Goal: Task Accomplishment & Management: Complete application form

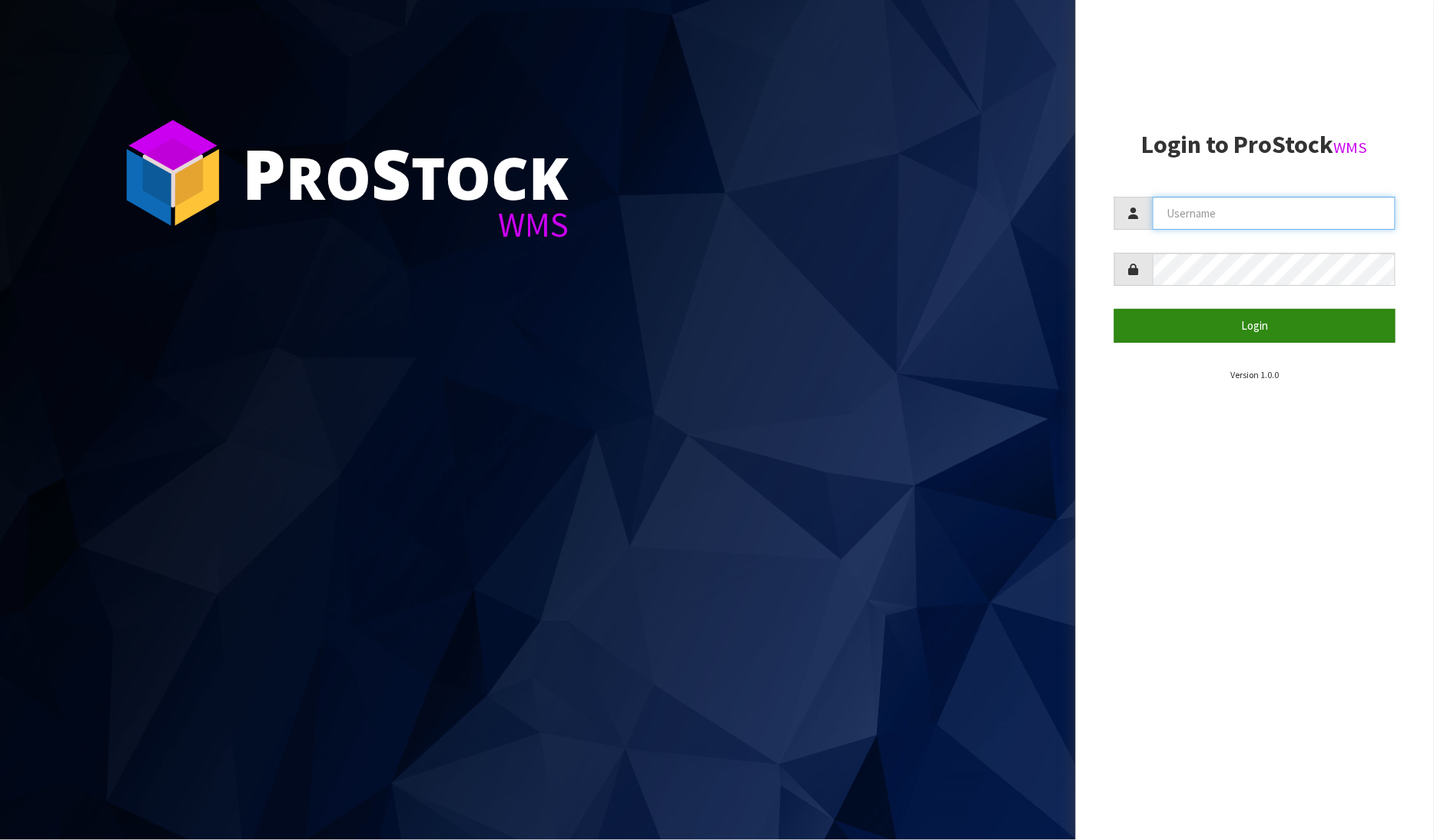
type input "[PERSON_NAME]"
click at [1247, 323] on button "Login" at bounding box center [1256, 325] width 282 height 33
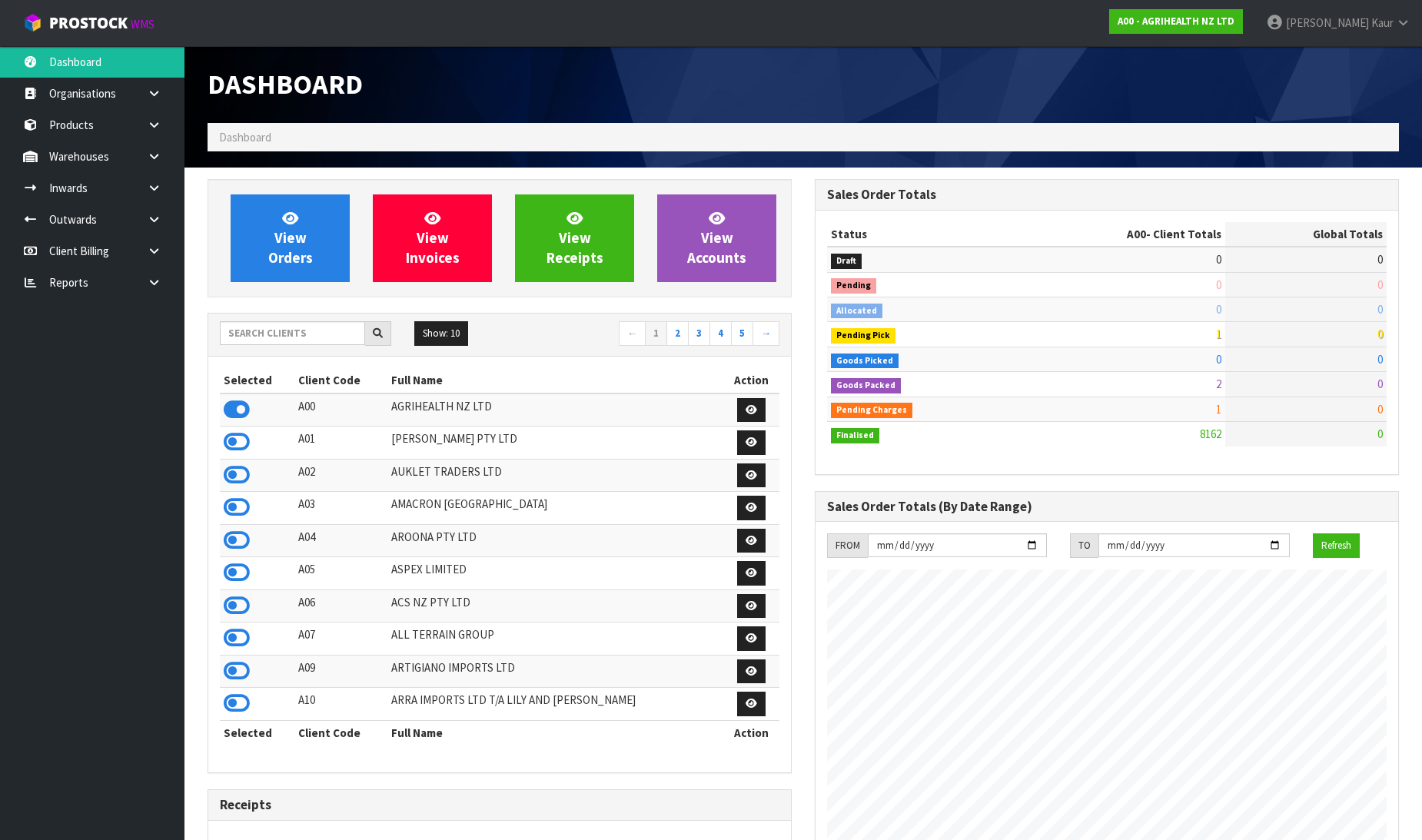
scroll to position [1164, 607]
click at [154, 284] on icon at bounding box center [154, 282] width 15 height 12
click at [121, 354] on link "CWL" at bounding box center [92, 346] width 185 height 32
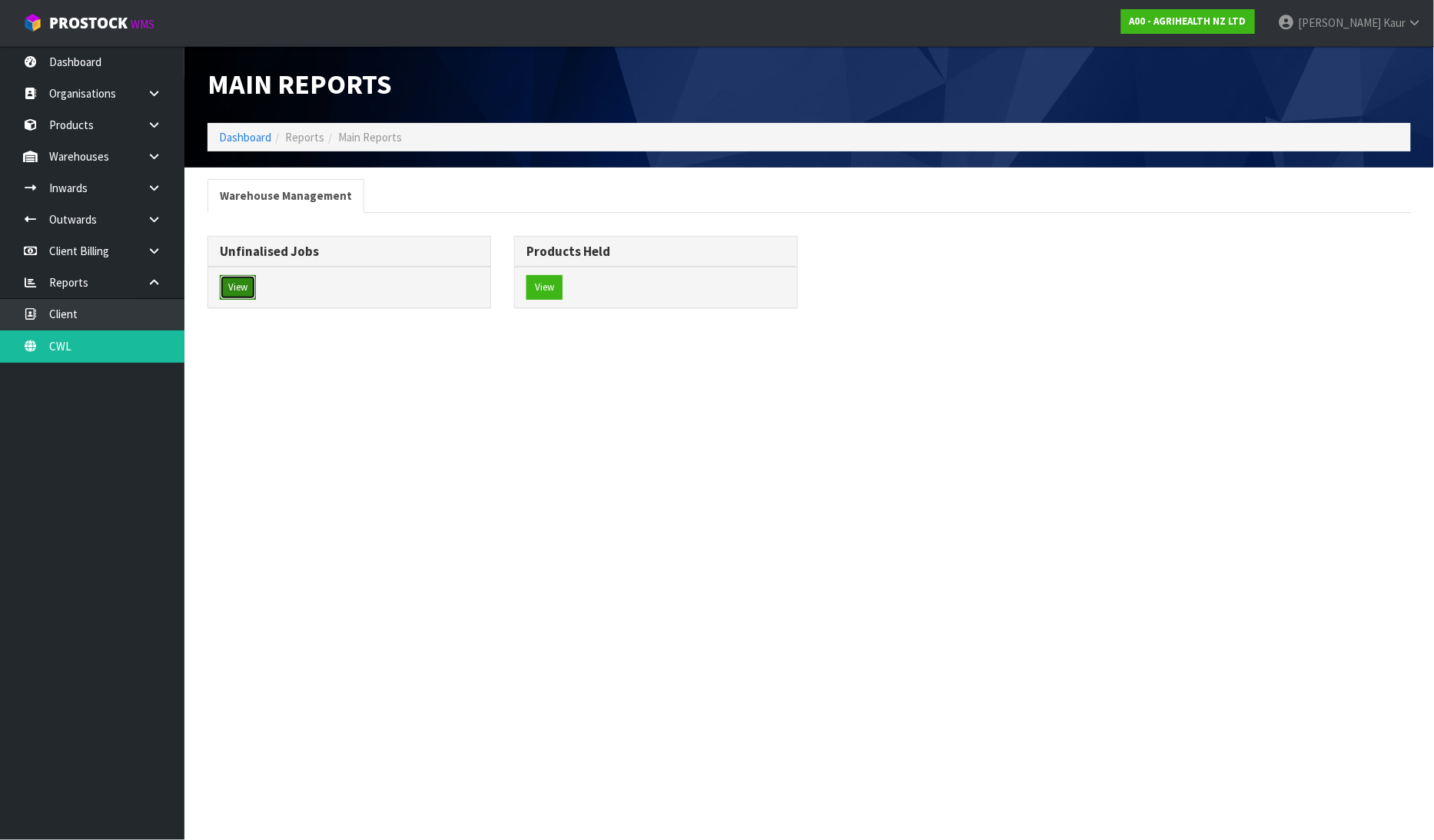
click at [247, 296] on button "View" at bounding box center [238, 287] width 36 height 25
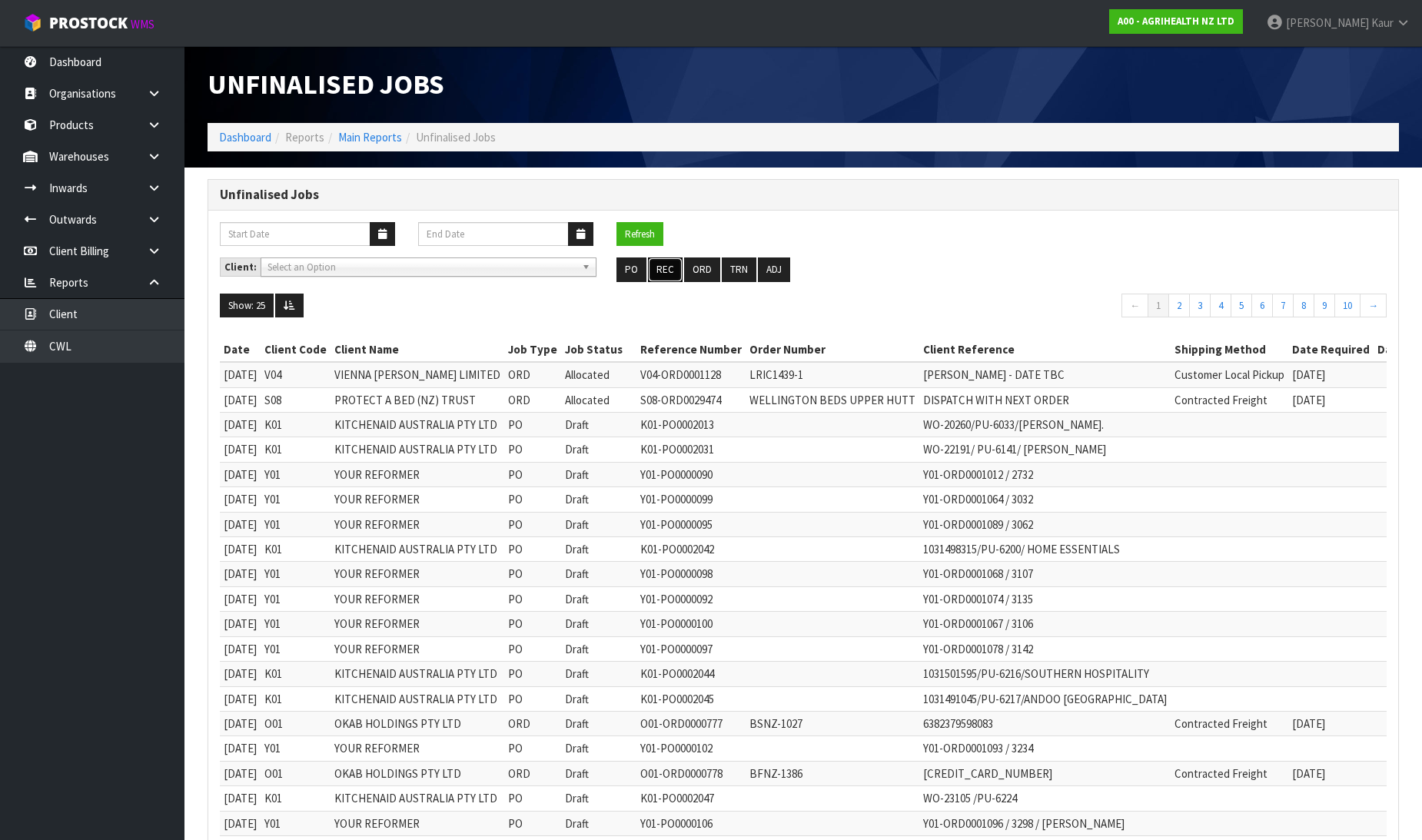
click at [671, 272] on button "REC" at bounding box center [665, 269] width 35 height 25
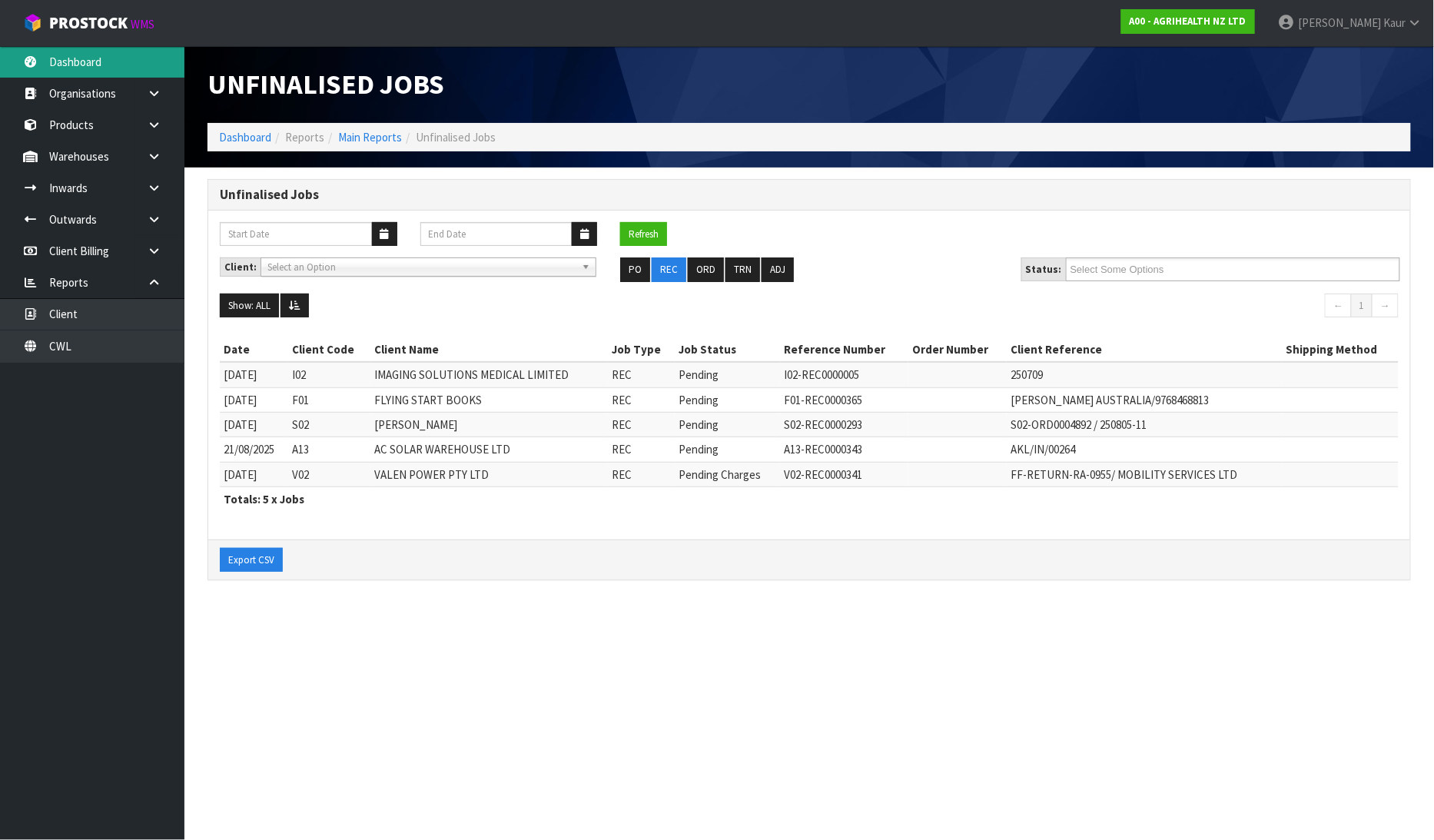
click at [100, 65] on link "Dashboard" at bounding box center [92, 62] width 185 height 32
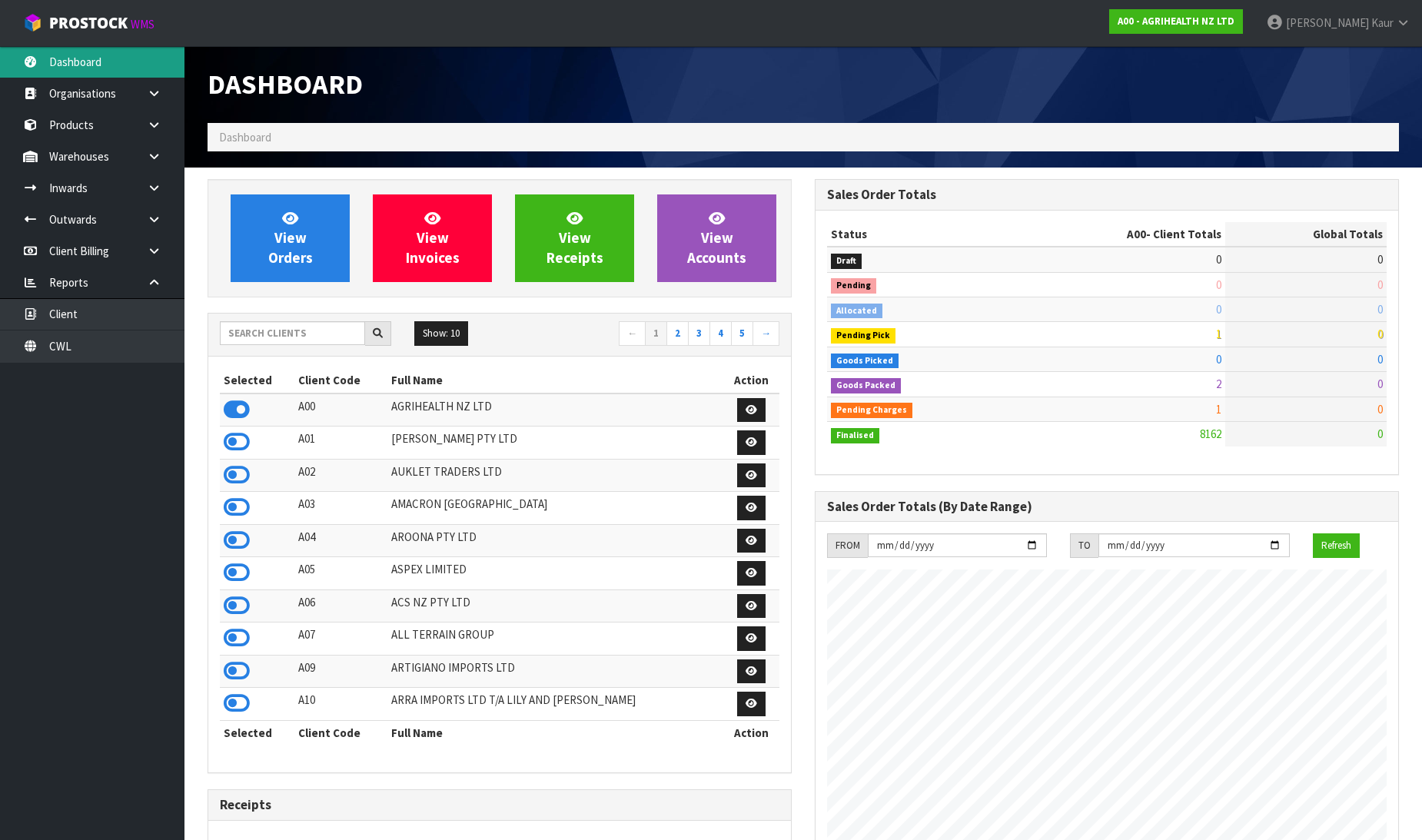
scroll to position [1164, 607]
click at [86, 351] on link "CWL" at bounding box center [92, 346] width 185 height 32
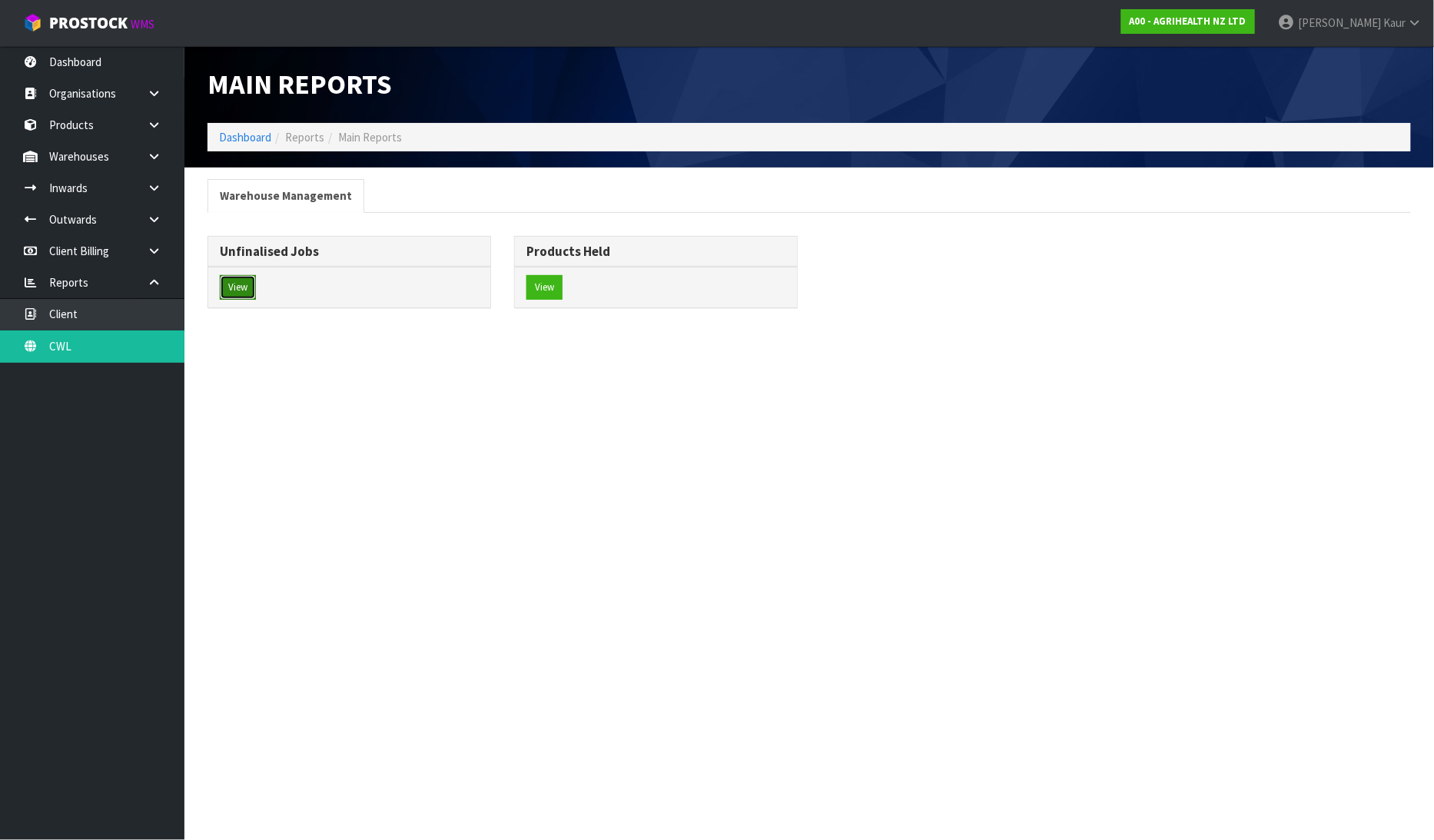
click at [236, 285] on button "View" at bounding box center [238, 287] width 36 height 25
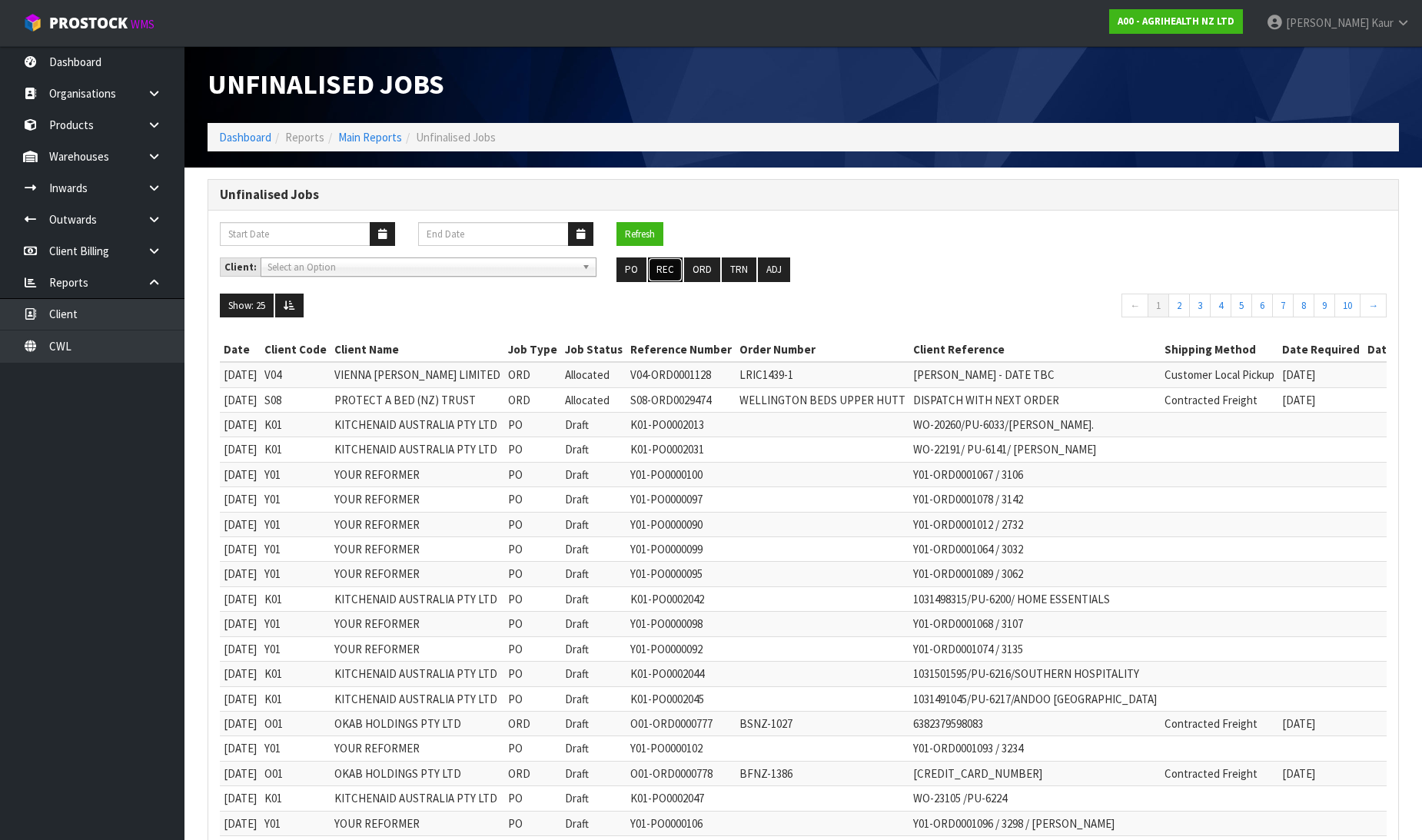
click at [654, 270] on button "REC" at bounding box center [665, 269] width 35 height 25
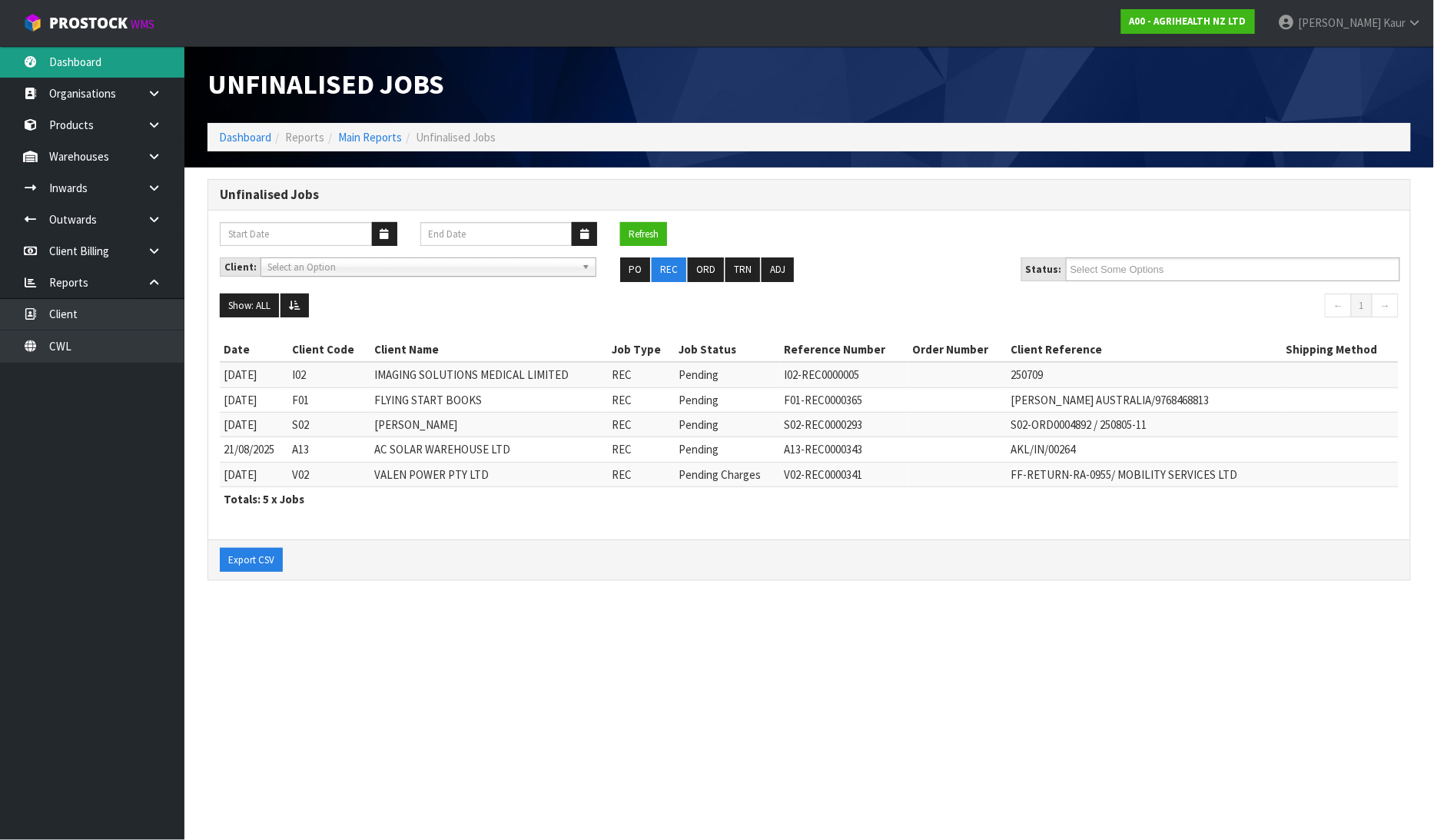
click at [103, 49] on link "Dashboard" at bounding box center [92, 62] width 185 height 32
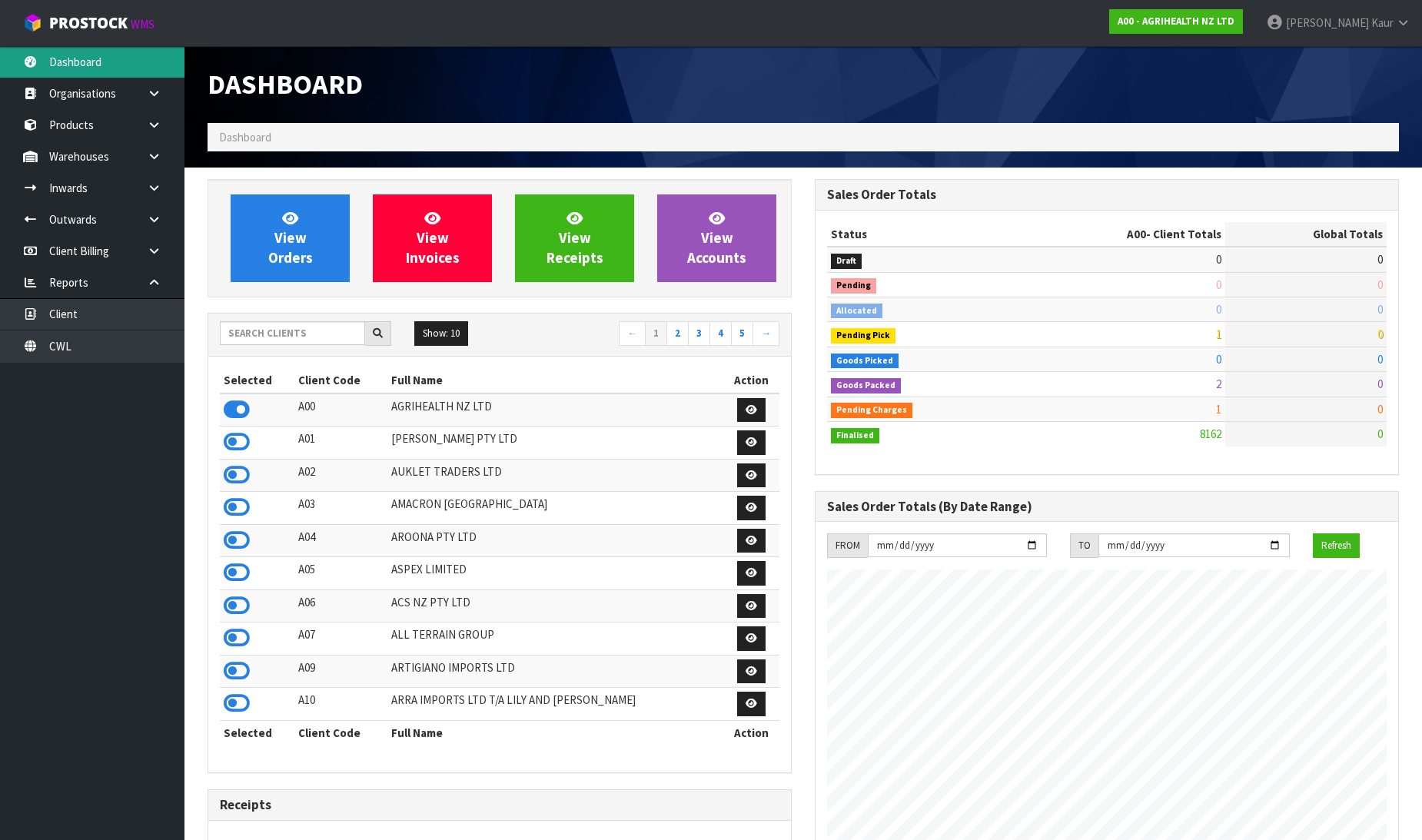
scroll to position [1164, 607]
click at [288, 339] on input "text" at bounding box center [292, 333] width 146 height 24
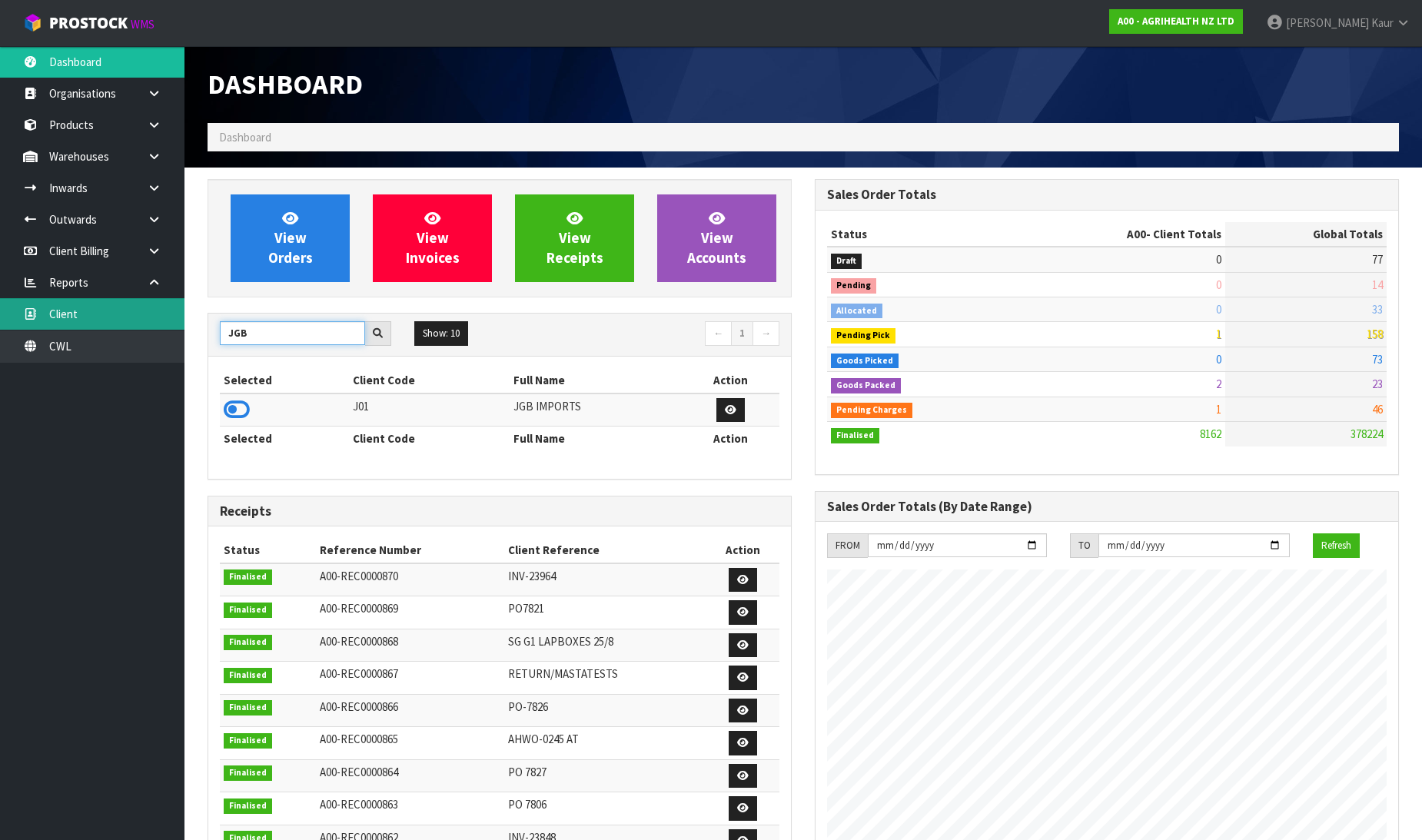
type input "JGB"
click at [240, 408] on icon at bounding box center [237, 409] width 26 height 23
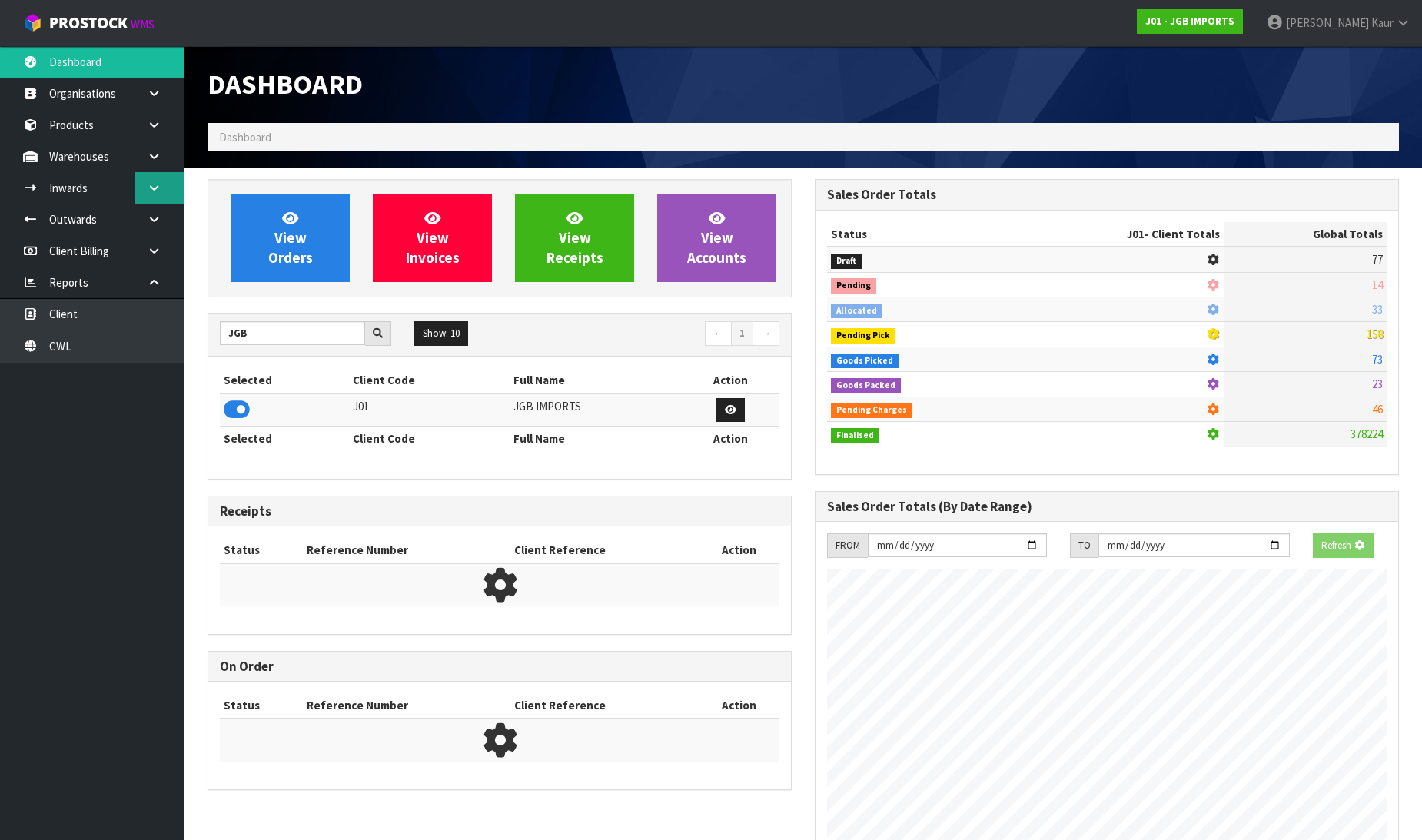
scroll to position [958, 607]
click at [148, 188] on icon at bounding box center [154, 187] width 15 height 12
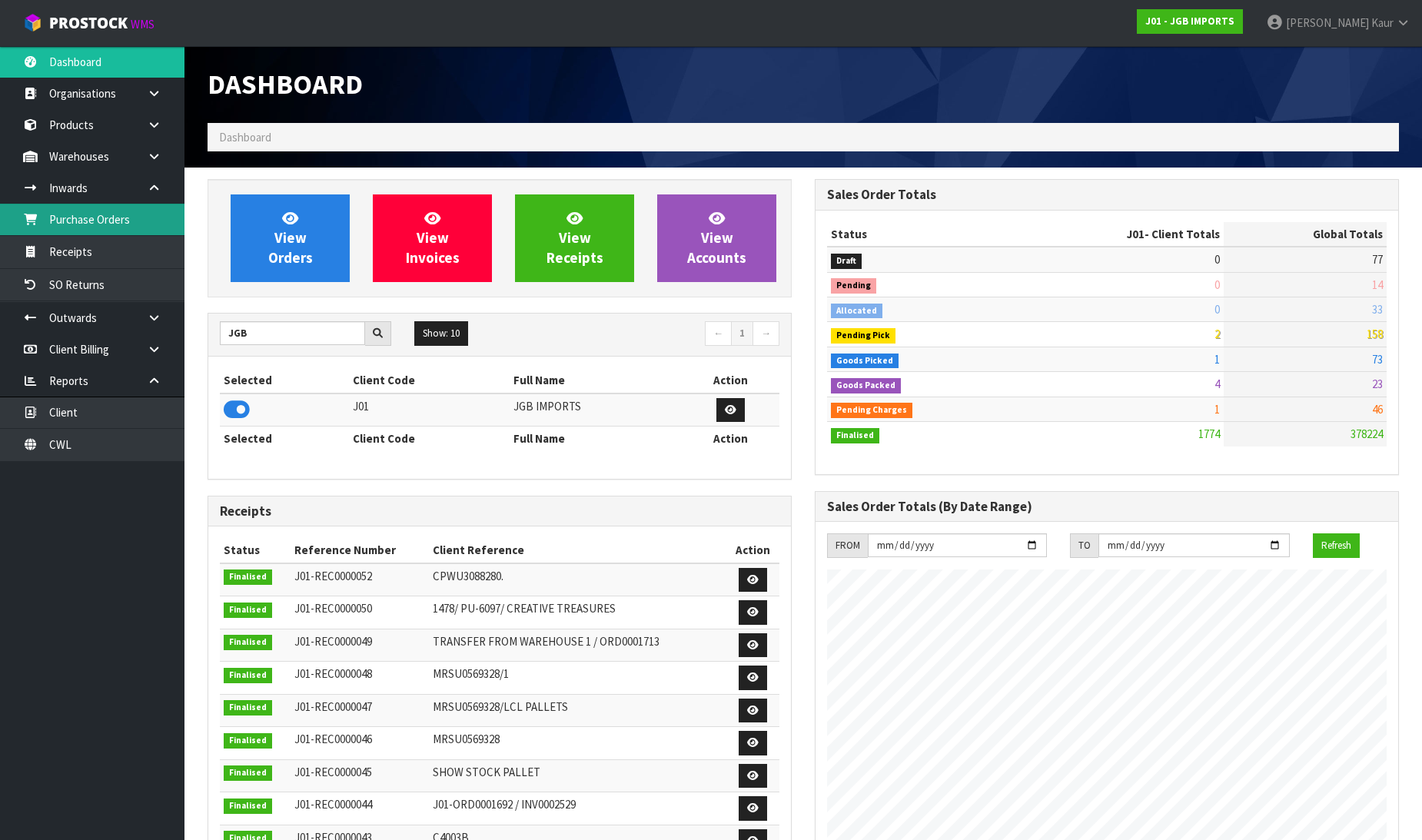
scroll to position [1164, 607]
click at [83, 242] on link "Receipts" at bounding box center [92, 251] width 185 height 32
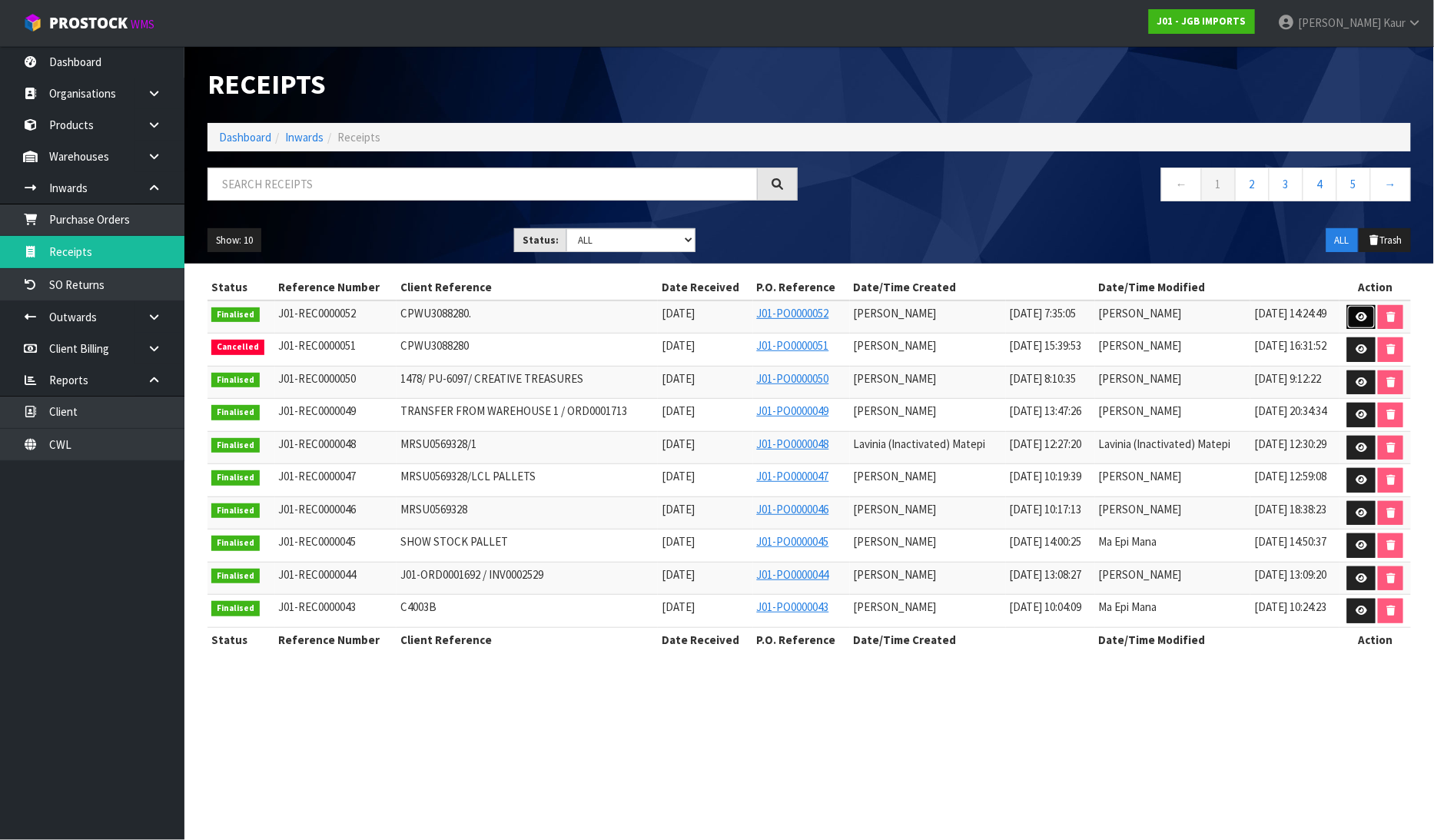
click at [1358, 309] on link at bounding box center [1361, 317] width 28 height 25
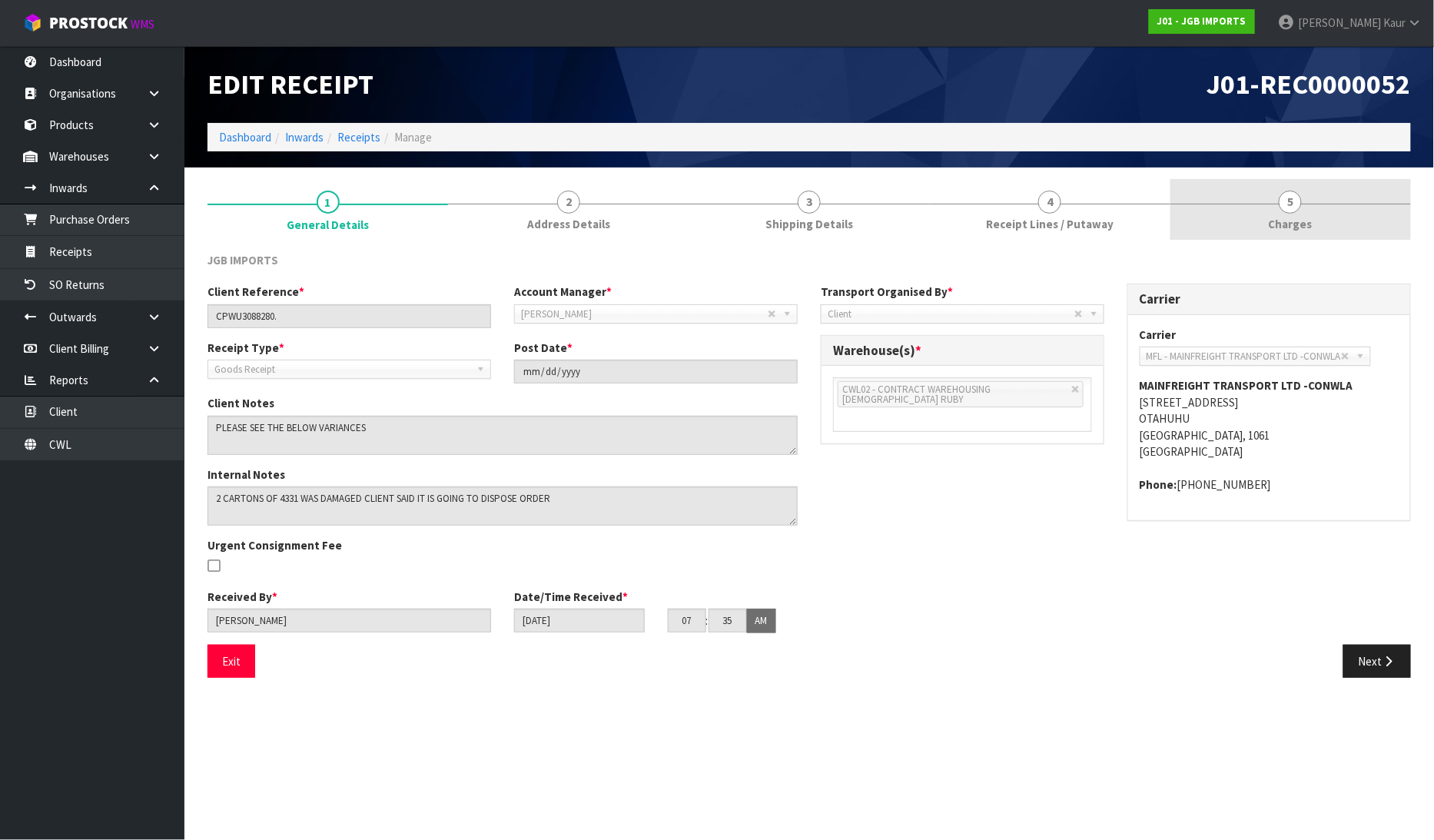
click at [1299, 213] on link "5 Charges" at bounding box center [1291, 209] width 240 height 61
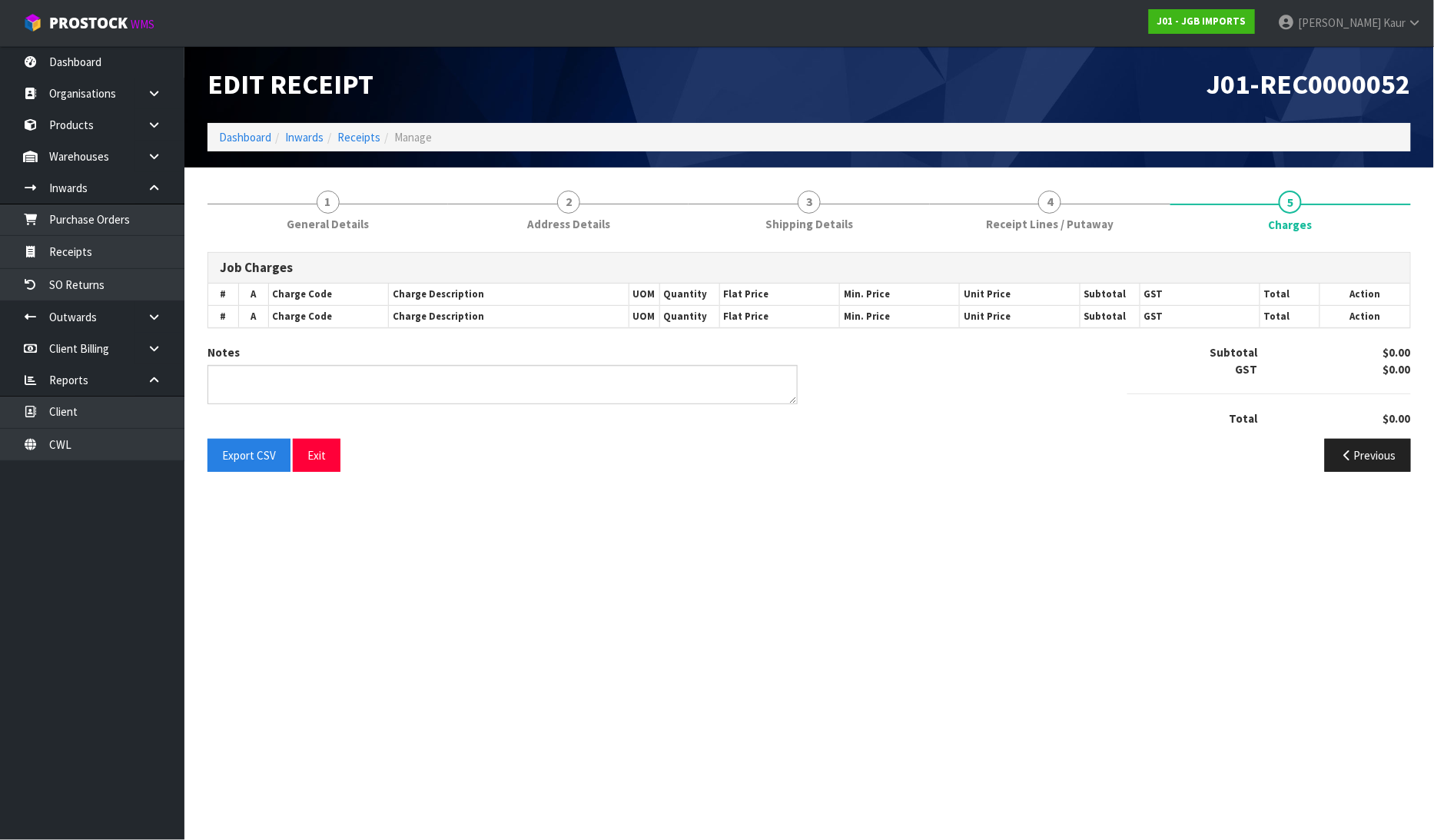
type textarea "ADDED FREIGHT MANUALLY AS INWARDS FORGOT TO SELECT COMPANY- VINEETA"
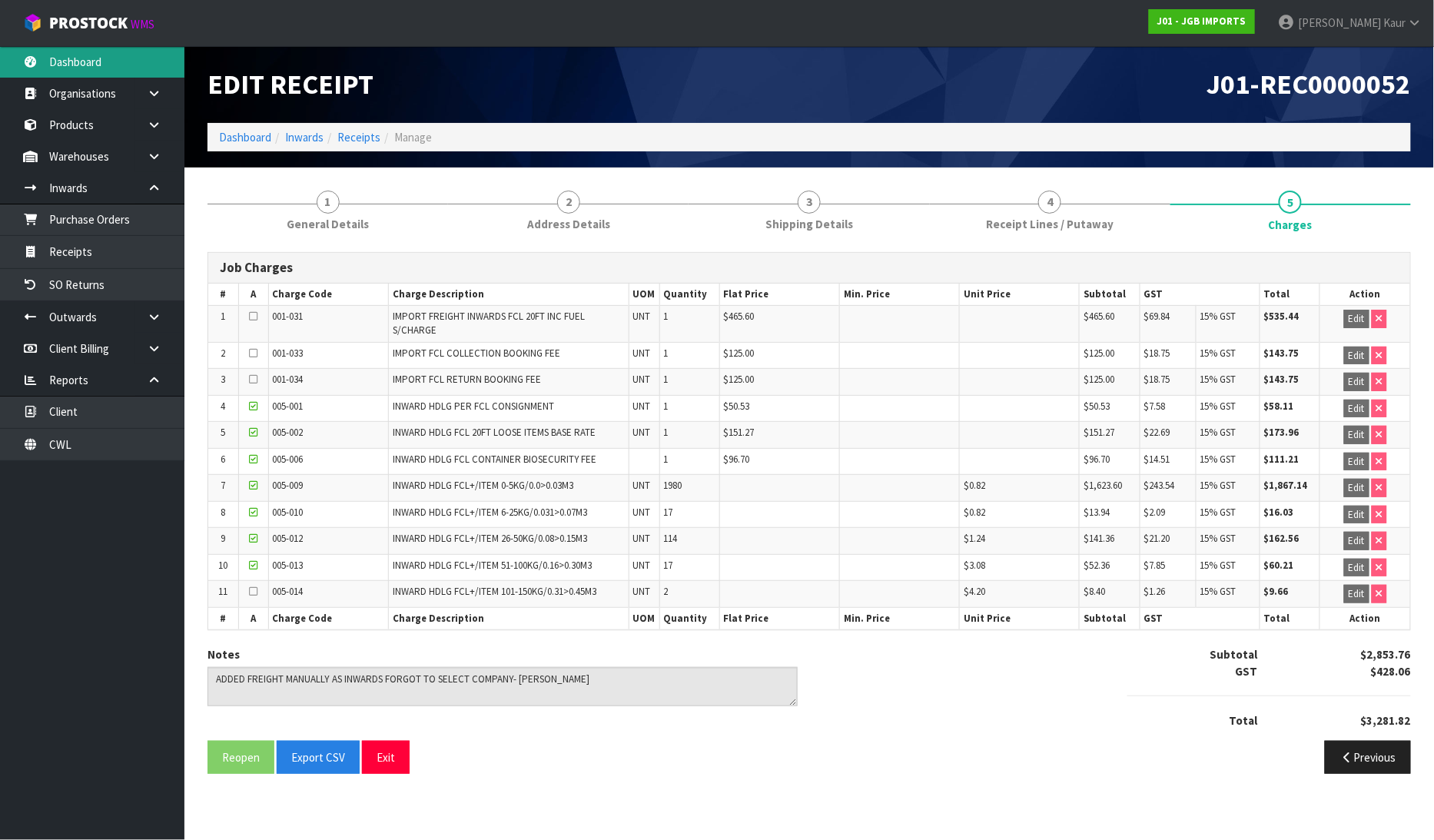
click at [57, 65] on link "Dashboard" at bounding box center [92, 62] width 185 height 32
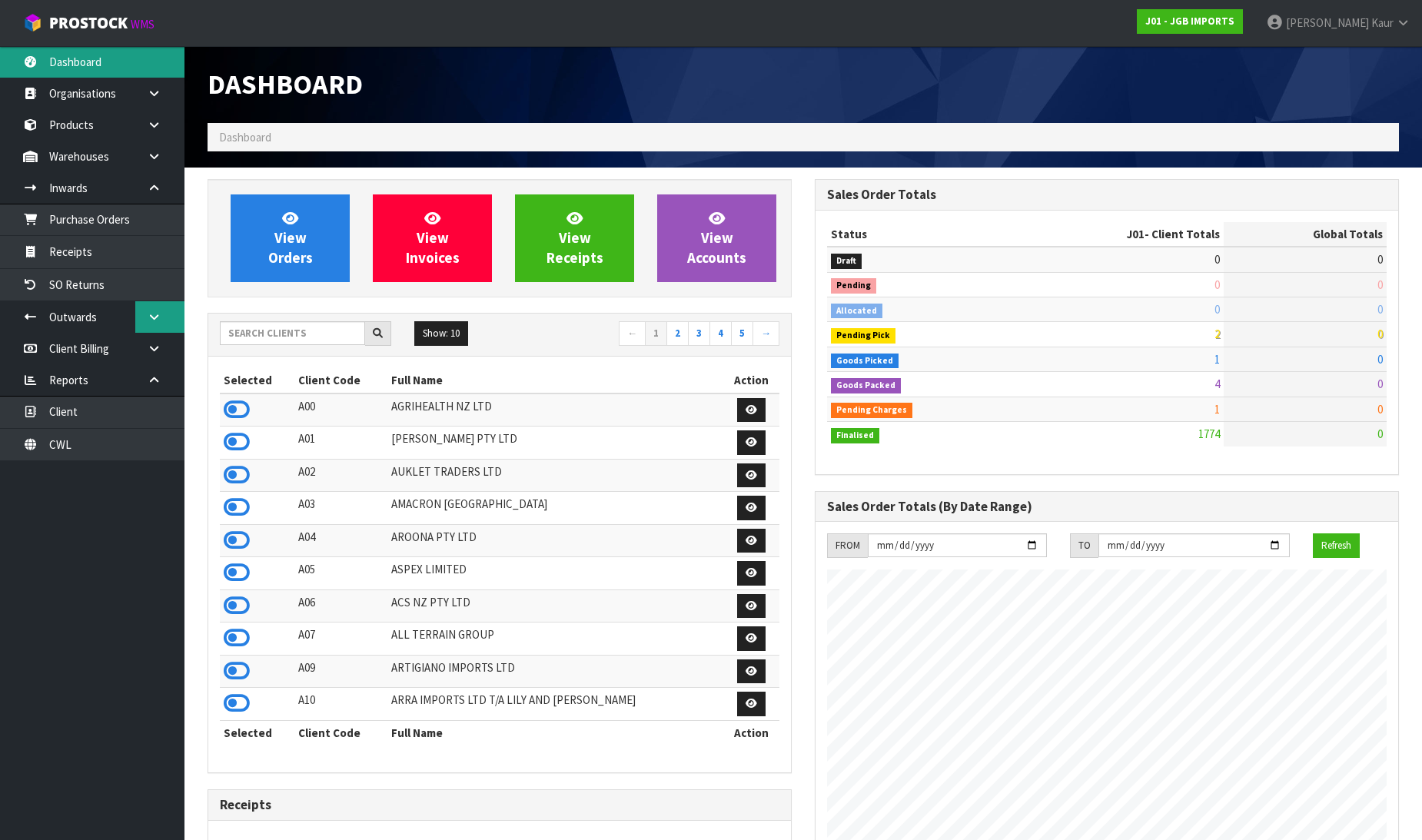
scroll to position [1164, 607]
click at [241, 402] on icon at bounding box center [237, 409] width 26 height 23
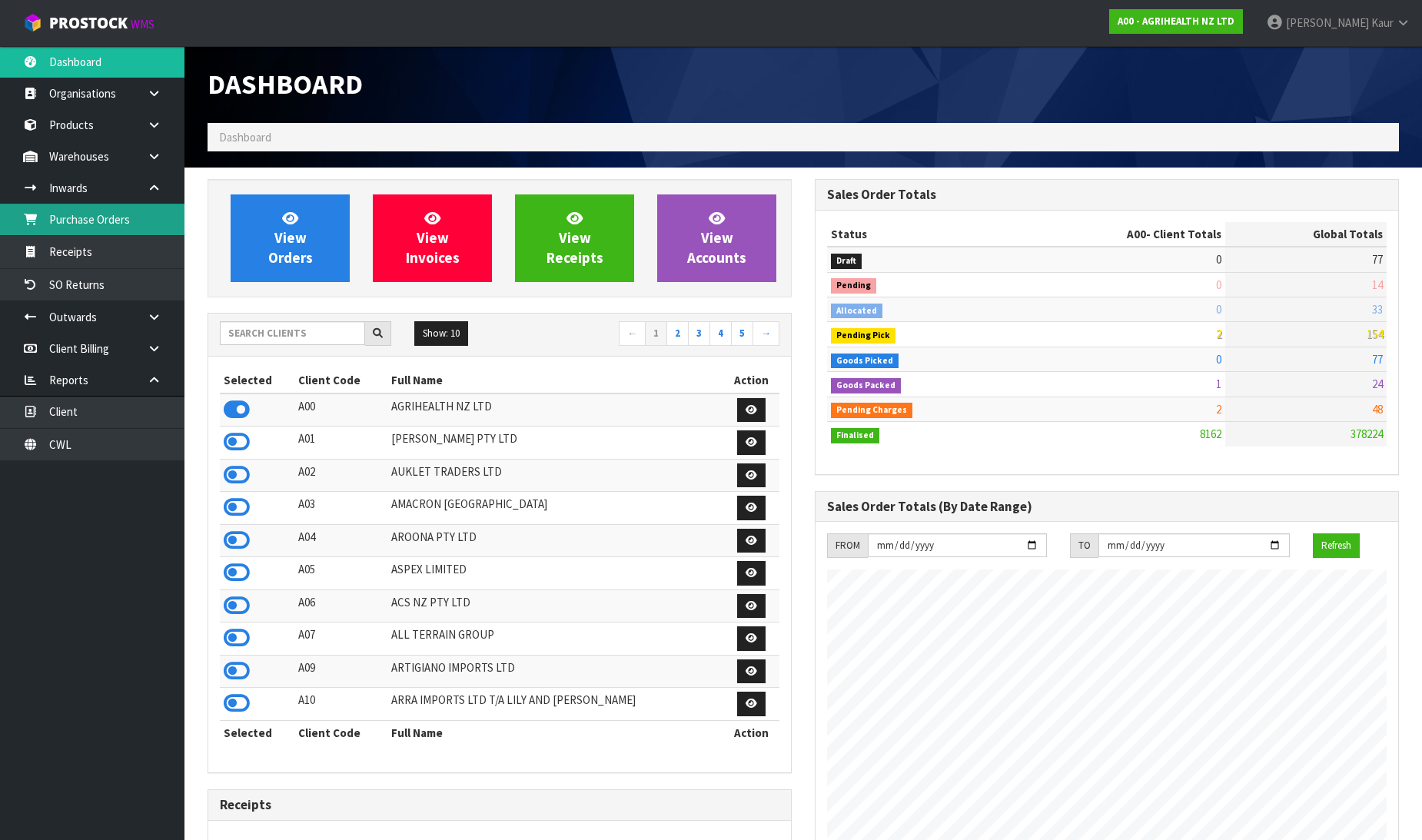
click at [101, 218] on link "Purchase Orders" at bounding box center [92, 219] width 185 height 32
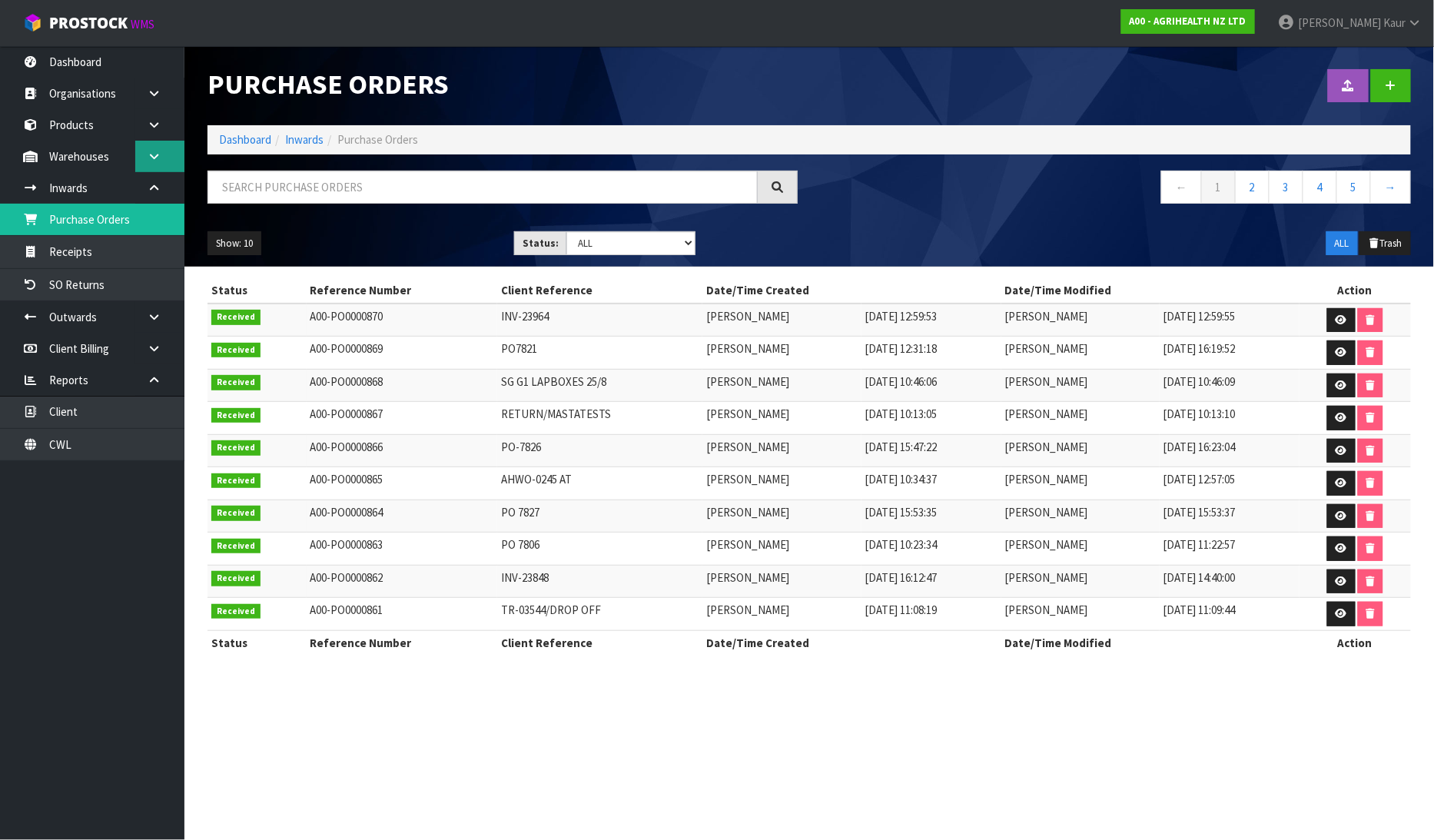
click at [157, 155] on icon at bounding box center [154, 156] width 15 height 12
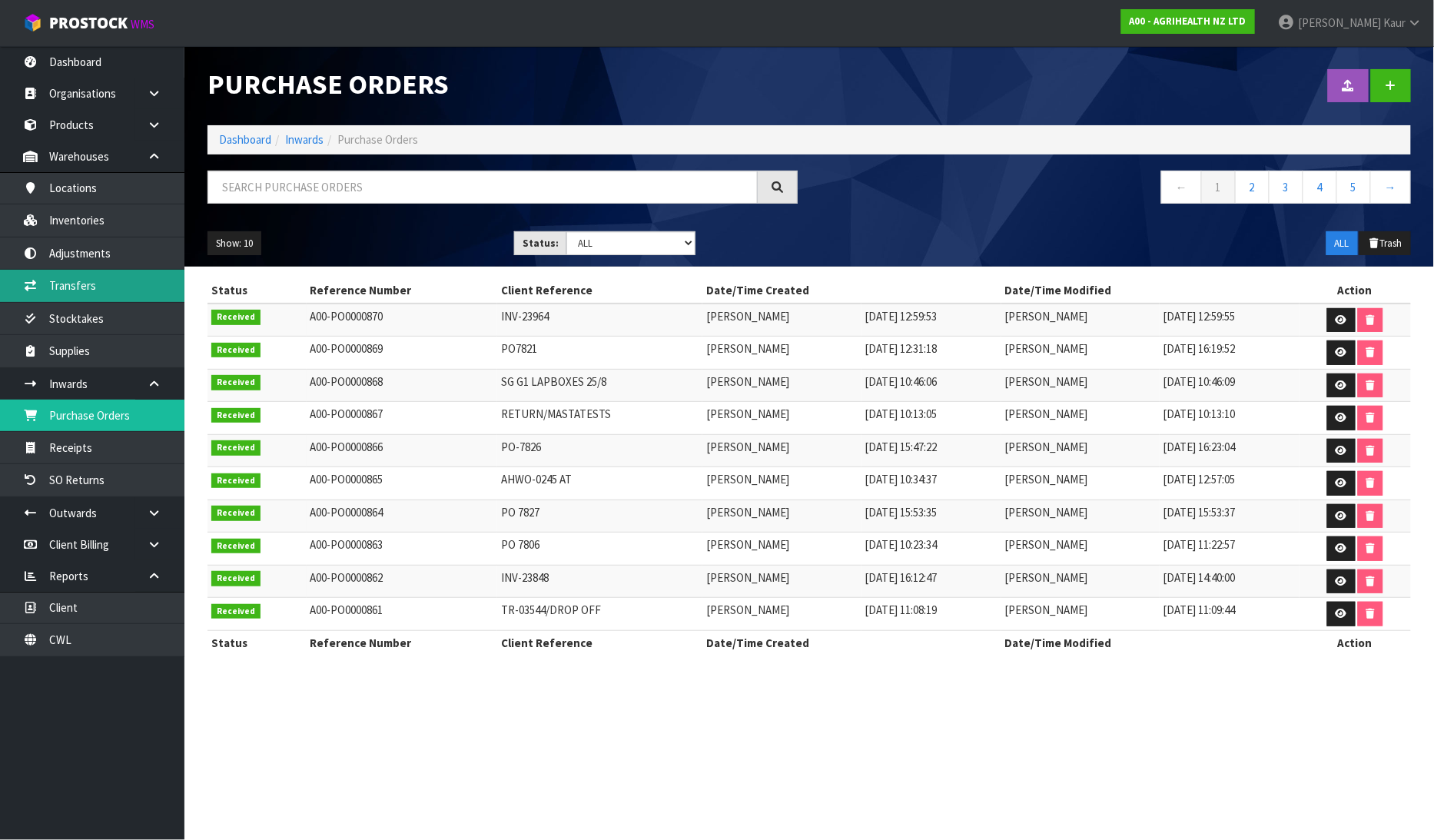
click at [97, 278] on link "Transfers" at bounding box center [92, 285] width 185 height 32
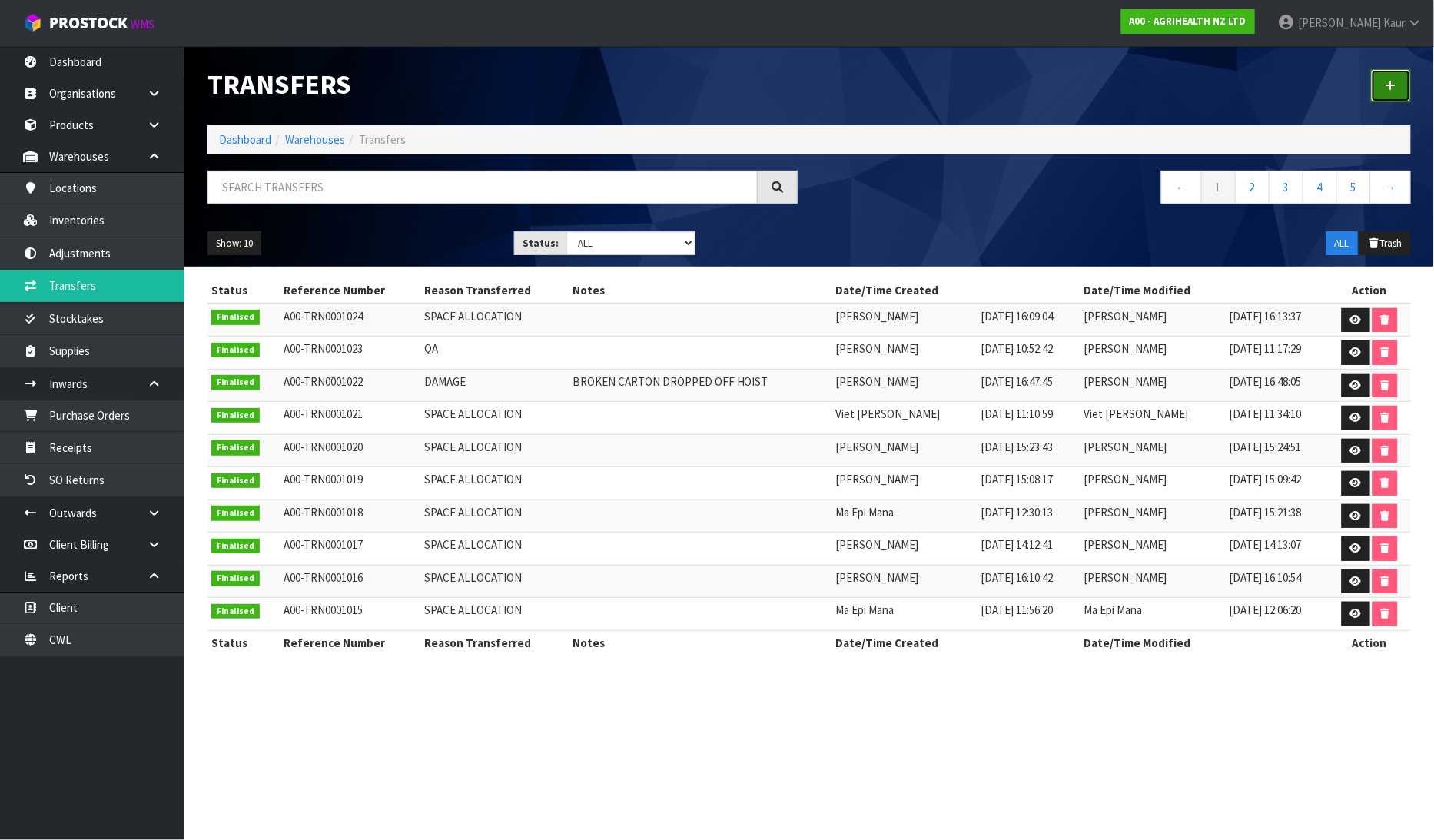
click at [1382, 97] on link at bounding box center [1391, 86] width 40 height 33
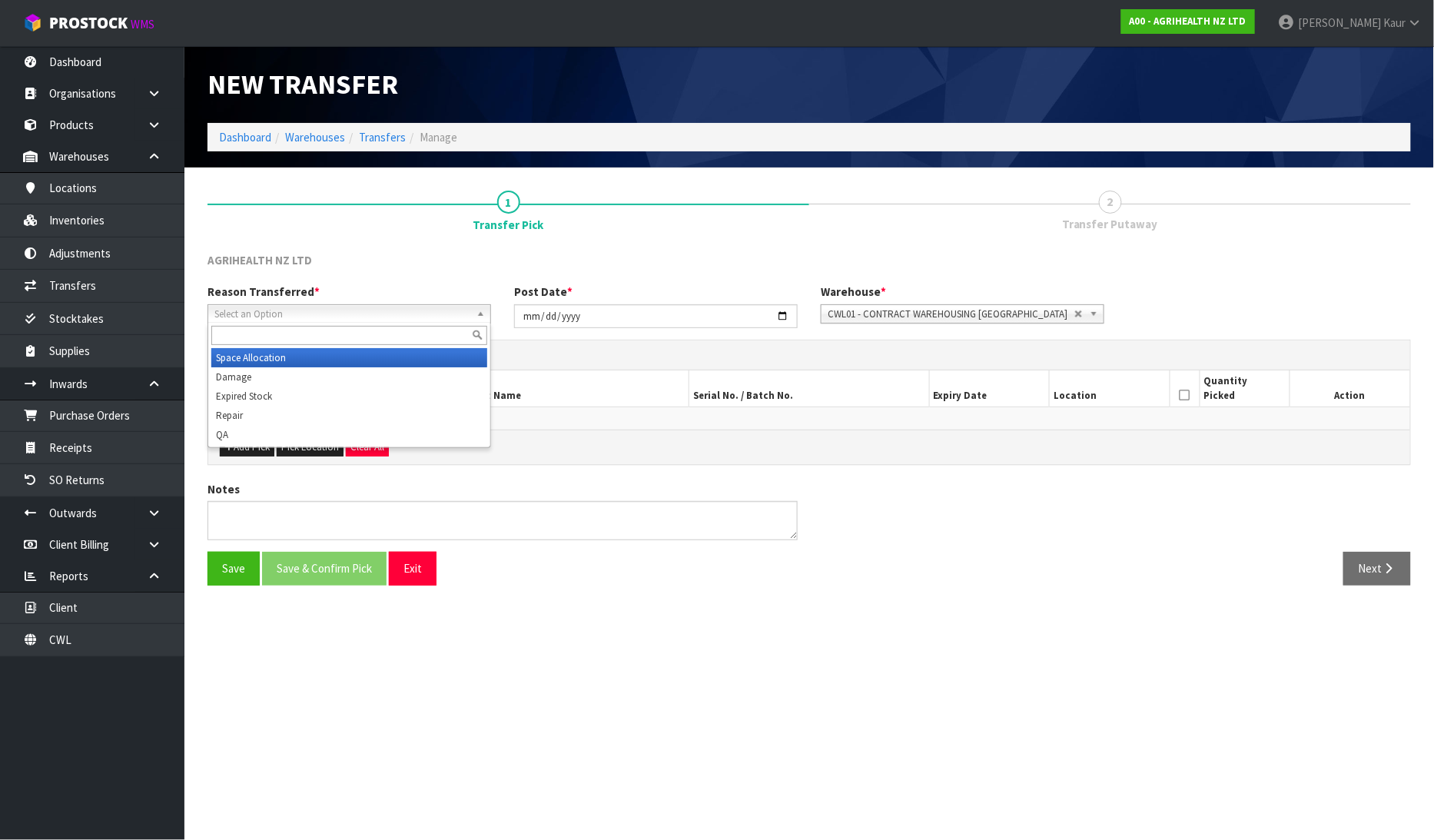
click at [374, 315] on span "Select an Option" at bounding box center [342, 314] width 256 height 18
click at [316, 374] on li "Damage" at bounding box center [349, 376] width 276 height 19
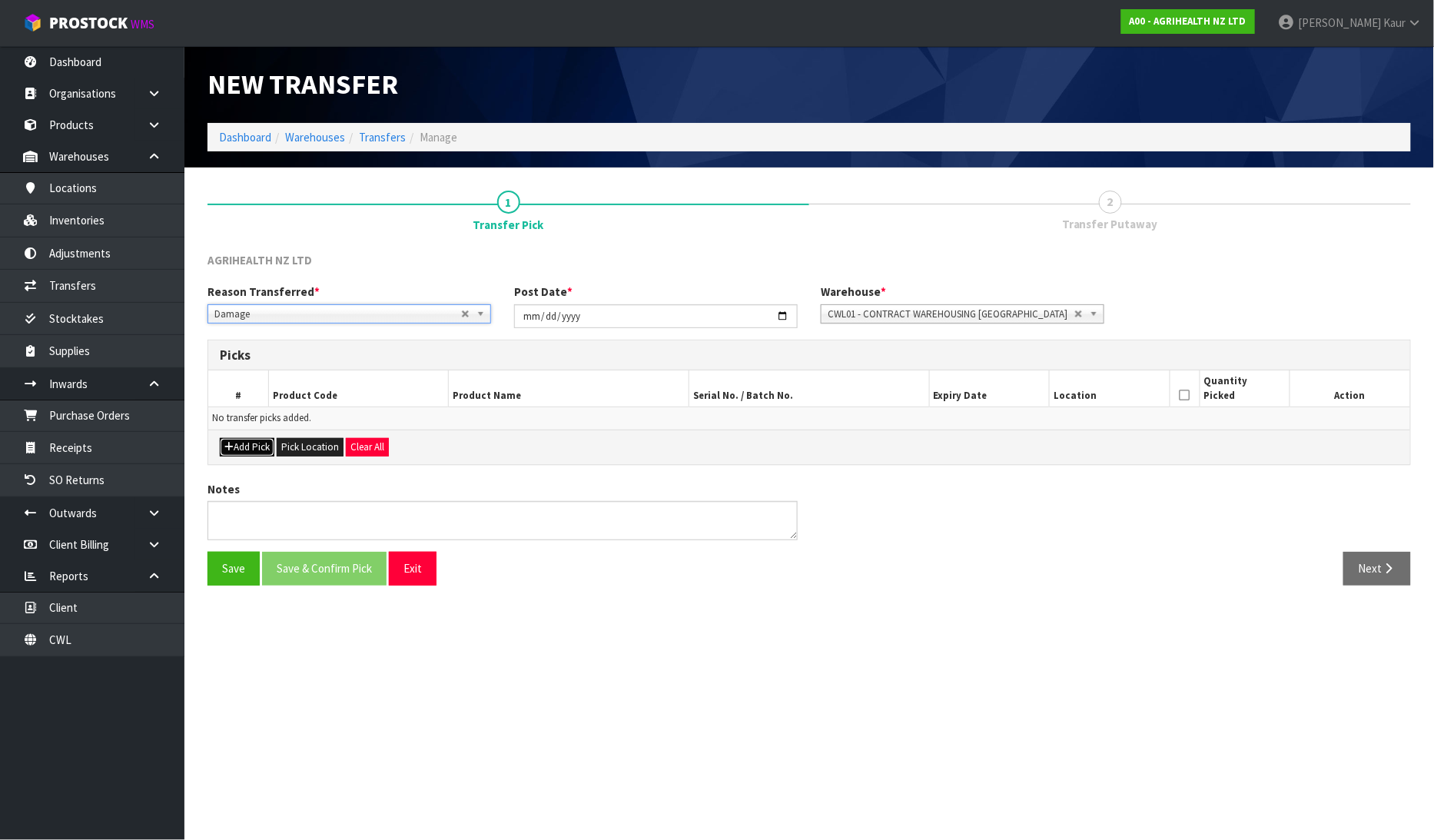
click at [232, 453] on button "Add Pick" at bounding box center [247, 447] width 55 height 18
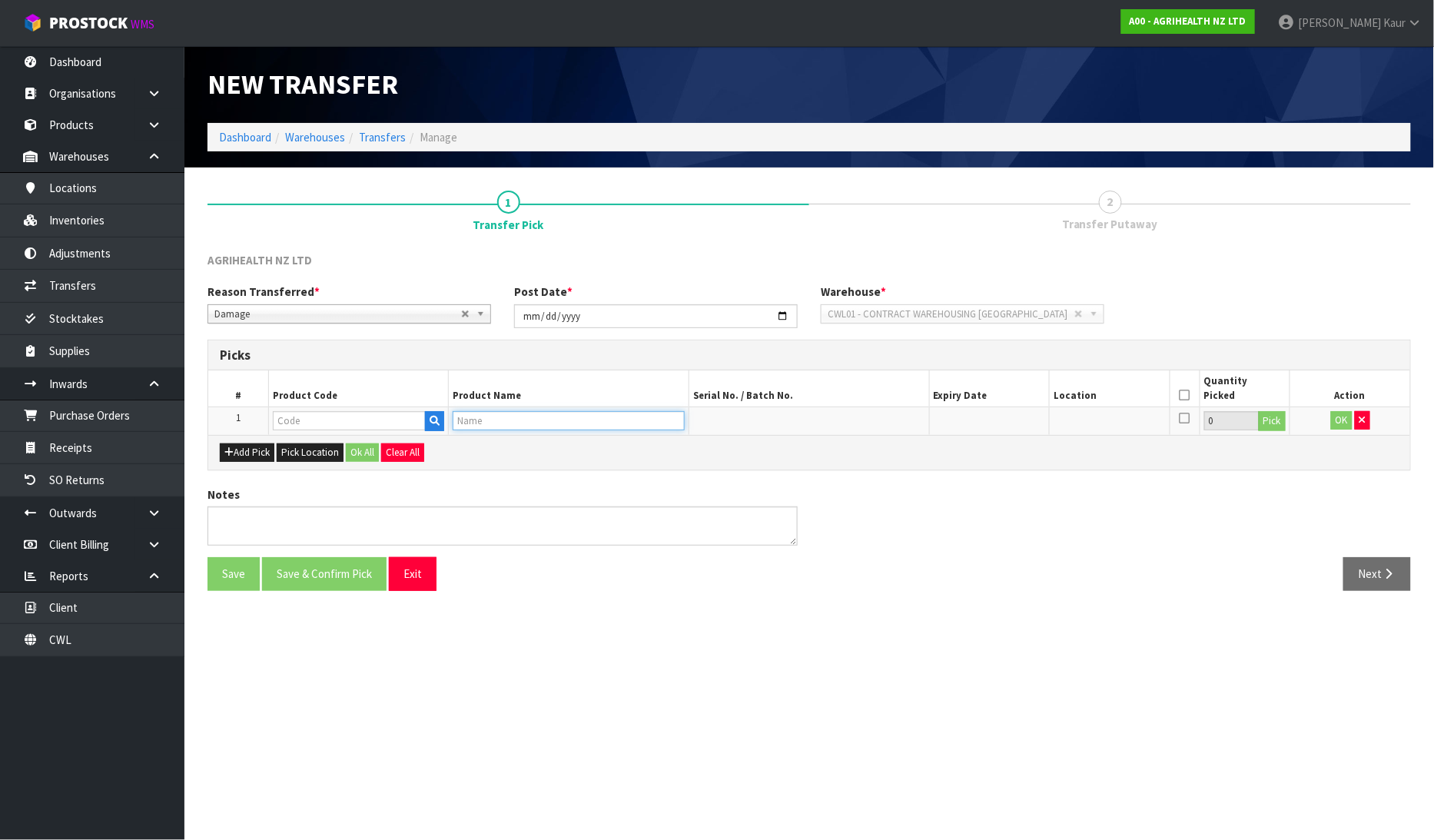
click at [473, 428] on input "text" at bounding box center [568, 420] width 232 height 19
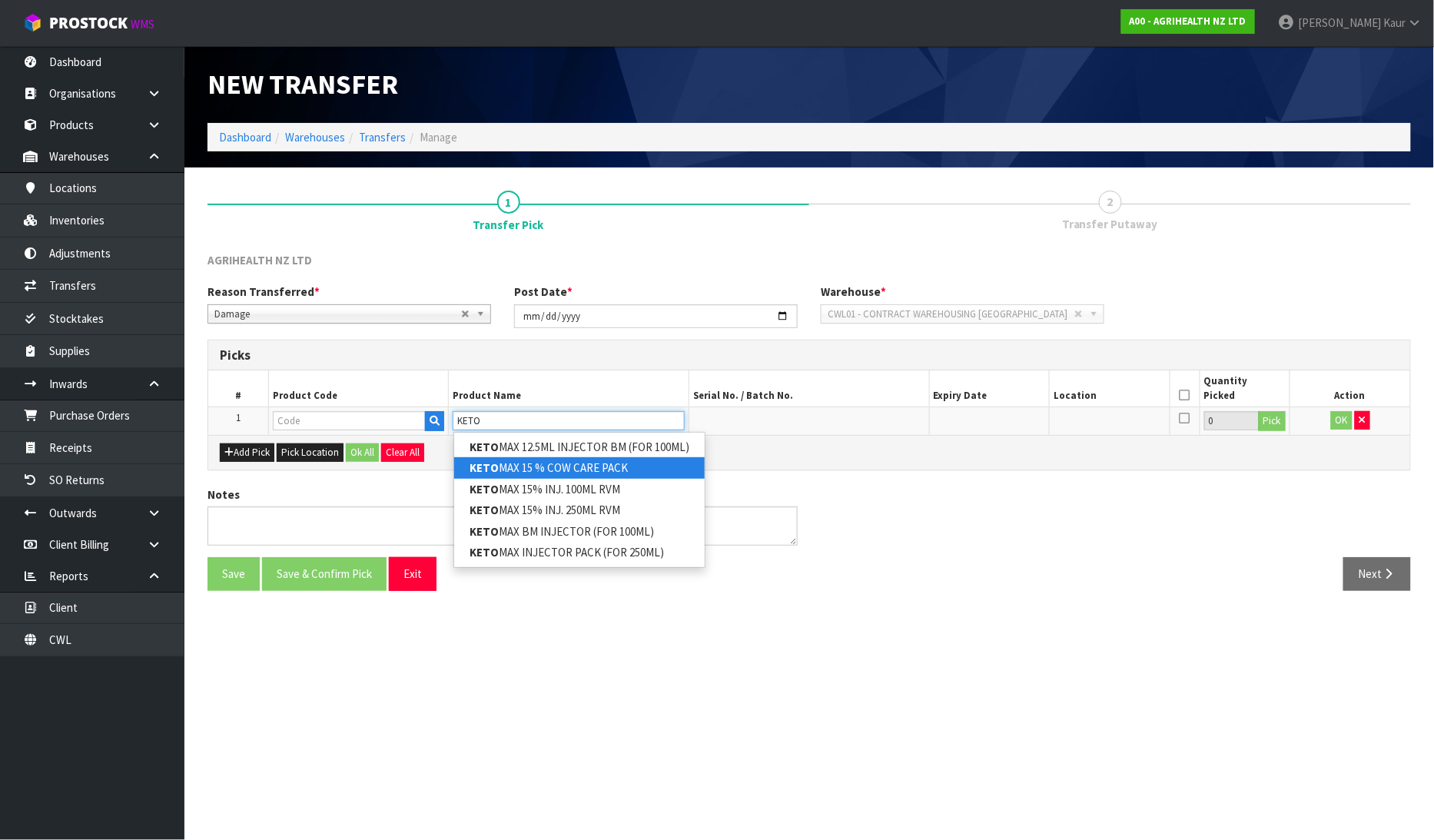
type input "KETO"
click at [505, 459] on link "KETO MAX 15 % COW CARE PACK" at bounding box center [579, 467] width 250 height 21
type input "KETOMAX 15 % COW CARE PACK"
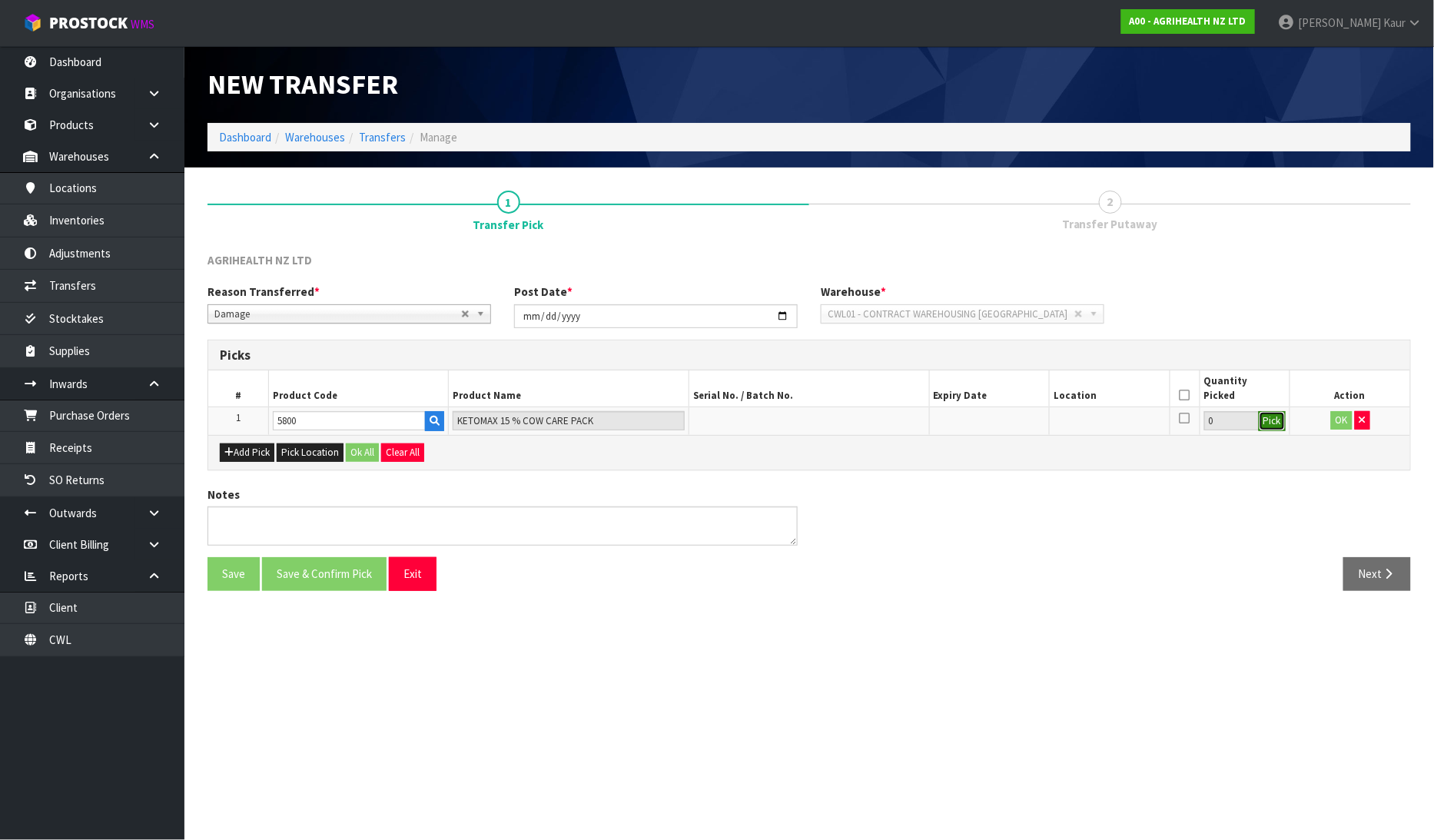
click at [1286, 419] on button "Pick" at bounding box center [1273, 421] width 27 height 20
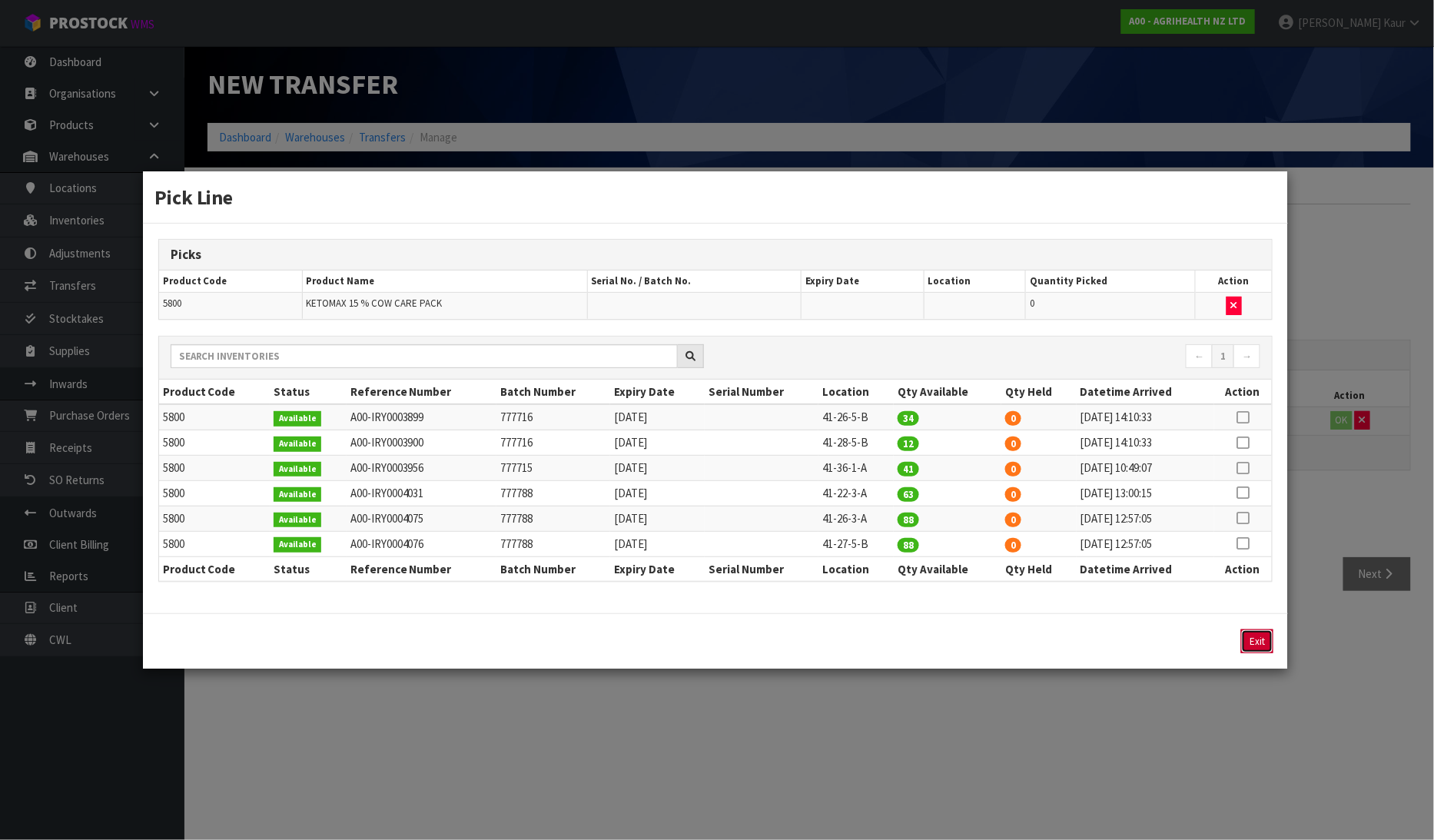
click at [1265, 634] on button "Exit" at bounding box center [1256, 641] width 32 height 24
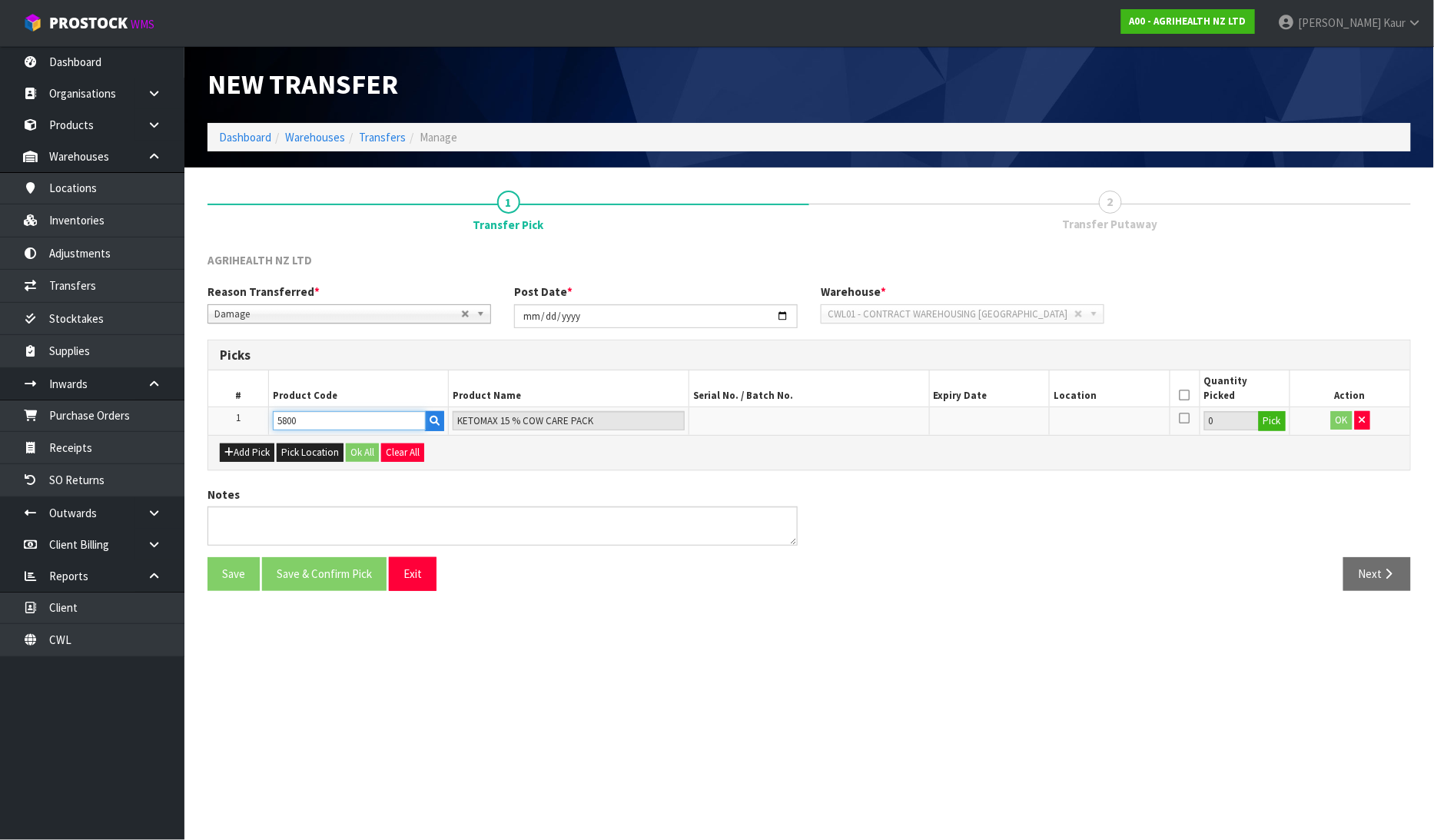
click at [367, 416] on input "5800" at bounding box center [350, 420] width 154 height 19
type input "5"
click at [512, 643] on section "New Transfer Dashboard Warehouses Transfers Manage 1 Transfer Pick 2 Transfer P…" at bounding box center [717, 420] width 1434 height 840
click at [497, 415] on input "text" at bounding box center [568, 420] width 232 height 19
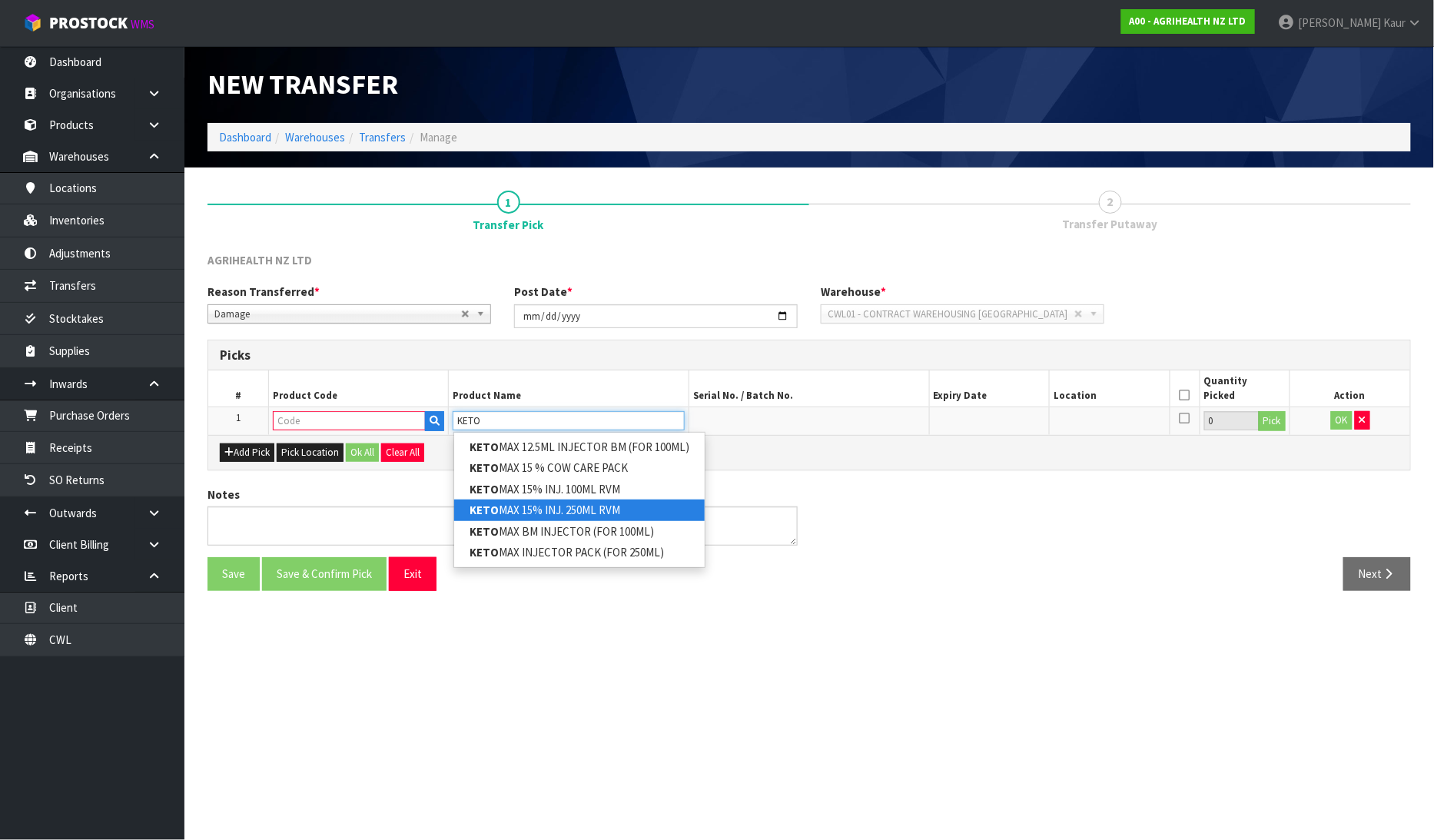
type input "KETO"
click at [559, 511] on link "KETO MAX 15% INJ. 250ML RVM" at bounding box center [579, 510] width 250 height 21
type input "KETOMAX 15% INJ. 250ML RVM"
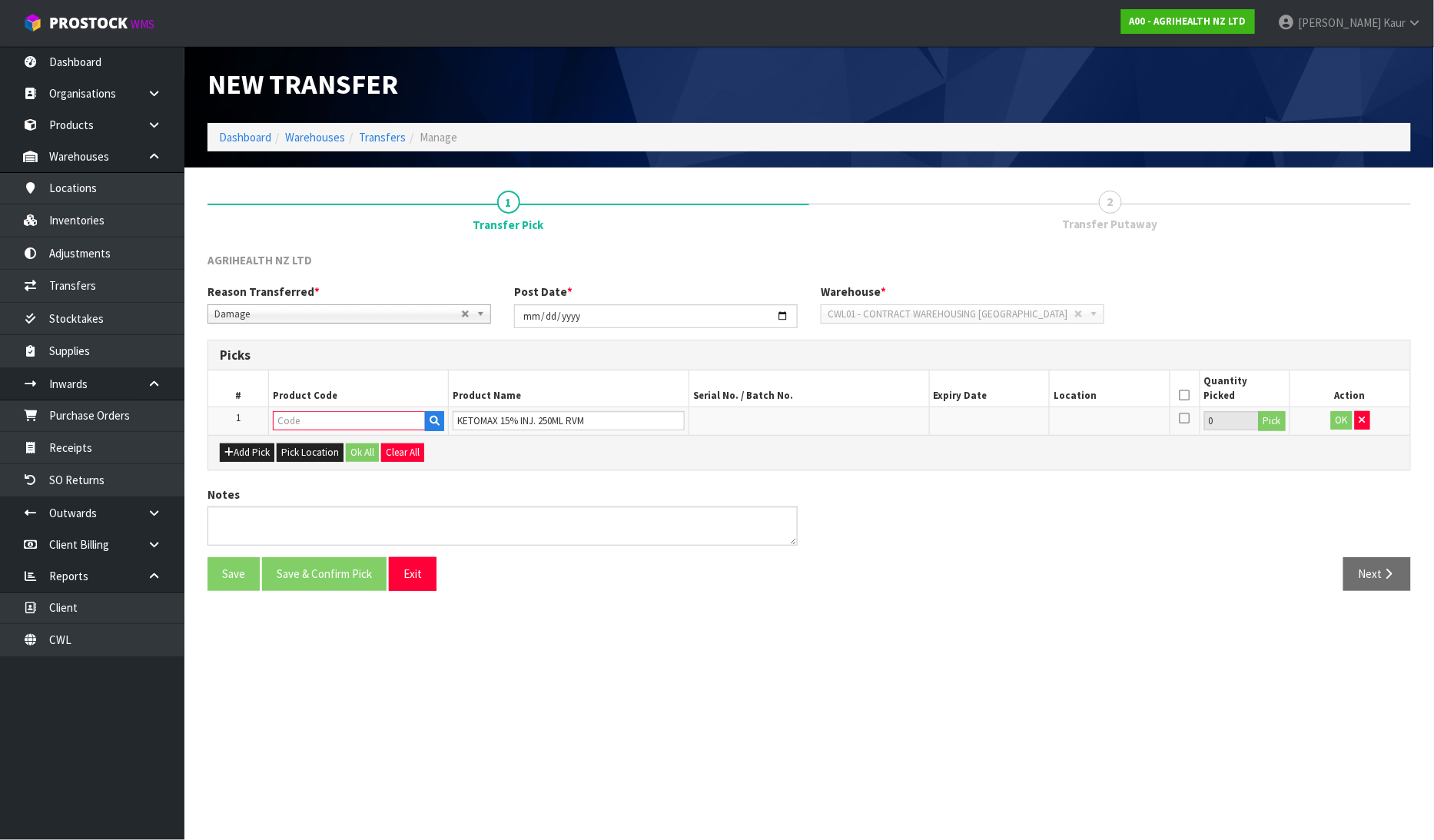
type input "5825"
click at [1271, 424] on button "Pick" at bounding box center [1273, 421] width 27 height 20
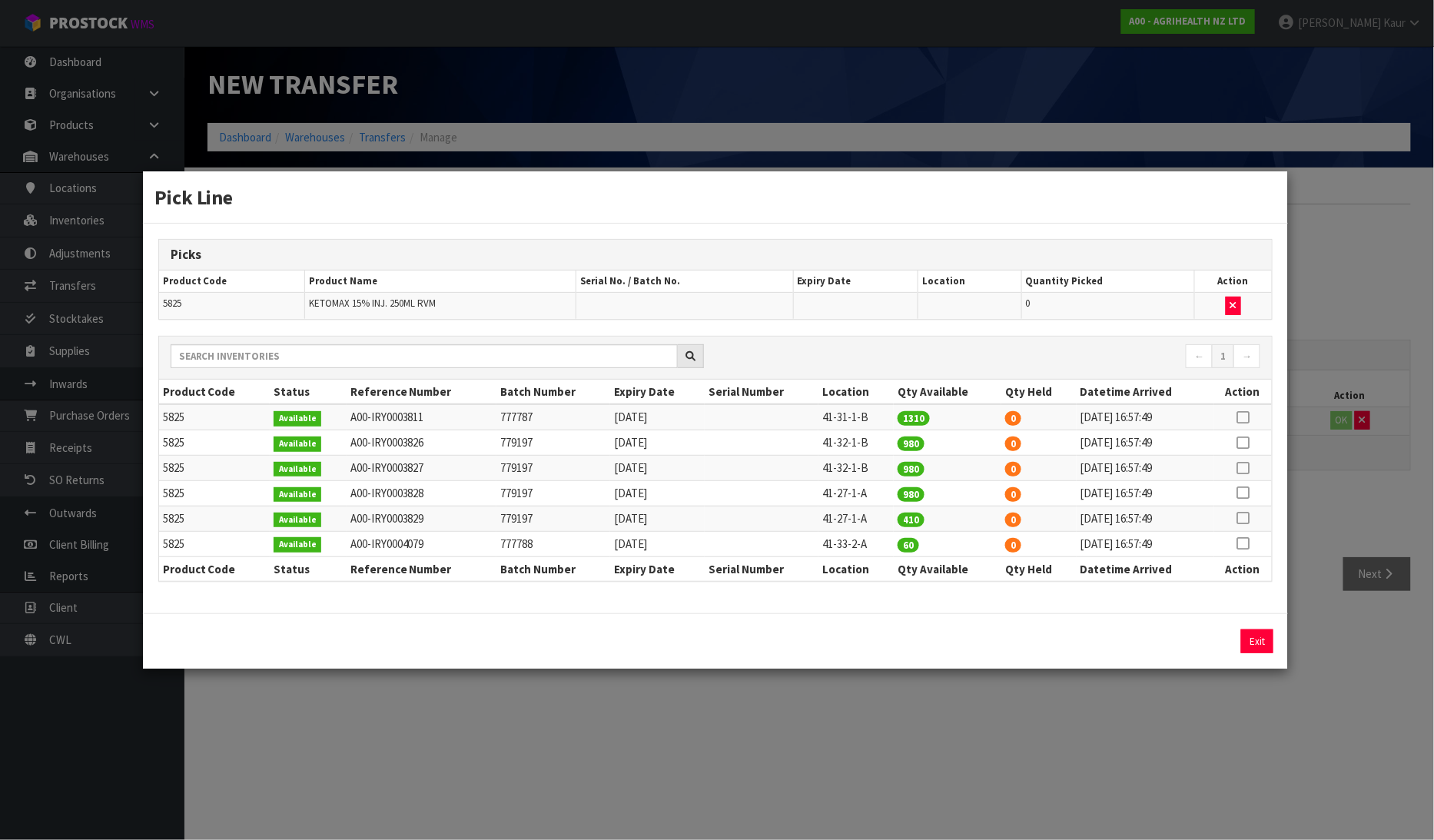
click at [1379, 188] on div "Pick Line Picks Product Code Product Name Serial No. / Batch No. Expiry Date Lo…" at bounding box center [717, 420] width 1434 height 840
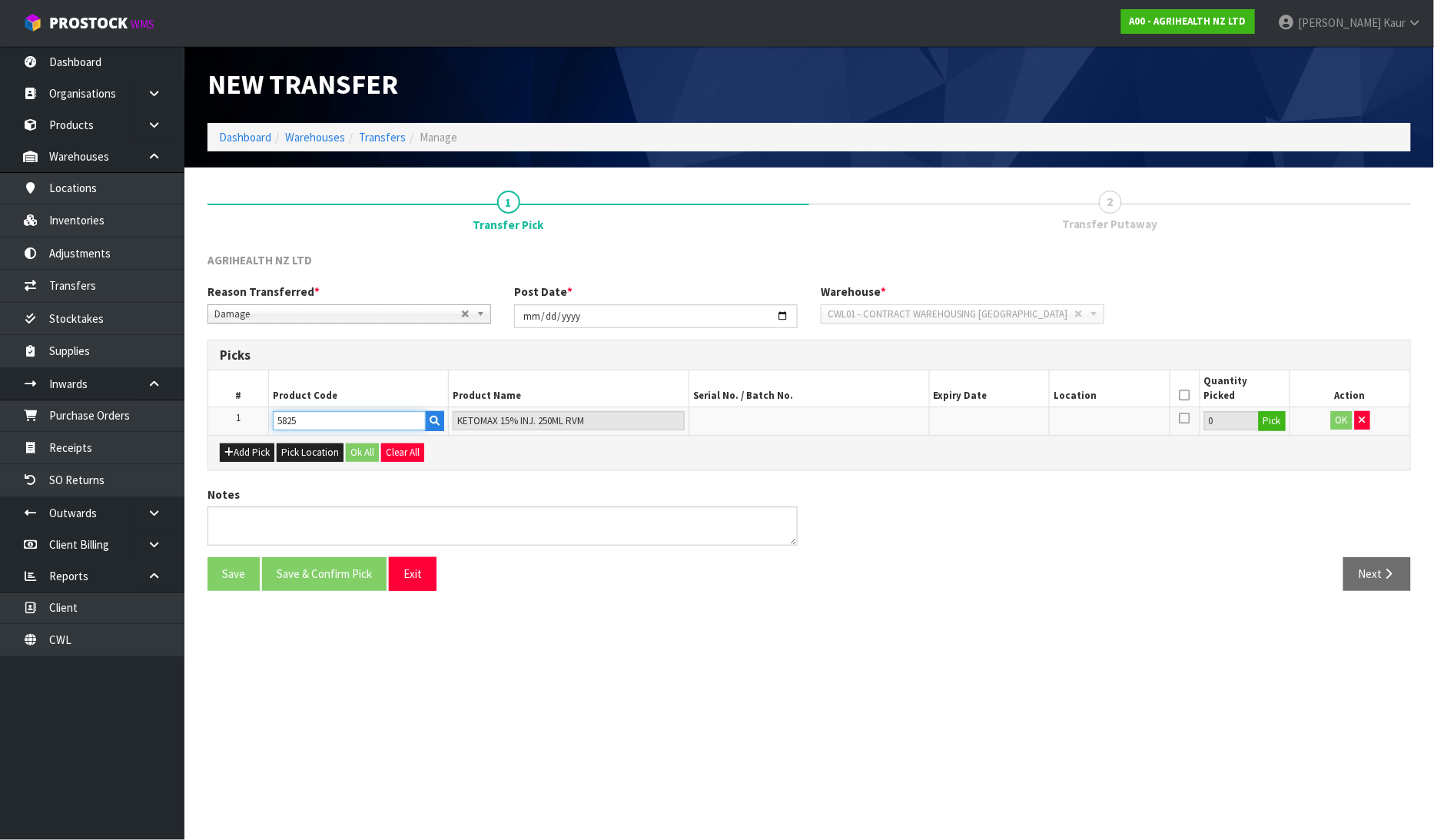
drag, startPoint x: 341, startPoint y: 423, endPoint x: 239, endPoint y: 424, distance: 102.0
click at [239, 424] on tr "1 5825 KETOMAX 15% INJ. 250ML RVM 0 Pick OK" at bounding box center [809, 420] width 1202 height 27
click at [748, 746] on section "New Transfer Dashboard Warehouses Transfers Manage 1 Transfer Pick 2 Transfer P…" at bounding box center [717, 420] width 1434 height 840
click at [513, 420] on input "text" at bounding box center [568, 420] width 232 height 19
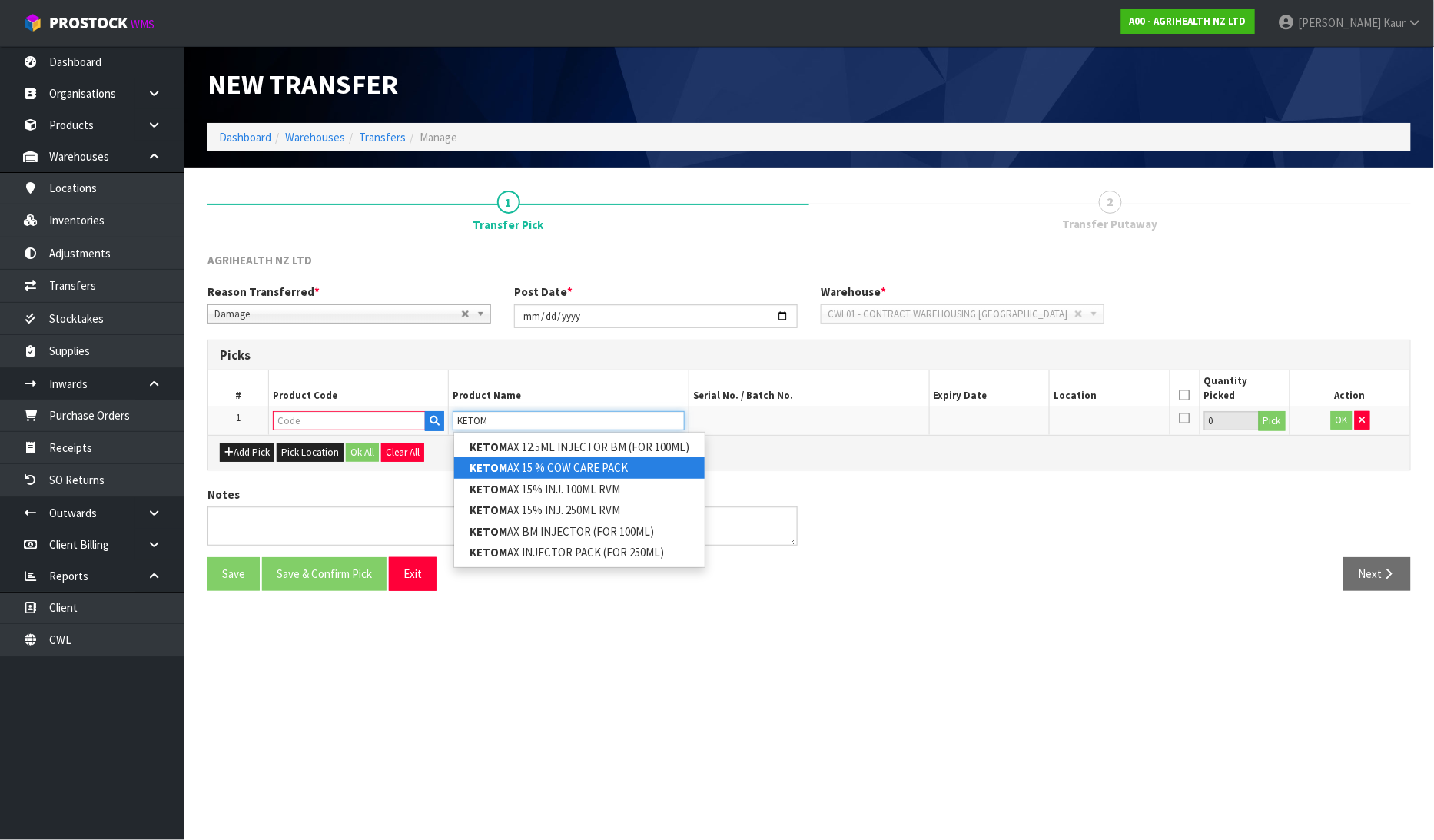
type input "KETOM"
click at [542, 460] on link "KETOM AX 15 % COW CARE PACK" at bounding box center [579, 467] width 250 height 21
type input "KETOMAX 15 % COW CARE PACK"
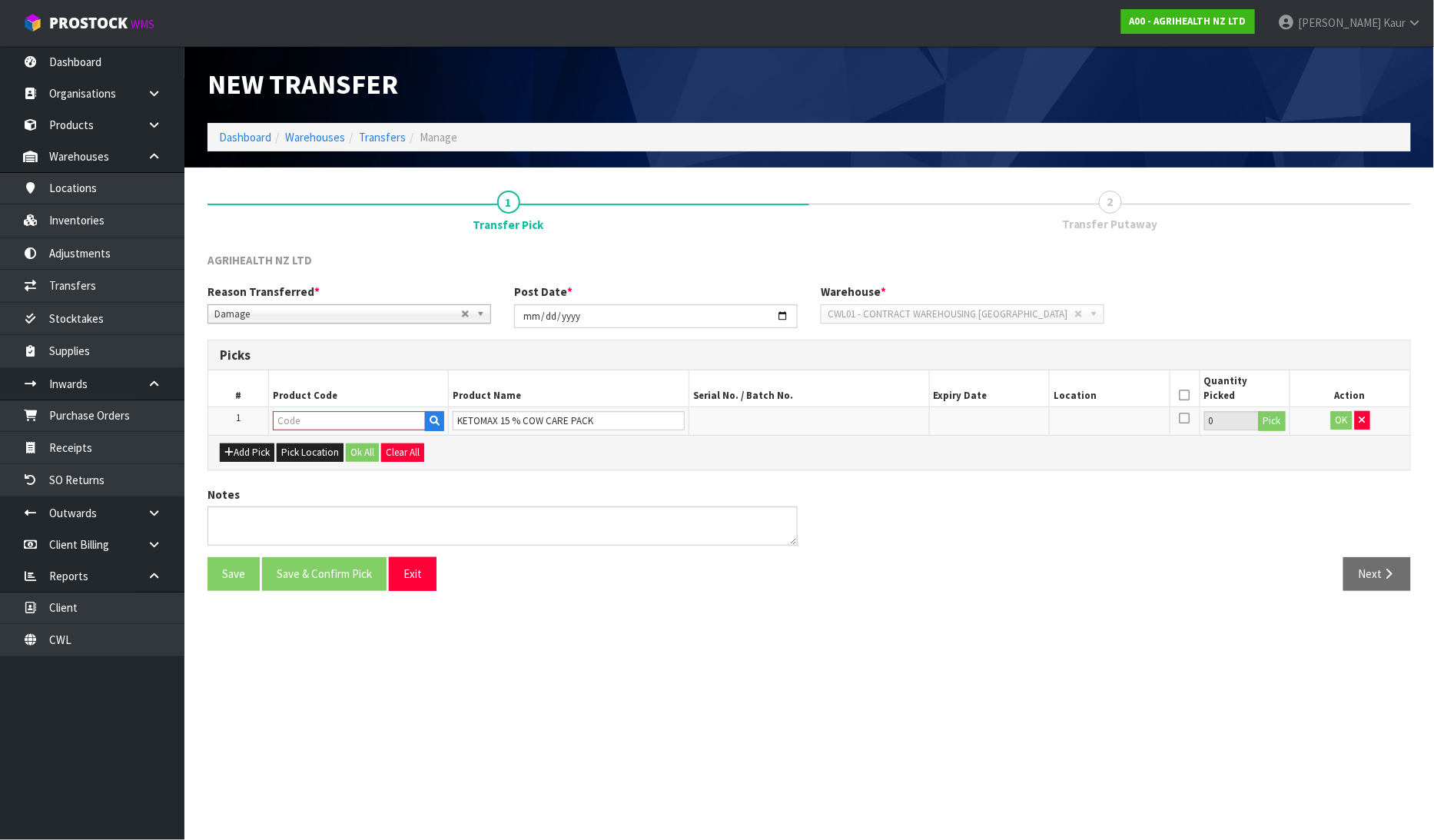
type input "5800"
click at [1282, 420] on button "Pick" at bounding box center [1273, 421] width 27 height 20
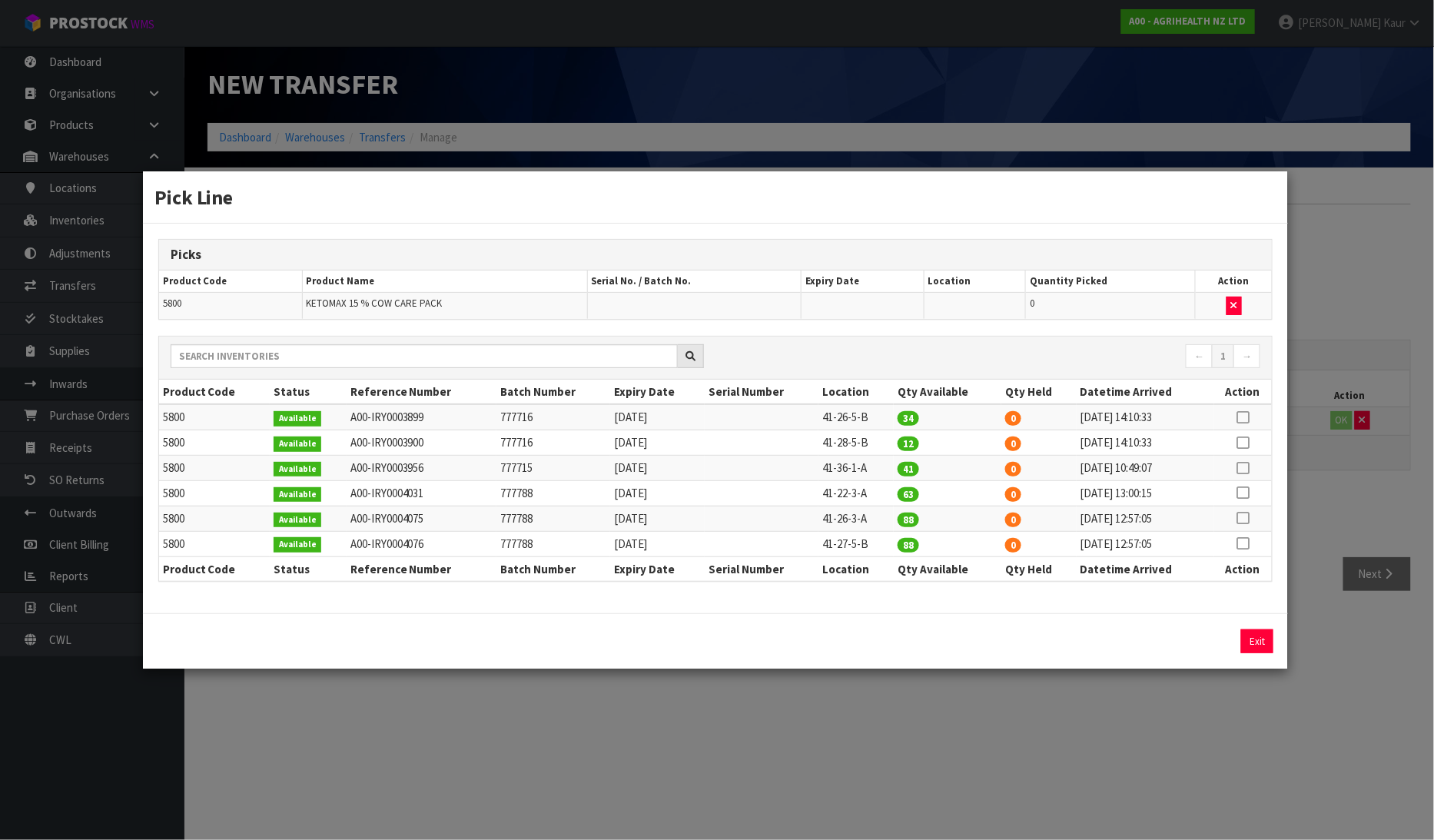
click at [1353, 239] on div "Pick Line Picks Product Code Product Name Serial No. / Batch No. Expiry Date Lo…" at bounding box center [717, 420] width 1434 height 840
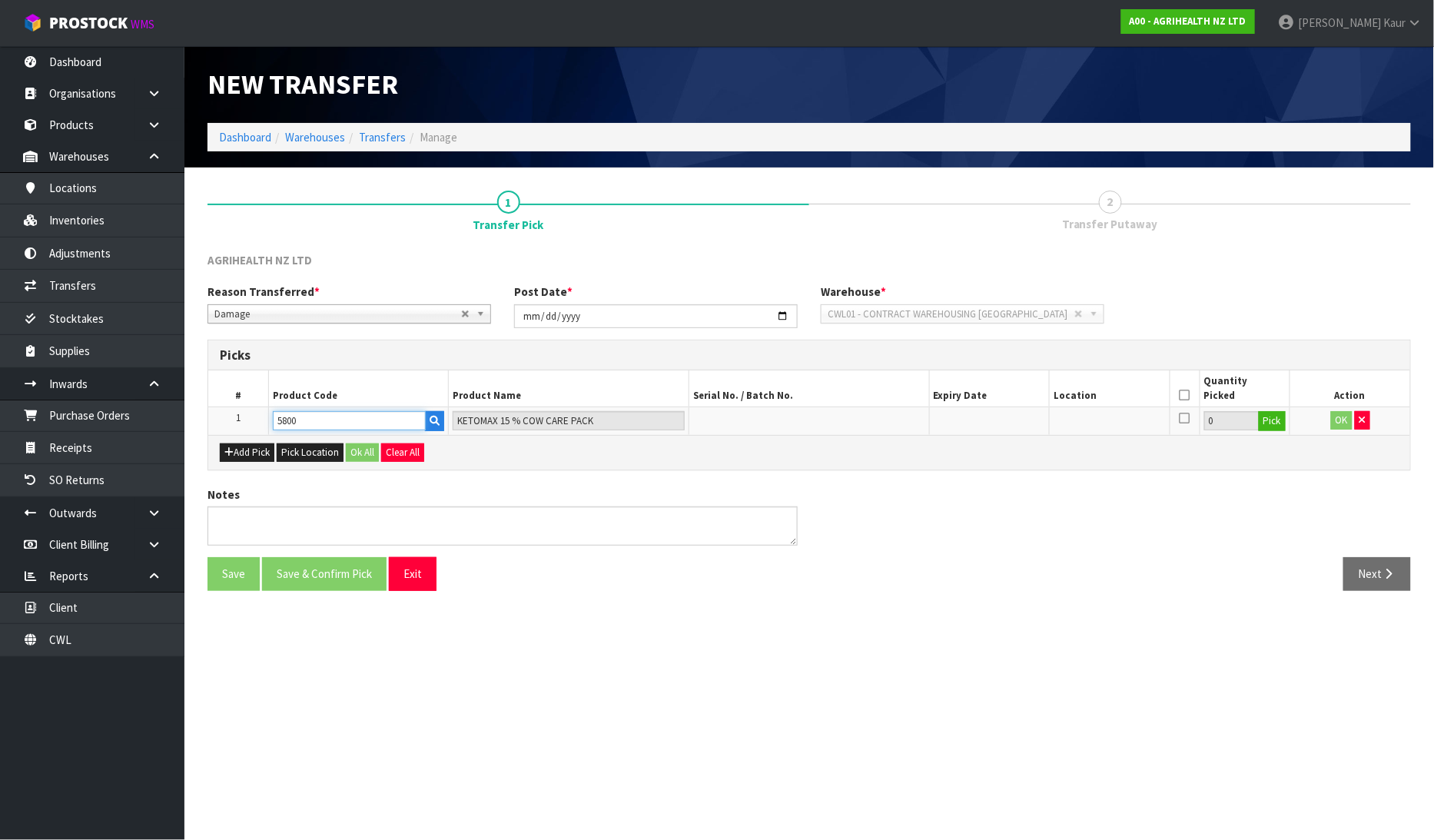
drag, startPoint x: 333, startPoint y: 420, endPoint x: 252, endPoint y: 422, distance: 81.0
click at [252, 422] on tr "1 5800 KETOMAX 15 % COW CARE PACK 0 Pick OK" at bounding box center [809, 420] width 1202 height 27
click at [646, 672] on section "New Transfer Dashboard Warehouses Transfers Manage 1 Transfer Pick 2 Transfer P…" at bounding box center [717, 420] width 1434 height 840
click at [512, 420] on input "text" at bounding box center [568, 420] width 232 height 19
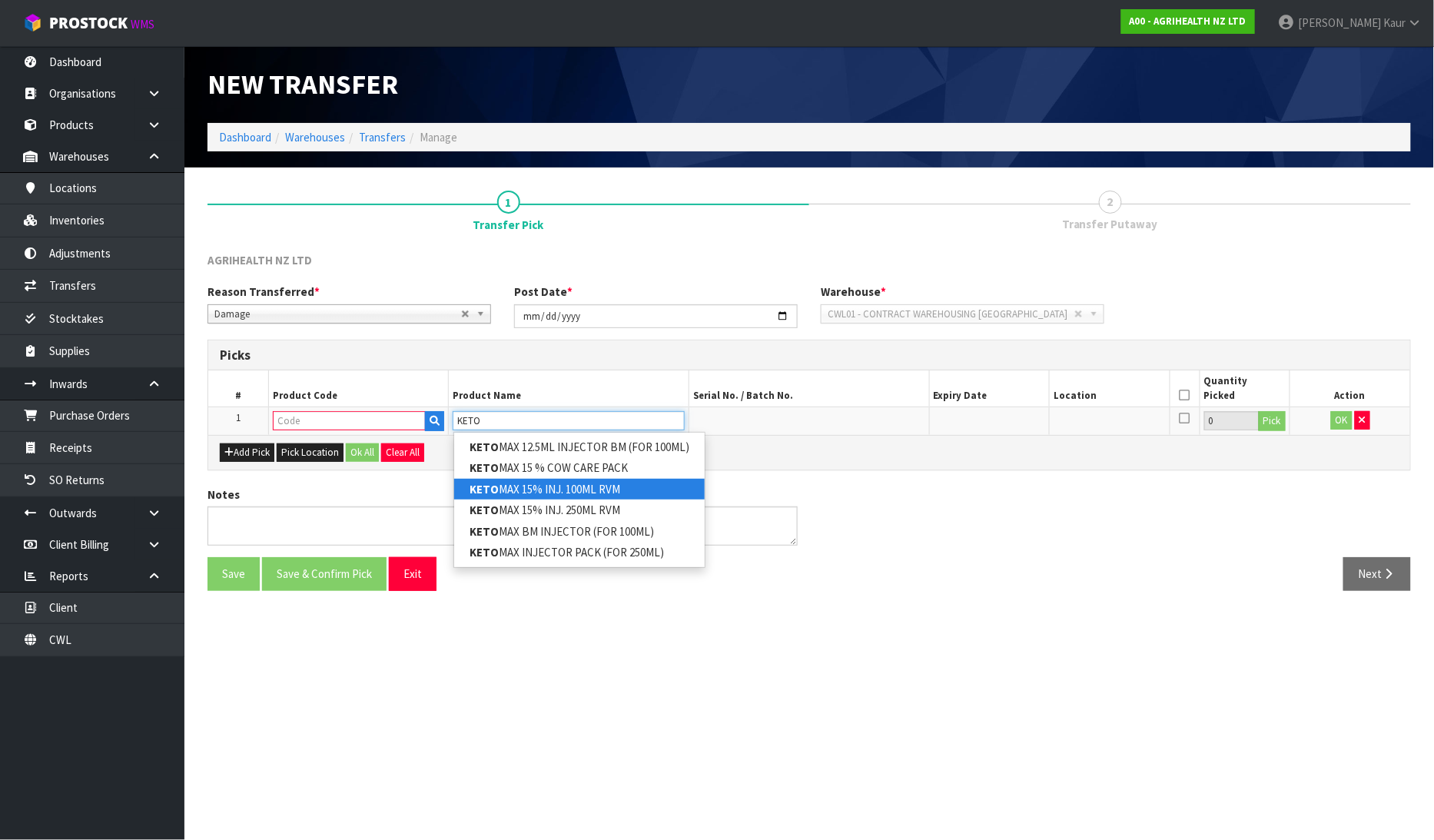
type input "KETO"
click at [535, 485] on link "KETO MAX 15% INJ. 100ML RVM" at bounding box center [579, 489] width 250 height 21
type input "KETOMAX 15% INJ. 100ML RVM"
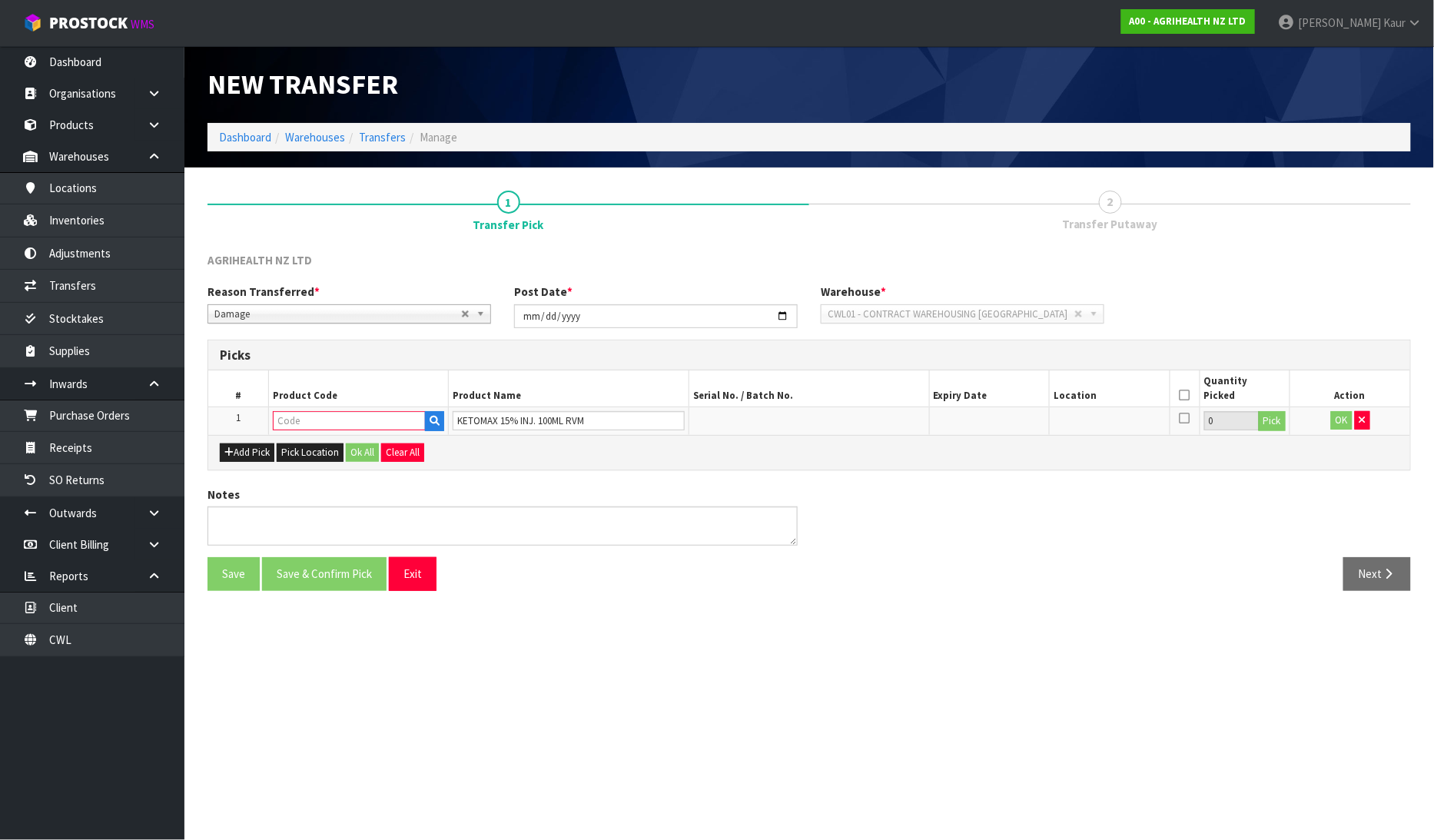
type input "5810"
click at [1266, 424] on button "Pick" at bounding box center [1273, 421] width 27 height 20
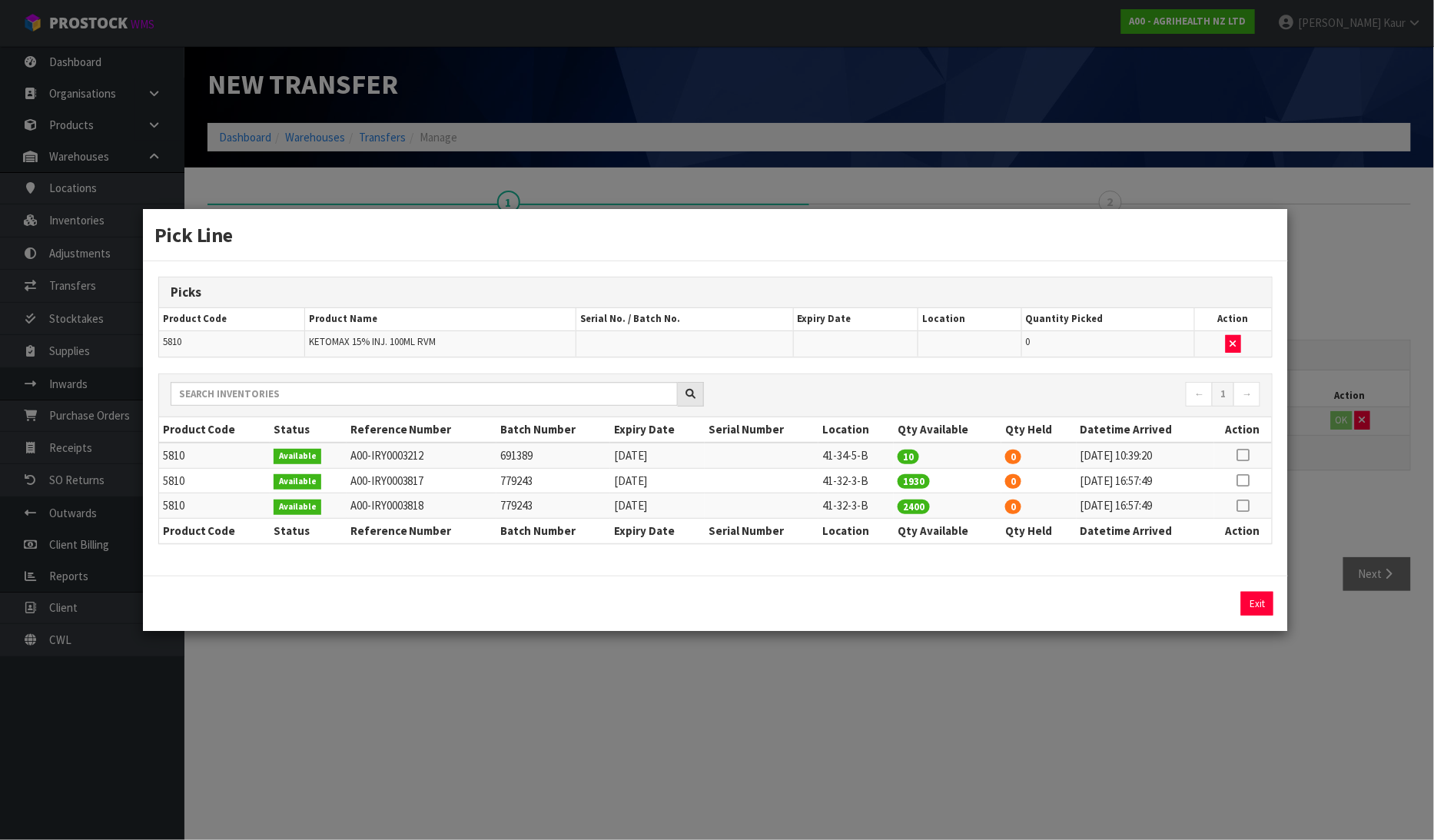
click at [1246, 456] on icon at bounding box center [1244, 455] width 13 height 1
click at [1189, 600] on button "Assign Pick" at bounding box center [1205, 603] width 63 height 24
type input "10"
click at [1127, 684] on div "Pick Line Picks Product Code Product Name Serial No. / Batch No. Expiry Date Lo…" at bounding box center [717, 420] width 1434 height 840
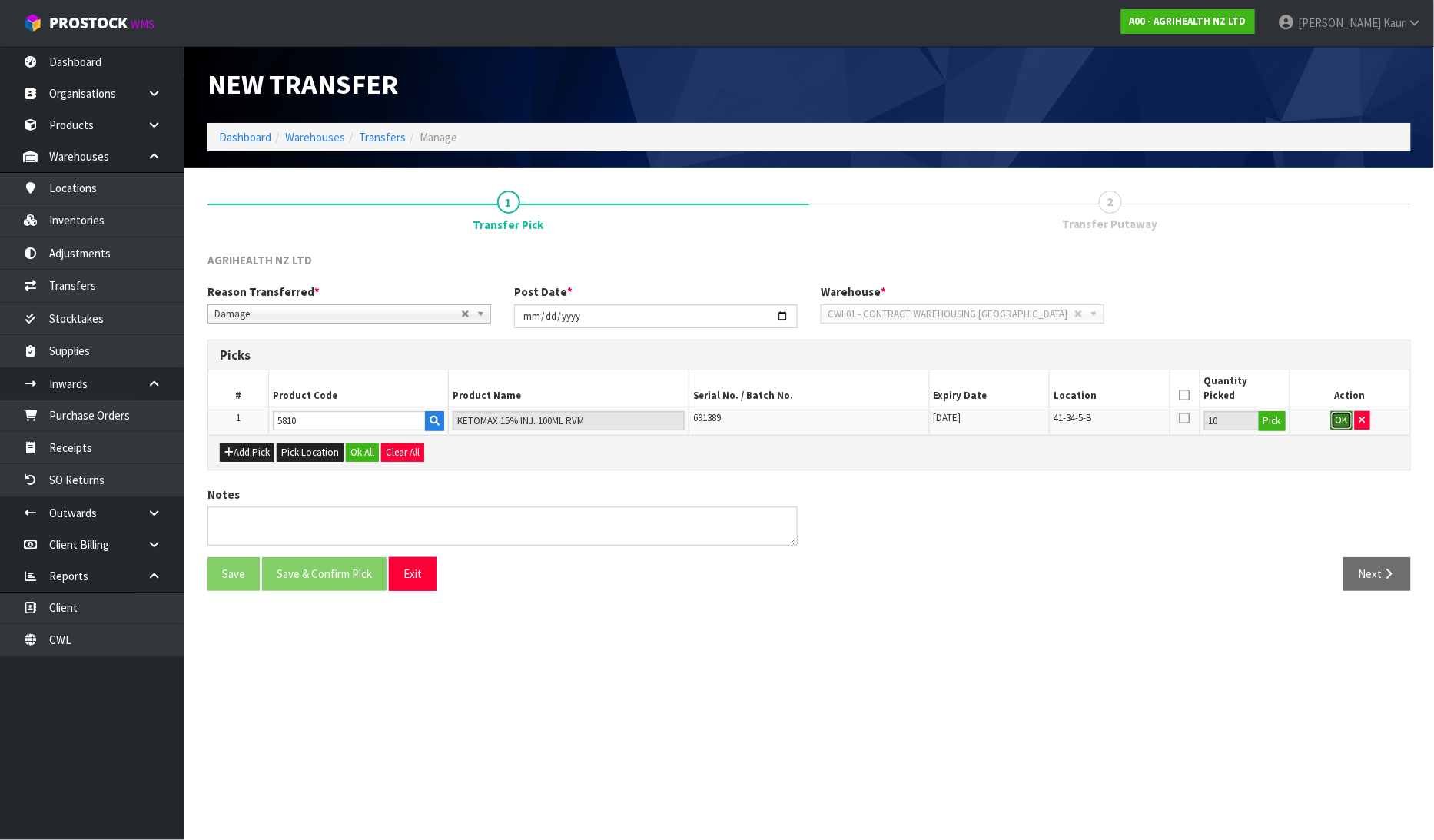
click at [1336, 420] on button "OK" at bounding box center [1342, 420] width 22 height 18
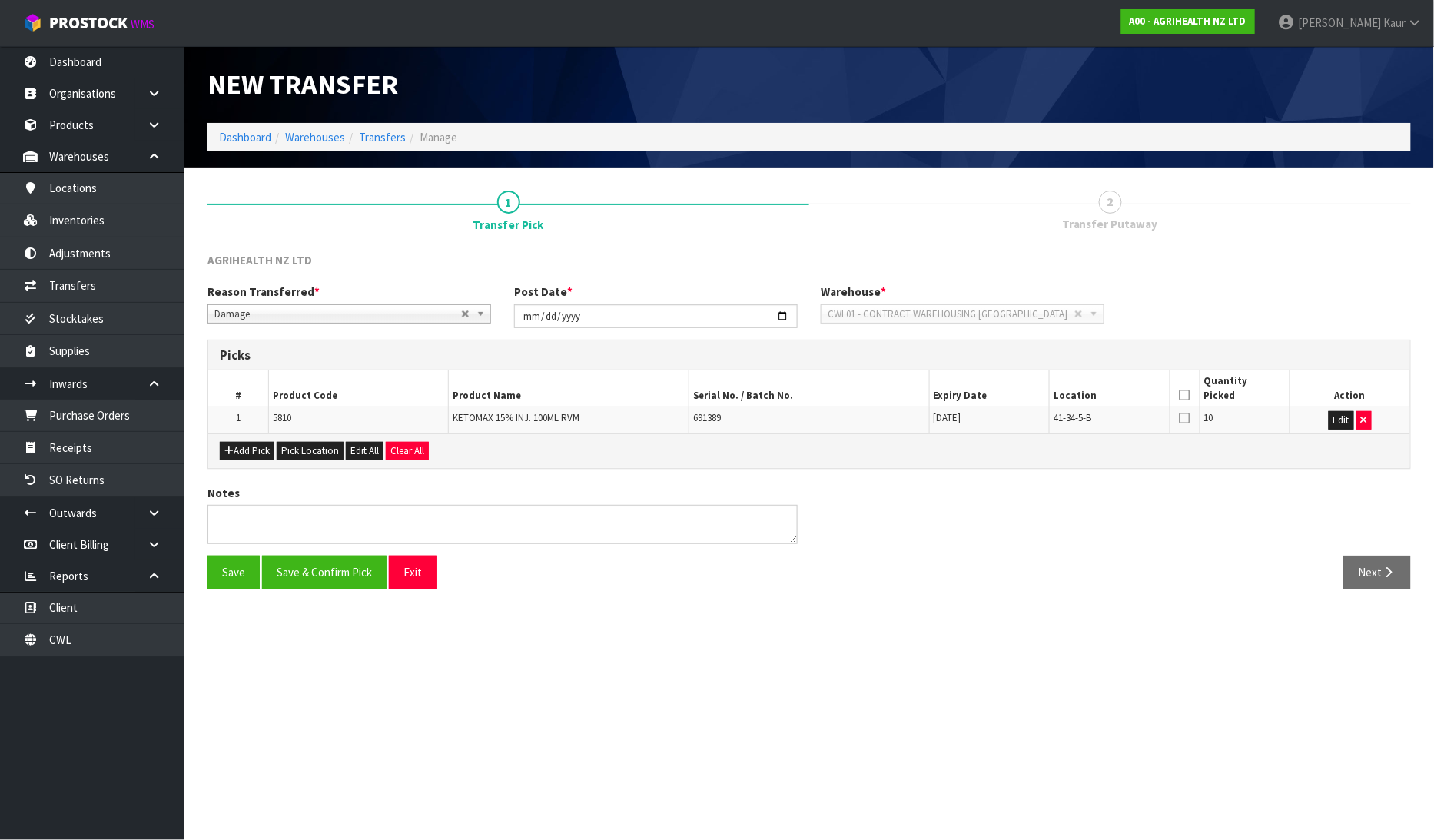
click at [1190, 392] on th at bounding box center [1185, 389] width 30 height 36
click at [1182, 395] on icon at bounding box center [1185, 395] width 11 height 1
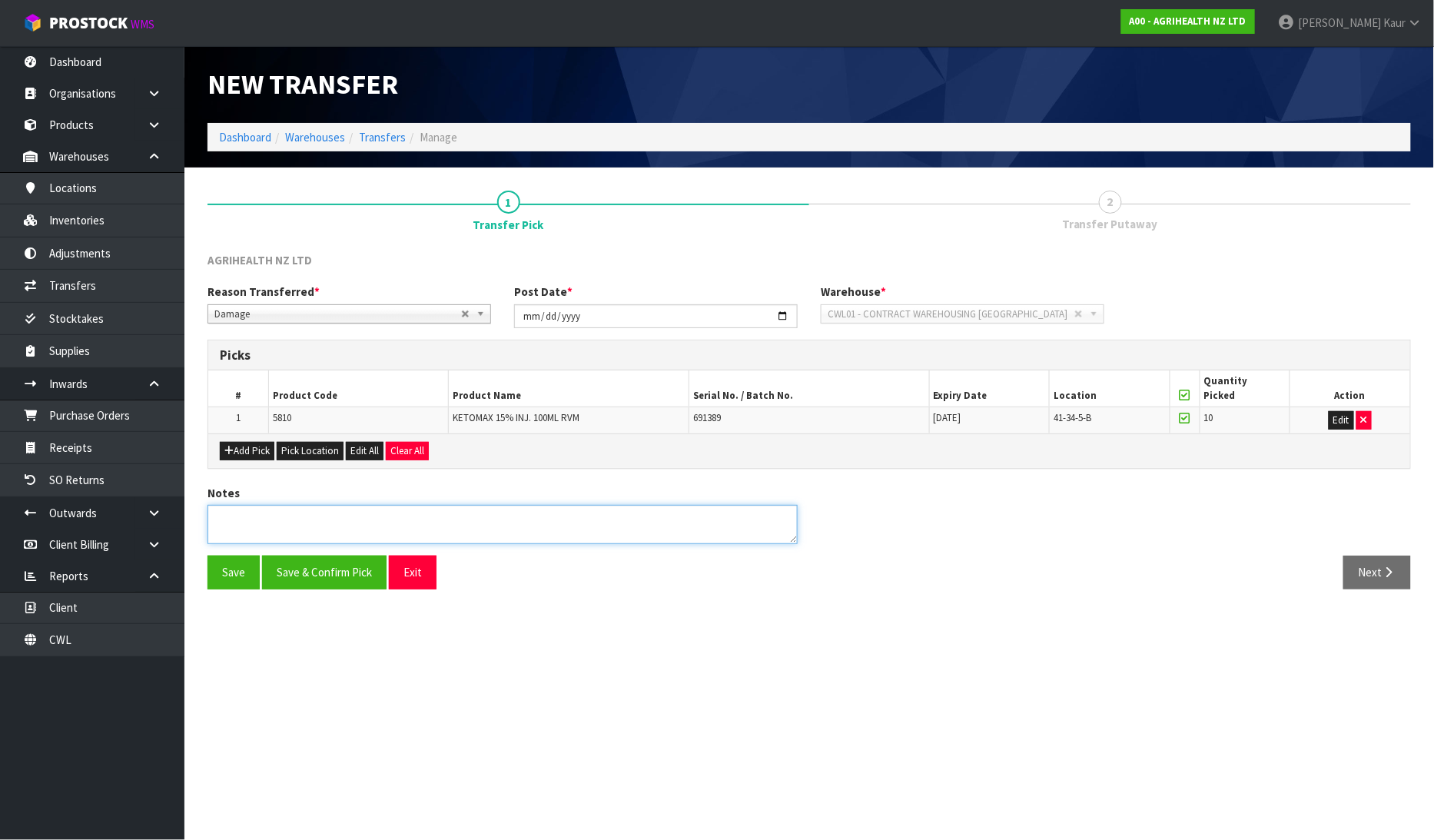
click at [395, 541] on textarea at bounding box center [503, 524] width 590 height 39
type textarea "OUTER PACAKAGING DAMAGE"
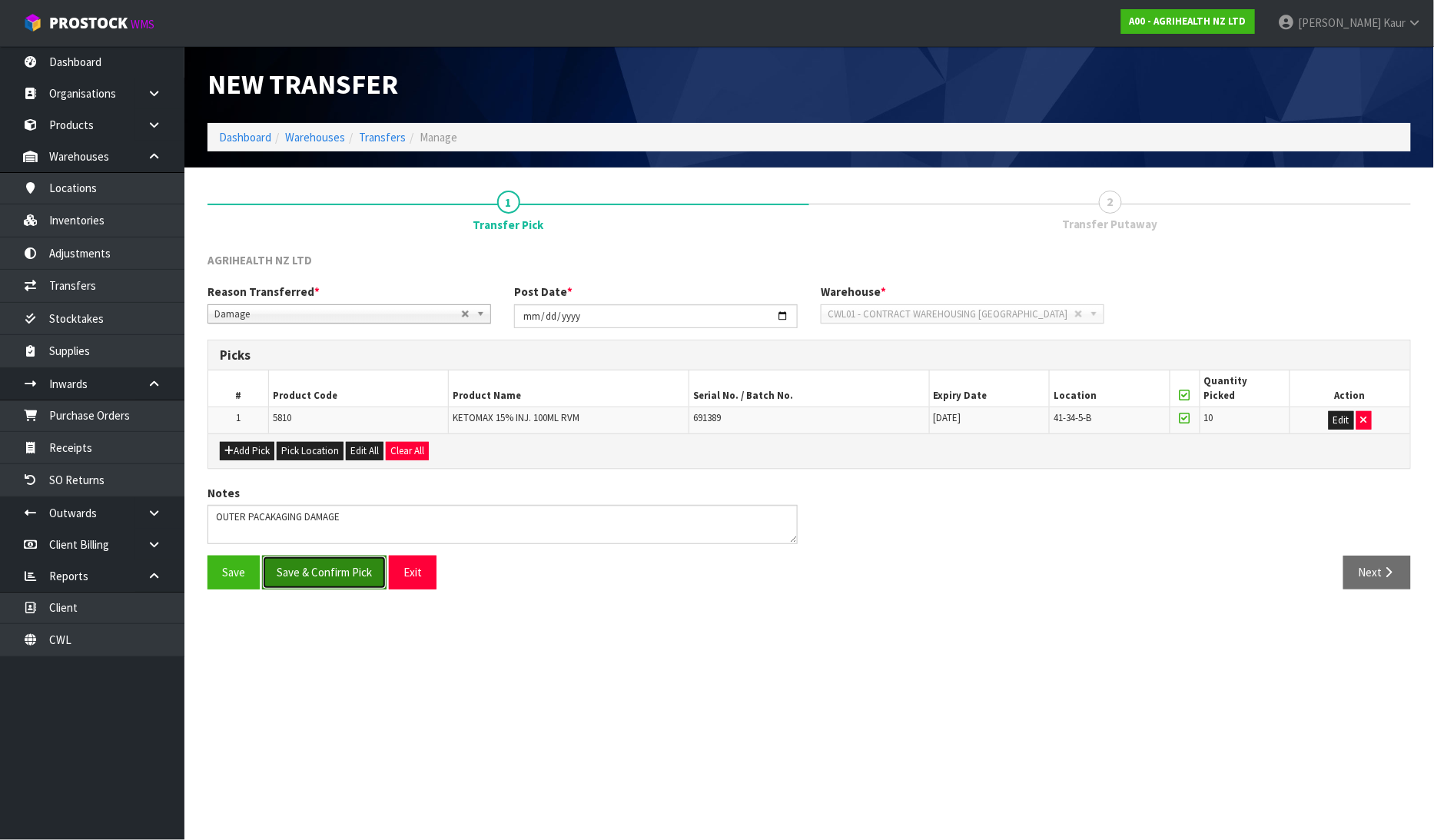
click at [318, 569] on button "Save & Confirm Pick" at bounding box center [324, 572] width 125 height 33
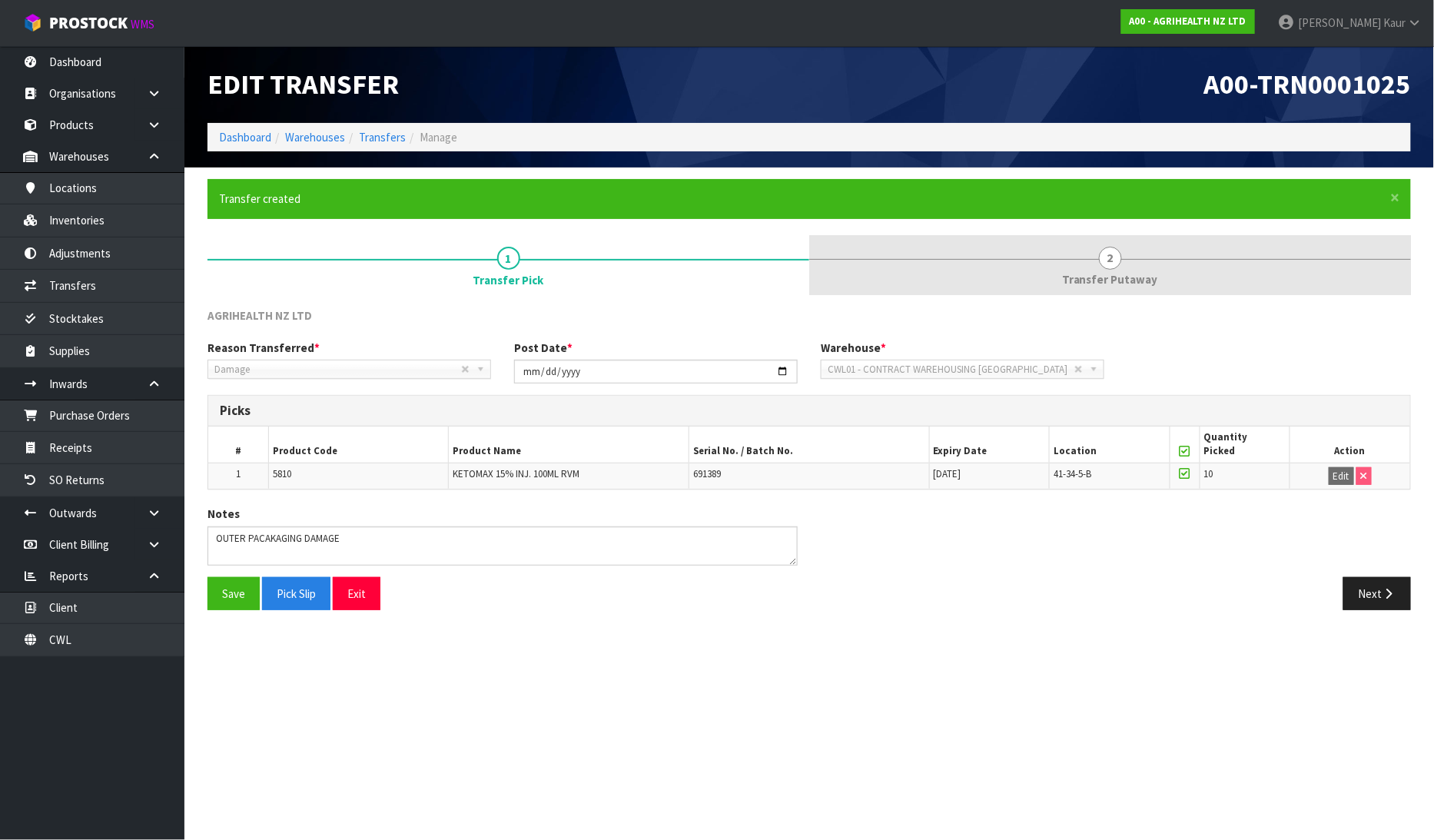
click at [1105, 266] on span "2" at bounding box center [1110, 258] width 23 height 23
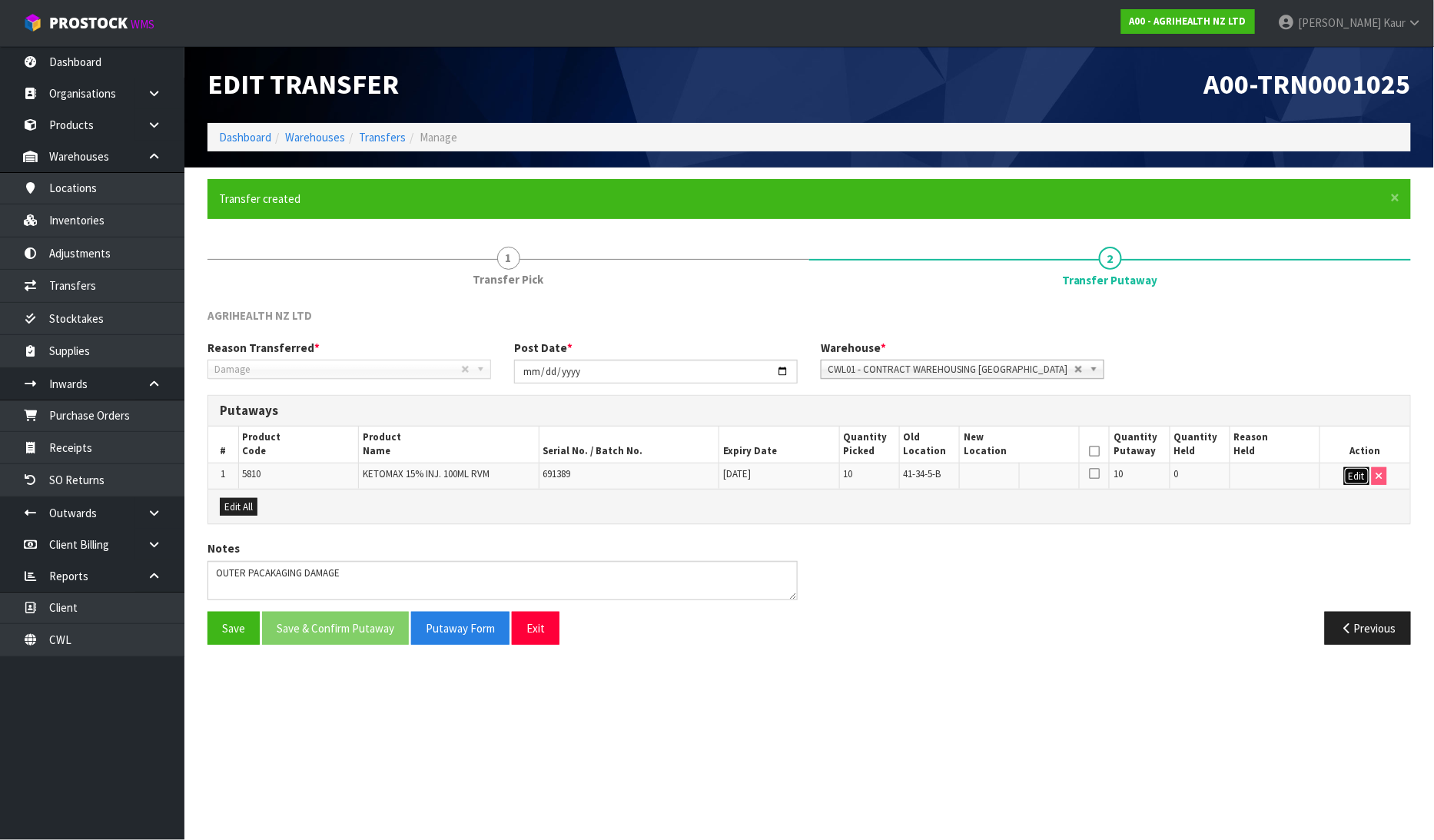
click at [1357, 471] on button "Edit" at bounding box center [1357, 476] width 25 height 18
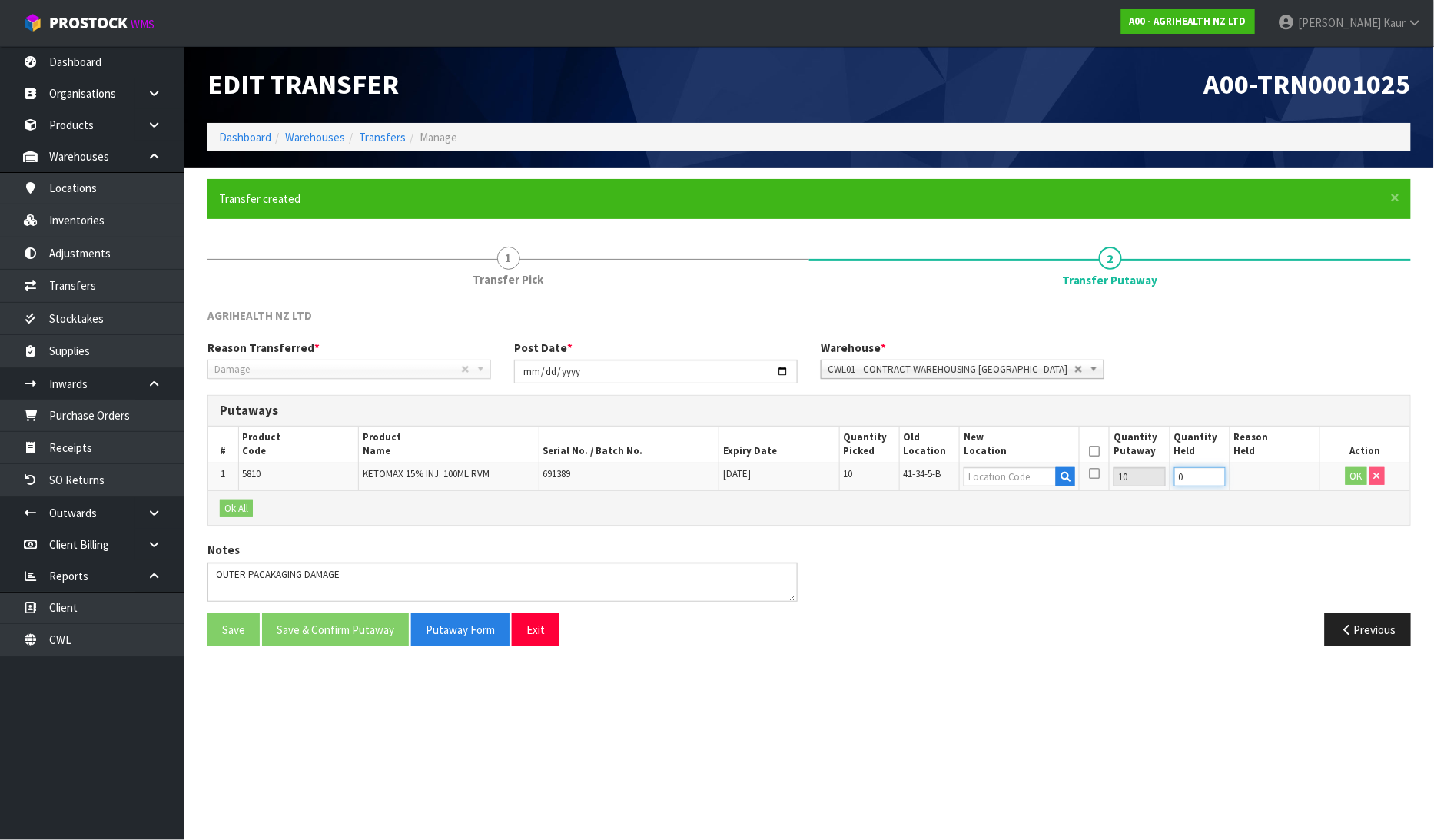
drag, startPoint x: 1204, startPoint y: 478, endPoint x: 1153, endPoint y: 474, distance: 51.2
click at [1153, 474] on tr "1 5810 KETOMAX 15% INJ. 100ML RVM 691389 30/04/2028 10 41-34-5-B 10 0 OK" at bounding box center [809, 476] width 1202 height 27
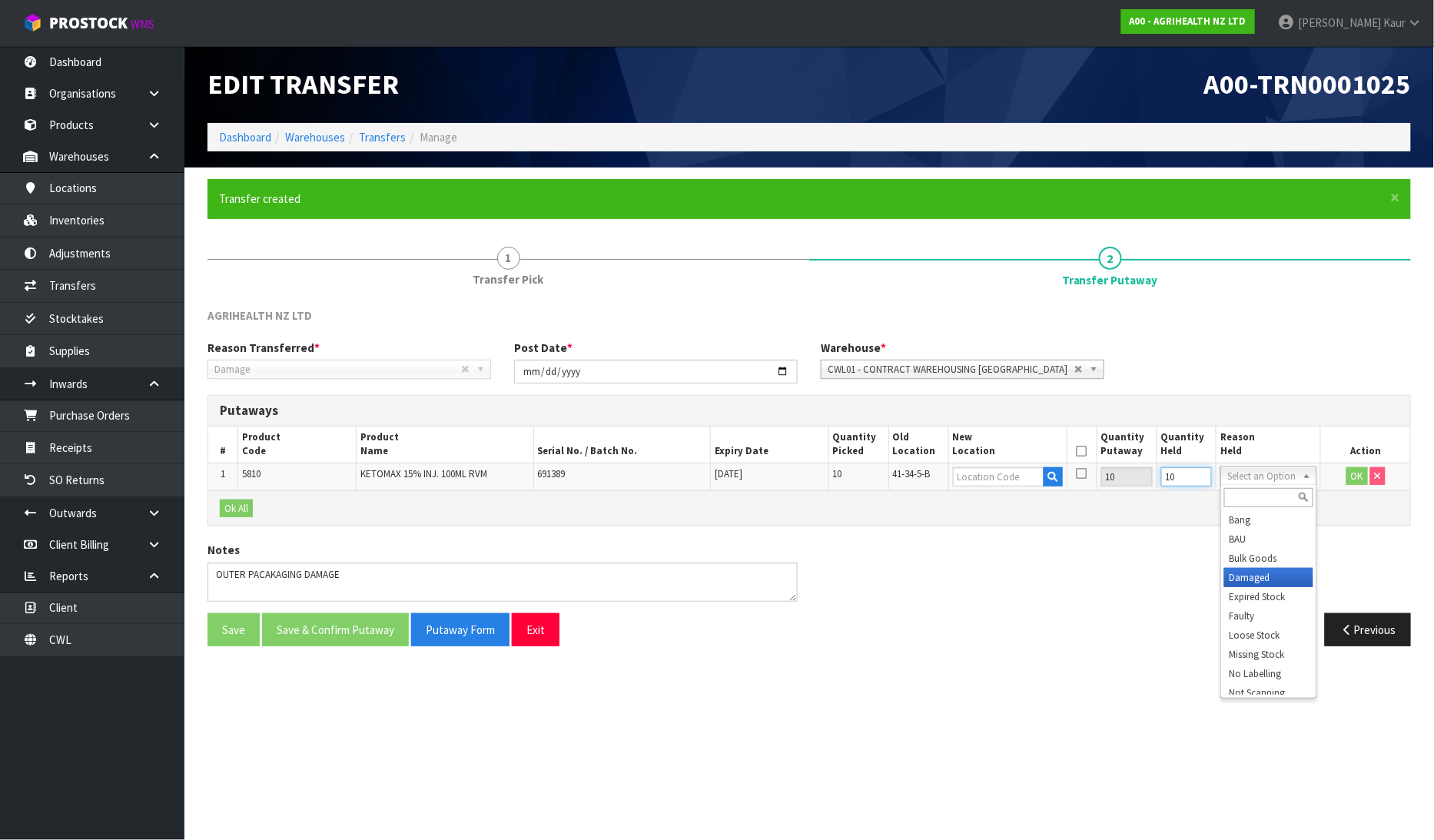
type input "10"
click at [969, 472] on input "text" at bounding box center [998, 476] width 91 height 19
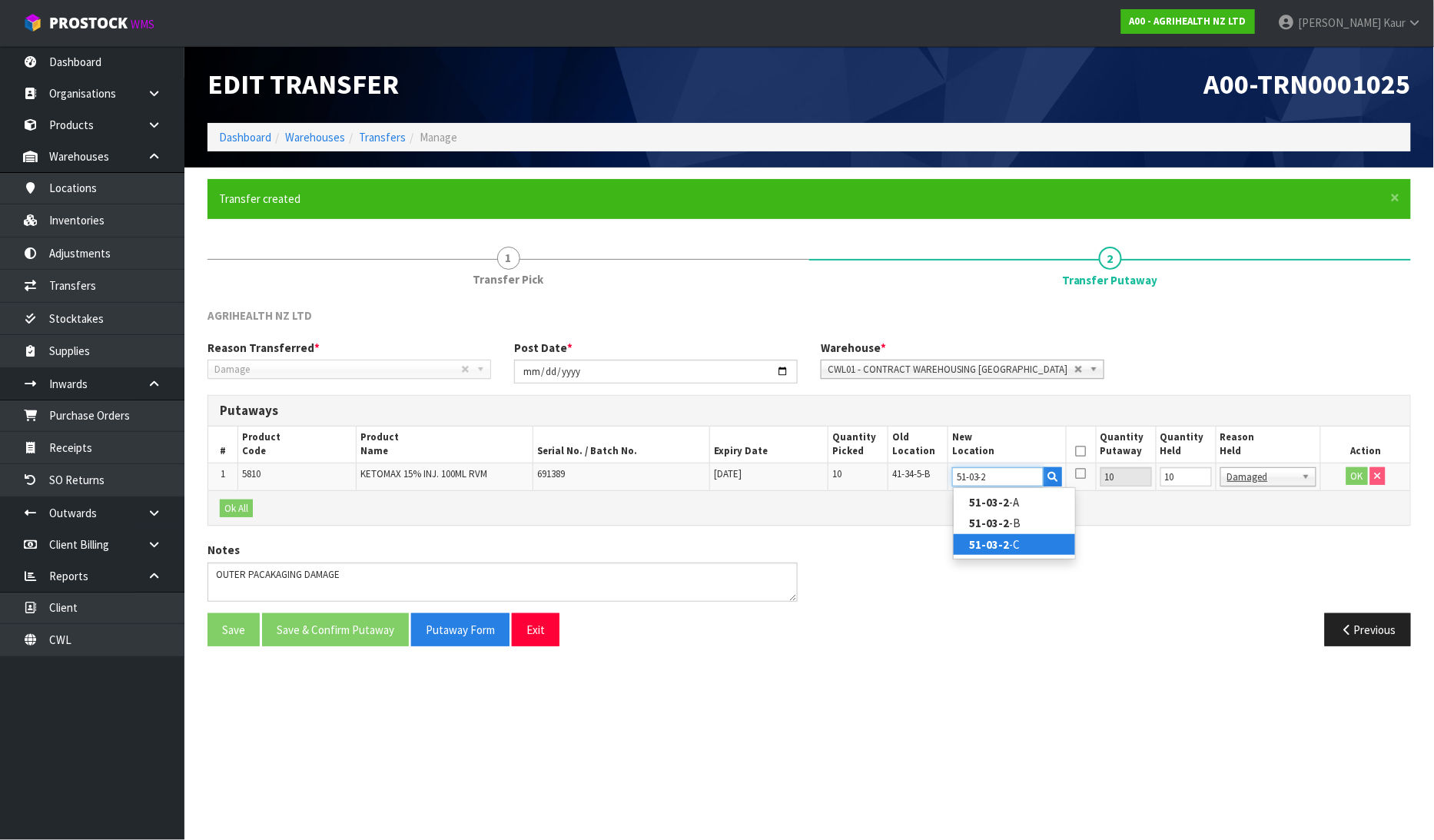
type input "51-03-2"
click at [992, 538] on strong "51-03-2" at bounding box center [989, 544] width 40 height 15
type input "51-03-2-C"
click at [1356, 469] on button "OK" at bounding box center [1358, 476] width 22 height 18
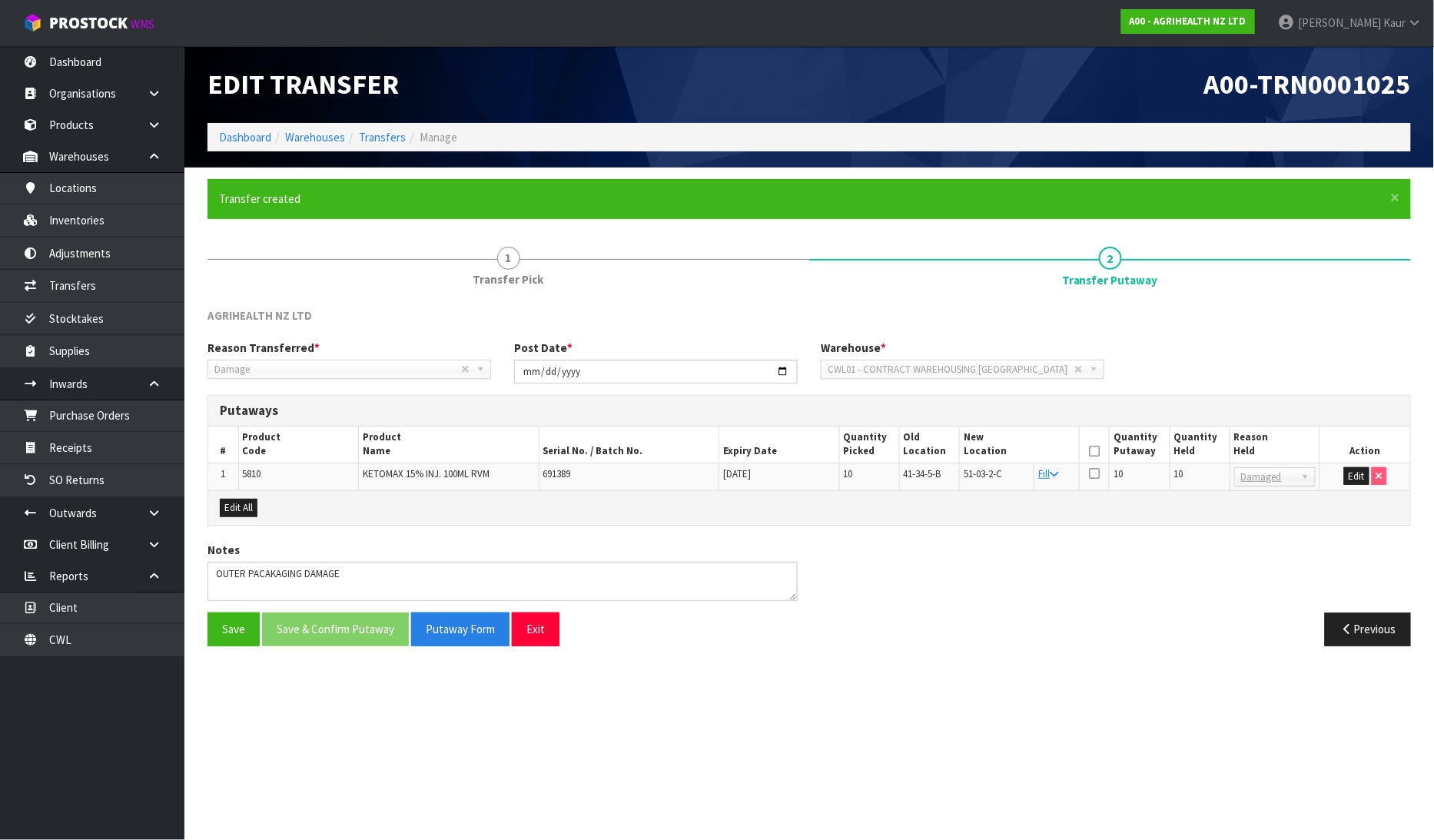
click at [1094, 450] on icon at bounding box center [1094, 450] width 11 height 1
click at [308, 626] on button "Save & Confirm Putaway" at bounding box center [335, 629] width 147 height 33
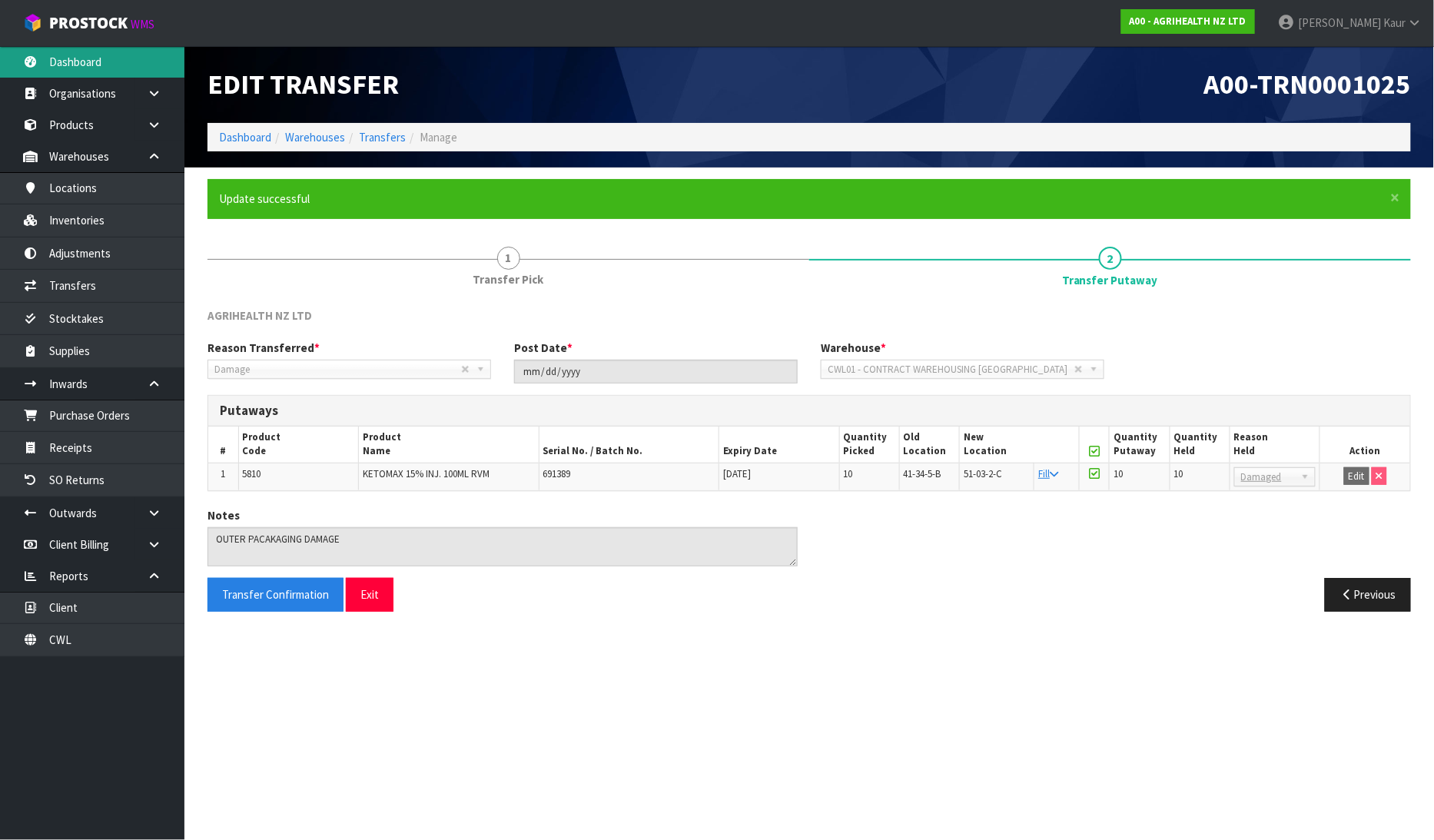
click at [106, 62] on link "Dashboard" at bounding box center [92, 62] width 185 height 32
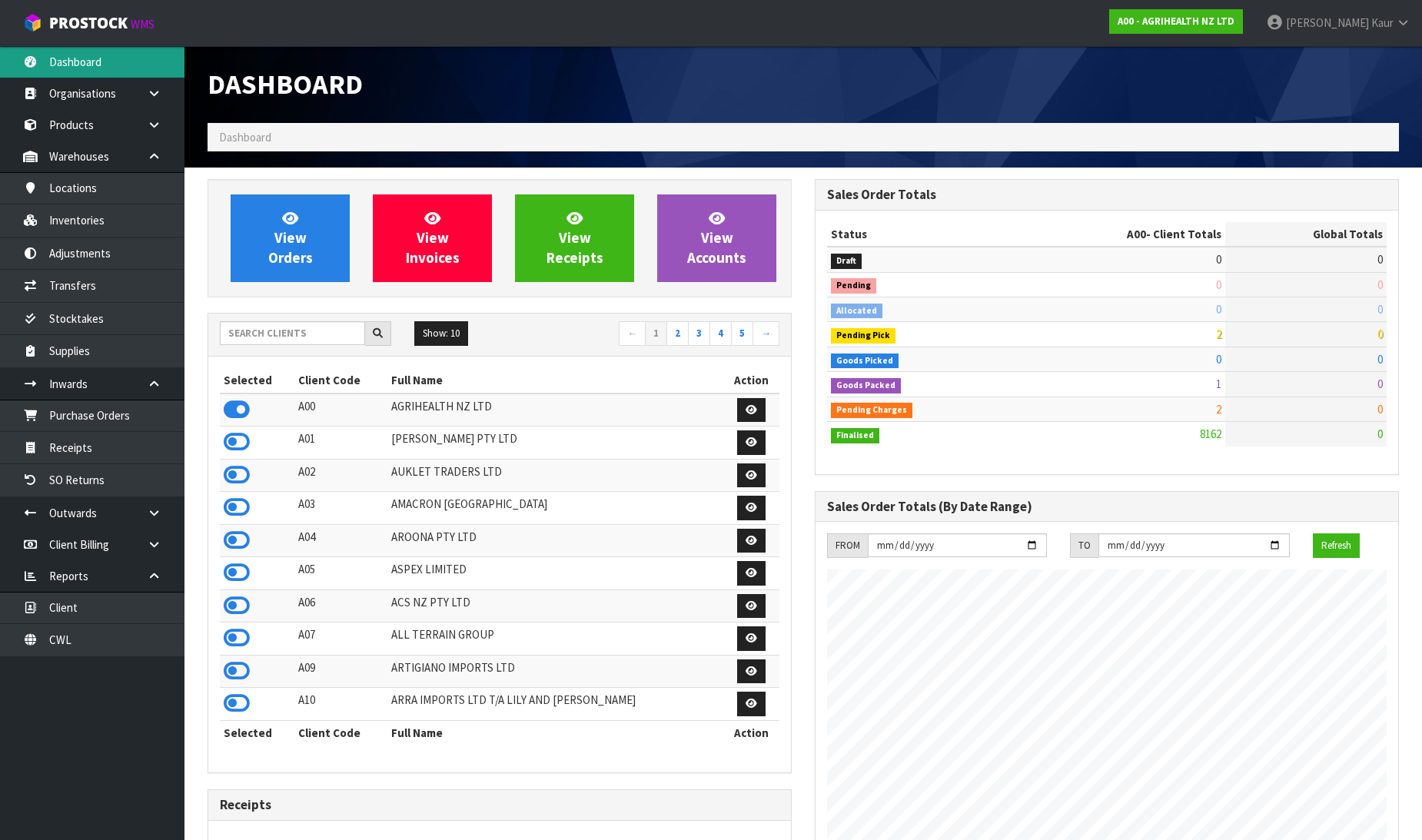
scroll to position [1164, 607]
click at [263, 338] on input "text" at bounding box center [292, 333] width 146 height 24
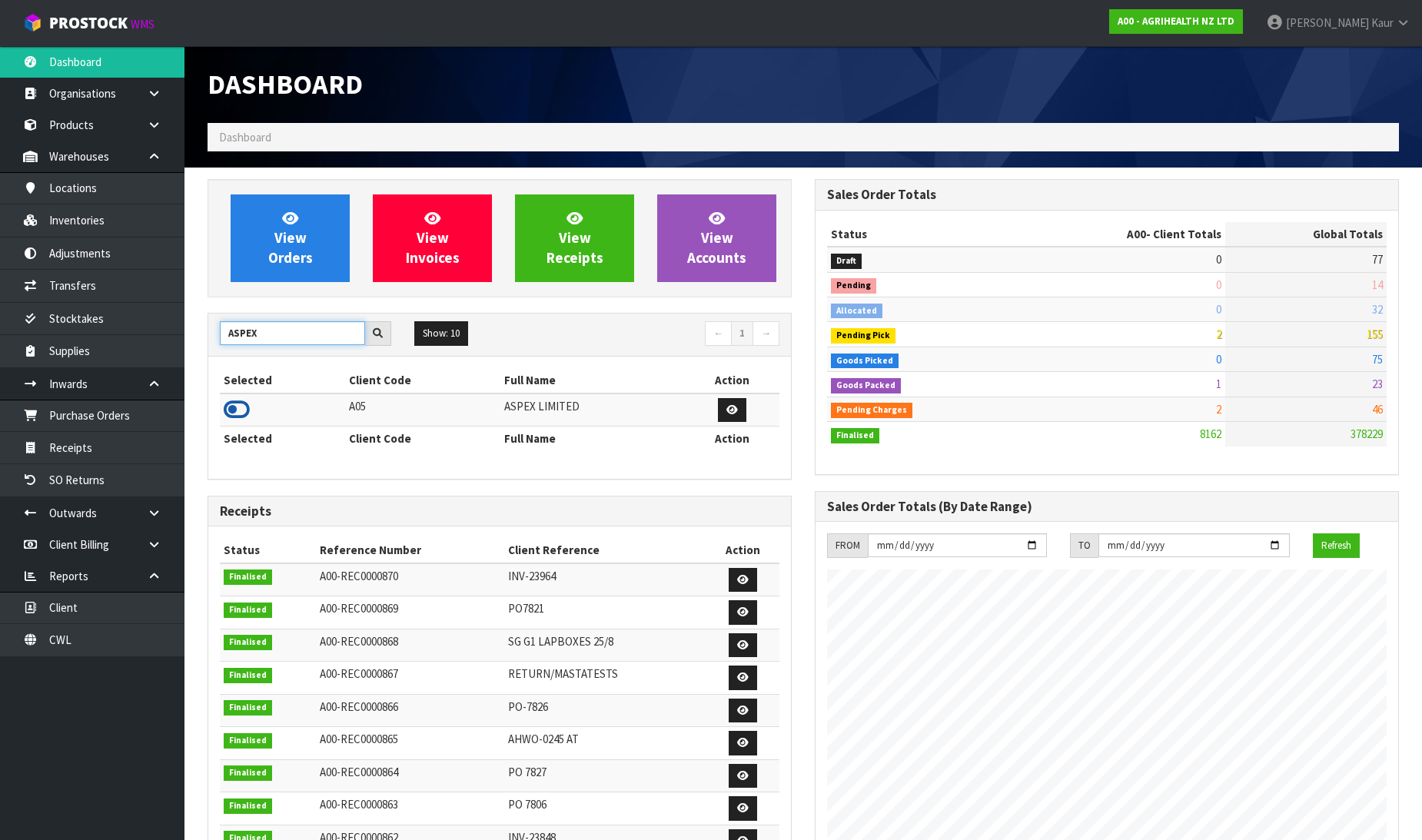
type input "ASPEX"
click at [247, 410] on icon at bounding box center [237, 409] width 26 height 23
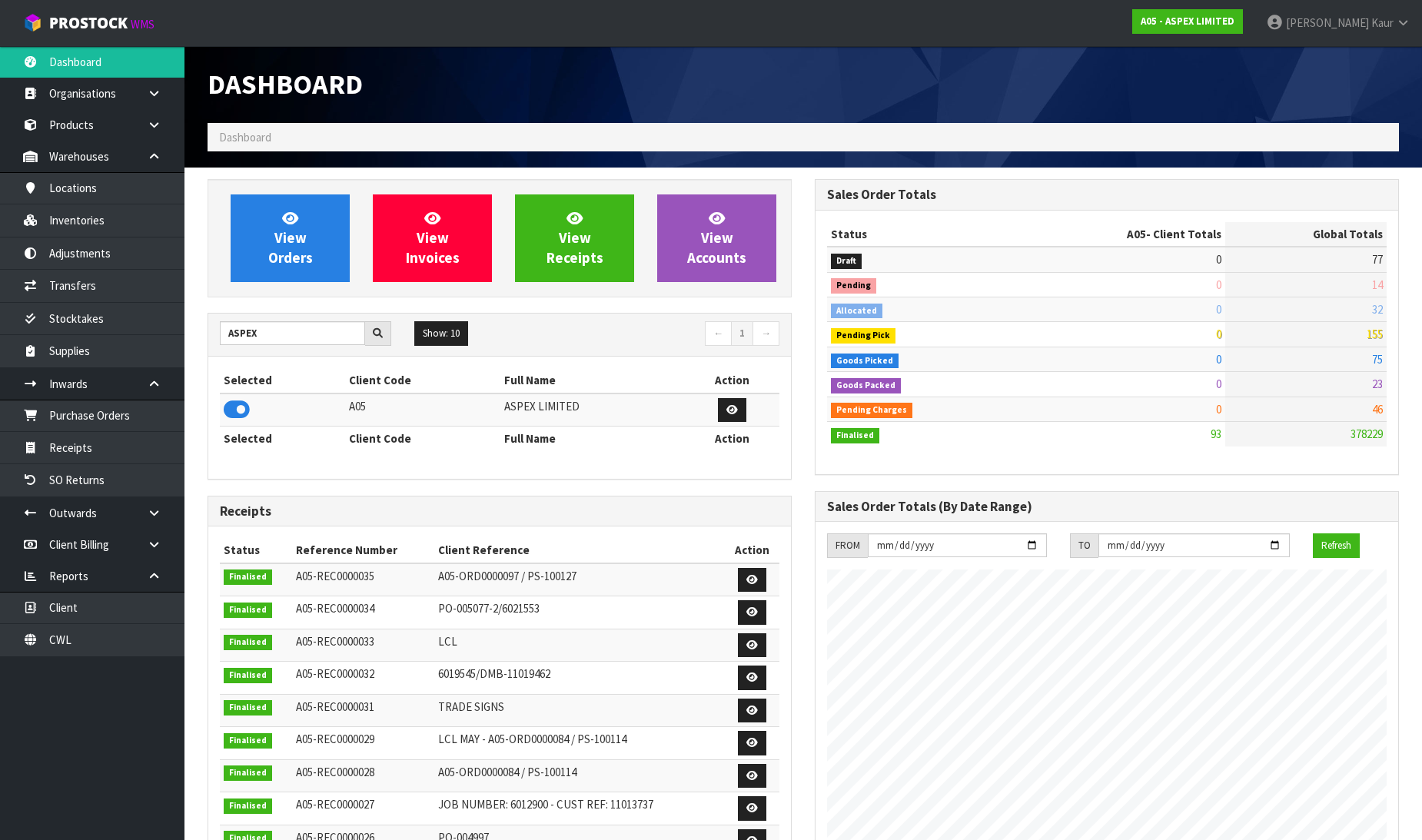
scroll to position [939, 607]
click at [143, 418] on link "Purchase Orders" at bounding box center [92, 415] width 185 height 32
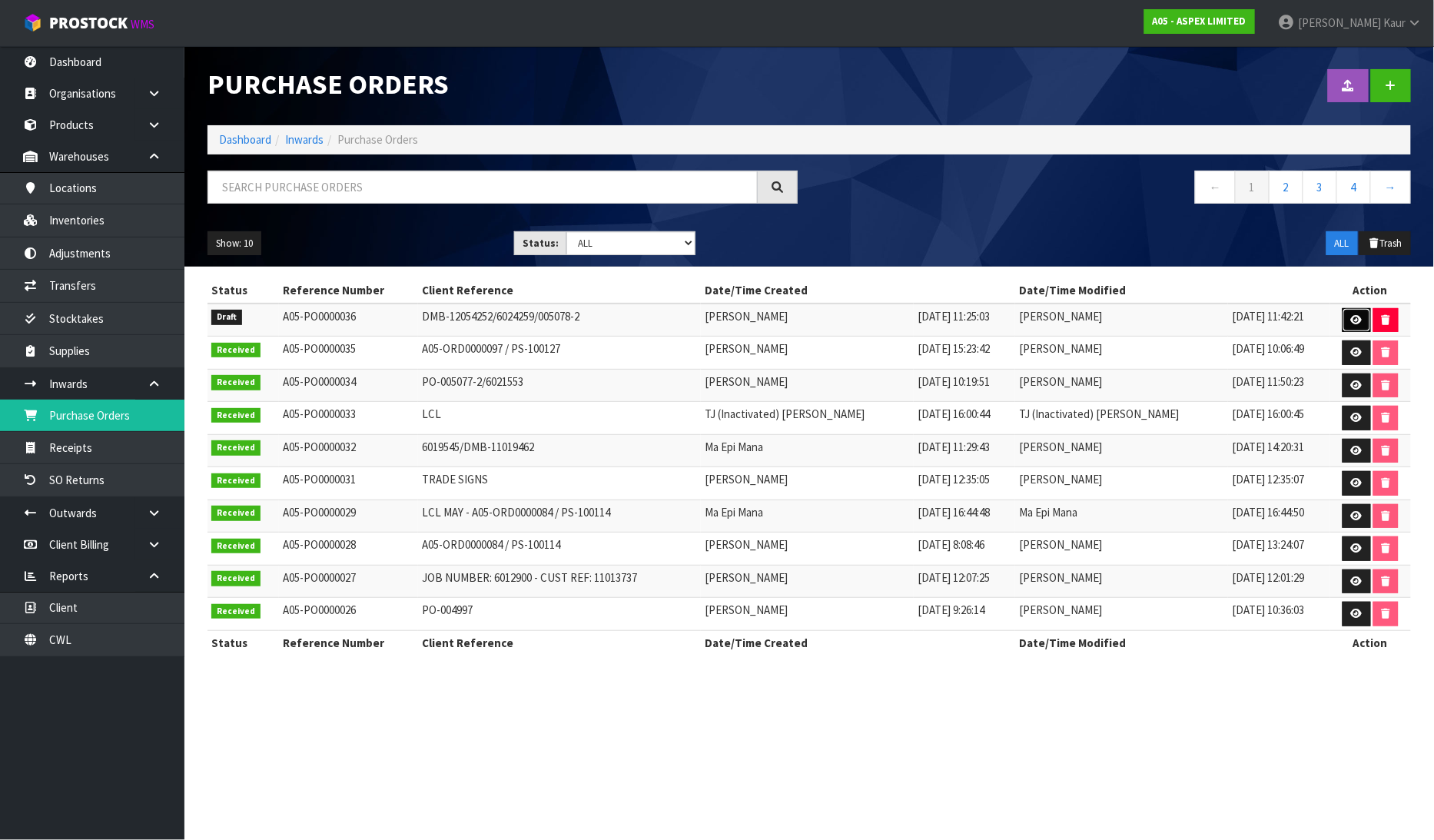
click at [1358, 319] on link at bounding box center [1357, 319] width 28 height 25
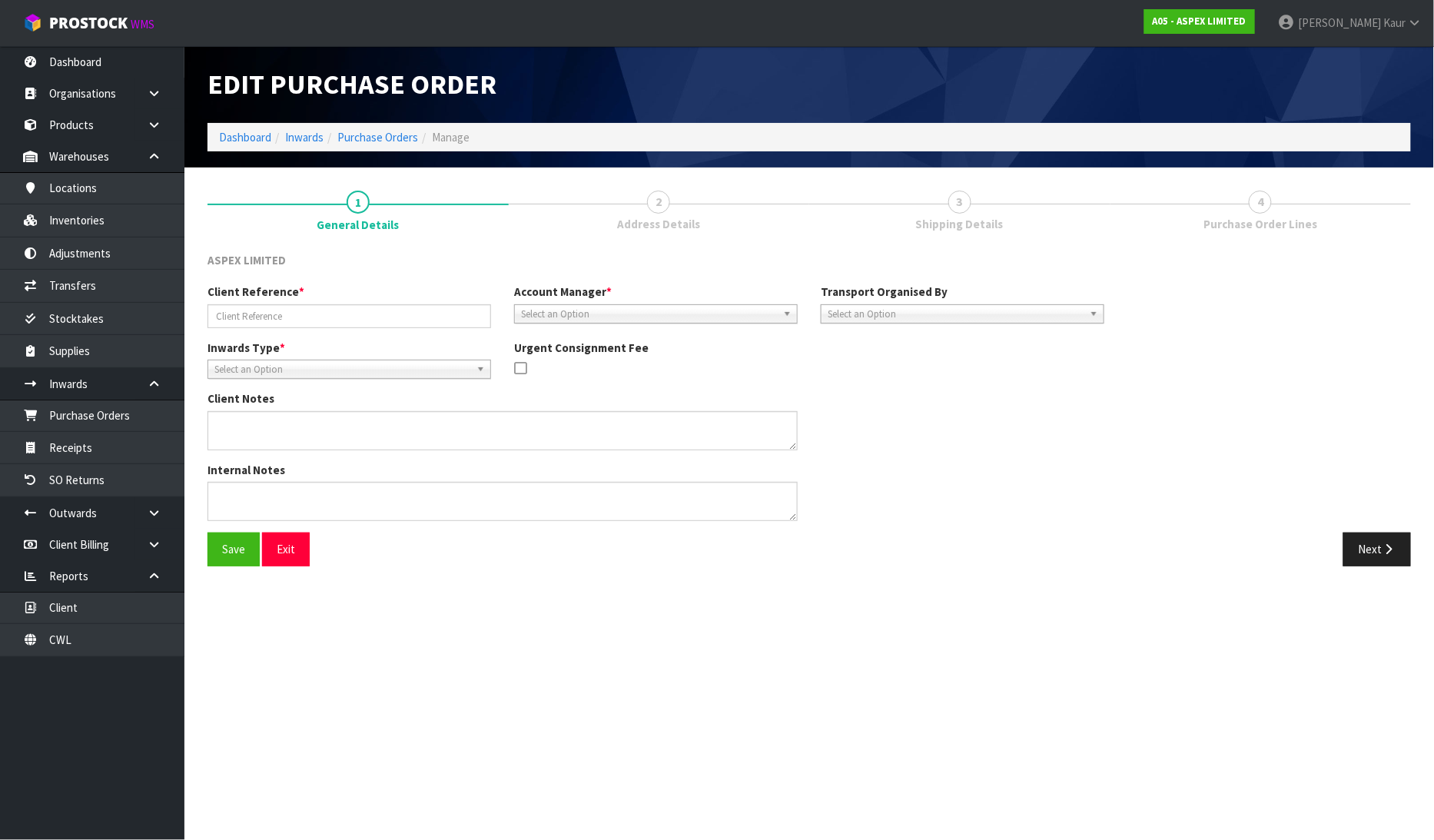
type input "DMB-12054252/6024259/005078-2"
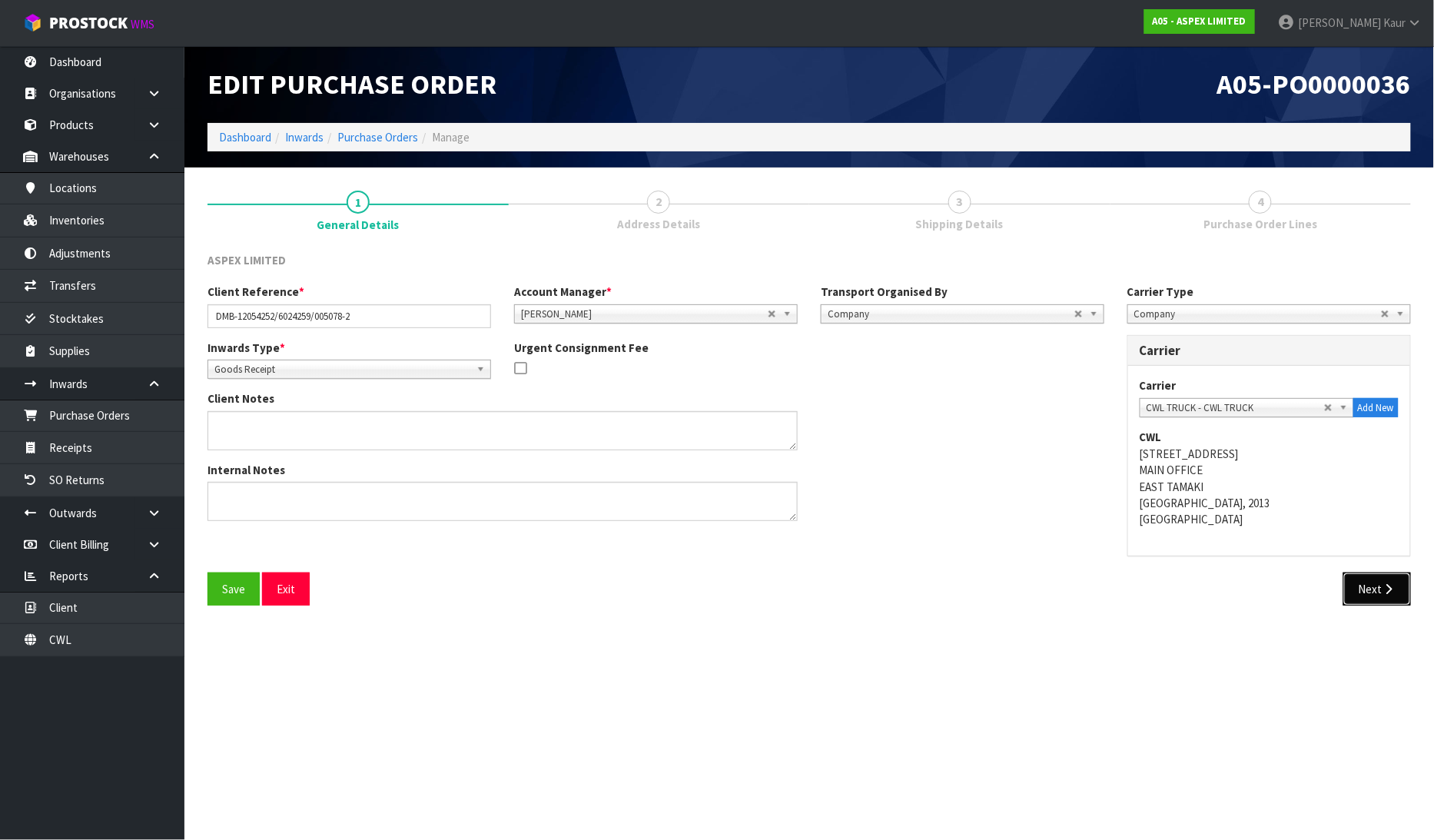
click at [1363, 596] on button "Next" at bounding box center [1378, 589] width 67 height 33
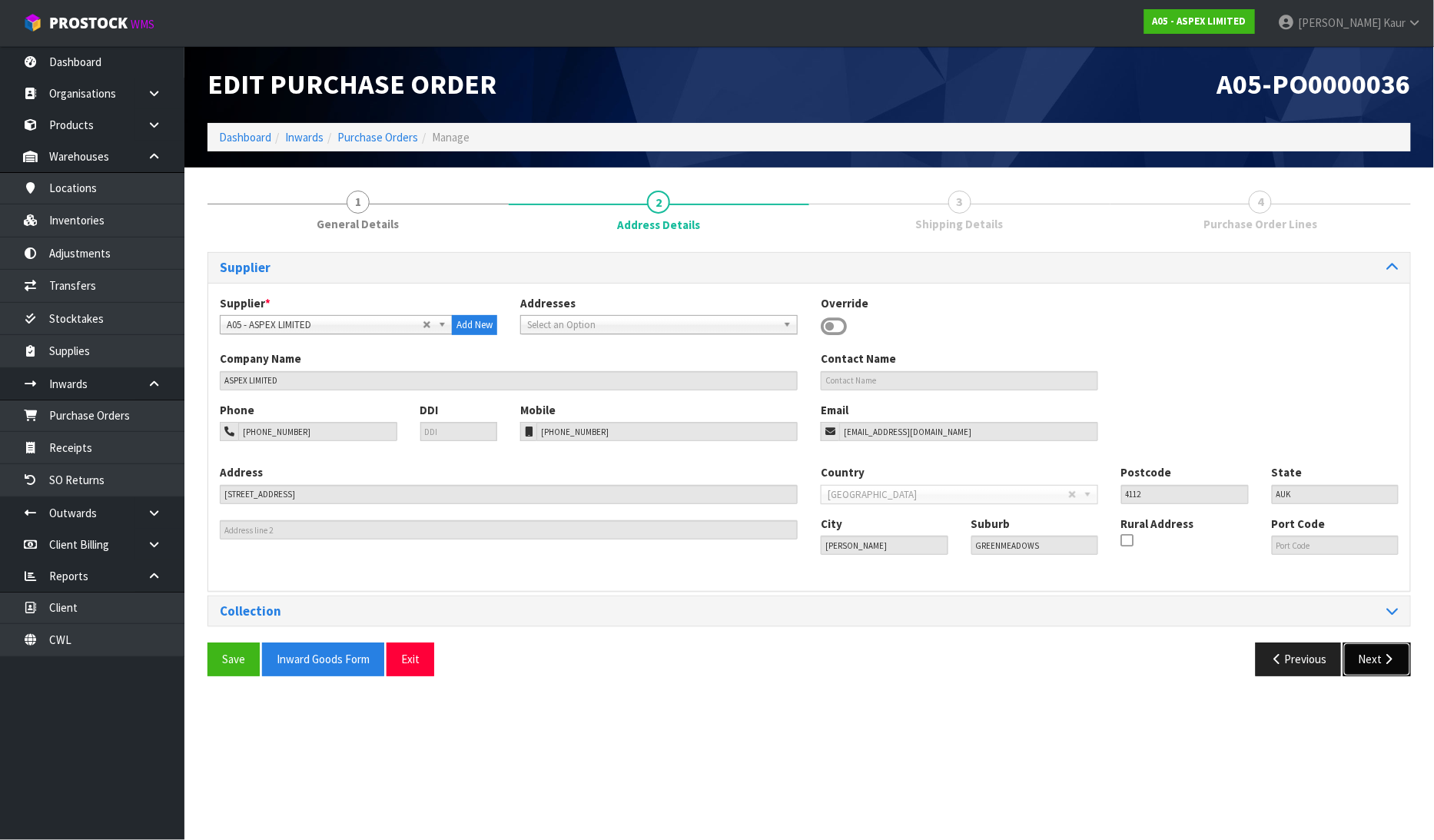
click at [1367, 653] on button "Next" at bounding box center [1378, 659] width 67 height 33
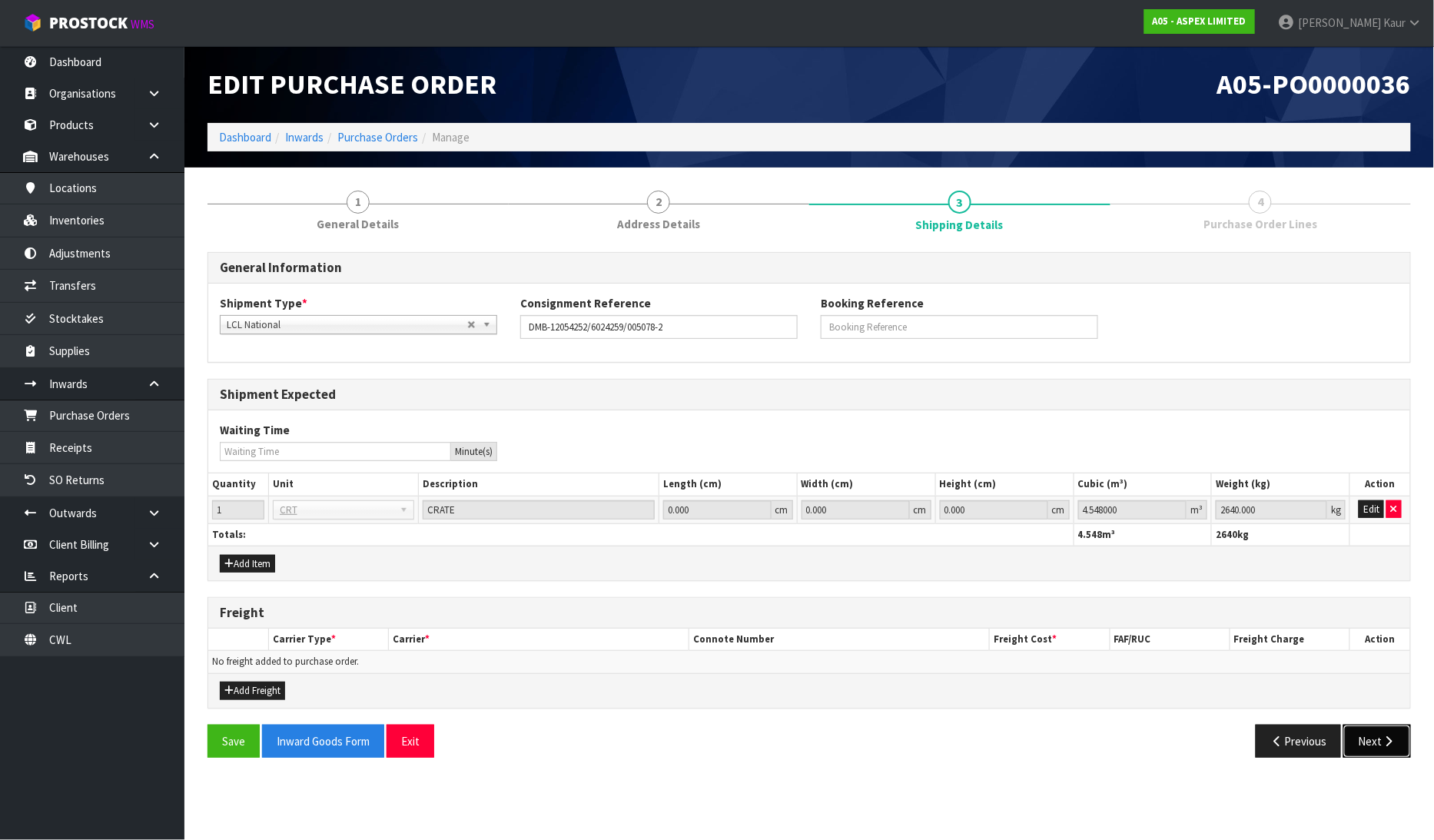
click at [1368, 724] on button "Next" at bounding box center [1378, 741] width 67 height 33
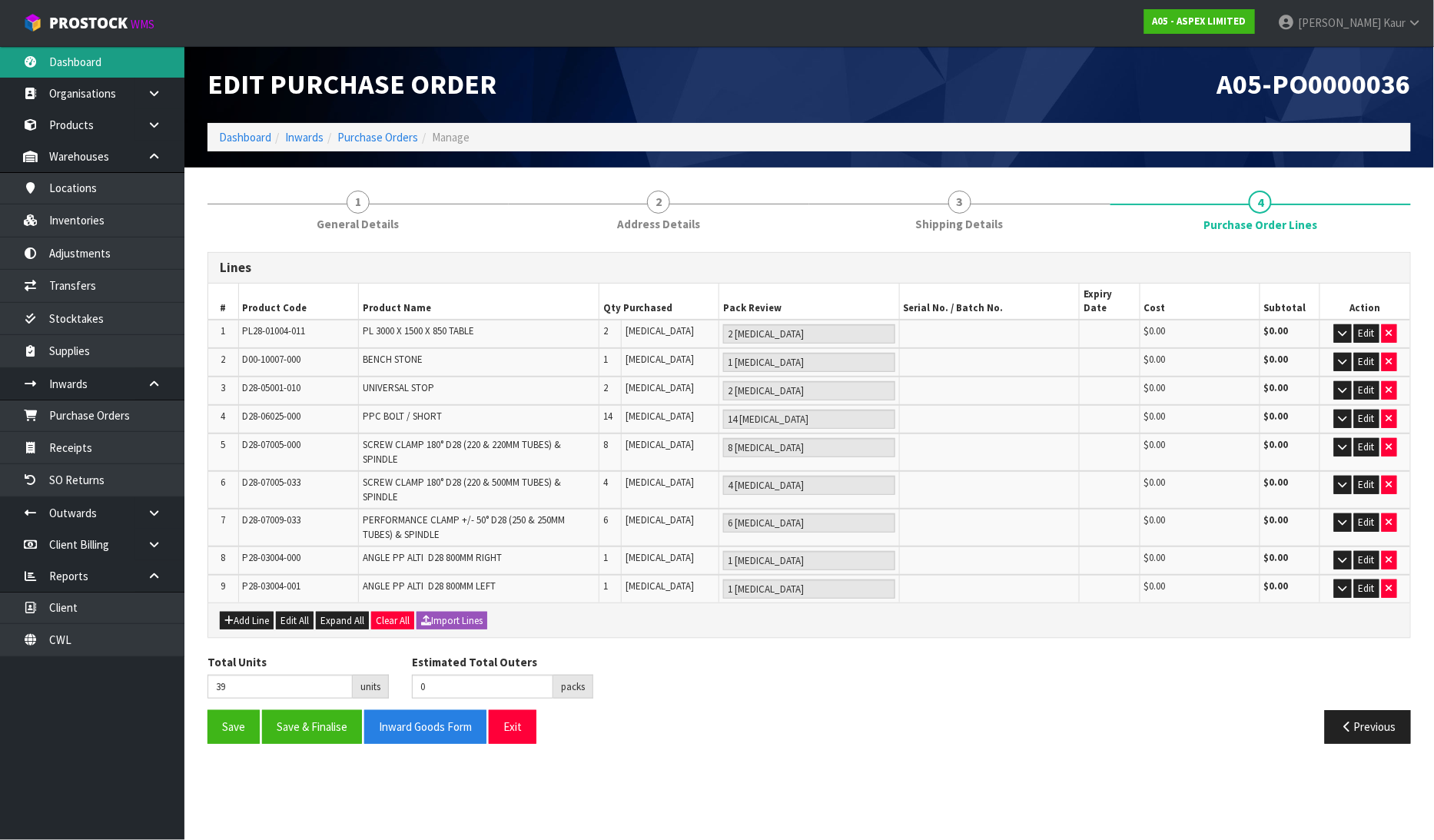
click at [78, 70] on link "Dashboard" at bounding box center [92, 62] width 185 height 32
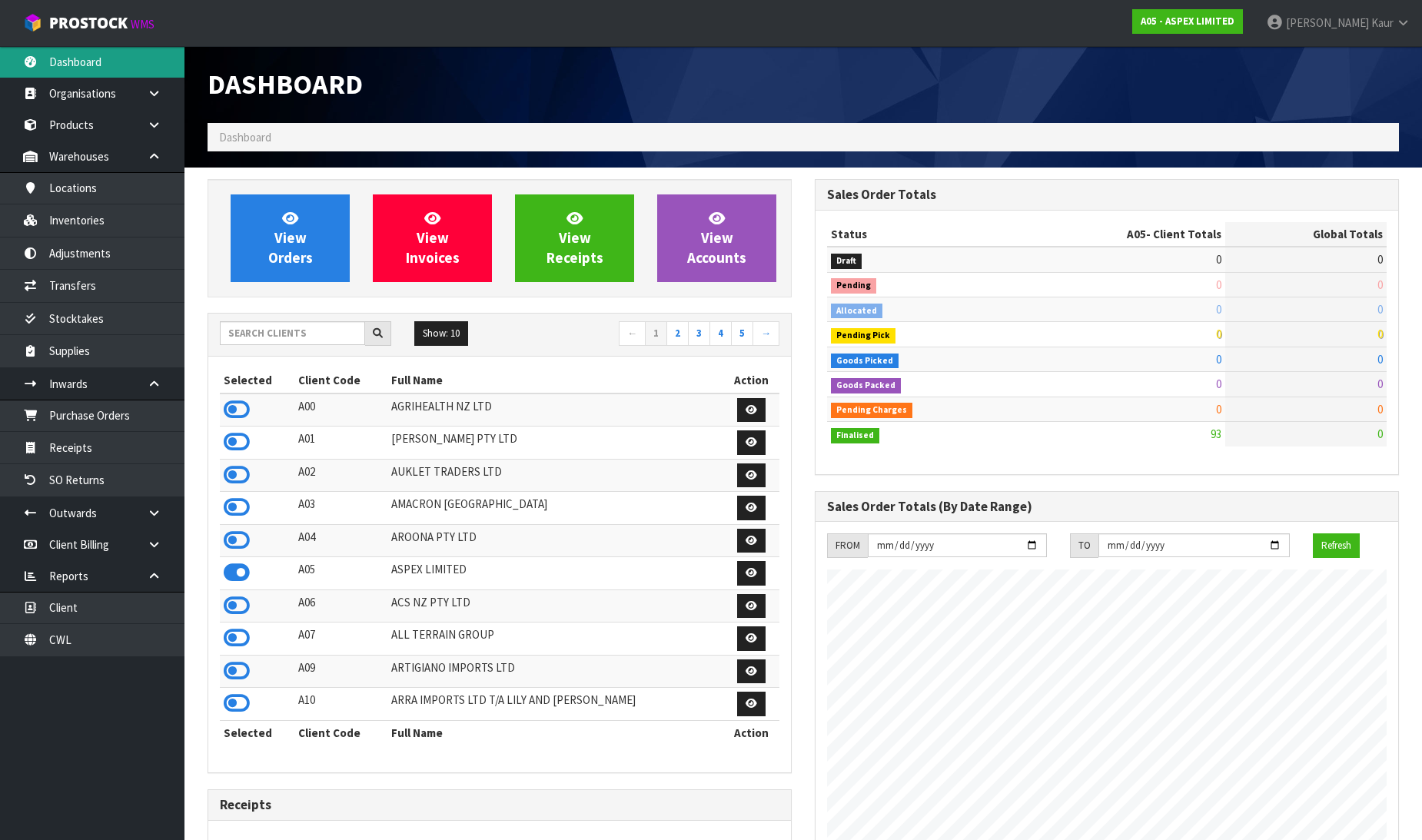
scroll to position [939, 607]
click at [247, 337] on input "text" at bounding box center [292, 333] width 146 height 24
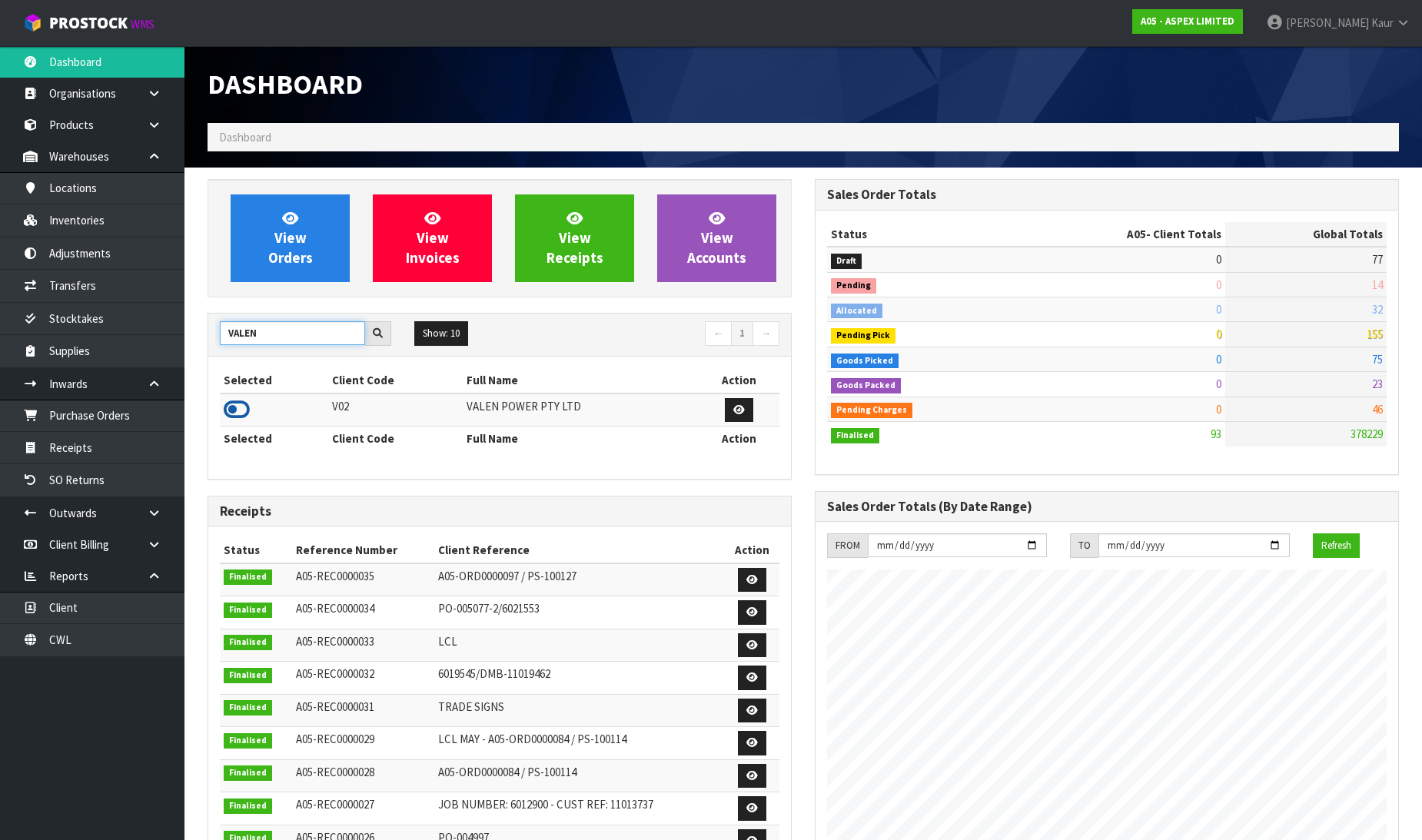
type input "VALEN"
click at [231, 409] on icon at bounding box center [237, 409] width 26 height 23
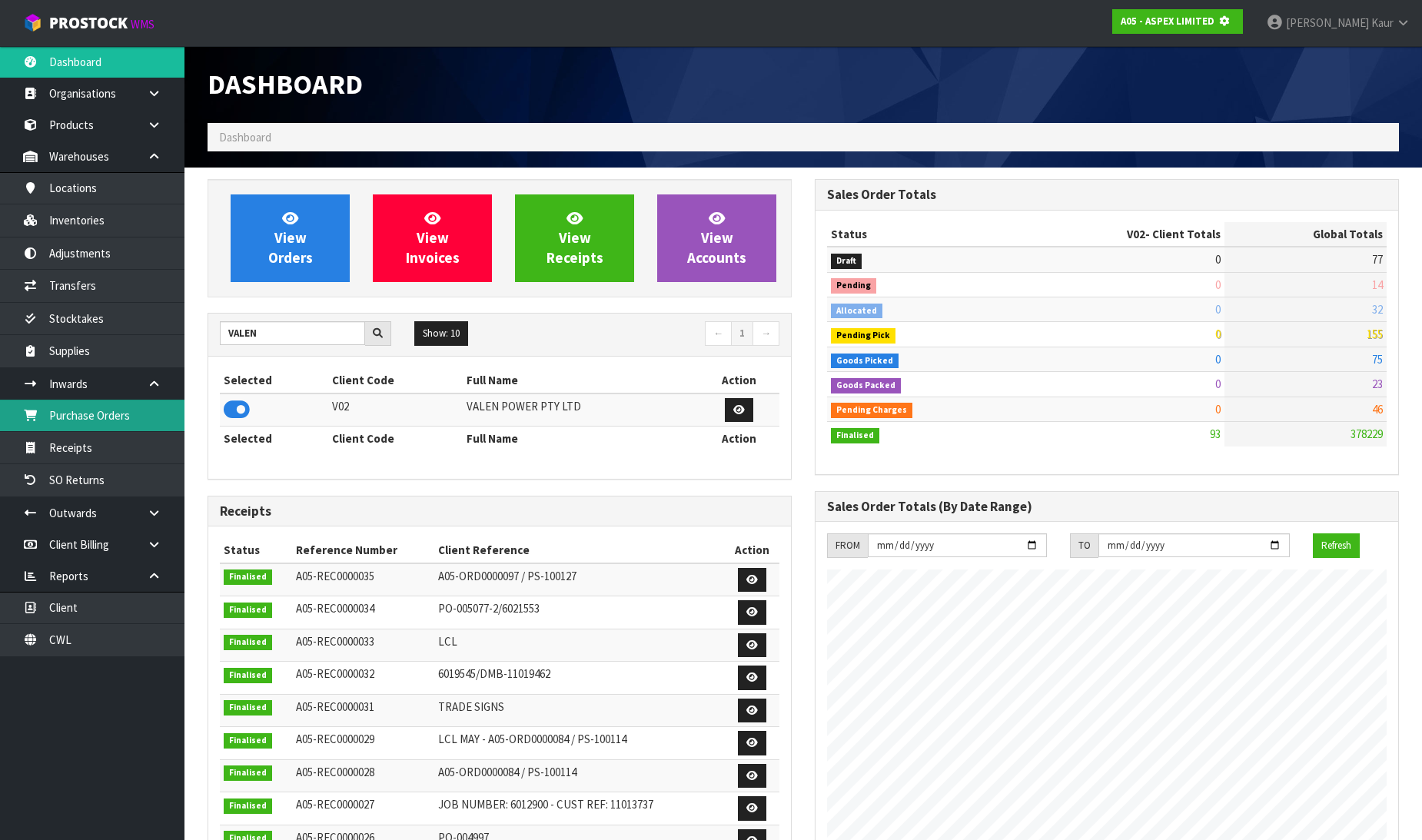
scroll to position [958, 607]
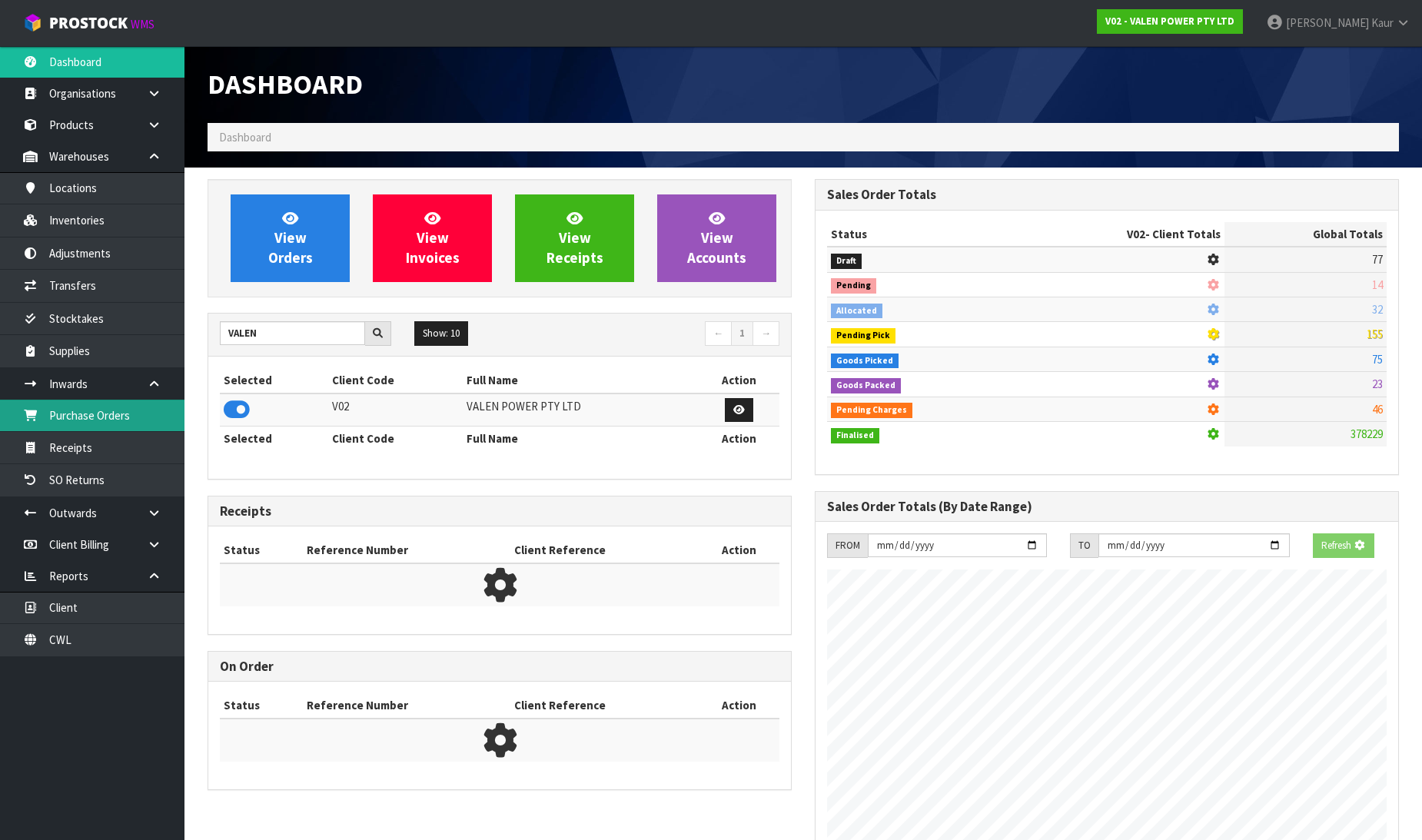
click at [126, 417] on link "Purchase Orders" at bounding box center [92, 415] width 185 height 32
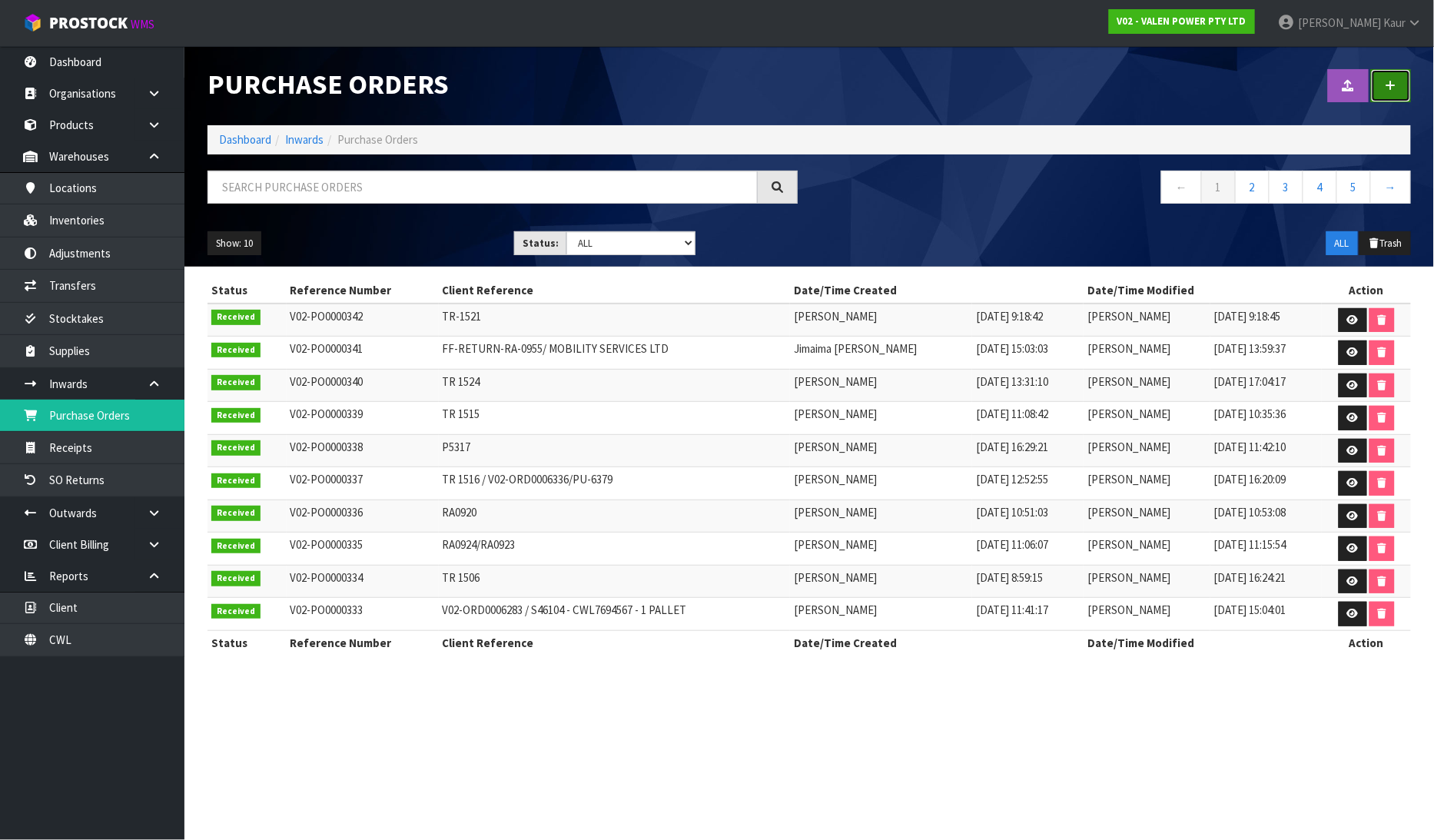
click at [1404, 81] on link at bounding box center [1391, 86] width 40 height 33
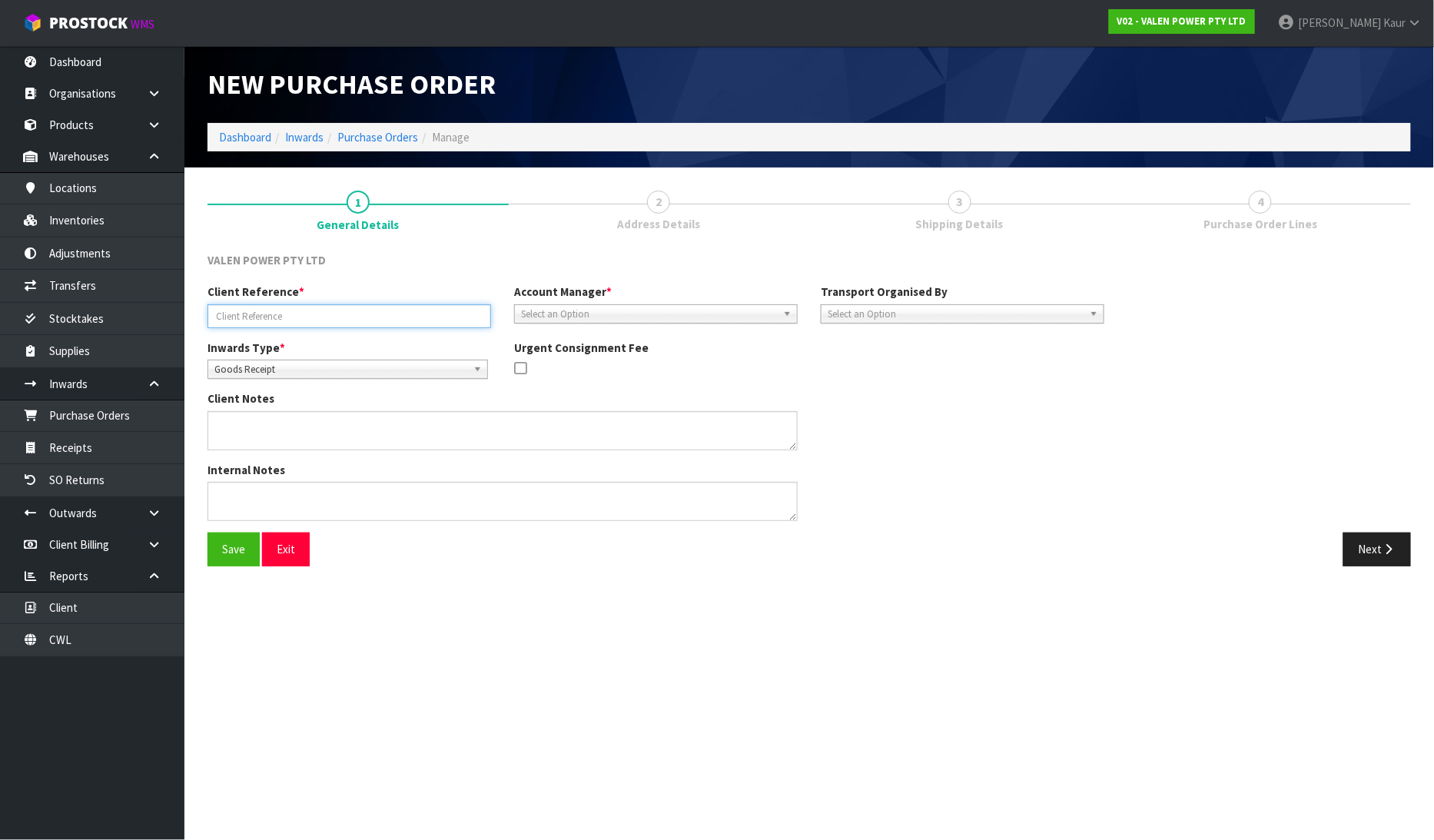
click at [249, 308] on input "text" at bounding box center [349, 316] width 283 height 24
paste input "TR 1521"
type input "TR 1521/1"
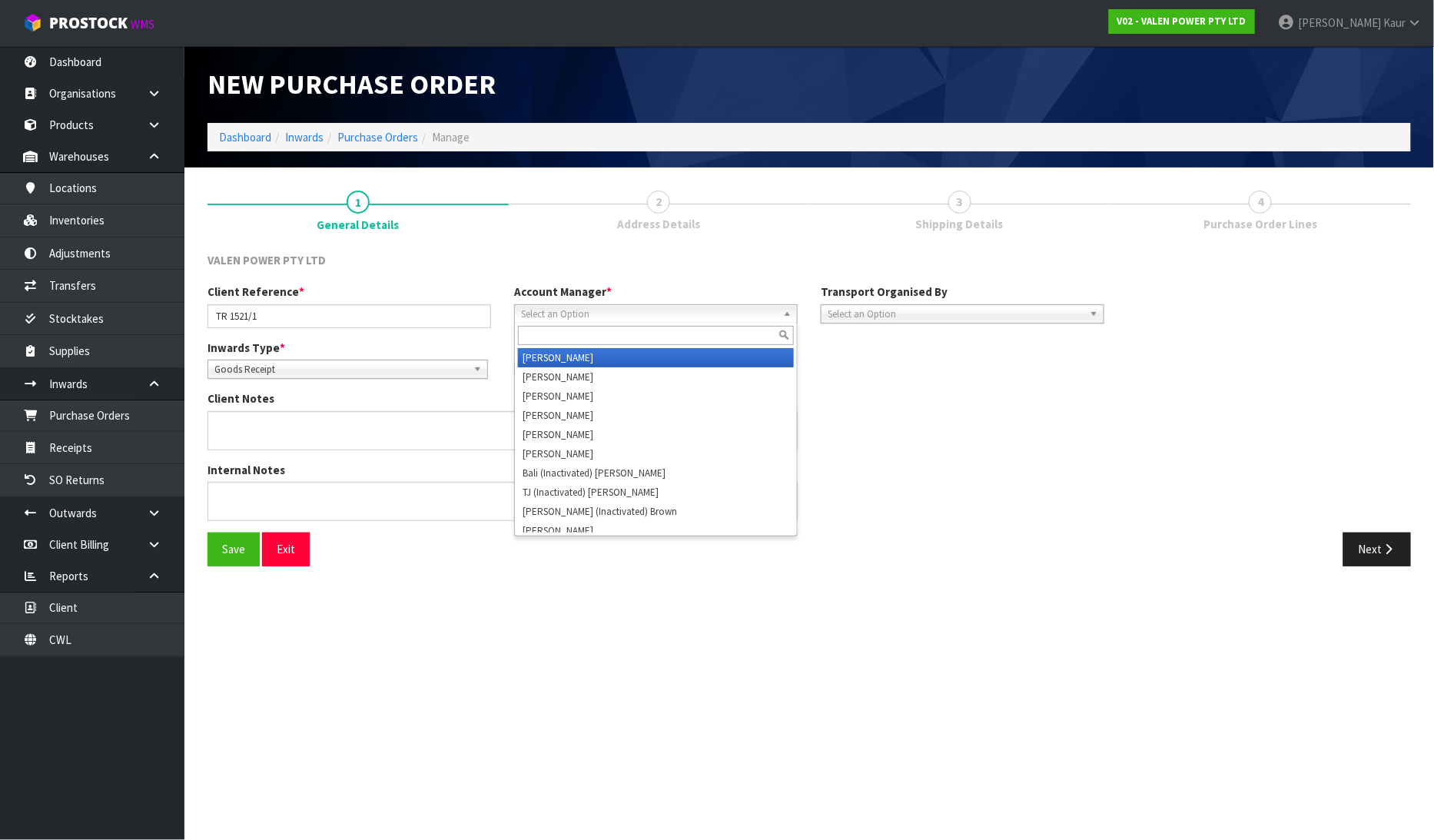
click at [566, 309] on span "Select an Option" at bounding box center [648, 314] width 256 height 18
type input "v"
click at [564, 353] on li "V [PERSON_NAME]" at bounding box center [656, 357] width 276 height 19
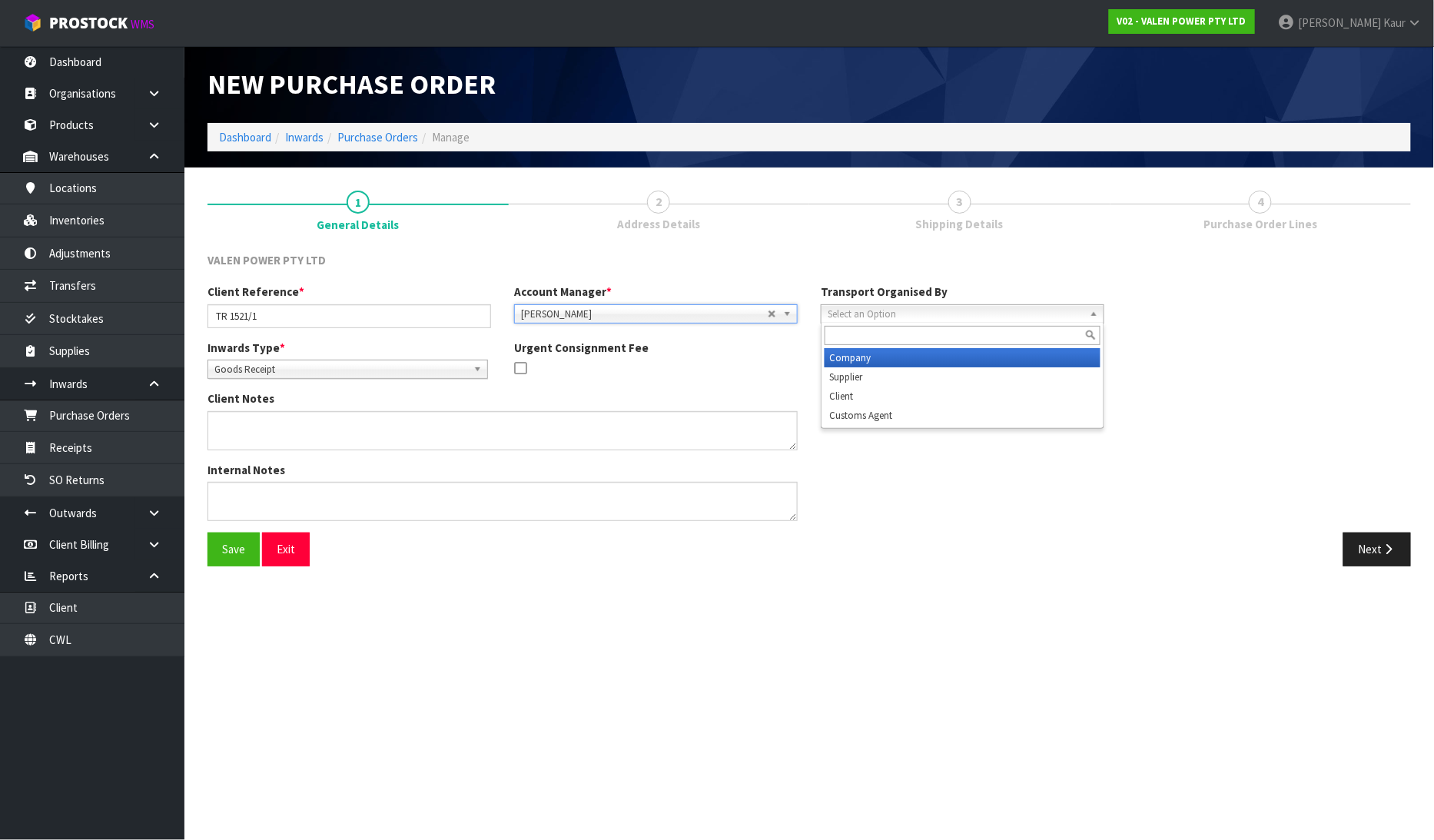
click at [870, 312] on span "Select an Option" at bounding box center [955, 314] width 256 height 18
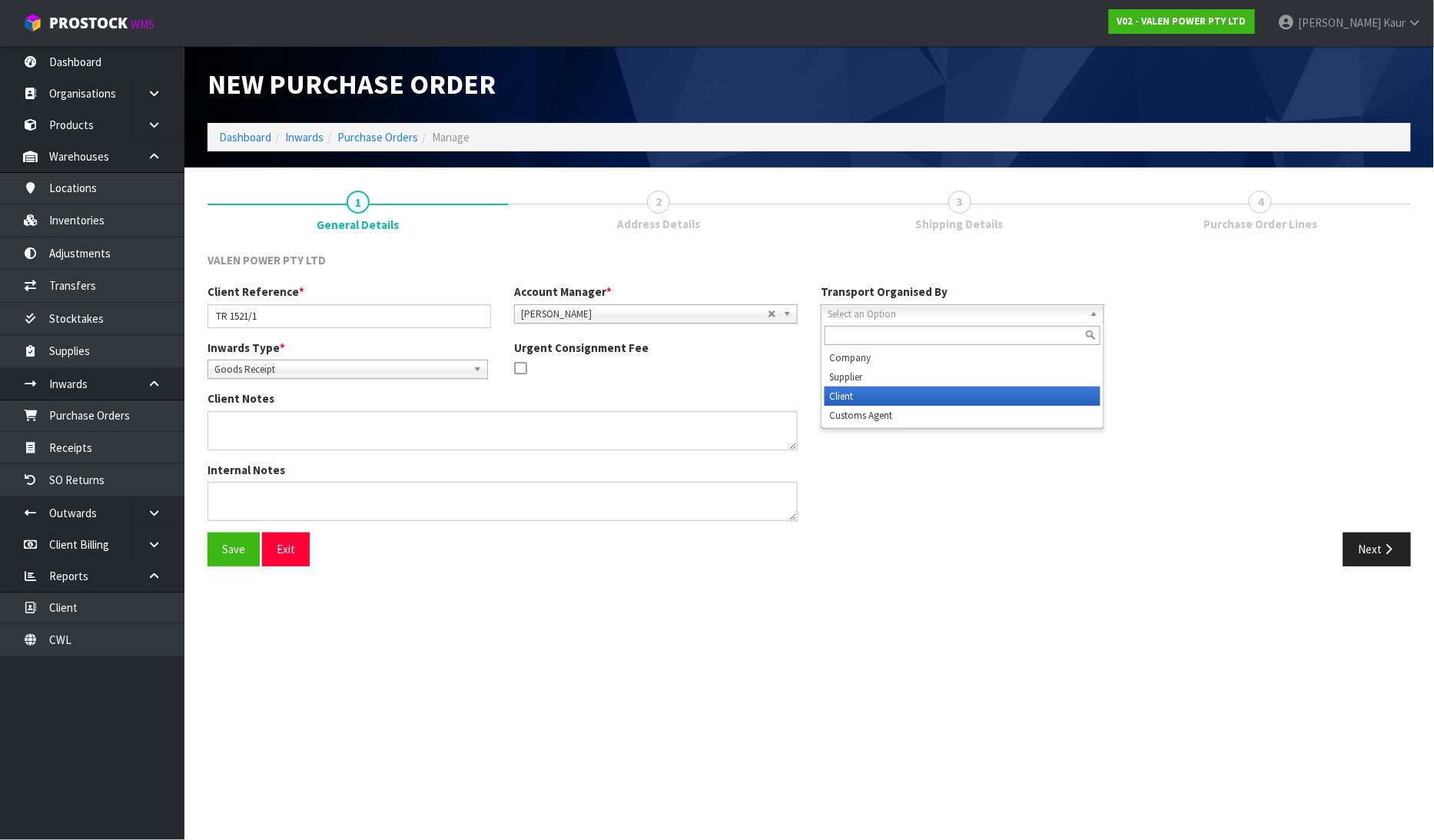
click at [874, 392] on li "Client" at bounding box center [962, 396] width 276 height 19
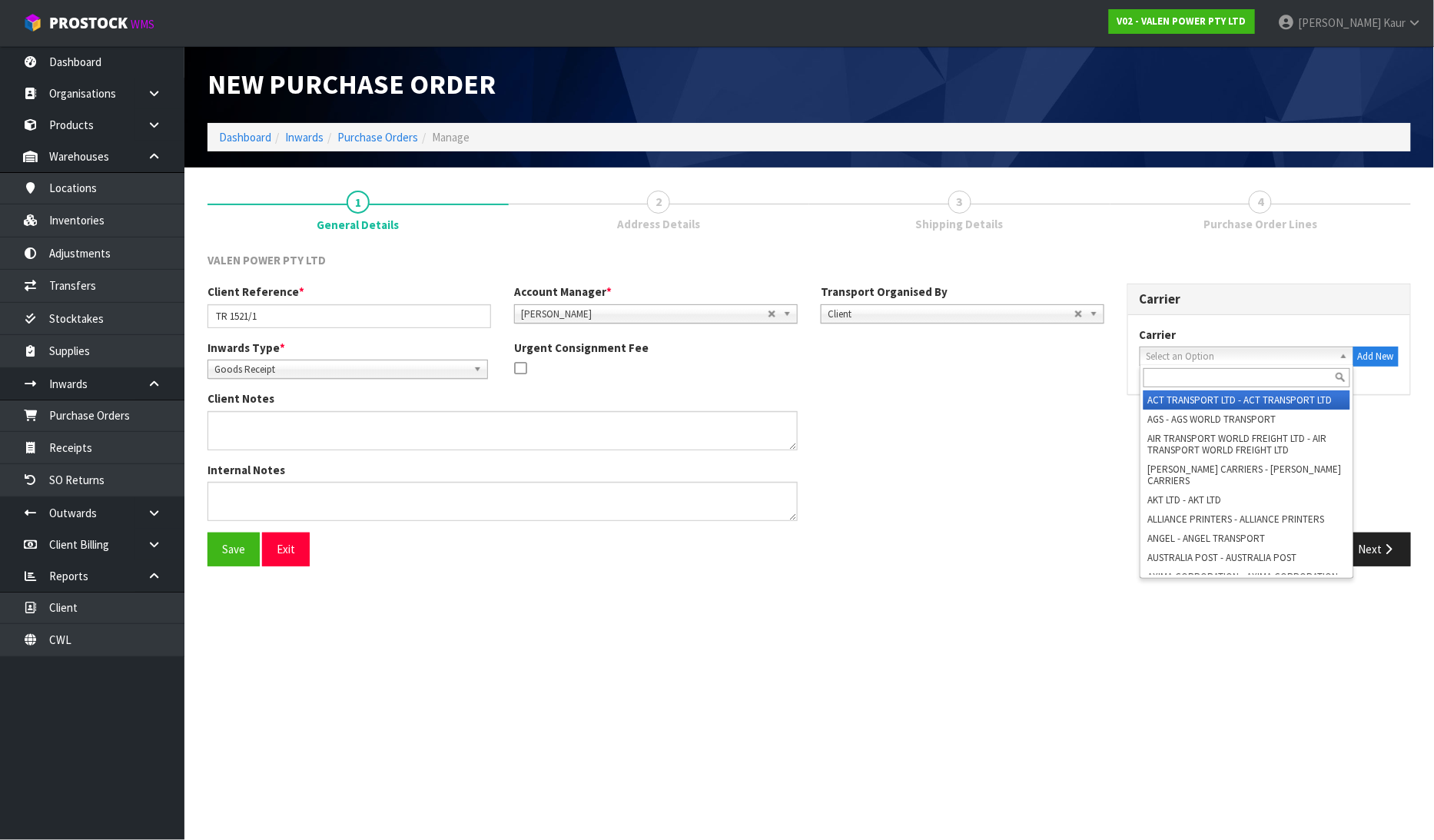
click at [1249, 361] on span "Select an Option" at bounding box center [1239, 357] width 187 height 18
click at [1388, 545] on icon "button" at bounding box center [1389, 549] width 15 height 12
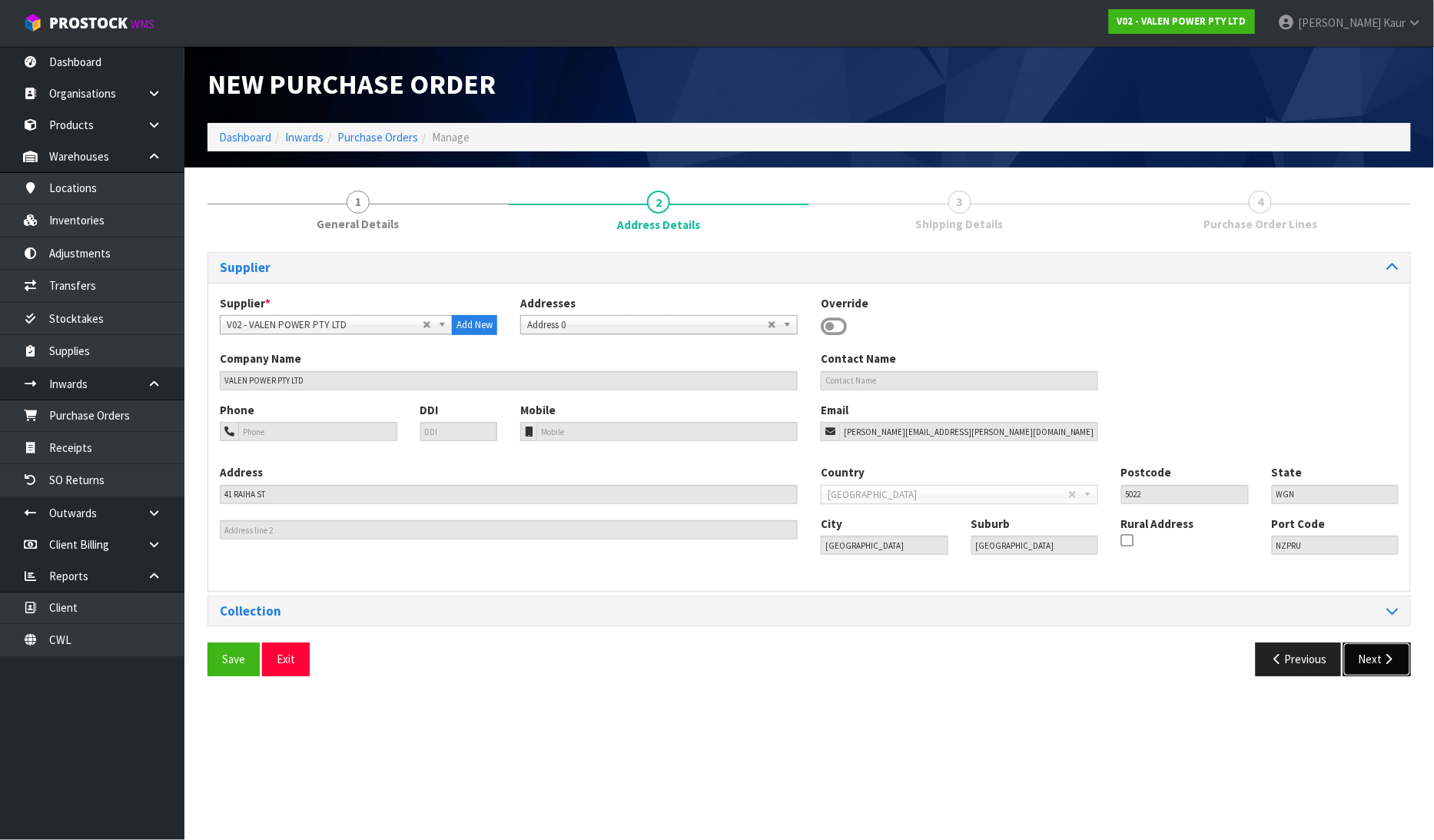
click at [1384, 650] on button "Next" at bounding box center [1378, 659] width 67 height 33
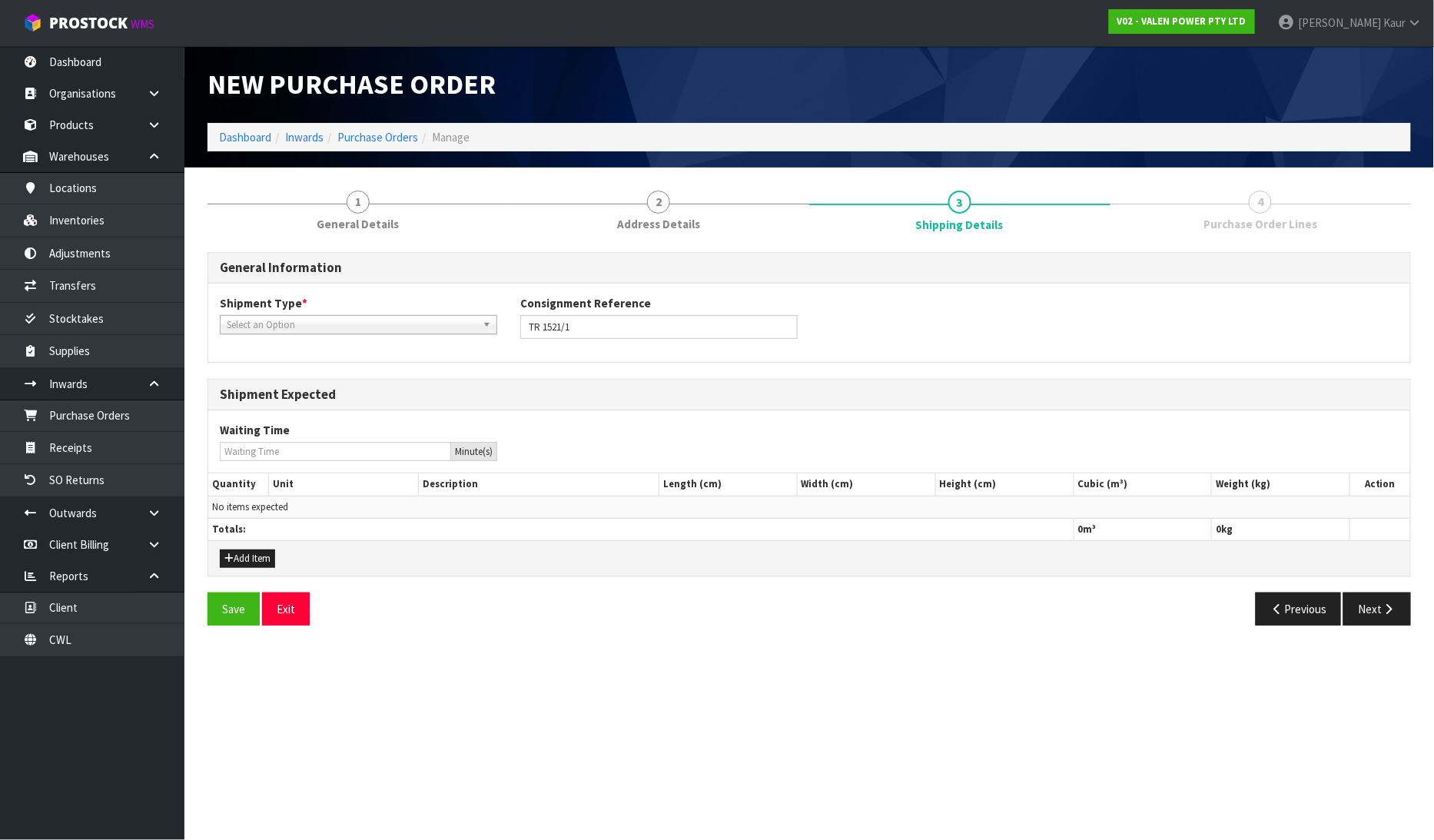
click at [296, 333] on div "Select an Option" at bounding box center [358, 324] width 278 height 19
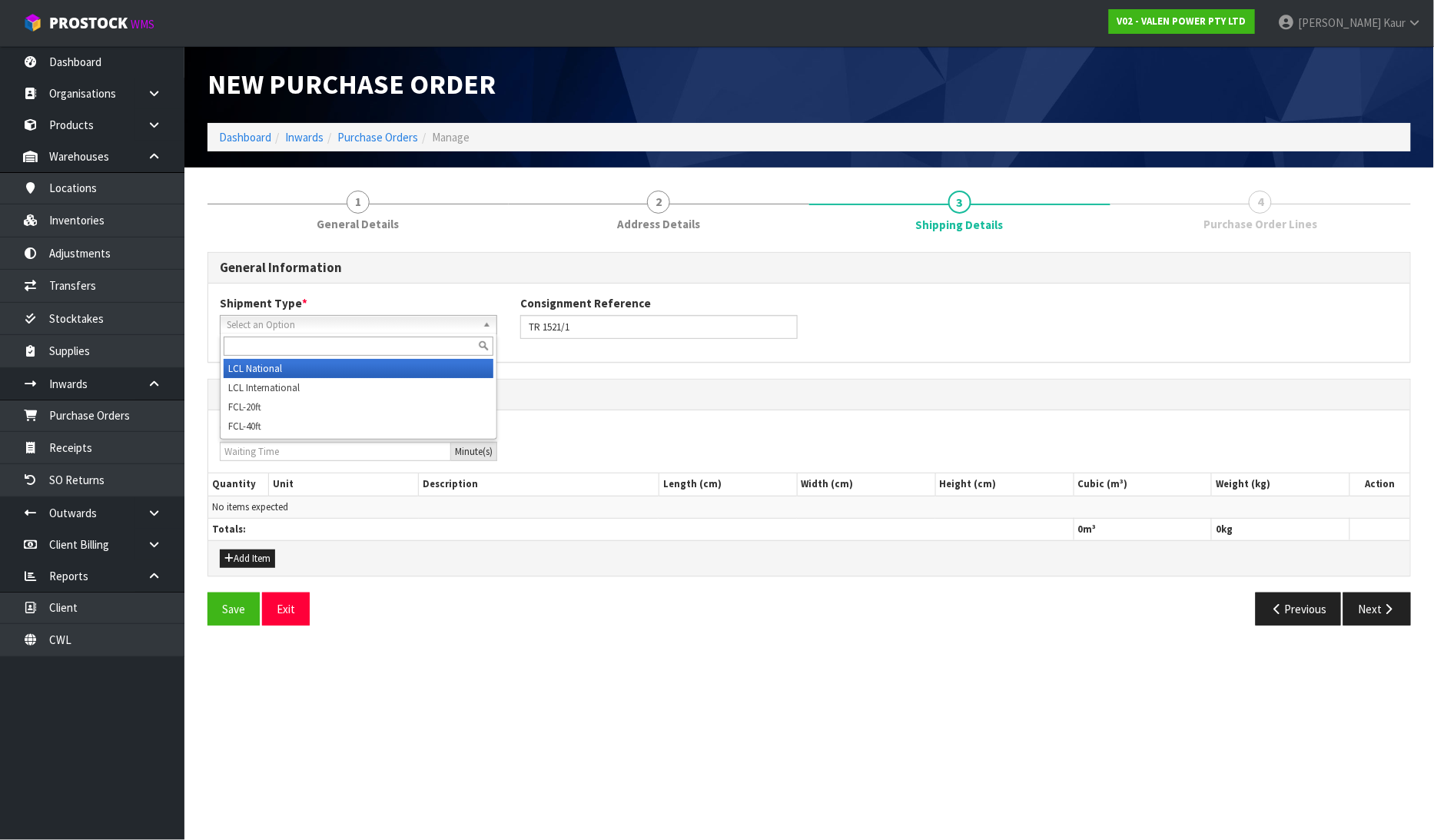
click at [299, 365] on li "LCL National" at bounding box center [359, 368] width 270 height 19
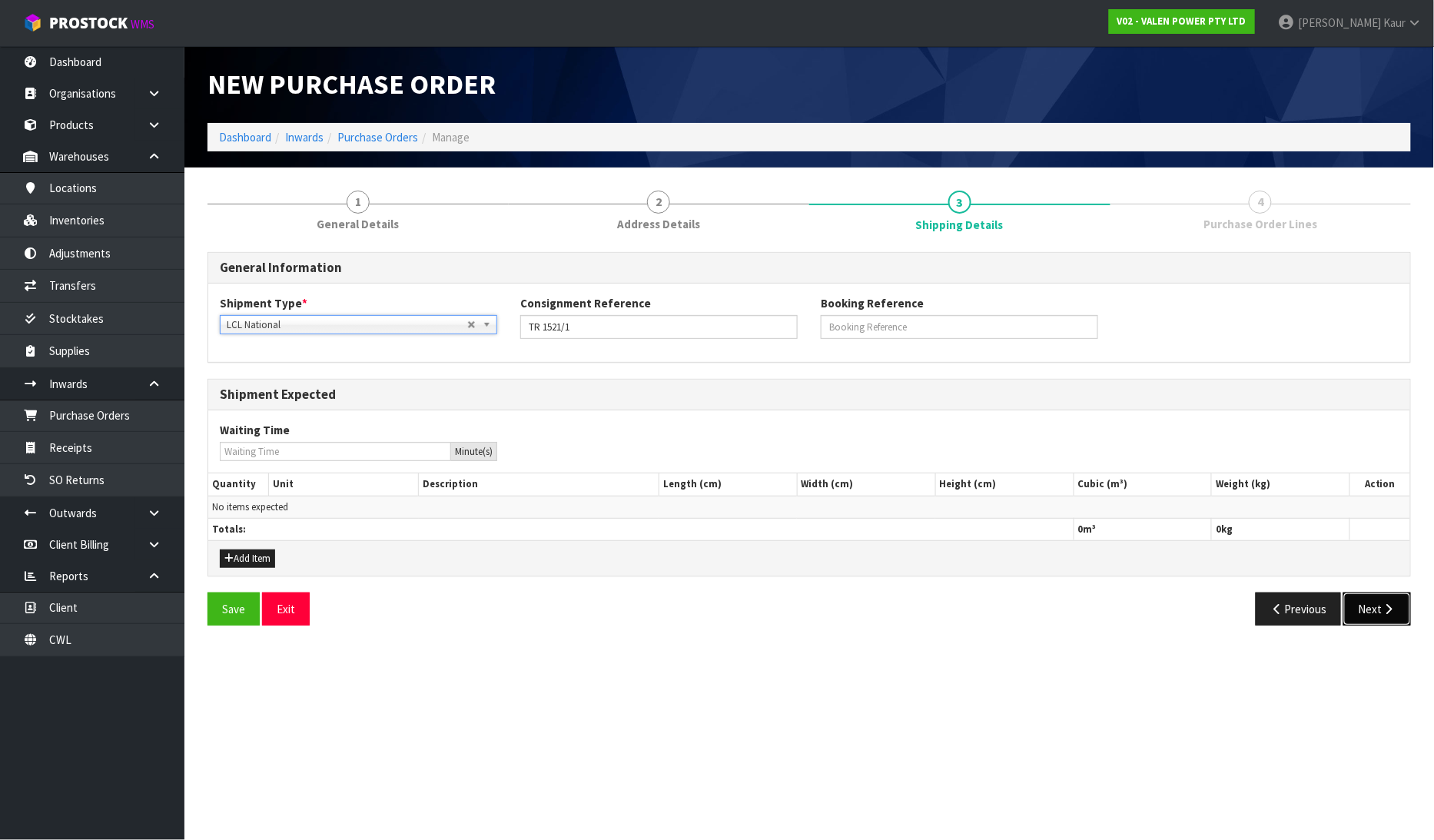
click at [1363, 612] on button "Next" at bounding box center [1378, 609] width 67 height 33
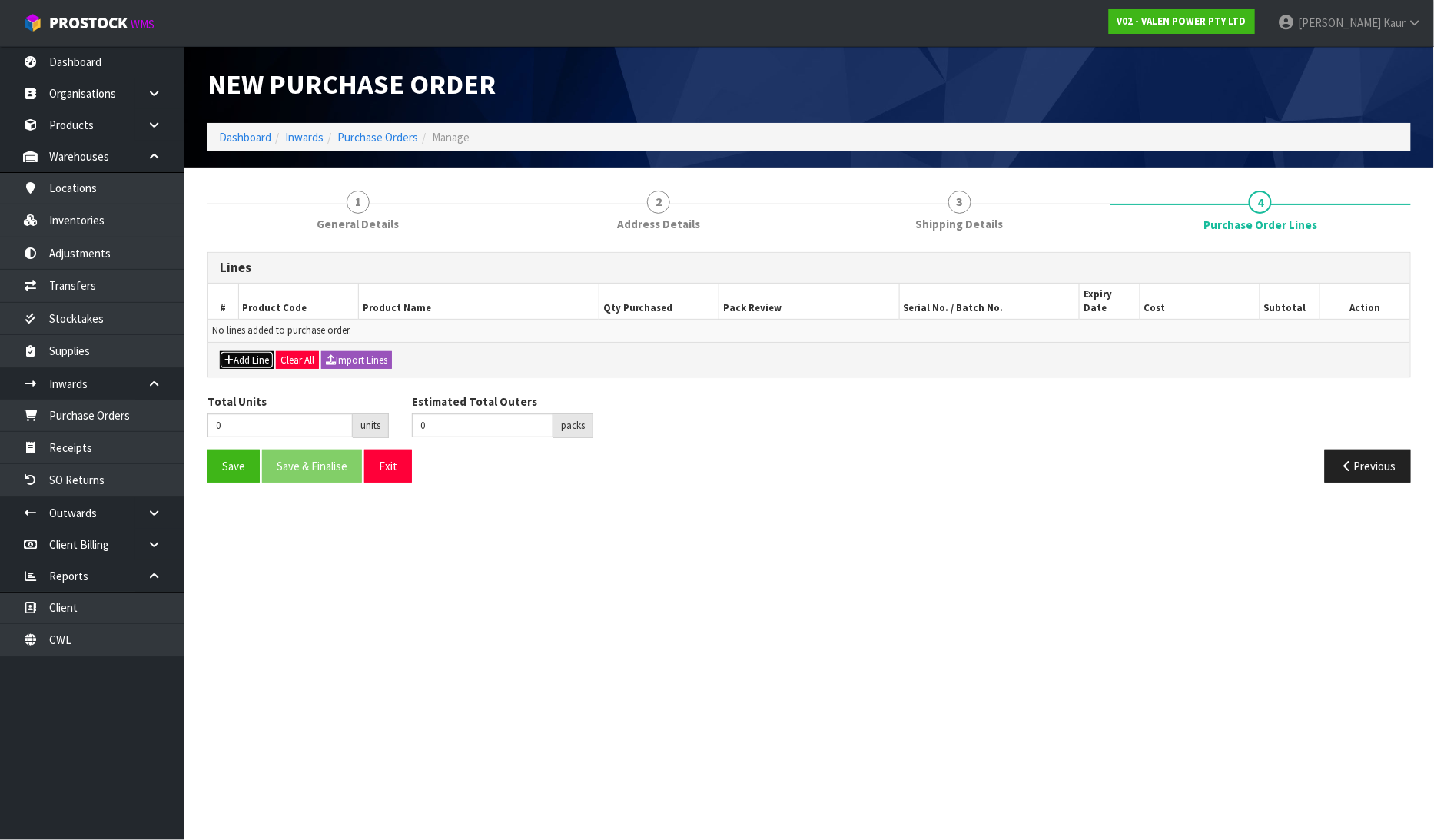
click at [243, 351] on button "Add Line" at bounding box center [246, 360] width 54 height 18
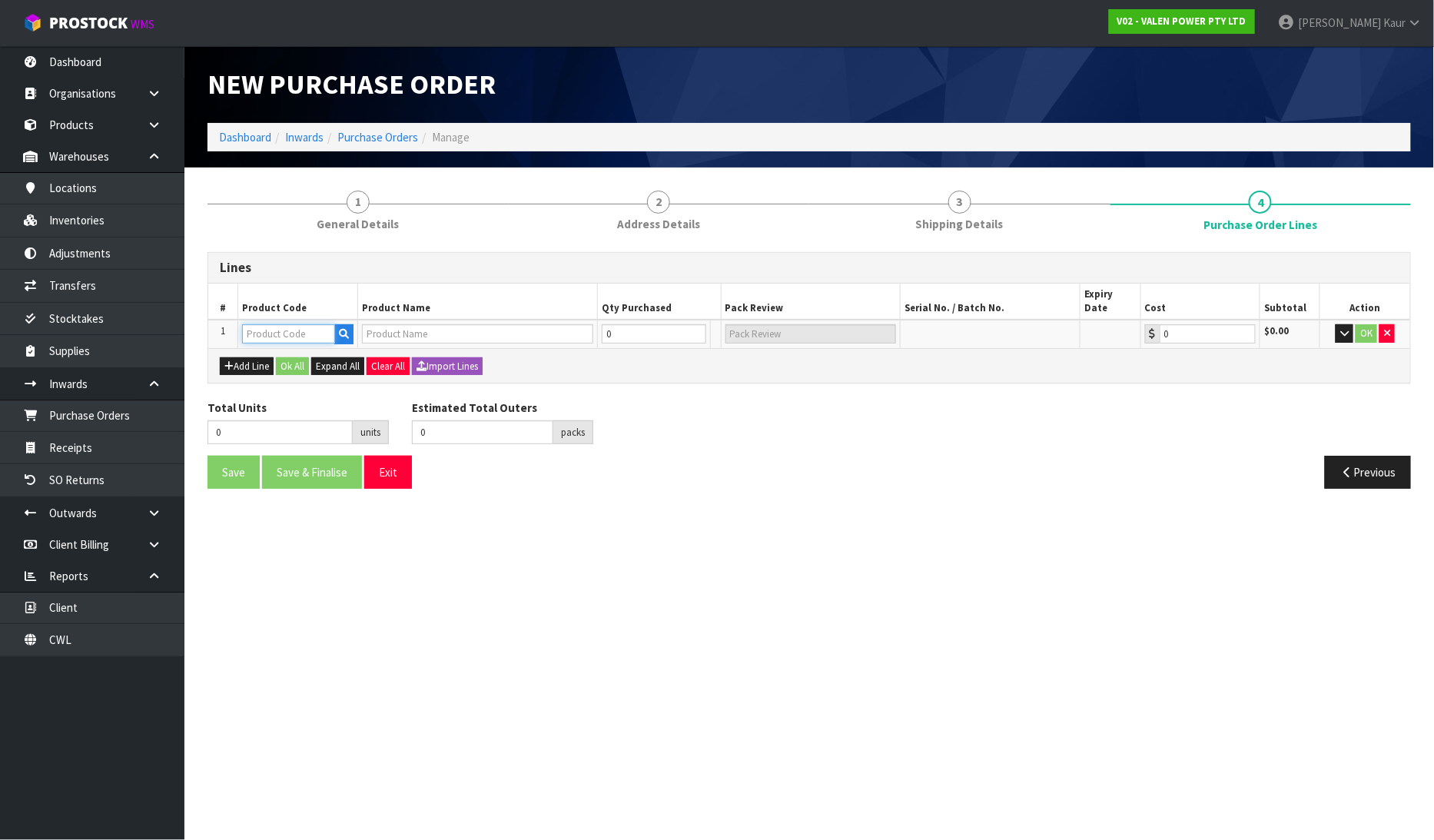
click at [278, 324] on input "text" at bounding box center [289, 333] width 93 height 19
paste input "PS80041"
type input "PS80041"
type input "VANGUARD 3KVA TOWER ONLINE UPS"
type input "0.00"
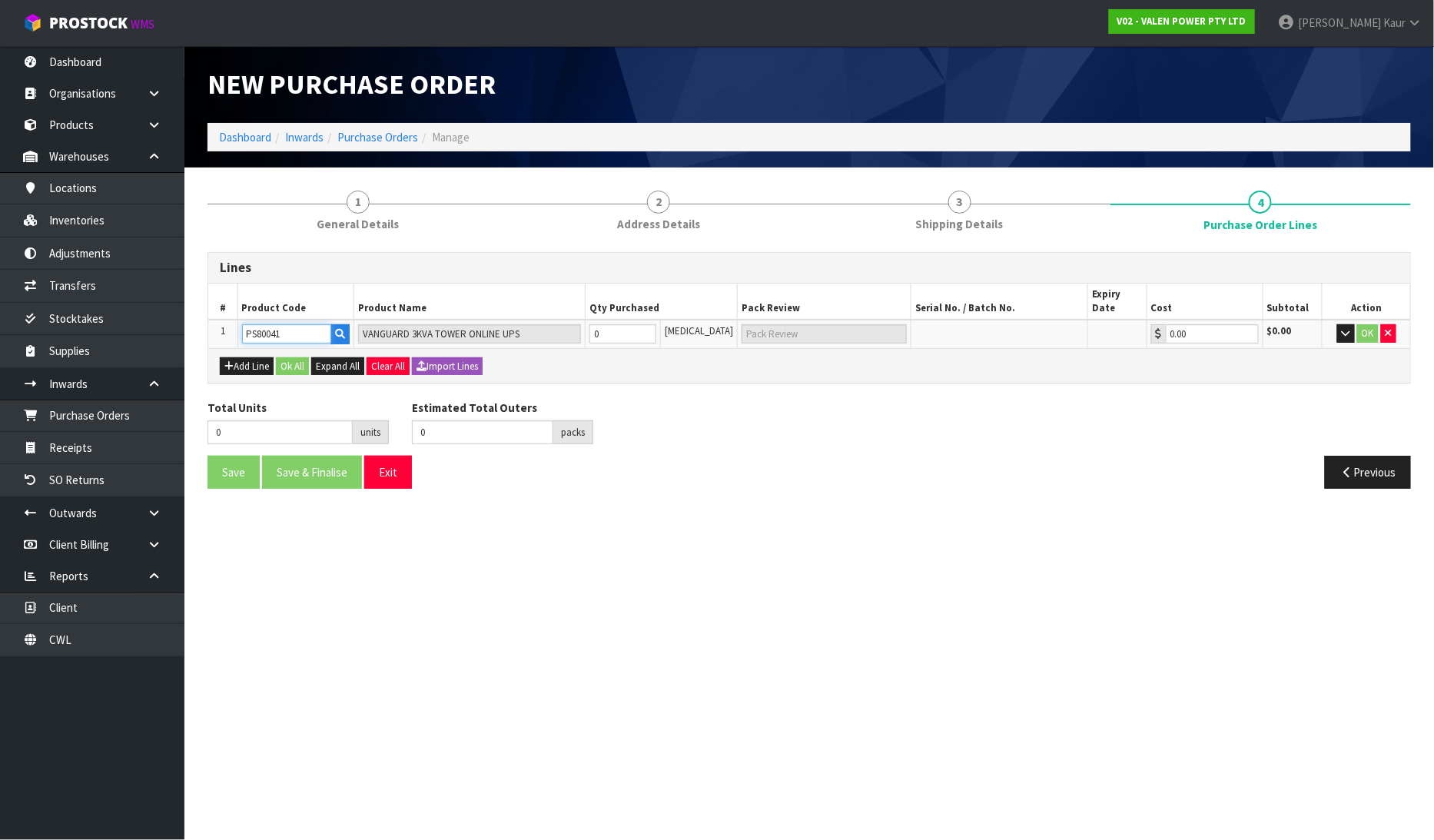
type input "PS80041"
click at [631, 324] on input "0" at bounding box center [623, 333] width 67 height 19
type input "1"
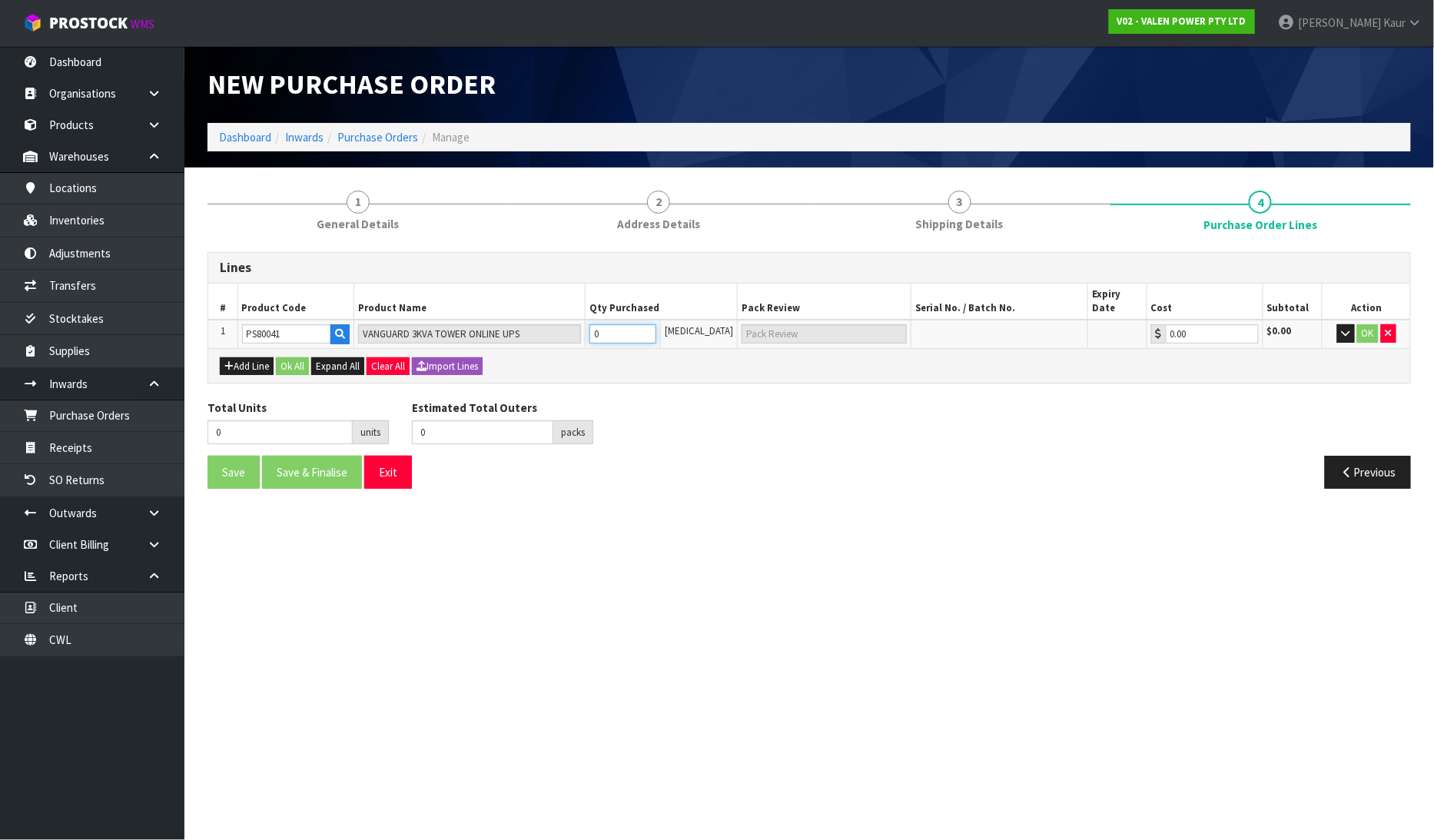
type input "1 CTN"
type input "1"
click at [757, 460] on div "Save Save & Finalise Exit" at bounding box center [503, 472] width 614 height 33
click at [1348, 328] on icon "button" at bounding box center [1346, 332] width 8 height 10
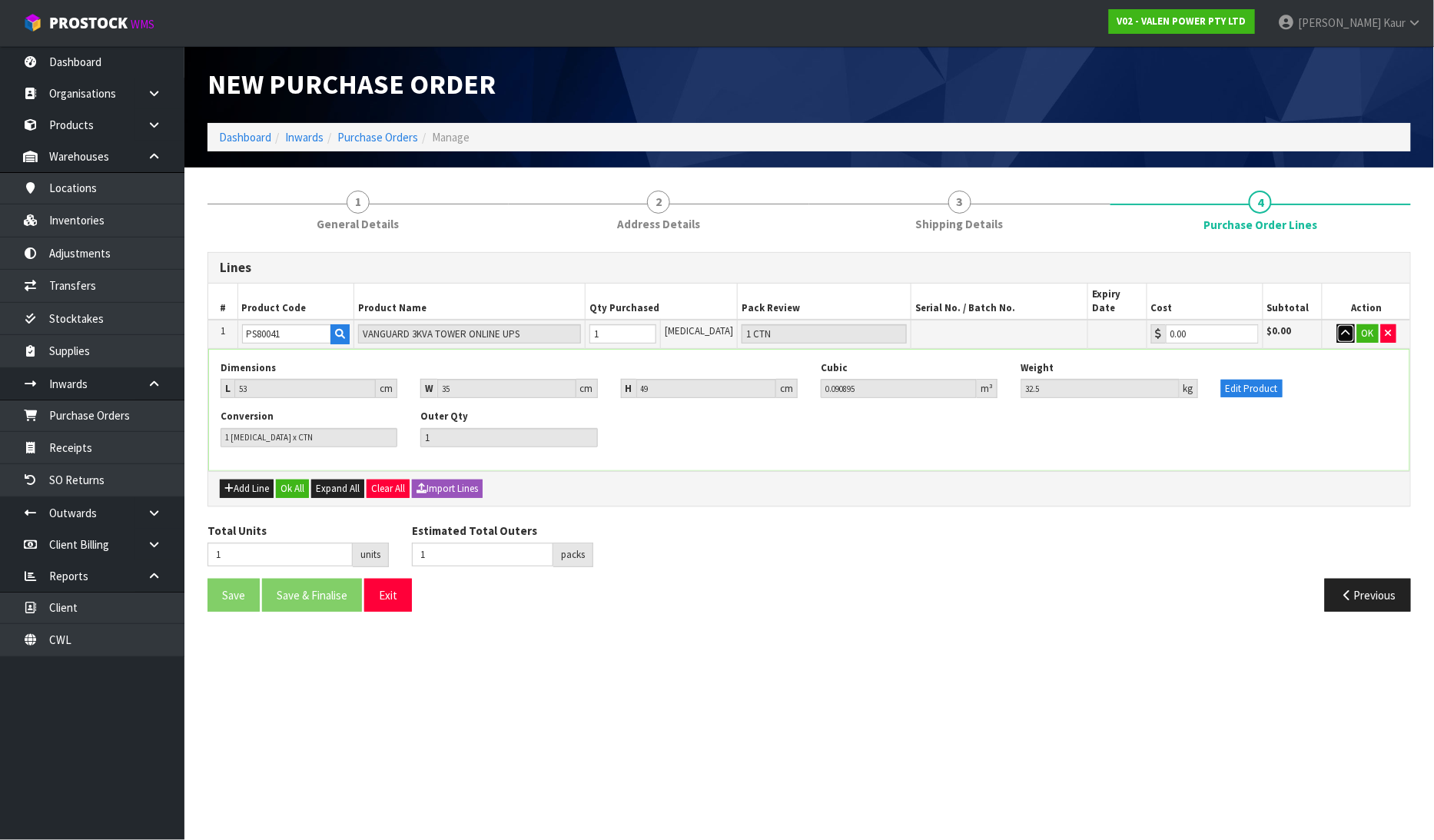
click at [1348, 328] on icon "button" at bounding box center [1346, 332] width 8 height 10
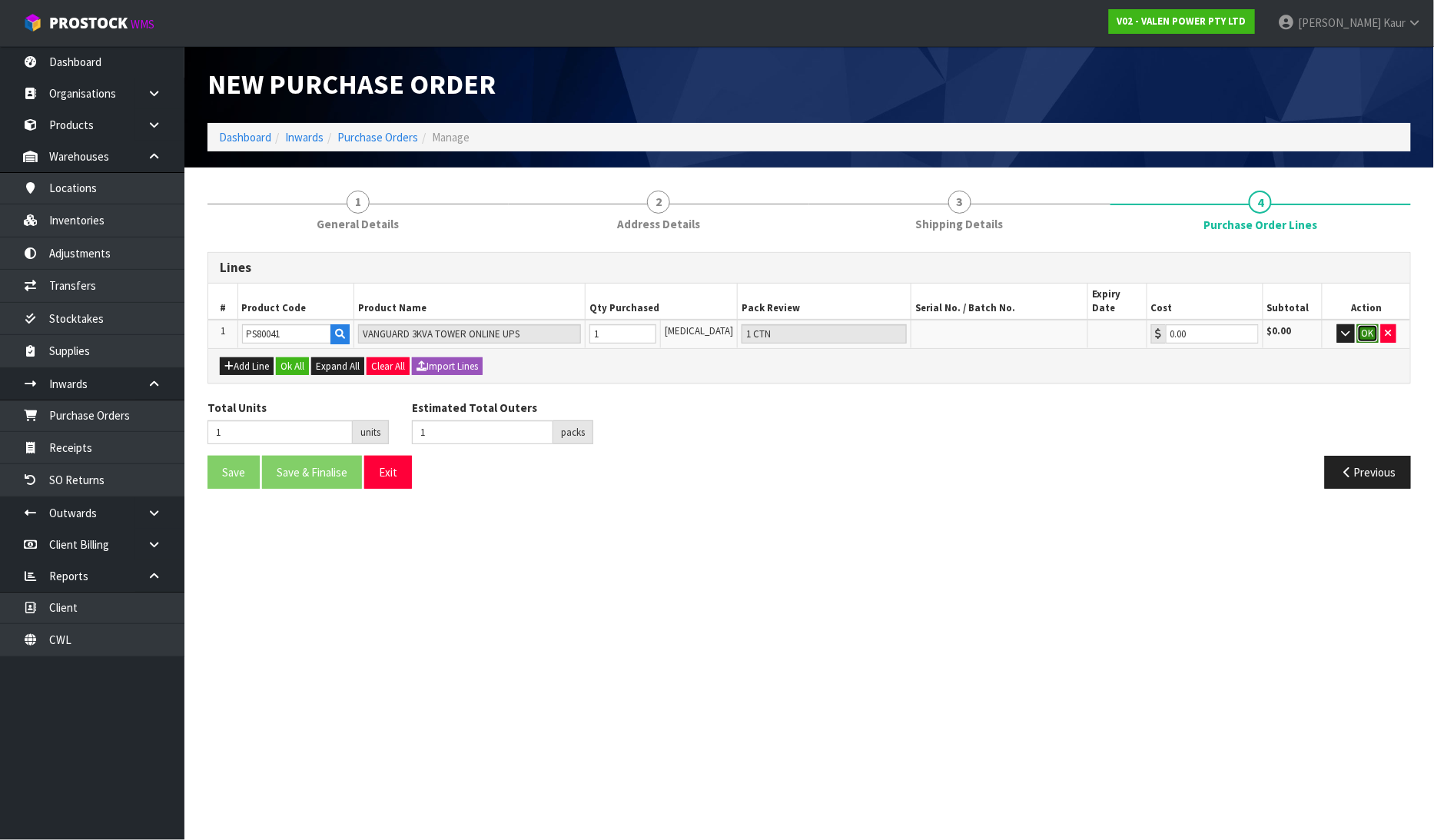
click at [1370, 324] on button "OK" at bounding box center [1368, 333] width 22 height 18
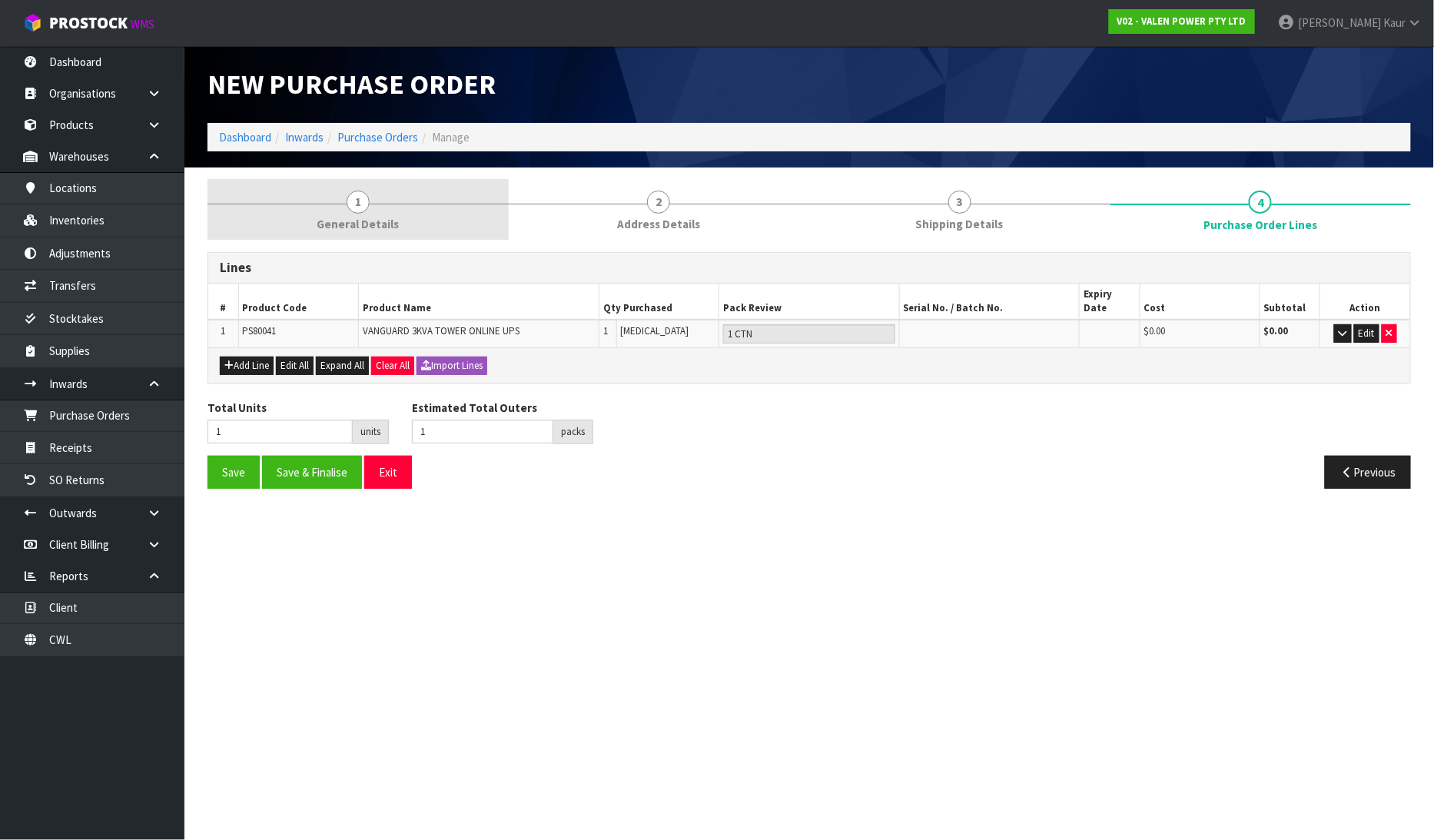
click at [354, 226] on span "General Details" at bounding box center [358, 224] width 82 height 16
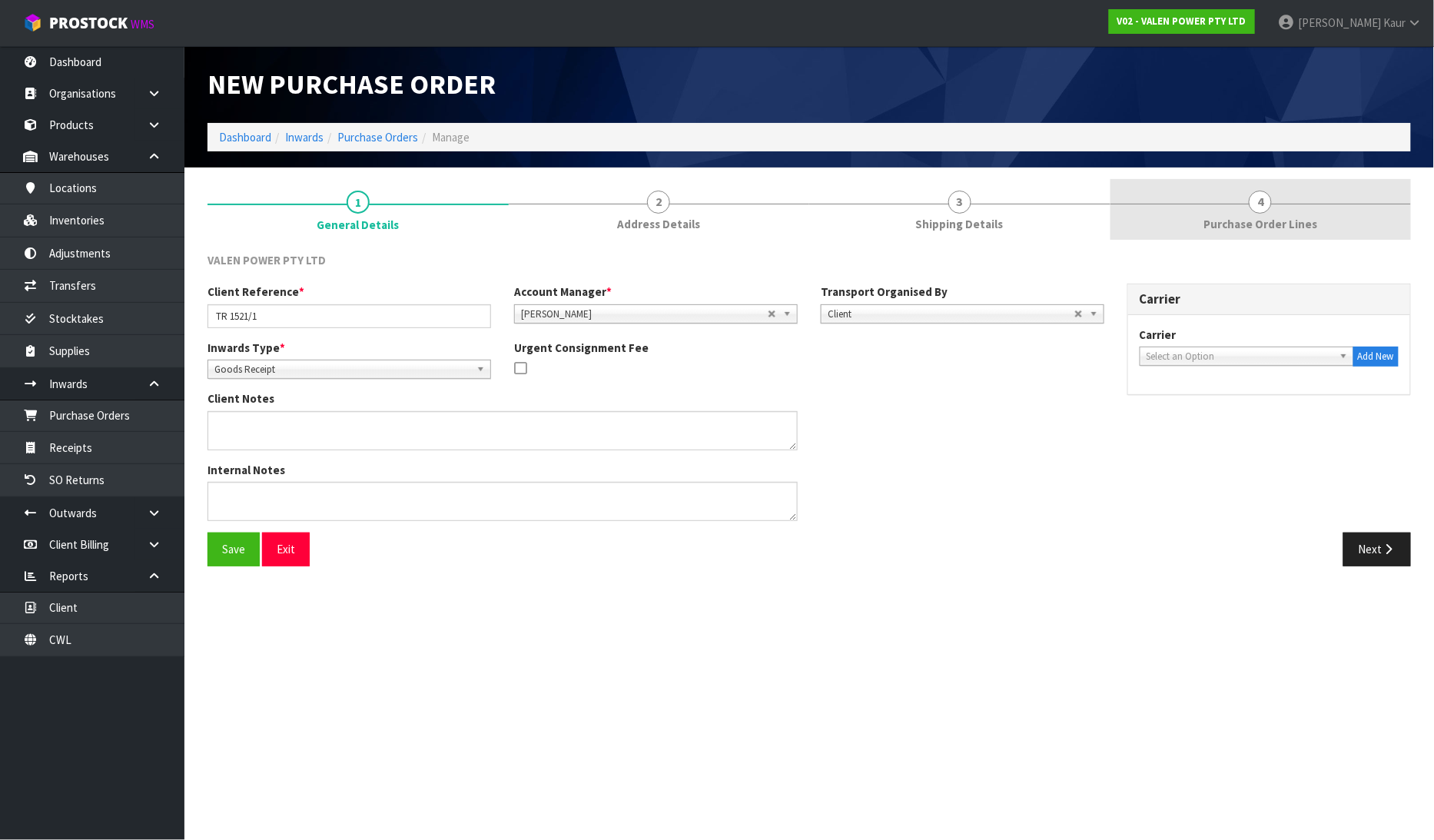
click at [1239, 220] on span "Purchase Order Lines" at bounding box center [1260, 224] width 114 height 16
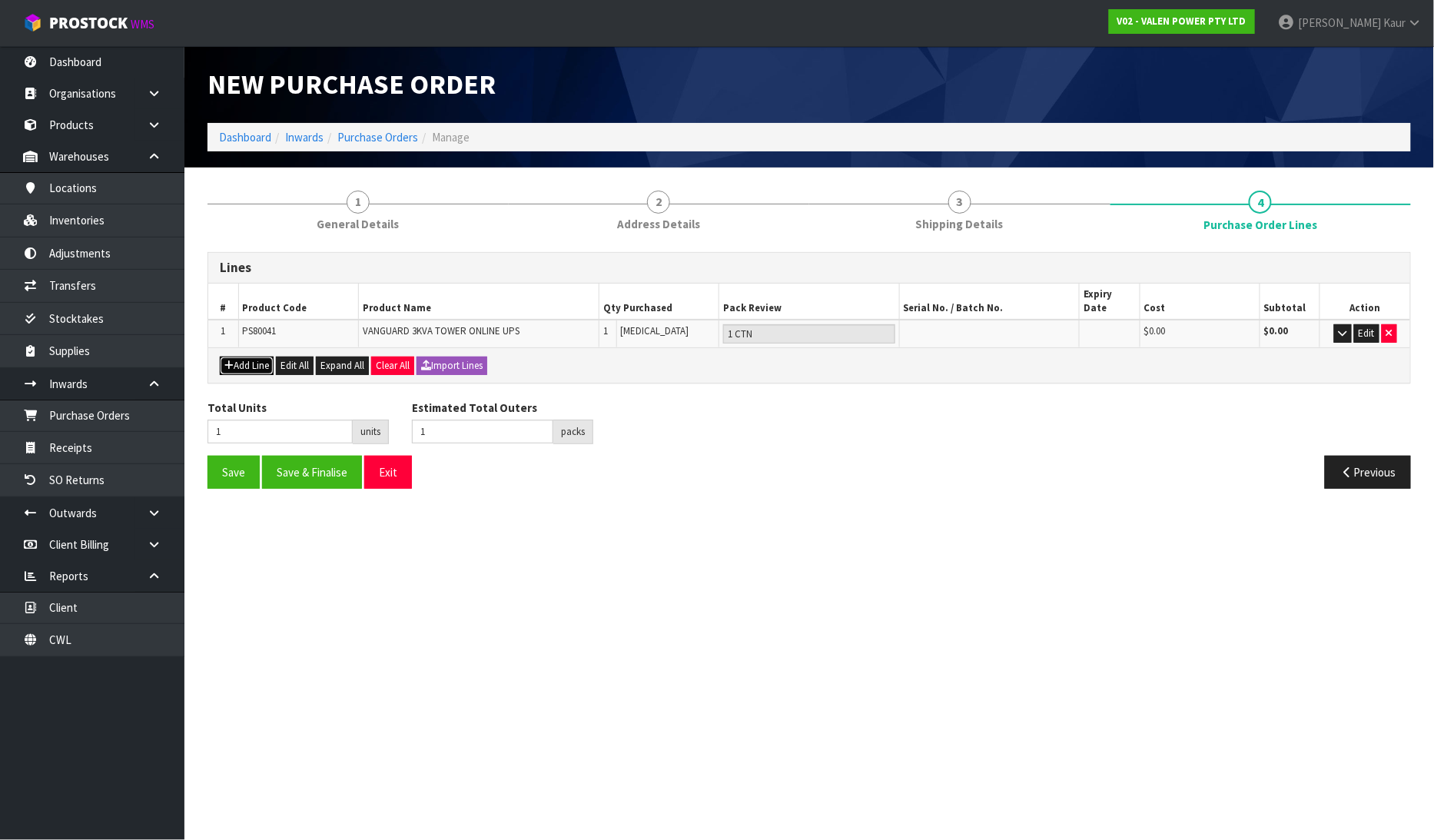
click at [241, 357] on button "Add Line" at bounding box center [246, 366] width 54 height 18
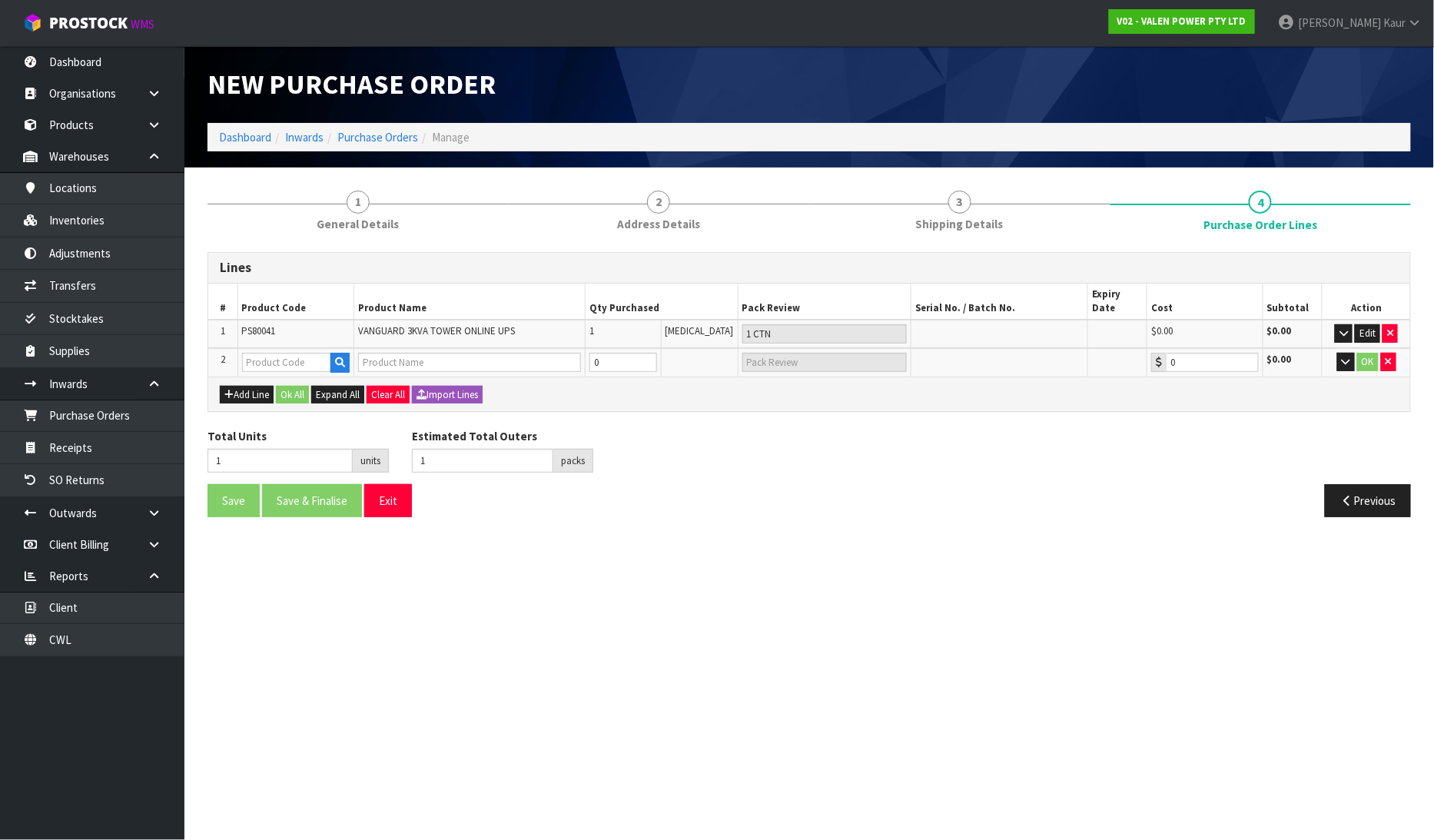
click at [244, 377] on div "Add Line Ok All Expand All Clear All Import Lines" at bounding box center [809, 394] width 1202 height 35
click at [277, 352] on input "text" at bounding box center [287, 361] width 90 height 19
type input "PS88020"
type input "VANGUARD AS400 ALARM CARD"
type input "0.00"
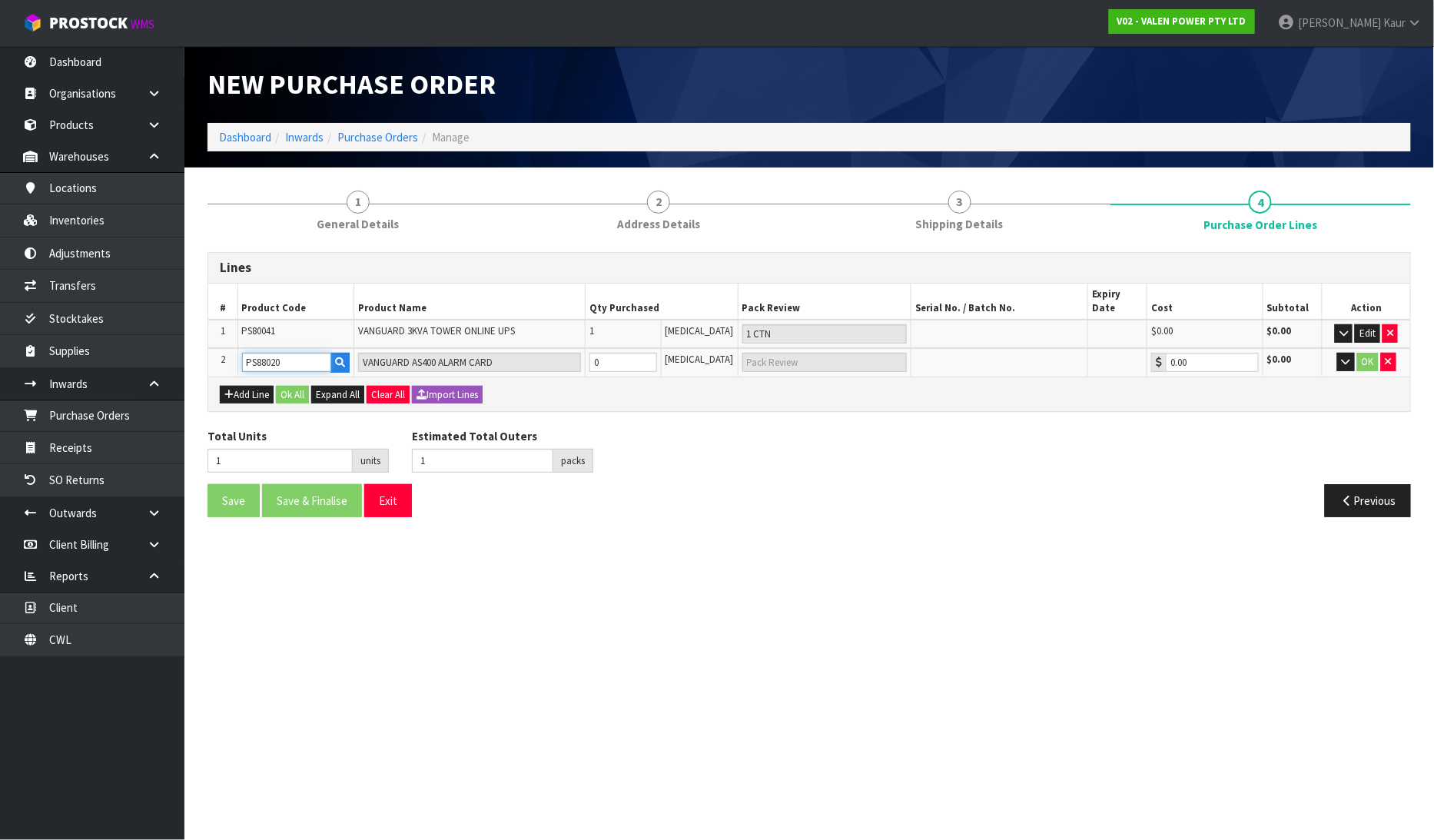
type input "PS88020"
click at [635, 352] on input "0" at bounding box center [623, 361] width 67 height 19
type input "2"
type input "1"
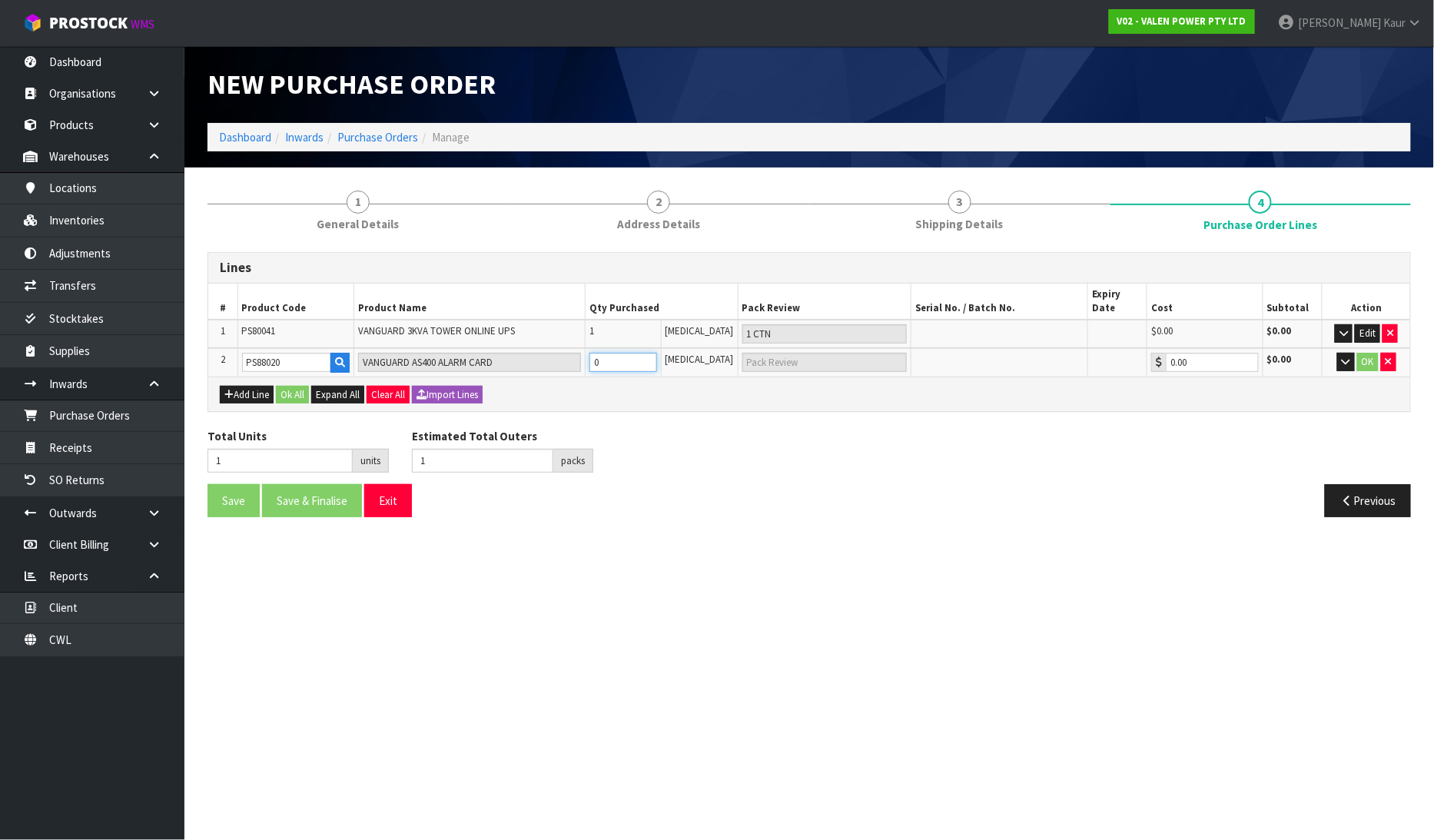
type input "1 CTN"
type input "1"
click at [1362, 352] on button "OK" at bounding box center [1368, 361] width 22 height 18
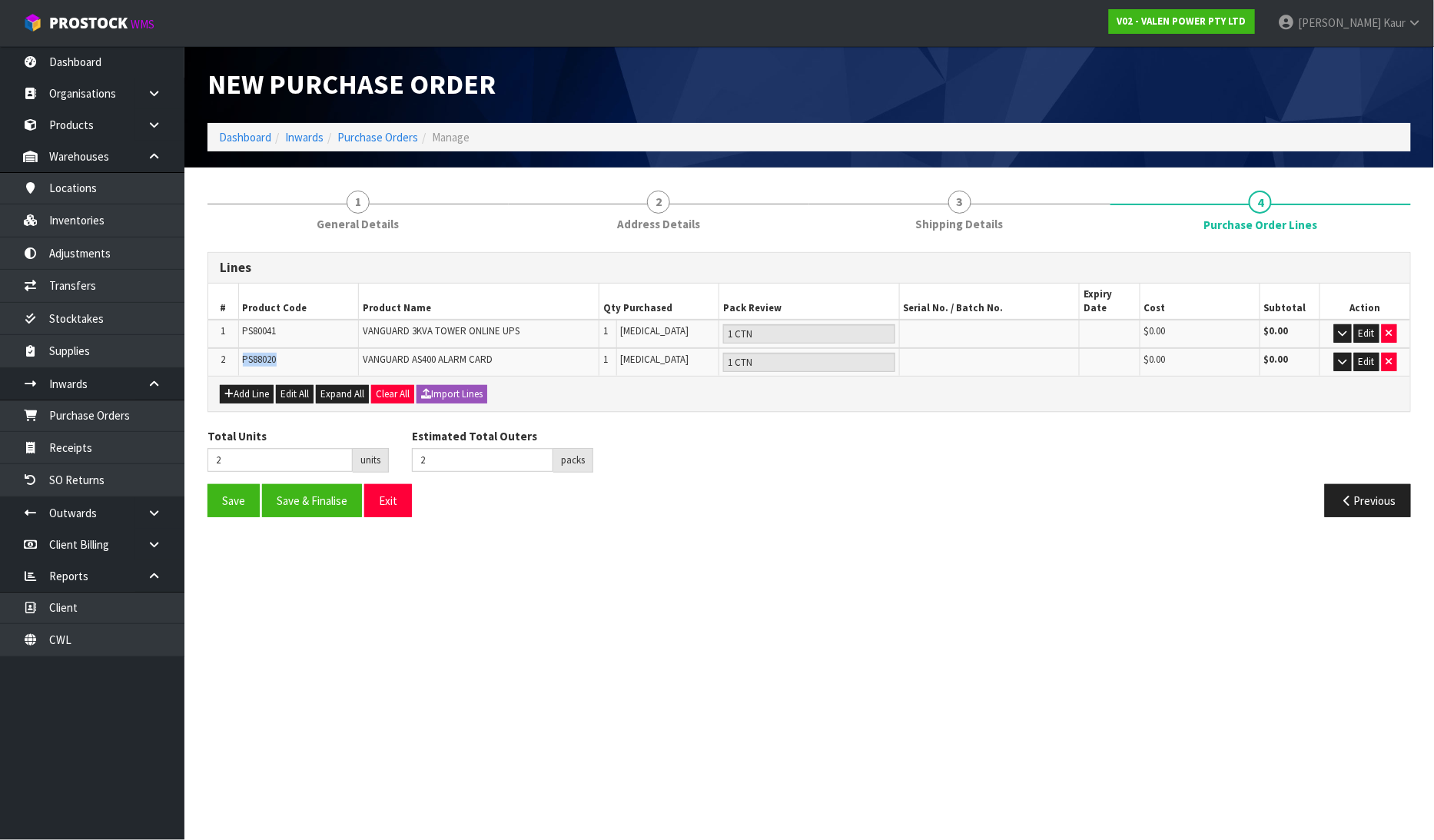
drag, startPoint x: 280, startPoint y: 339, endPoint x: 232, endPoint y: 337, distance: 48.0
click at [232, 348] on tr "2 PS88020 VANGUARD AS400 ALARM CARD 1 PCE 1 CTN $0.00 $0.00 Edit" at bounding box center [809, 361] width 1202 height 27
copy tr "PS88020"
click at [1384, 352] on button "button" at bounding box center [1389, 361] width 15 height 18
type input "1"
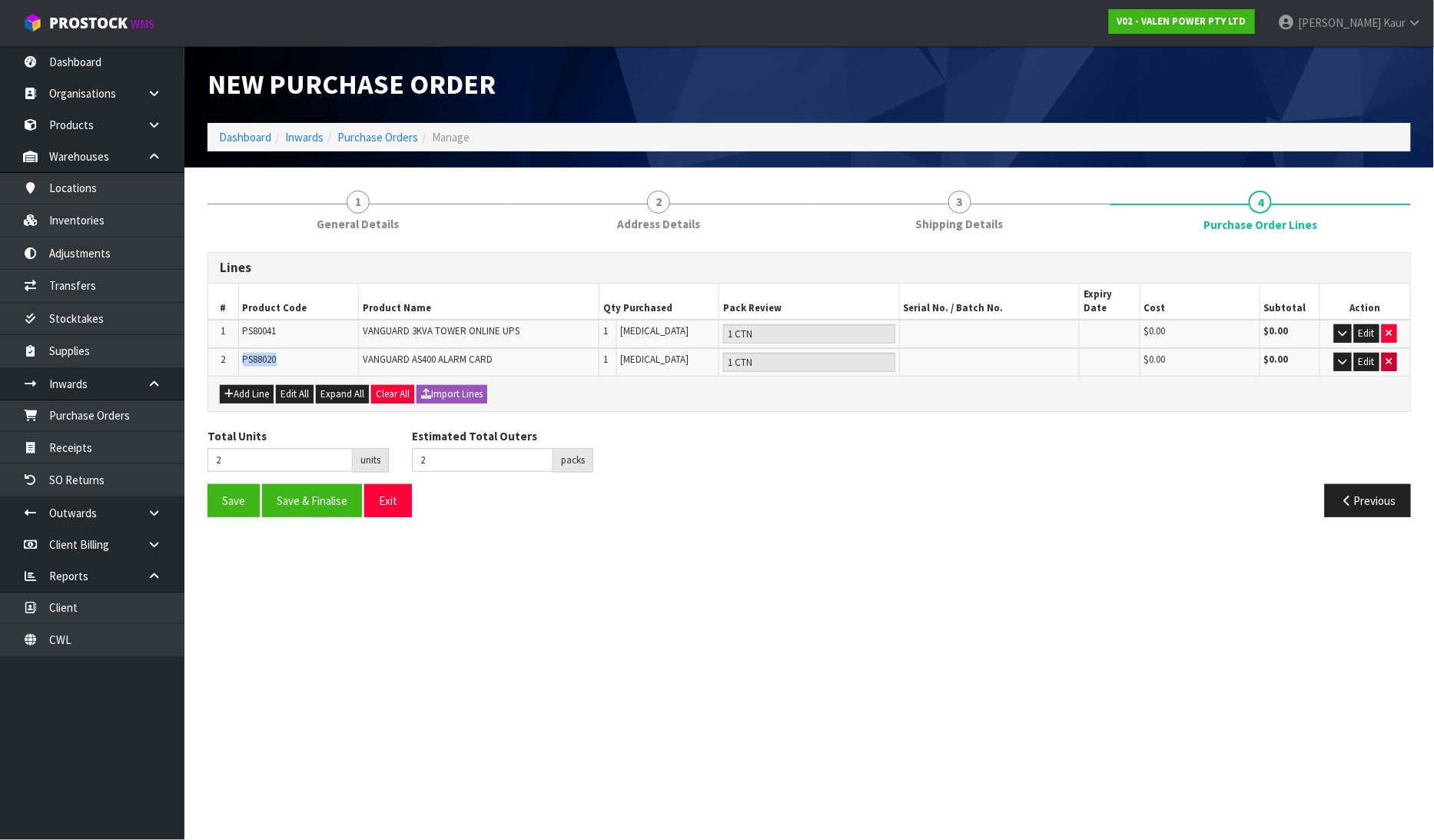
type input "1"
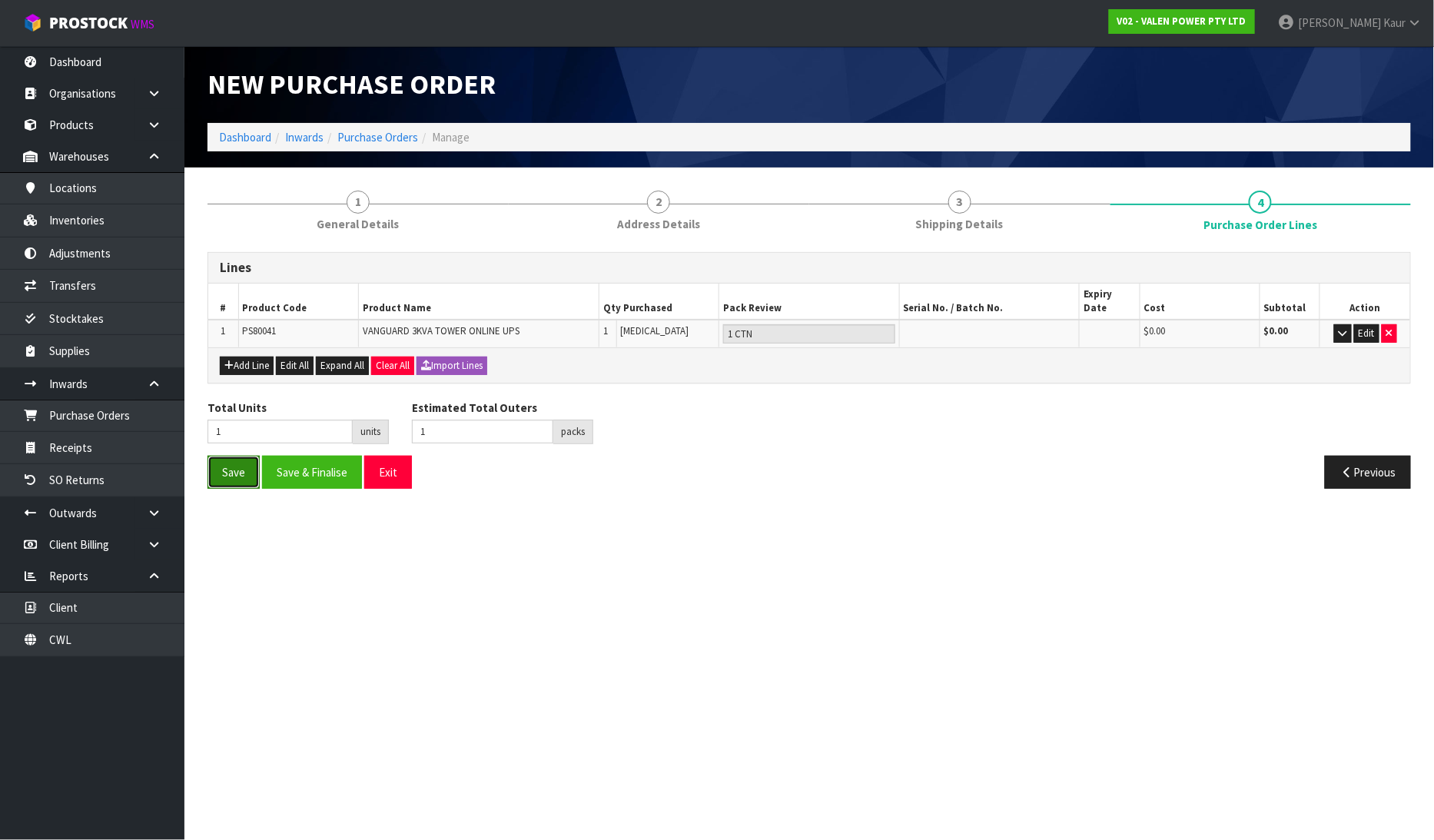
click at [236, 456] on button "Save" at bounding box center [233, 472] width 52 height 33
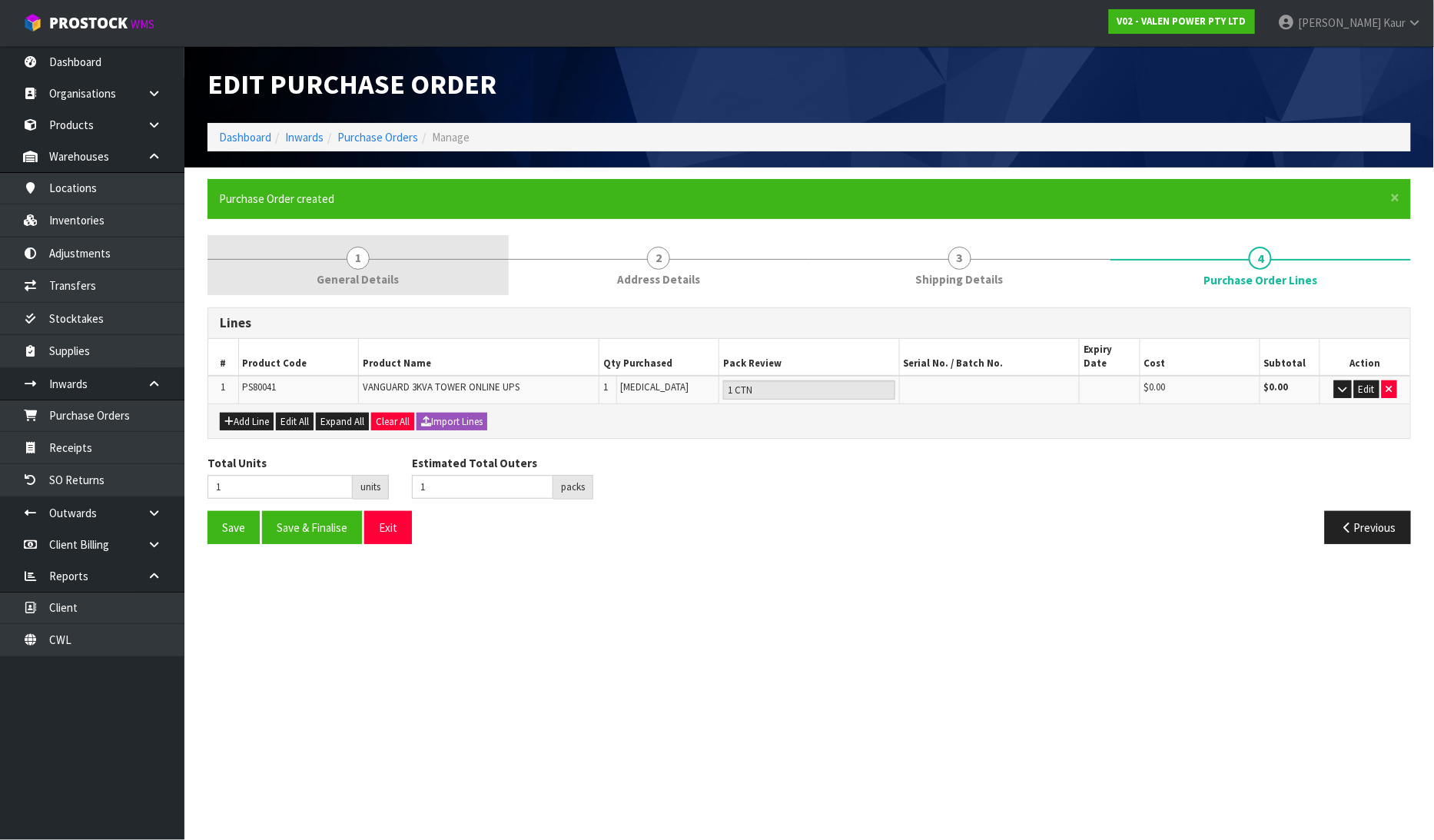
type input "0"
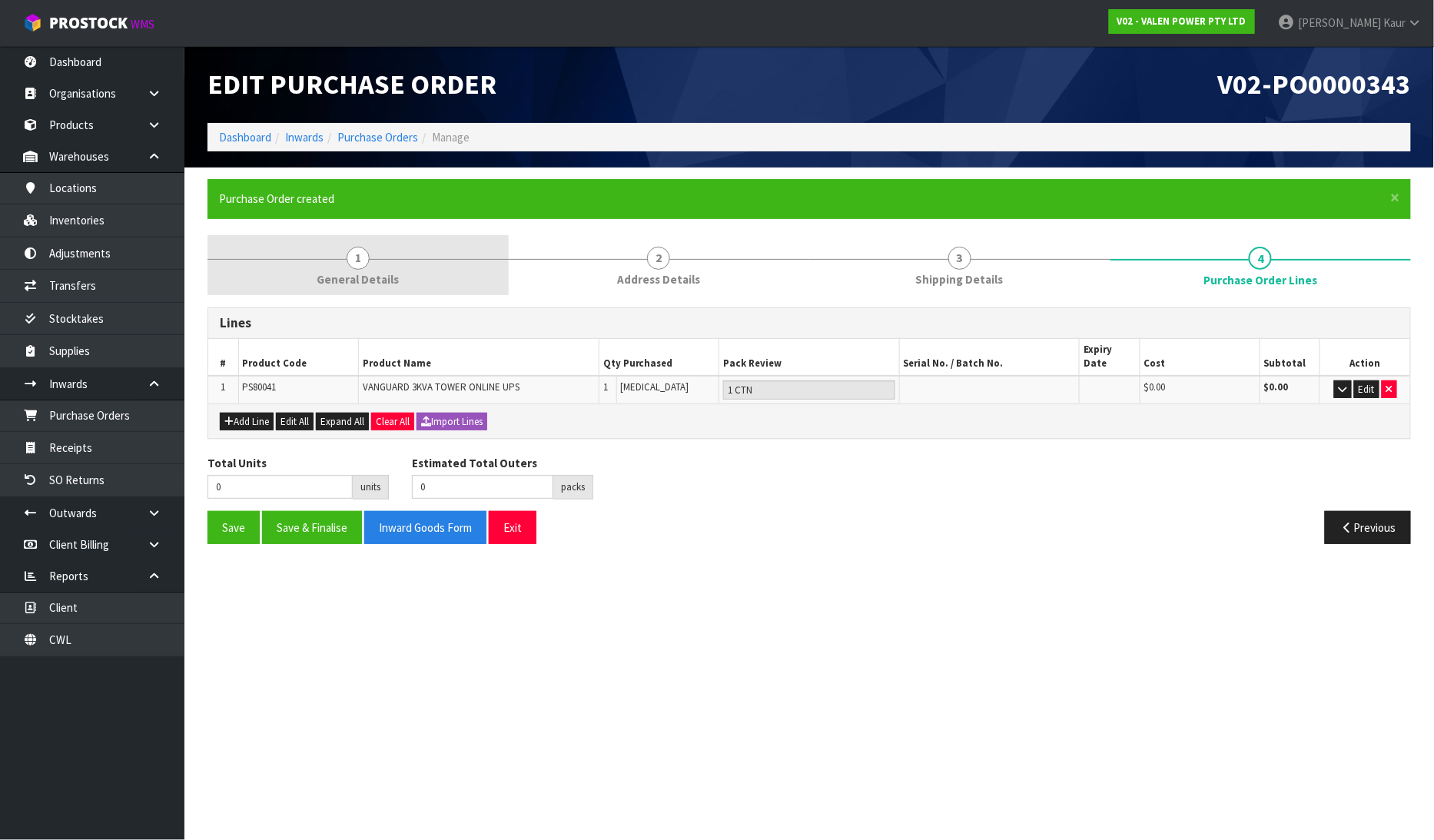
click at [352, 264] on span "1" at bounding box center [358, 258] width 23 height 23
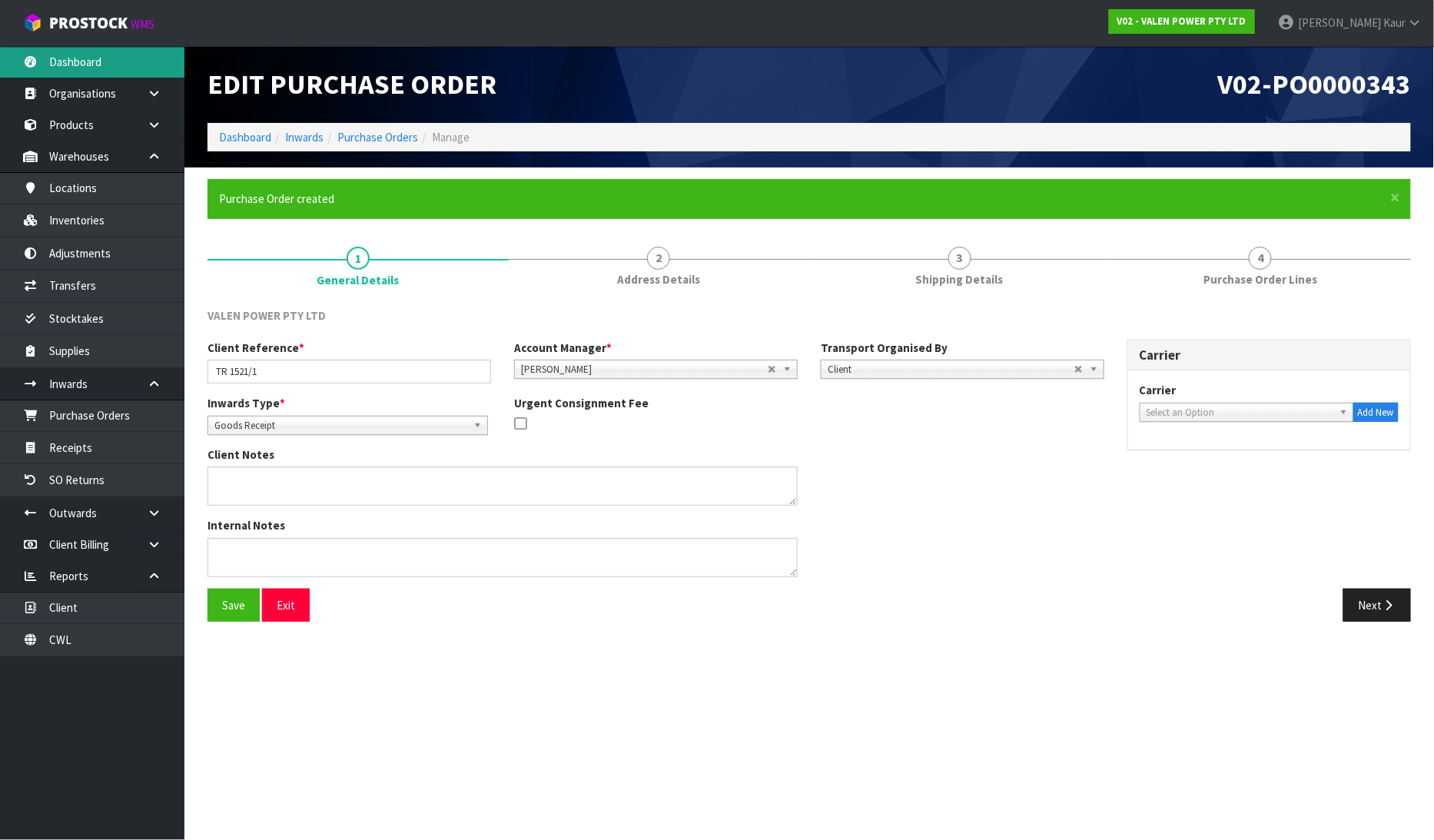
click at [72, 72] on link "Dashboard" at bounding box center [92, 62] width 185 height 32
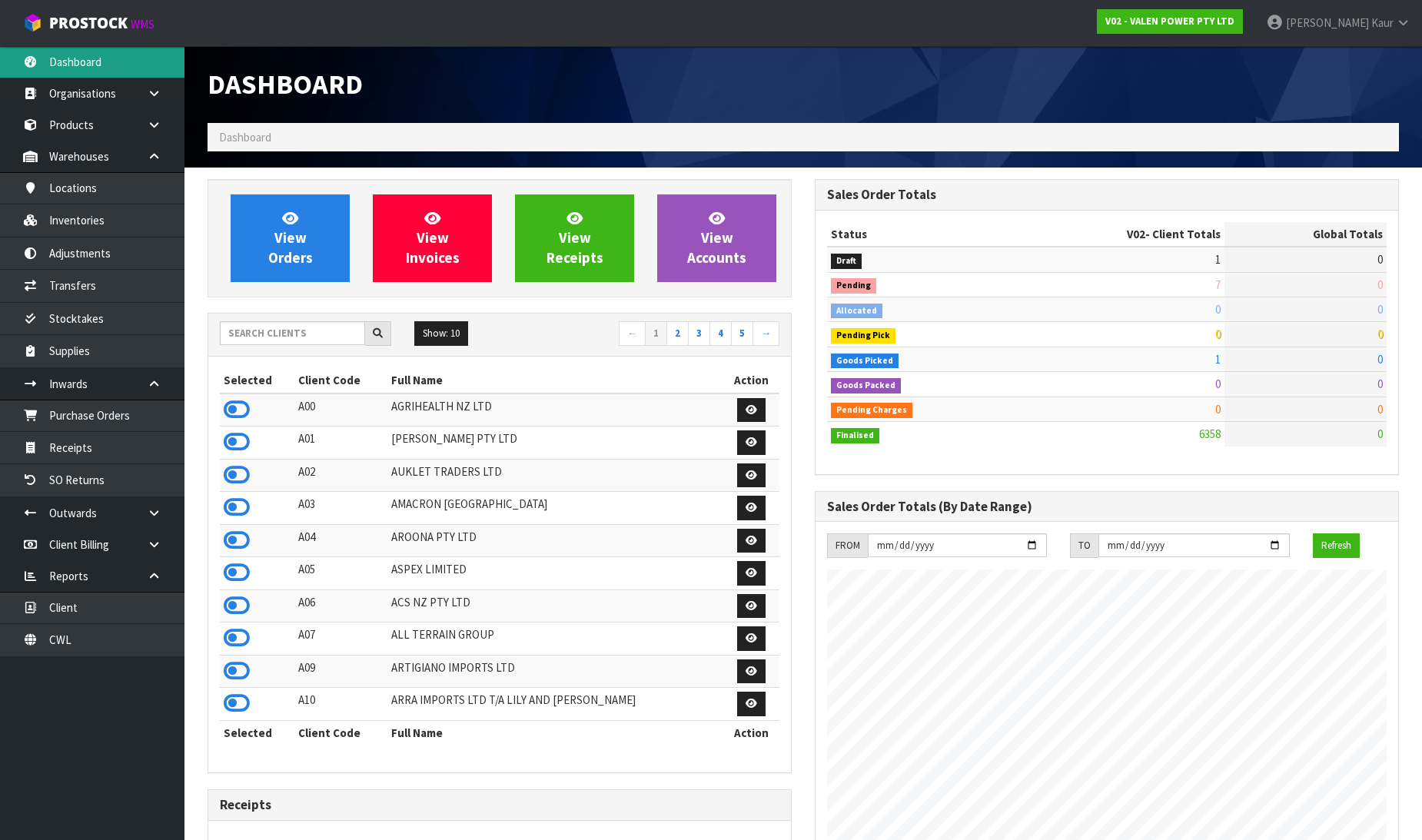
scroll to position [1164, 607]
click at [299, 328] on input "text" at bounding box center [292, 333] width 146 height 24
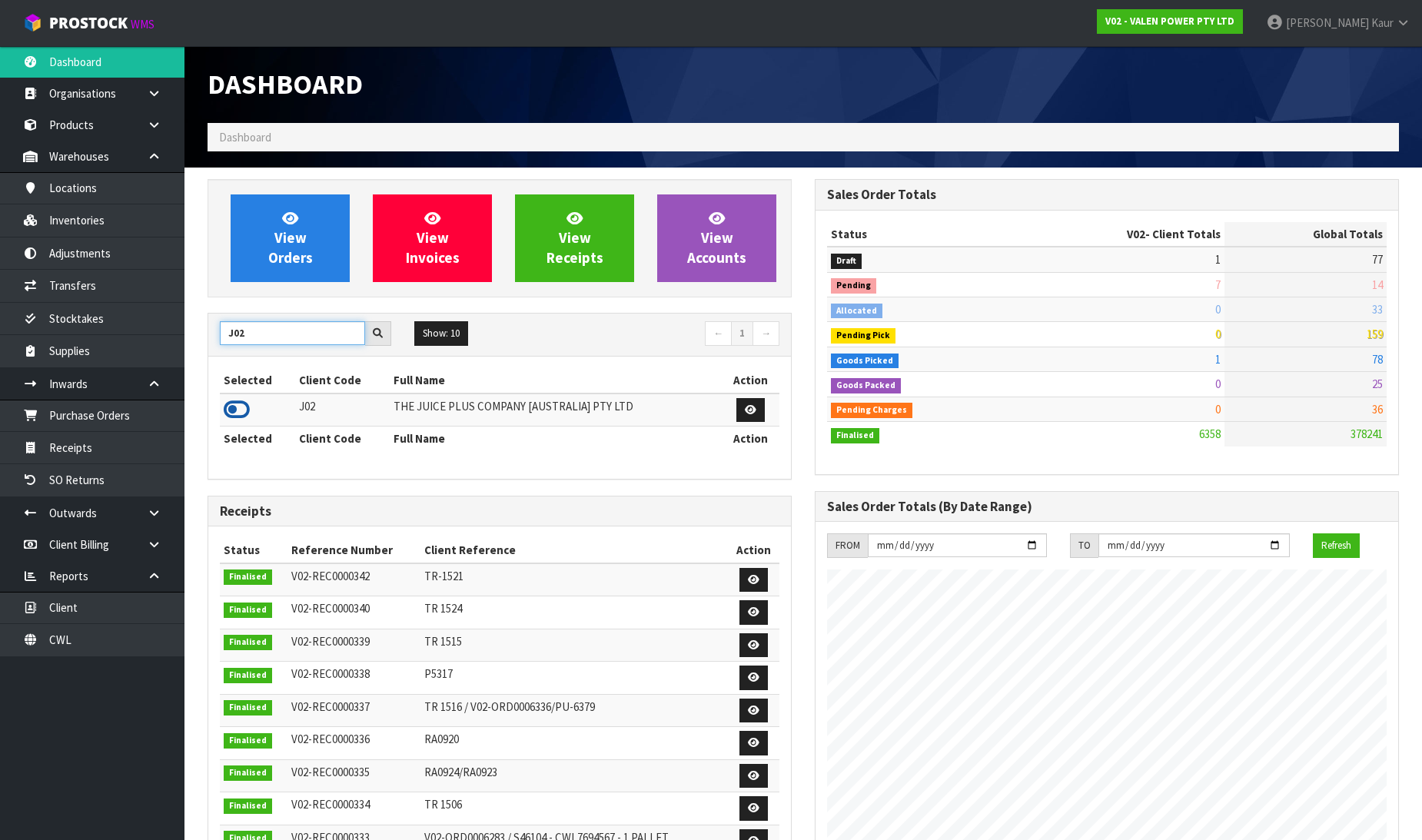
type input "J02"
click at [243, 410] on icon at bounding box center [237, 409] width 26 height 23
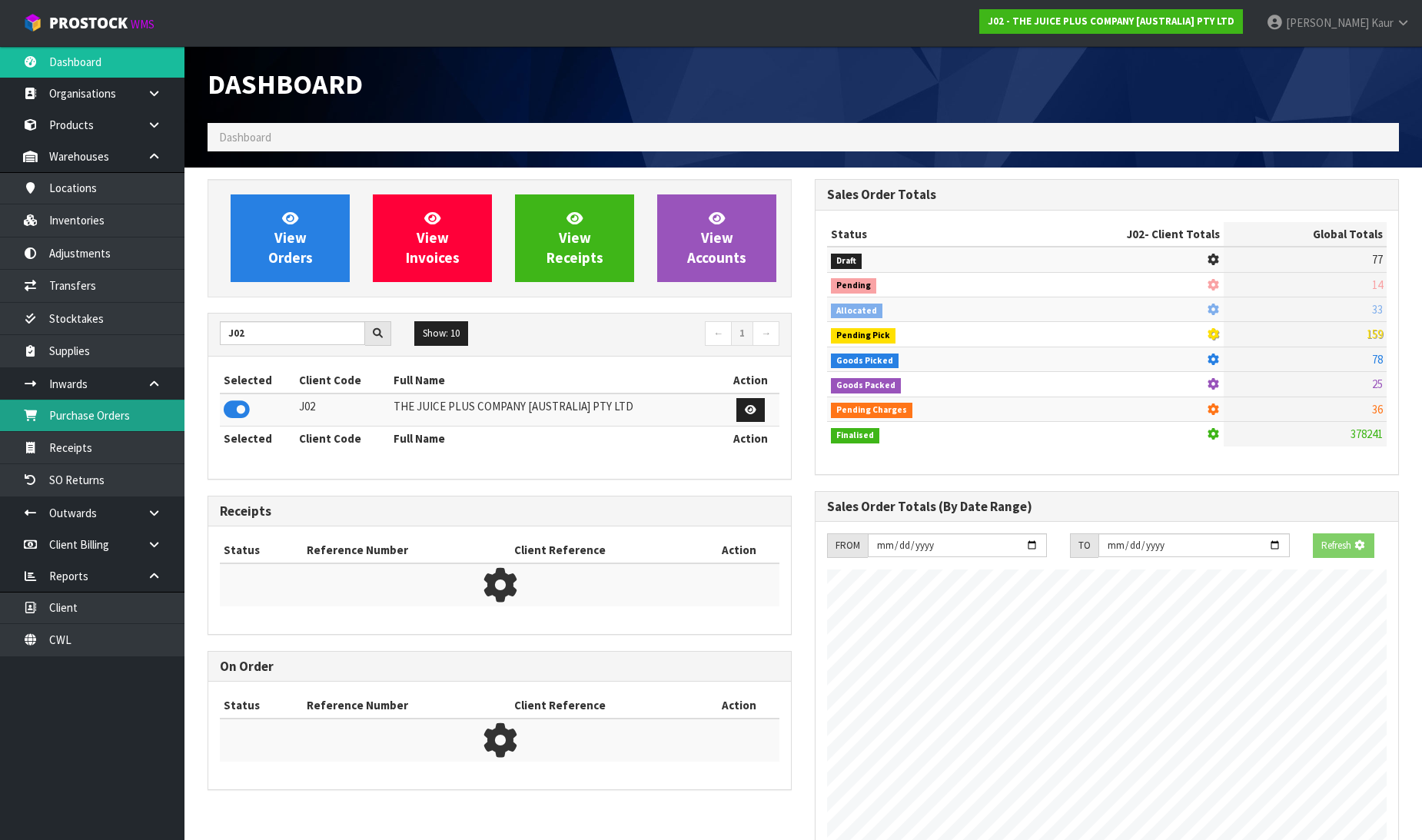
scroll to position [767256, 767856]
drag, startPoint x: 121, startPoint y: 416, endPoint x: 753, endPoint y: 398, distance: 632.3
click at [123, 416] on link "Purchase Orders" at bounding box center [92, 415] width 185 height 32
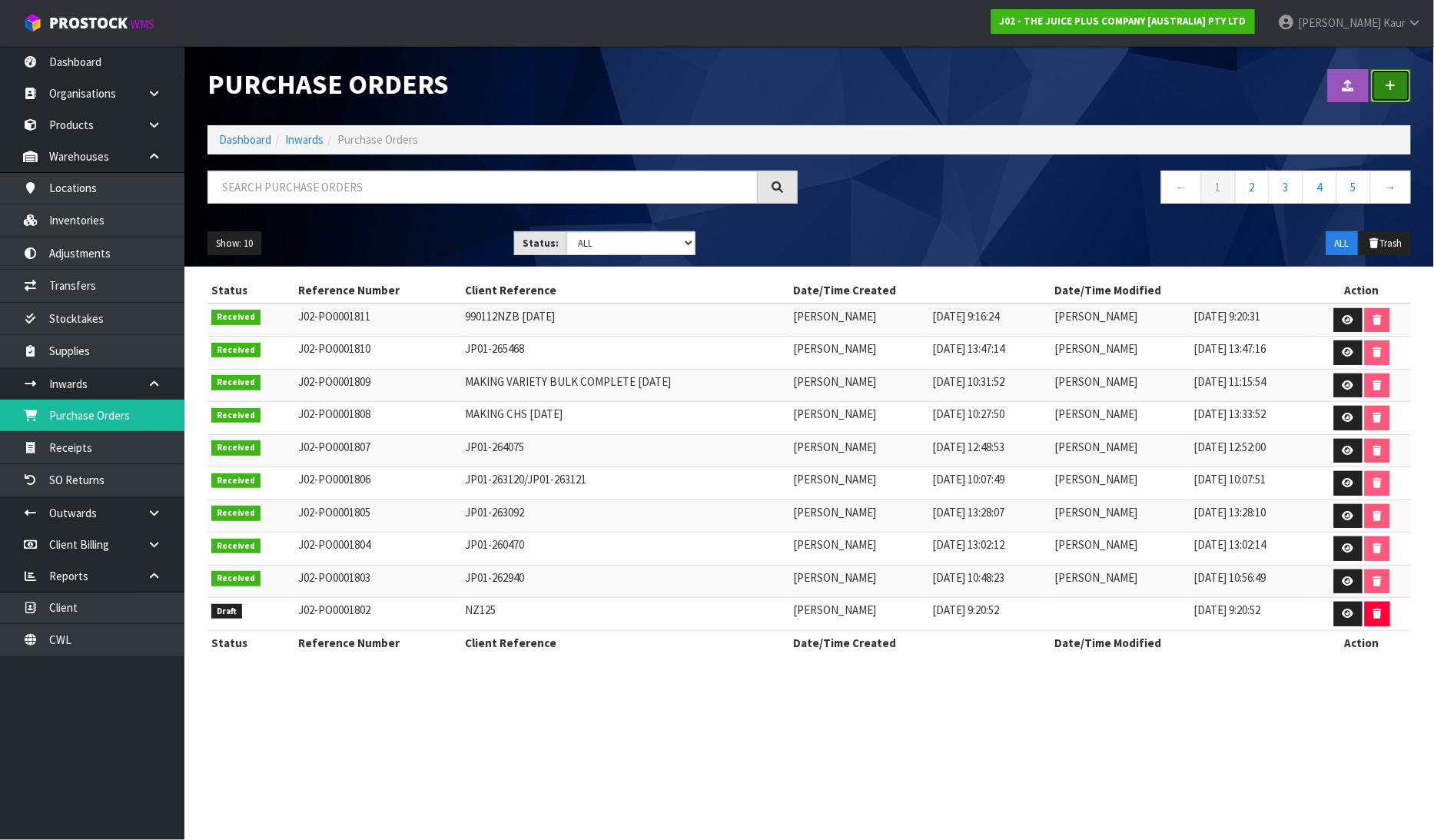
click at [1378, 86] on link at bounding box center [1391, 86] width 40 height 33
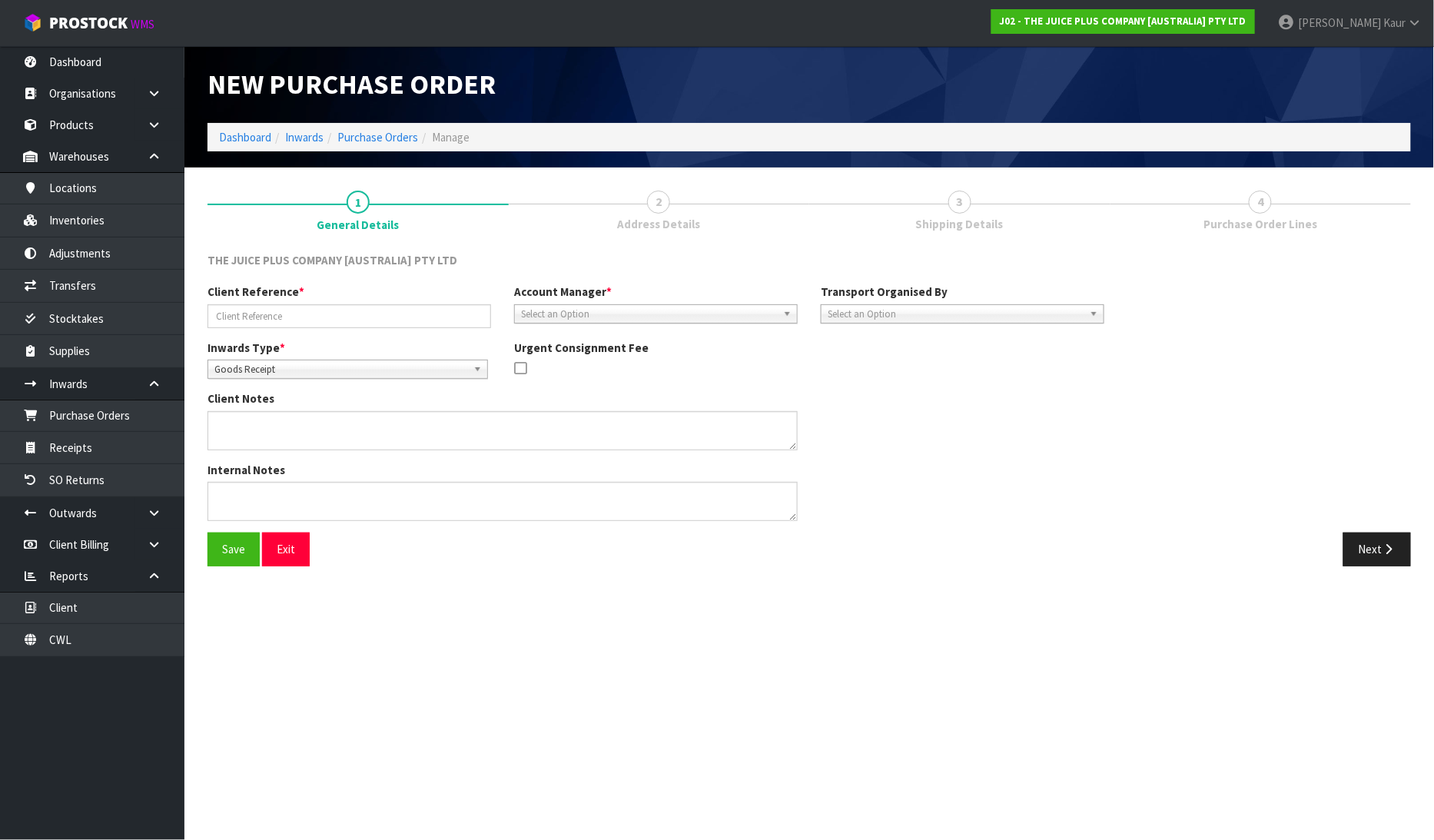
click at [331, 364] on span "Goods Receipt" at bounding box center [341, 369] width 253 height 18
click at [297, 438] on li "Goods Returned" at bounding box center [348, 431] width 273 height 19
click at [303, 311] on input "text" at bounding box center [349, 316] width 283 height 24
type input "JP01-269328"
click at [554, 308] on span "Select an Option" at bounding box center [648, 314] width 256 height 18
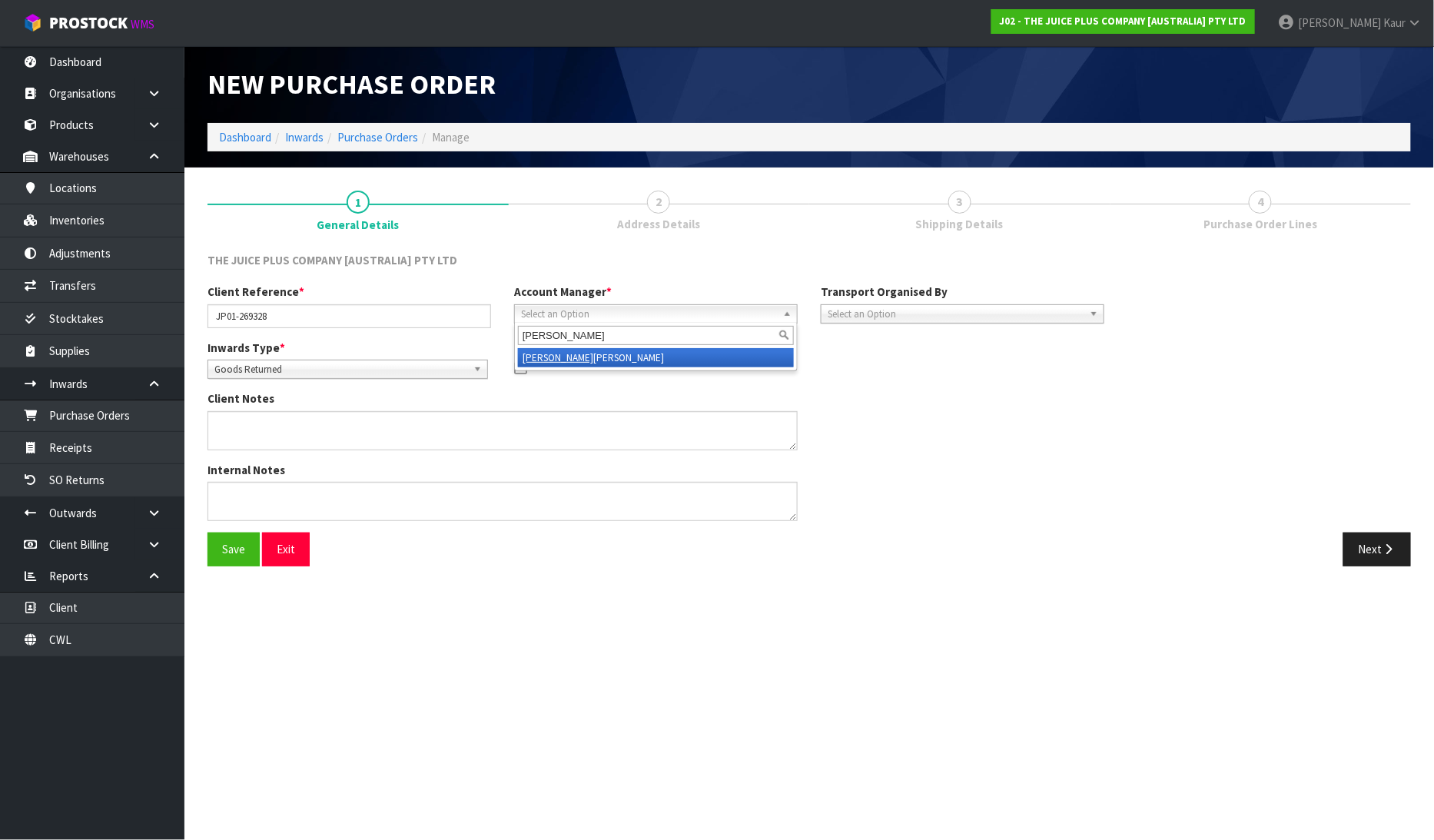
type input "ROCIO"
click at [565, 356] on li "Rocio Lopez" at bounding box center [656, 357] width 276 height 19
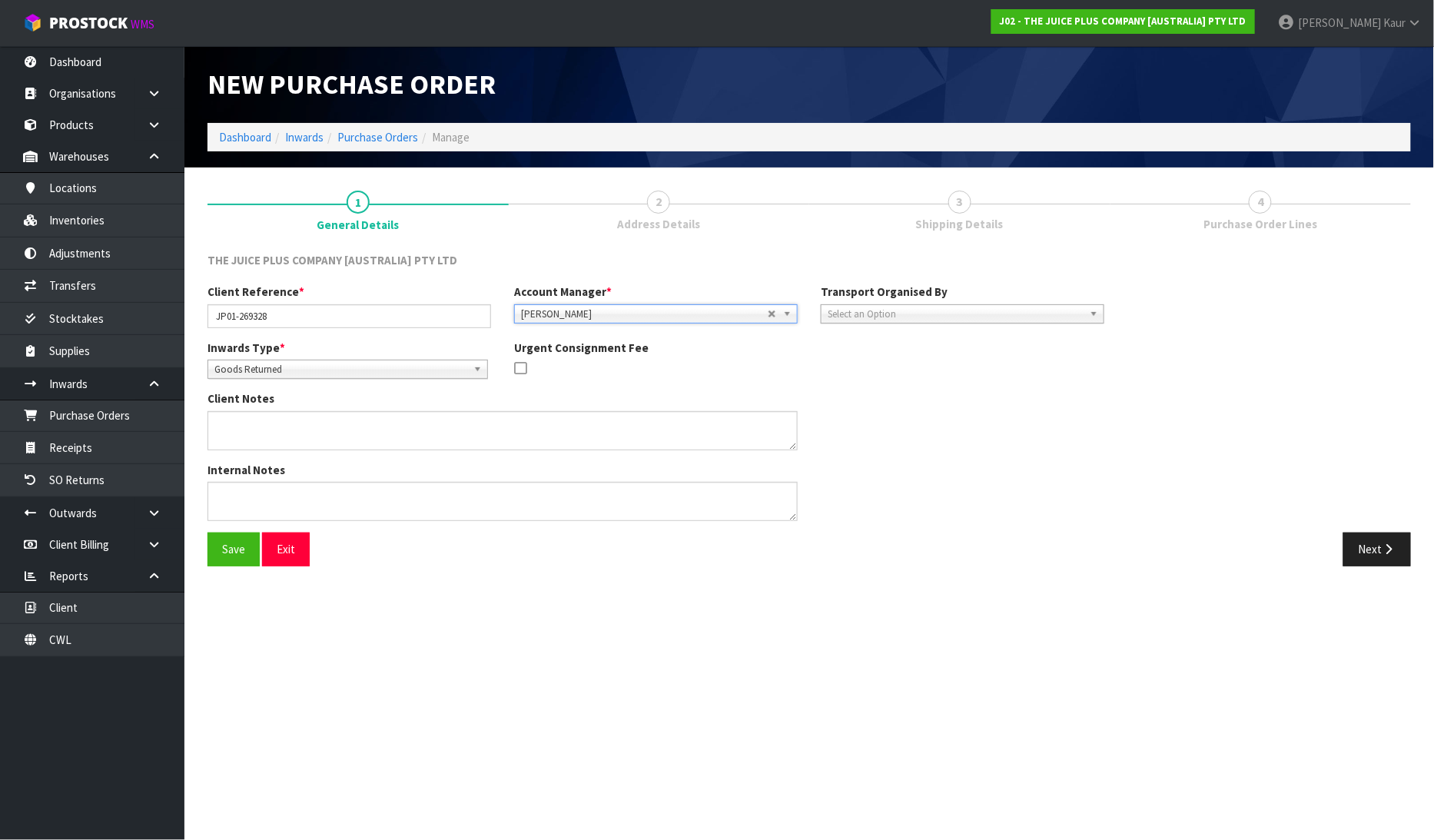
click at [882, 317] on span "Select an Option" at bounding box center [955, 314] width 256 height 18
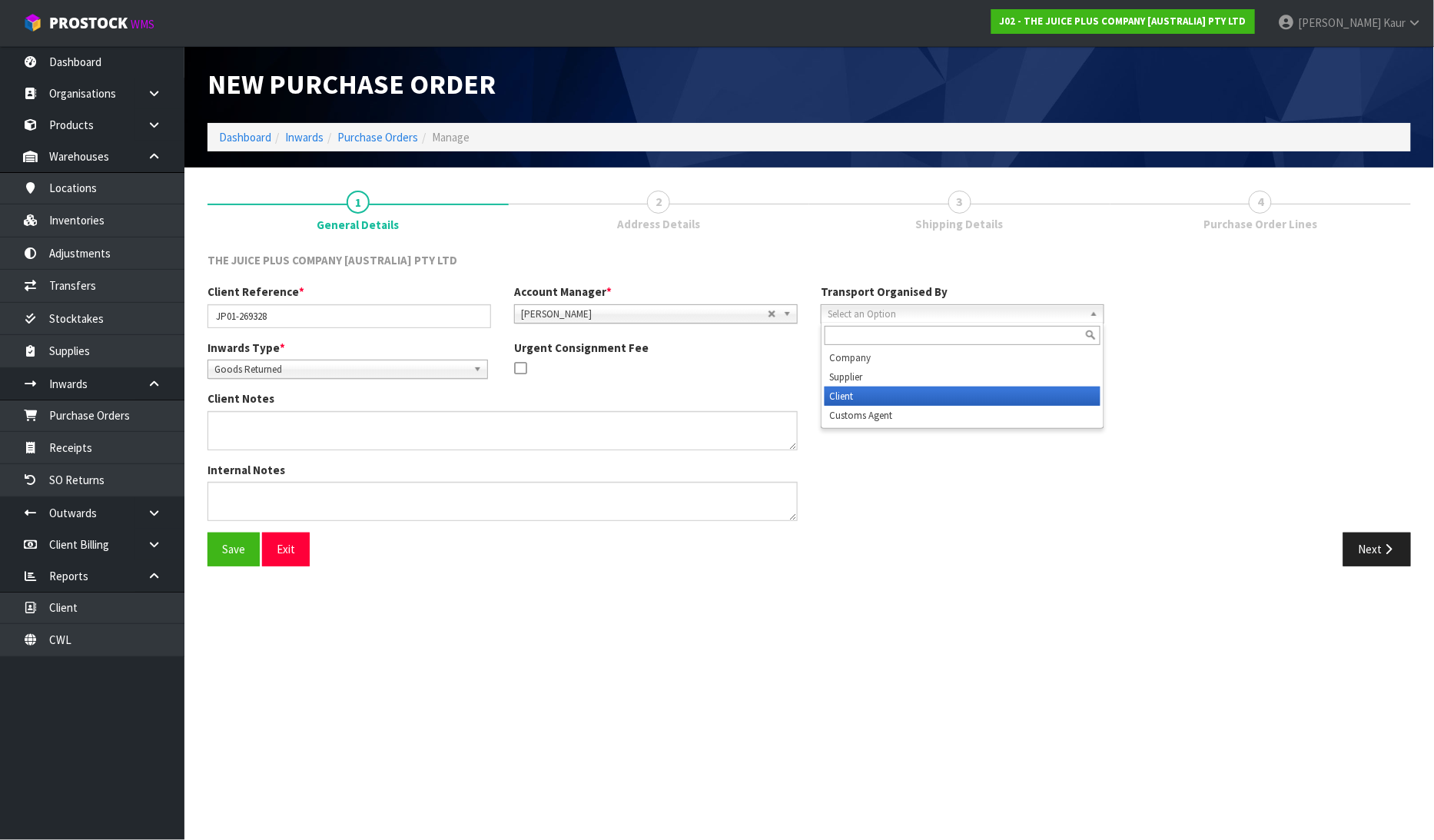
click at [854, 392] on li "Client" at bounding box center [962, 396] width 276 height 19
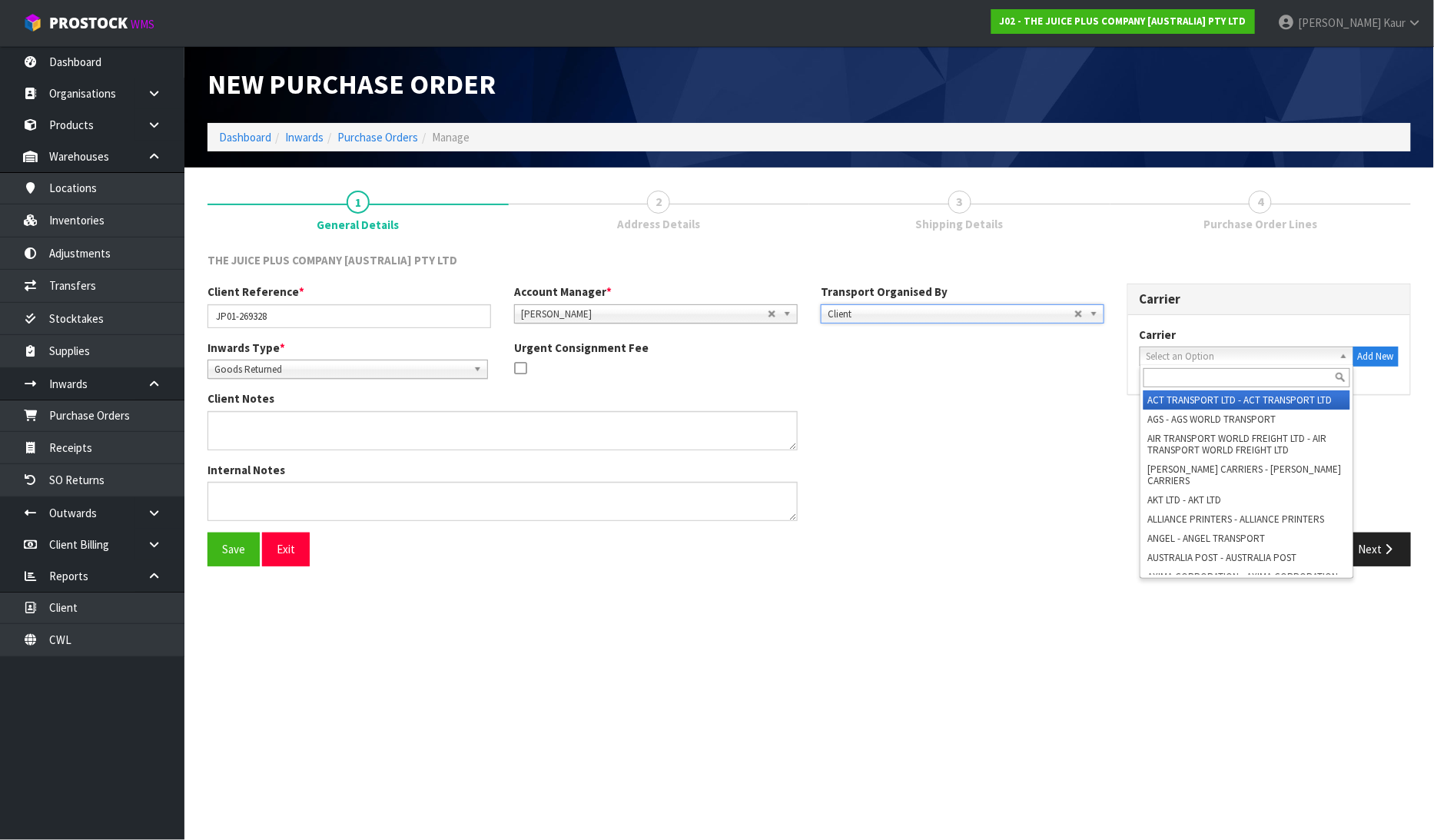
click at [1209, 357] on span "Select an Option" at bounding box center [1239, 357] width 187 height 18
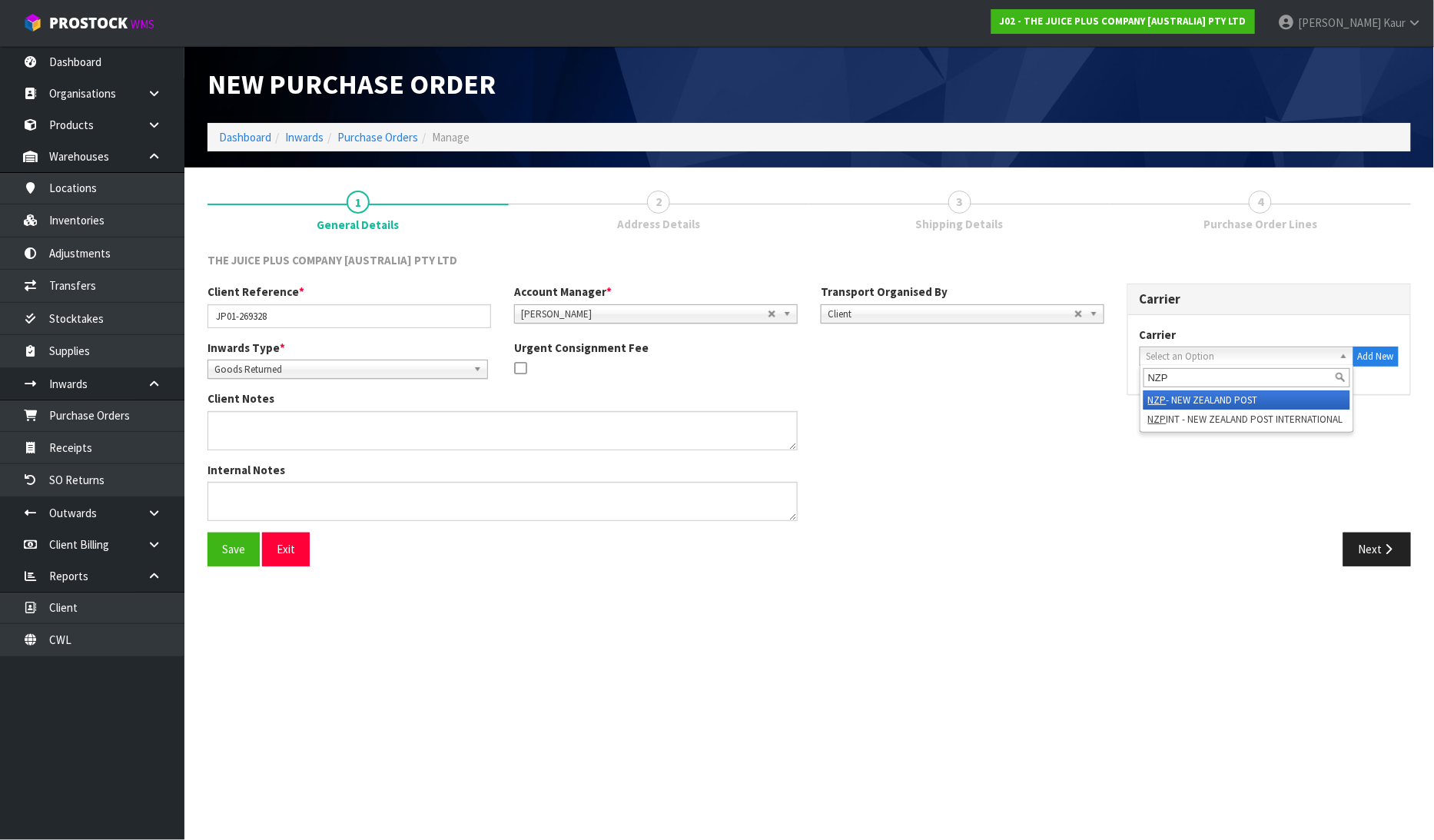
type input "NZP"
click at [1208, 397] on li "NZP - NEW ZEALAND POST" at bounding box center [1246, 400] width 207 height 19
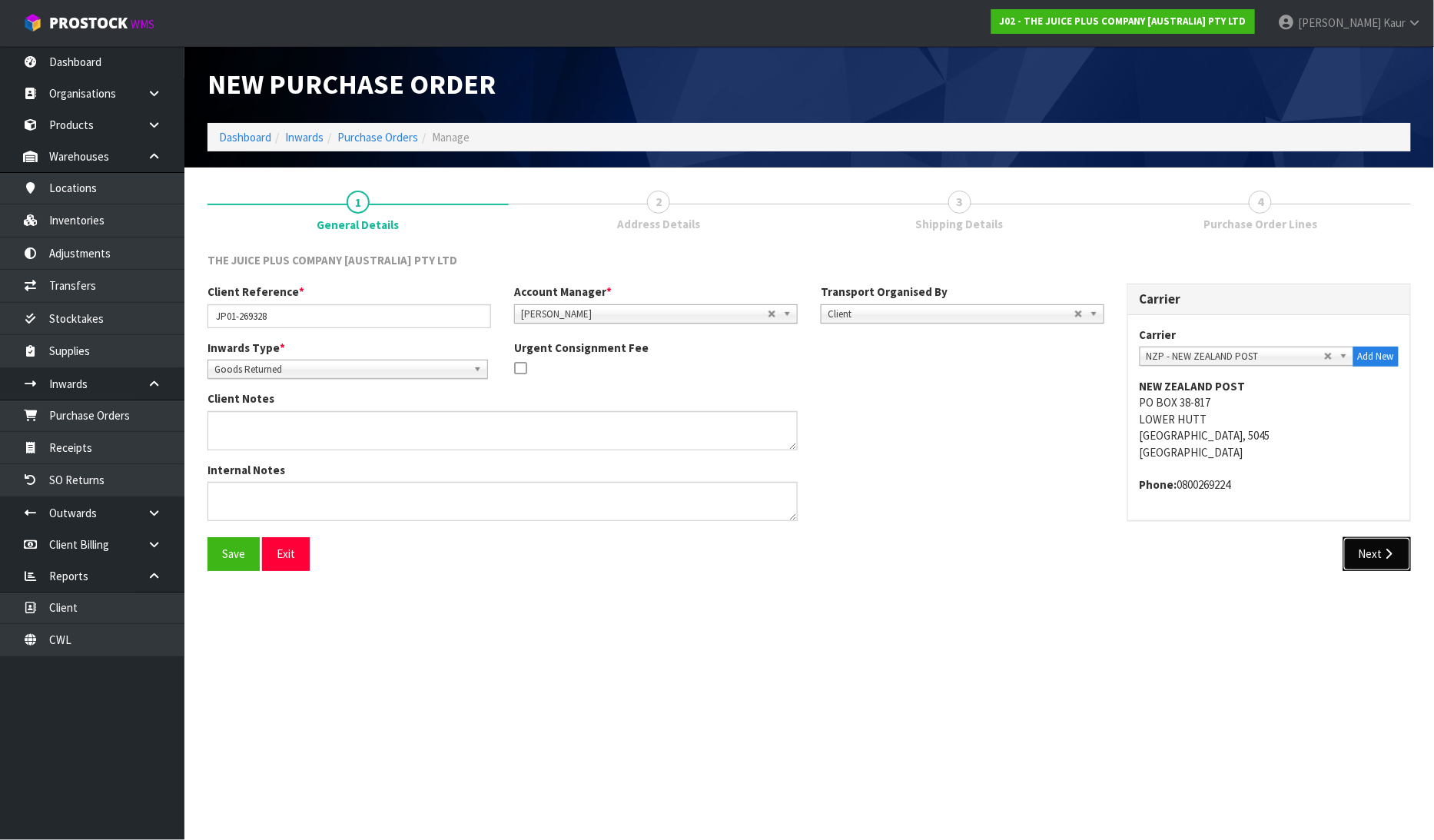
click at [1369, 547] on button "Next" at bounding box center [1378, 553] width 67 height 33
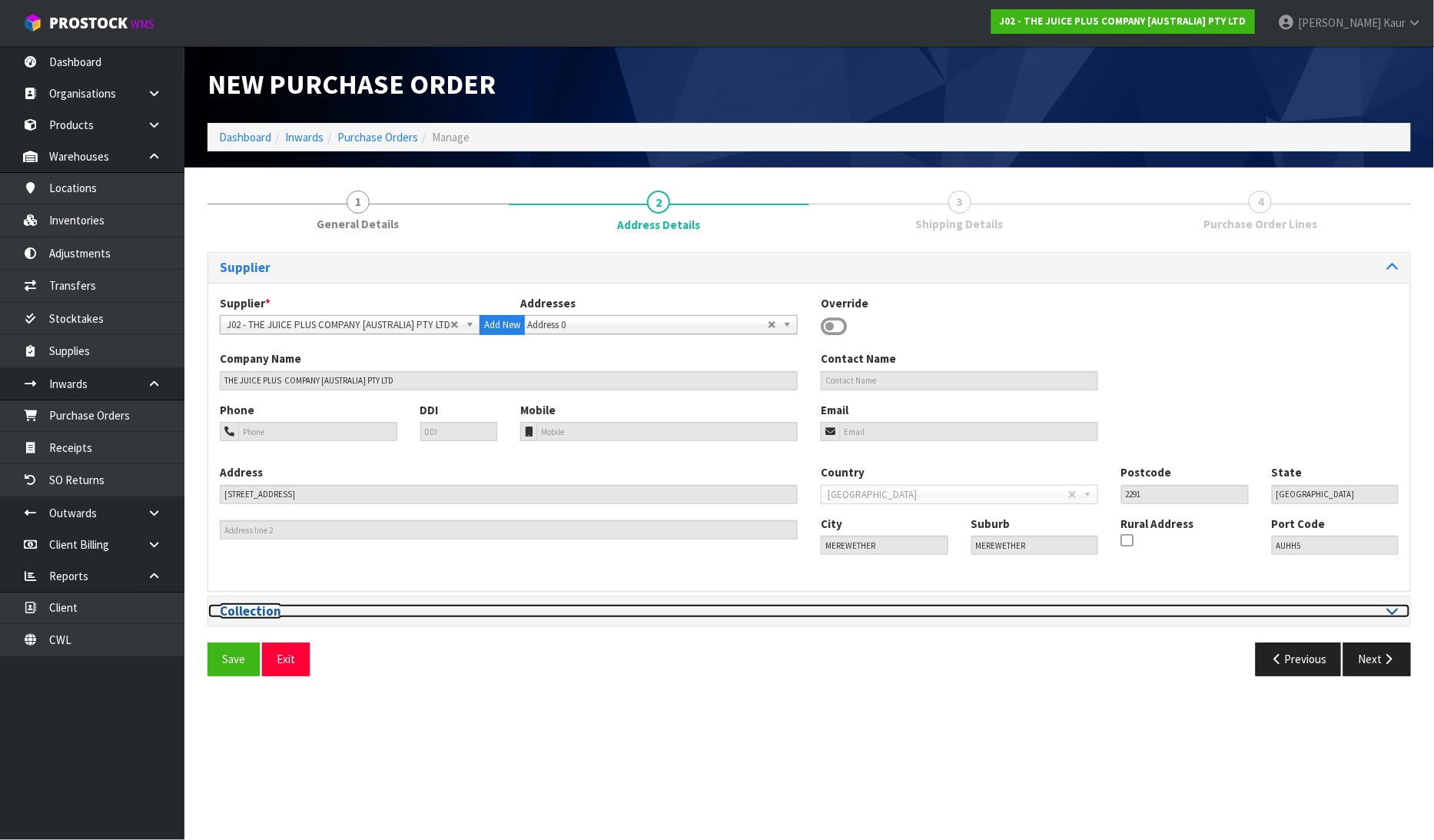
click at [1394, 607] on icon at bounding box center [1393, 610] width 12 height 13
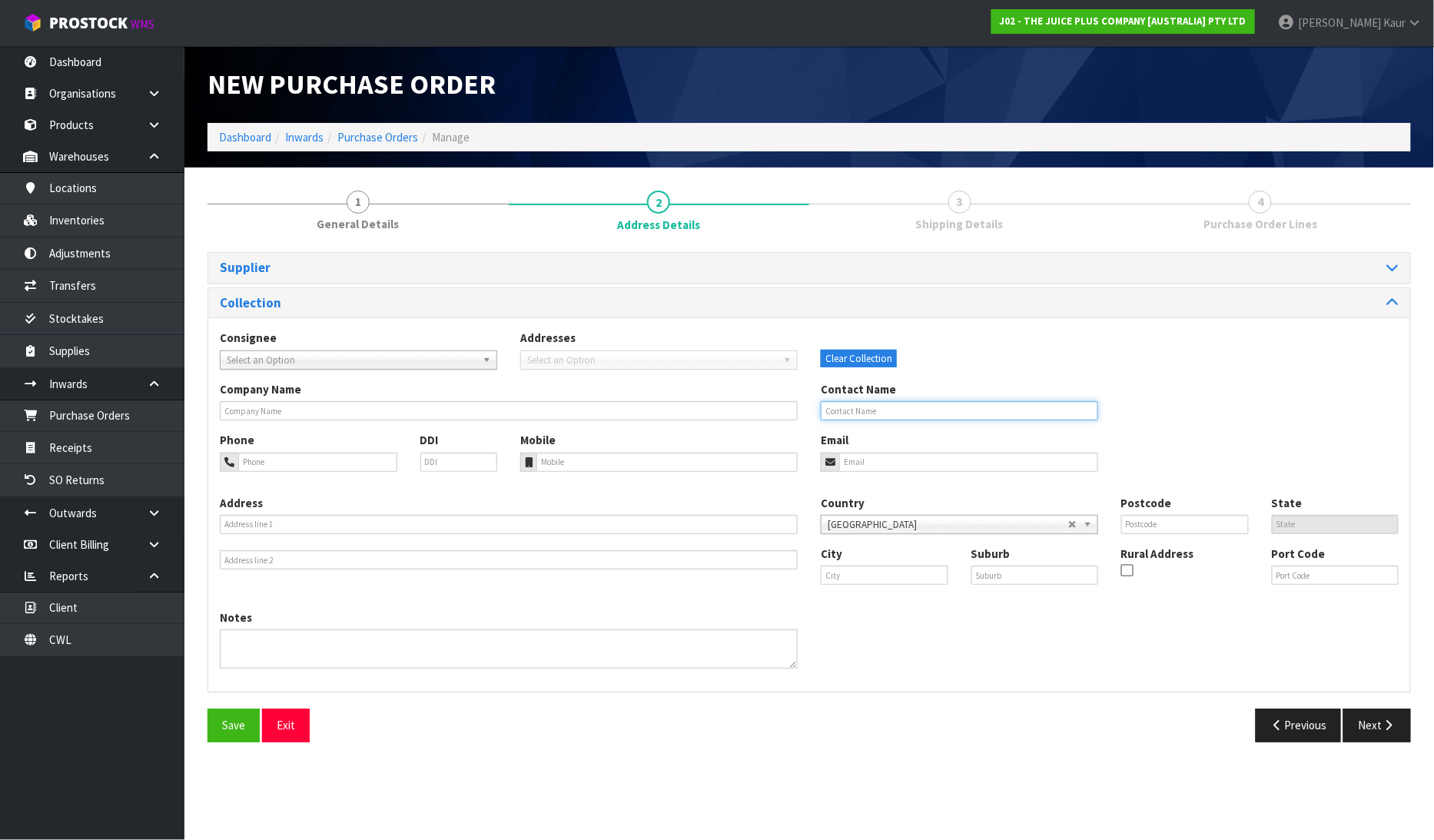
click at [901, 402] on input "text" at bounding box center [960, 410] width 278 height 19
type input "CALAH RANGIWAI"
click at [1397, 720] on button "Next" at bounding box center [1378, 724] width 67 height 33
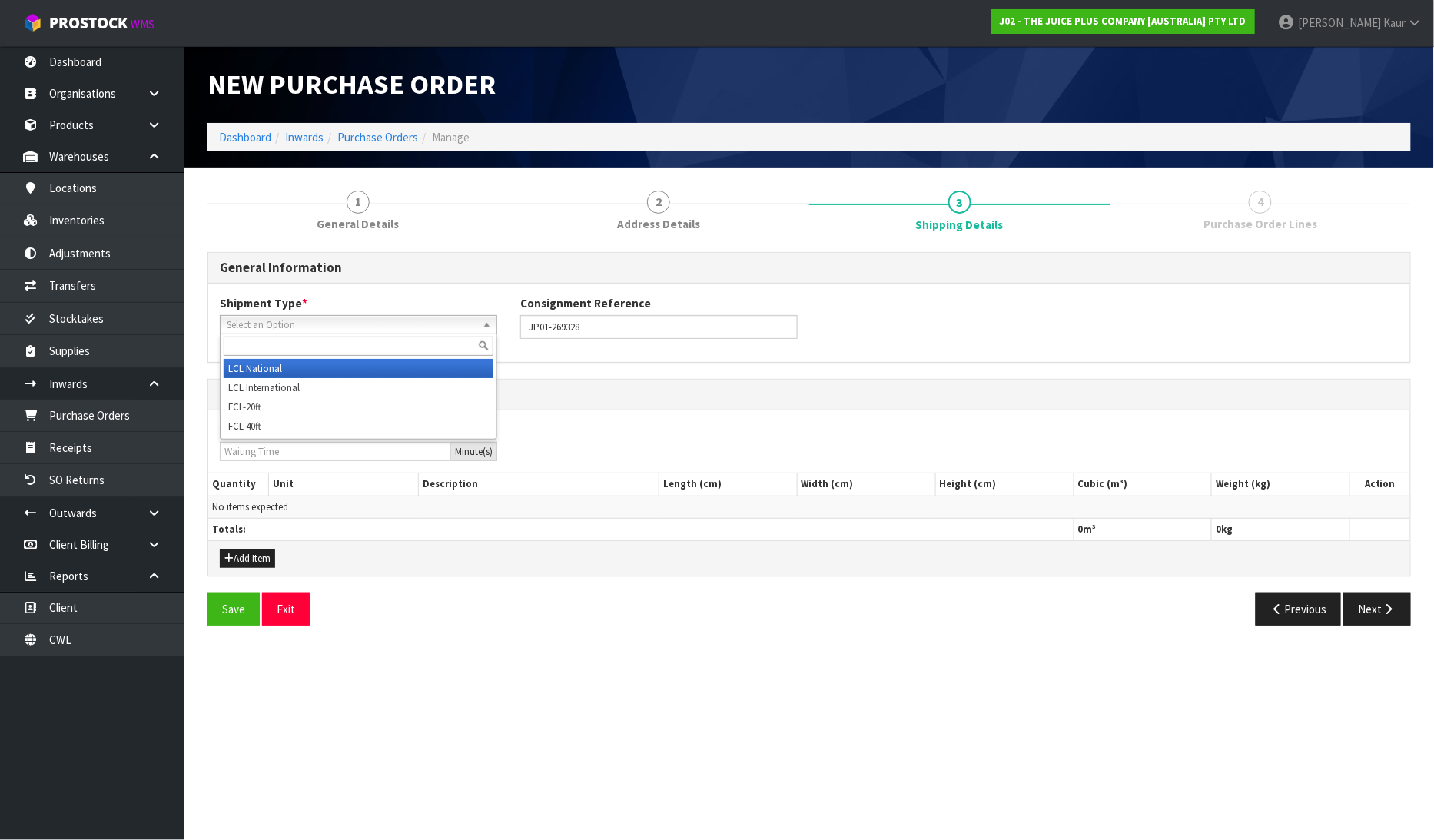
click at [309, 323] on span "Select an Option" at bounding box center [351, 325] width 249 height 18
click at [294, 359] on li "LCL National" at bounding box center [359, 368] width 270 height 19
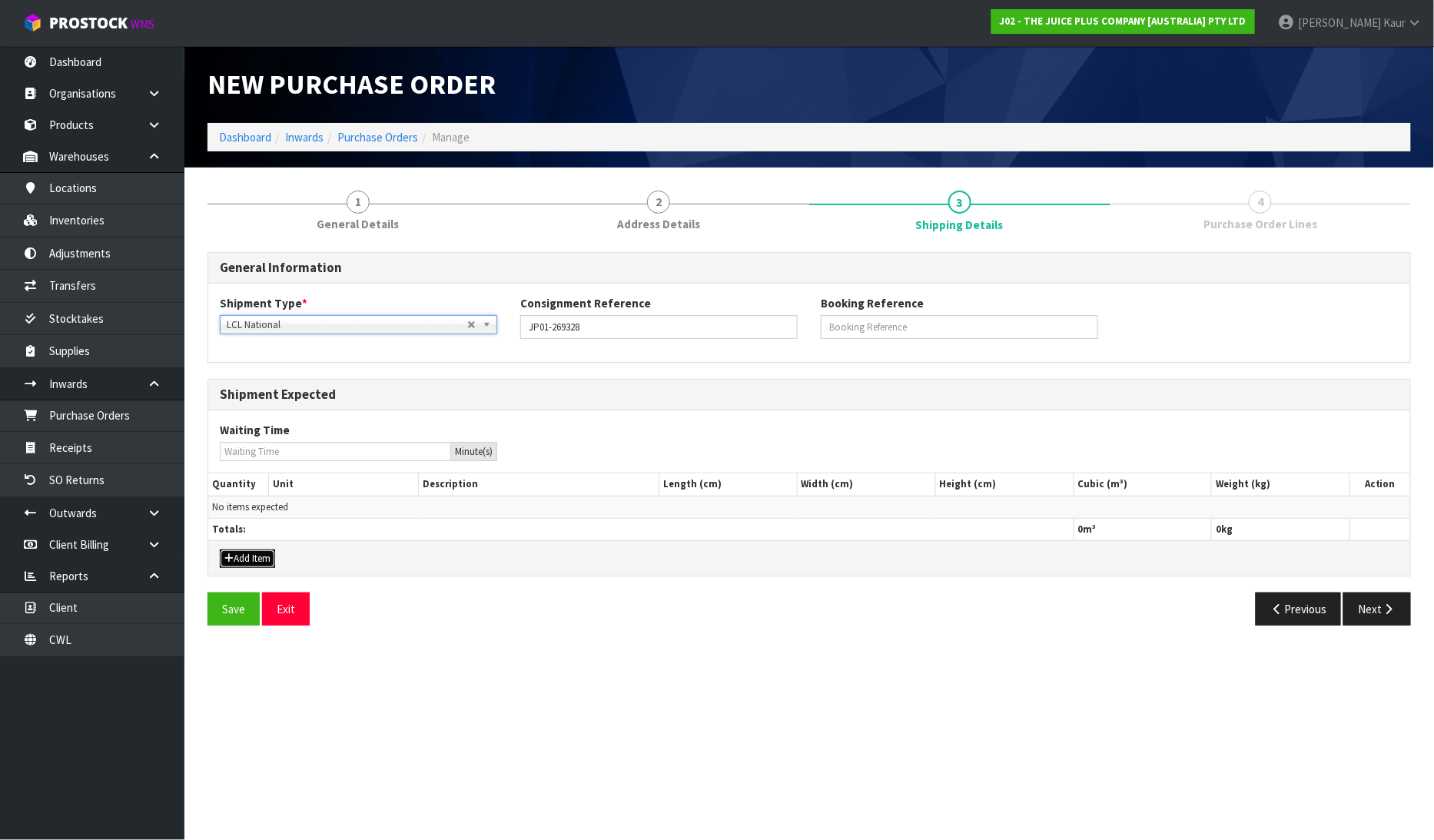
click at [244, 561] on button "Add Item" at bounding box center [247, 559] width 56 height 18
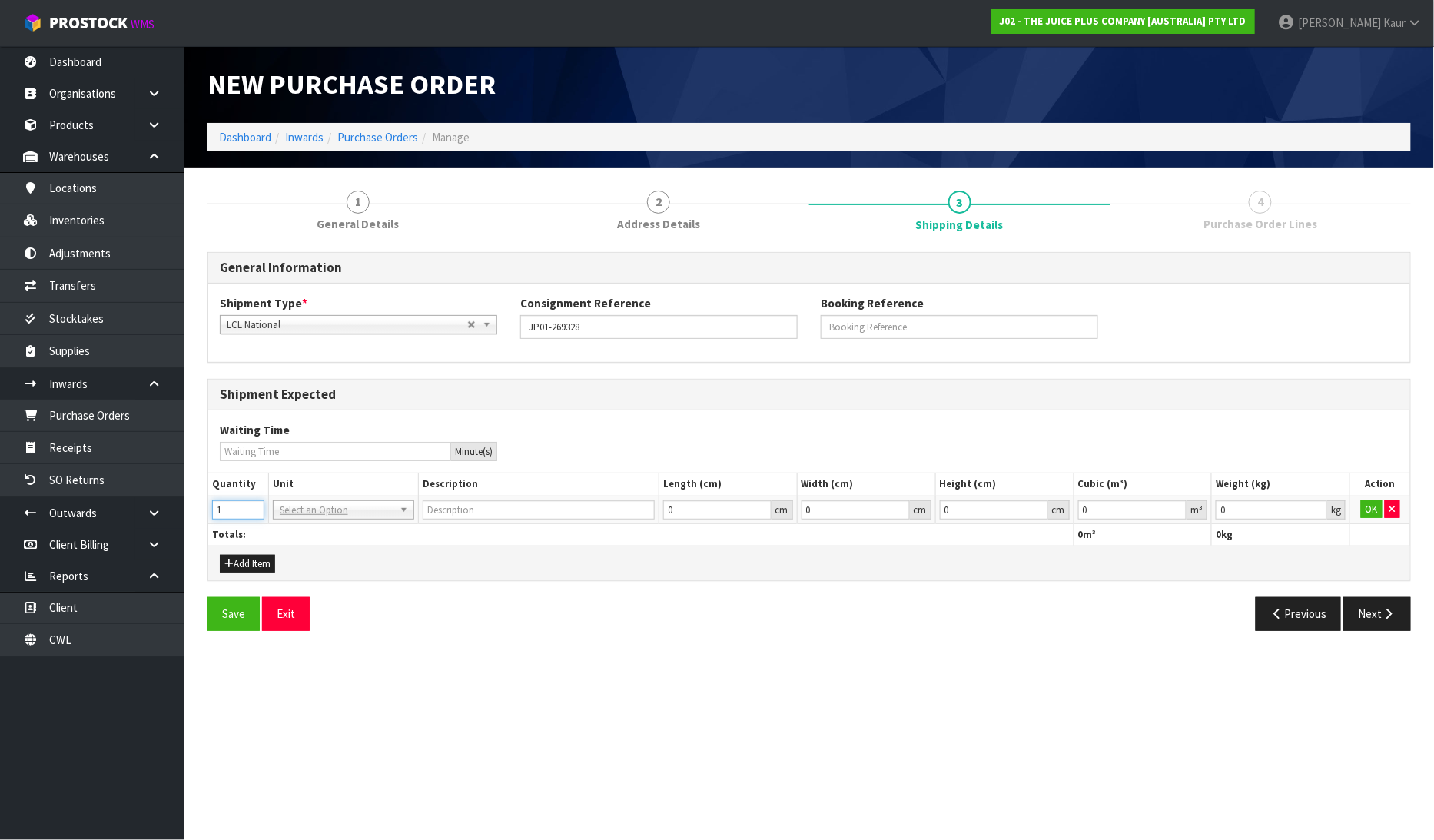
type input "1"
click at [255, 503] on input "1" at bounding box center [238, 510] width 52 height 19
click at [295, 535] on input "text" at bounding box center [343, 530] width 134 height 19
type input "CT"
drag, startPoint x: 313, startPoint y: 551, endPoint x: 989, endPoint y: 594, distance: 677.4
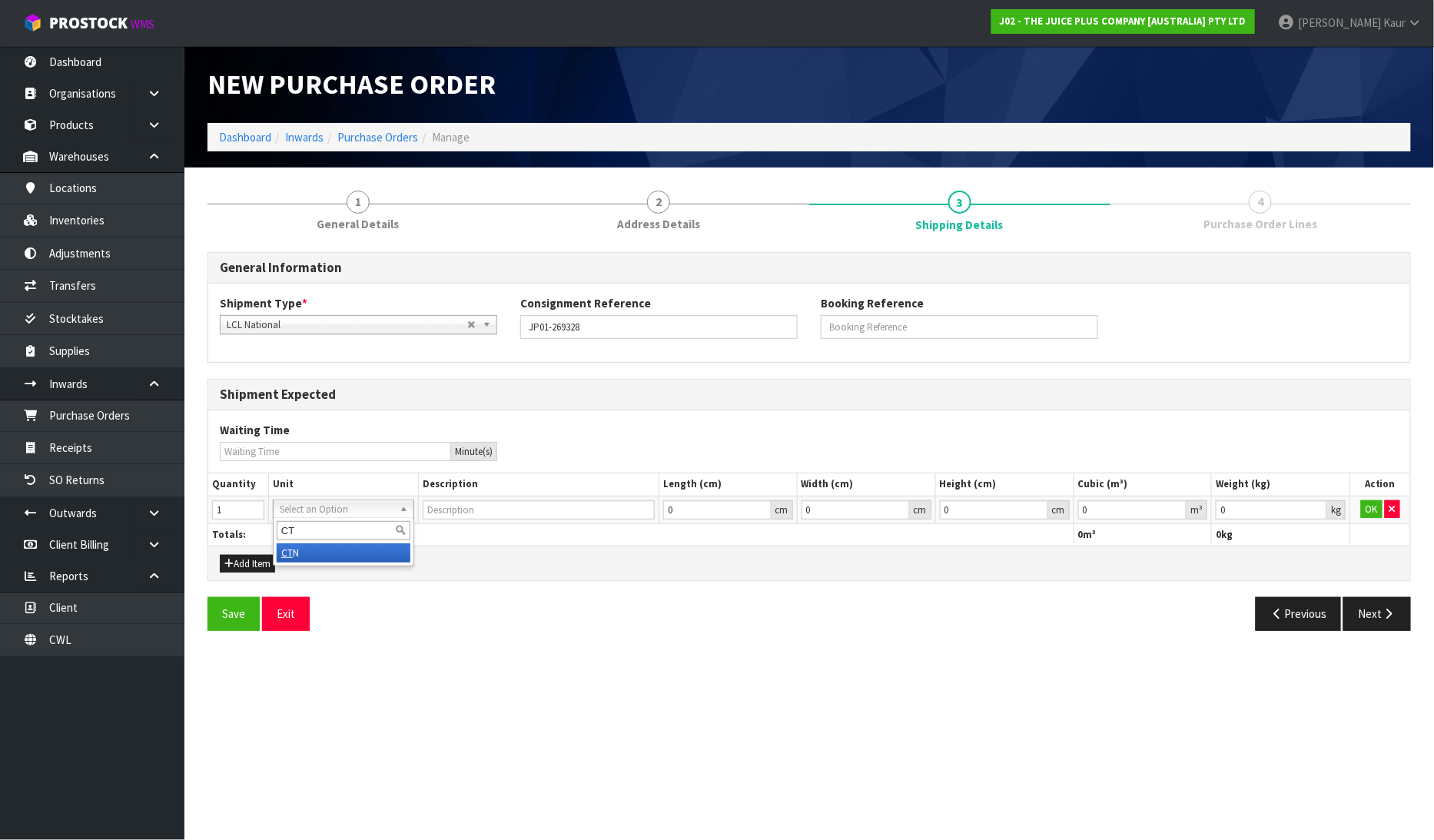
type input "CARTON"
type input "0.000001"
click at [1175, 507] on input "0.000001" at bounding box center [1133, 510] width 109 height 19
type input "0.001"
click at [1317, 508] on input "0.001" at bounding box center [1271, 510] width 111 height 19
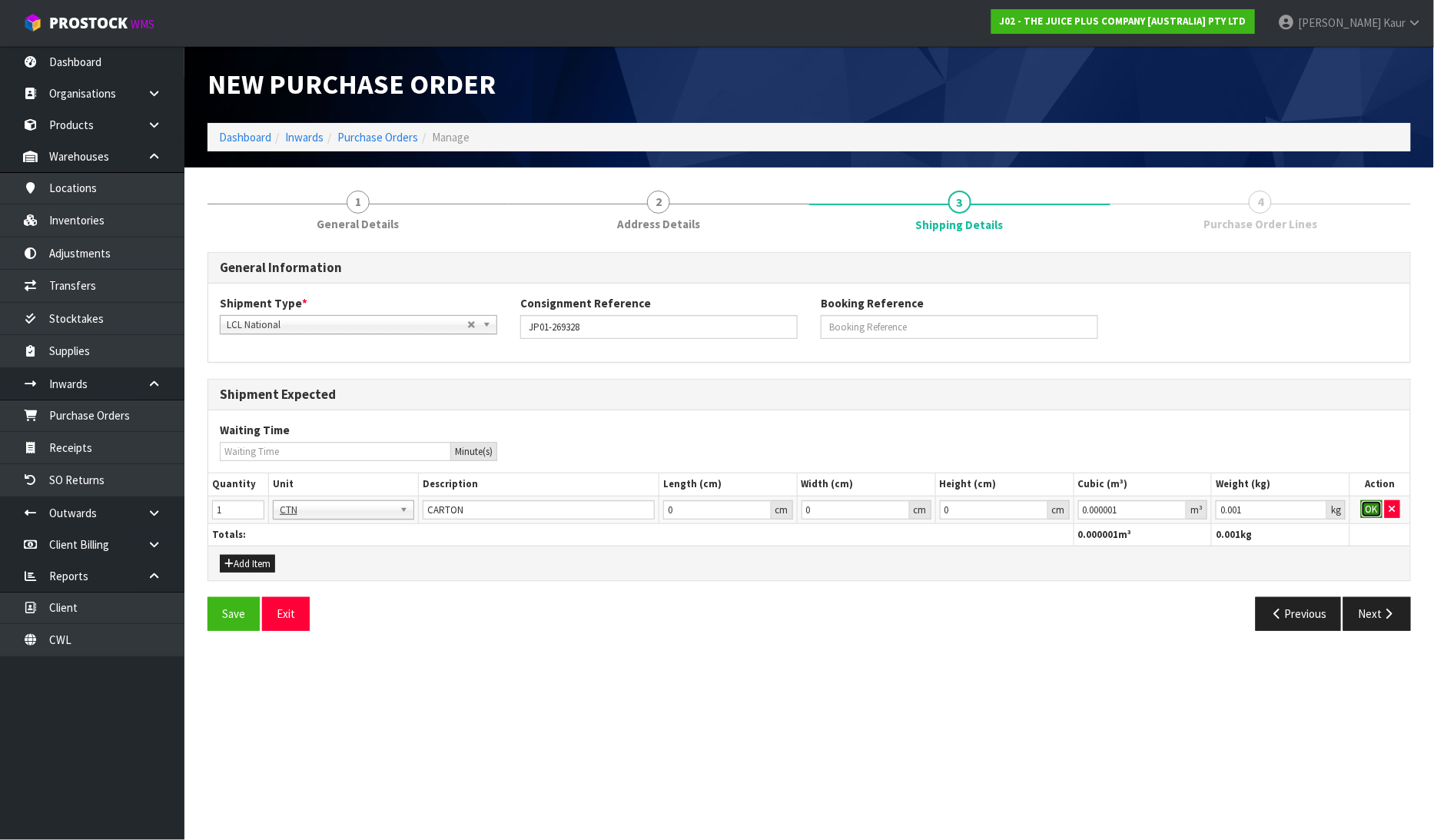
click at [1378, 508] on button "OK" at bounding box center [1372, 510] width 22 height 18
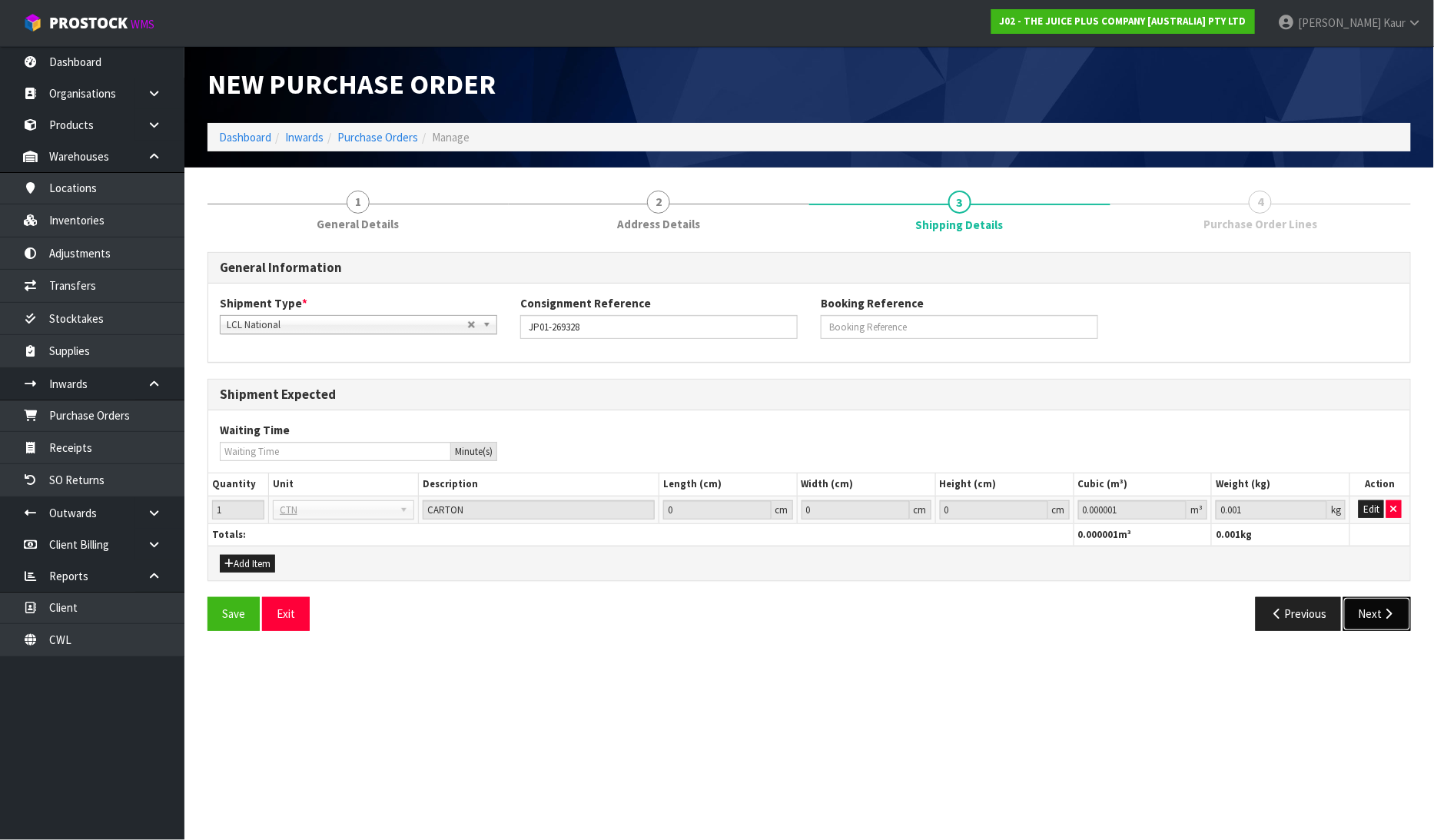
click at [1385, 615] on icon "button" at bounding box center [1389, 613] width 15 height 12
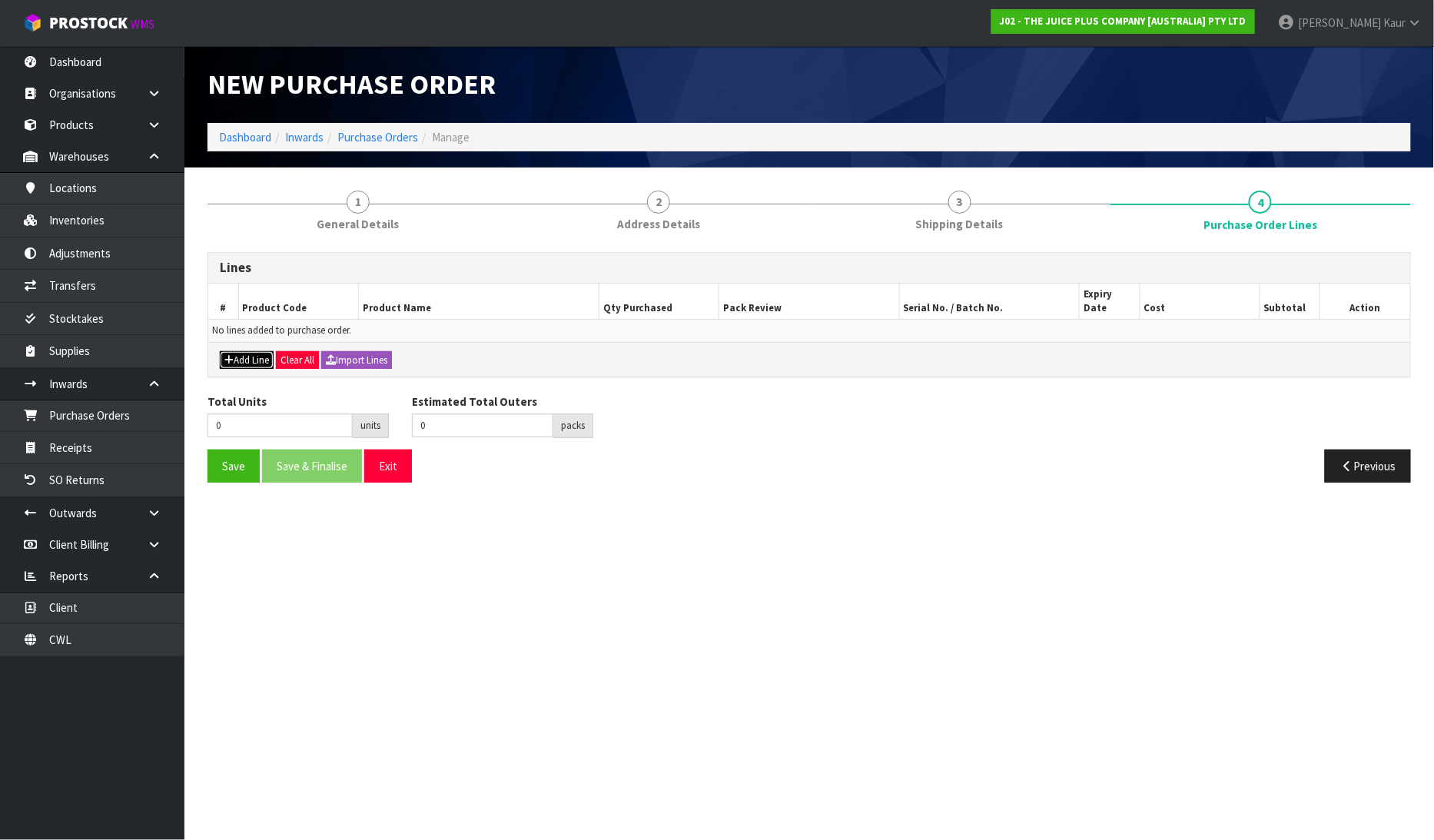
click at [239, 351] on button "Add Line" at bounding box center [246, 360] width 54 height 18
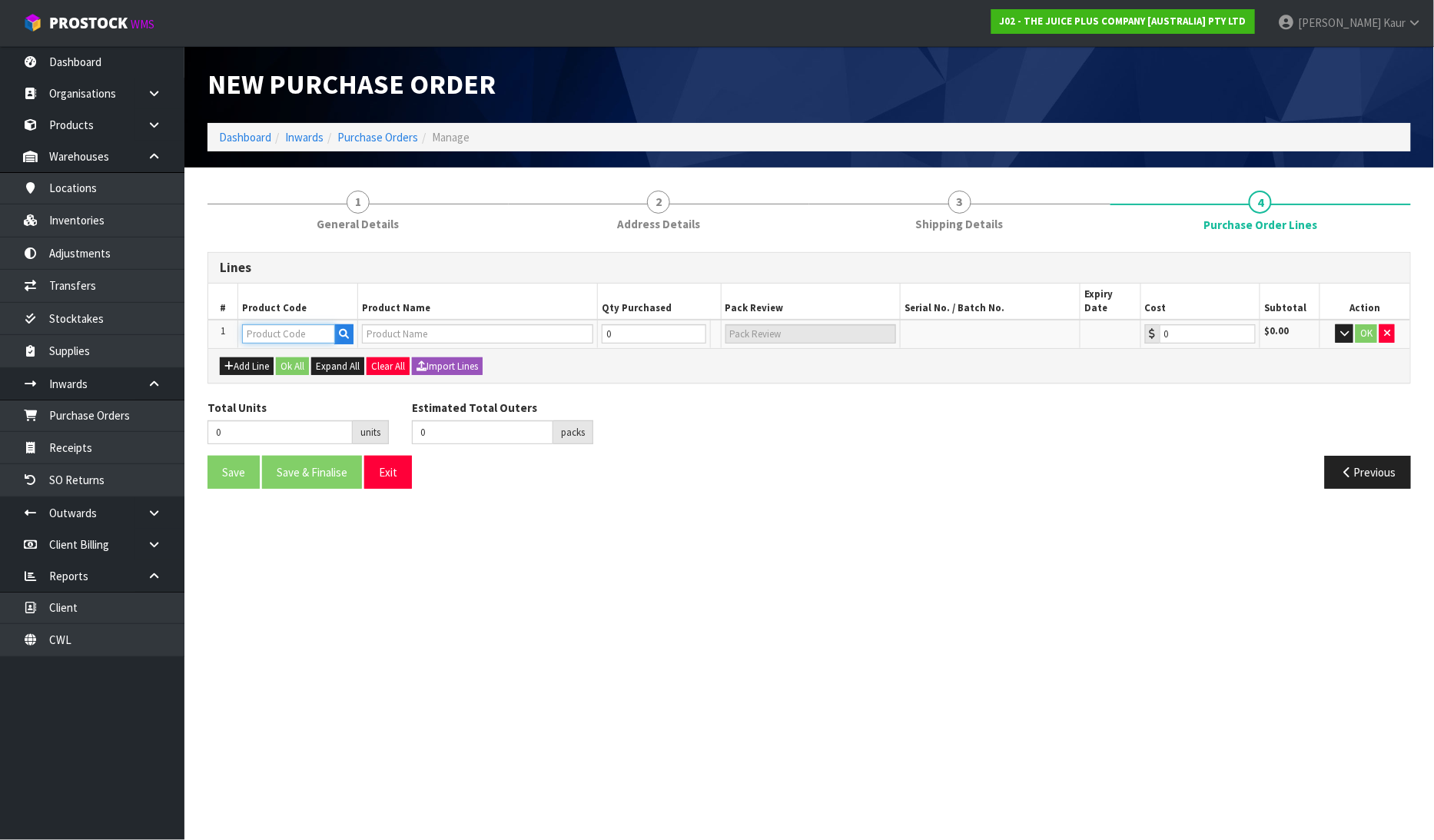
click at [262, 324] on input "text" at bounding box center [289, 333] width 93 height 19
type input "2386"
click at [297, 339] on link "2386 NZBS1" at bounding box center [304, 344] width 121 height 21
type input "2386NZBS1"
type input "VARIETY BULK COMPLETE"
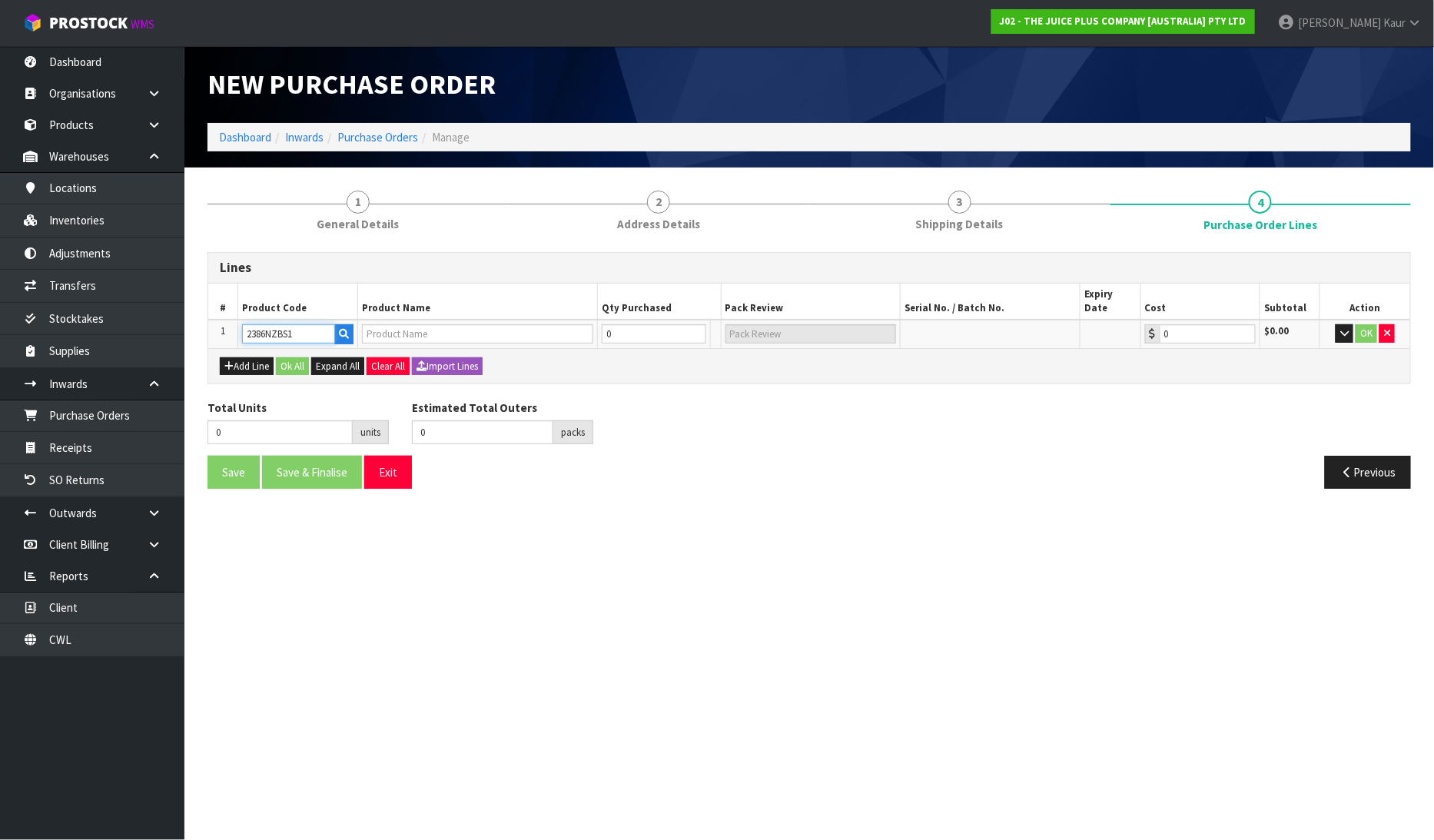
type input "0.00"
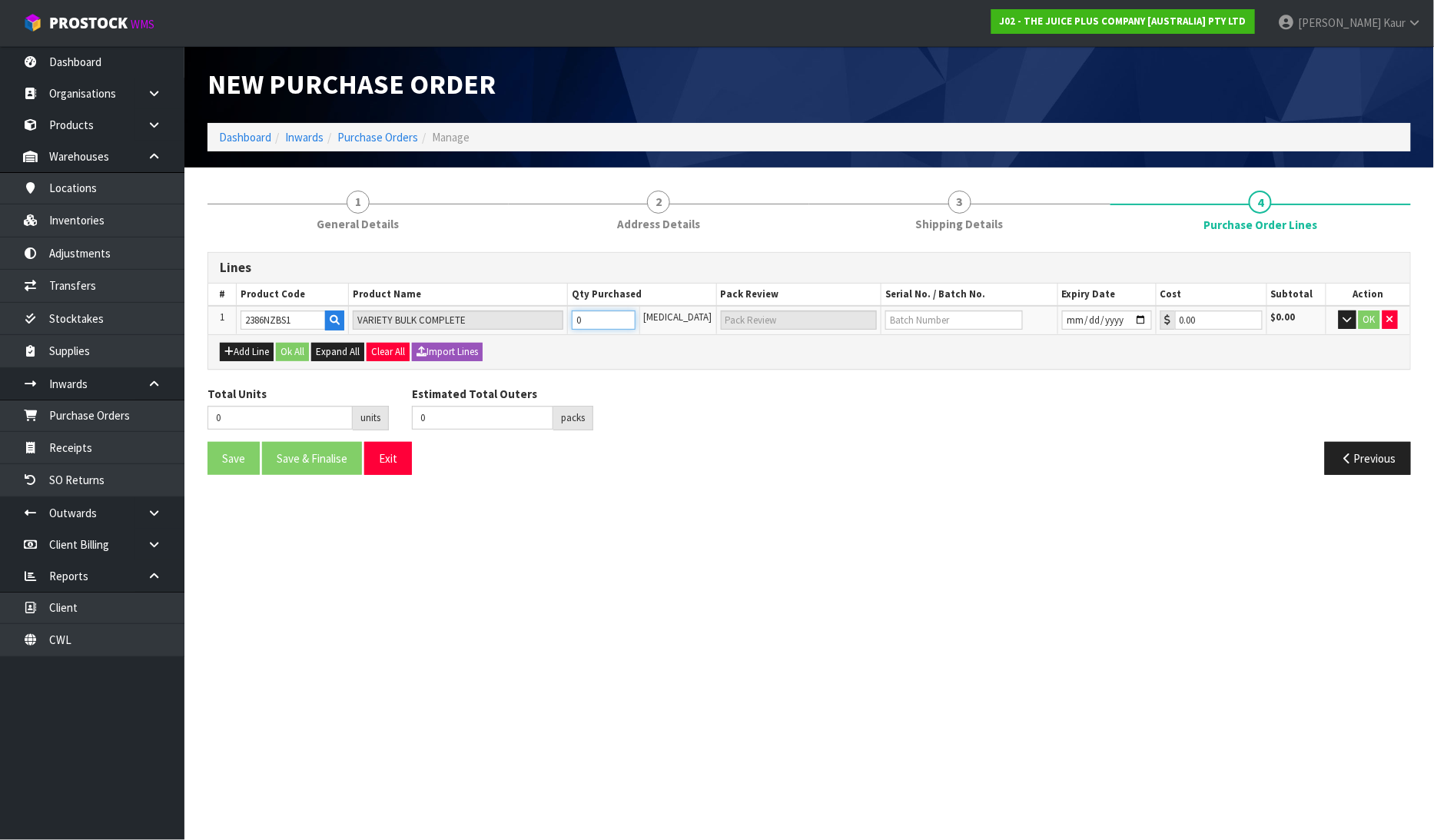
click at [636, 323] on input "0" at bounding box center [604, 319] width 64 height 19
type input "1"
type input "1 CTN"
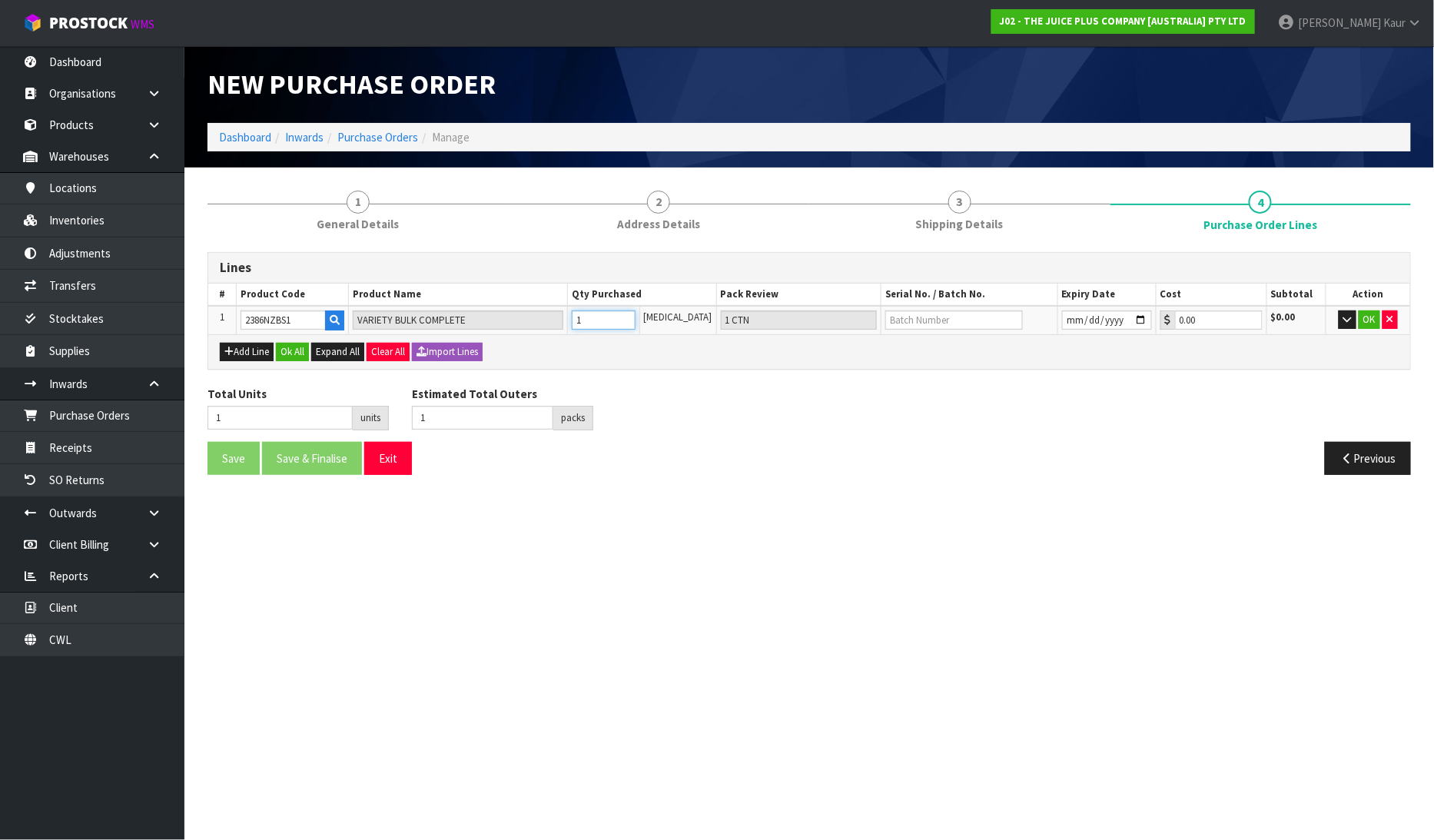
type input "1"
click at [905, 310] on input "text" at bounding box center [953, 319] width 137 height 19
type input "N24100136A/N25040376A"
click at [1072, 318] on input "date" at bounding box center [1107, 319] width 90 height 19
type input "2026-03-31"
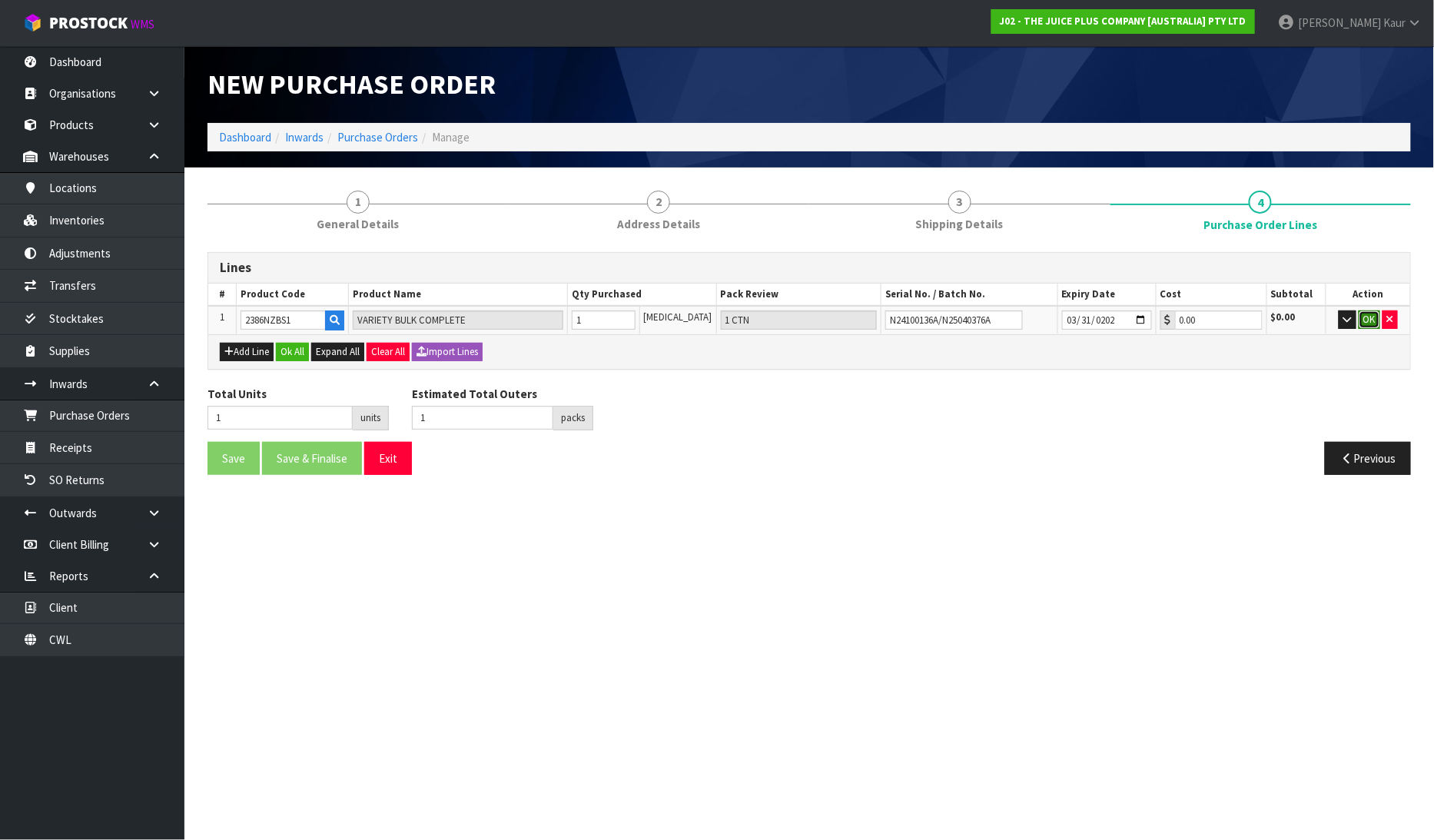
click at [1370, 317] on button "OK" at bounding box center [1369, 319] width 22 height 18
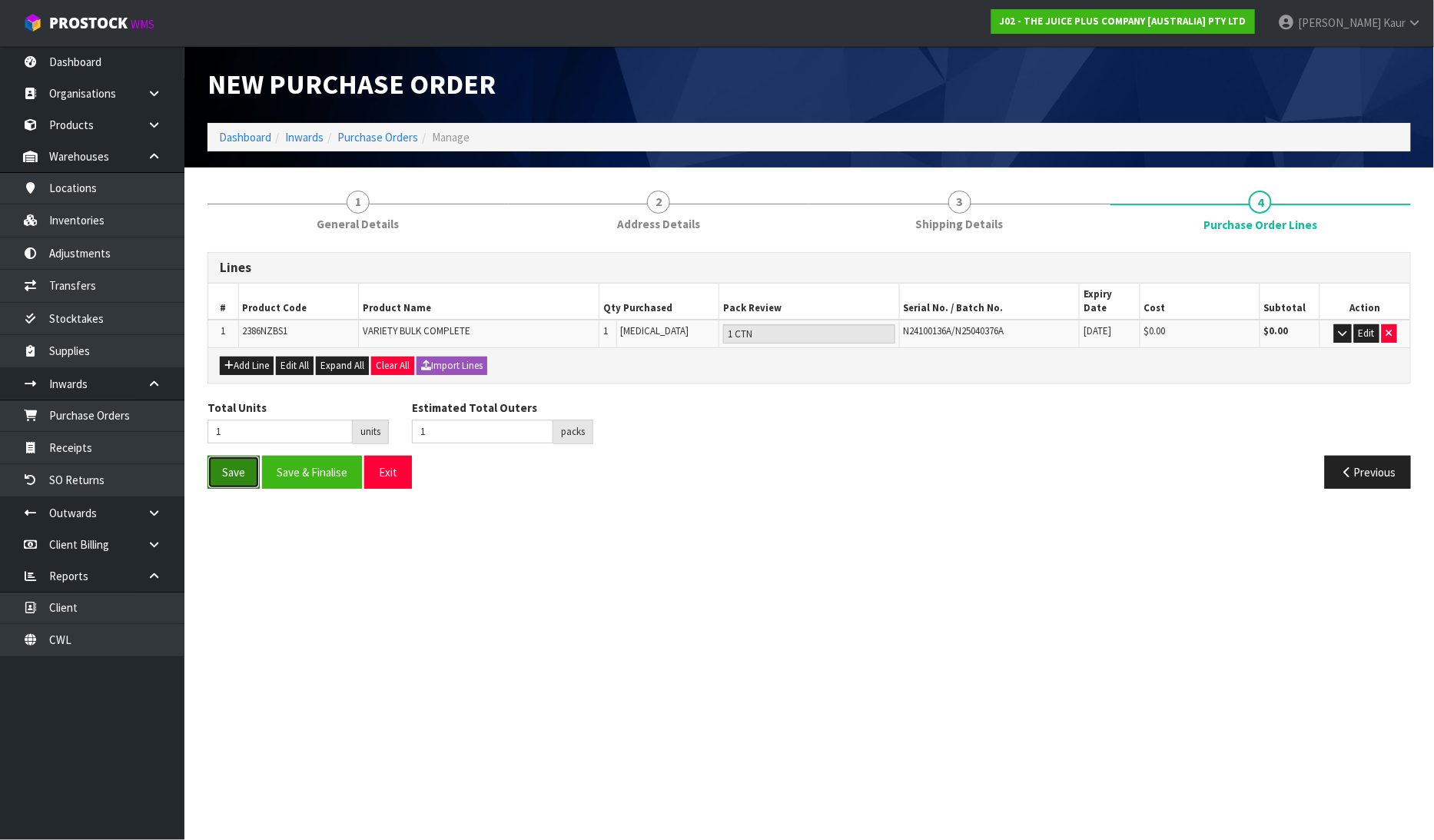
click at [228, 463] on button "Save" at bounding box center [233, 472] width 52 height 33
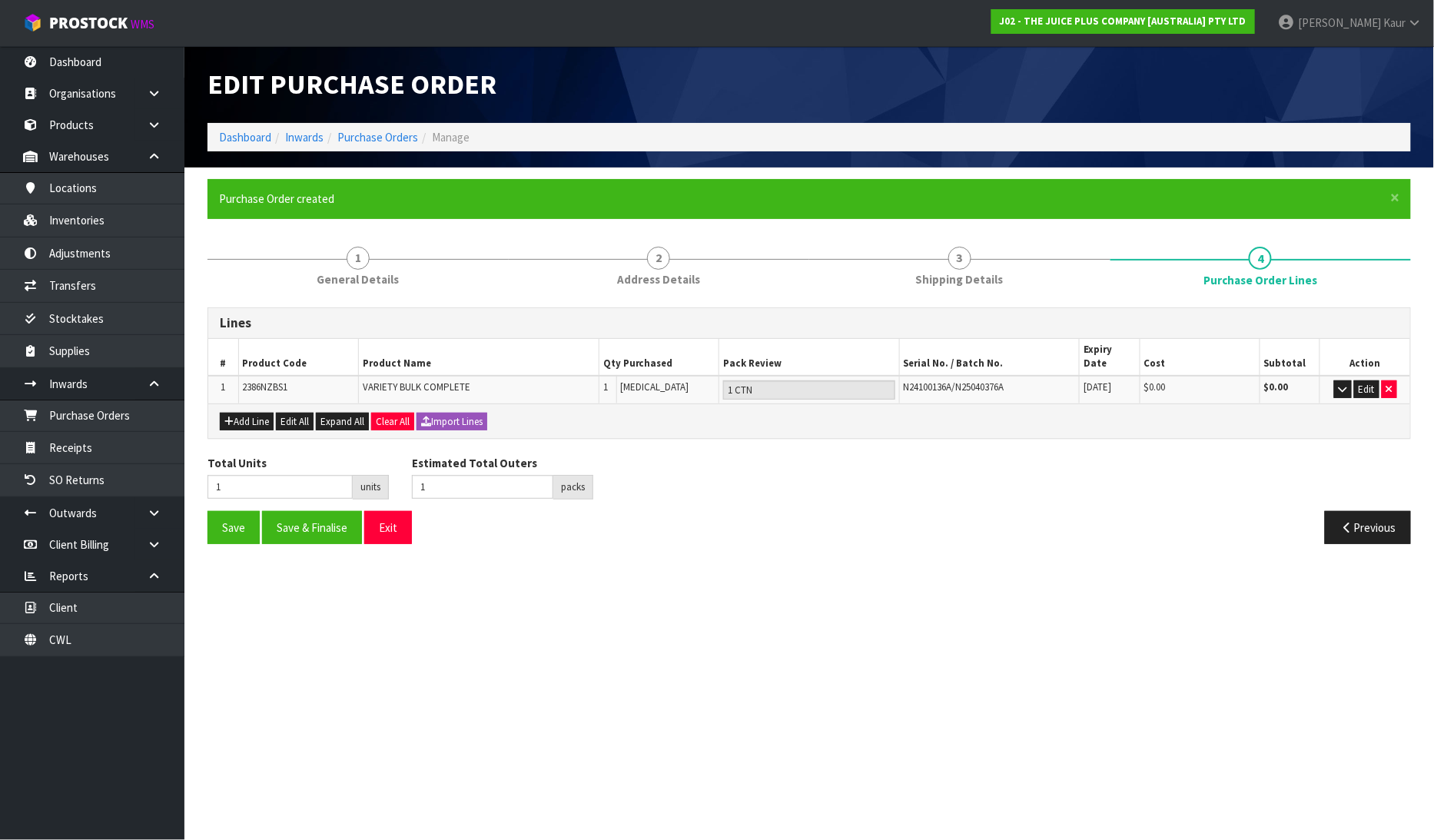
type input "0"
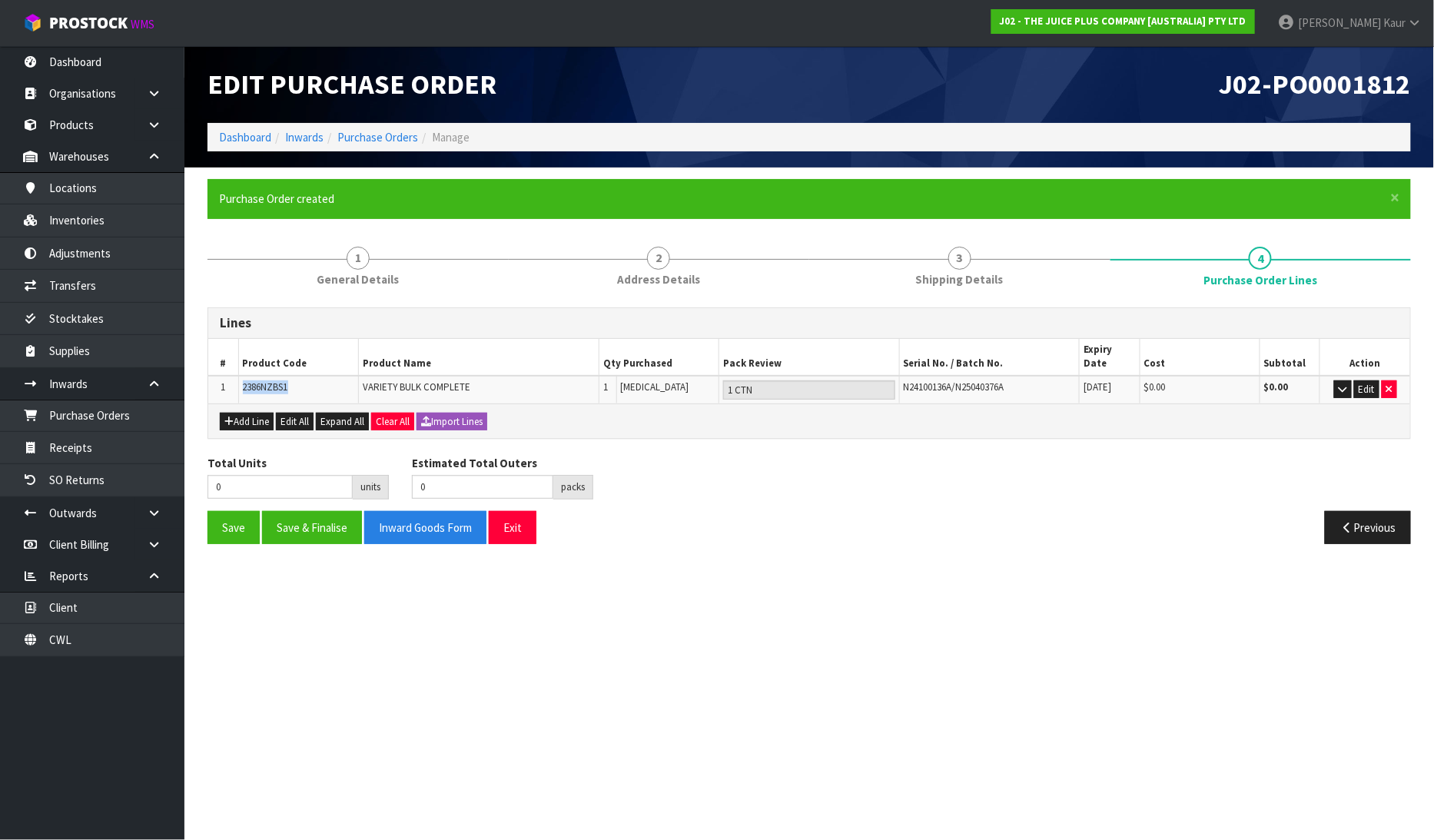
drag, startPoint x: 295, startPoint y: 373, endPoint x: 240, endPoint y: 367, distance: 55.3
click at [240, 376] on td "2386NZBS1" at bounding box center [299, 390] width 120 height 27
click at [349, 382] on td "2386NZBS1" at bounding box center [299, 390] width 120 height 27
drag, startPoint x: 293, startPoint y: 366, endPoint x: 230, endPoint y: 365, distance: 63.0
click at [230, 376] on tr "1 2386NZBS1 VARIETY BULK COMPLETE 1 PCE 1 CTN N24100136A/N25040376A 31/03/2026 …" at bounding box center [809, 390] width 1202 height 27
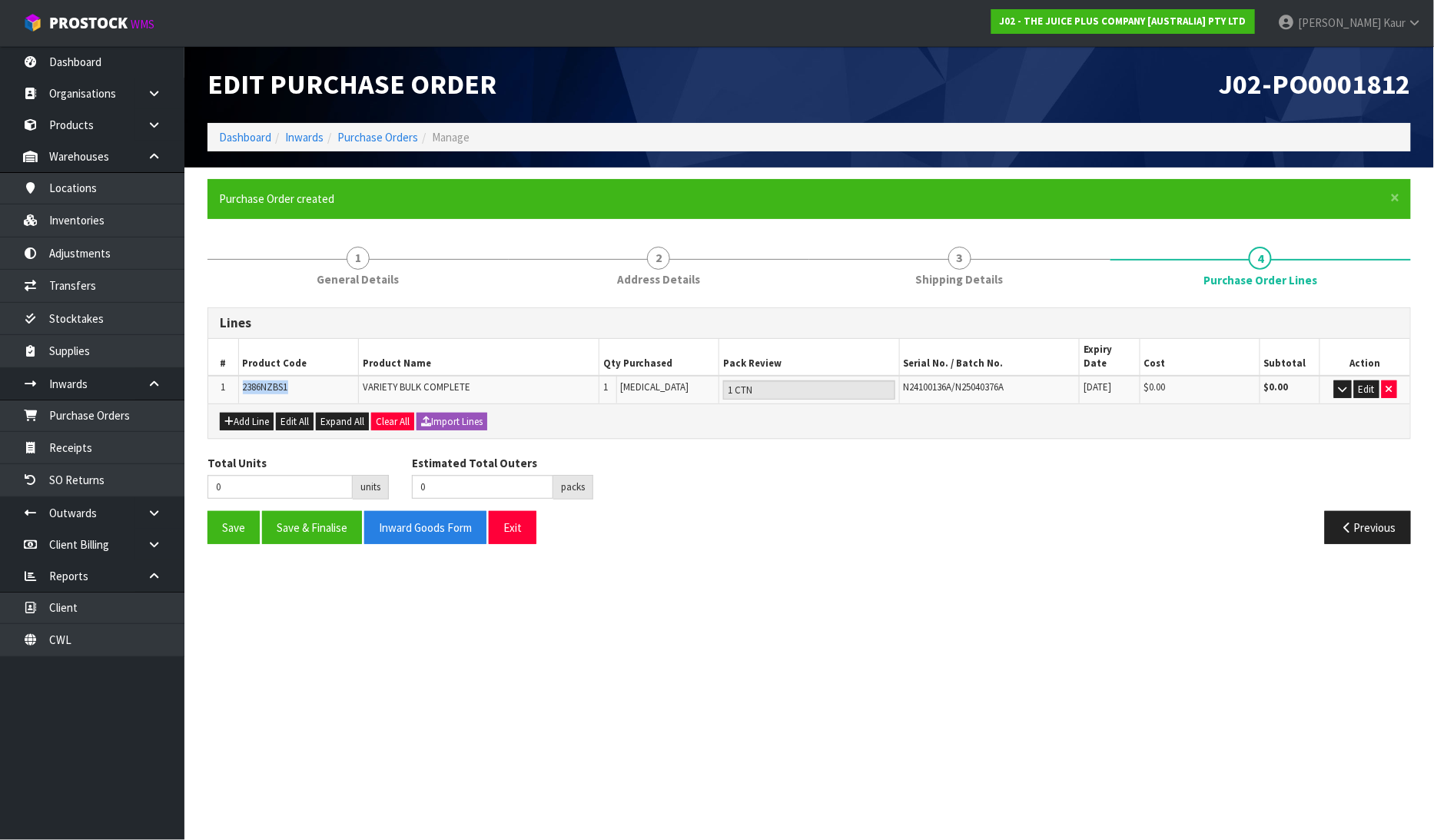
copy tr "2386NZBS1"
click at [103, 225] on link "Inventories" at bounding box center [92, 220] width 185 height 32
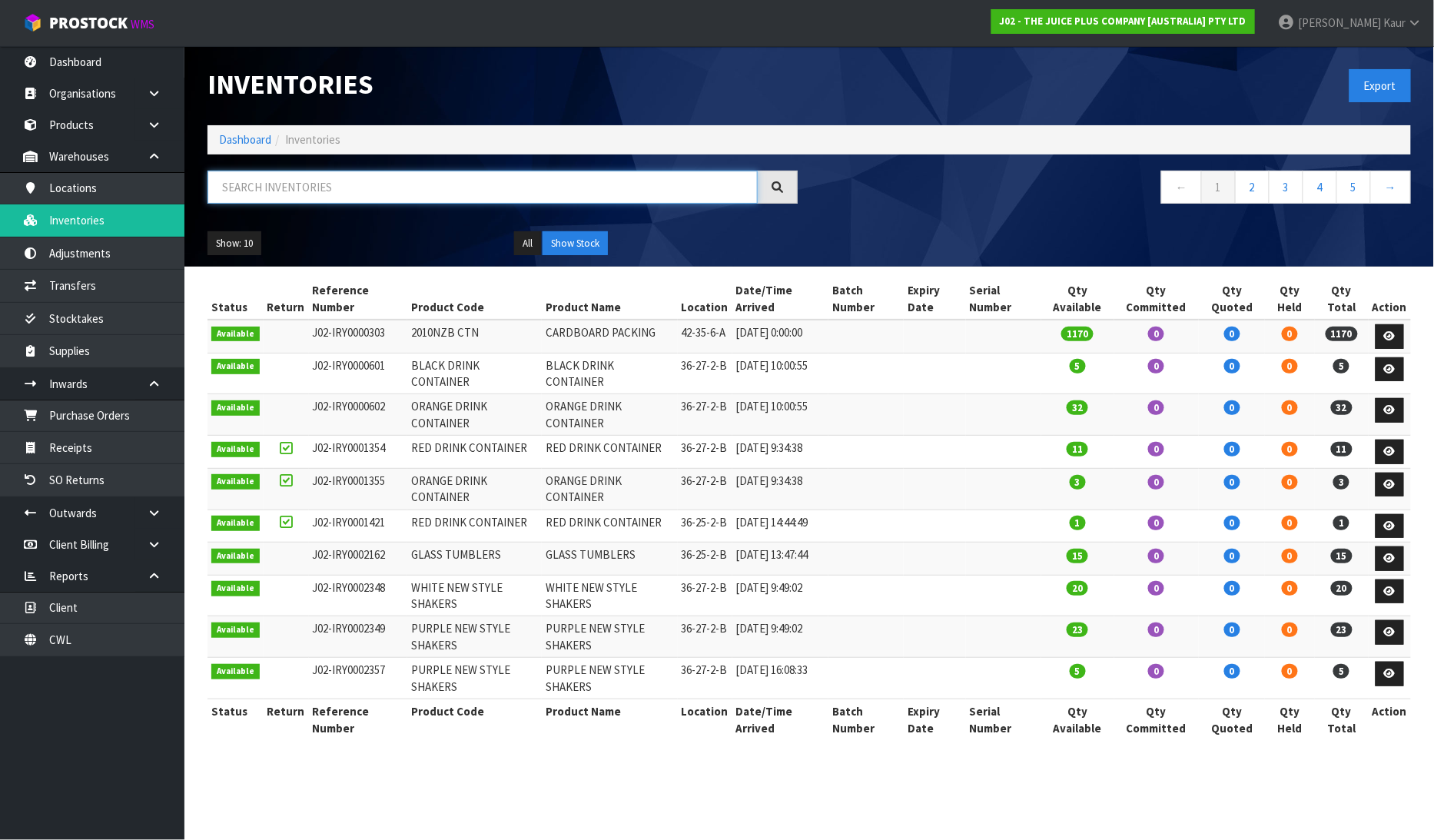
click at [233, 194] on input "text" at bounding box center [483, 187] width 550 height 33
paste input "2386NZBS1"
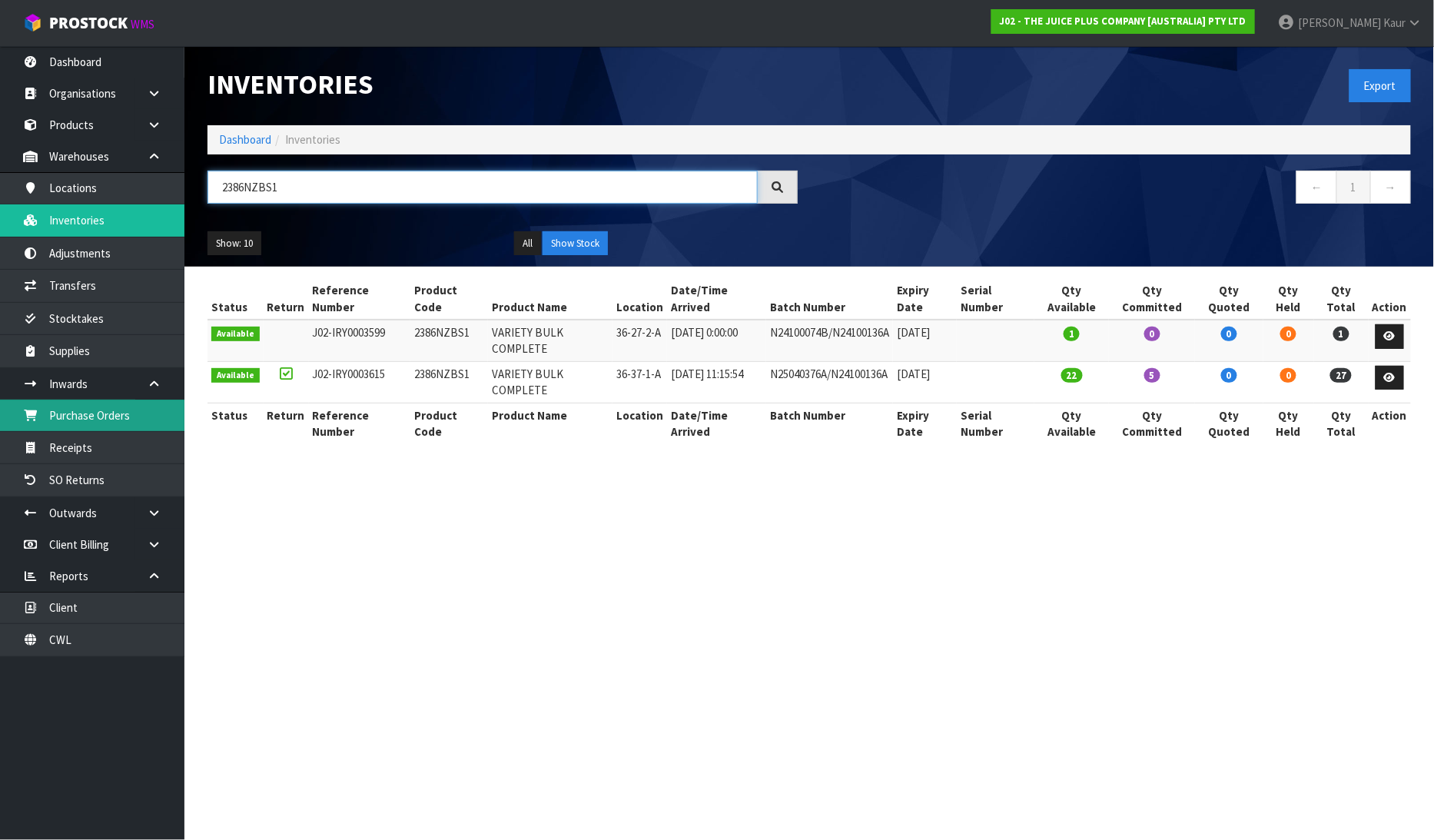
type input "2386NZBS1"
click at [108, 420] on link "Purchase Orders" at bounding box center [92, 415] width 185 height 32
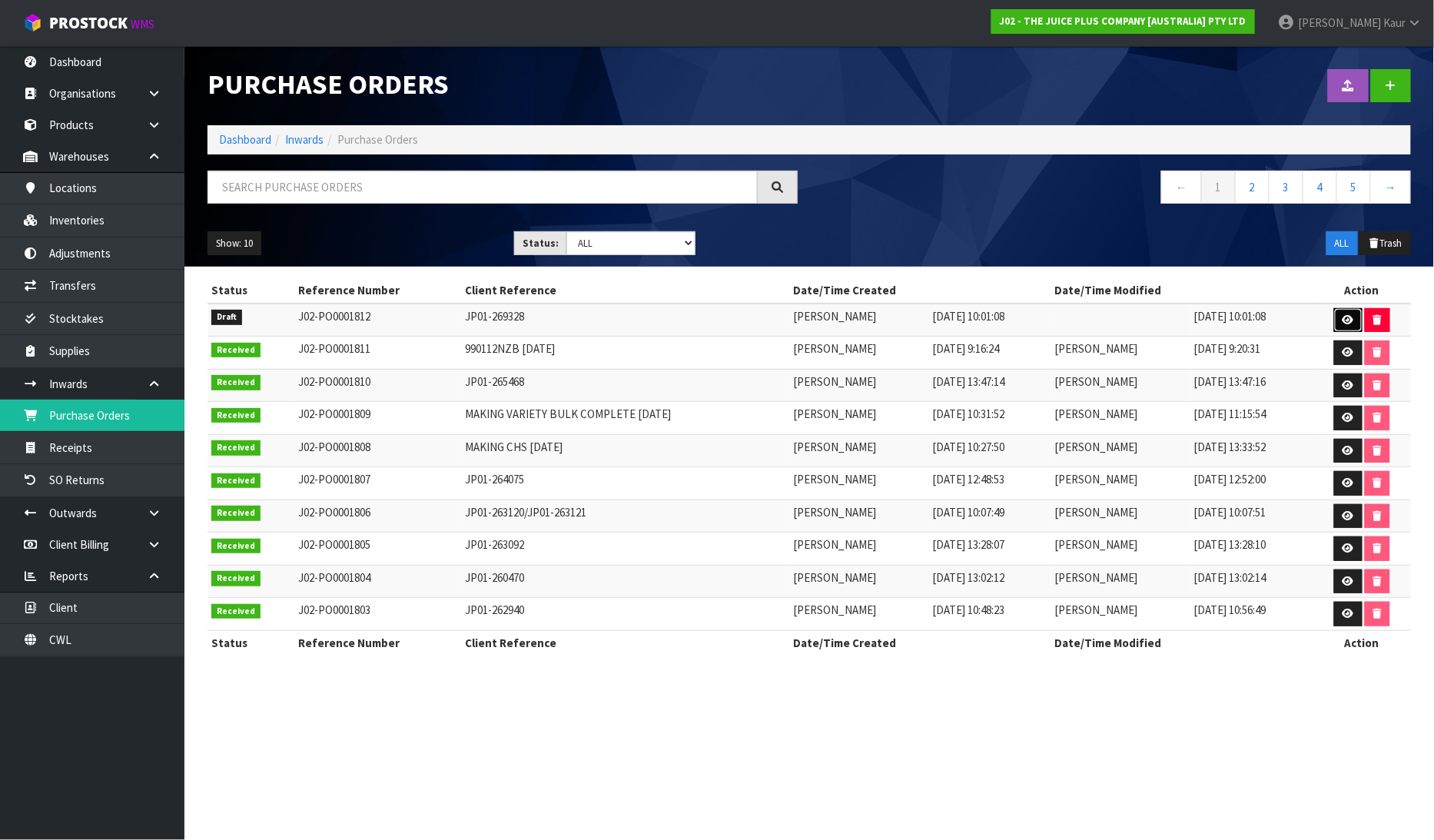
click at [1346, 309] on link at bounding box center [1348, 319] width 28 height 25
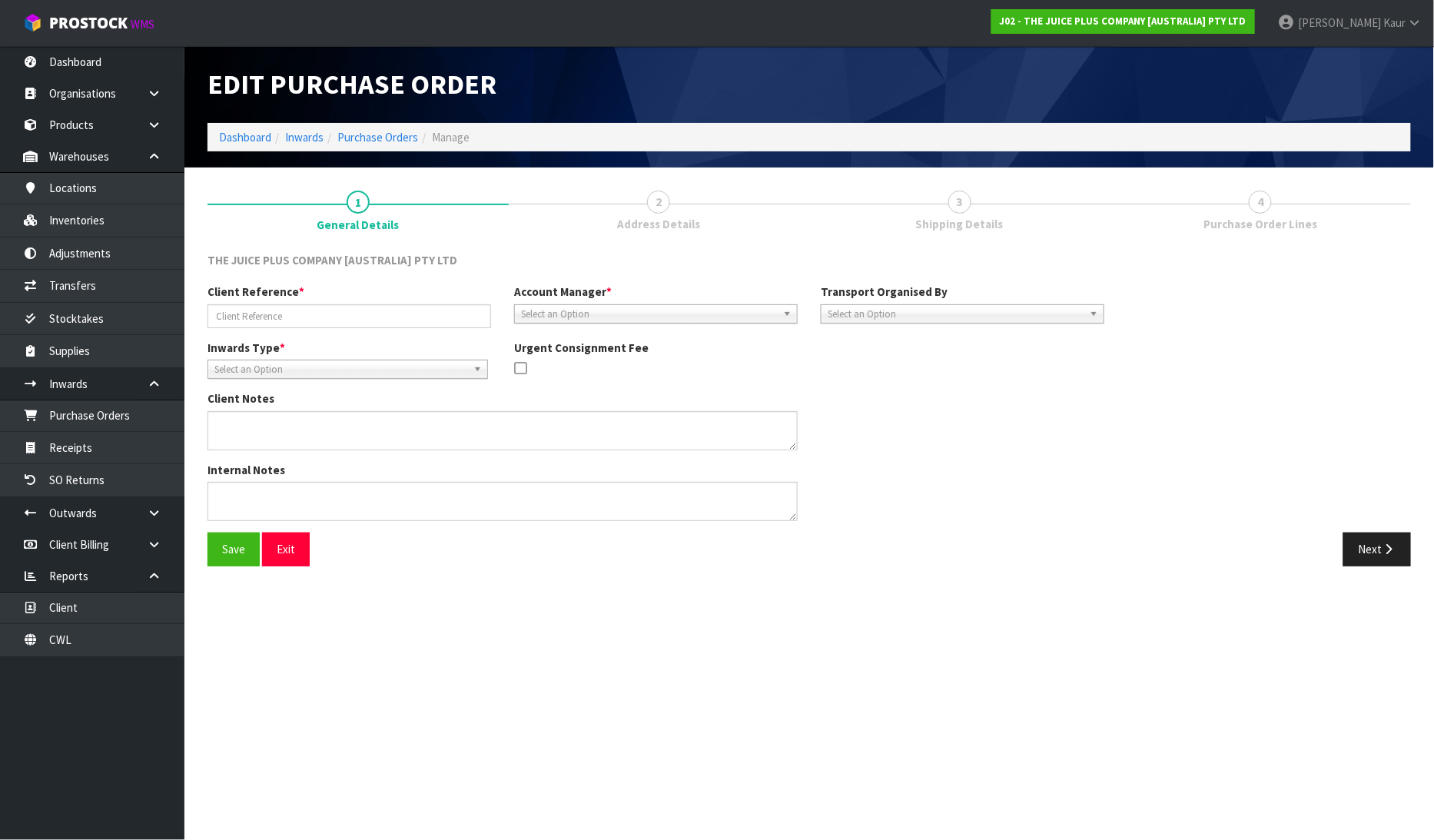
type input "JP01-269328"
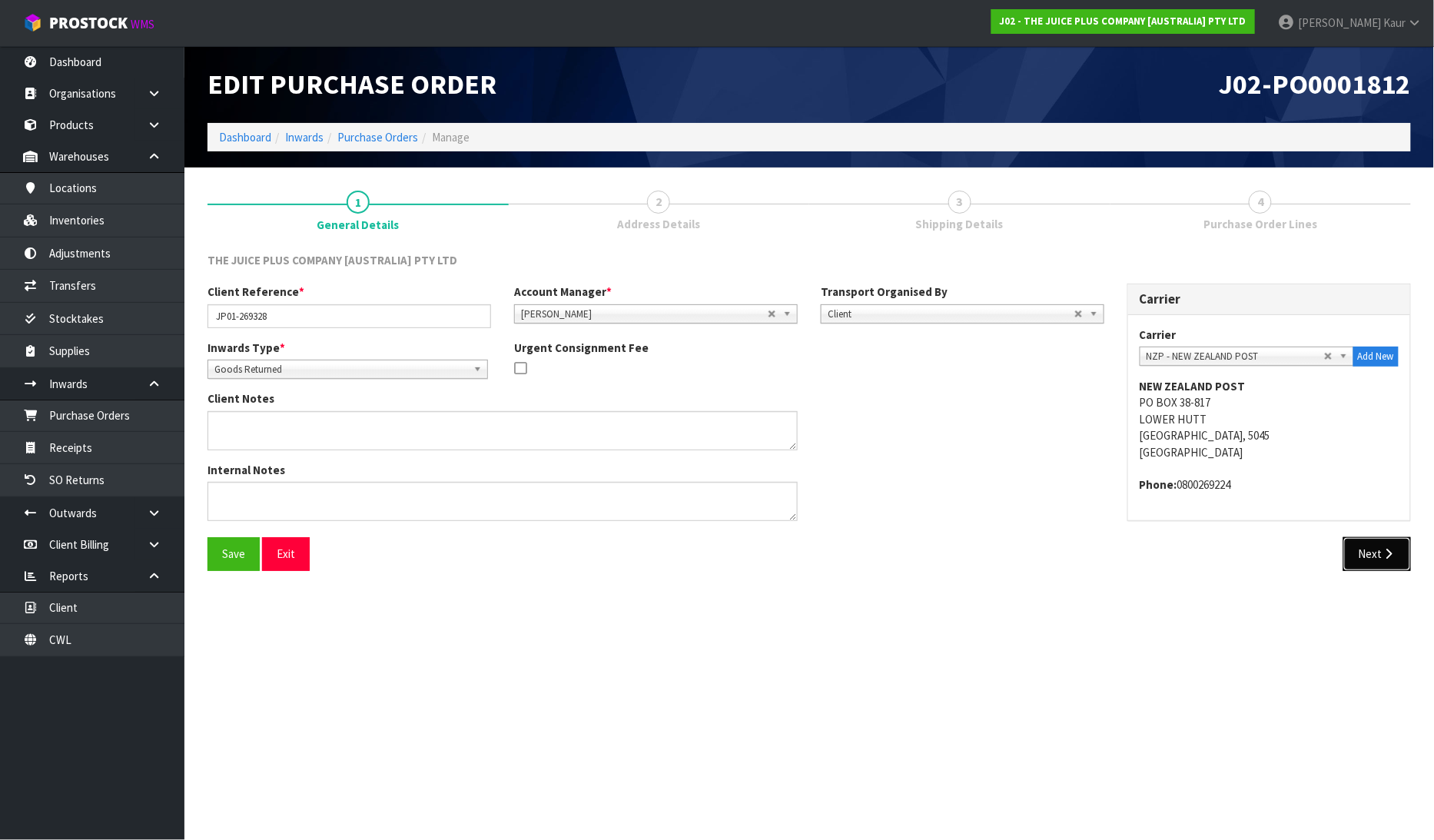
click at [1393, 556] on icon "button" at bounding box center [1389, 553] width 15 height 12
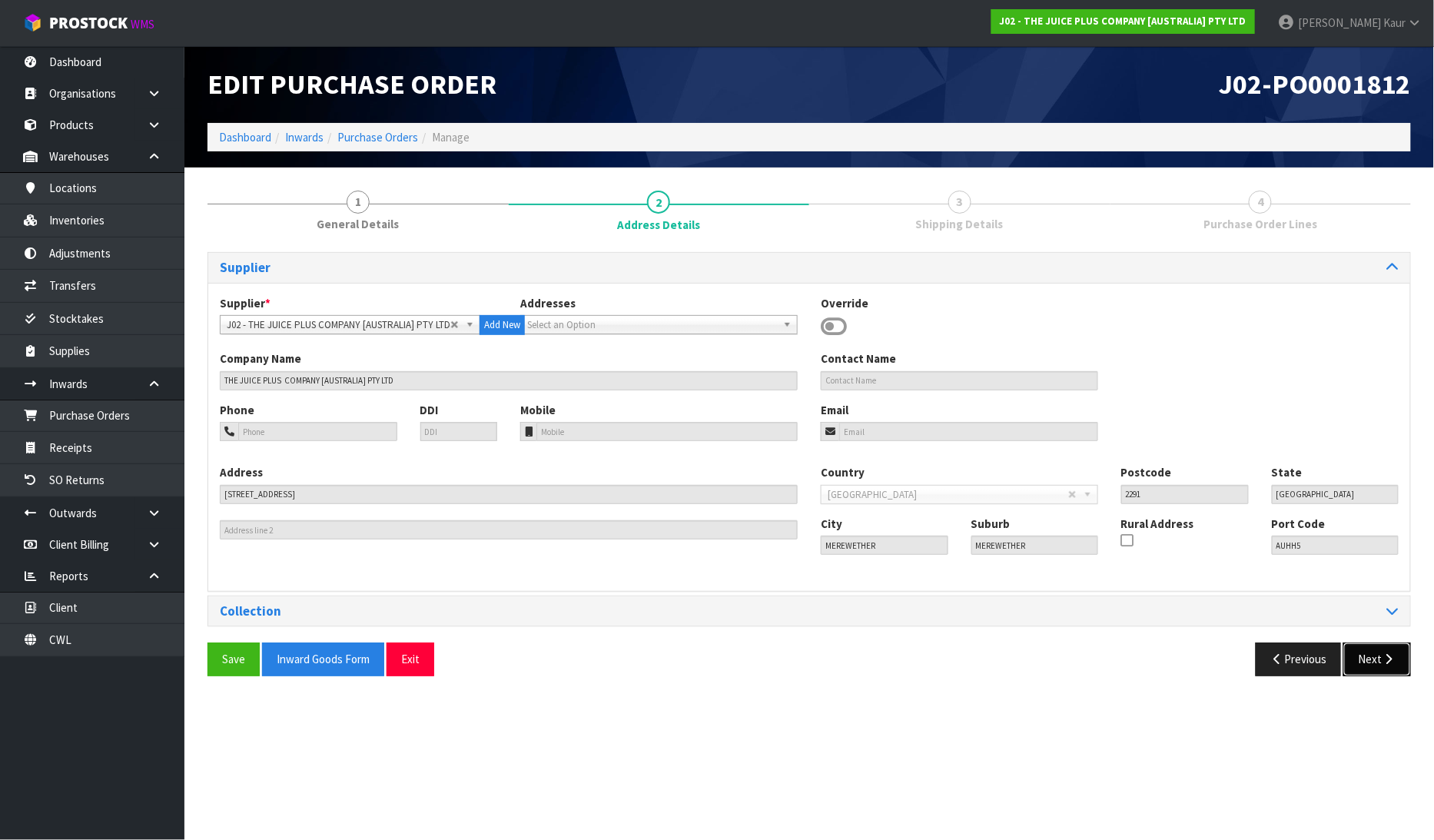
click at [1391, 667] on button "Next" at bounding box center [1378, 659] width 67 height 33
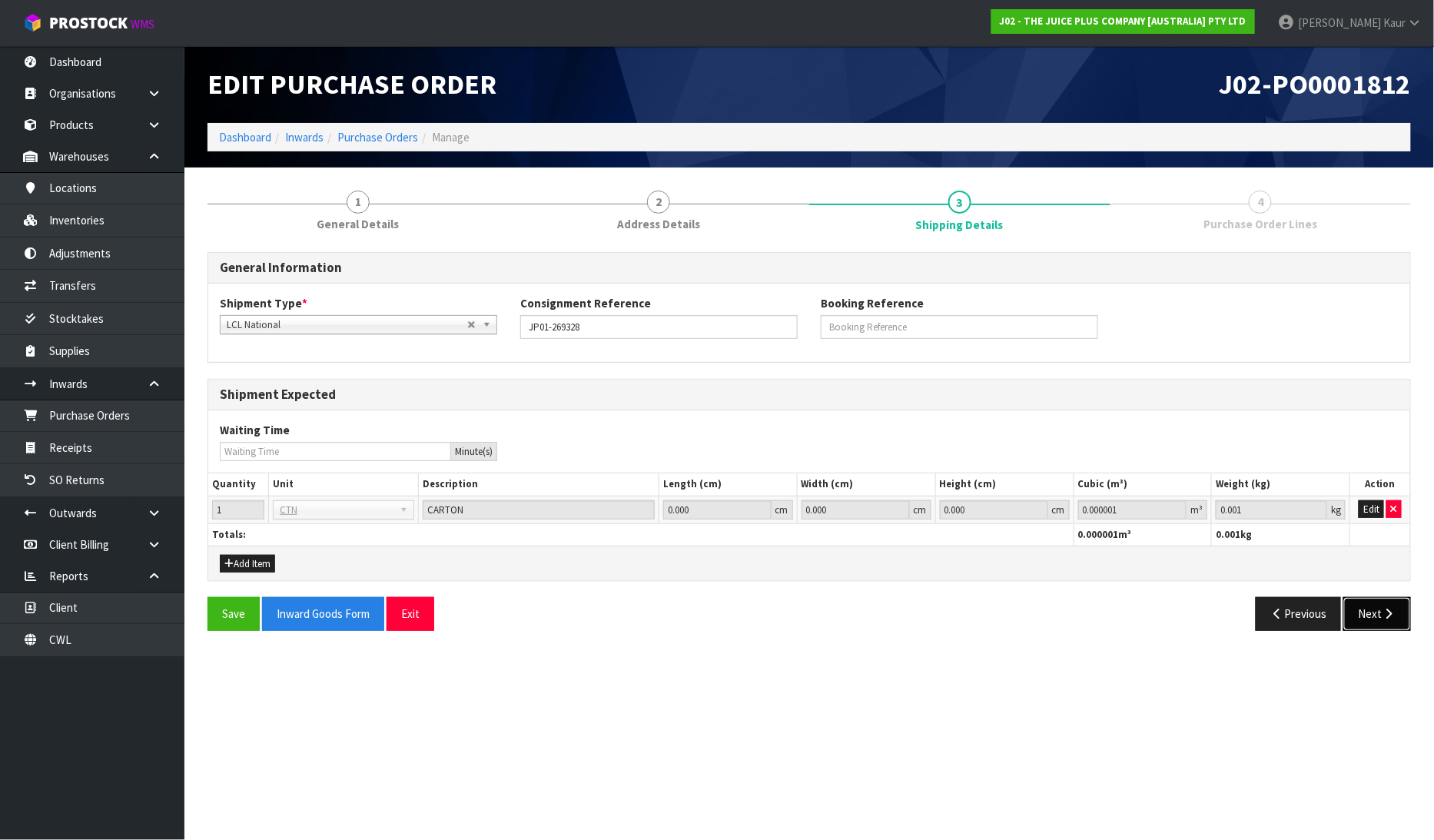
click at [1387, 616] on icon "button" at bounding box center [1389, 613] width 15 height 12
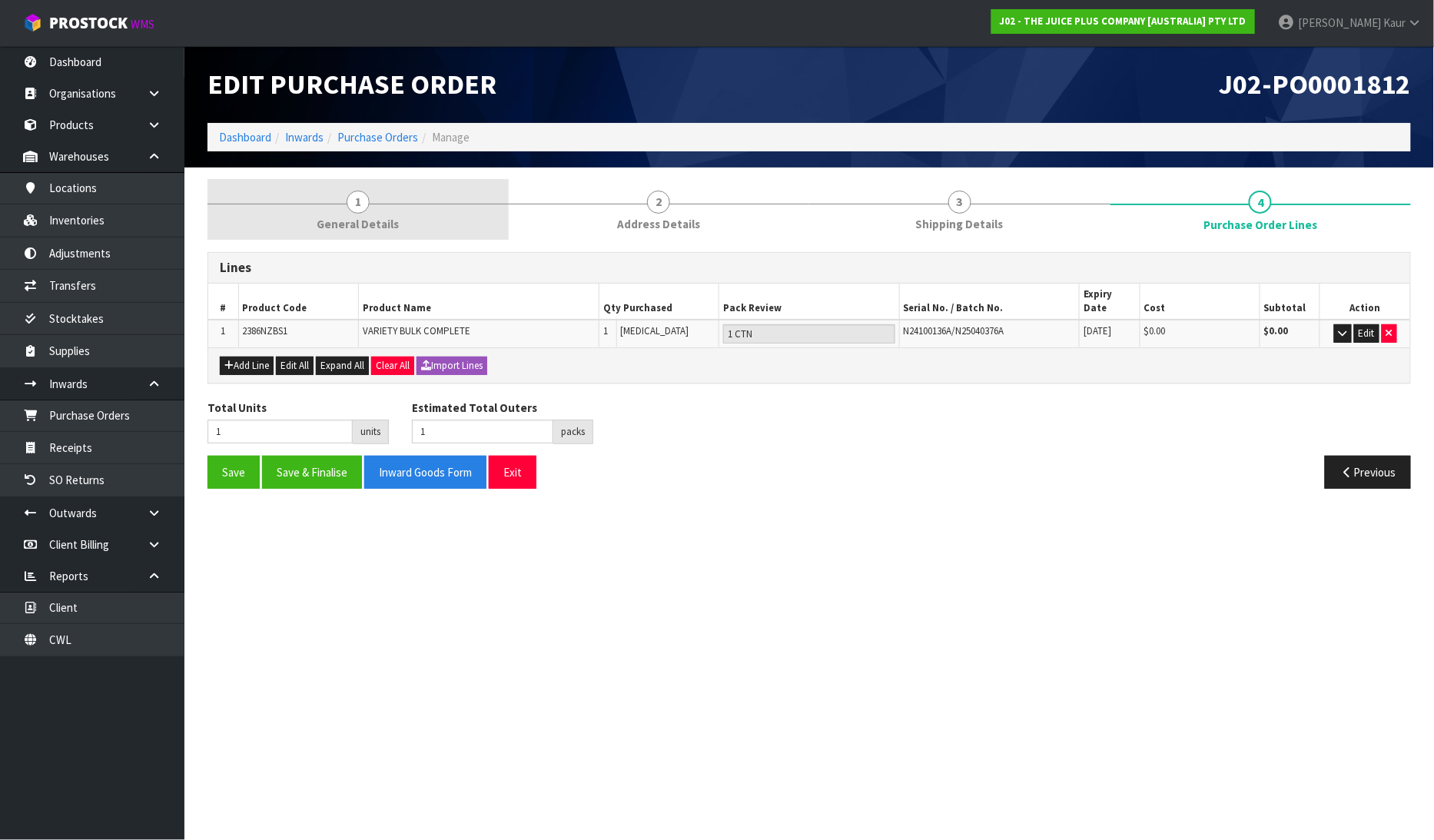
click at [337, 196] on link "1 General Details" at bounding box center [358, 209] width 301 height 61
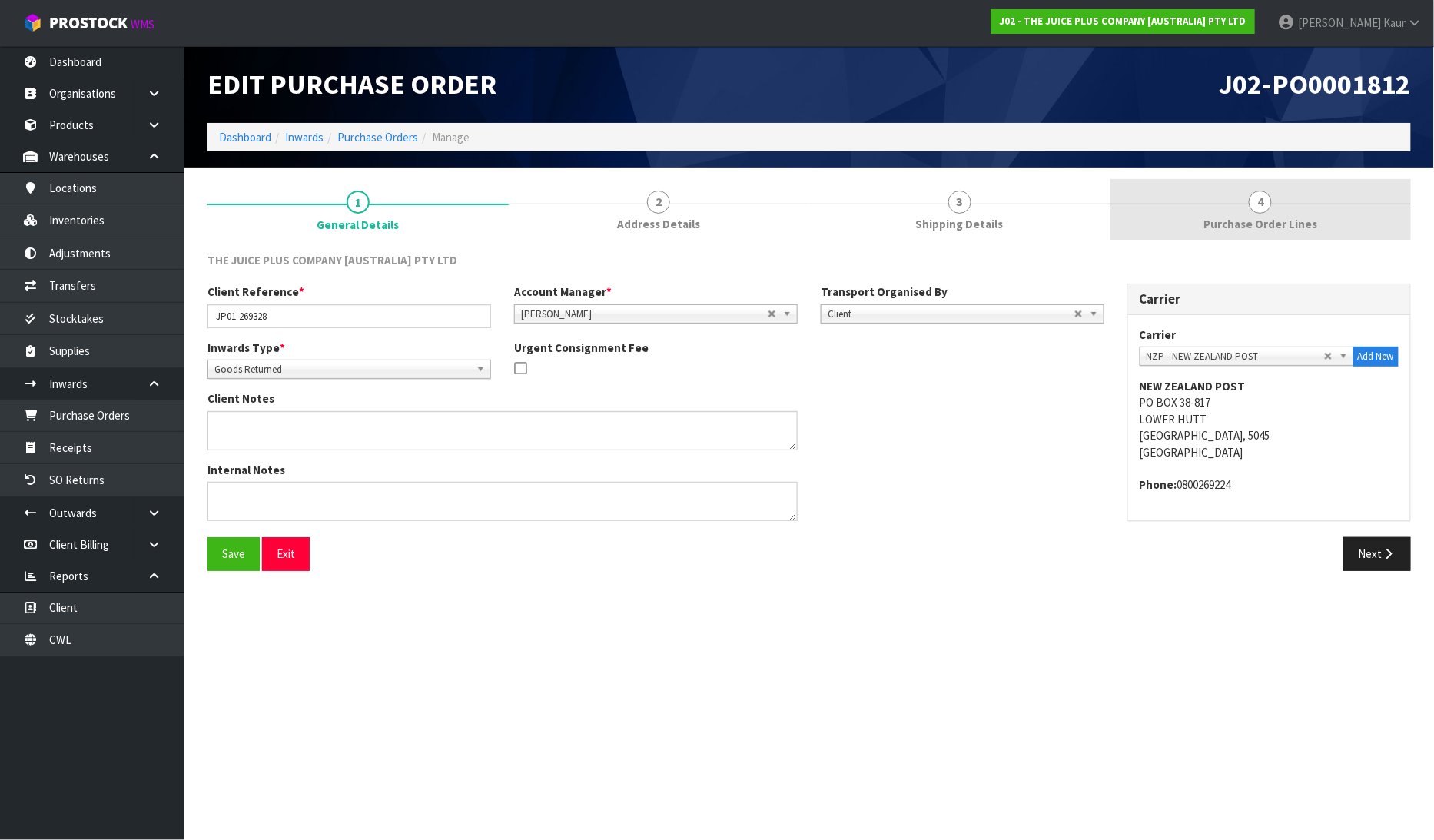
click at [1261, 194] on span "4" at bounding box center [1260, 201] width 23 height 23
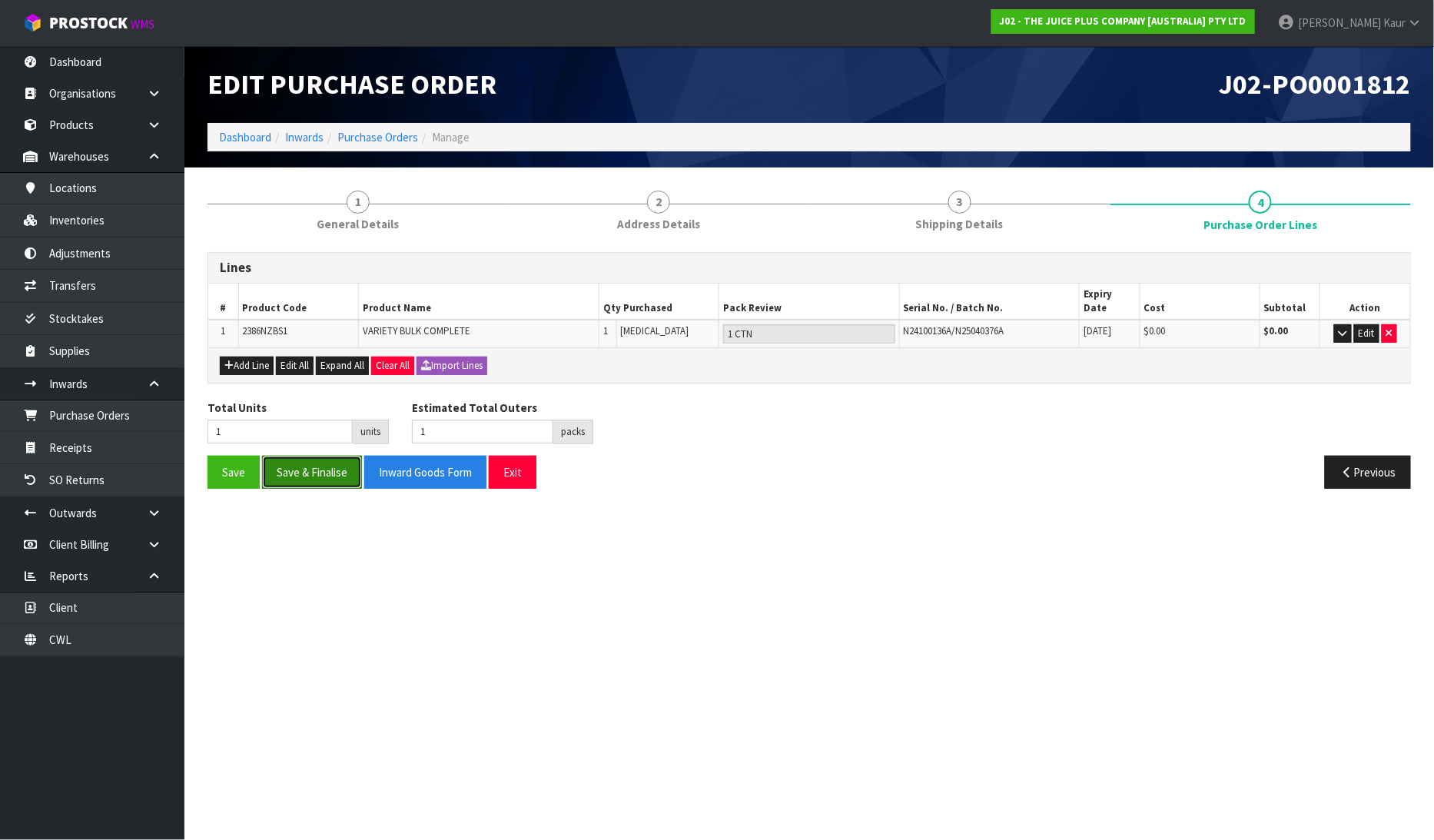
drag, startPoint x: 303, startPoint y: 443, endPoint x: 319, endPoint y: 493, distance: 52.5
click at [303, 456] on button "Save & Finalise" at bounding box center [312, 472] width 100 height 33
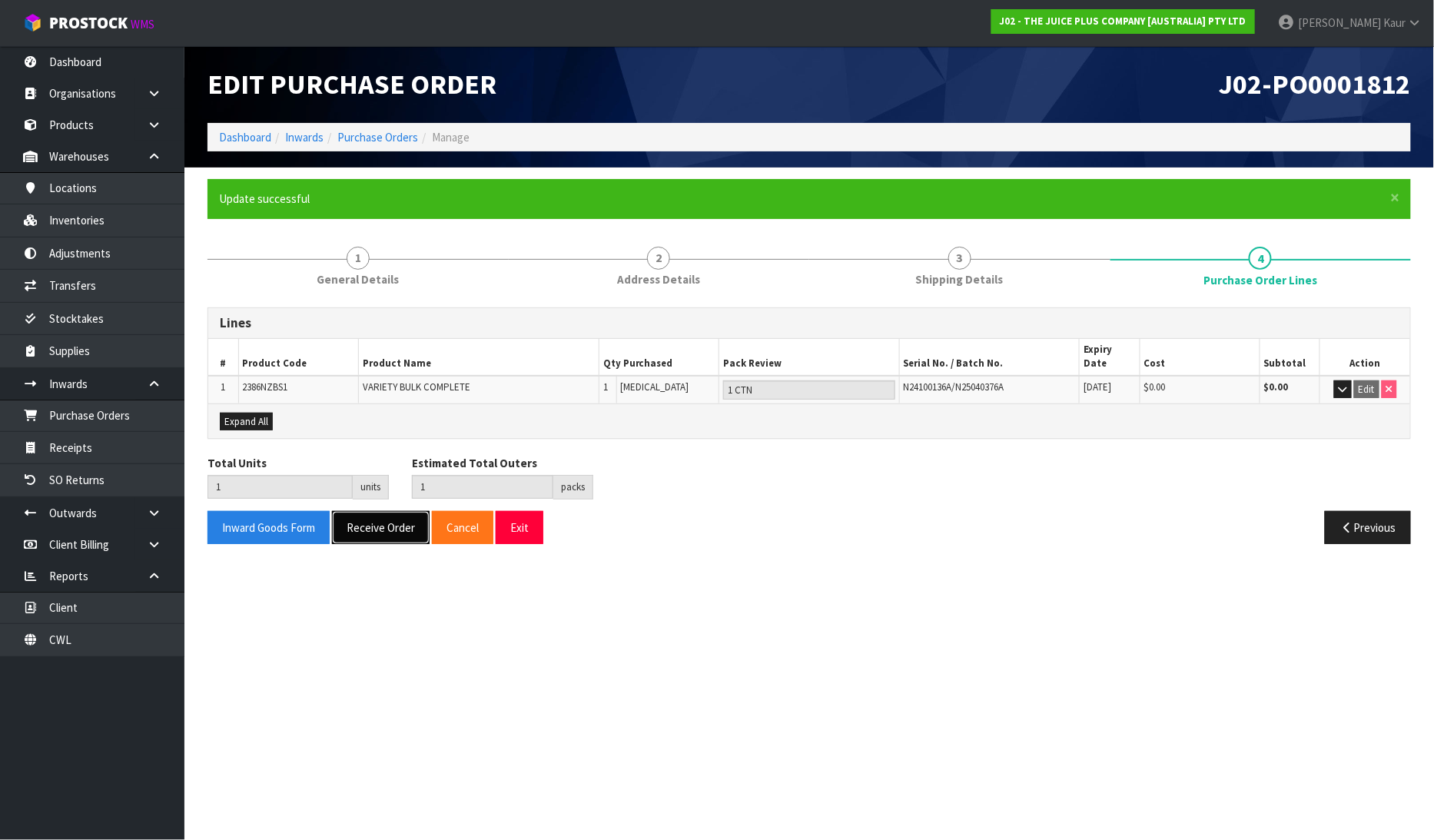
click at [353, 511] on button "Receive Order" at bounding box center [381, 527] width 97 height 33
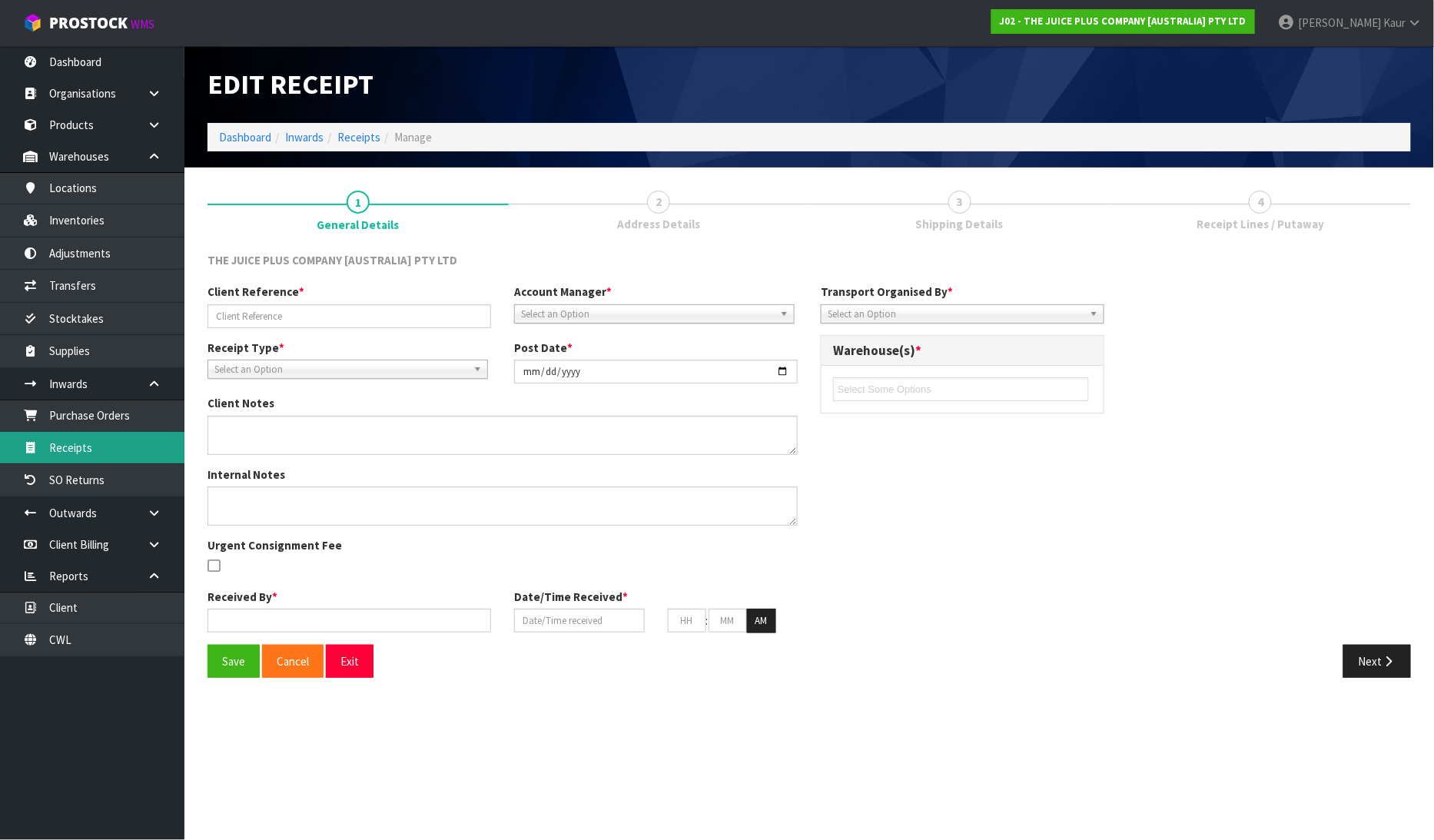
type input "JP01-269328"
type input "[DATE]"
type input "[PERSON_NAME]"
type input "[DATE]"
type input "10"
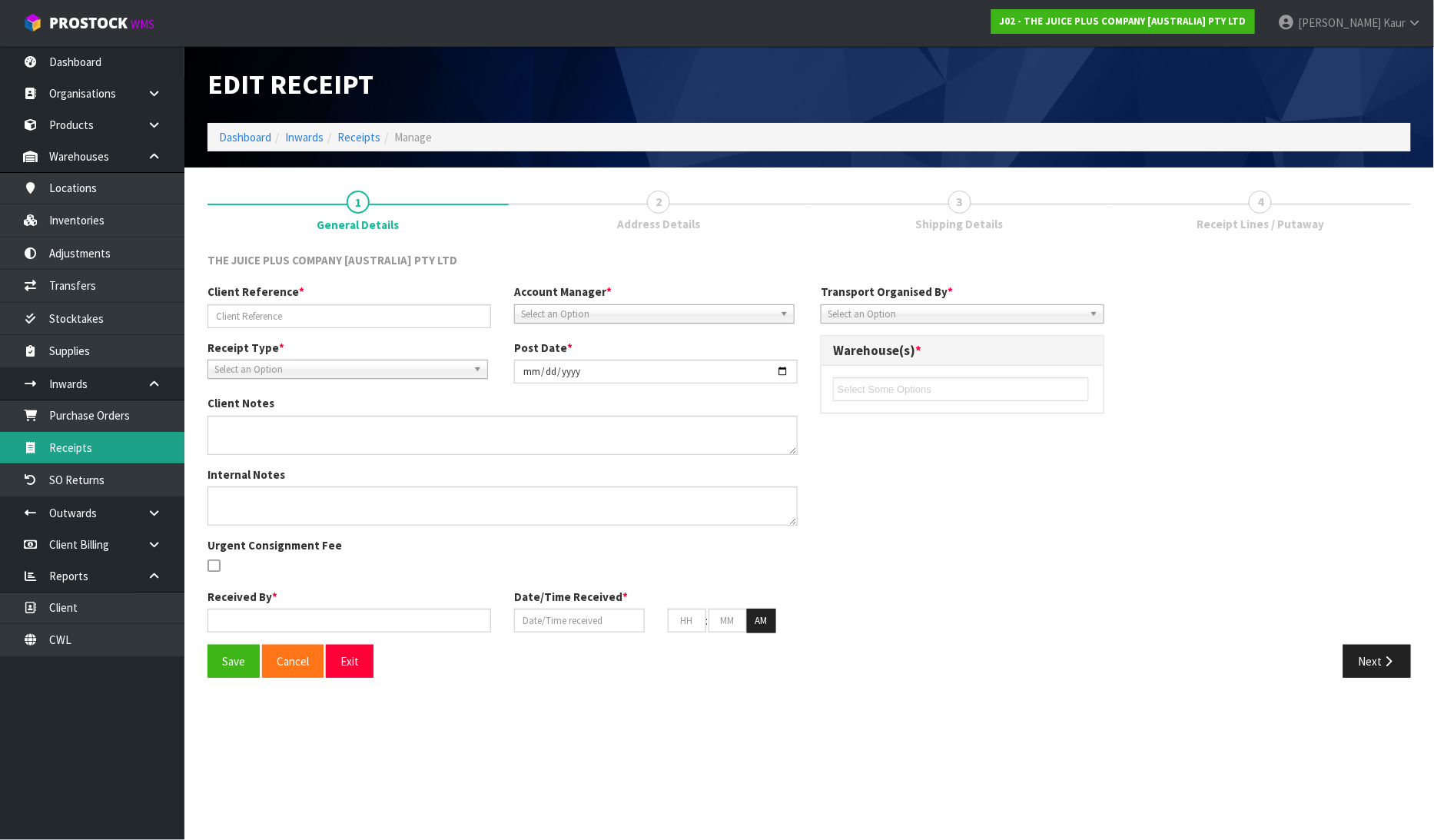
type input "01"
click at [98, 446] on link "Receipts" at bounding box center [92, 447] width 185 height 32
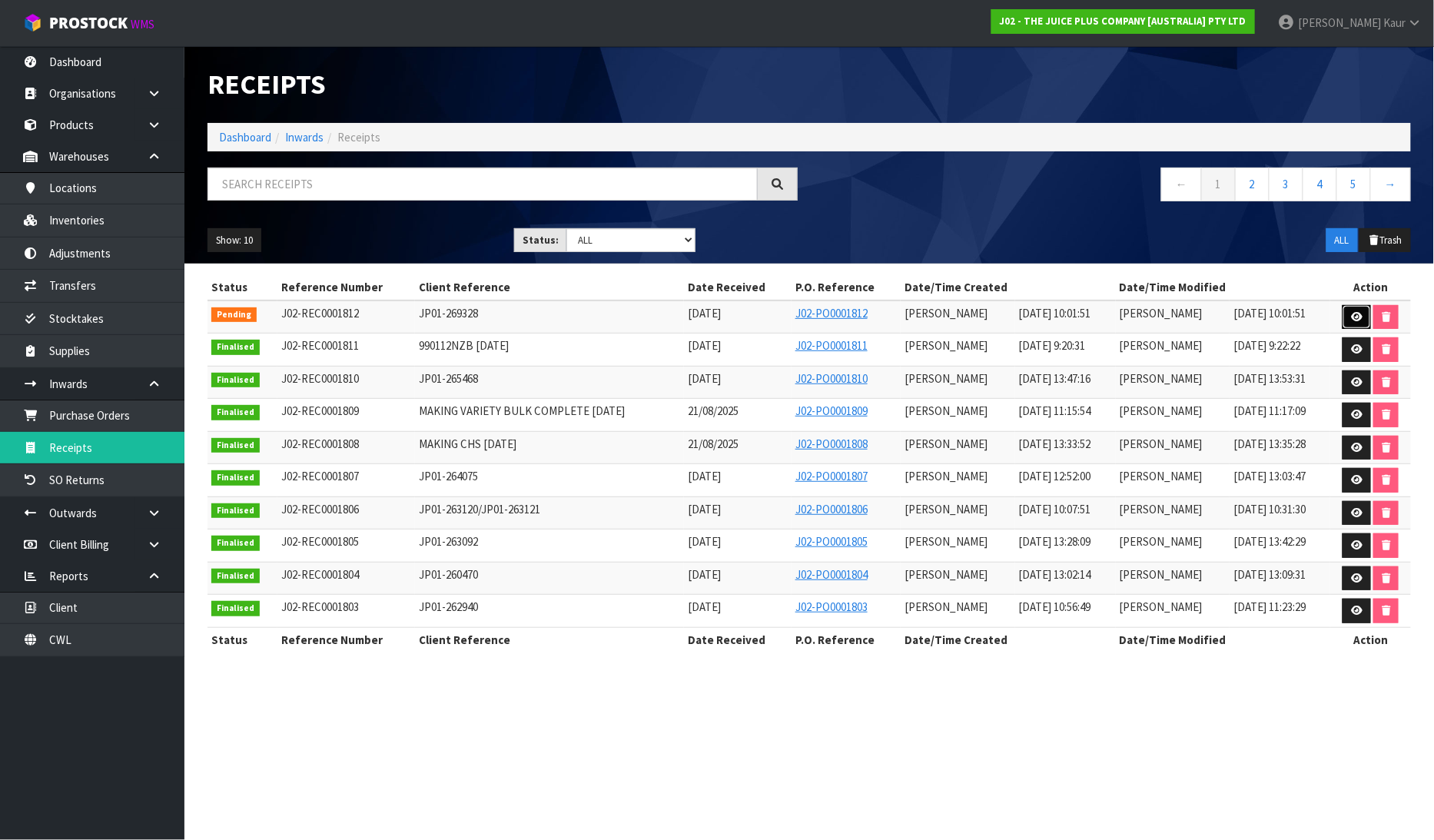
click at [1358, 309] on link at bounding box center [1357, 317] width 28 height 25
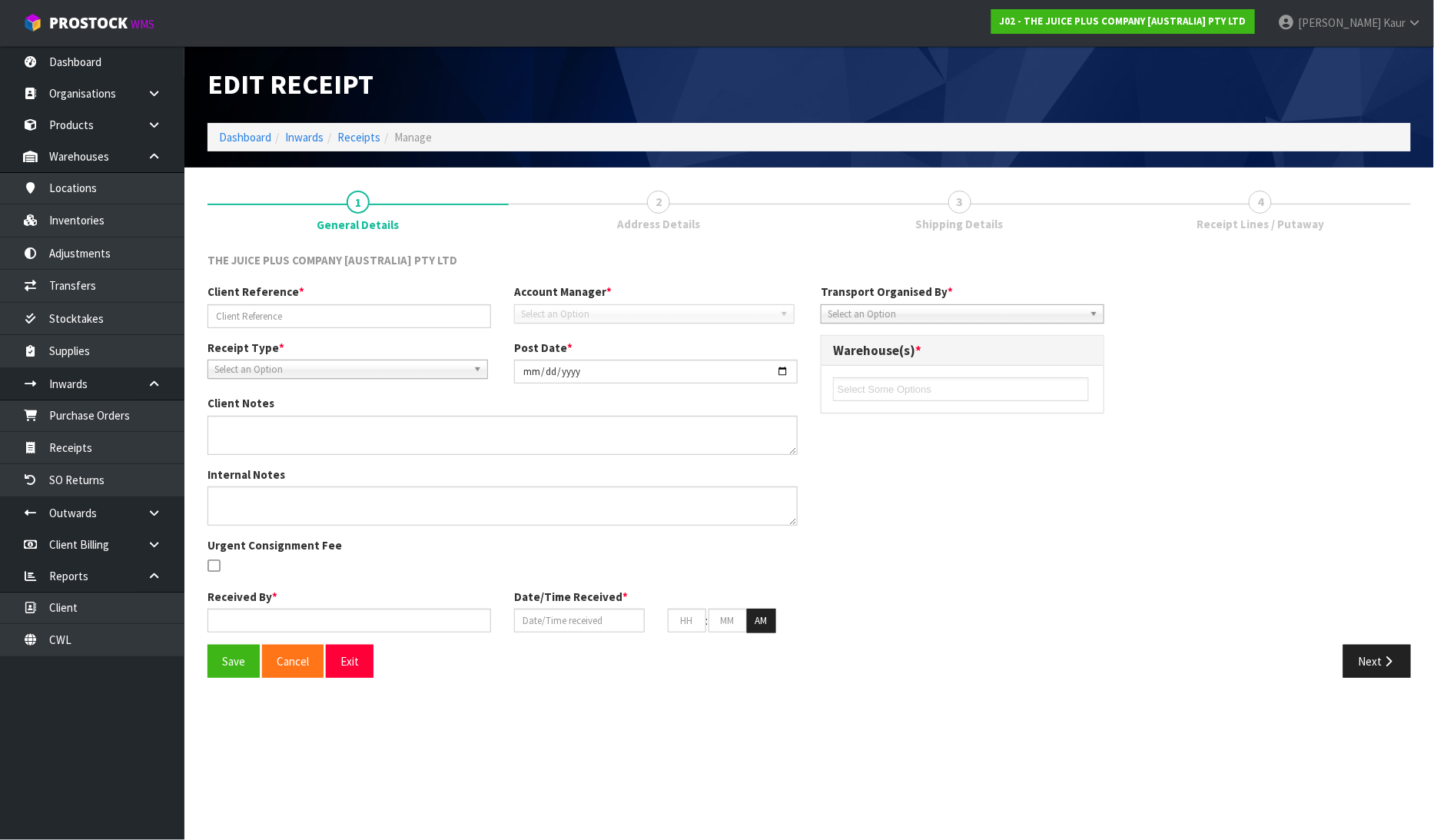
type input "JP01-269328"
type input "[DATE]"
type input "[PERSON_NAME]"
type input "[DATE]"
type input "10"
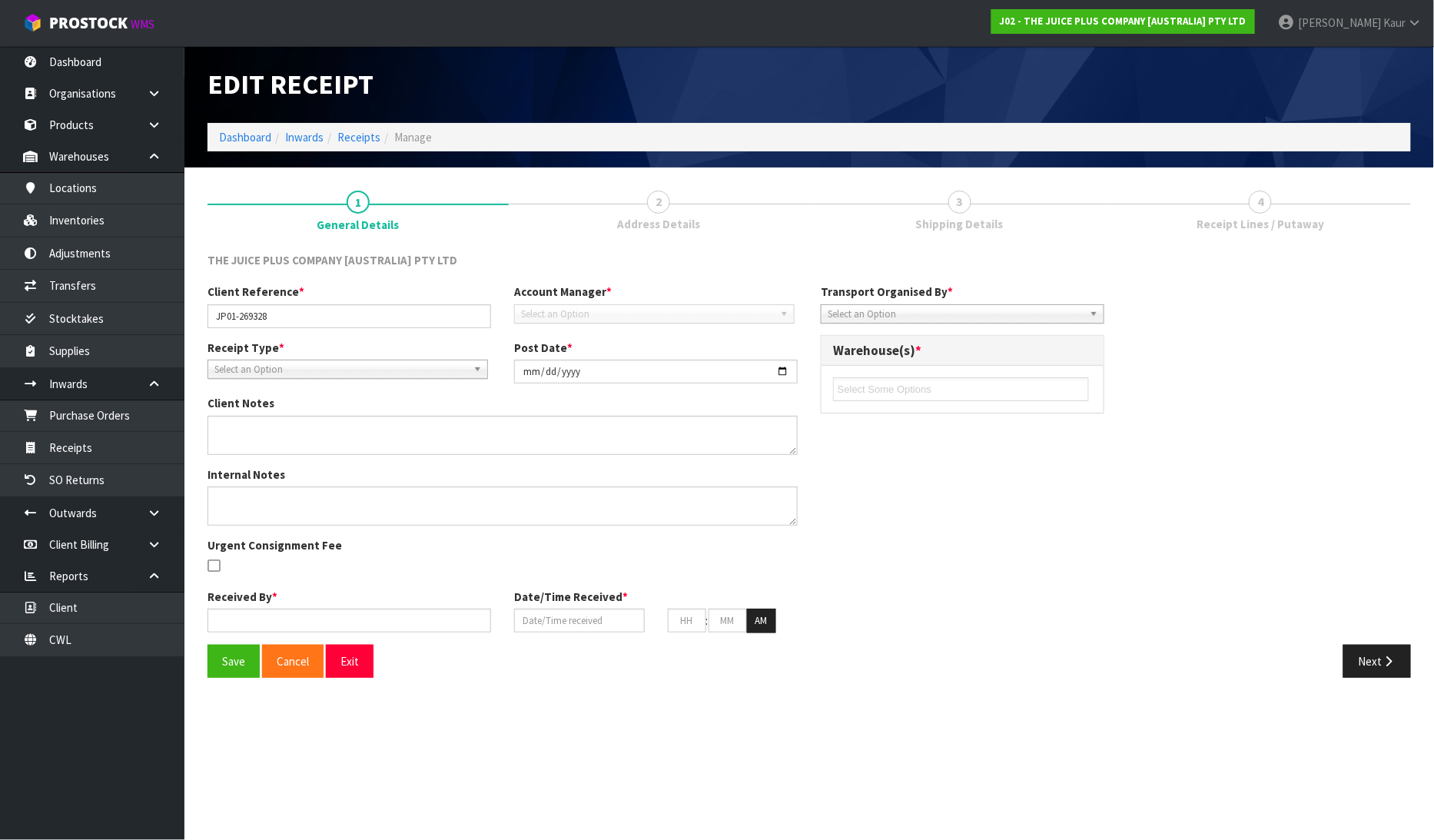
type input "01"
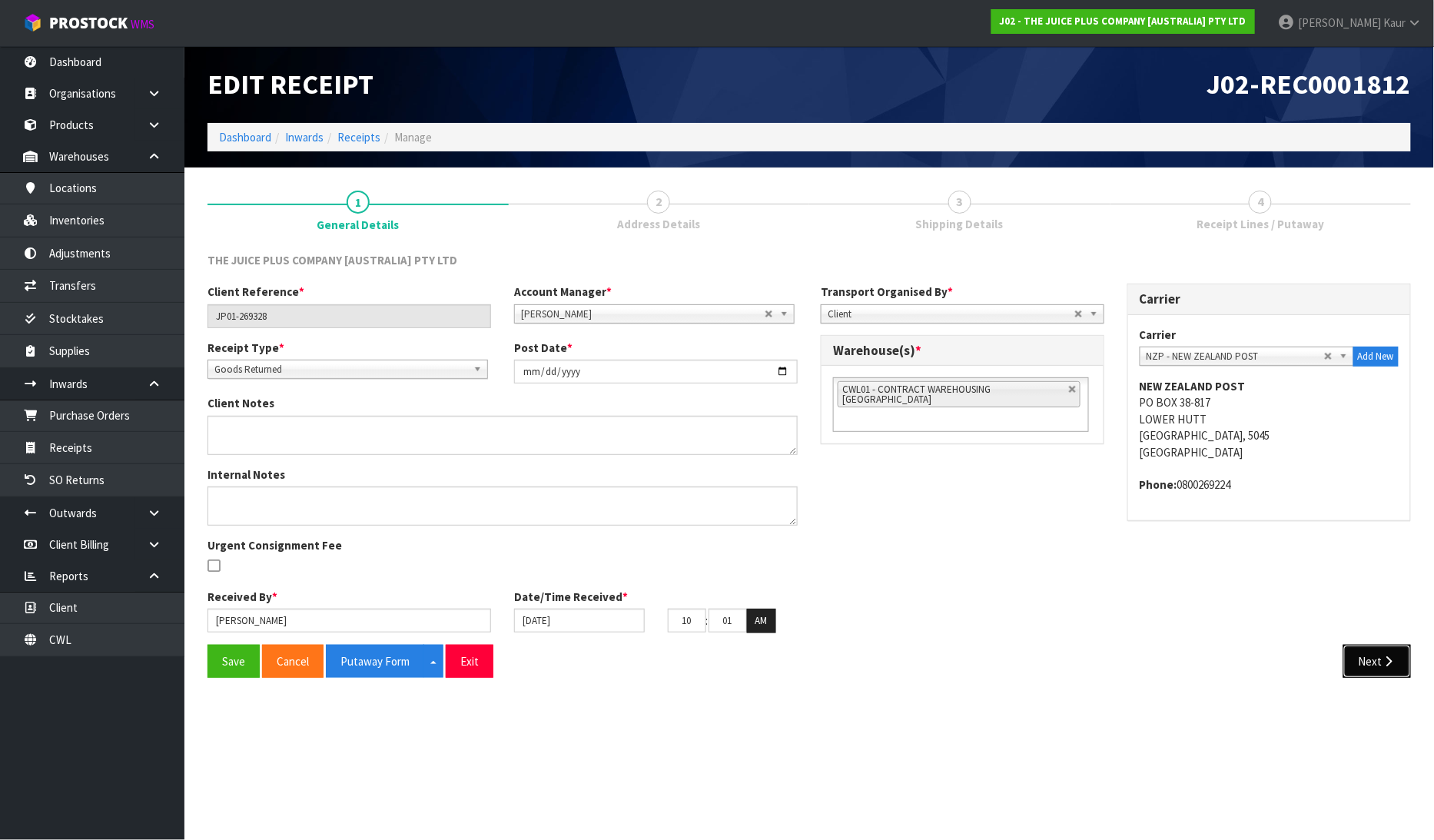
click at [1385, 661] on icon "button" at bounding box center [1389, 661] width 15 height 12
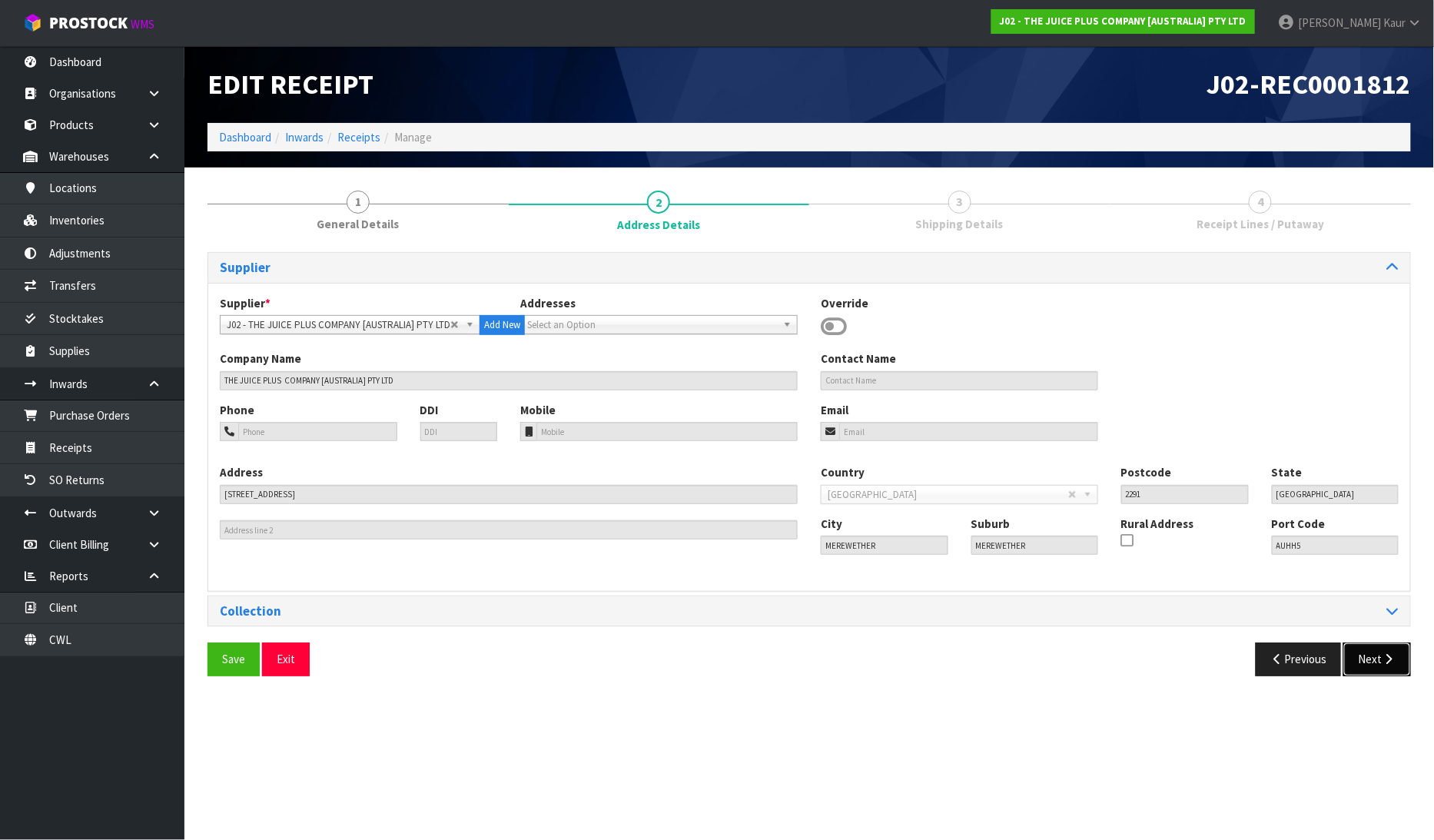
click at [1388, 661] on icon "button" at bounding box center [1389, 659] width 15 height 12
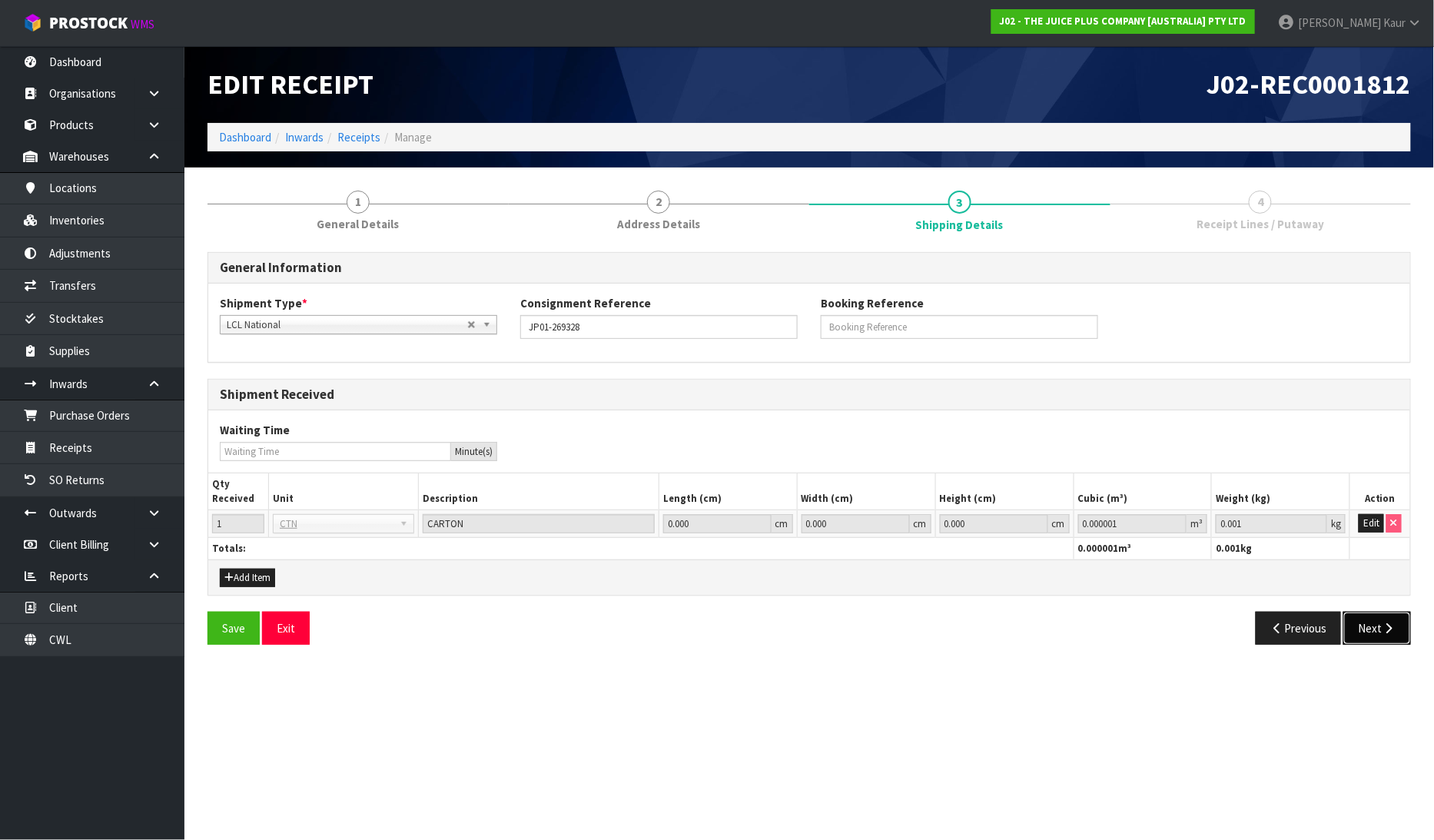
click at [1374, 632] on button "Next" at bounding box center [1378, 628] width 67 height 33
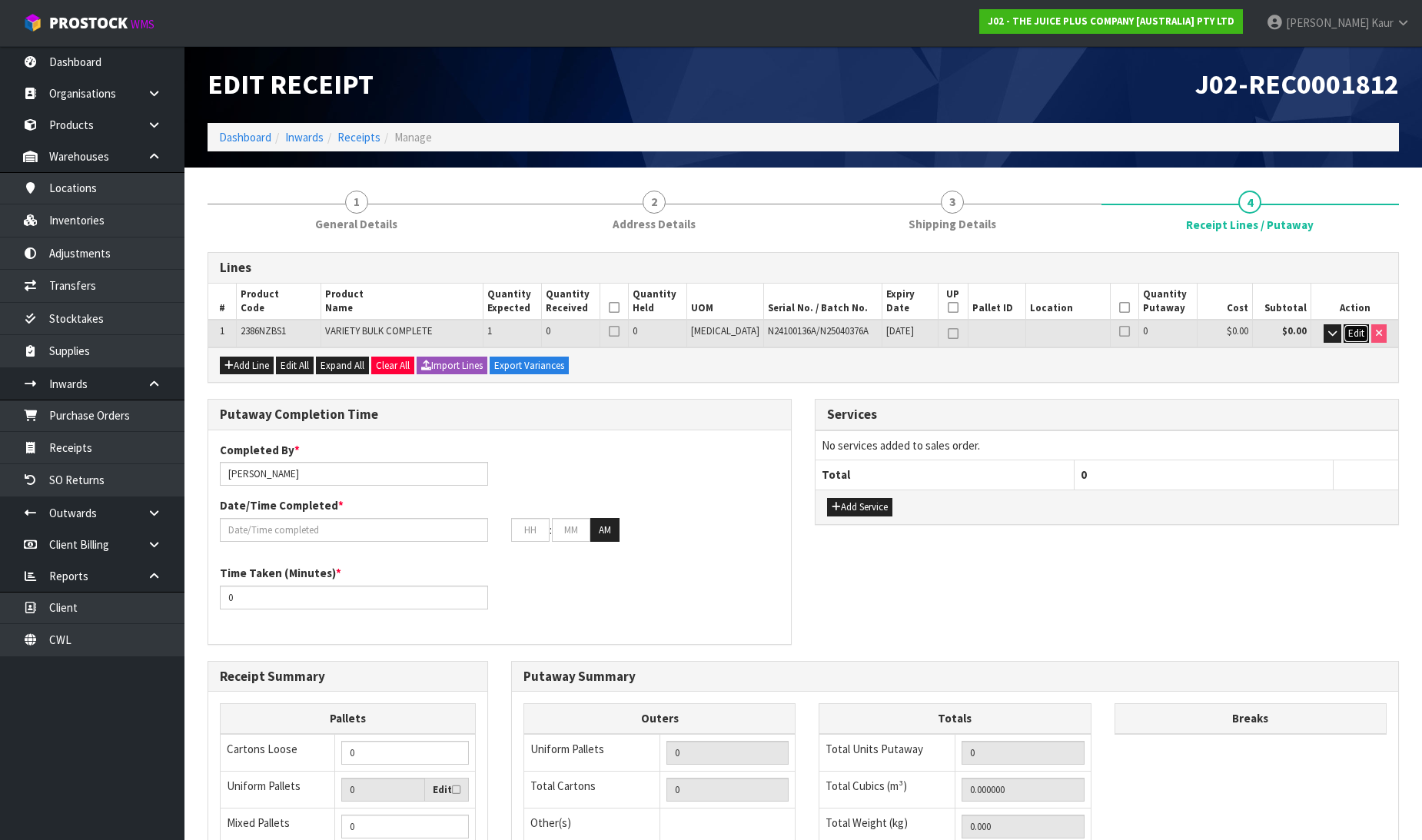
click at [1356, 333] on span "Edit" at bounding box center [1356, 333] width 16 height 13
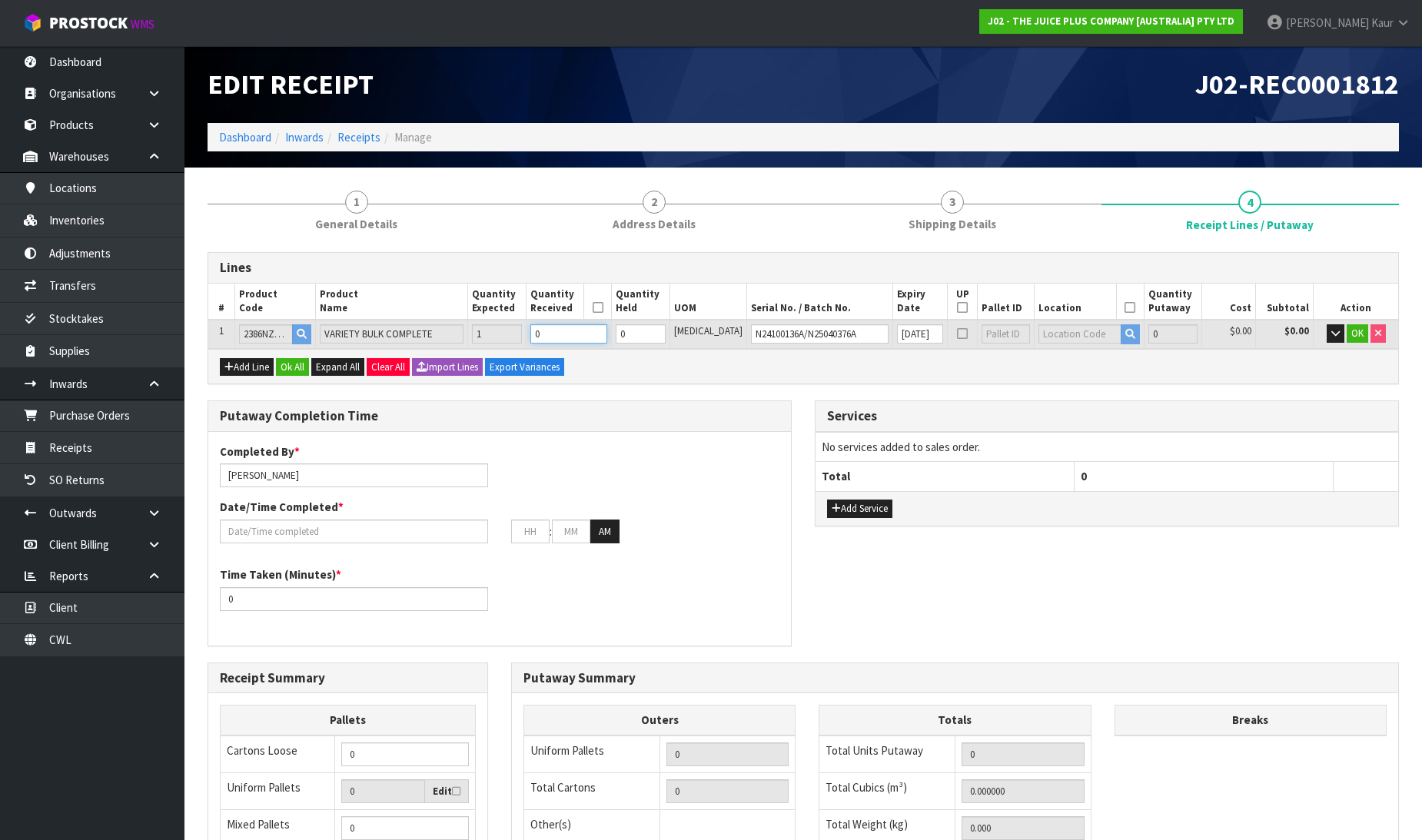
click at [587, 340] on input "0" at bounding box center [568, 333] width 76 height 19
type input "1"
type input "0.00726"
type input "2.6"
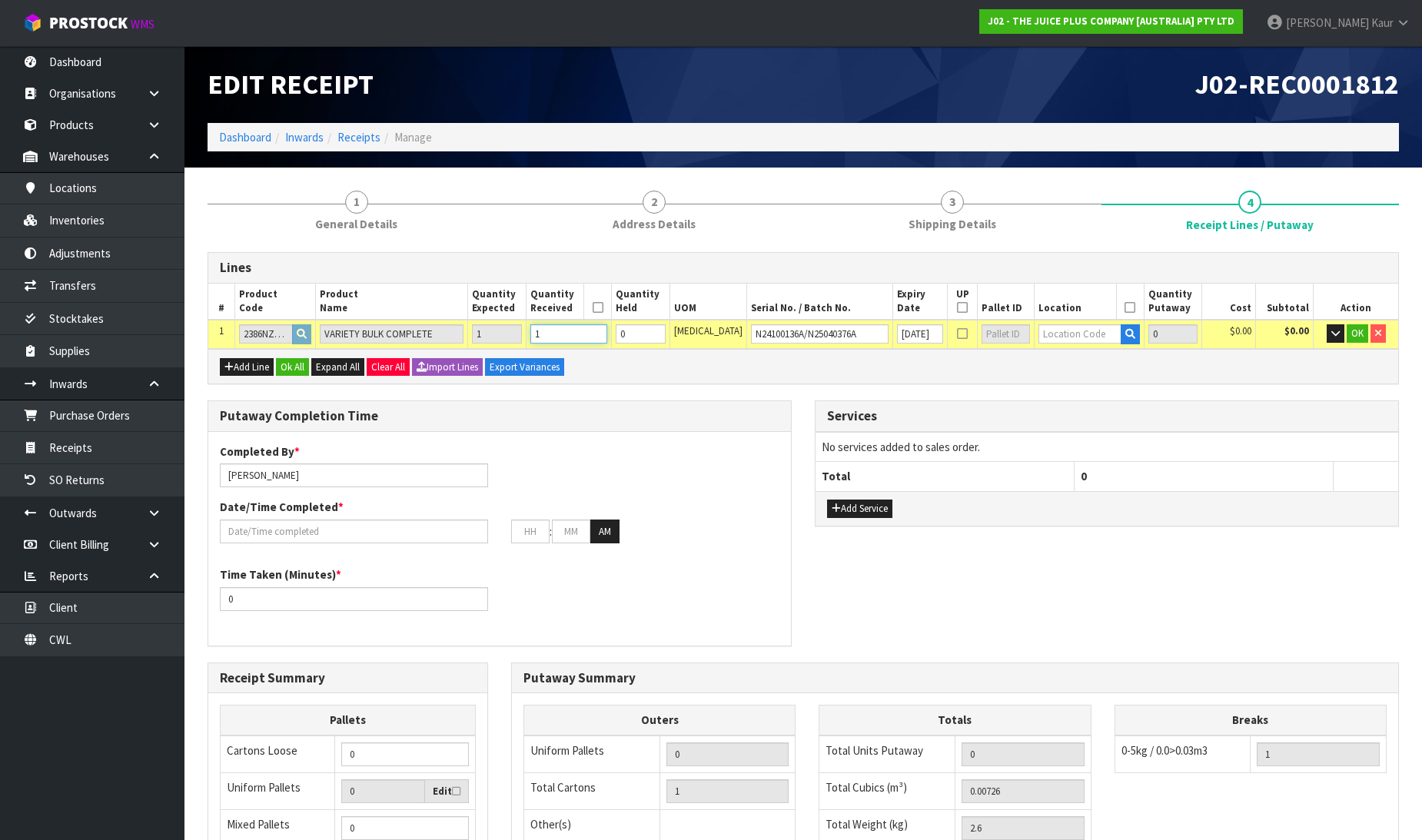
type input "1"
click at [1076, 327] on input "text" at bounding box center [1079, 333] width 82 height 19
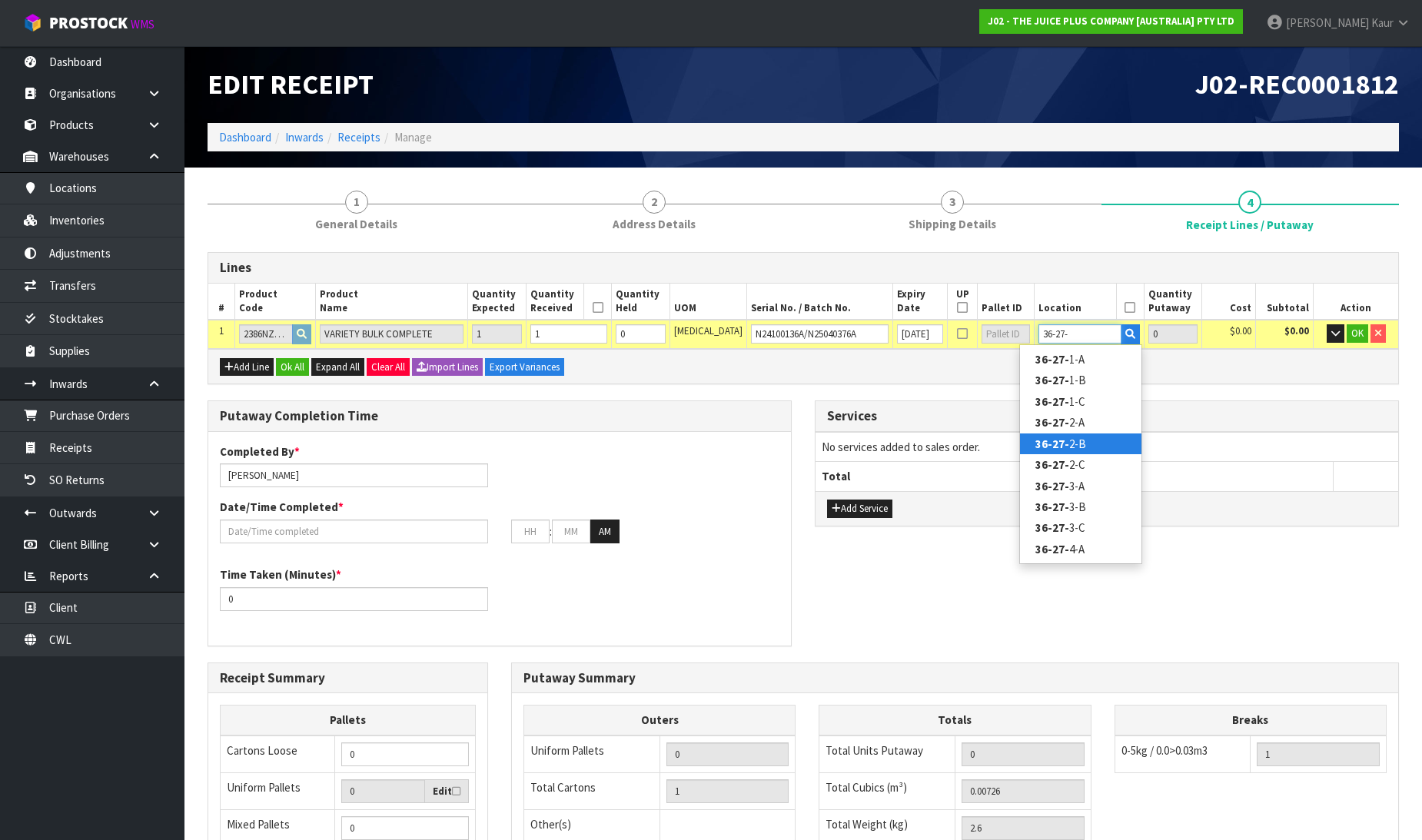
type input "36-27-"
click at [1078, 440] on link "36-27- 2-B" at bounding box center [1080, 443] width 121 height 21
type input "1"
type input "36-27-2-B"
type input "1"
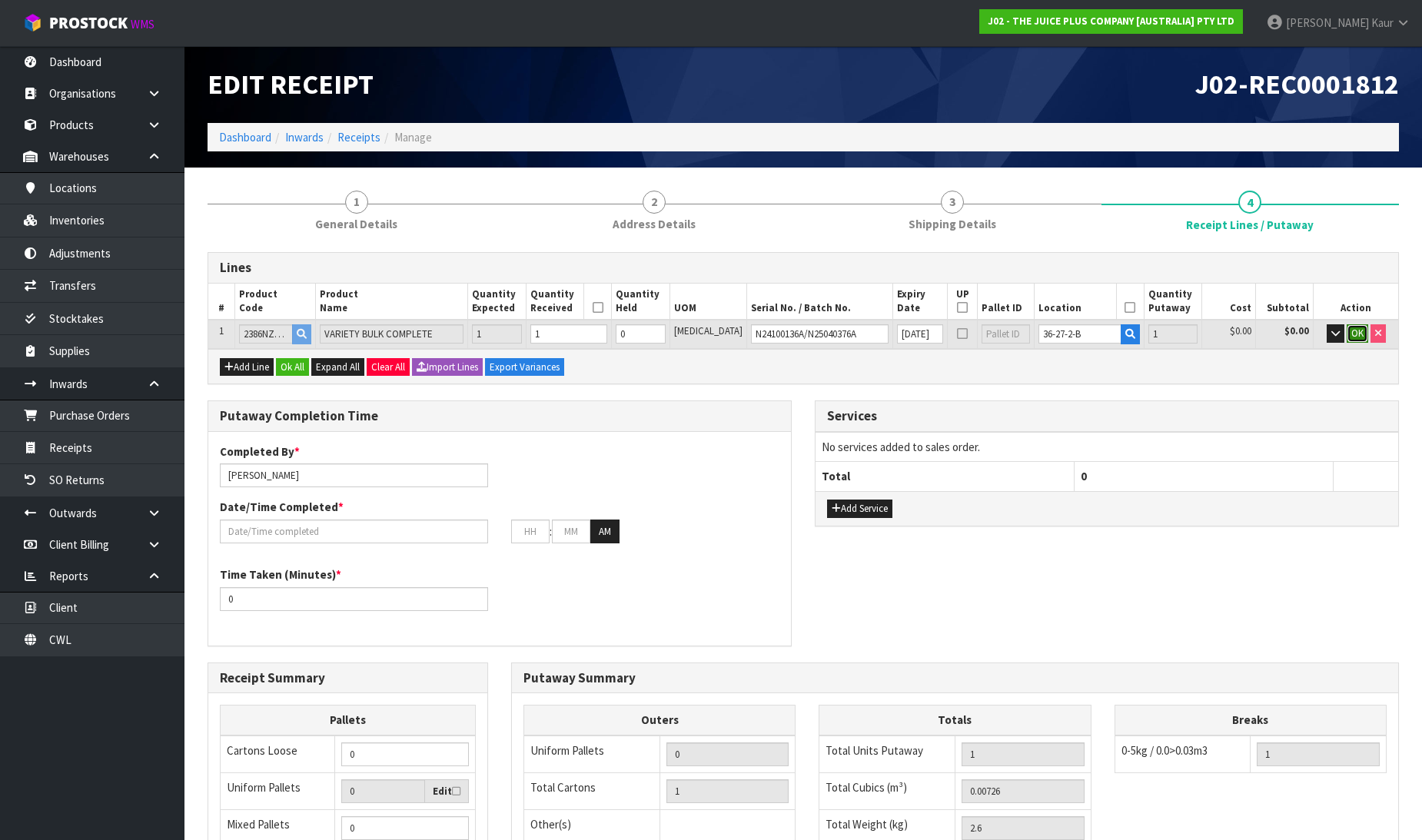
click at [1351, 334] on span "OK" at bounding box center [1357, 333] width 13 height 13
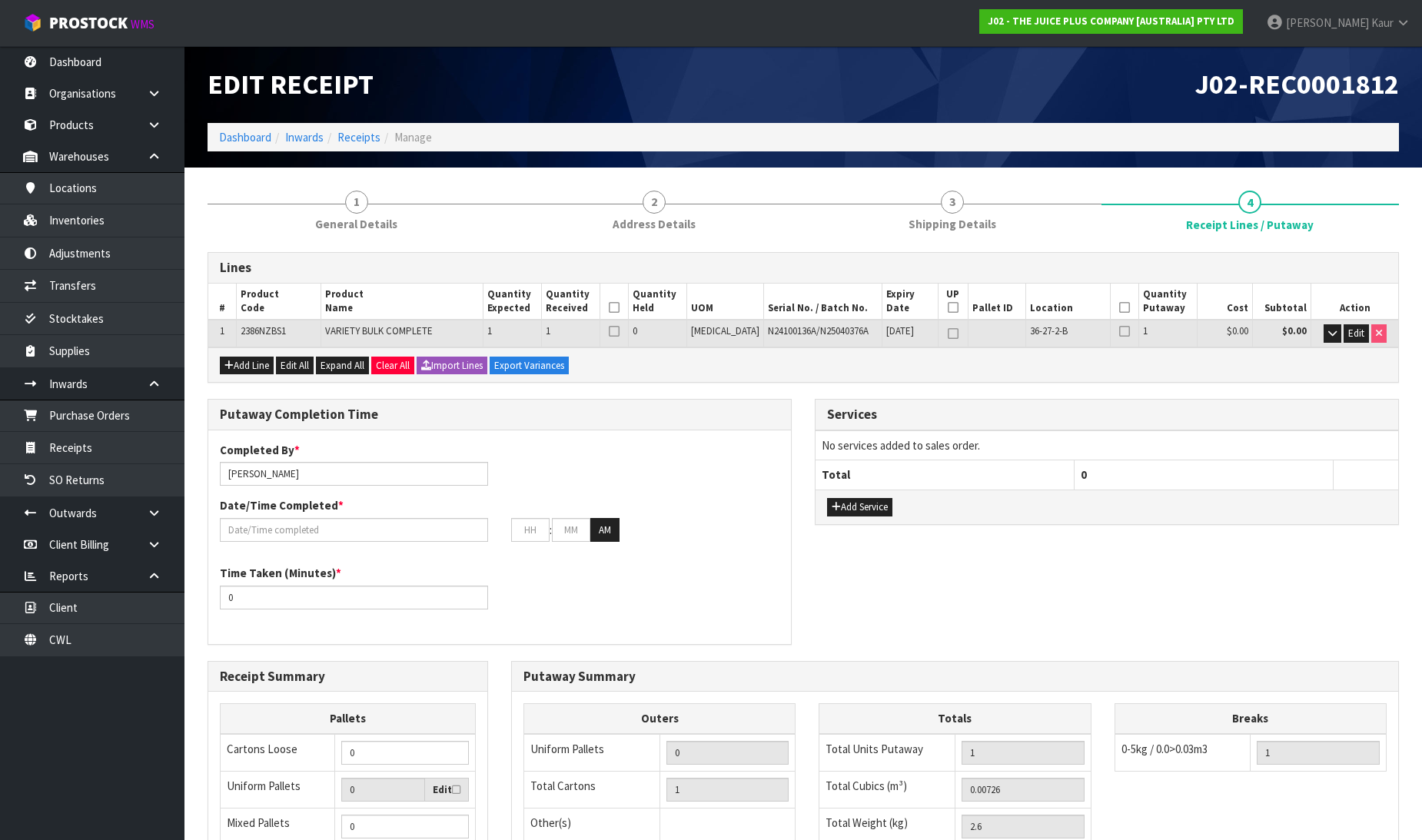
click at [619, 308] on icon at bounding box center [615, 308] width 11 height 1
click at [1119, 308] on icon at bounding box center [1124, 308] width 11 height 1
click at [232, 530] on input "text" at bounding box center [353, 530] width 269 height 24
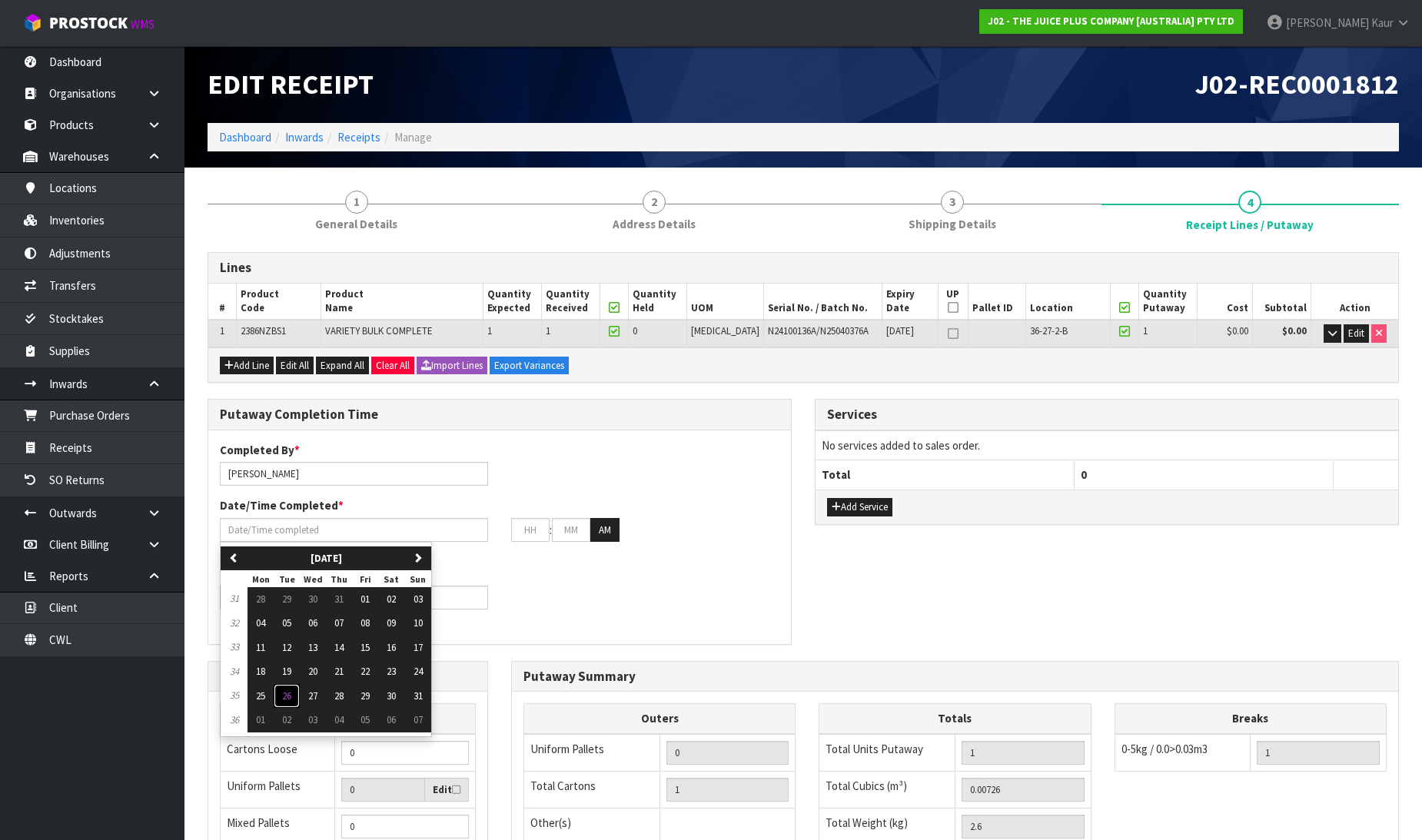
click at [286, 693] on span "26" at bounding box center [287, 695] width 9 height 13
type input "[DATE]"
type input "12"
type input "00"
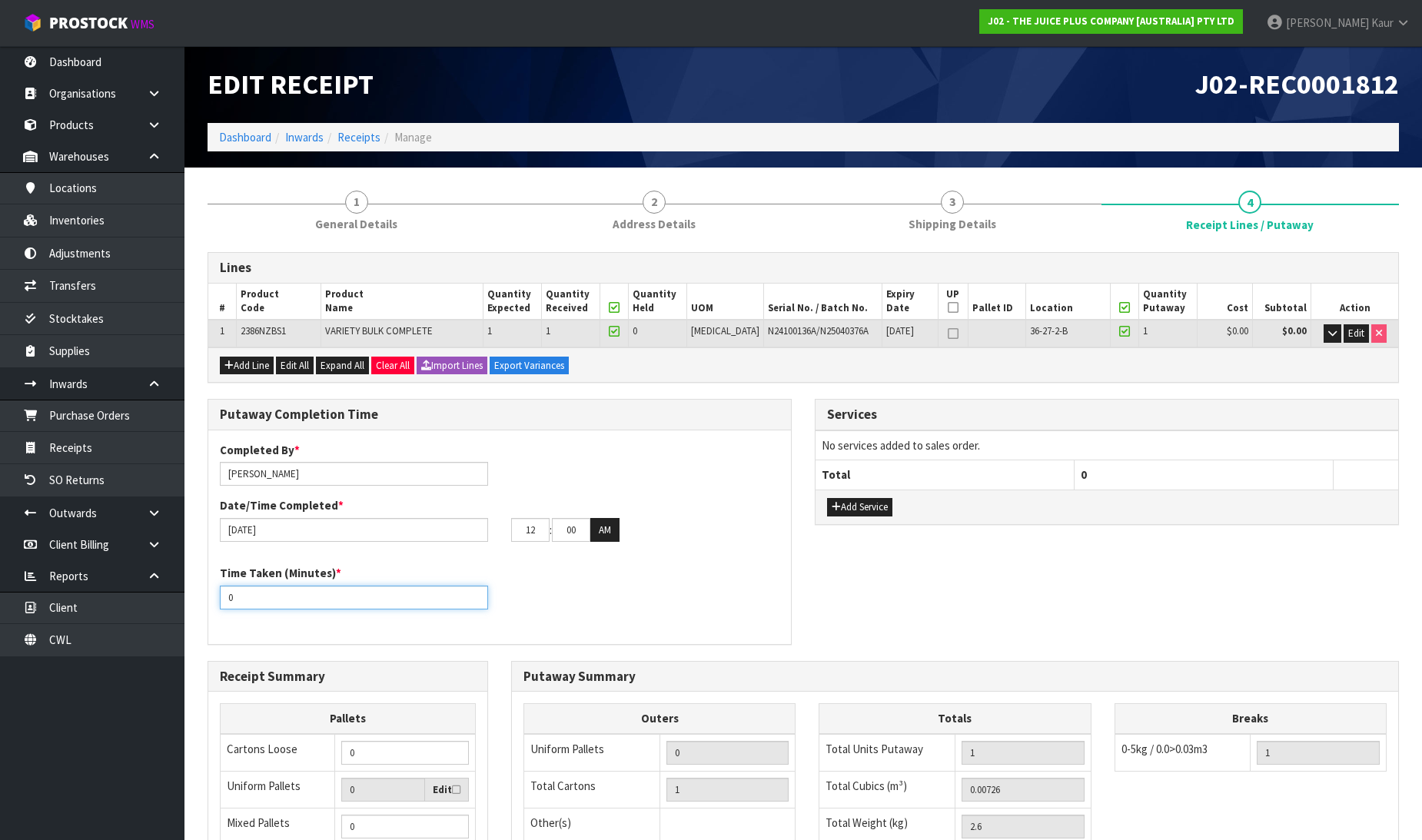
drag, startPoint x: 256, startPoint y: 599, endPoint x: 216, endPoint y: 597, distance: 40.0
click at [216, 597] on div "Time Taken (Minutes) * 0" at bounding box center [354, 586] width 291 height 44
type input "10"
drag, startPoint x: 540, startPoint y: 532, endPoint x: 513, endPoint y: 536, distance: 27.3
click at [513, 536] on input "12" at bounding box center [530, 530] width 38 height 24
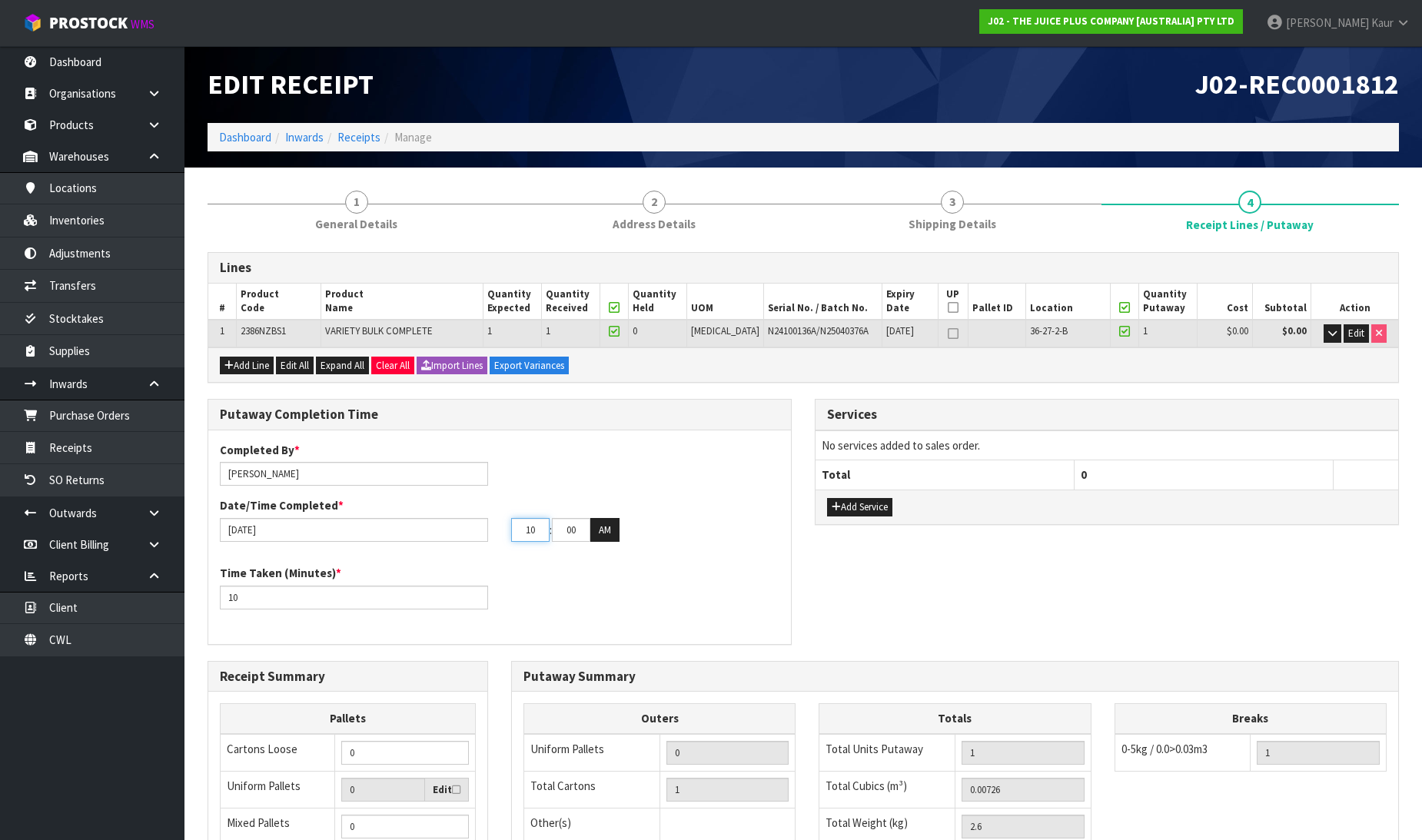
type input "10"
drag, startPoint x: 583, startPoint y: 526, endPoint x: 554, endPoint y: 532, distance: 29.6
click at [554, 532] on input "00" at bounding box center [571, 530] width 38 height 24
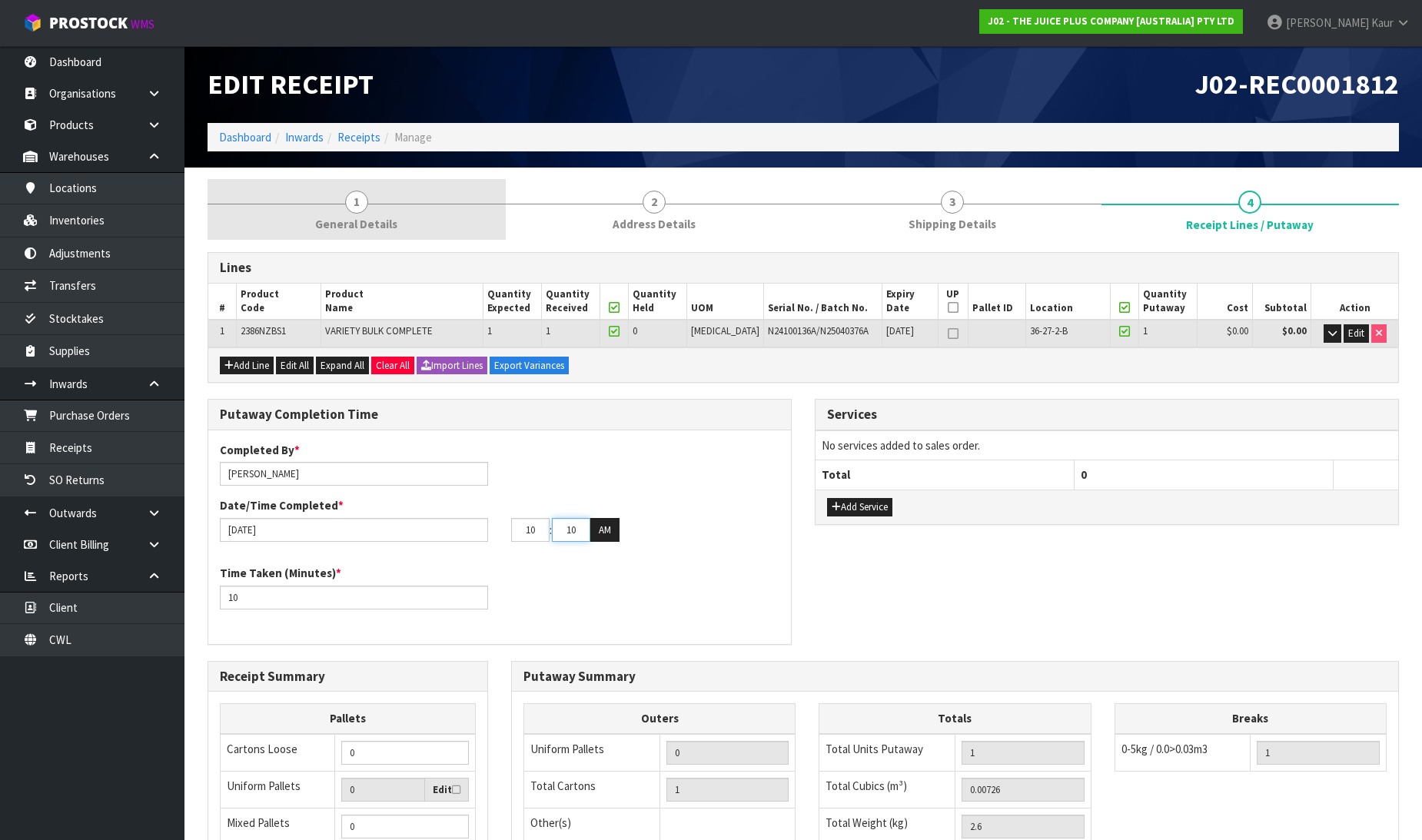
type input "10"
click at [333, 204] on link "1 General Details" at bounding box center [357, 209] width 299 height 61
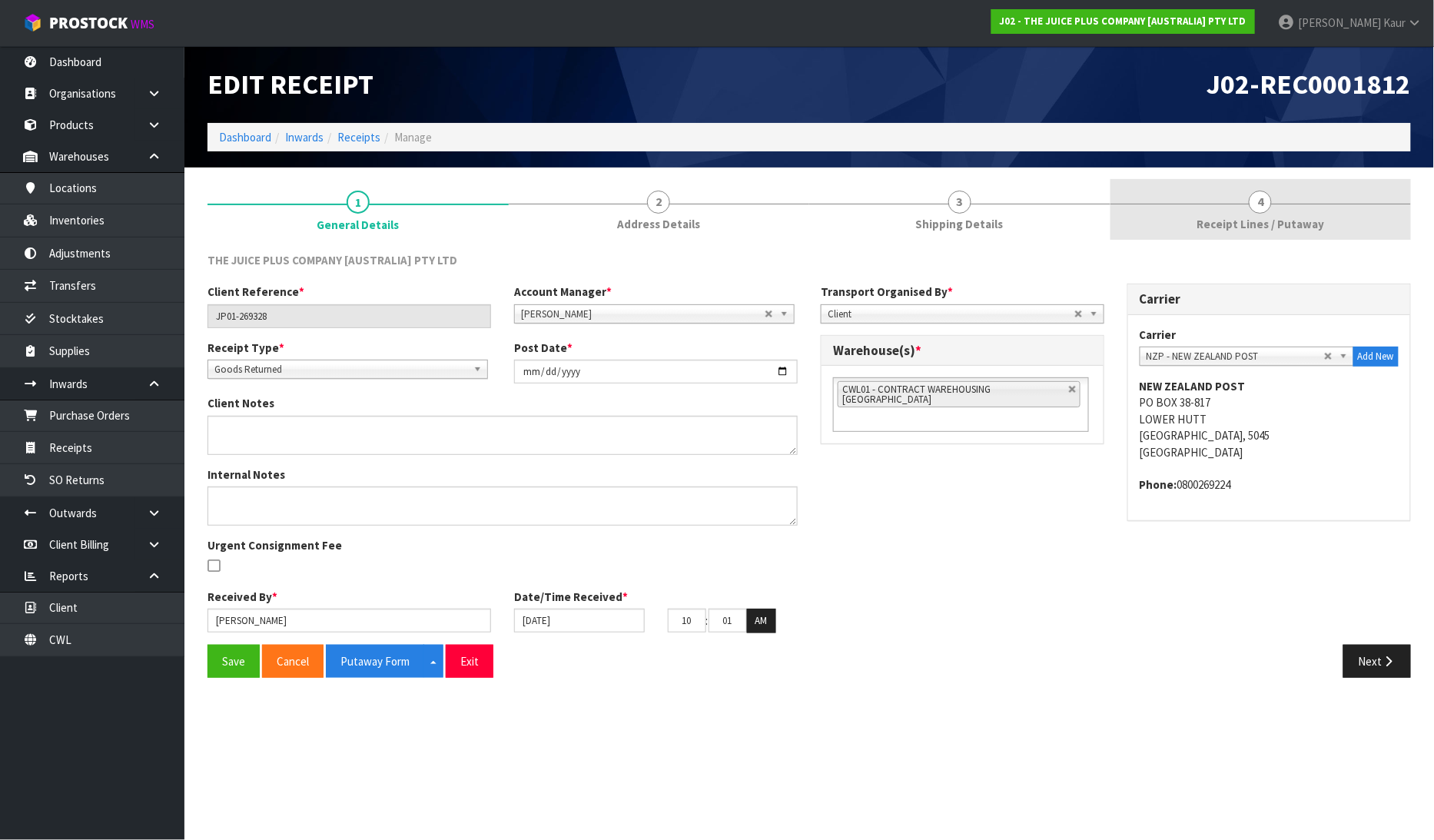
click at [1230, 227] on span "Receipt Lines / Putaway" at bounding box center [1260, 224] width 127 height 16
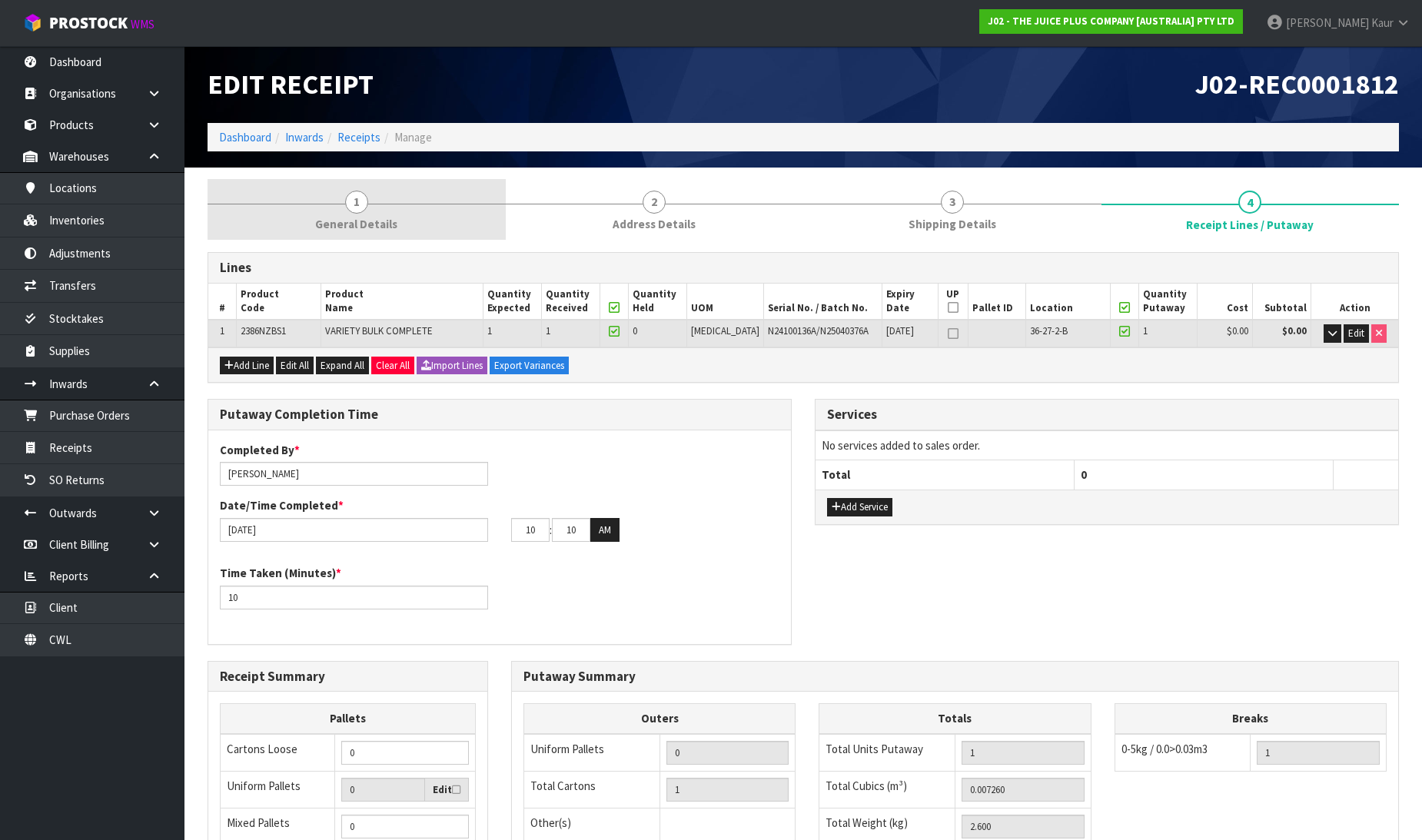
click at [352, 199] on span "1" at bounding box center [356, 201] width 23 height 23
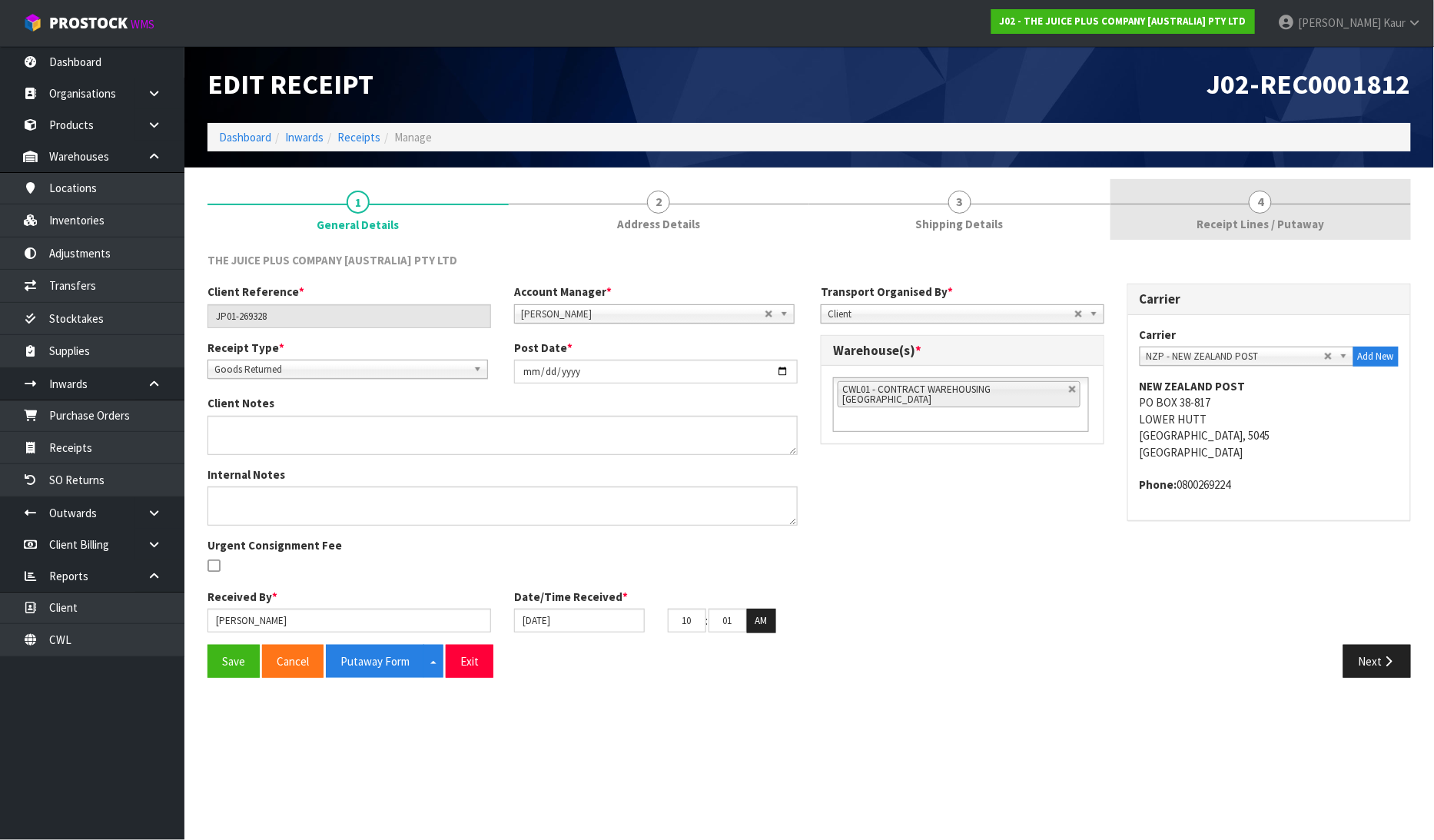
click at [1250, 197] on span "4" at bounding box center [1260, 201] width 23 height 23
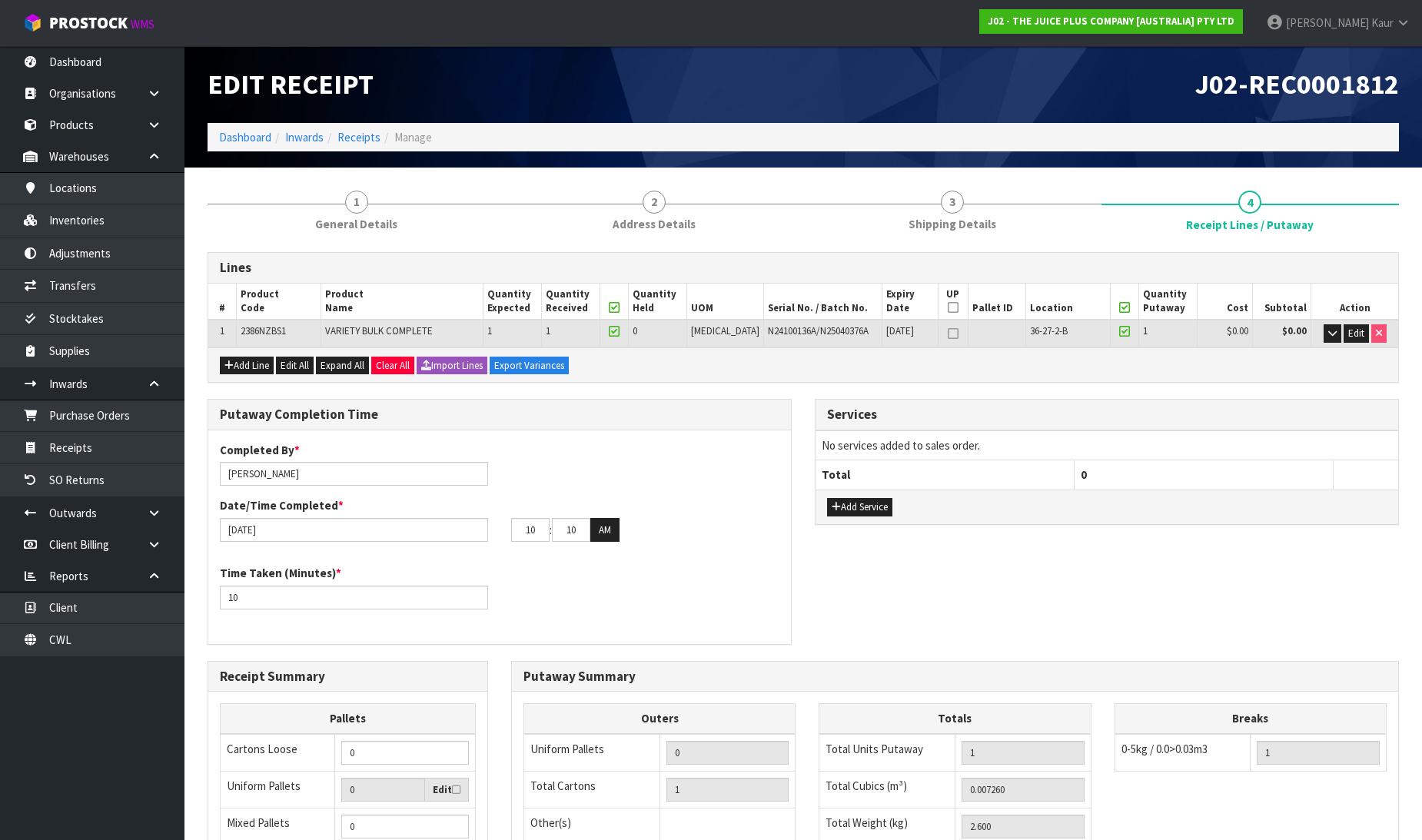
type input "09"
type input "10"
type input "08"
type input "55"
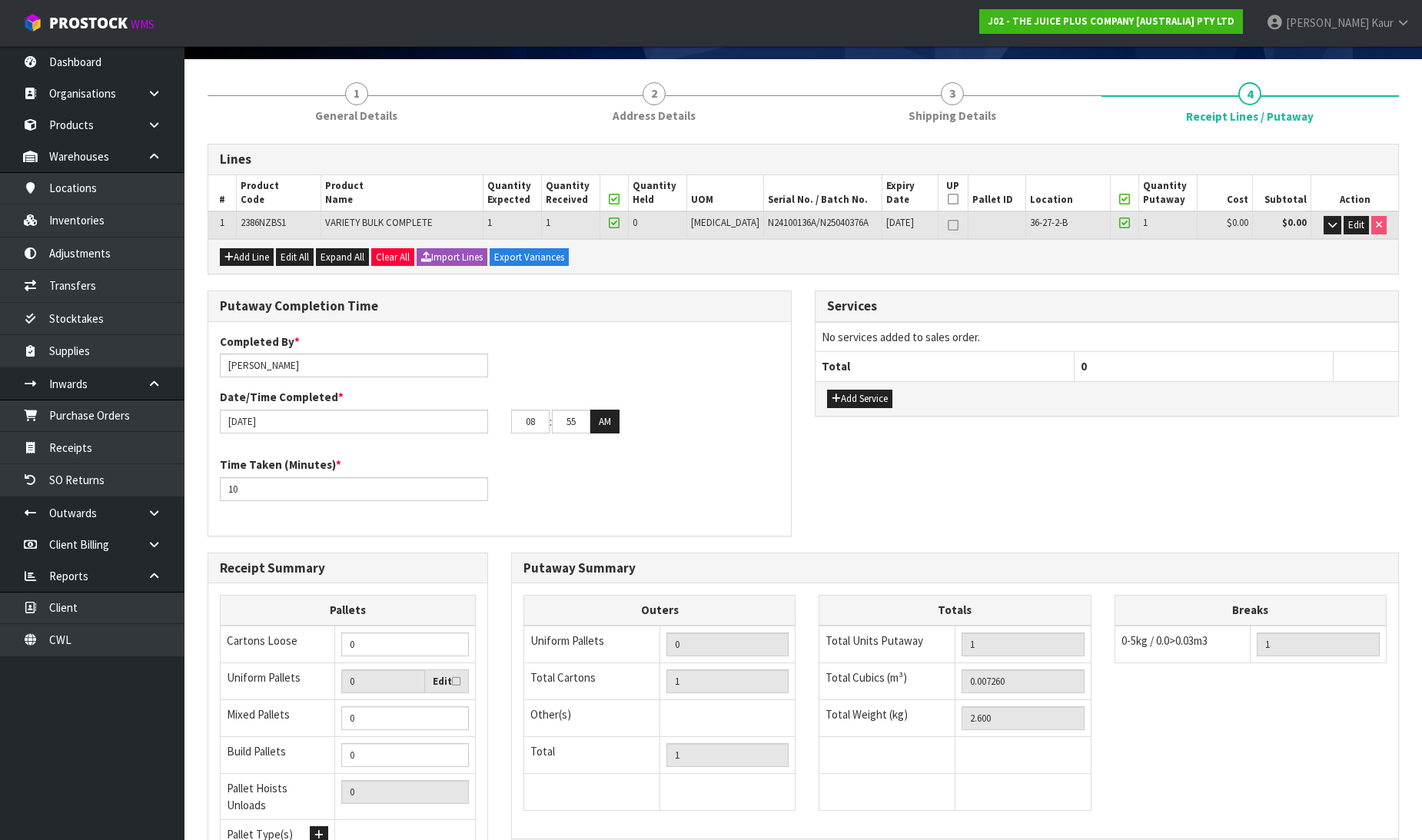
scroll to position [251, 0]
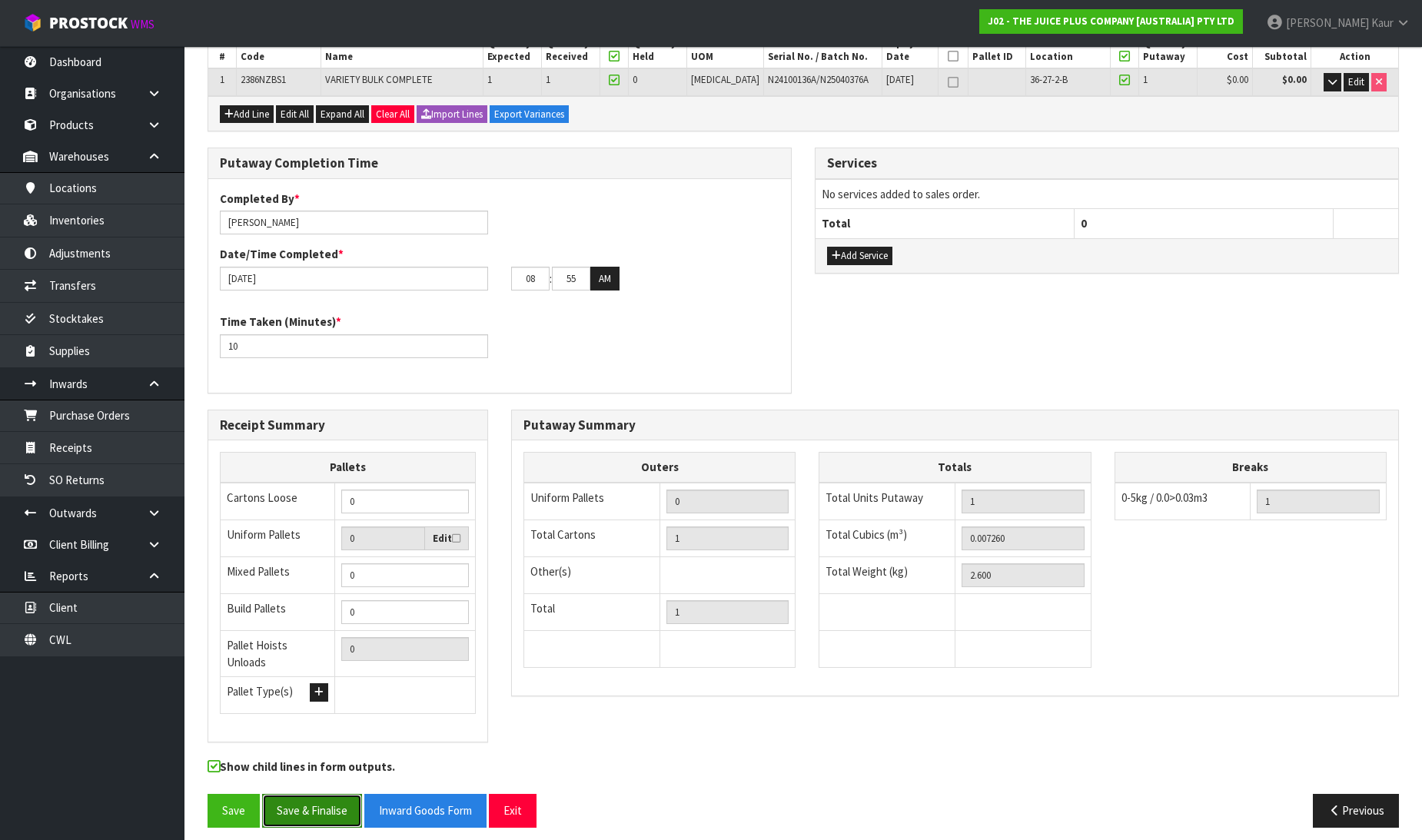
click at [319, 803] on button "Save & Finalise" at bounding box center [312, 810] width 100 height 33
drag, startPoint x: 543, startPoint y: 275, endPoint x: 496, endPoint y: 266, distance: 47.9
click at [496, 267] on div "26/08/2025 08 : 55 : 00 AM" at bounding box center [500, 278] width 583 height 25
type input "10"
drag, startPoint x: 569, startPoint y: 275, endPoint x: 550, endPoint y: 270, distance: 19.6
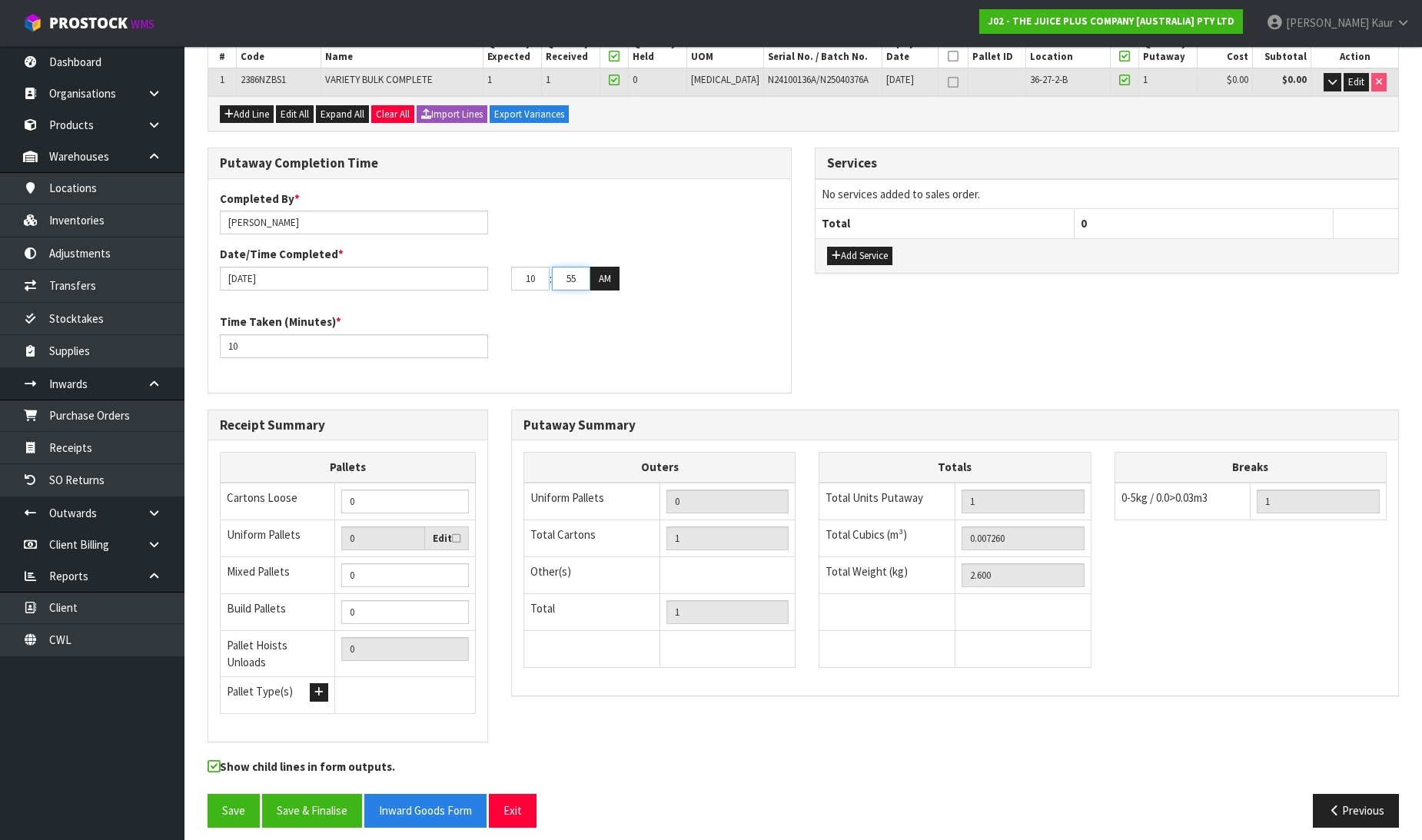
click at [550, 270] on tr "10 : 55 : 00 AM" at bounding box center [564, 278] width 108 height 25
type input "11"
click at [294, 811] on button "Save & Finalise" at bounding box center [312, 810] width 100 height 33
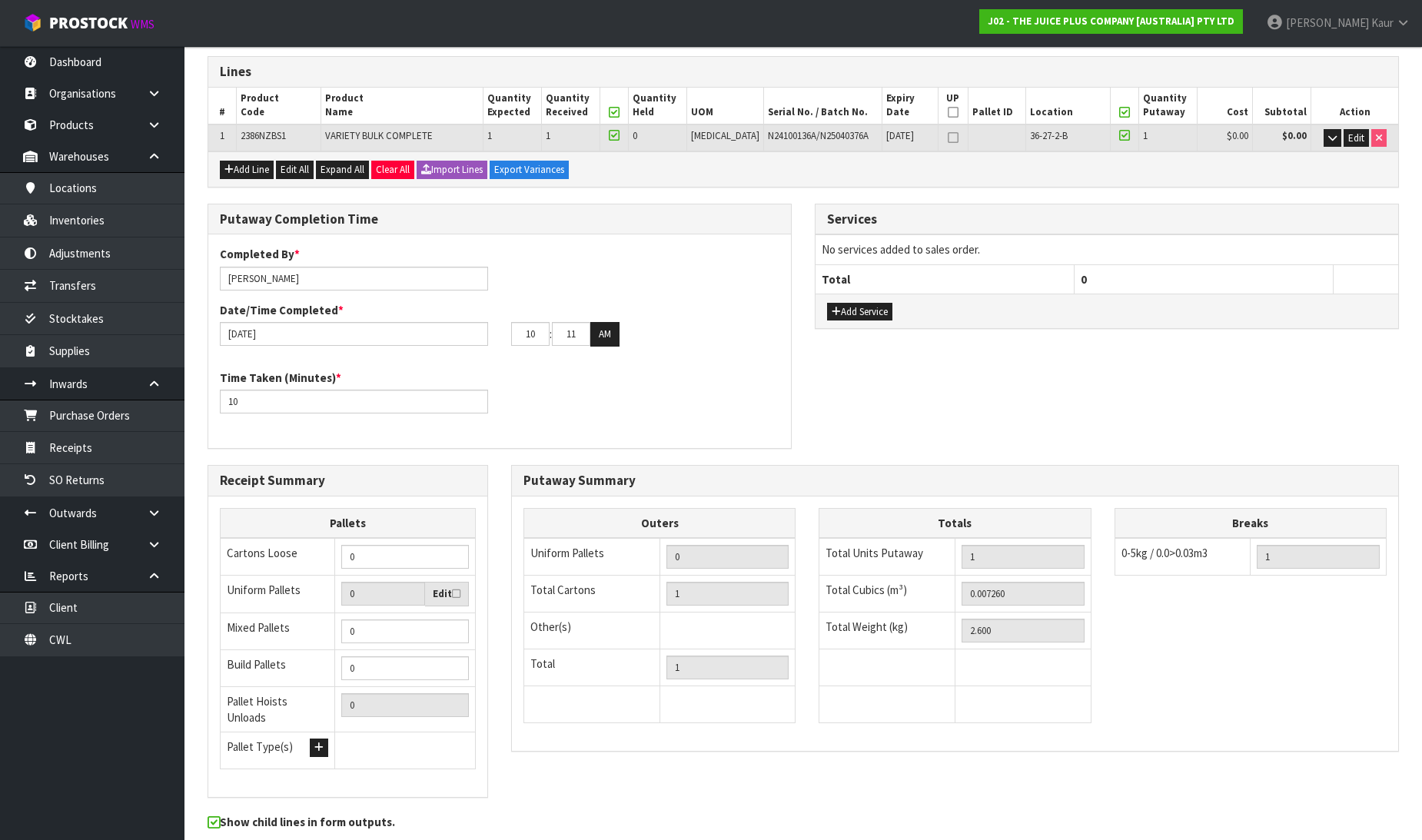
scroll to position [0, 0]
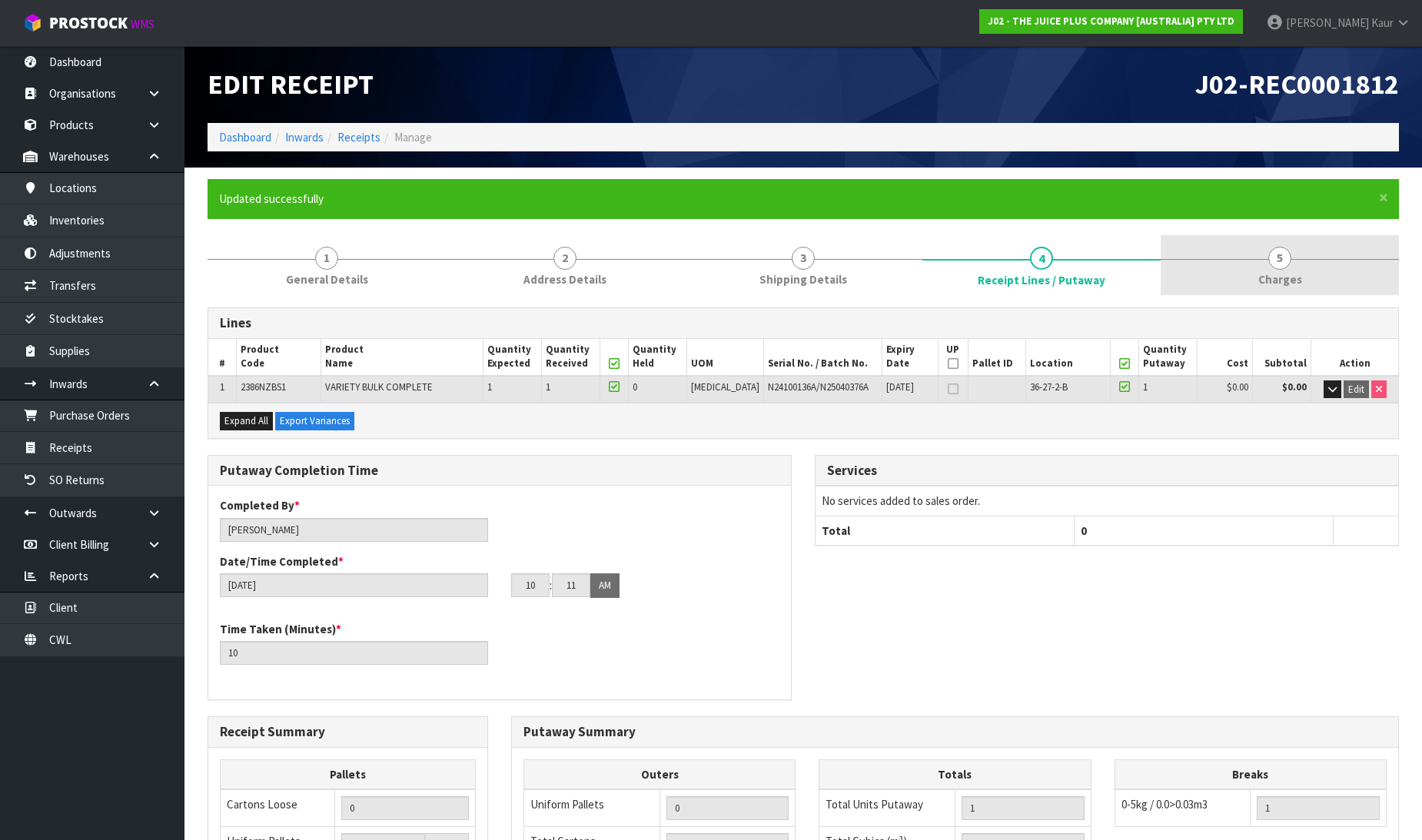
click at [1285, 268] on link "5 Charges" at bounding box center [1280, 265] width 239 height 61
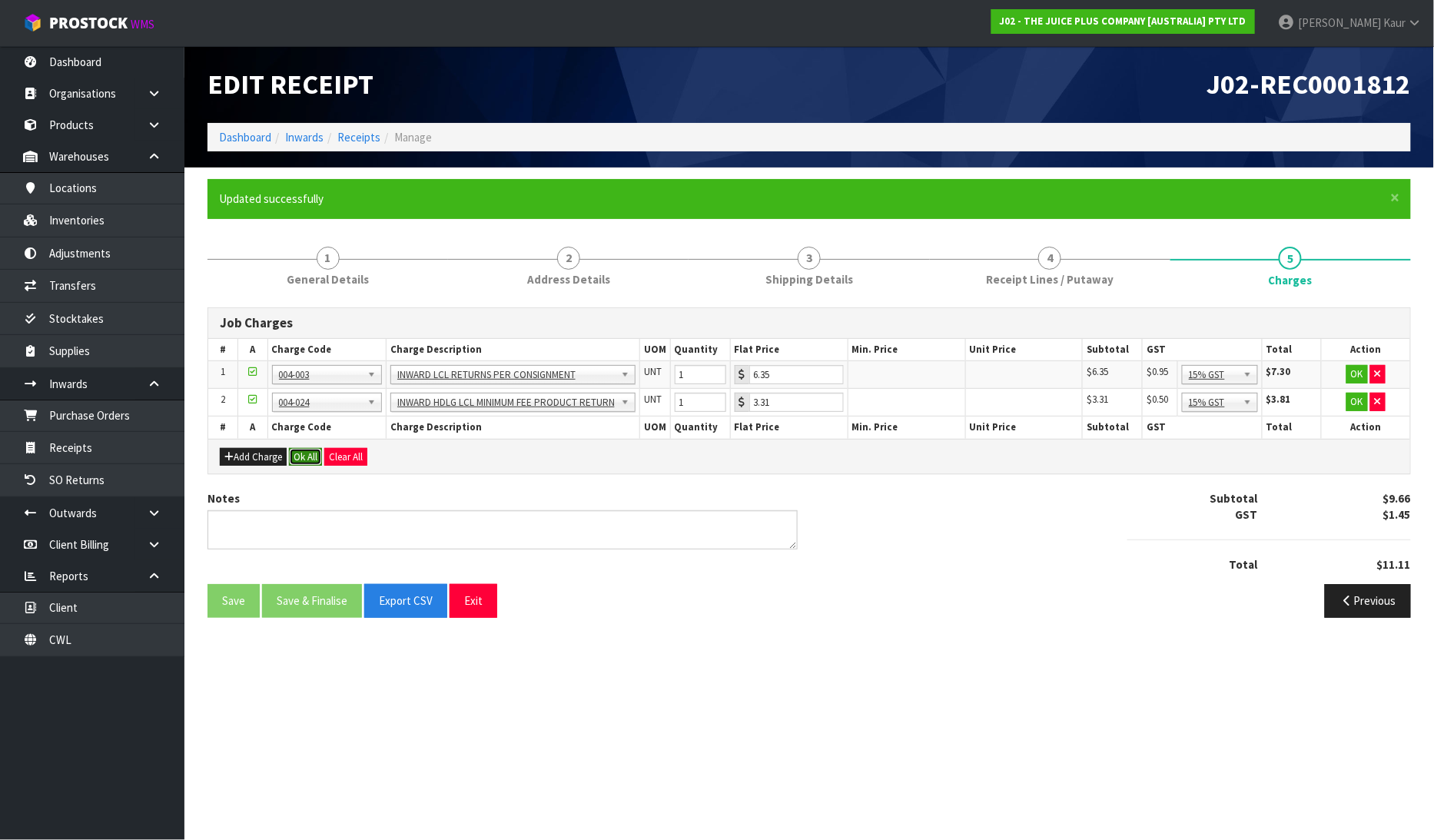
click at [310, 461] on button "Ok All" at bounding box center [305, 457] width 33 height 18
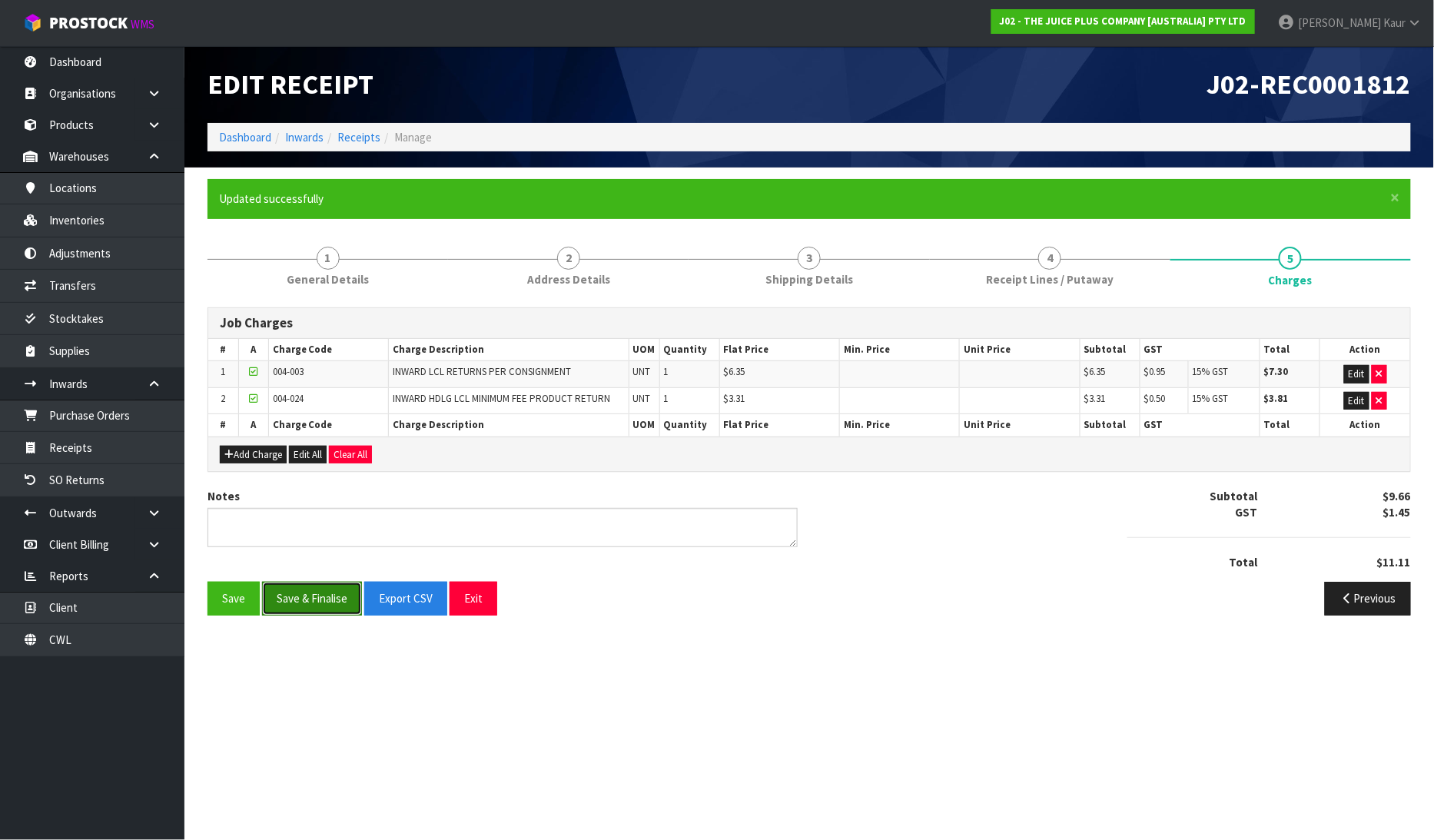
click at [298, 599] on button "Save & Finalise" at bounding box center [312, 598] width 100 height 33
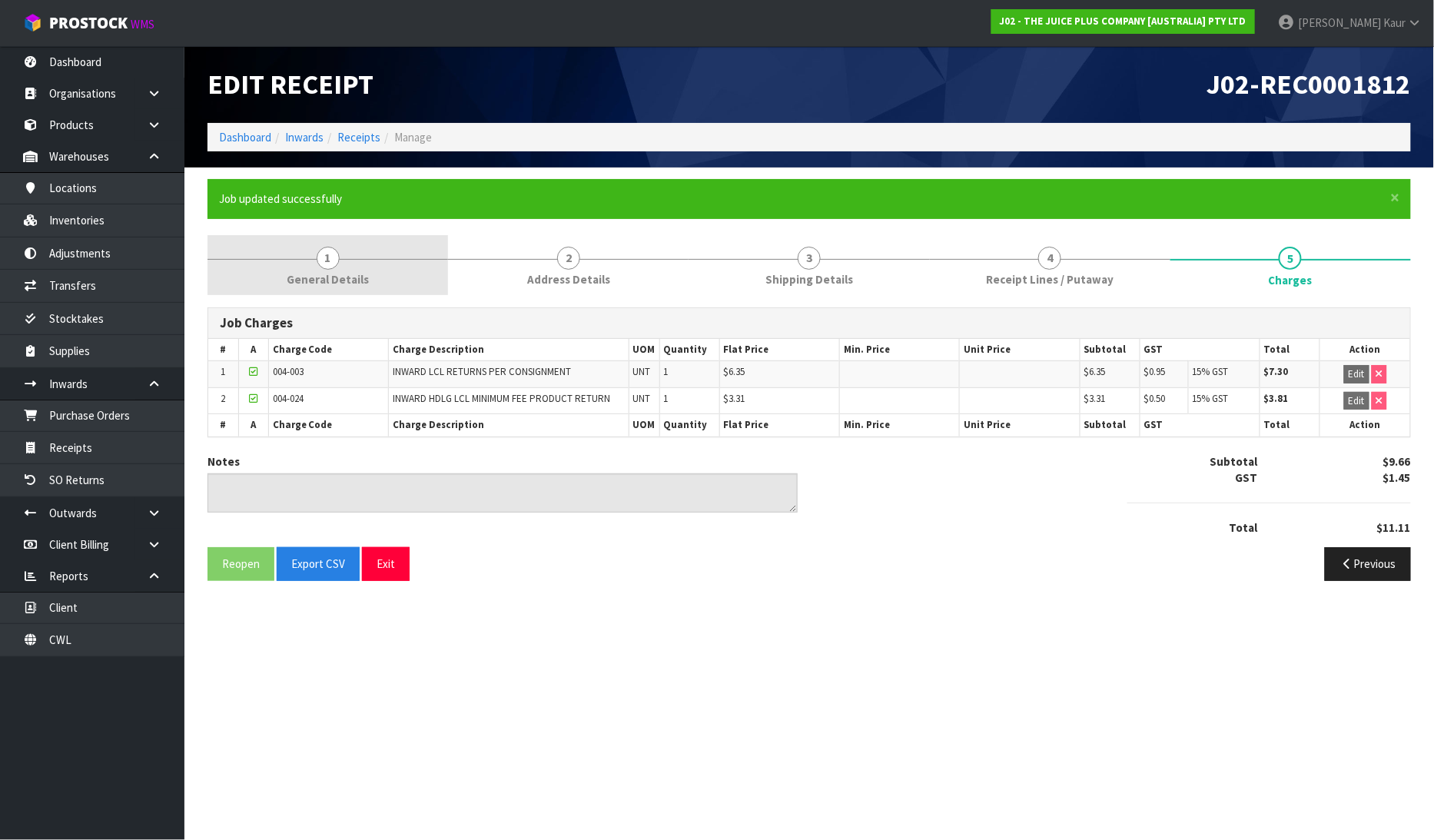
click at [319, 287] on span "General Details" at bounding box center [328, 279] width 82 height 16
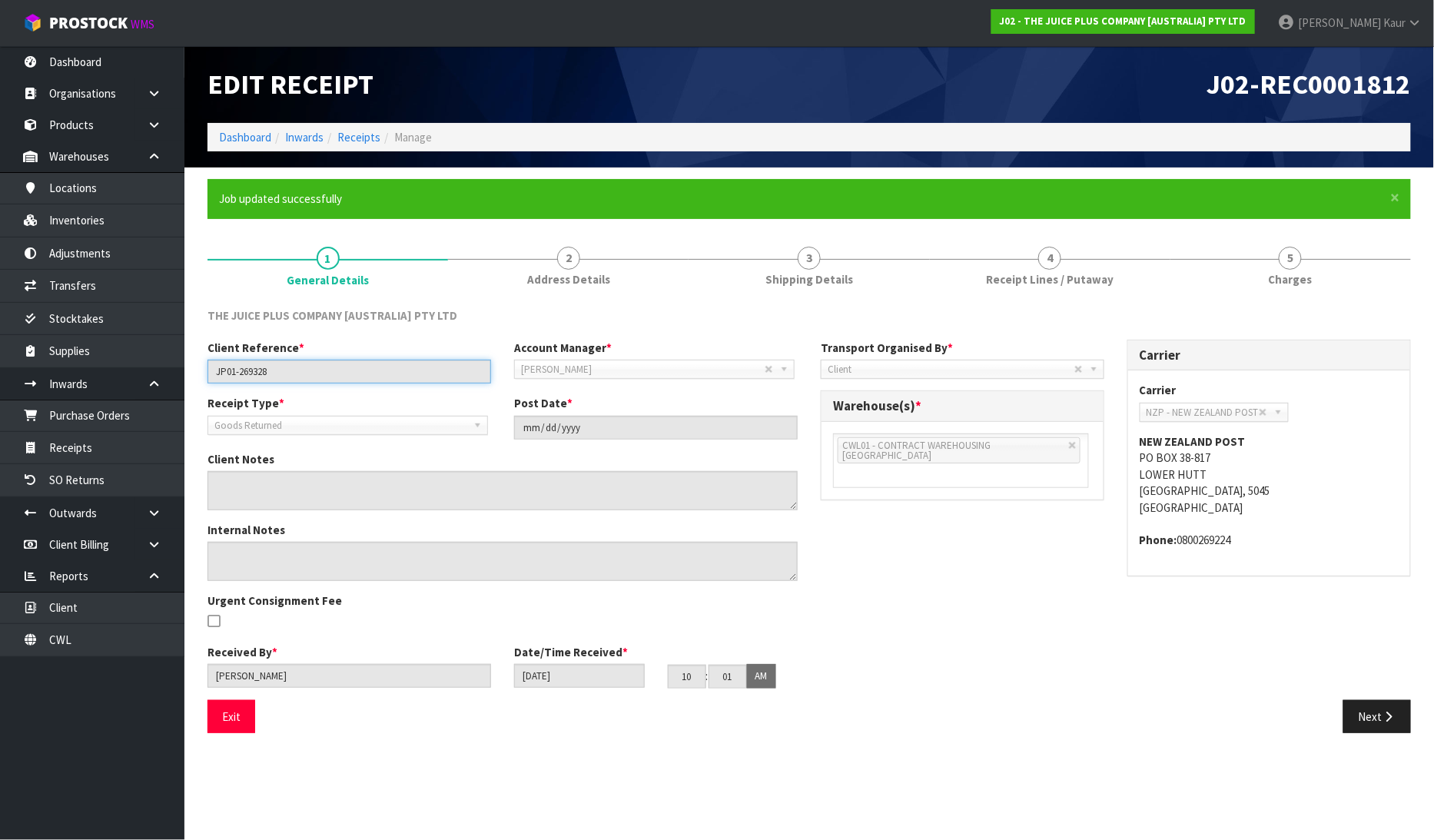
drag, startPoint x: 290, startPoint y: 378, endPoint x: 198, endPoint y: 373, distance: 92.1
click at [198, 373] on div "Client Reference * JP01-269328" at bounding box center [349, 361] width 307 height 44
click at [893, 95] on h1 "J02-REC0001812" at bounding box center [1116, 85] width 590 height 31
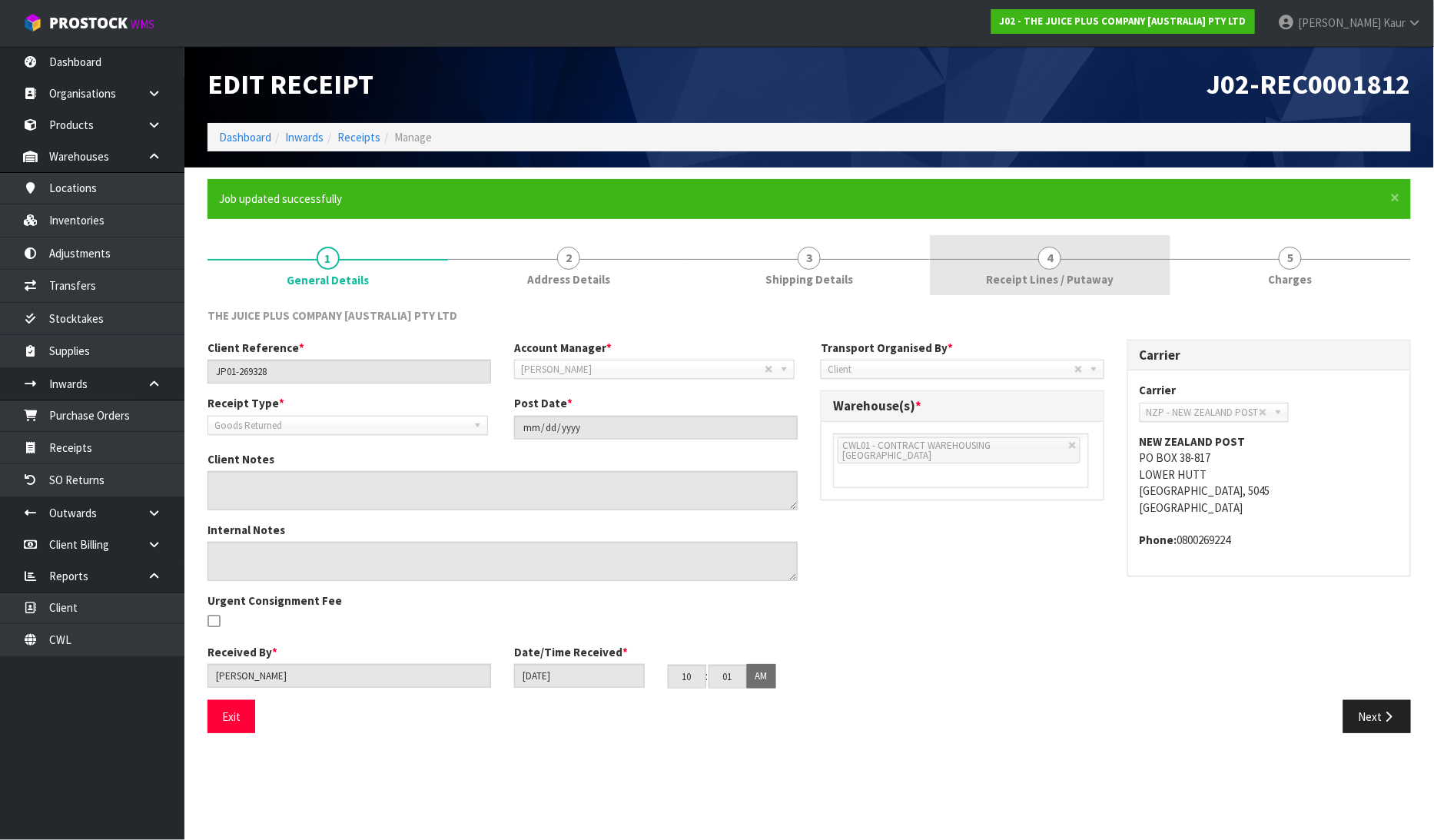
click at [1085, 284] on span "Receipt Lines / Putaway" at bounding box center [1050, 279] width 127 height 16
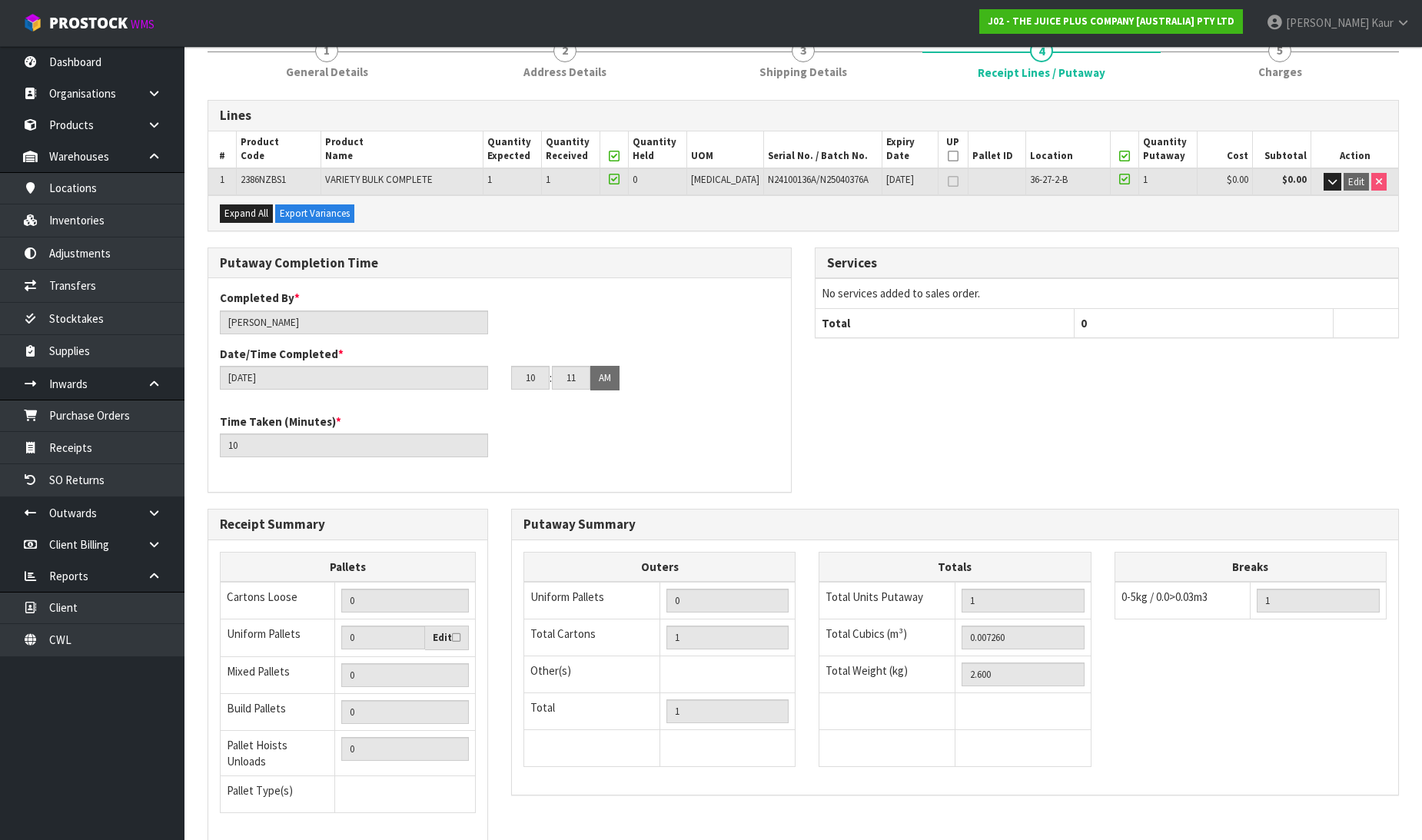
scroll to position [308, 0]
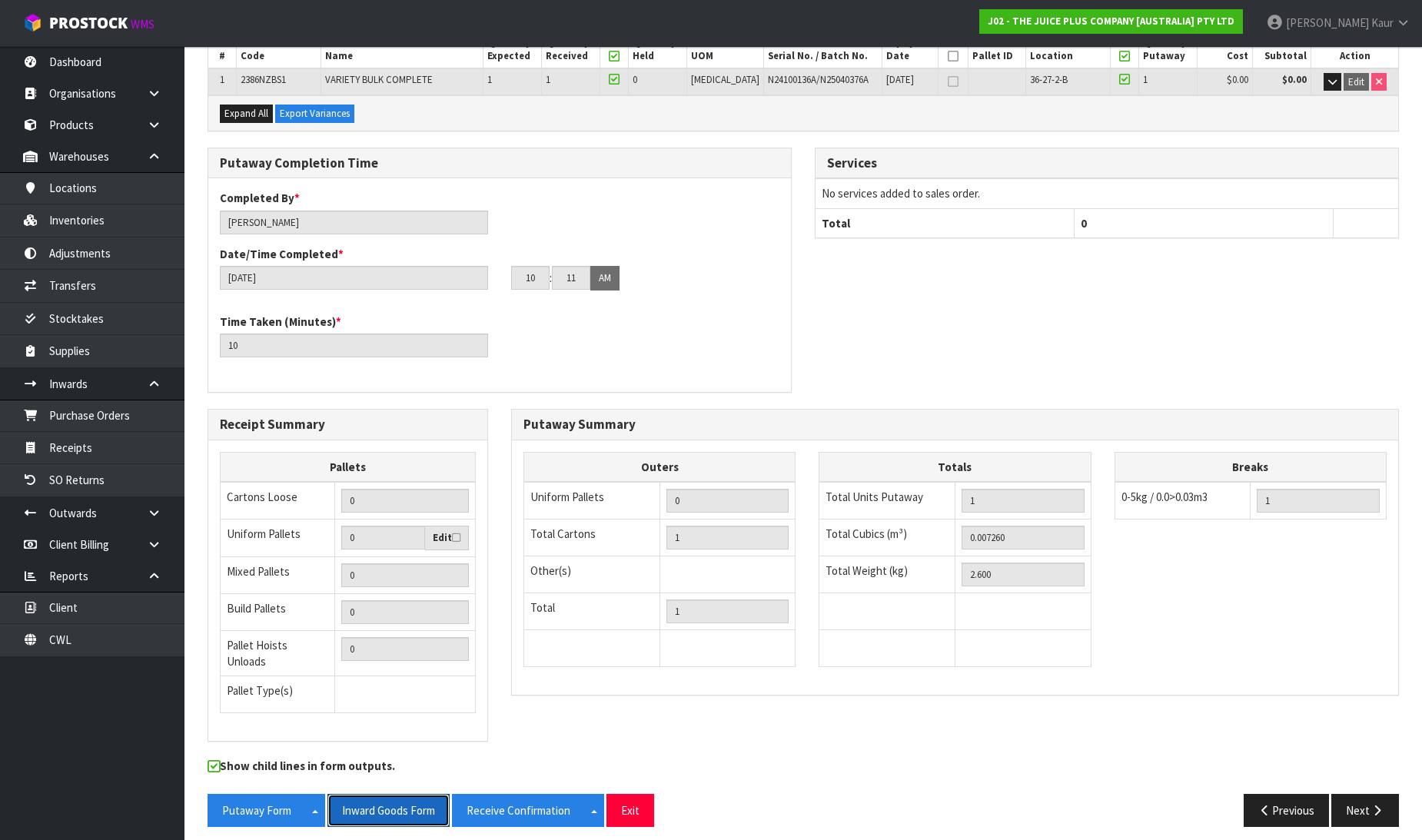
drag, startPoint x: 384, startPoint y: 794, endPoint x: 1364, endPoint y: 199, distance: 1146.5
click at [387, 794] on button "Inward Goods Form" at bounding box center [389, 810] width 122 height 33
click at [108, 636] on link "CWL" at bounding box center [92, 639] width 185 height 32
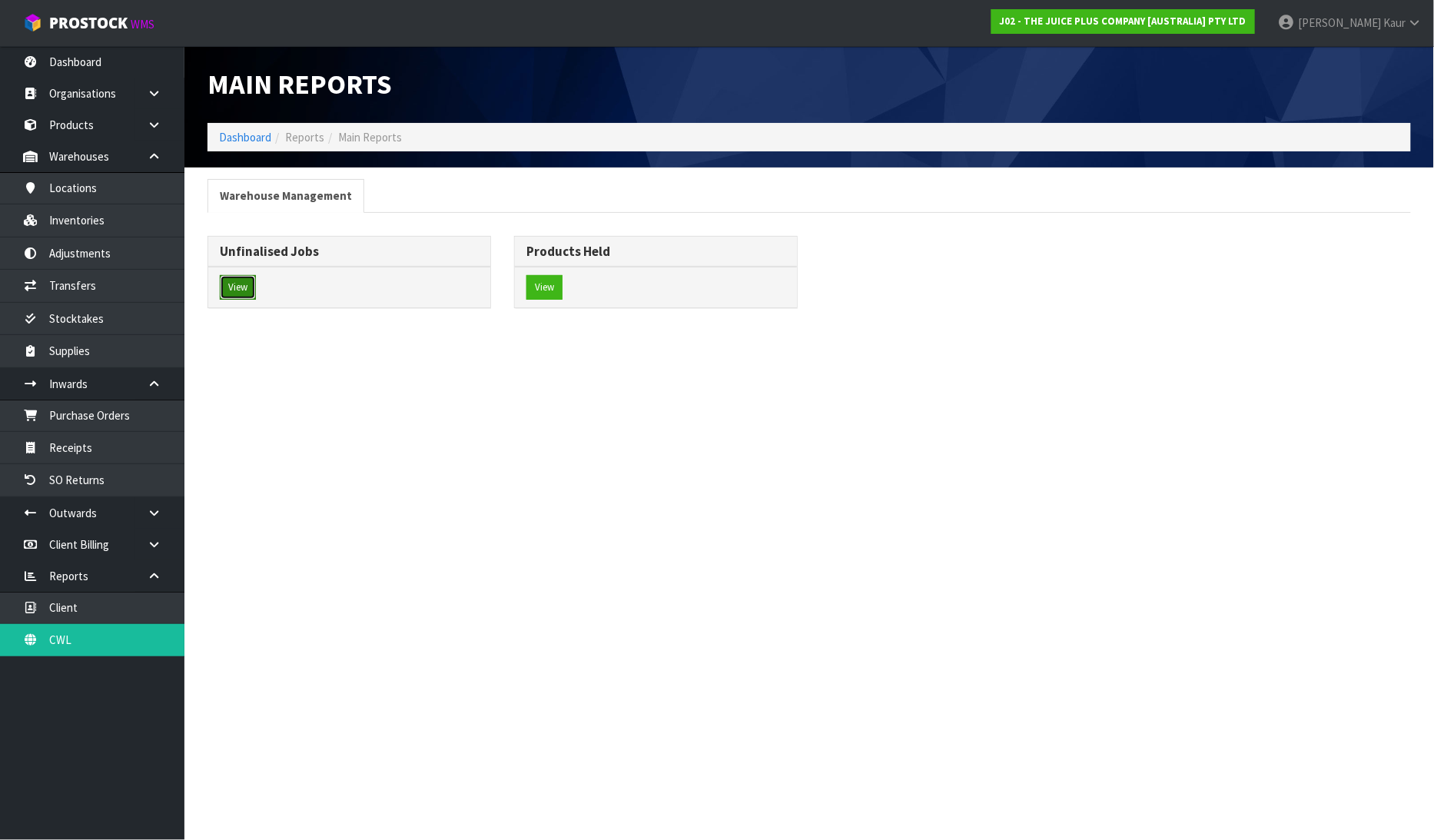
click at [235, 293] on button "View" at bounding box center [238, 287] width 36 height 25
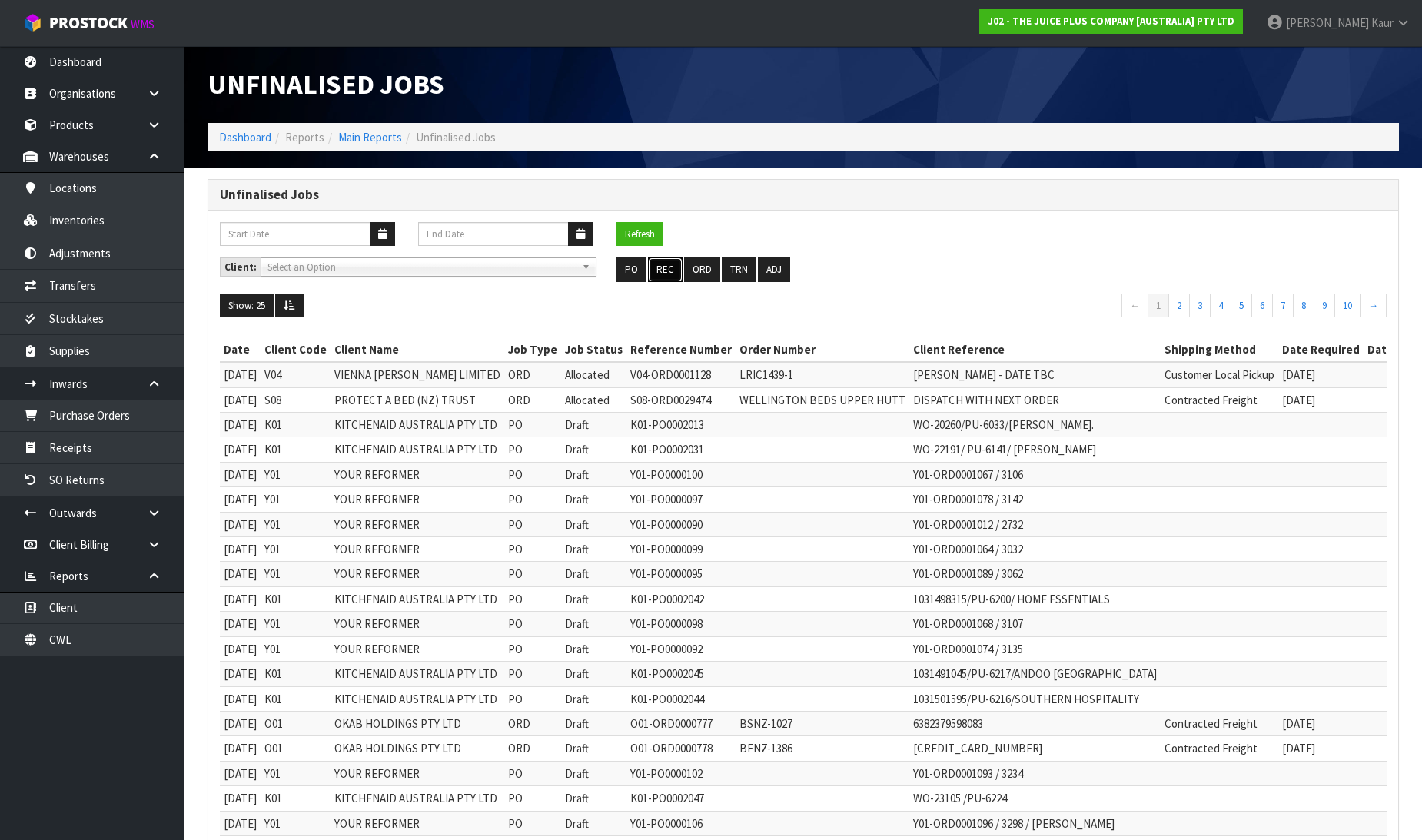
click at [675, 271] on button "REC" at bounding box center [665, 269] width 35 height 25
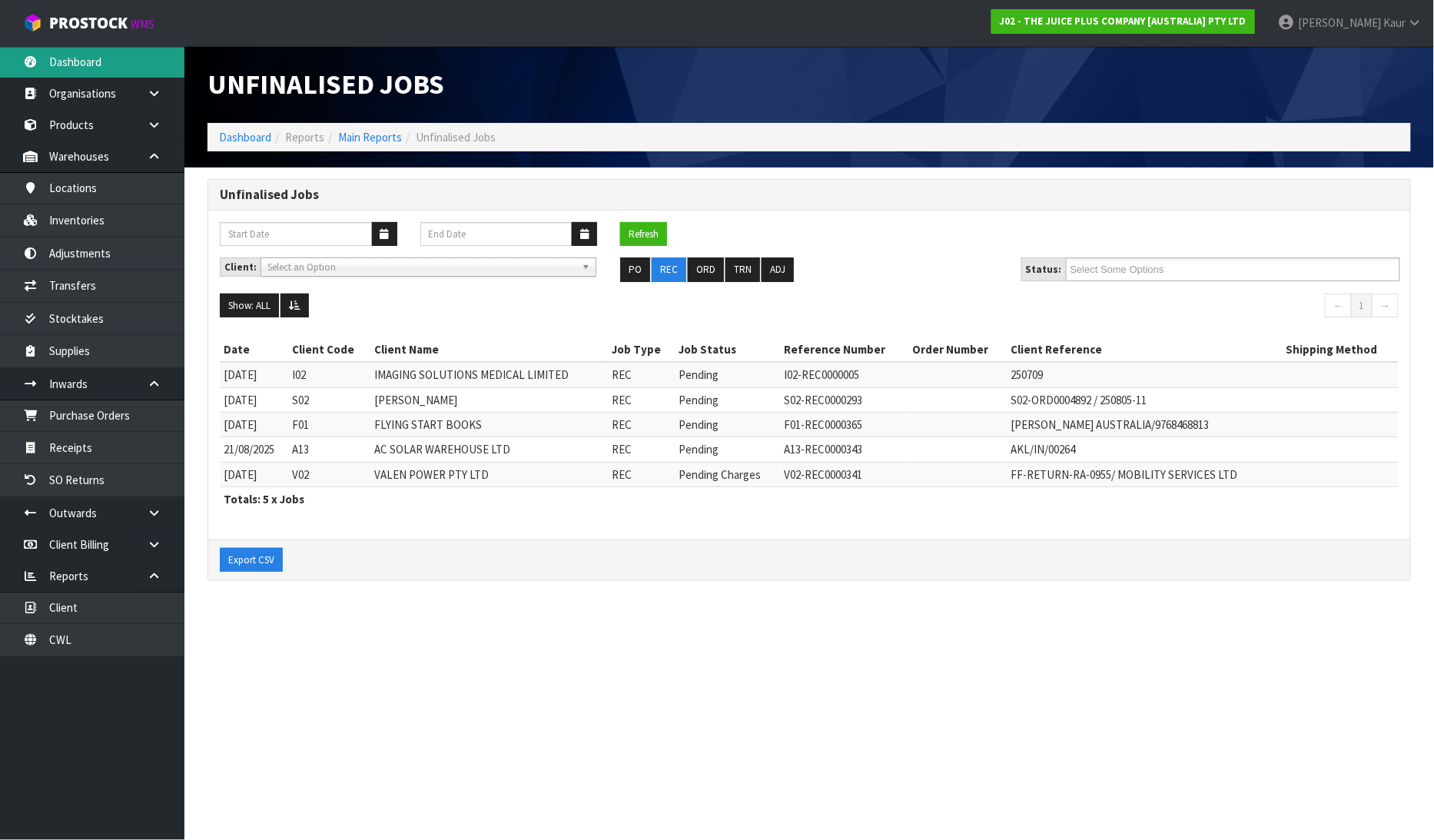
click at [91, 66] on link "Dashboard" at bounding box center [92, 62] width 185 height 32
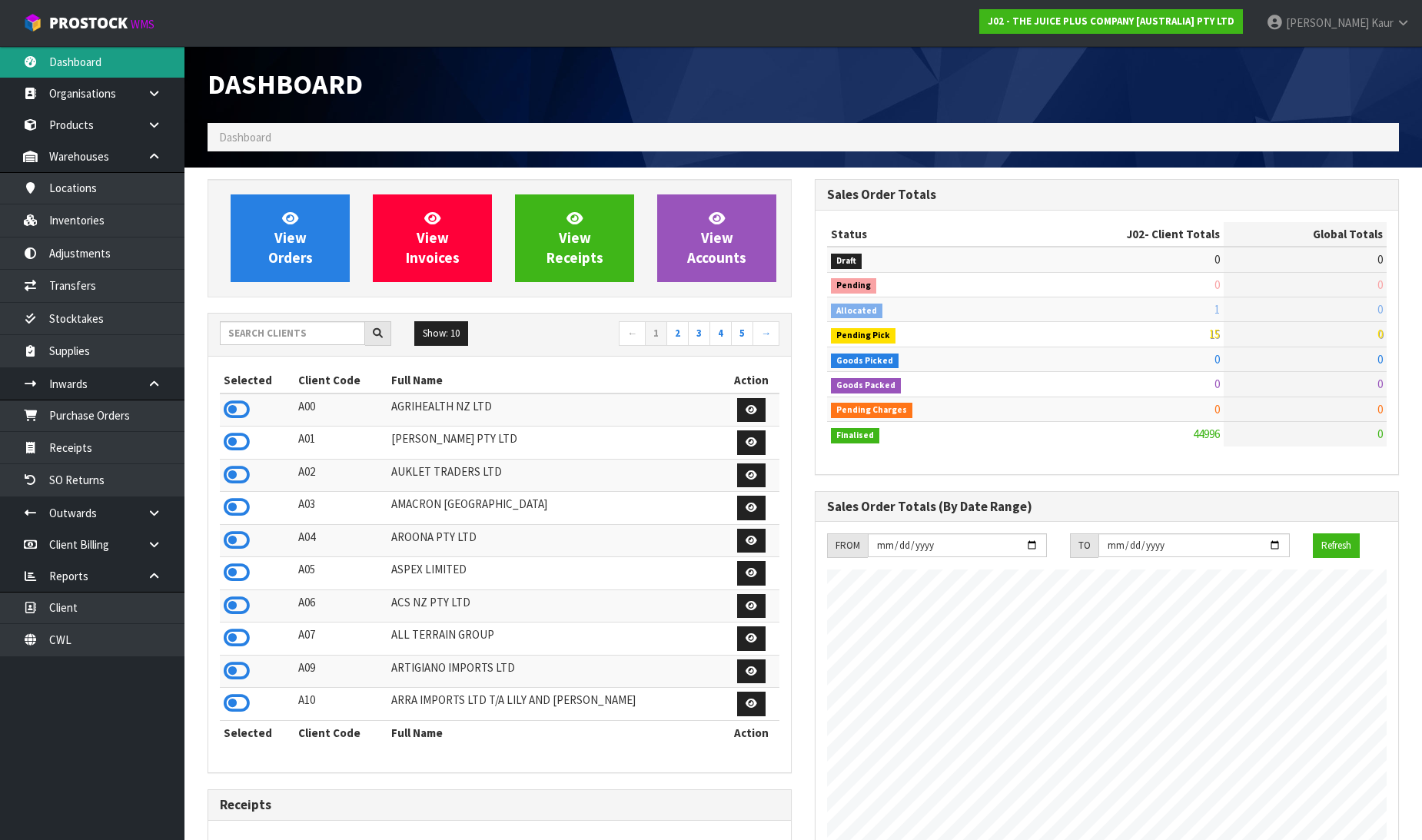
scroll to position [1164, 607]
click at [246, 323] on div "Show: 10 5 10 25 50 ← 1 2 3 4 5 →" at bounding box center [500, 334] width 583 height 43
click at [233, 339] on input "text" at bounding box center [292, 333] width 146 height 24
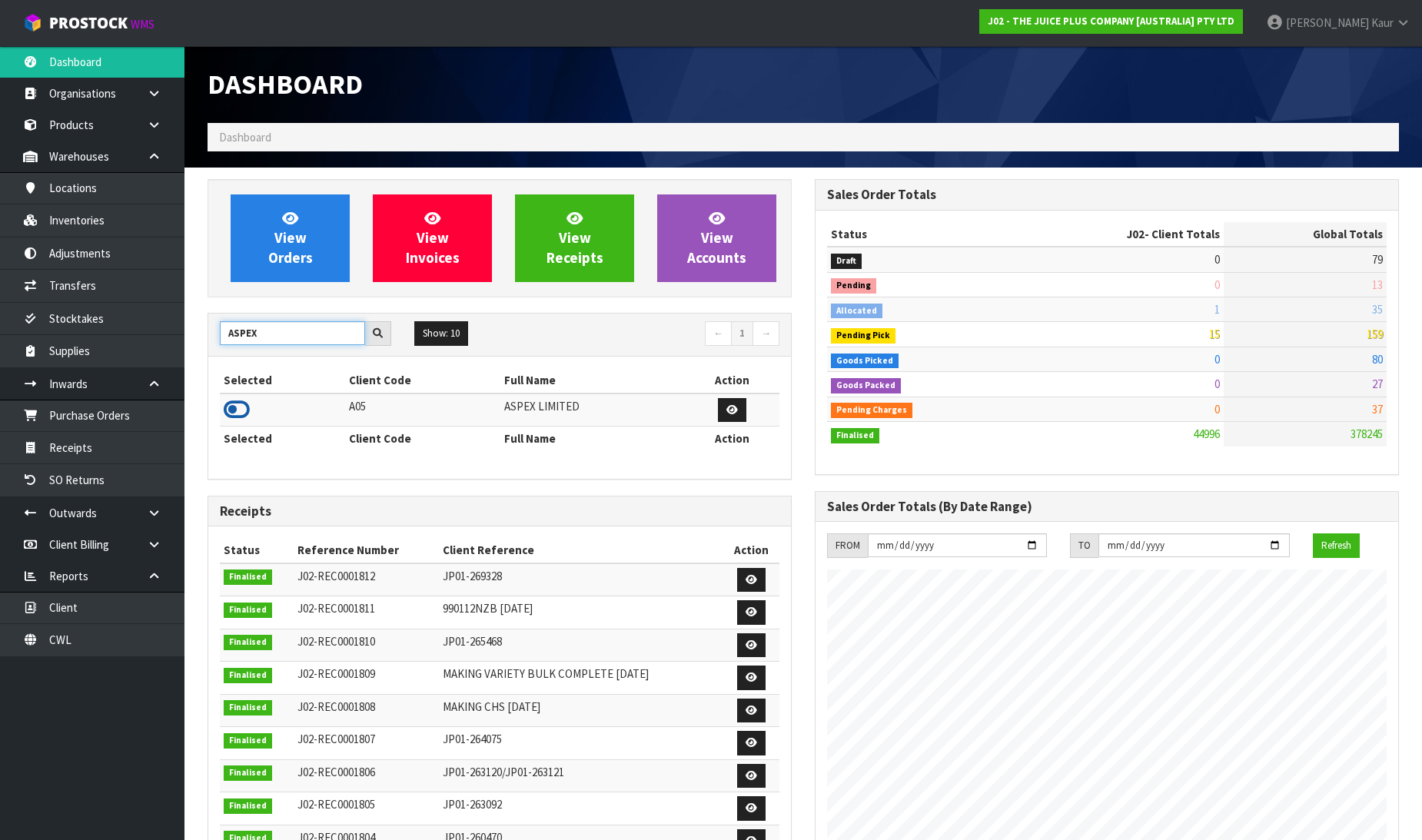
type input "ASPEX"
click at [230, 404] on icon at bounding box center [237, 409] width 26 height 23
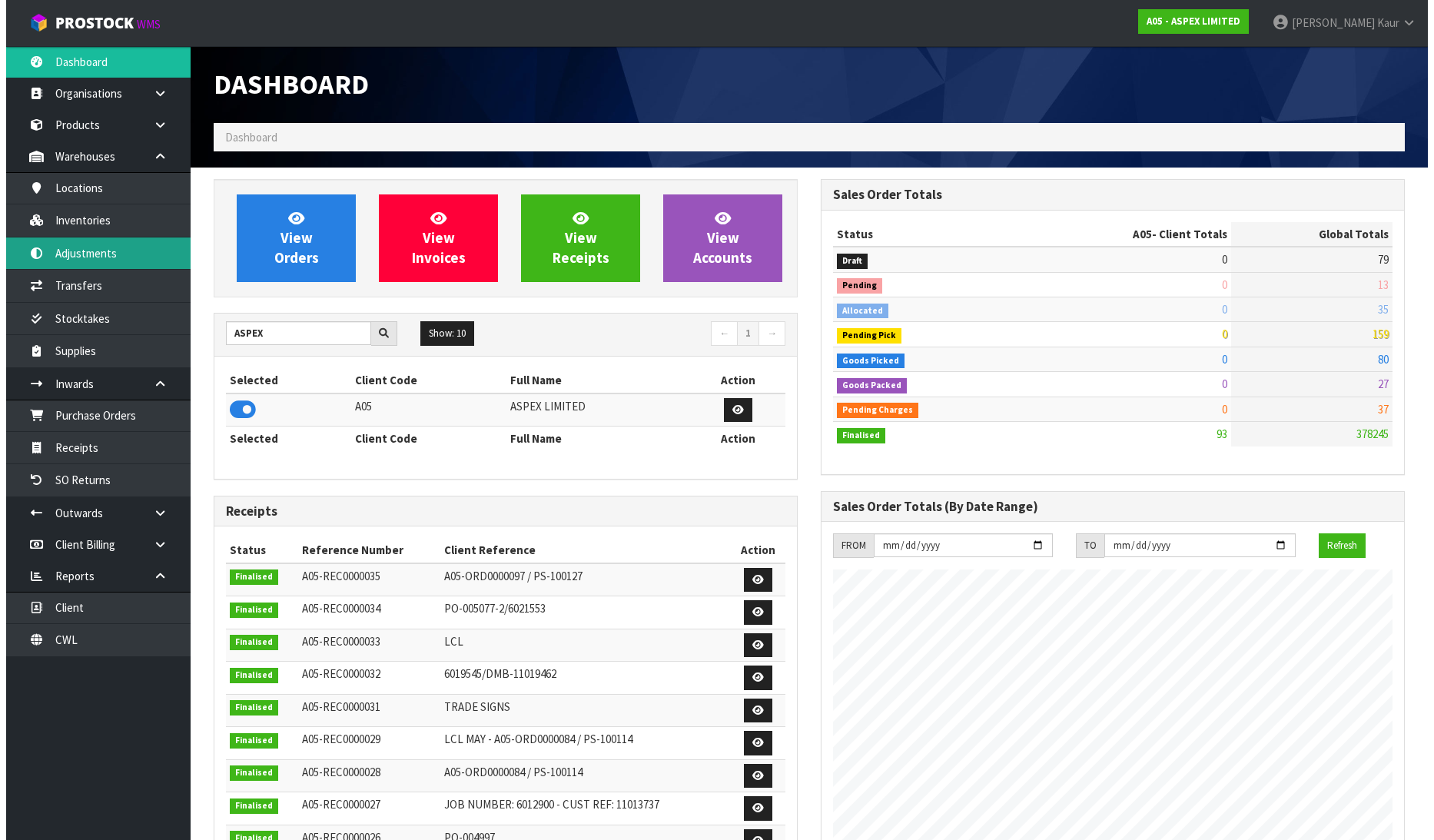
scroll to position [939, 607]
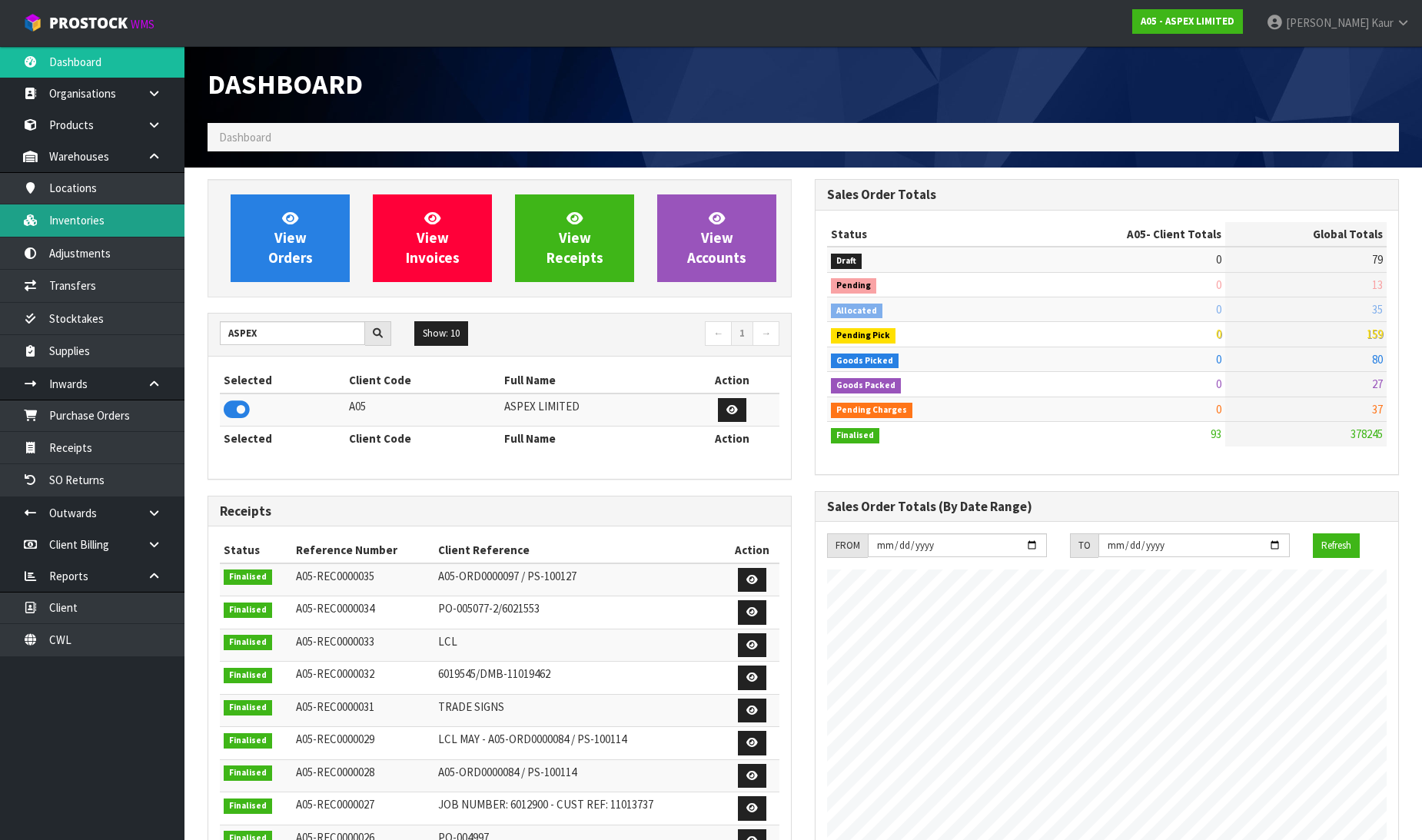
click at [109, 214] on link "Inventories" at bounding box center [92, 220] width 185 height 32
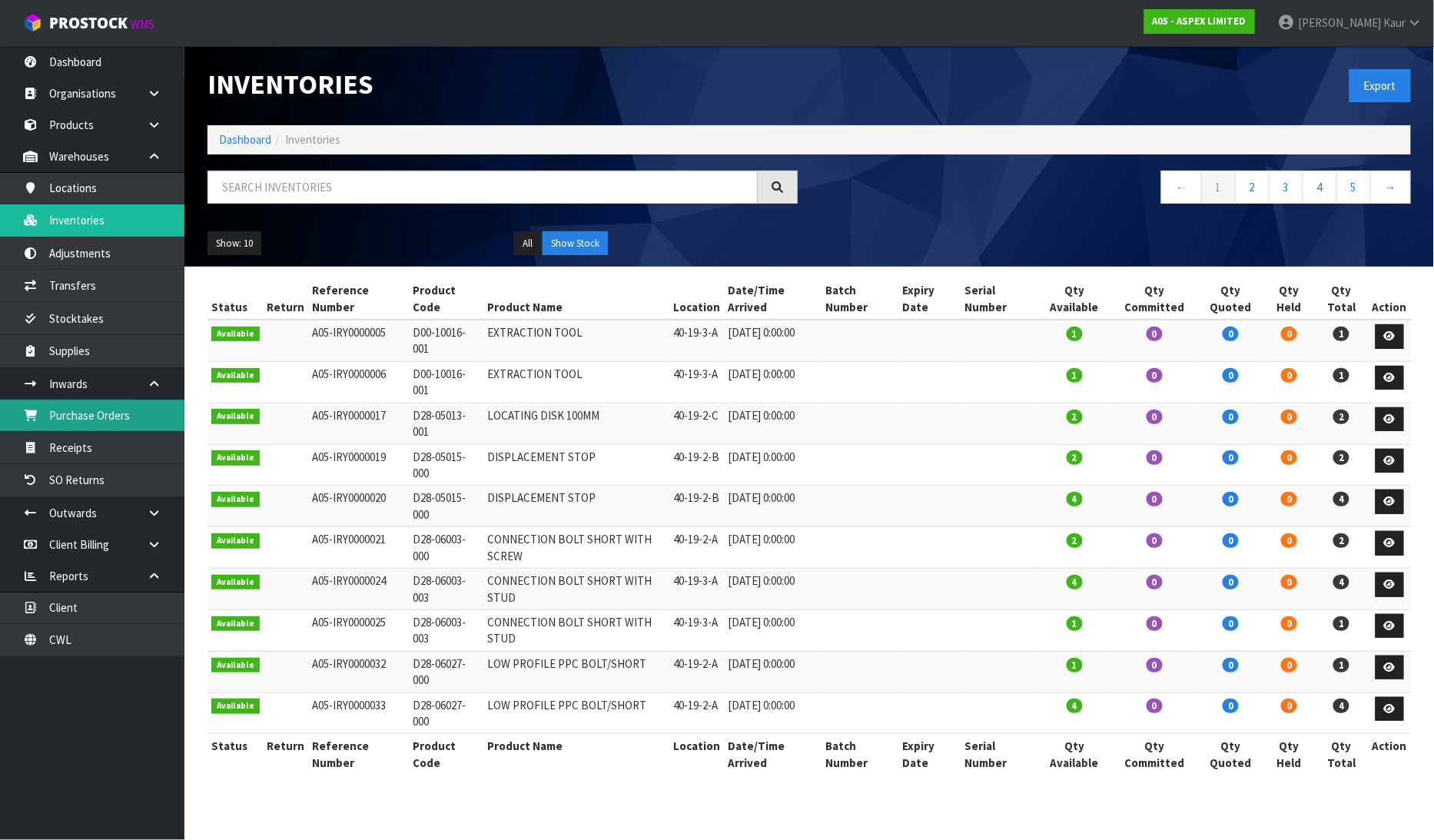
click at [126, 415] on link "Purchase Orders" at bounding box center [92, 415] width 185 height 32
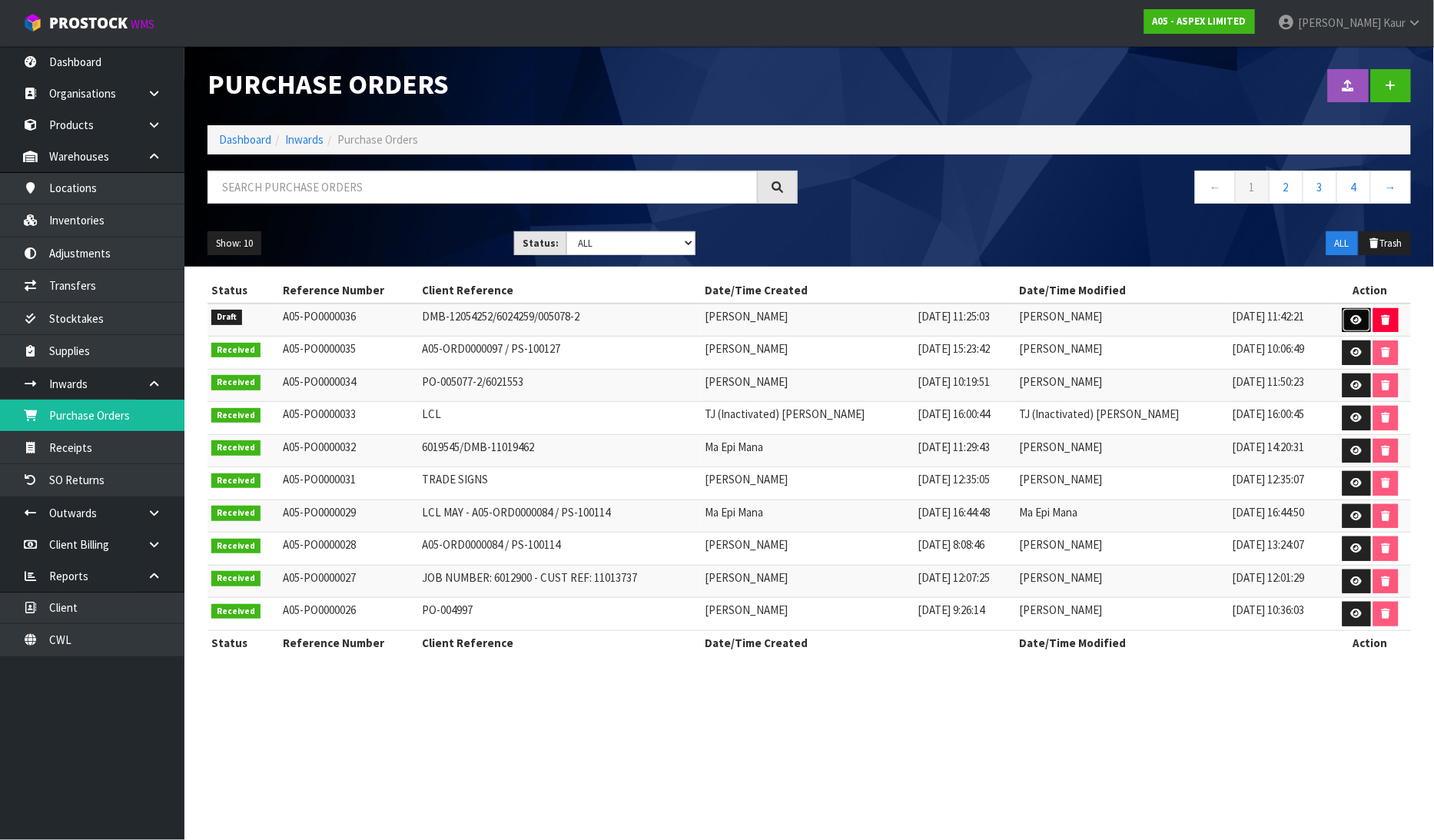
click at [1358, 316] on icon at bounding box center [1357, 319] width 12 height 10
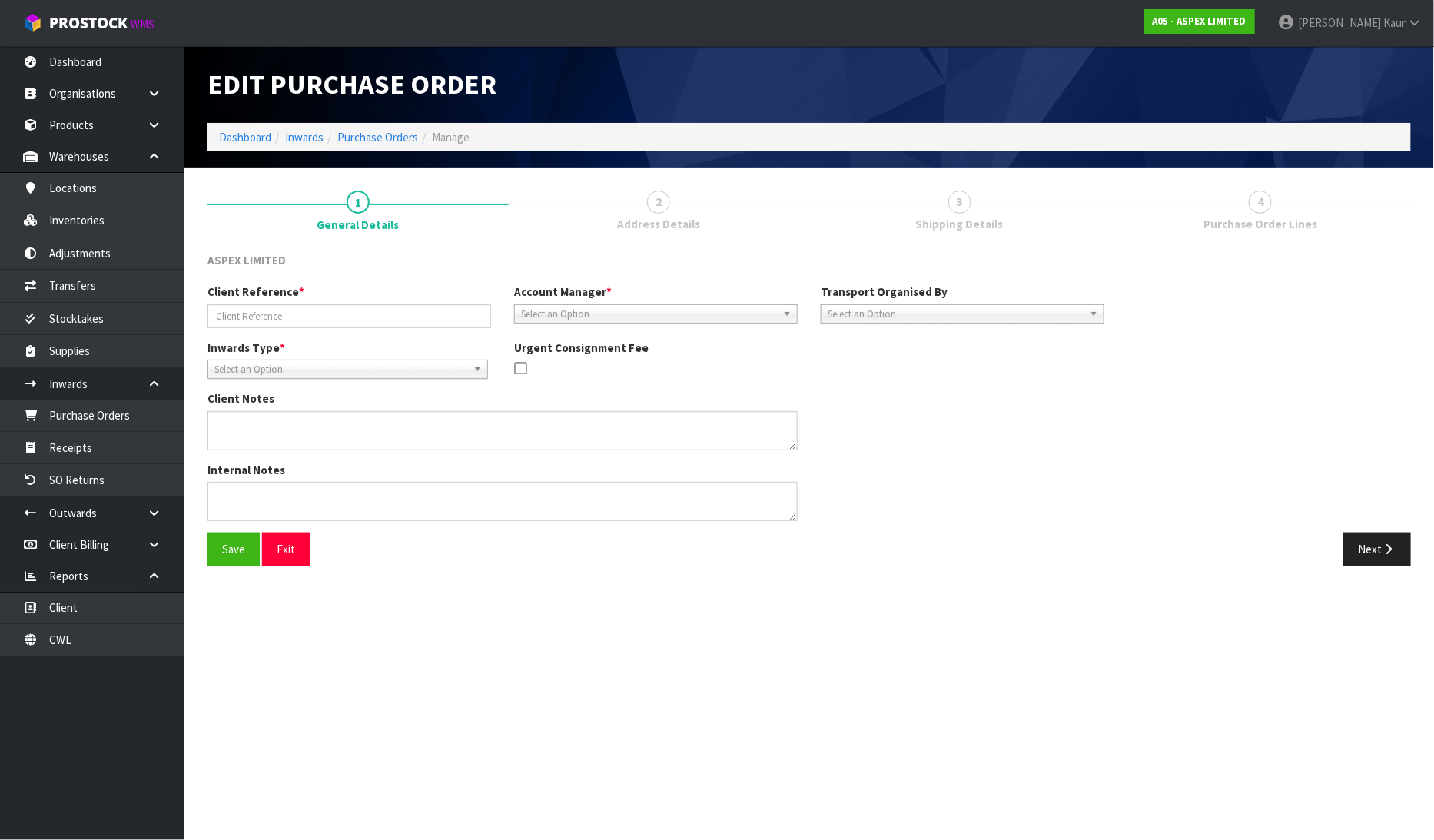
type input "DMB-12054252/6024259/005078-2"
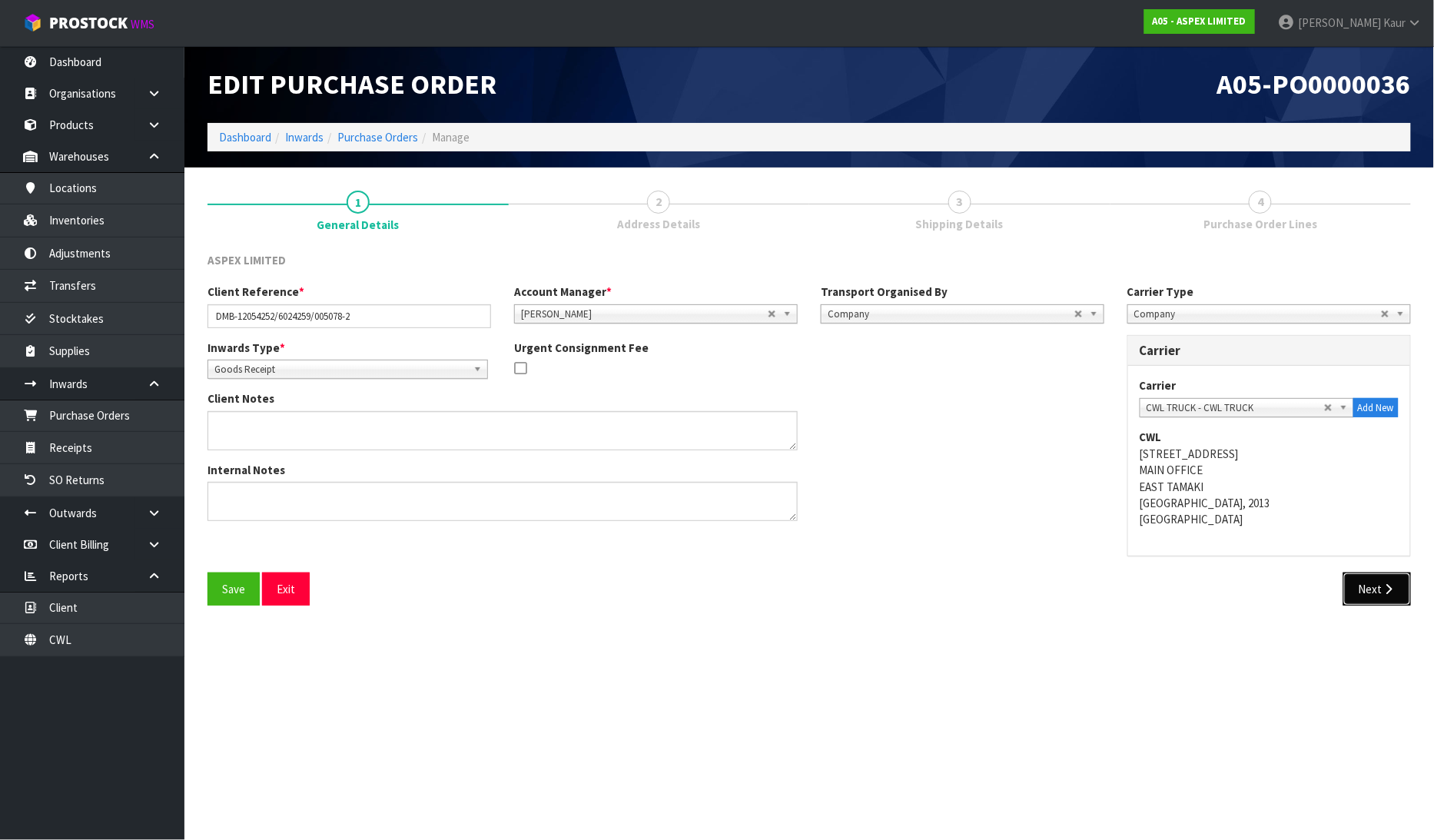
click at [1372, 597] on button "Next" at bounding box center [1378, 589] width 67 height 33
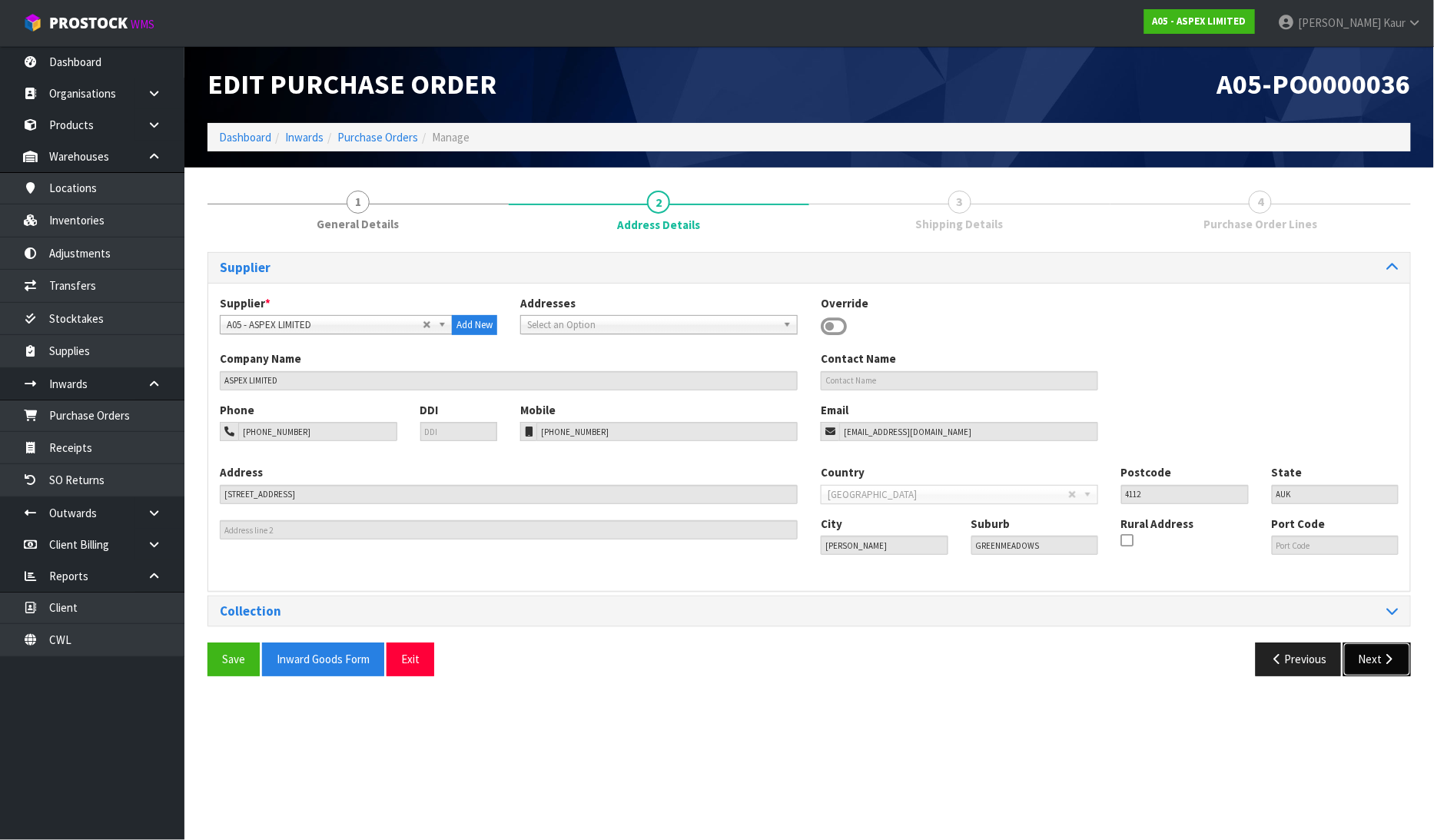
click at [1363, 658] on button "Next" at bounding box center [1378, 659] width 67 height 33
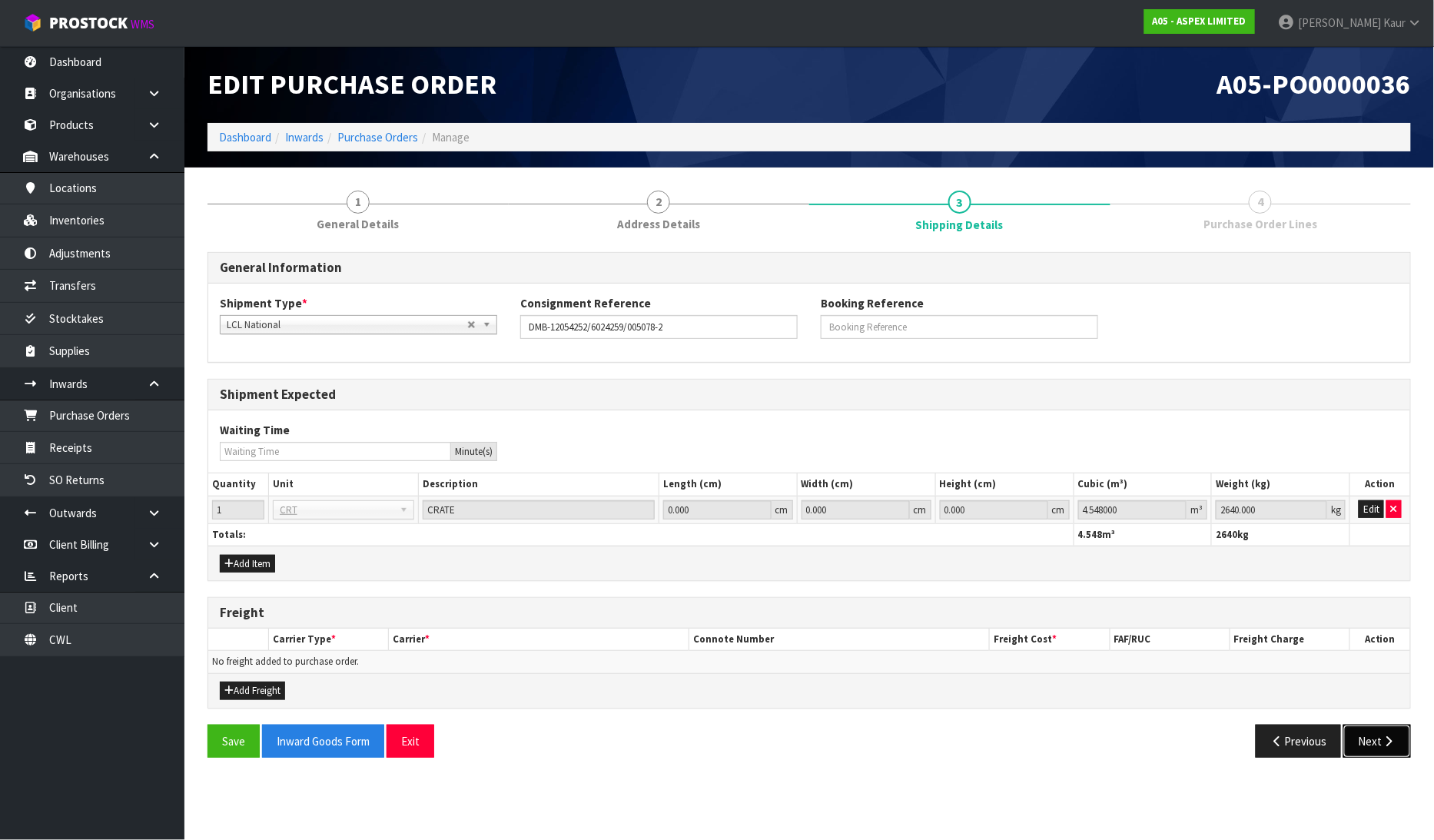
click at [1393, 736] on icon "button" at bounding box center [1389, 741] width 15 height 12
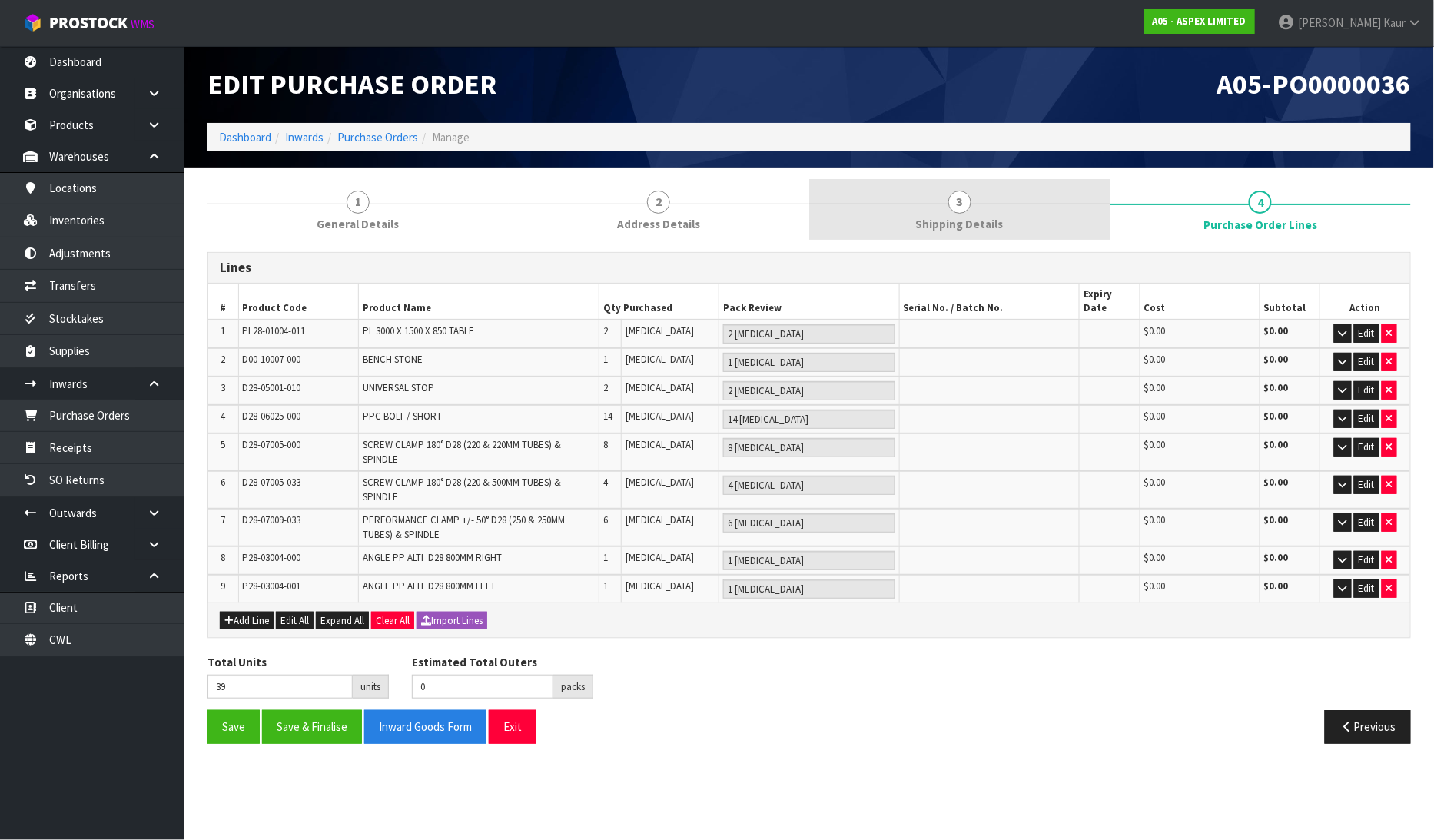
click at [951, 200] on span "3" at bounding box center [960, 201] width 23 height 23
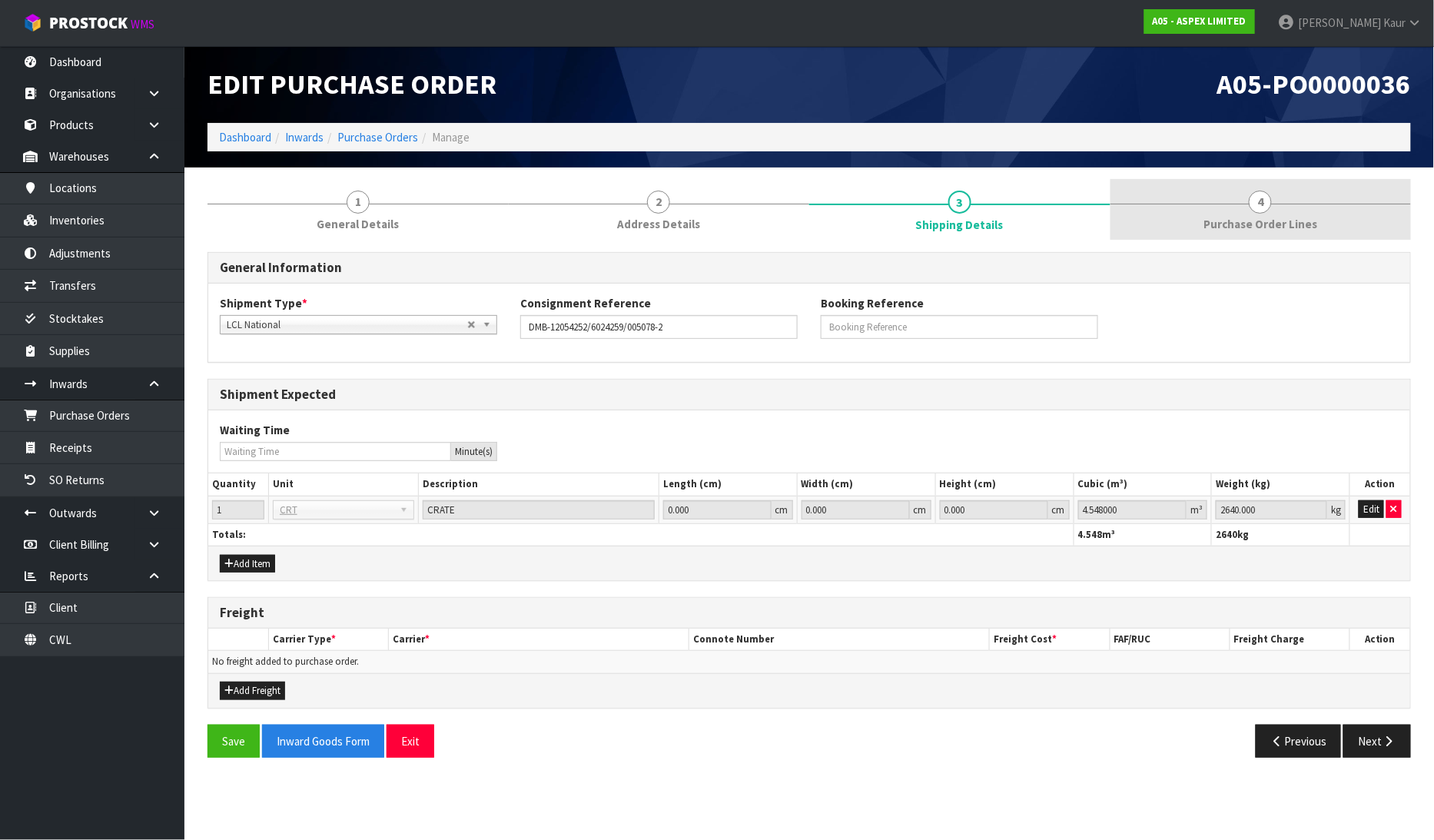
click at [1311, 205] on link "4 Purchase Order Lines" at bounding box center [1261, 209] width 301 height 61
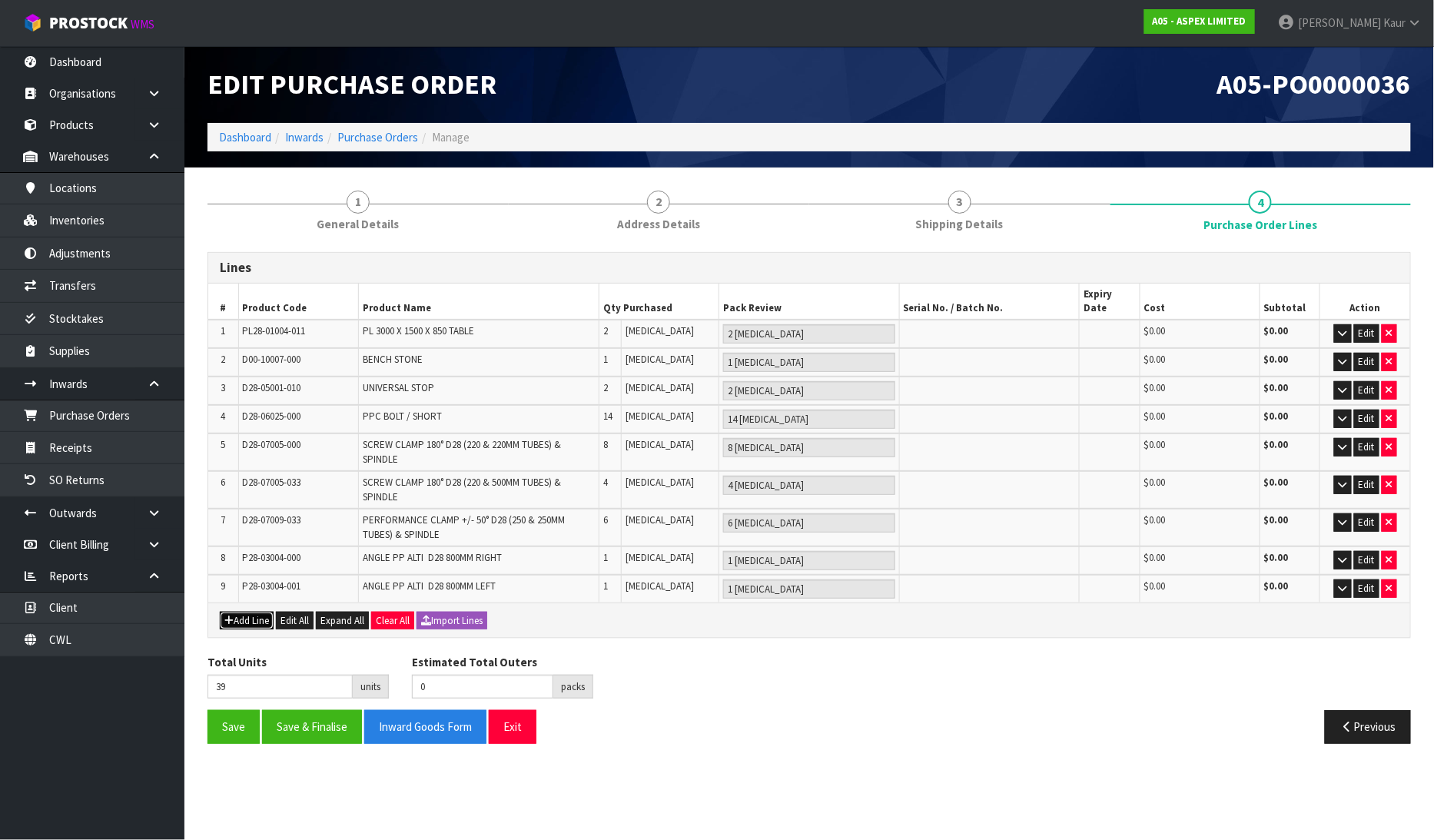
click at [239, 612] on button "Add Line" at bounding box center [246, 621] width 54 height 18
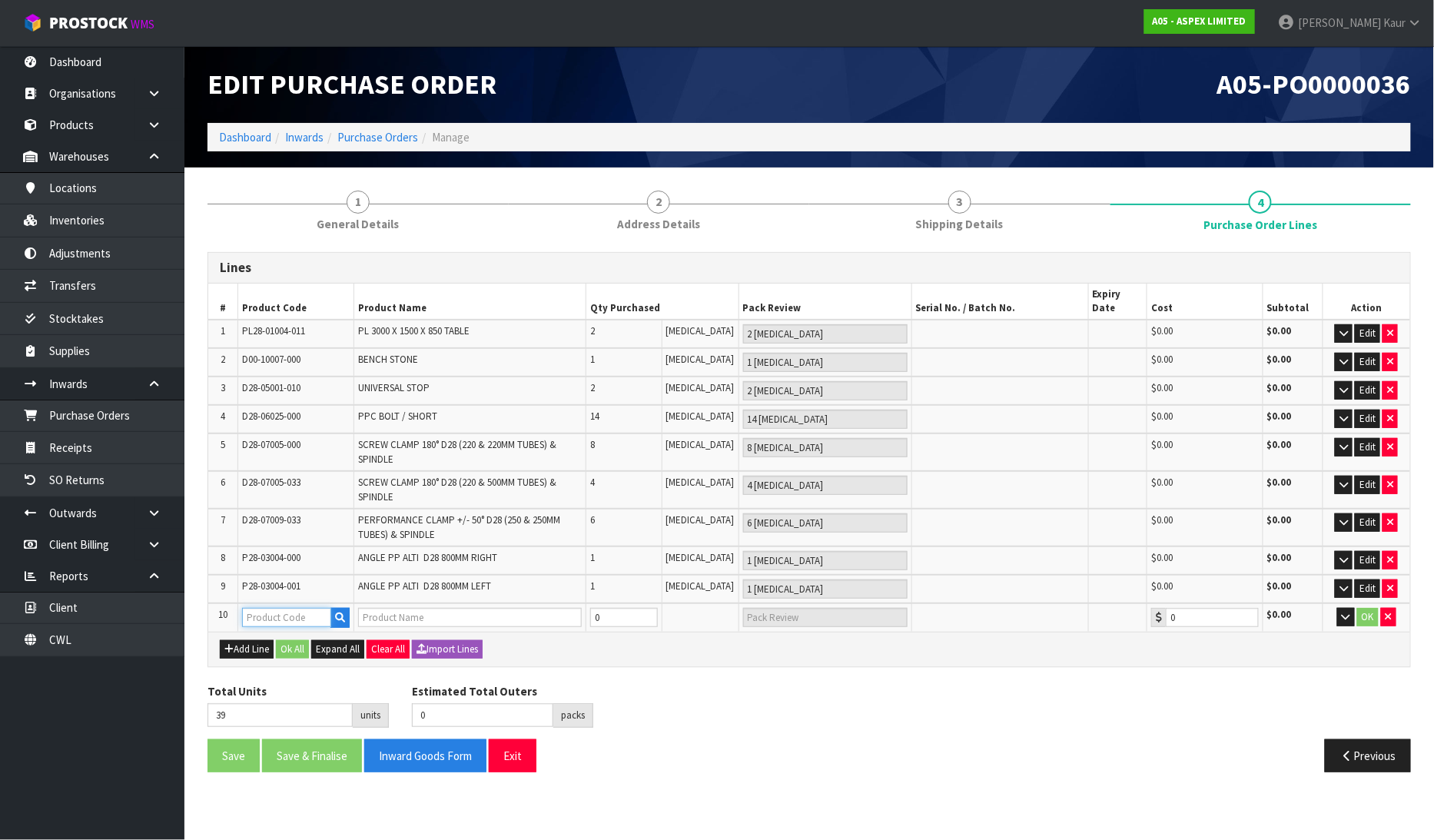
click at [254, 608] on input "text" at bounding box center [287, 617] width 90 height 19
type input "00121639"
type input "SEEKISTE 3050X1550X620 MM, HT"
type input "0.00"
type input "00121639"
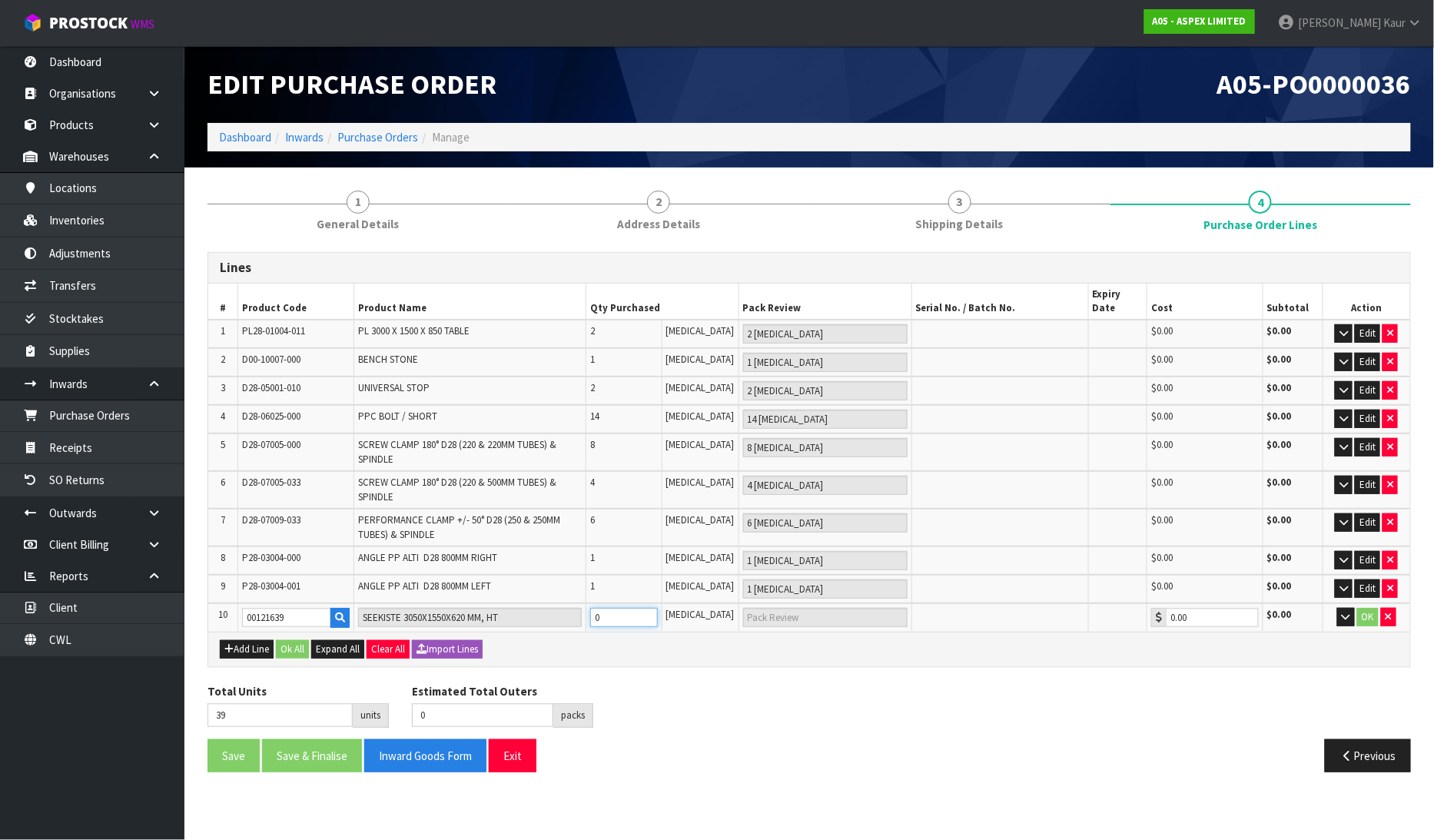
click at [616, 608] on input "0" at bounding box center [623, 617] width 66 height 19
type input "40"
type input "1"
type input "1 [MEDICAL_DATA]"
type input "1"
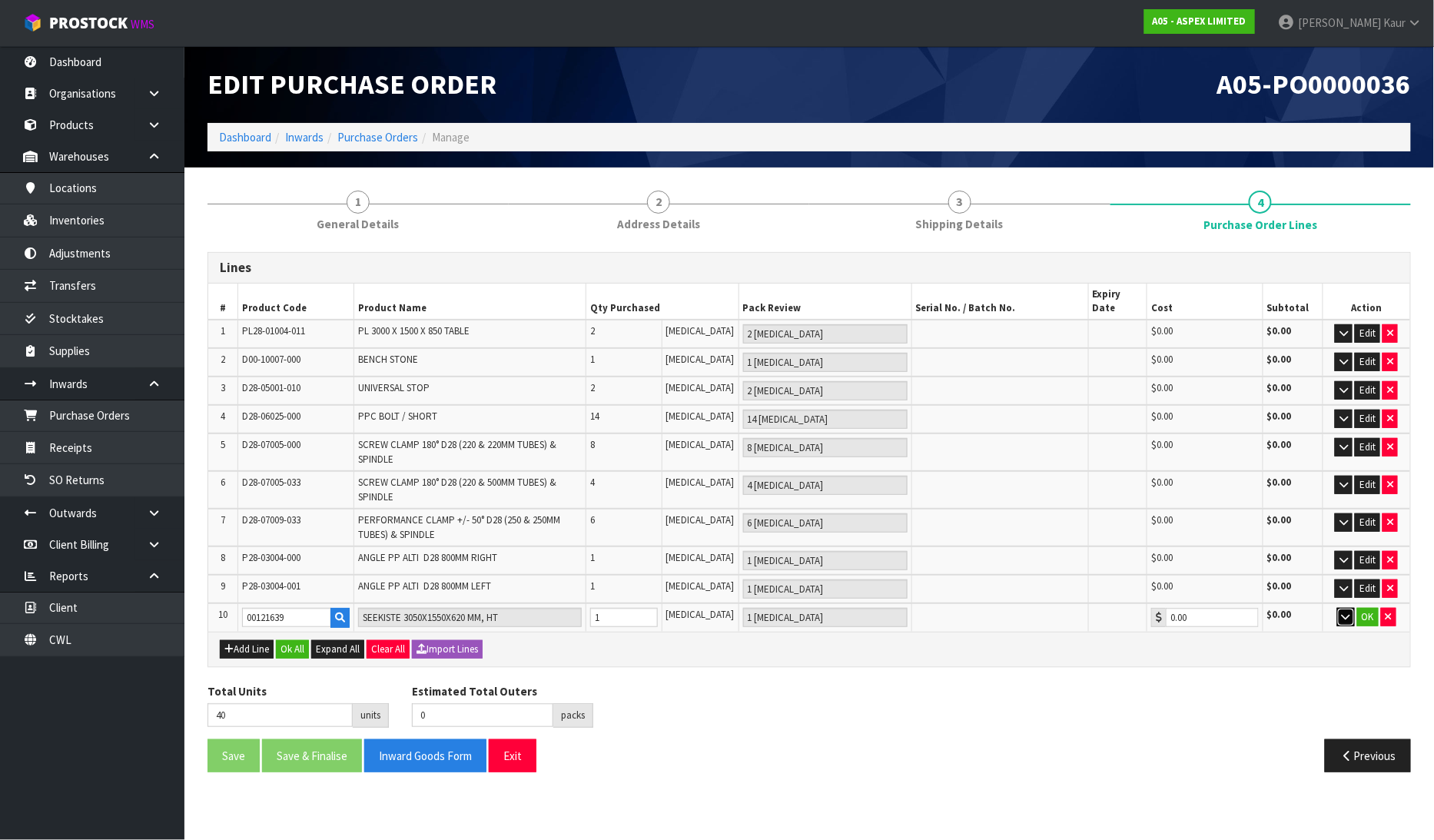
click at [1344, 608] on button "button" at bounding box center [1346, 617] width 17 height 18
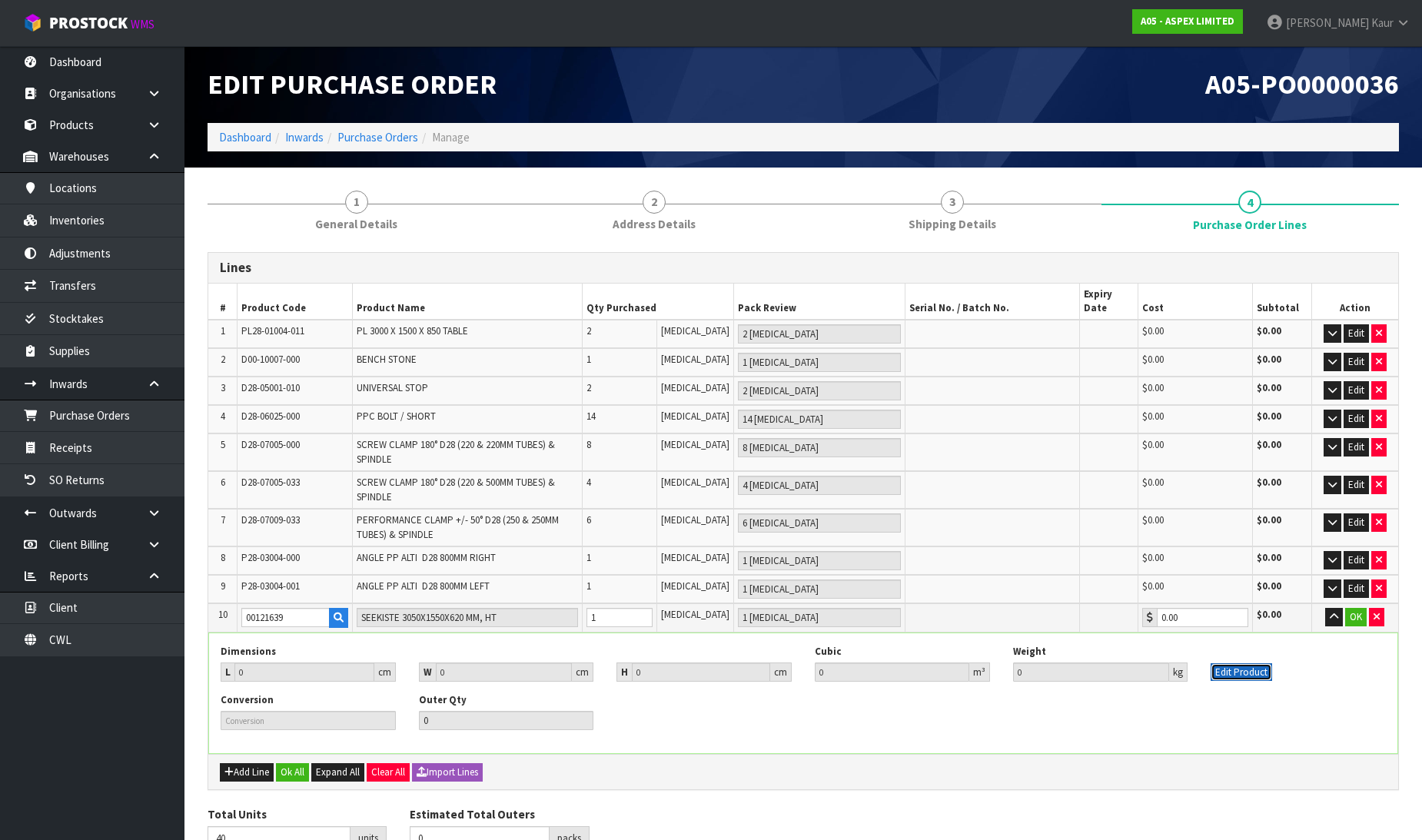
click at [1242, 663] on button "Edit Product" at bounding box center [1241, 672] width 62 height 18
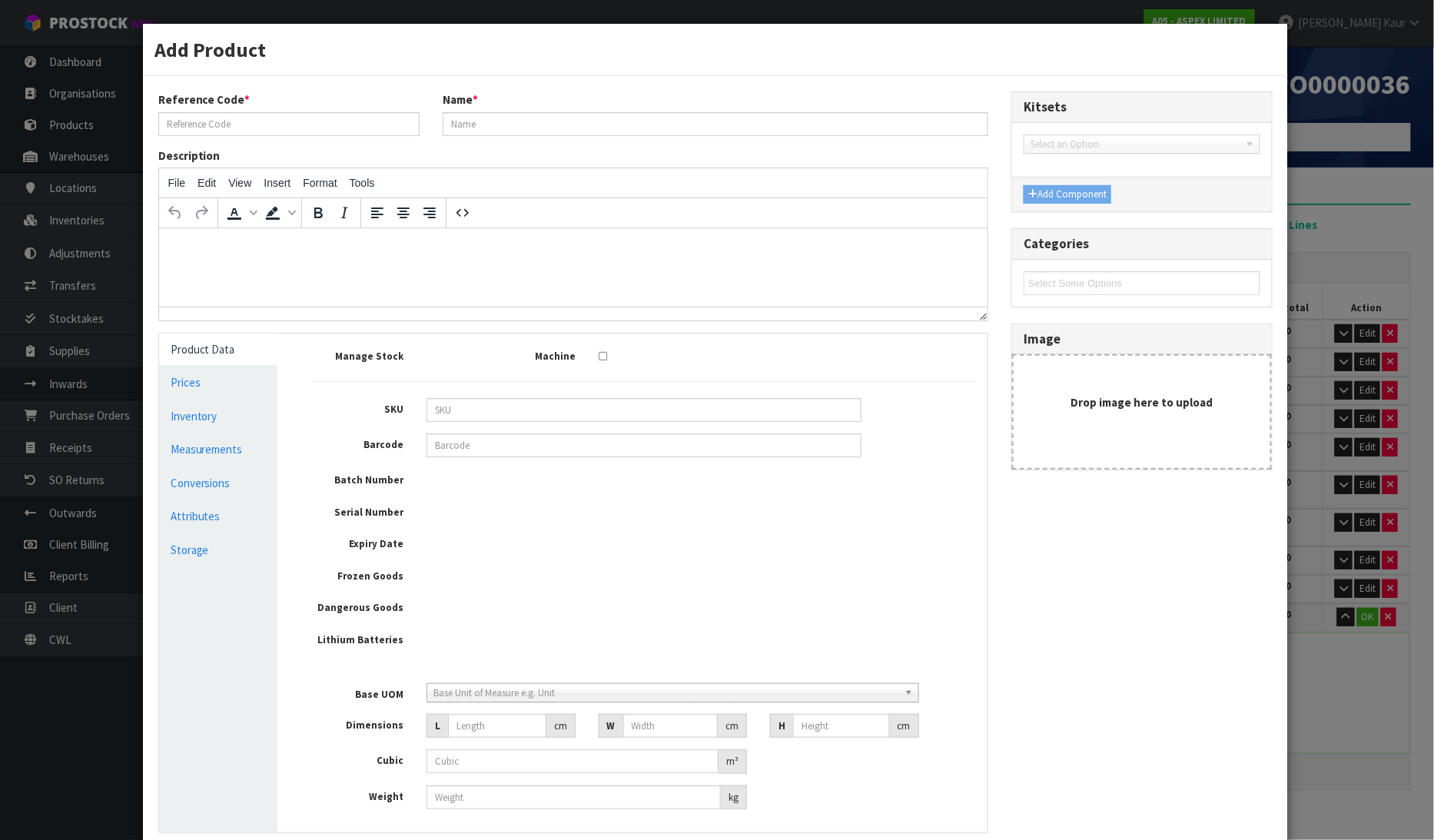
type input "00121639"
type input "SEEKISTE 3050X1550X620 MM, HT"
type input "0"
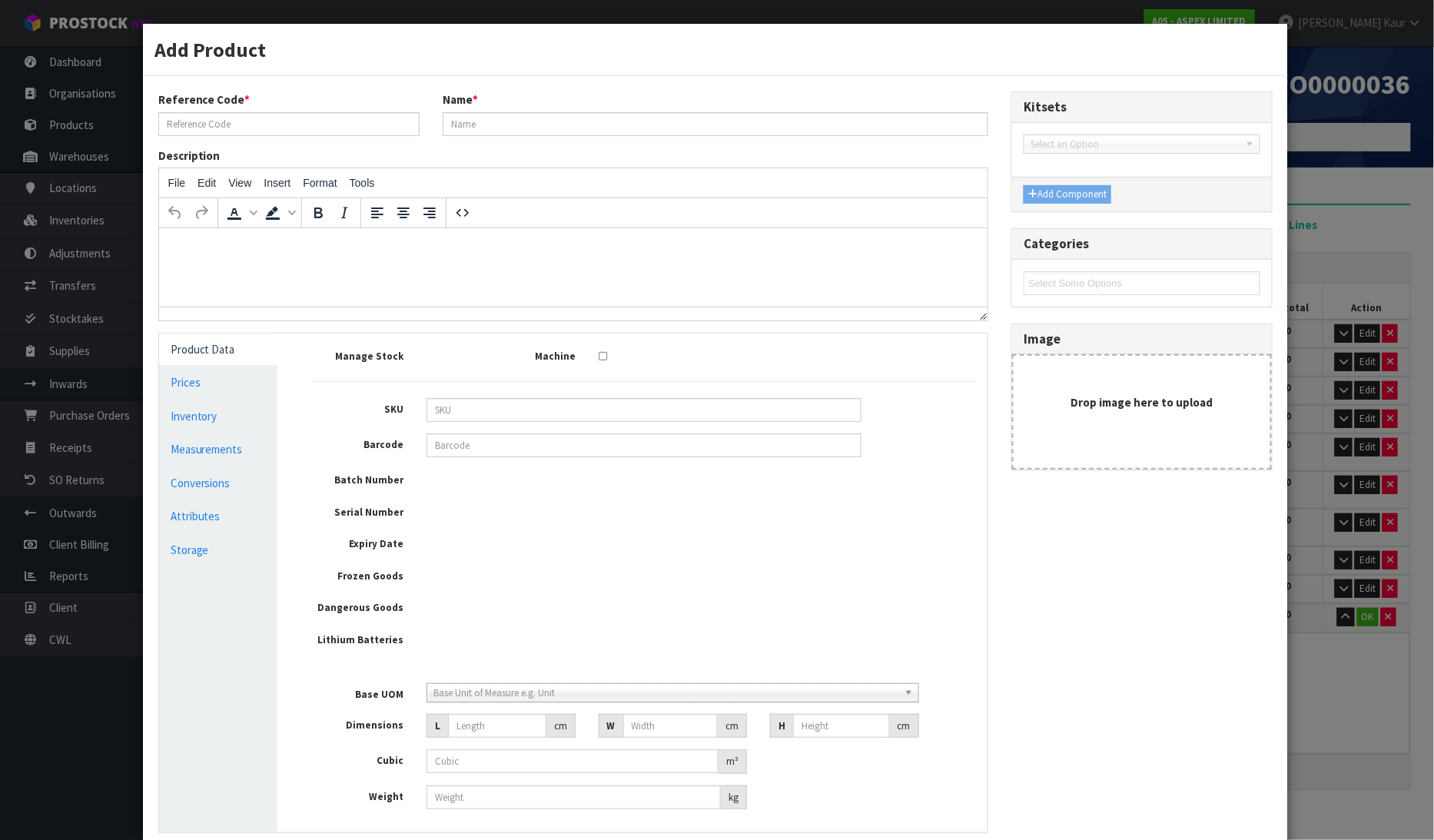
type input "0"
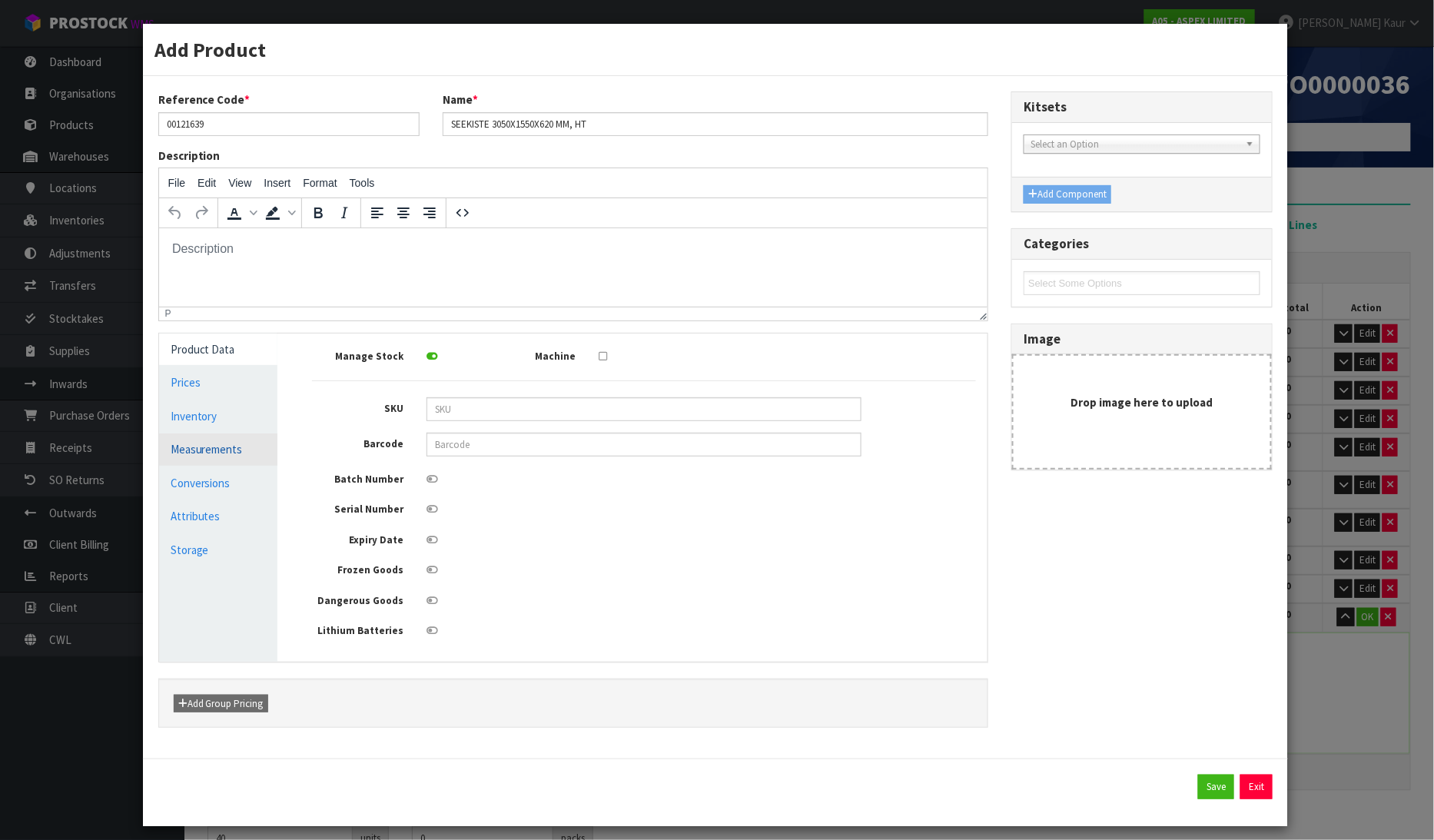
click at [187, 449] on link "Measurements" at bounding box center [219, 449] width 119 height 32
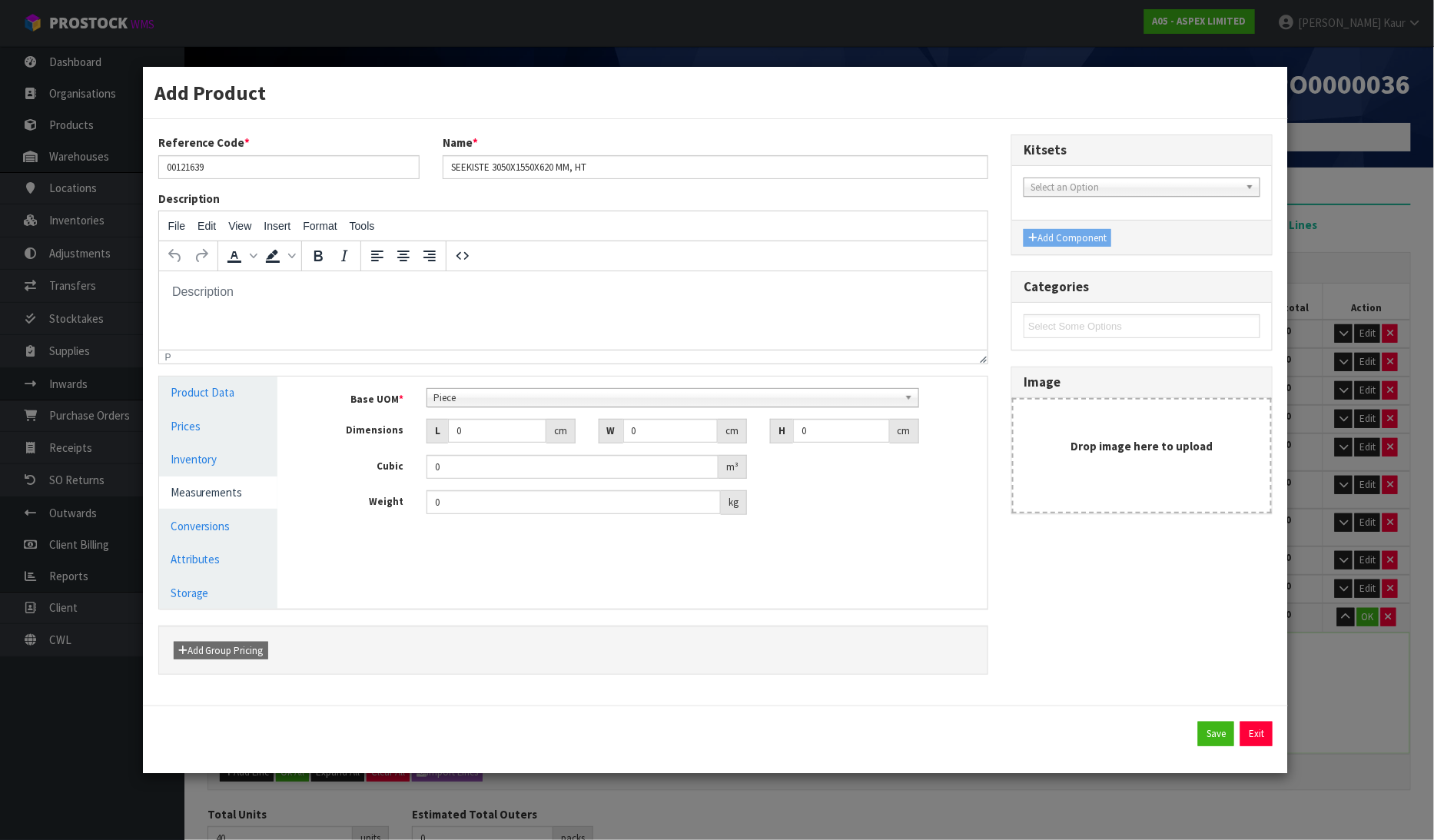
scroll to position [296, 0]
click at [521, 397] on span "Piece" at bounding box center [666, 398] width 464 height 18
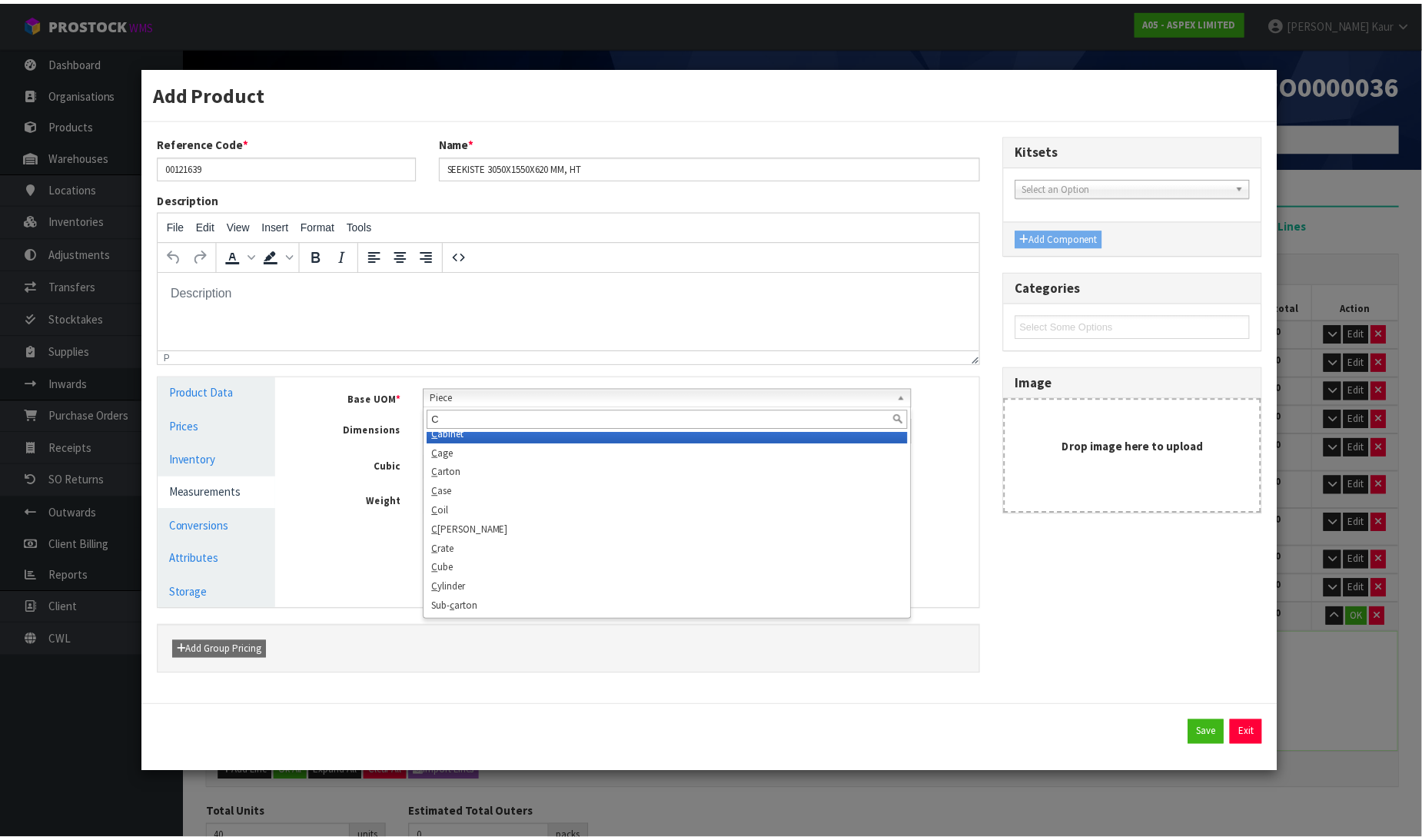
scroll to position [0, 0]
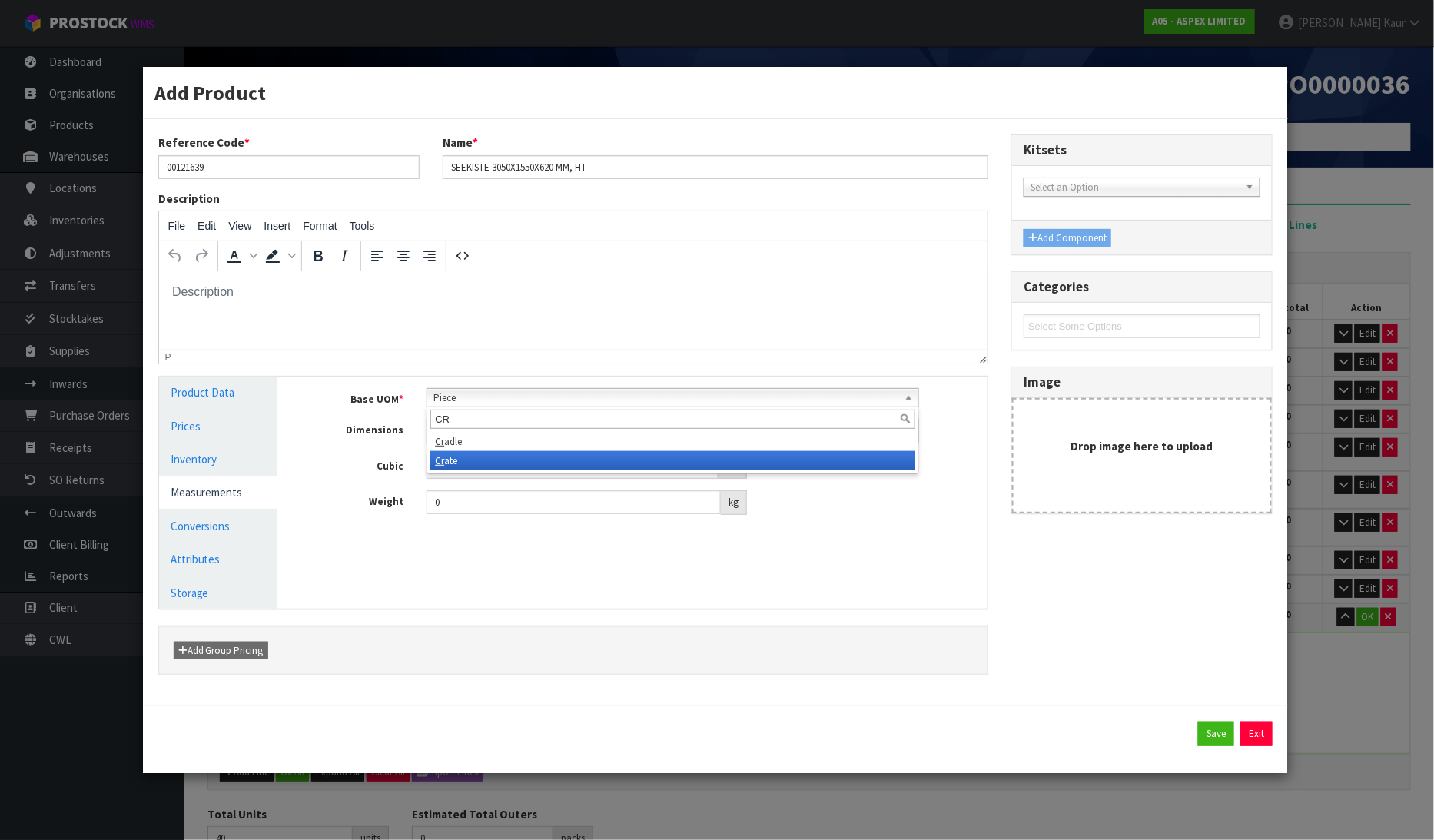
type input "CR"
click at [460, 466] on li "Cr ate" at bounding box center [673, 460] width 484 height 19
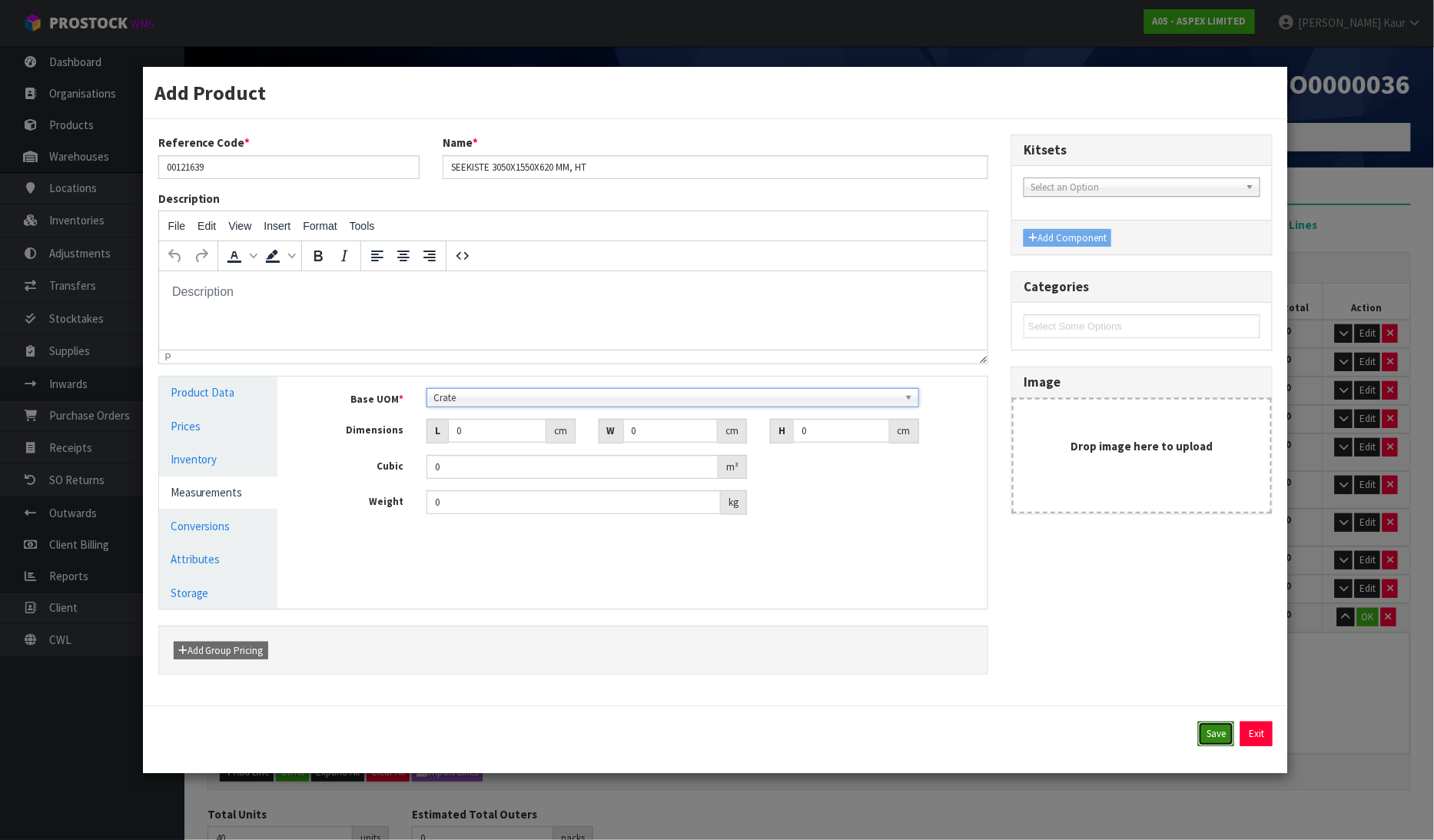
click at [1224, 745] on button "Save" at bounding box center [1216, 734] width 36 height 25
type input "1 CRT"
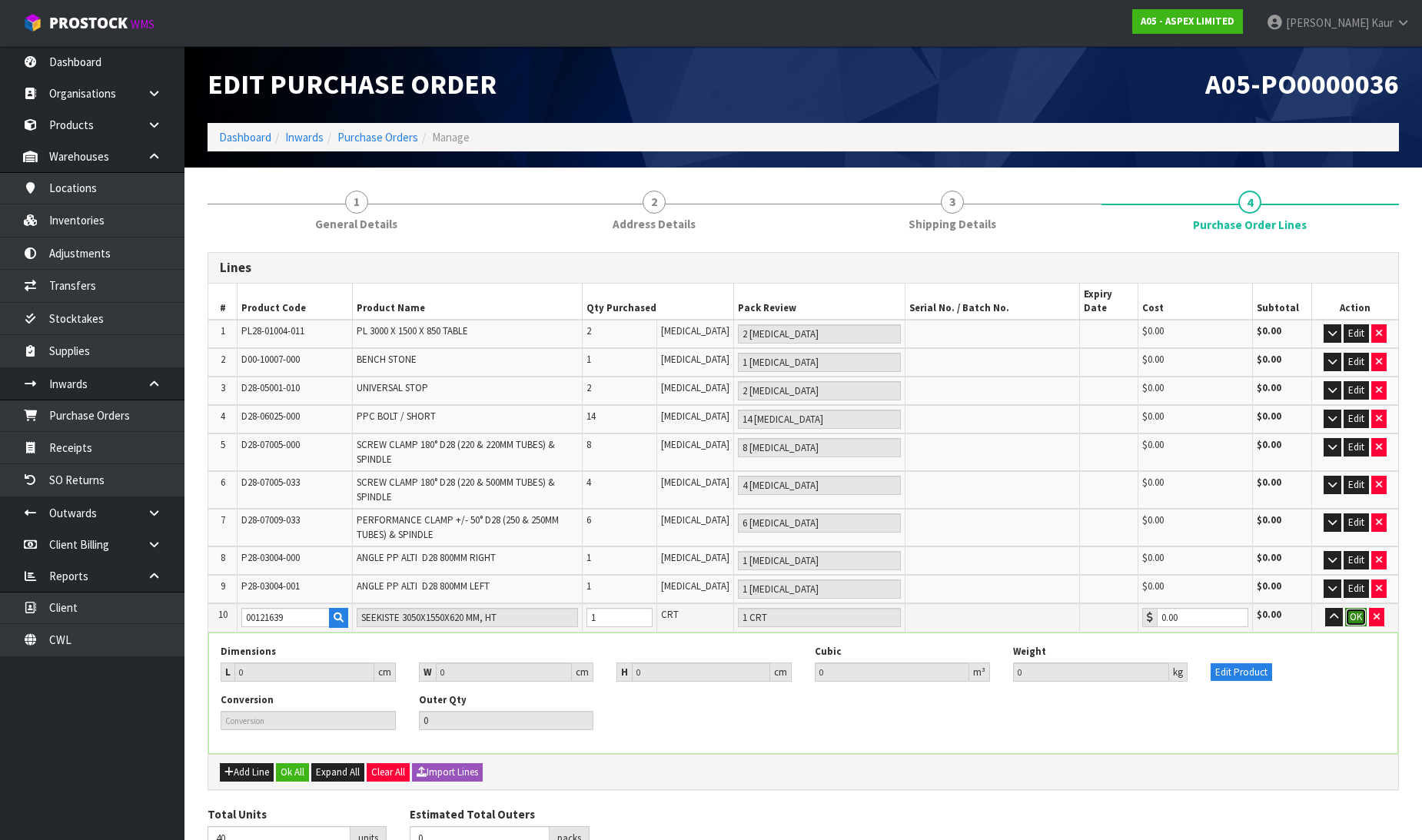
click at [1363, 608] on button "OK" at bounding box center [1356, 617] width 22 height 18
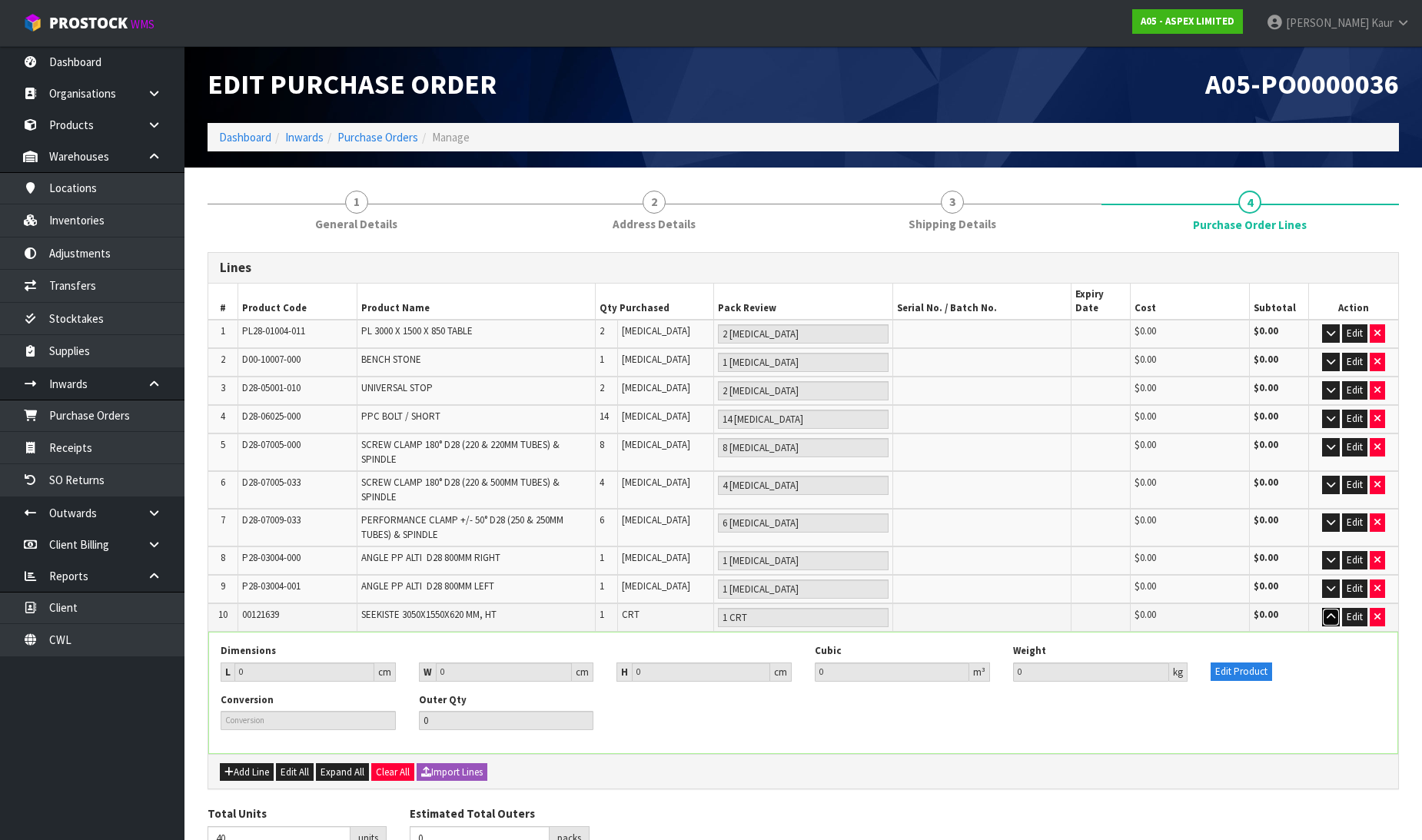
click at [1329, 612] on icon "button" at bounding box center [1330, 616] width 8 height 10
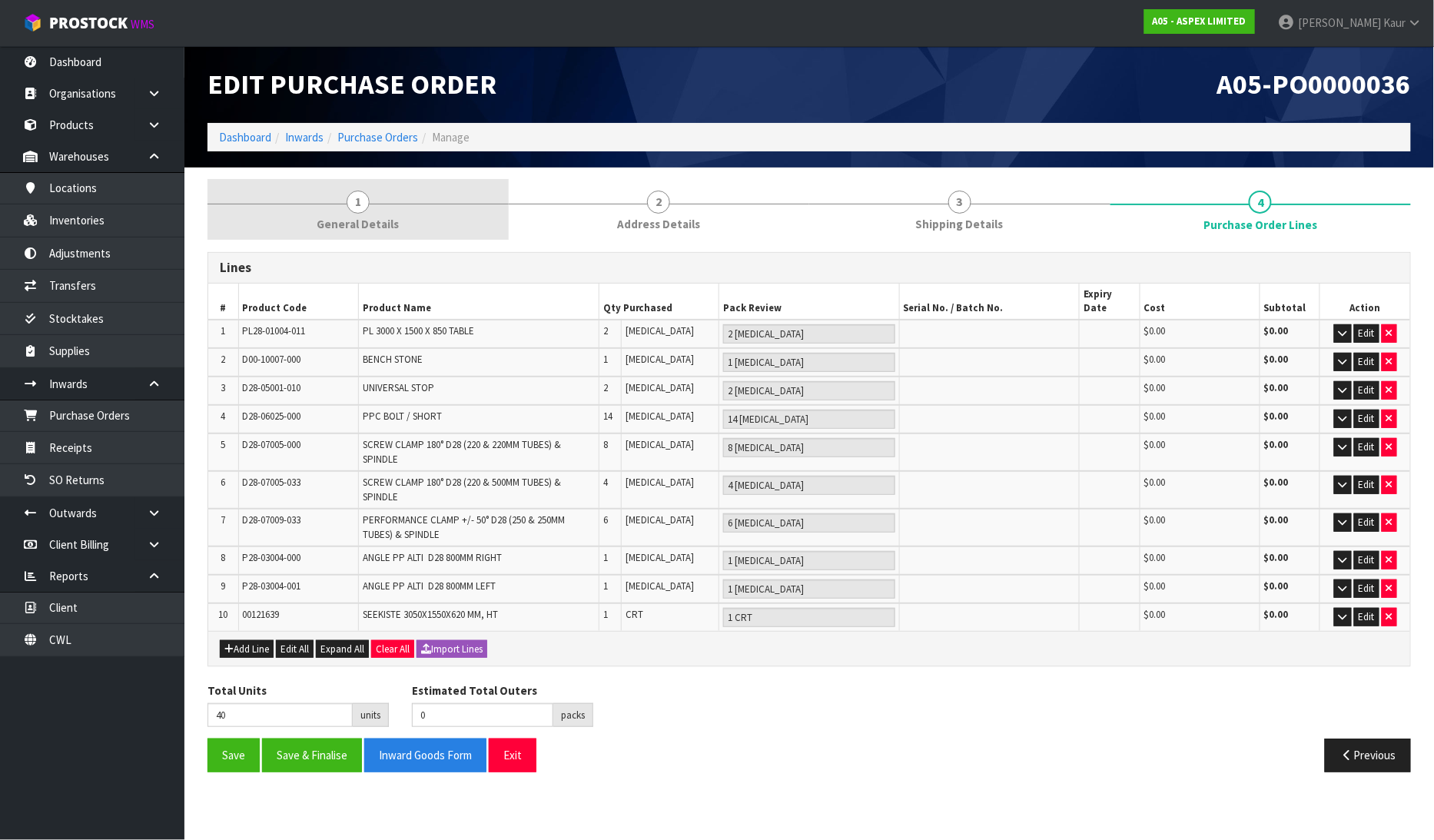
click at [336, 212] on link "1 General Details" at bounding box center [358, 209] width 301 height 61
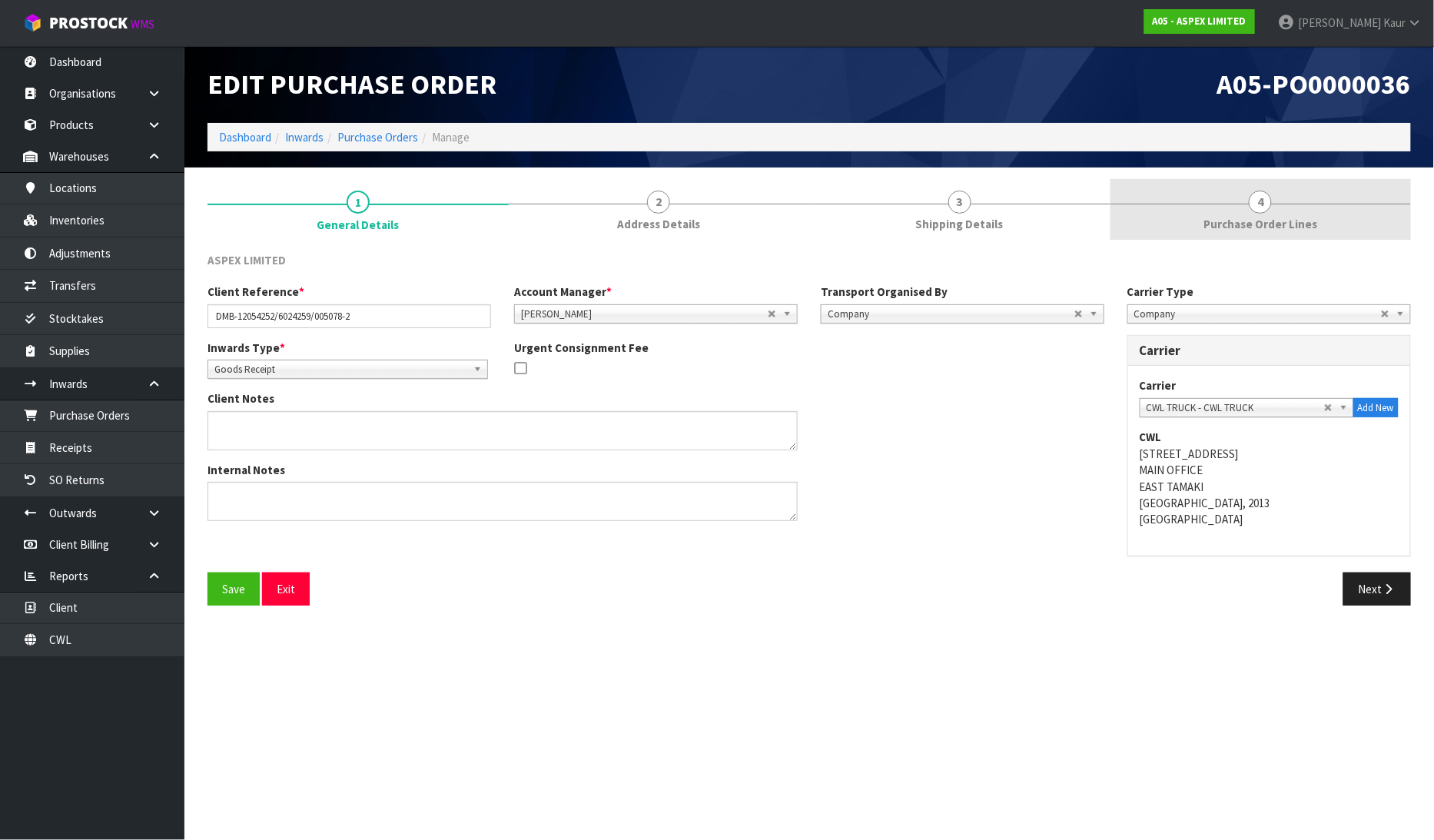
click at [1319, 215] on link "4 Purchase Order Lines" at bounding box center [1261, 209] width 301 height 61
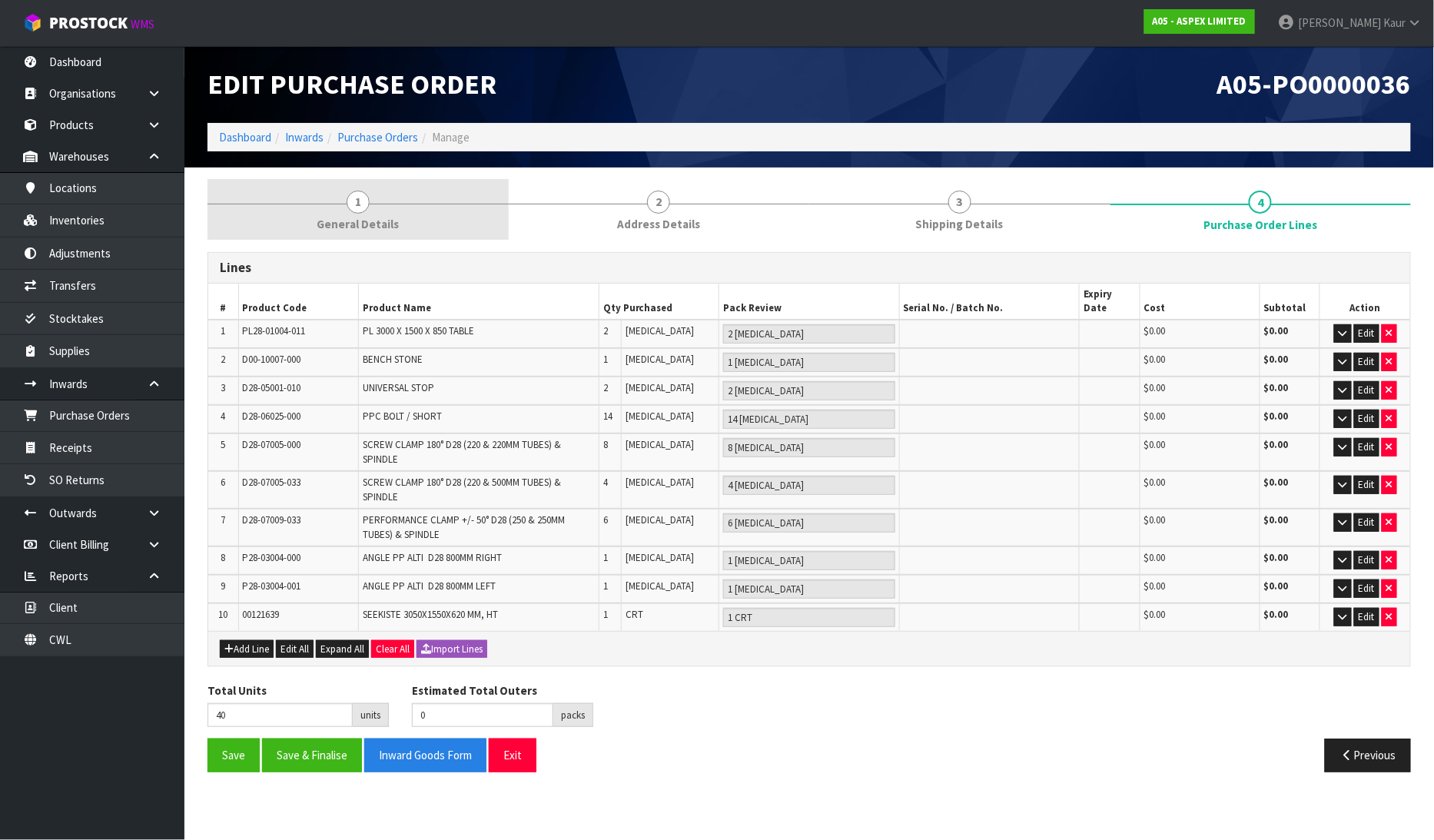
click at [340, 212] on link "1 General Details" at bounding box center [358, 209] width 301 height 61
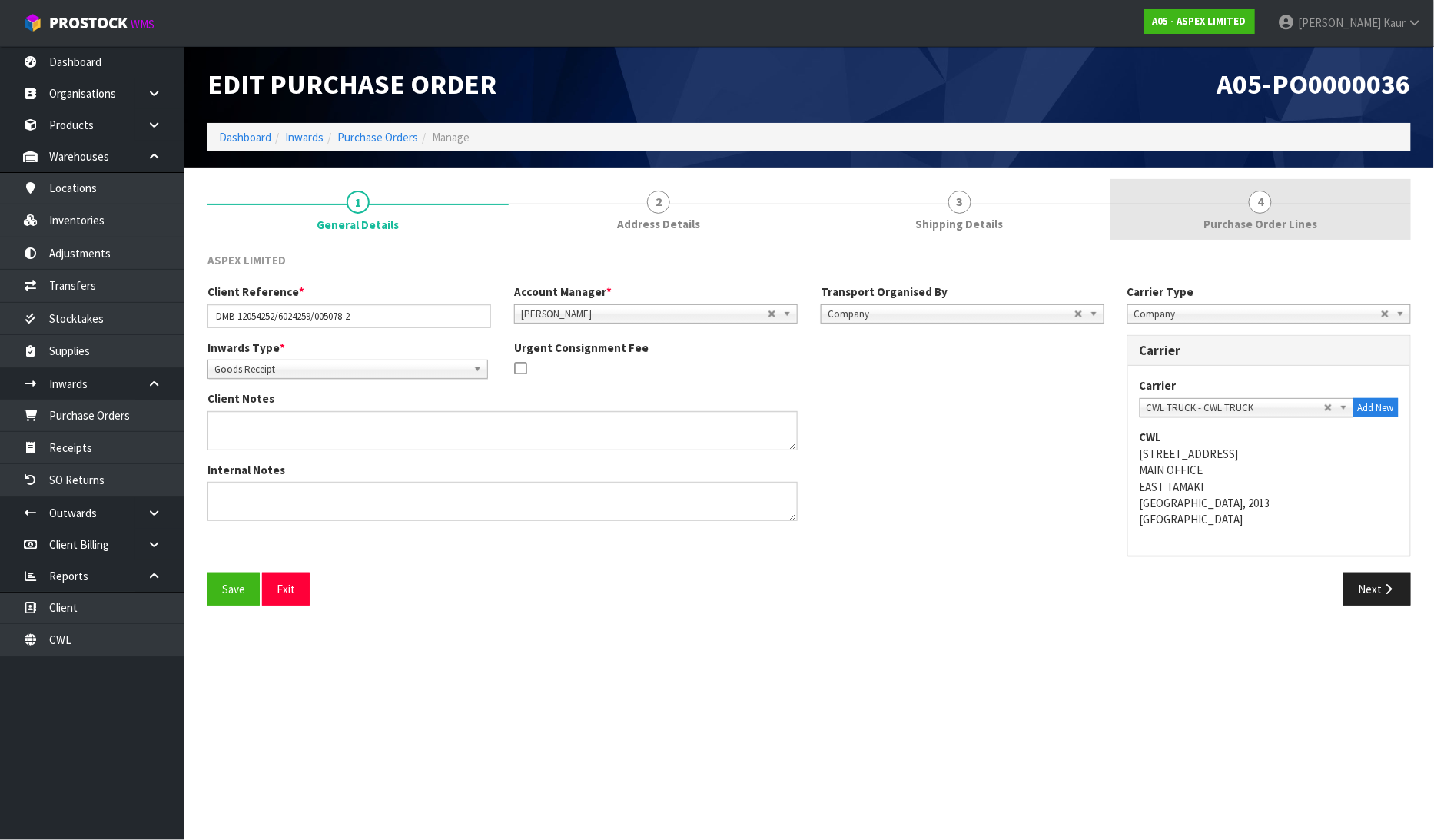
click at [1281, 226] on span "Purchase Order Lines" at bounding box center [1260, 224] width 114 height 16
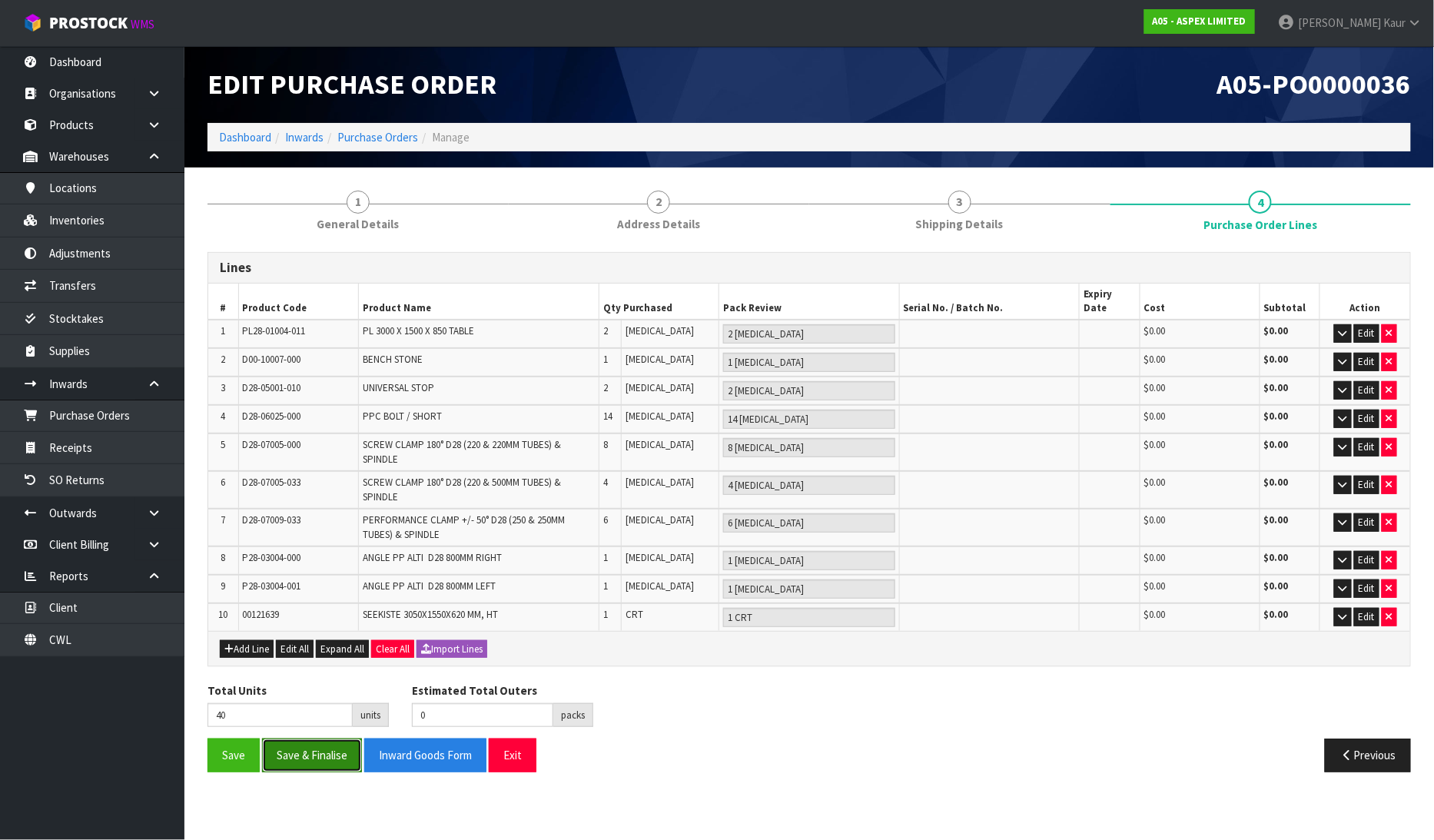
click at [295, 744] on button "Save & Finalise" at bounding box center [312, 754] width 100 height 33
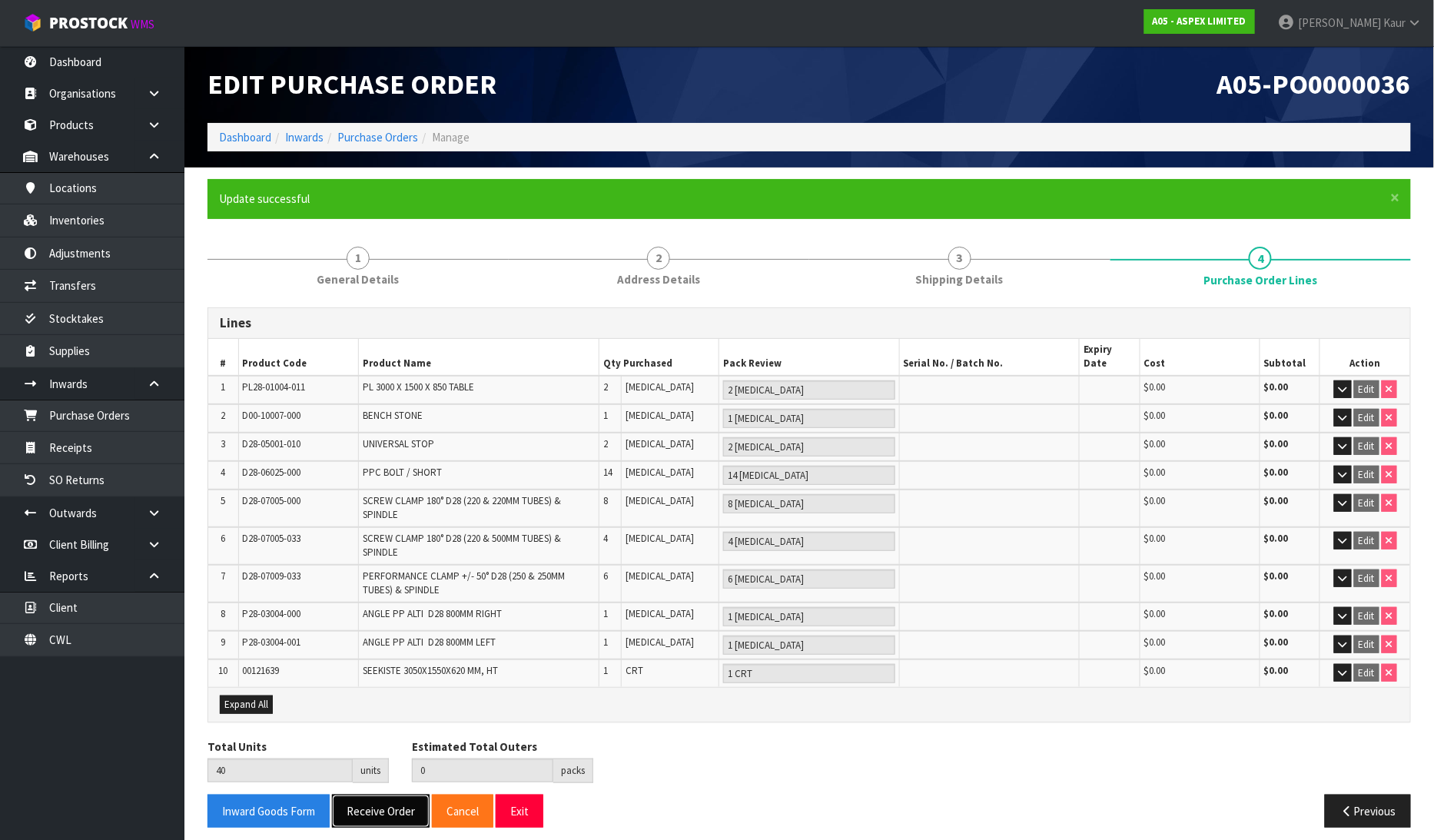
click at [370, 794] on button "Receive Order" at bounding box center [381, 811] width 97 height 33
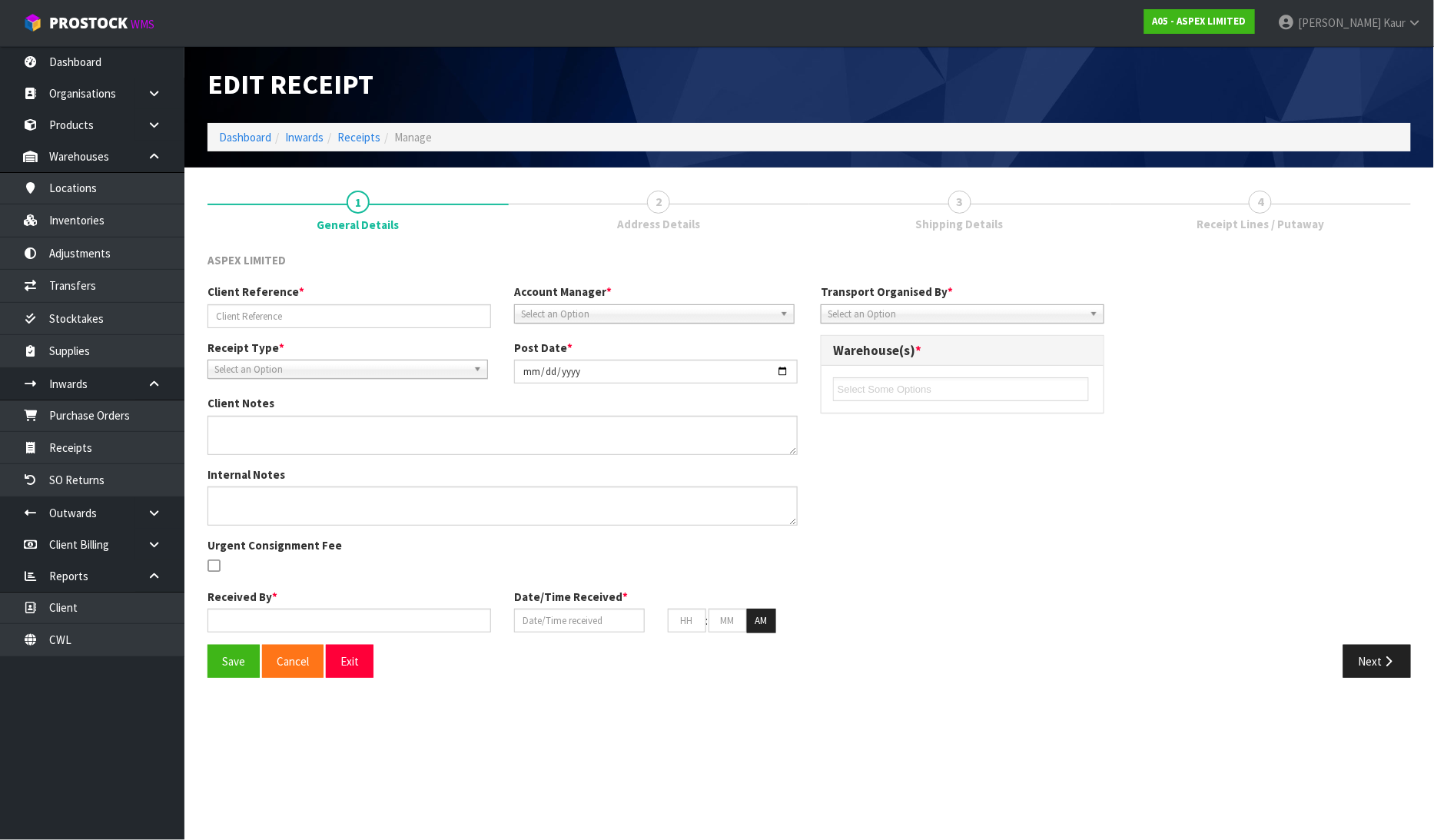
type input "DMB-12054252/6024259/005078-2"
type input "[DATE]"
type input "[PERSON_NAME]"
type input "[DATE]"
type input "10"
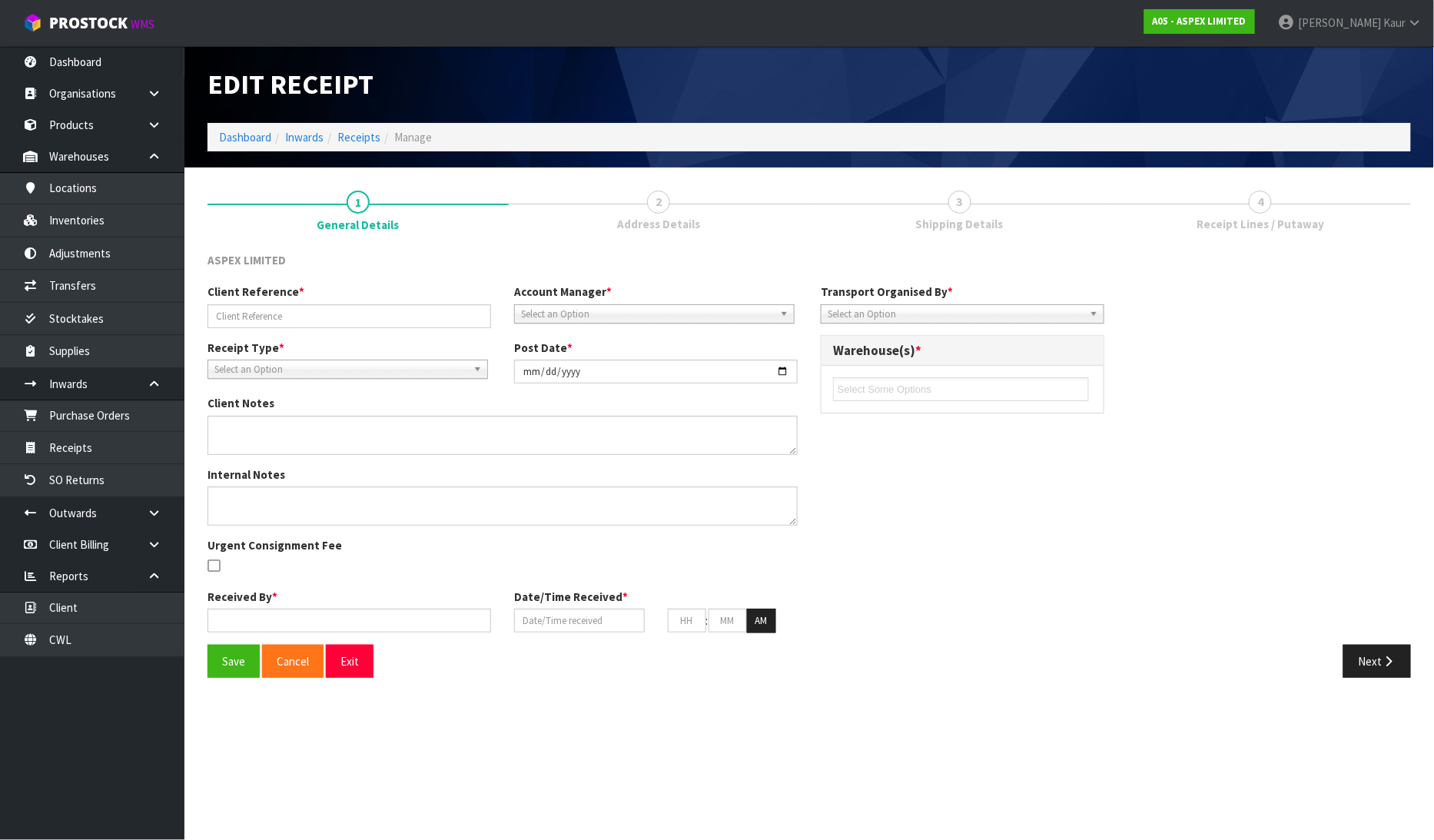
type input "35"
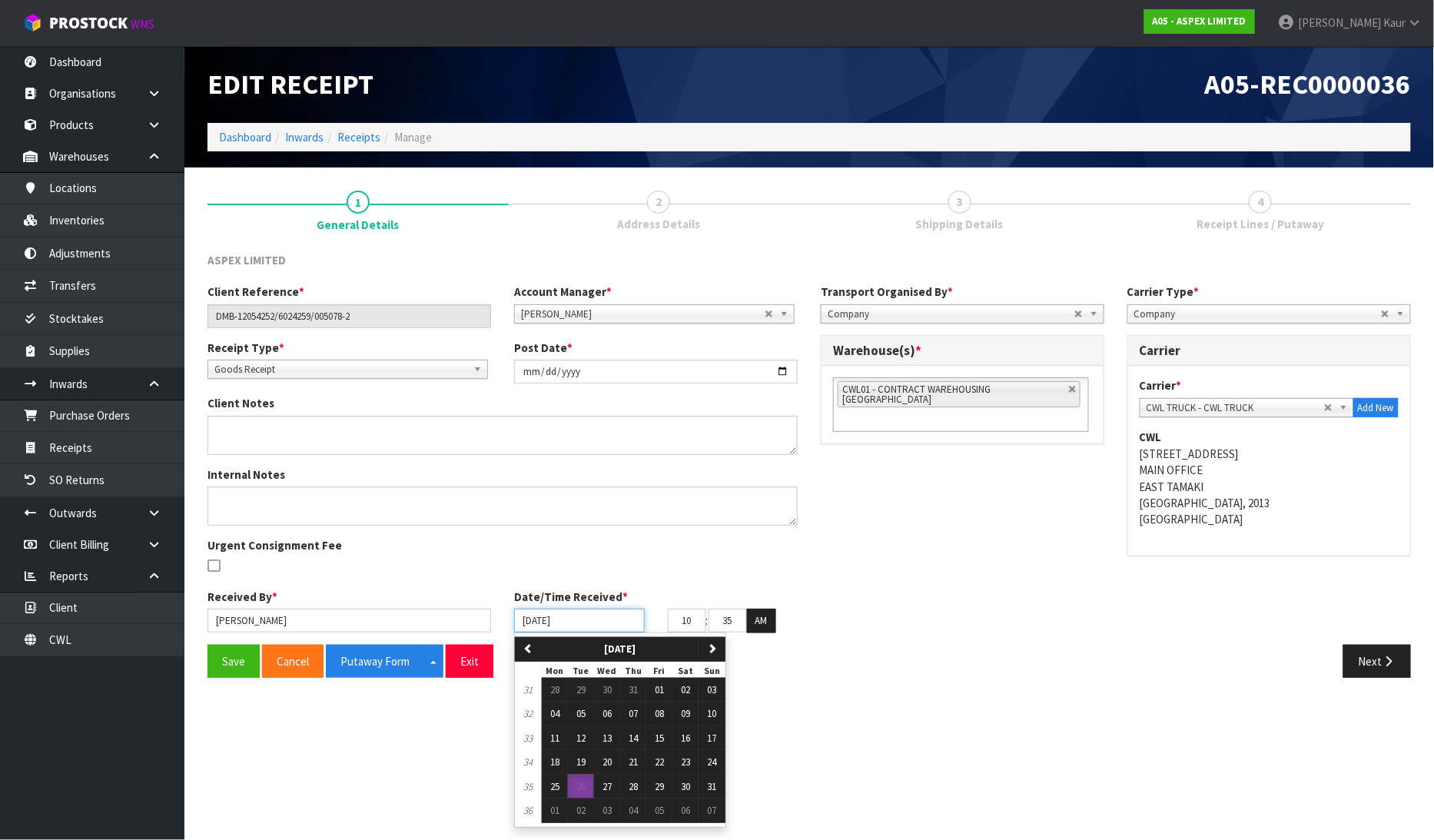
click at [533, 612] on input "[DATE]" at bounding box center [580, 621] width 131 height 24
click at [551, 794] on button "25" at bounding box center [554, 786] width 26 height 25
type input "[DATE]"
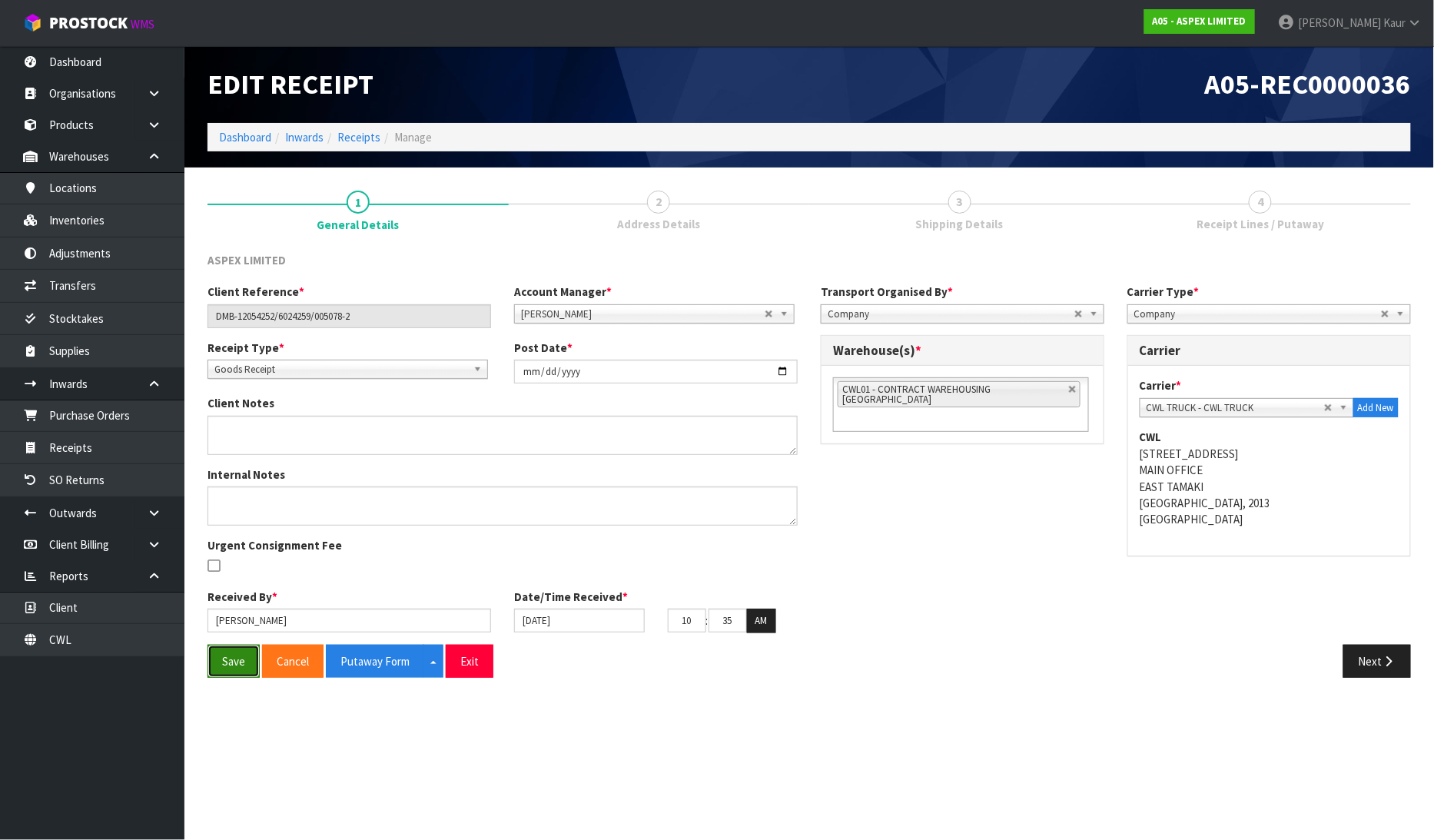
click at [244, 658] on button "Save" at bounding box center [233, 661] width 52 height 33
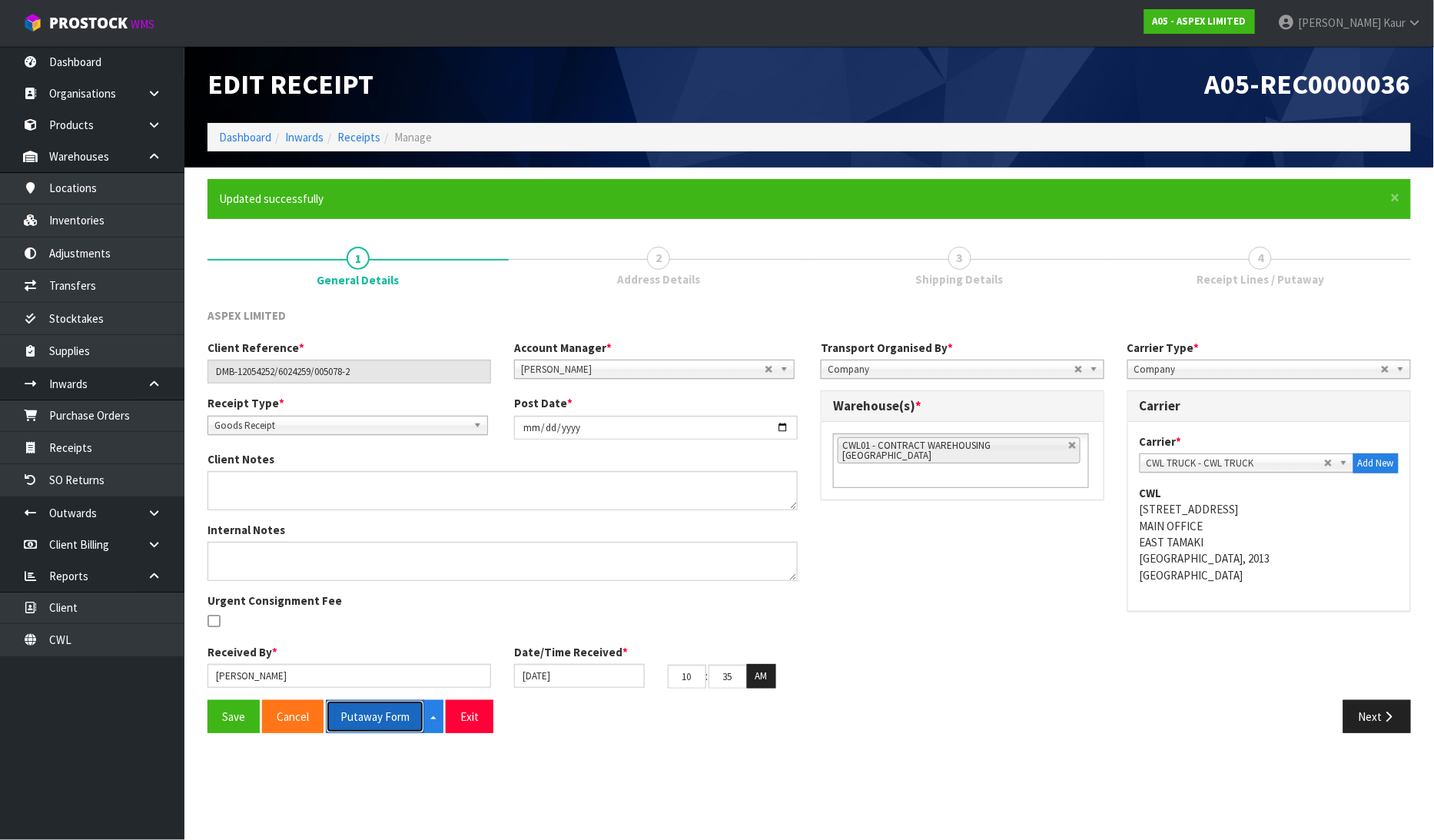
click at [357, 721] on button "Putaway Form" at bounding box center [375, 716] width 98 height 33
click at [97, 76] on link "Dashboard" at bounding box center [92, 62] width 185 height 32
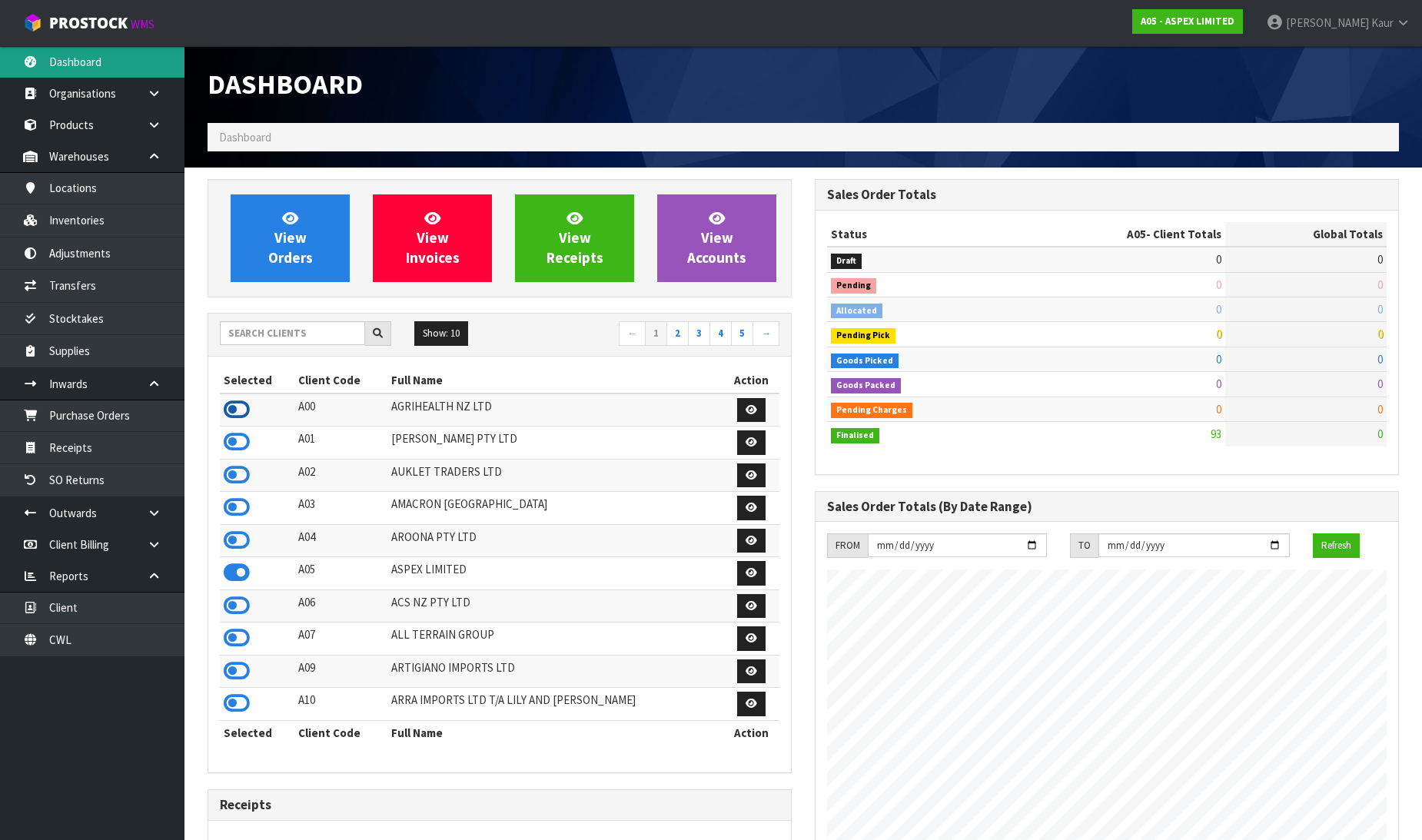
scroll to position [939, 607]
click at [241, 410] on icon at bounding box center [237, 409] width 26 height 23
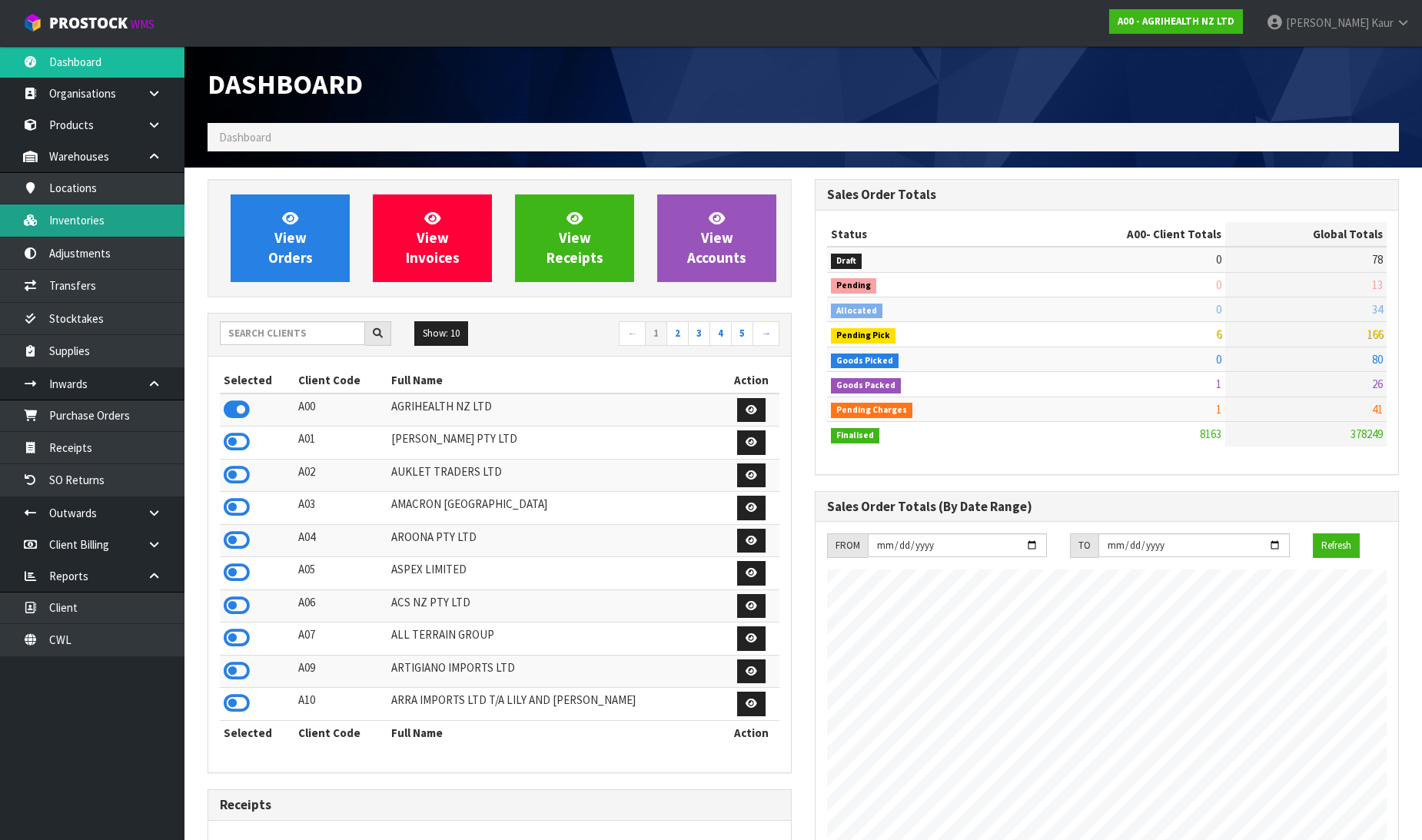
scroll to position [1164, 607]
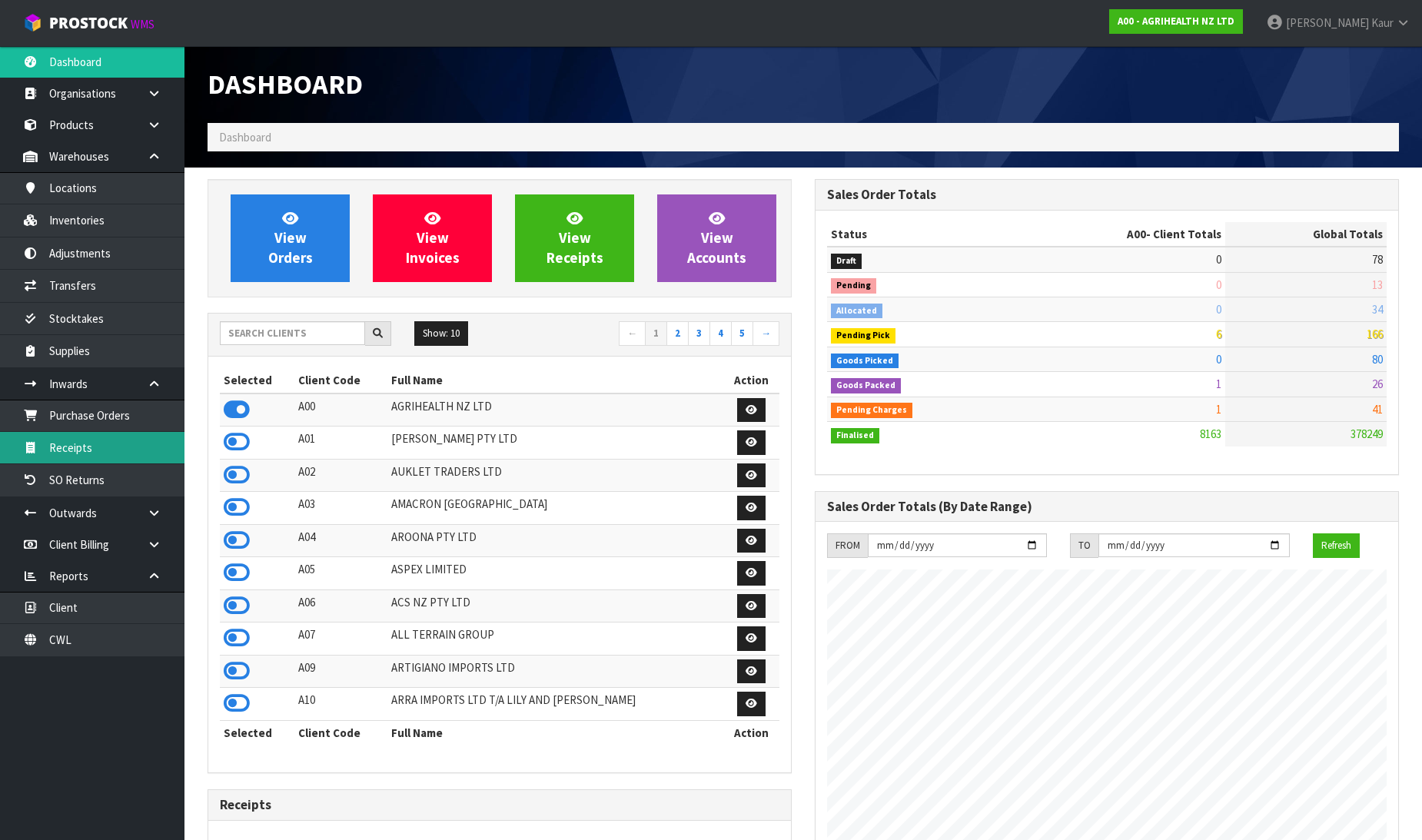
click at [86, 448] on link "Receipts" at bounding box center [92, 447] width 185 height 32
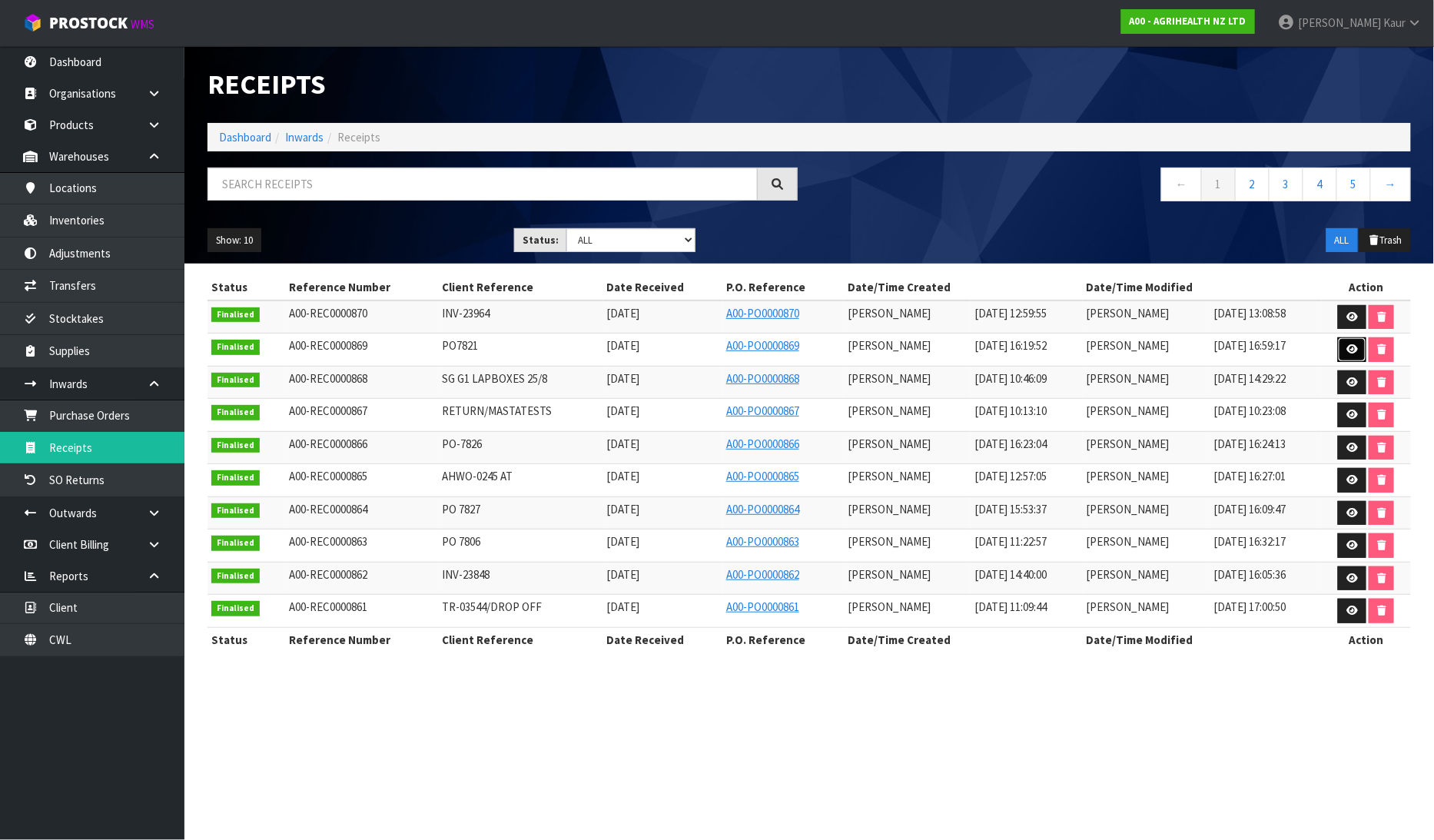
click at [1349, 342] on link at bounding box center [1352, 349] width 28 height 25
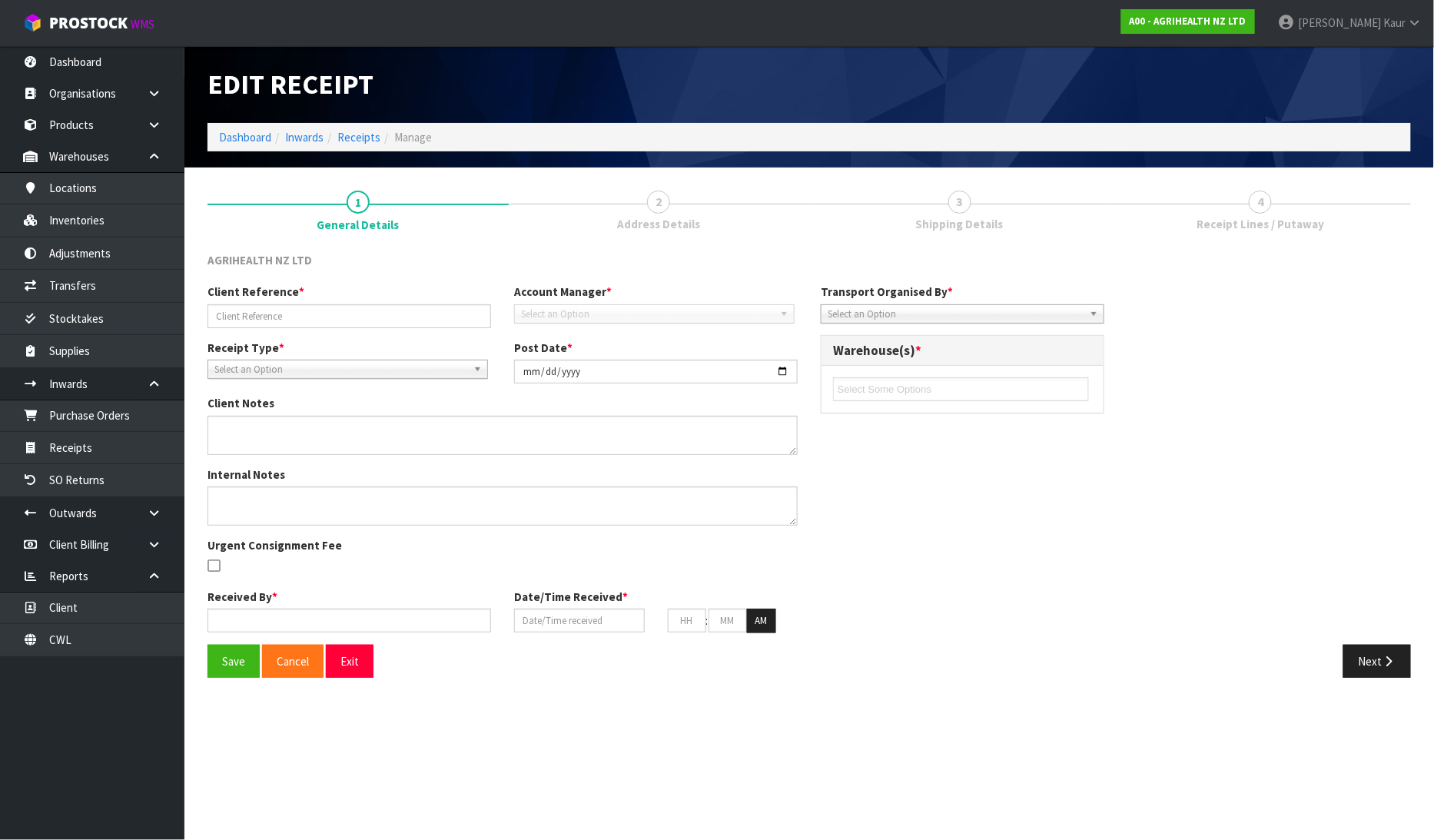
type input "PO7821"
type input "[DATE]"
type input "[PERSON_NAME]"
type input "[DATE]"
type input "04"
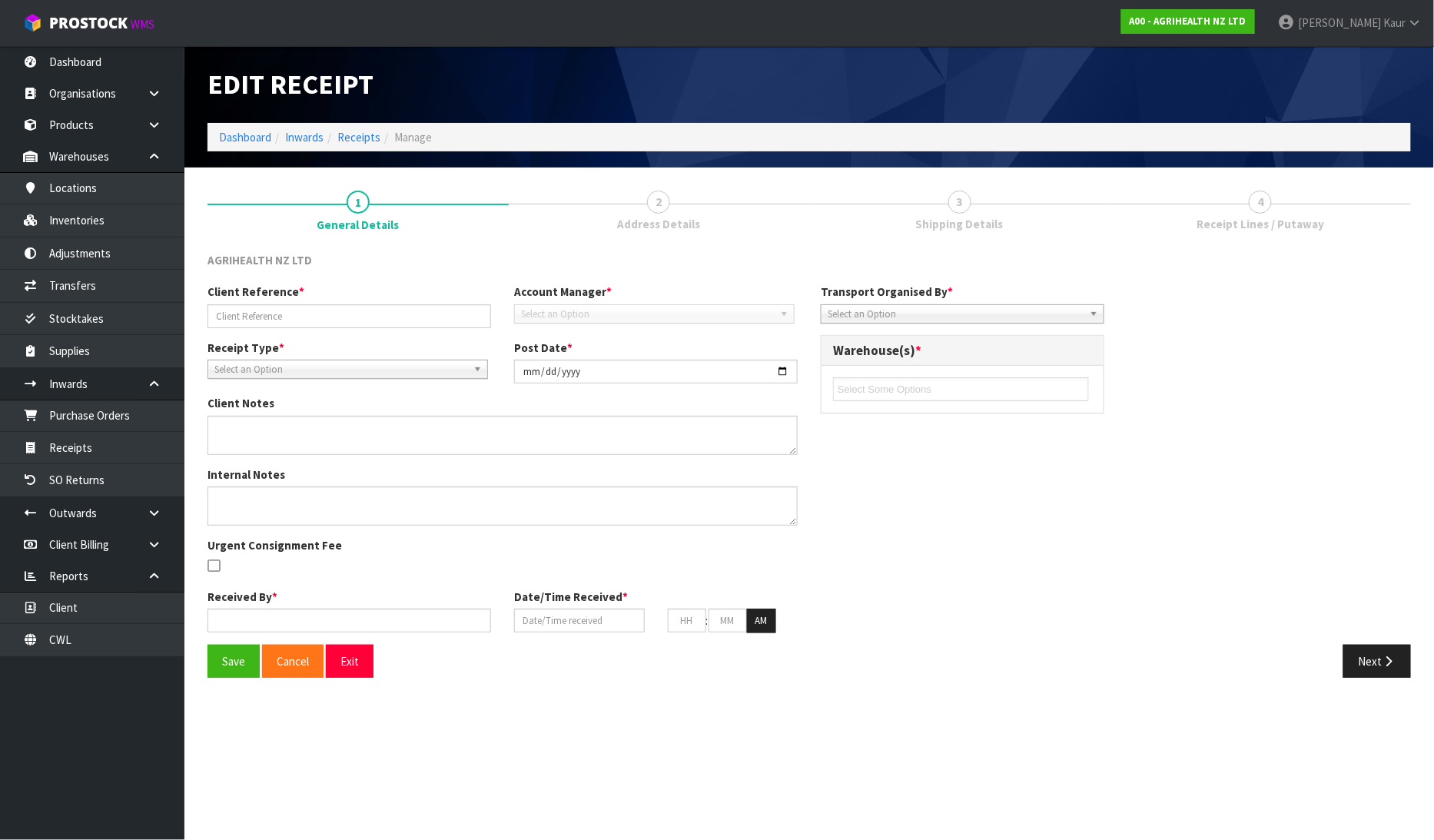
type input "19"
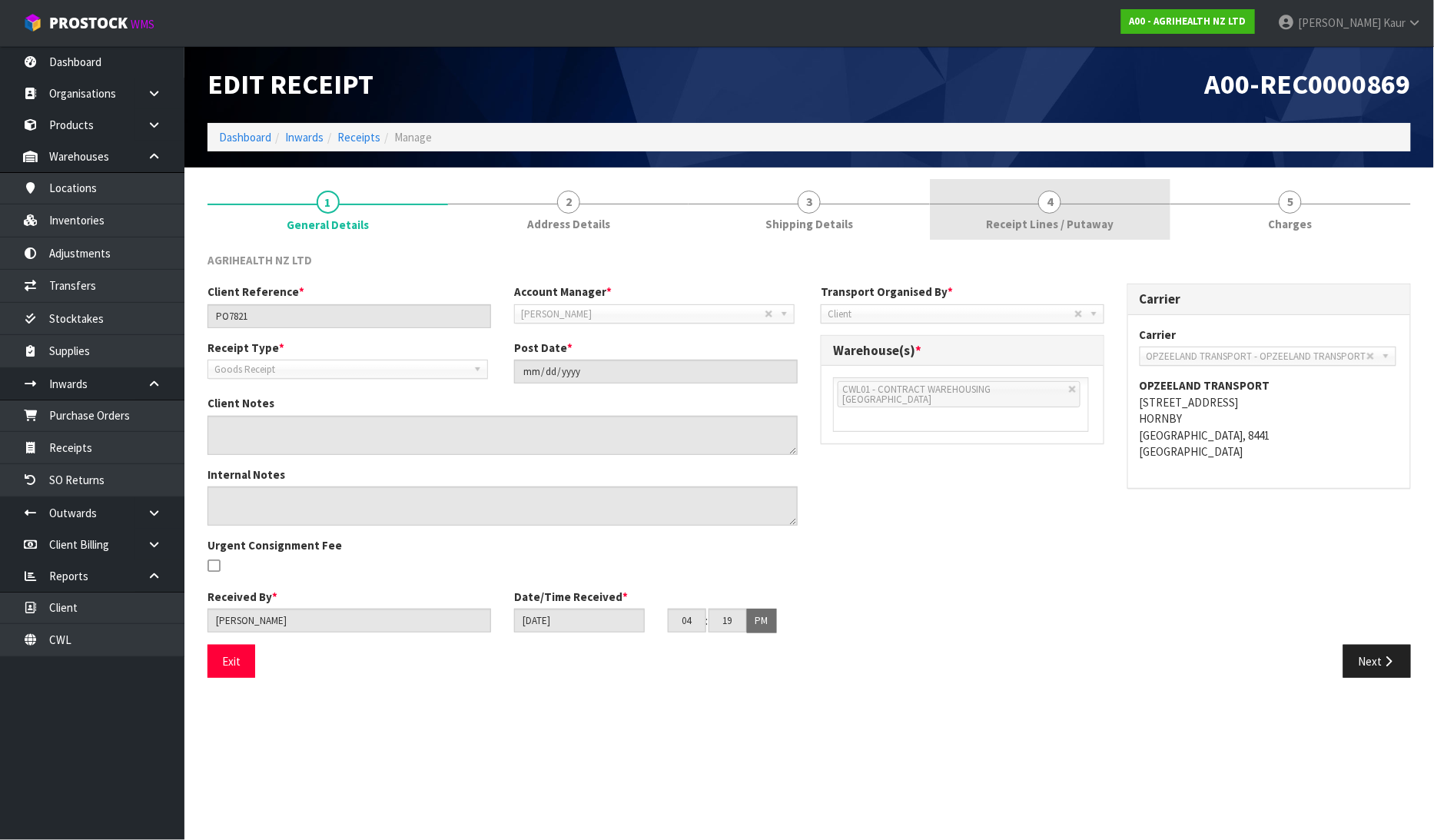
click at [1034, 223] on span "Receipt Lines / Putaway" at bounding box center [1050, 224] width 127 height 16
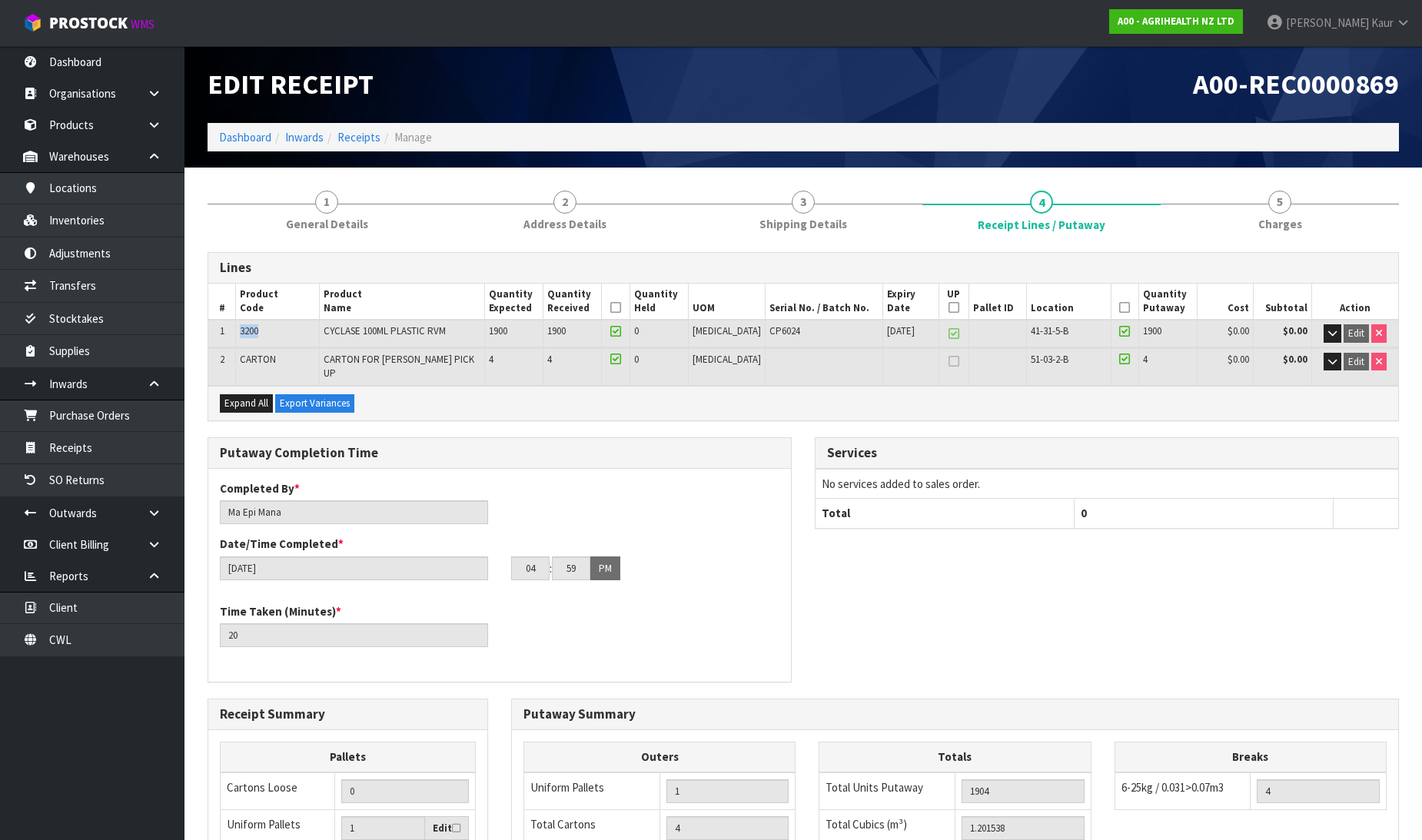
drag, startPoint x: 261, startPoint y: 334, endPoint x: 242, endPoint y: 339, distance: 19.6
click at [242, 339] on td "3200" at bounding box center [278, 333] width 84 height 27
copy span "3200"
click at [96, 217] on link "Inventories" at bounding box center [92, 220] width 185 height 32
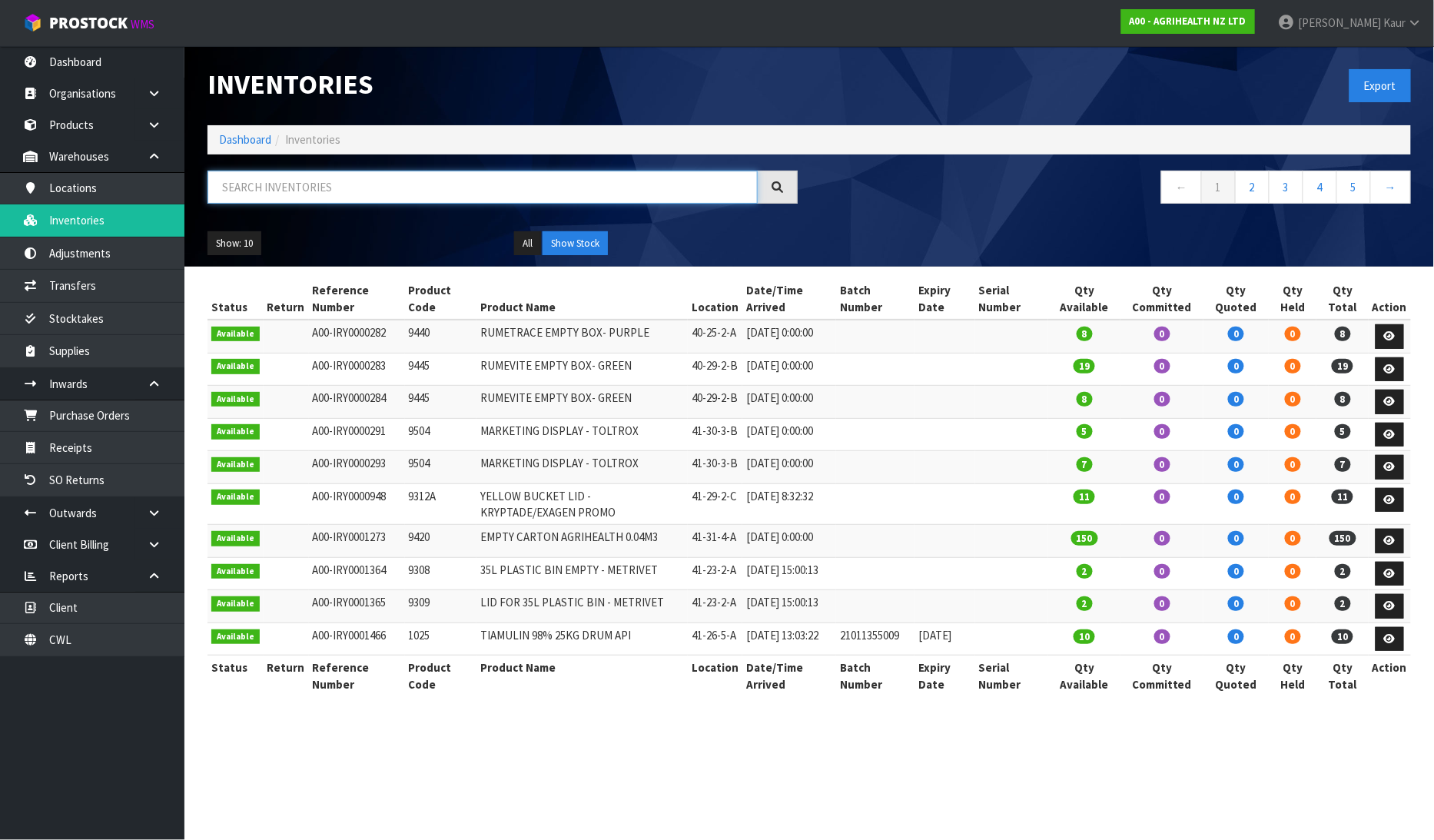
click at [256, 189] on input "text" at bounding box center [483, 187] width 550 height 33
paste input "3200"
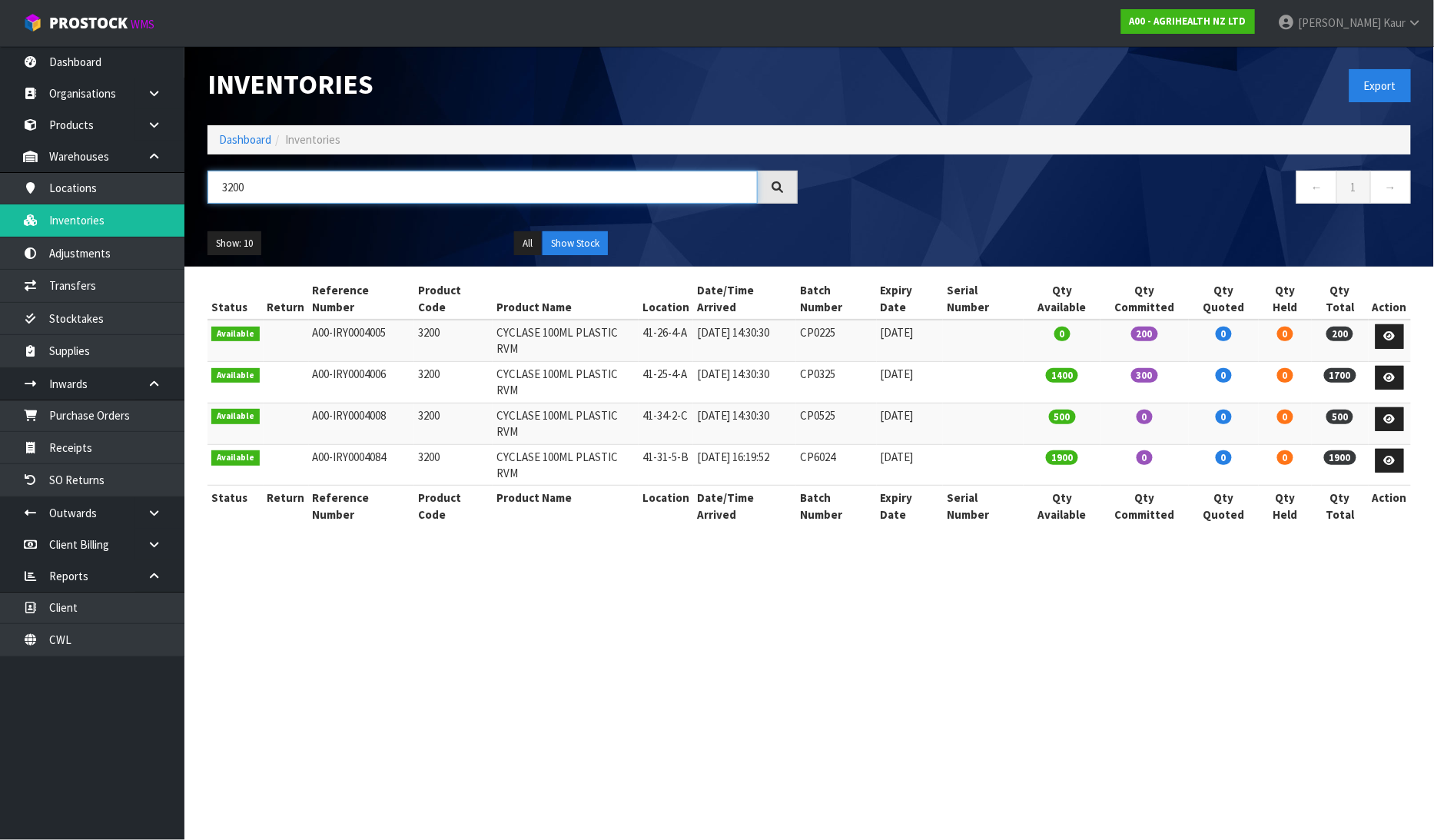
type input "3200"
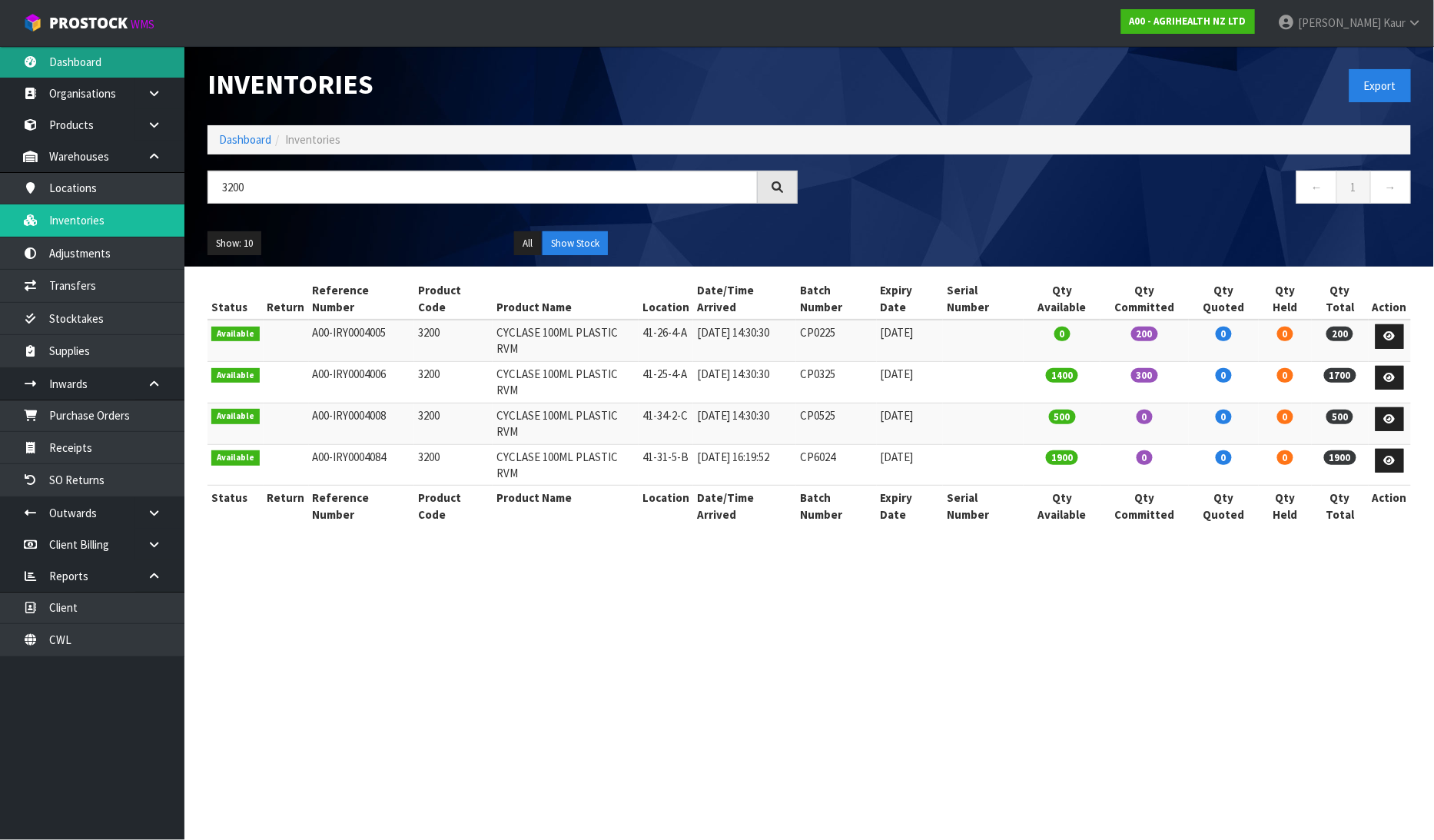
click at [116, 66] on link "Dashboard" at bounding box center [92, 62] width 185 height 32
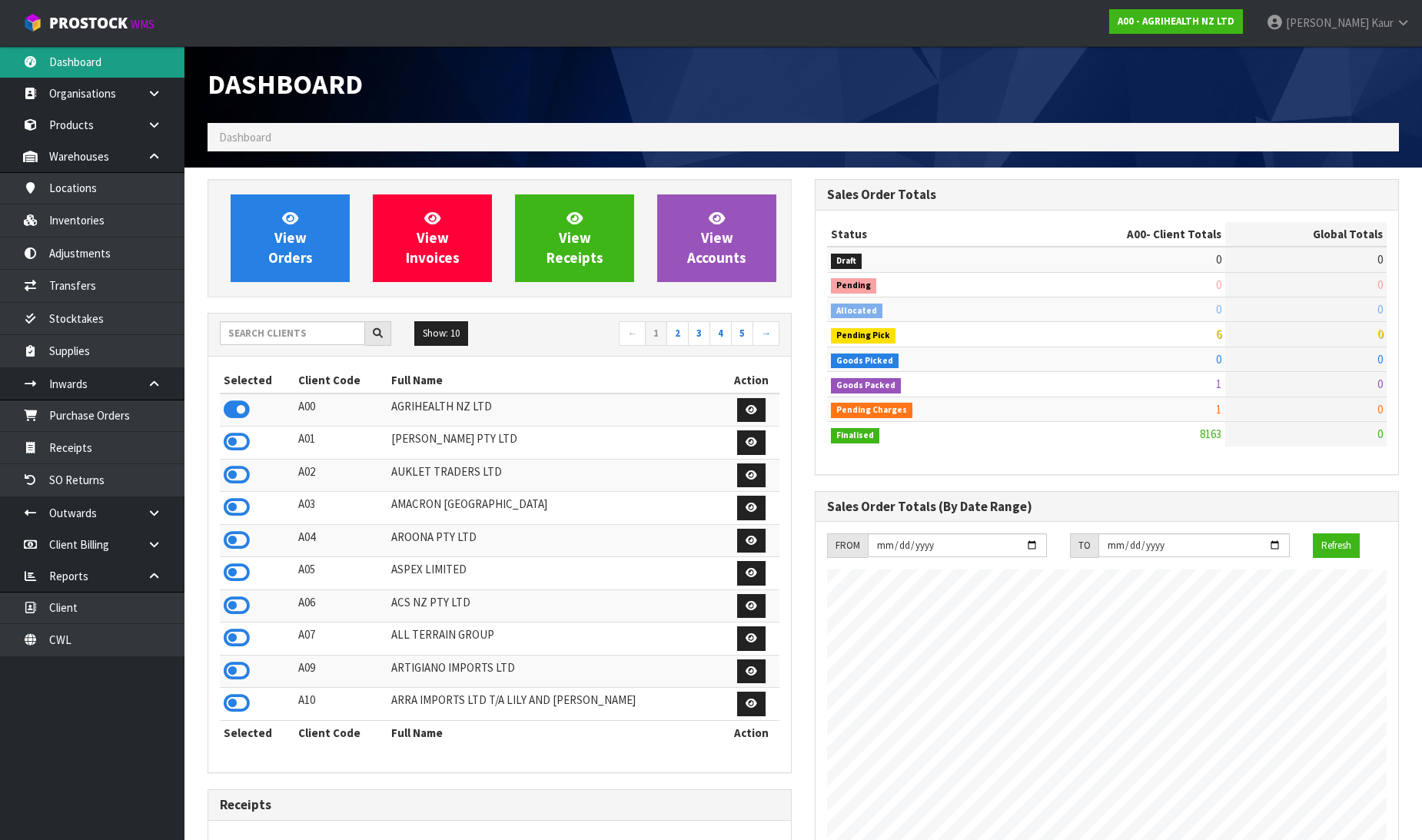
scroll to position [1164, 607]
click at [255, 332] on input "text" at bounding box center [292, 333] width 146 height 24
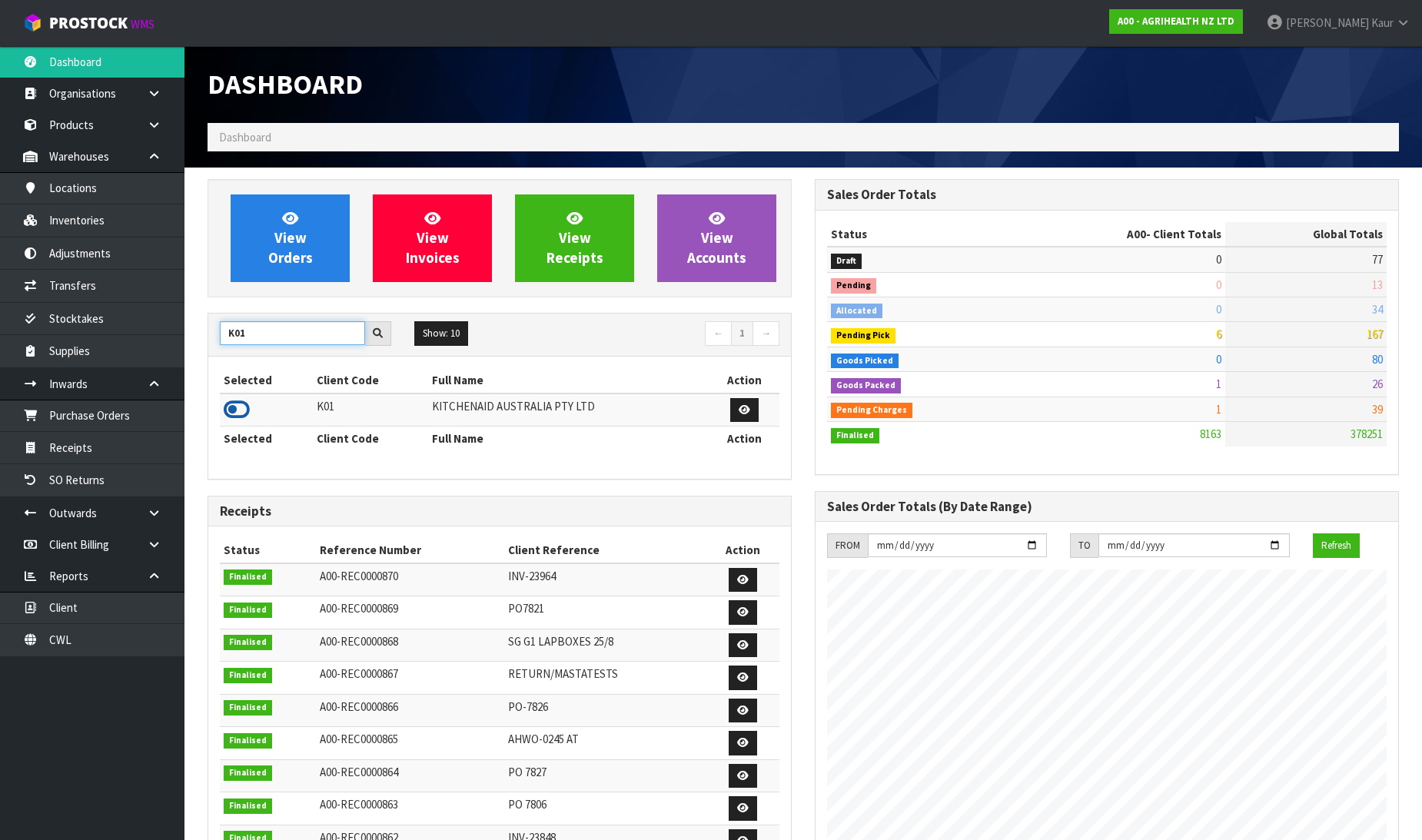
type input "K01"
click at [247, 411] on icon at bounding box center [237, 409] width 26 height 23
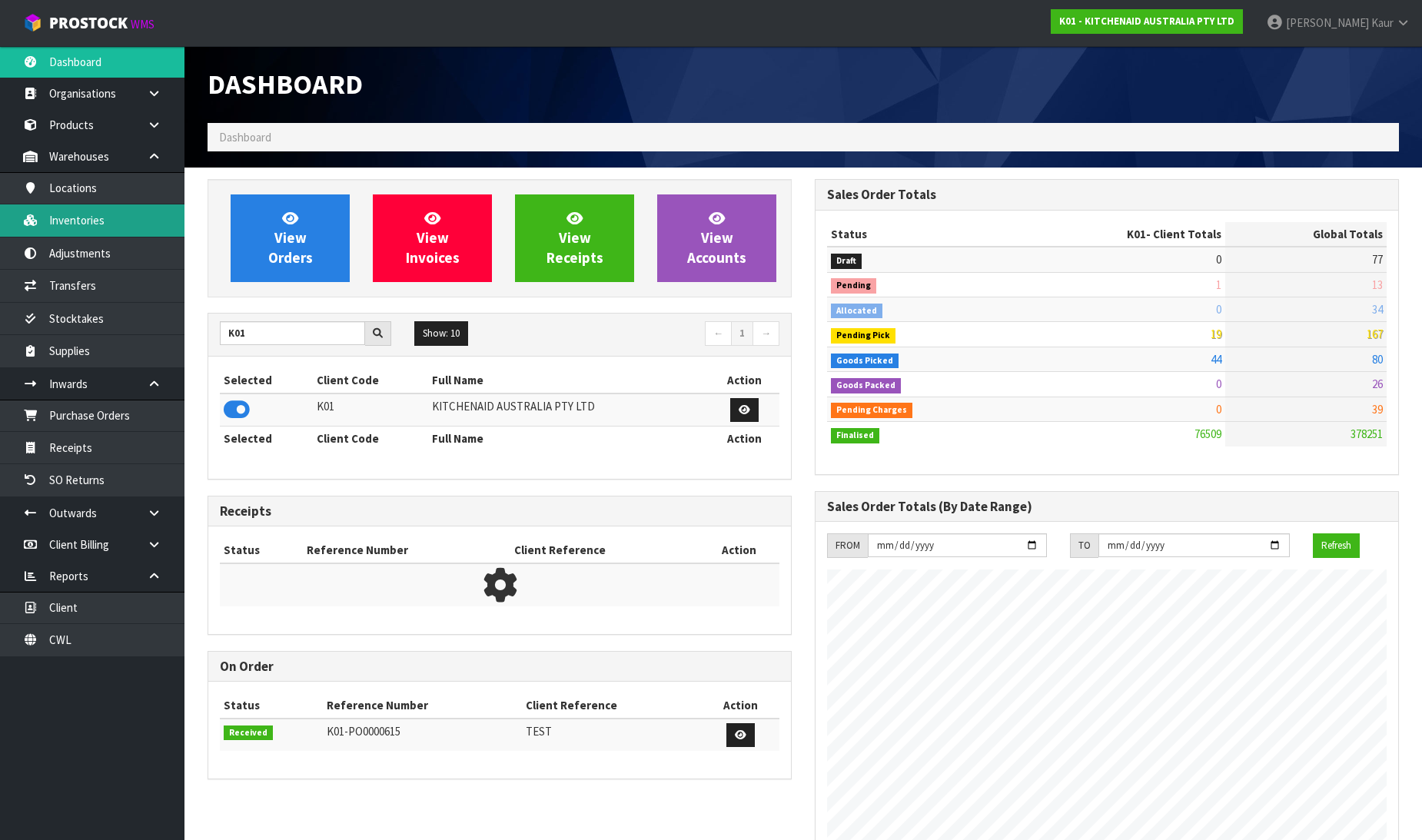
click at [62, 228] on link "Inventories" at bounding box center [92, 220] width 185 height 32
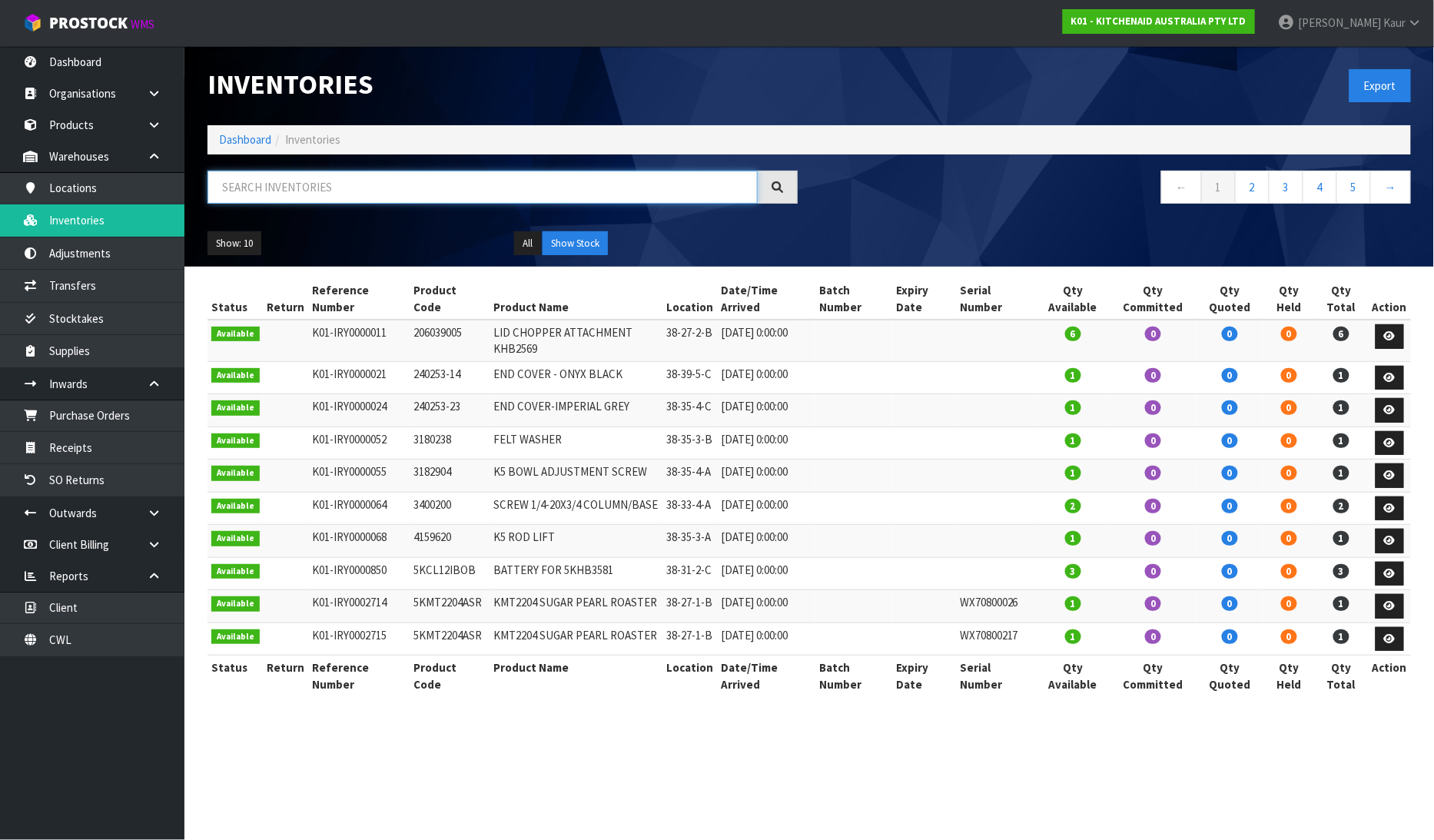
click at [289, 197] on input "text" at bounding box center [483, 187] width 550 height 33
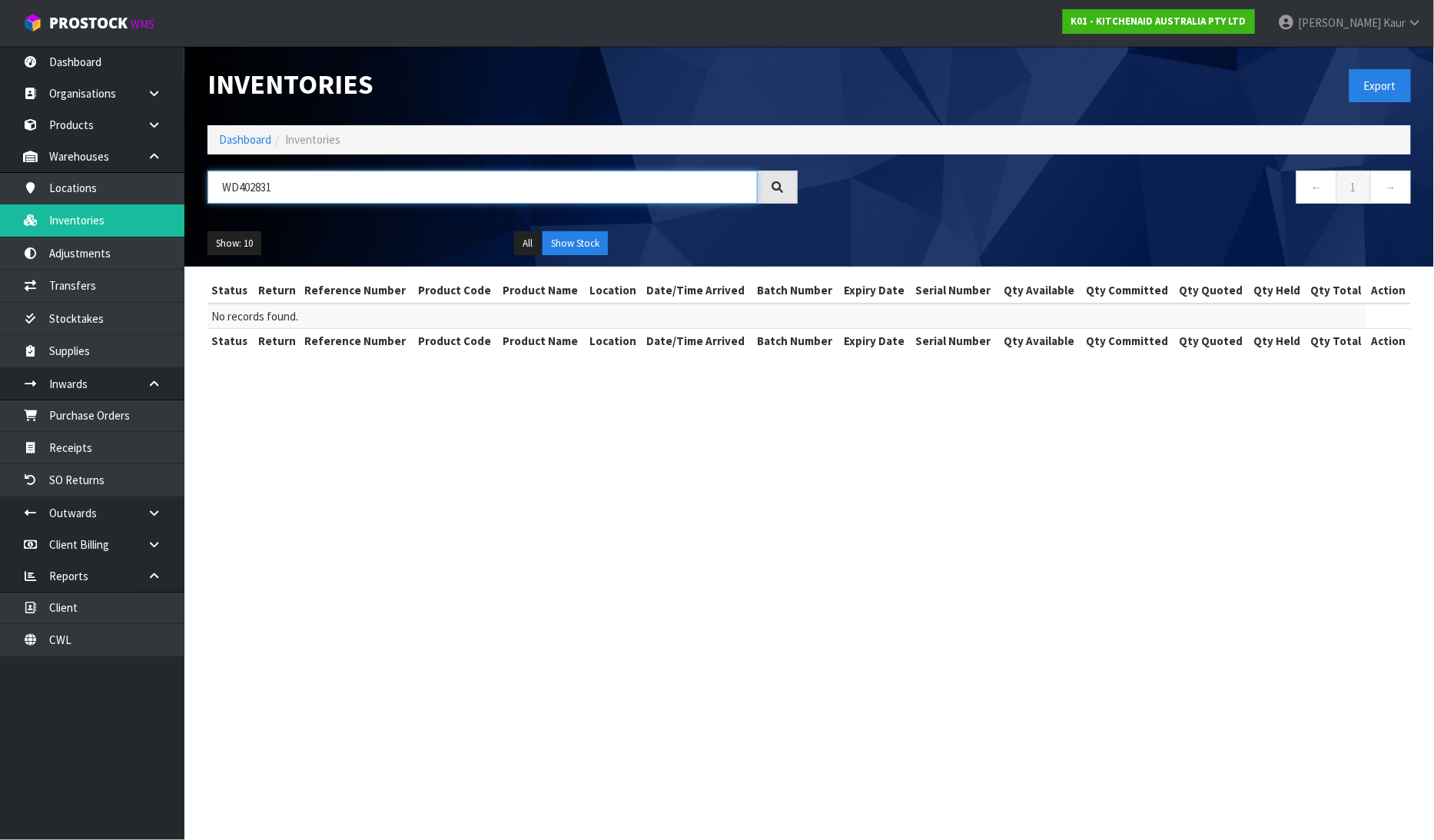
type input "WD4028312"
drag, startPoint x: 308, startPoint y: 187, endPoint x: 215, endPoint y: 185, distance: 93.0
click at [215, 185] on input "WD4028312" at bounding box center [483, 187] width 550 height 33
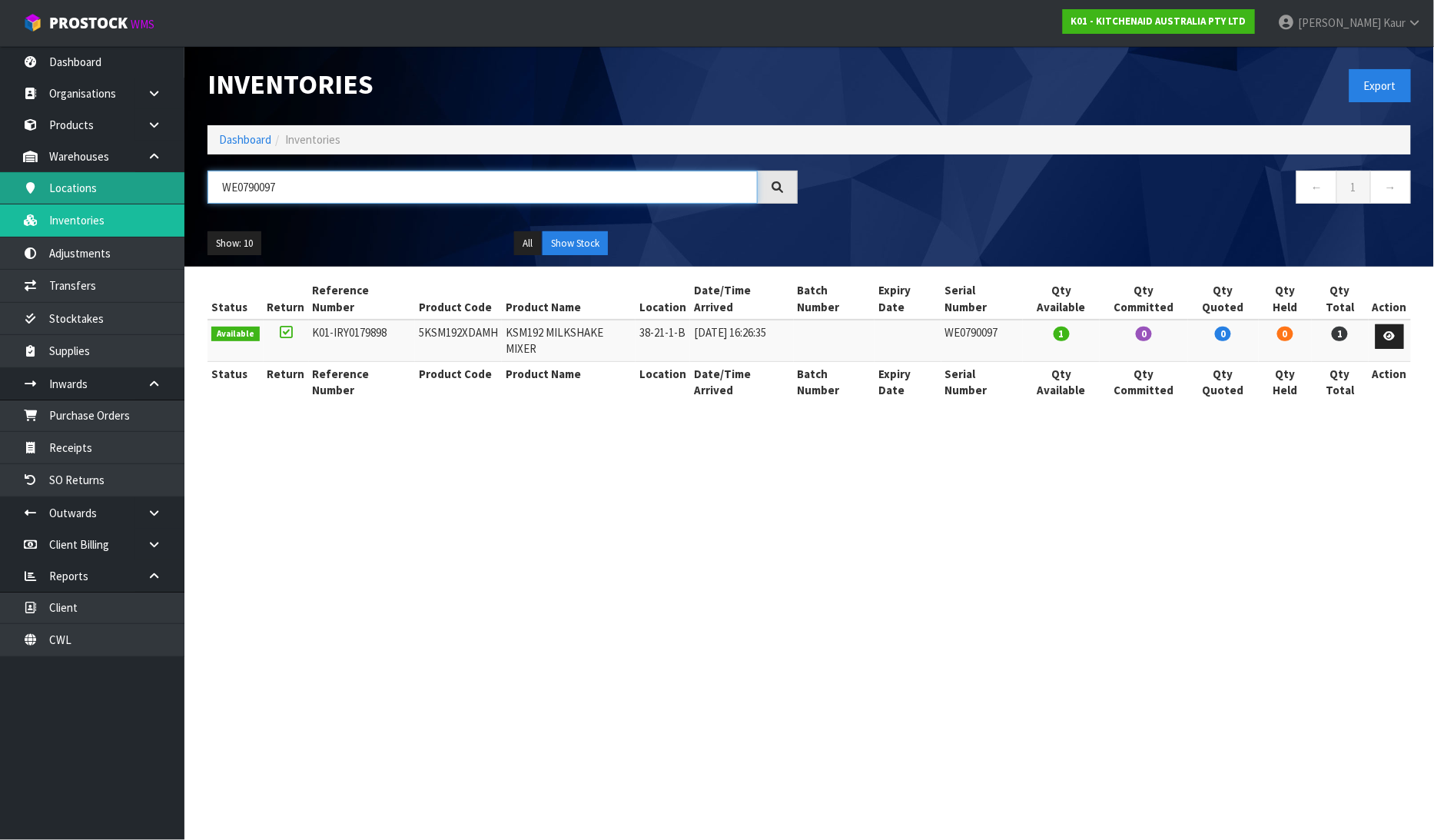
type input "WE0790097"
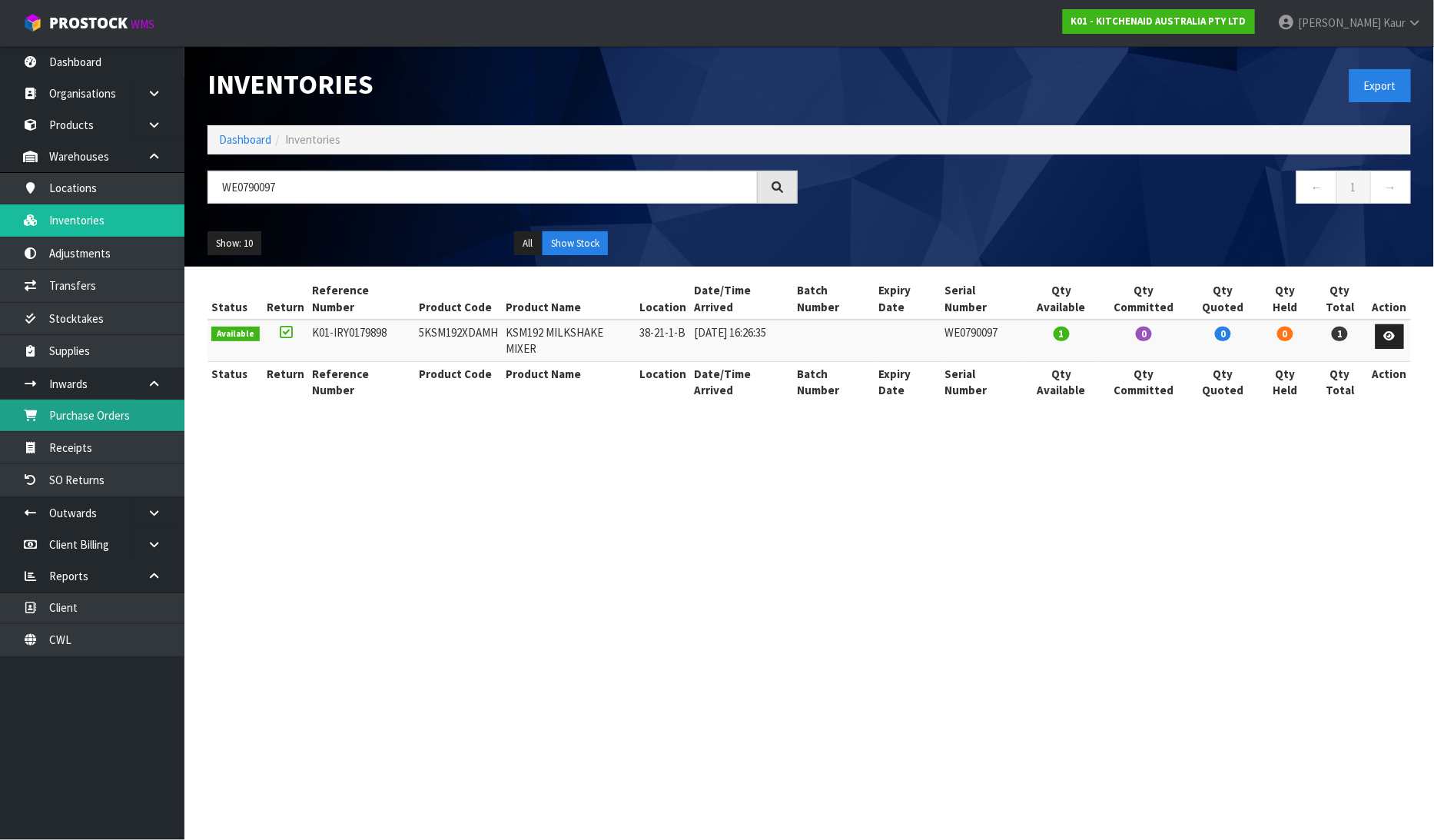
click at [89, 431] on link "Purchase Orders" at bounding box center [92, 415] width 185 height 32
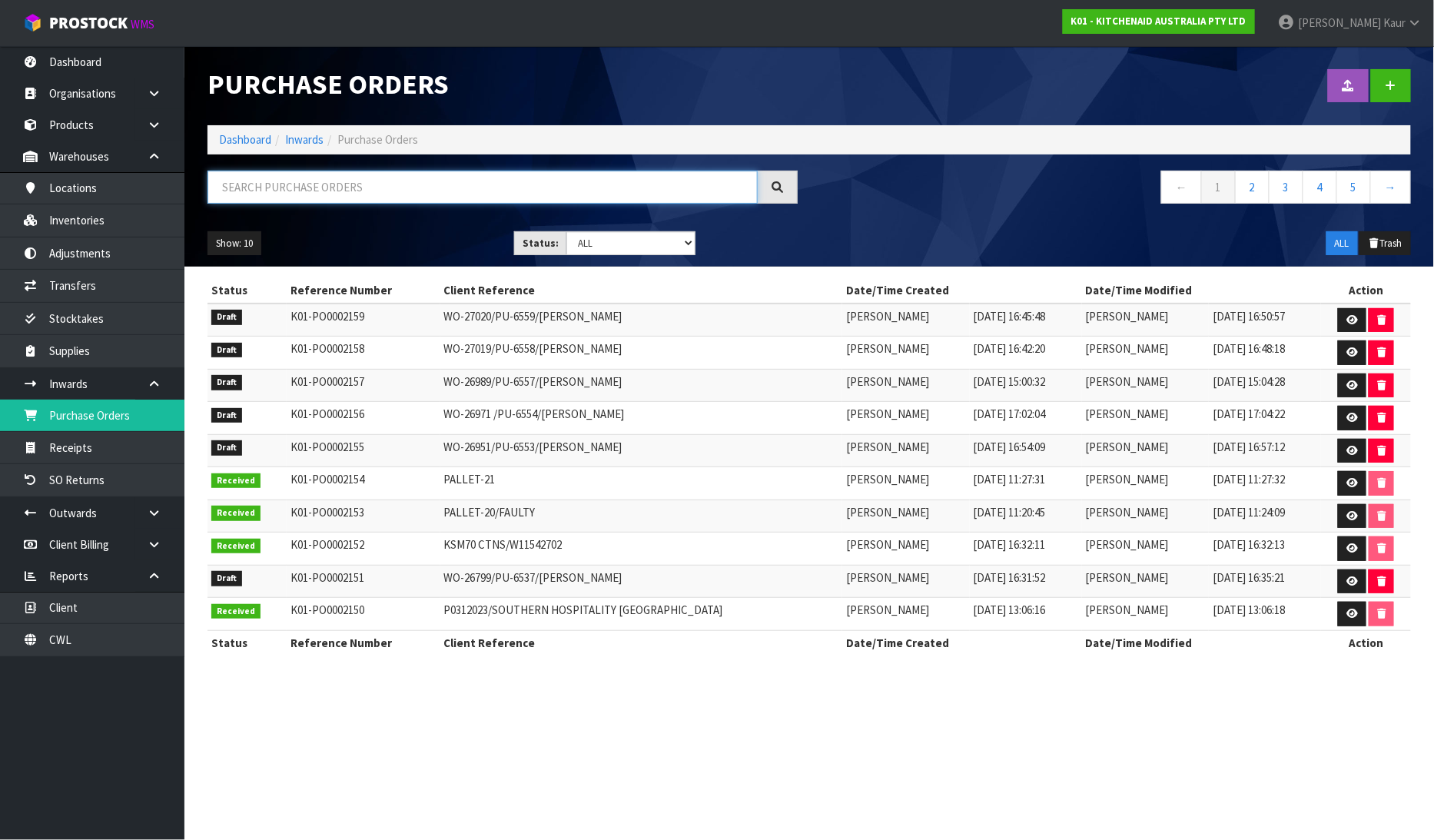
click at [259, 175] on input "text" at bounding box center [483, 187] width 550 height 33
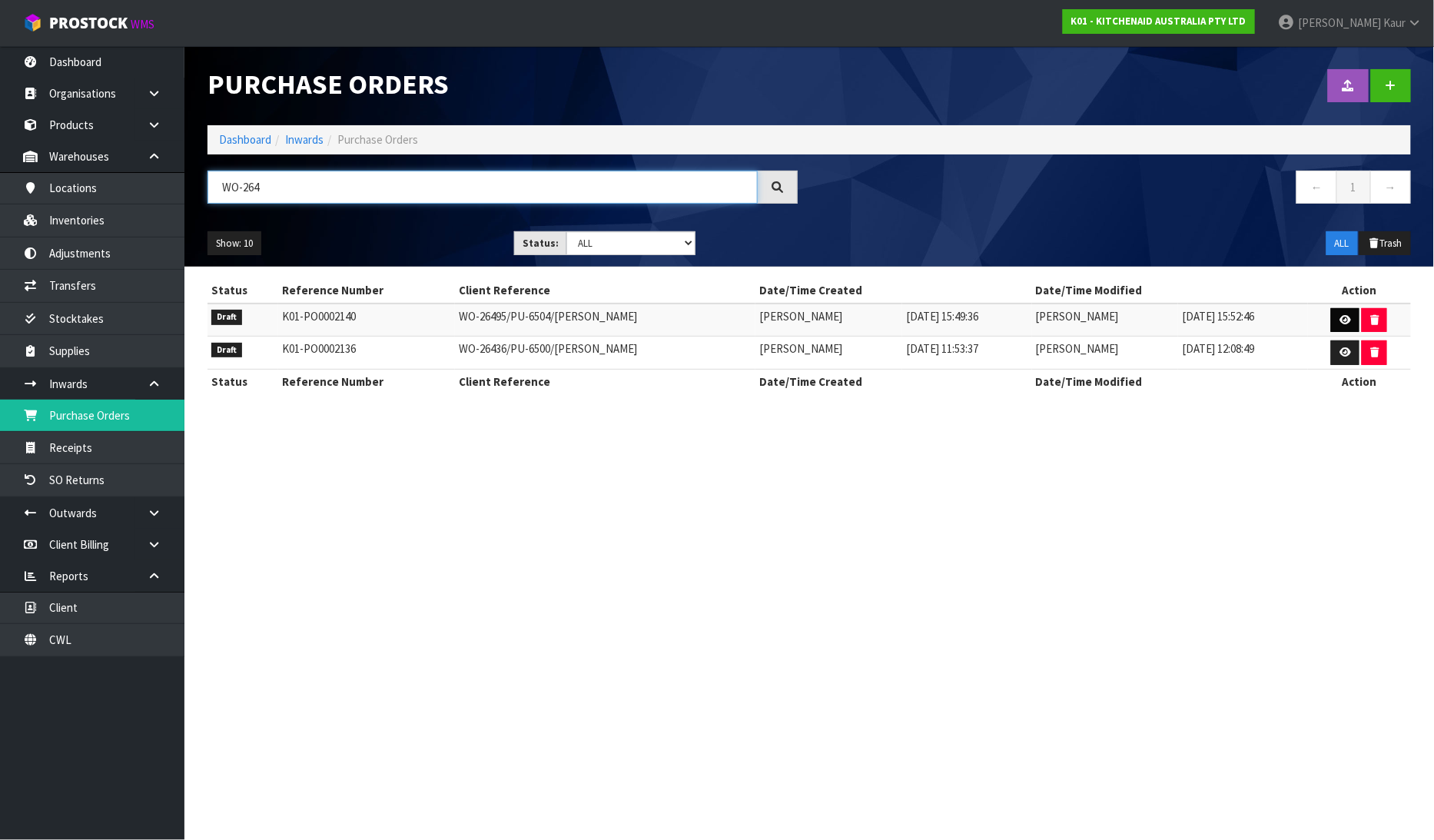
type input "WO-264"
click at [1341, 321] on icon at bounding box center [1345, 319] width 12 height 10
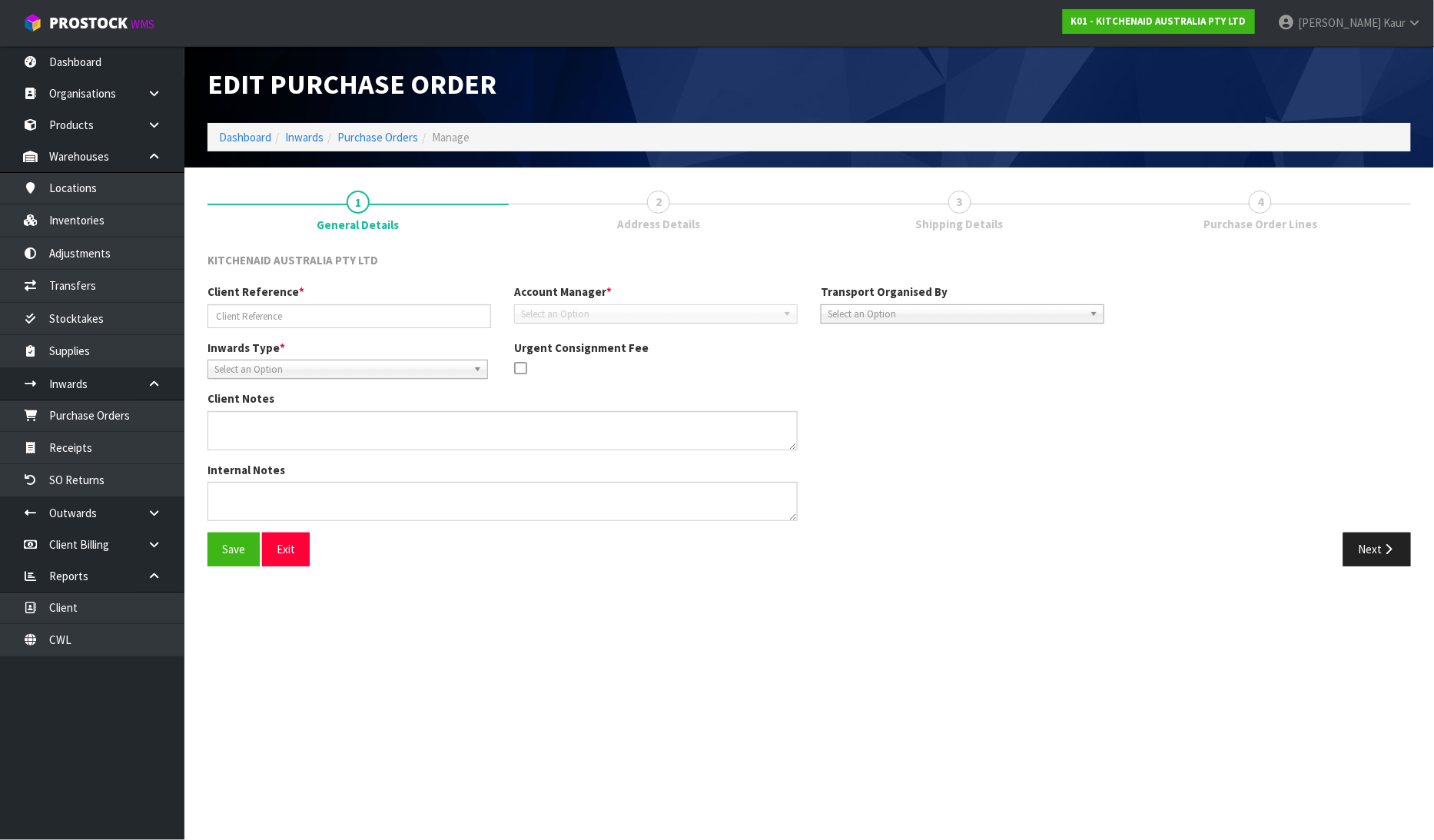
type input "WO-26495/PU-6504/AMANDA KENNEDY"
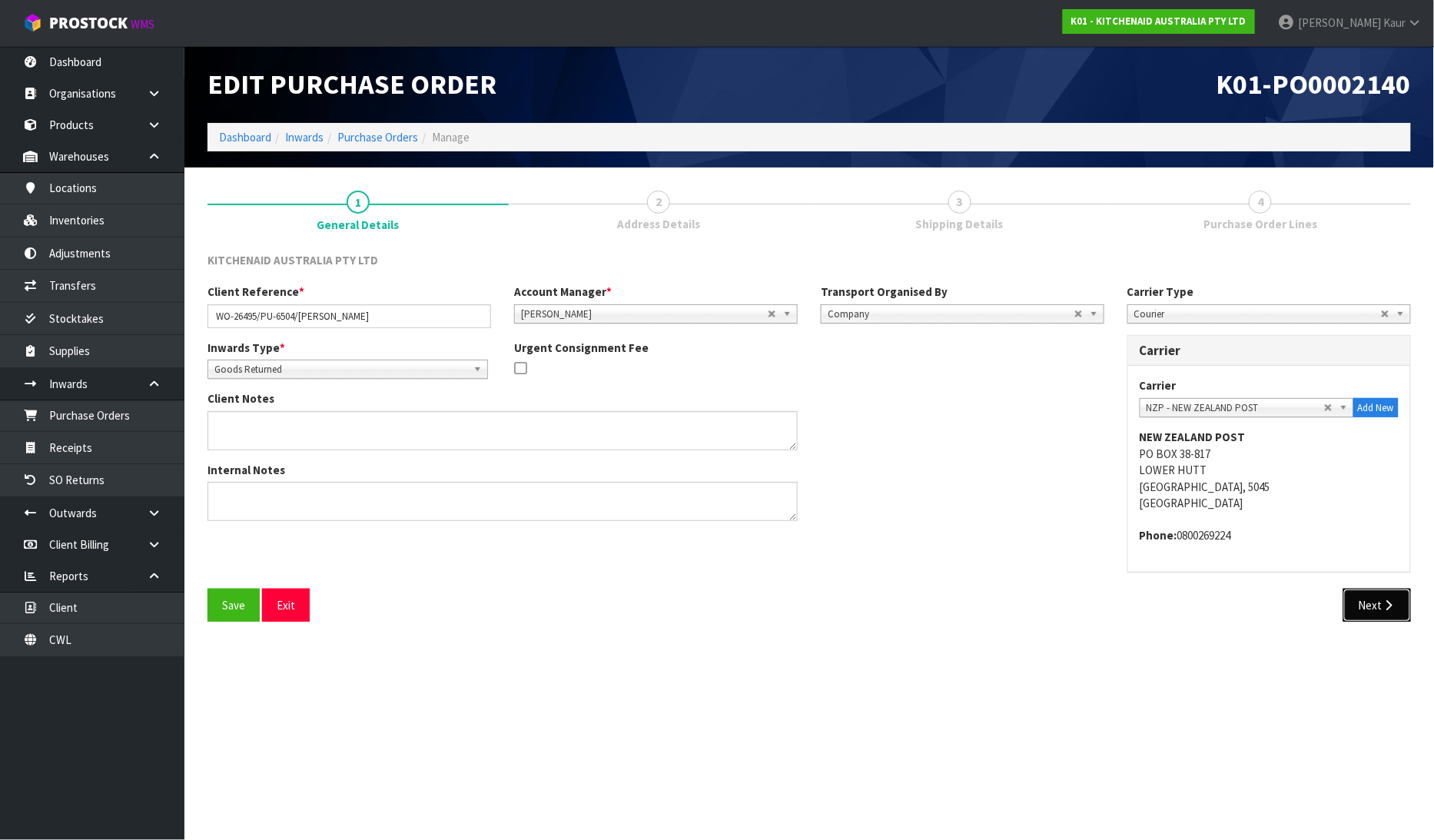
click at [1361, 597] on button "Next" at bounding box center [1378, 605] width 67 height 33
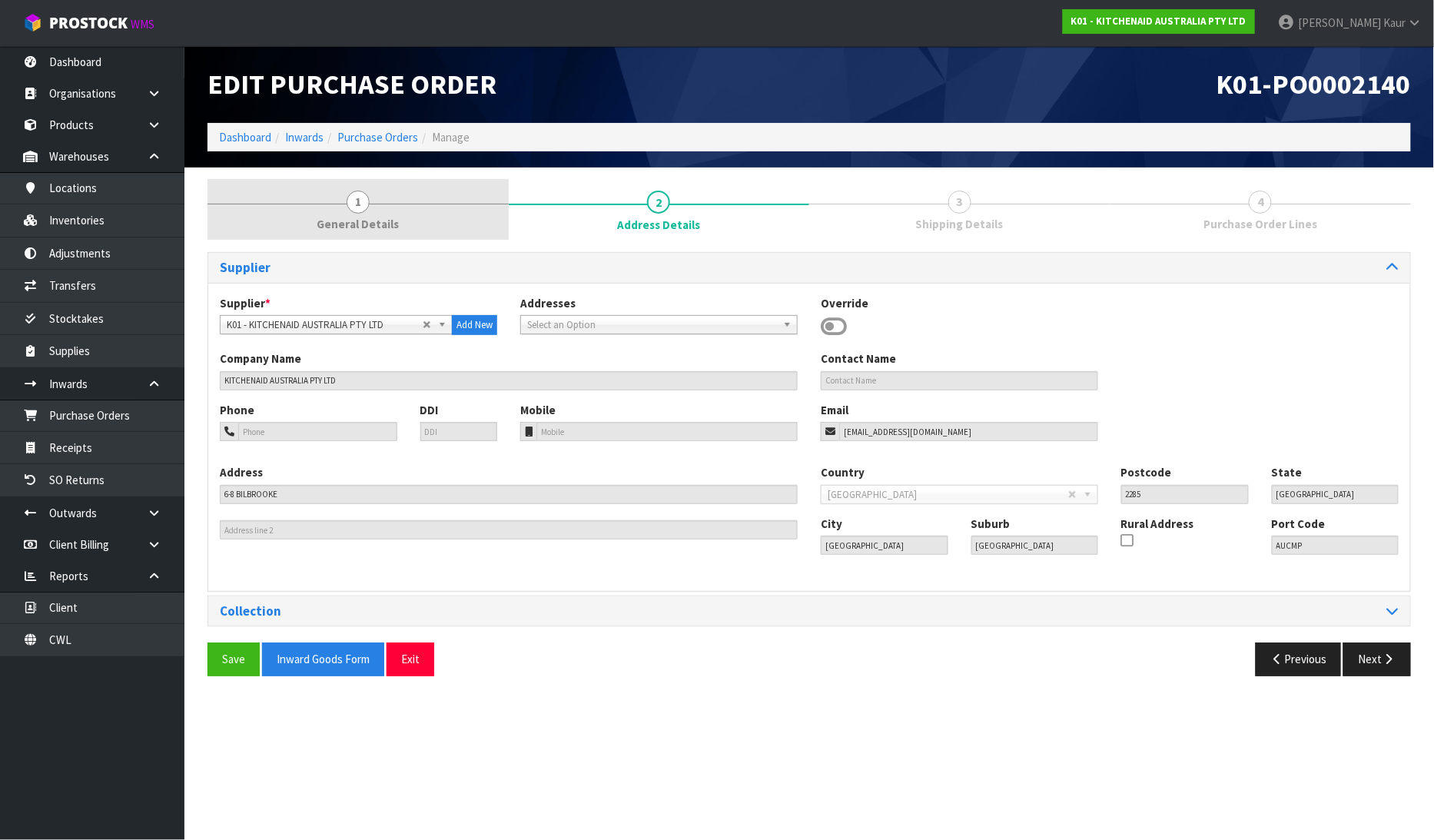
click at [347, 202] on span "1" at bounding box center [358, 201] width 23 height 23
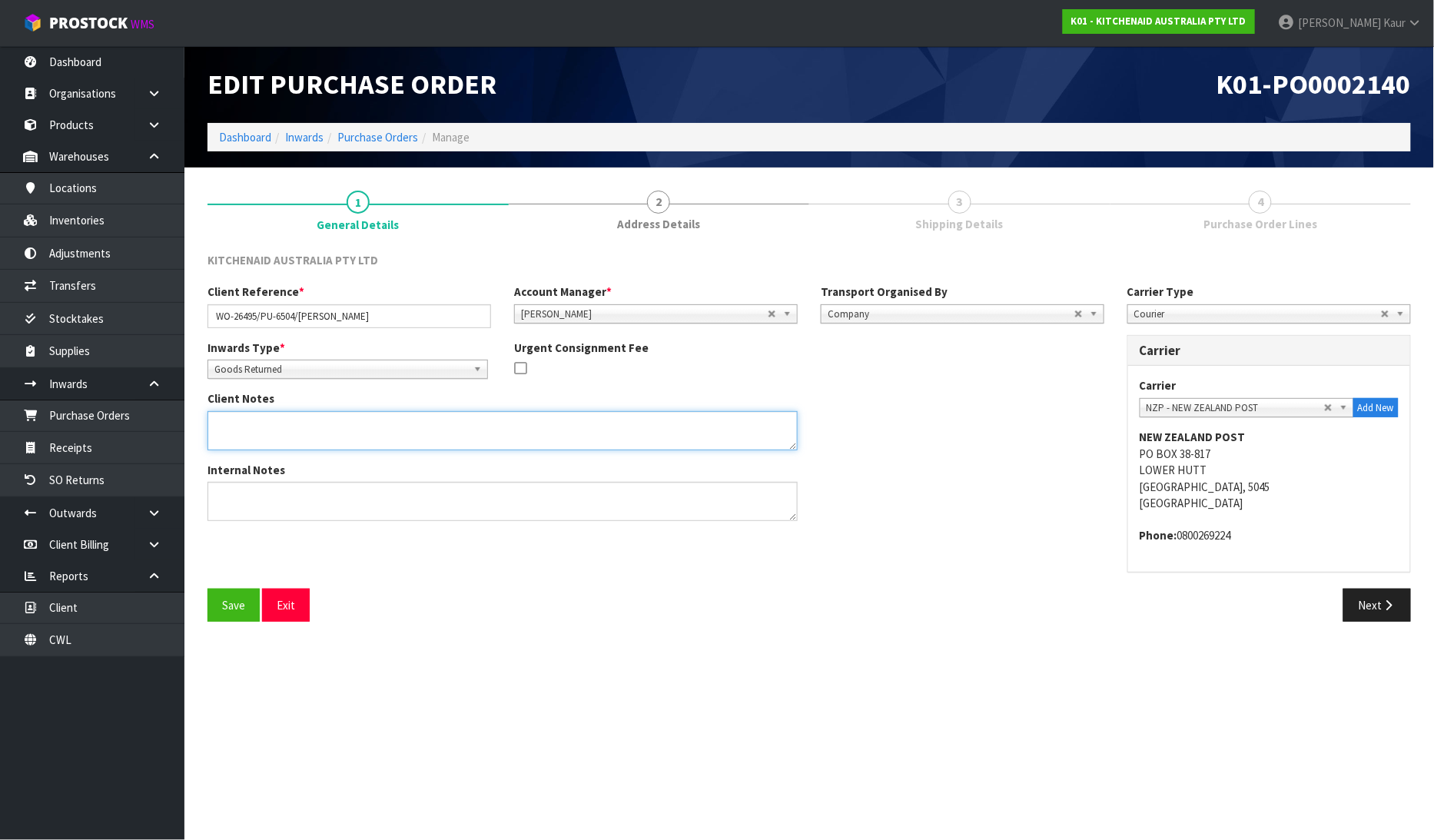
click at [418, 427] on textarea at bounding box center [503, 430] width 590 height 39
paste textarea "PLEASE RETURN BELOW TO STOCK FOR FUTURE ORDERS, CWL HAS ADVISED INVENTORY IS NE…"
type textarea "PLEASE RETURN BELOW TO STOCK FOR FUTURE ORDERS, CWL HAS ADVISED INVENTORY IS NE…"
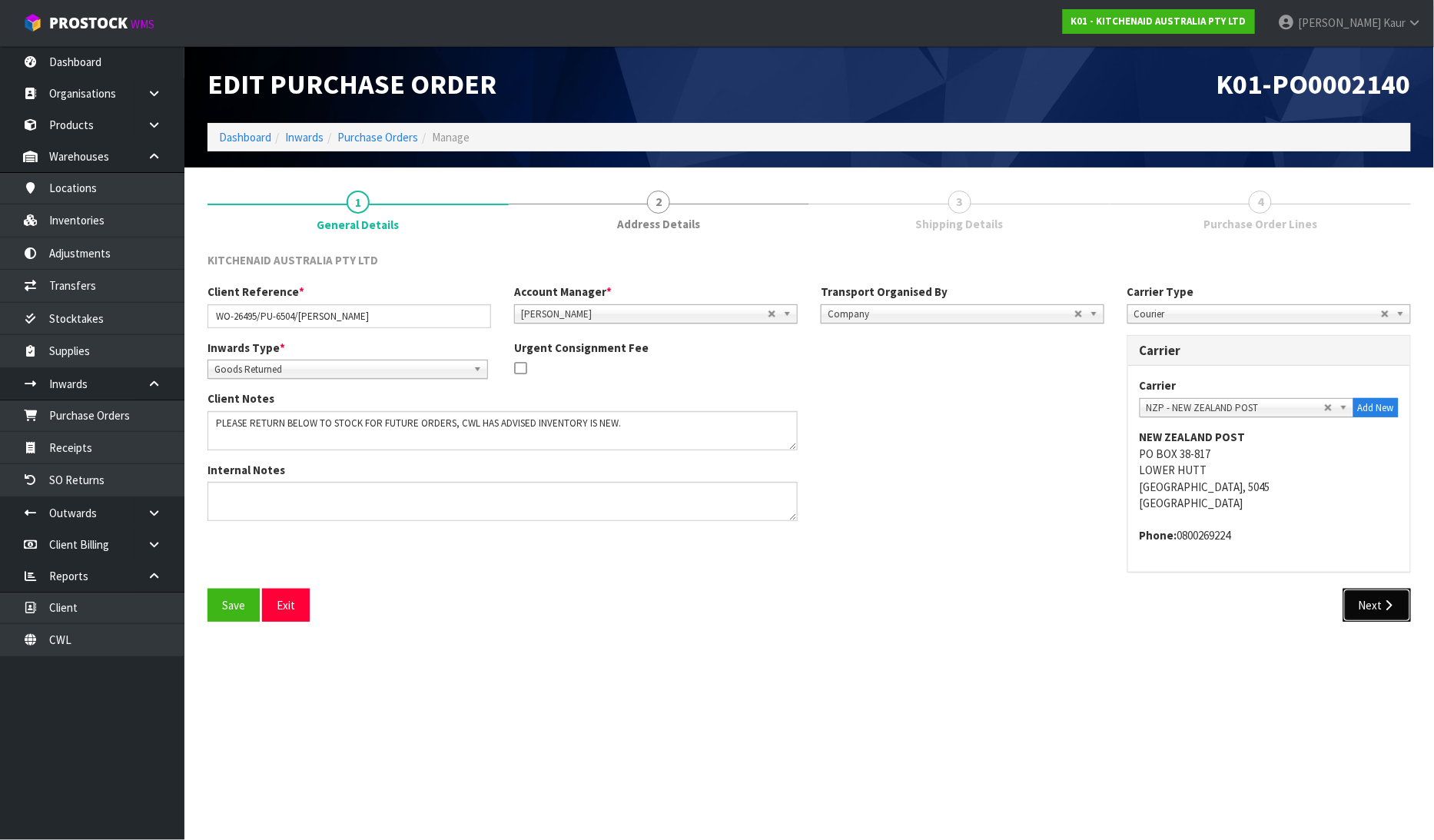
click at [1367, 603] on button "Next" at bounding box center [1378, 605] width 67 height 33
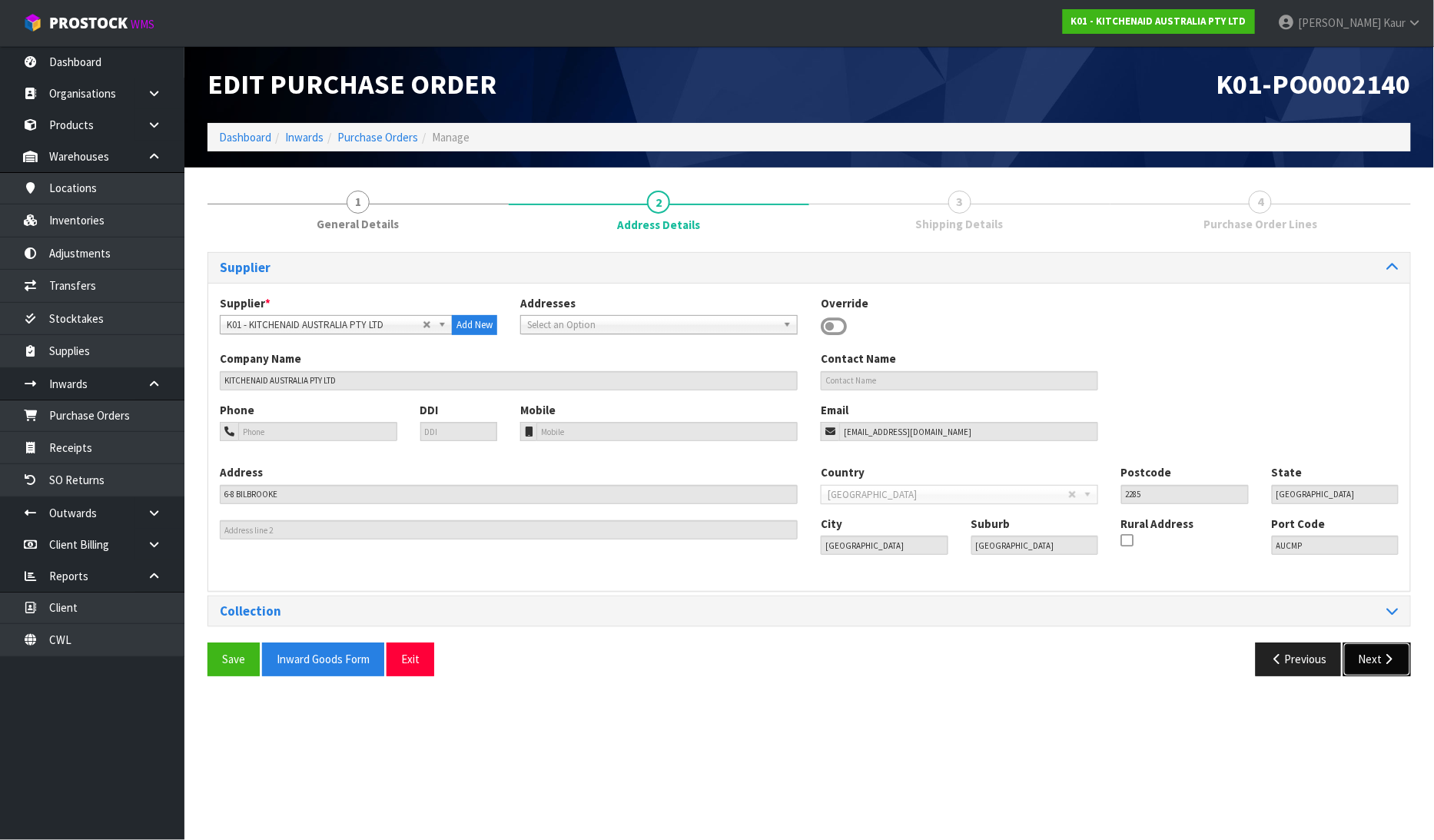
click at [1367, 663] on button "Next" at bounding box center [1378, 659] width 67 height 33
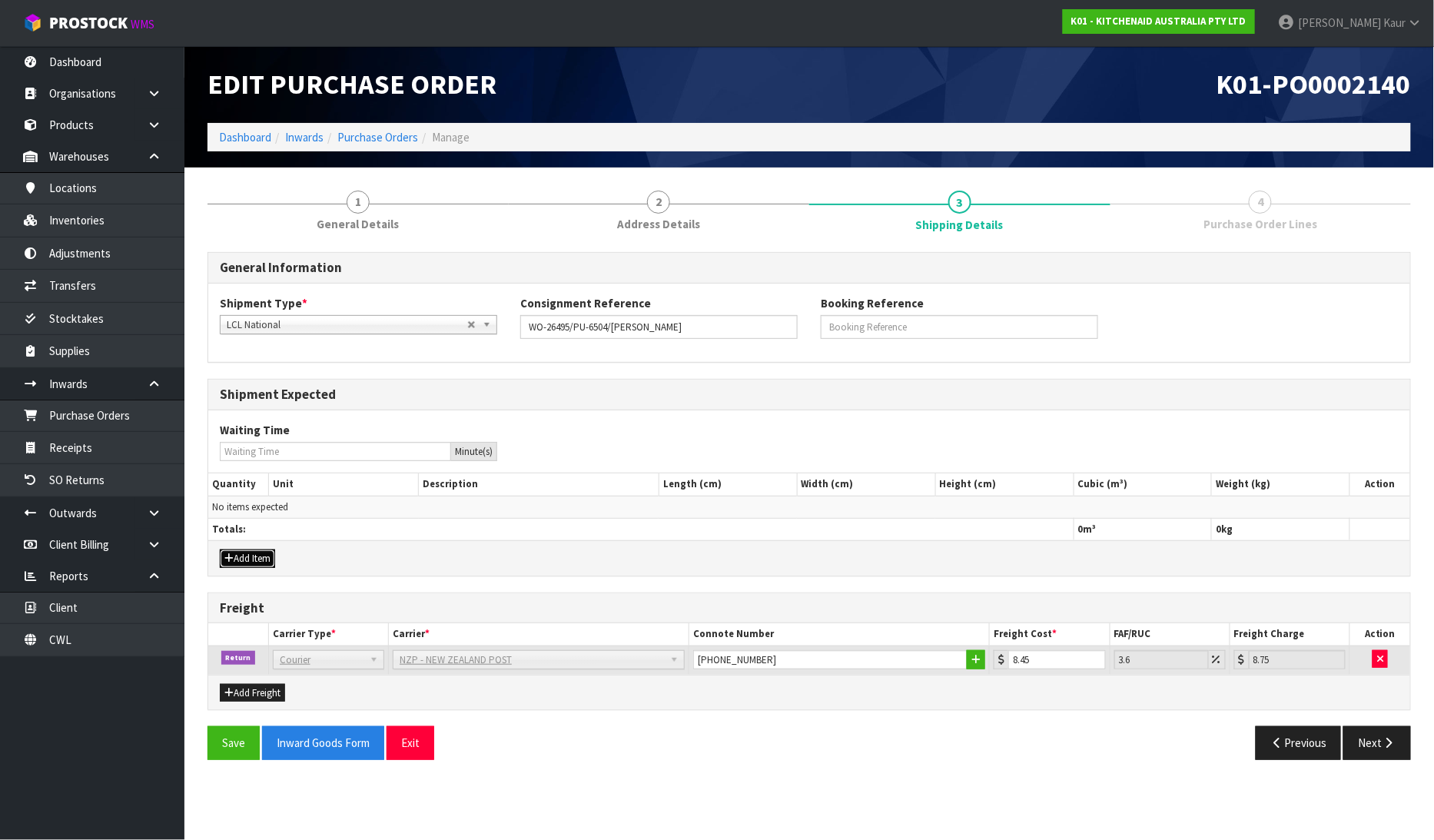
click at [239, 556] on button "Add Item" at bounding box center [247, 559] width 56 height 18
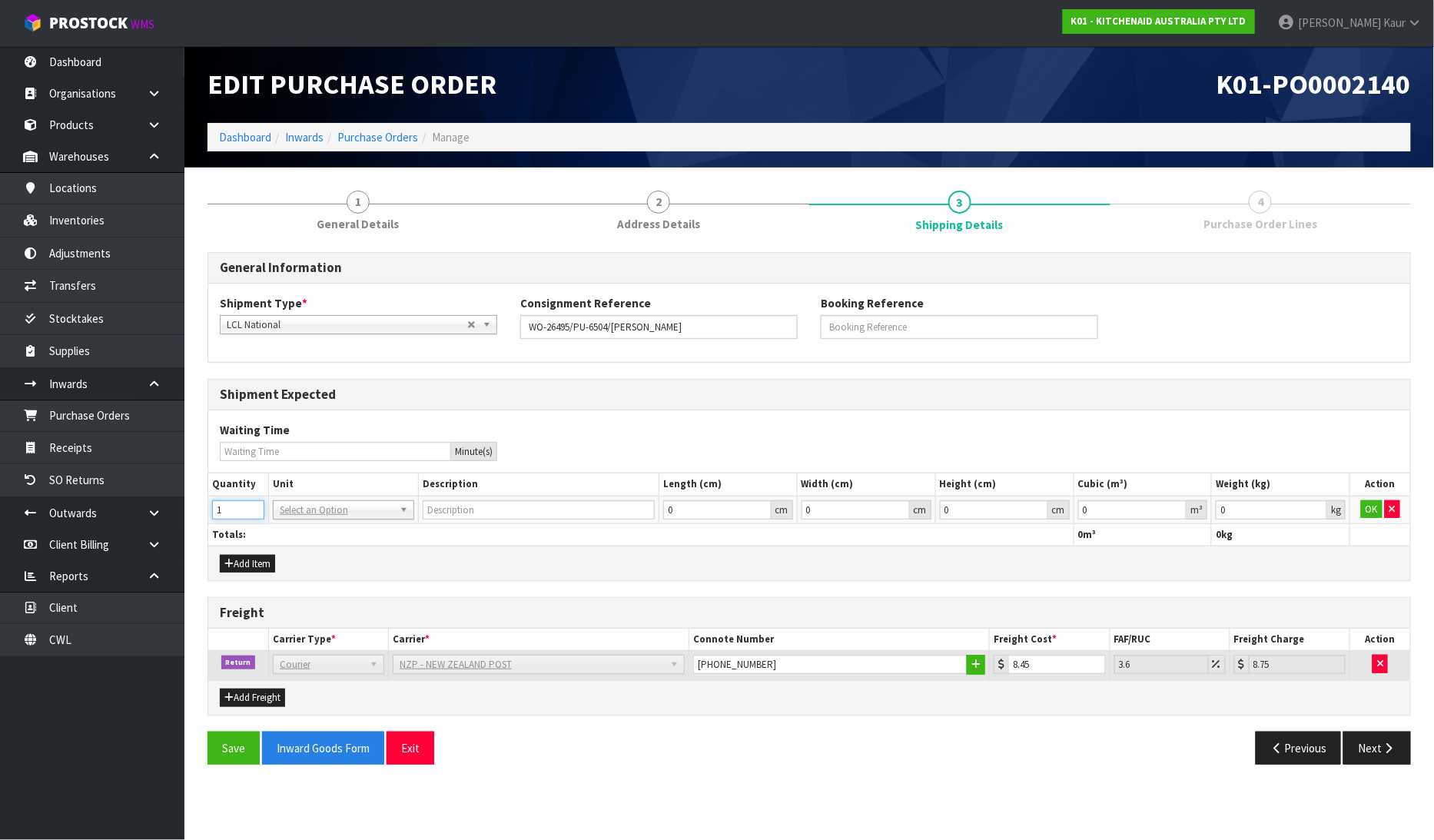
drag, startPoint x: 252, startPoint y: 508, endPoint x: 297, endPoint y: 505, distance: 45.1
type input "1"
click at [254, 505] on input "1" at bounding box center [238, 510] width 52 height 19
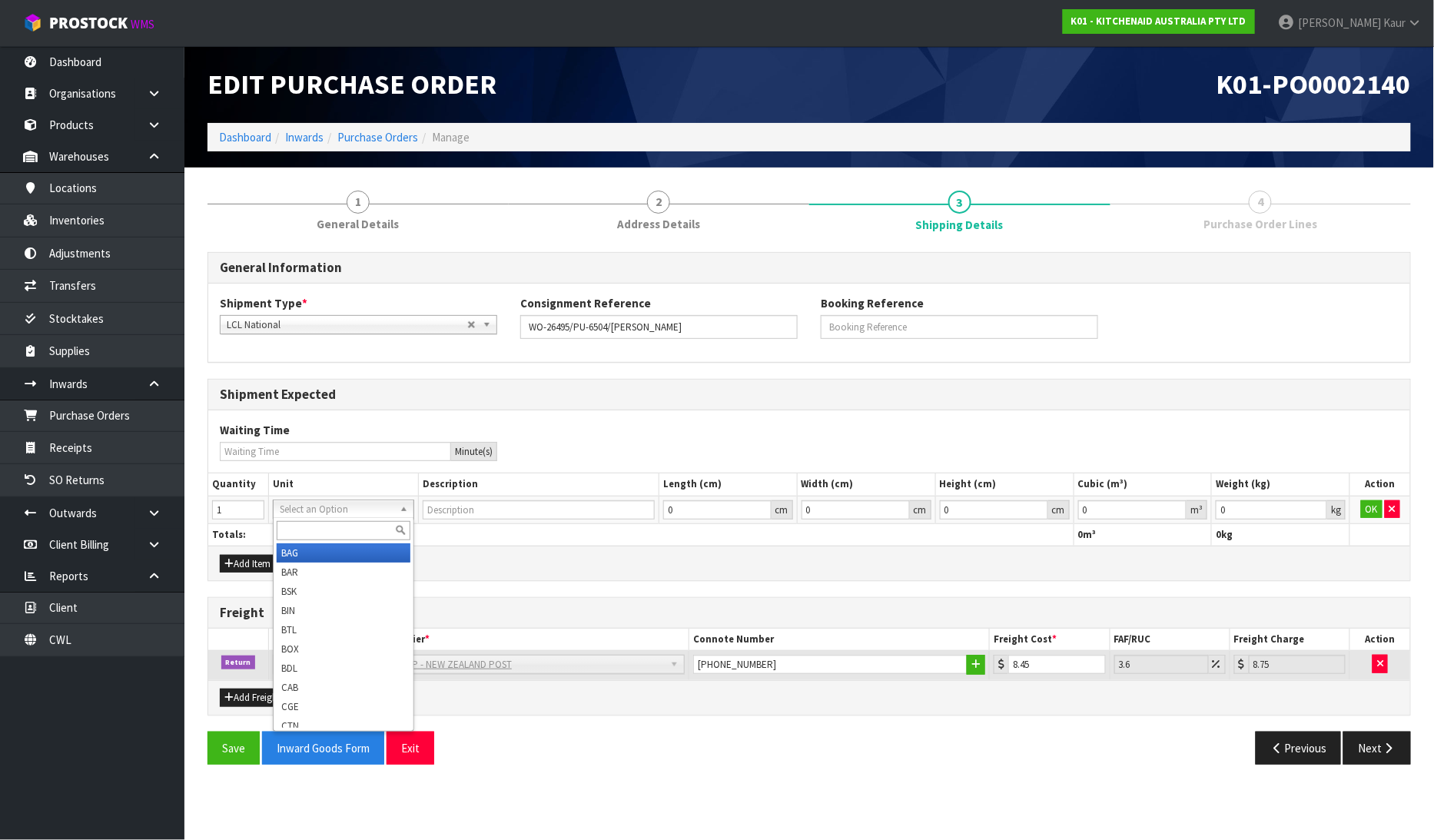
click at [299, 530] on input "text" at bounding box center [343, 530] width 134 height 19
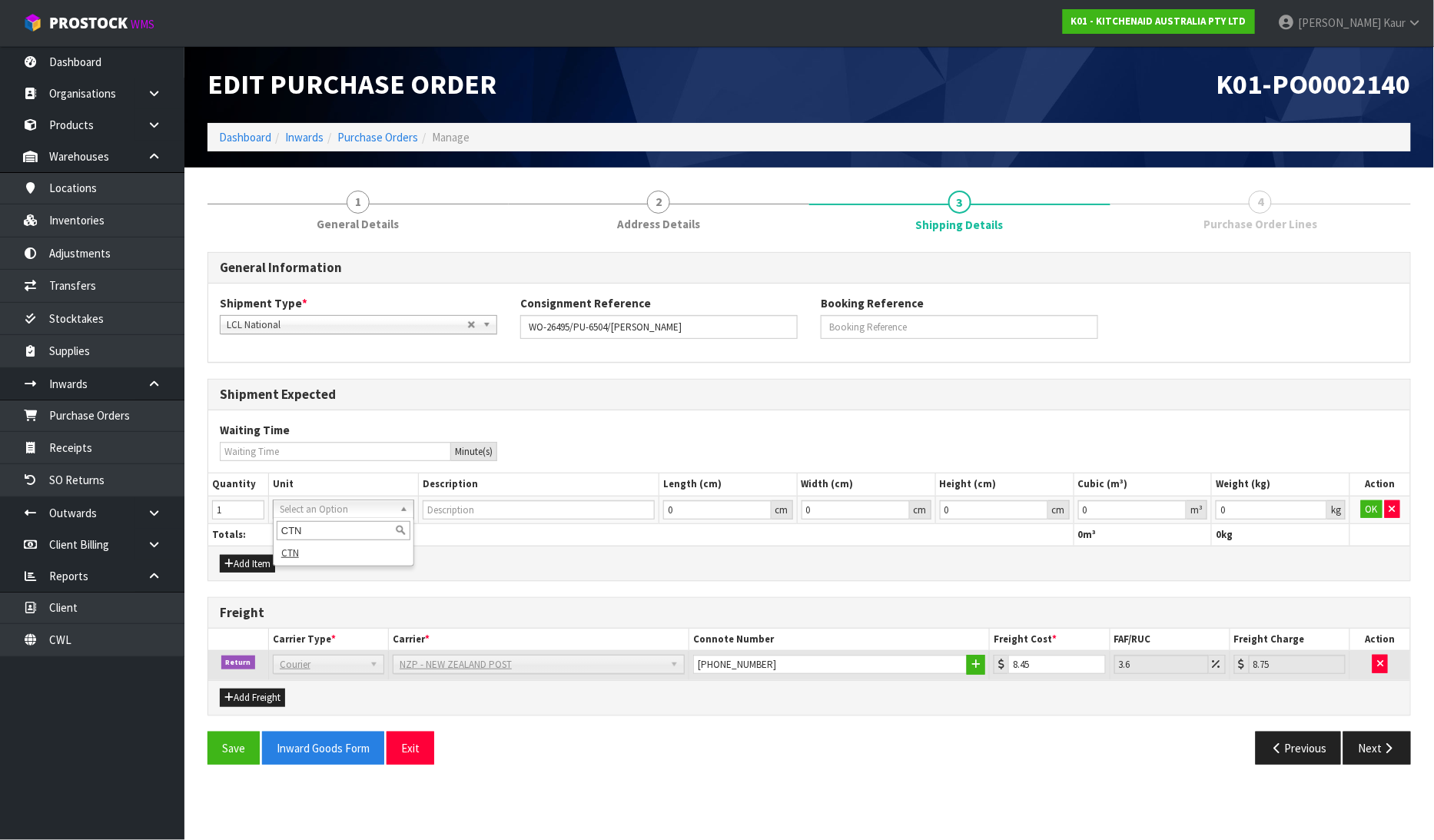
type input "CTN"
click at [310, 563] on div "CTN CTN" at bounding box center [343, 541] width 141 height 48
type input "CARTON"
type input "0.000001"
click at [1177, 505] on input "0.000001" at bounding box center [1133, 510] width 109 height 19
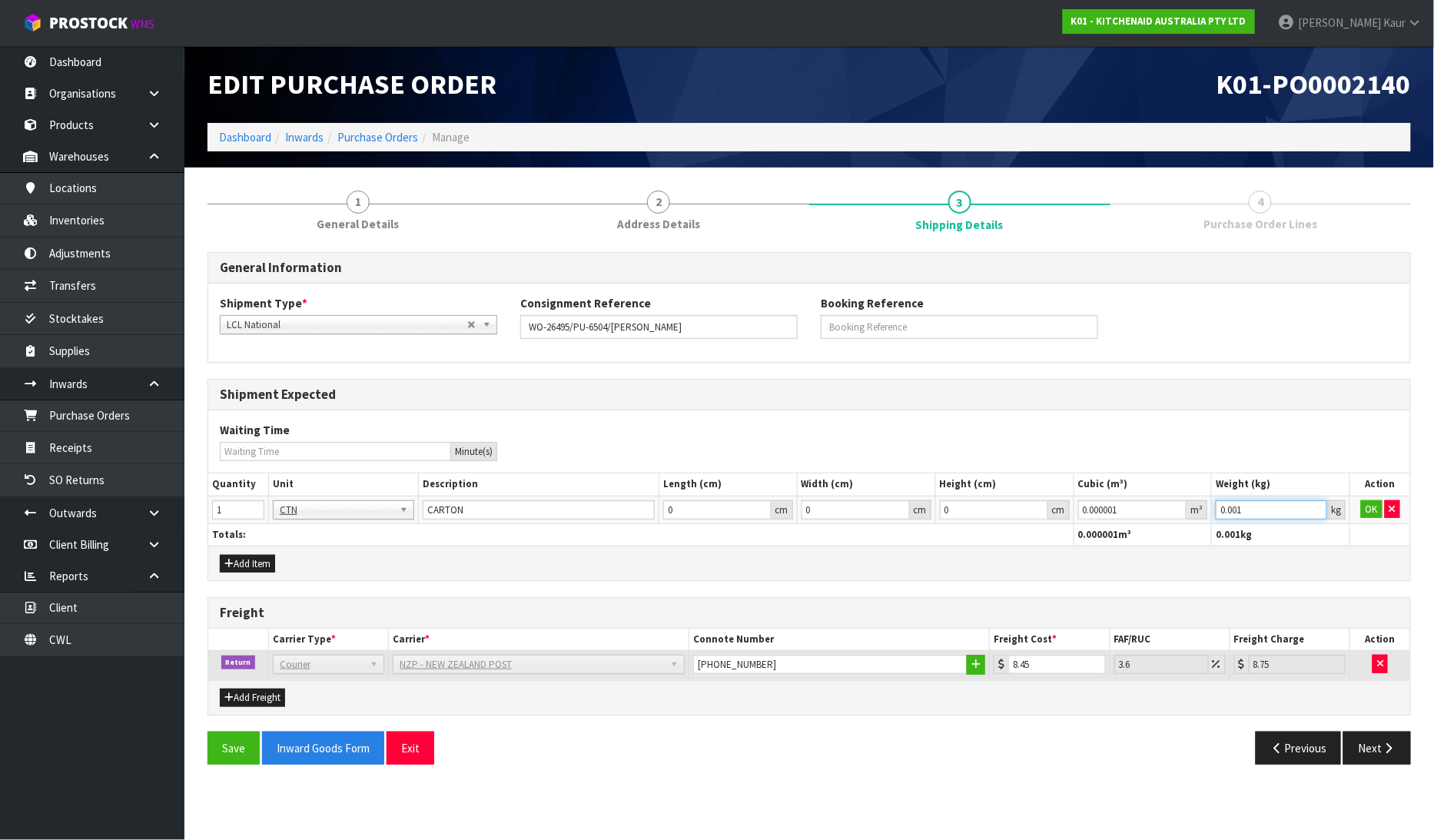
type input "0.001"
click at [1317, 504] on input "0.001" at bounding box center [1271, 510] width 111 height 19
drag, startPoint x: 1370, startPoint y: 505, endPoint x: 1353, endPoint y: 610, distance: 106.4
click at [1371, 507] on button "OK" at bounding box center [1372, 510] width 22 height 18
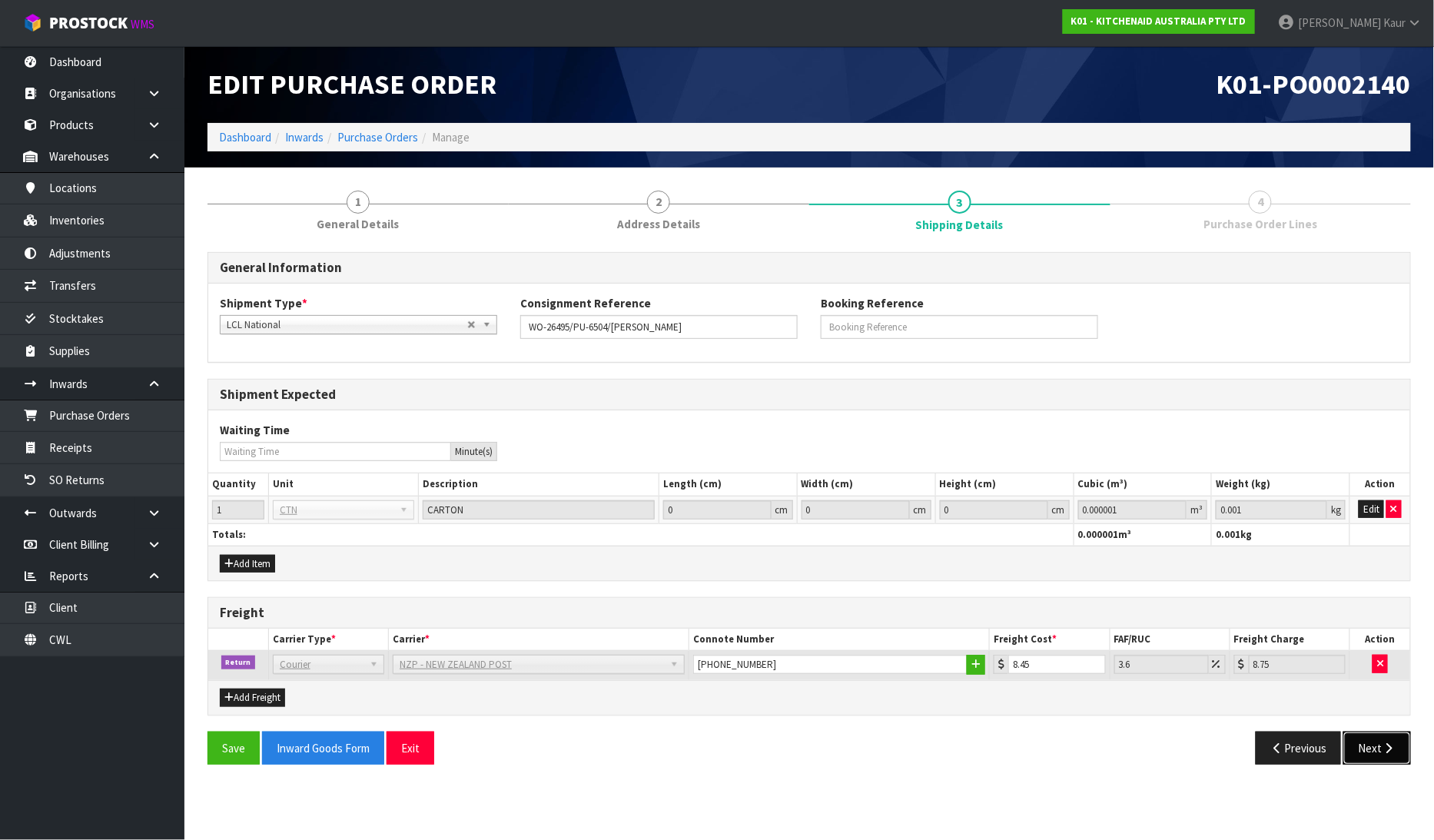
click at [1384, 738] on button "Next" at bounding box center [1378, 748] width 67 height 33
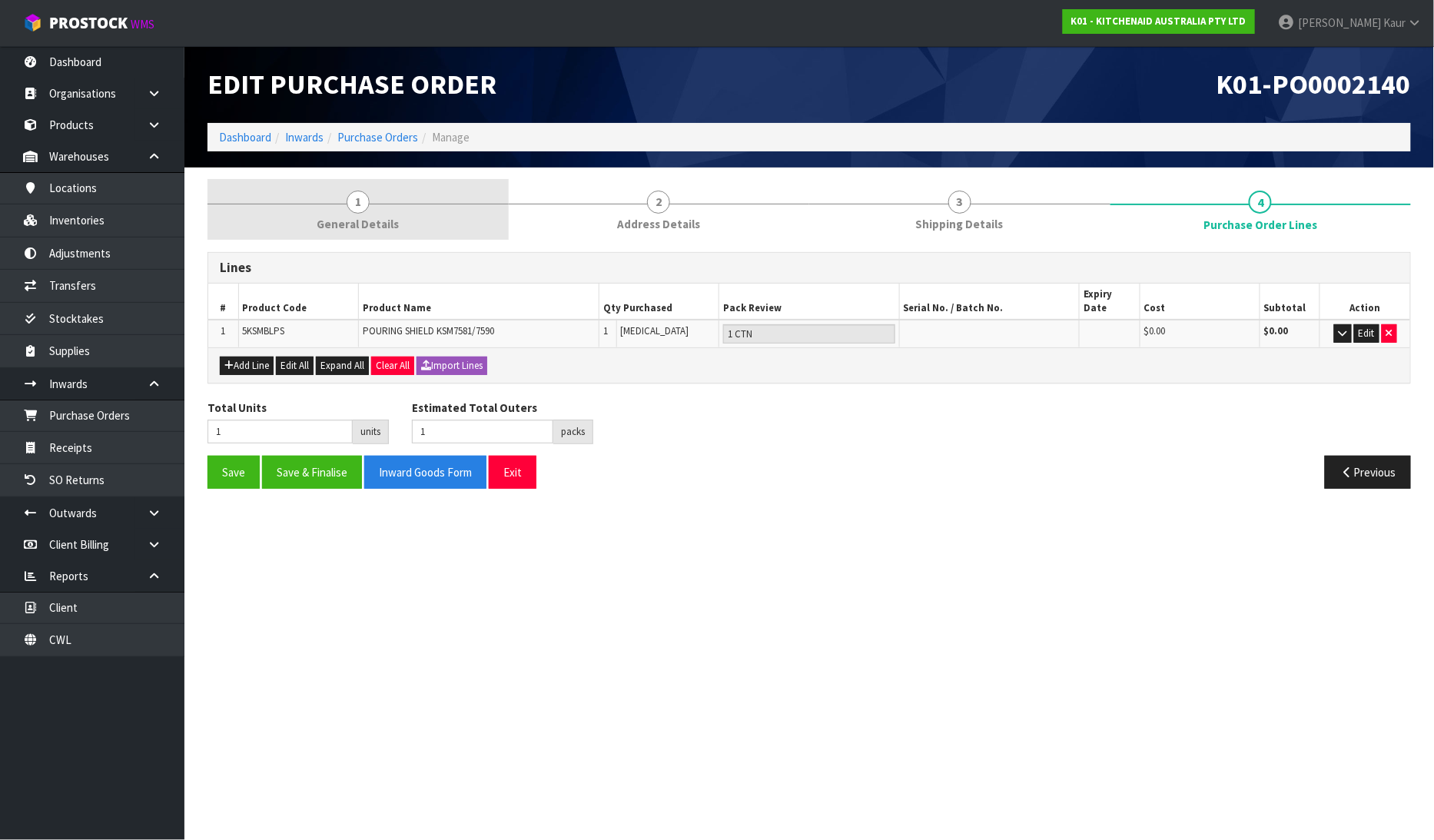
click at [362, 203] on span "1" at bounding box center [358, 201] width 23 height 23
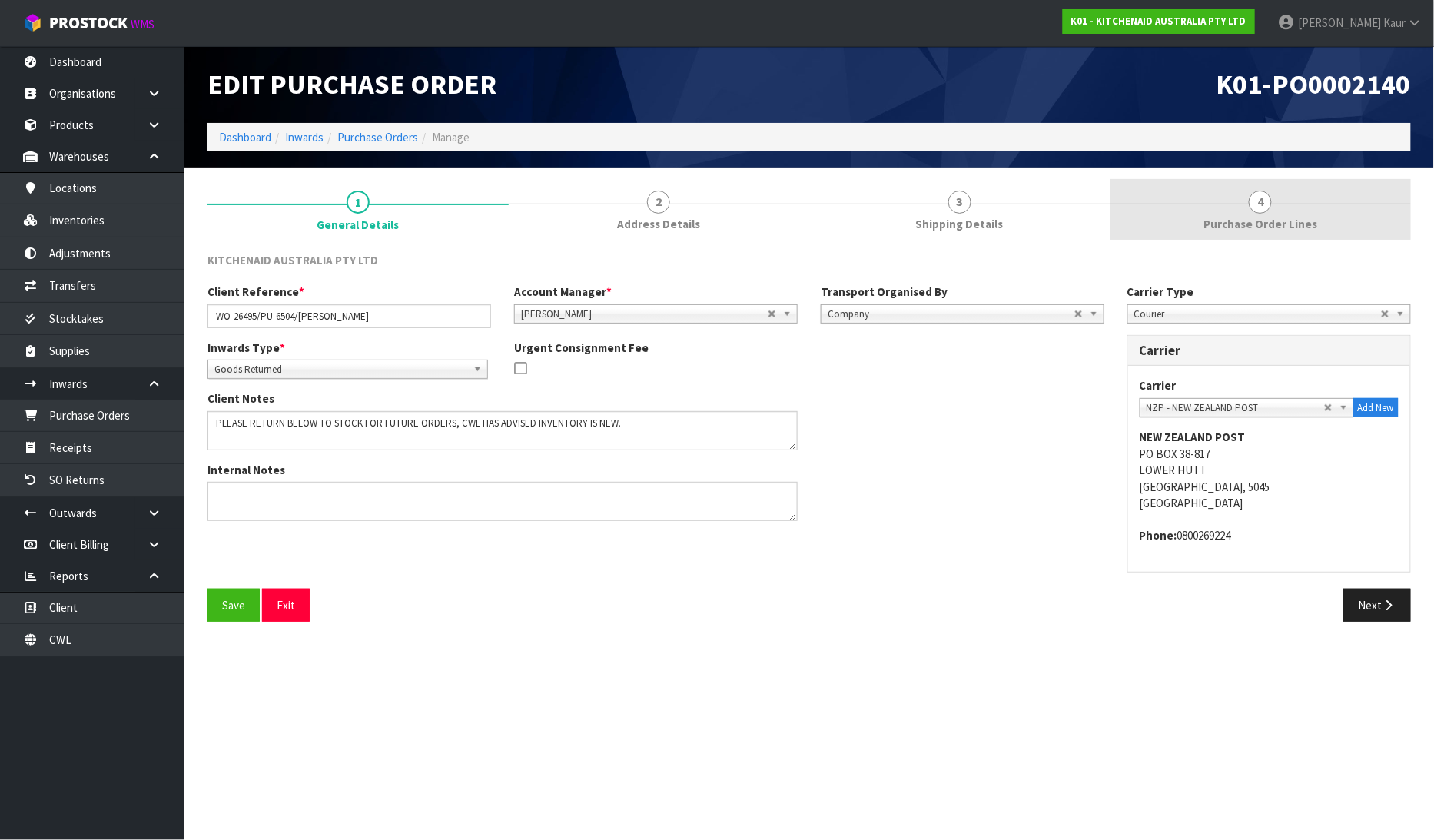
click at [1234, 218] on span "Purchase Order Lines" at bounding box center [1260, 224] width 114 height 16
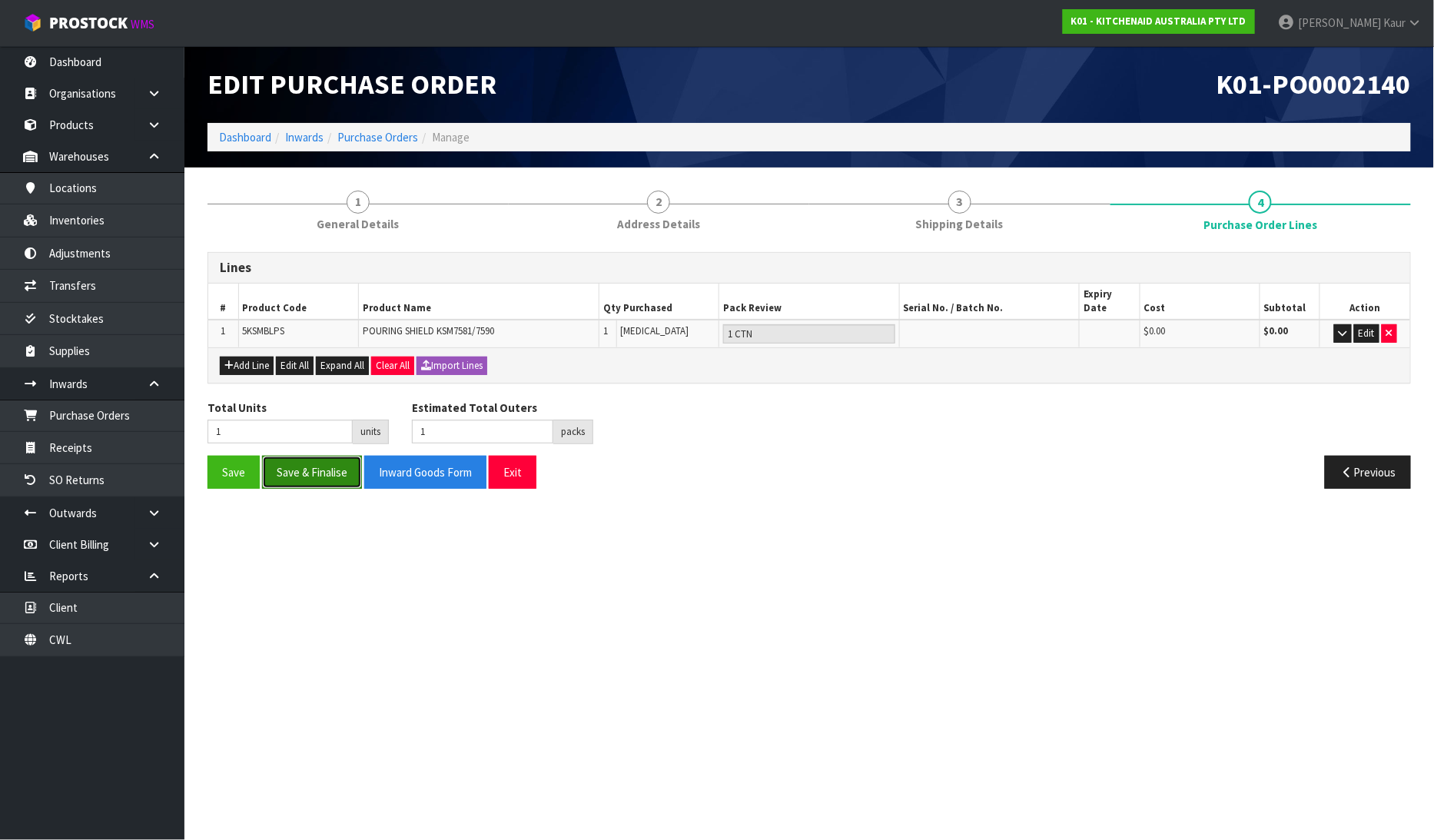
click at [351, 464] on button "Save & Finalise" at bounding box center [312, 472] width 100 height 33
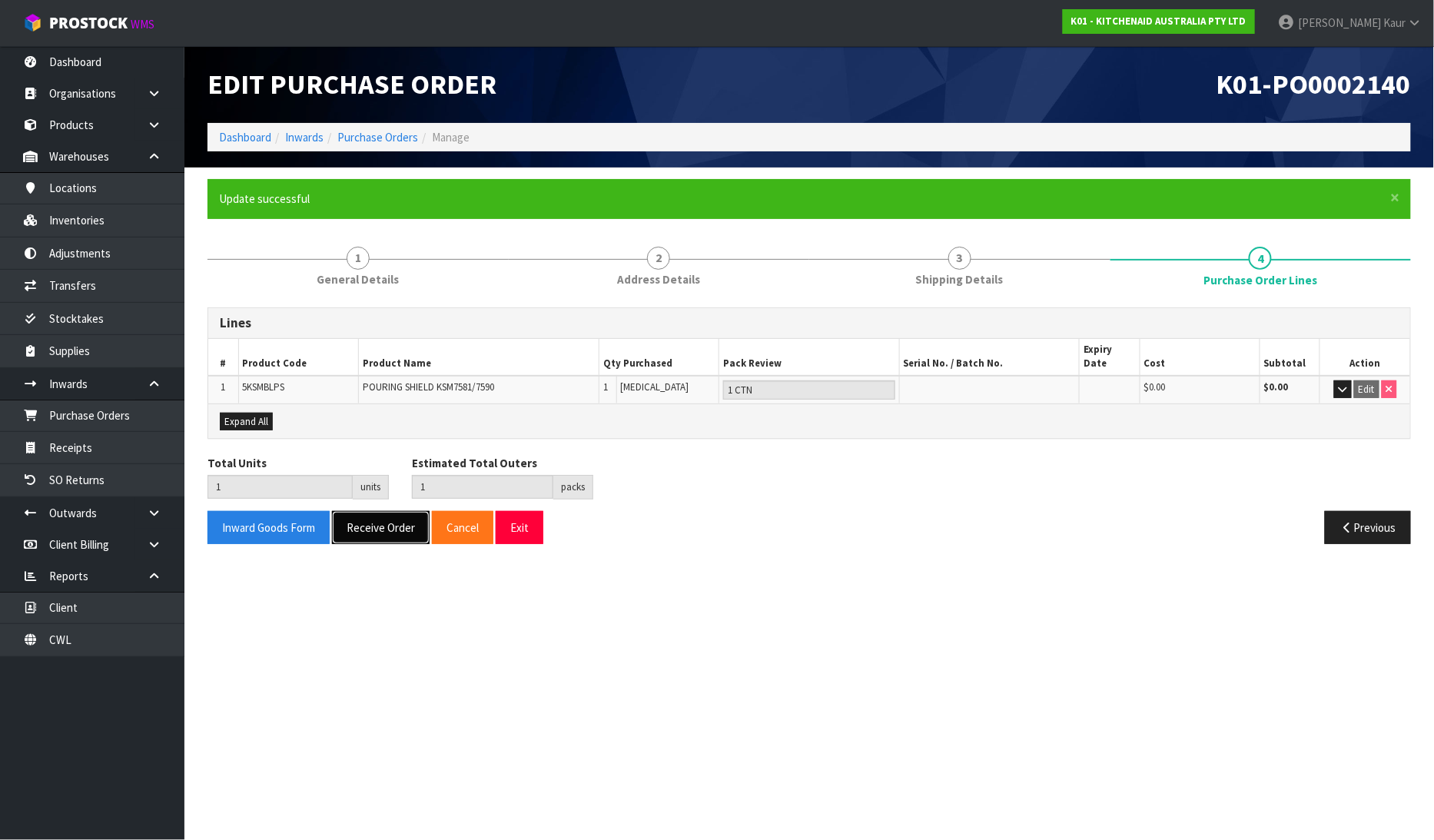
click at [392, 520] on button "Receive Order" at bounding box center [381, 527] width 97 height 33
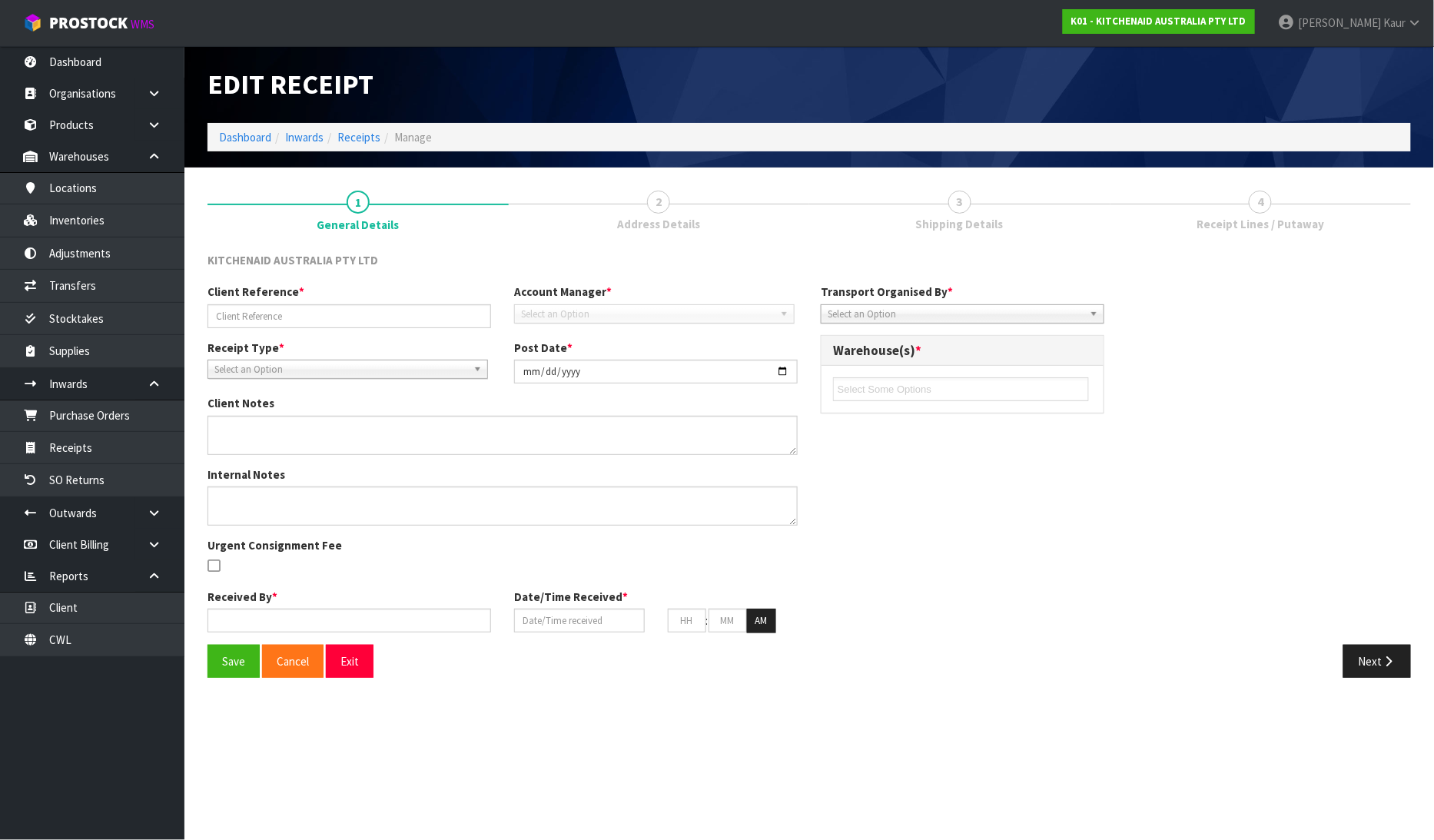
type input "WO-26495/PU-6504/AMANDA KENNEDY"
type input "[DATE]"
type textarea "PLEASE RETURN BELOW TO STOCK FOR FUTURE ORDERS, CWL HAS ADVISED INVENTORY IS NE…"
type input "[PERSON_NAME]"
type input "[DATE]"
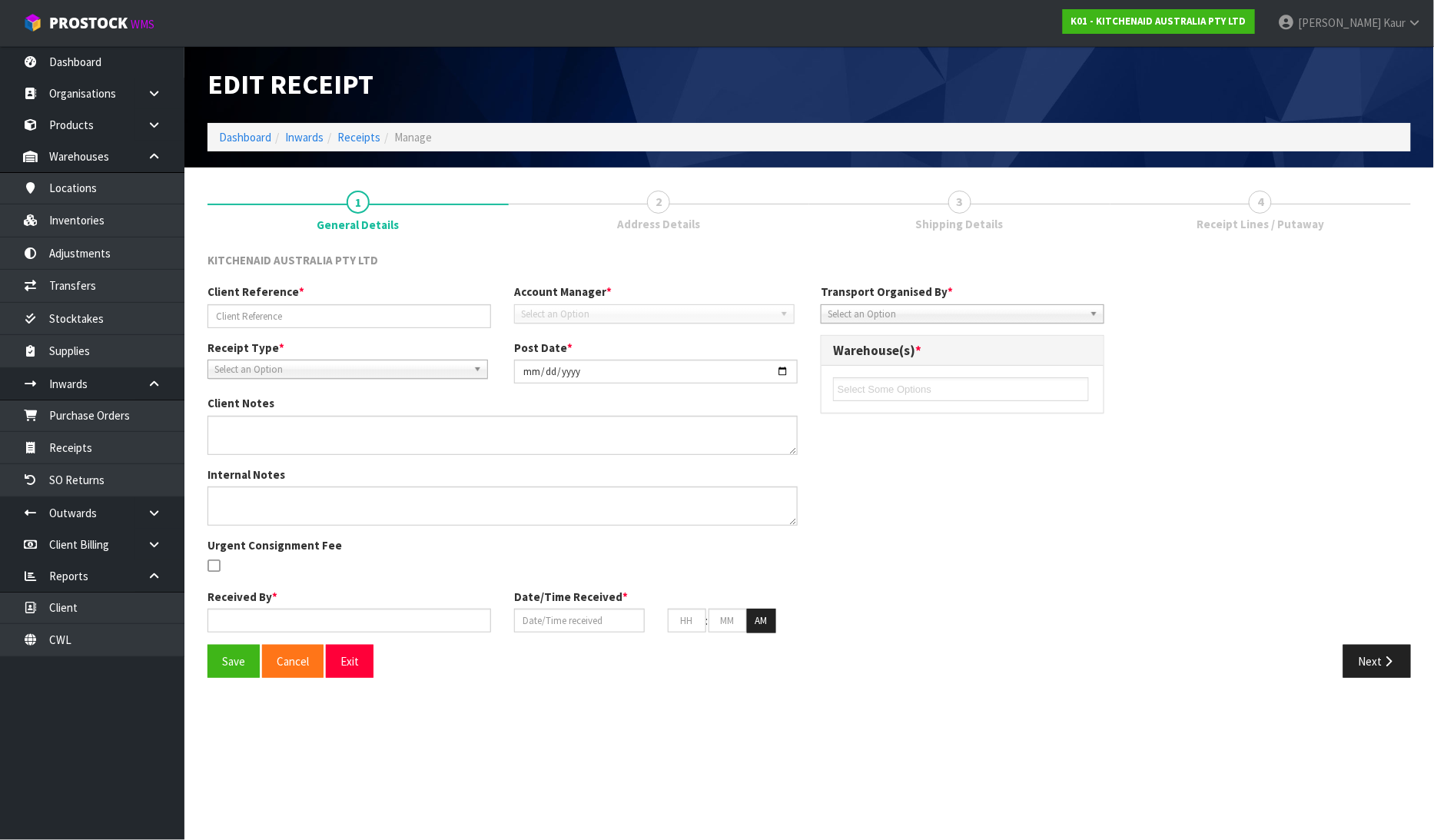
type input "11"
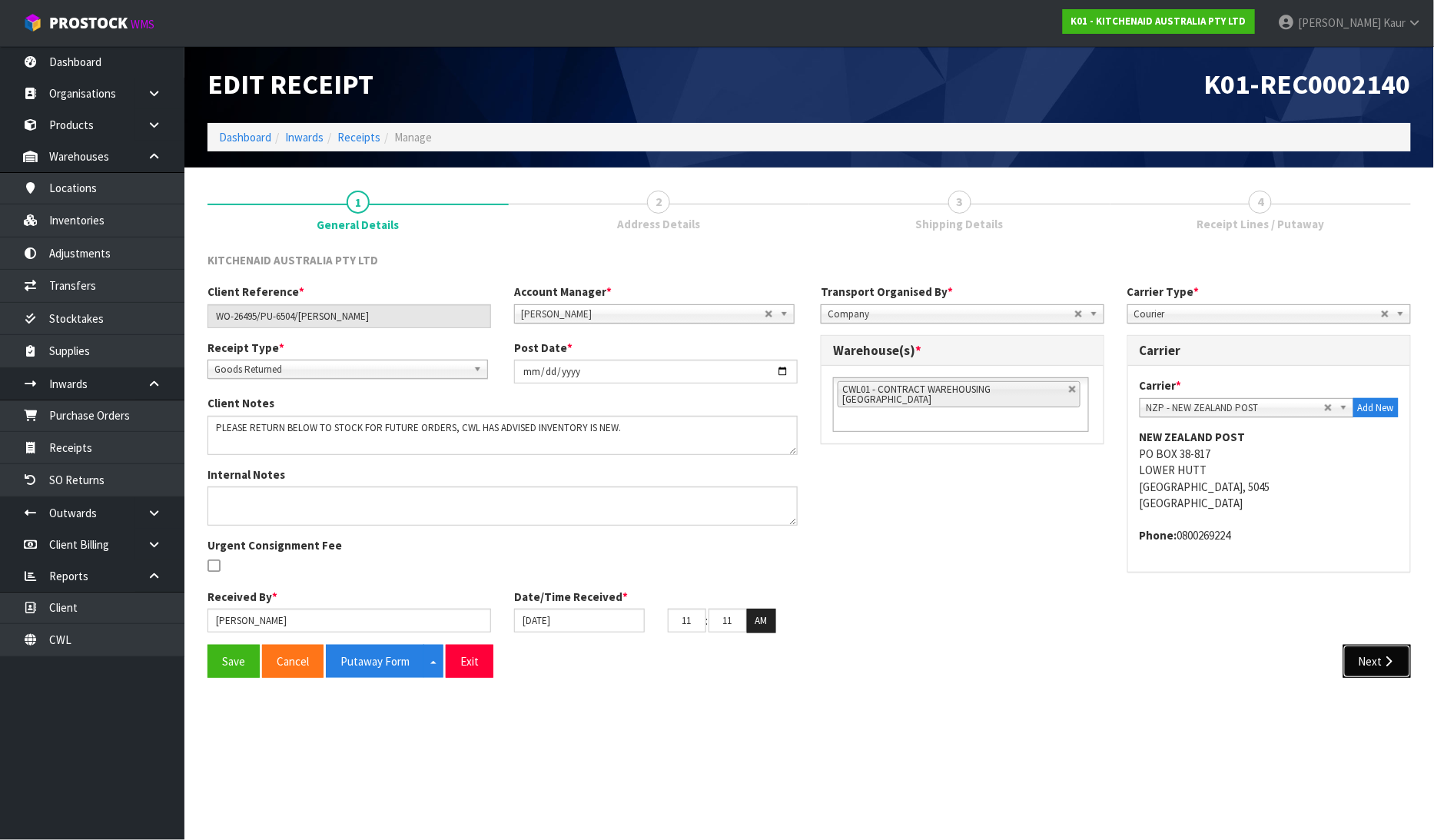
click at [1396, 672] on button "Next" at bounding box center [1378, 661] width 67 height 33
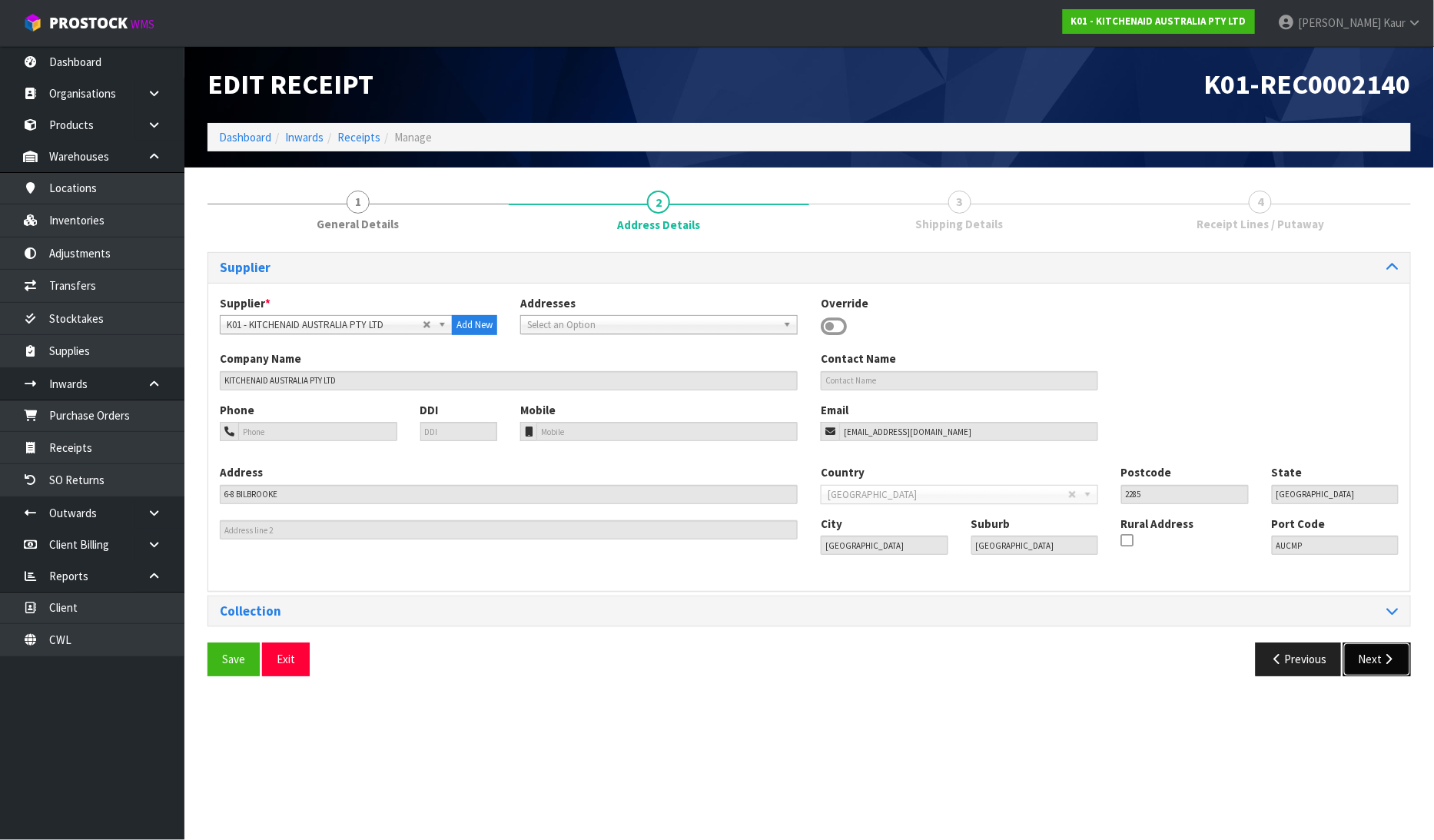
click at [1388, 653] on icon "button" at bounding box center [1389, 659] width 15 height 12
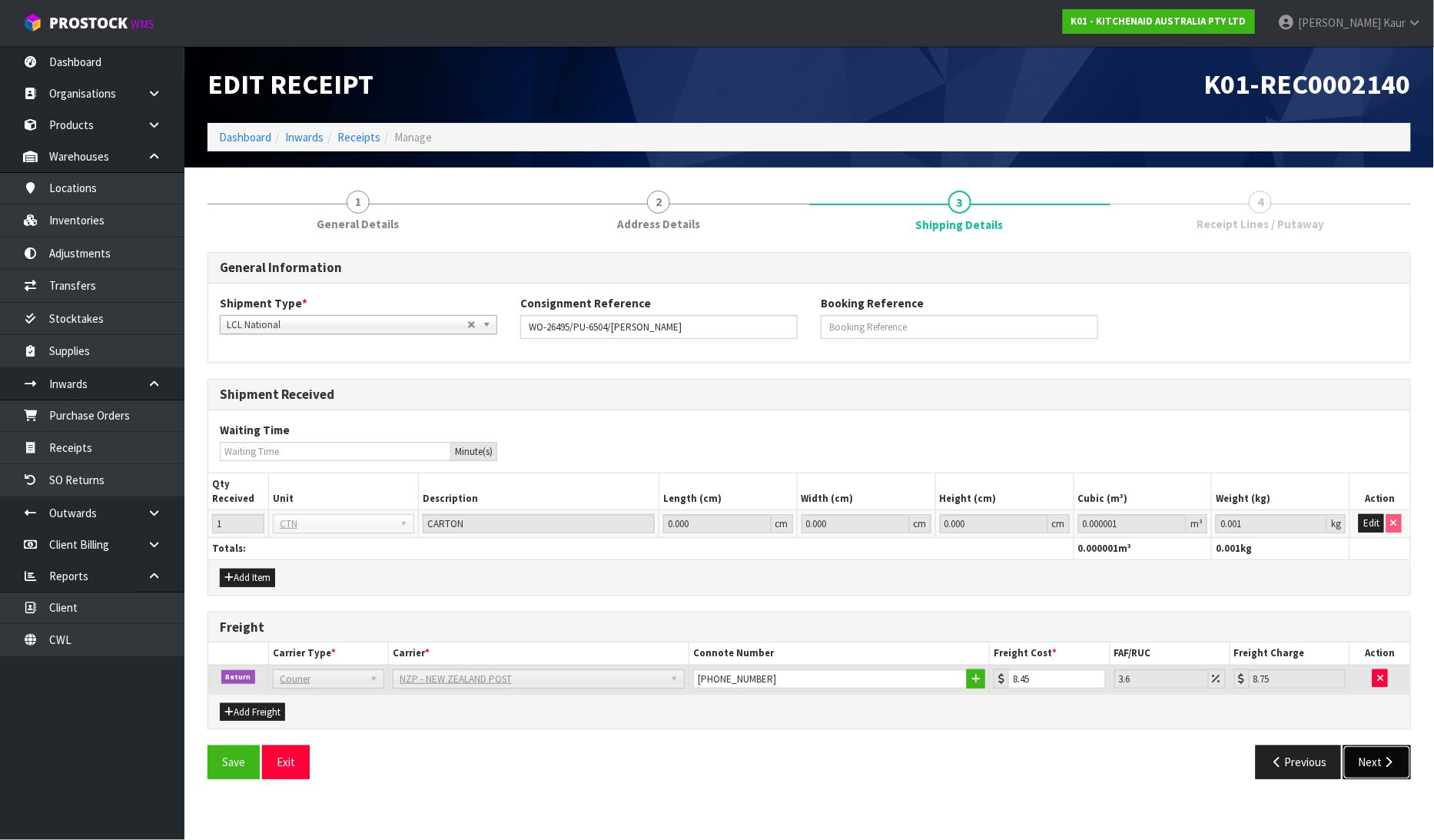
drag, startPoint x: 1376, startPoint y: 764, endPoint x: 1384, endPoint y: 722, distance: 42.8
click at [1376, 764] on button "Next" at bounding box center [1378, 762] width 67 height 33
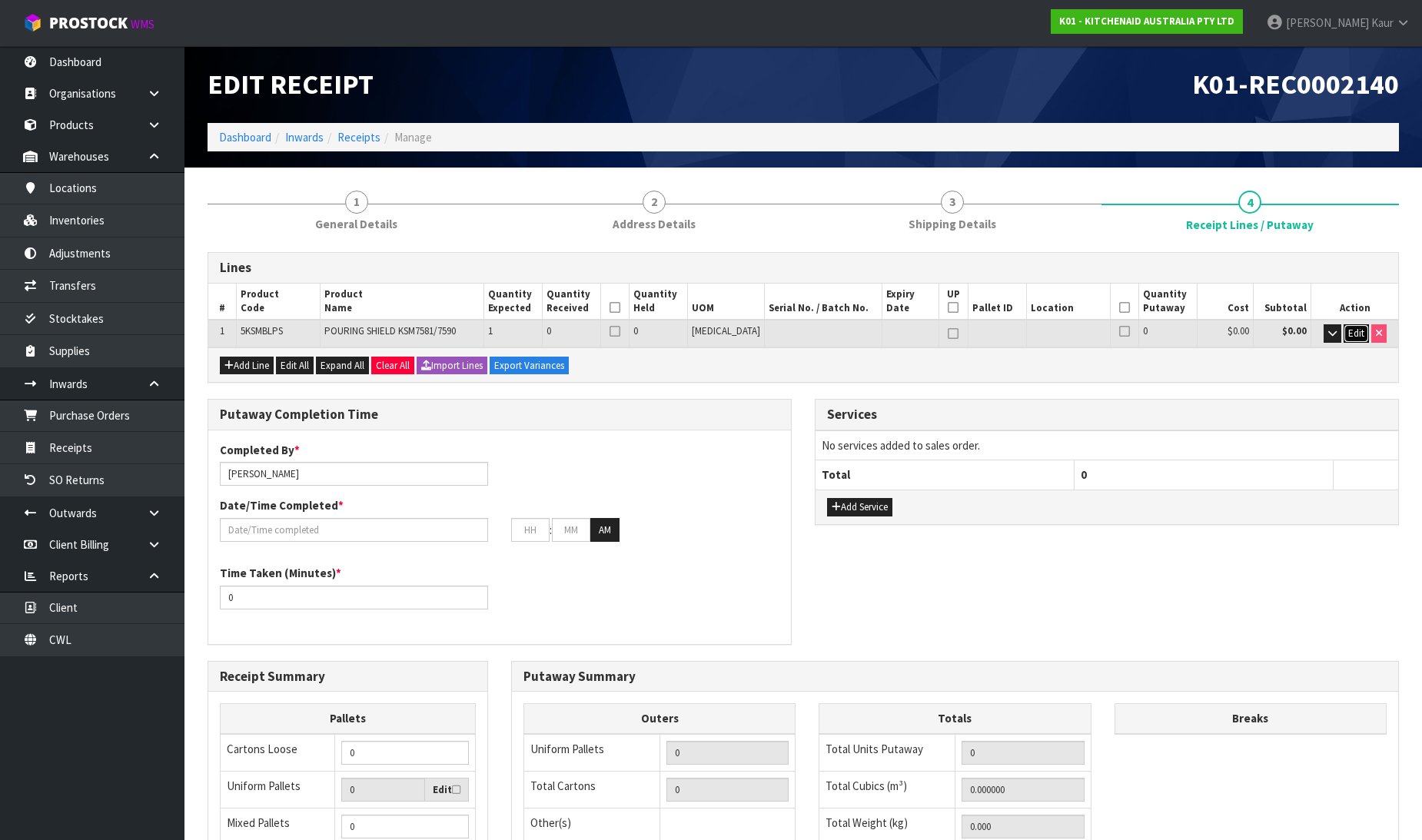
click at [1358, 333] on span "Edit" at bounding box center [1356, 333] width 16 height 13
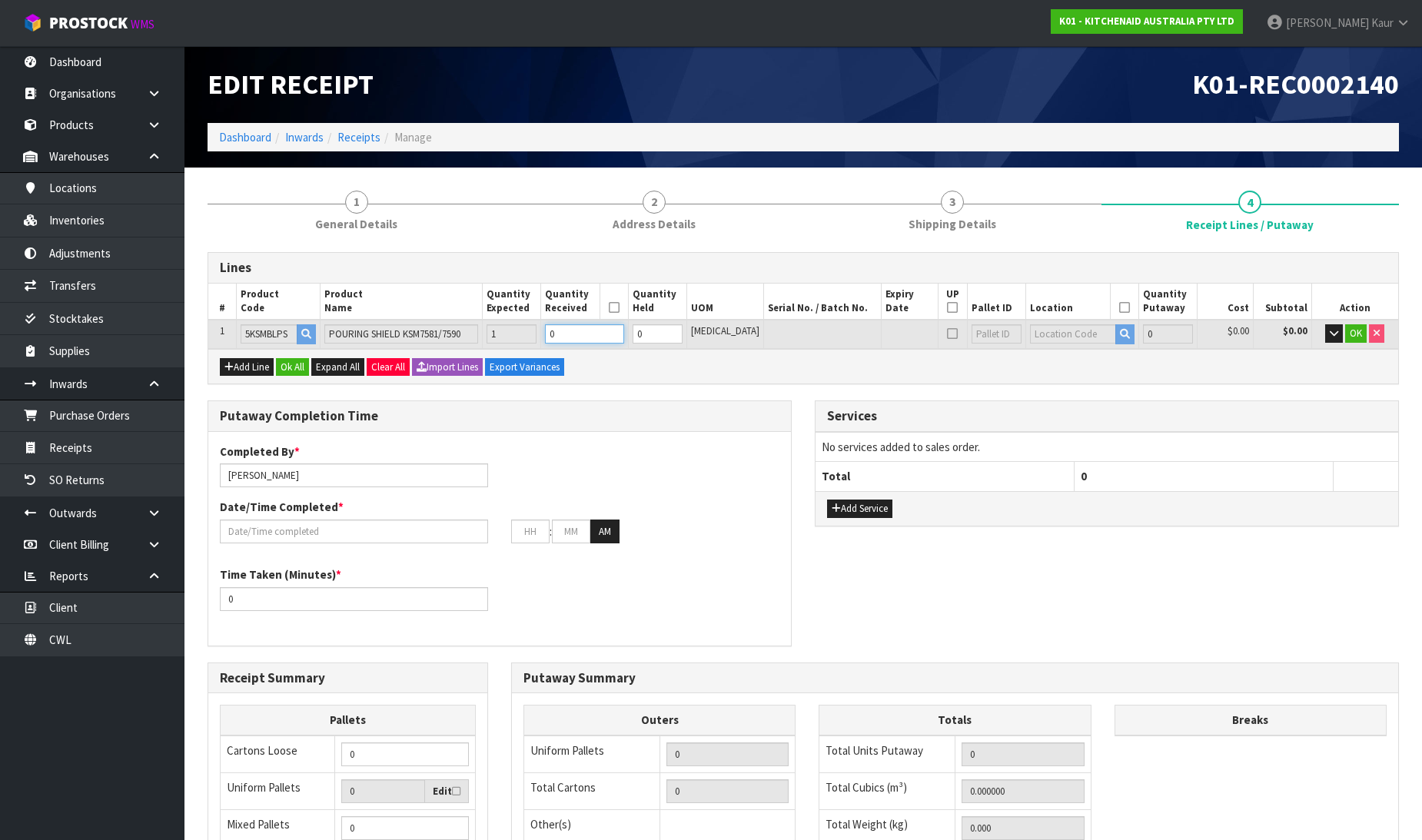
click at [594, 340] on input "0" at bounding box center [584, 333] width 78 height 19
type input "1"
type input "0.006163"
type input "1"
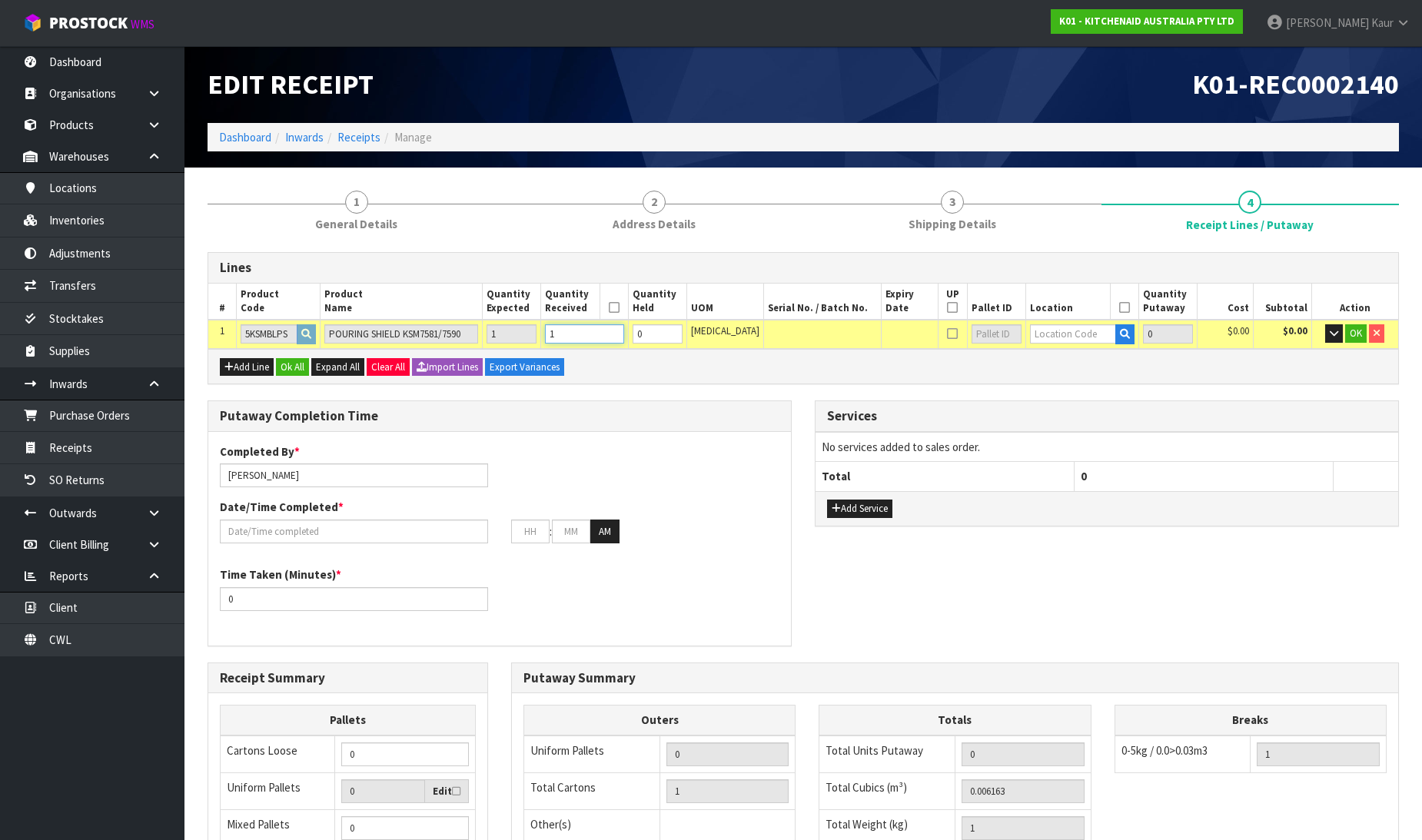
type input "1"
click at [1076, 333] on input "text" at bounding box center [1072, 333] width 86 height 19
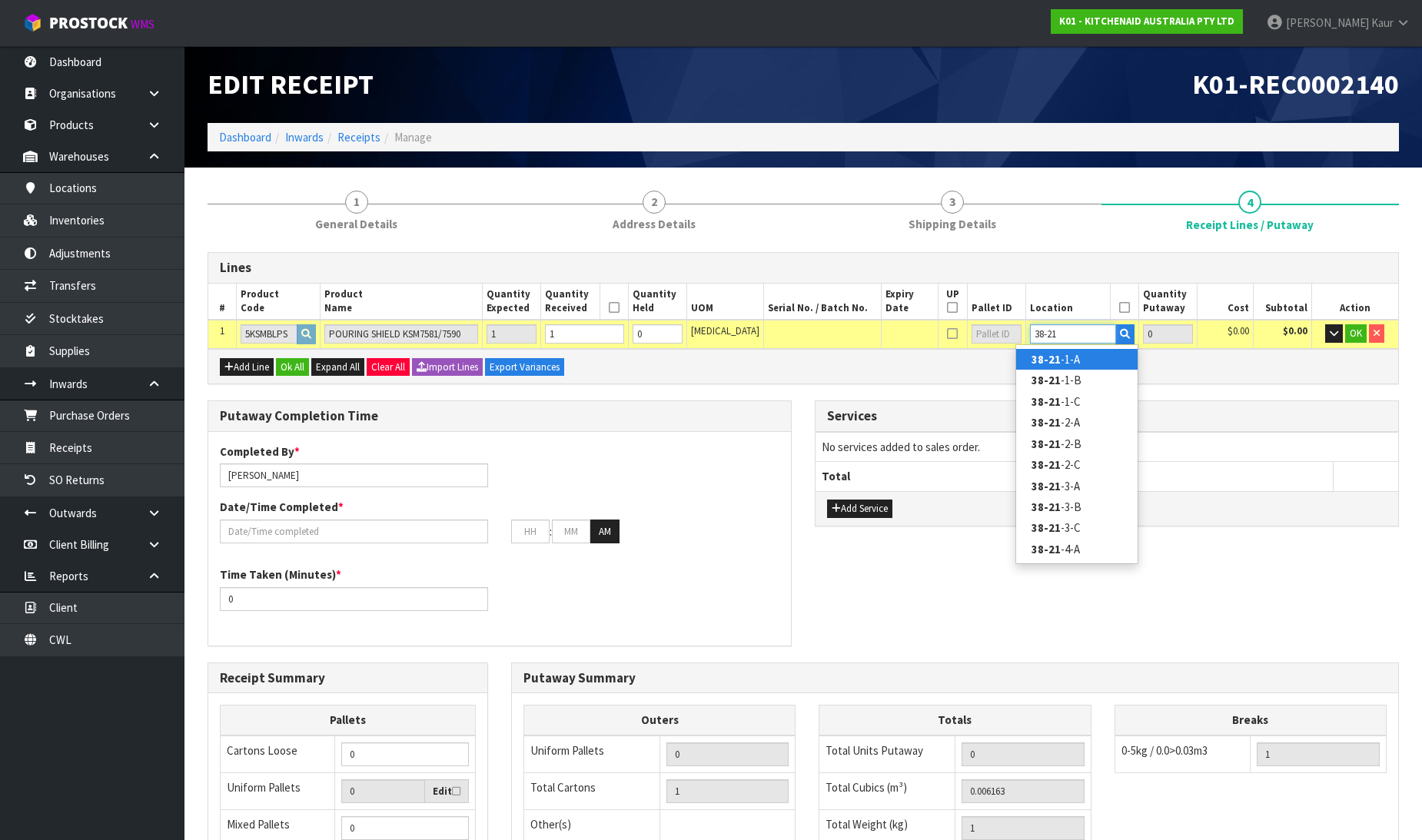
type input "38-21"
click at [1105, 362] on link "38-21 -1-A" at bounding box center [1076, 359] width 121 height 21
type input "1"
type input "38-21-1-A"
type input "1"
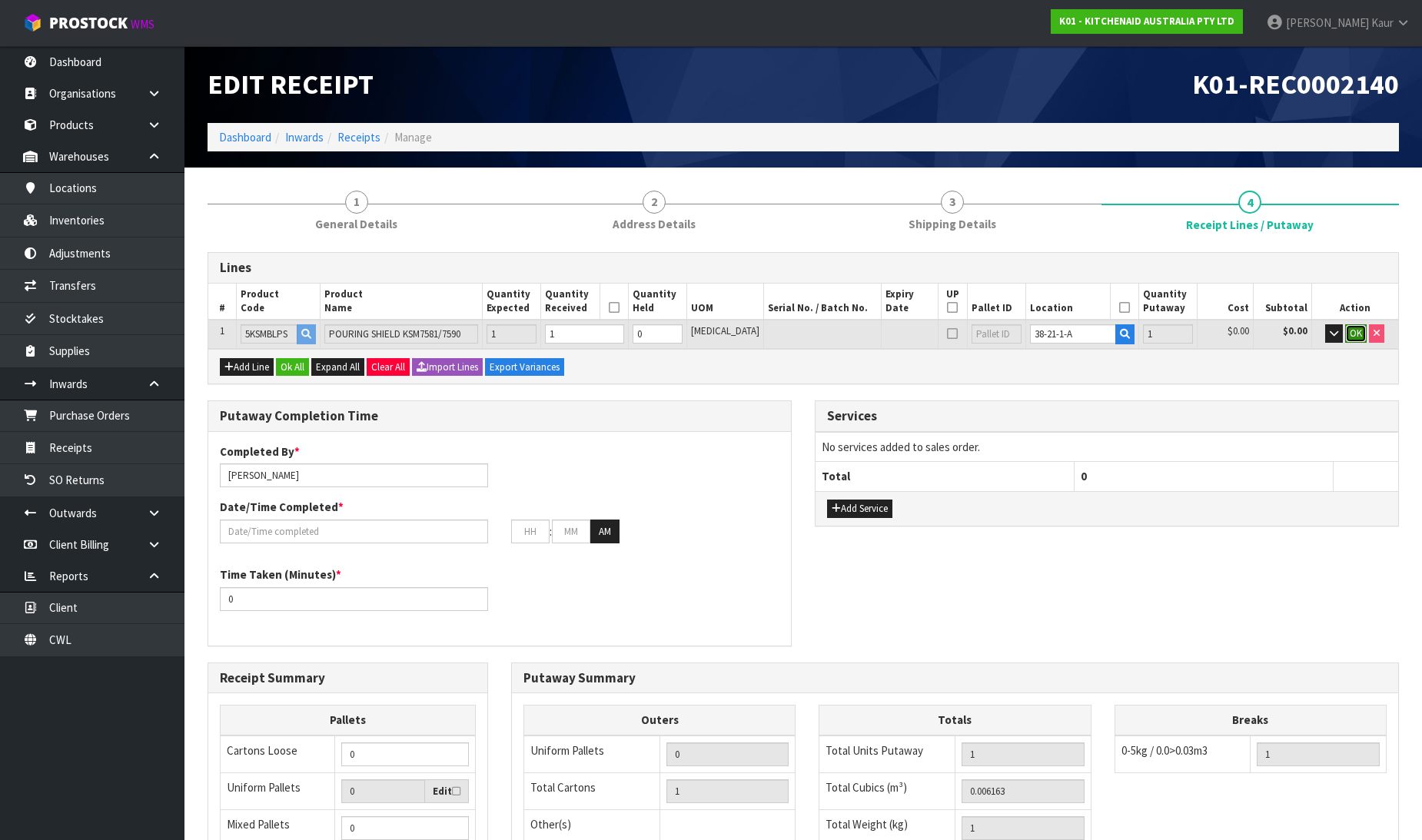
click at [1357, 327] on span "OK" at bounding box center [1356, 333] width 13 height 13
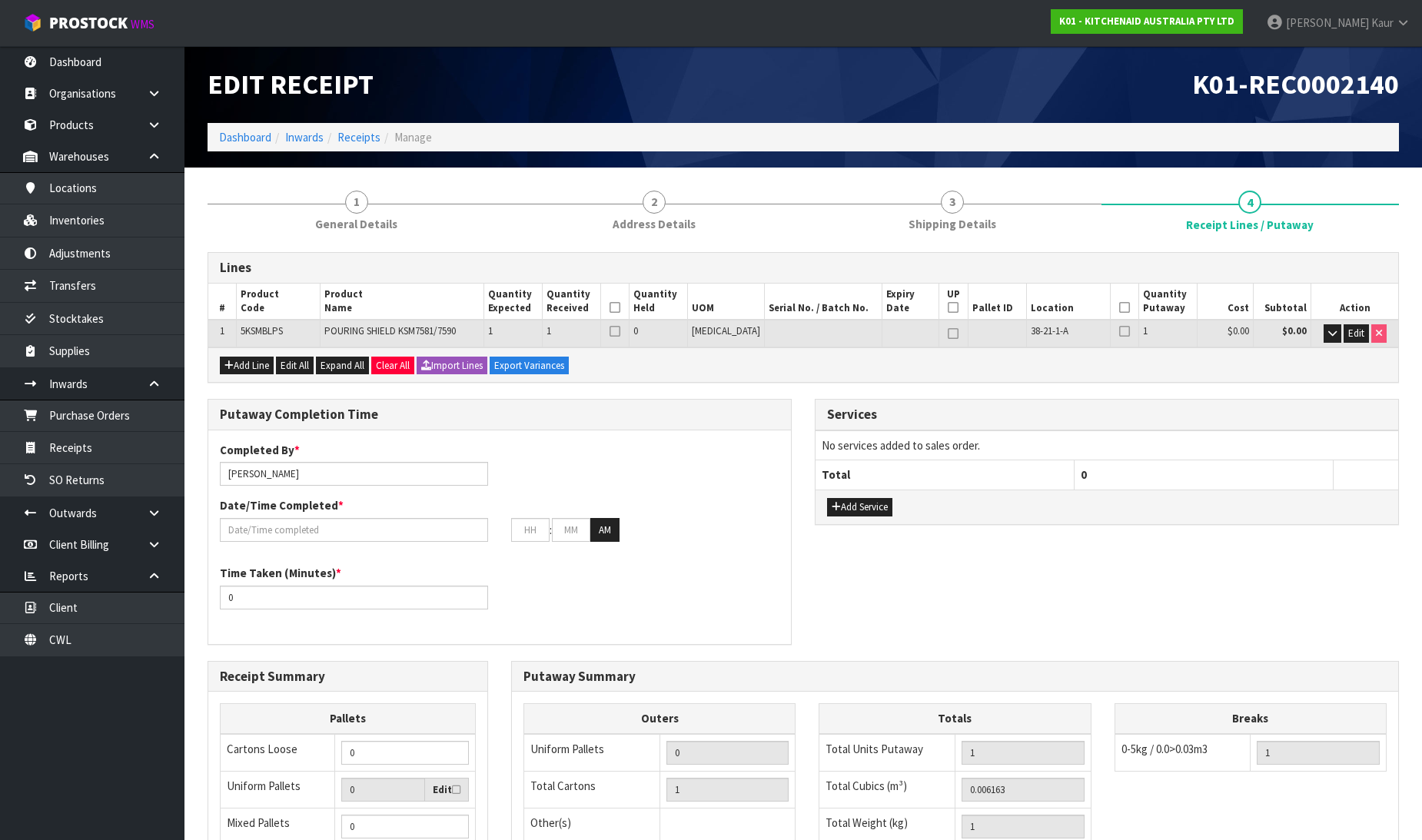
click at [620, 308] on icon at bounding box center [615, 308] width 11 height 1
click at [1119, 308] on icon at bounding box center [1124, 308] width 11 height 1
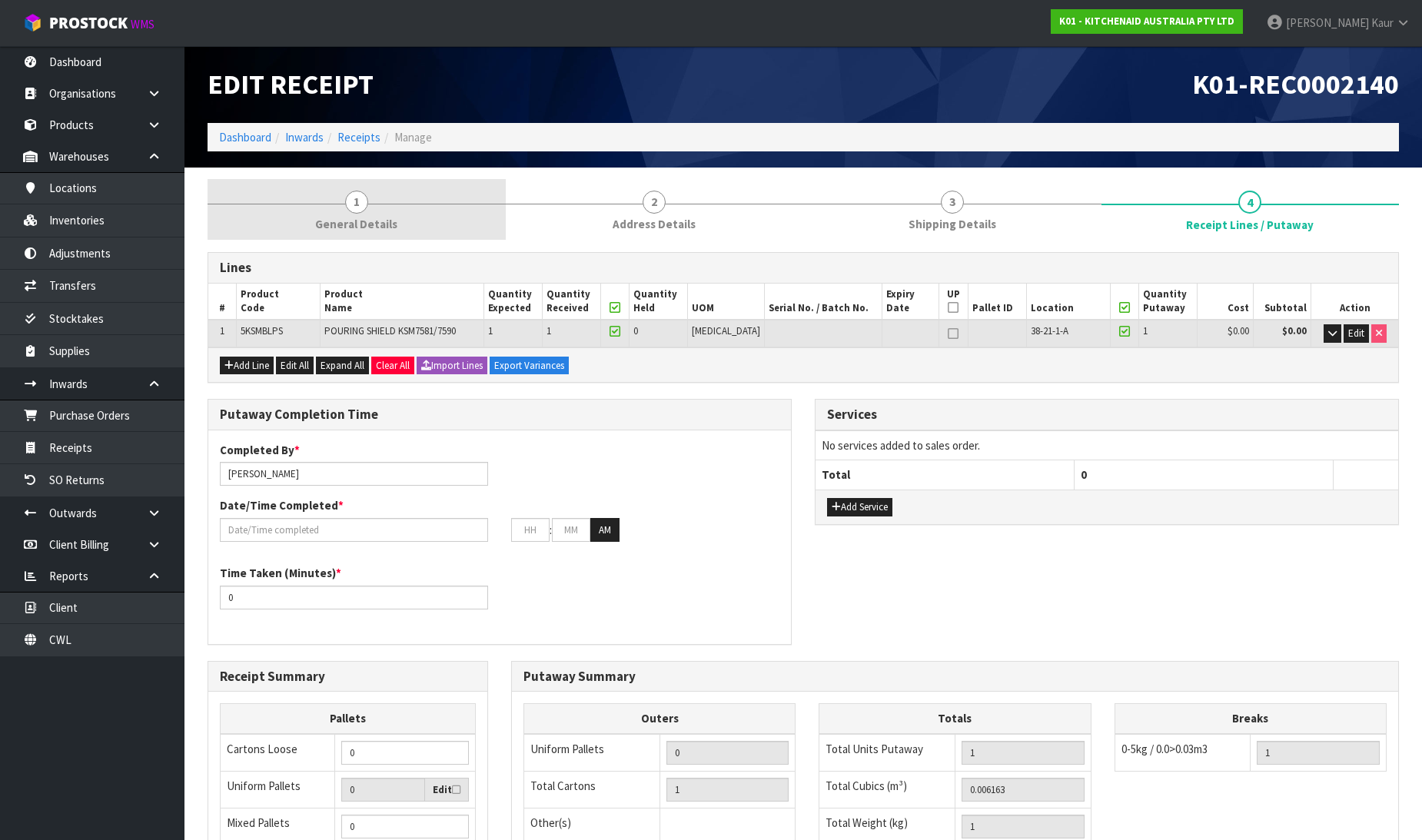
click at [397, 204] on link "1 General Details" at bounding box center [357, 209] width 299 height 61
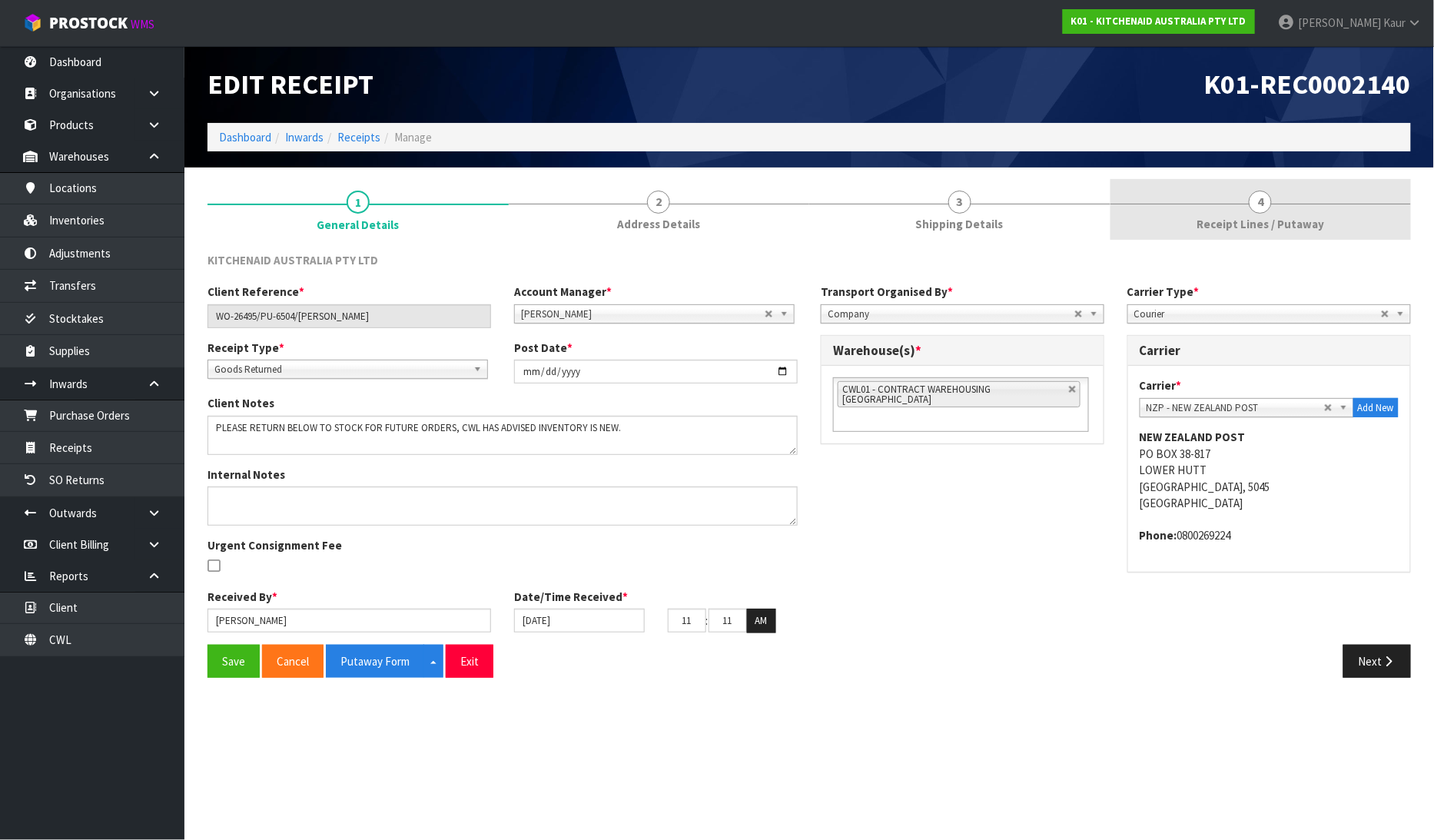
click at [1237, 217] on span "Receipt Lines / Putaway" at bounding box center [1260, 224] width 127 height 16
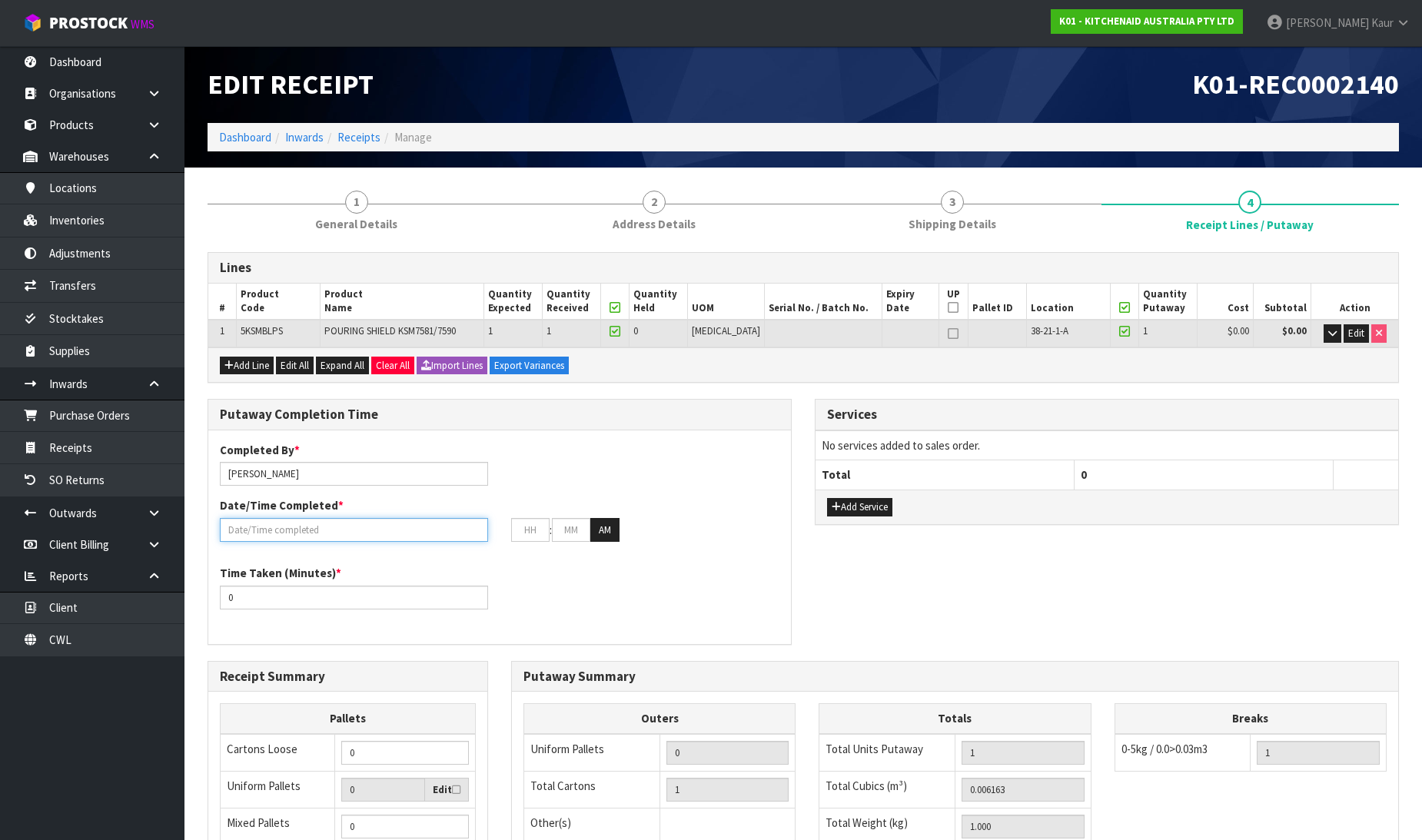
click at [325, 522] on input "text" at bounding box center [353, 530] width 269 height 24
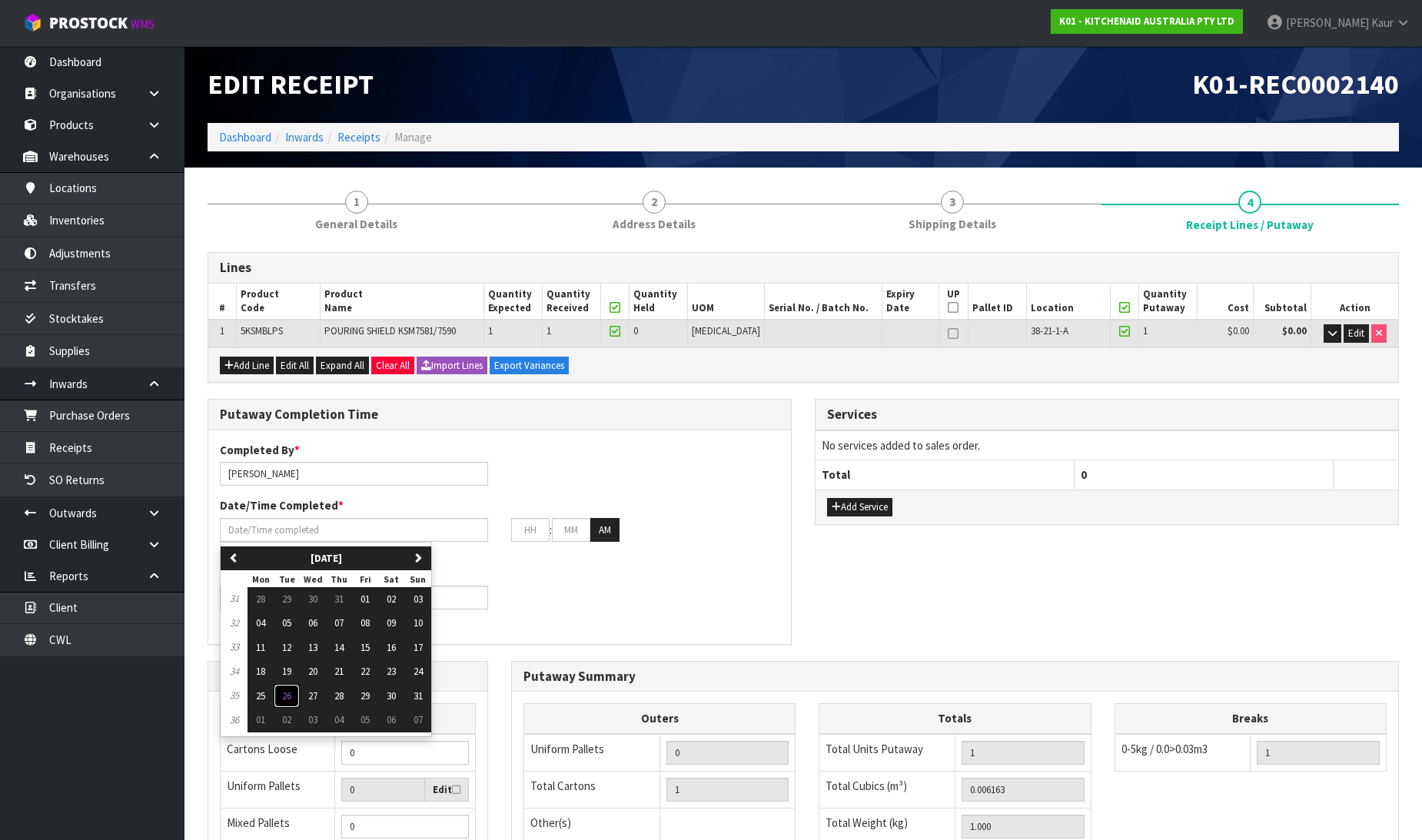
drag, startPoint x: 289, startPoint y: 693, endPoint x: 272, endPoint y: 643, distance: 52.8
click at [289, 694] on span "26" at bounding box center [287, 695] width 9 height 13
type input "[DATE]"
type input "12"
type input "00"
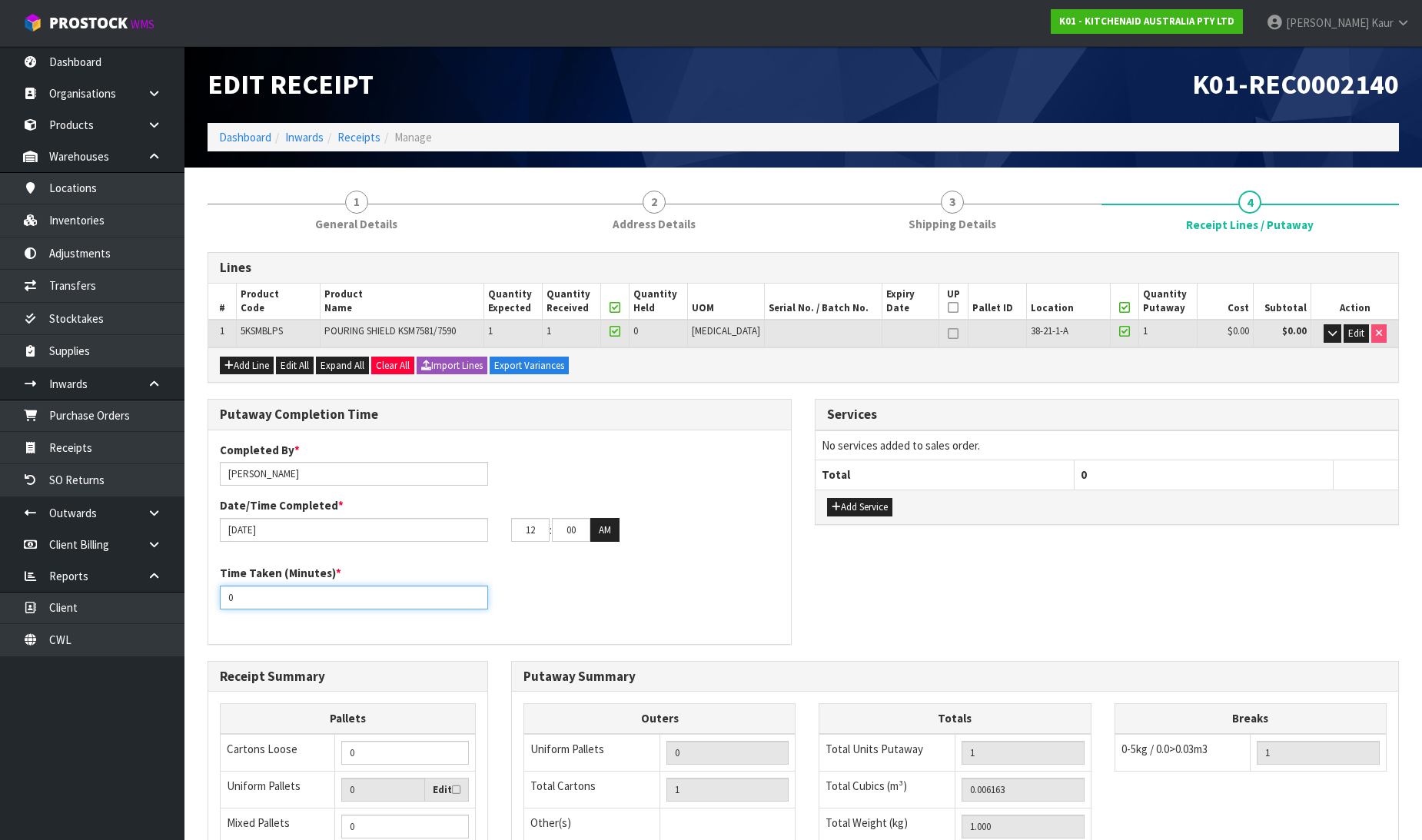
drag, startPoint x: 248, startPoint y: 592, endPoint x: 215, endPoint y: 598, distance: 33.5
click at [215, 598] on div "Time Taken (Minutes) * 0" at bounding box center [354, 586] width 291 height 44
type input "10"
drag, startPoint x: 535, startPoint y: 522, endPoint x: 507, endPoint y: 535, distance: 30.9
click at [507, 535] on div "12 : 00 : 00 AM" at bounding box center [645, 530] width 291 height 25
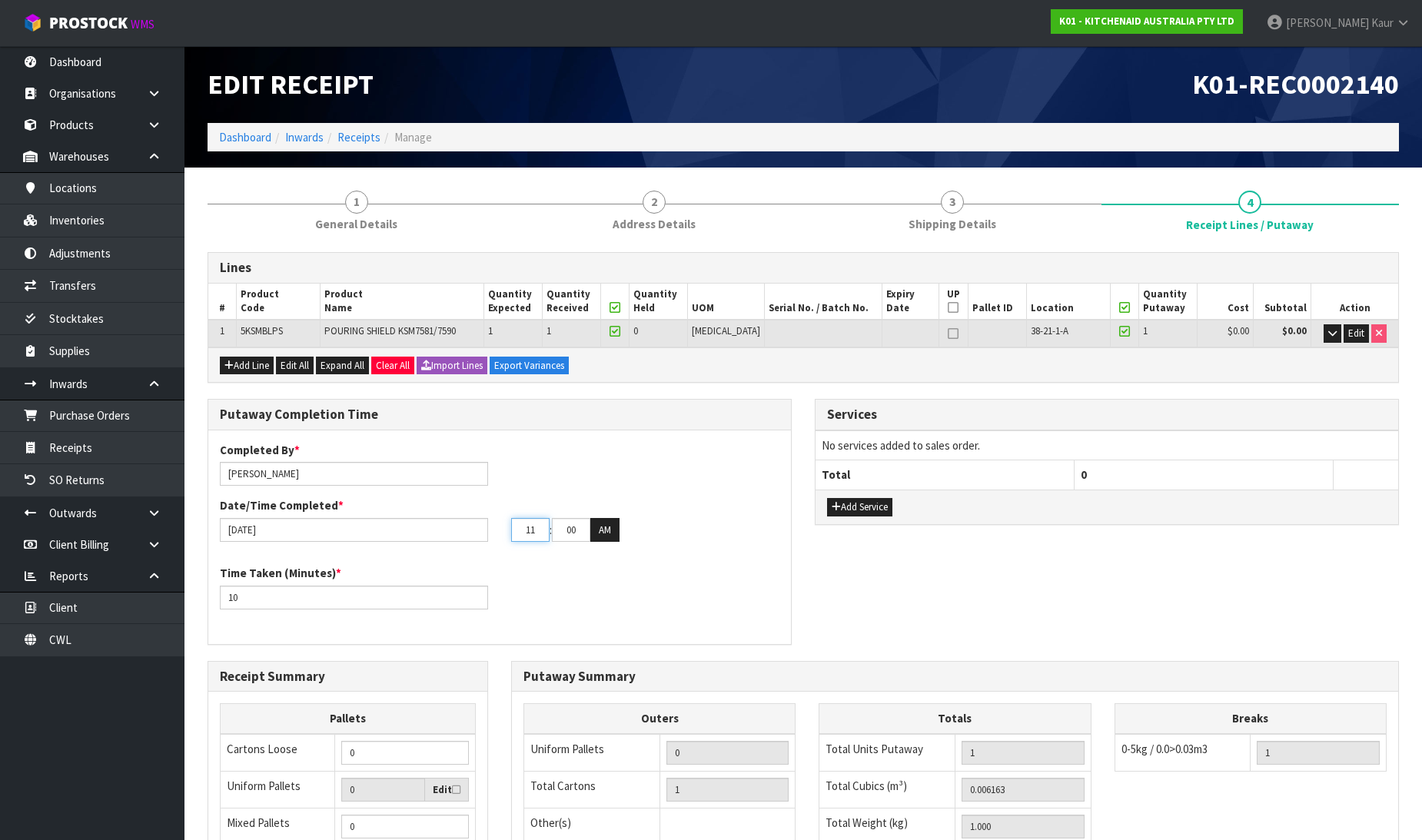
type input "11"
drag, startPoint x: 584, startPoint y: 525, endPoint x: 546, endPoint y: 542, distance: 41.6
click at [546, 542] on div "Completed By * Prabhneet Kaur Date/Time Completed * 26/08/2025 11 : 00 : 00 AM" at bounding box center [500, 497] width 583 height 111
type input "19"
click at [599, 594] on div "Time Taken (Minutes) * 10" at bounding box center [500, 592] width 583 height 56
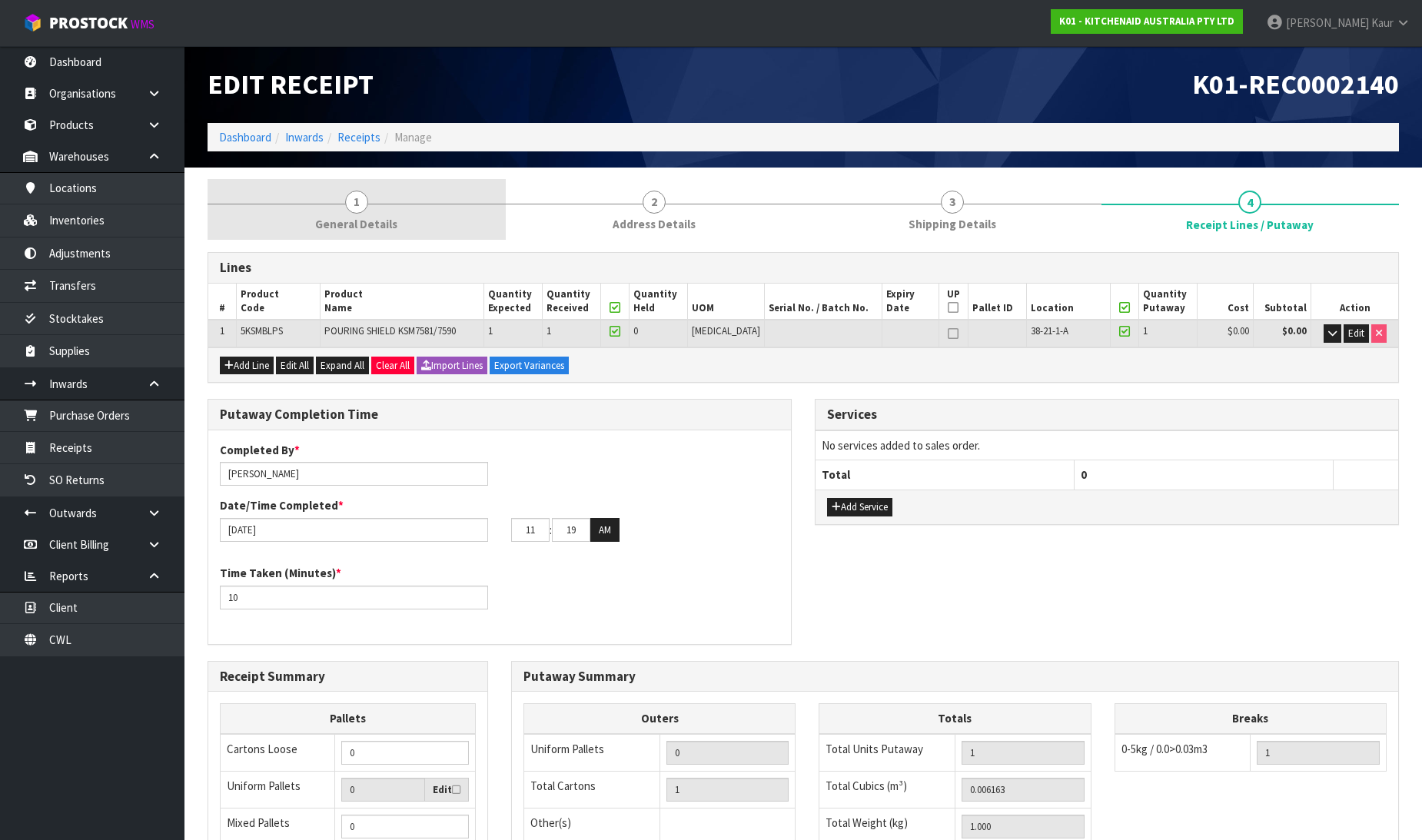
click at [387, 216] on span "General Details" at bounding box center [356, 224] width 82 height 16
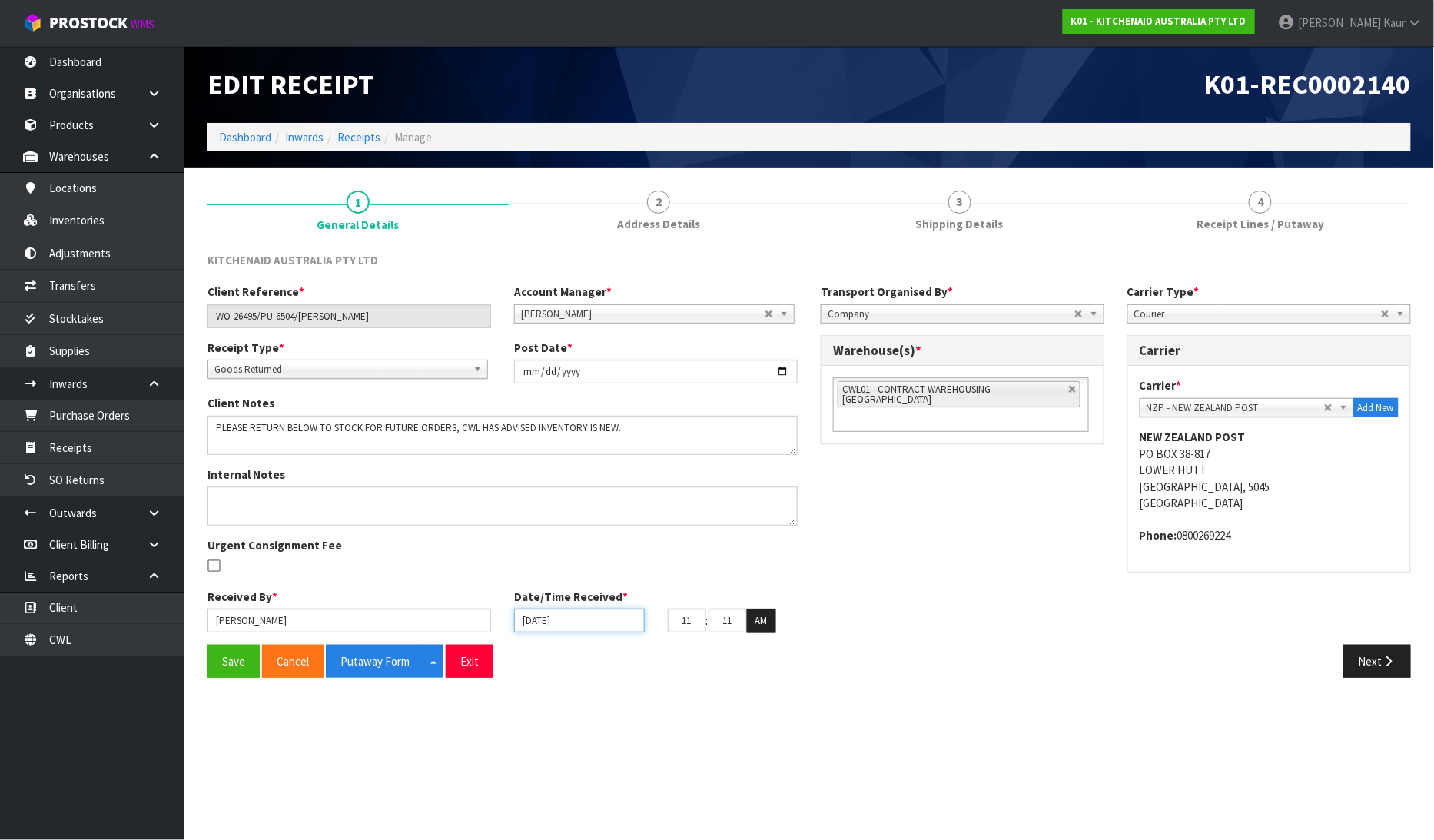
click at [526, 617] on input "[DATE]" at bounding box center [580, 621] width 131 height 24
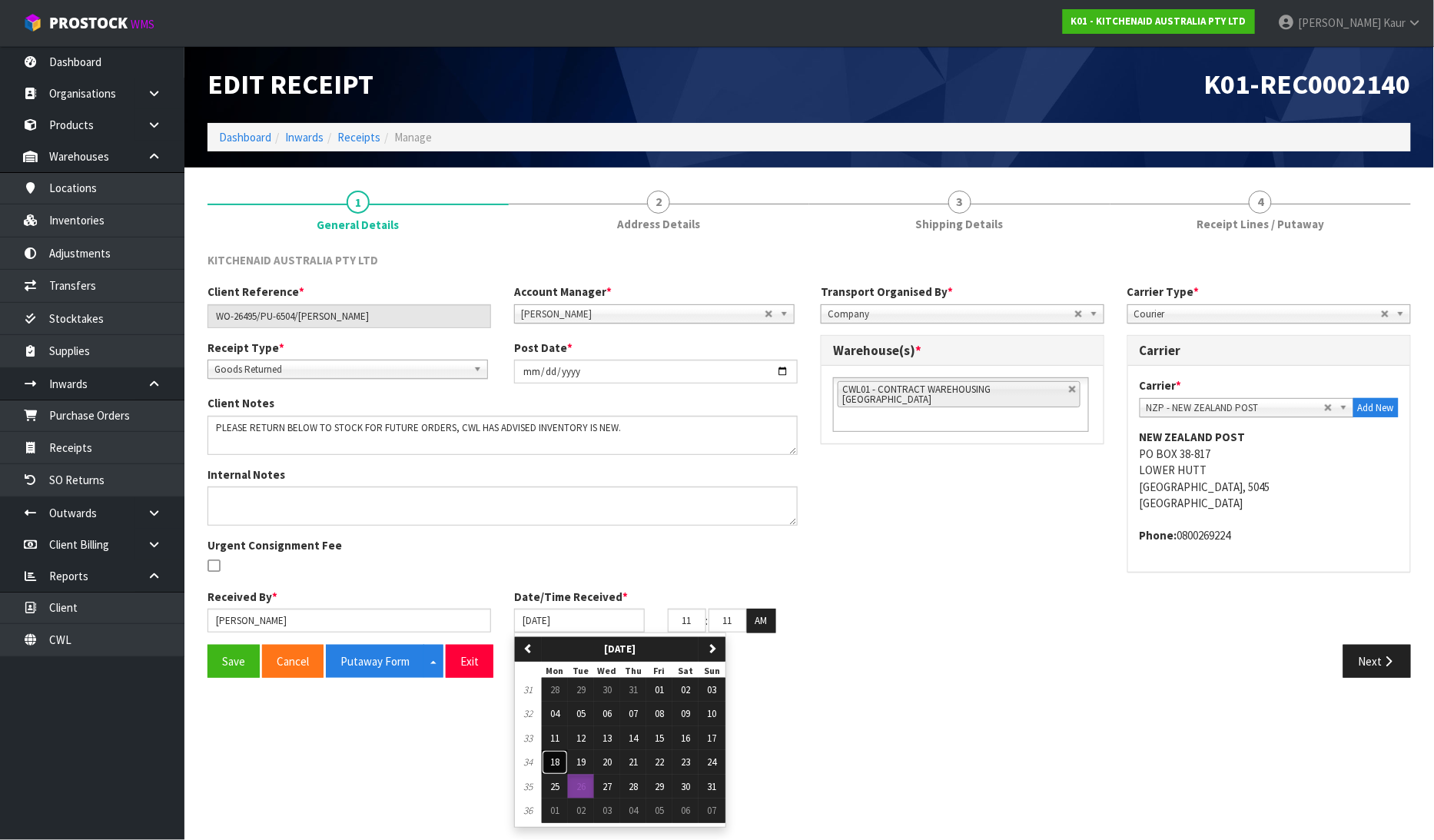
click at [564, 762] on button "18" at bounding box center [554, 762] width 26 height 25
type input "18/08/2025"
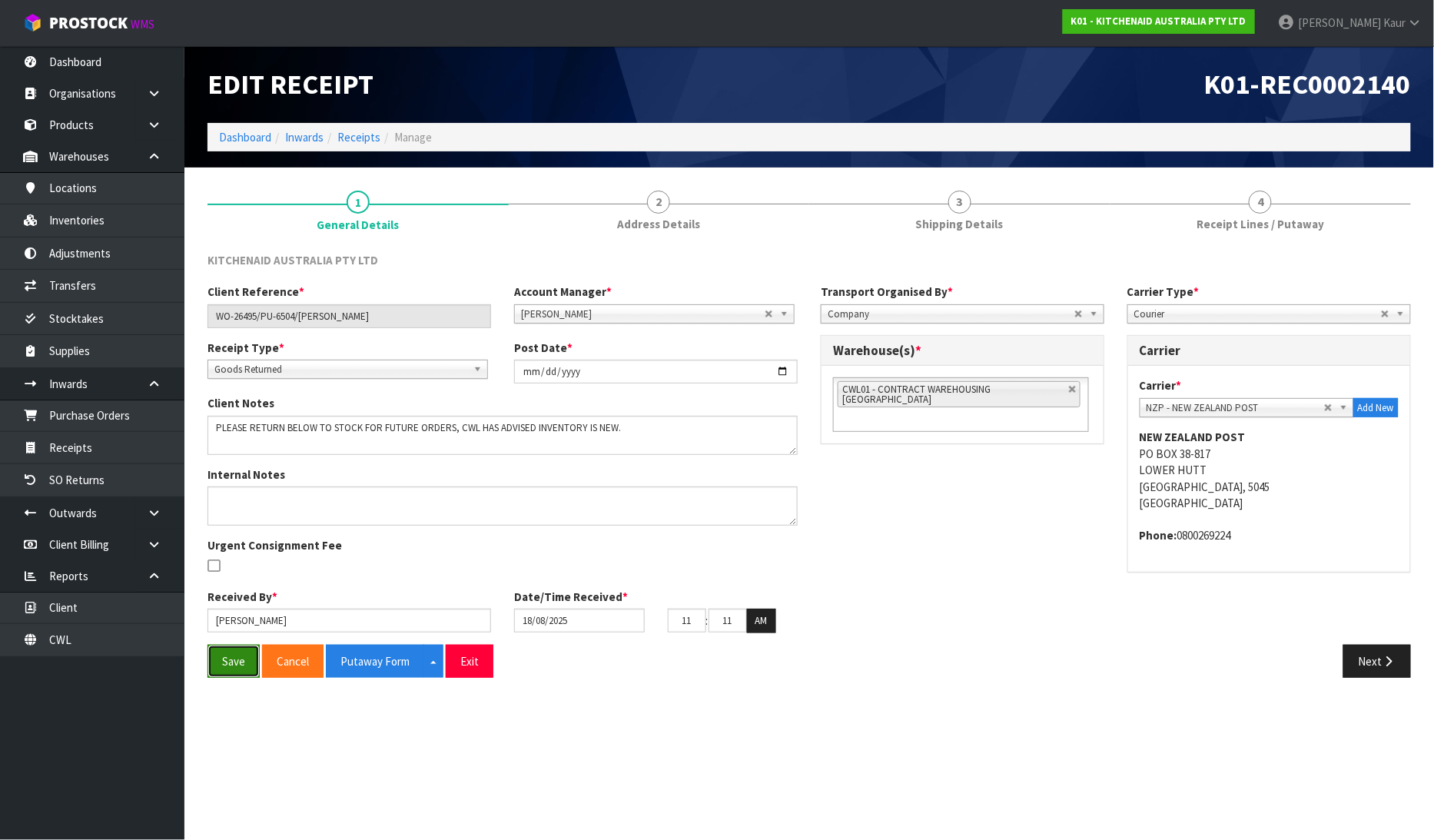
click at [224, 673] on button "Save" at bounding box center [233, 661] width 52 height 33
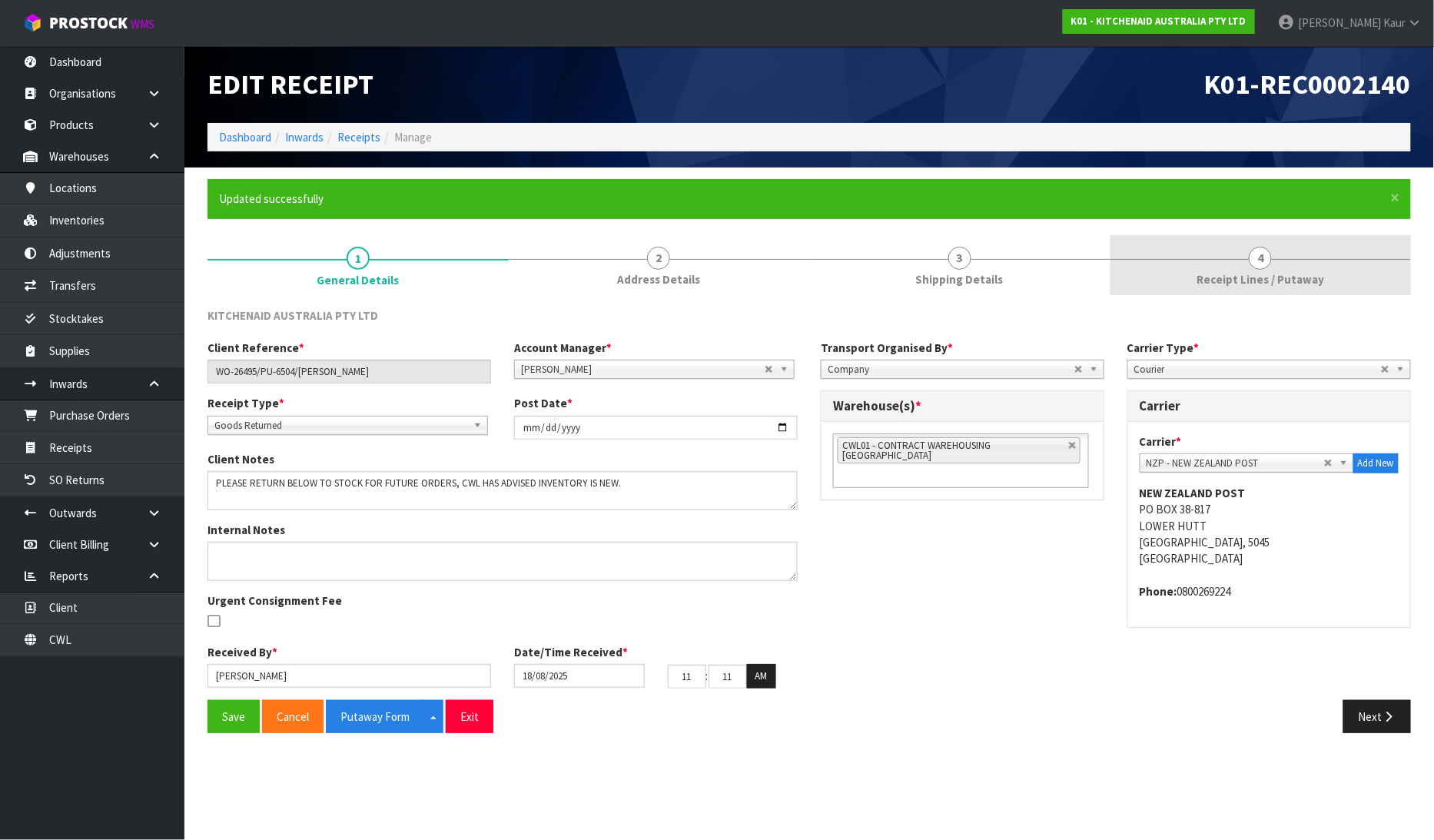
click at [1236, 265] on link "4 Receipt Lines / Putaway" at bounding box center [1261, 265] width 301 height 61
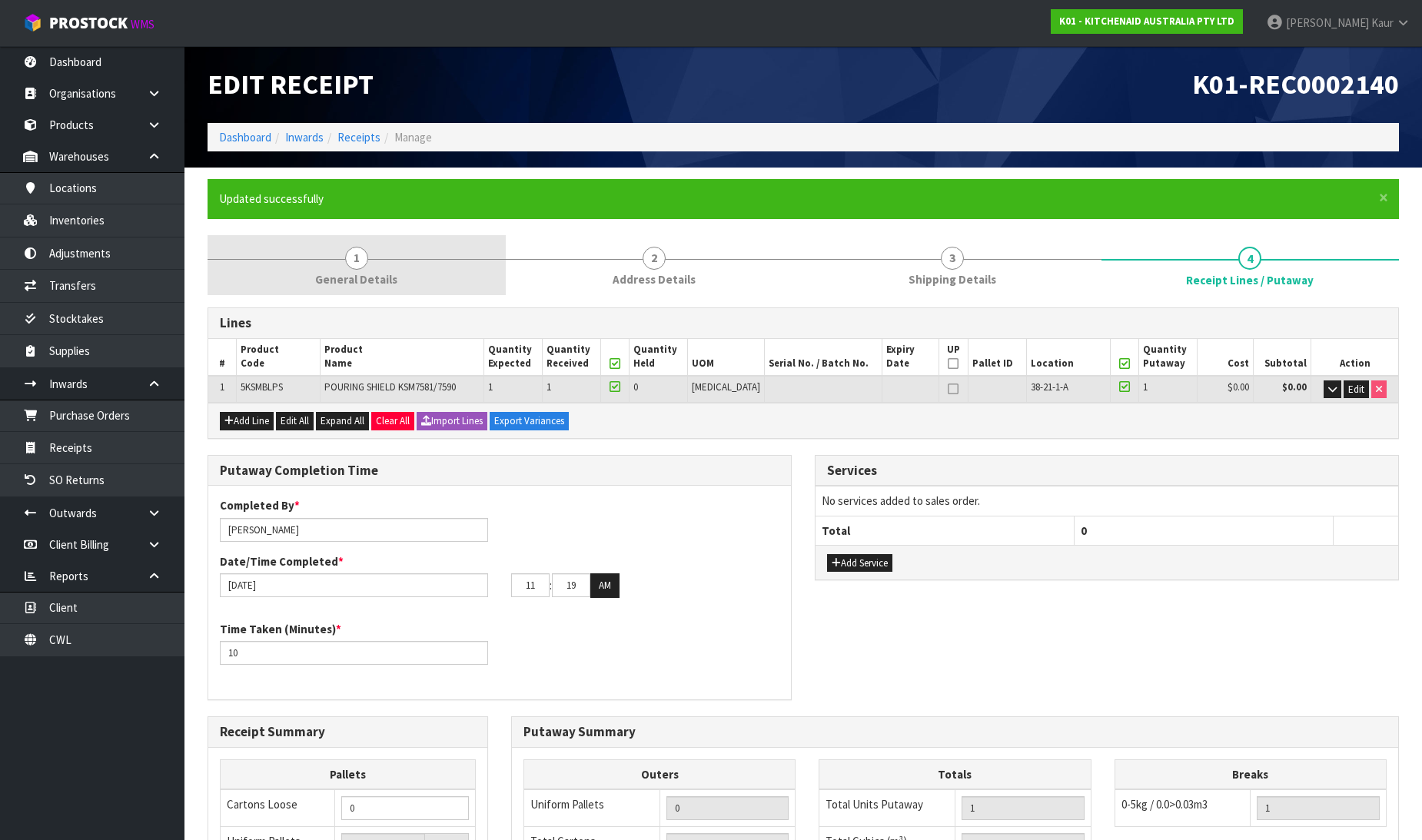
drag, startPoint x: 405, startPoint y: 275, endPoint x: 421, endPoint y: 275, distance: 16.0
click at [405, 277] on link "1 General Details" at bounding box center [357, 265] width 299 height 61
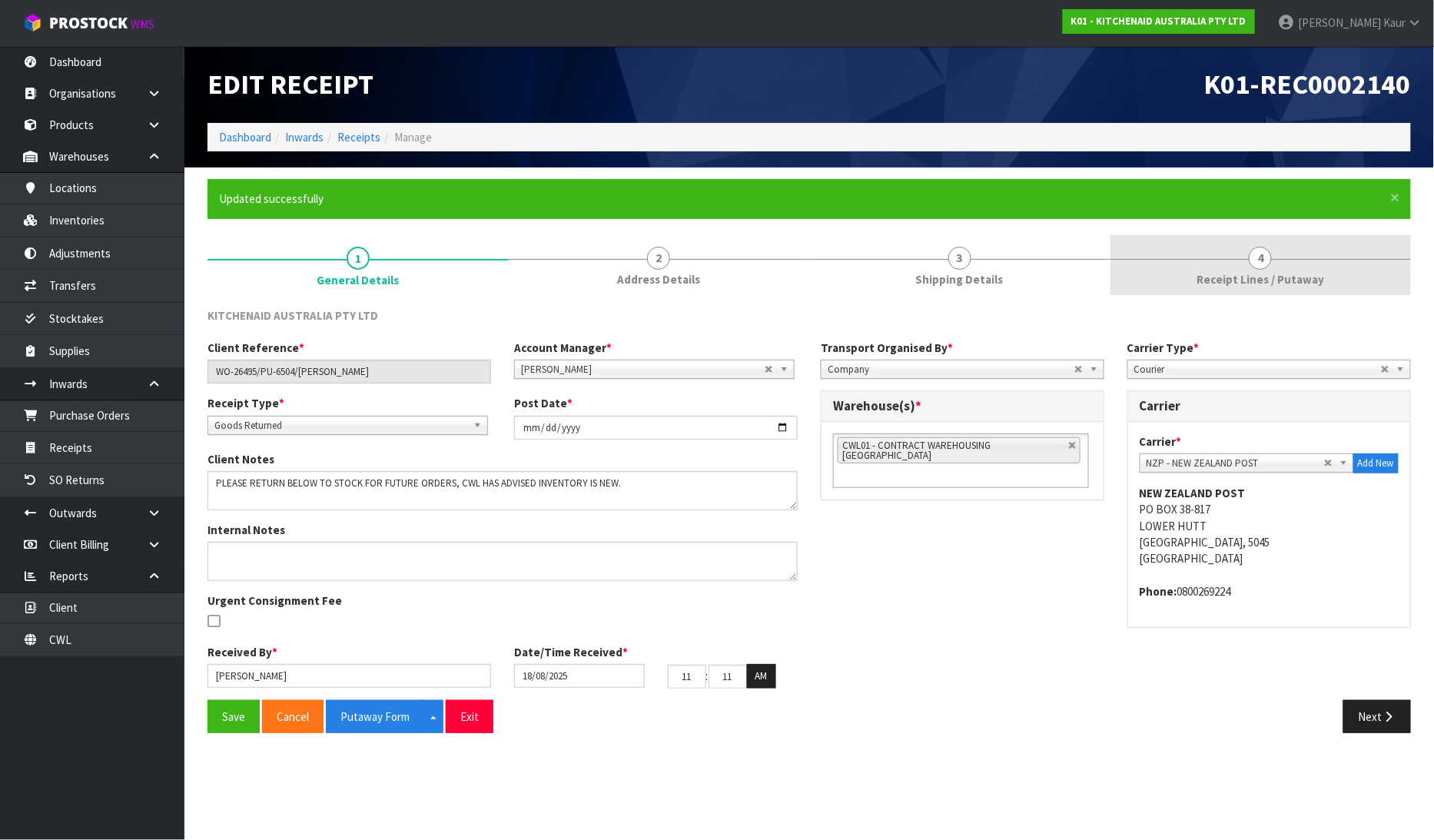
click at [1256, 275] on span "Receipt Lines / Putaway" at bounding box center [1260, 279] width 127 height 16
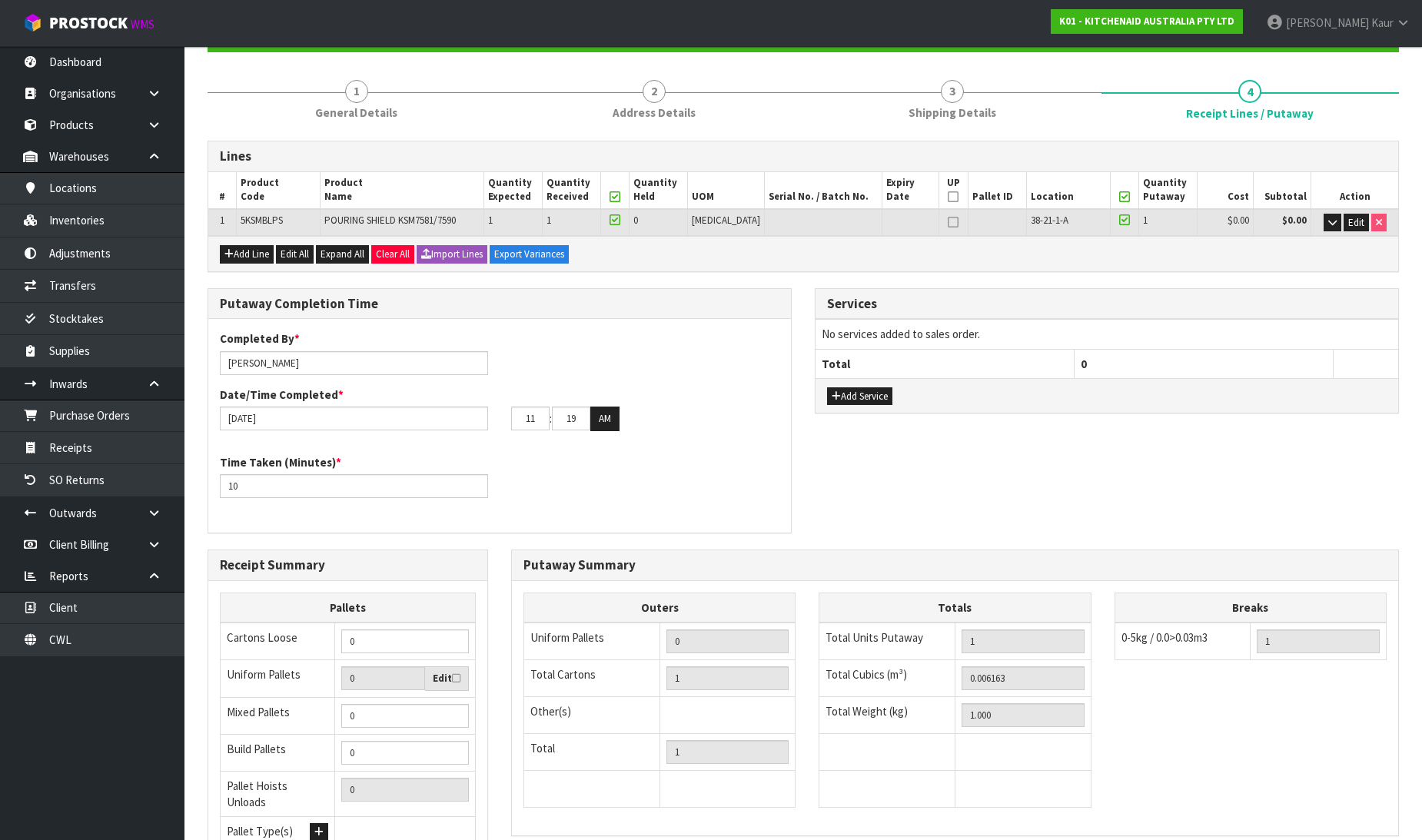
scroll to position [308, 0]
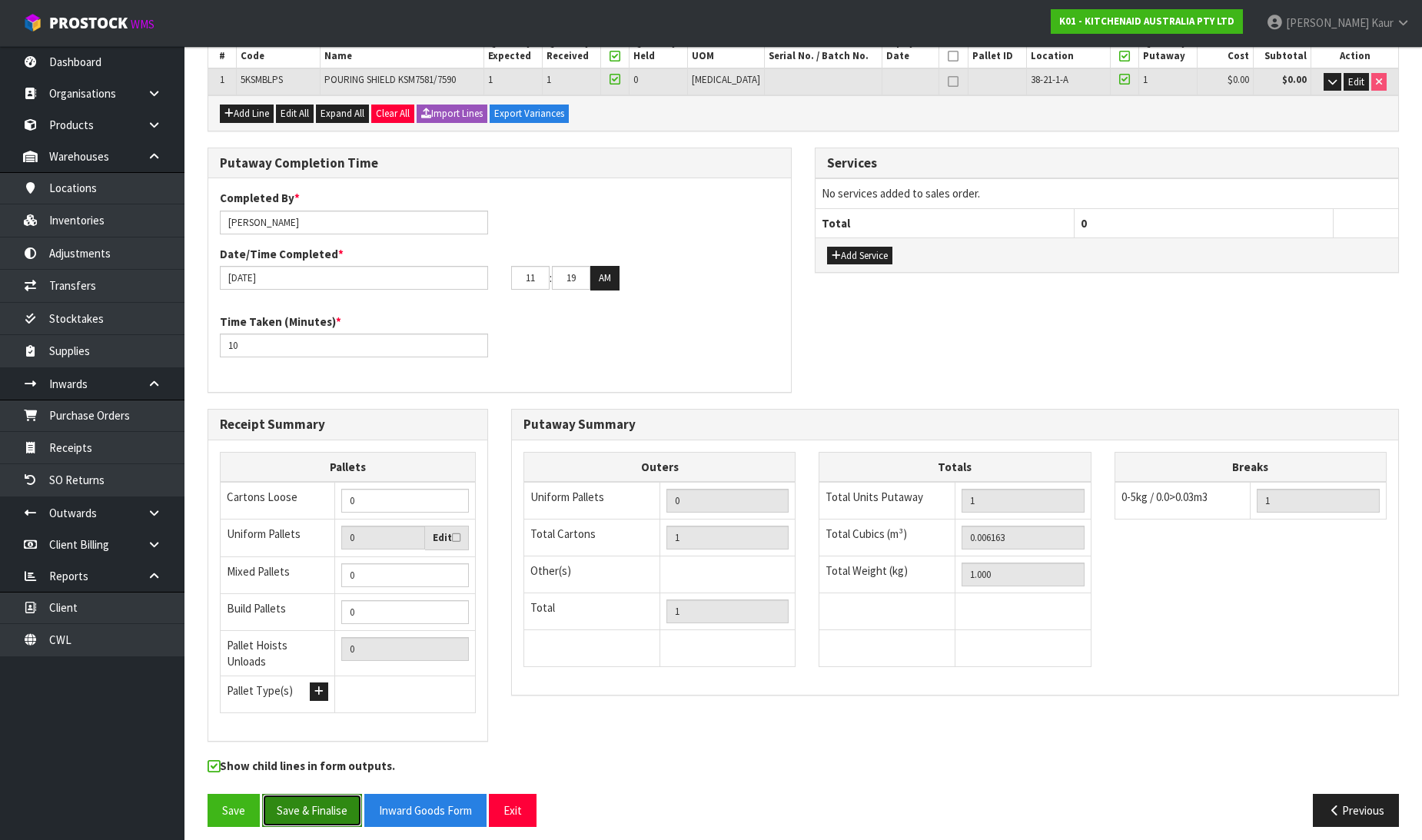
click at [289, 810] on button "Save & Finalise" at bounding box center [312, 810] width 100 height 33
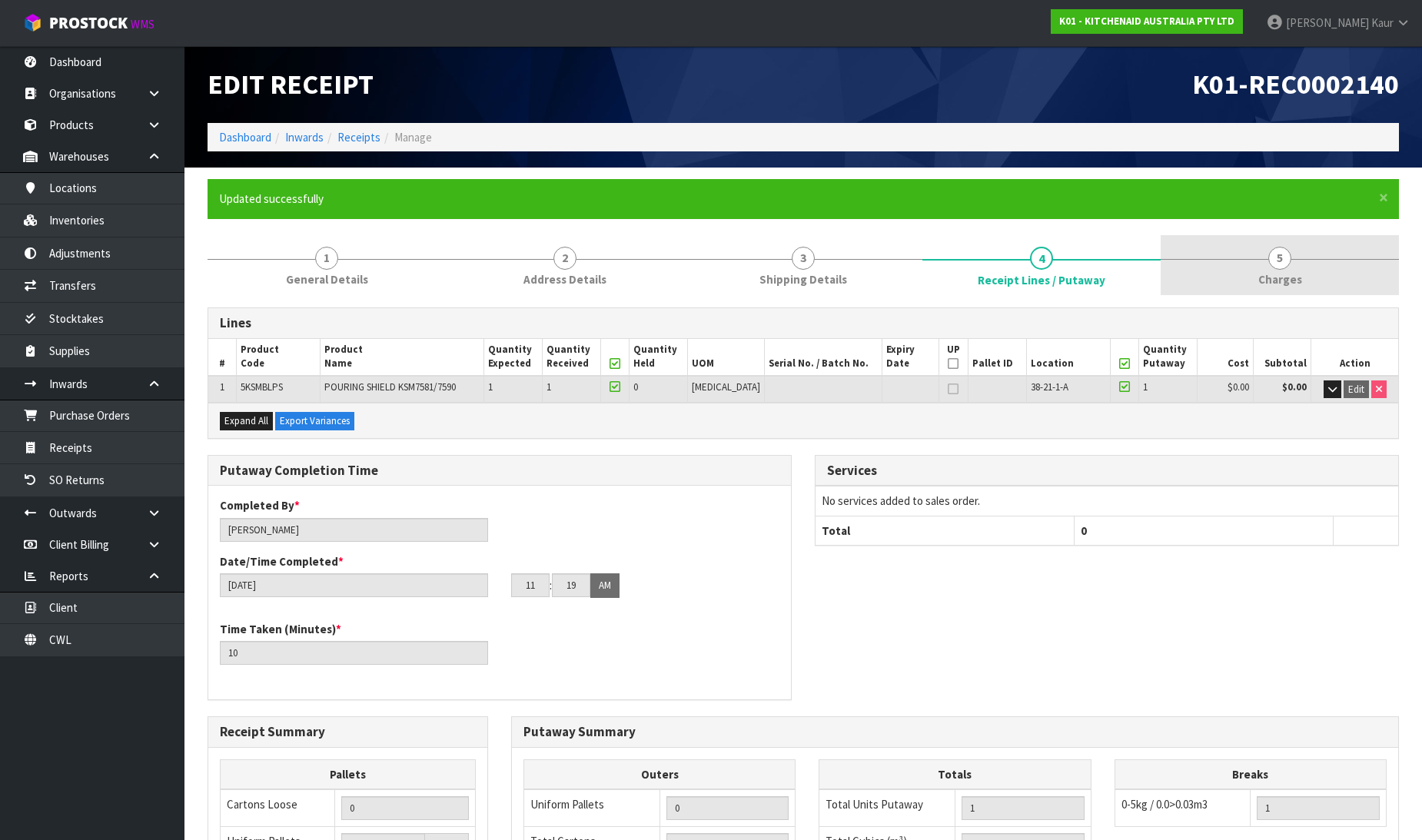
click at [1254, 269] on link "5 Charges" at bounding box center [1280, 265] width 239 height 61
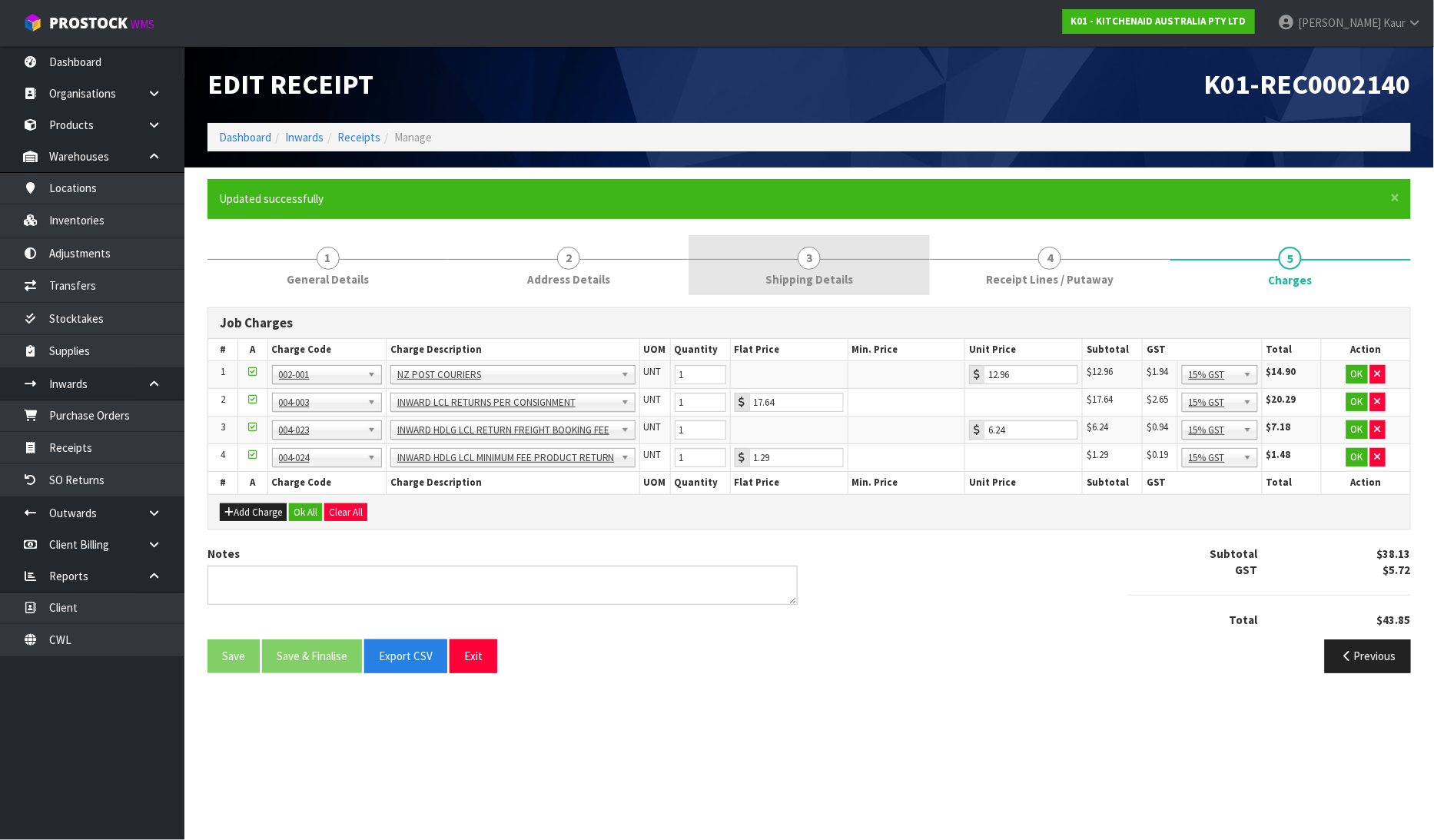
click at [812, 269] on link "3 Shipping Details" at bounding box center [809, 265] width 240 height 61
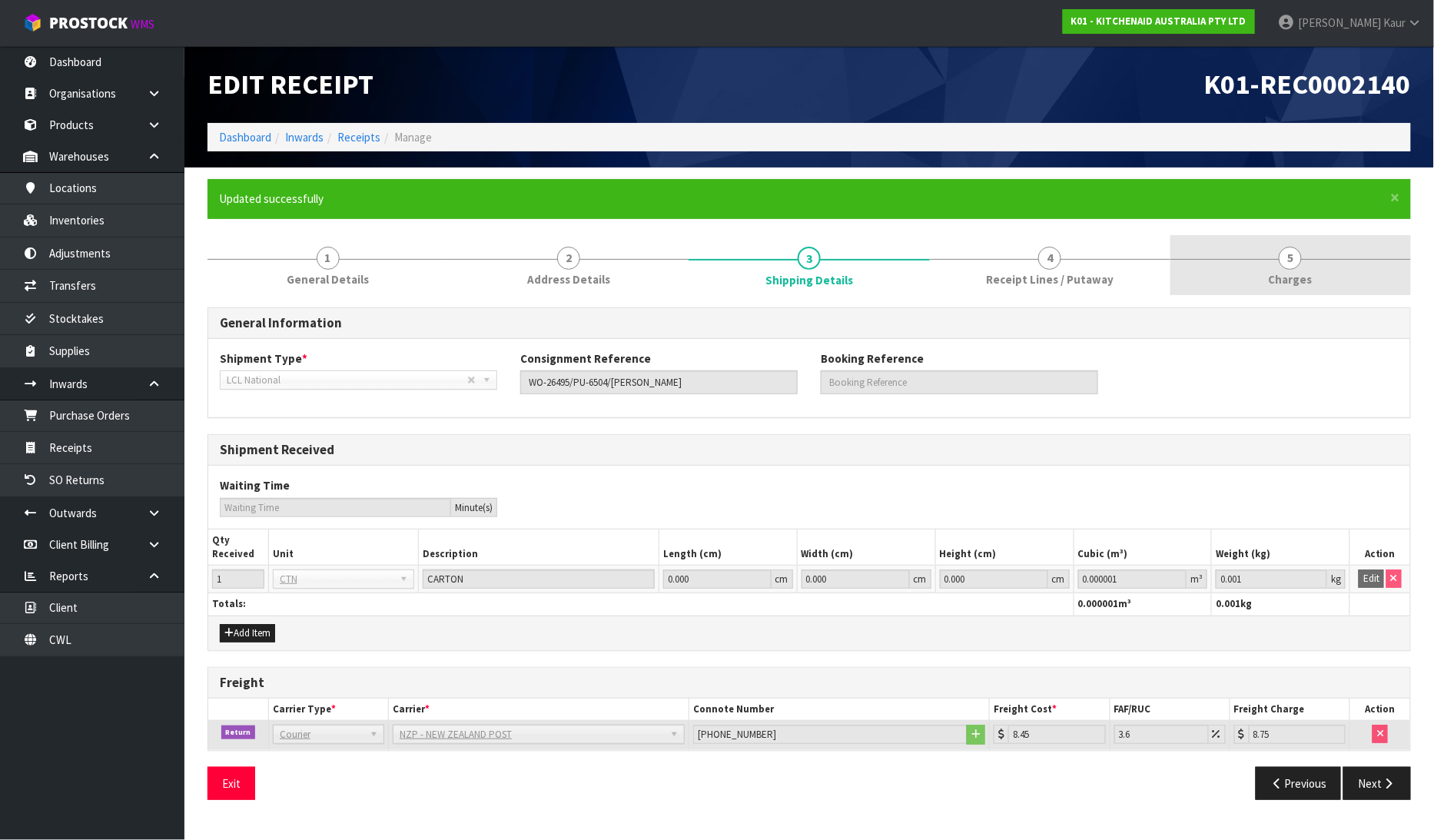
click at [1294, 264] on span "5" at bounding box center [1290, 258] width 23 height 23
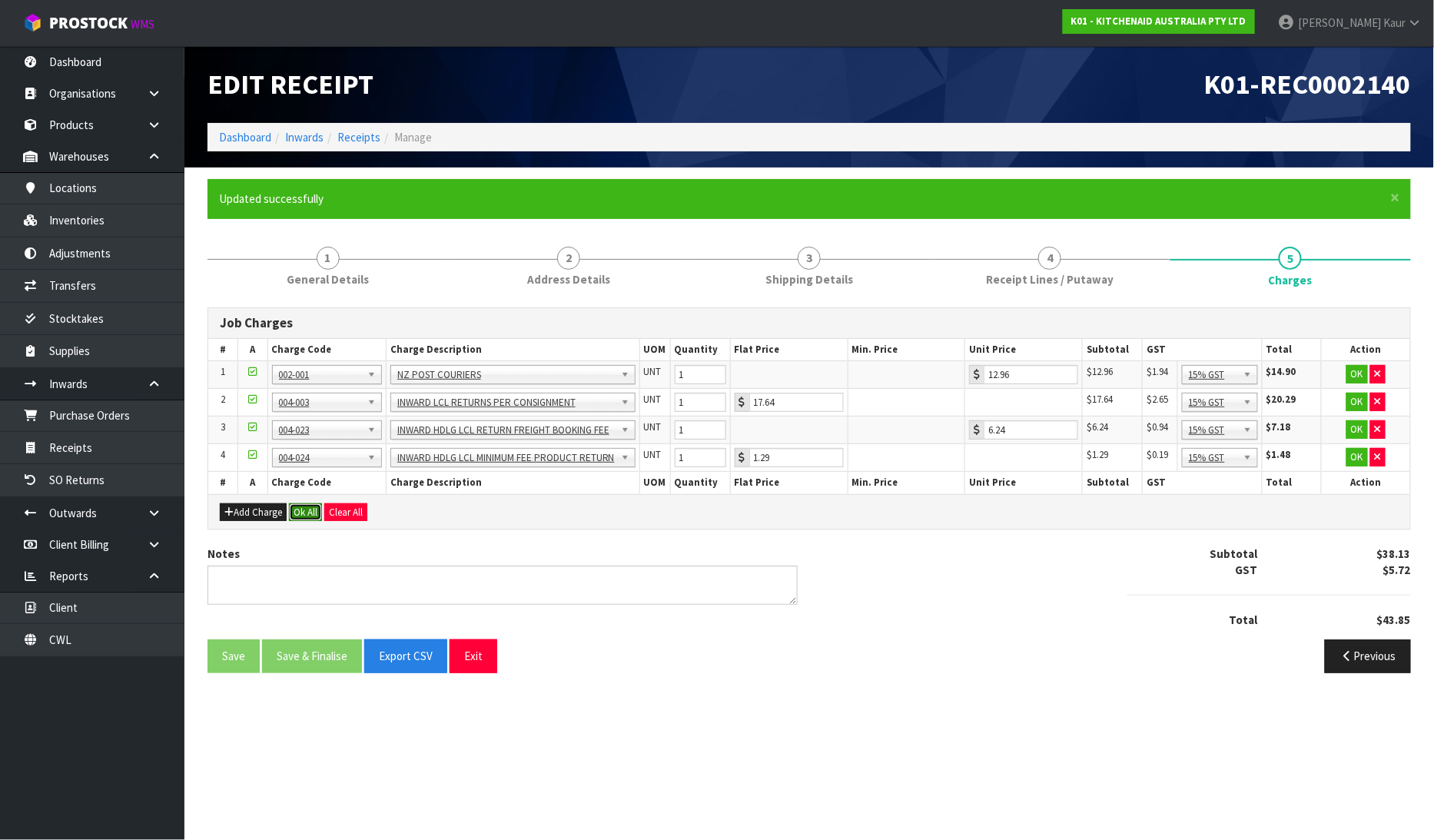
click at [309, 516] on button "Ok All" at bounding box center [305, 512] width 33 height 18
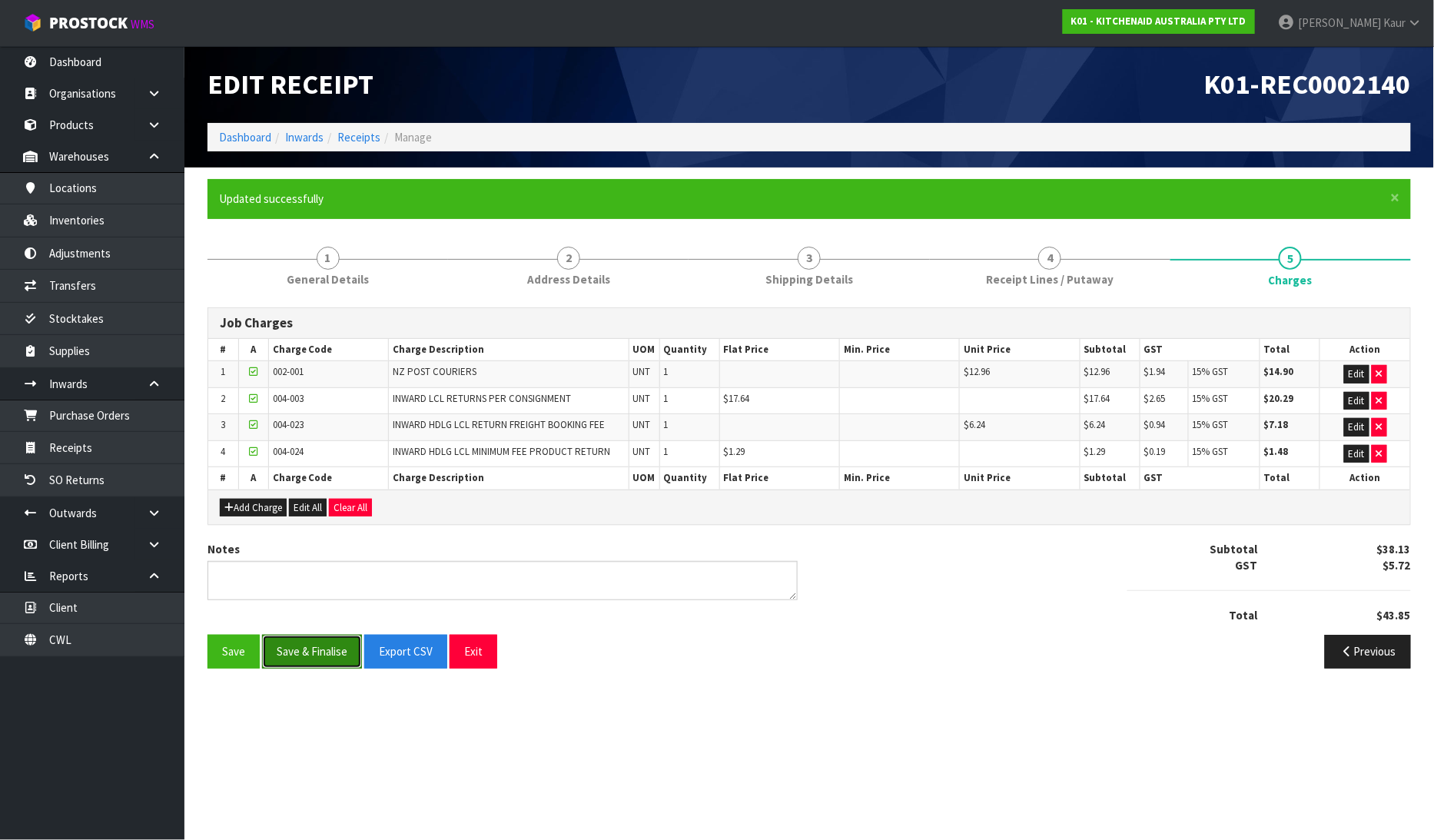
click at [301, 658] on button "Save & Finalise" at bounding box center [312, 651] width 100 height 33
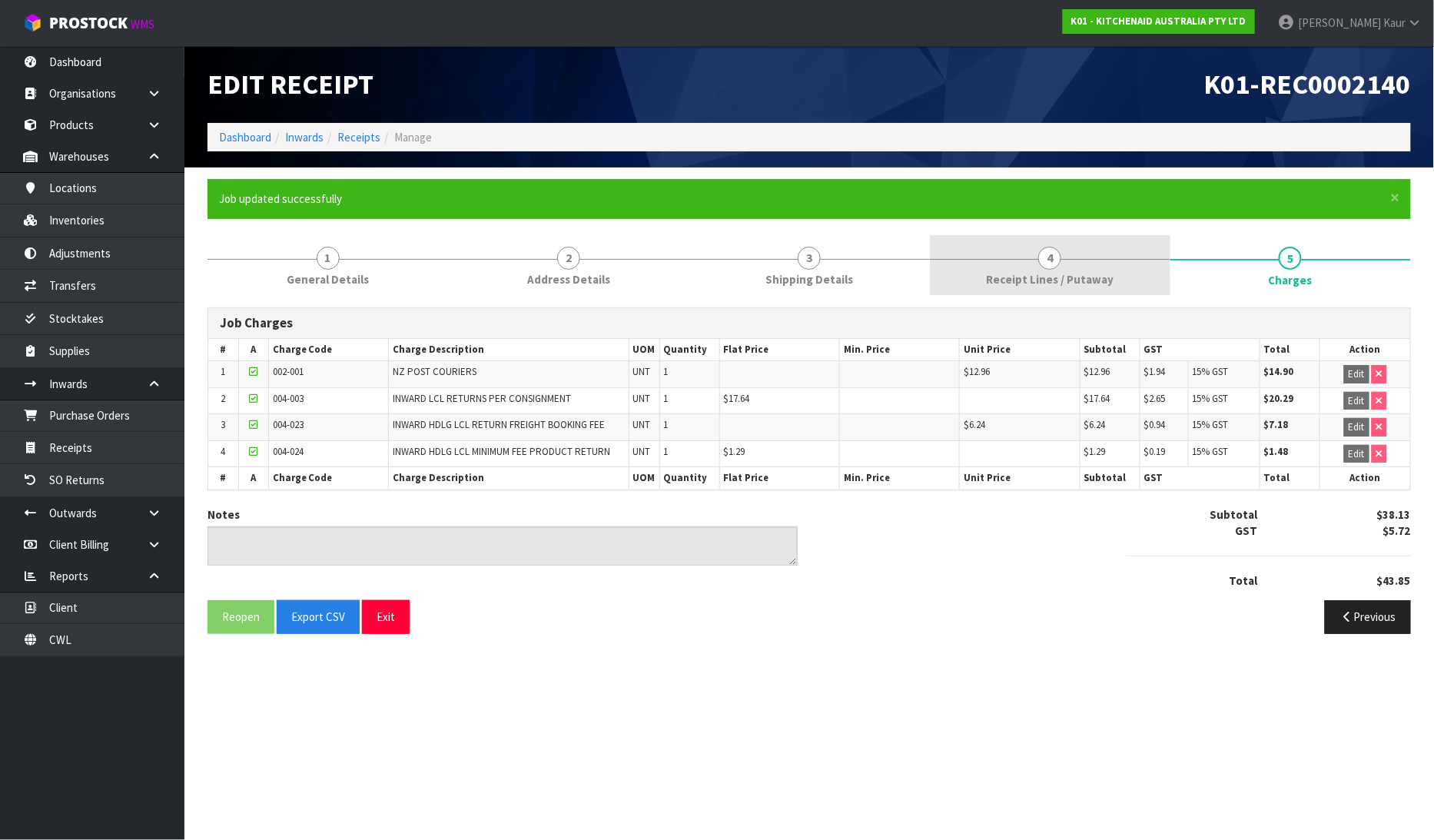
click at [982, 281] on link "4 Receipt Lines / Putaway" at bounding box center [1050, 265] width 240 height 61
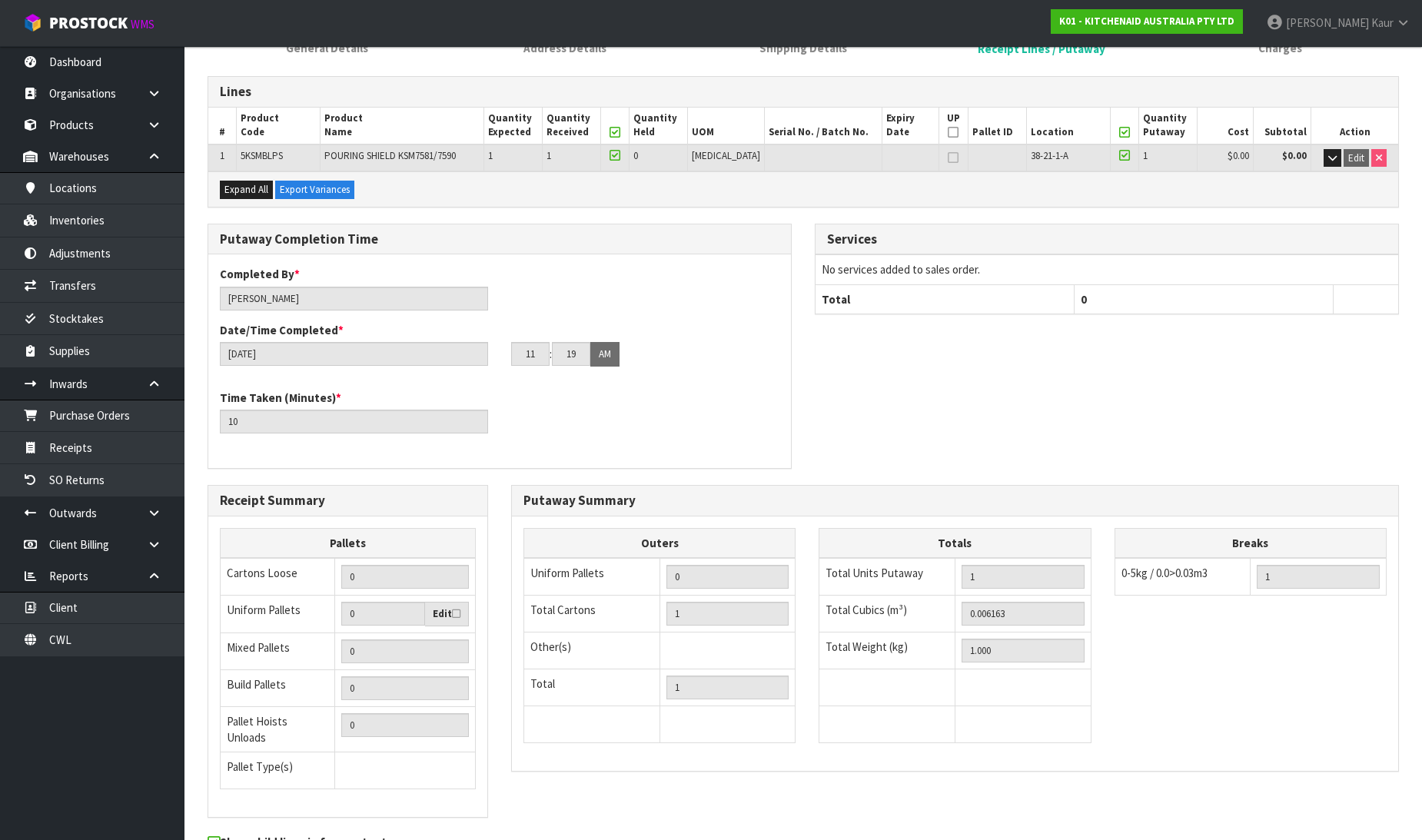
scroll to position [308, 0]
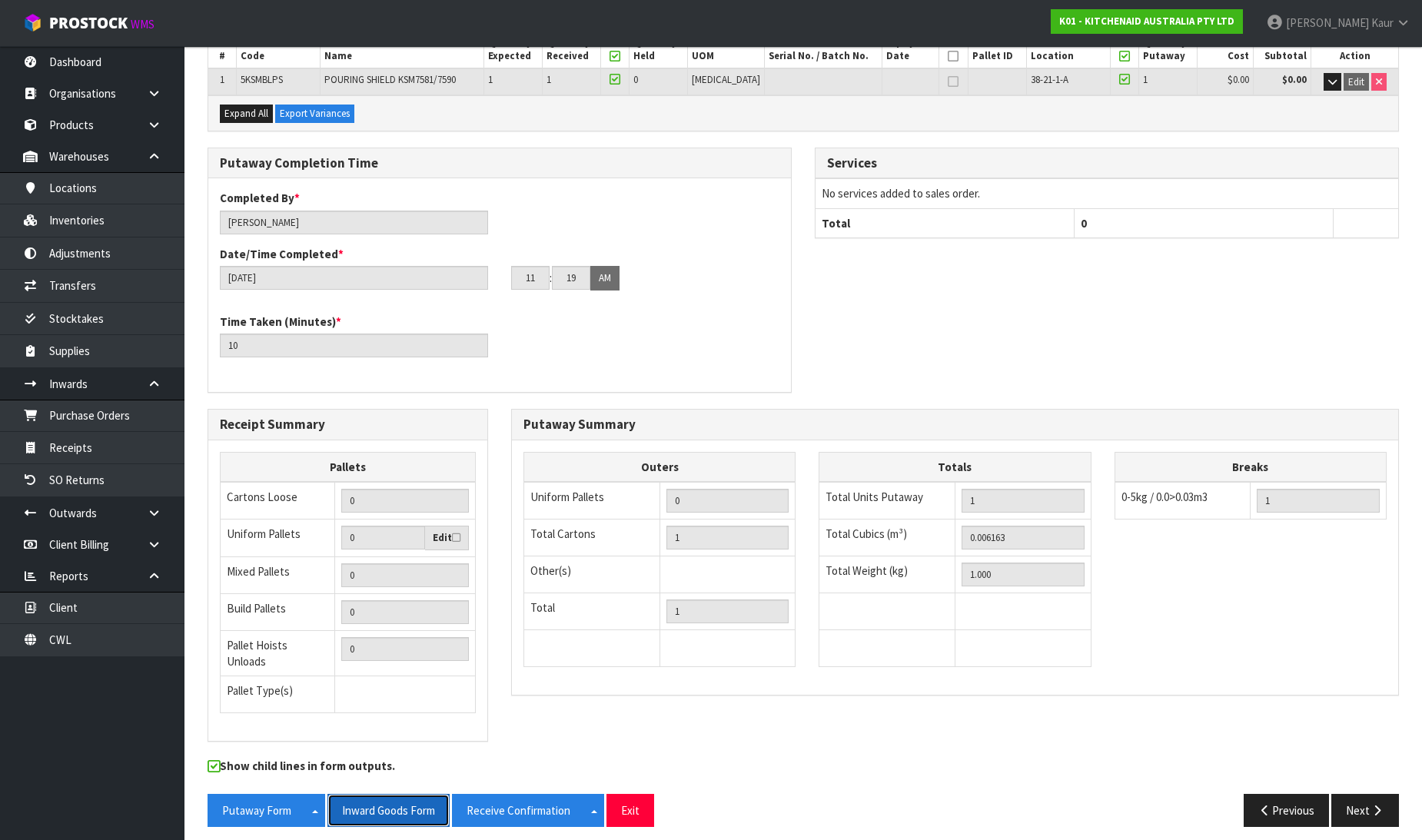
click at [405, 794] on button "Inward Goods Form" at bounding box center [389, 810] width 122 height 33
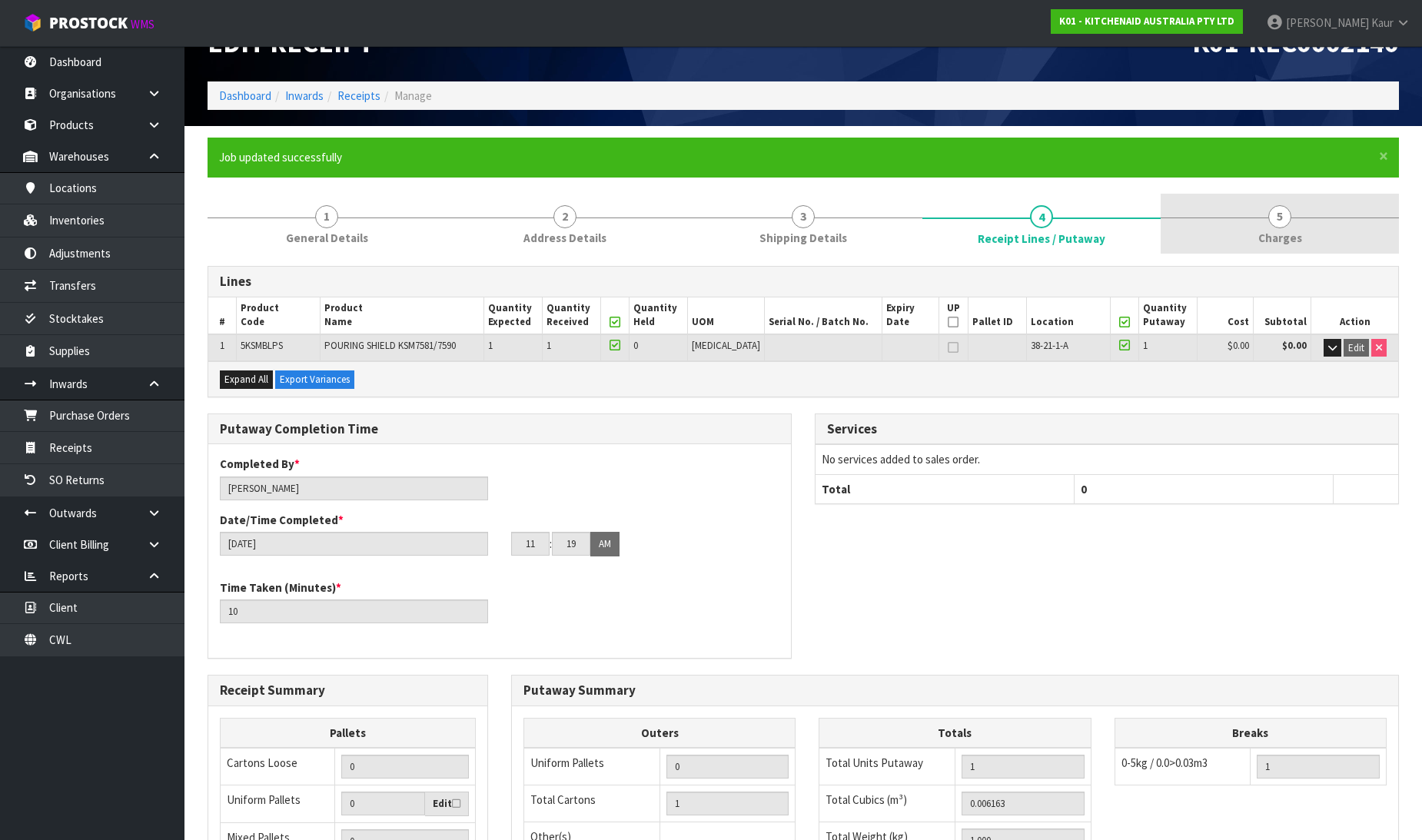
scroll to position [0, 0]
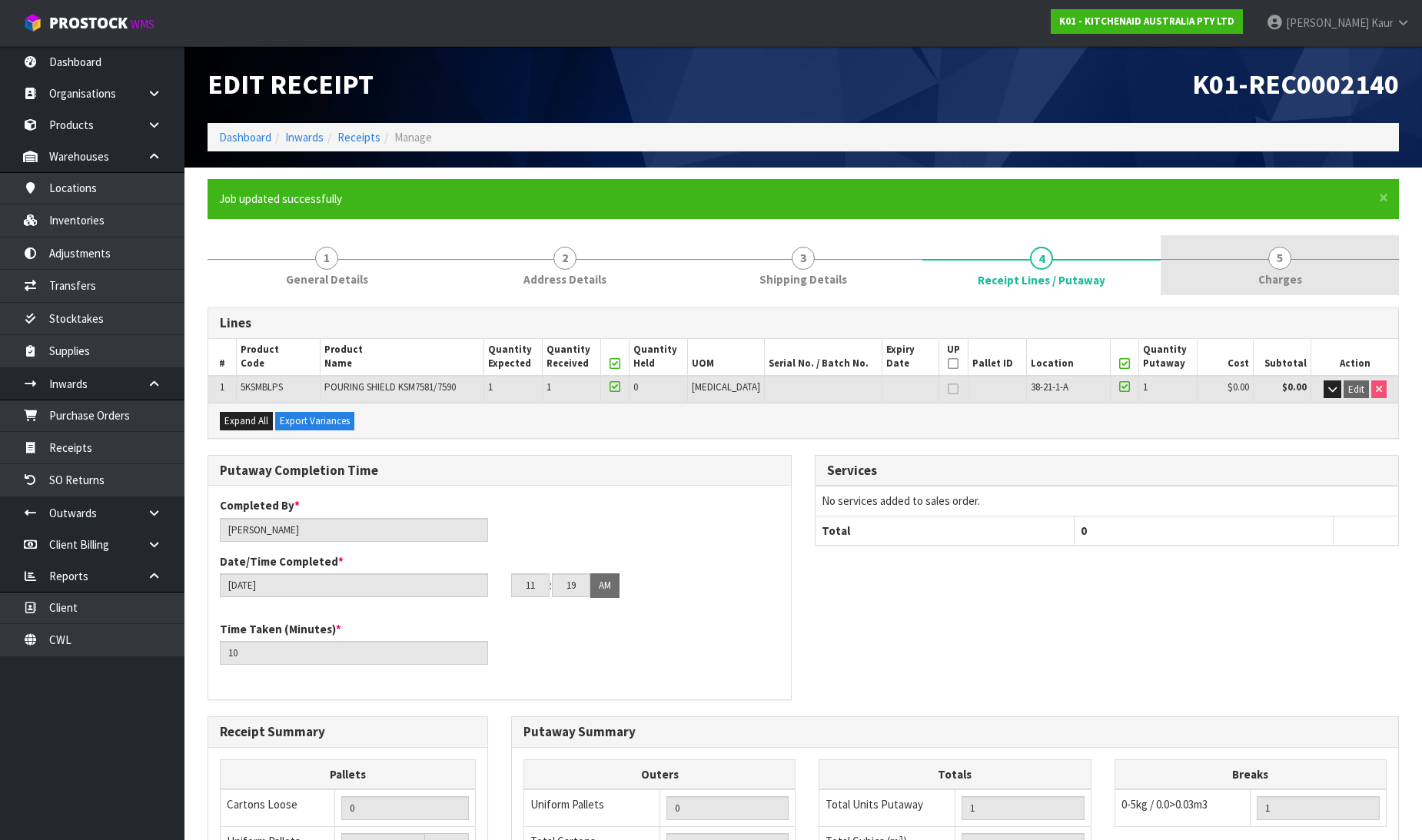
click at [1310, 270] on link "5 Charges" at bounding box center [1280, 265] width 239 height 61
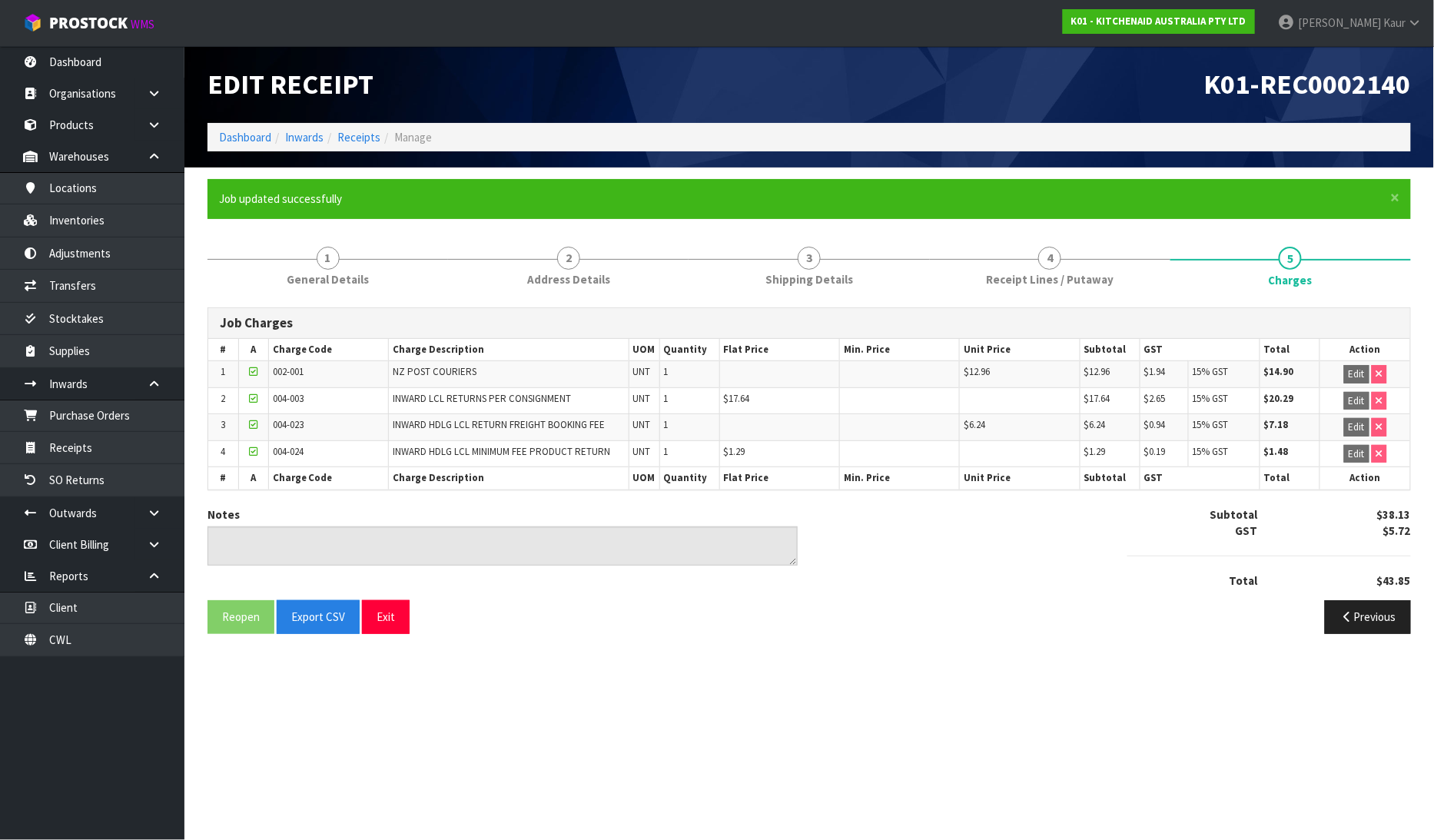
click at [774, 55] on div "Edit Receipt" at bounding box center [503, 85] width 614 height 76
click at [92, 412] on link "Purchase Orders" at bounding box center [92, 415] width 185 height 32
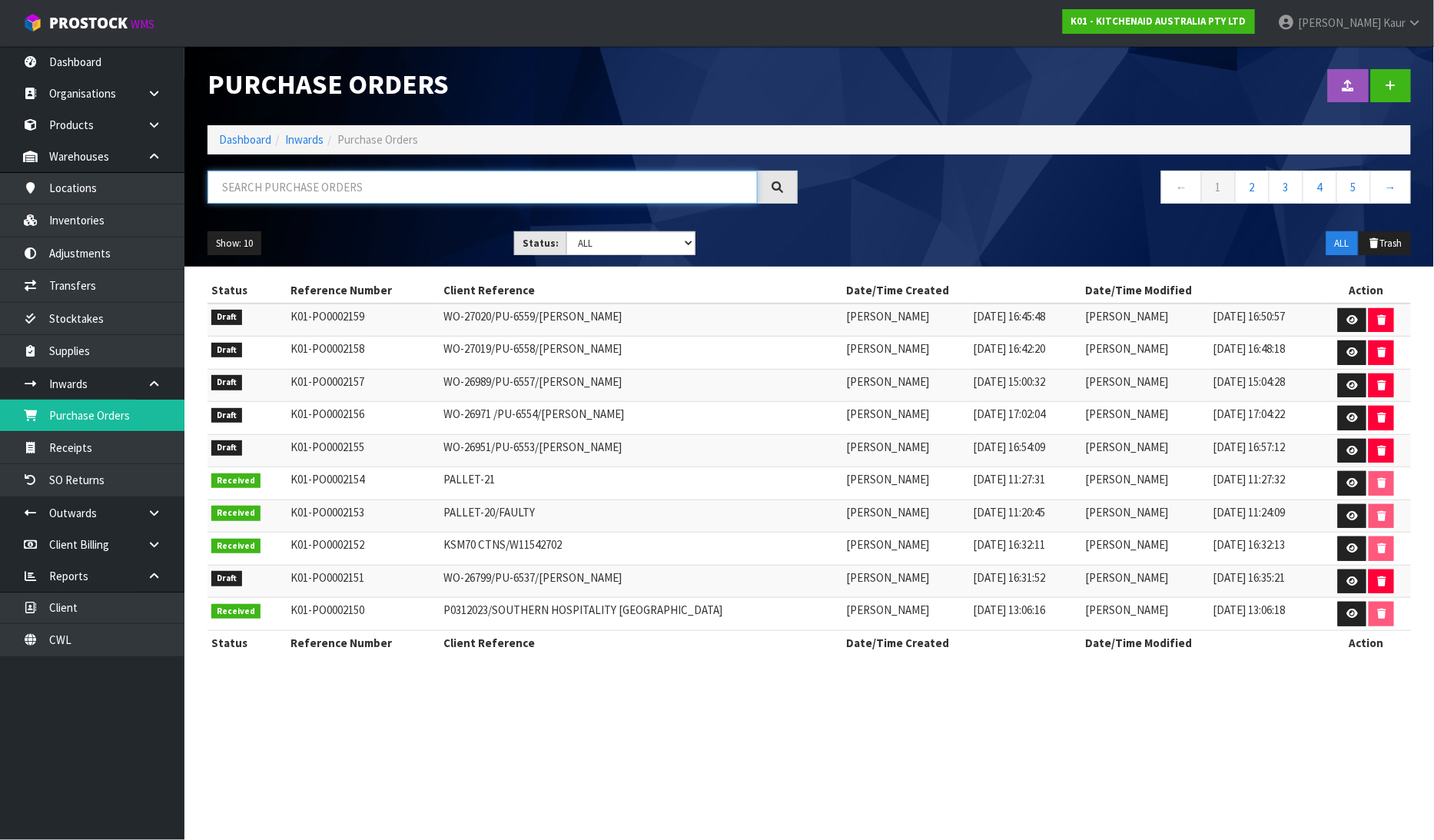
click at [258, 194] on input "text" at bounding box center [483, 187] width 550 height 33
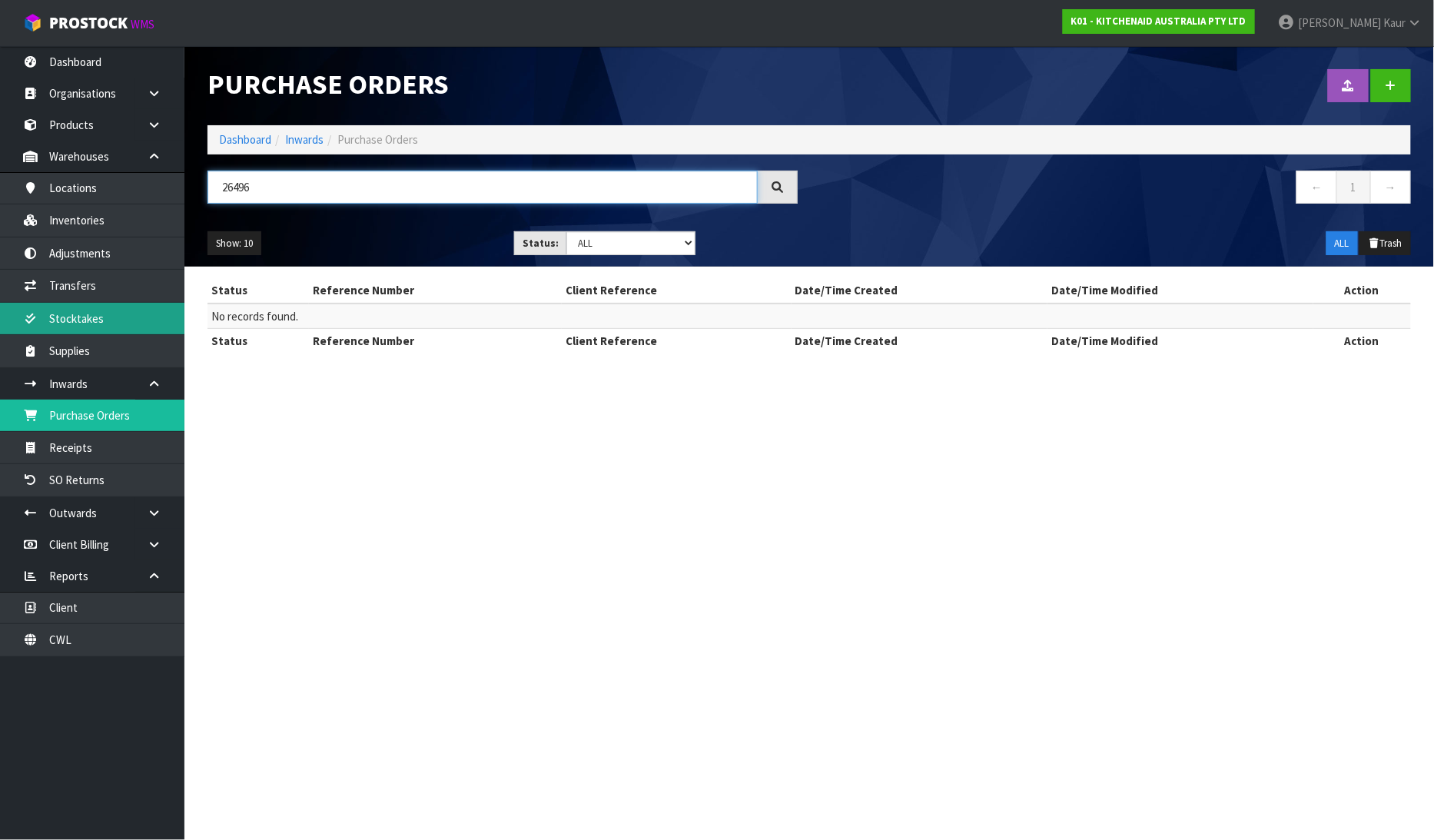
type input "26496"
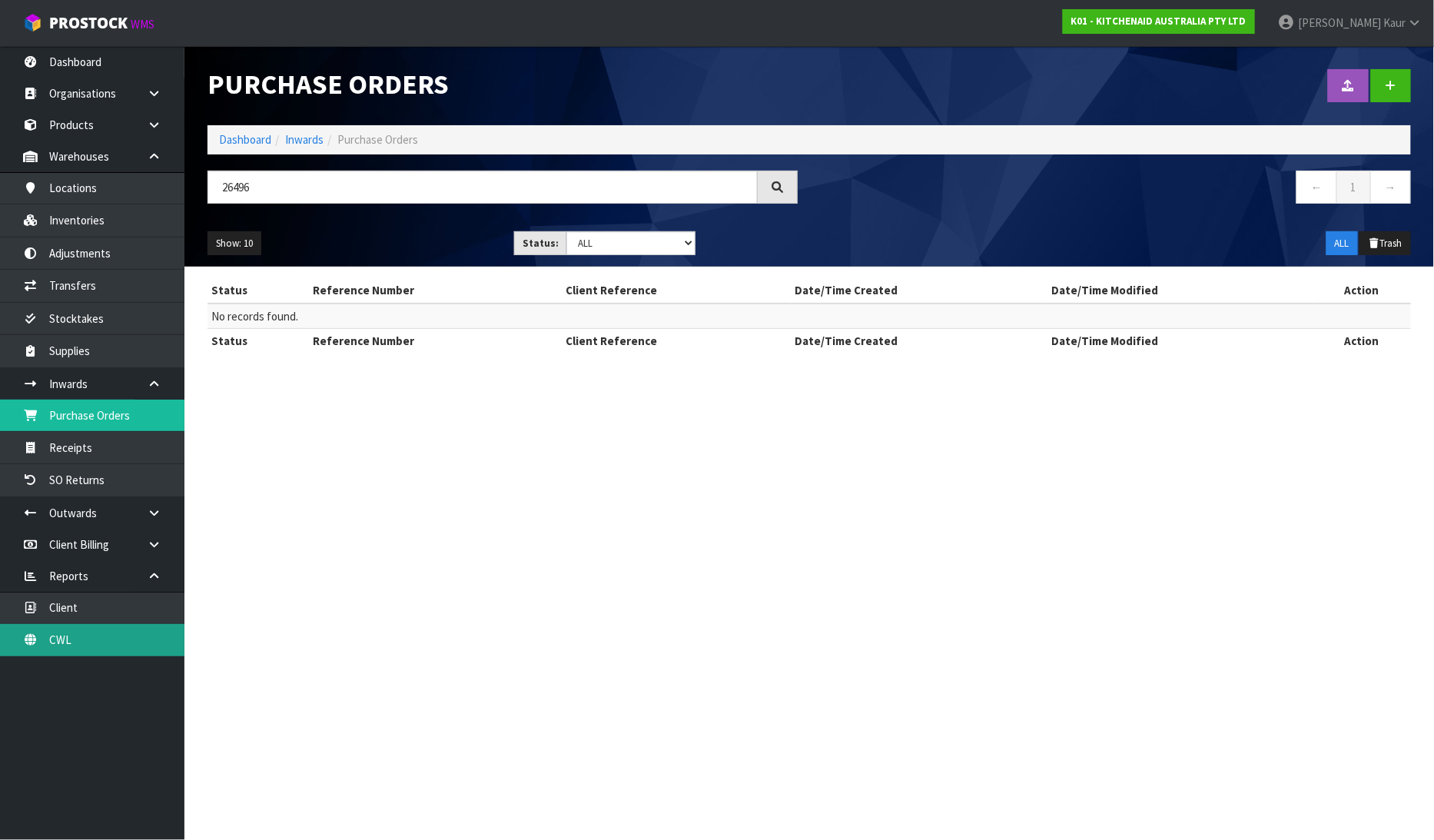
click at [83, 633] on link "CWL" at bounding box center [92, 639] width 185 height 32
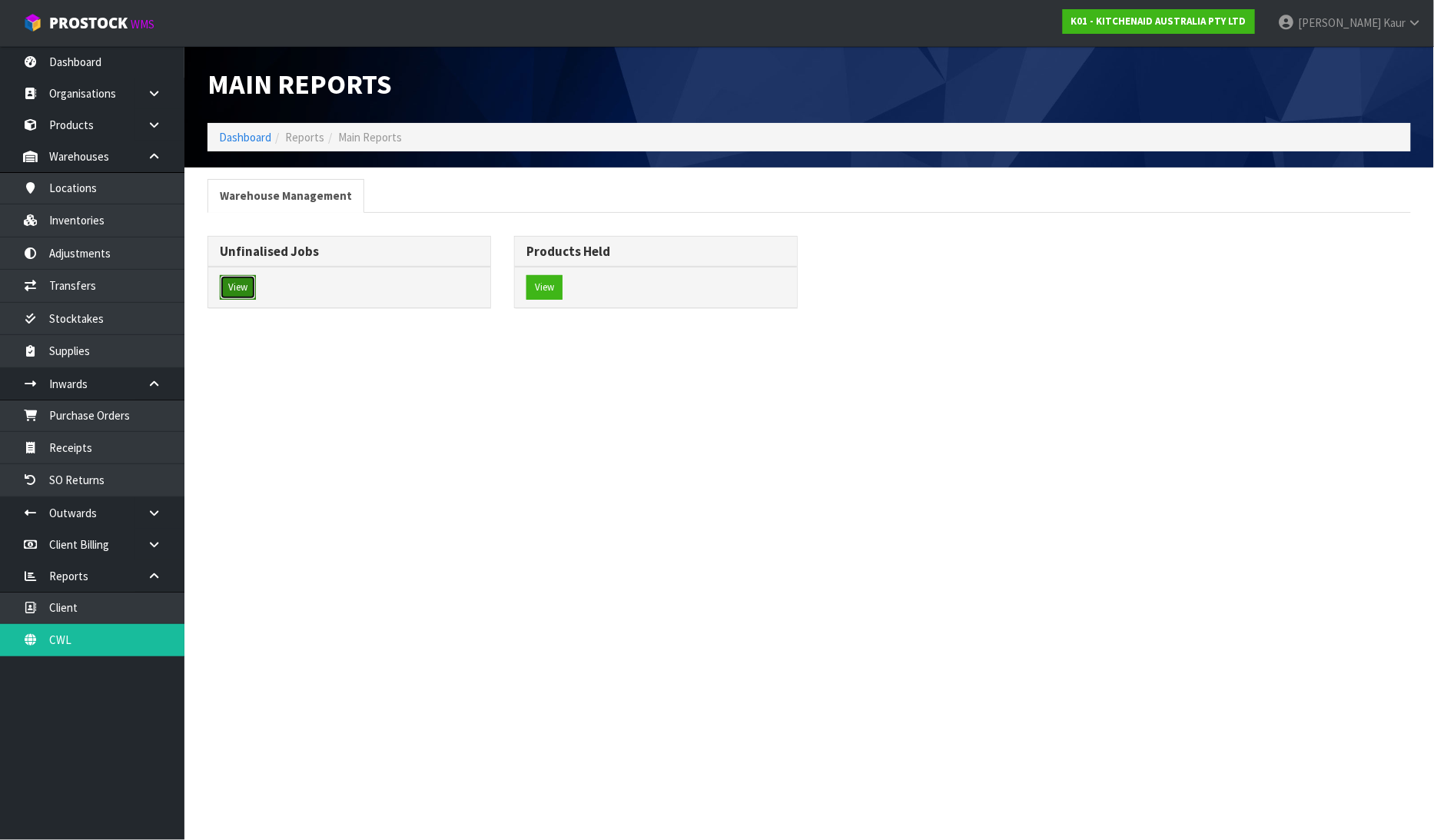
click at [228, 285] on button "View" at bounding box center [238, 287] width 36 height 25
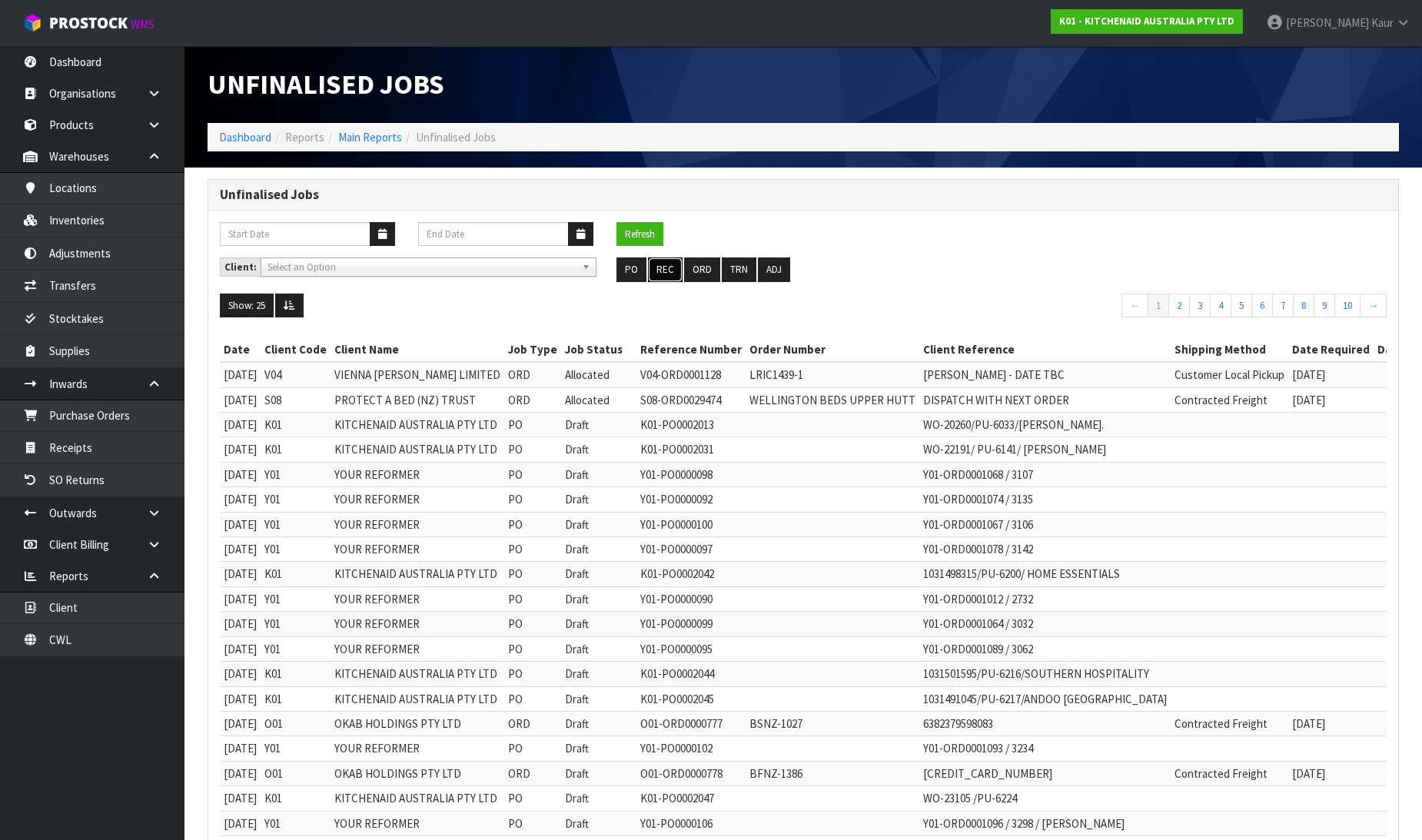
click at [663, 274] on button "REC" at bounding box center [665, 269] width 35 height 25
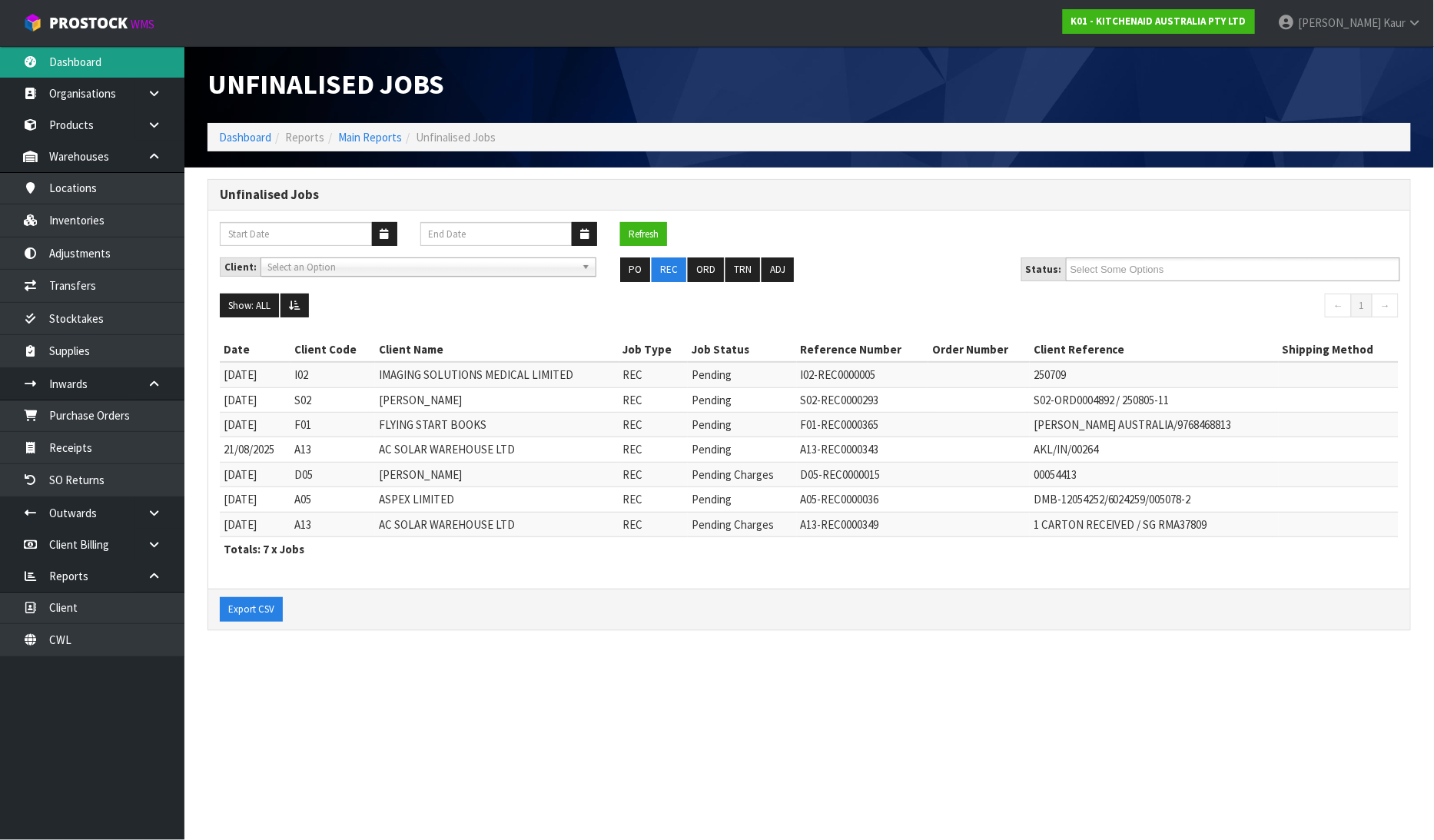
click at [97, 66] on link "Dashboard" at bounding box center [92, 62] width 185 height 32
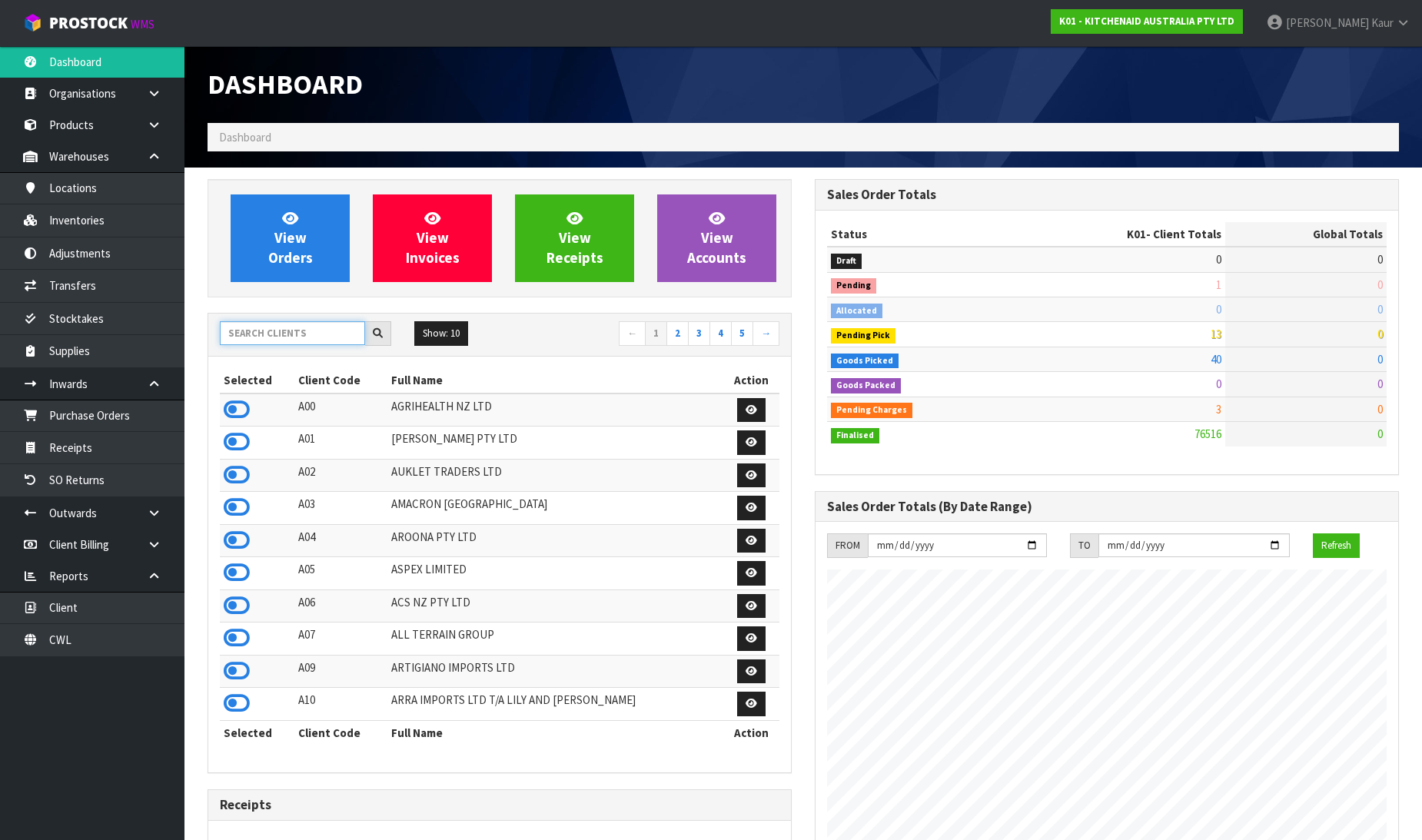
scroll to position [958, 607]
click at [295, 324] on input "text" at bounding box center [292, 333] width 146 height 24
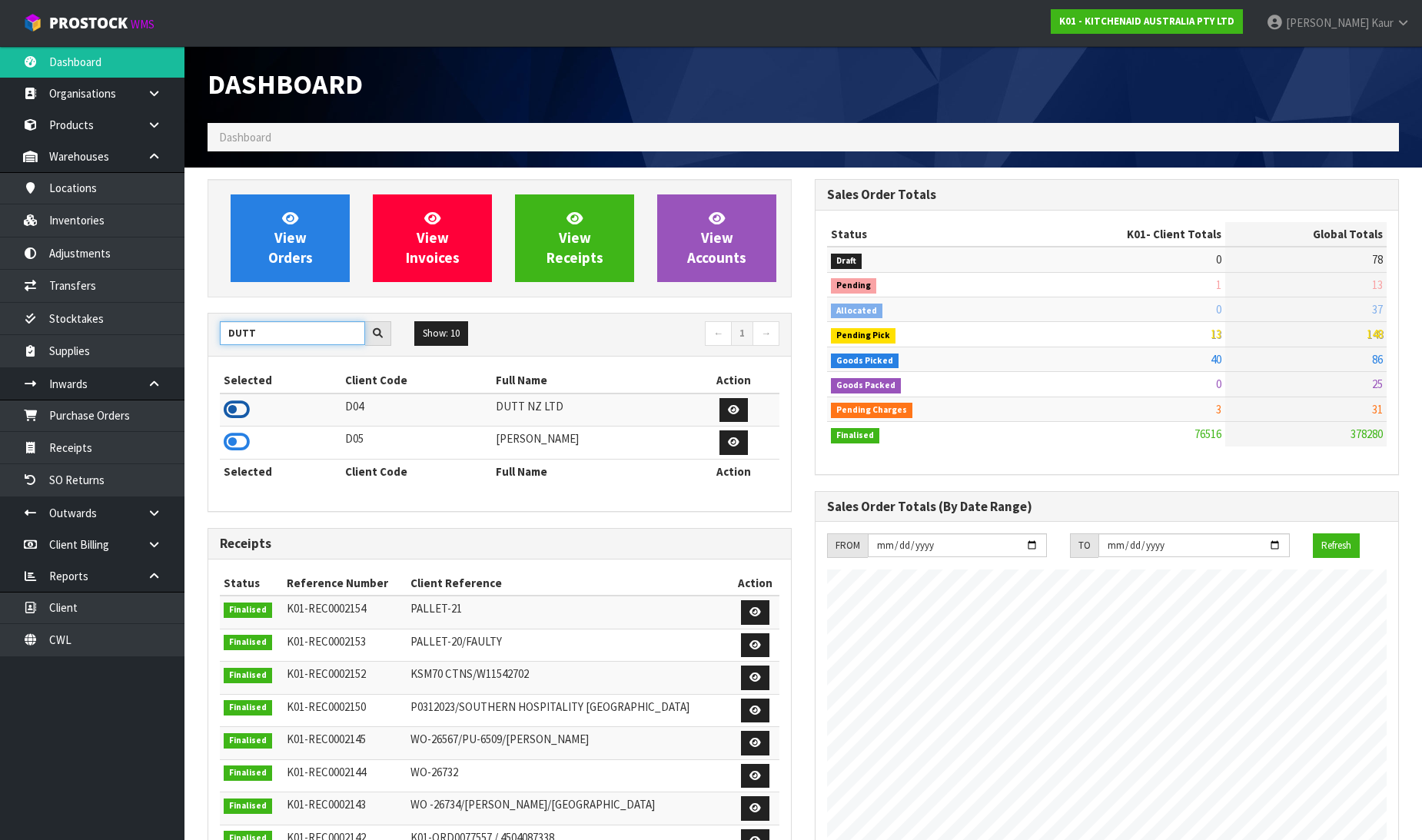
type input "DUTT"
click at [246, 413] on icon at bounding box center [237, 409] width 26 height 23
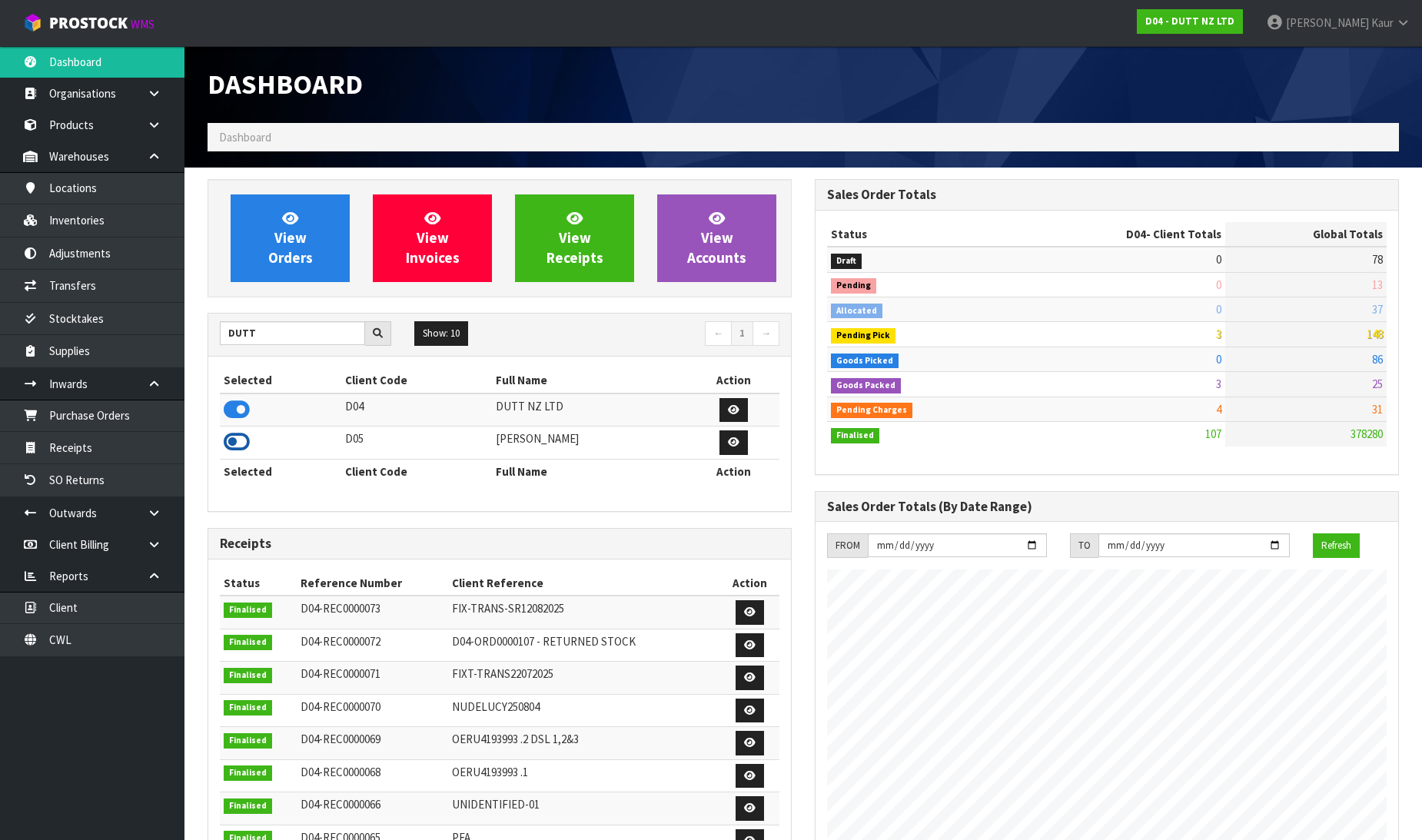
click at [237, 446] on icon at bounding box center [237, 441] width 26 height 23
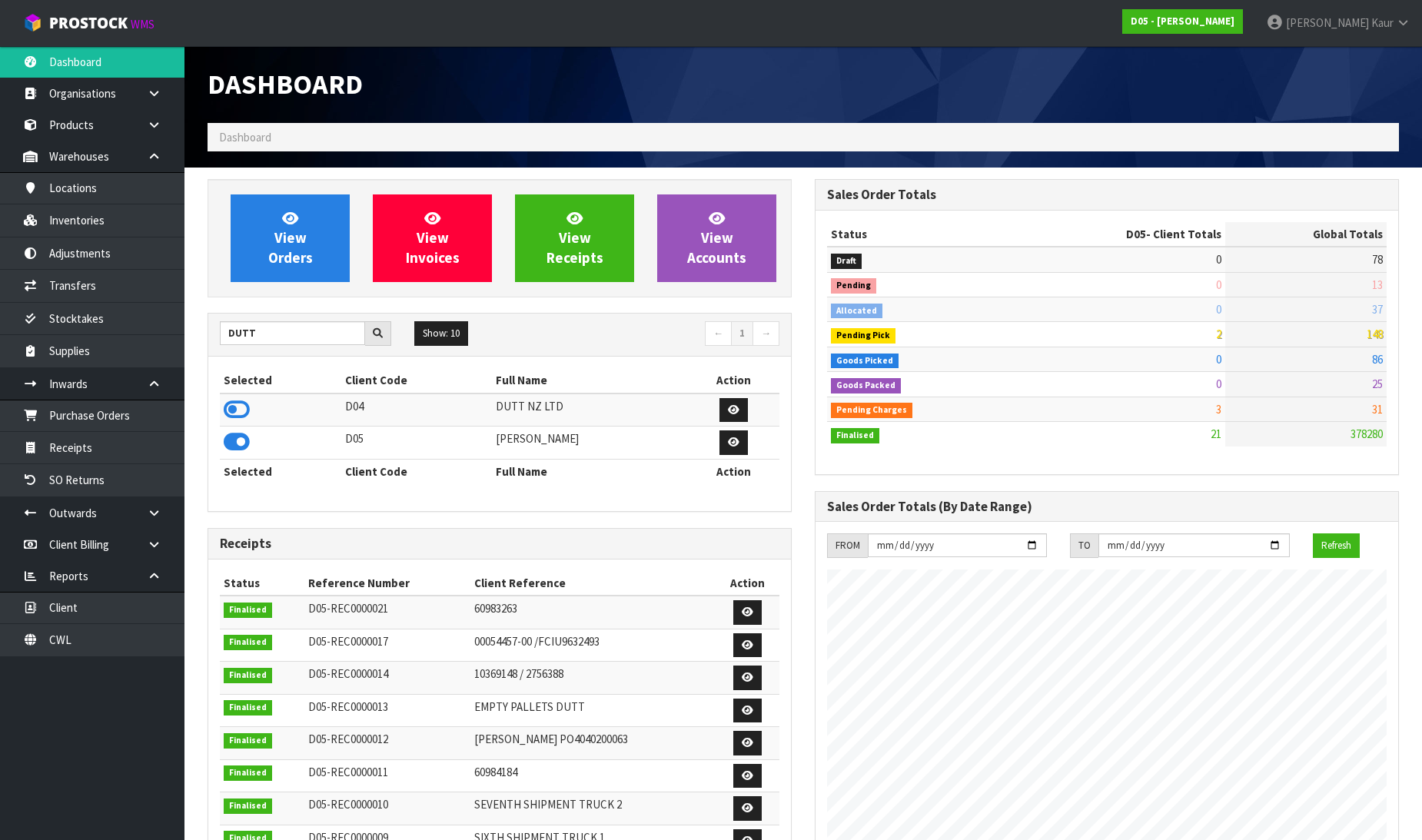
scroll to position [1345, 607]
click at [71, 459] on link "Receipts" at bounding box center [92, 447] width 185 height 32
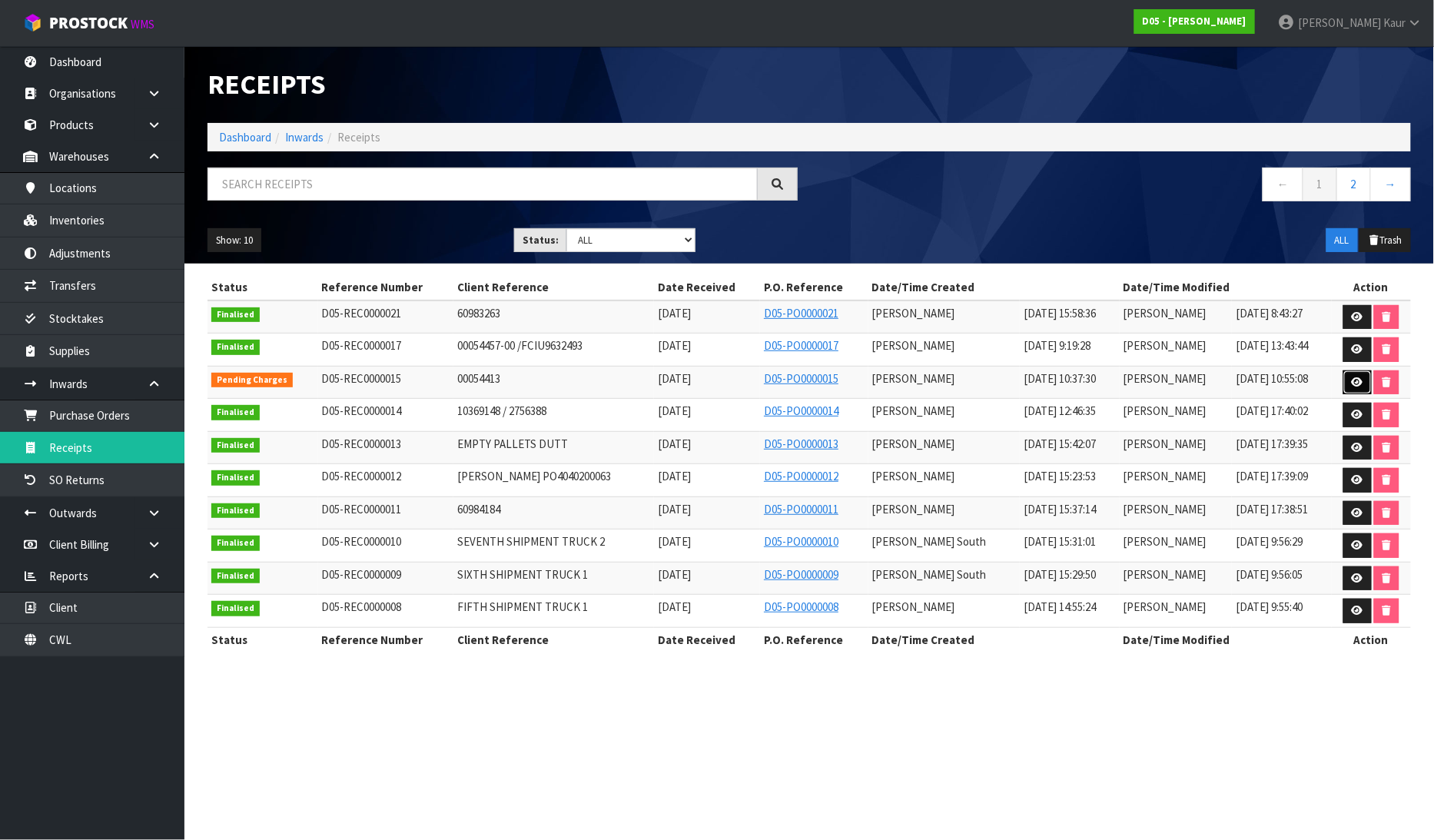
click at [1353, 384] on icon at bounding box center [1358, 381] width 12 height 10
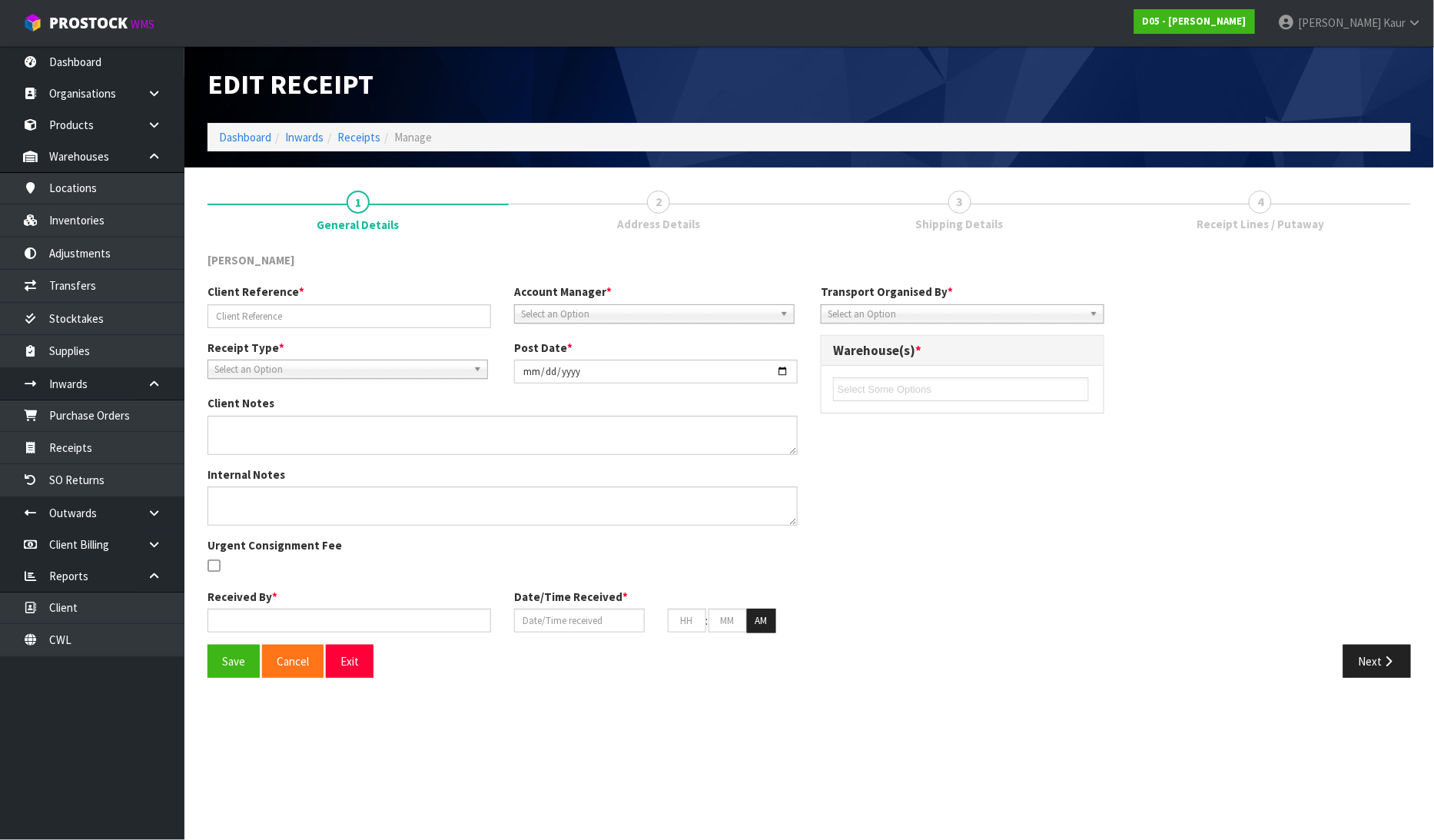
type input "00054413"
type input "[DATE]"
type input "[PERSON_NAME]"
type input "[DATE]"
type input "10"
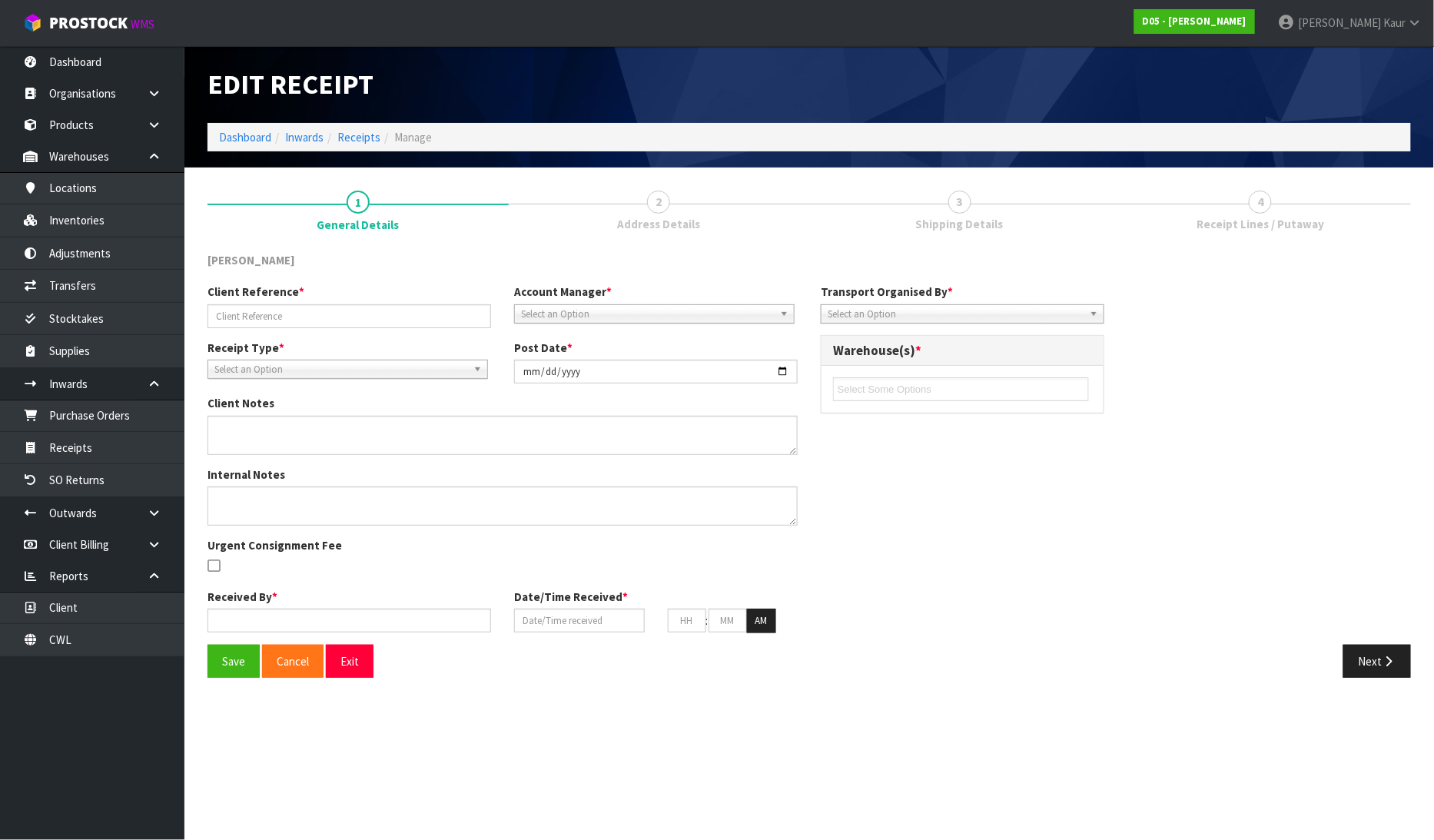
type input "37"
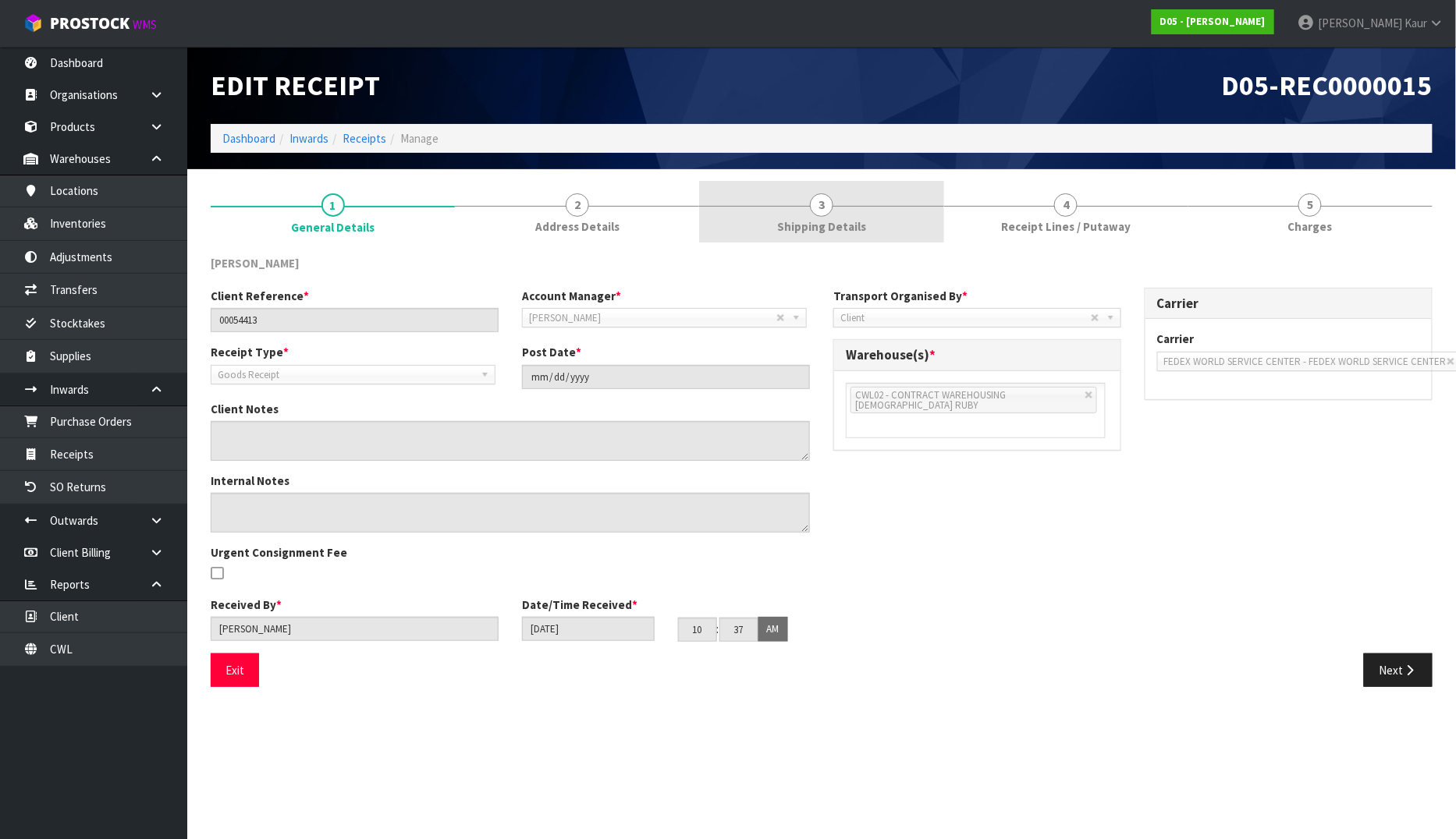
click at [843, 224] on span "Shipping Details" at bounding box center [822, 226] width 89 height 17
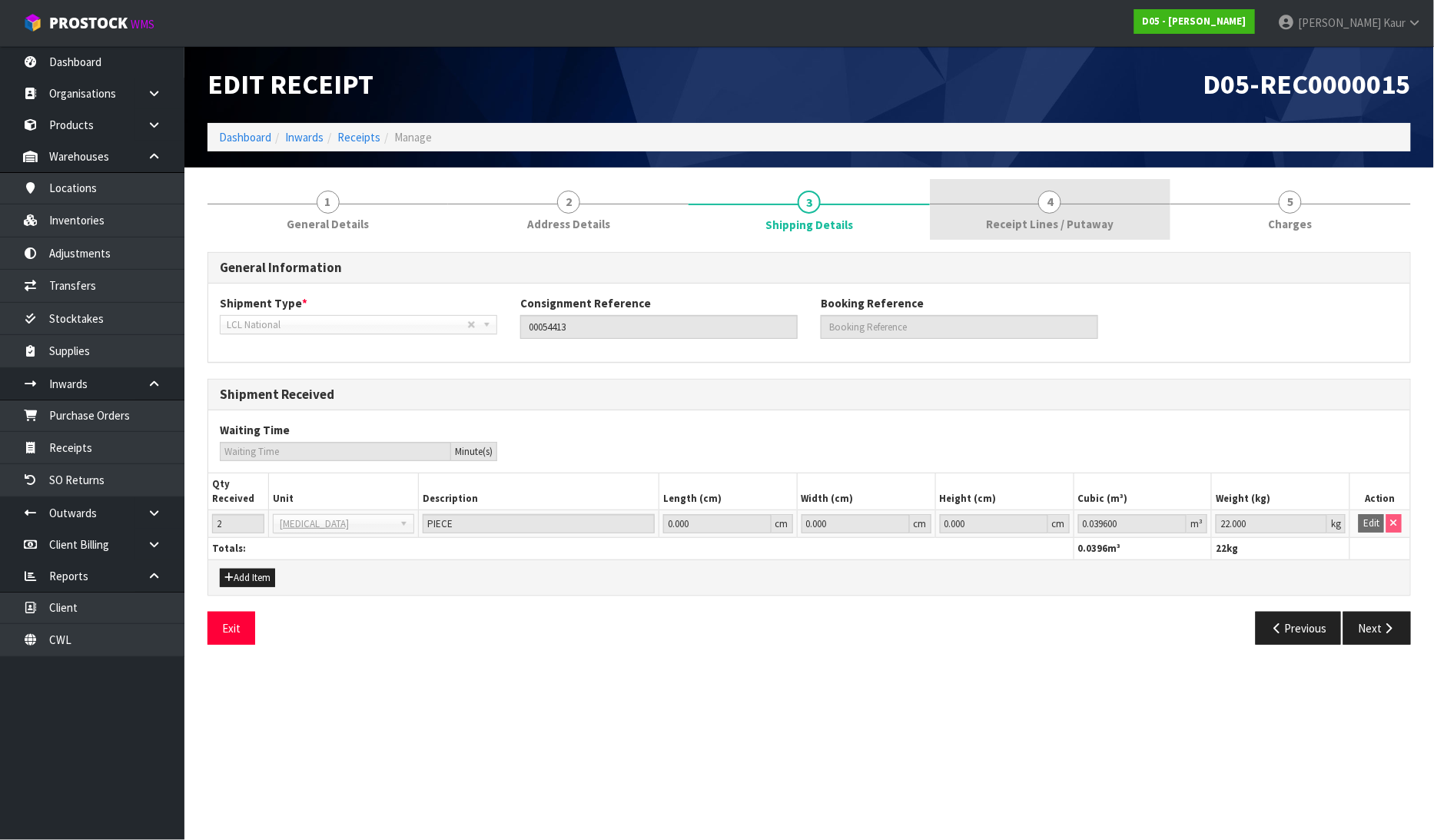
click at [1083, 231] on span "Receipt Lines / Putaway" at bounding box center [1050, 224] width 127 height 16
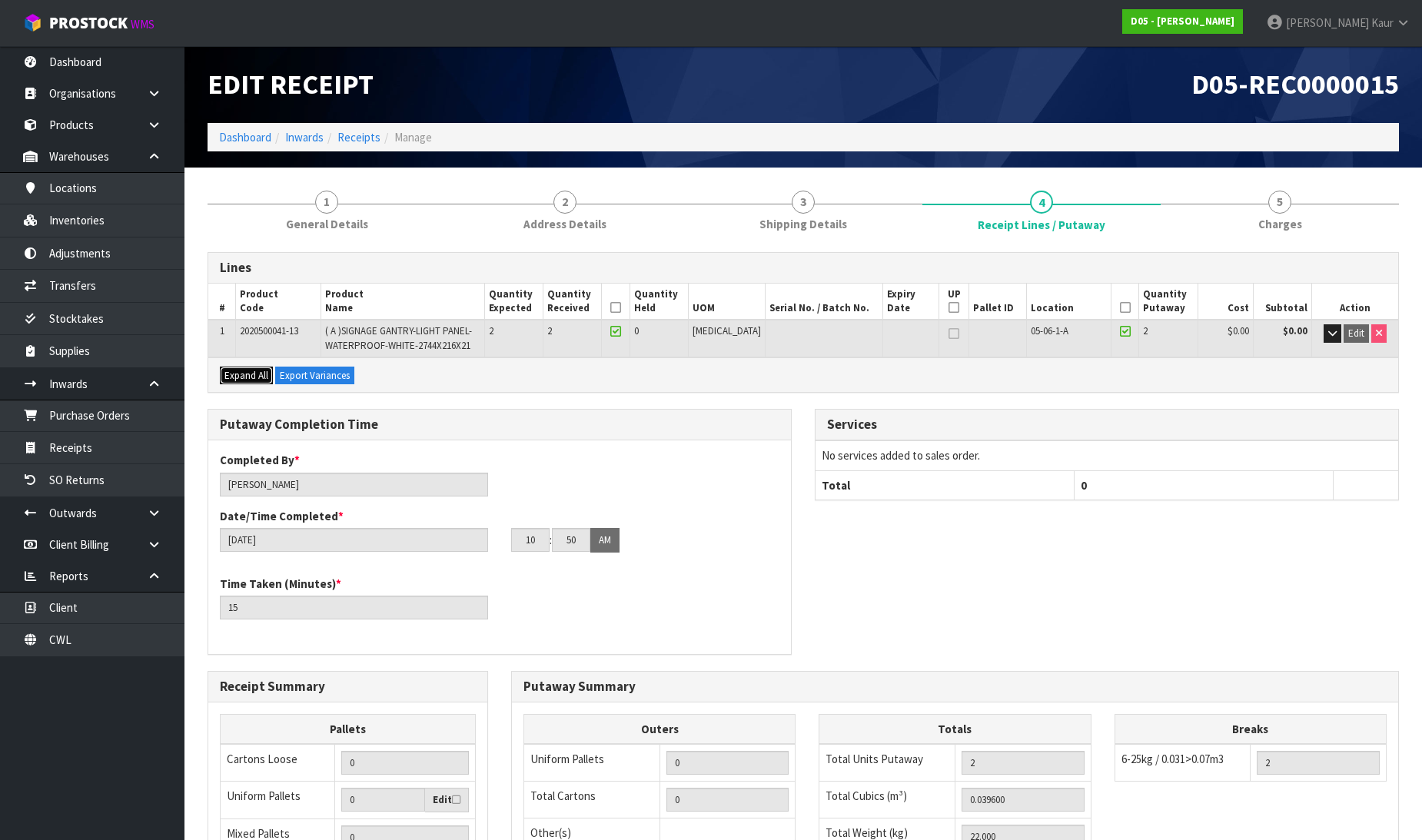
click at [250, 371] on span "Expand All" at bounding box center [246, 375] width 44 height 13
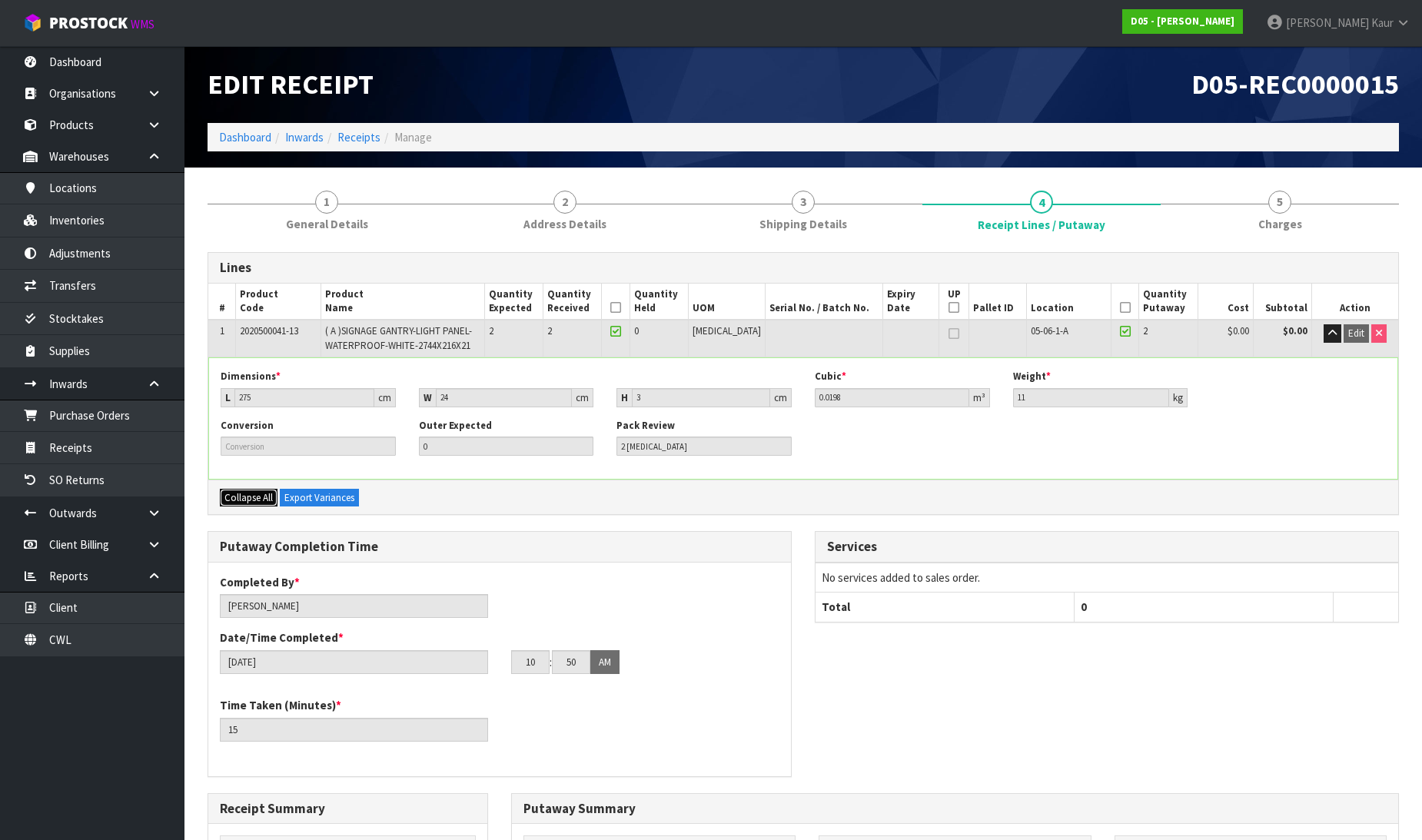
click at [259, 501] on span "Collapse All" at bounding box center [248, 497] width 48 height 13
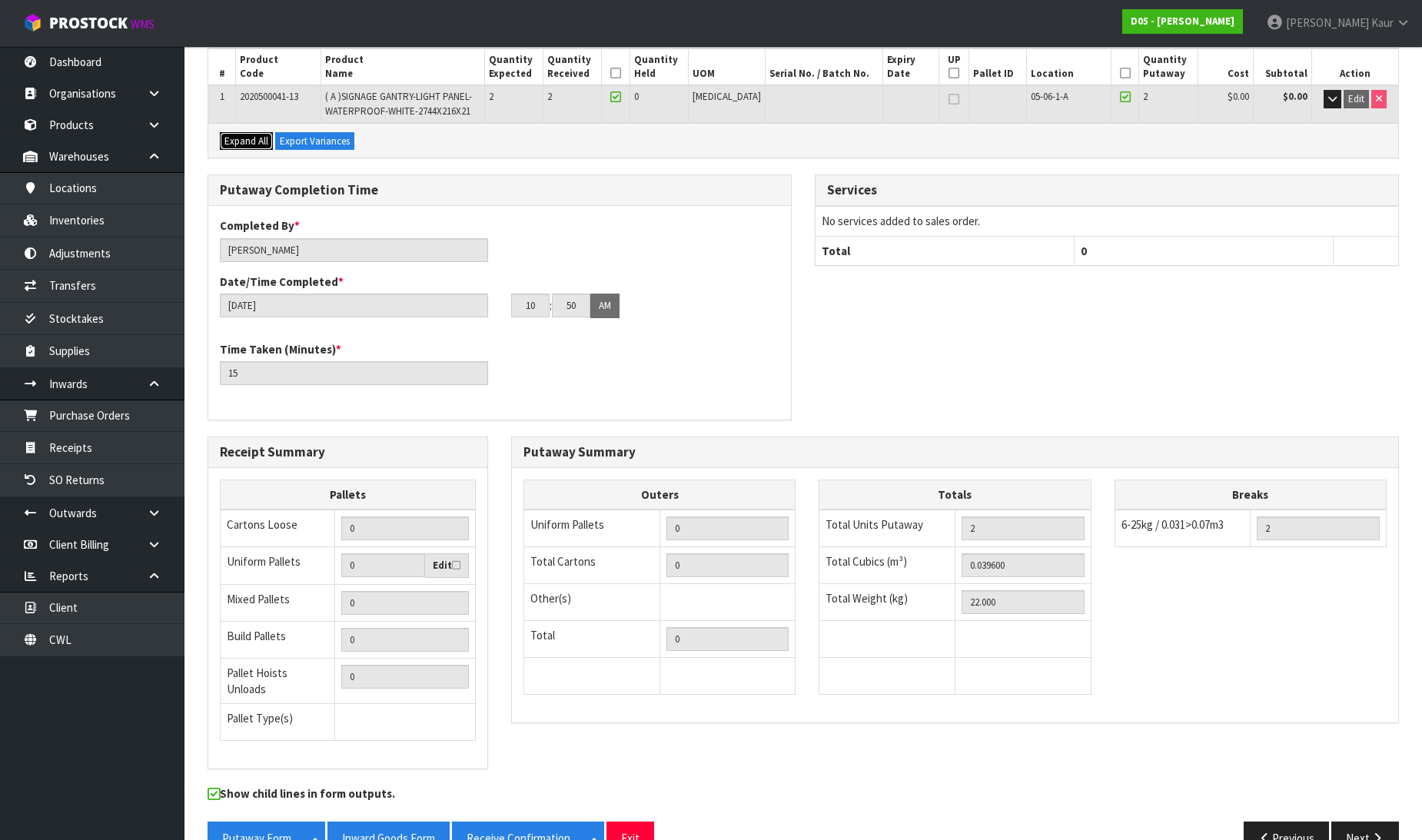
scroll to position [262, 0]
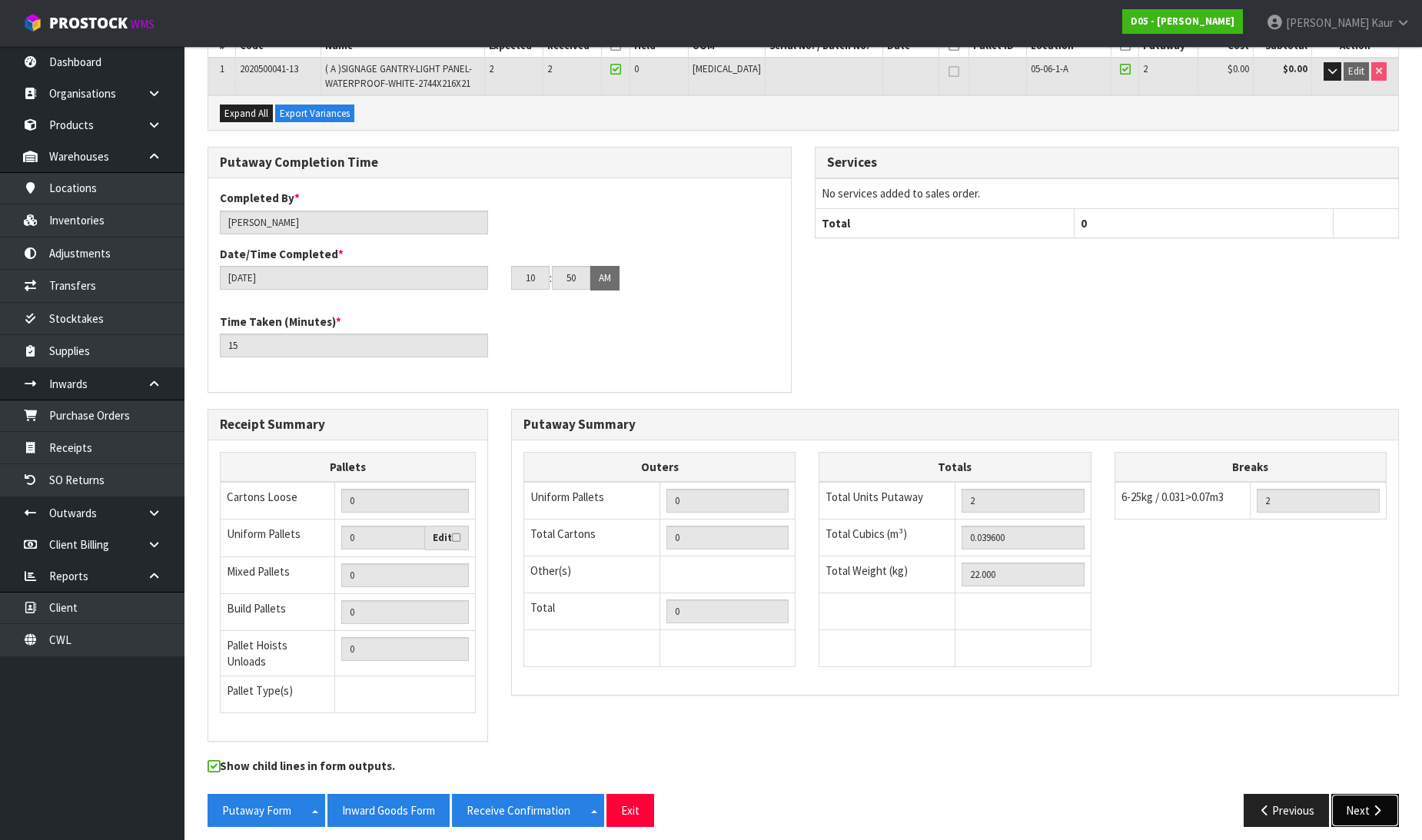
click at [1373, 794] on button "Next" at bounding box center [1365, 810] width 67 height 33
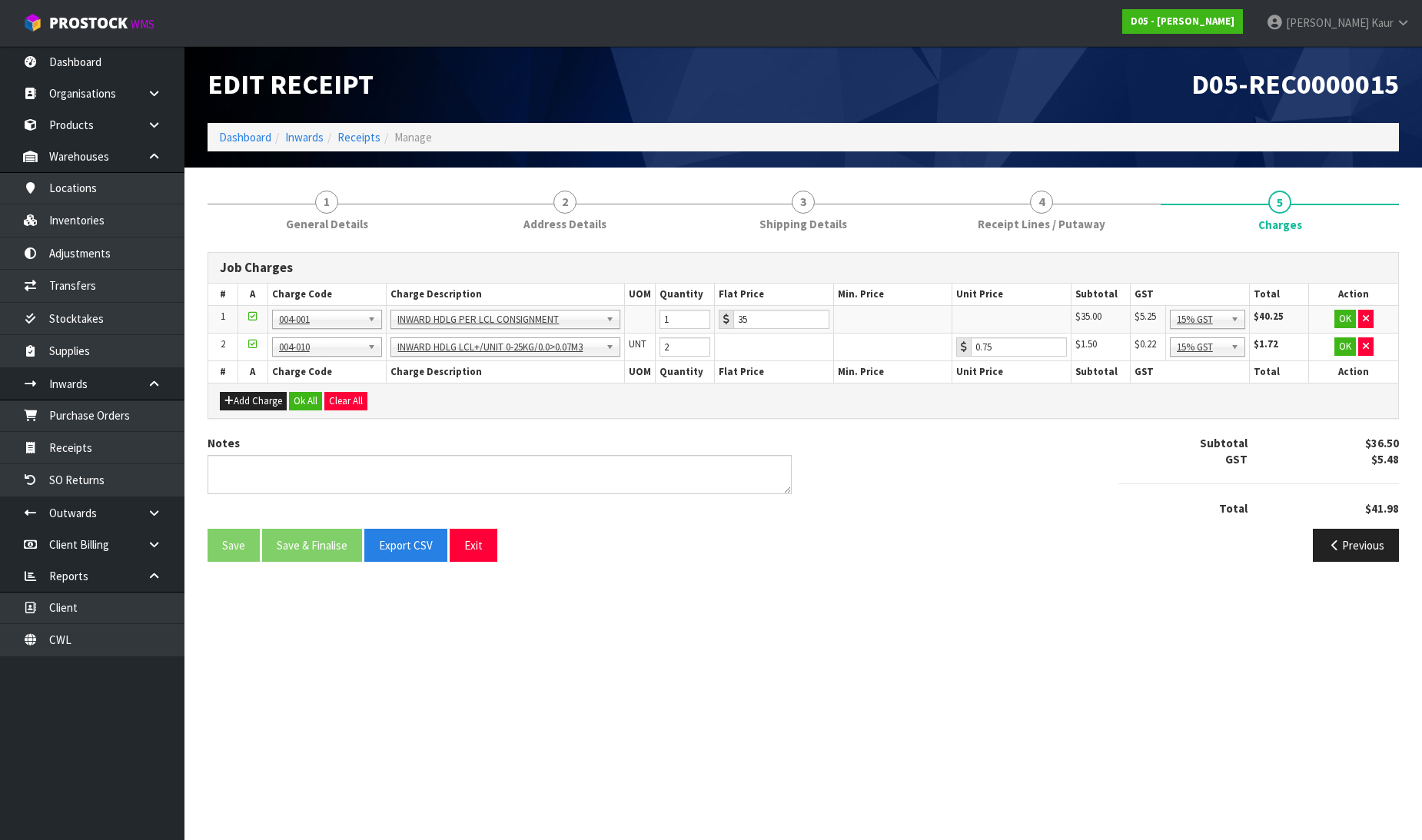
scroll to position [0, 0]
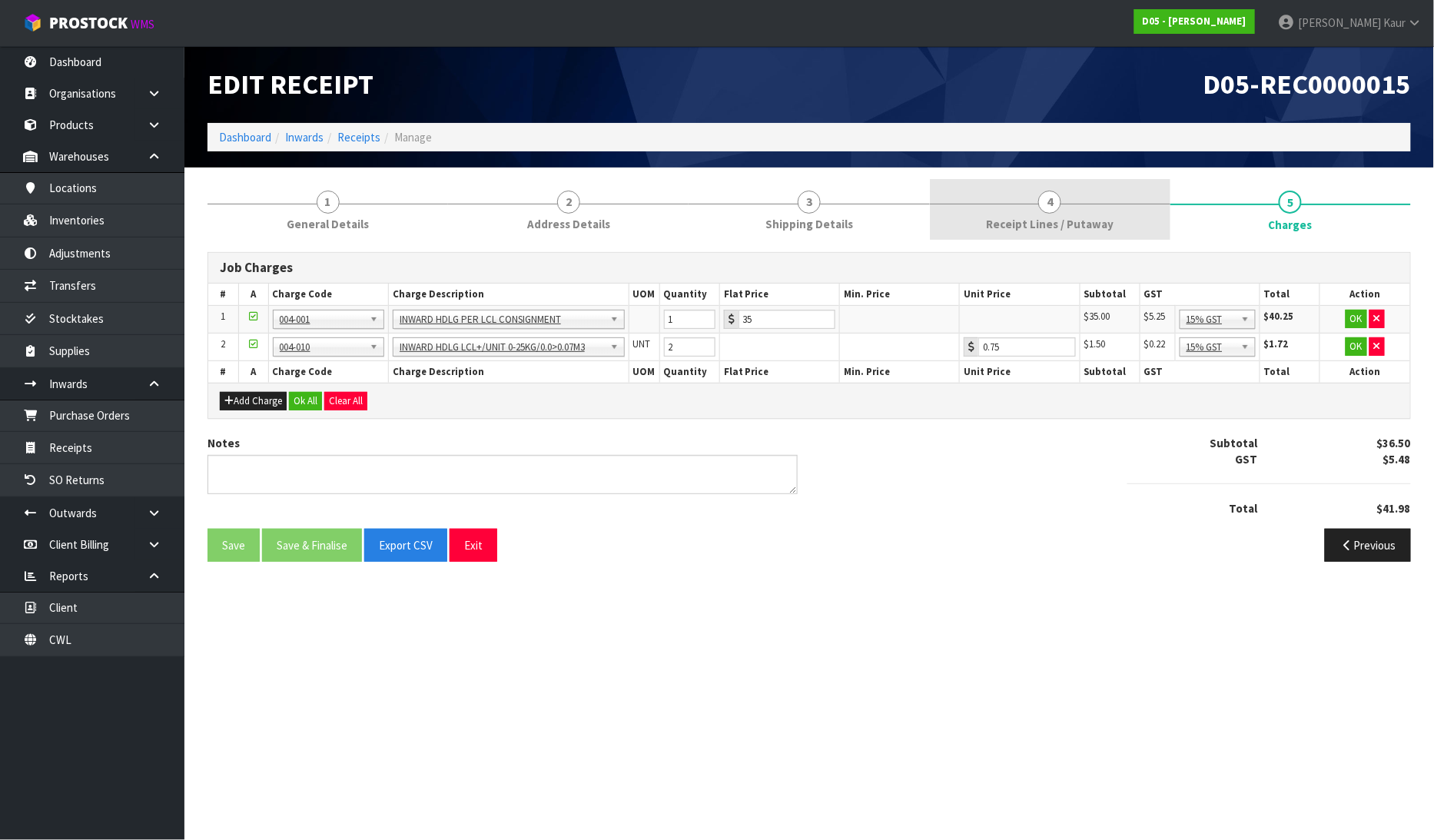
click at [1015, 226] on span "Receipt Lines / Putaway" at bounding box center [1050, 224] width 127 height 16
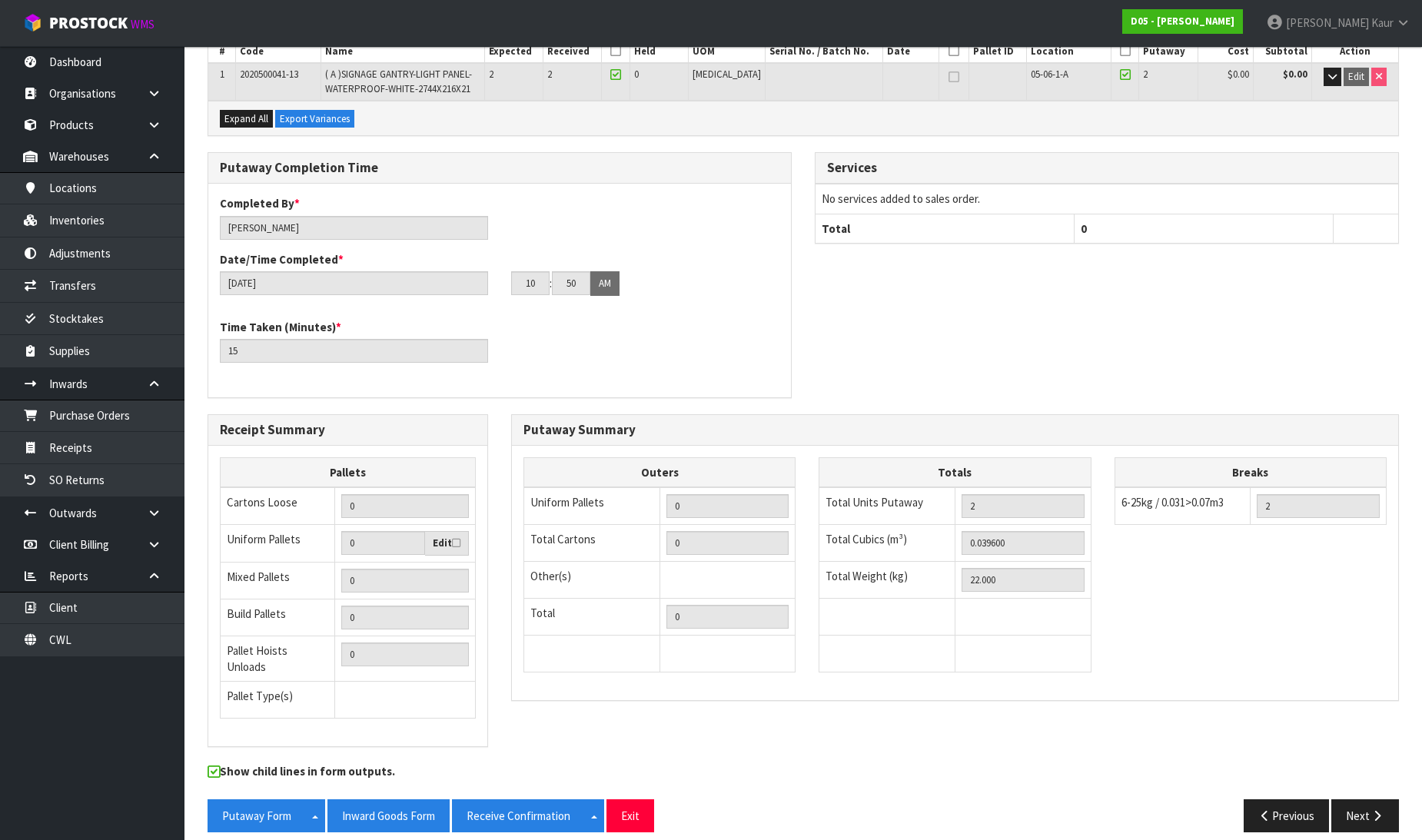
scroll to position [262, 0]
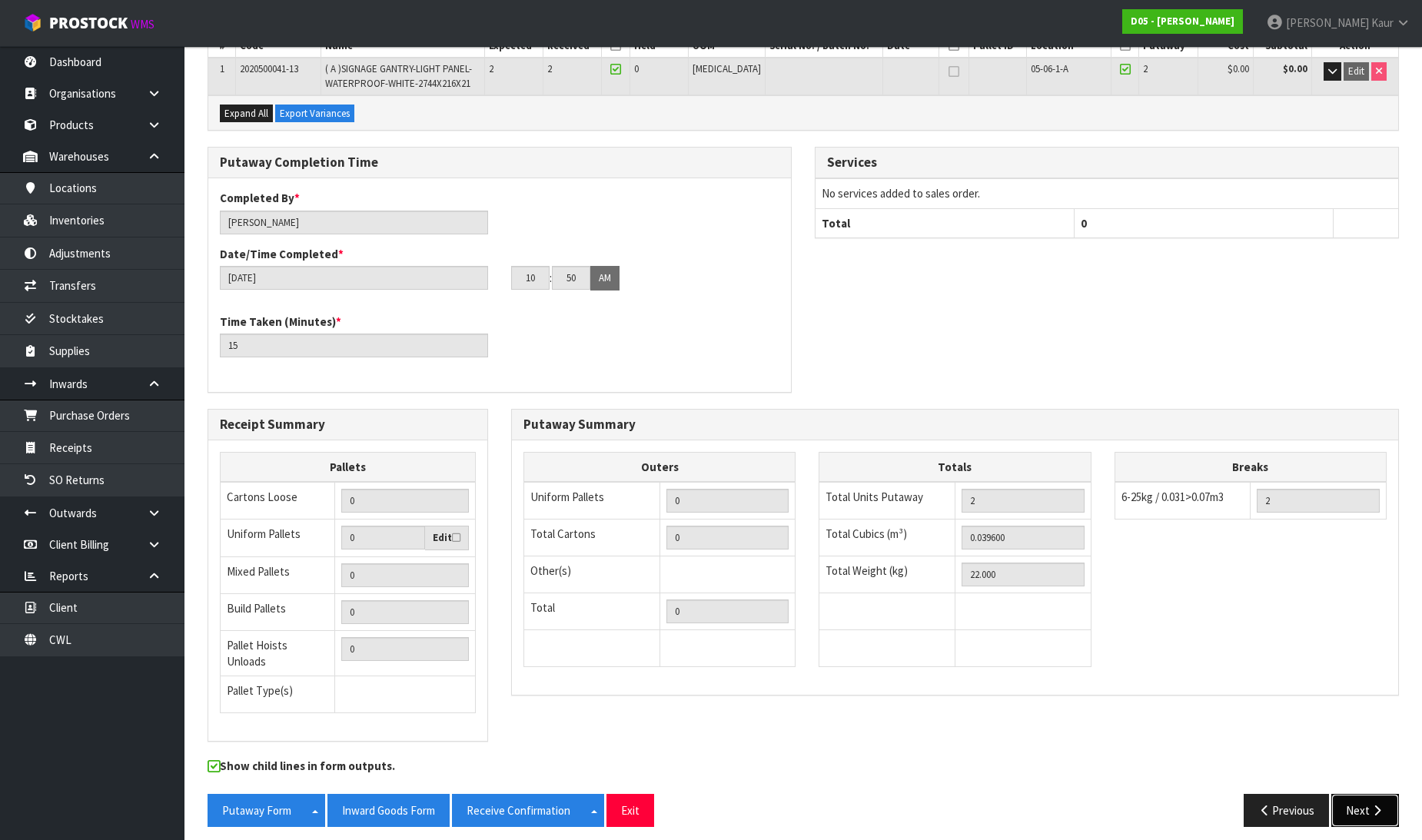
click at [1349, 797] on button "Next" at bounding box center [1365, 810] width 67 height 33
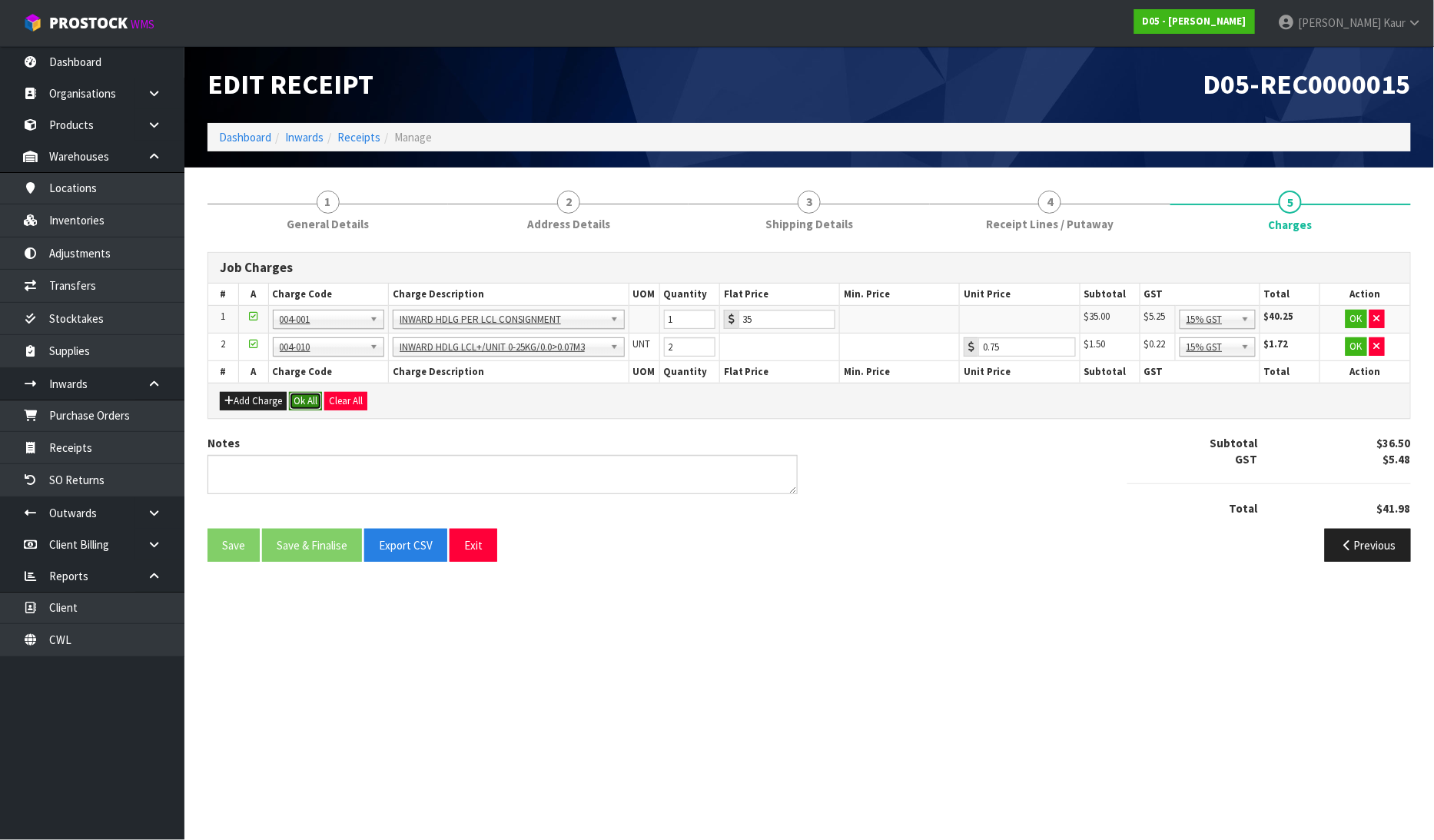
click at [310, 400] on button "Ok All" at bounding box center [305, 401] width 33 height 18
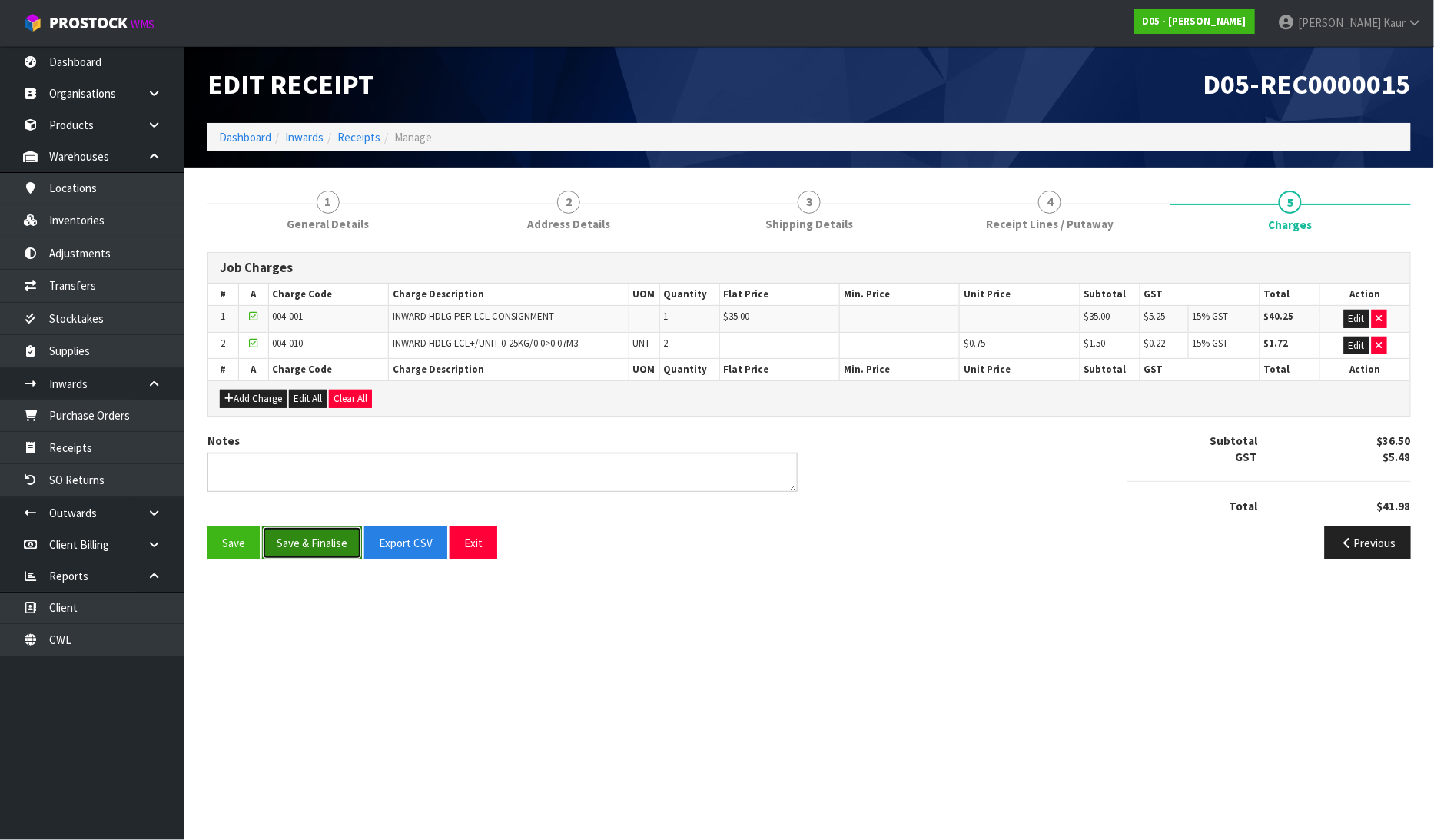
click at [324, 559] on button "Save & Finalise" at bounding box center [312, 542] width 100 height 33
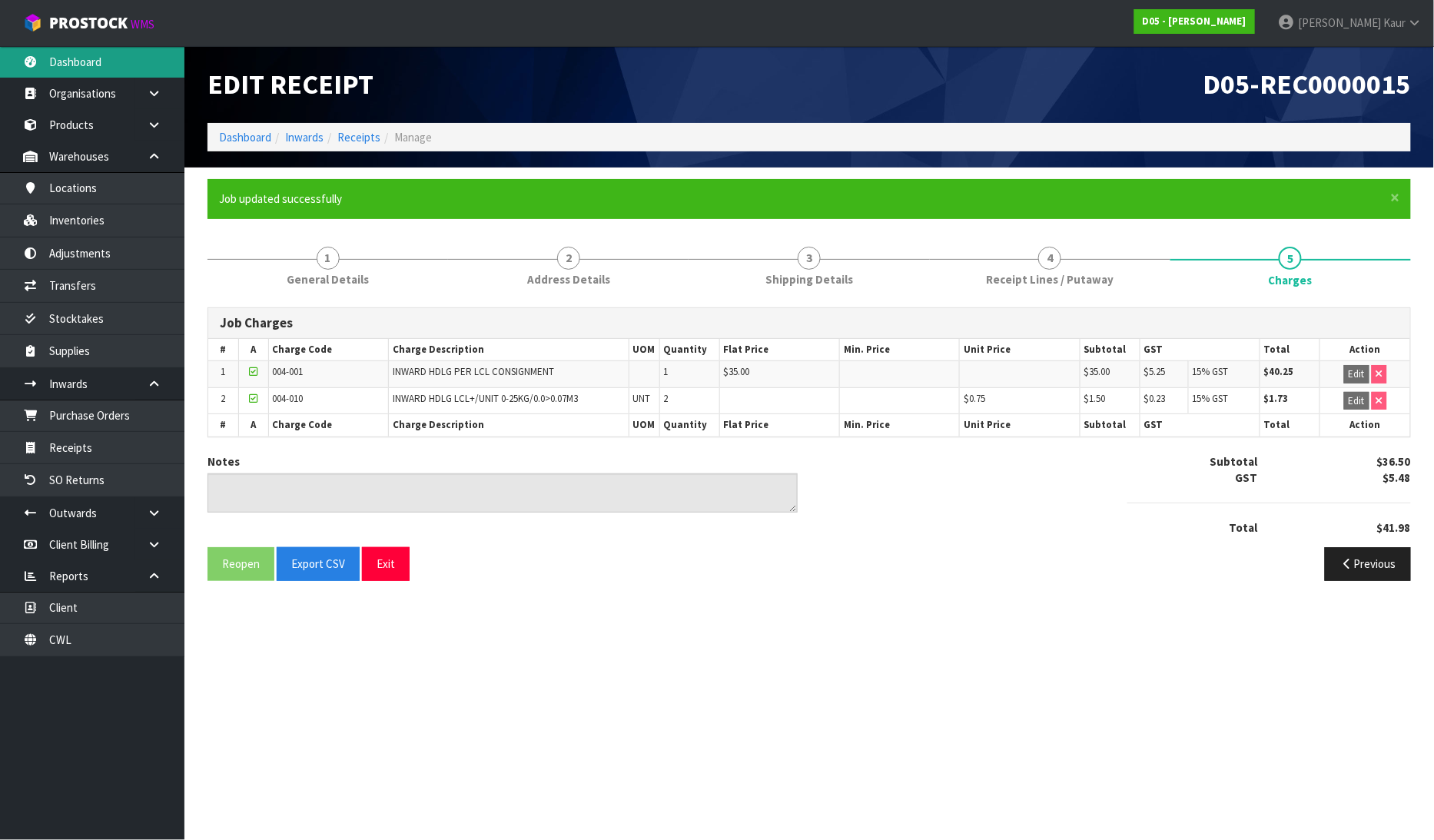
click at [97, 63] on link "Dashboard" at bounding box center [92, 62] width 185 height 32
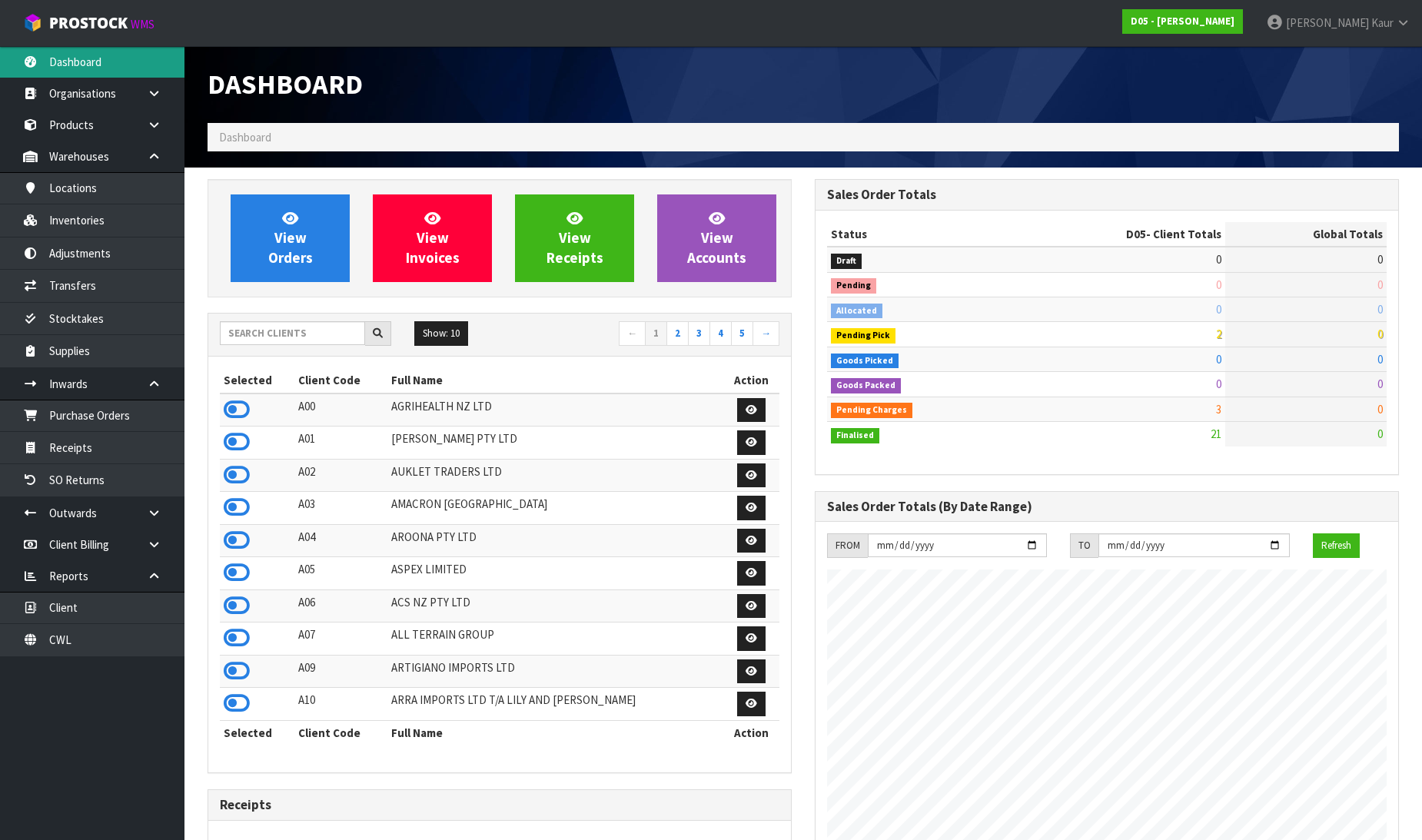
scroll to position [1345, 607]
click at [267, 333] on input "text" at bounding box center [292, 333] width 146 height 24
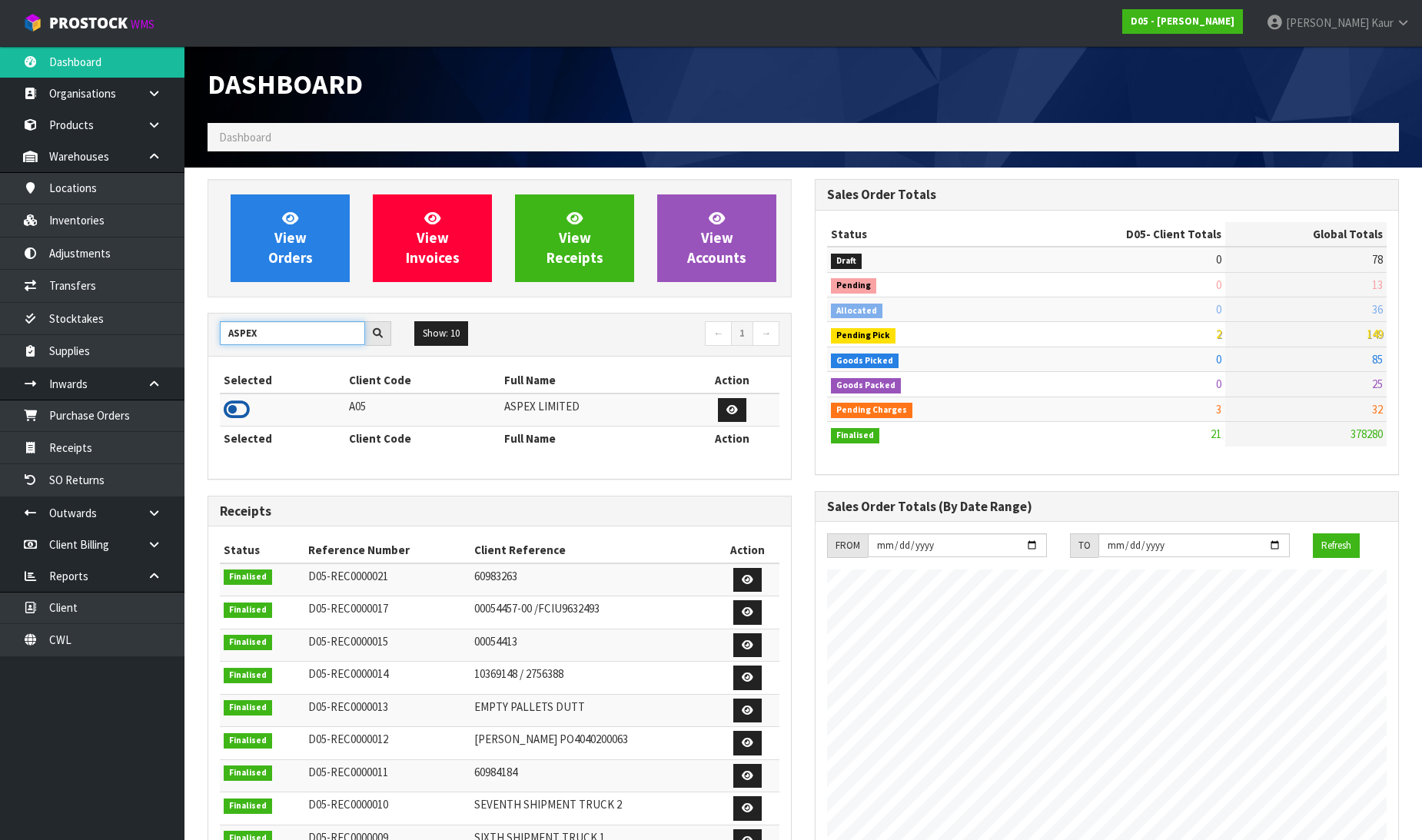
type input "ASPEX"
click at [228, 408] on icon at bounding box center [237, 409] width 26 height 23
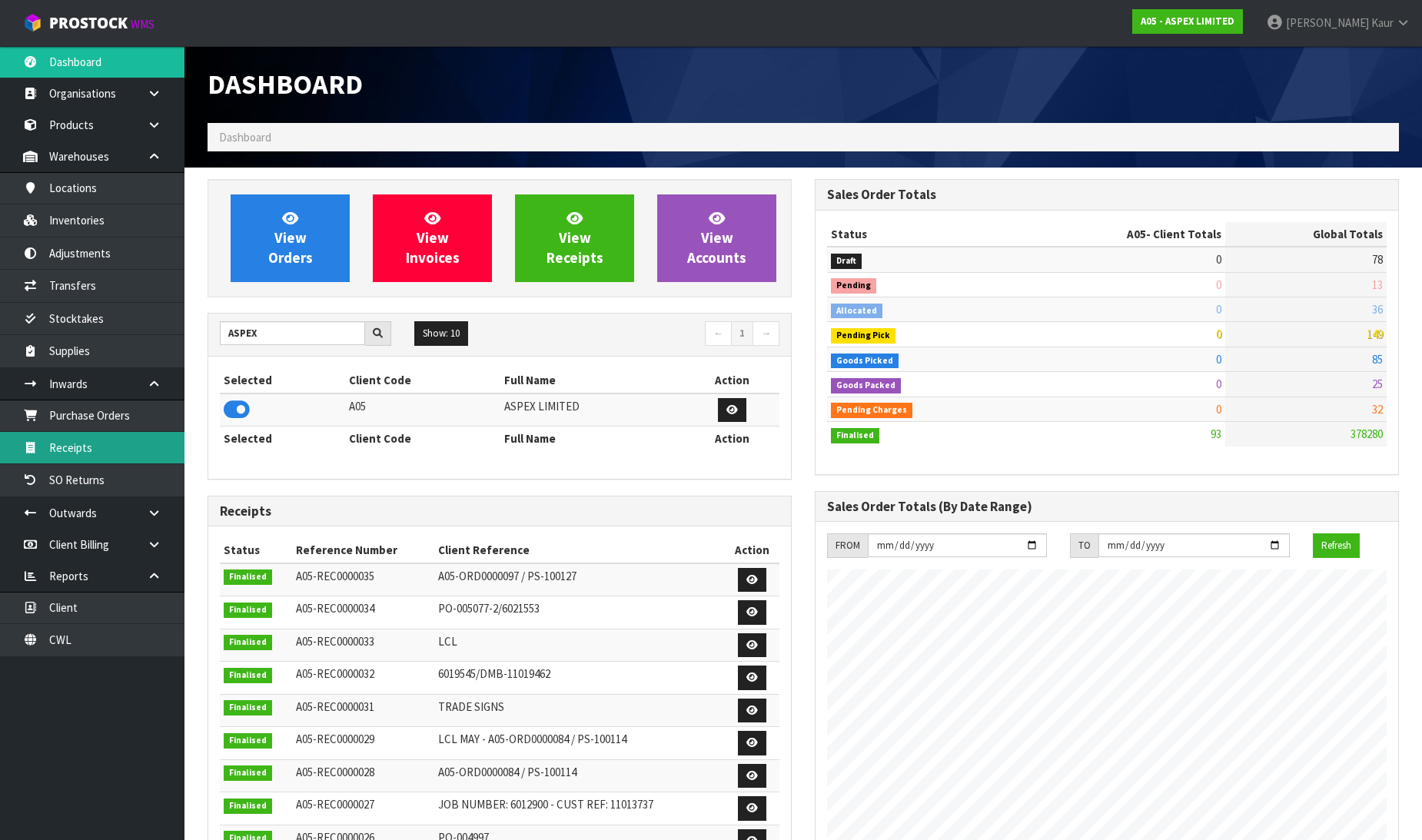
scroll to position [939, 607]
click at [86, 450] on link "Receipts" at bounding box center [92, 447] width 185 height 32
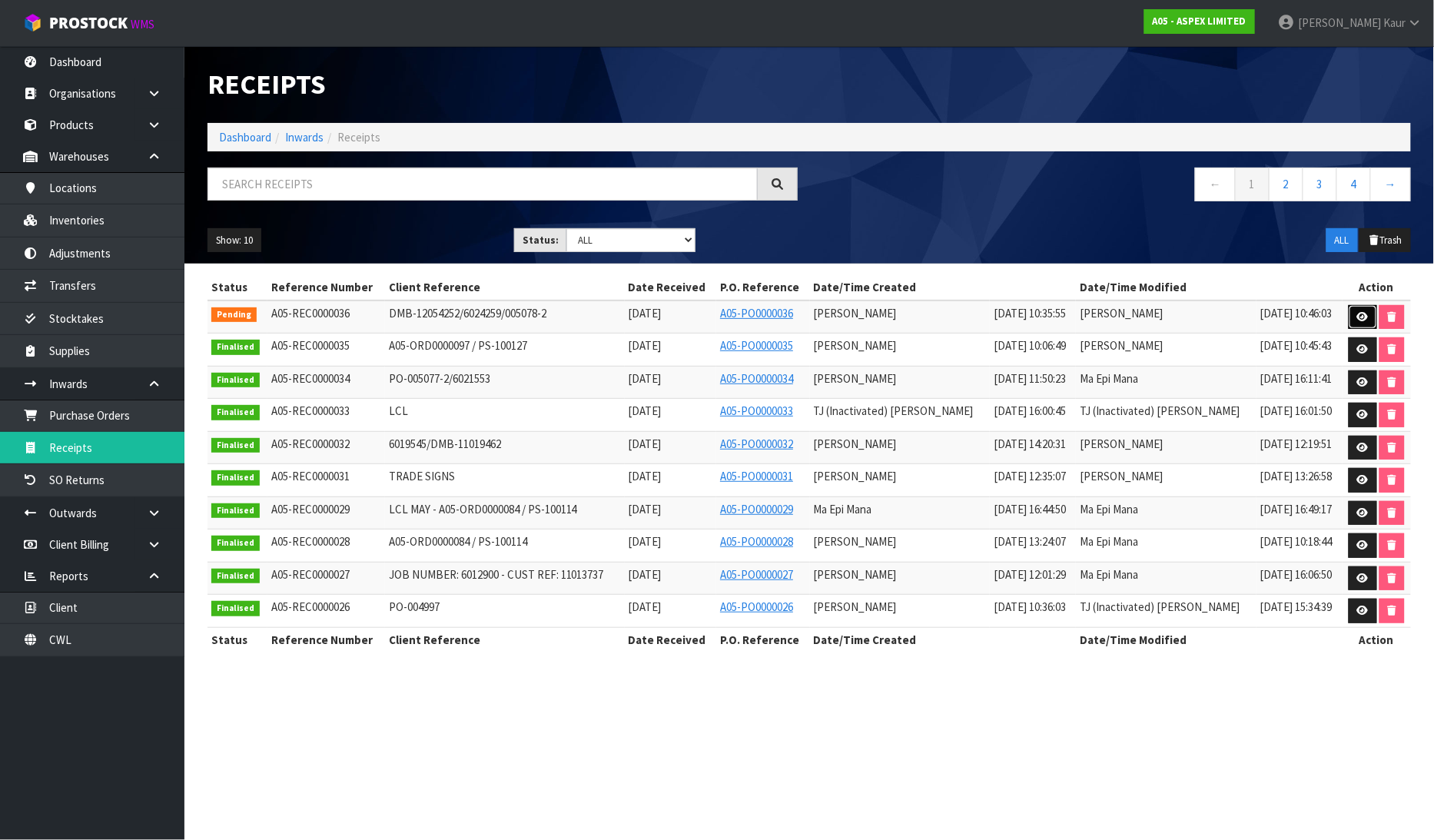
click at [1368, 316] on link at bounding box center [1362, 317] width 28 height 25
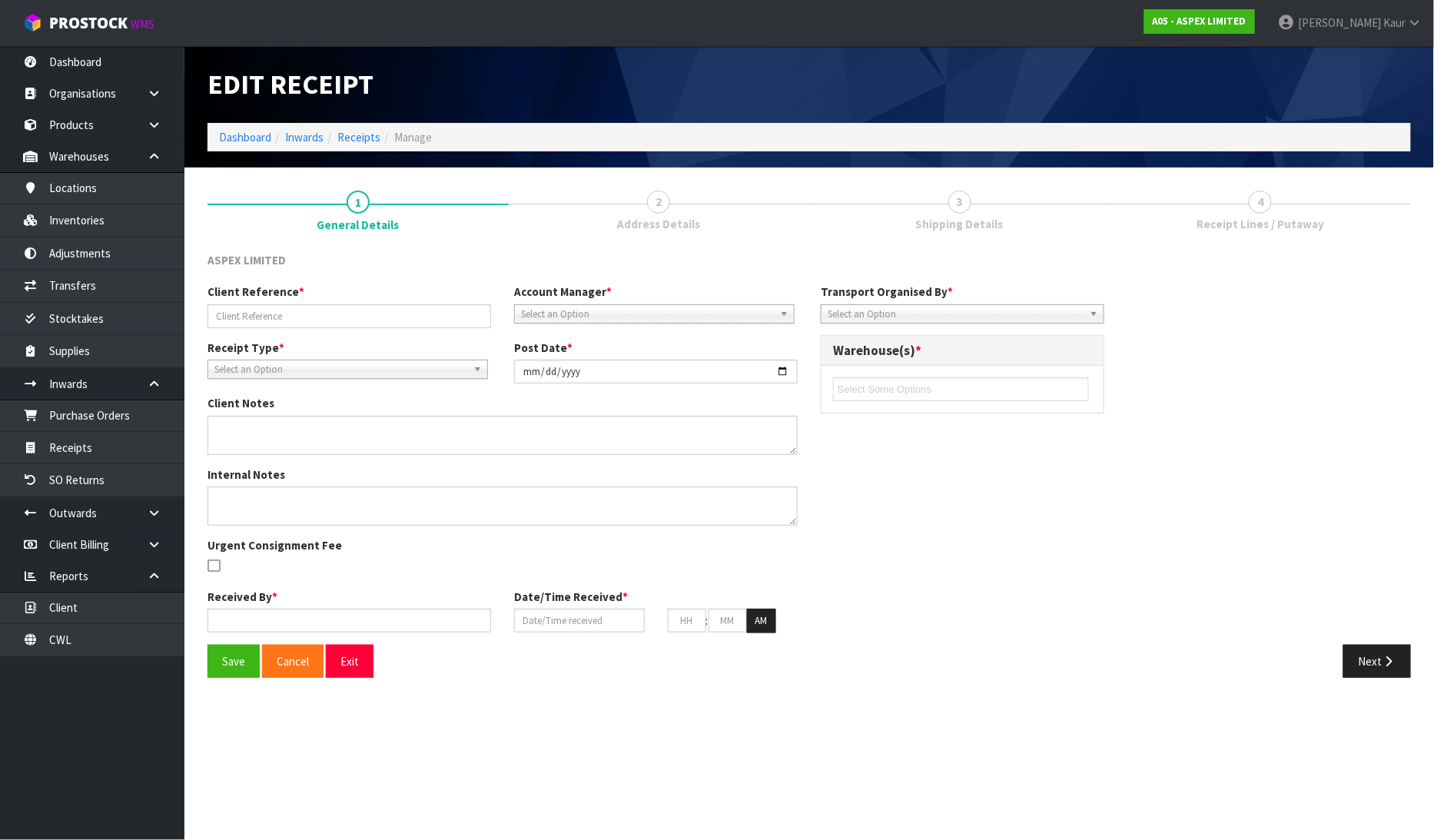
type input "DMB-12054252/6024259/005078-2"
type input "[DATE]"
type input "[PERSON_NAME]"
type input "[DATE]"
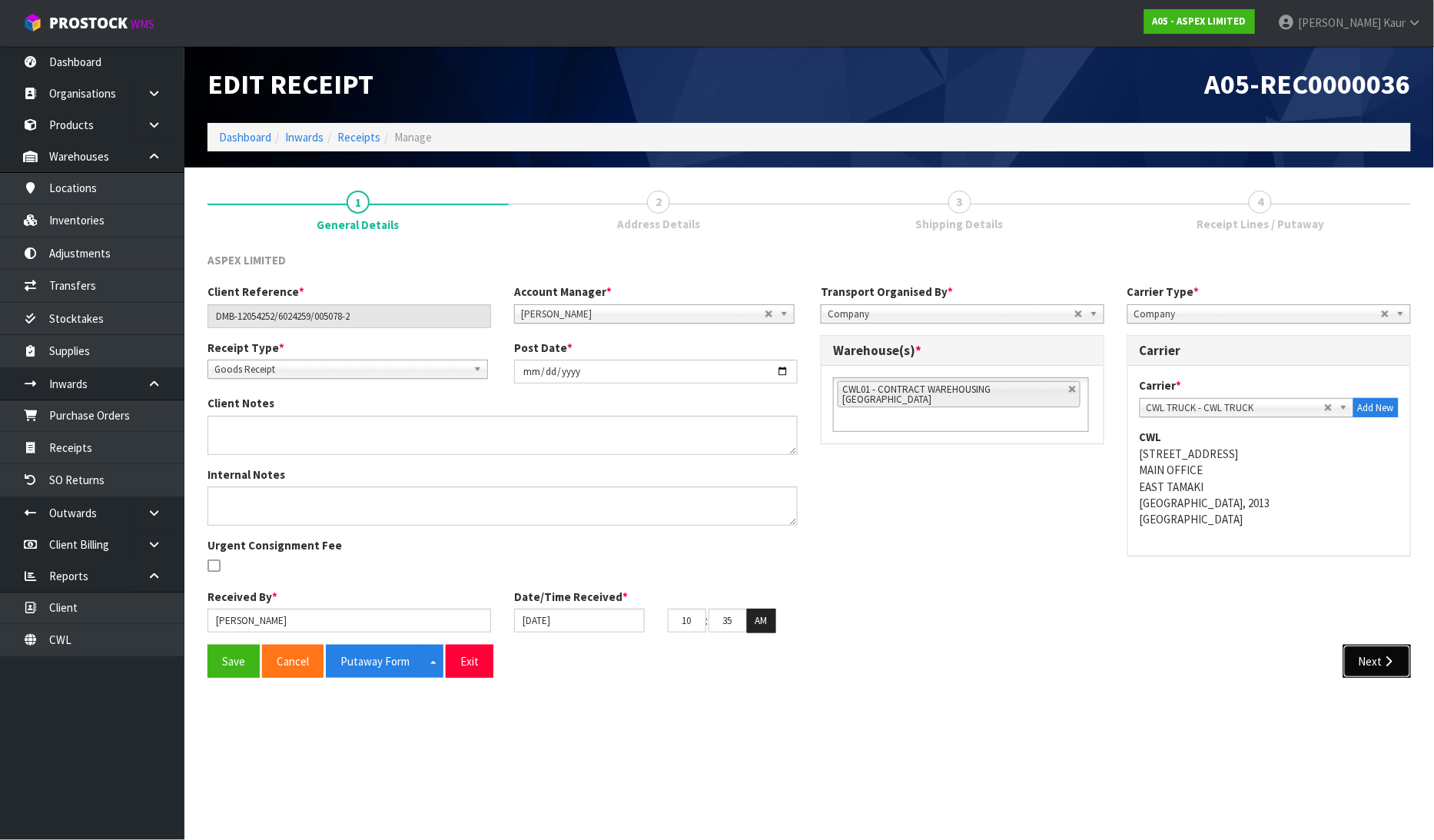
click at [1346, 662] on button "Next" at bounding box center [1378, 661] width 67 height 33
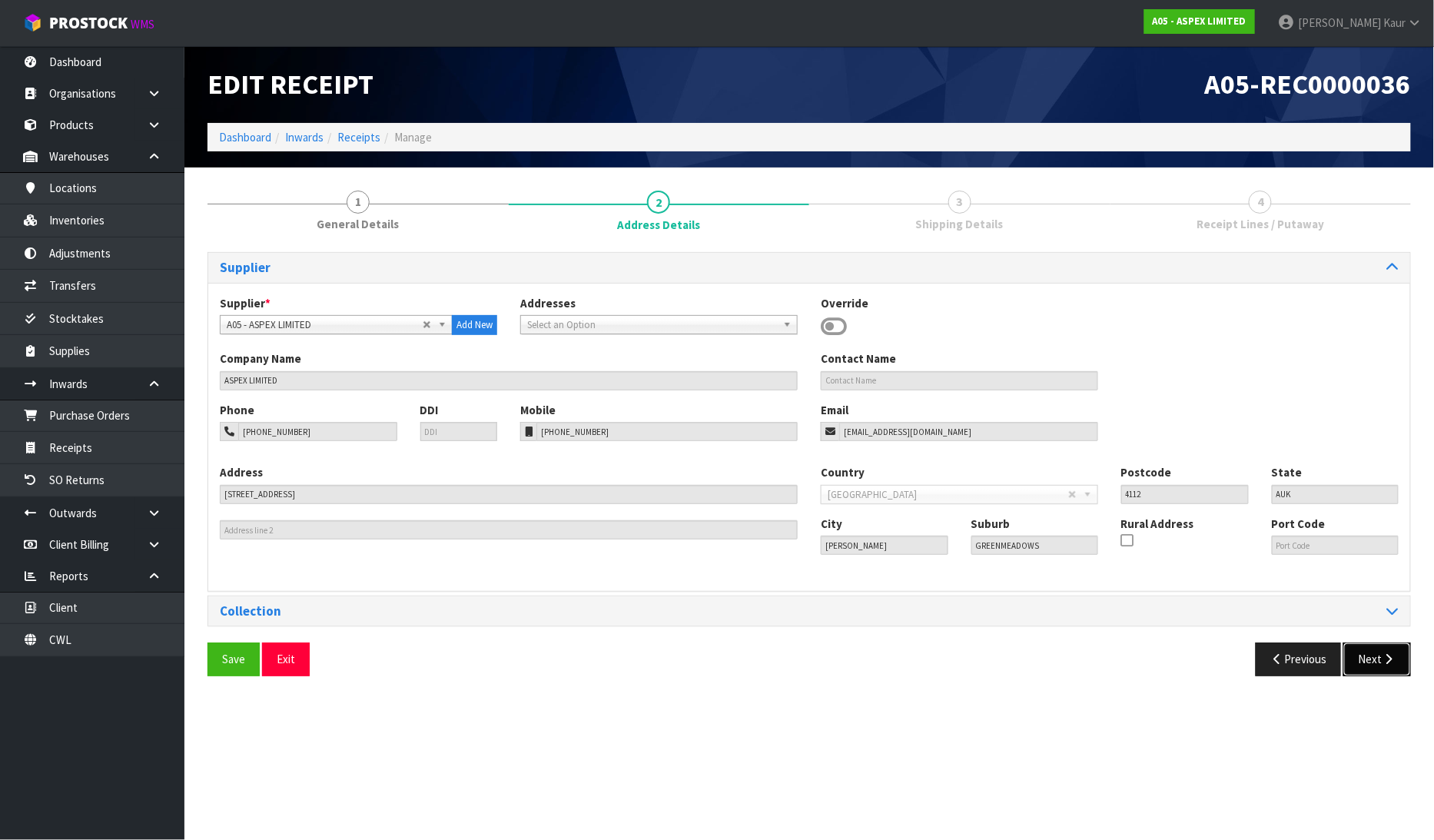
click at [1365, 648] on button "Next" at bounding box center [1378, 659] width 67 height 33
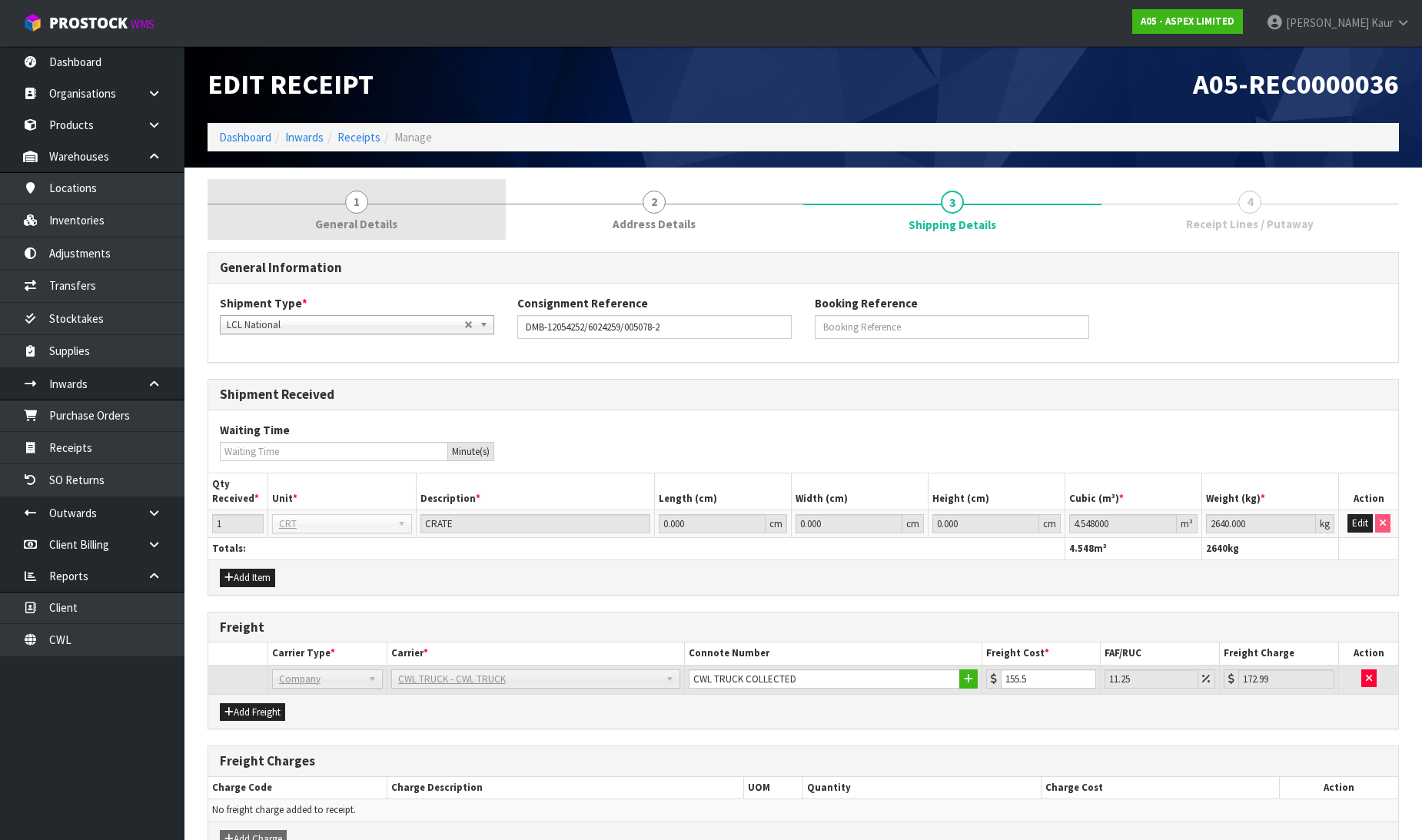
click at [348, 231] on span "General Details" at bounding box center [356, 224] width 82 height 16
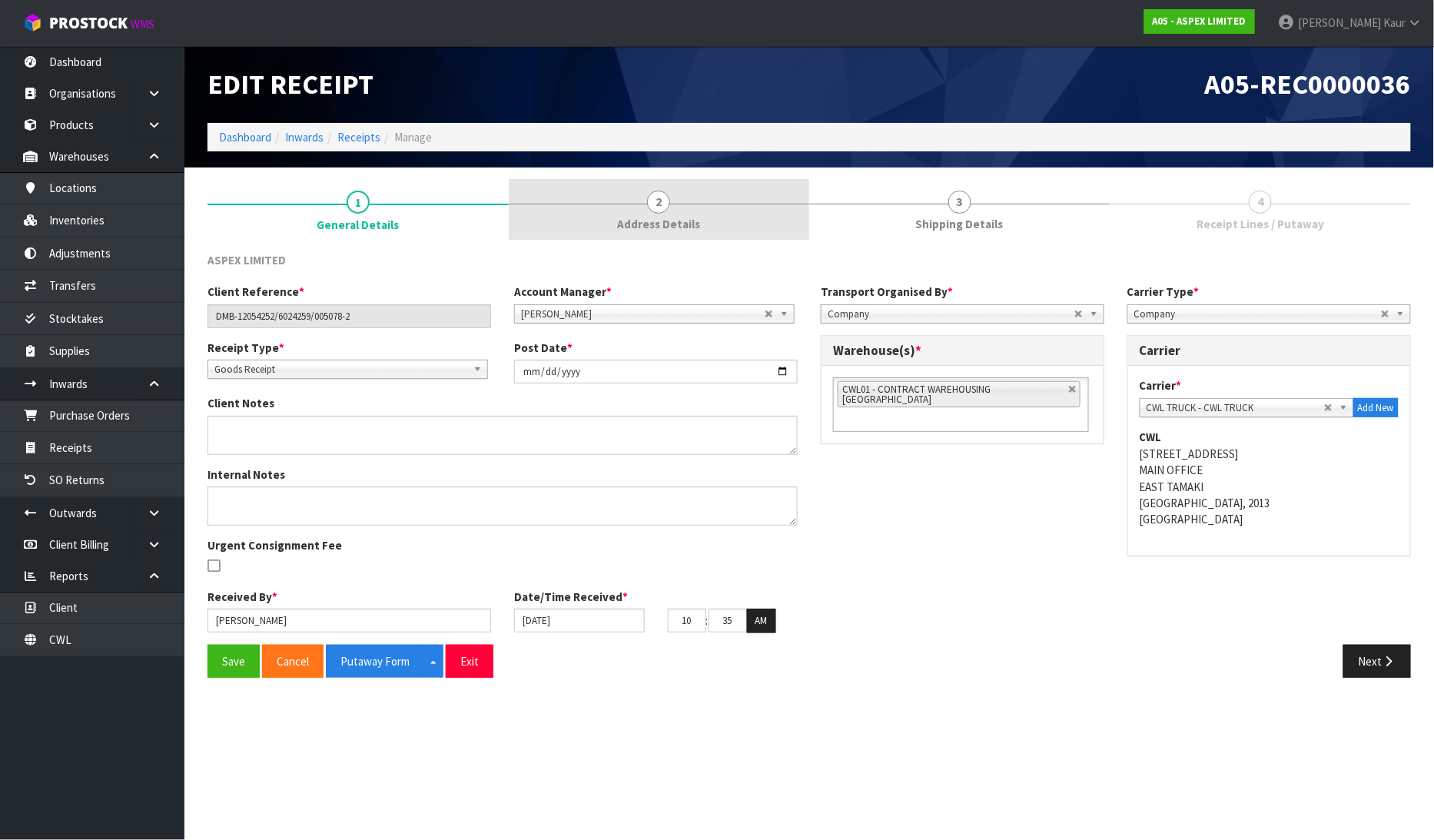
click at [694, 228] on span "Address Details" at bounding box center [658, 224] width 83 height 16
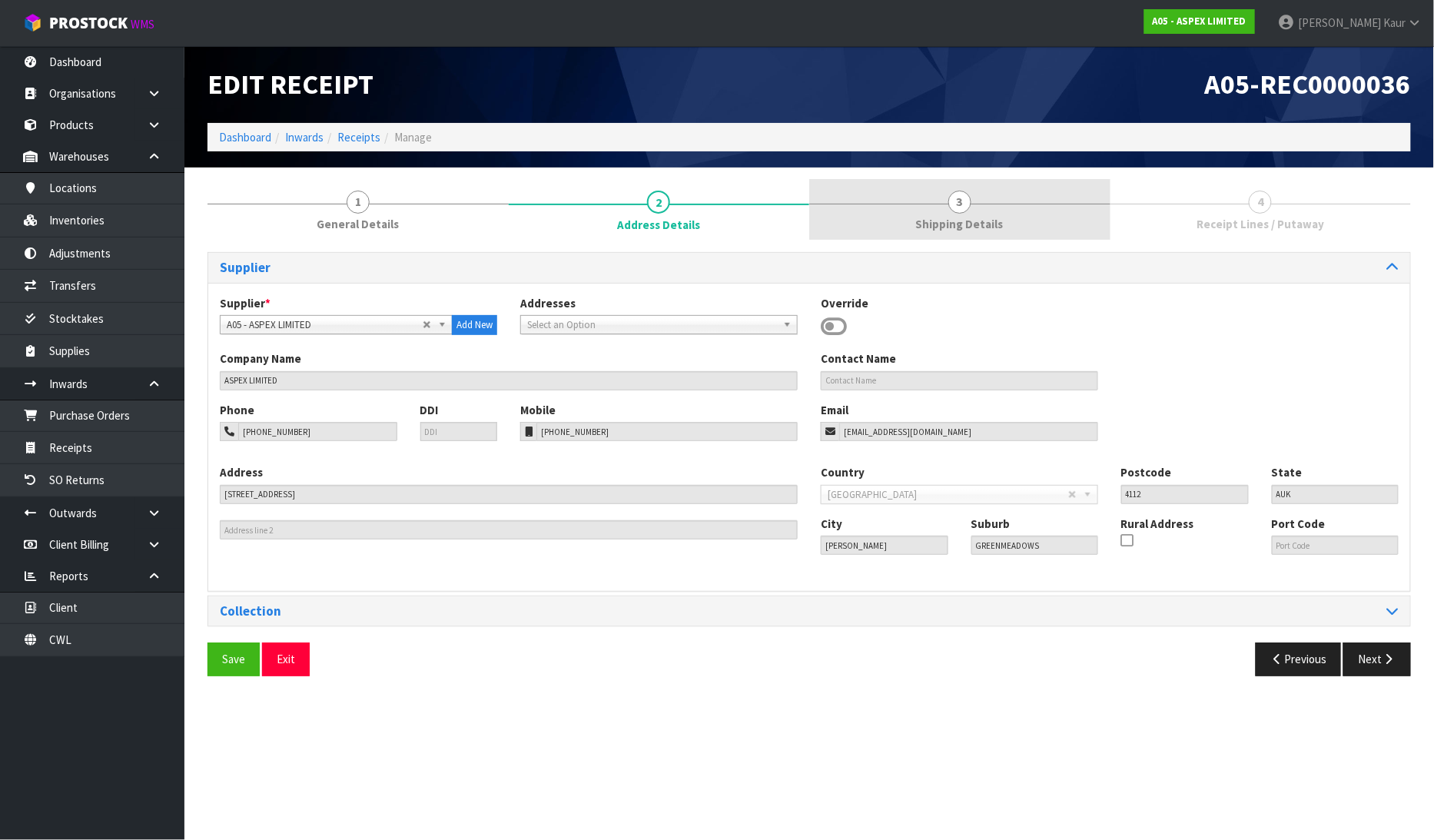
click at [1003, 218] on link "3 Shipping Details" at bounding box center [960, 209] width 301 height 61
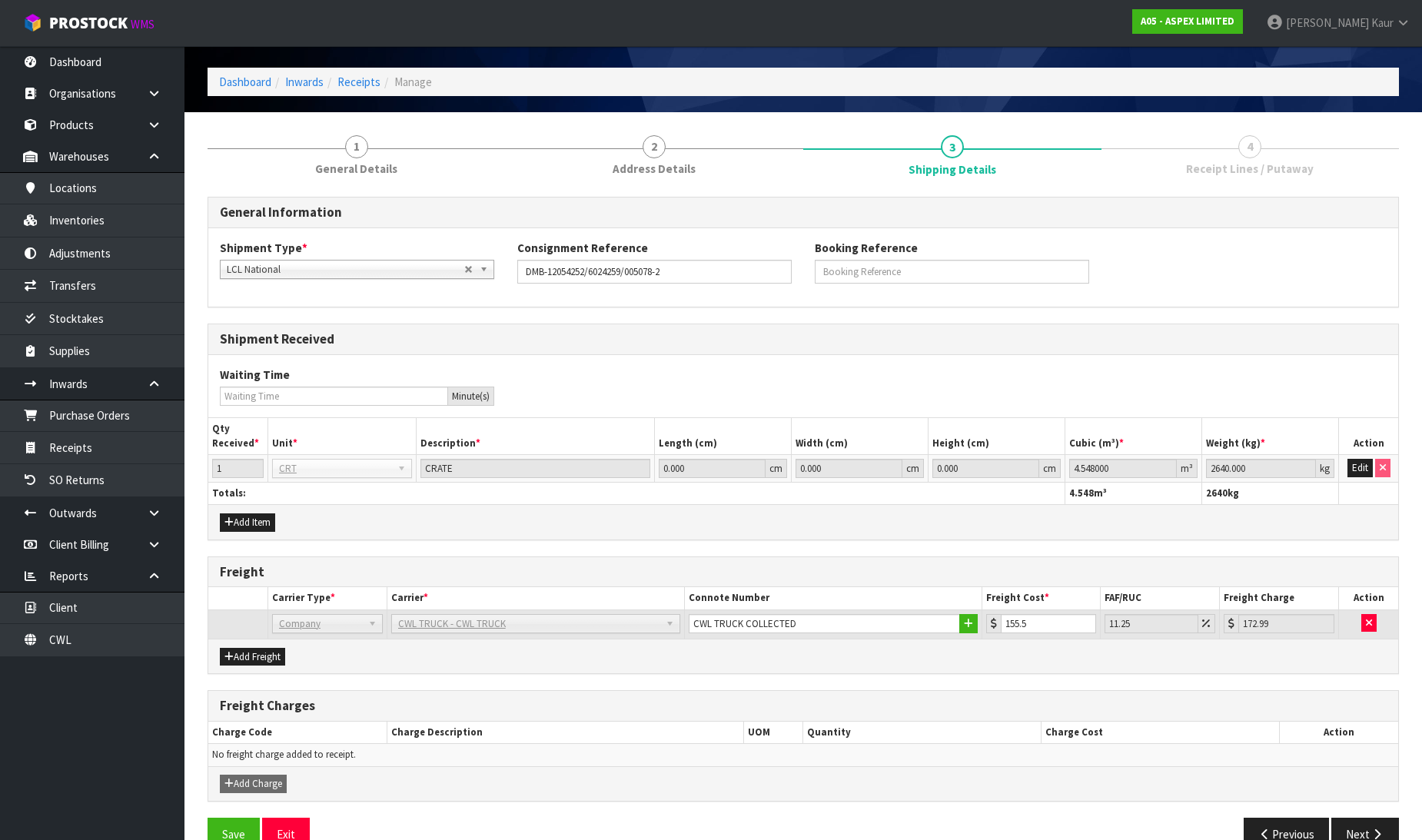
scroll to position [89, 0]
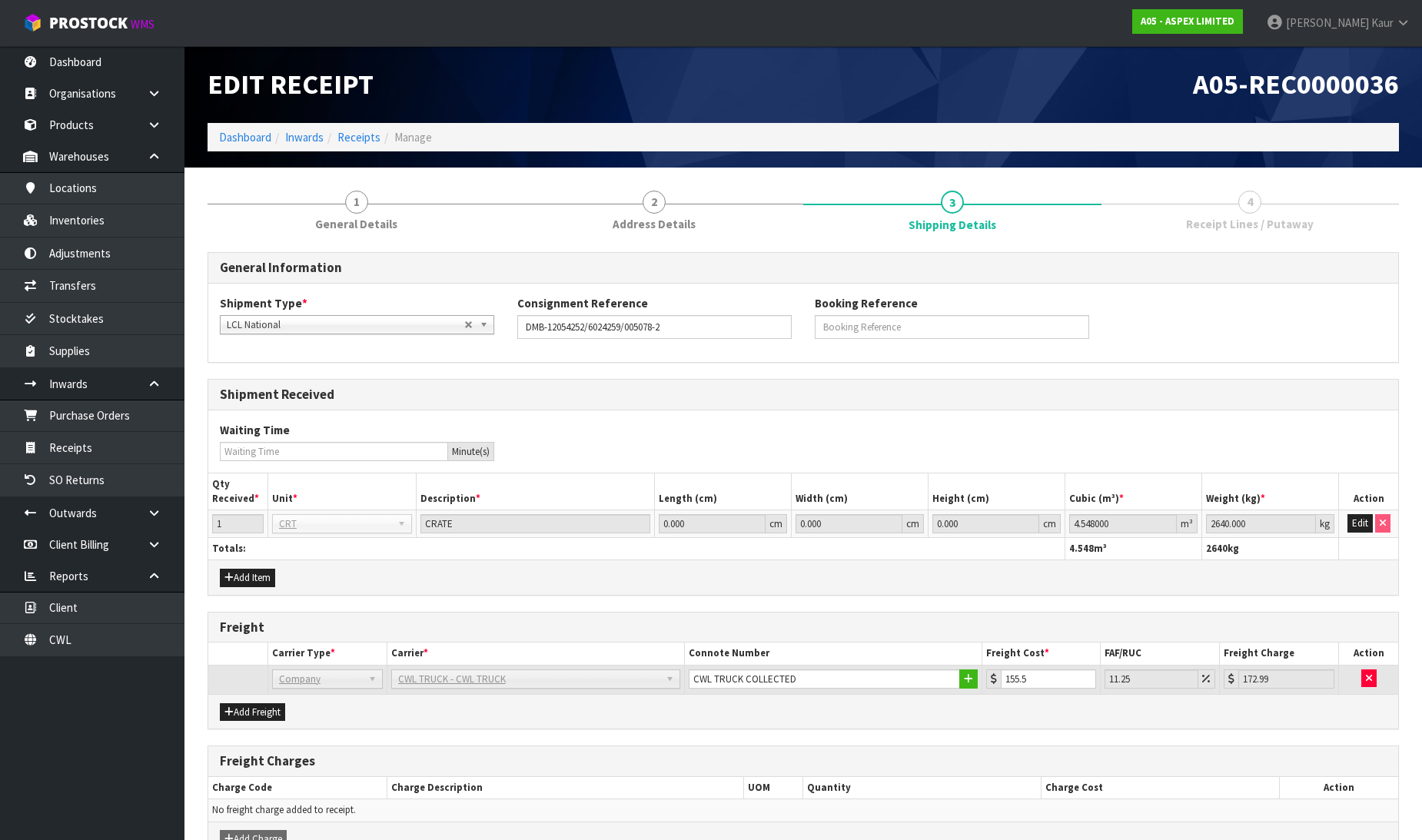
scroll to position [89, 0]
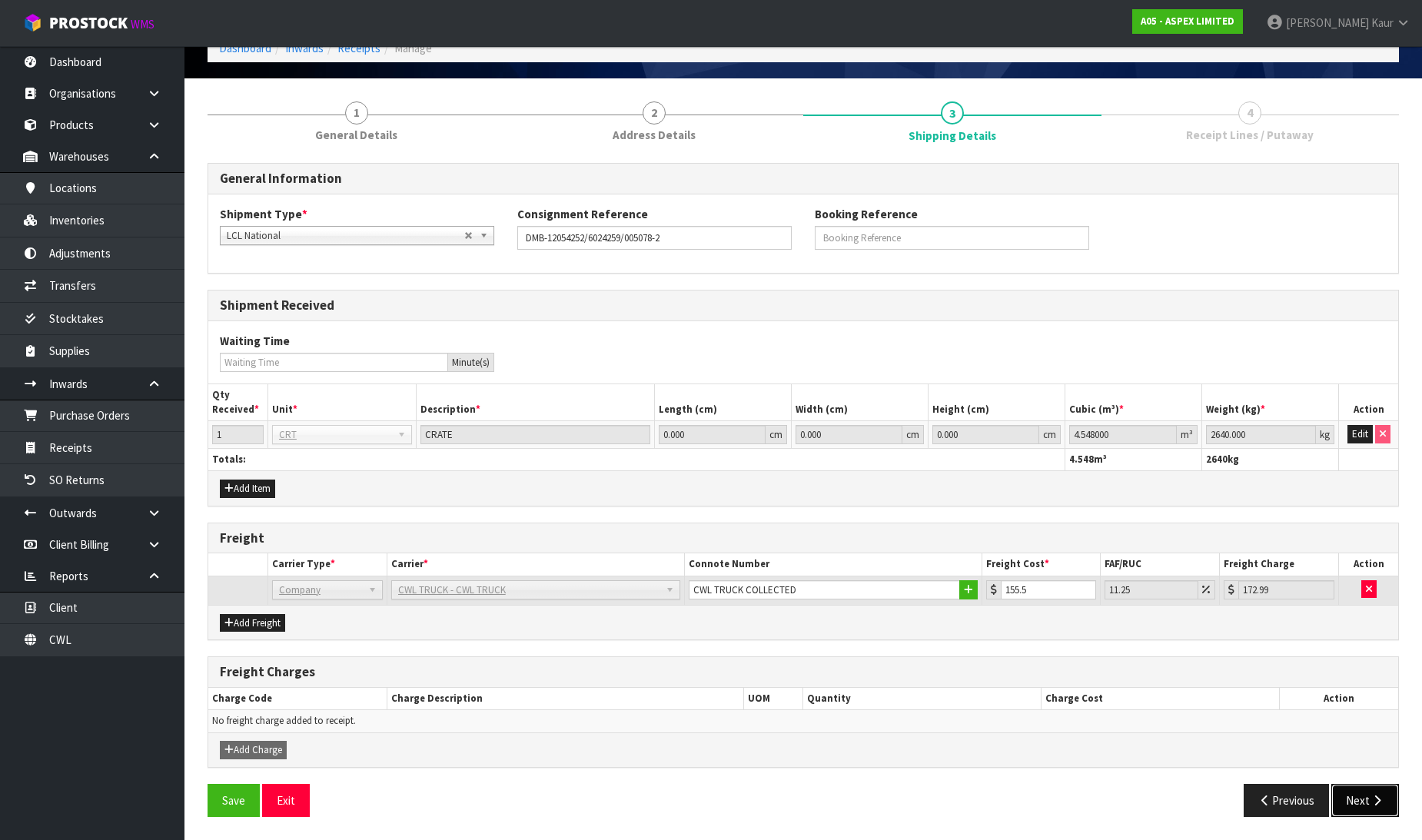
click at [1358, 796] on button "Next" at bounding box center [1365, 800] width 67 height 33
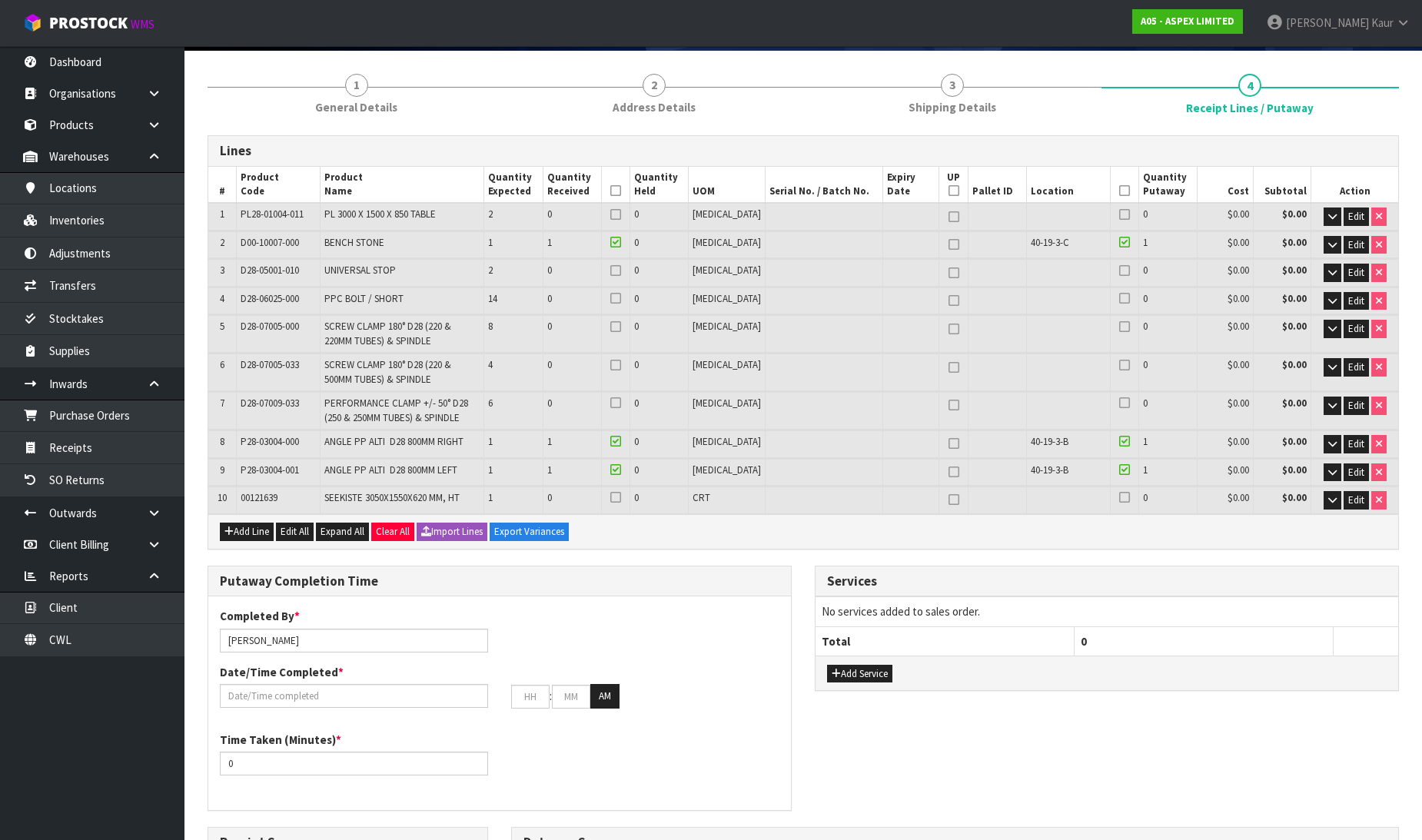
scroll to position [531, 0]
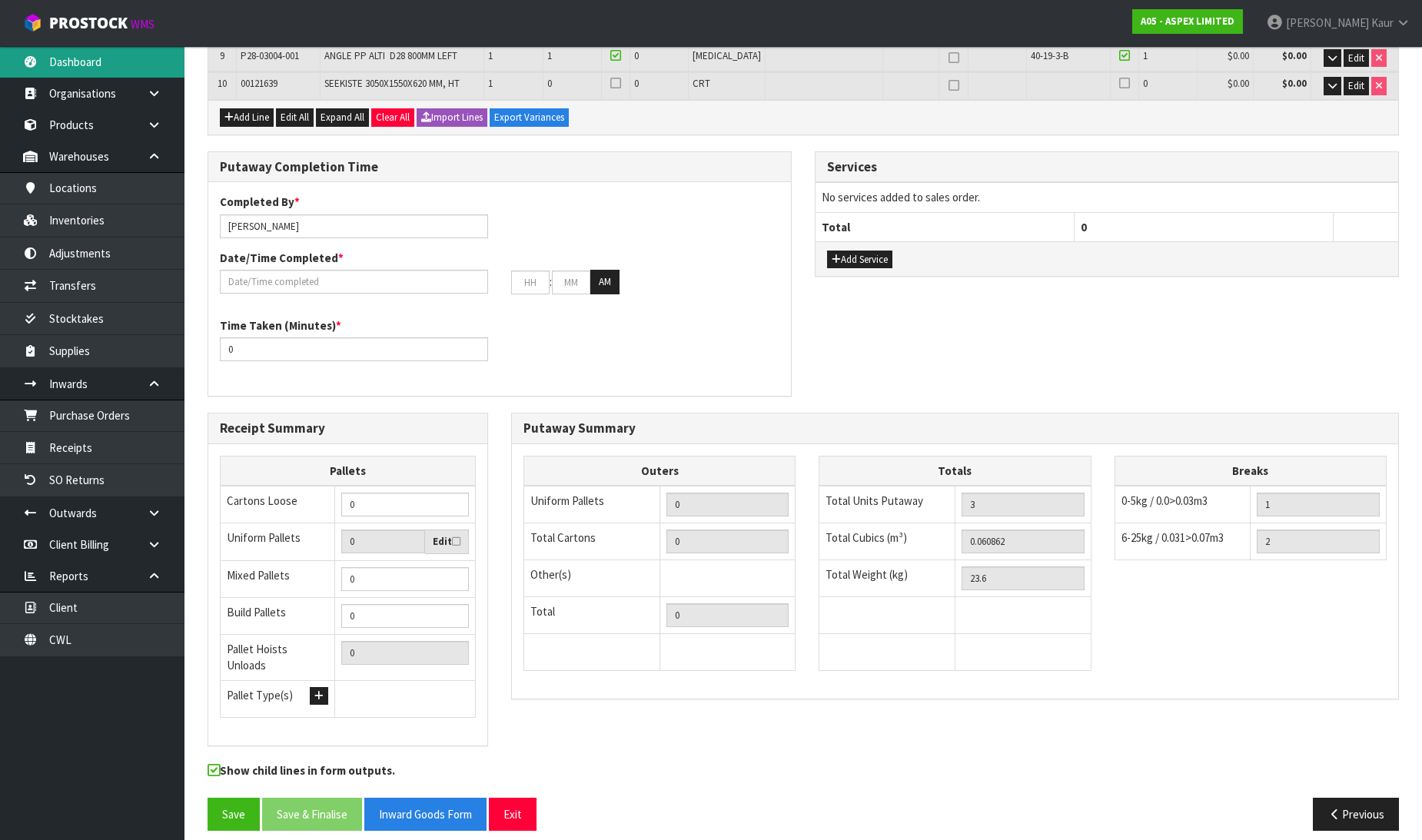
click at [93, 62] on link "Dashboard" at bounding box center [92, 62] width 185 height 32
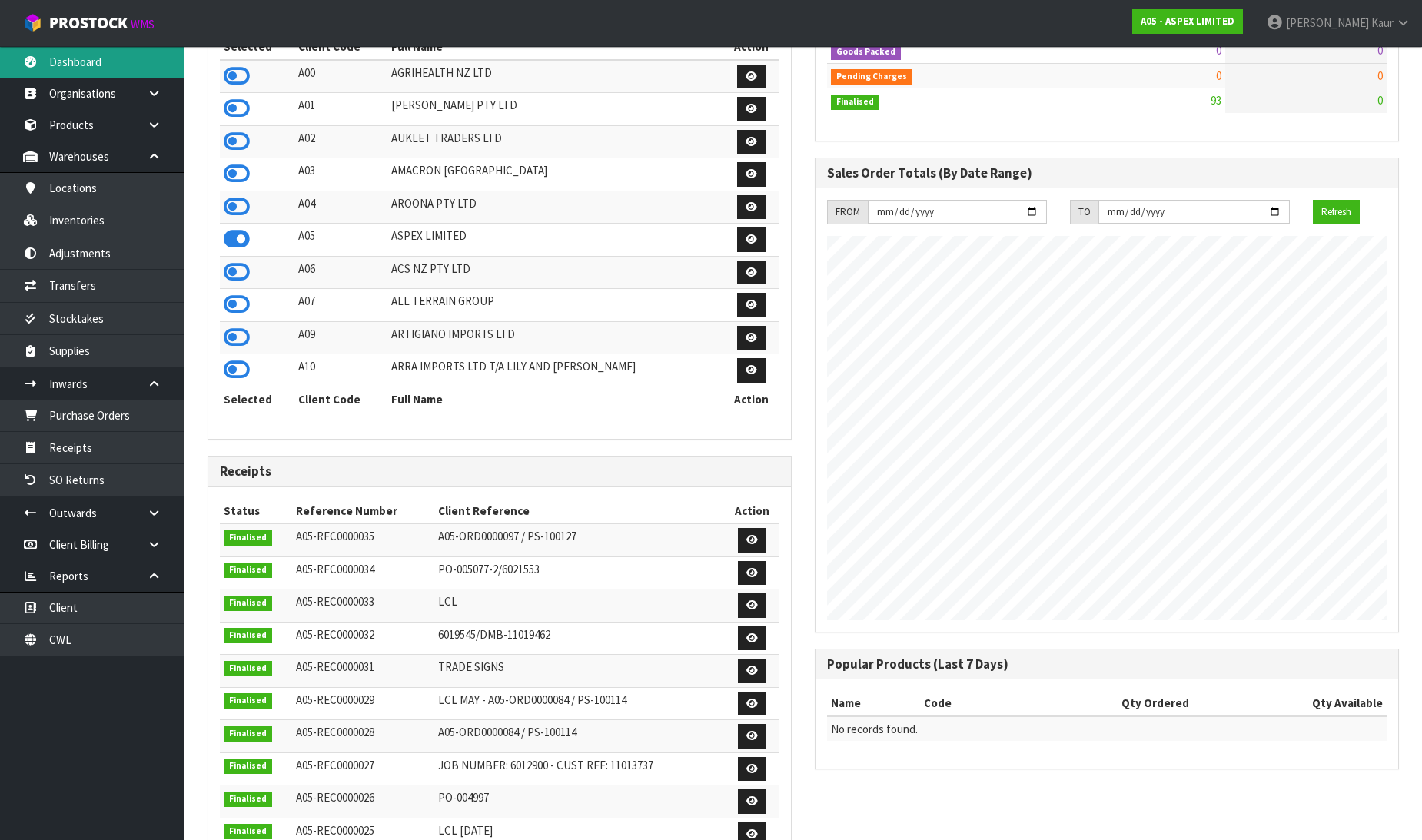
scroll to position [18, 0]
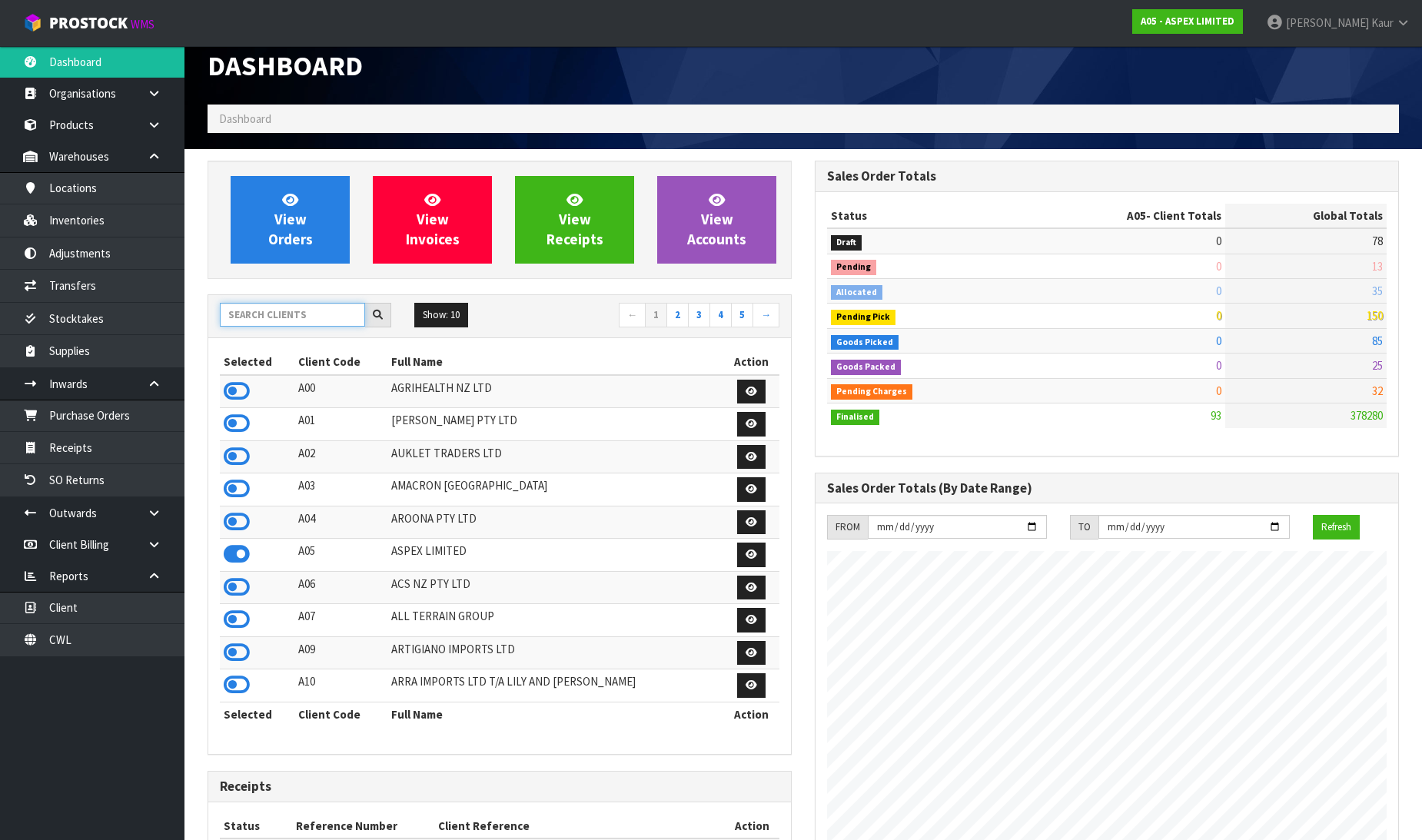
click at [270, 309] on input "text" at bounding box center [292, 315] width 146 height 24
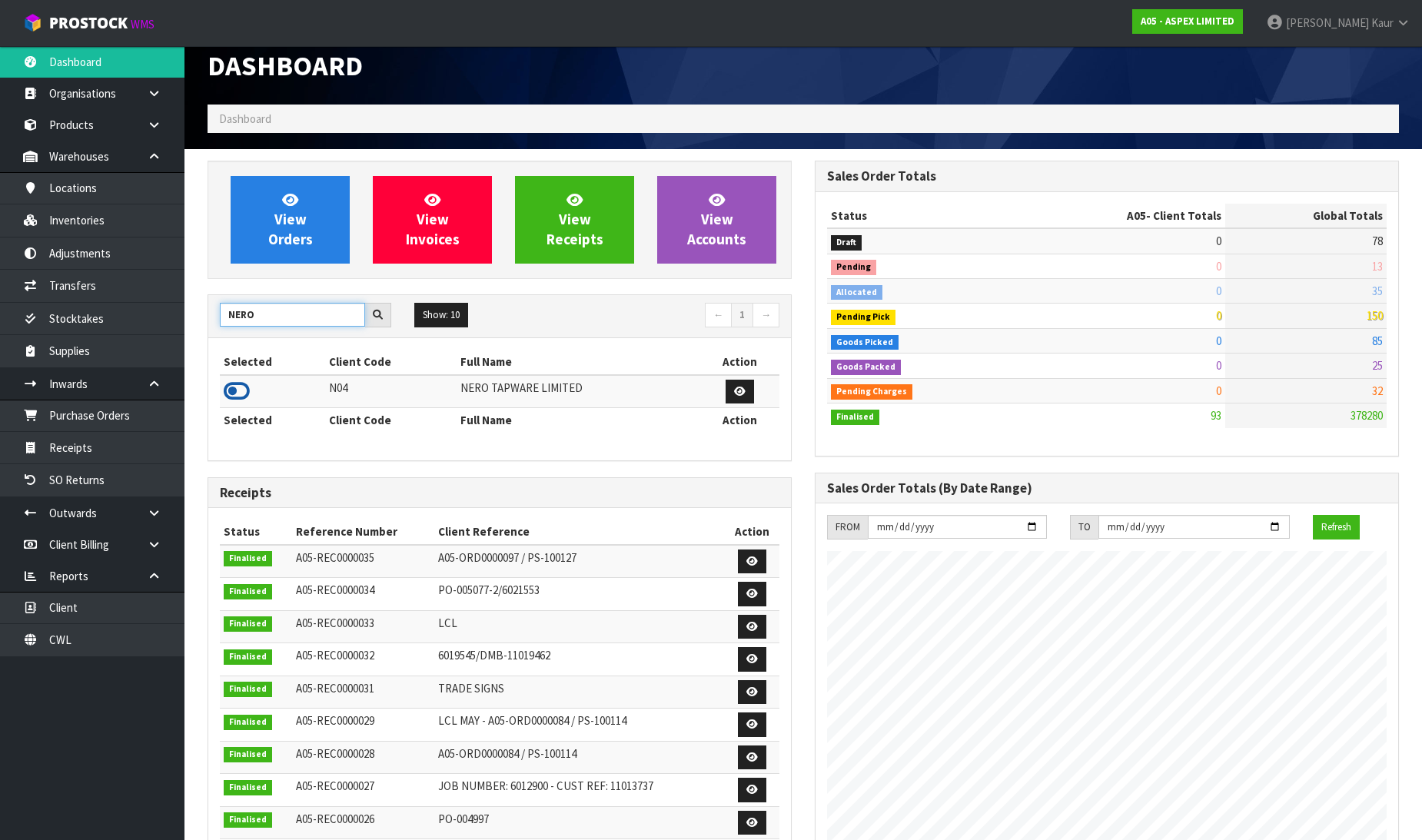
type input "NERO"
click at [237, 385] on icon at bounding box center [237, 390] width 26 height 23
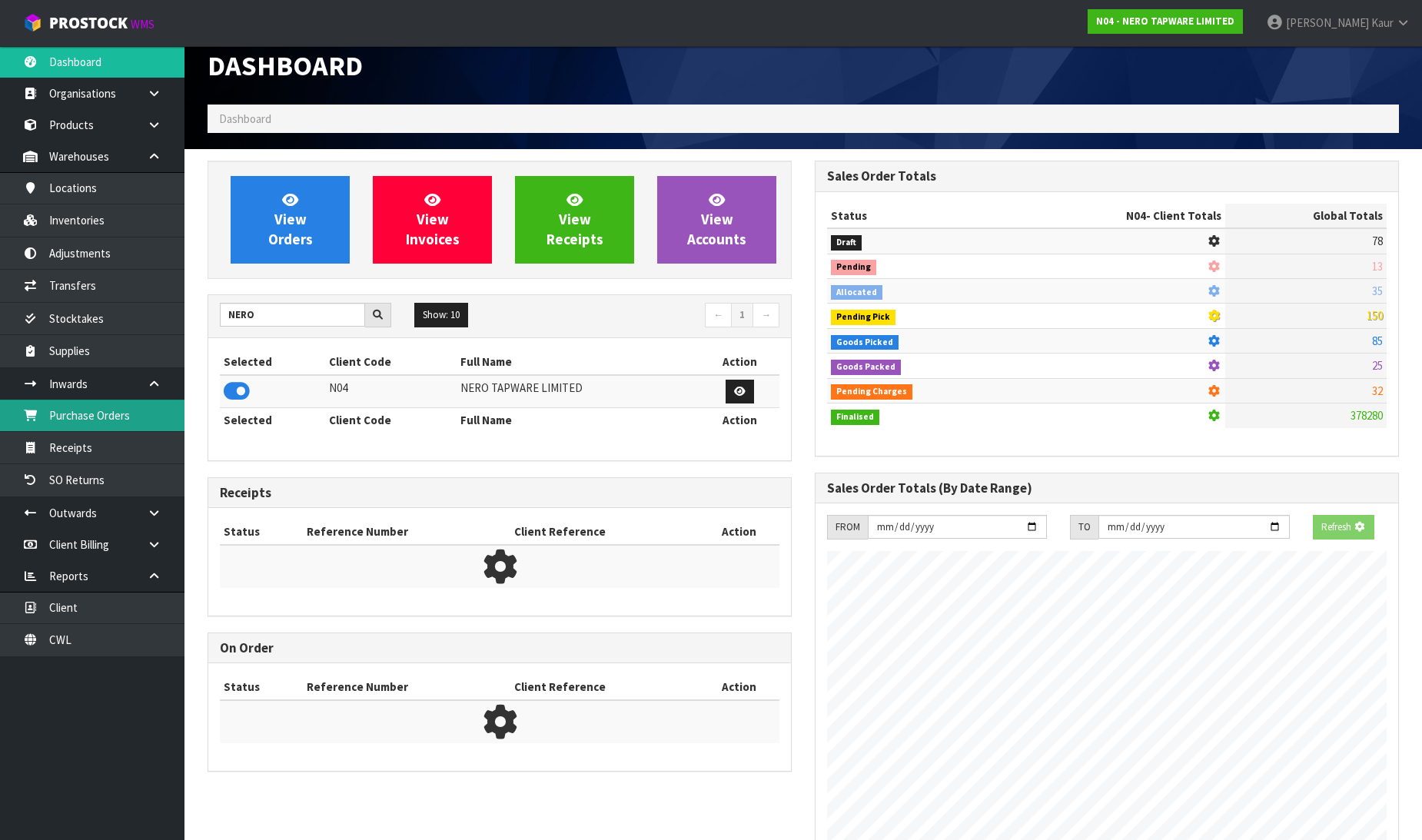
scroll to position [958, 607]
click at [117, 411] on link "Purchase Orders" at bounding box center [92, 415] width 185 height 32
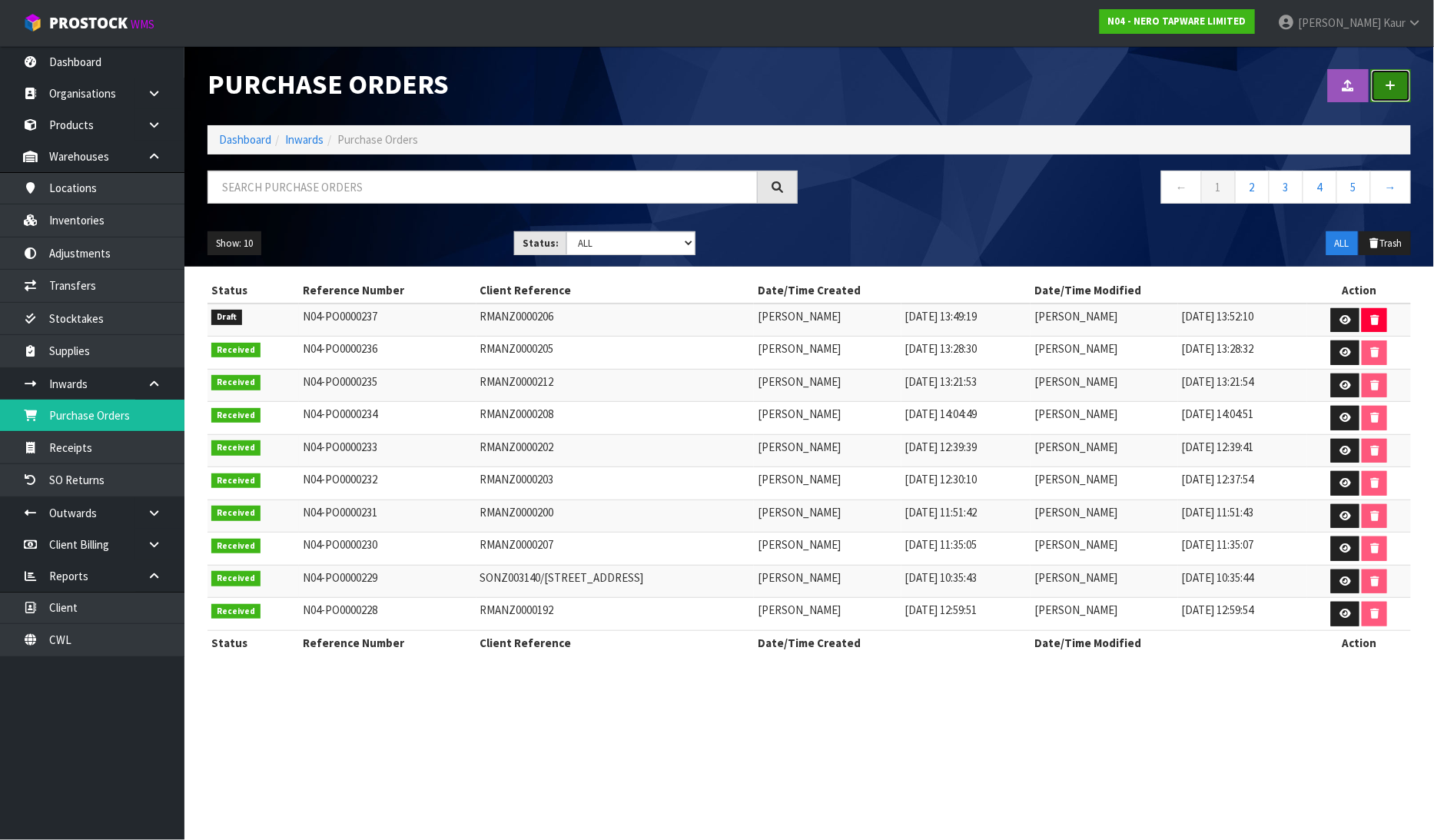
click at [1409, 83] on link at bounding box center [1391, 86] width 40 height 33
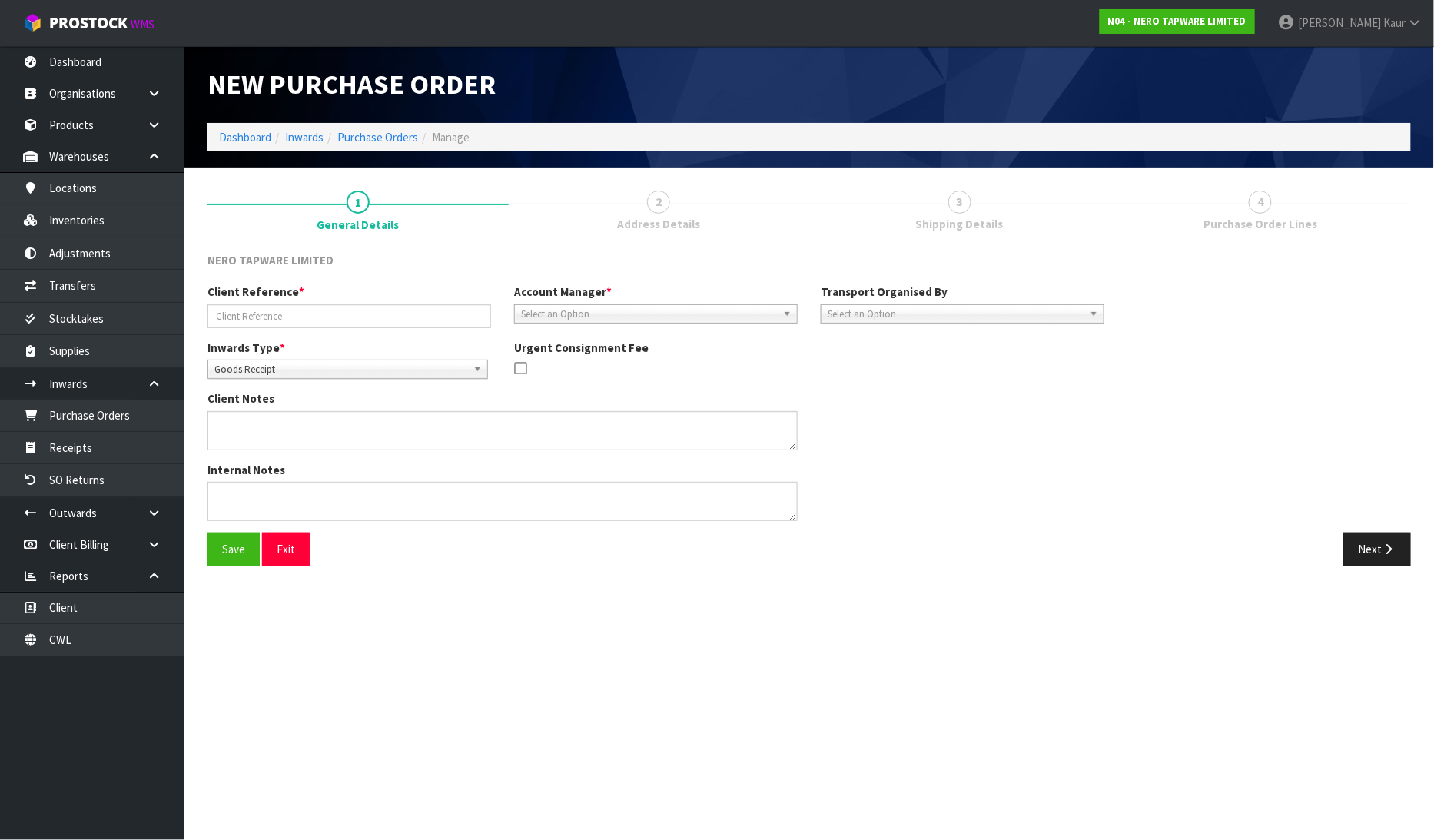
click at [264, 367] on span "Goods Receipt" at bounding box center [341, 369] width 253 height 18
click at [270, 426] on li "Goods Returned" at bounding box center [348, 431] width 273 height 19
click at [289, 319] on input "text" at bounding box center [349, 316] width 283 height 24
click at [279, 320] on input "text" at bounding box center [349, 316] width 283 height 24
type input "RMANZ0000210"
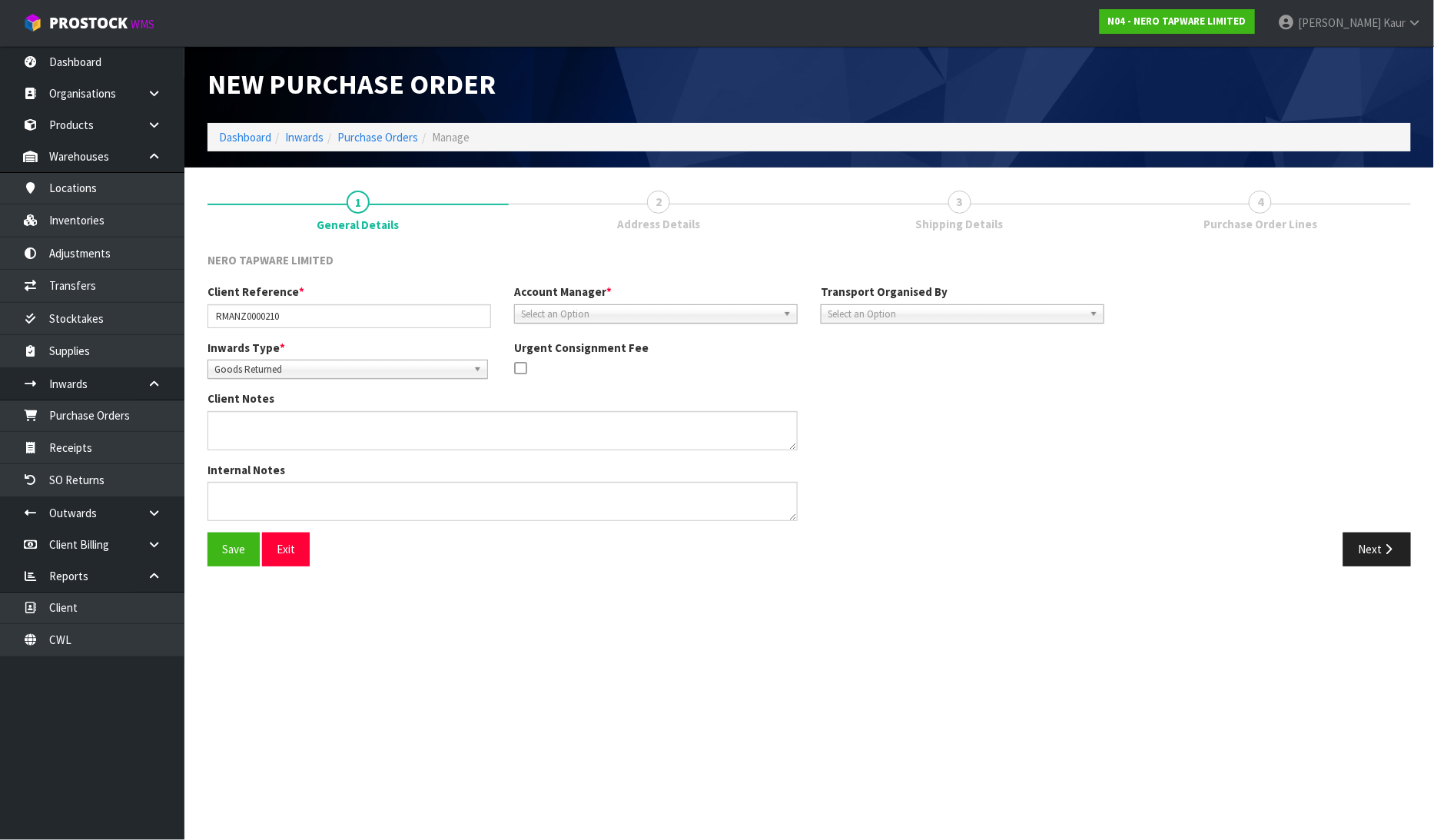
click at [552, 309] on span "Select an Option" at bounding box center [648, 314] width 256 height 18
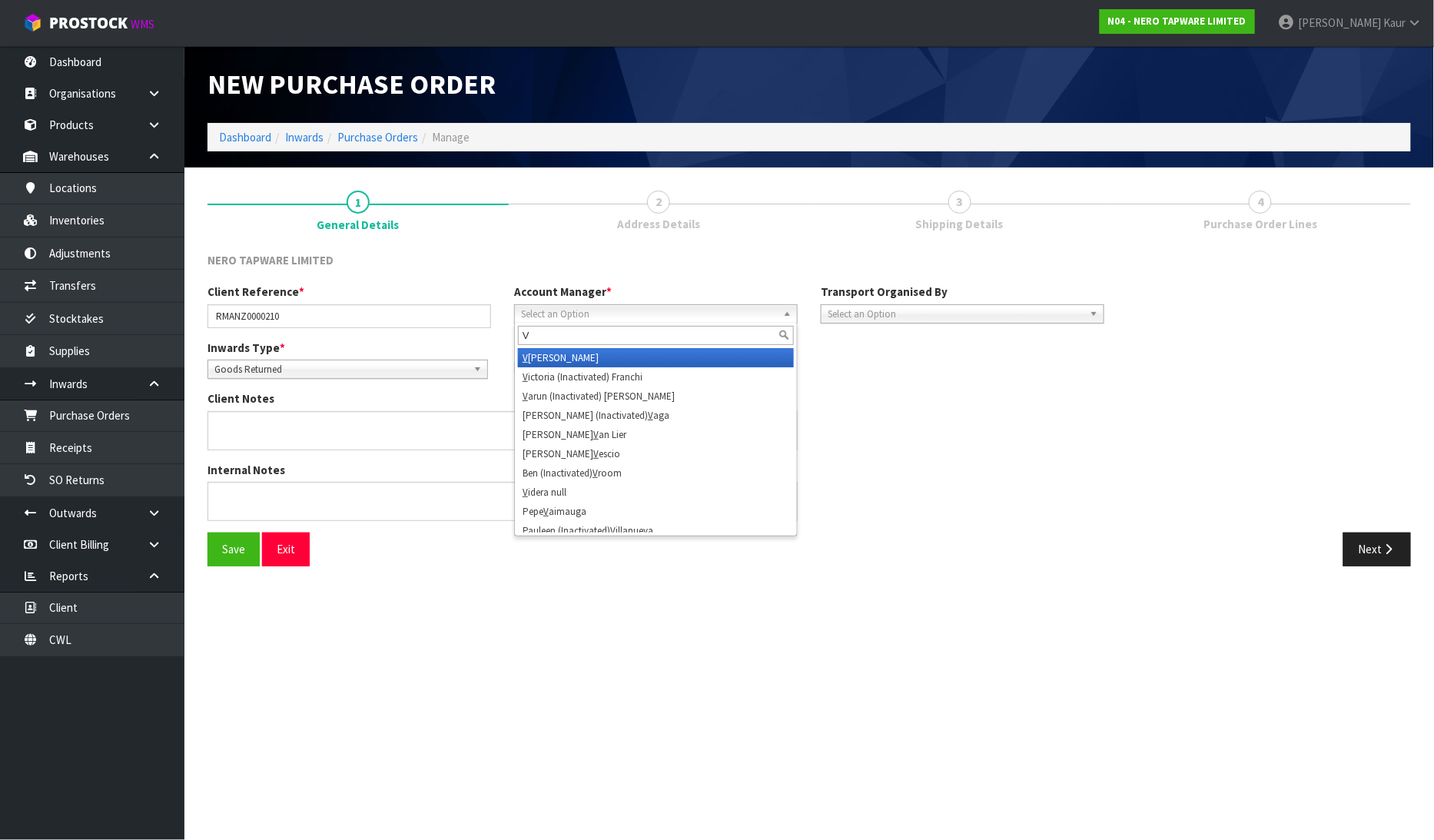
type input "V"
click at [554, 357] on li "V [PERSON_NAME]" at bounding box center [656, 357] width 276 height 19
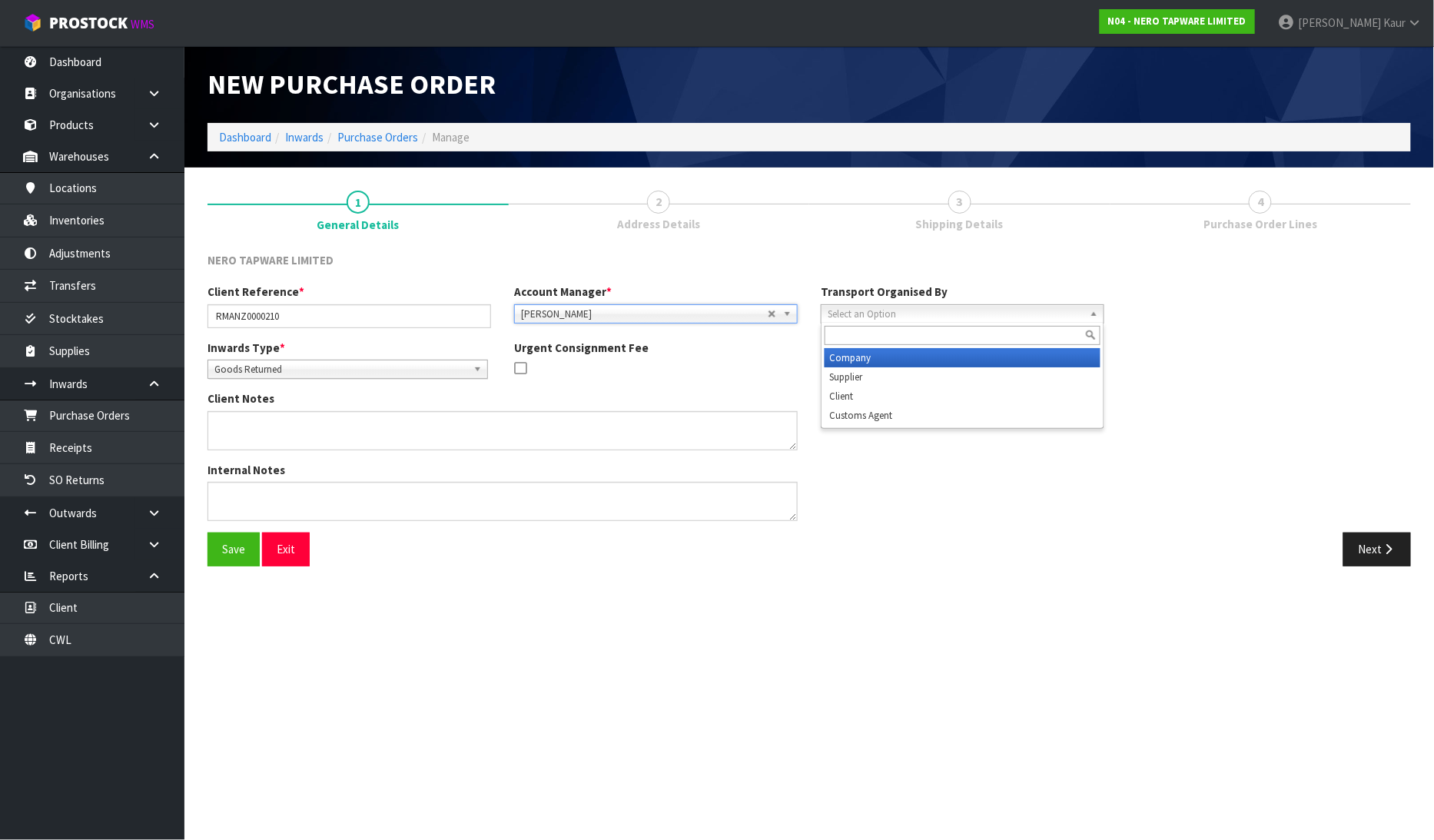
click at [870, 319] on span "Select an Option" at bounding box center [955, 314] width 256 height 18
click at [851, 382] on li "Supplier" at bounding box center [962, 376] width 276 height 19
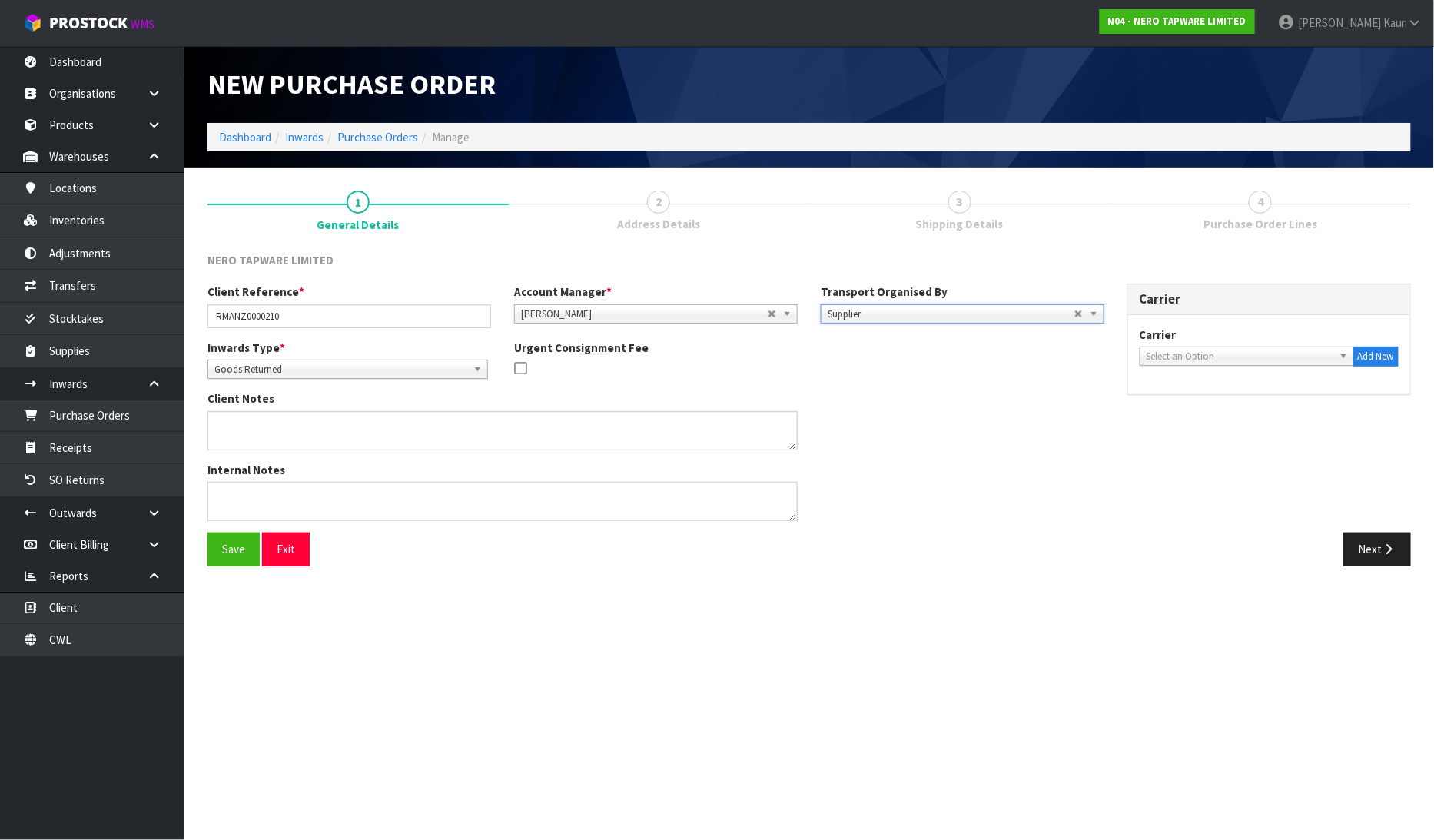
click at [880, 318] on span "Supplier" at bounding box center [951, 314] width 247 height 18
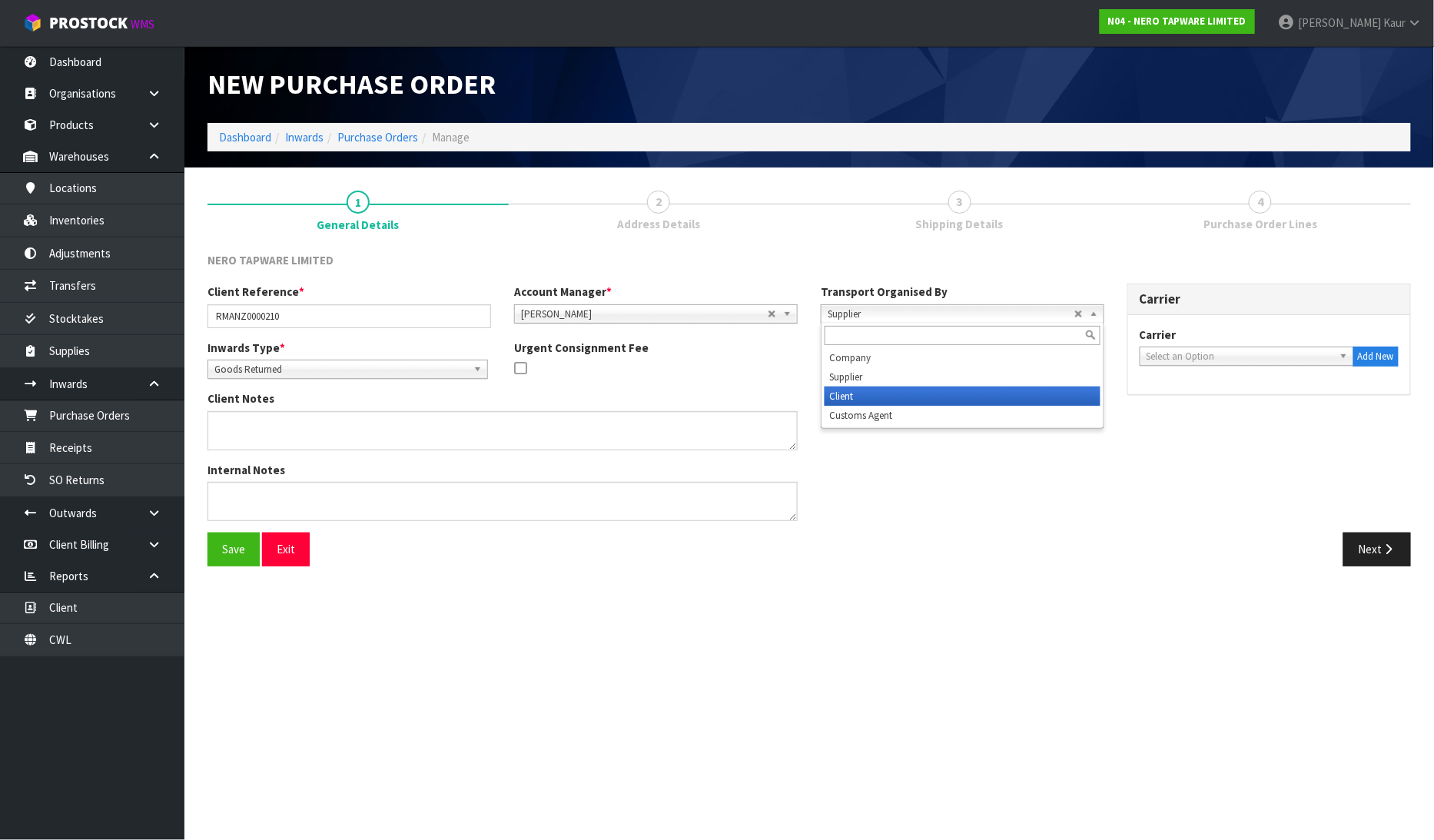
click at [865, 392] on li "Client" at bounding box center [962, 396] width 276 height 19
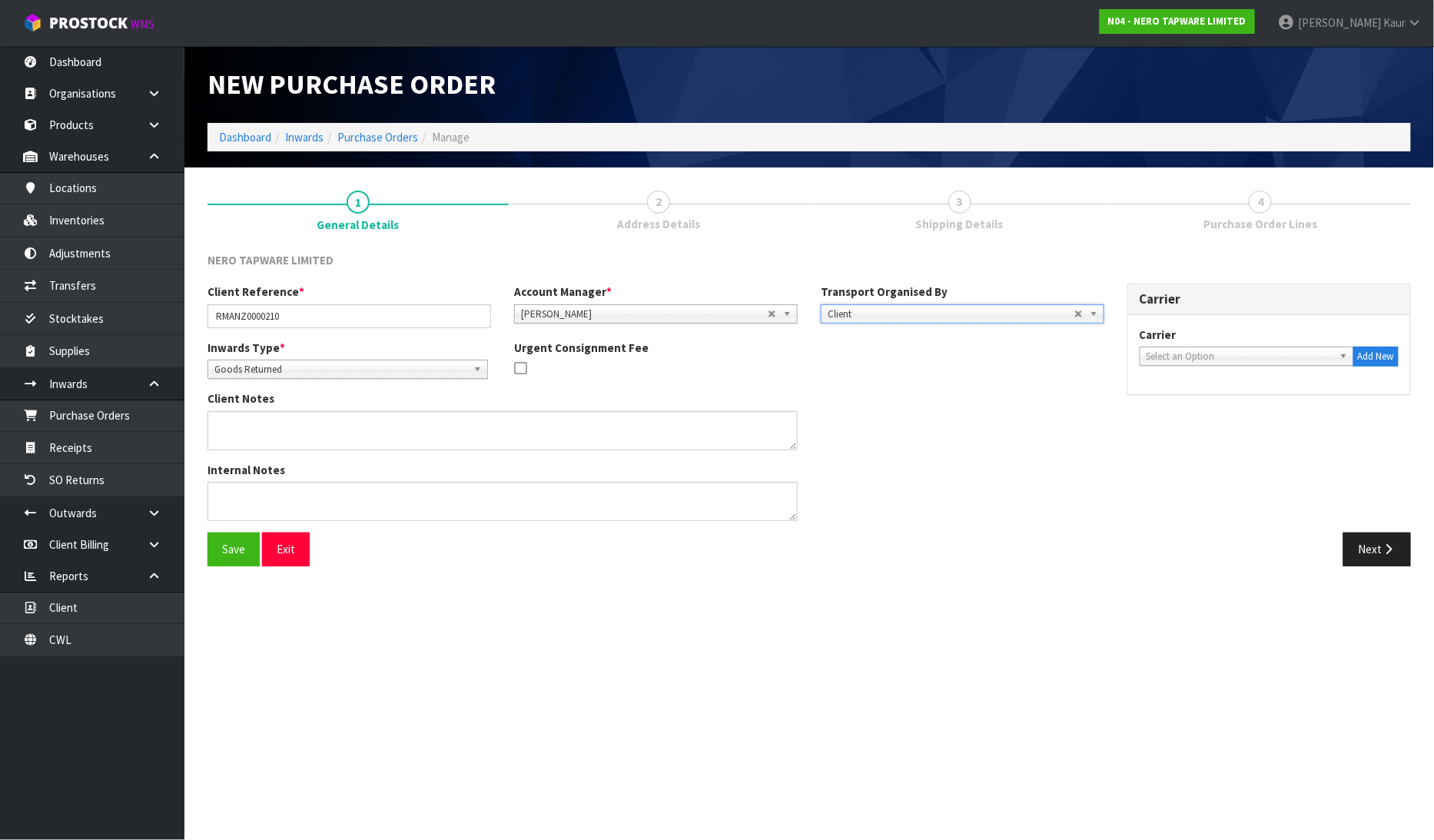
click at [1230, 356] on span "Select an Option" at bounding box center [1239, 357] width 187 height 18
type input "NZC"
click at [1228, 397] on li "NZC OURETM - NZ COURIERS" at bounding box center [1246, 400] width 207 height 19
click at [1378, 545] on button "Next" at bounding box center [1378, 549] width 67 height 33
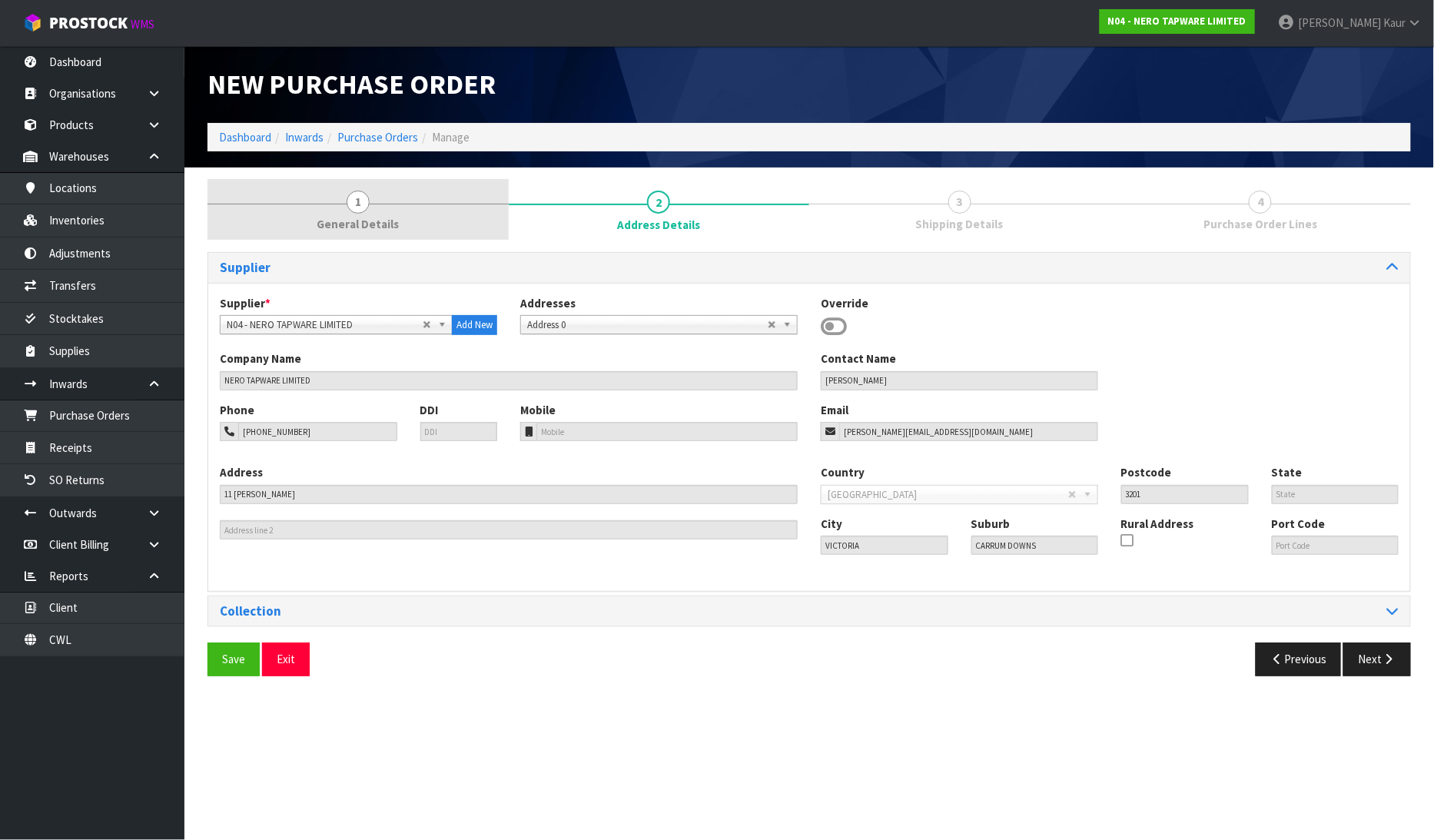
click at [379, 214] on link "1 General Details" at bounding box center [358, 209] width 301 height 61
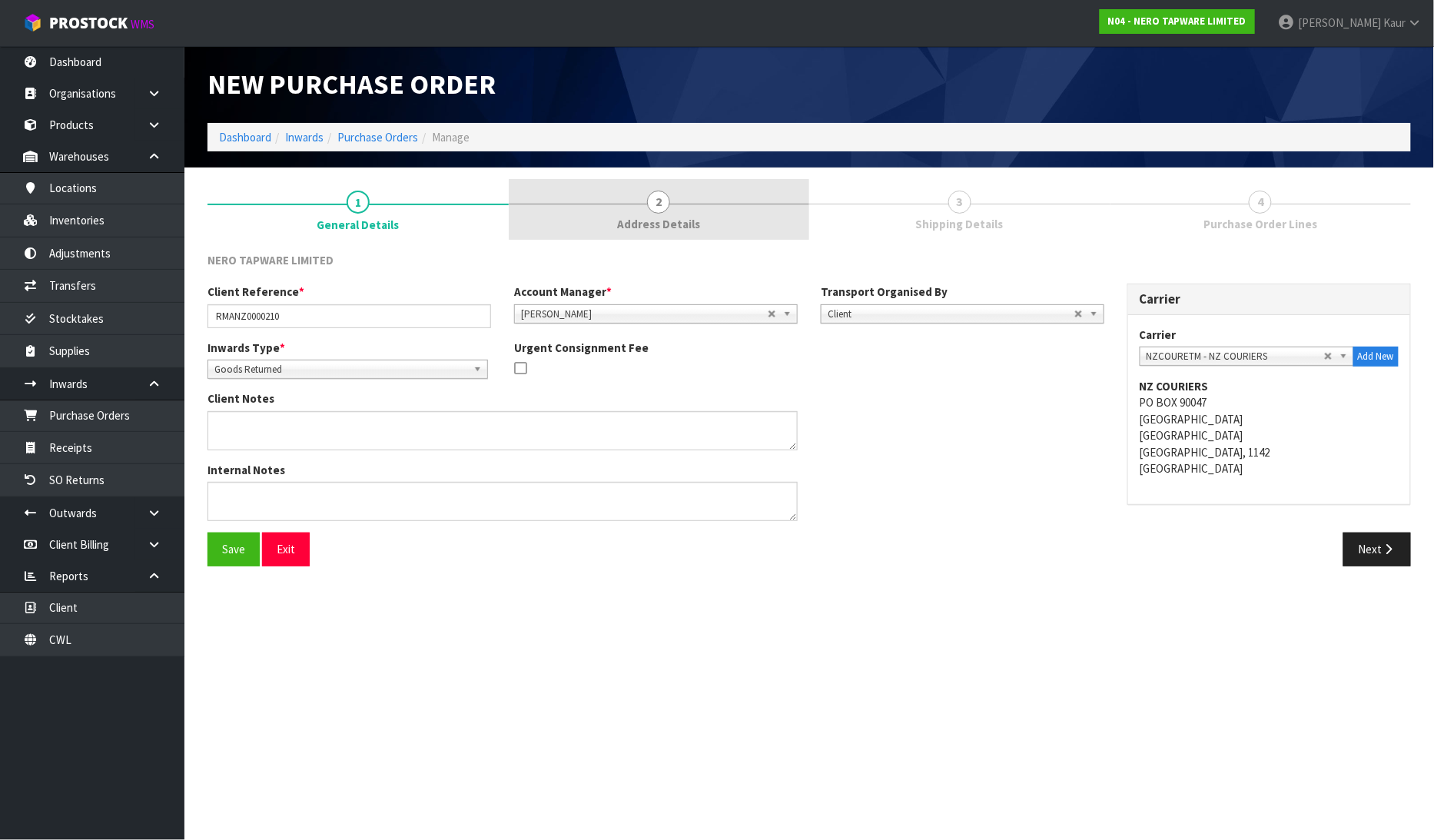
click at [703, 214] on link "2 Address Details" at bounding box center [659, 209] width 301 height 61
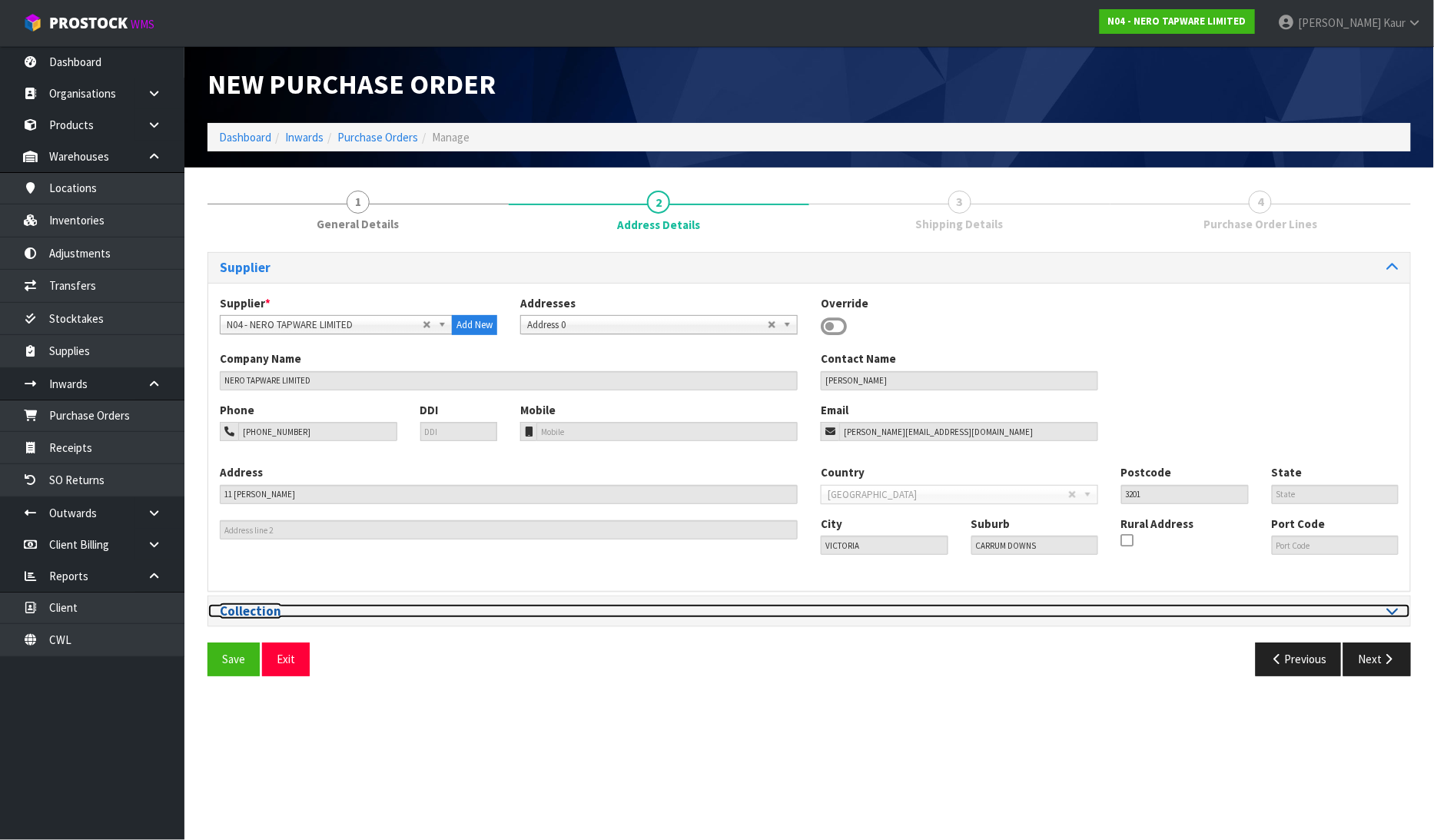
click at [1400, 610] on div at bounding box center [1110, 611] width 601 height 15
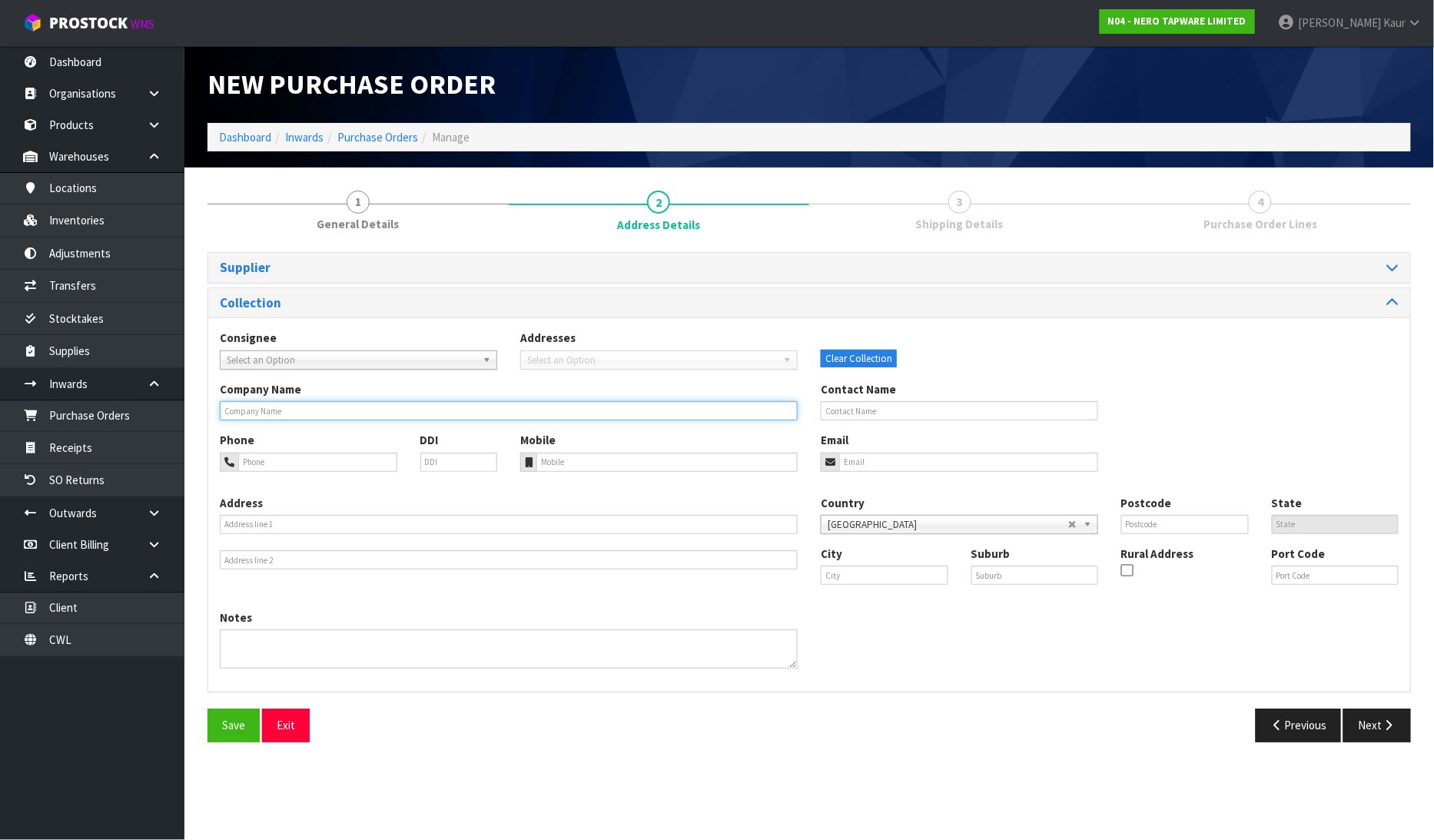
click at [265, 416] on input "text" at bounding box center [508, 410] width 578 height 19
type input "[PERSON_NAME][GEOGRAPHIC_DATA]"
click at [1394, 722] on icon "button" at bounding box center [1389, 724] width 15 height 12
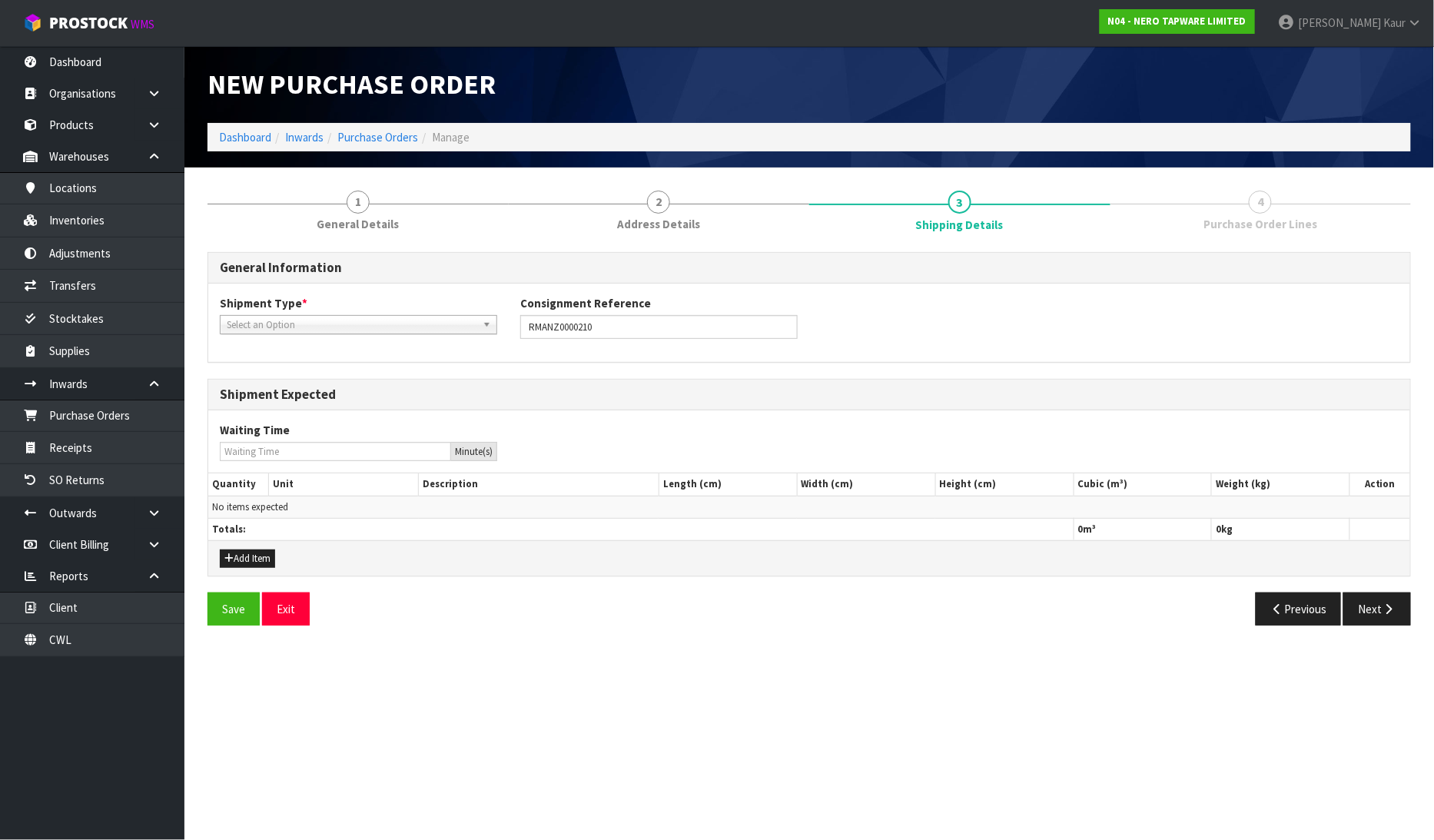
click at [248, 316] on span "Select an Option" at bounding box center [351, 325] width 249 height 18
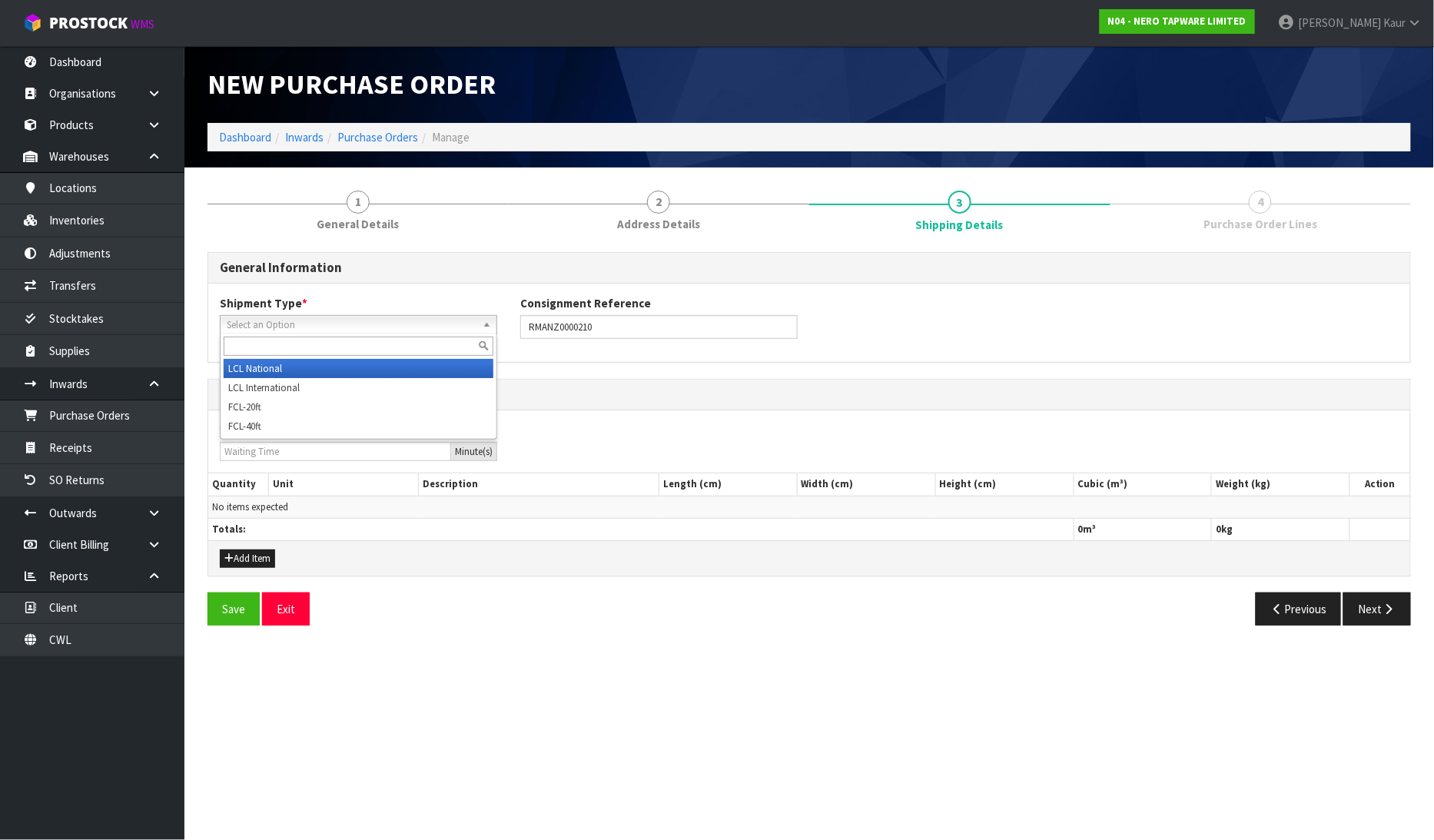
click at [268, 371] on li "LCL National" at bounding box center [359, 368] width 270 height 19
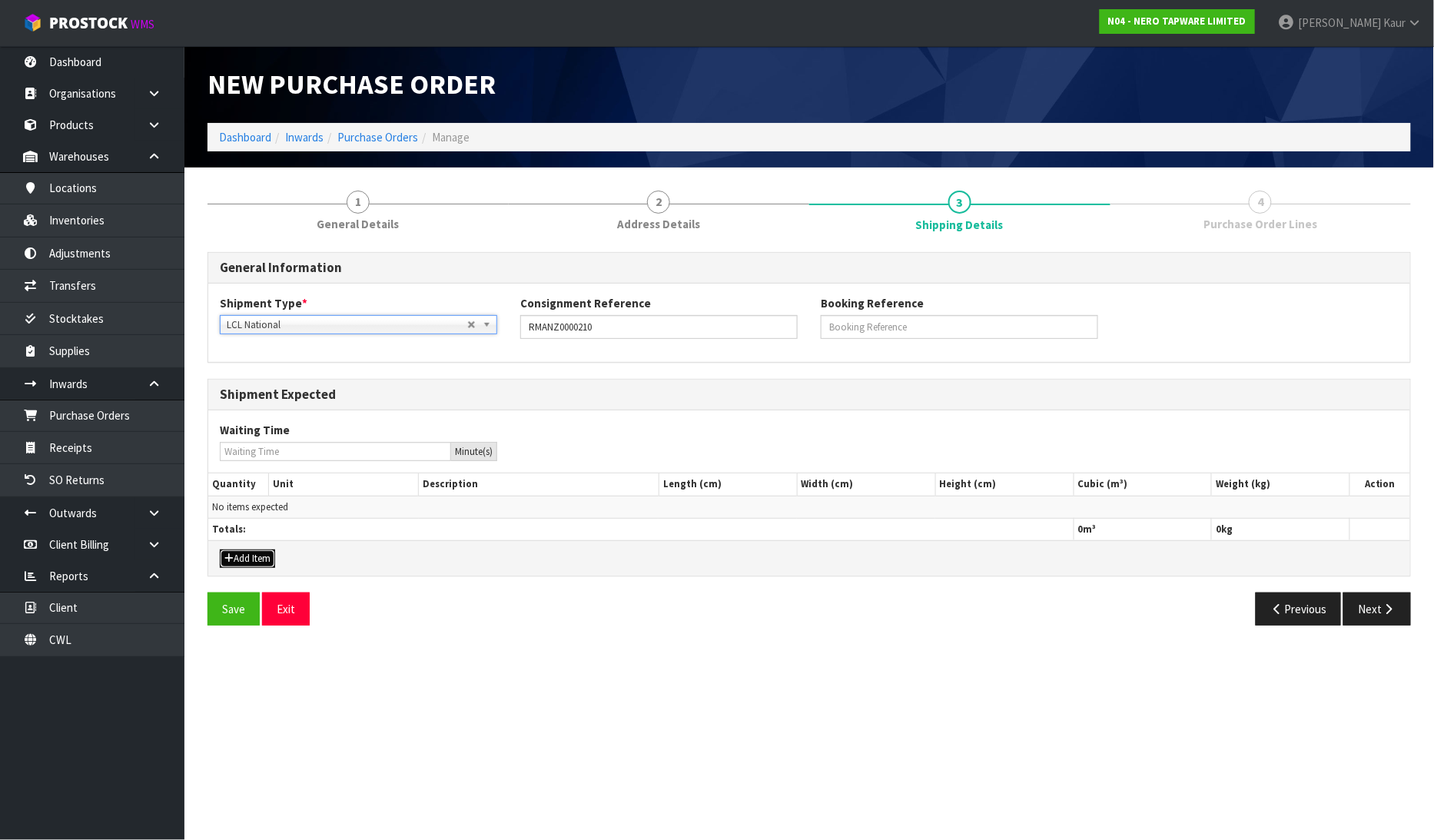
click at [255, 562] on button "Add Item" at bounding box center [247, 559] width 56 height 18
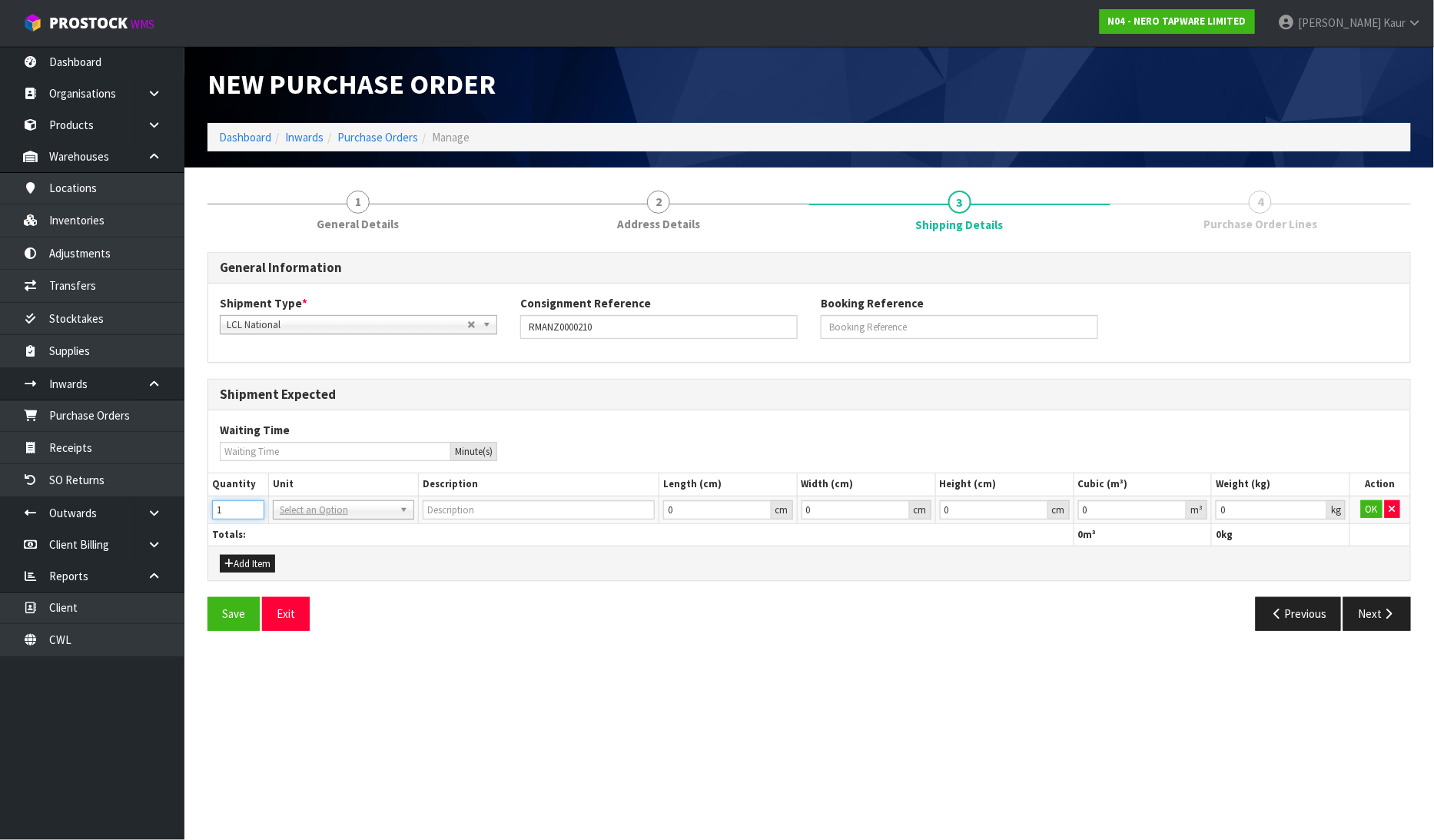
type input "1"
click at [251, 504] on input "1" at bounding box center [238, 510] width 52 height 19
click at [300, 533] on input "text" at bounding box center [343, 530] width 134 height 19
type input "CTN"
type input "CARTON"
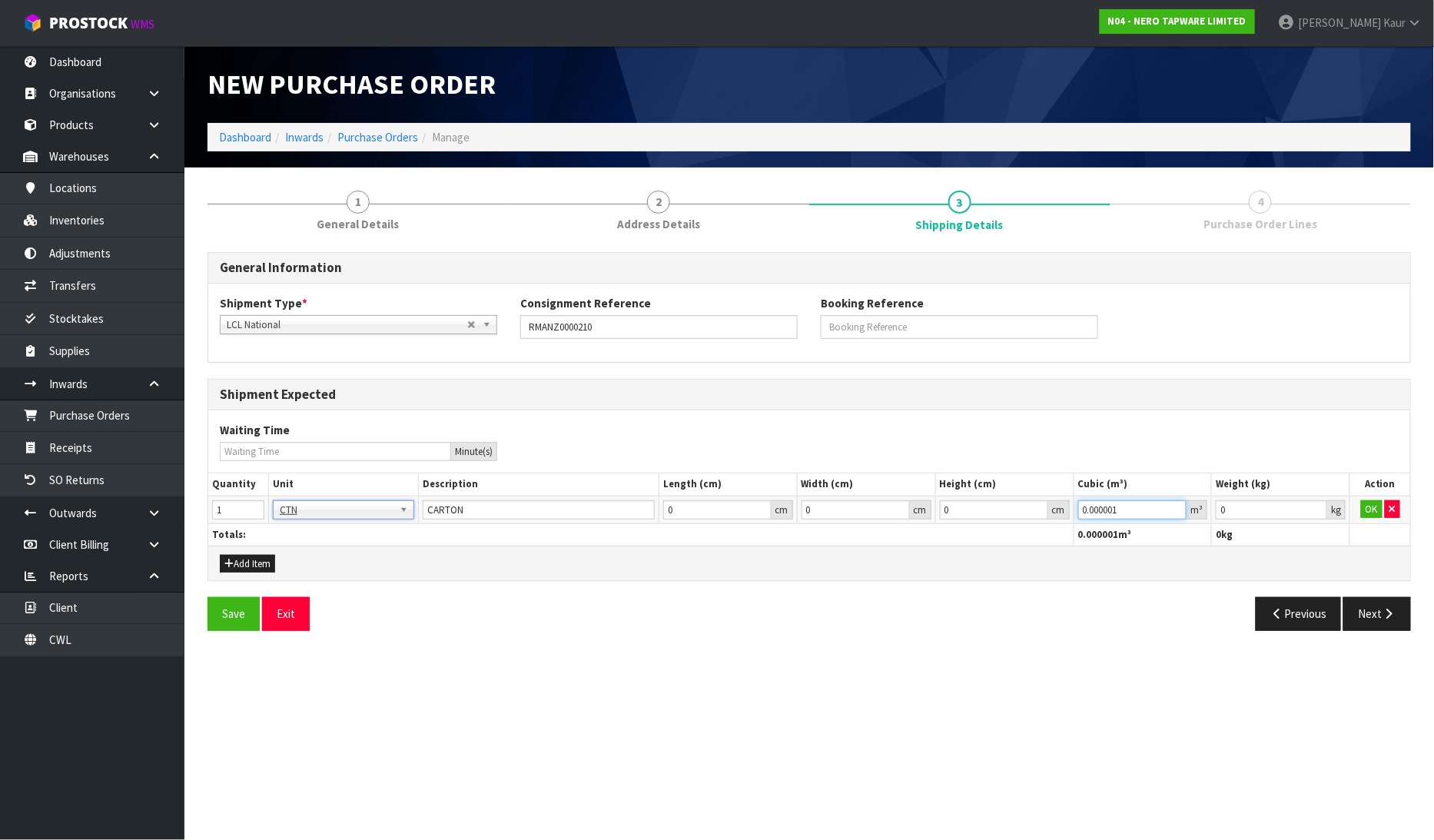
type input "0.000001"
click at [1177, 508] on input "0.000001" at bounding box center [1133, 510] width 109 height 19
type input "0.001"
click at [1320, 505] on input "0.001" at bounding box center [1271, 510] width 111 height 19
click at [1369, 507] on button "OK" at bounding box center [1372, 510] width 22 height 18
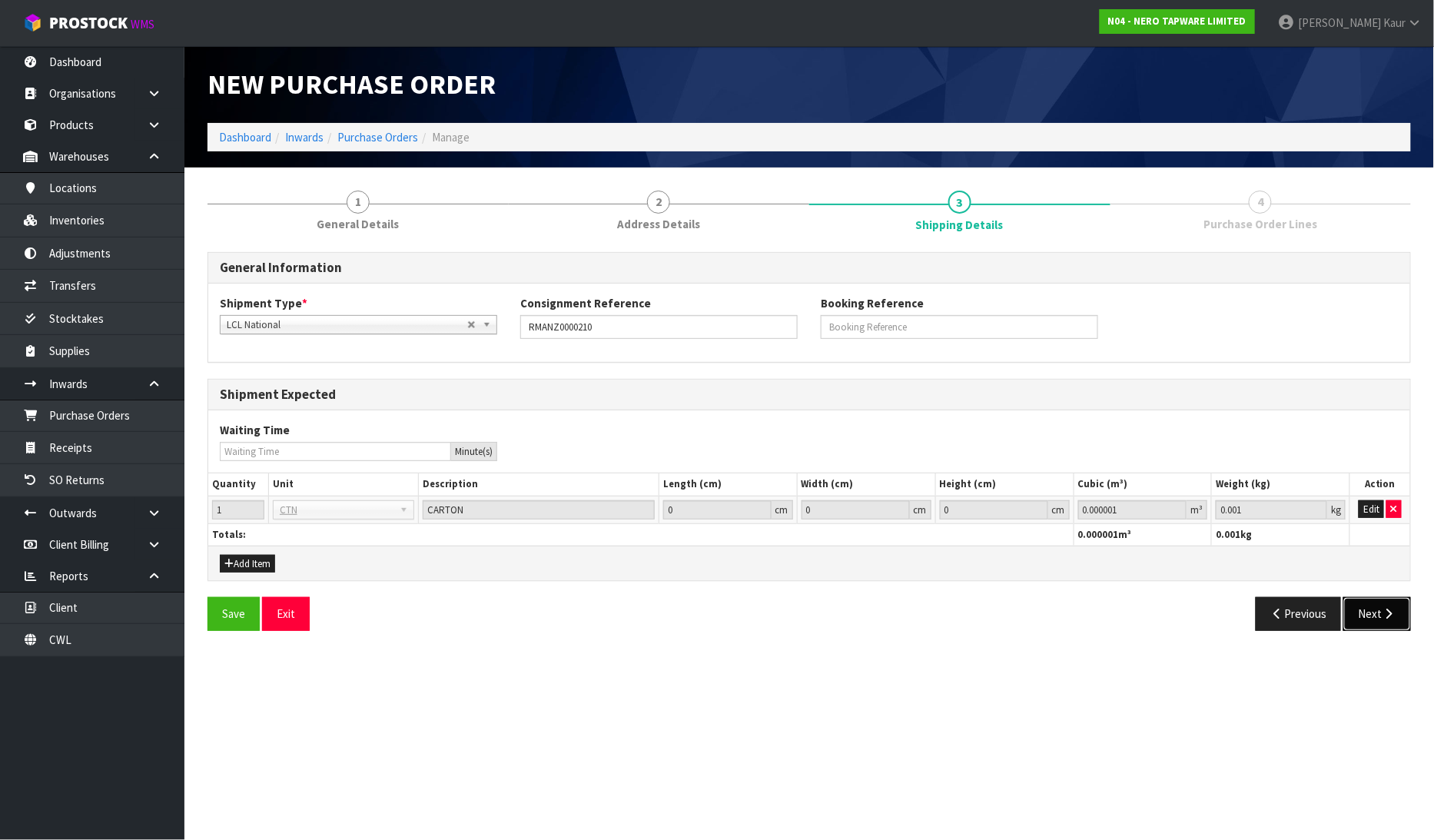
click at [1378, 611] on button "Next" at bounding box center [1378, 613] width 67 height 33
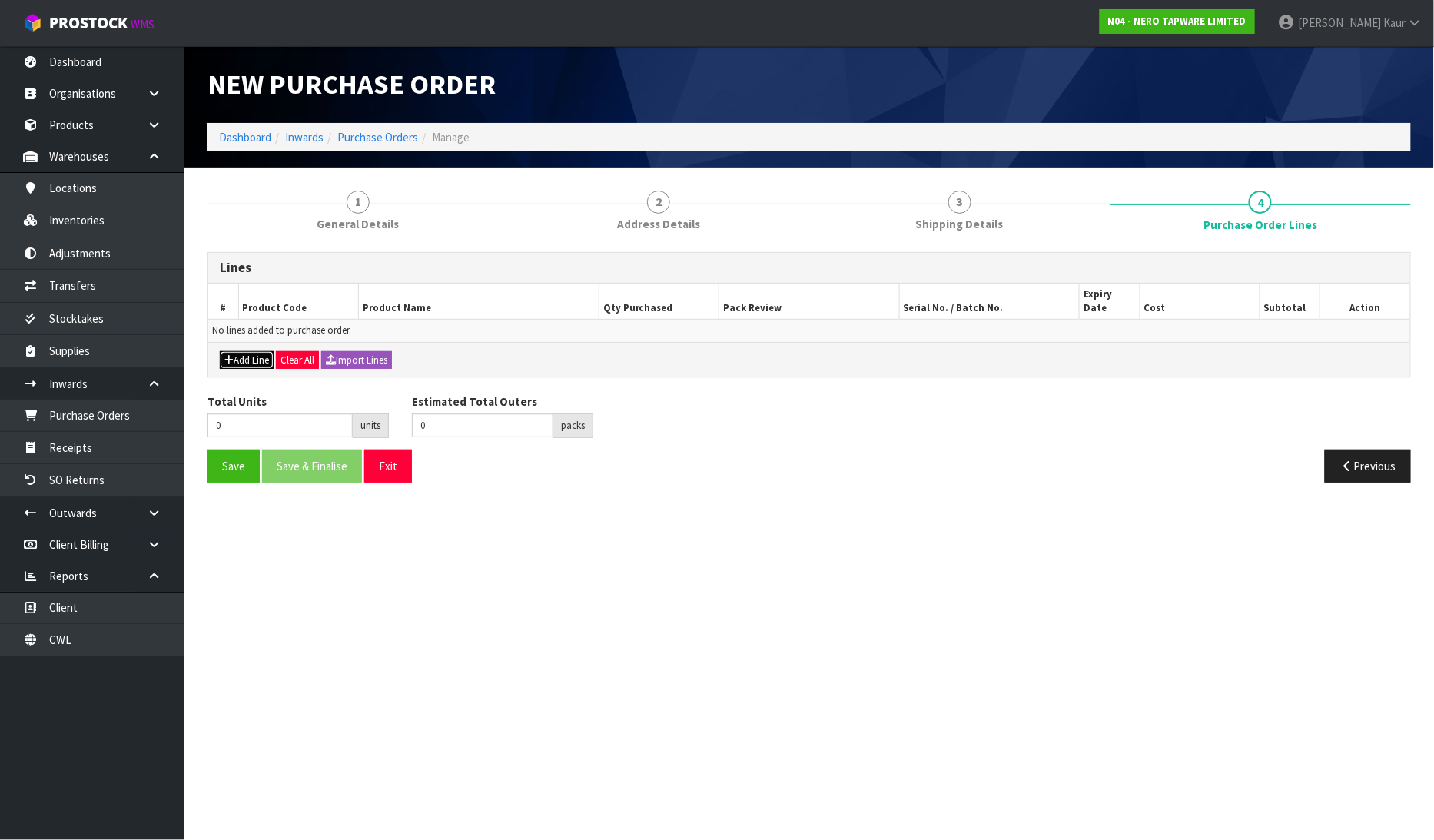
click at [261, 351] on button "Add Line" at bounding box center [246, 360] width 54 height 18
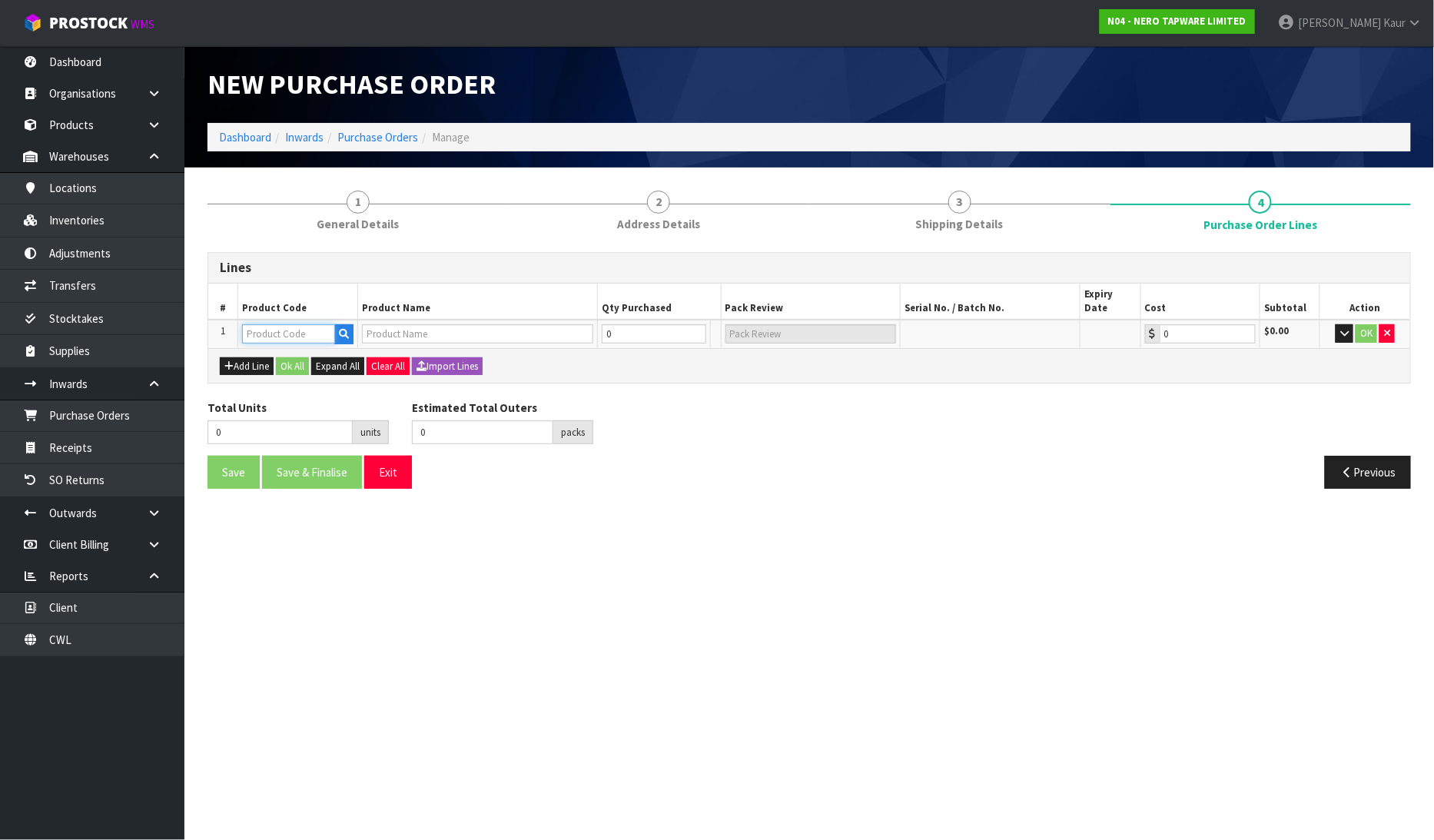
click at [273, 324] on input "text" at bounding box center [289, 333] width 93 height 19
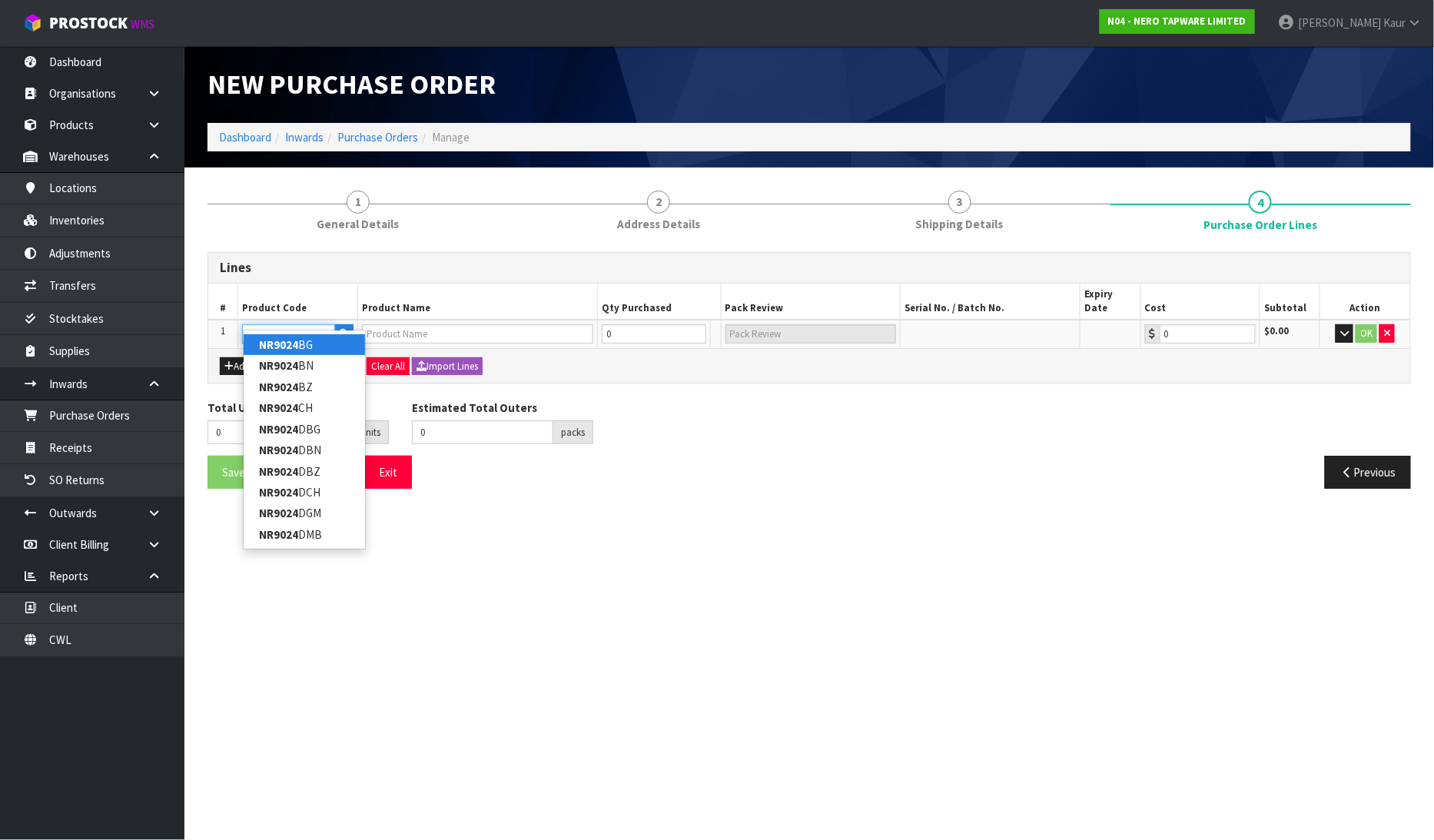
type input "NR9024BG"
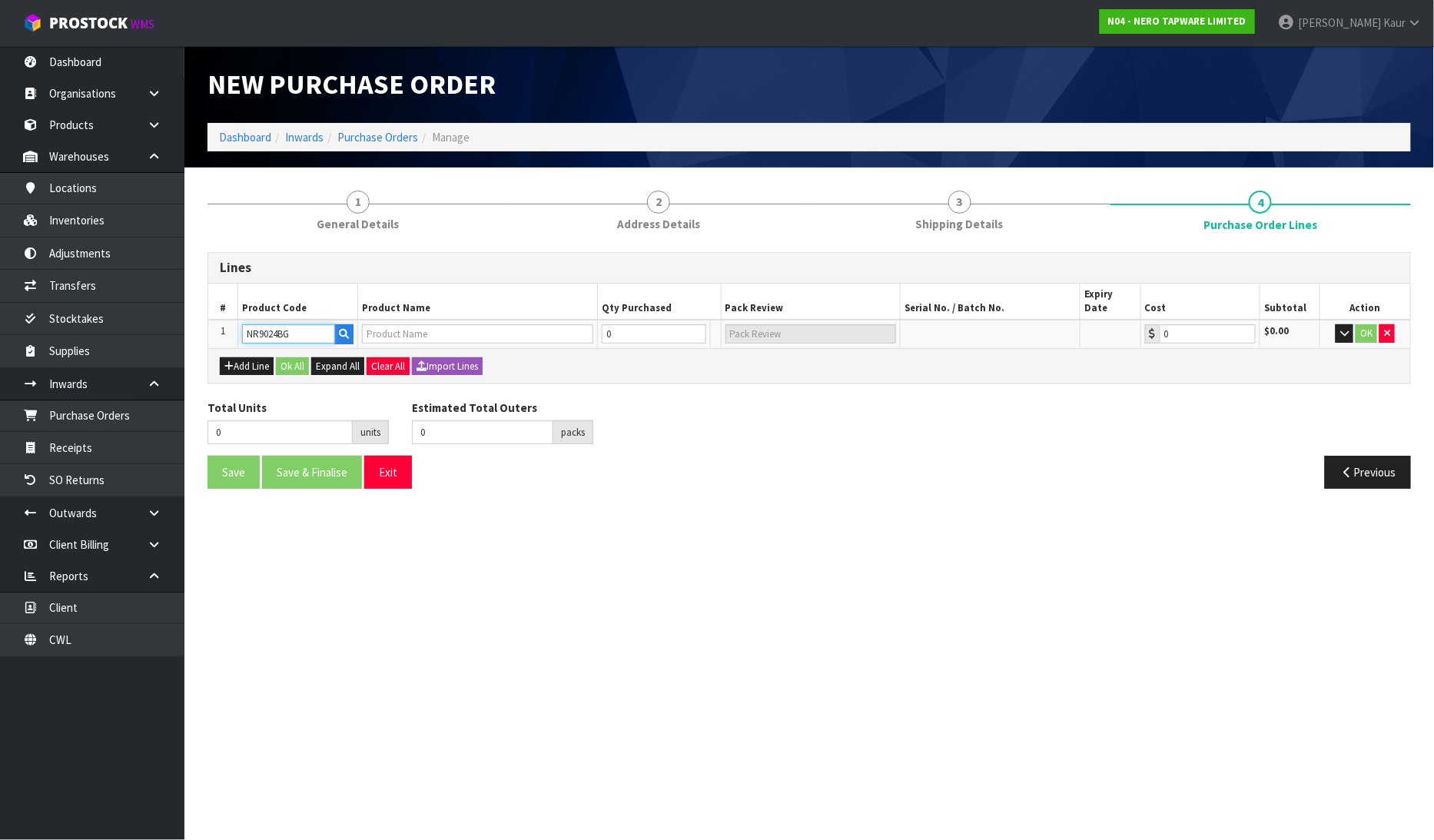
type input "BIANCA SINGLE TOWEL RAIL 600MM BRUSHED GOLD"
type input "0.00"
type input "NR9024BG"
click at [648, 324] on input "0" at bounding box center [646, 333] width 94 height 19
type input "3"
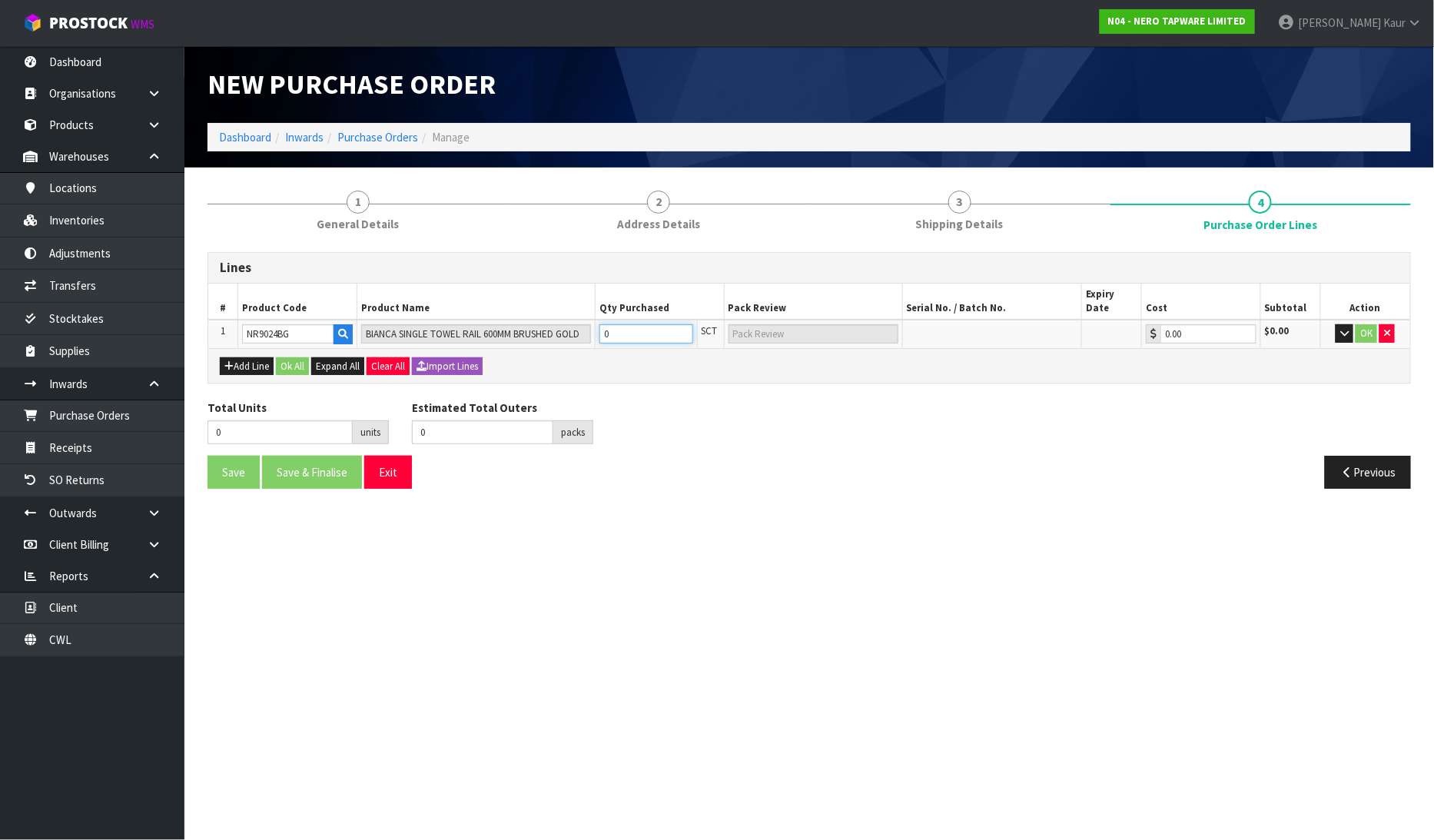
type input "3"
type input "3 SCT"
type input "3"
click at [1358, 324] on button "OK" at bounding box center [1367, 333] width 22 height 18
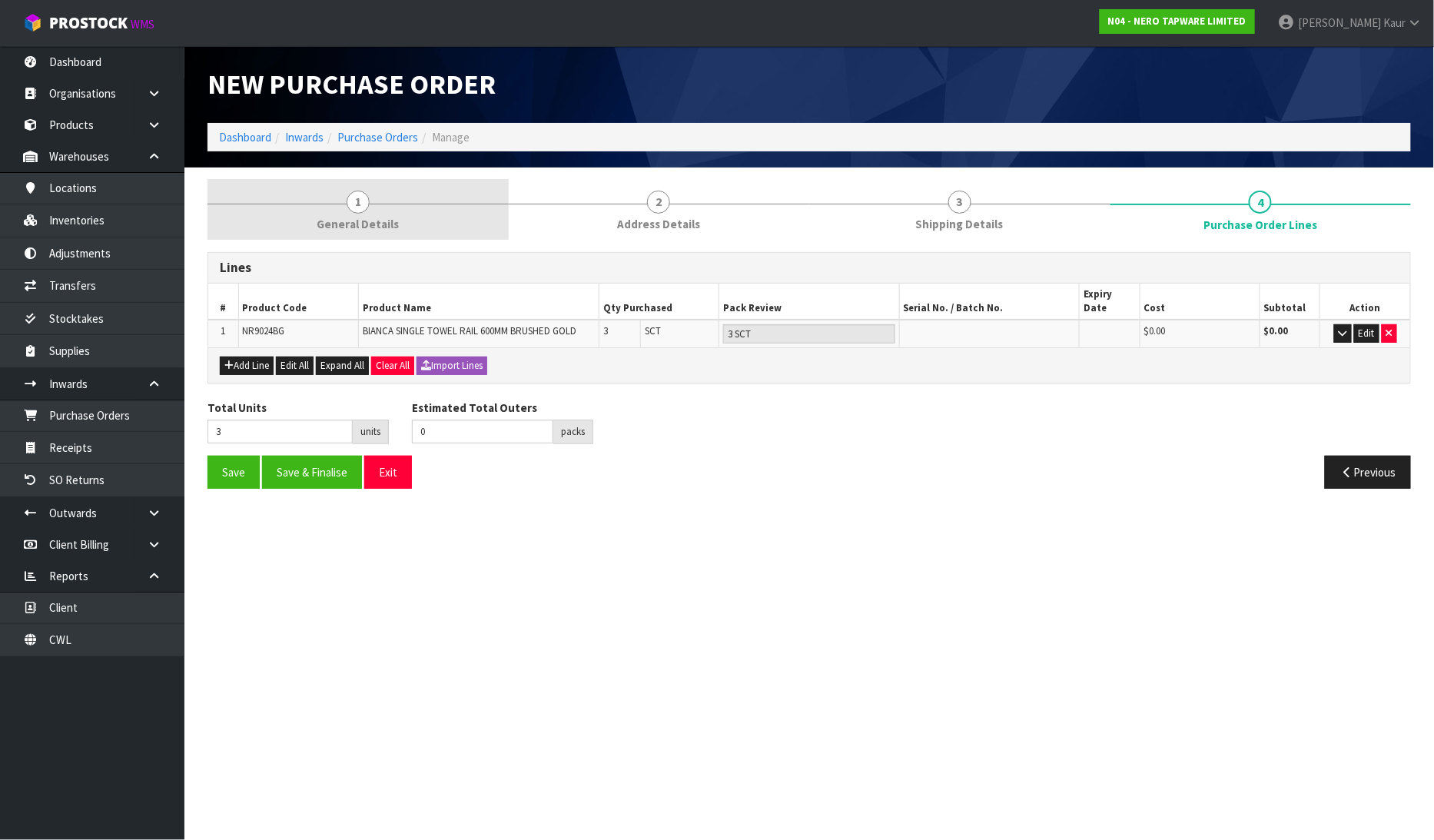
click at [320, 193] on link "1 General Details" at bounding box center [358, 209] width 301 height 61
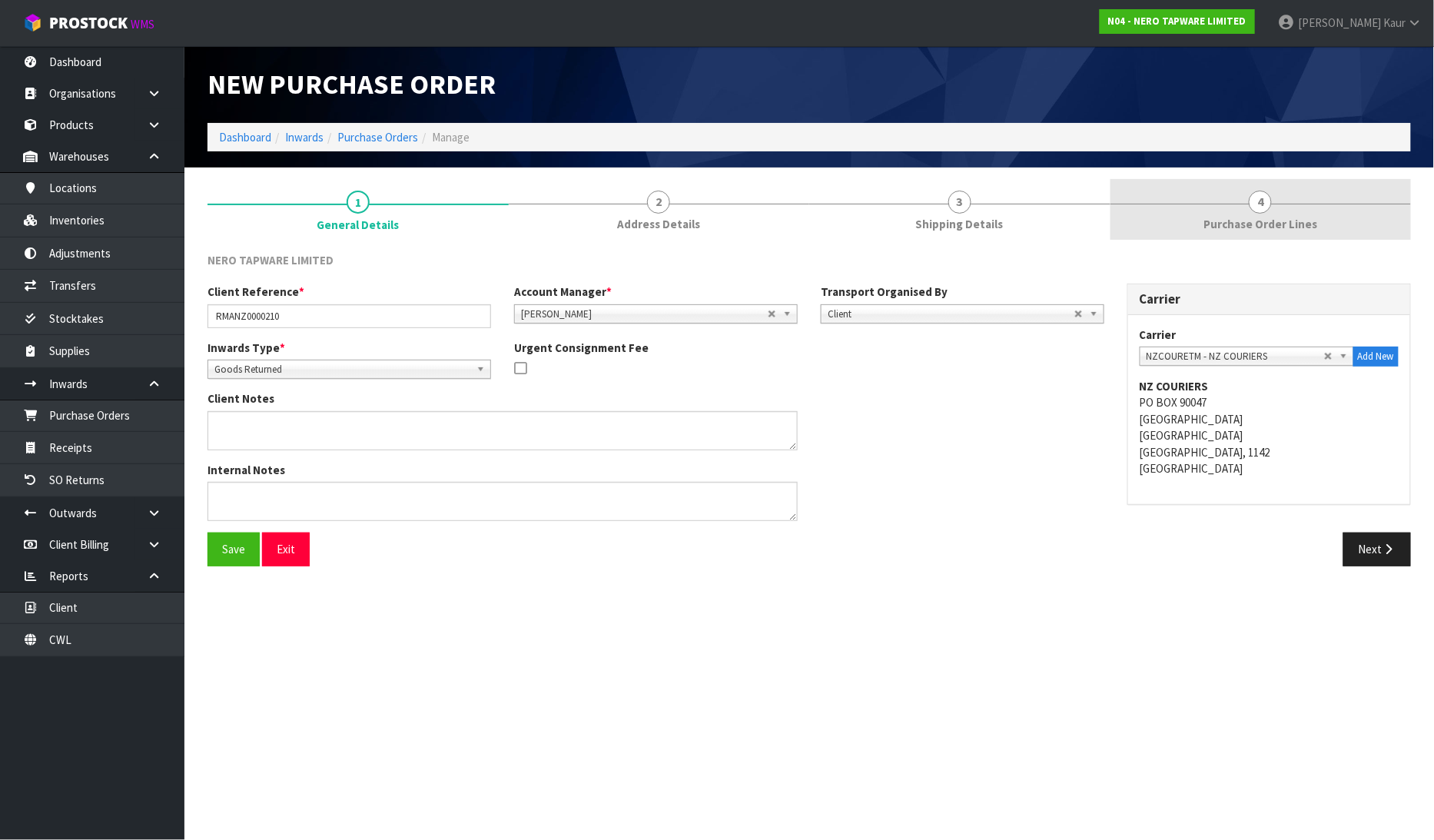
click at [1241, 228] on span "Purchase Order Lines" at bounding box center [1260, 224] width 114 height 16
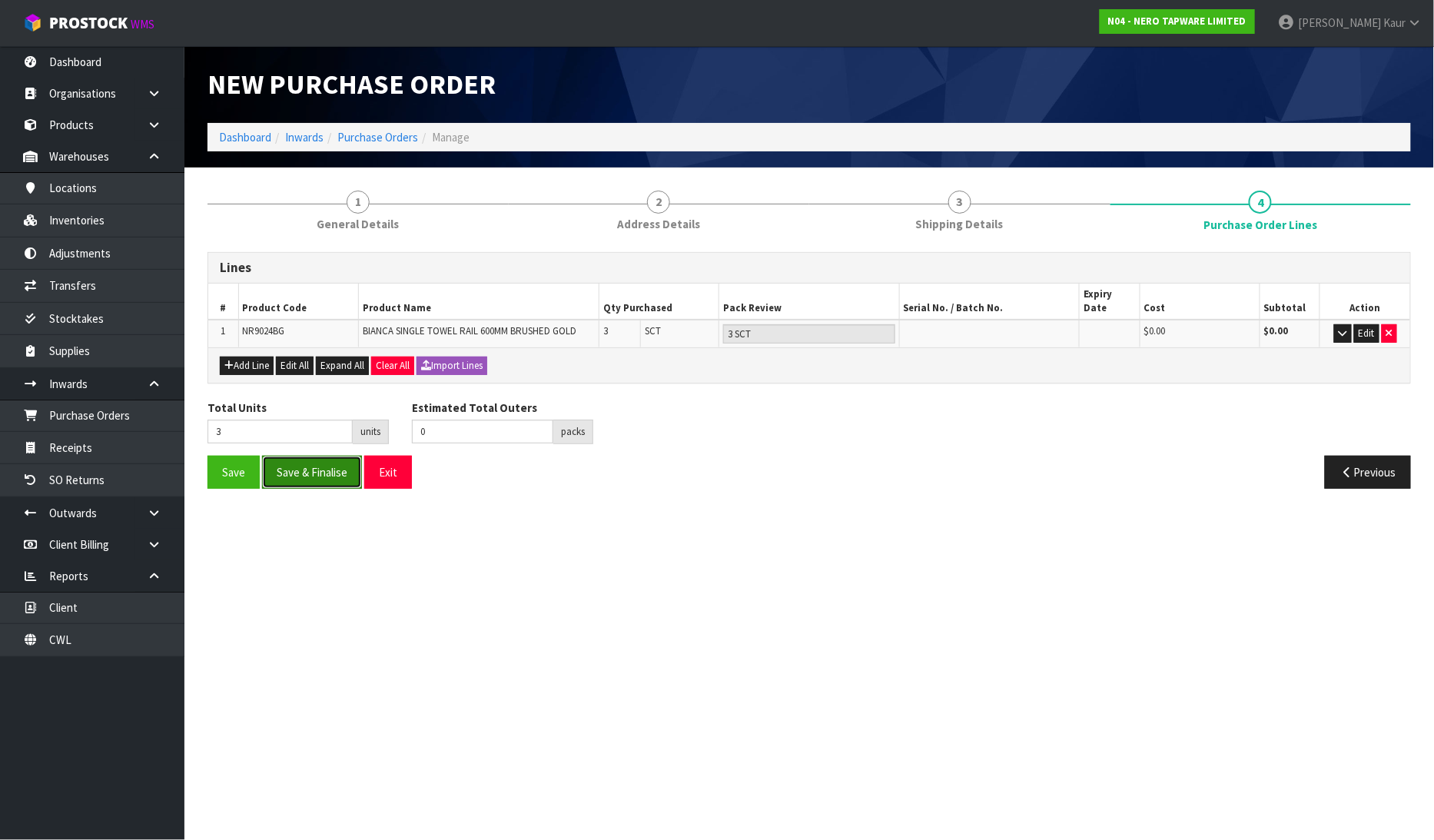
click at [303, 467] on button "Save & Finalise" at bounding box center [312, 472] width 100 height 33
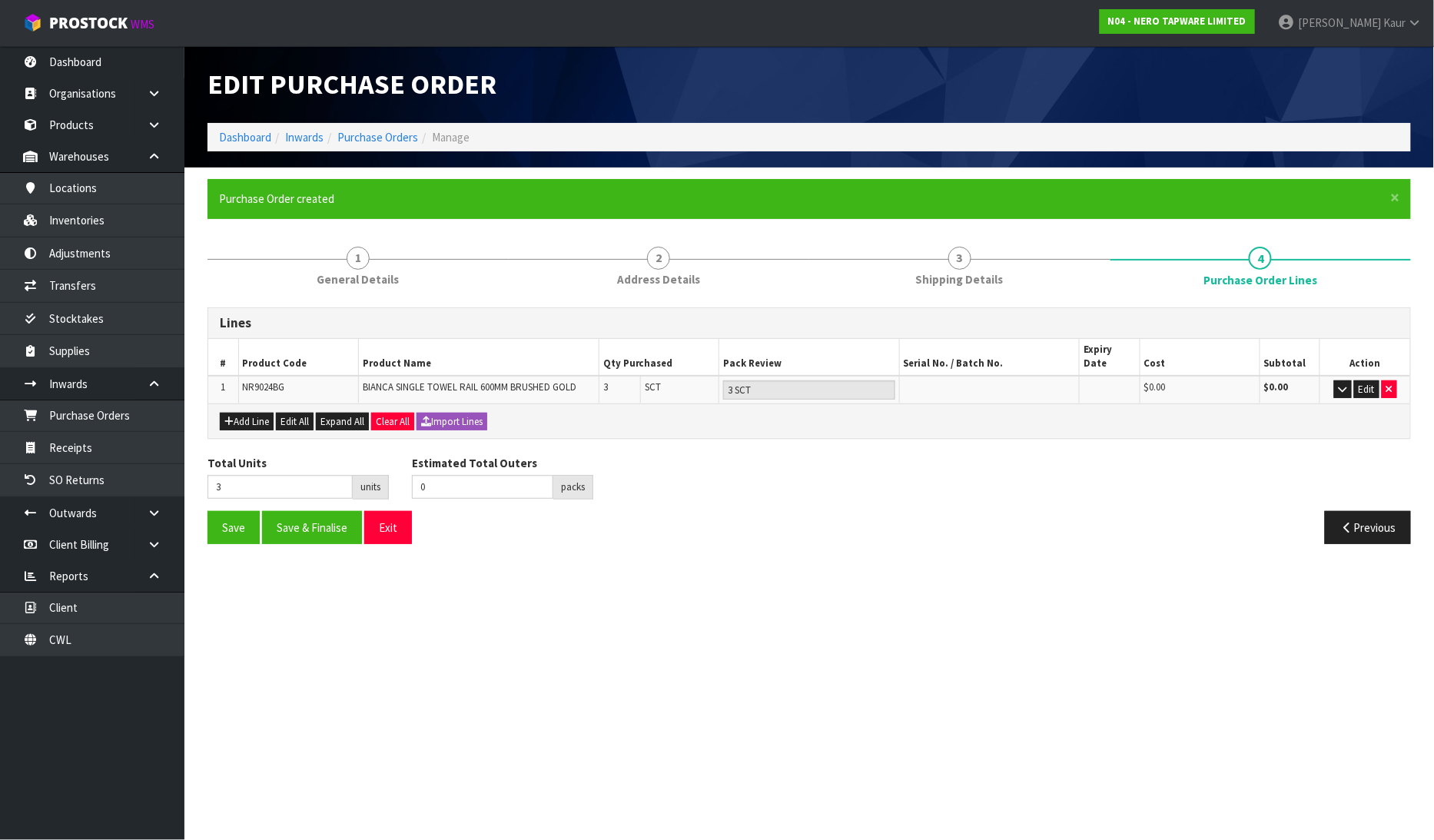
type input "0"
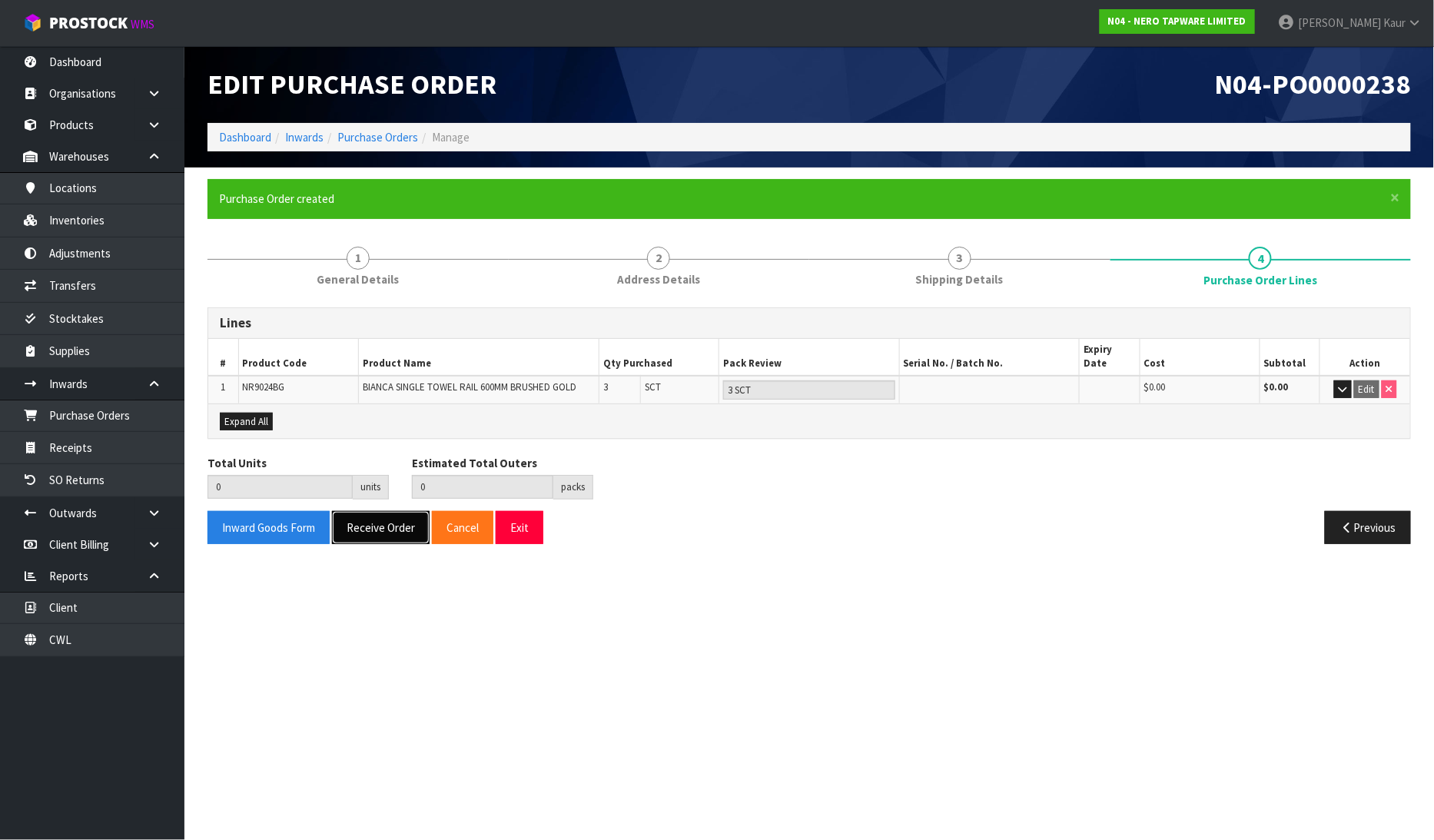
click at [398, 520] on button "Receive Order" at bounding box center [381, 527] width 97 height 33
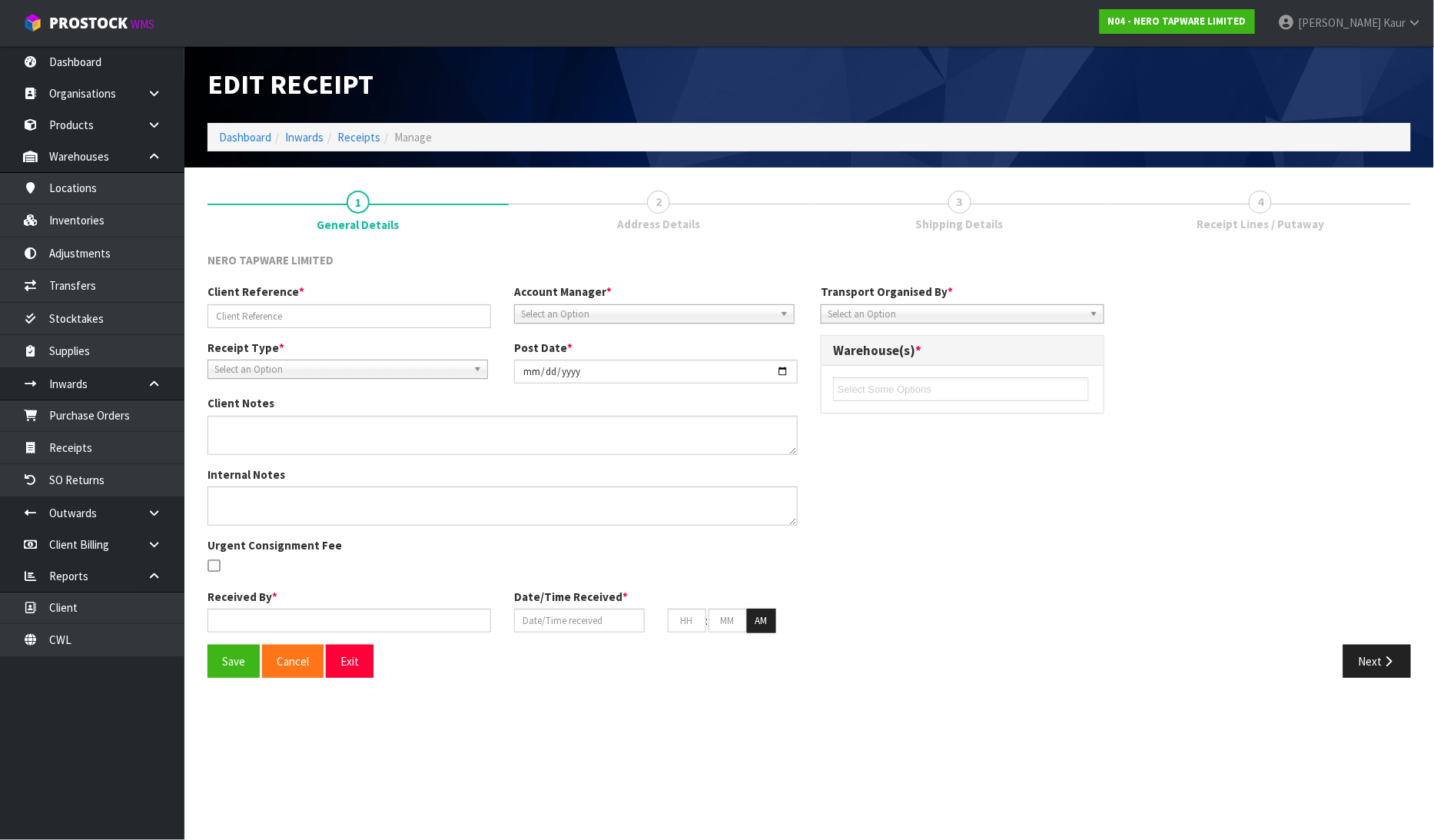
type input "RMANZ0000210"
type input "[DATE]"
type input "[PERSON_NAME]"
type input "[DATE]"
type input "11"
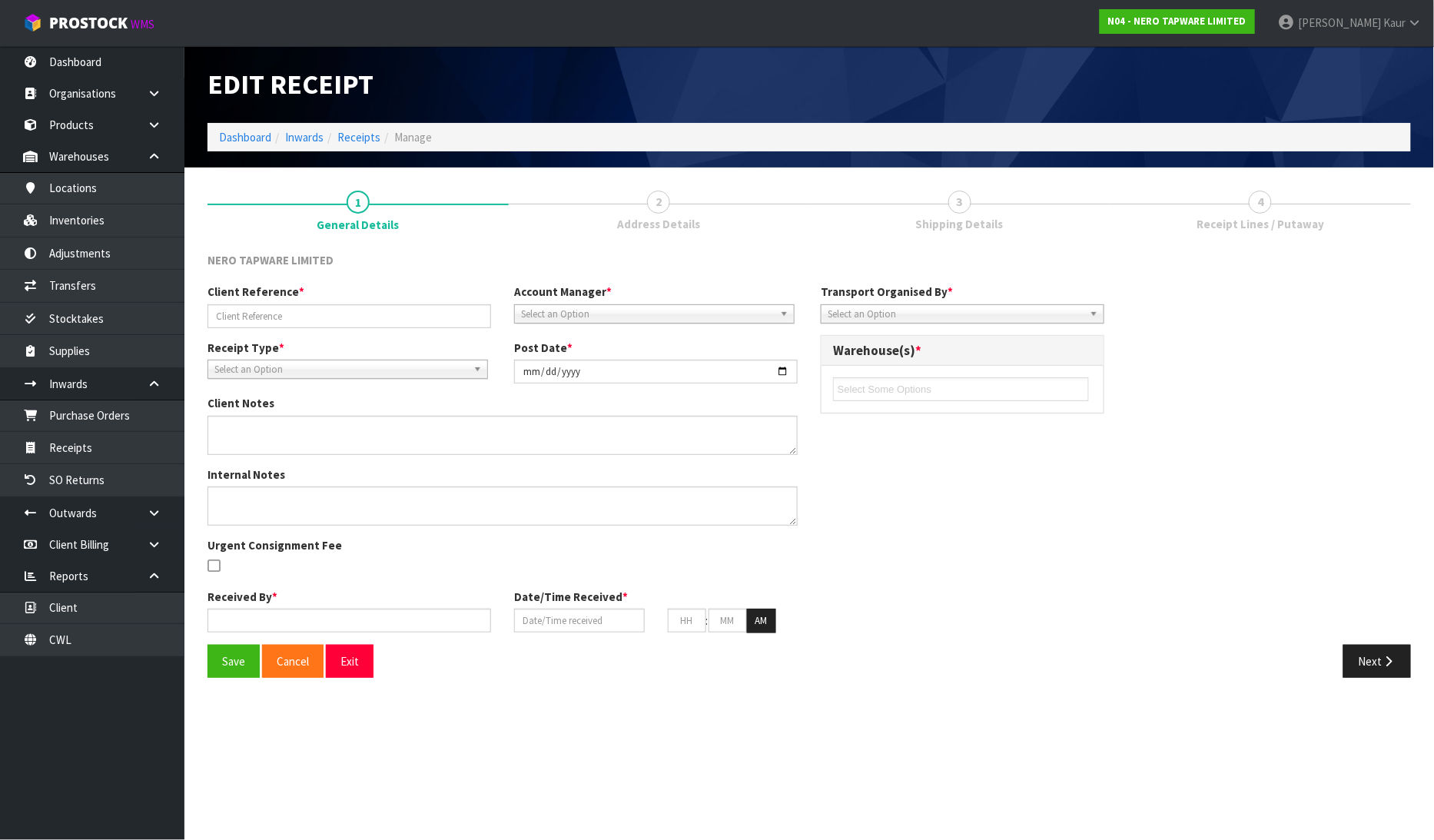
type input "25"
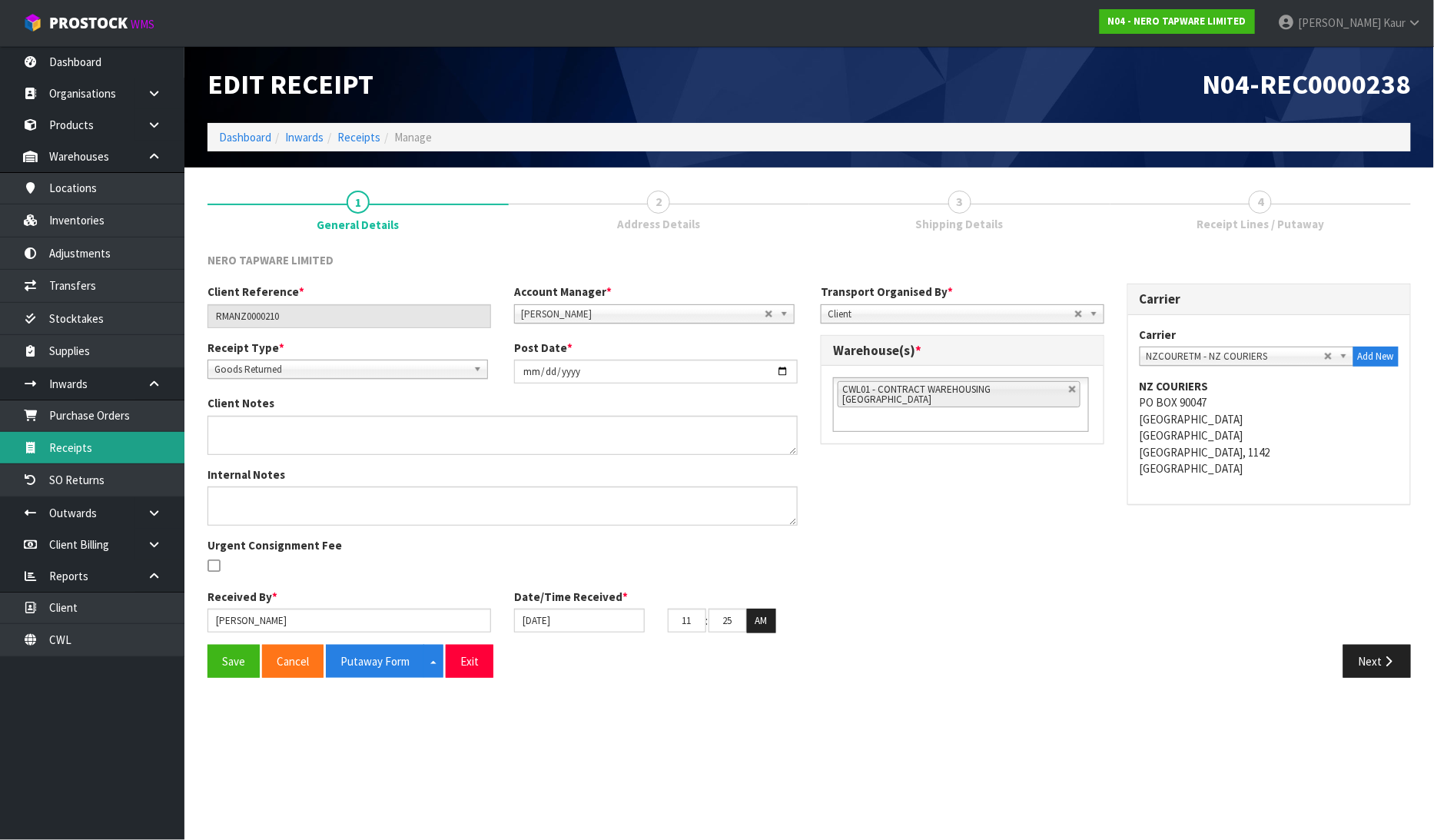
click at [93, 450] on link "Receipts" at bounding box center [92, 447] width 185 height 32
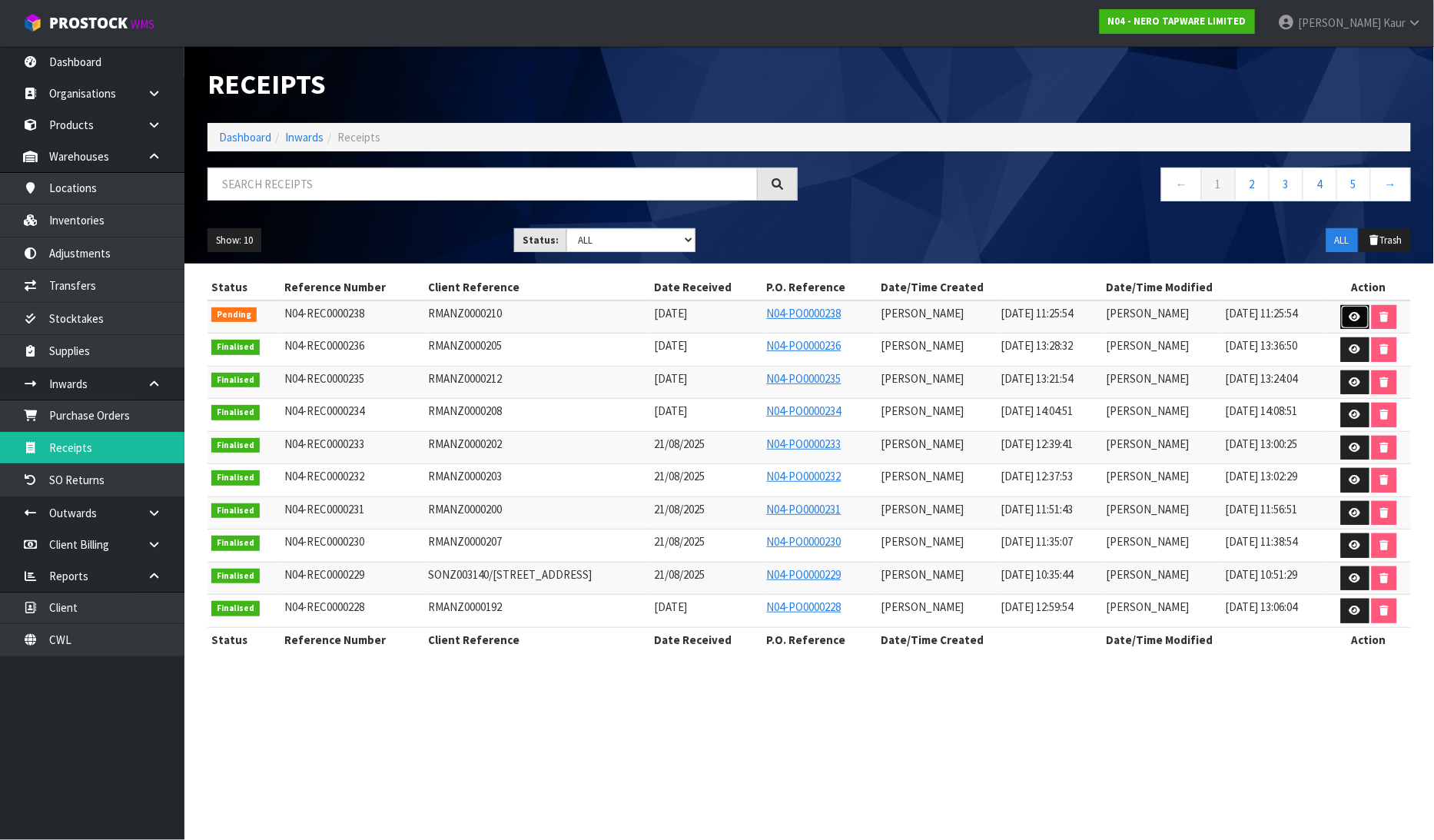
click at [1356, 313] on icon at bounding box center [1355, 317] width 12 height 10
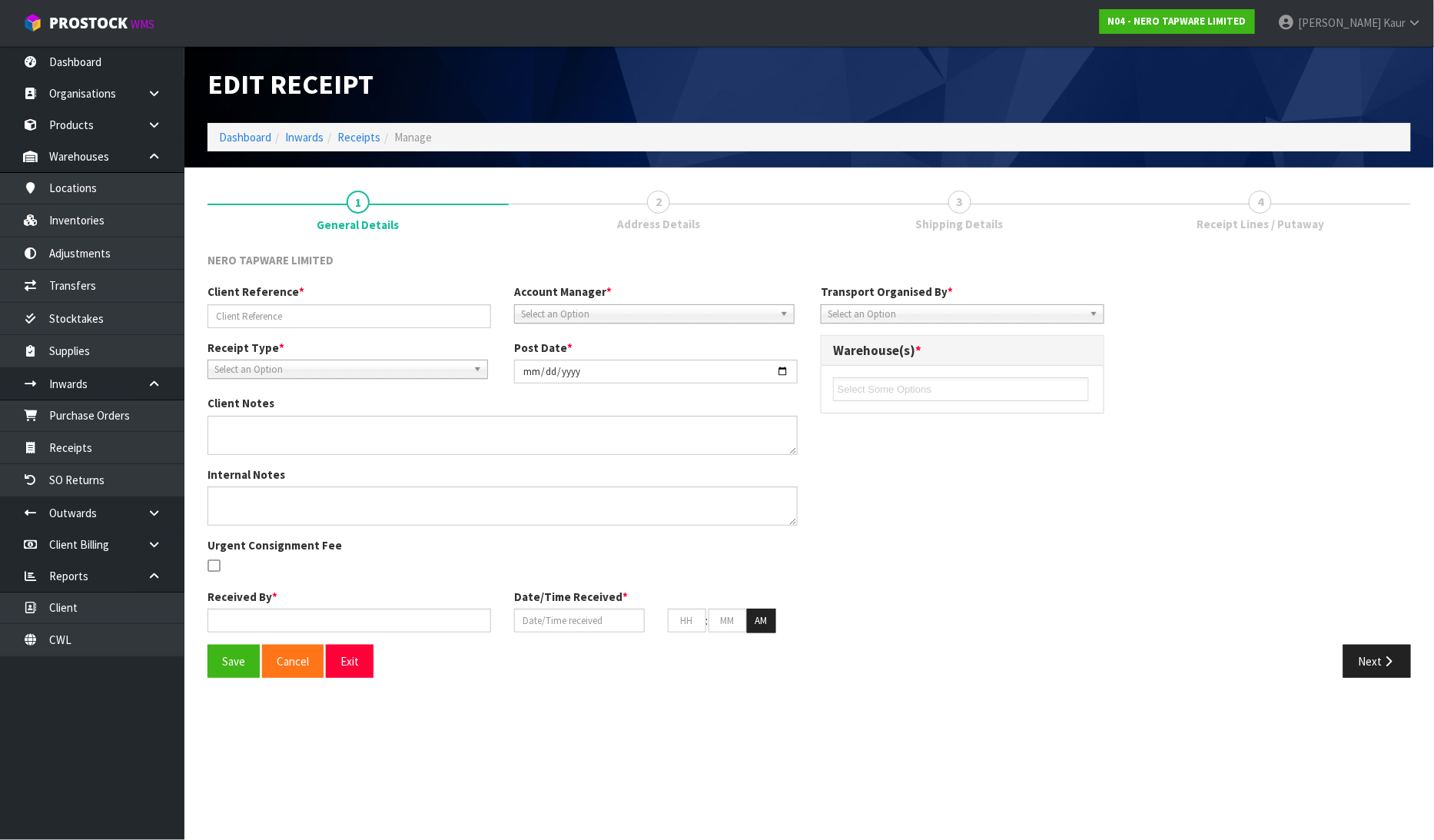
type input "RMANZ0000210"
type input "[DATE]"
type input "[PERSON_NAME]"
type input "[DATE]"
type input "11"
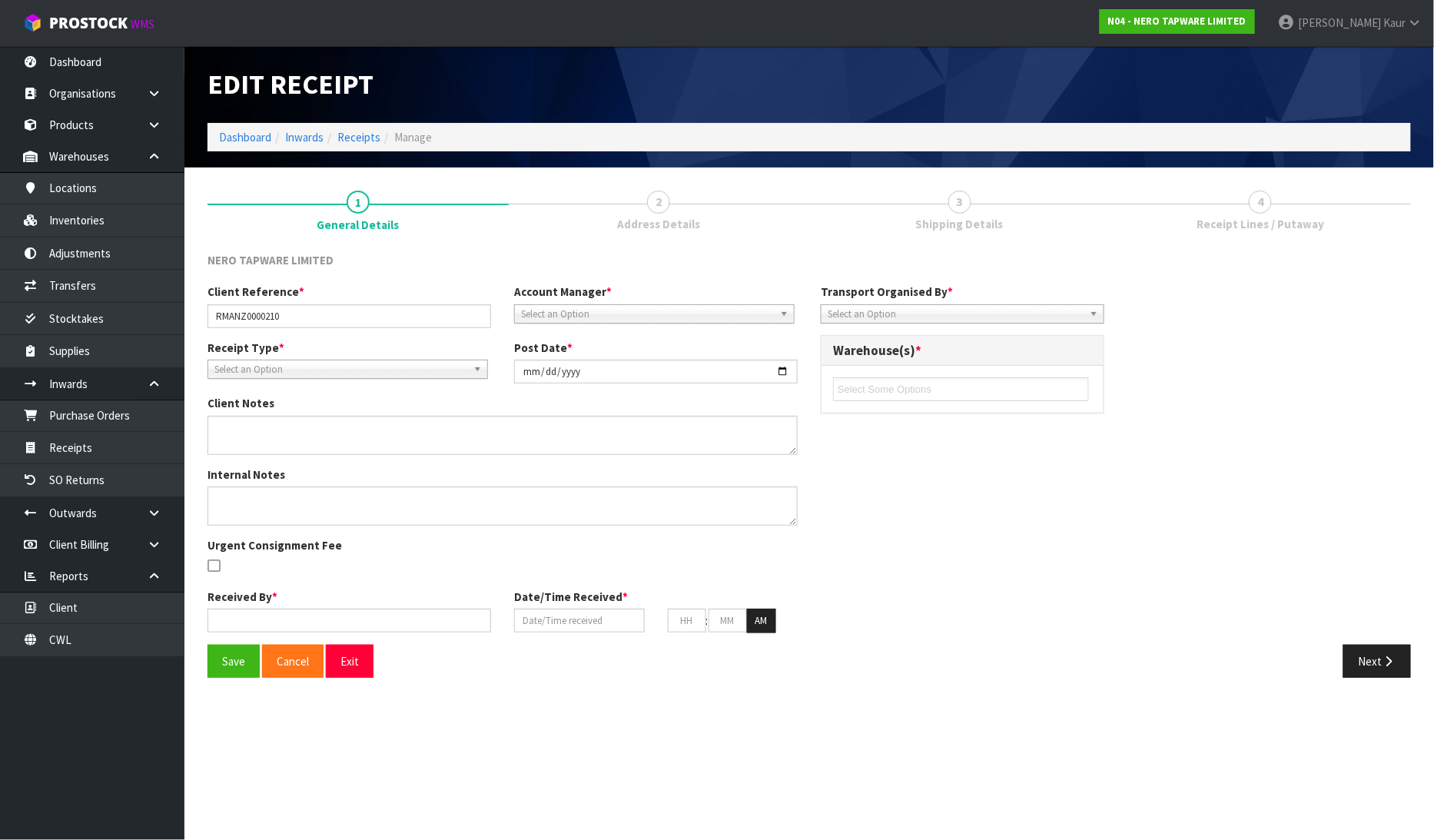
type input "25"
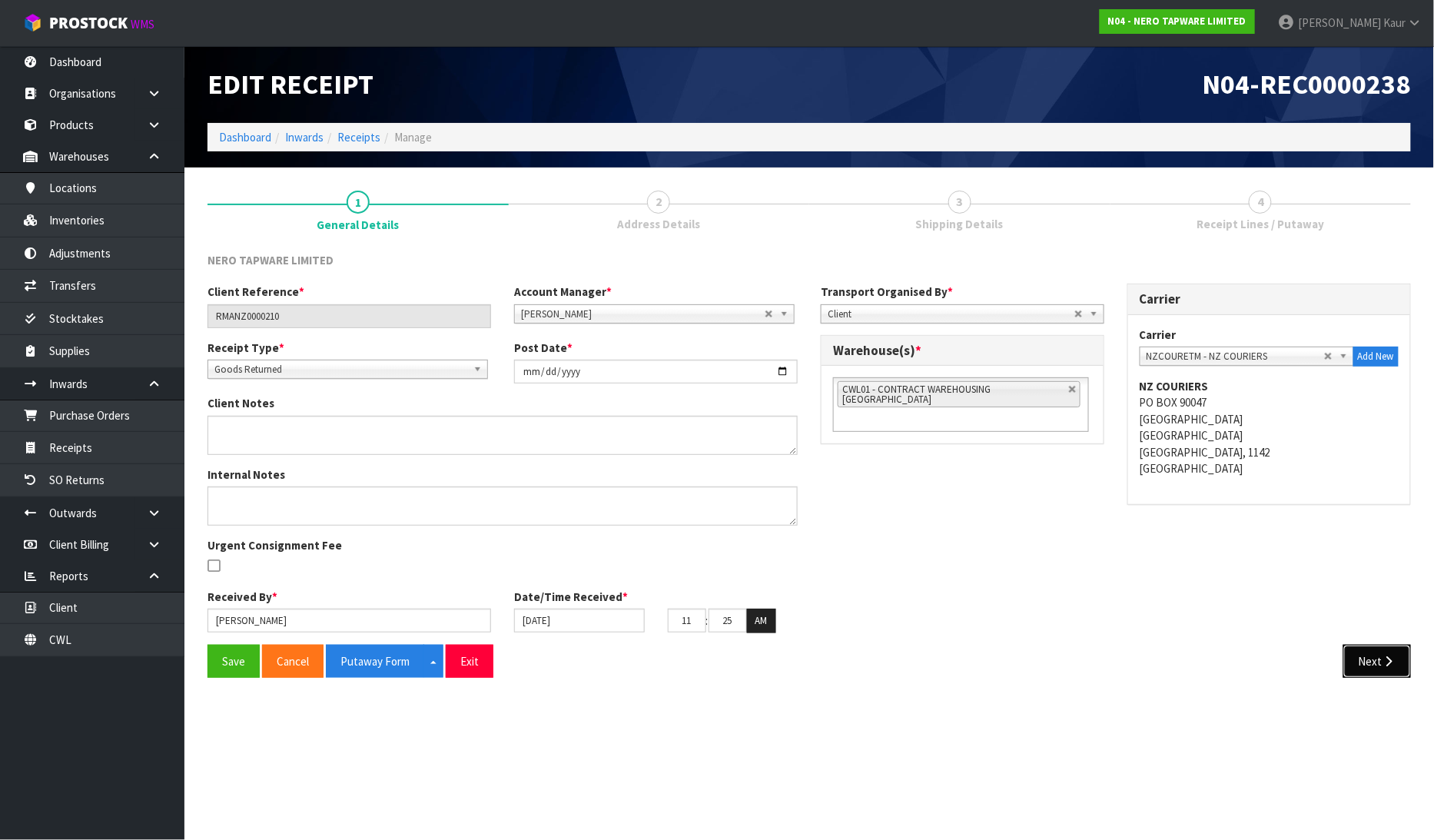
click at [1349, 657] on button "Next" at bounding box center [1378, 661] width 67 height 33
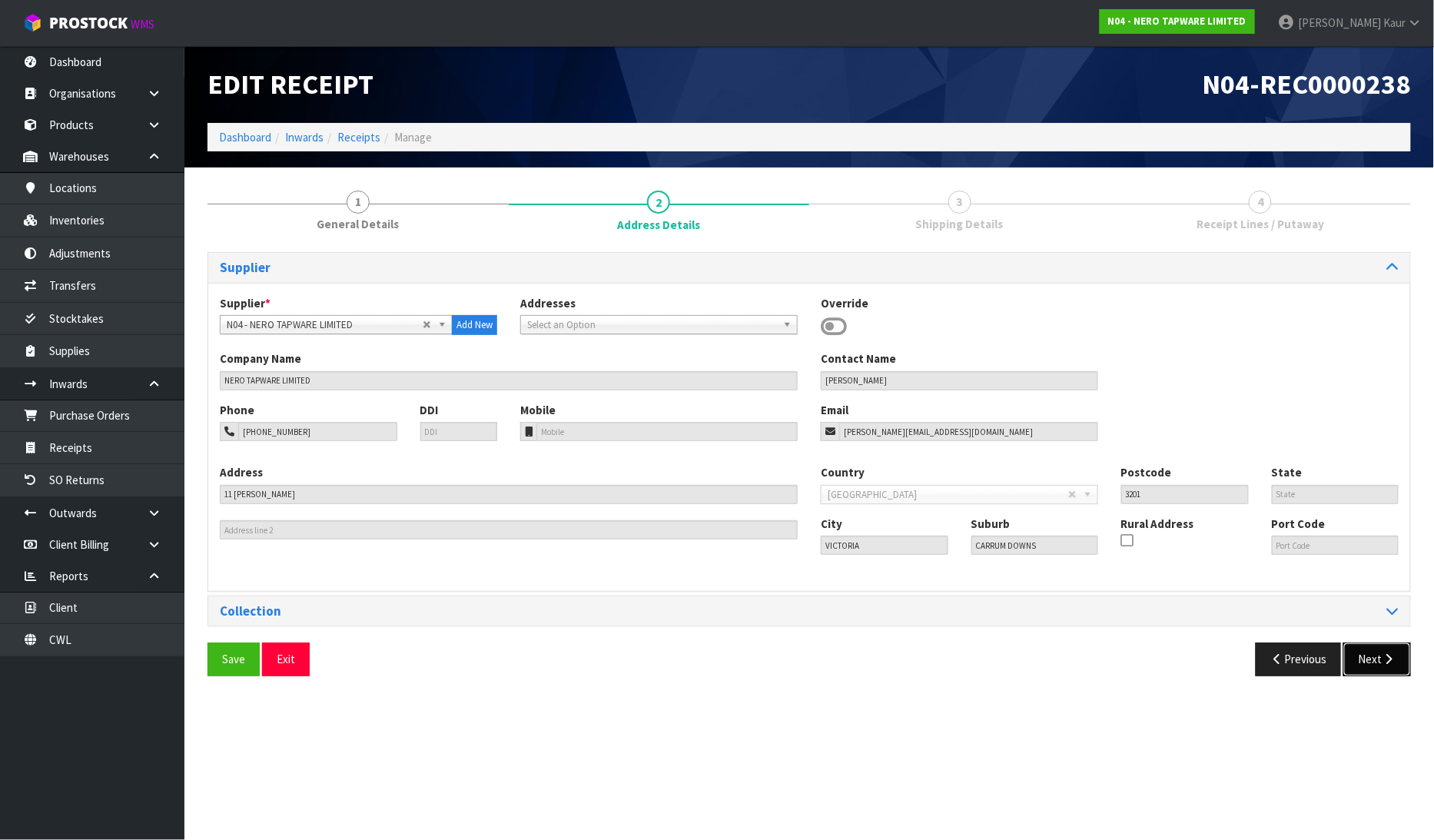
click at [1388, 668] on button "Next" at bounding box center [1378, 659] width 67 height 33
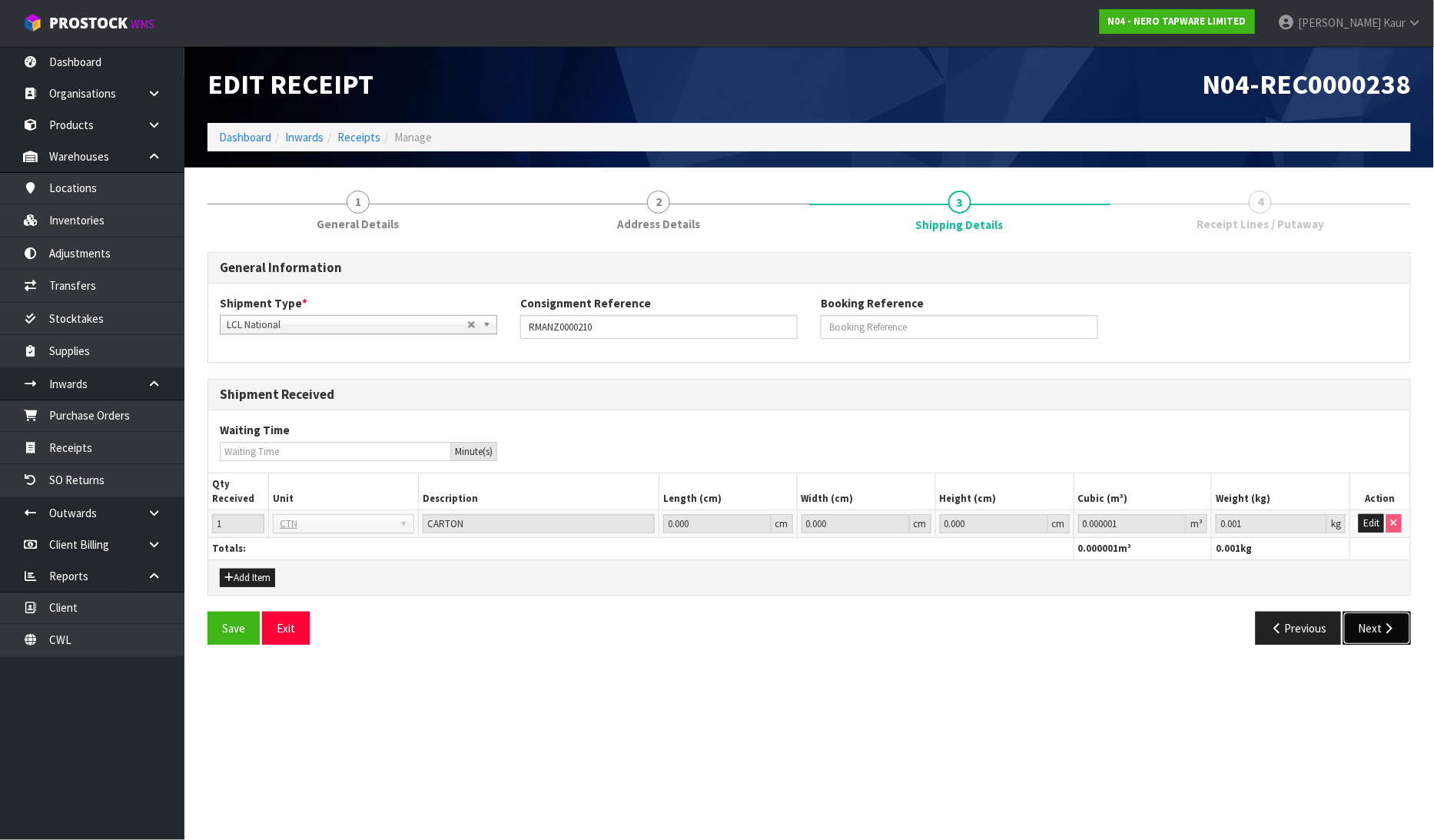
click at [1378, 627] on button "Next" at bounding box center [1378, 628] width 67 height 33
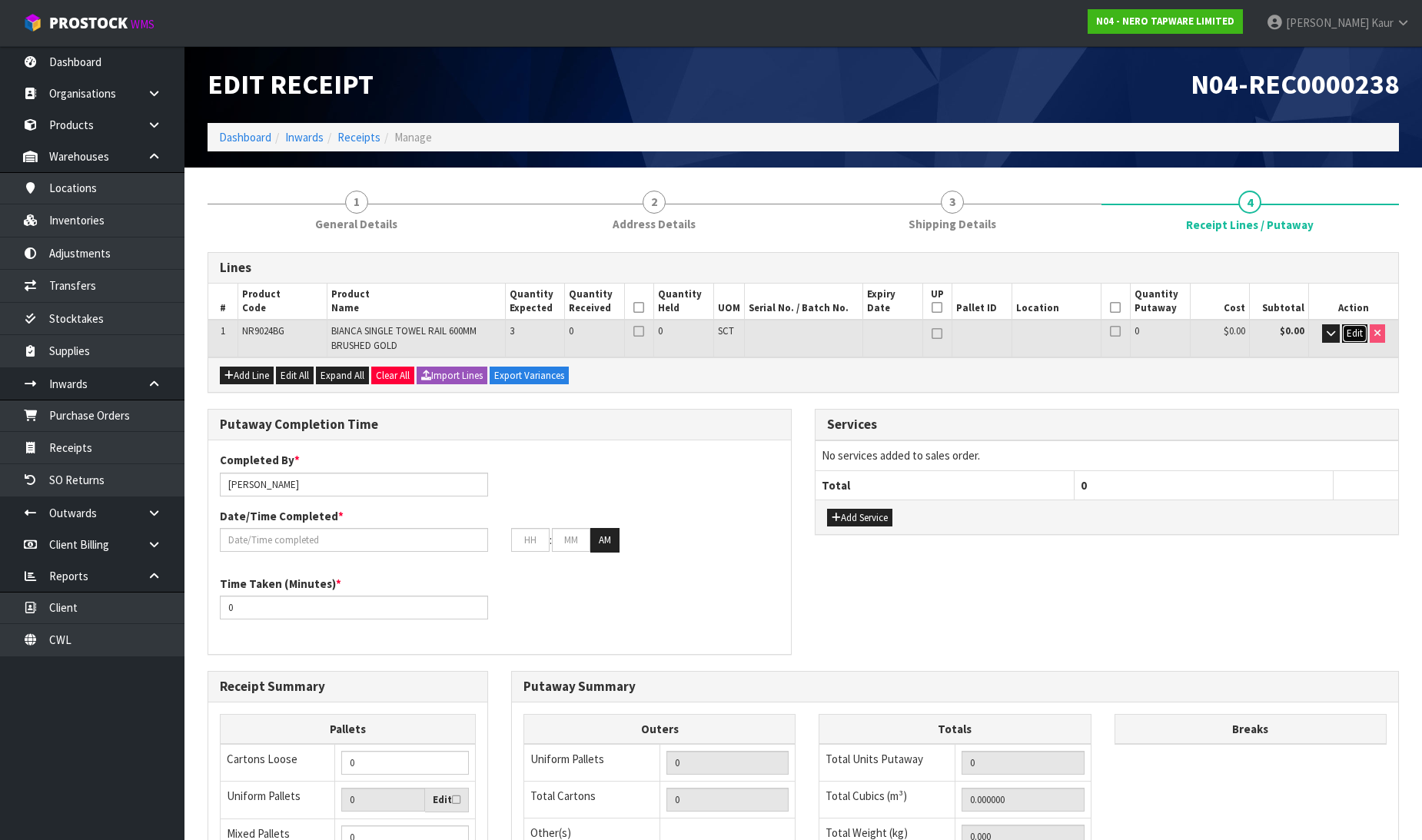
click at [1354, 333] on span "Edit" at bounding box center [1355, 333] width 16 height 13
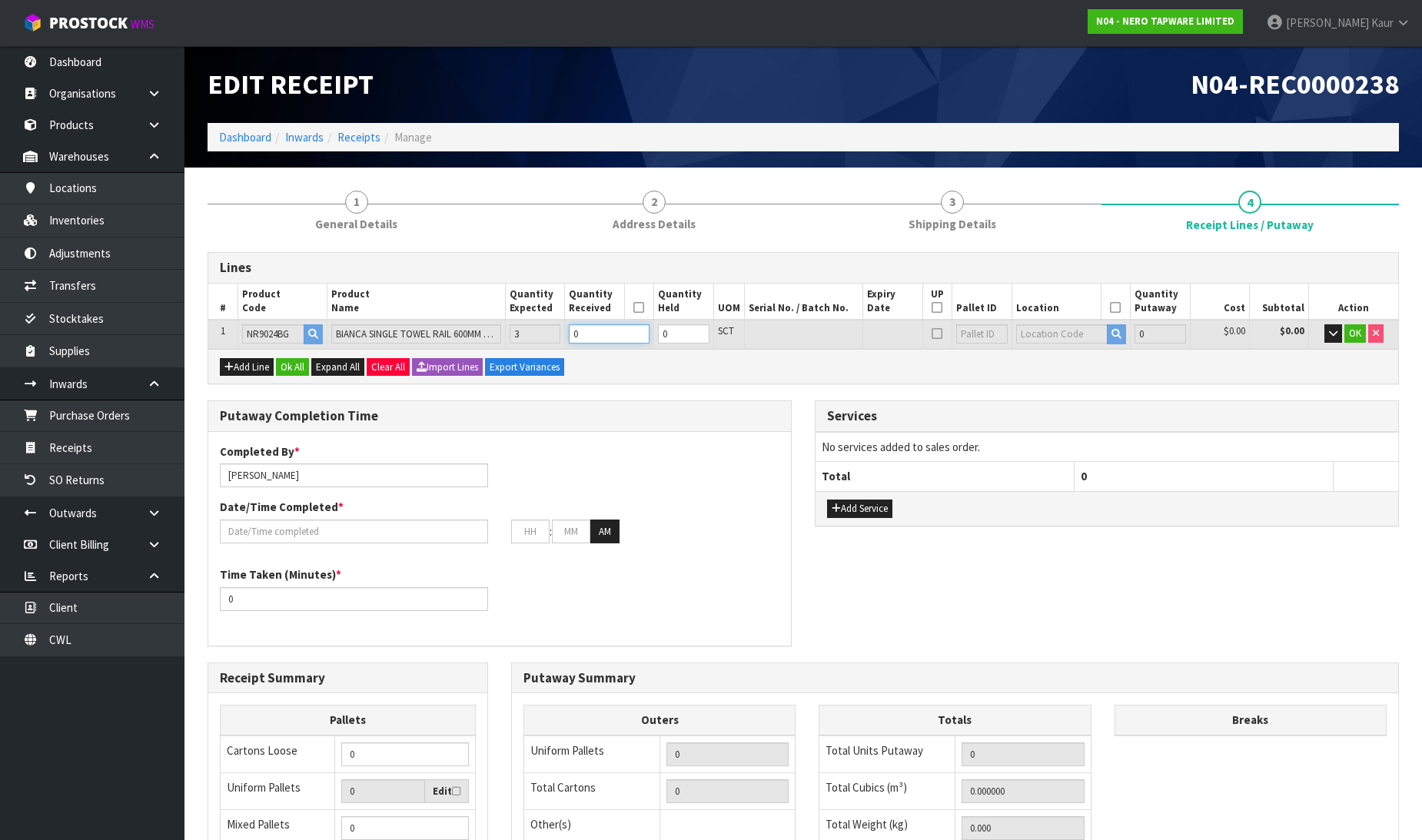
click at [599, 332] on input "0" at bounding box center [609, 333] width 81 height 19
type input "0.008775"
type input "2.22"
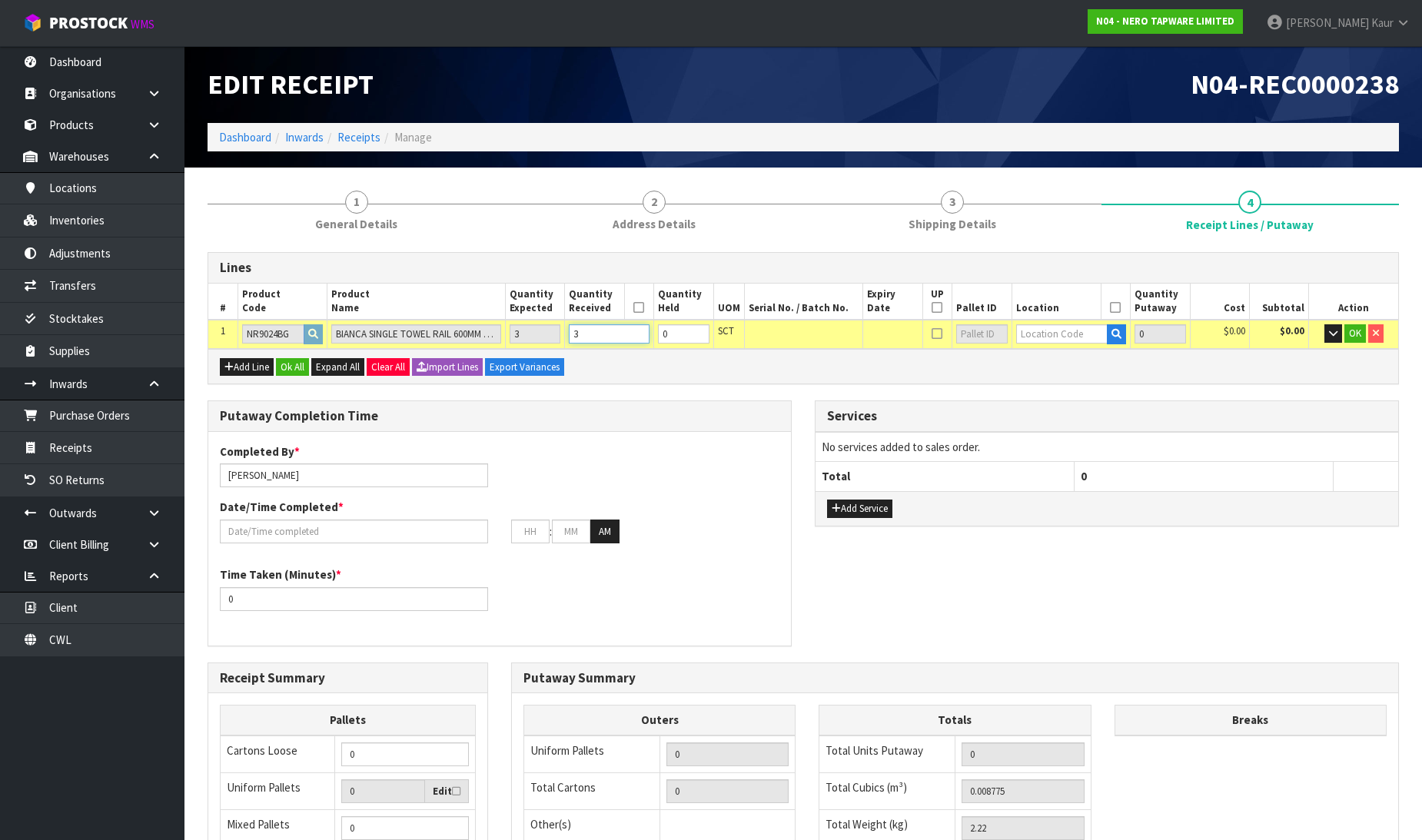
type input "3"
click at [1036, 340] on input "text" at bounding box center [1061, 333] width 92 height 19
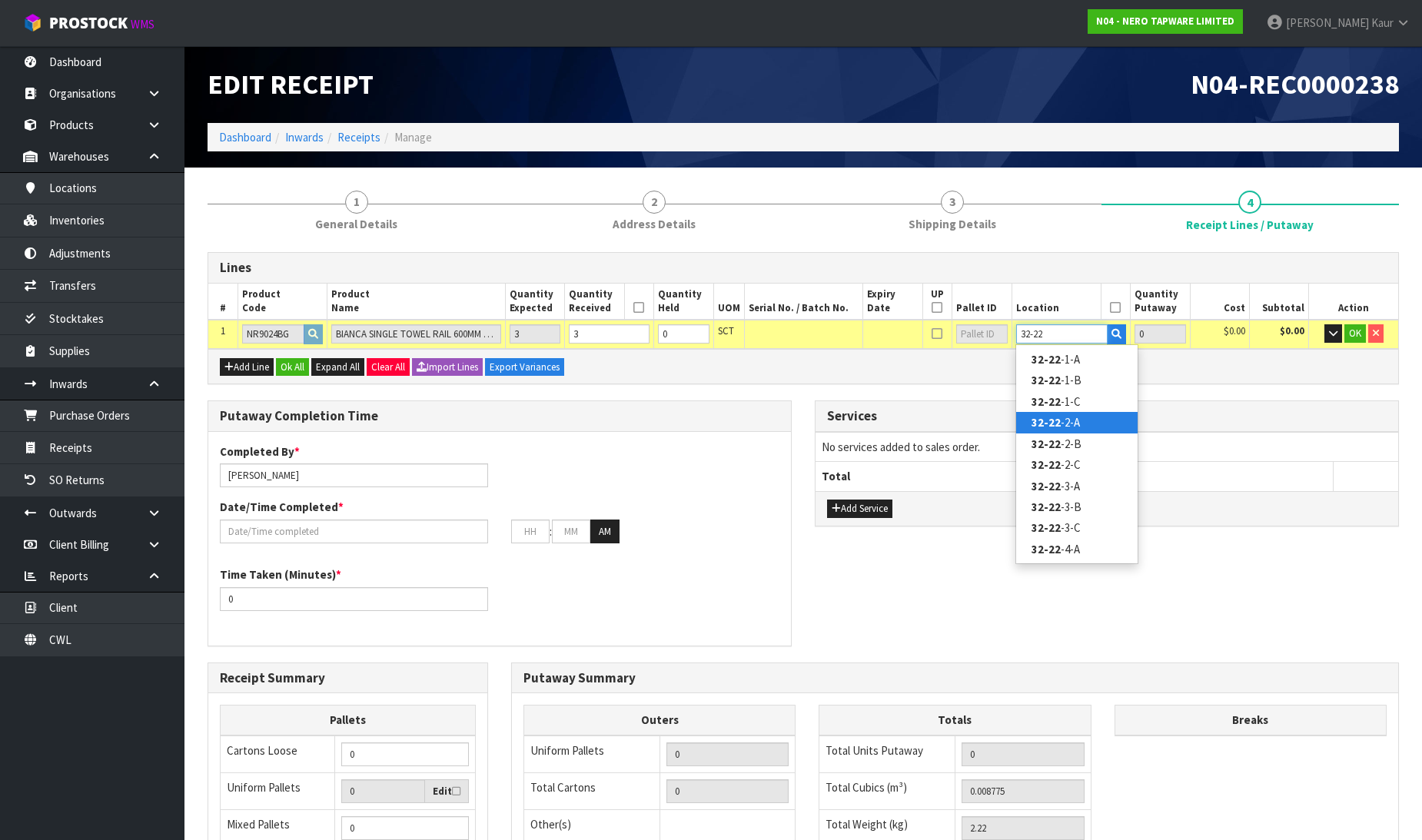
type input "32-22"
click at [1065, 417] on link "32-22 -2-A" at bounding box center [1076, 421] width 121 height 21
type input "3"
type input "32-22-2-A"
type input "3"
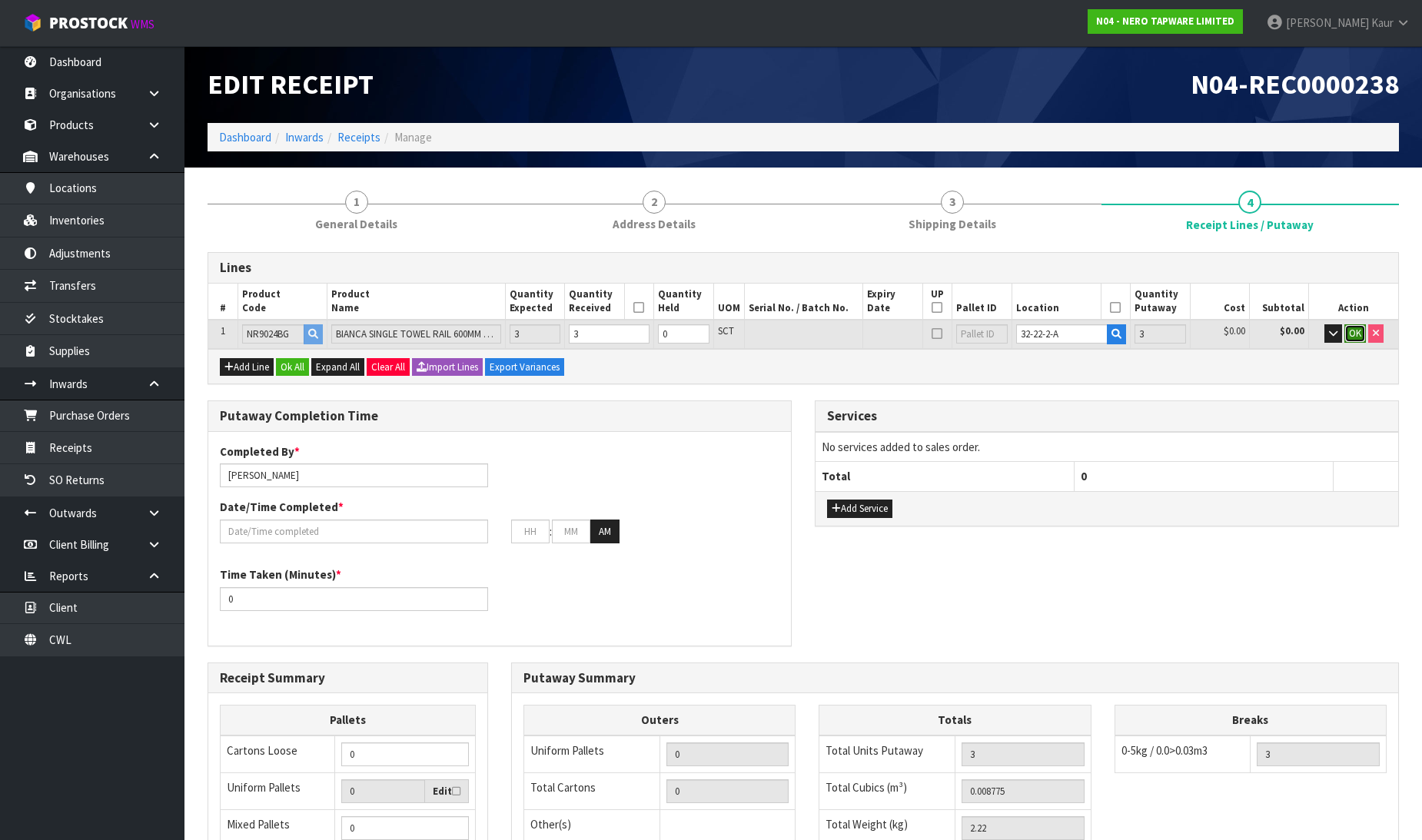
click at [1349, 330] on span "OK" at bounding box center [1355, 333] width 13 height 13
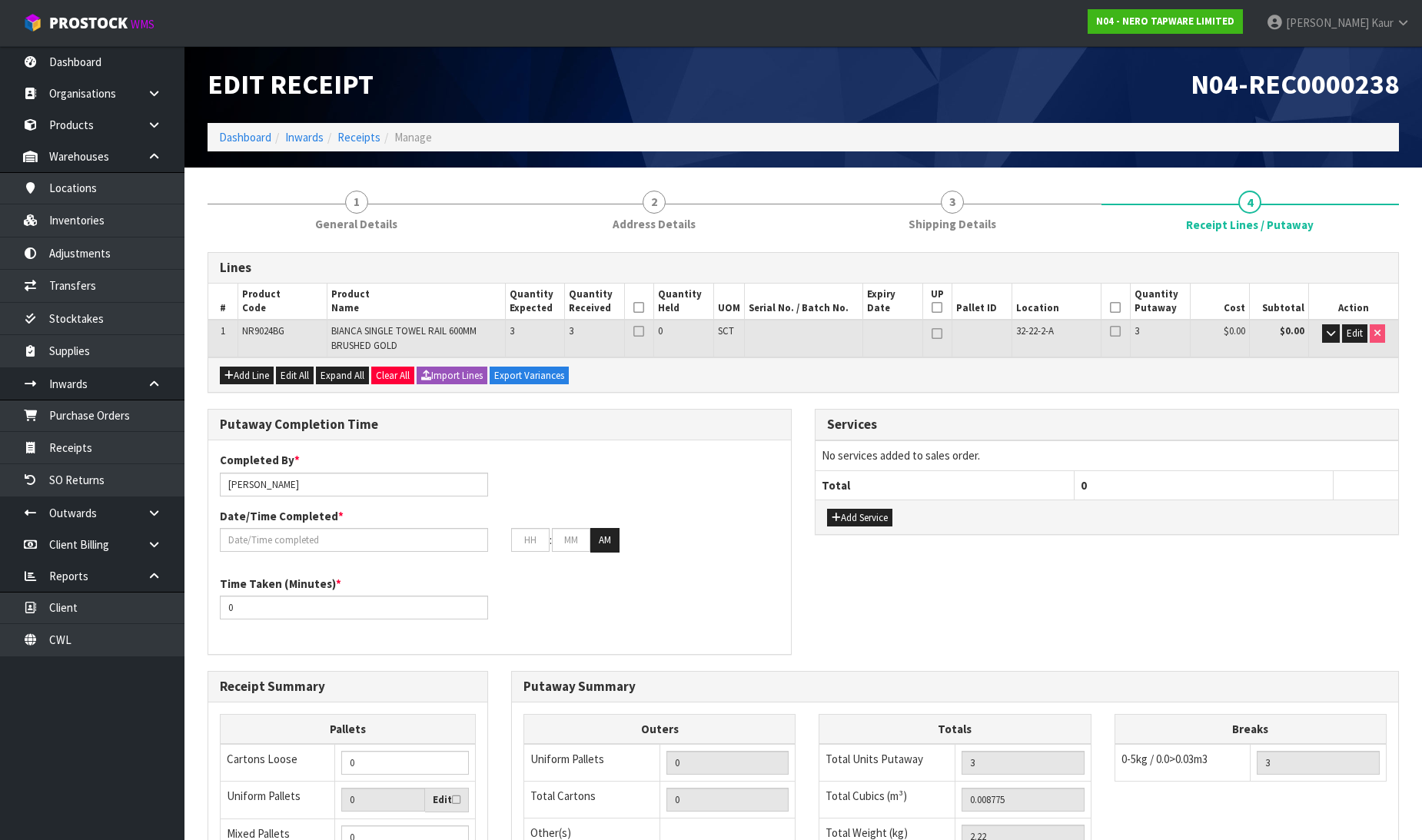
click at [639, 308] on icon at bounding box center [639, 308] width 11 height 1
click at [1117, 308] on icon at bounding box center [1115, 308] width 11 height 1
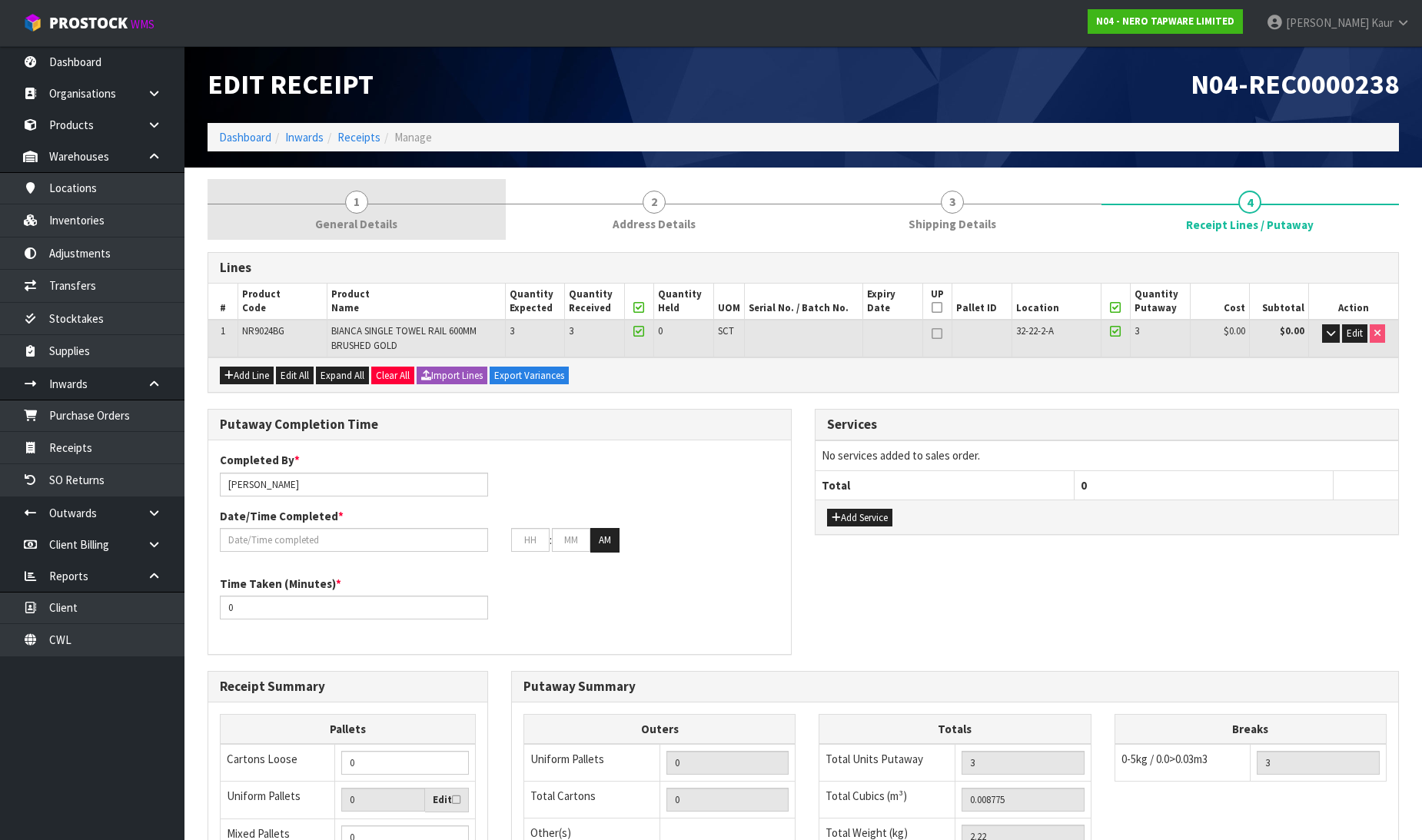
click at [365, 217] on span "General Details" at bounding box center [356, 224] width 82 height 16
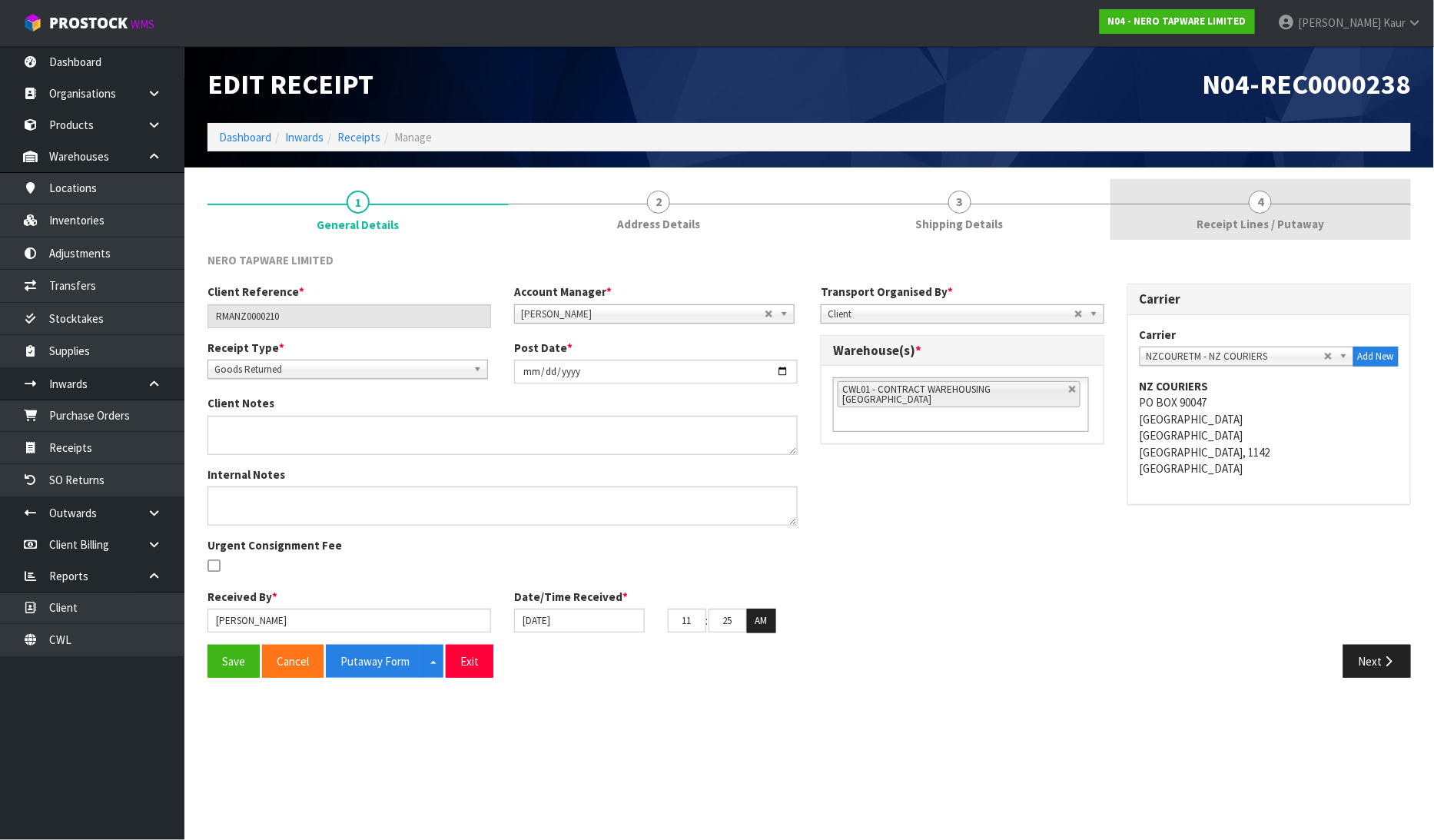
click at [1233, 227] on span "Receipt Lines / Putaway" at bounding box center [1260, 224] width 127 height 16
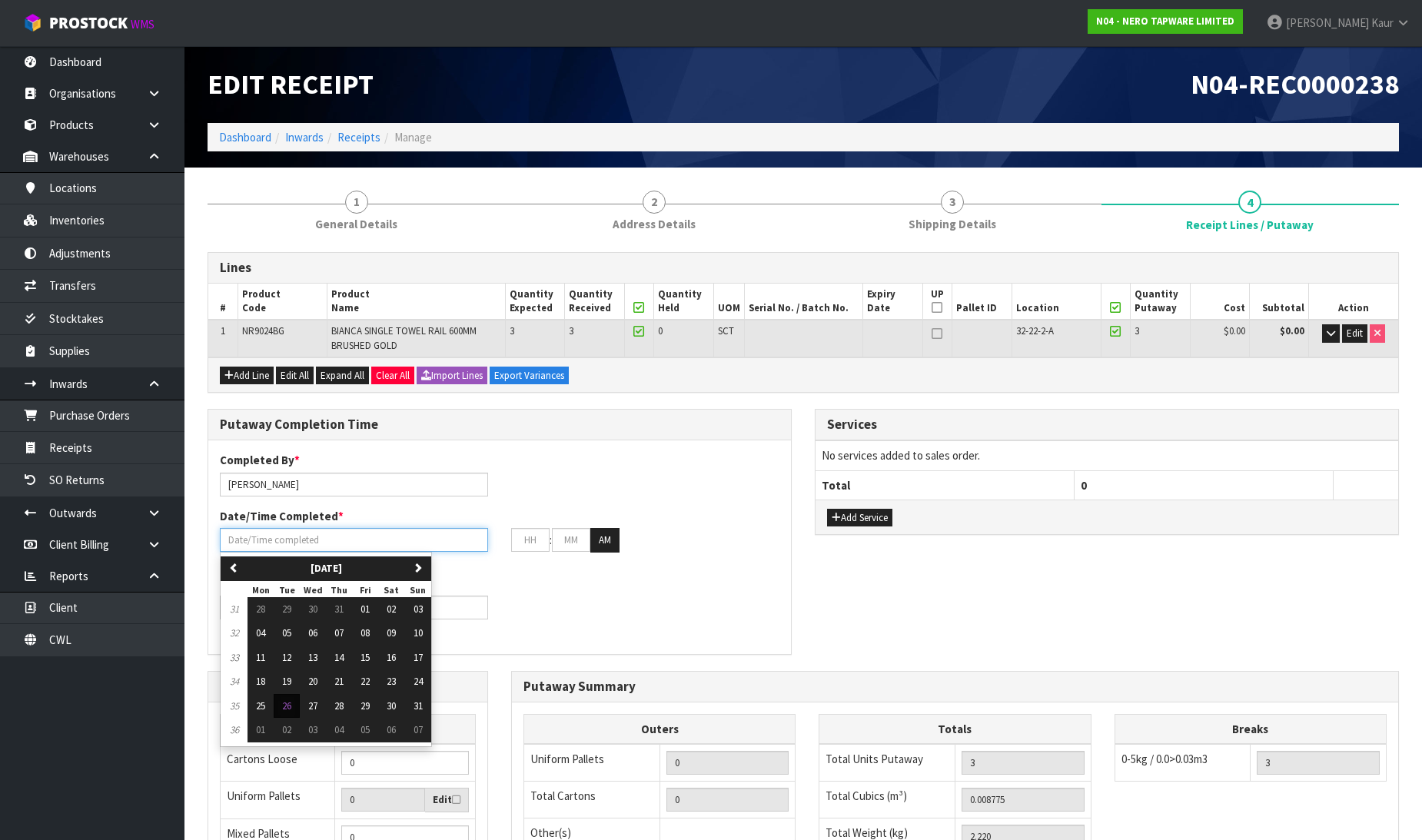
click at [249, 539] on input "text" at bounding box center [353, 540] width 269 height 24
click at [285, 703] on span "26" at bounding box center [287, 705] width 9 height 13
type input "[DATE]"
type input "12"
type input "00"
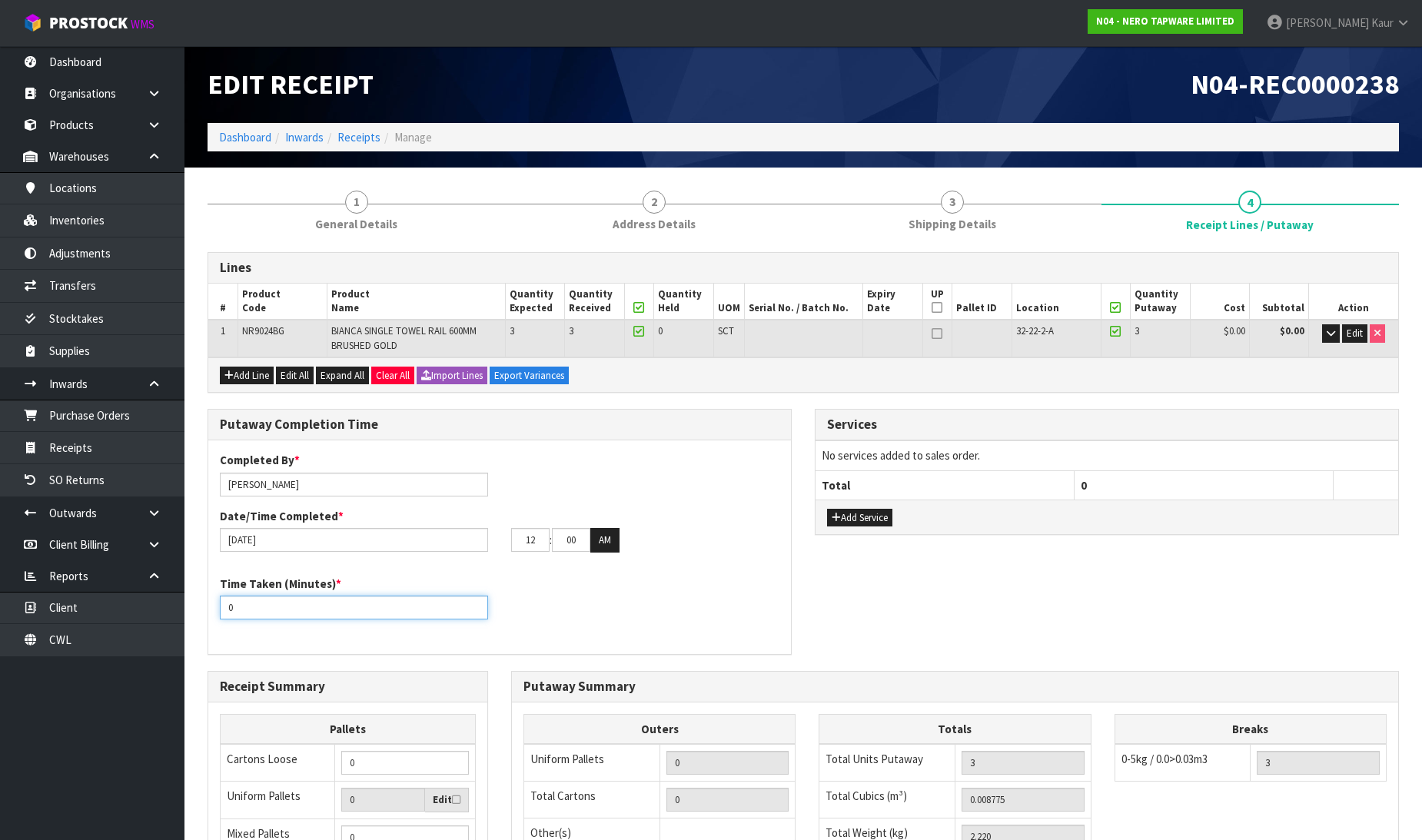
drag, startPoint x: 272, startPoint y: 610, endPoint x: 229, endPoint y: 616, distance: 43.4
click at [229, 616] on input "0" at bounding box center [353, 607] width 269 height 24
type input "10"
drag, startPoint x: 543, startPoint y: 541, endPoint x: 497, endPoint y: 541, distance: 46.0
click at [497, 541] on div "[DATE] 12 : 00 : 00 AM" at bounding box center [500, 540] width 583 height 25
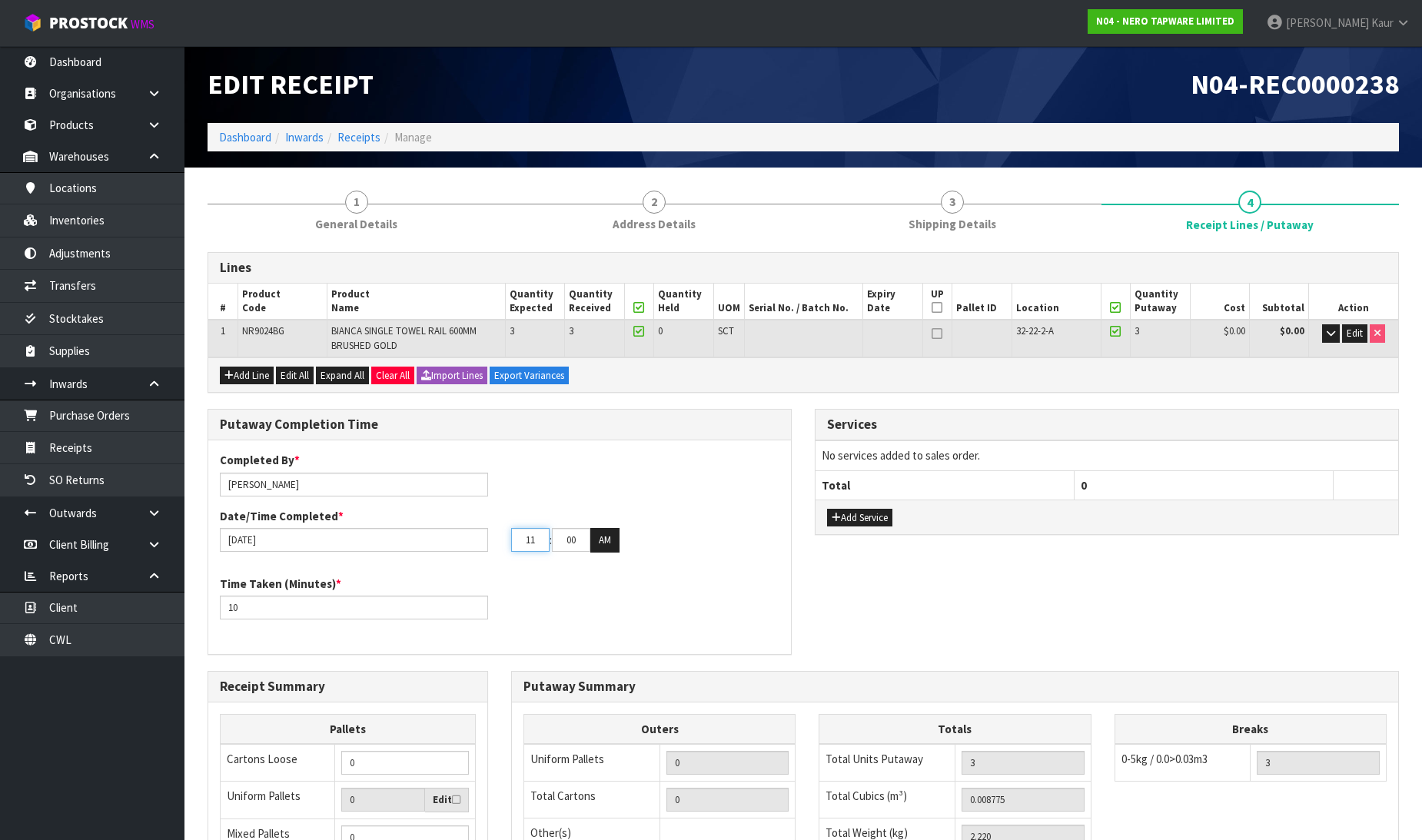
type input "11"
drag, startPoint x: 581, startPoint y: 535, endPoint x: 505, endPoint y: 535, distance: 76.0
click at [505, 535] on div "11 : 00 : 00 AM" at bounding box center [645, 540] width 291 height 25
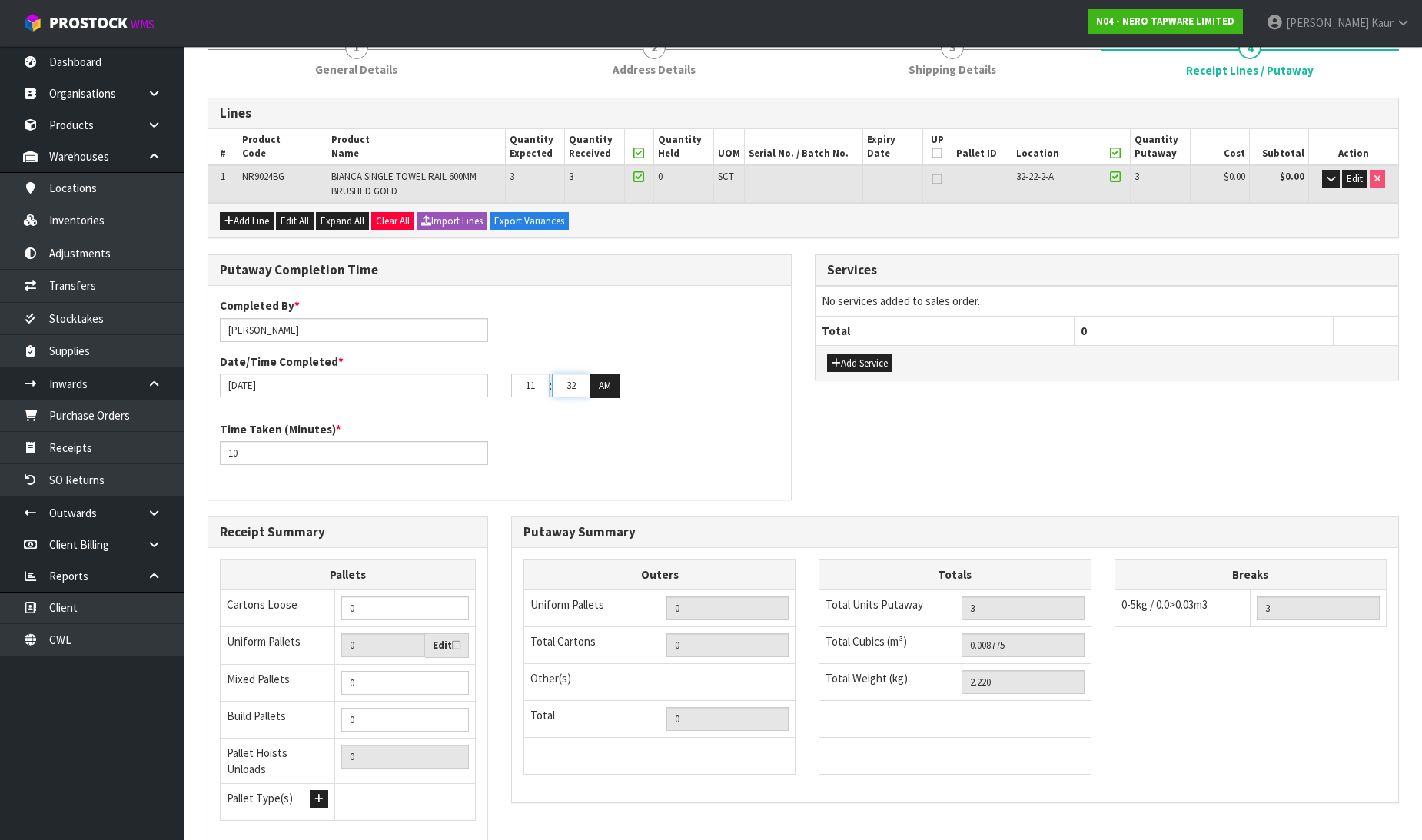
scroll to position [262, 0]
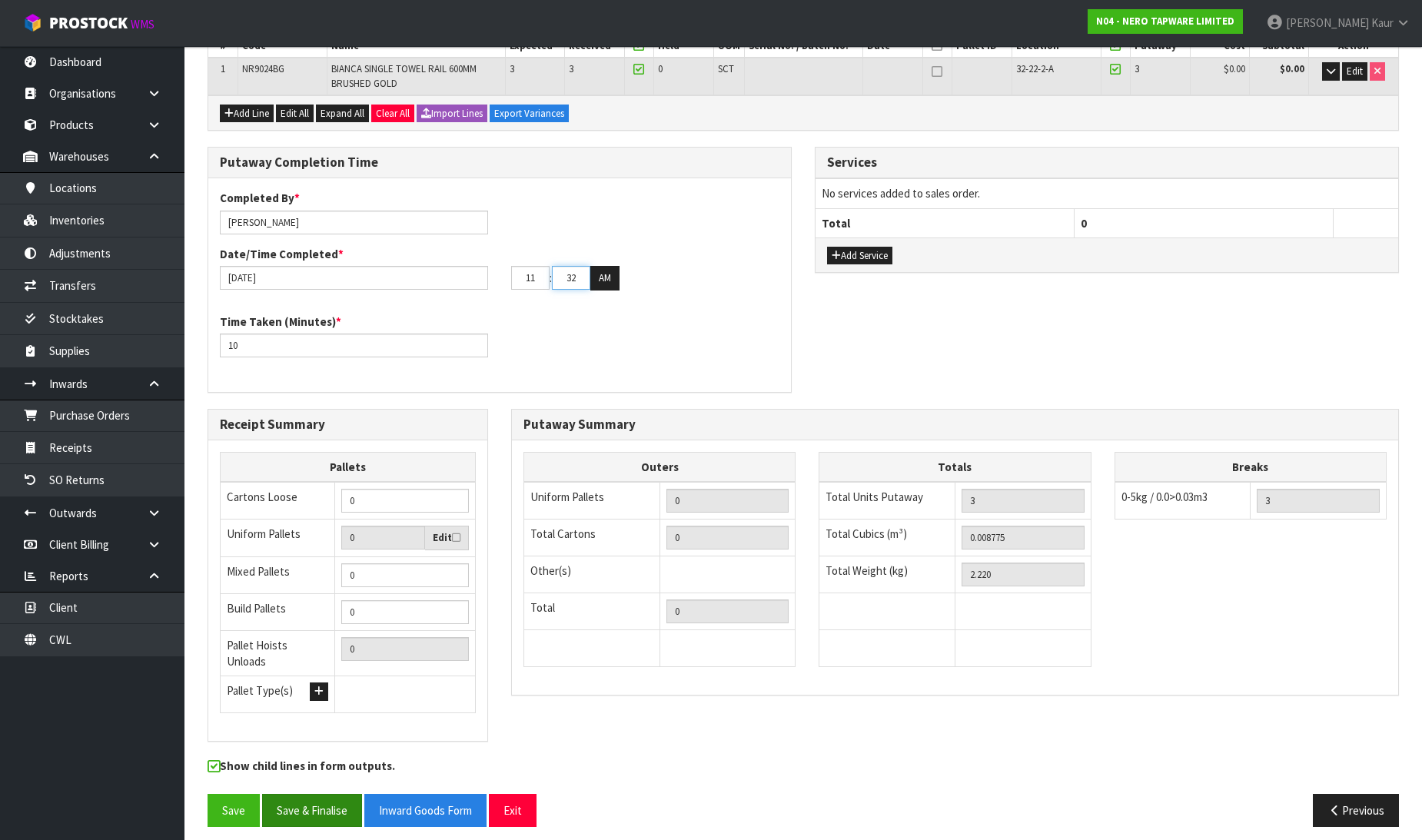
type input "32"
click at [305, 794] on button "Save & Finalise" at bounding box center [312, 810] width 100 height 33
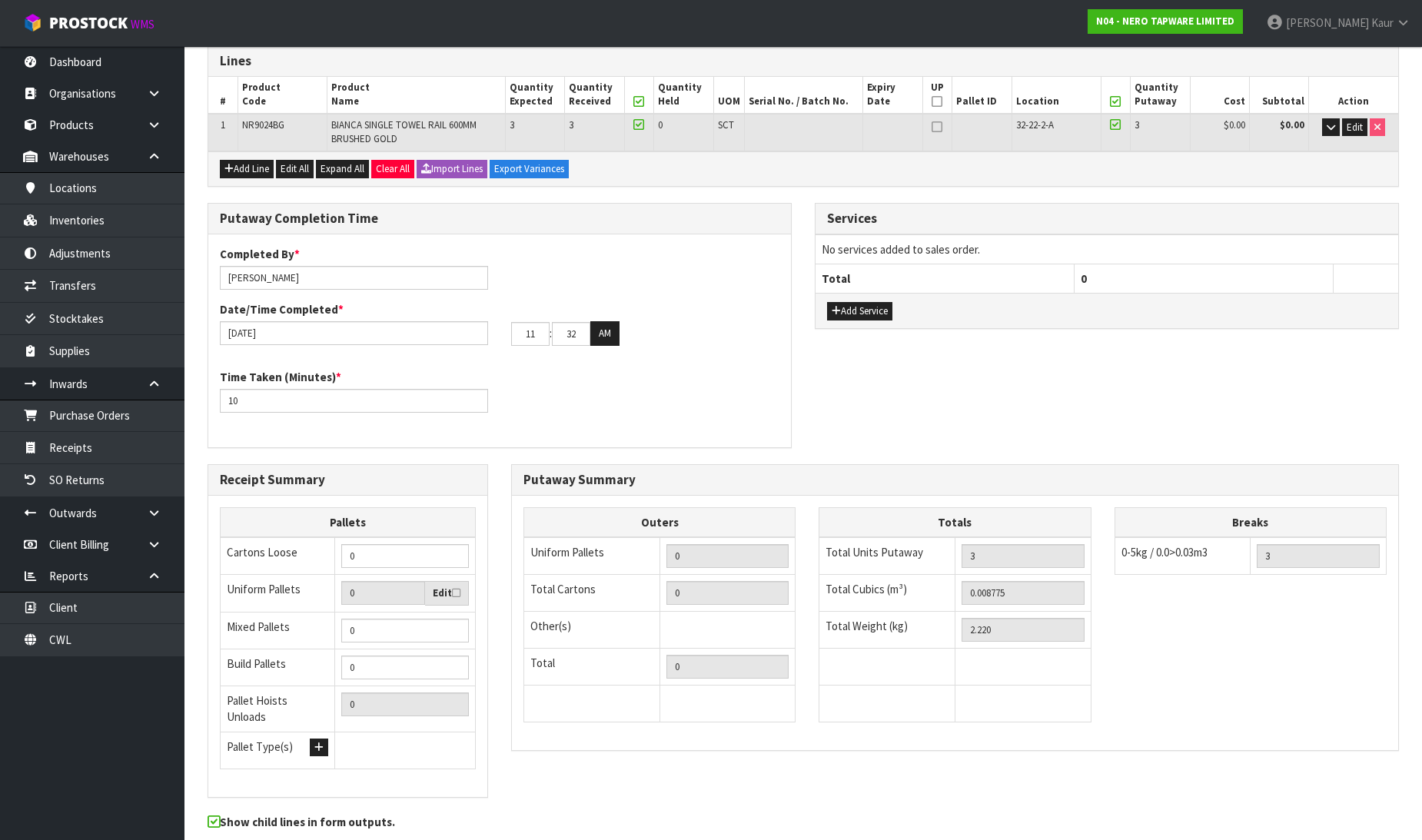
scroll to position [0, 0]
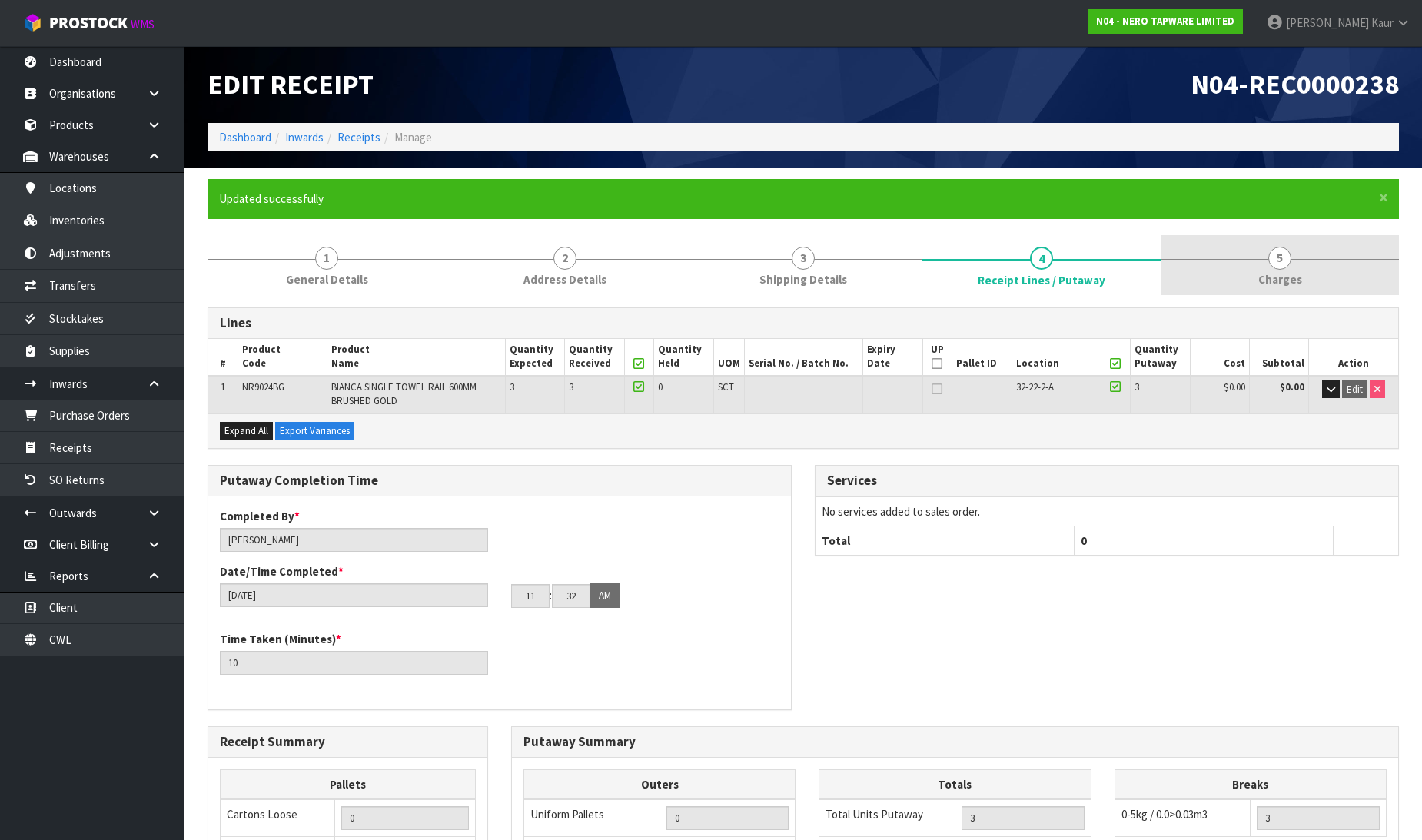
click at [1288, 272] on span "Charges" at bounding box center [1280, 279] width 44 height 16
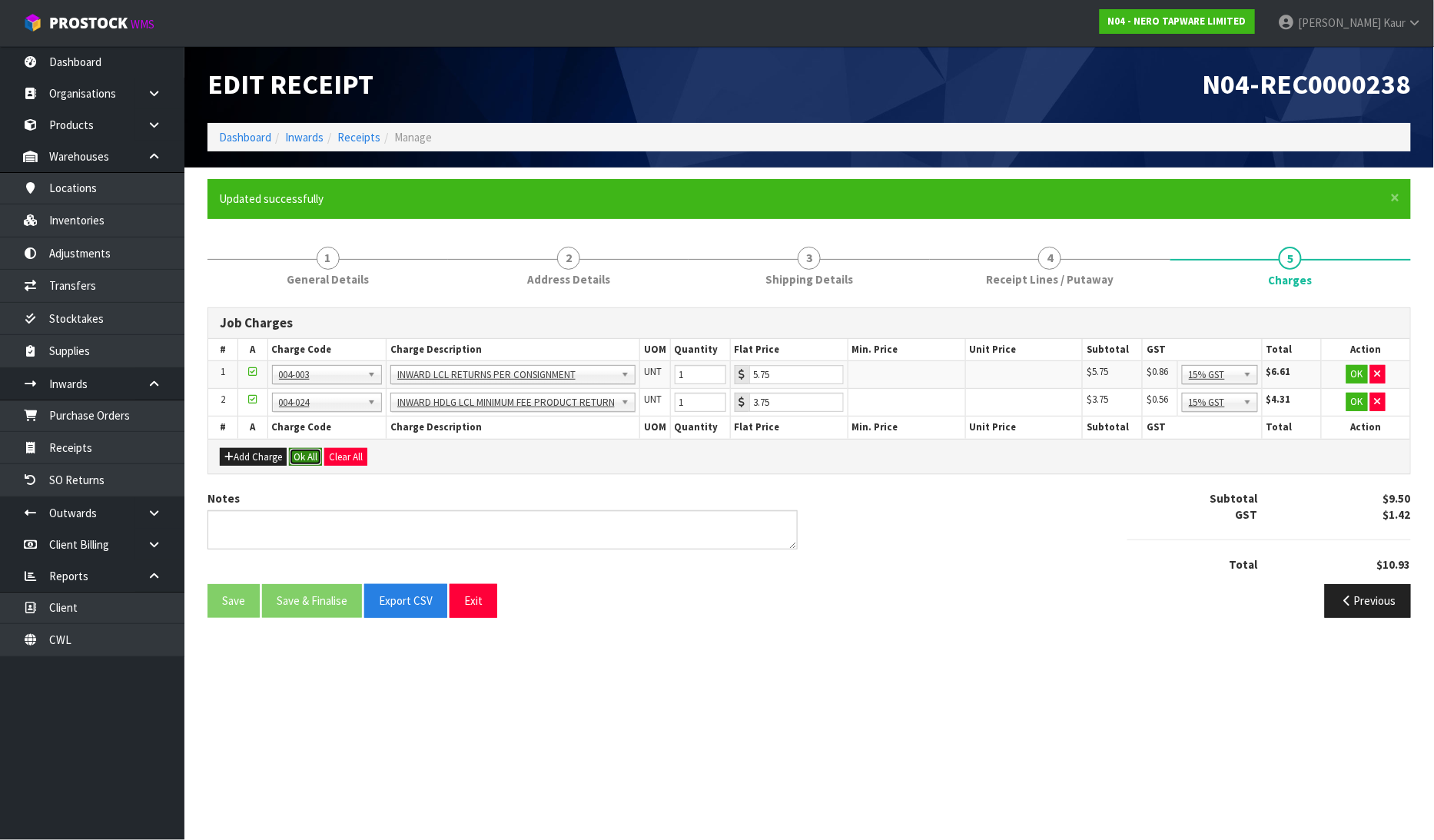
click at [313, 450] on button "Ok All" at bounding box center [305, 457] width 33 height 18
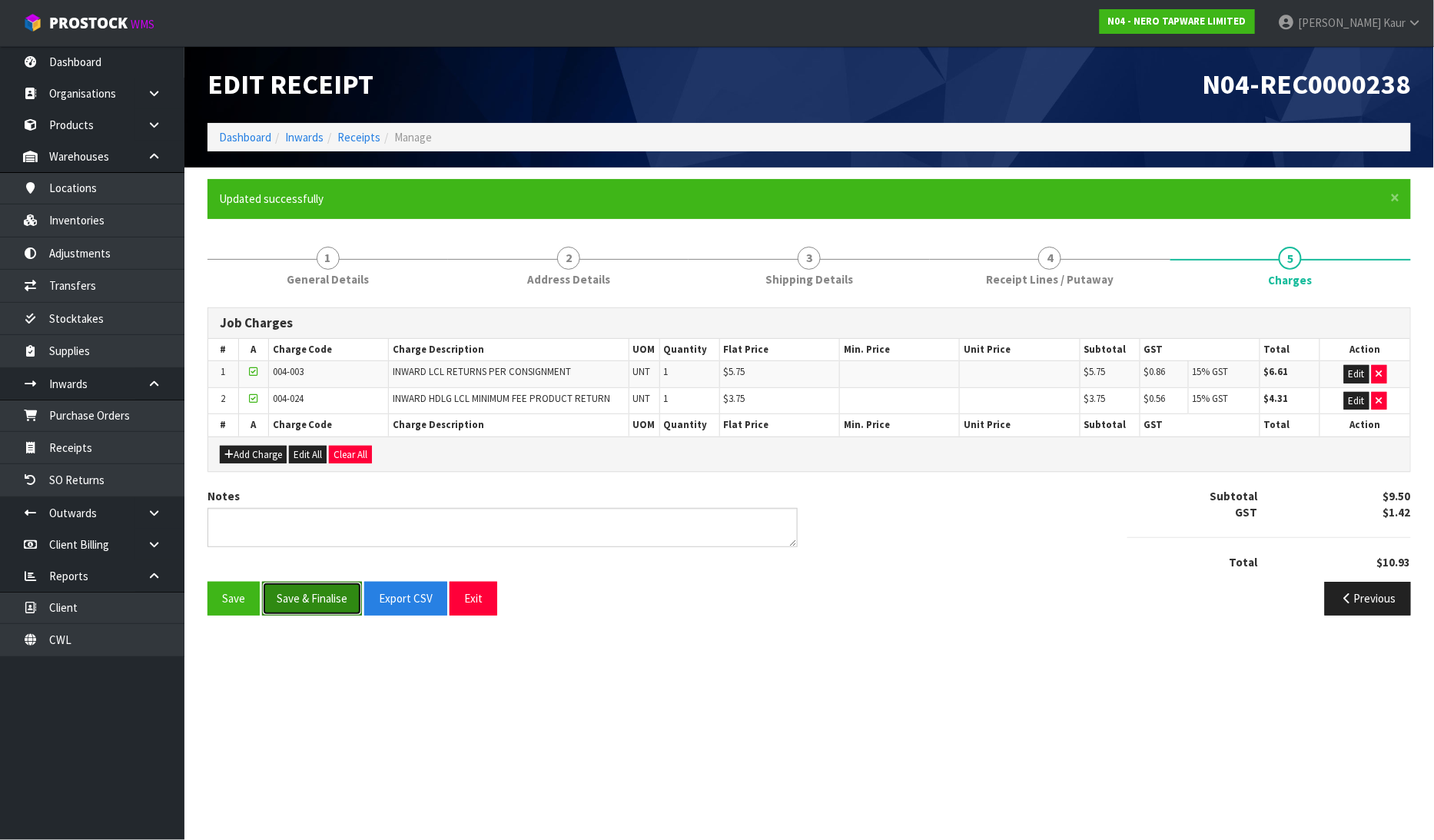
click at [320, 601] on button "Save & Finalise" at bounding box center [312, 598] width 100 height 33
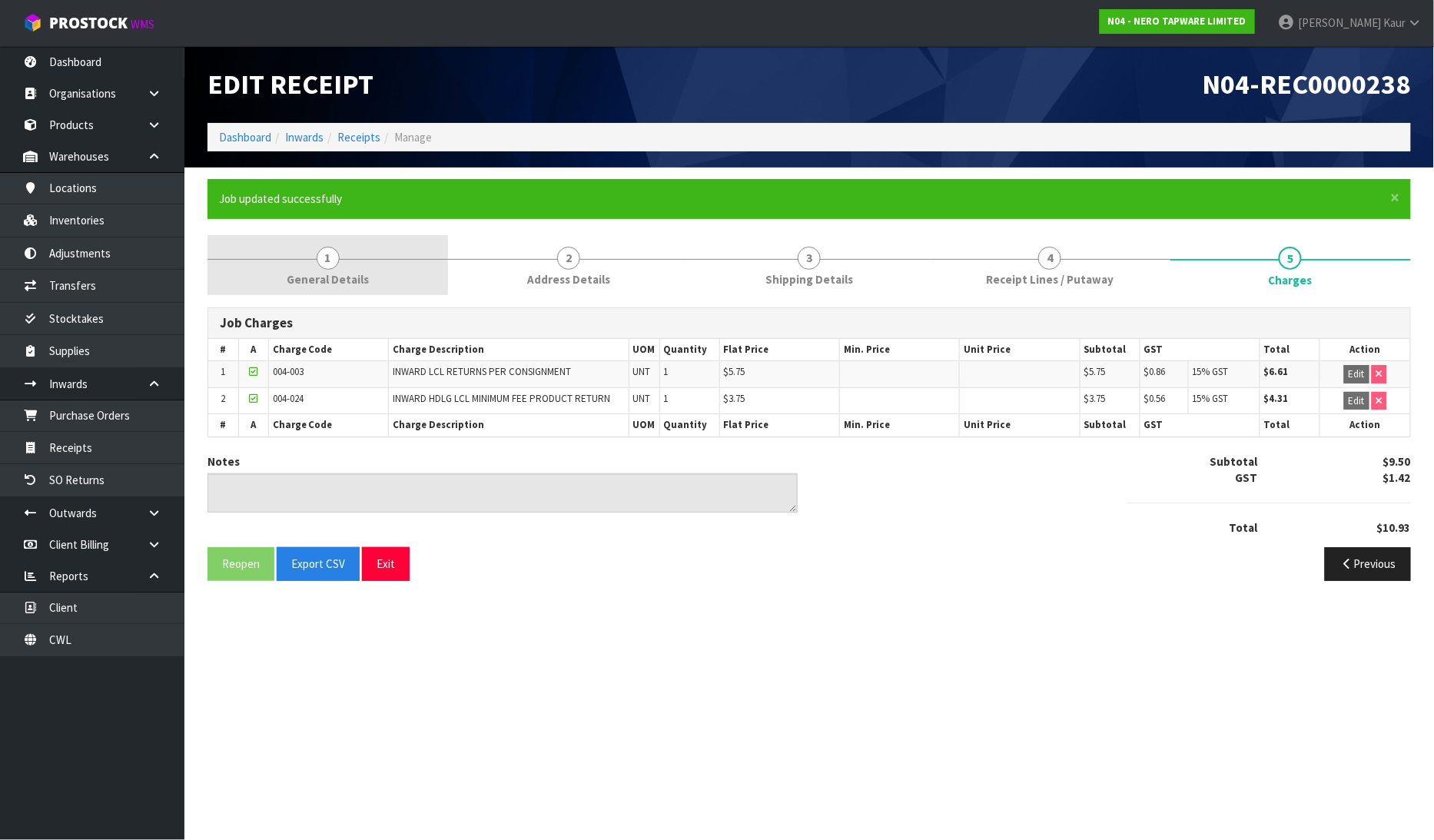
click at [338, 269] on link "1 General Details" at bounding box center [328, 265] width 240 height 61
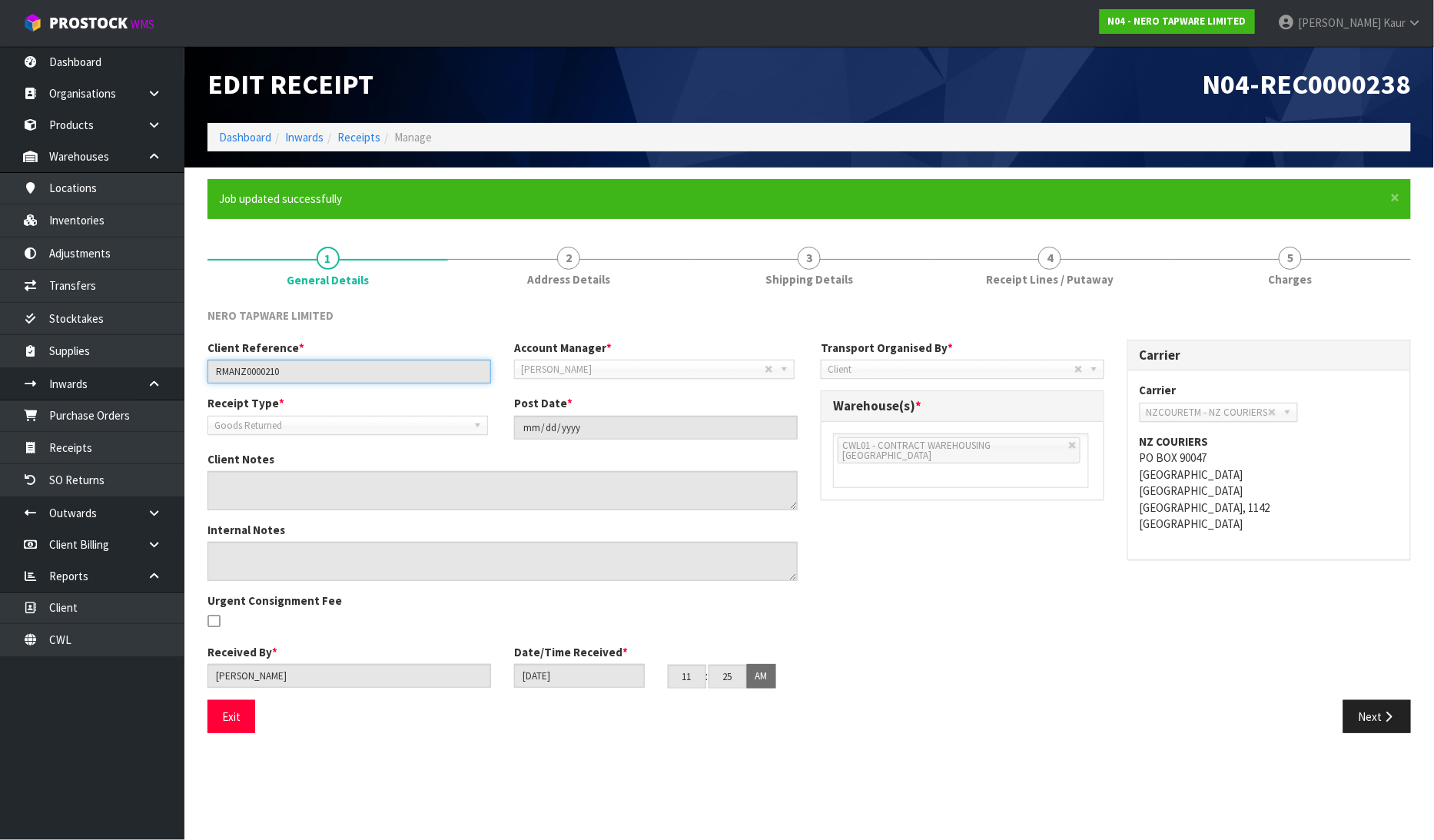
drag, startPoint x: 301, startPoint y: 369, endPoint x: 196, endPoint y: 359, distance: 105.5
click at [196, 359] on div "Client Reference * RMANZ0000210" at bounding box center [349, 361] width 307 height 44
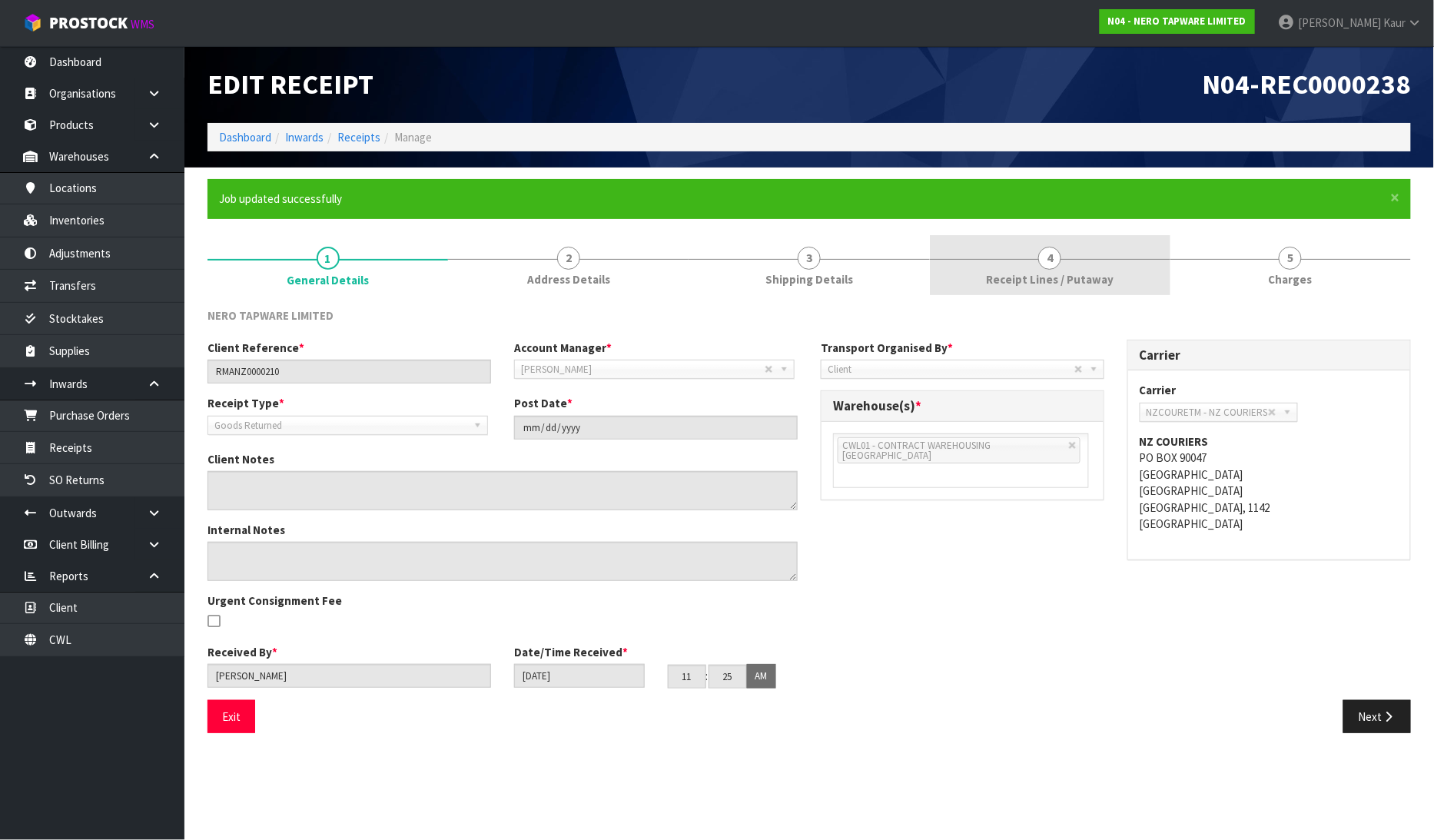
click at [971, 275] on link "4 Receipt Lines / Putaway" at bounding box center [1050, 265] width 240 height 61
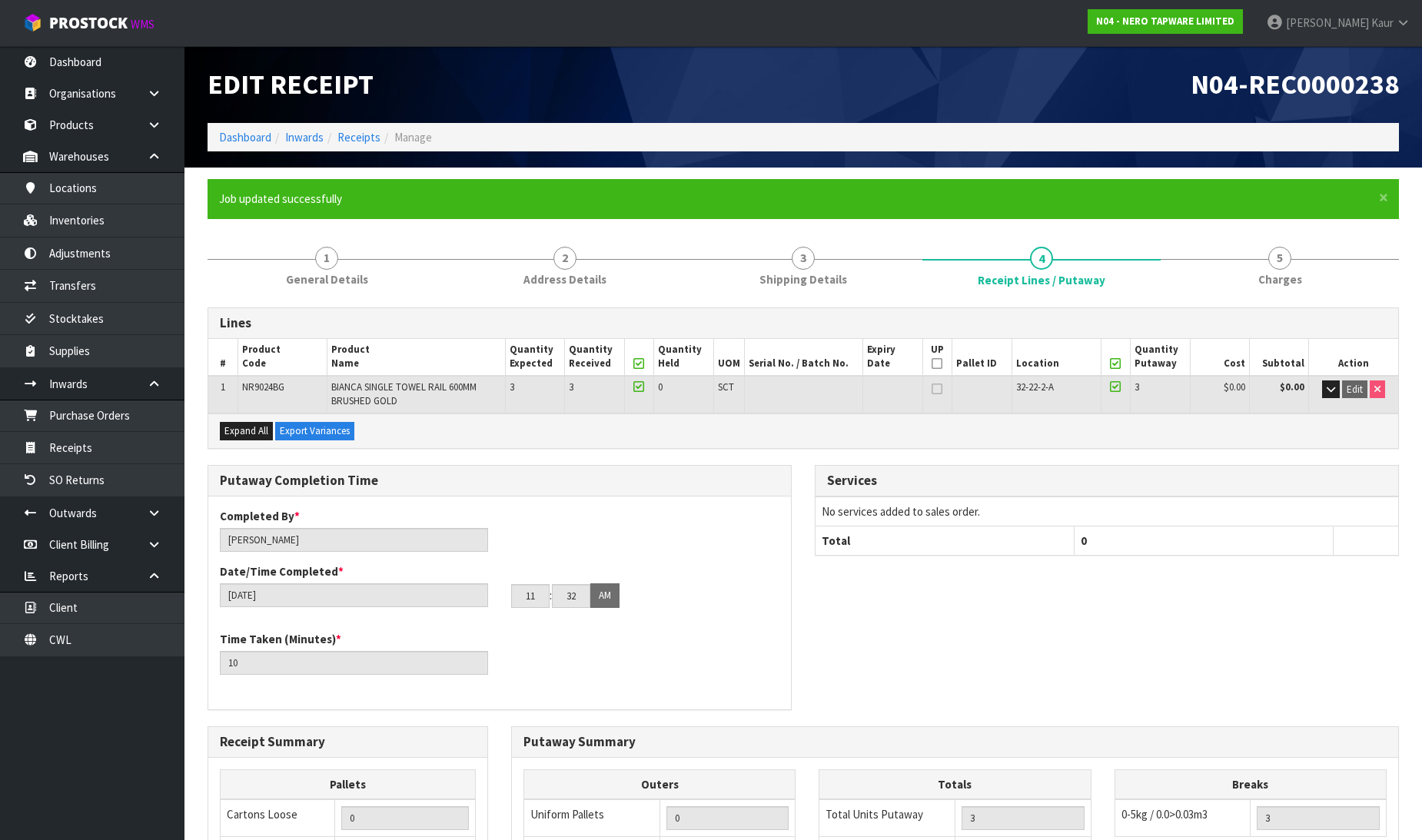
scroll to position [318, 0]
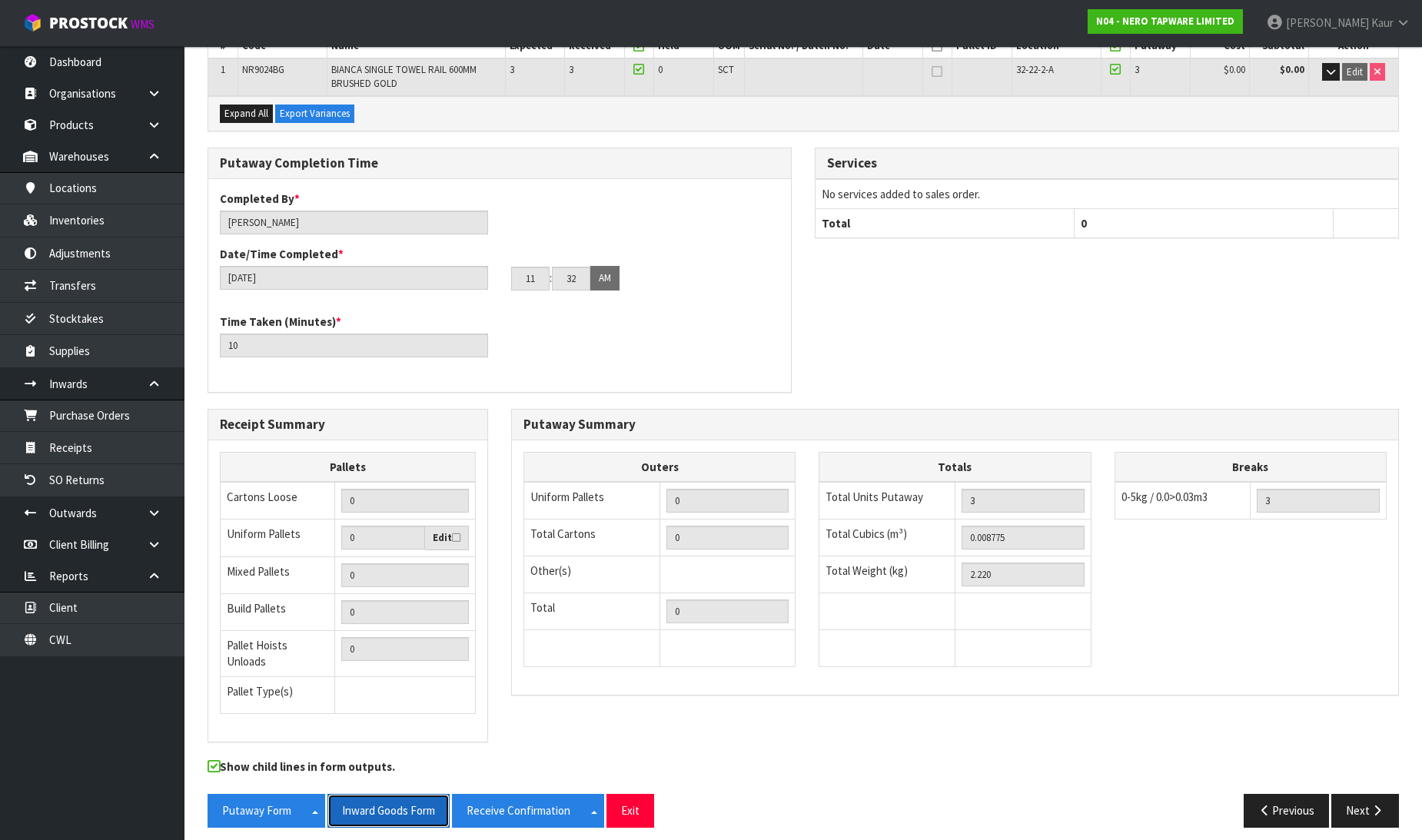
click at [397, 794] on button "Inward Goods Form" at bounding box center [389, 810] width 122 height 33
click at [117, 72] on link "Dashboard" at bounding box center [92, 62] width 185 height 32
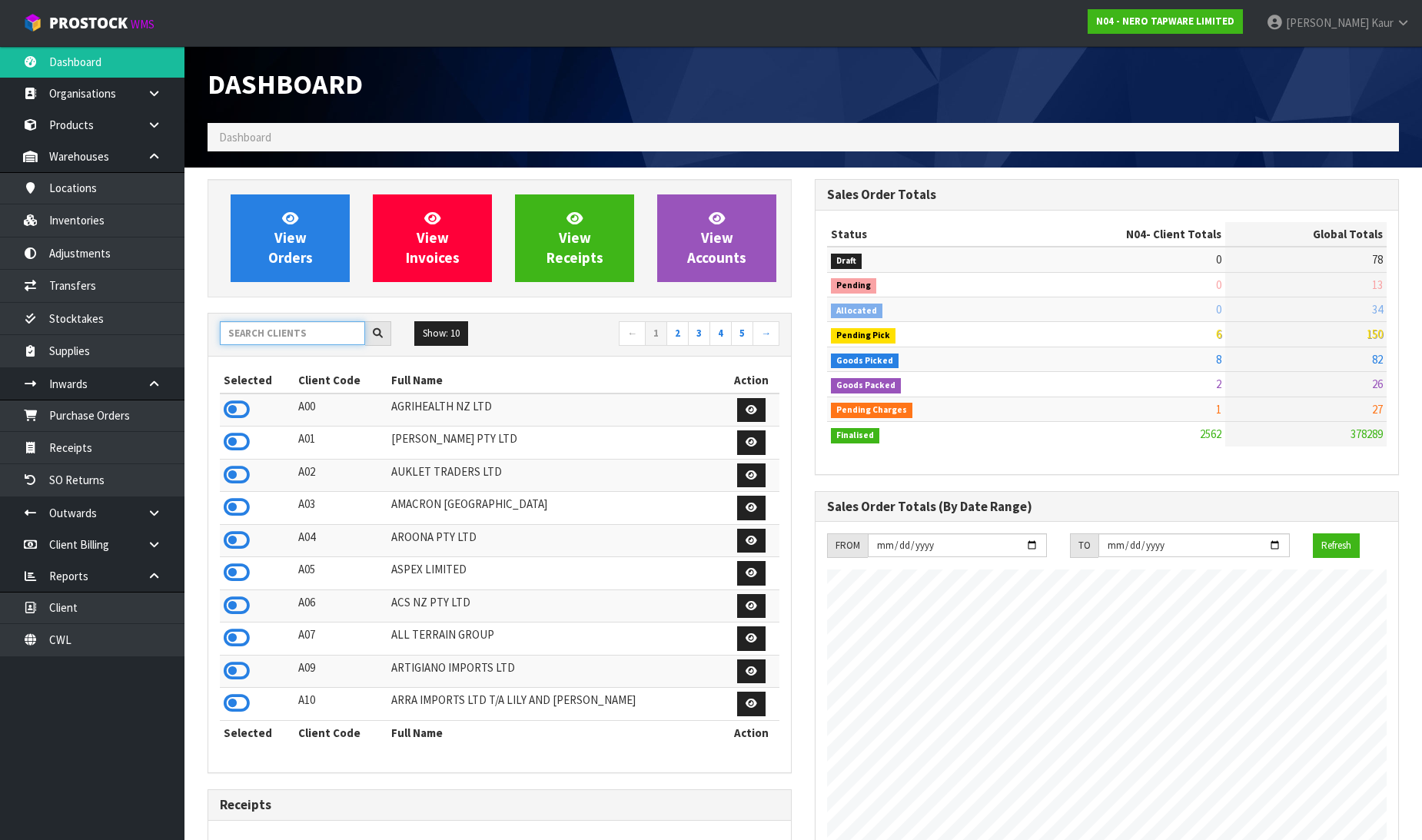
click at [256, 330] on input "text" at bounding box center [292, 333] width 146 height 24
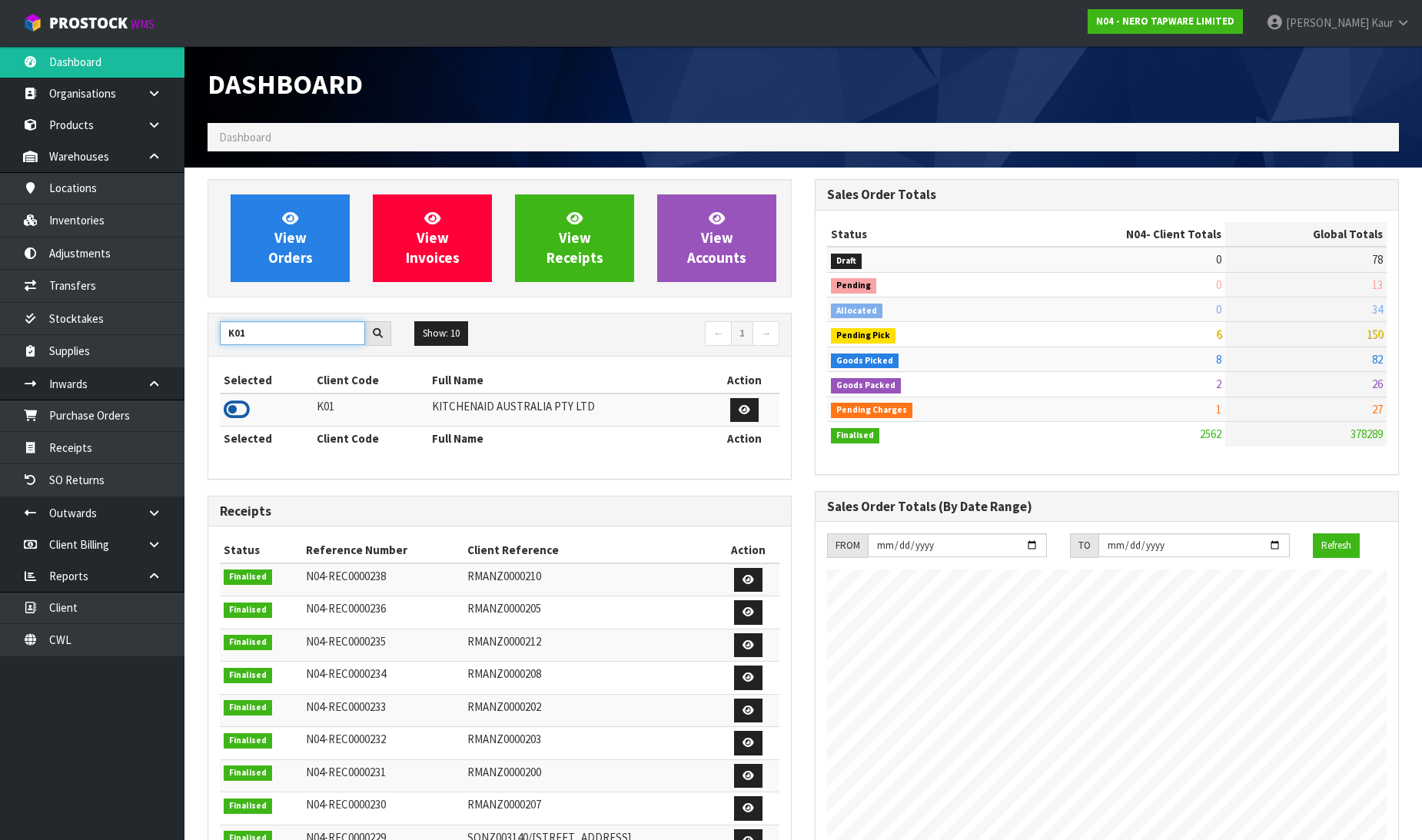
type input "K01"
drag, startPoint x: 225, startPoint y: 408, endPoint x: 202, endPoint y: 416, distance: 24.4
click at [225, 409] on icon at bounding box center [237, 409] width 26 height 23
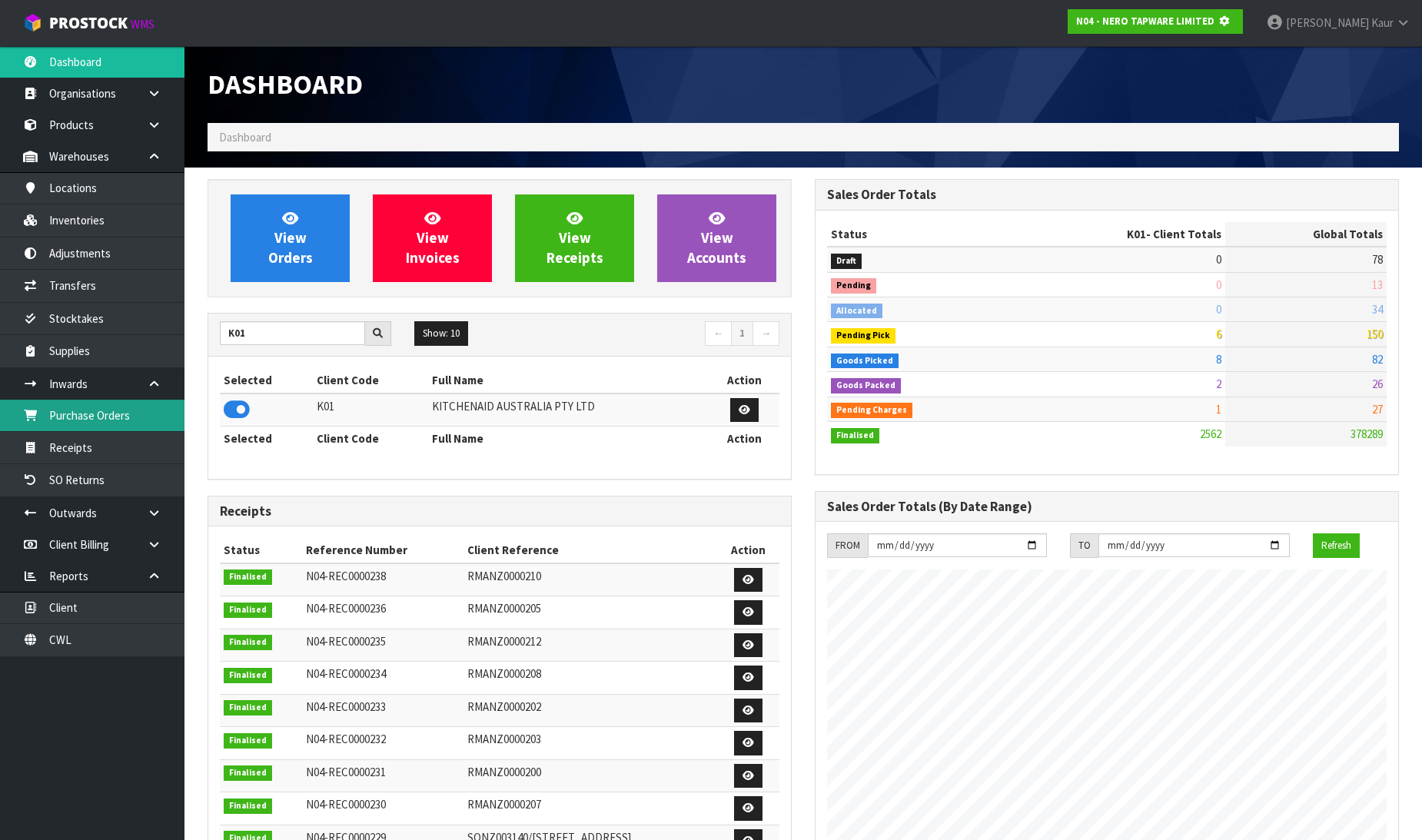
scroll to position [767256, 767856]
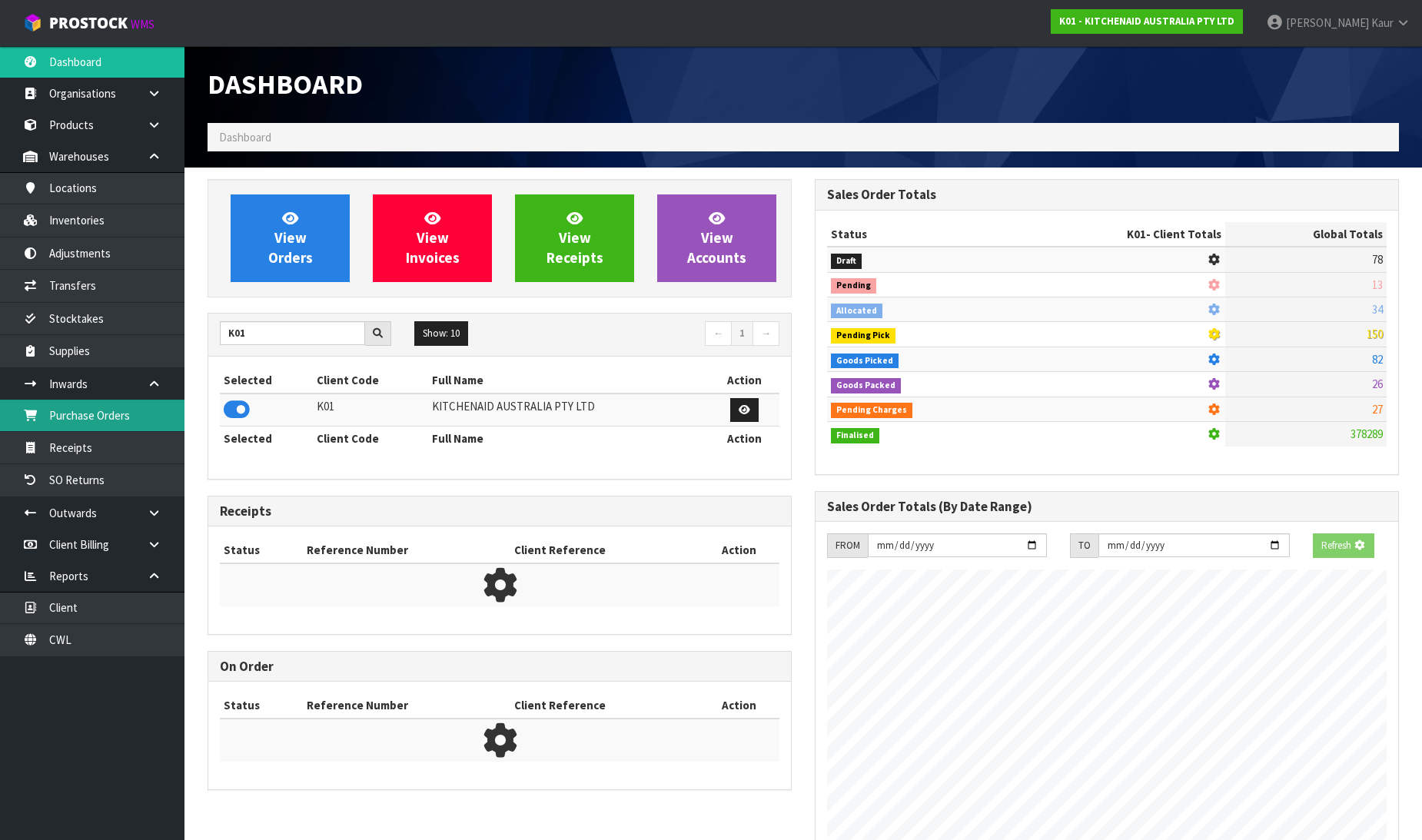
click at [136, 418] on link "Purchase Orders" at bounding box center [92, 415] width 185 height 32
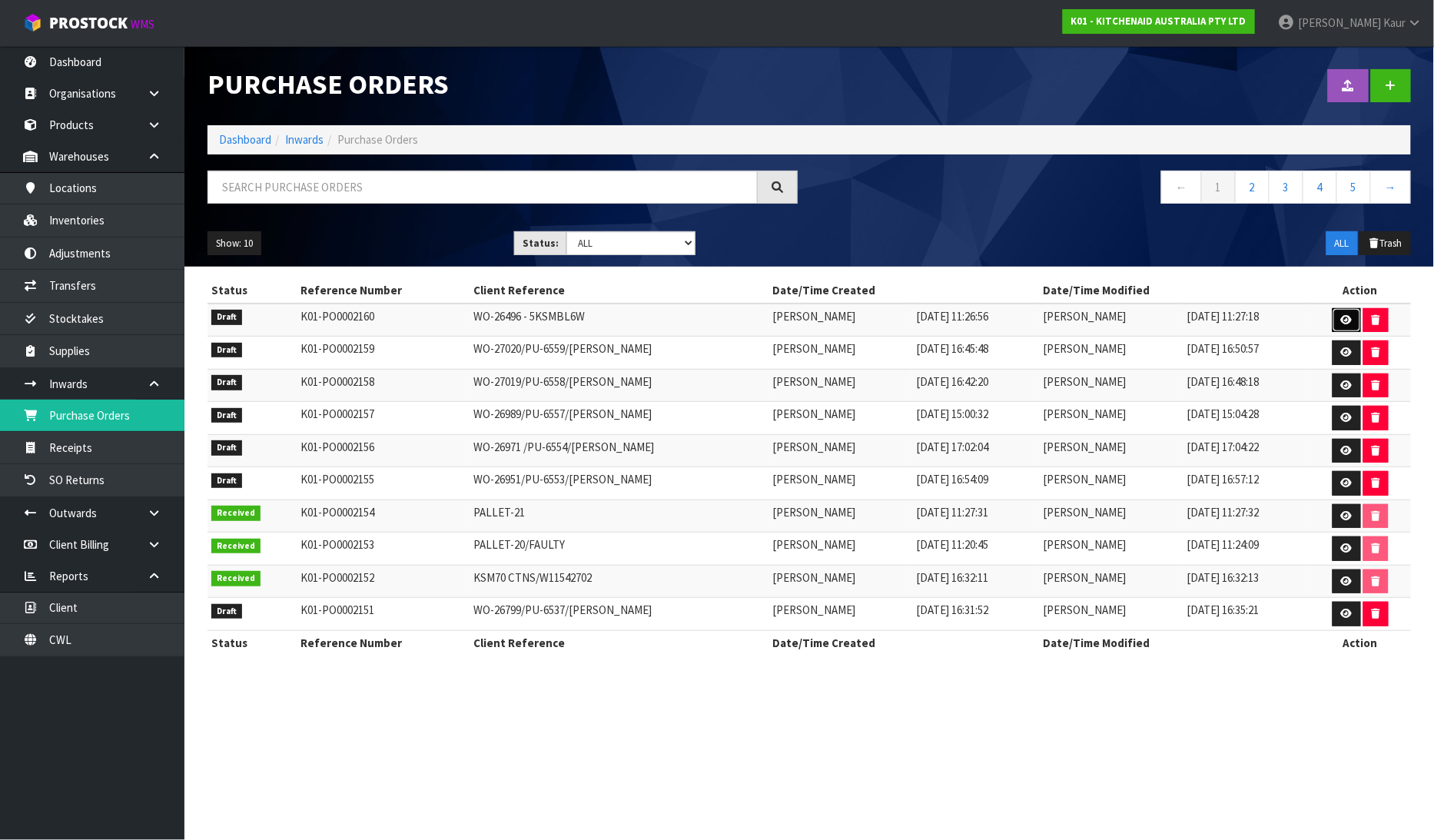
click at [1342, 316] on icon at bounding box center [1347, 319] width 12 height 10
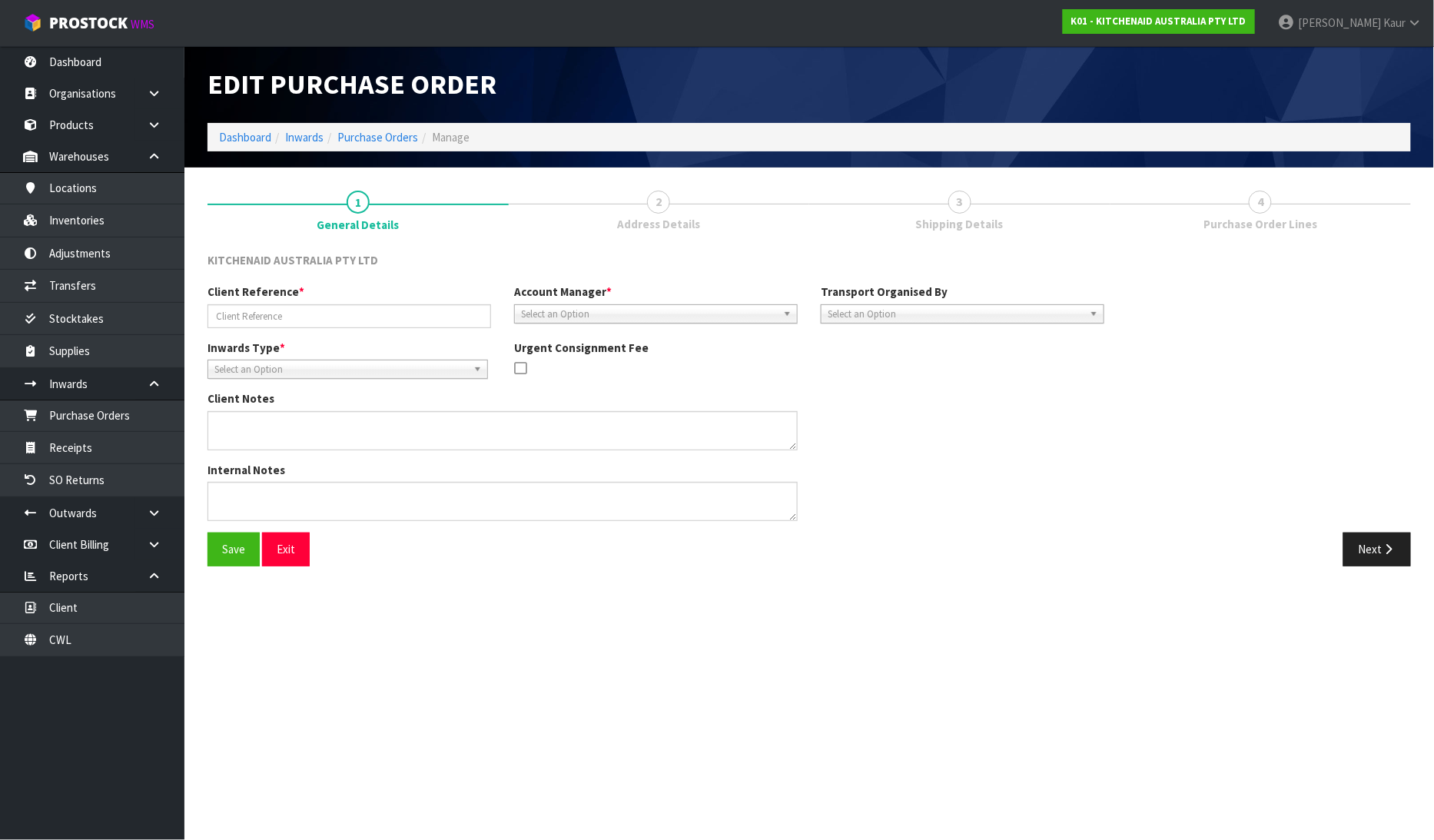
type input "WO-26496 - 5KSMBL6W"
type textarea "CAN YOU PLEASE JUST CONFIRM THE 5KSMBL6W (WHISK) IS IN NEW CONDITION AND FINE T…"
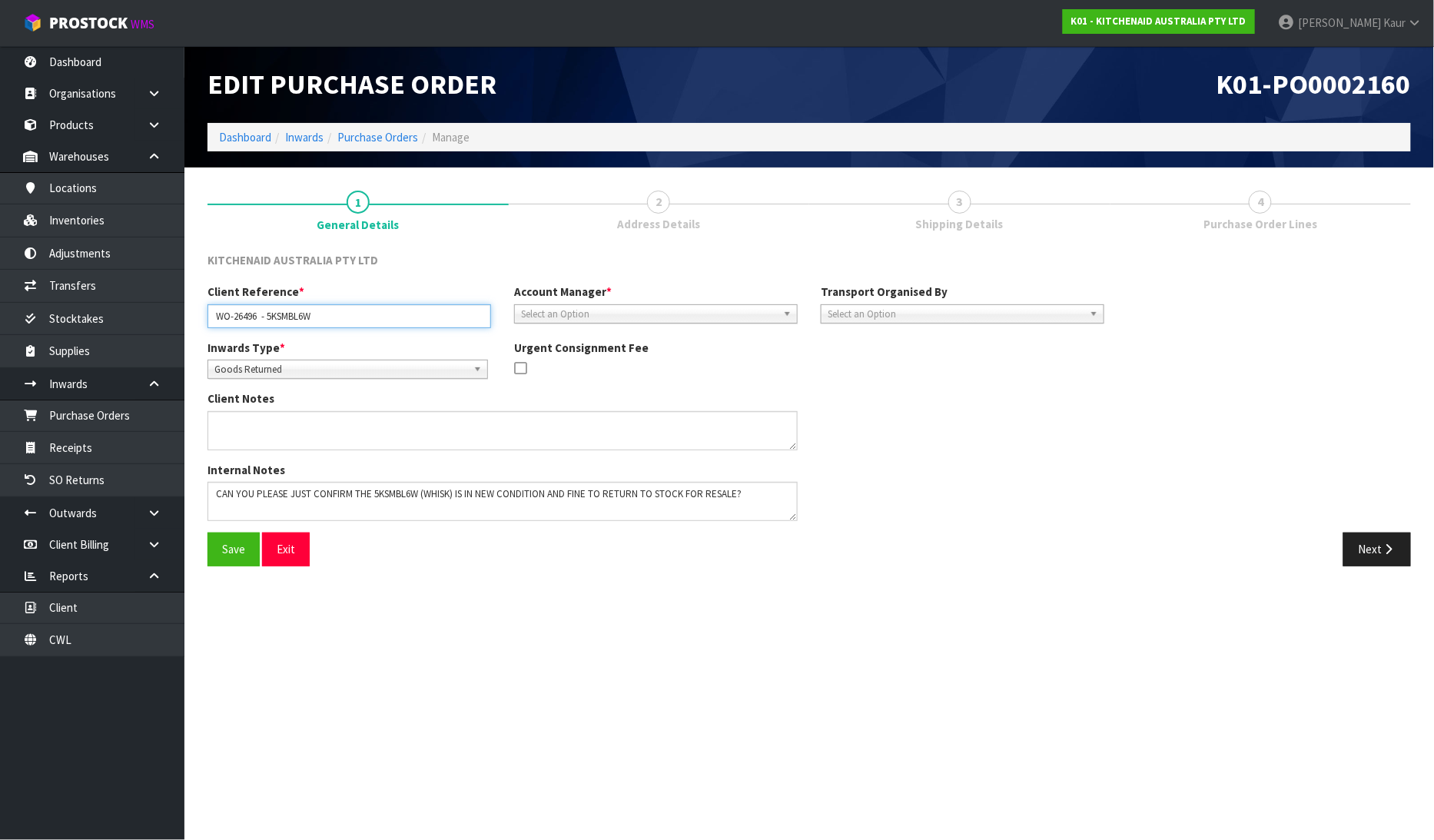
click at [323, 318] on input "WO-26496 - 5KSMBL6W" at bounding box center [349, 316] width 283 height 24
click at [286, 309] on input "WO-26496 -" at bounding box center [349, 316] width 283 height 24
paste input "[PERSON_NAME]"
type input "WO-26496 - [PERSON_NAME]"
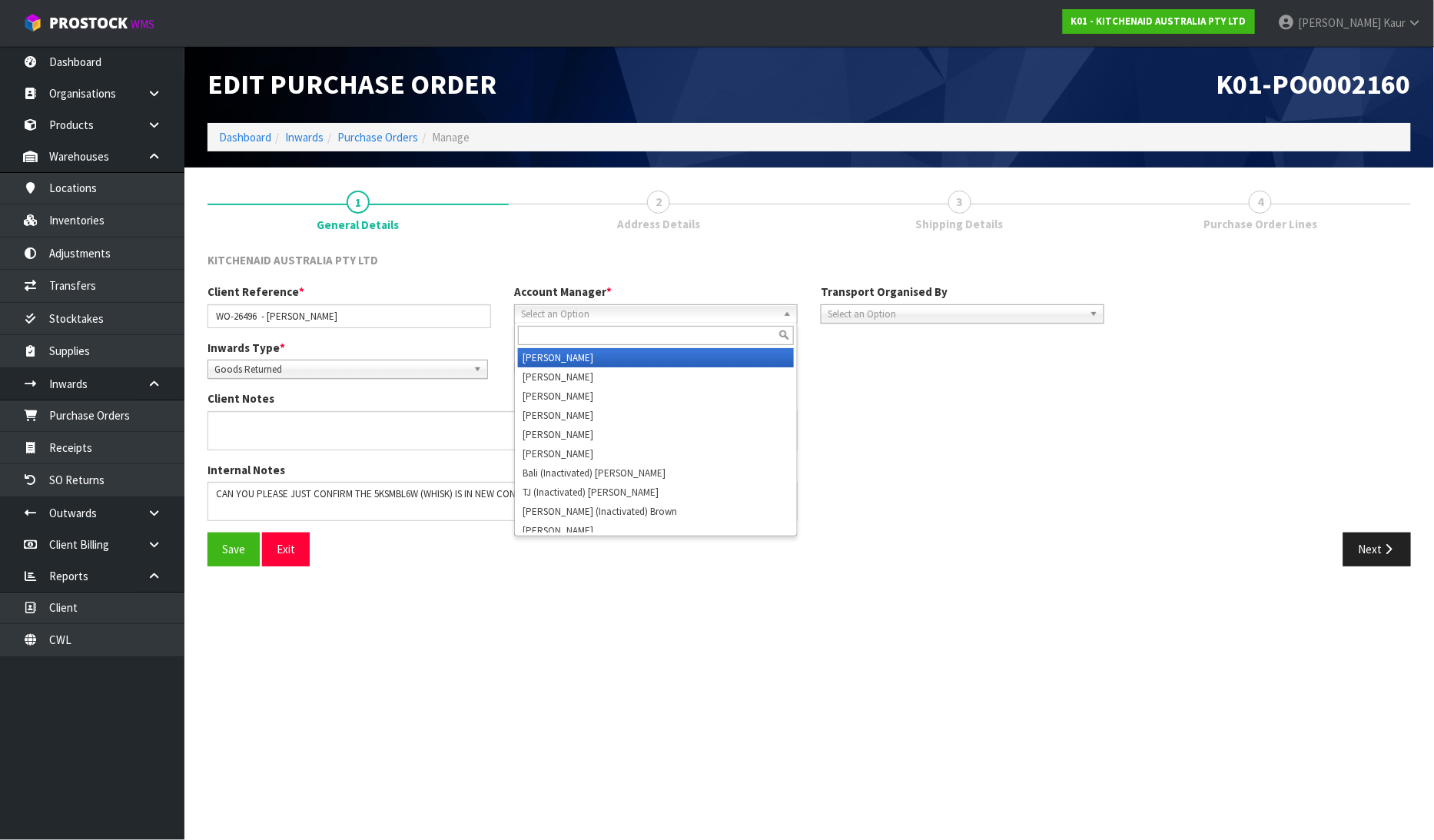
click at [535, 308] on span "Select an Option" at bounding box center [648, 314] width 256 height 18
click at [570, 596] on section "Edit Purchase Order K01-PO0002160 Dashboard Inwards Purchase Orders Manage 1 Ge…" at bounding box center [717, 420] width 1434 height 840
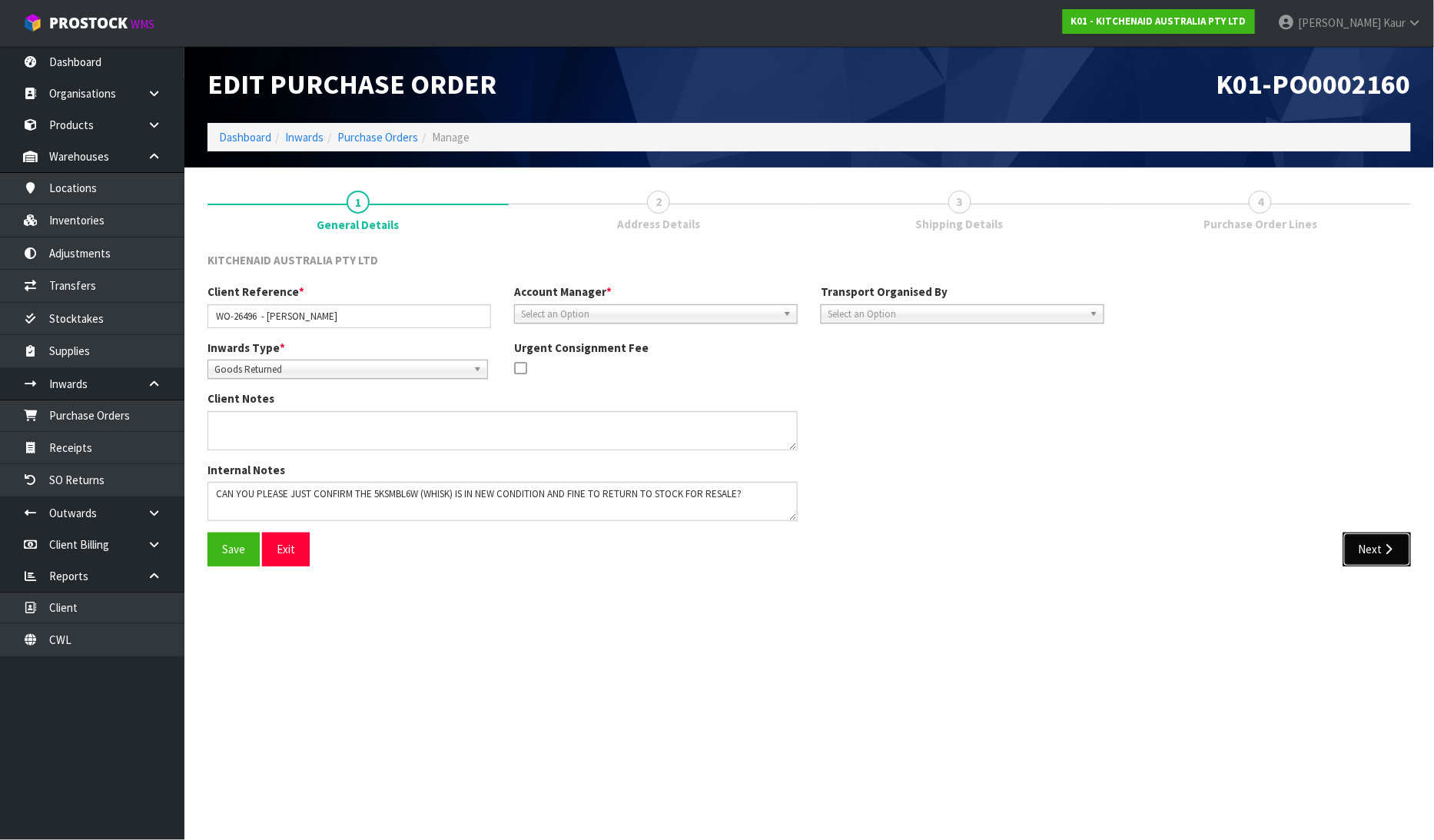
click at [1382, 545] on icon "button" at bounding box center [1389, 549] width 15 height 12
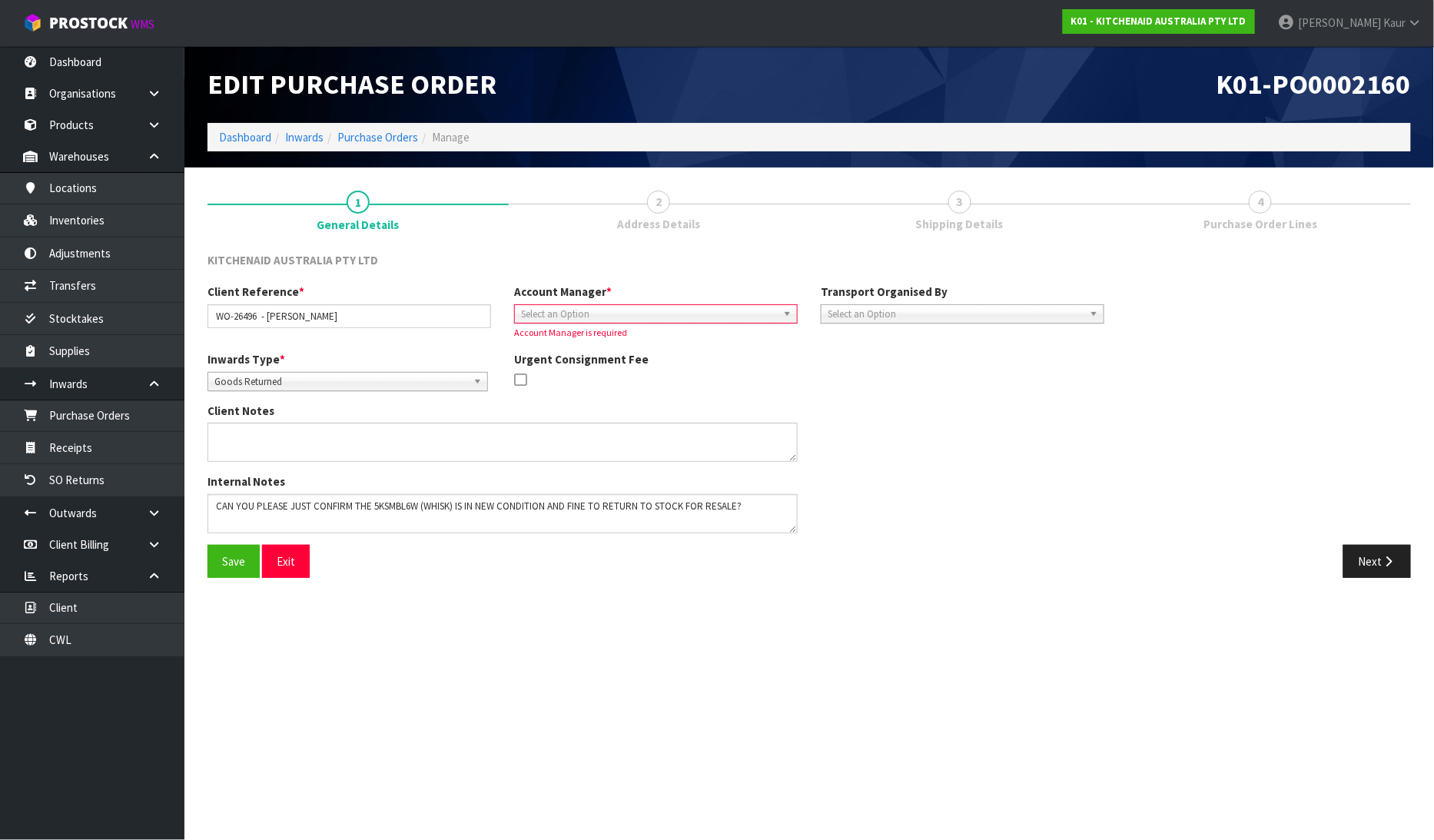
click at [542, 310] on span "Select an Option" at bounding box center [648, 314] width 256 height 18
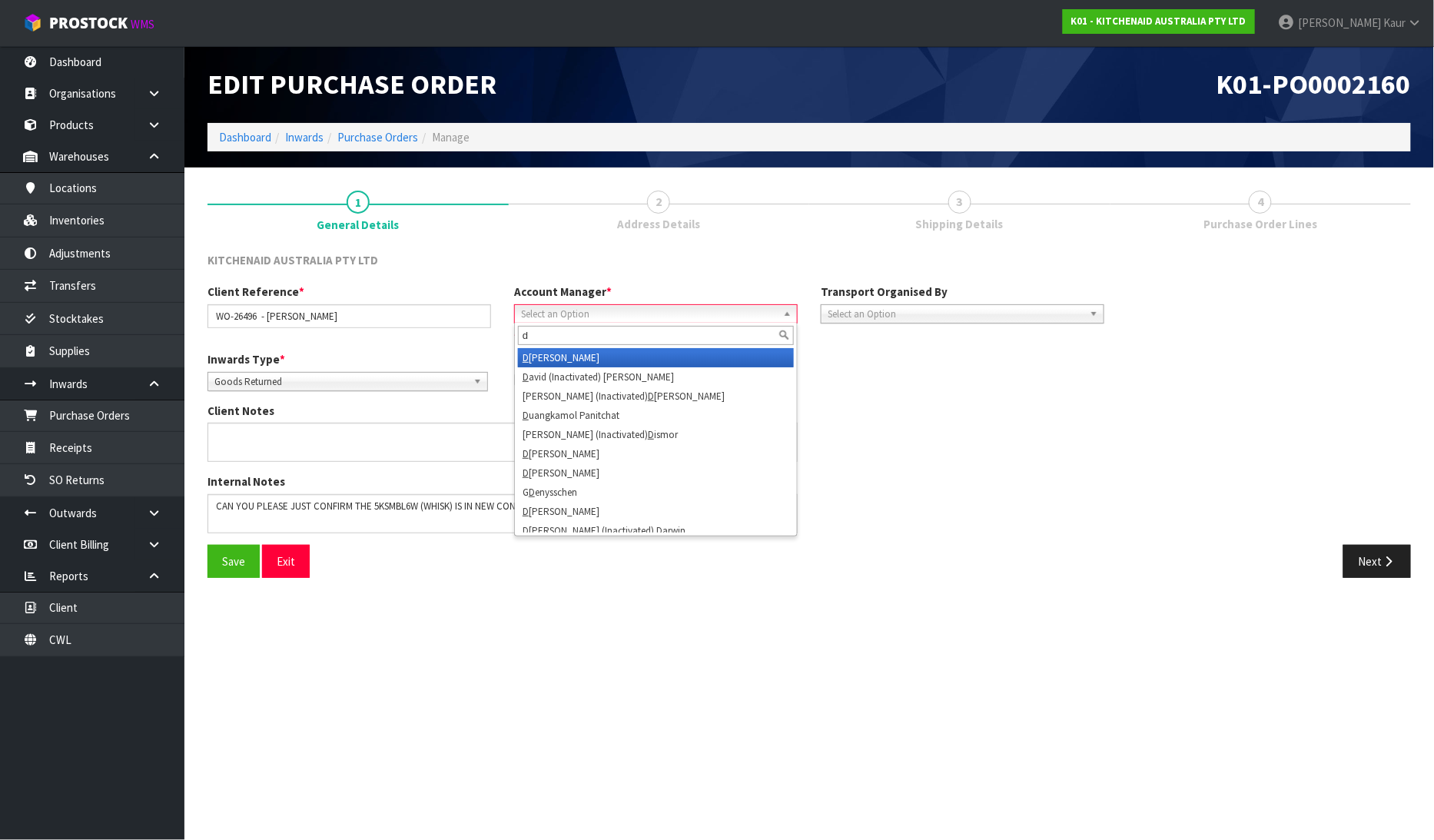
type input "d"
click at [533, 352] on li "D [PERSON_NAME]" at bounding box center [656, 357] width 276 height 19
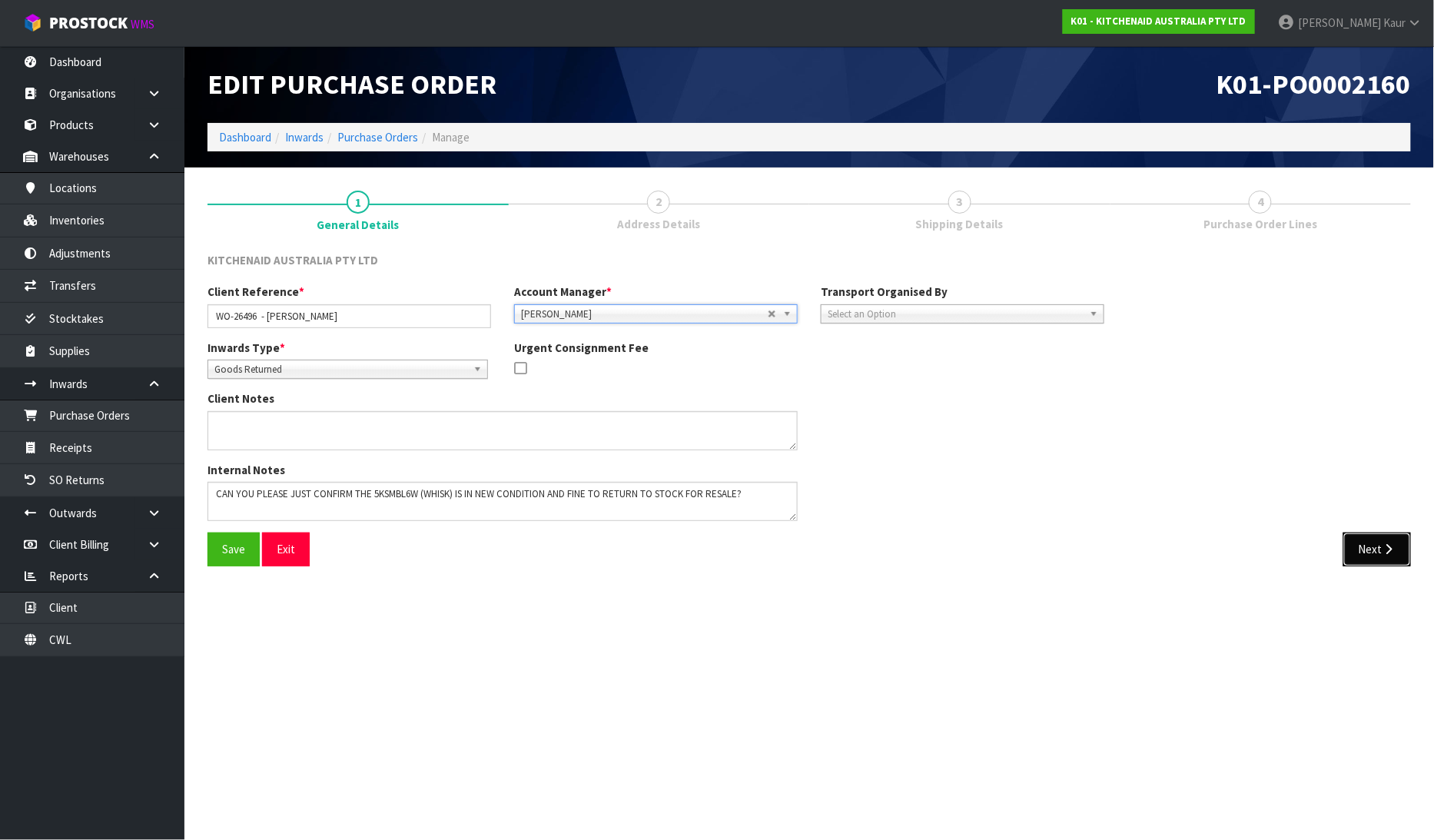
click at [1388, 552] on icon "button" at bounding box center [1389, 549] width 15 height 12
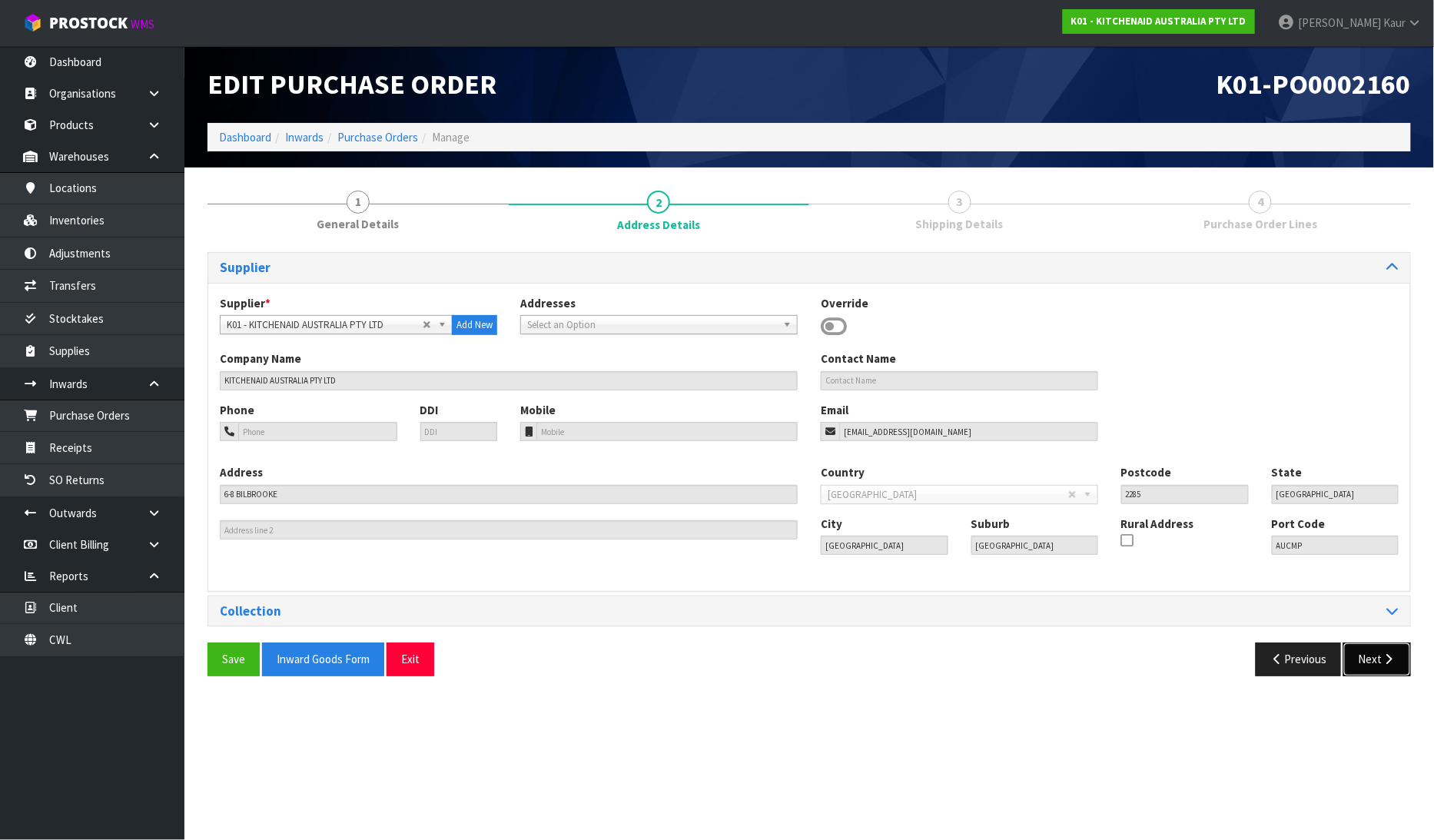
click at [1378, 649] on button "Next" at bounding box center [1378, 659] width 67 height 33
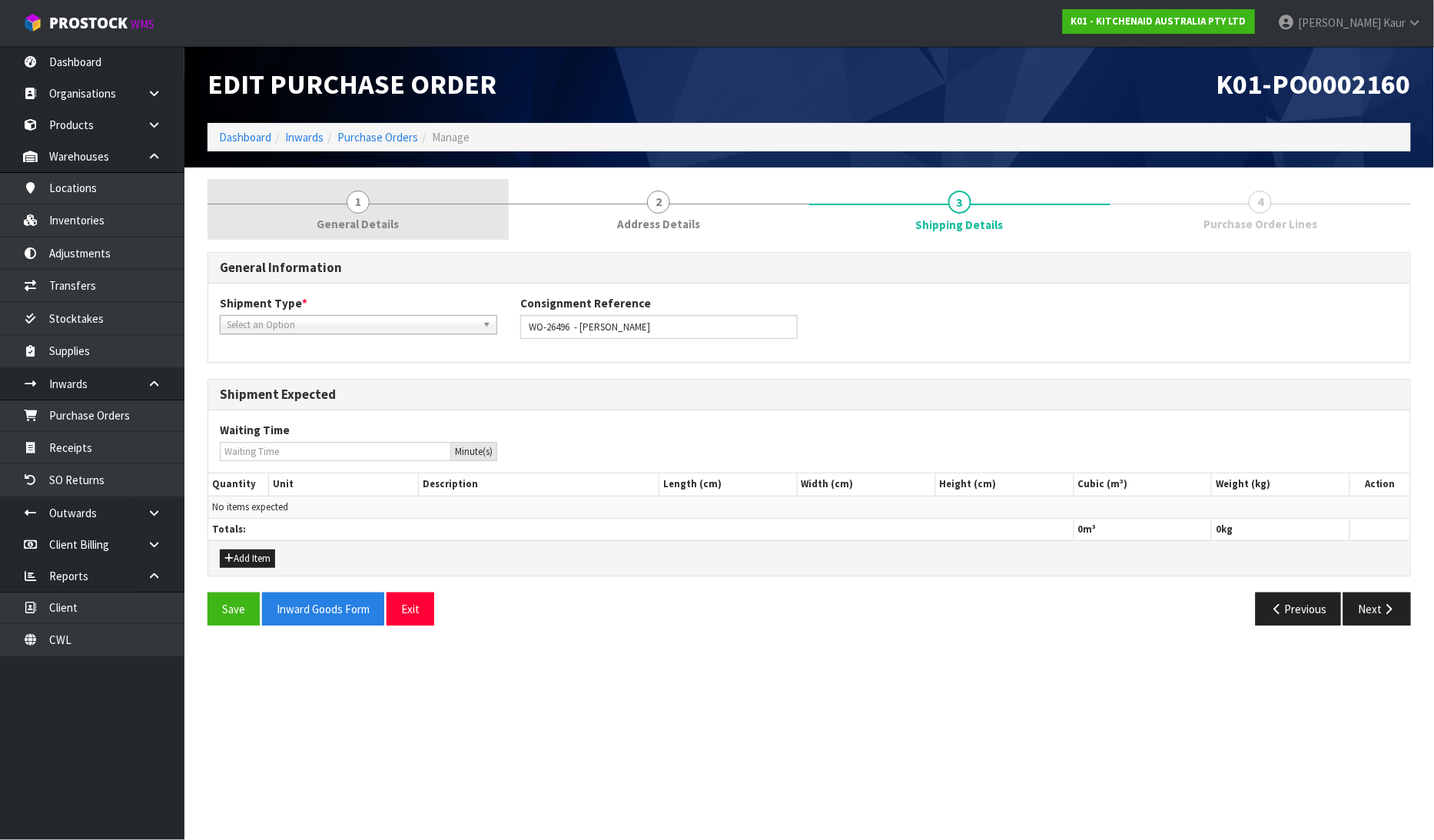
click at [326, 221] on span "General Details" at bounding box center [358, 224] width 82 height 16
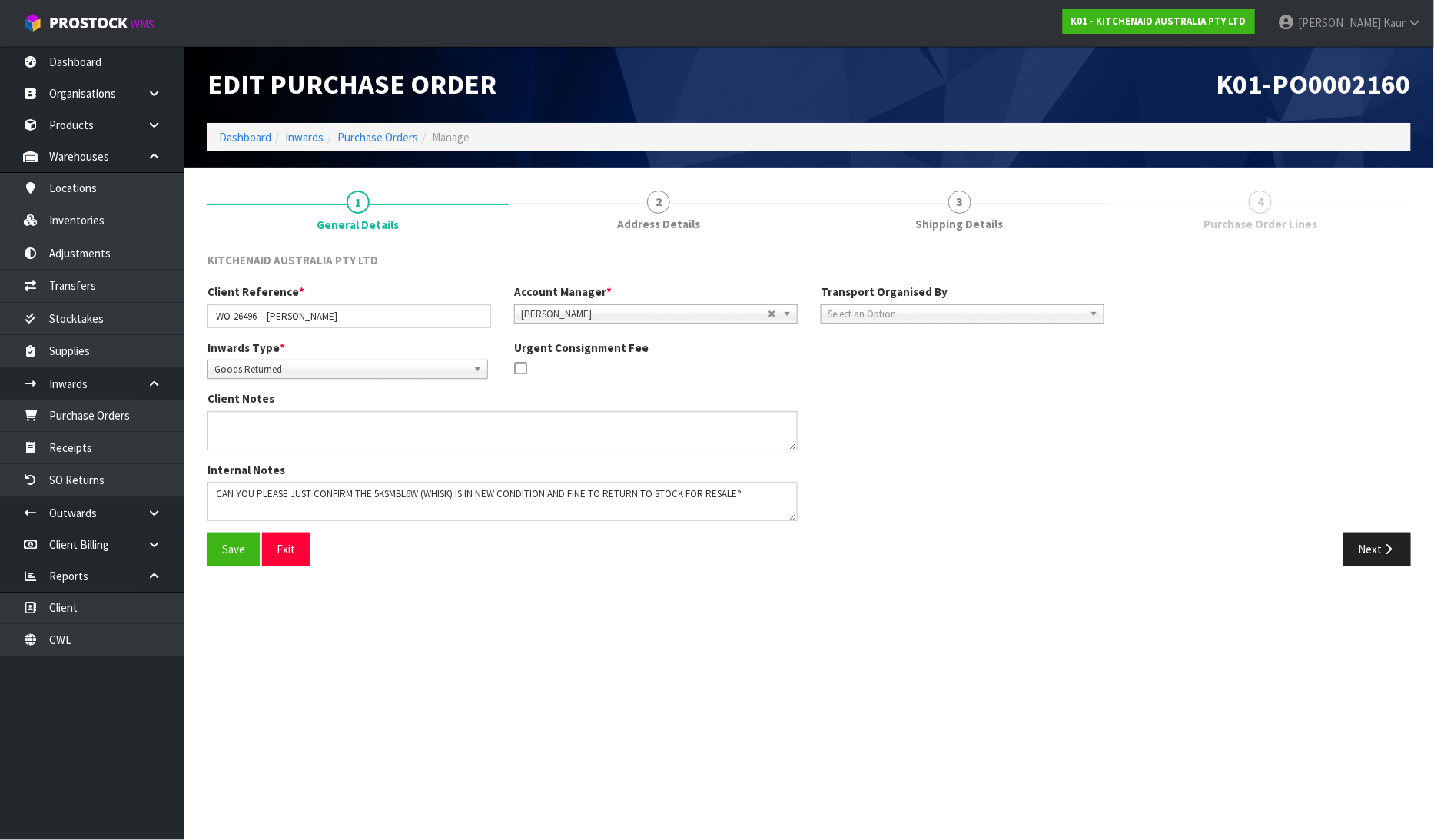
click at [936, 305] on span "Select an Option" at bounding box center [955, 314] width 256 height 18
click at [881, 382] on li "Supplier" at bounding box center [962, 376] width 276 height 19
click at [893, 318] on span "Supplier" at bounding box center [951, 314] width 247 height 18
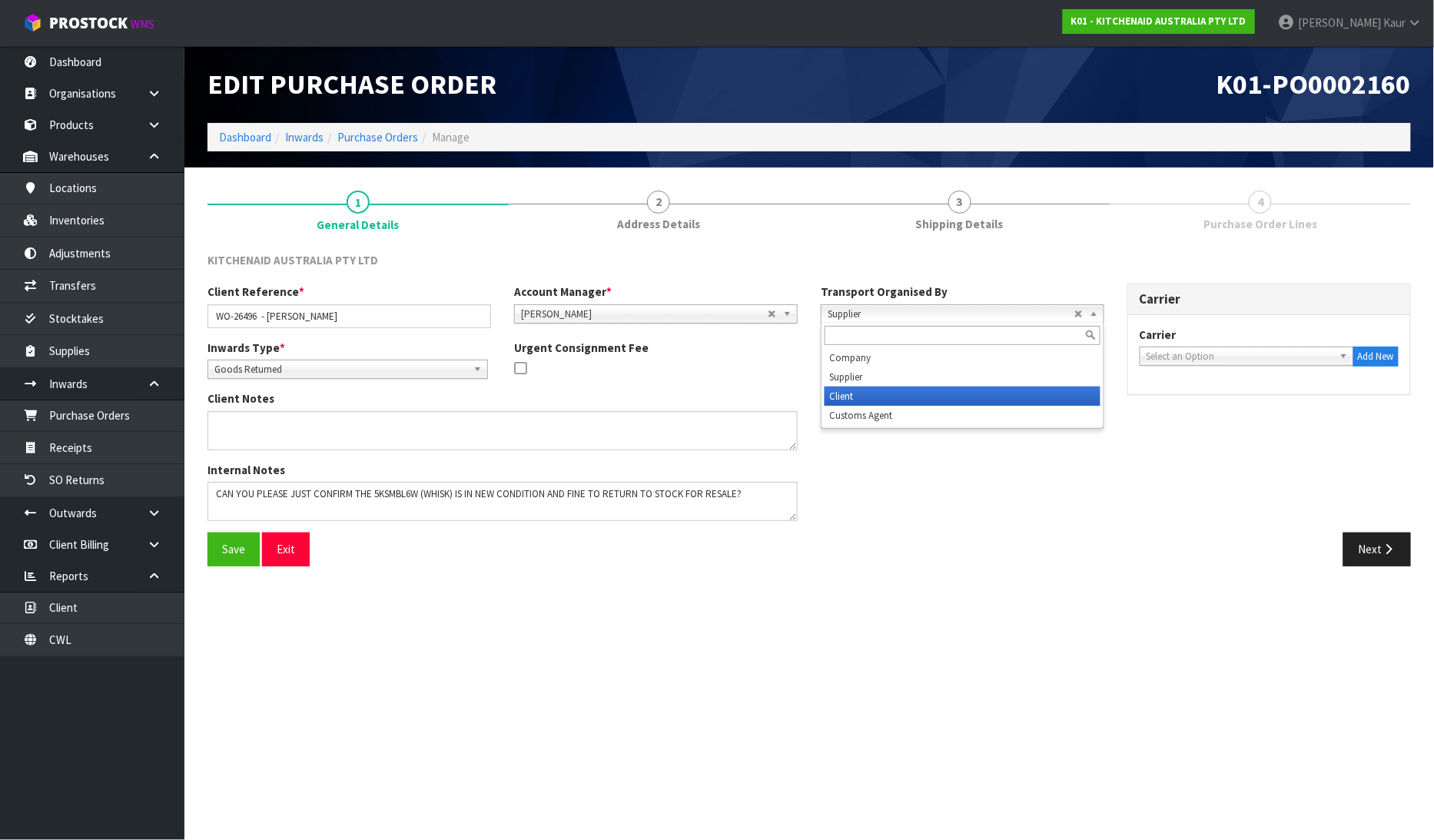
drag, startPoint x: 870, startPoint y: 401, endPoint x: 920, endPoint y: 387, distance: 51.9
click at [877, 396] on li "Client" at bounding box center [962, 396] width 276 height 19
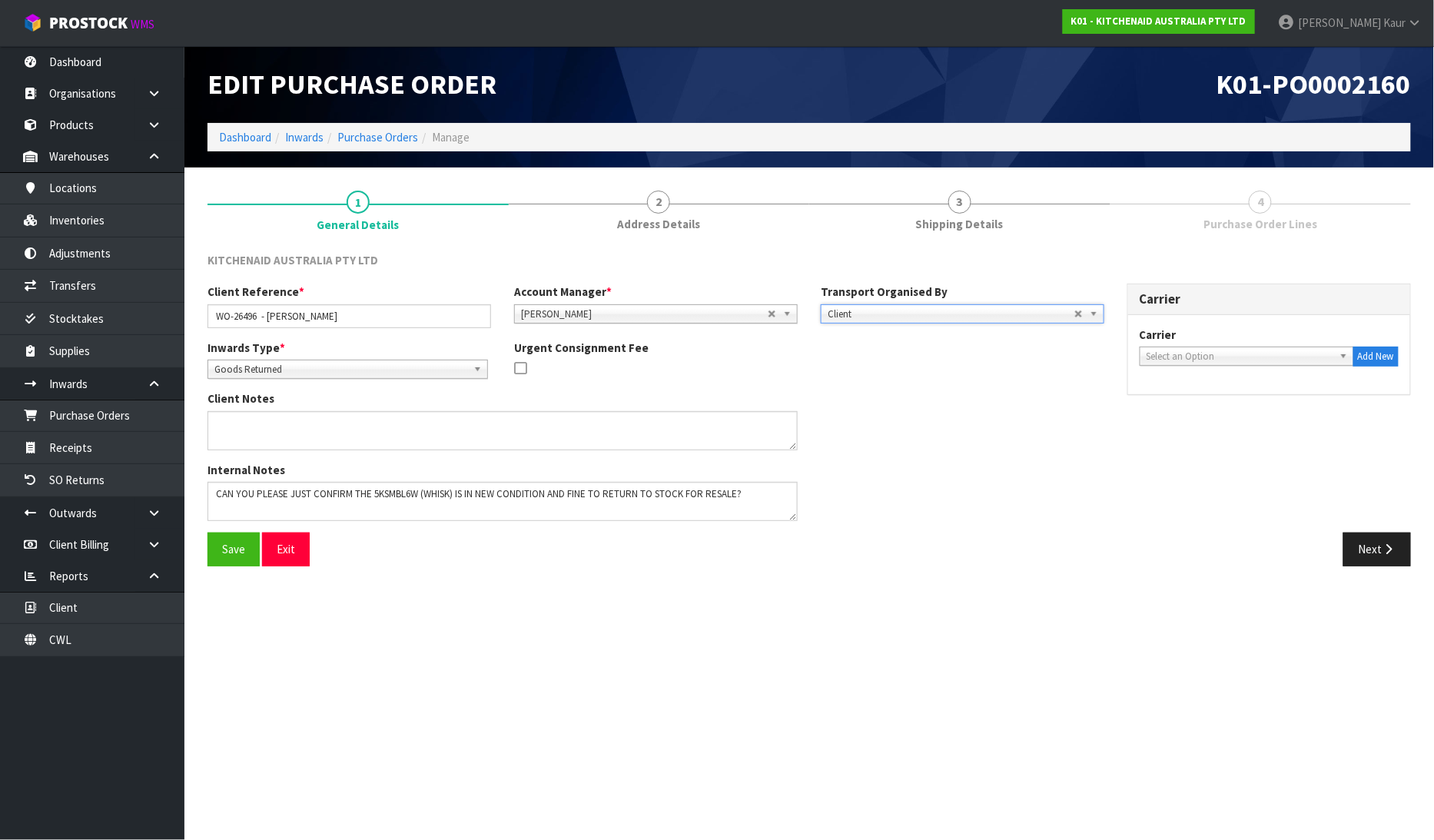
click at [1251, 354] on span "Select an Option" at bounding box center [1239, 357] width 187 height 18
type input "nzp"
click at [1243, 397] on li "NZP - NEW ZEALAND POST" at bounding box center [1246, 400] width 207 height 19
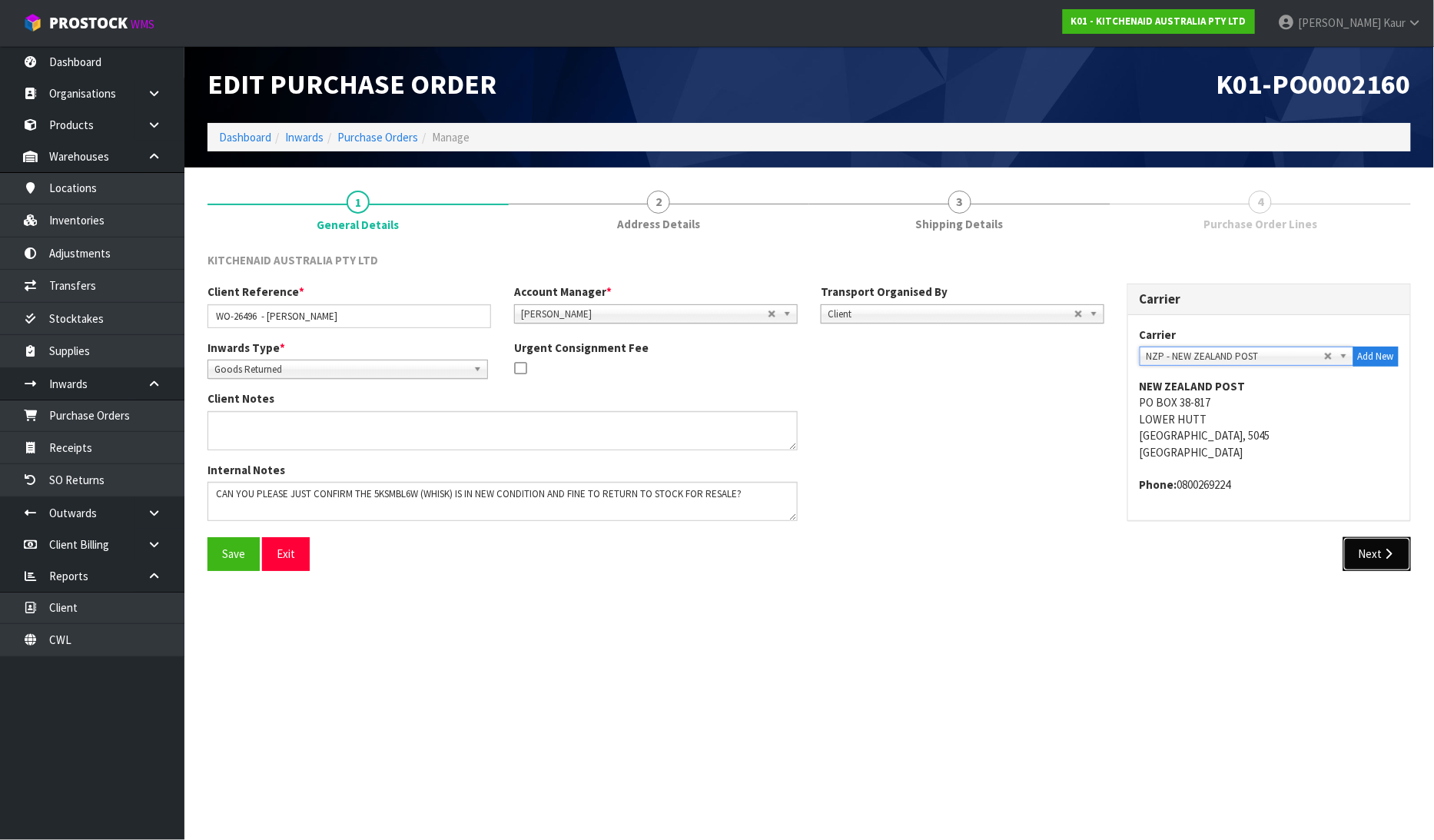
click at [1378, 551] on button "Next" at bounding box center [1378, 553] width 67 height 33
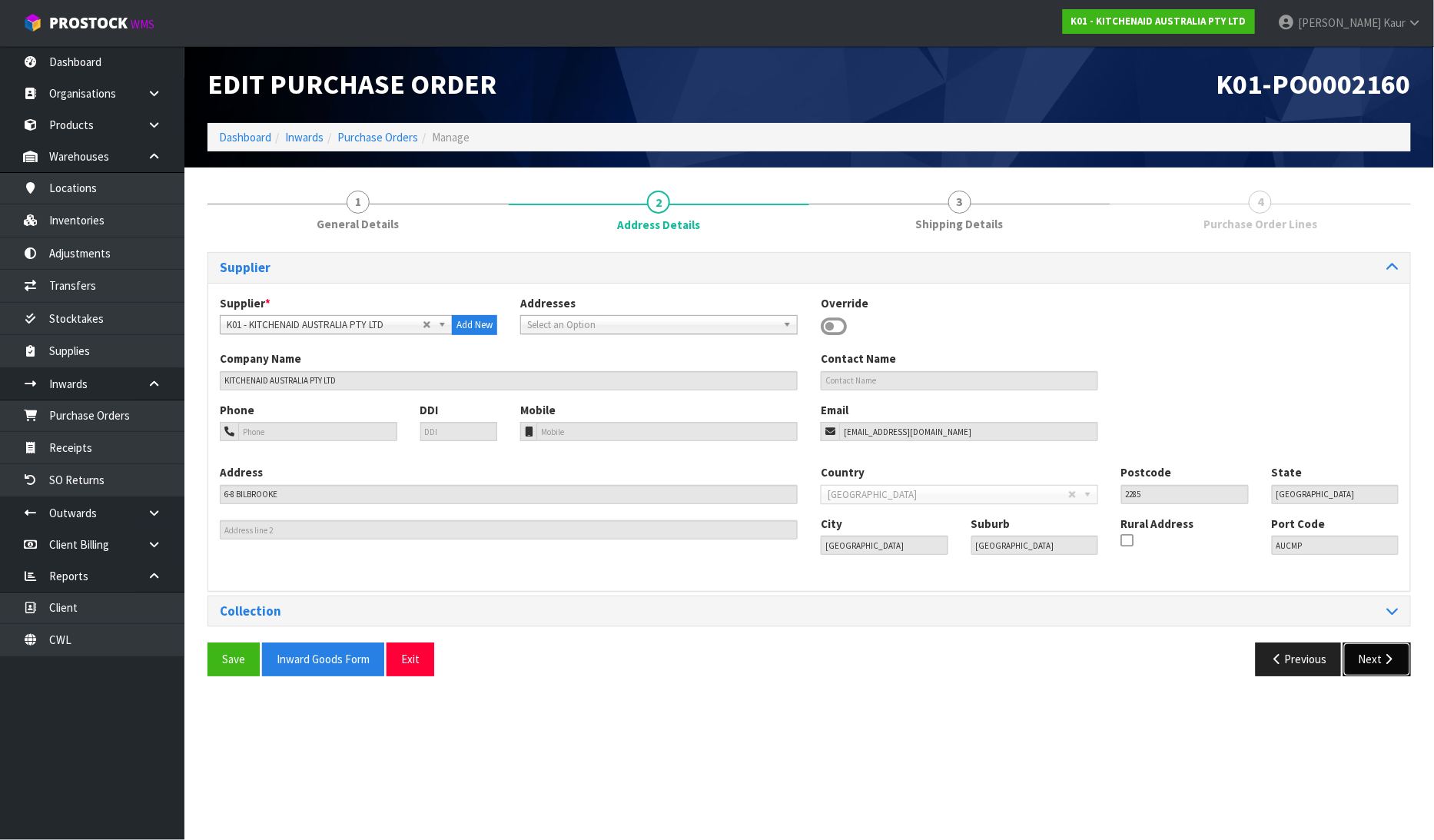
click at [1366, 662] on button "Next" at bounding box center [1378, 659] width 67 height 33
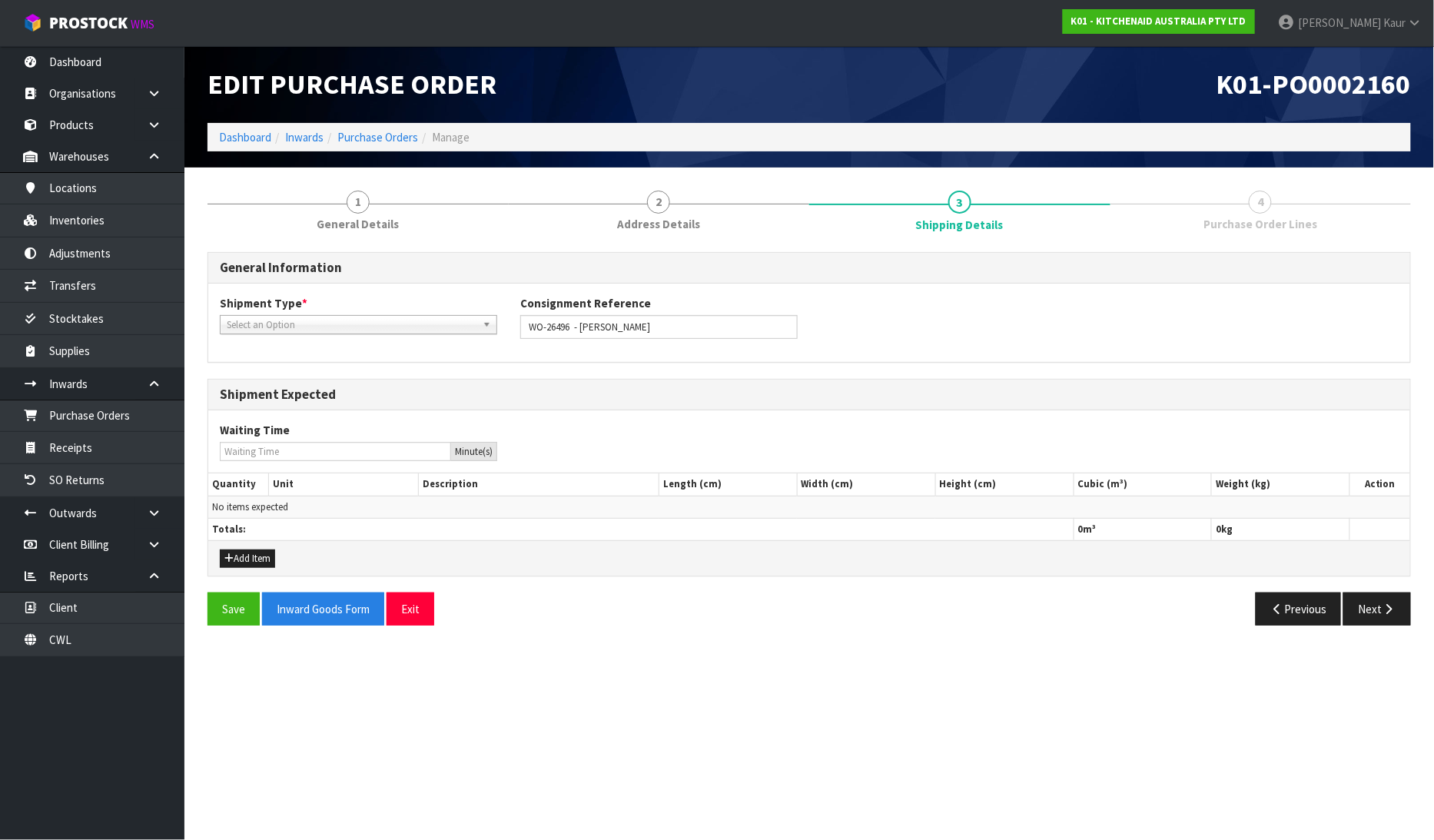
click at [309, 319] on span "Select an Option" at bounding box center [351, 325] width 249 height 18
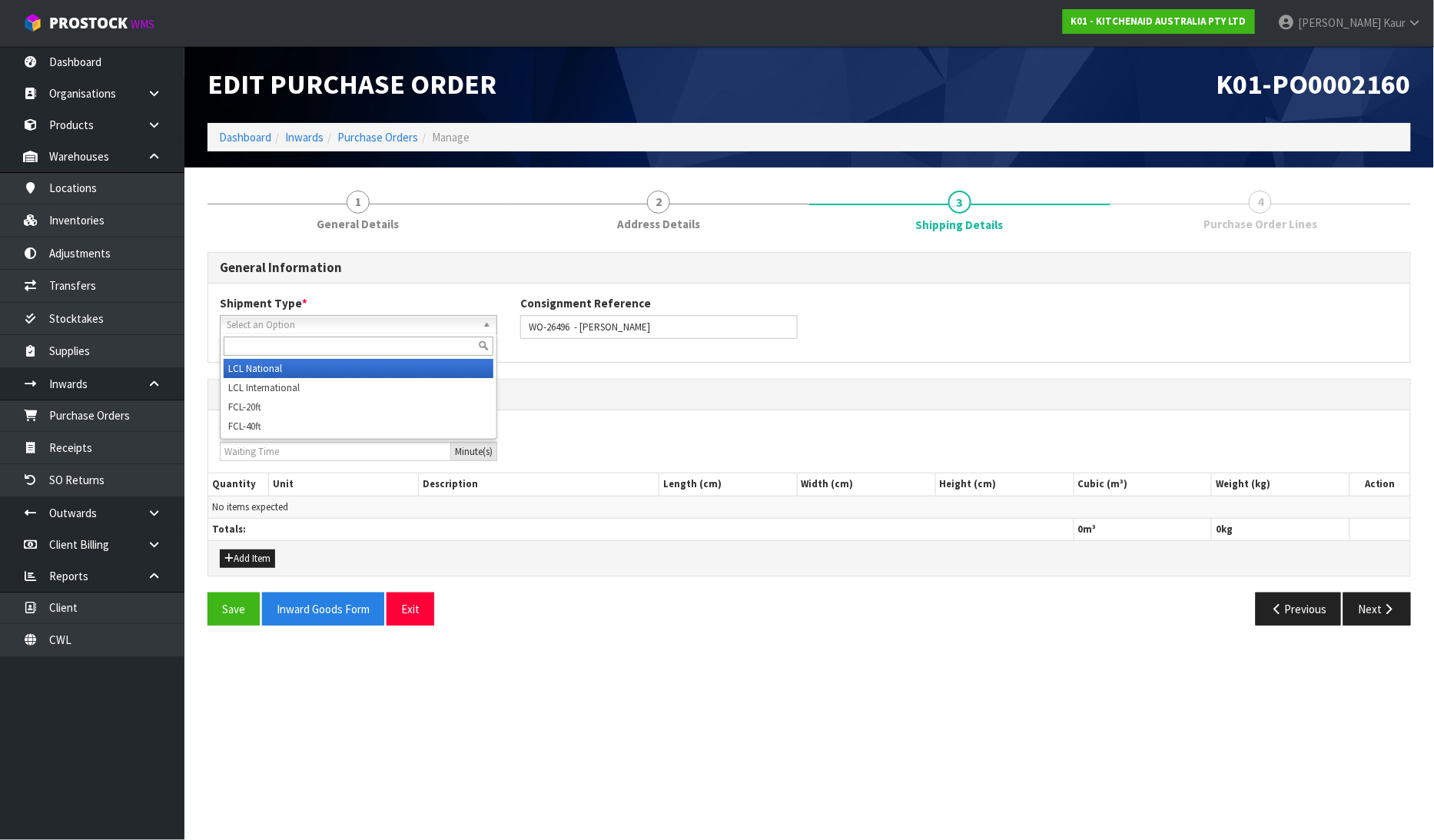
click at [287, 365] on li "LCL National" at bounding box center [359, 368] width 270 height 19
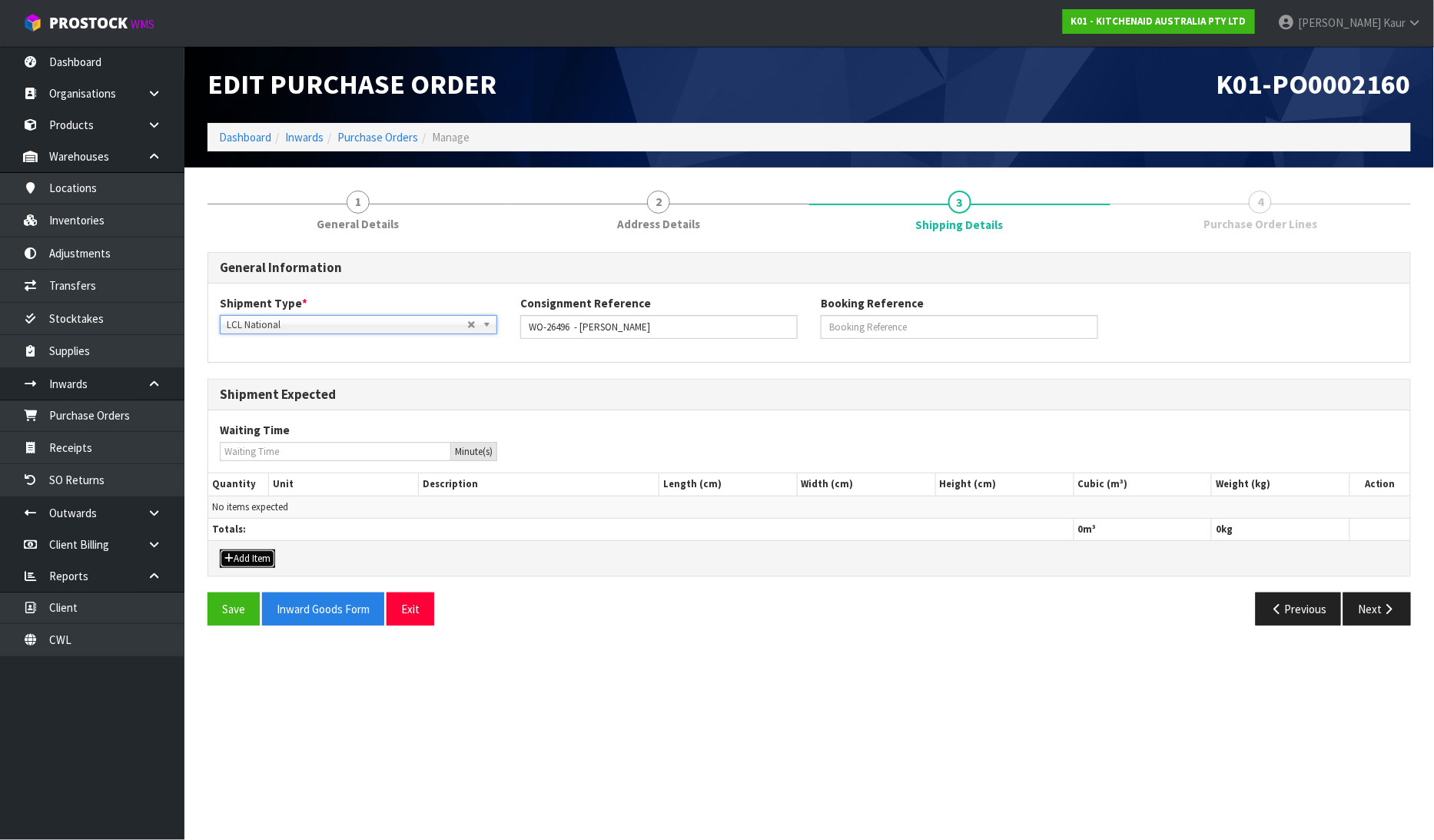
click at [256, 553] on button "Add Item" at bounding box center [247, 559] width 56 height 18
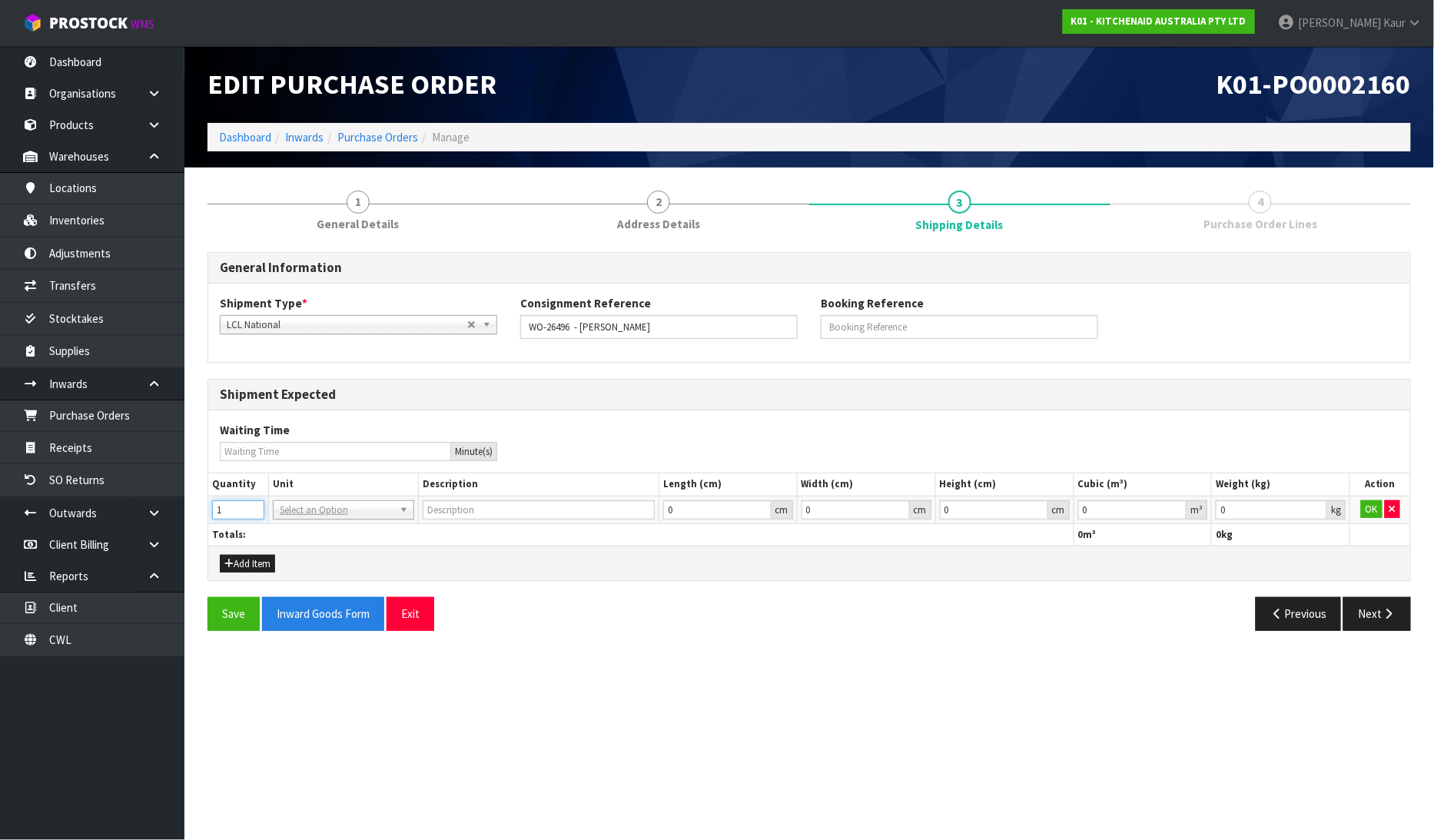
type input "1"
click at [252, 502] on input "1" at bounding box center [238, 510] width 52 height 19
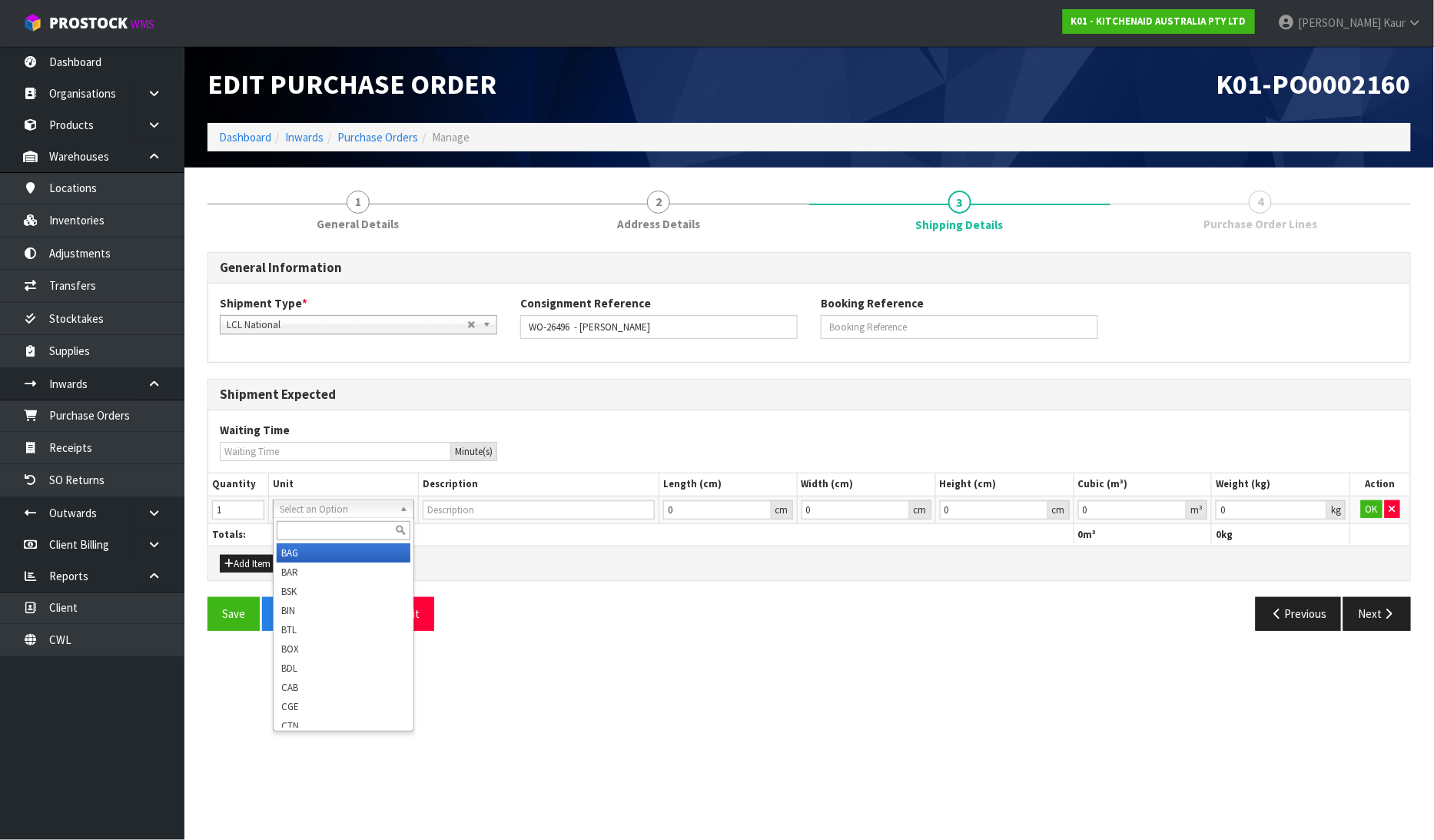
click at [310, 527] on input "text" at bounding box center [343, 530] width 134 height 19
type input "ctn"
drag, startPoint x: 313, startPoint y: 546, endPoint x: 440, endPoint y: 547, distance: 127.0
type input "CARTON"
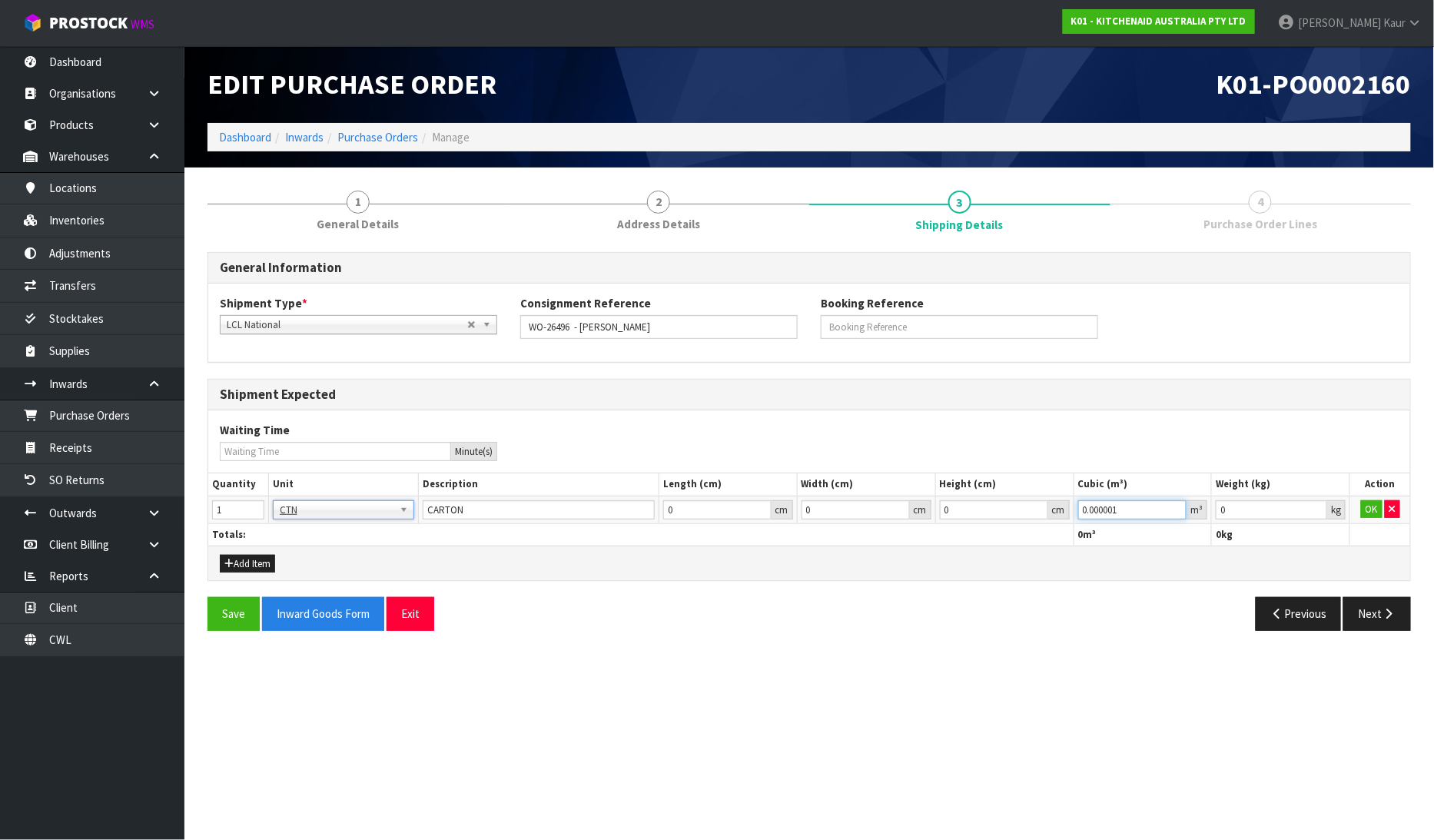
type input "0.000001"
click at [1176, 505] on input "0.000001" at bounding box center [1133, 510] width 109 height 19
type input "0.001"
click at [1315, 507] on input "0.001" at bounding box center [1271, 510] width 111 height 19
click at [1381, 505] on button "OK" at bounding box center [1372, 510] width 22 height 18
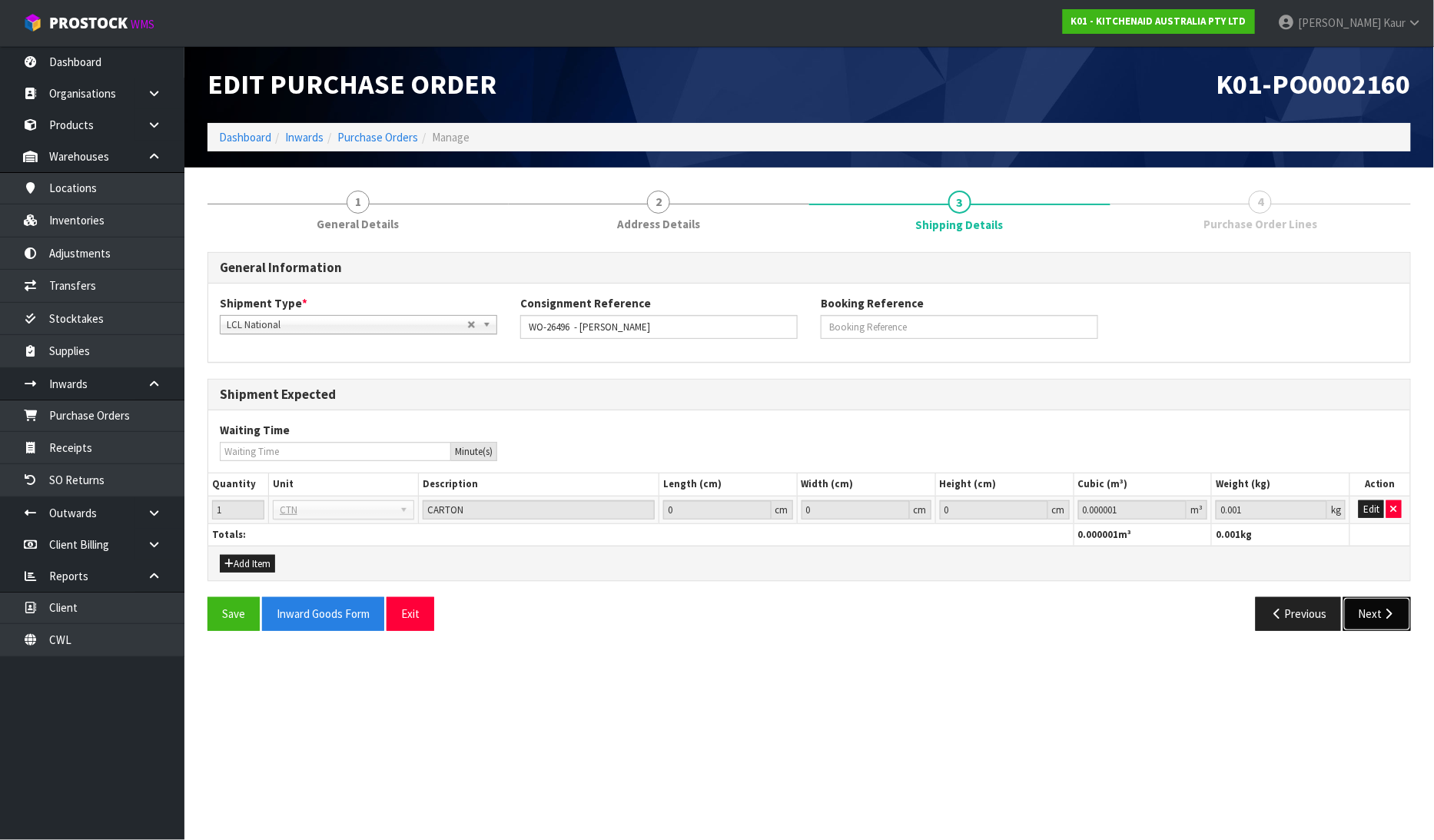
click at [1364, 607] on button "Next" at bounding box center [1378, 613] width 67 height 33
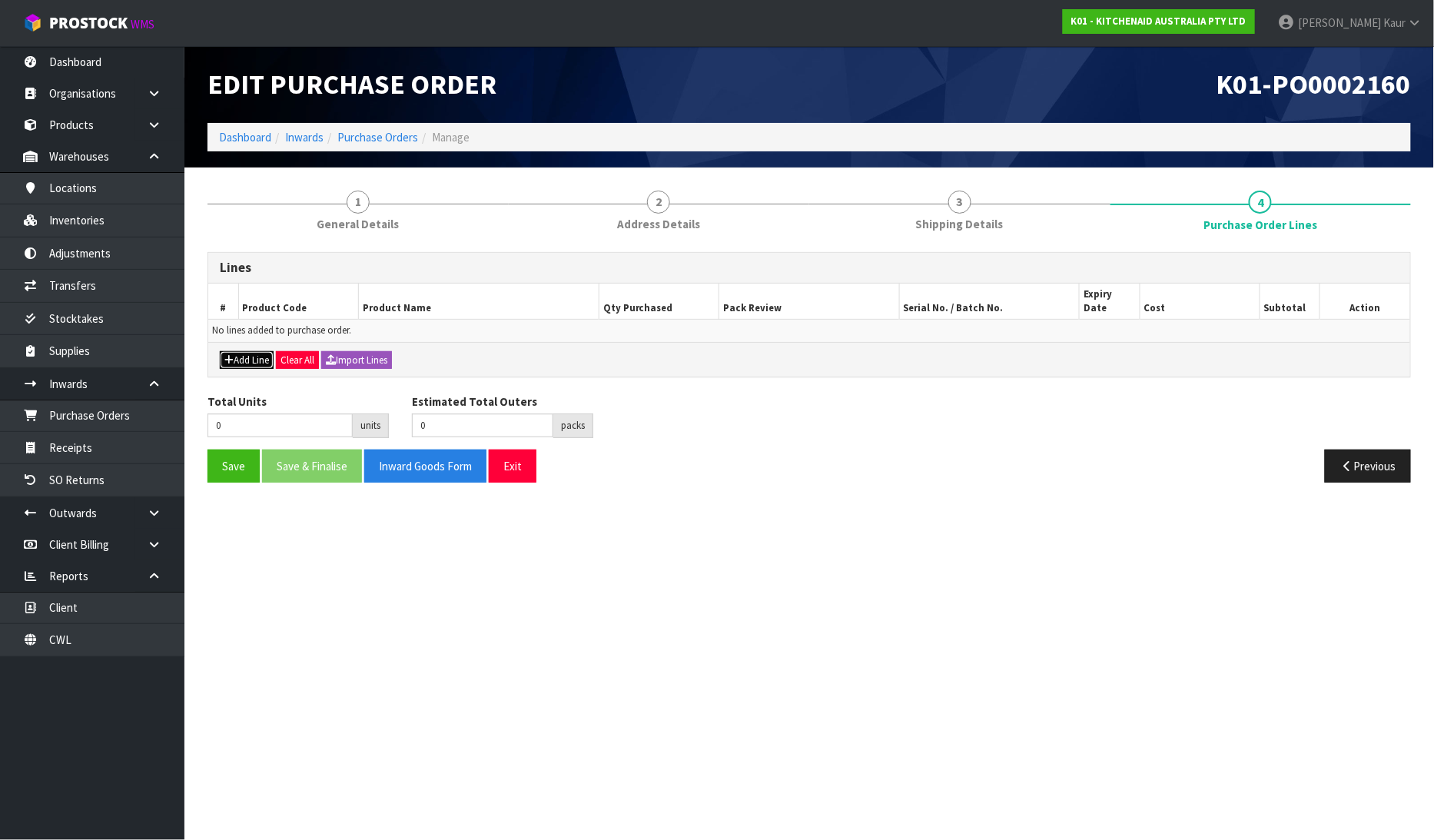
click at [250, 351] on button "Add Line" at bounding box center [246, 360] width 54 height 18
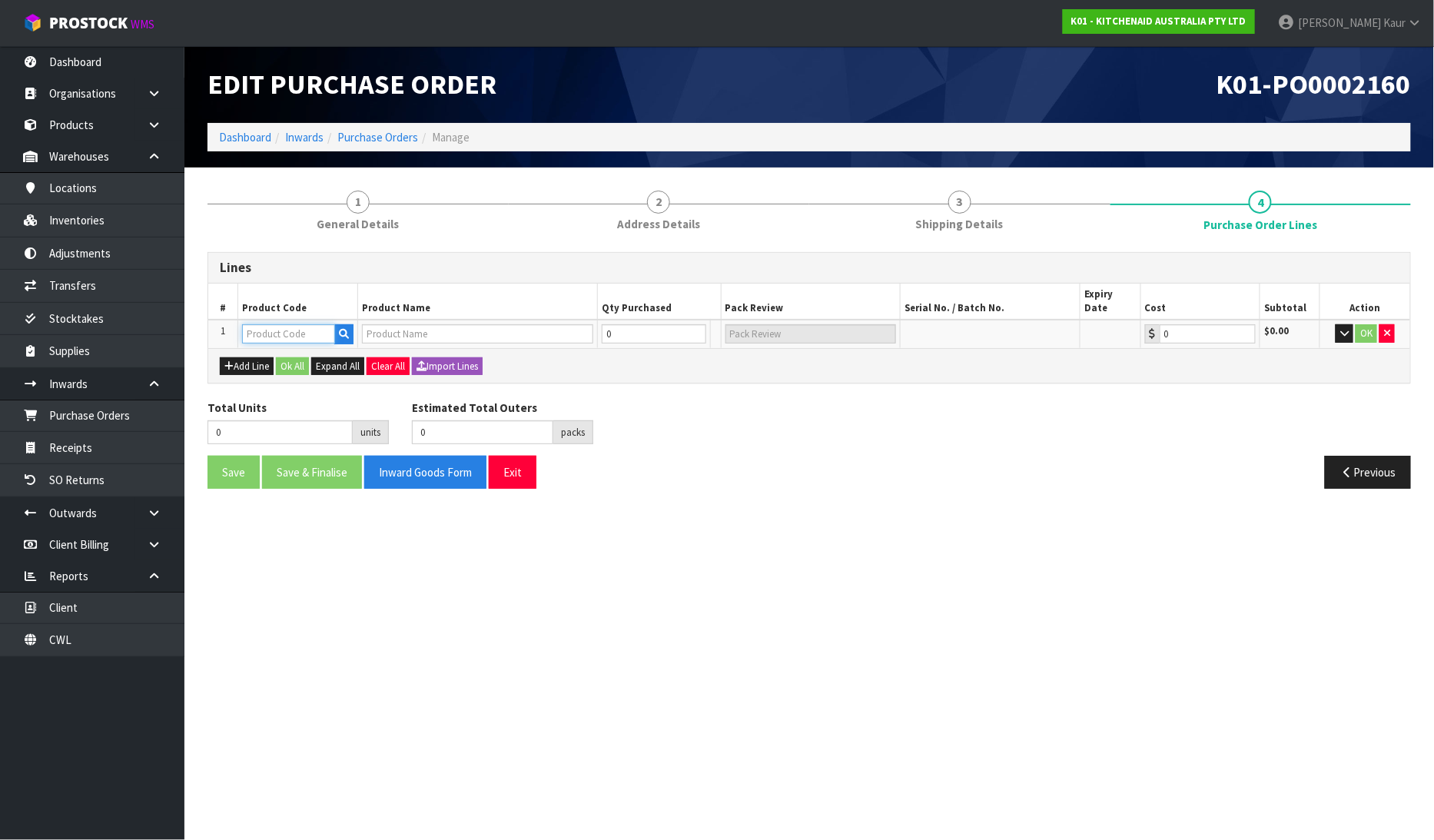
click at [256, 324] on input "text" at bounding box center [289, 333] width 93 height 19
paste input "5KSMBL6W"
type input "5KSMBL6W"
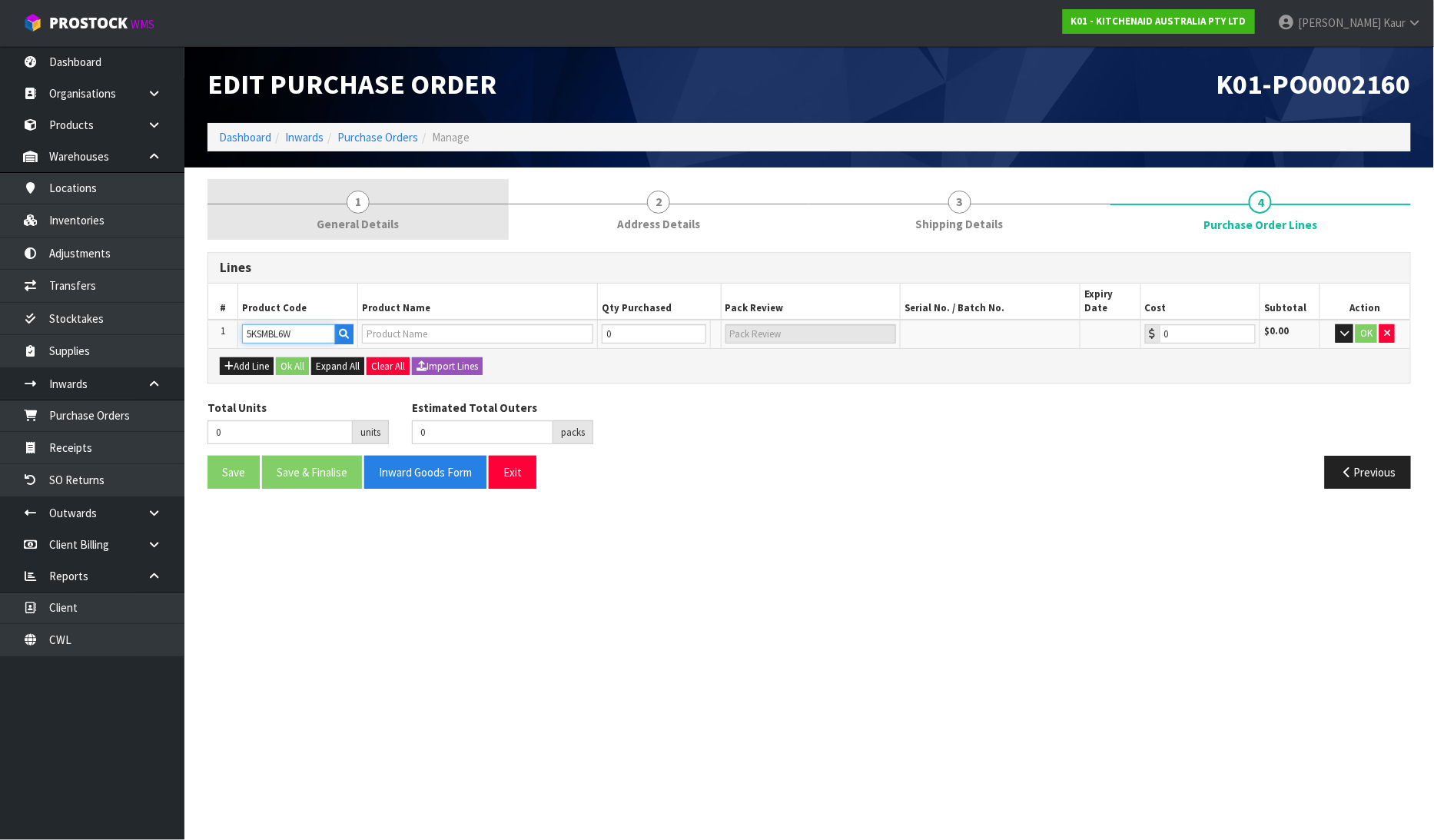
type input "WIRE WHISK FOR BOWL LIFT 6Q"
type input "0.00"
type input "5KSMBL6W"
click at [343, 214] on link "1 General Details" at bounding box center [358, 209] width 301 height 61
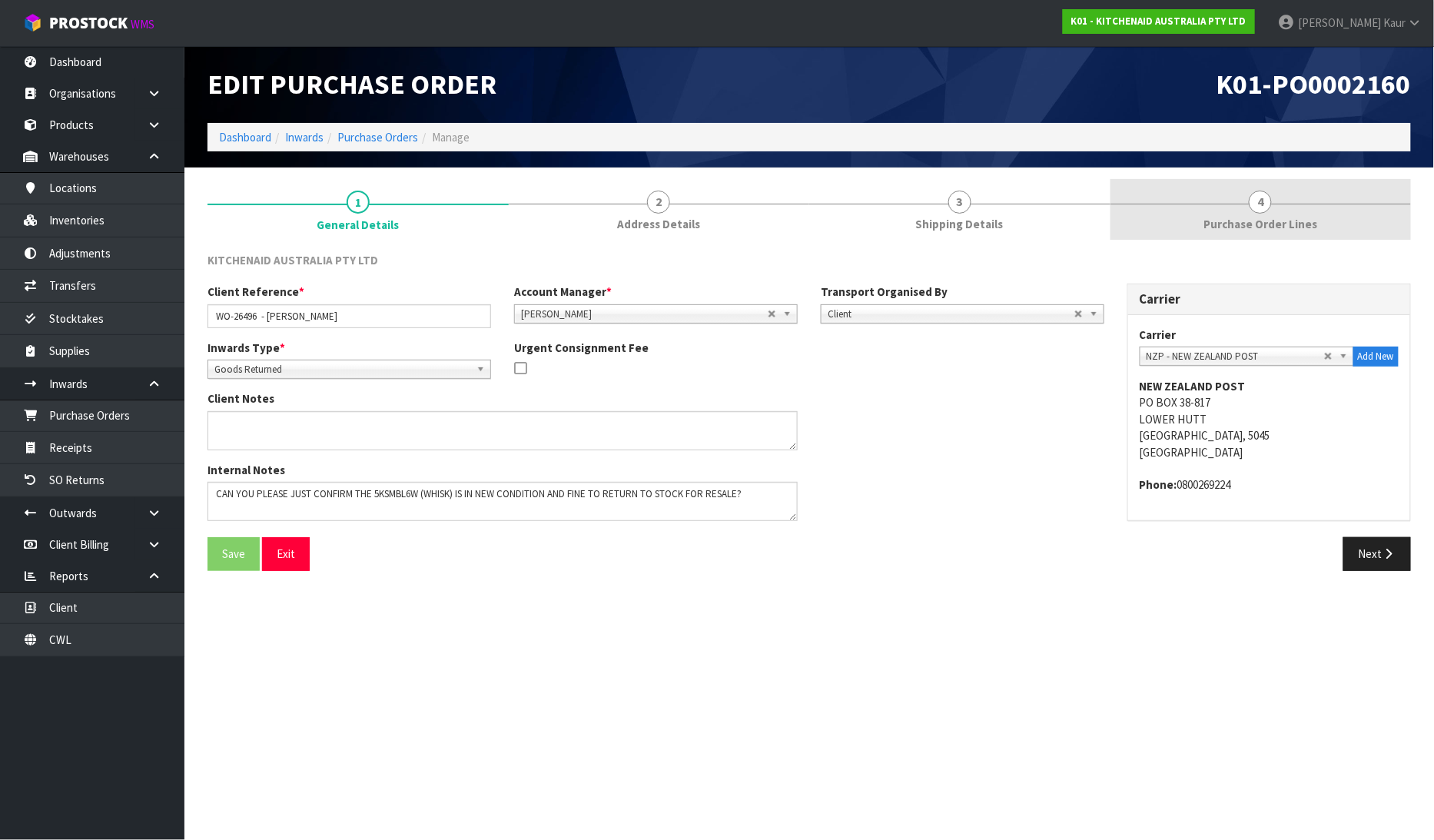
click at [1269, 229] on span "Purchase Order Lines" at bounding box center [1260, 224] width 114 height 16
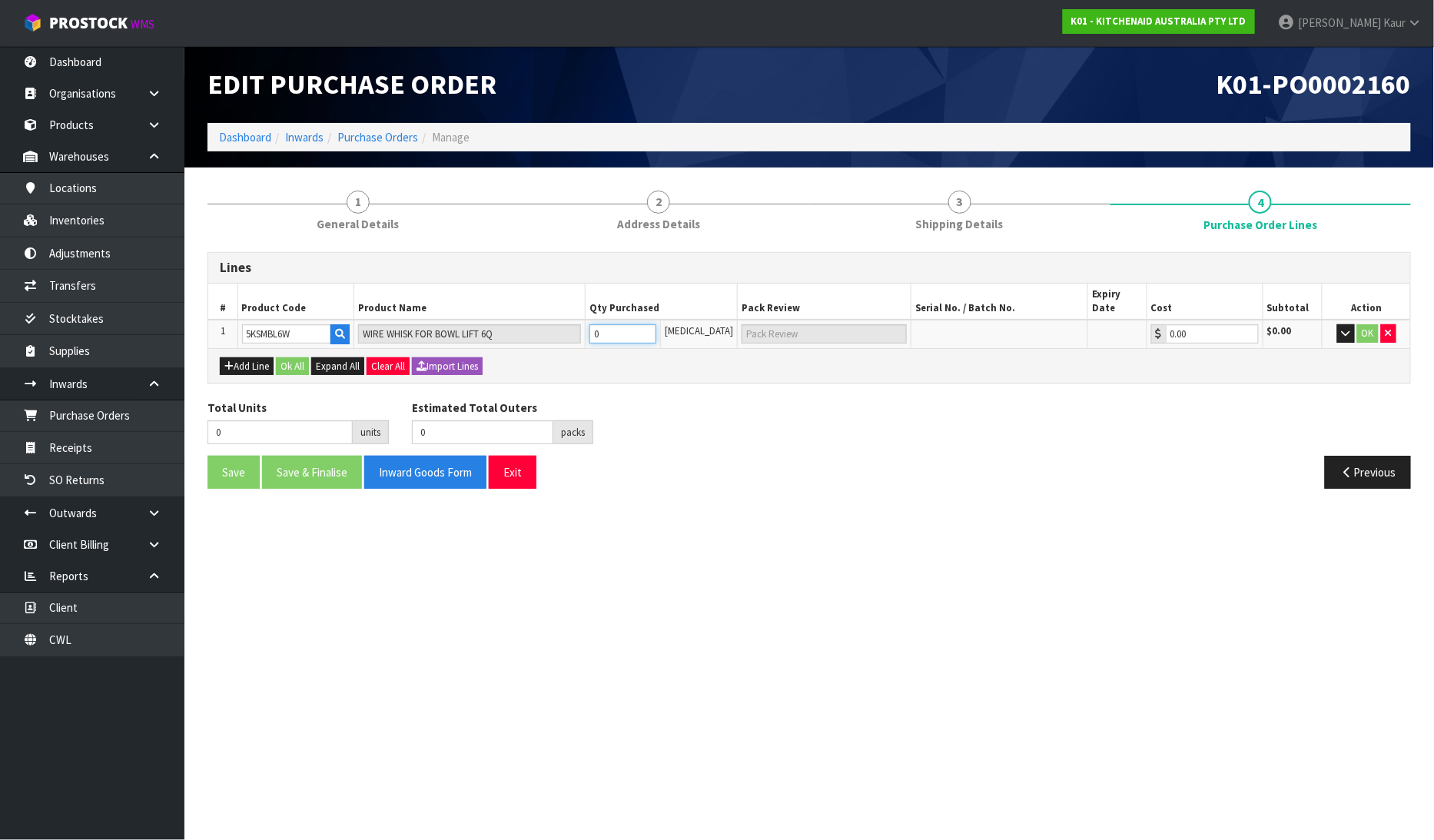
click at [623, 324] on input "0" at bounding box center [623, 333] width 67 height 19
type input "1"
type input "1 CTN"
type input "1"
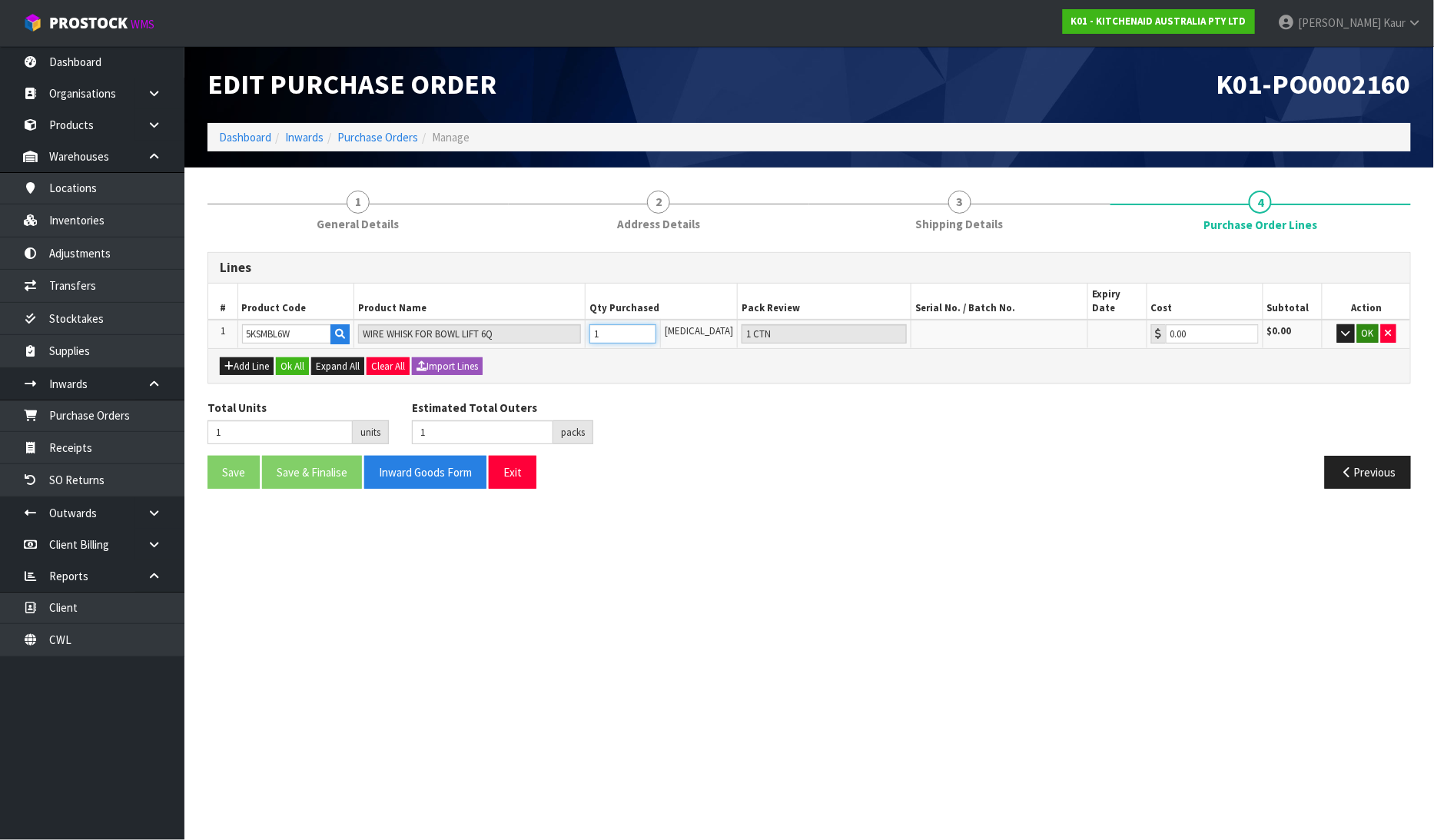
type input "1"
click at [1368, 324] on button "OK" at bounding box center [1368, 333] width 22 height 18
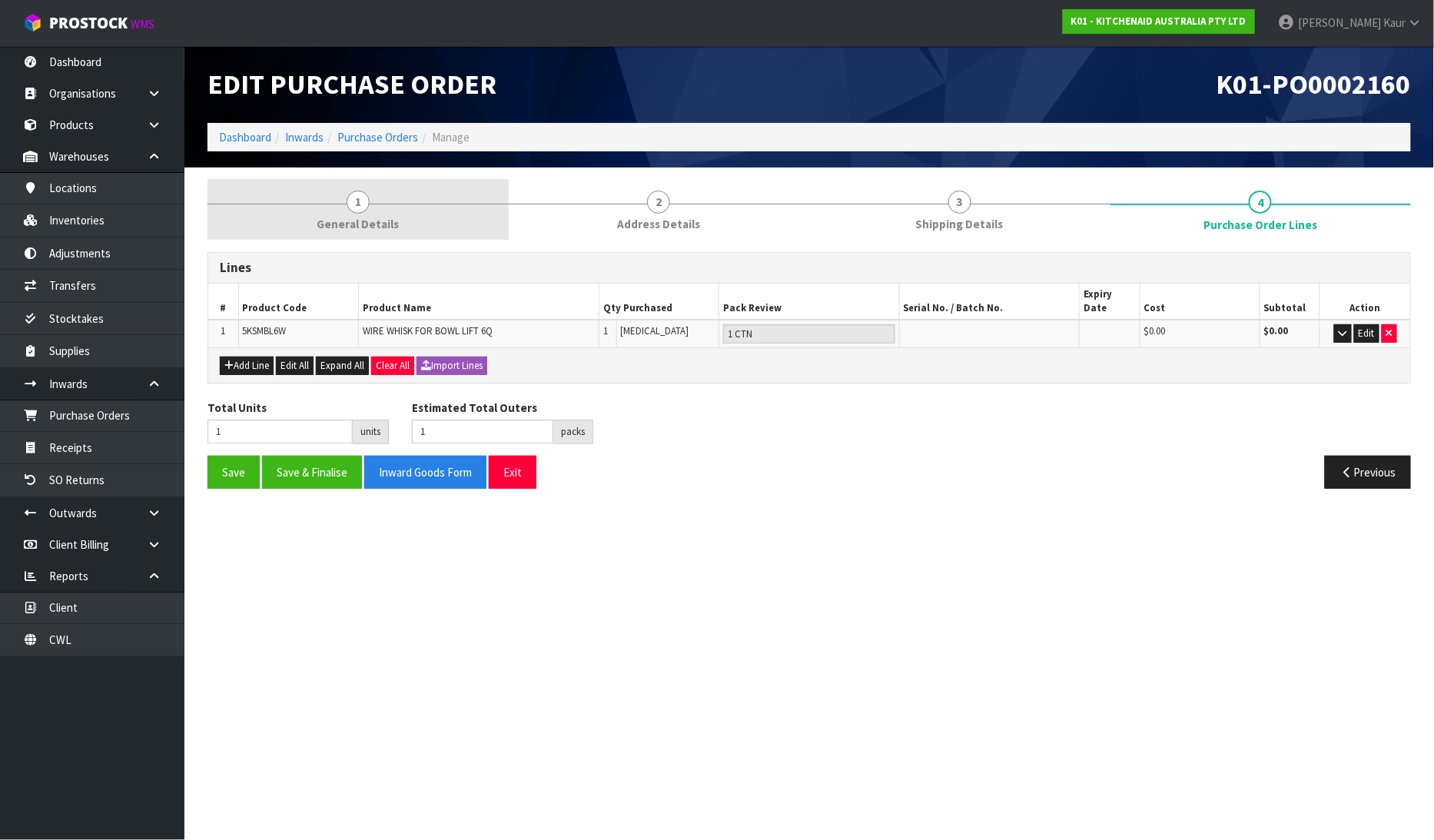
drag, startPoint x: 342, startPoint y: 204, endPoint x: 816, endPoint y: 224, distance: 474.4
click at [342, 204] on link "1 General Details" at bounding box center [358, 209] width 301 height 61
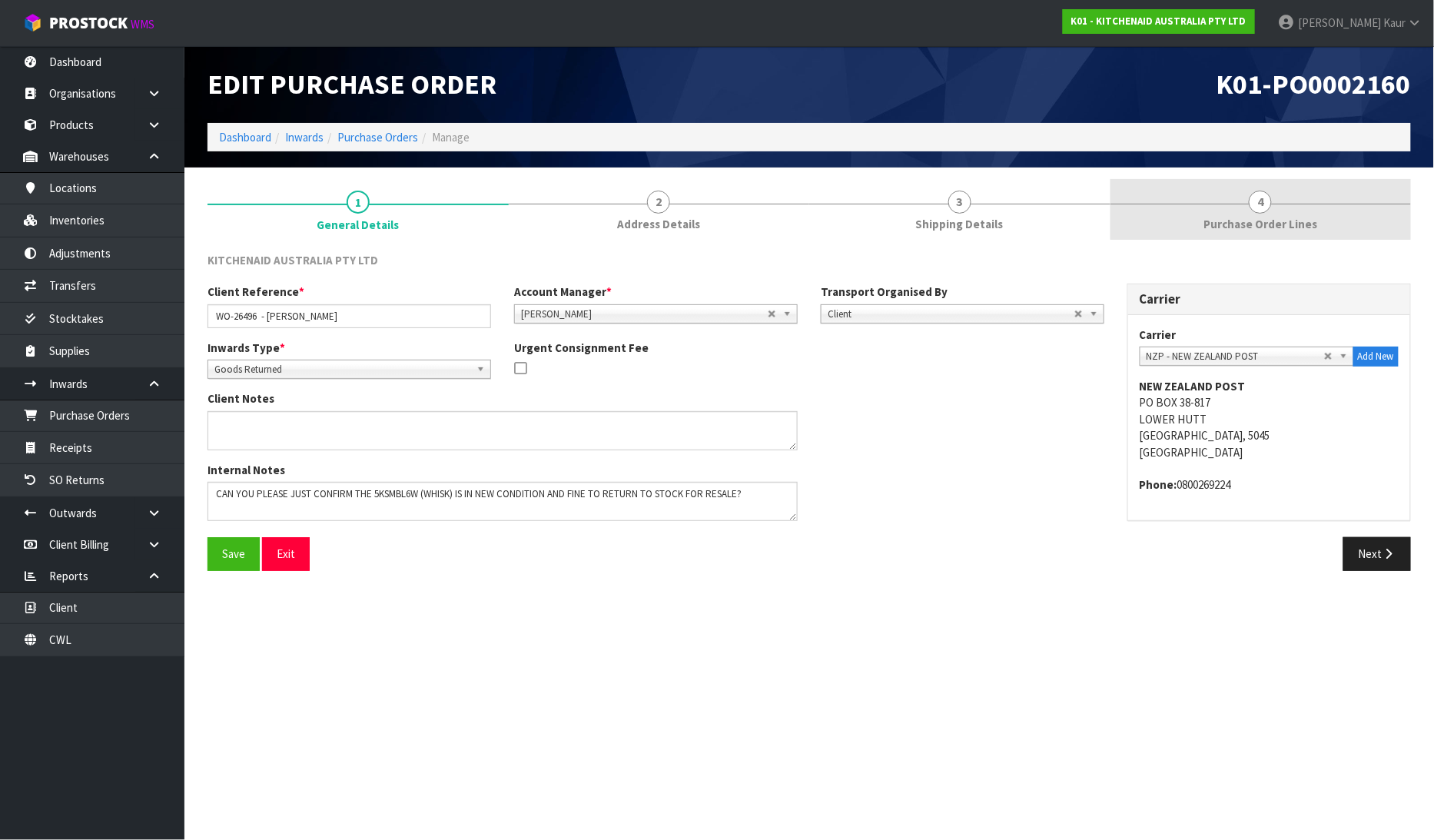
click at [1286, 211] on link "4 Purchase Order Lines" at bounding box center [1261, 209] width 301 height 61
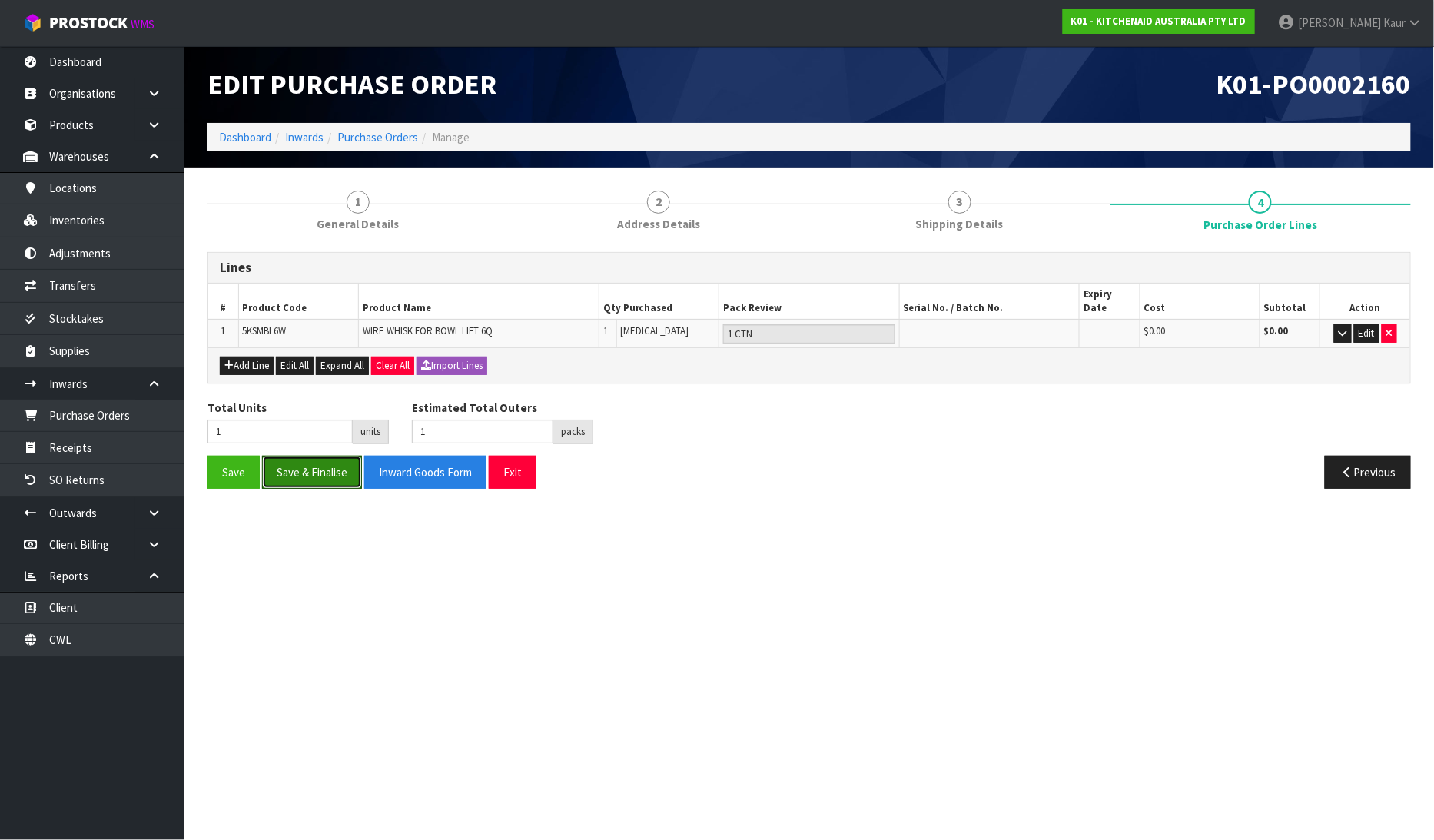
drag, startPoint x: 325, startPoint y: 461, endPoint x: 340, endPoint y: 553, distance: 93.2
click at [325, 463] on button "Save & Finalise" at bounding box center [312, 472] width 100 height 33
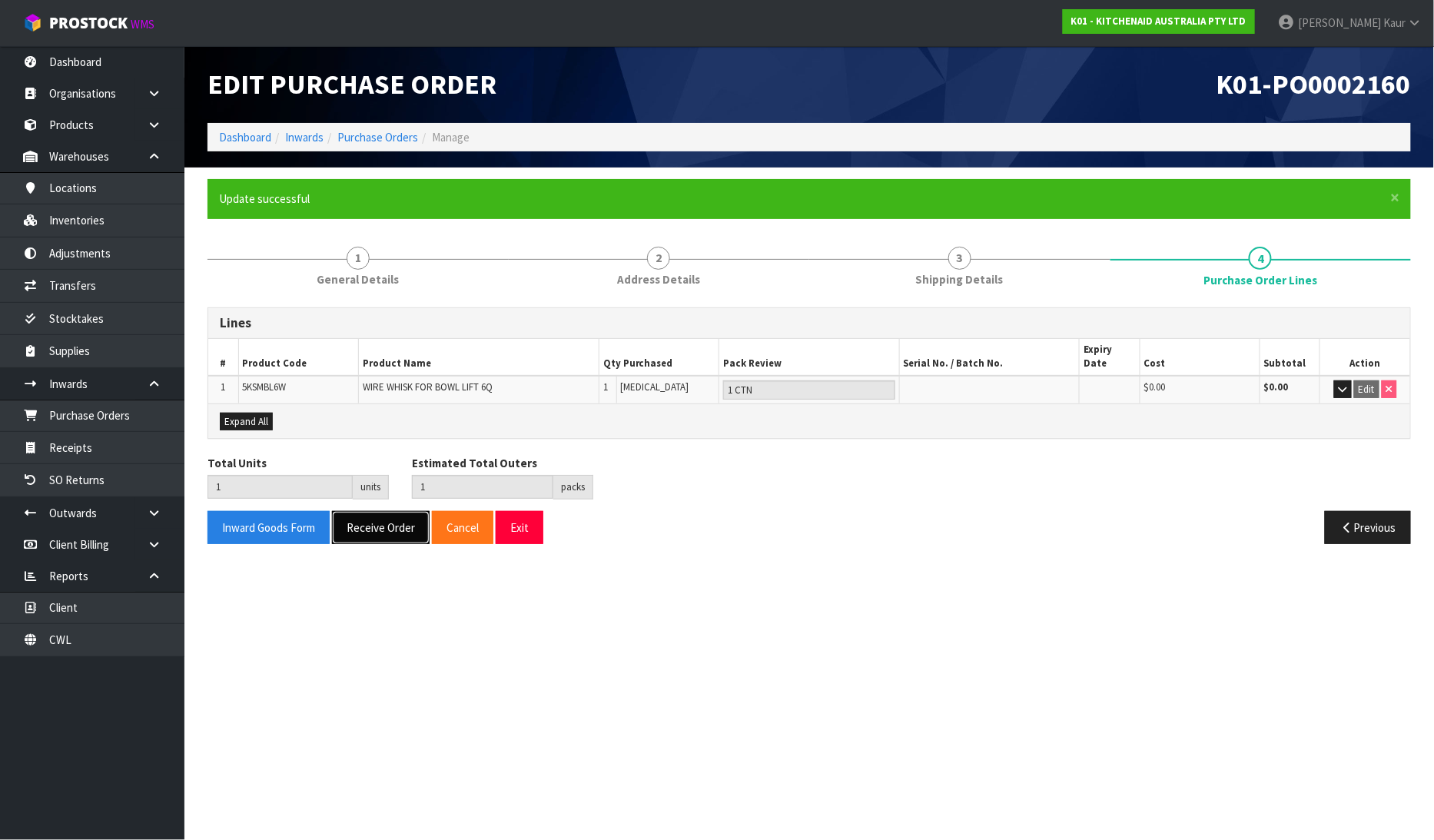
click at [365, 520] on button "Receive Order" at bounding box center [381, 527] width 97 height 33
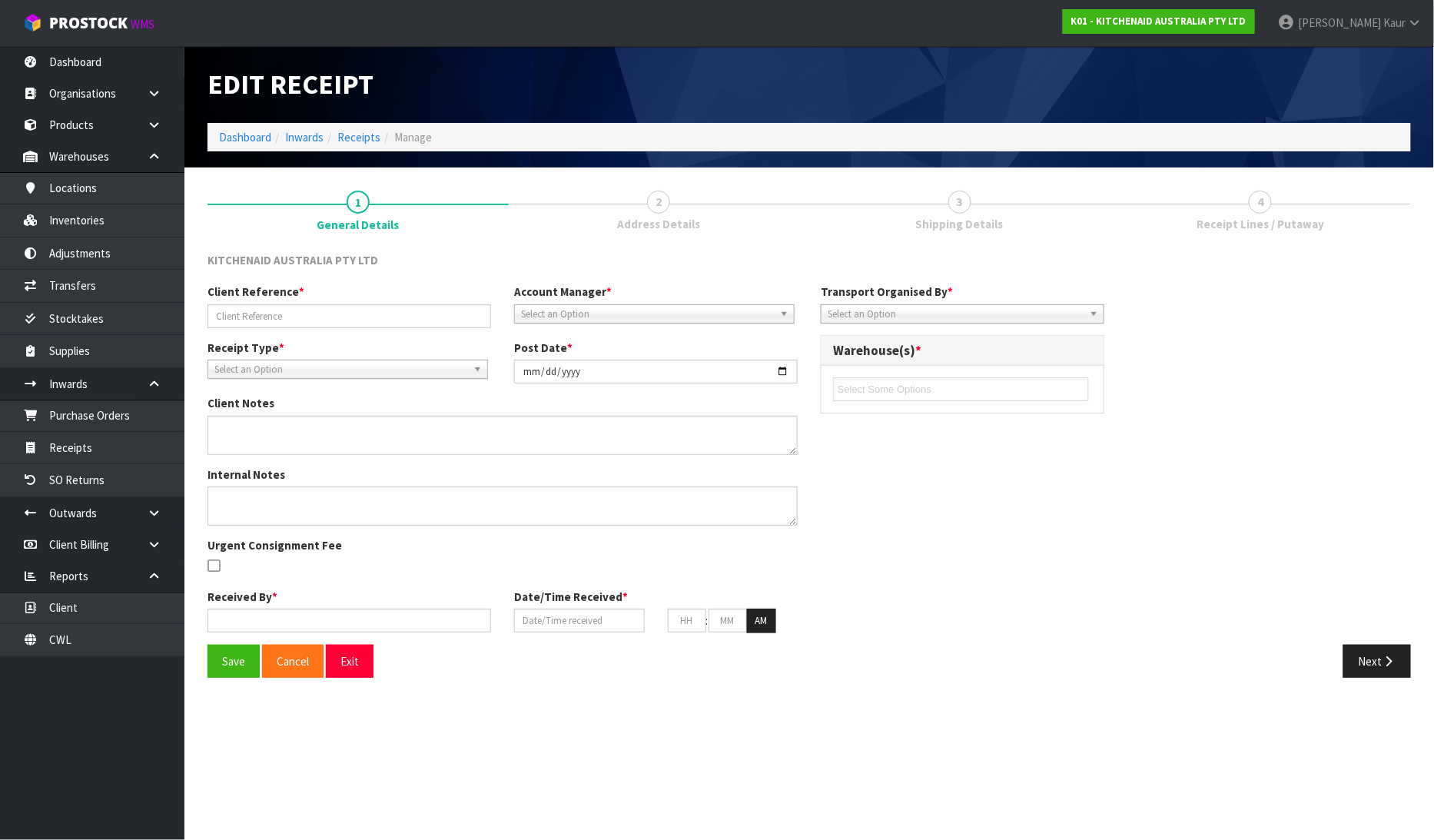
type input "WO-26496 - [PERSON_NAME]"
type input "[DATE]"
type textarea "CAN YOU PLEASE JUST CONFIRM THE 5KSMBL6W (WHISK) IS IN NEW CONDITION AND FINE T…"
type input "[PERSON_NAME]"
type input "[DATE]"
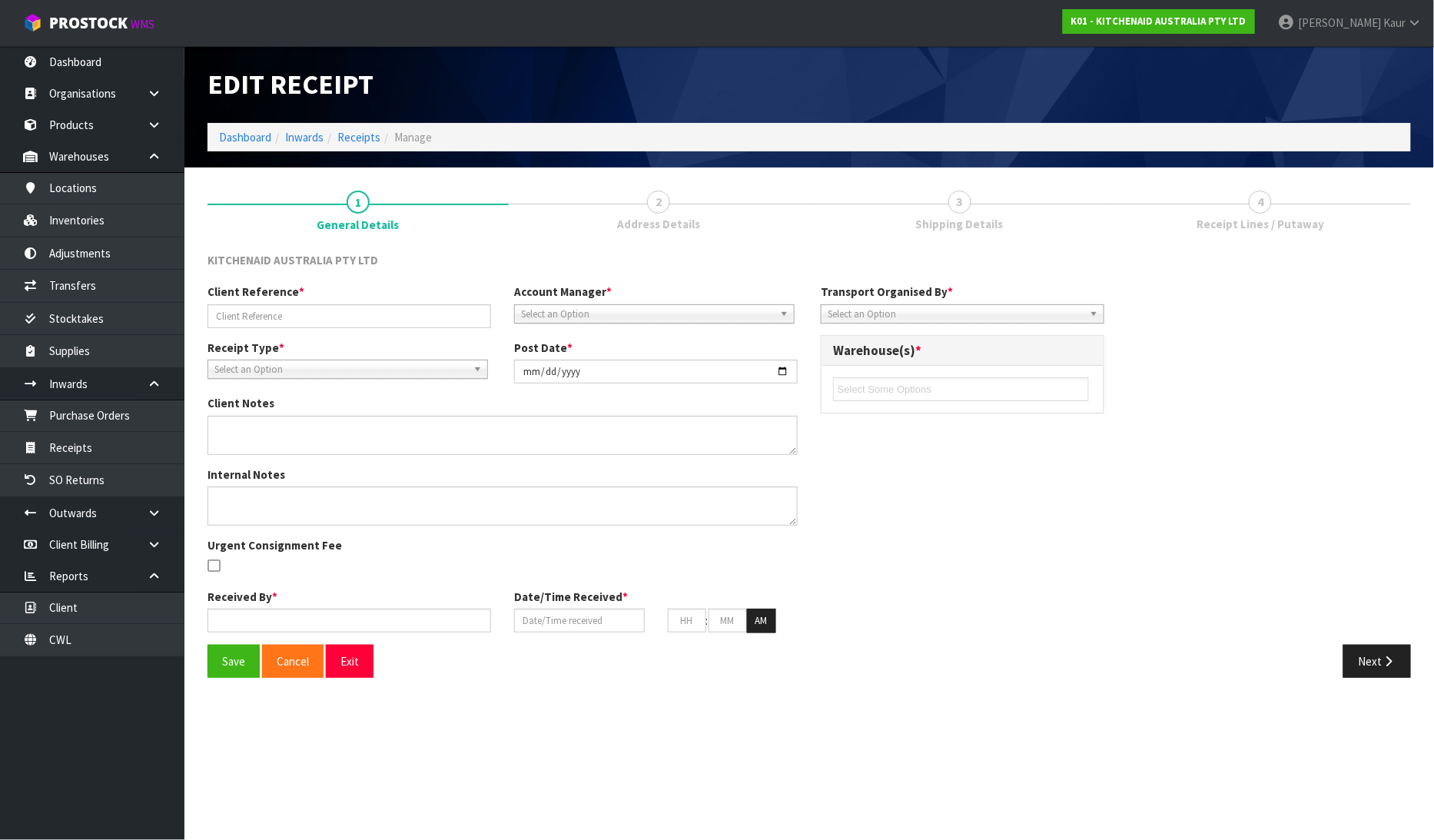
type input "11"
type input "35"
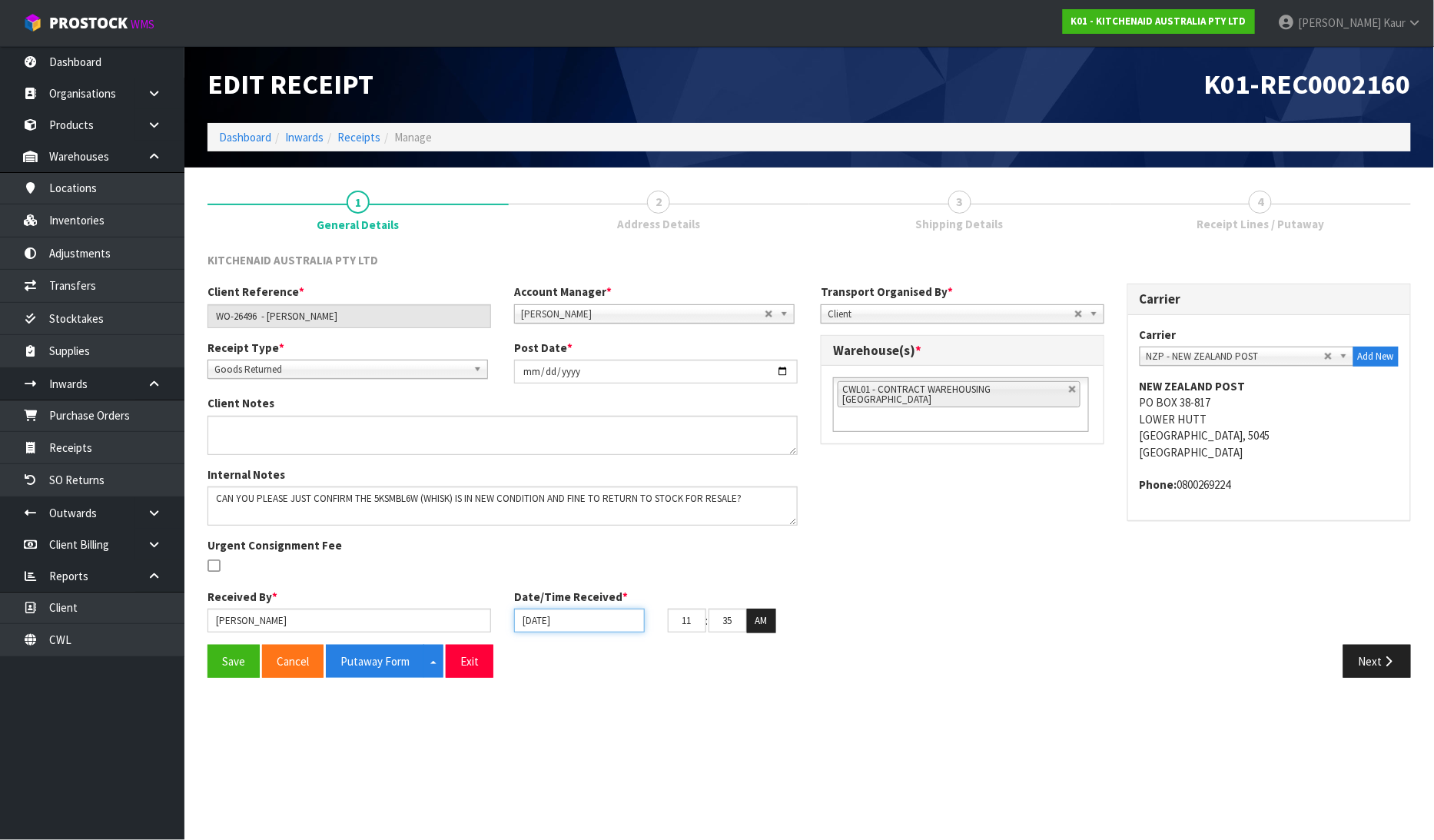
click at [526, 620] on input "[DATE]" at bounding box center [580, 621] width 131 height 24
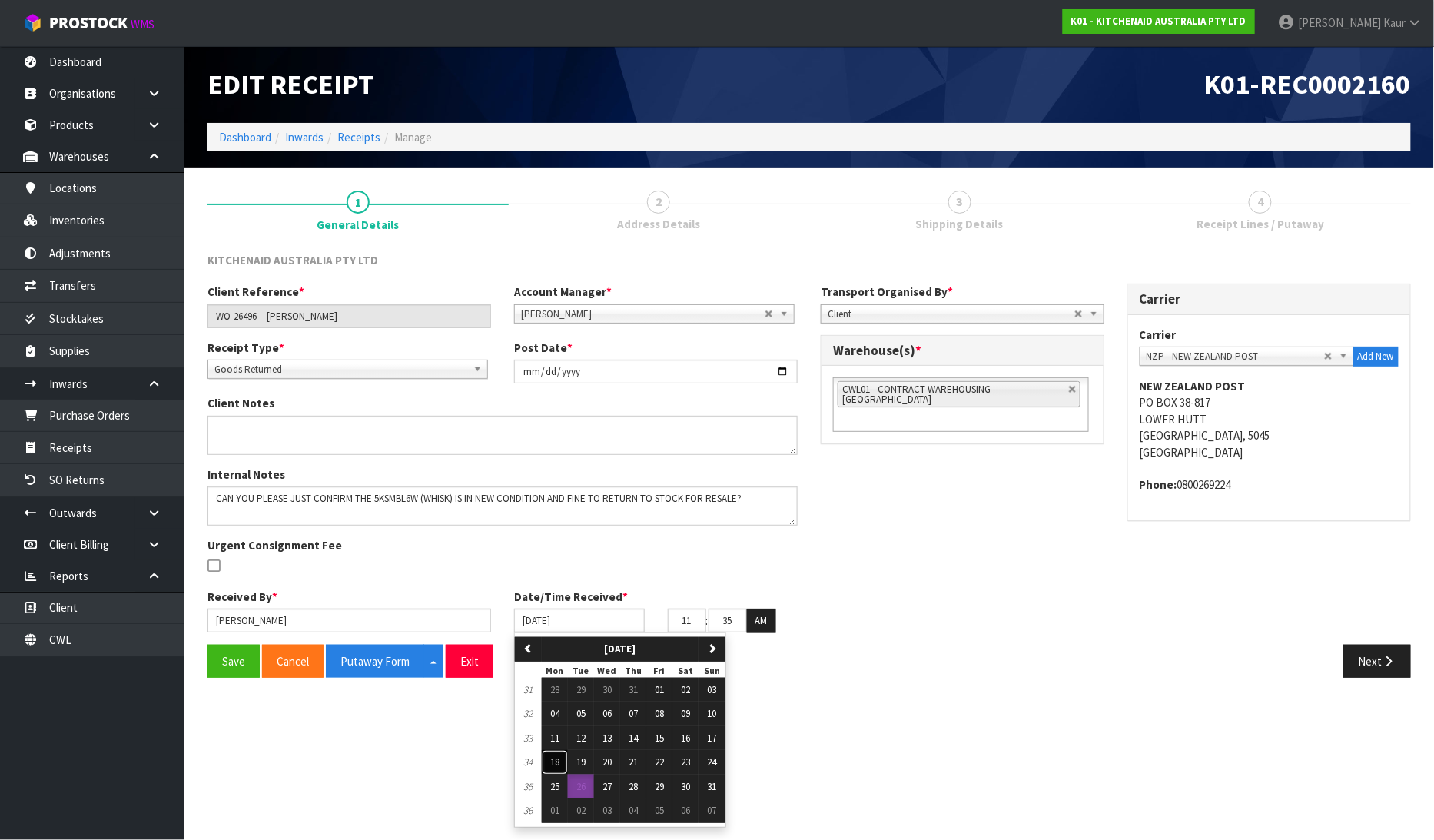
click at [564, 761] on button "18" at bounding box center [554, 762] width 26 height 25
type input "18/08/2025"
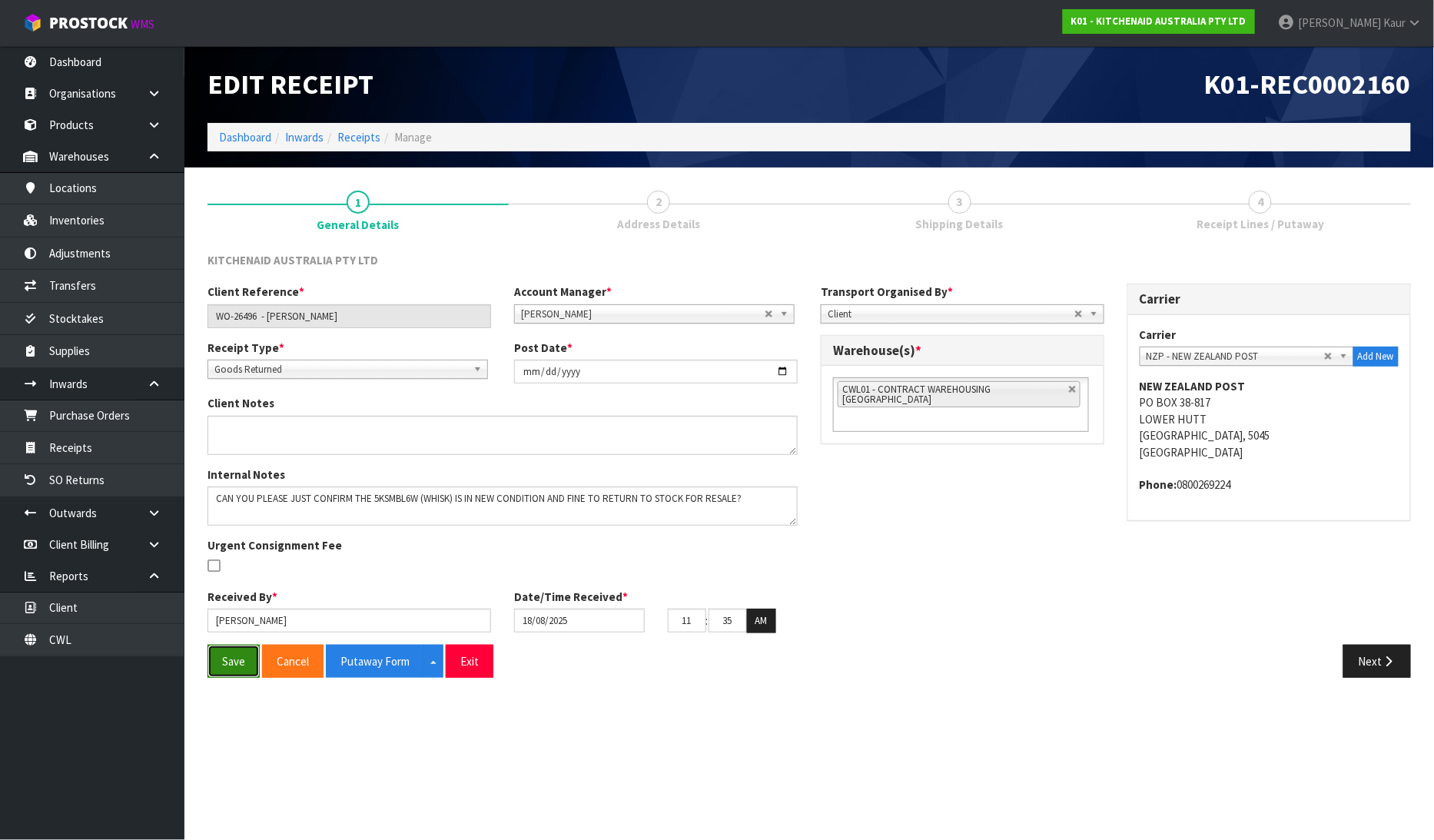
click at [235, 661] on button "Save" at bounding box center [233, 661] width 52 height 33
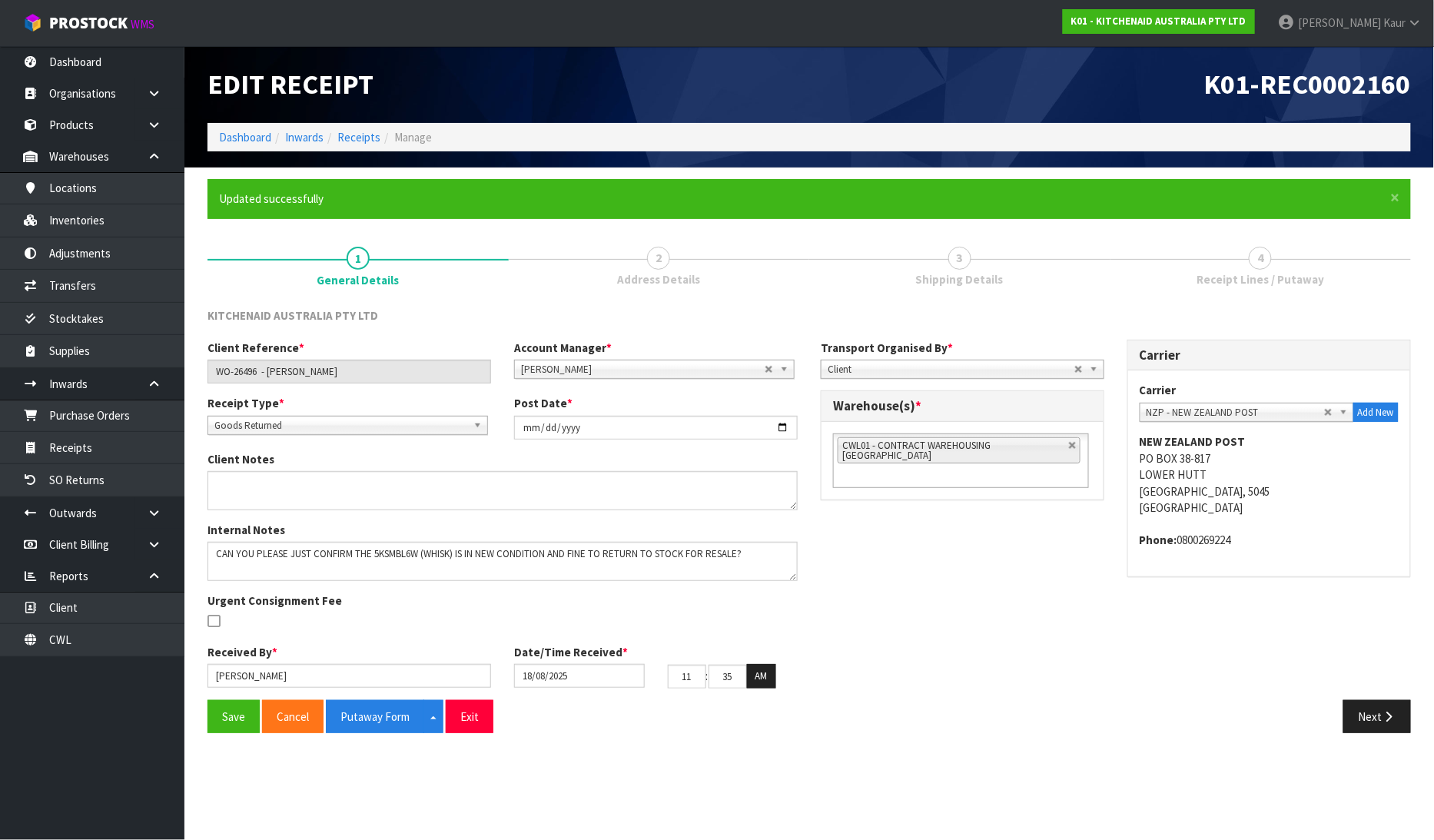
click at [1415, 697] on div "Client Reference * WO-26496 - [PERSON_NAME] Account Manager * [PERSON_NAME] [PE…" at bounding box center [809, 520] width 1226 height 360
drag, startPoint x: 1392, startPoint y: 714, endPoint x: 1388, endPoint y: 724, distance: 10.8
click at [1391, 714] on icon "button" at bounding box center [1389, 716] width 15 height 12
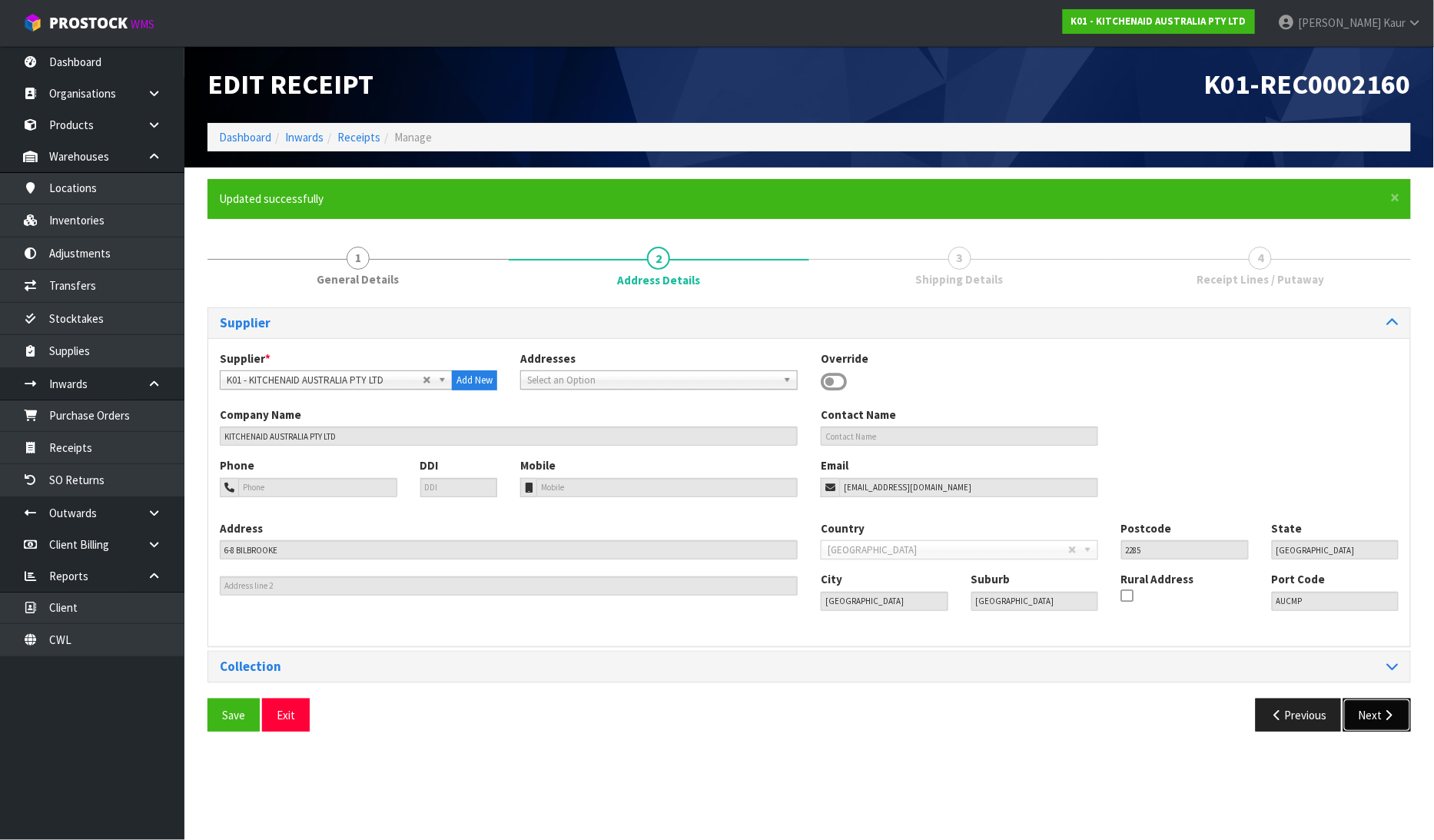
click at [1388, 717] on icon "button" at bounding box center [1389, 714] width 15 height 12
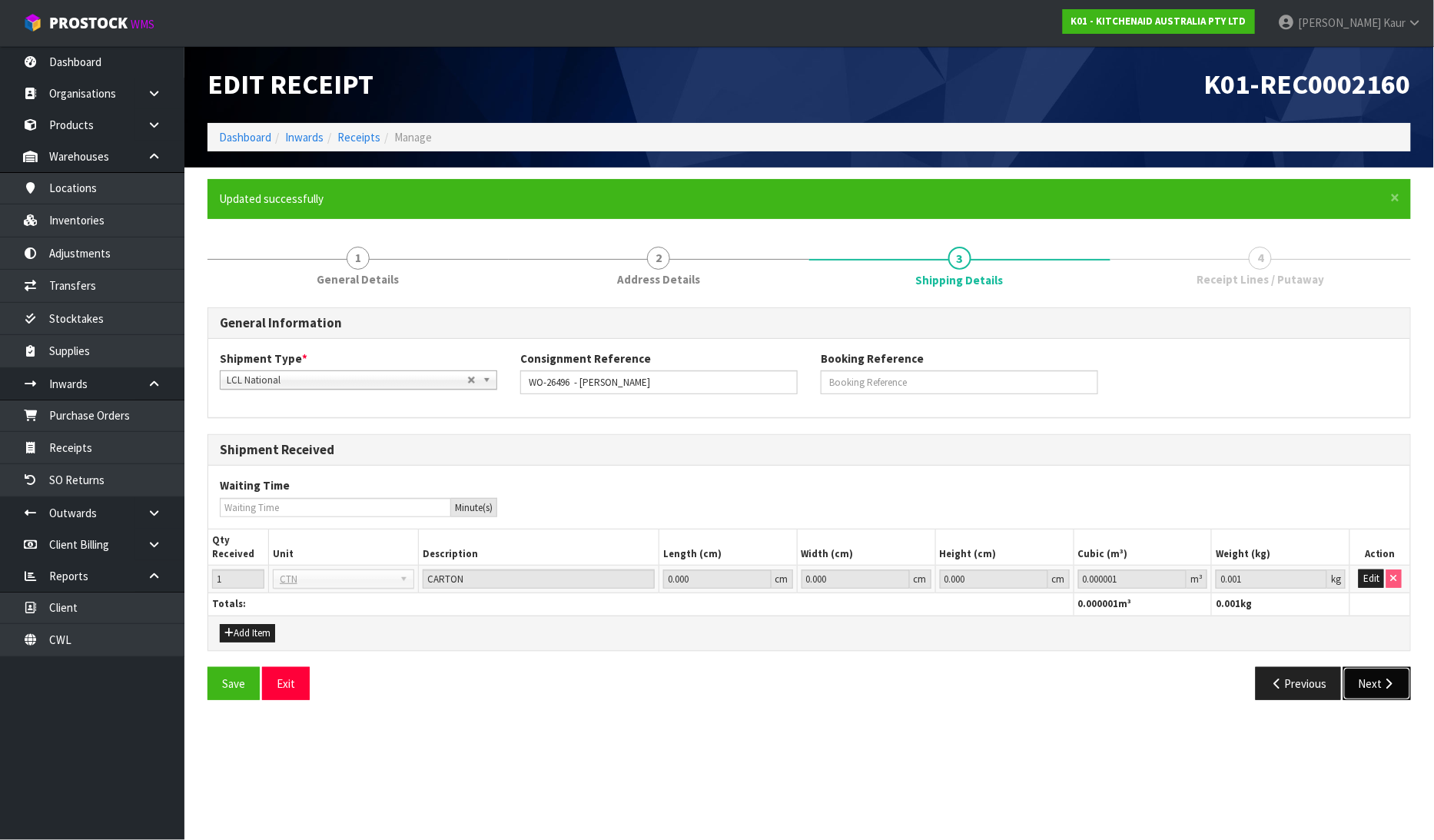
click at [1379, 673] on button "Next" at bounding box center [1378, 683] width 67 height 33
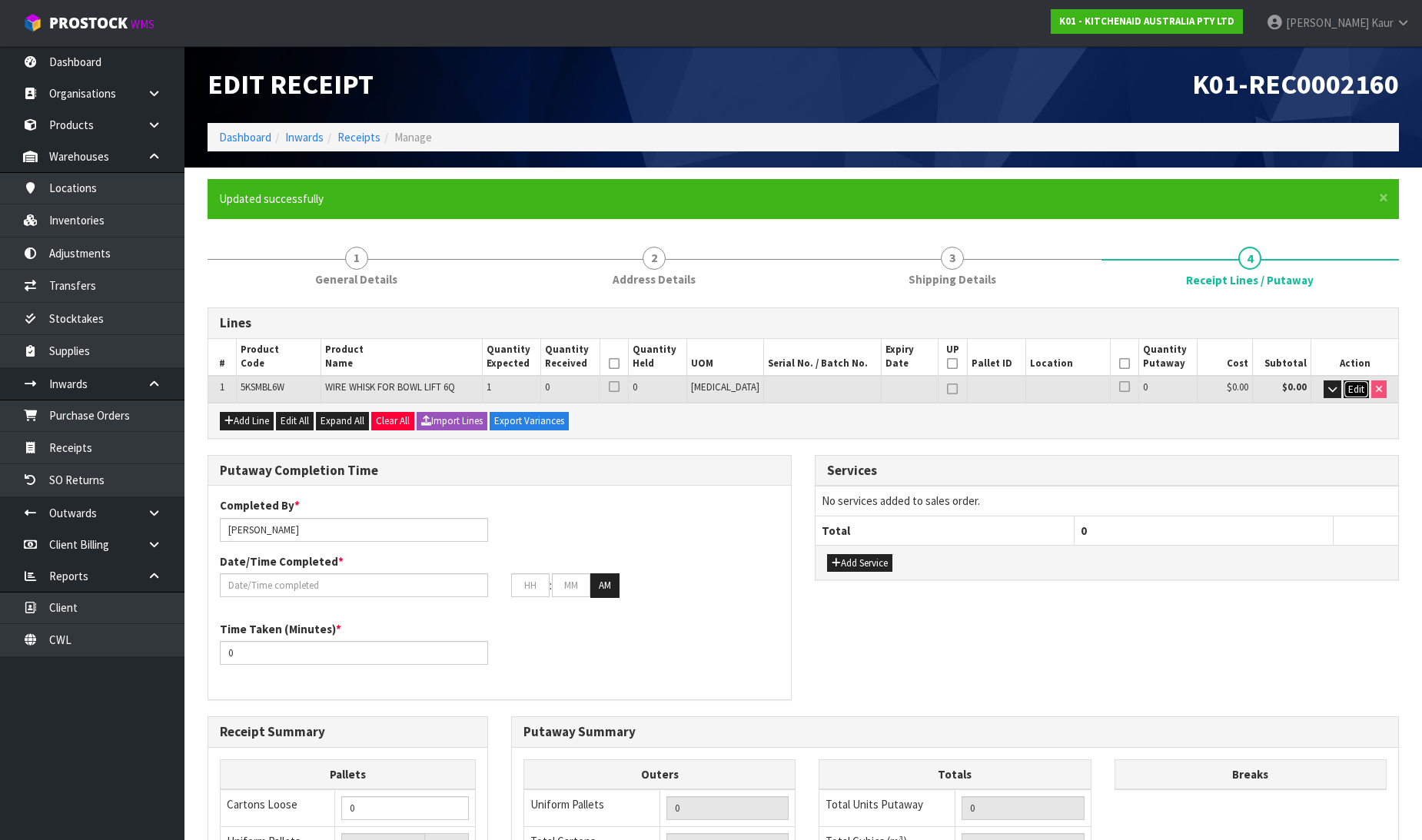
click at [1350, 386] on span "Edit" at bounding box center [1356, 389] width 16 height 13
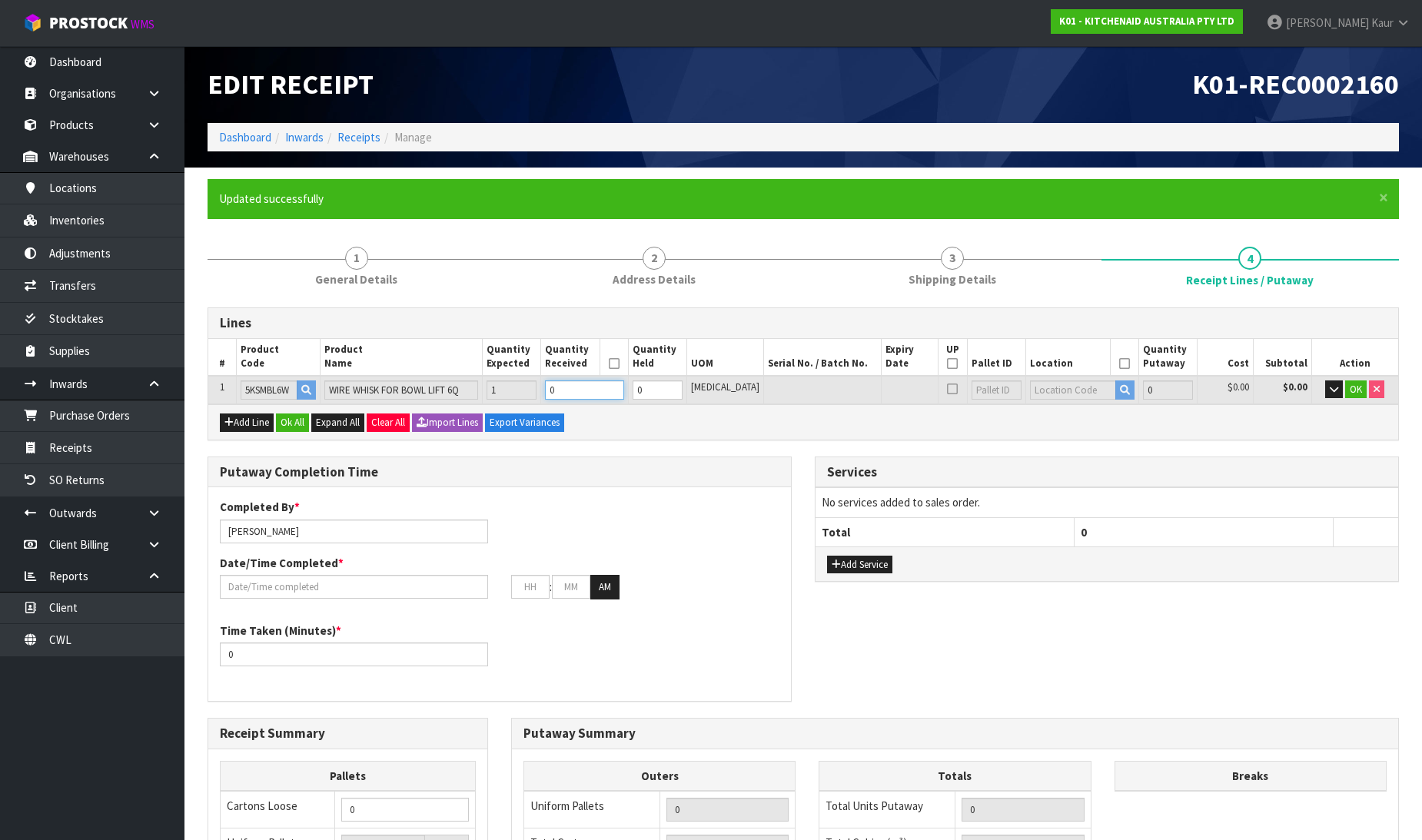
click at [584, 382] on input "0" at bounding box center [584, 390] width 78 height 19
type input "1"
type input "0.00448"
type input "0.2"
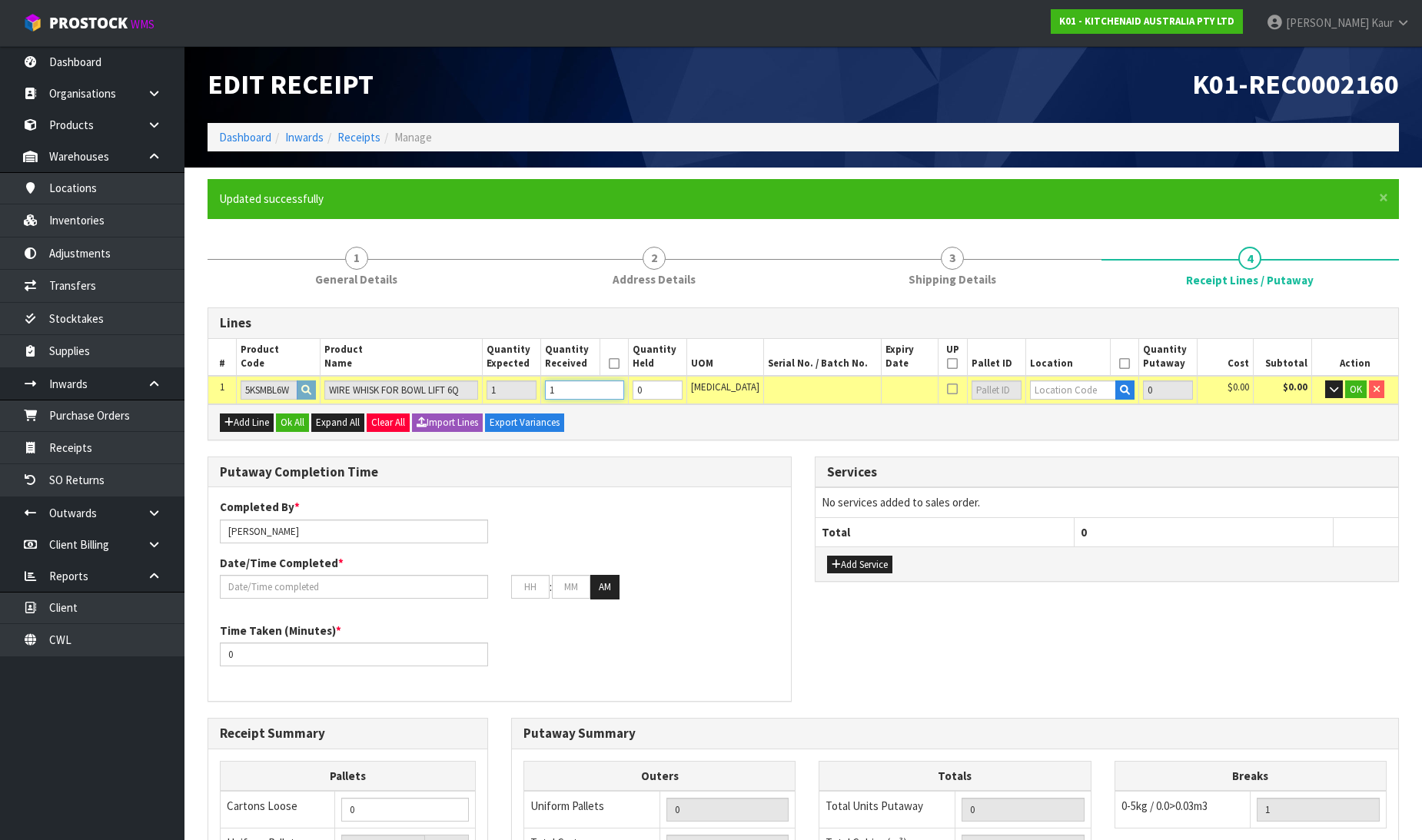
type input "1"
click at [1034, 387] on input "text" at bounding box center [1072, 390] width 86 height 19
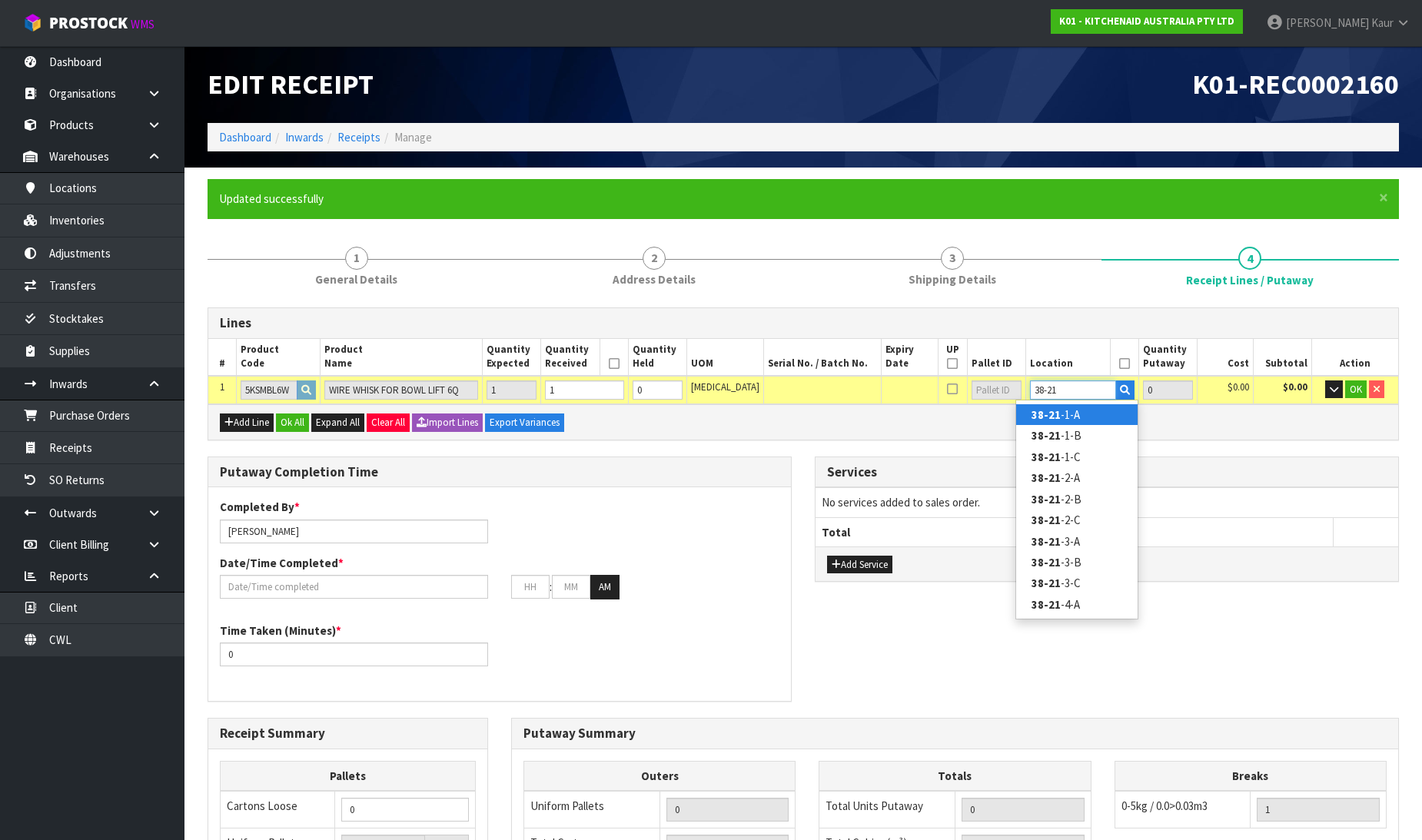
type input "38-21"
click at [1063, 419] on link "38-21 -1-A" at bounding box center [1076, 414] width 121 height 21
type input "1"
type input "38-21-1-A"
type input "1"
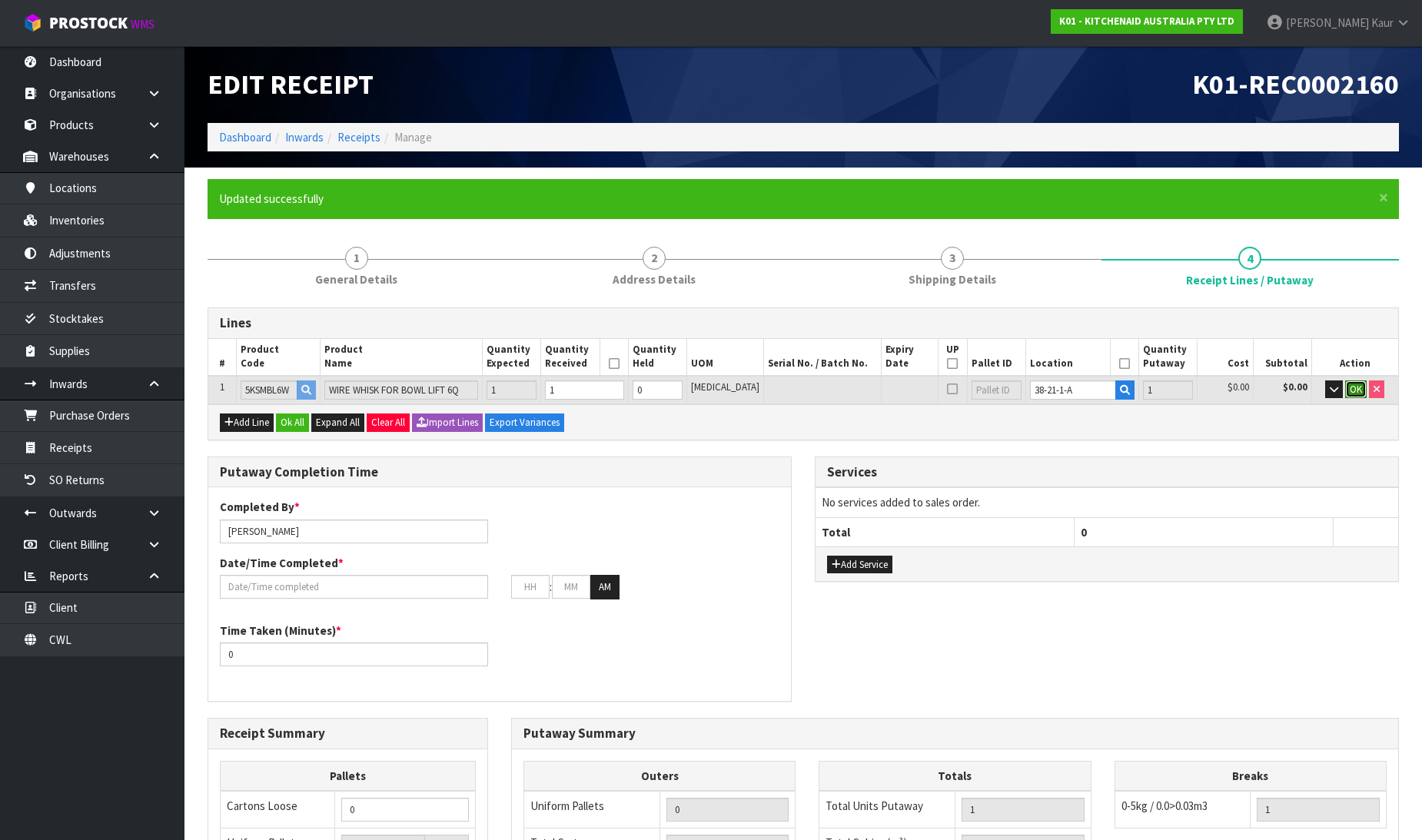
click at [1355, 393] on span "OK" at bounding box center [1356, 389] width 13 height 13
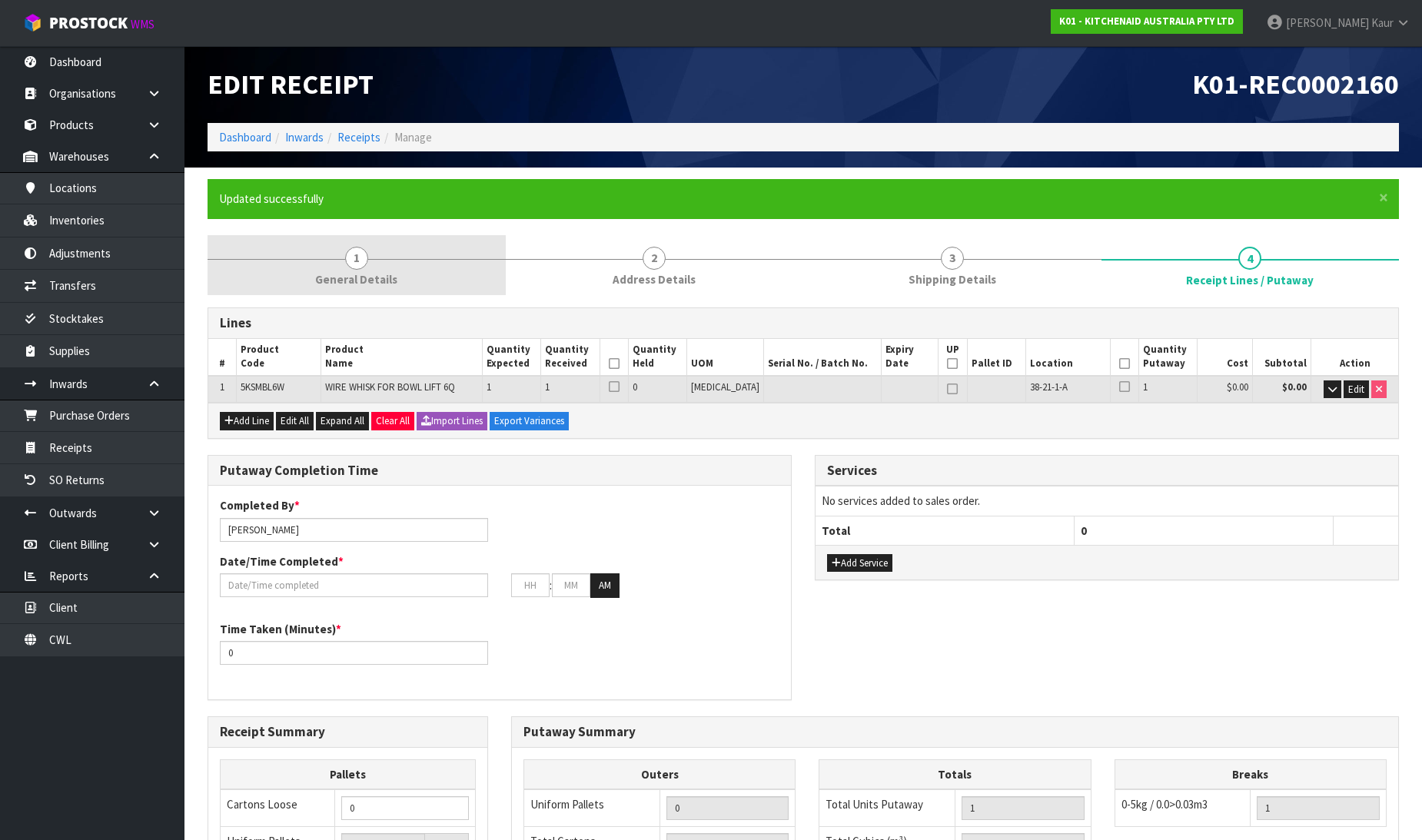
click at [405, 278] on link "1 General Details" at bounding box center [357, 265] width 299 height 61
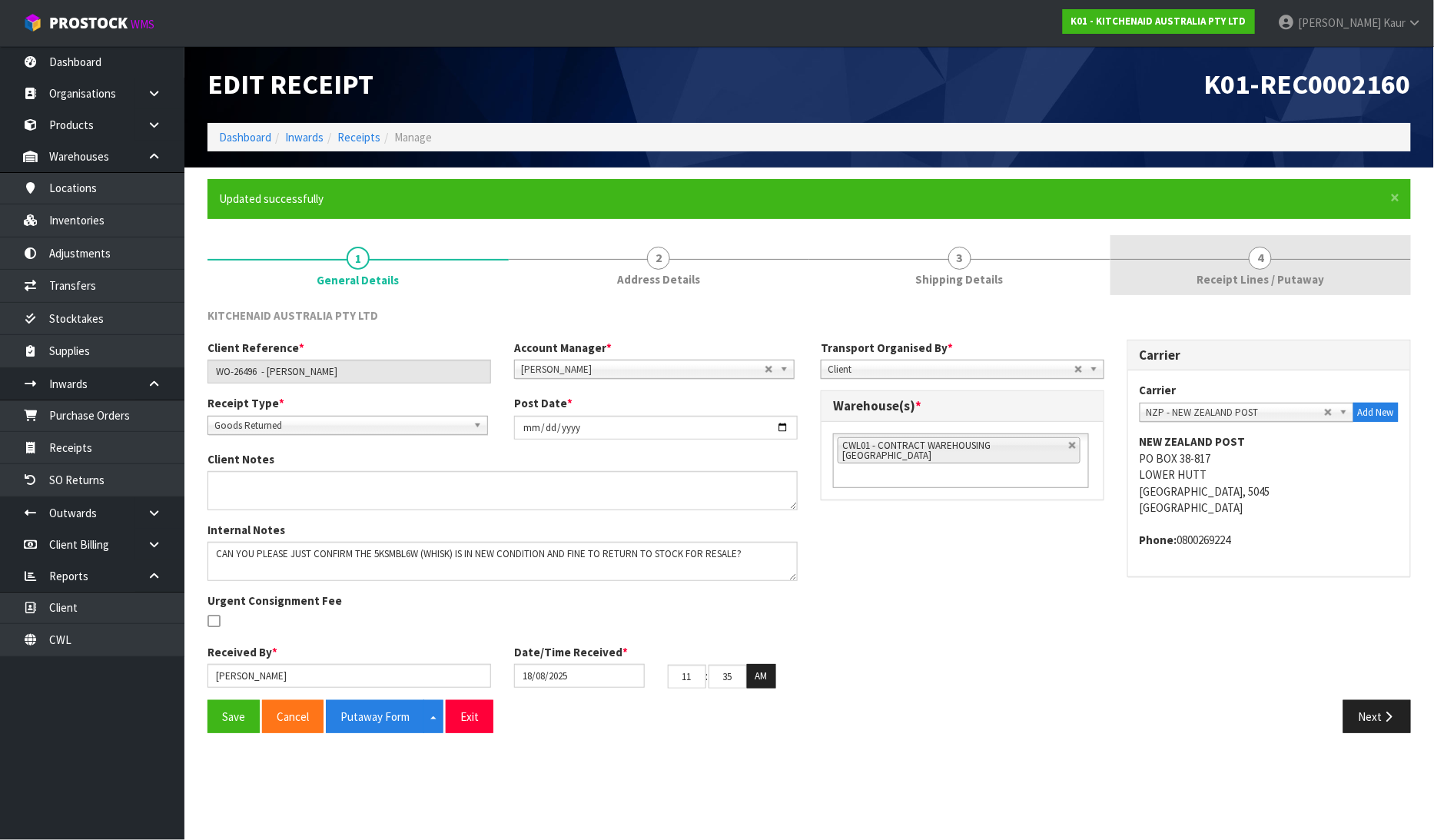
click at [1256, 266] on span "4" at bounding box center [1260, 258] width 23 height 23
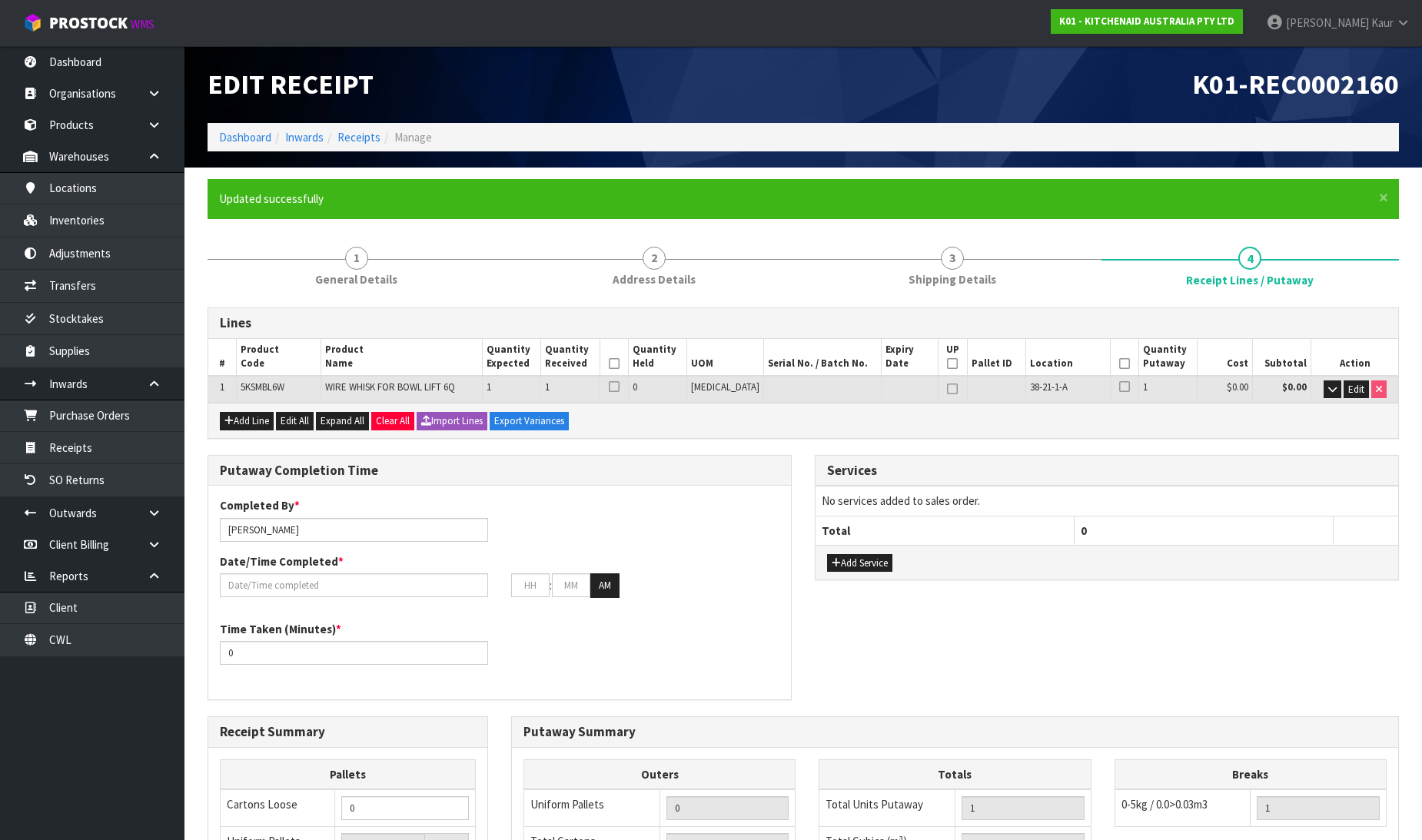
click at [619, 363] on icon at bounding box center [615, 363] width 11 height 1
click at [1119, 364] on icon at bounding box center [1124, 363] width 11 height 1
click at [318, 594] on input "text" at bounding box center [353, 585] width 269 height 24
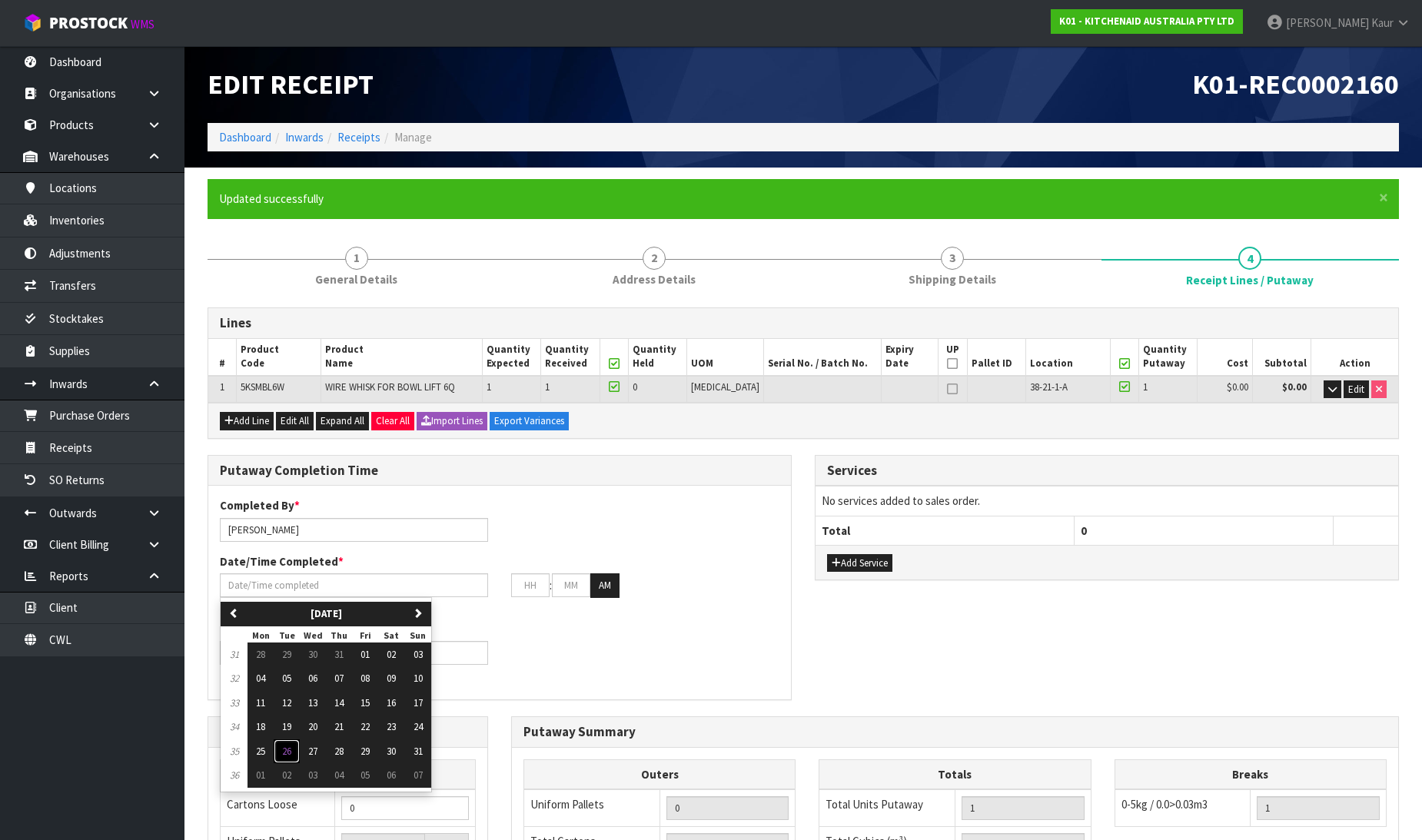
click at [286, 756] on span "26" at bounding box center [287, 751] width 9 height 13
type input "[DATE]"
type input "12"
type input "00"
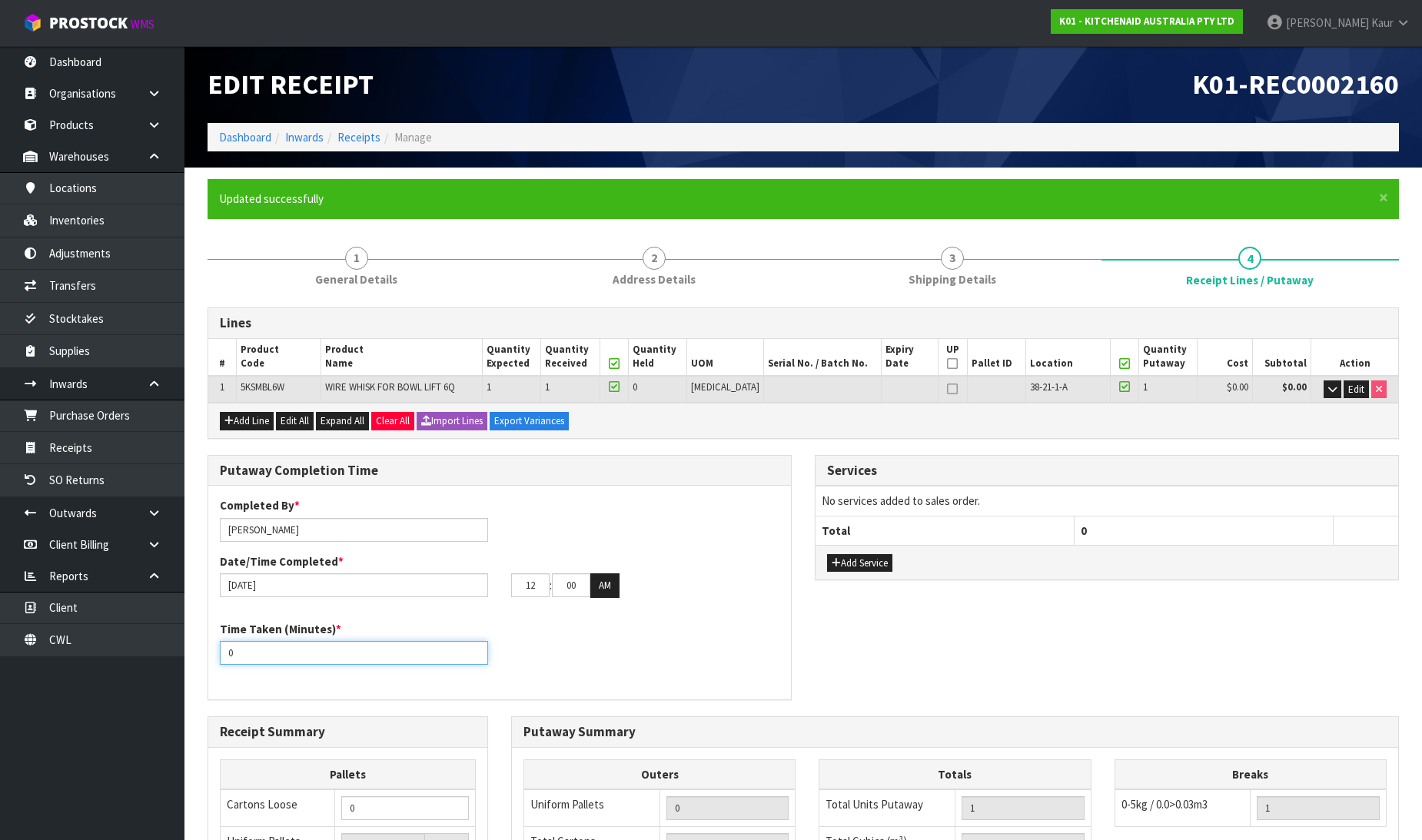
drag, startPoint x: 249, startPoint y: 649, endPoint x: 178, endPoint y: 668, distance: 73.5
click at [178, 668] on body "Toggle navigation ProStock WMS K01 - KITCHENAID AUSTRALIA PTY LTD [PERSON_NAME]…" at bounding box center [711, 420] width 1422 height 840
type input "10"
drag, startPoint x: 540, startPoint y: 592, endPoint x: 510, endPoint y: 597, distance: 30.4
click at [510, 597] on div "Completed By * [PERSON_NAME] Date/Time Completed * [DATE] 12 : 00 : 00 AM" at bounding box center [500, 552] width 583 height 111
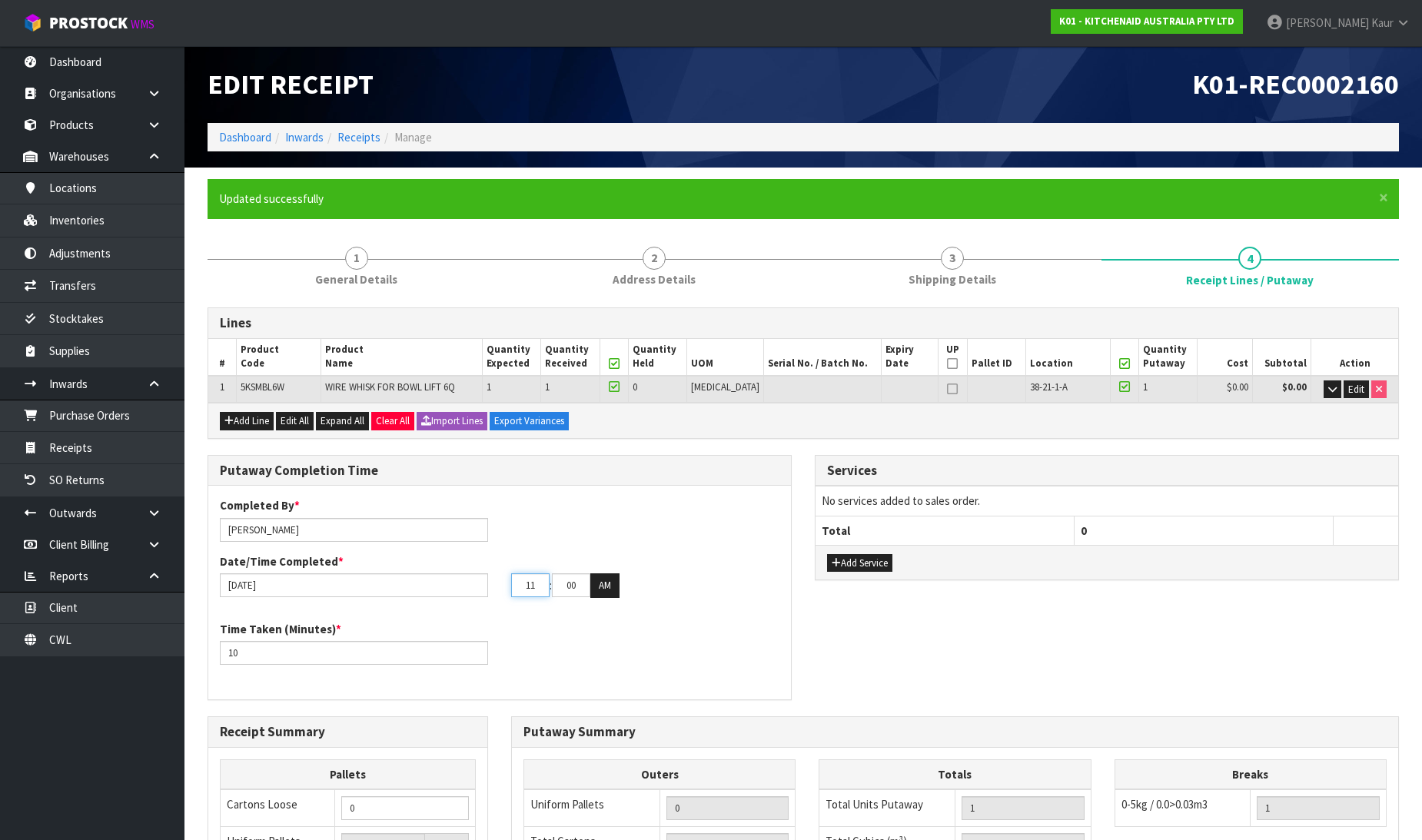
type input "11"
drag, startPoint x: 574, startPoint y: 590, endPoint x: 554, endPoint y: 590, distance: 20.0
click at [554, 590] on input "00" at bounding box center [571, 585] width 38 height 24
type input "35"
click at [619, 582] on button "AM" at bounding box center [604, 585] width 29 height 25
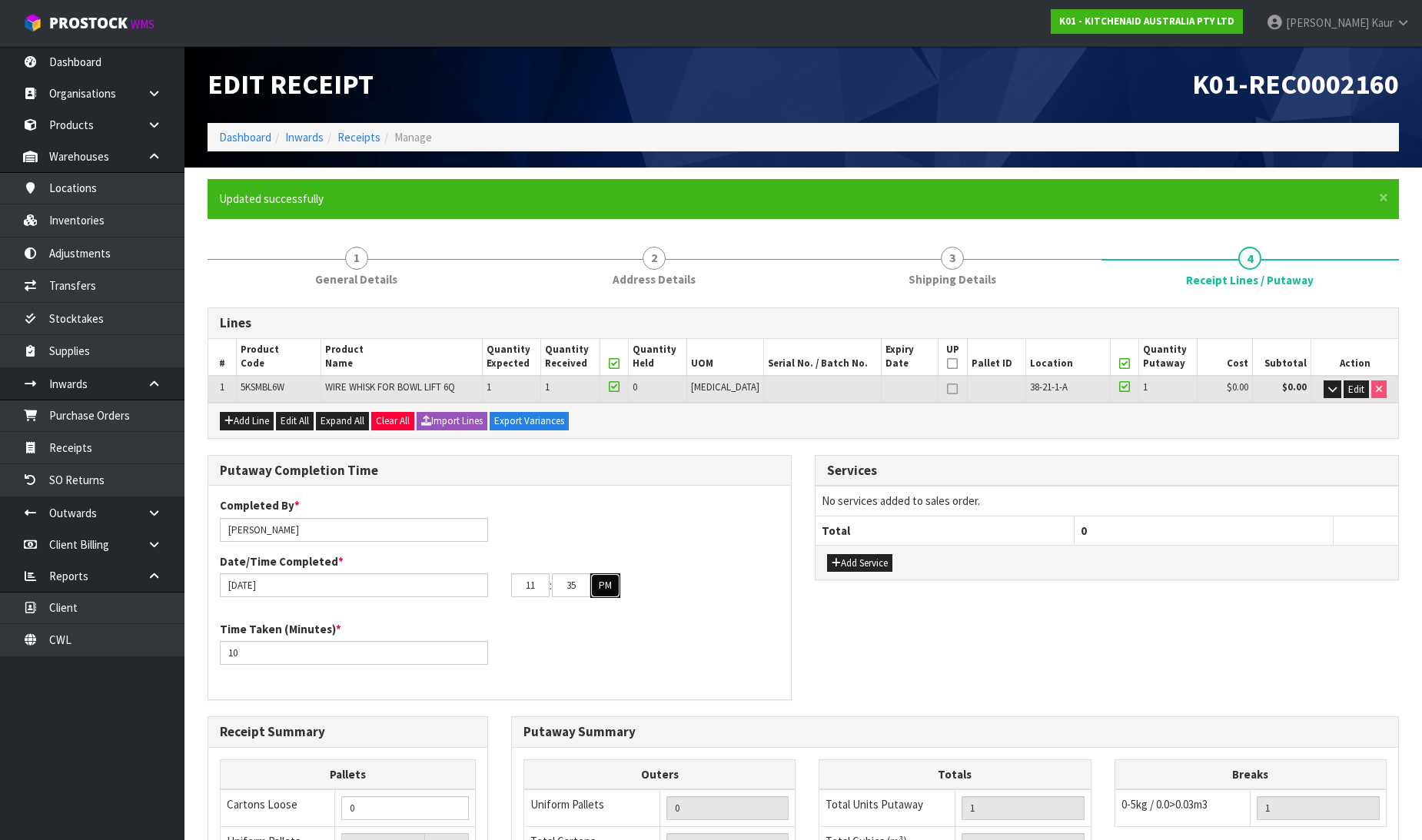
click at [610, 589] on button "PM" at bounding box center [604, 585] width 30 height 25
click at [337, 278] on span "General Details" at bounding box center [356, 279] width 82 height 16
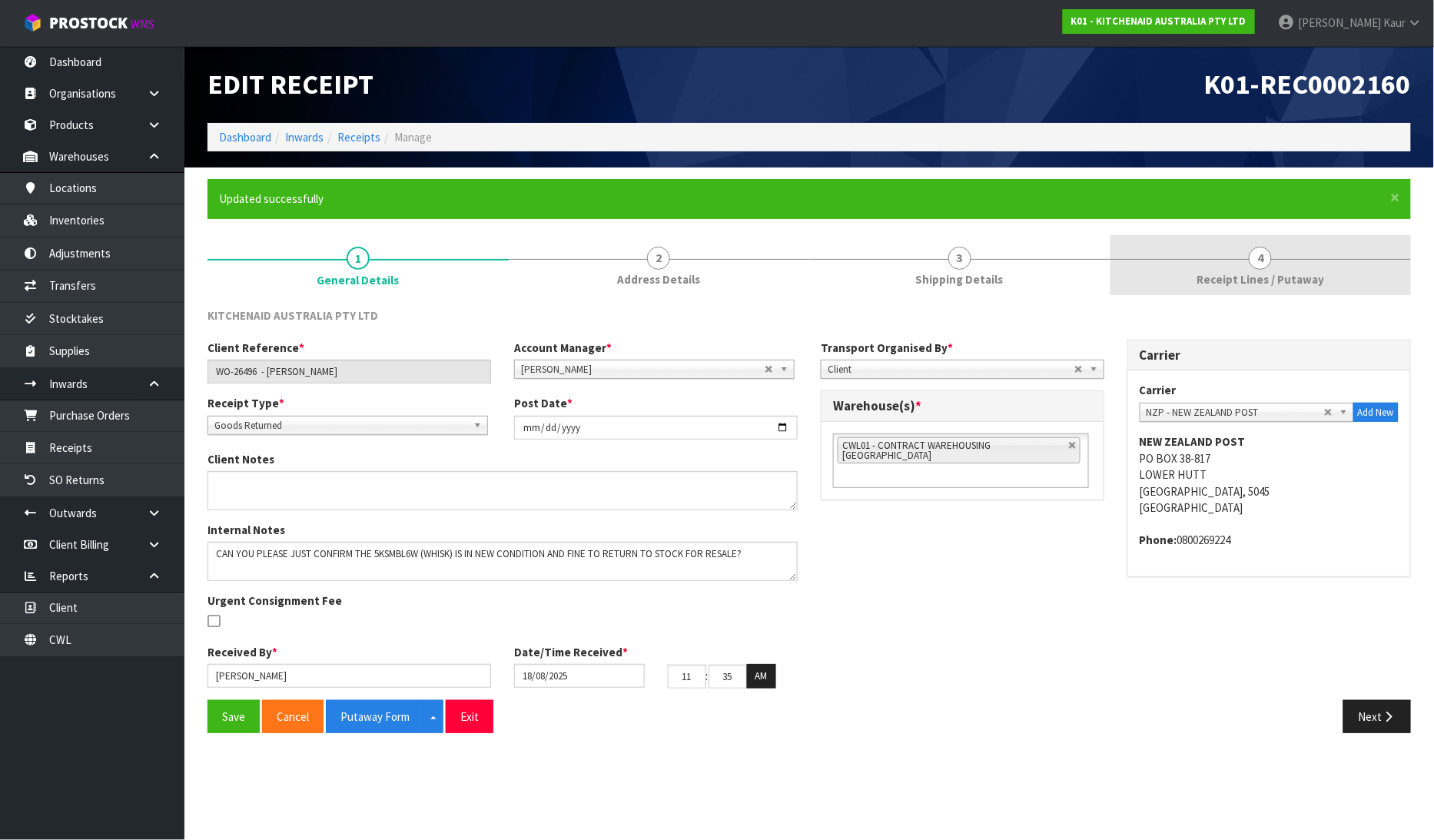
click at [1289, 284] on span "Receipt Lines / Putaway" at bounding box center [1260, 279] width 127 height 16
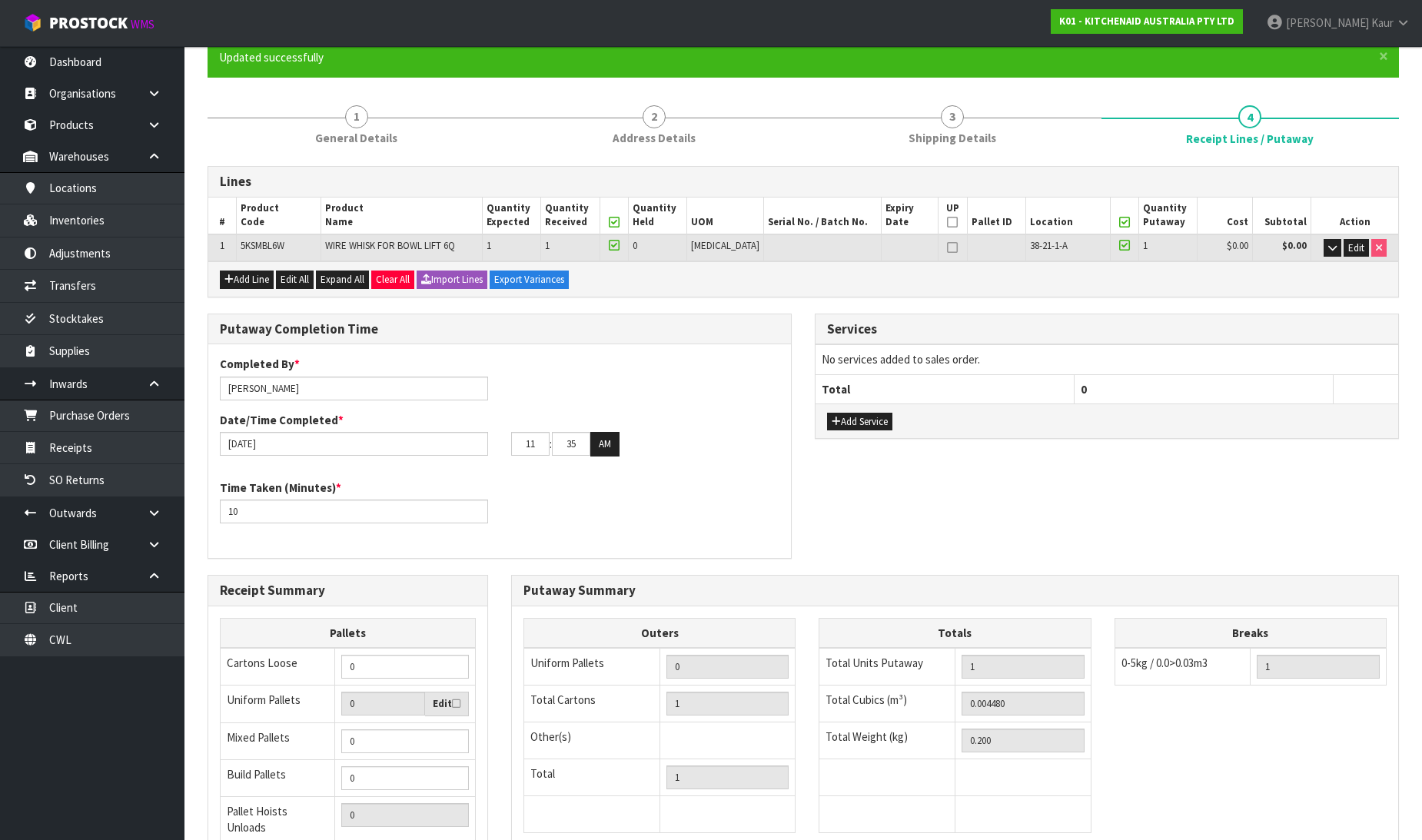
scroll to position [308, 0]
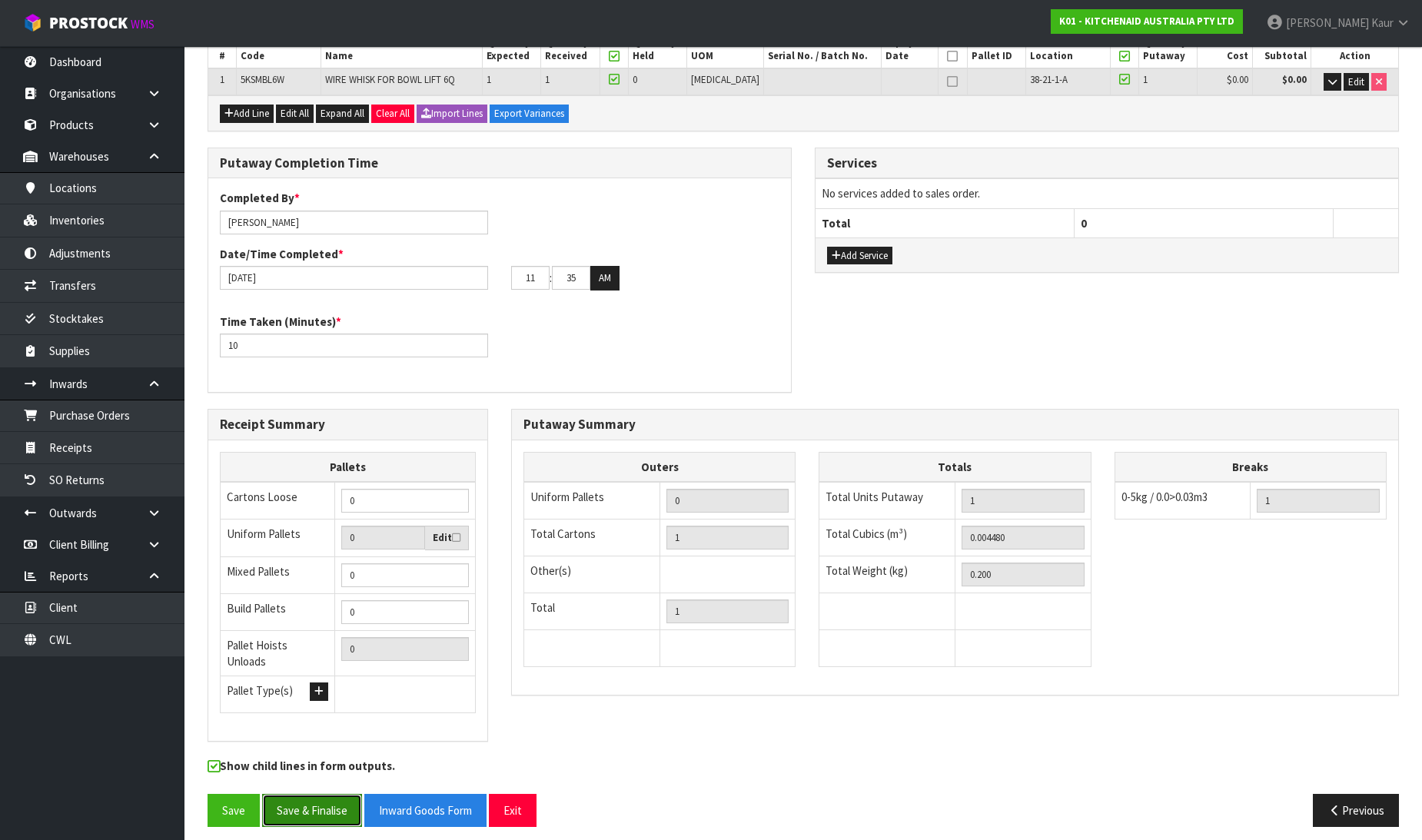
click at [312, 809] on button "Save & Finalise" at bounding box center [312, 810] width 100 height 33
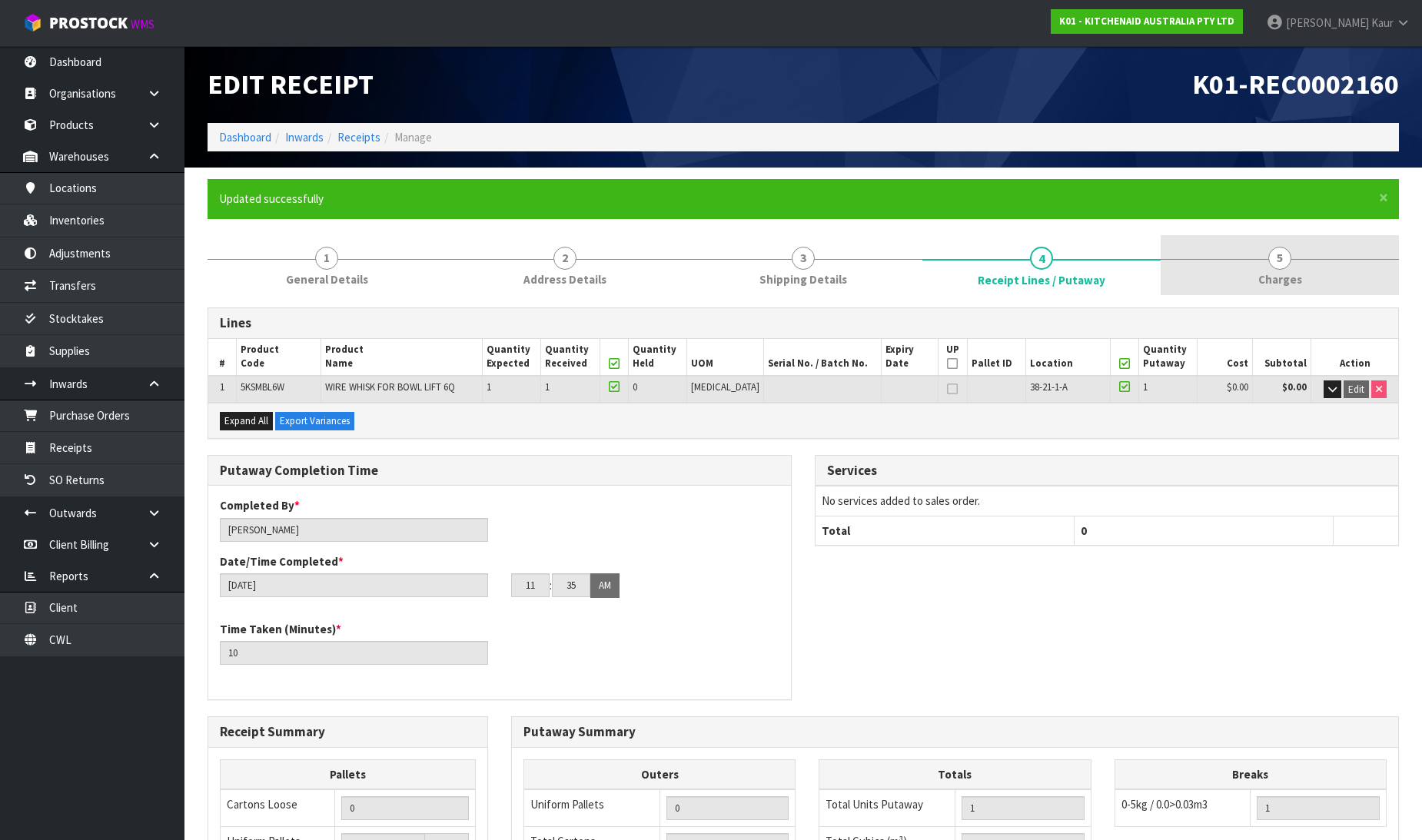
click at [1286, 271] on span "Charges" at bounding box center [1280, 279] width 44 height 16
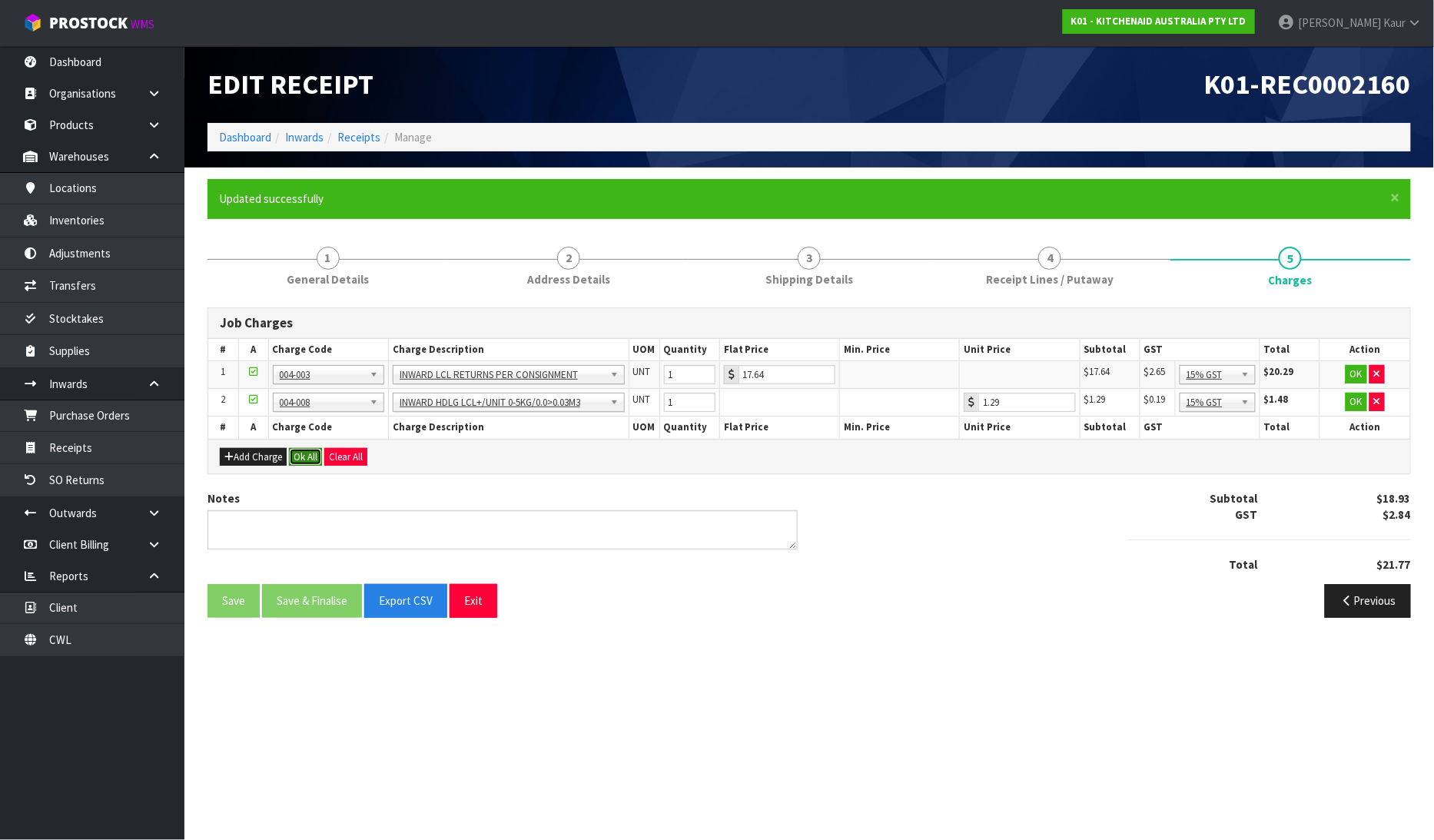
click at [305, 463] on button "Ok All" at bounding box center [305, 457] width 33 height 18
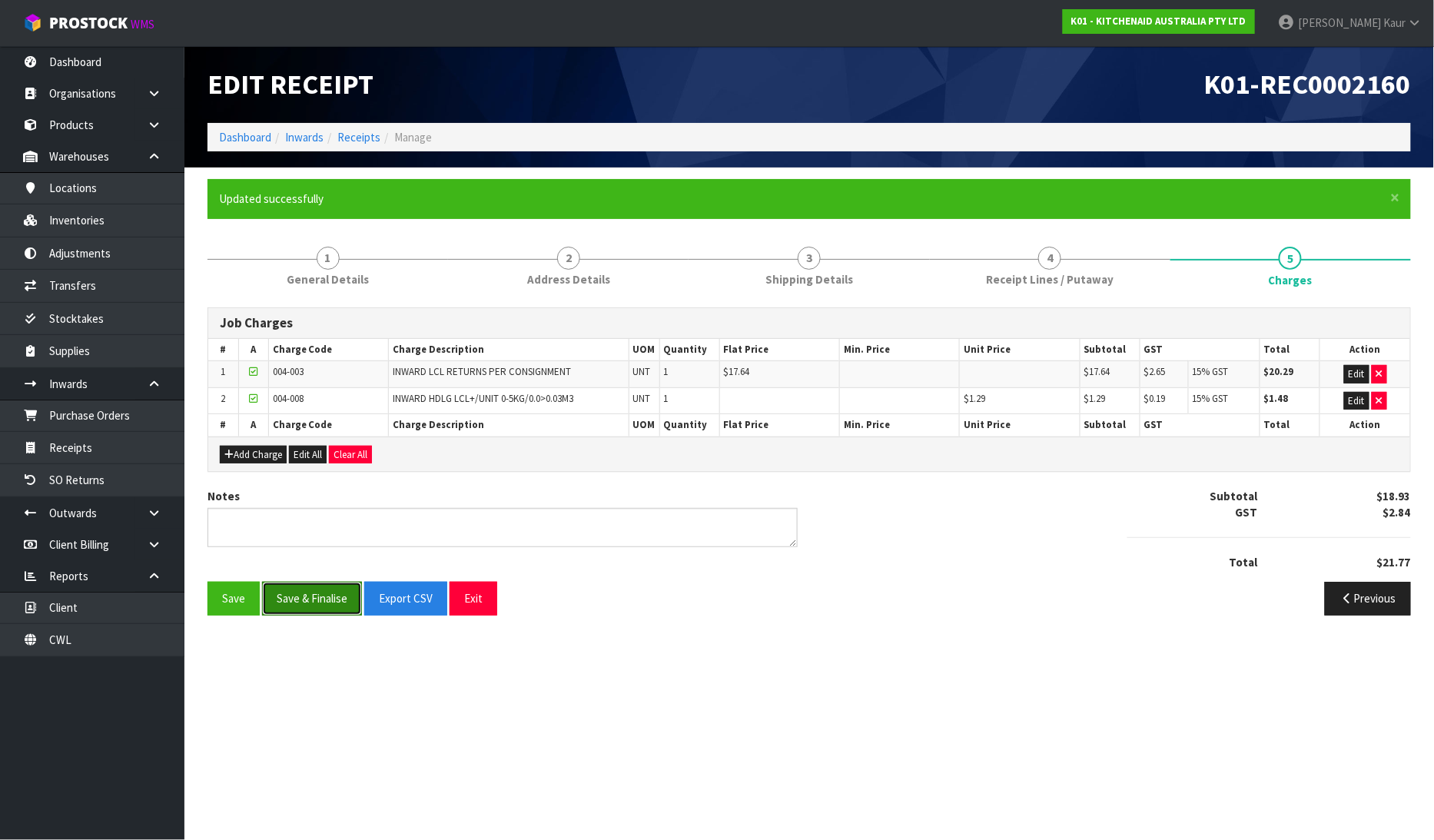
click at [289, 599] on button "Save & Finalise" at bounding box center [312, 598] width 100 height 33
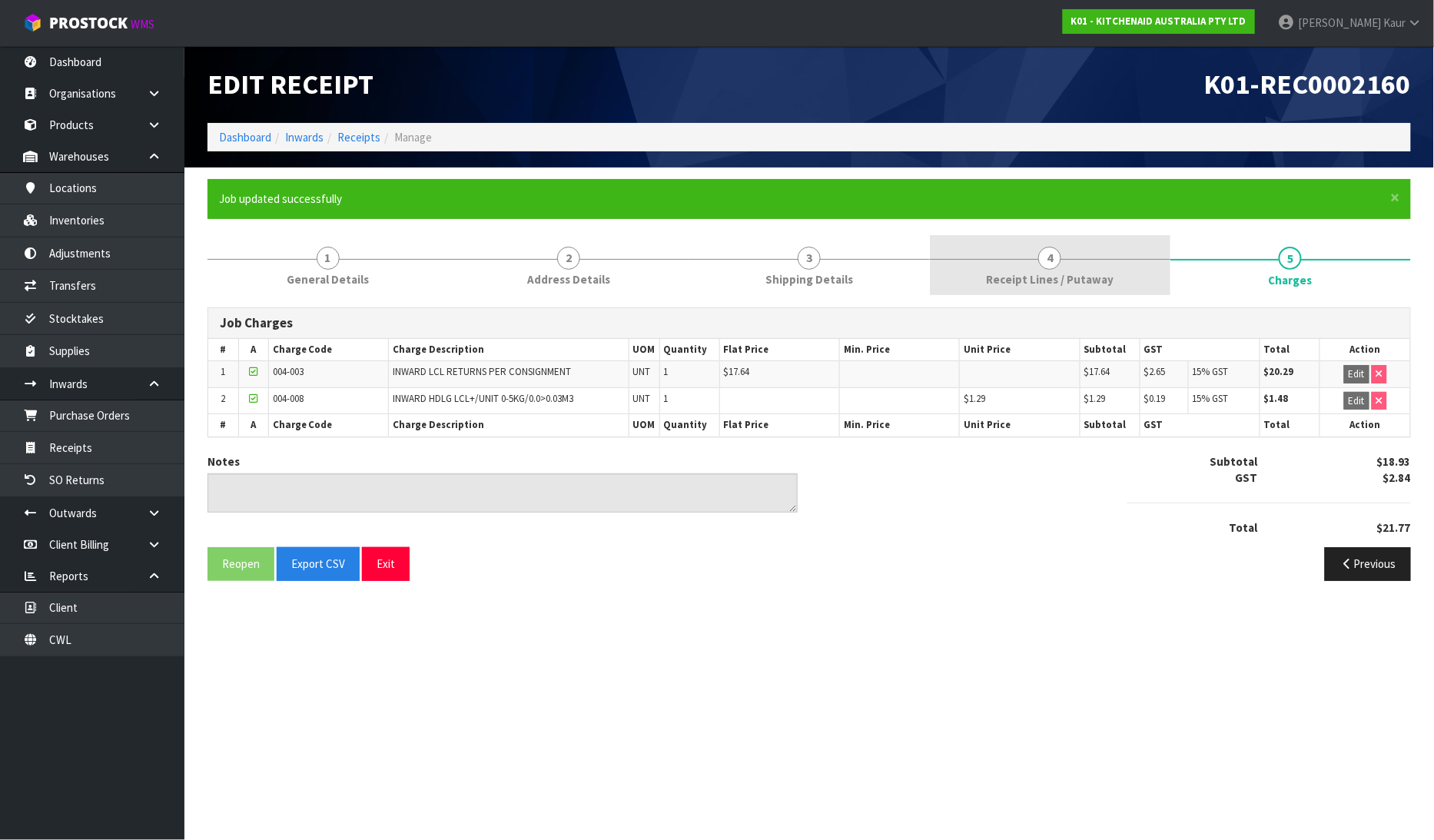
click at [970, 286] on link "4 Receipt Lines / Putaway" at bounding box center [1050, 265] width 240 height 61
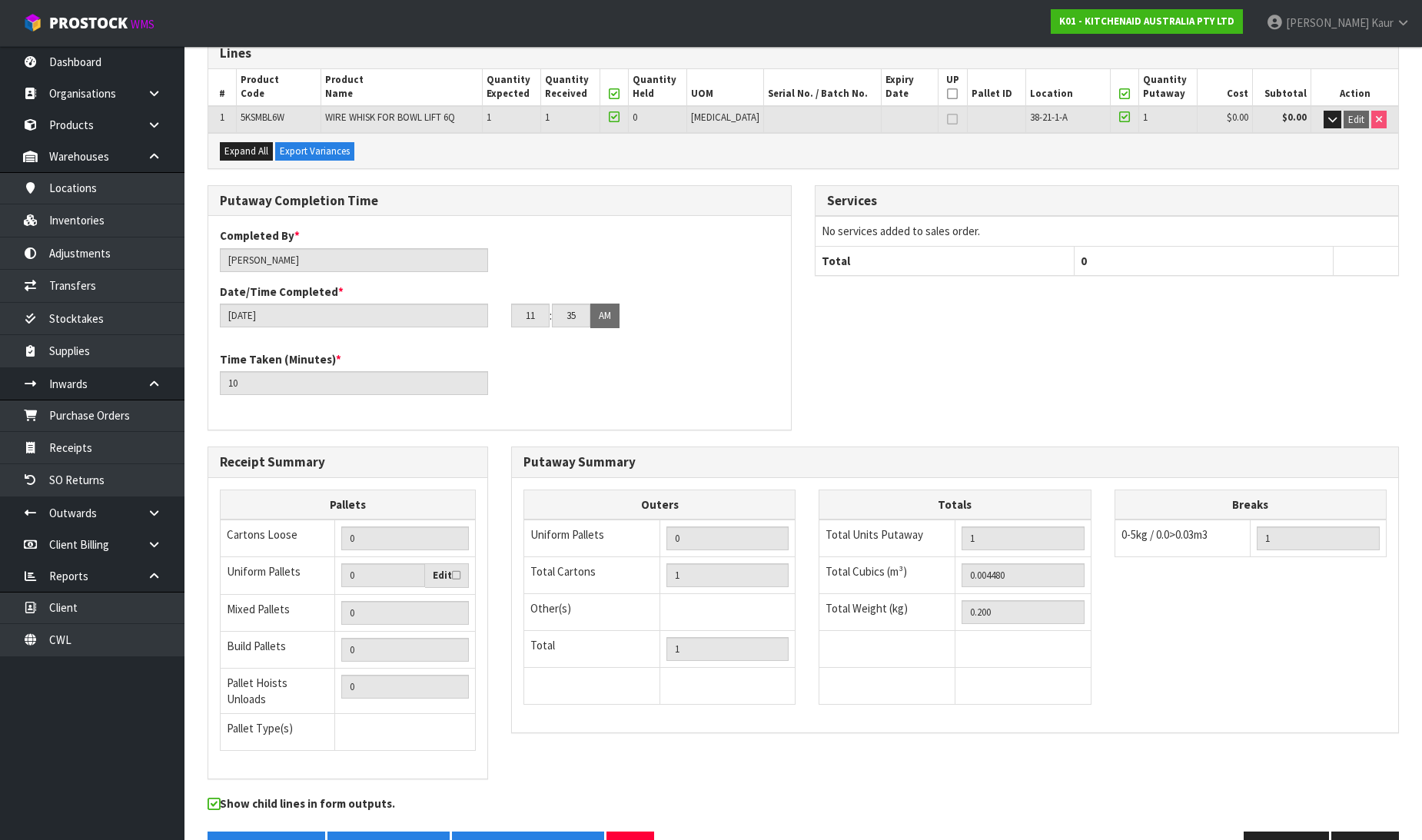
scroll to position [308, 0]
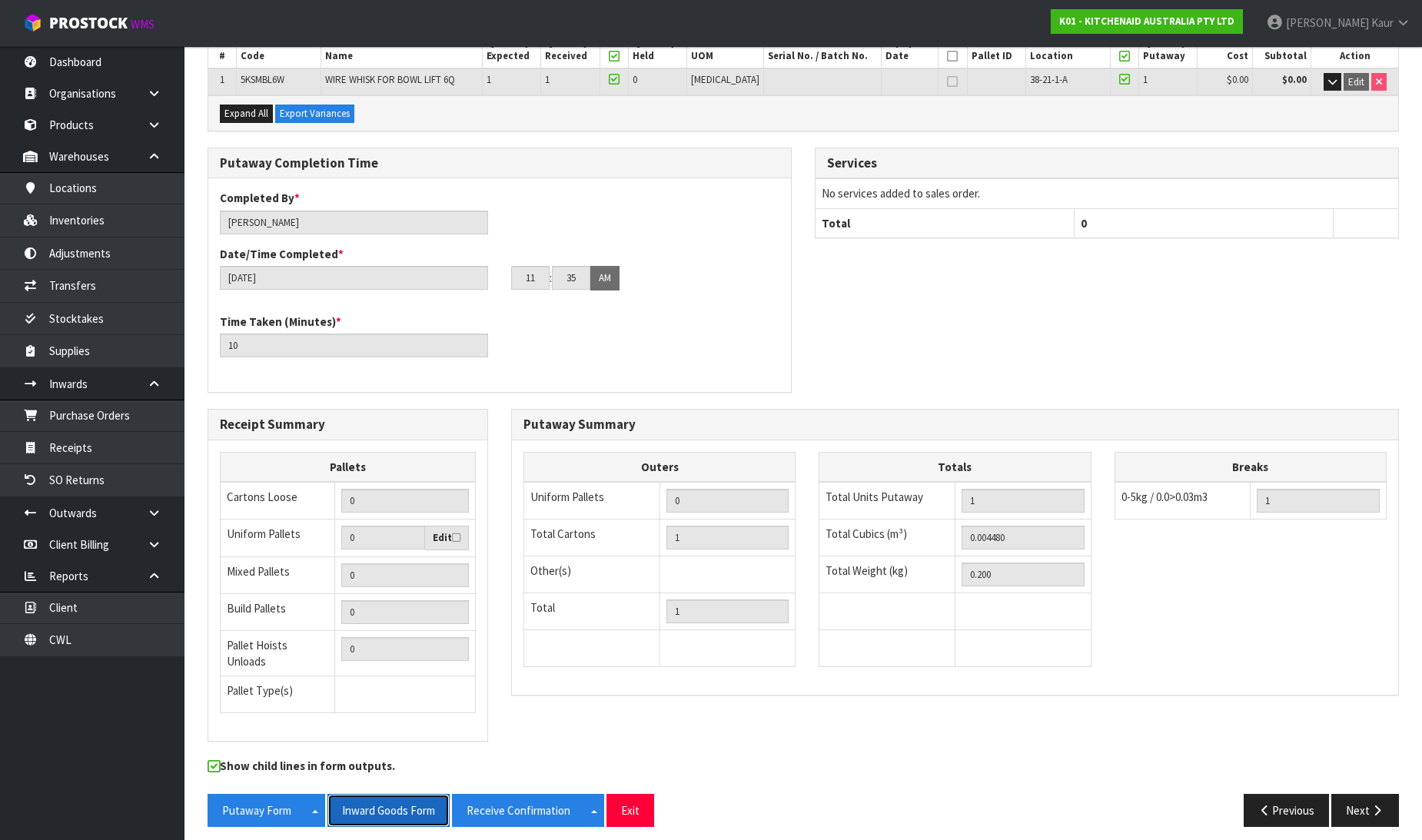
click at [372, 795] on button "Inward Goods Form" at bounding box center [389, 810] width 122 height 33
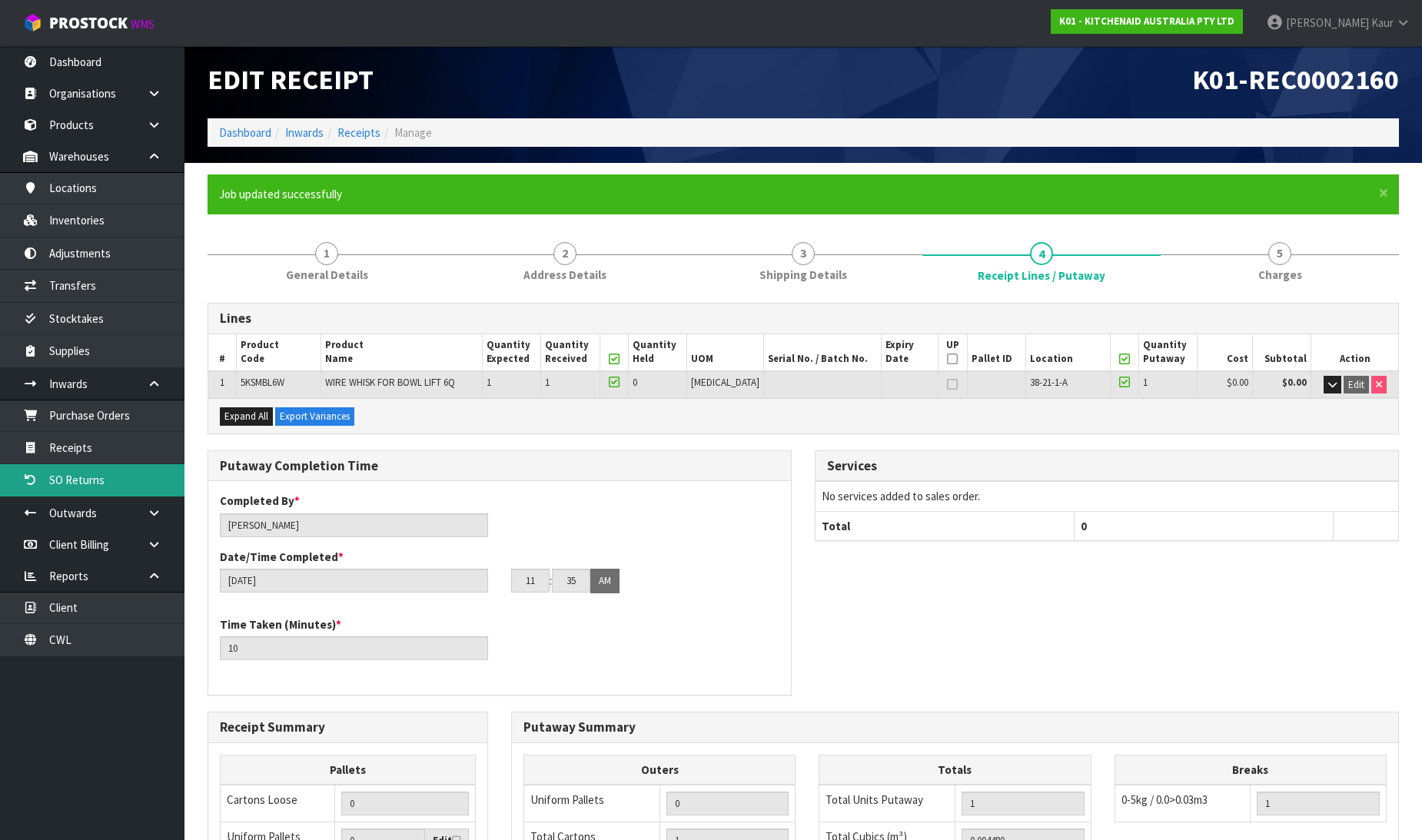
scroll to position [0, 0]
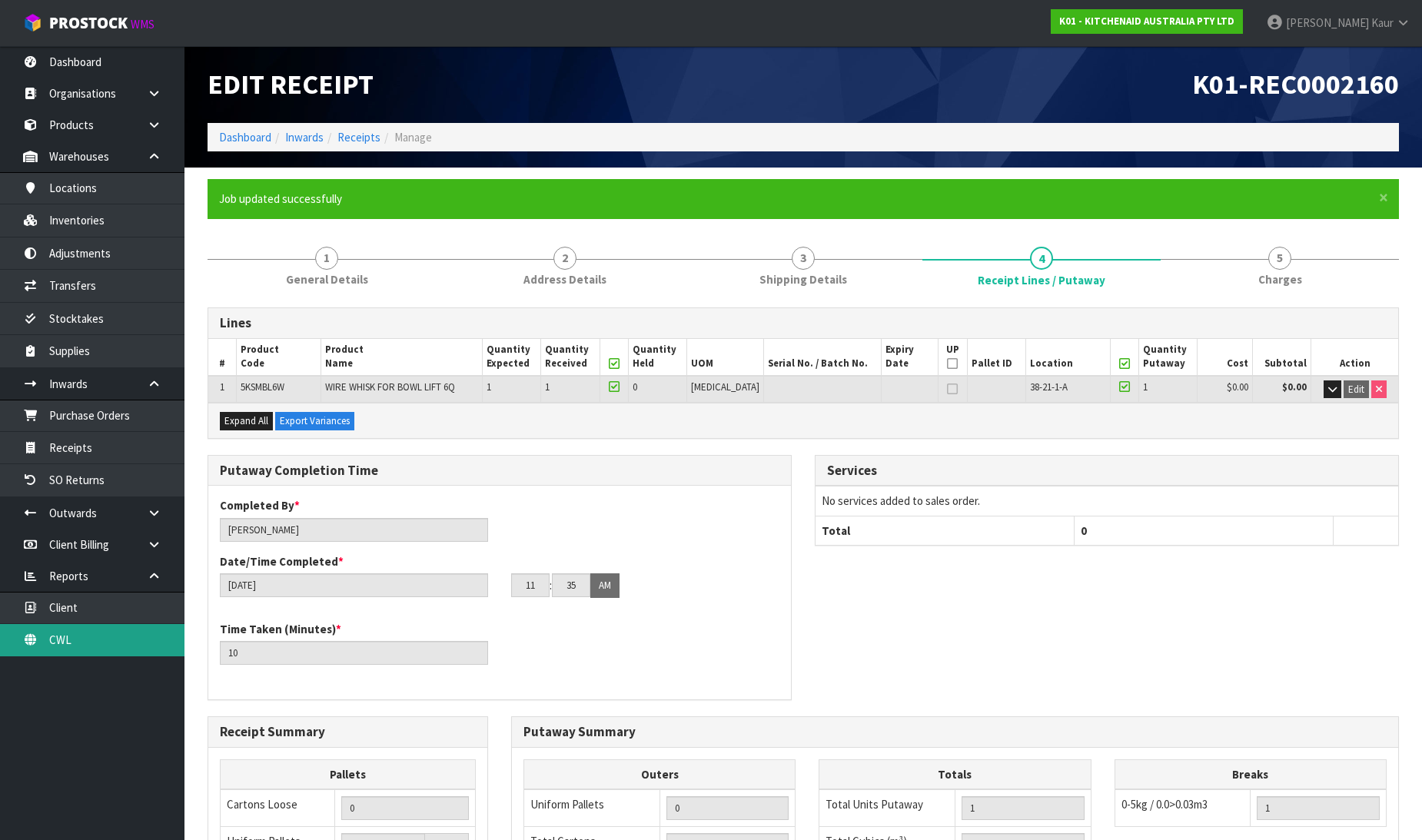
click at [65, 634] on link "CWL" at bounding box center [92, 639] width 185 height 32
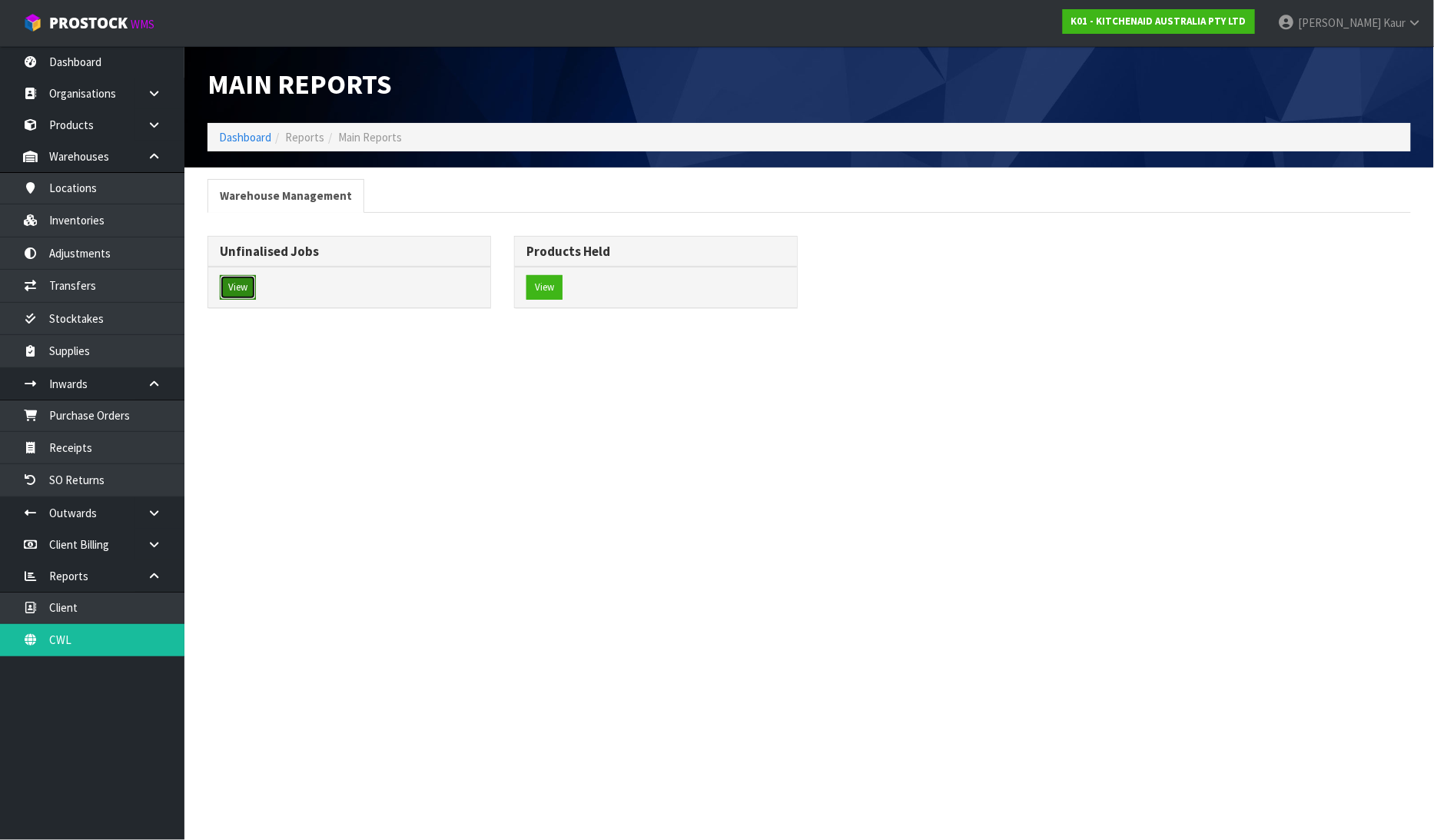
click at [230, 293] on button "View" at bounding box center [238, 287] width 36 height 25
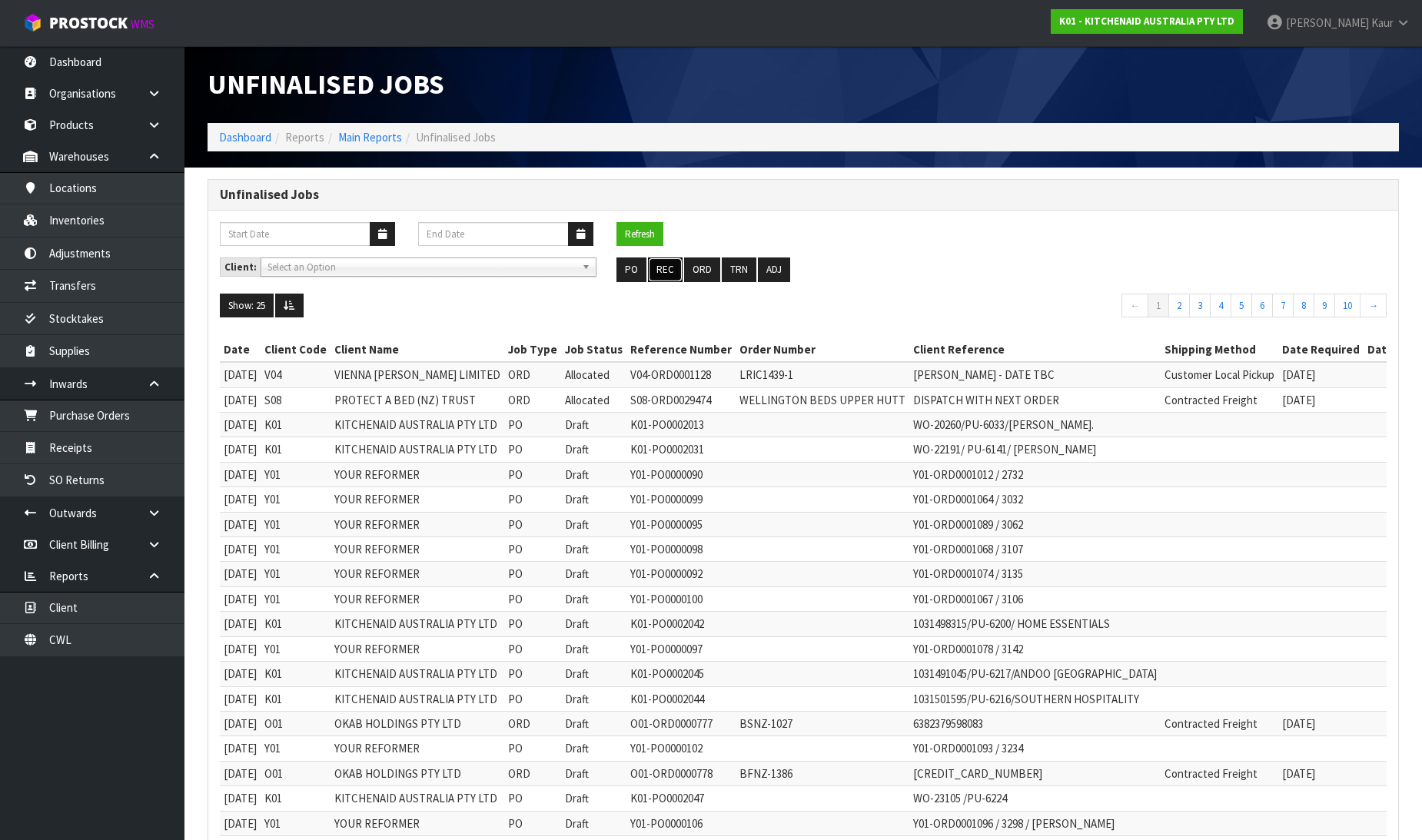
click at [666, 267] on button "REC" at bounding box center [665, 269] width 35 height 25
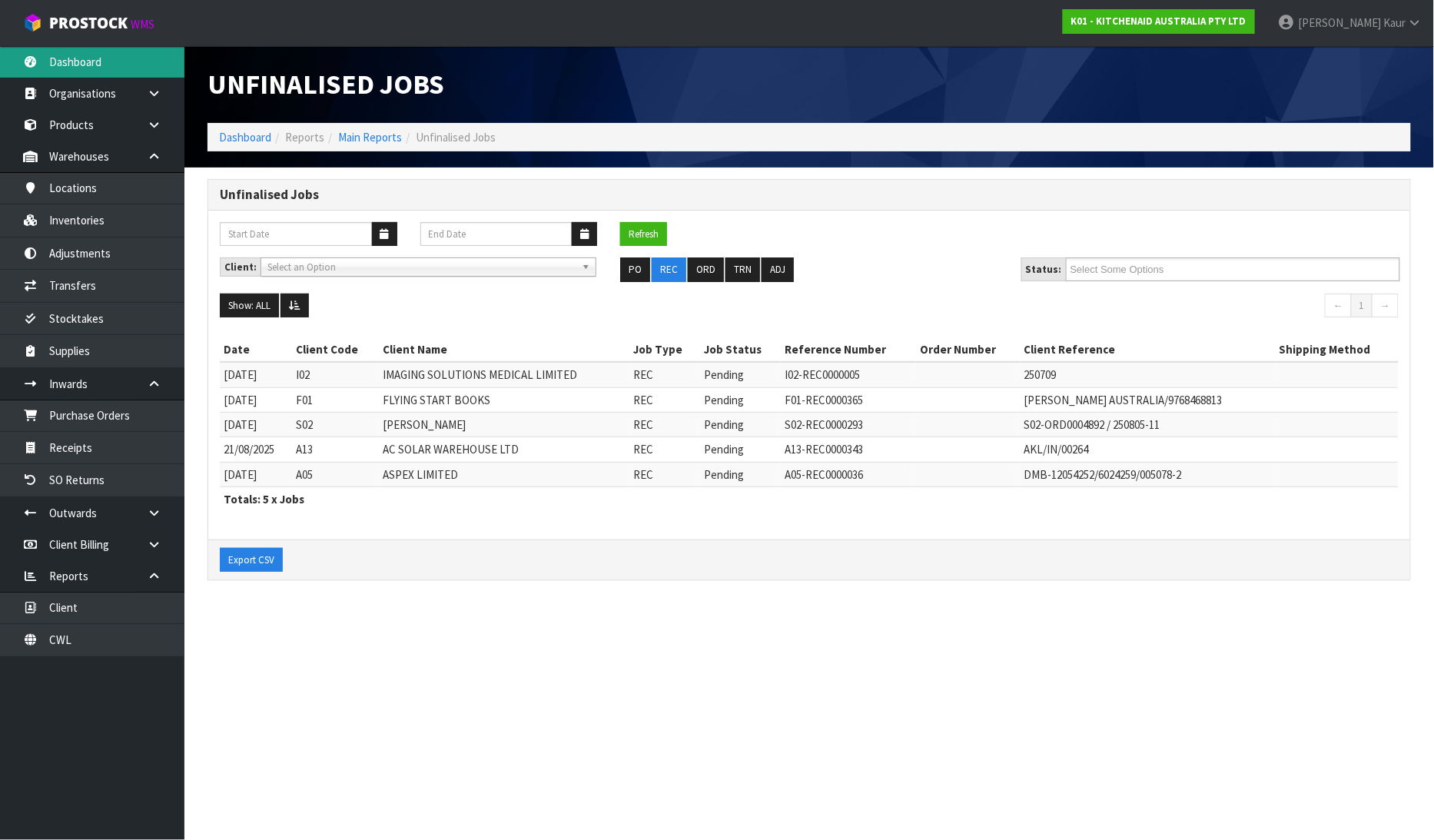
click at [76, 72] on link "Dashboard" at bounding box center [92, 62] width 185 height 32
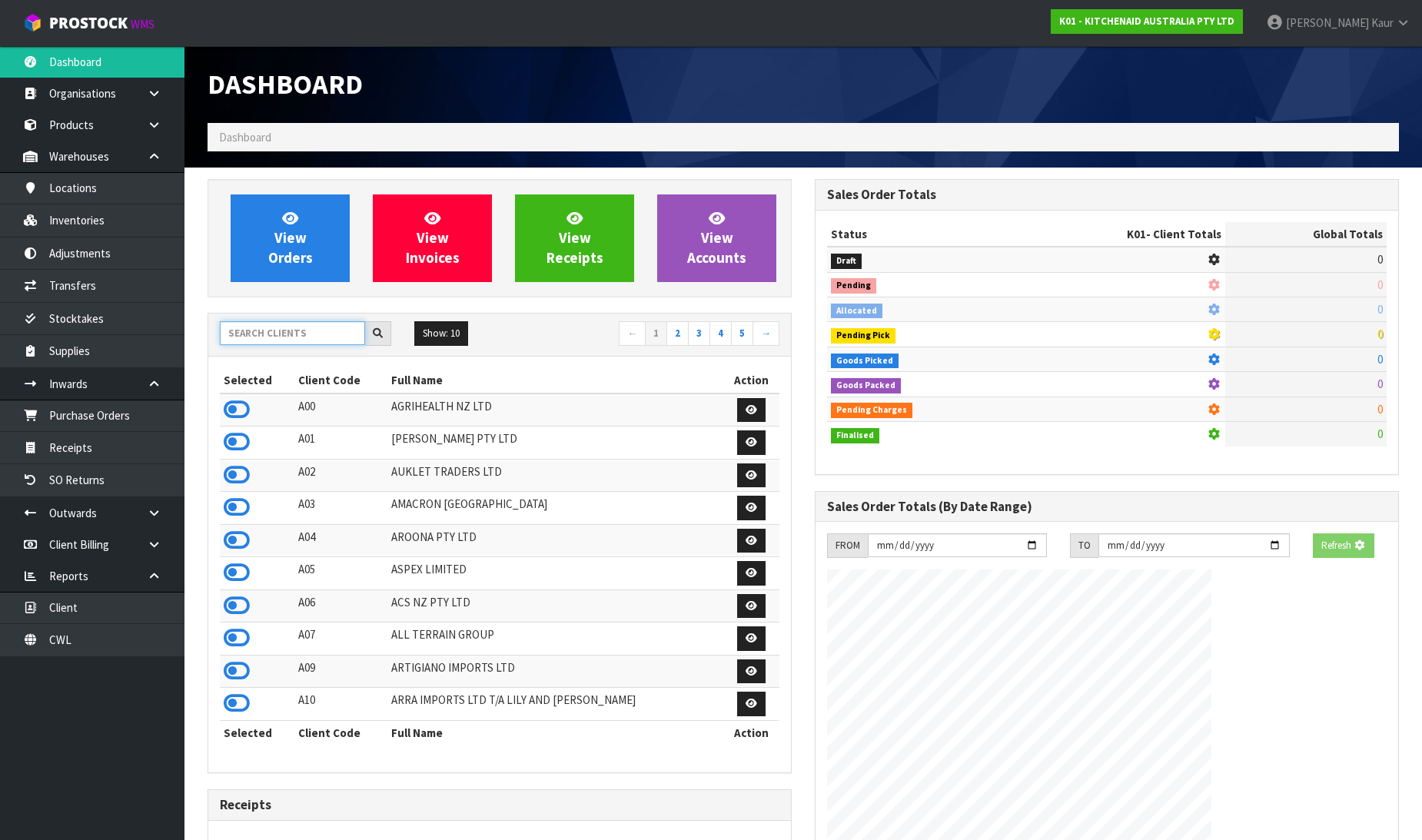
click at [259, 335] on input "text" at bounding box center [292, 333] width 146 height 24
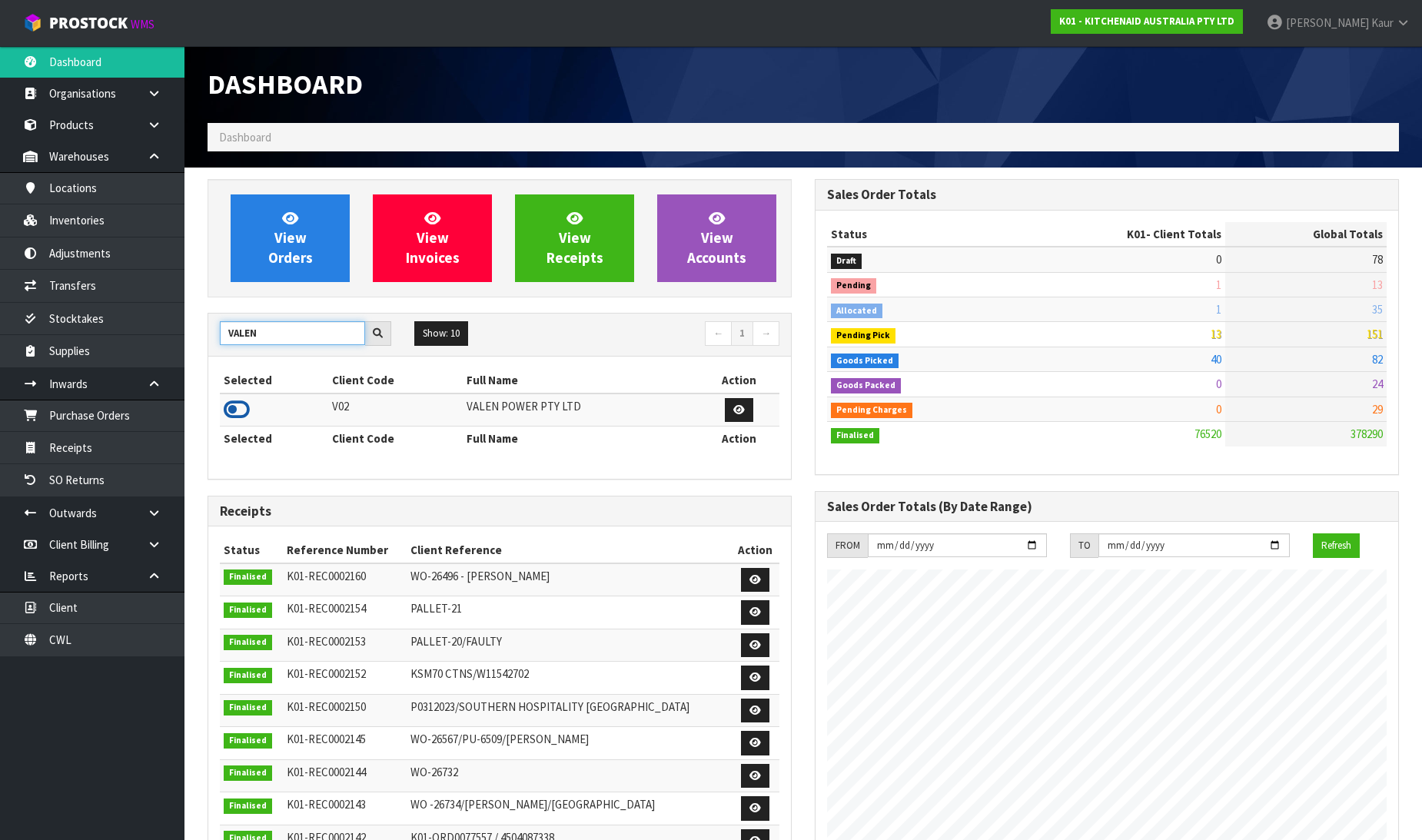
type input "VALEN"
click at [236, 410] on icon at bounding box center [237, 409] width 26 height 23
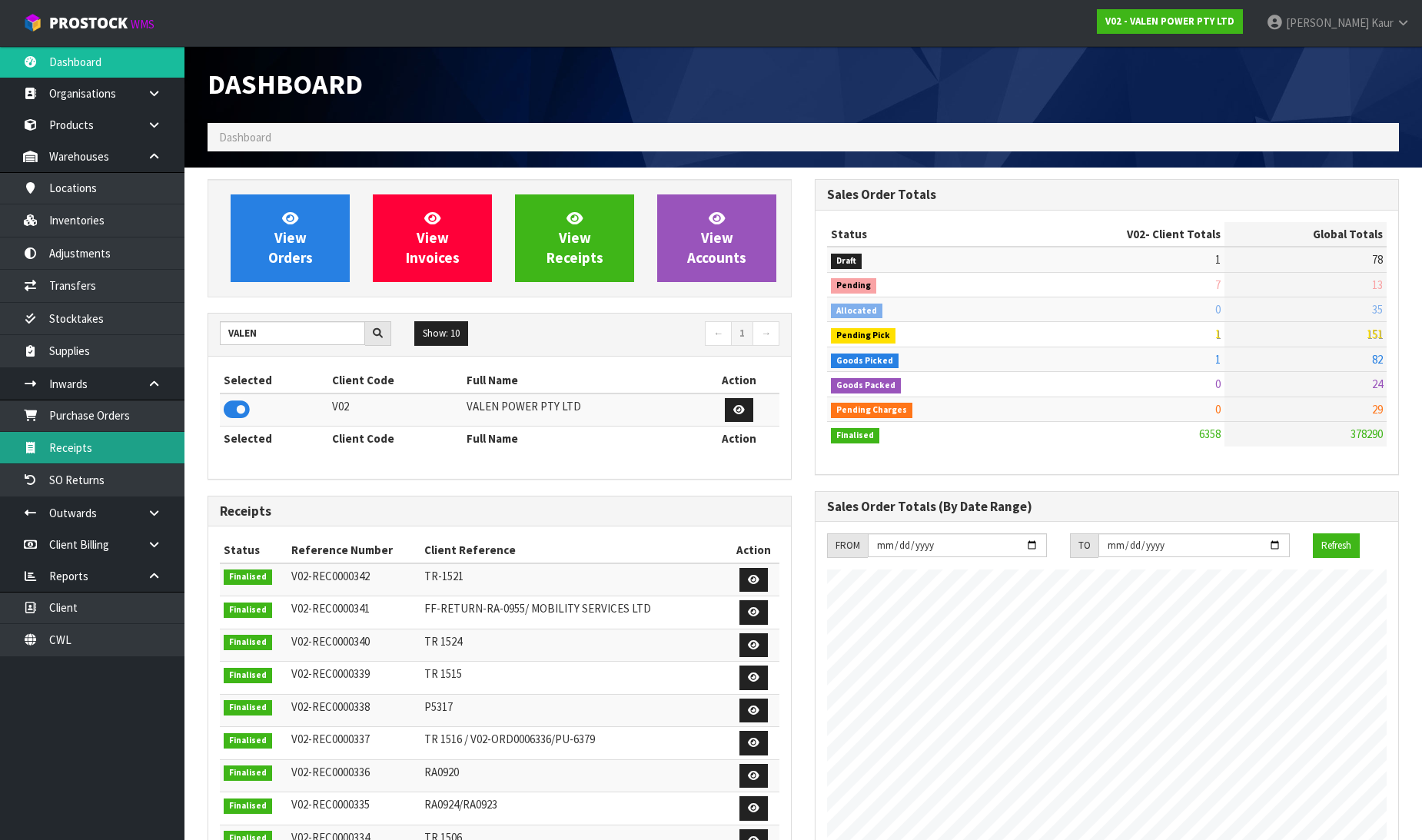
click at [116, 444] on link "Receipts" at bounding box center [92, 447] width 185 height 32
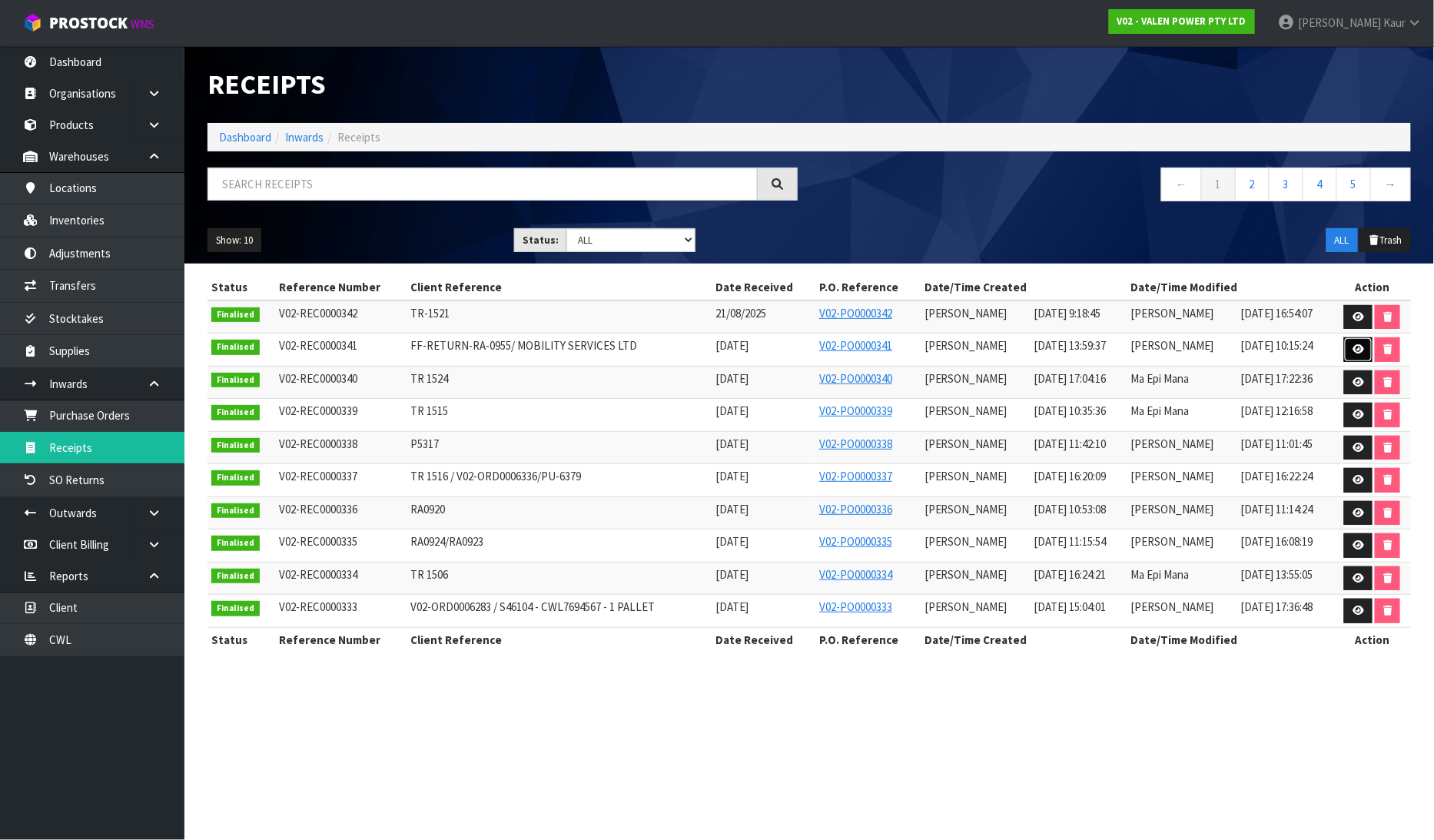
click at [1353, 349] on icon at bounding box center [1358, 349] width 12 height 10
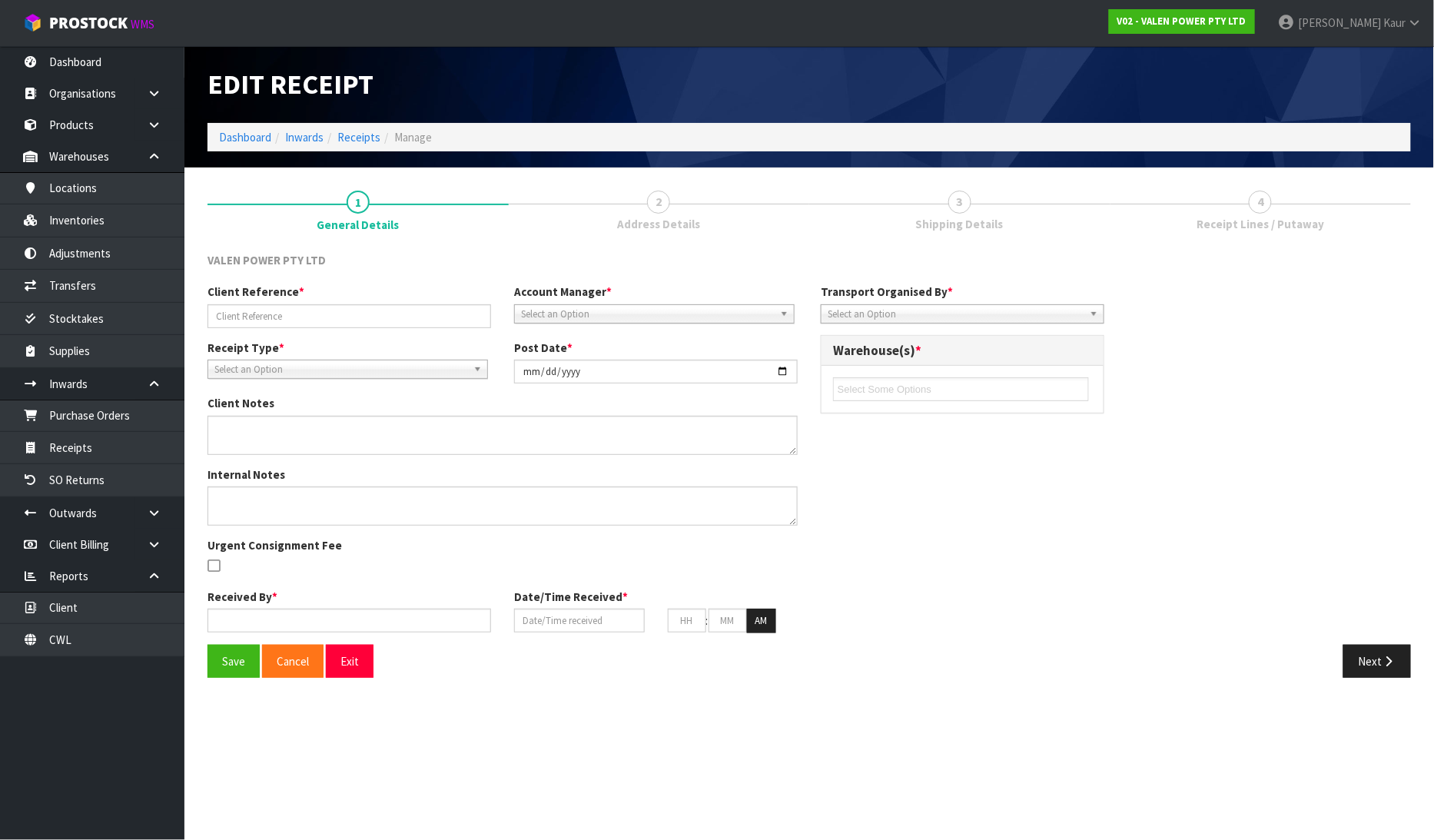
type input "FF-RETURN-RA-0955/ MOBILITY SERVICES LTD"
type input "[DATE]"
type input "[PERSON_NAME]"
type input "[DATE]"
type input "01"
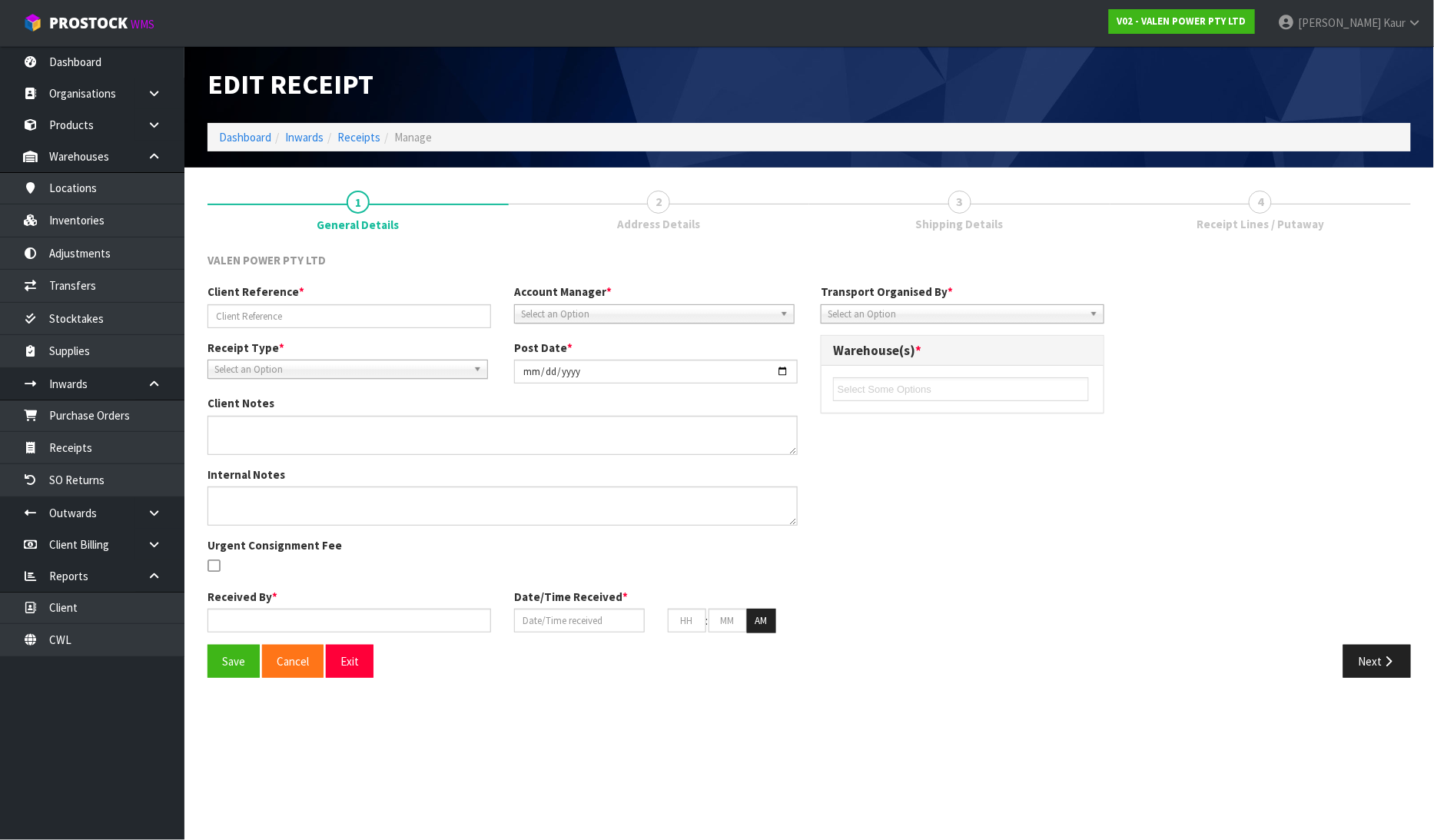
type input "59"
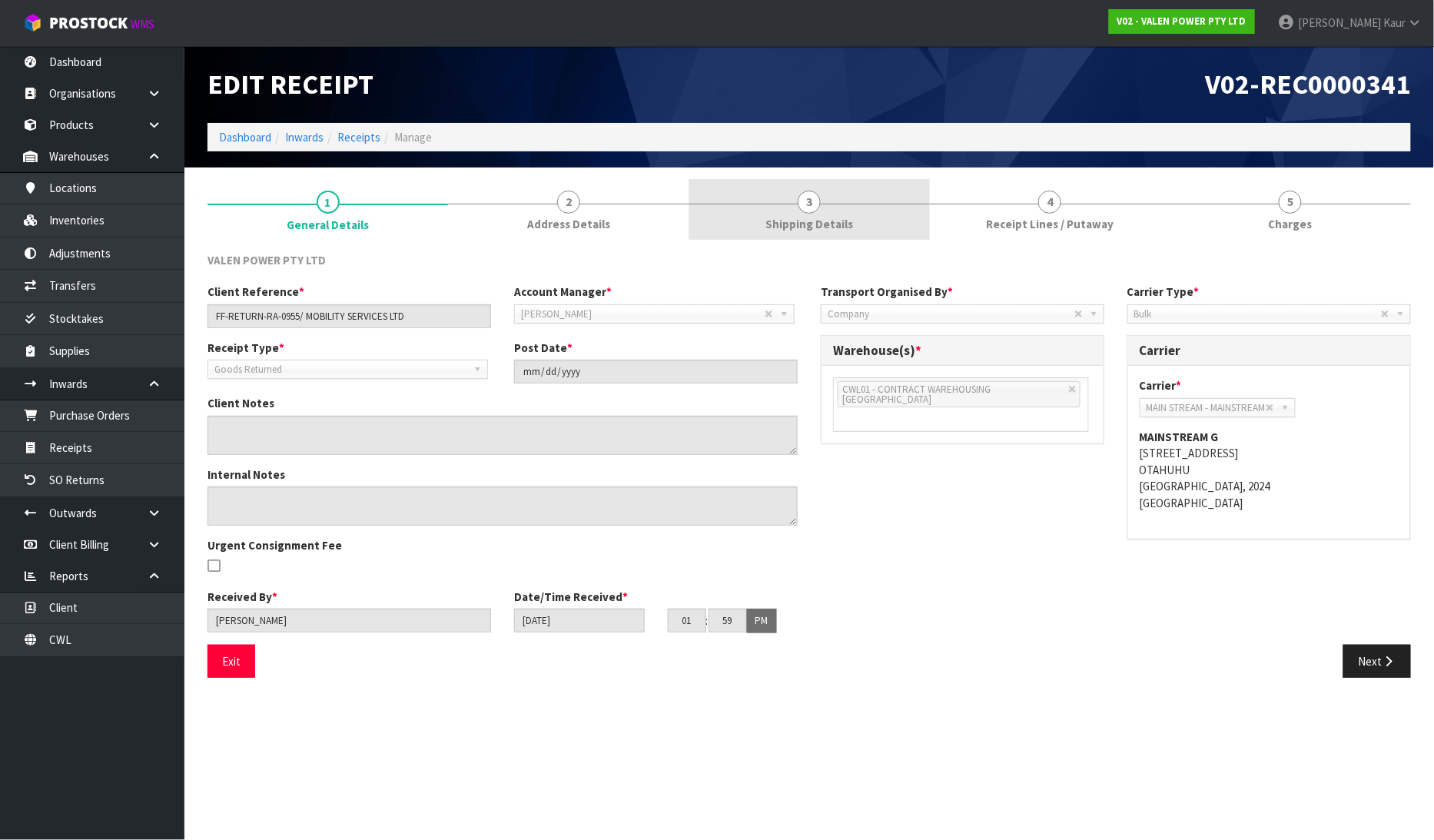
click at [821, 208] on link "3 Shipping Details" at bounding box center [809, 209] width 240 height 61
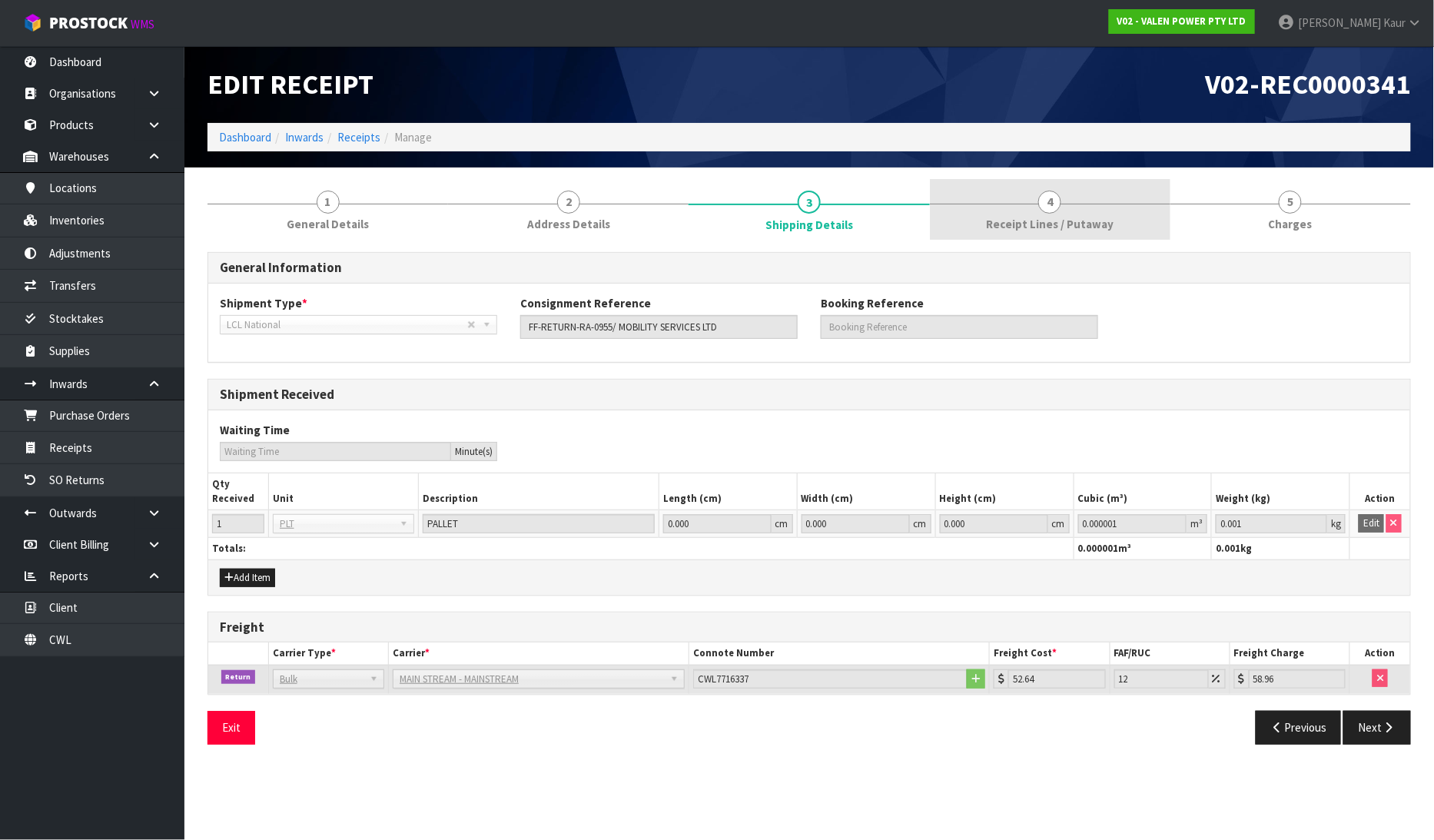
click at [1002, 213] on link "4 Receipt Lines / Putaway" at bounding box center [1050, 209] width 240 height 61
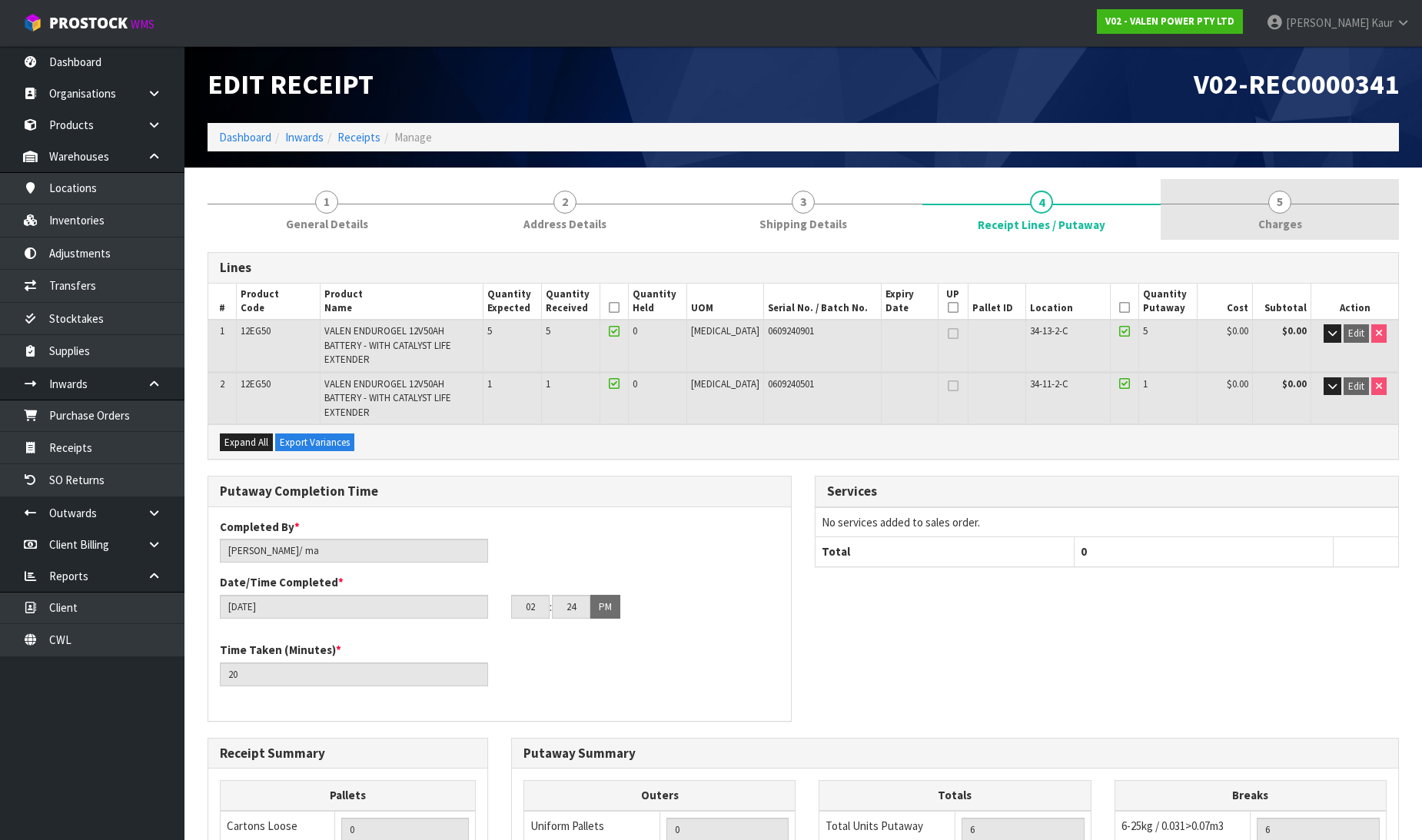
click at [1269, 216] on span "Charges" at bounding box center [1280, 224] width 44 height 16
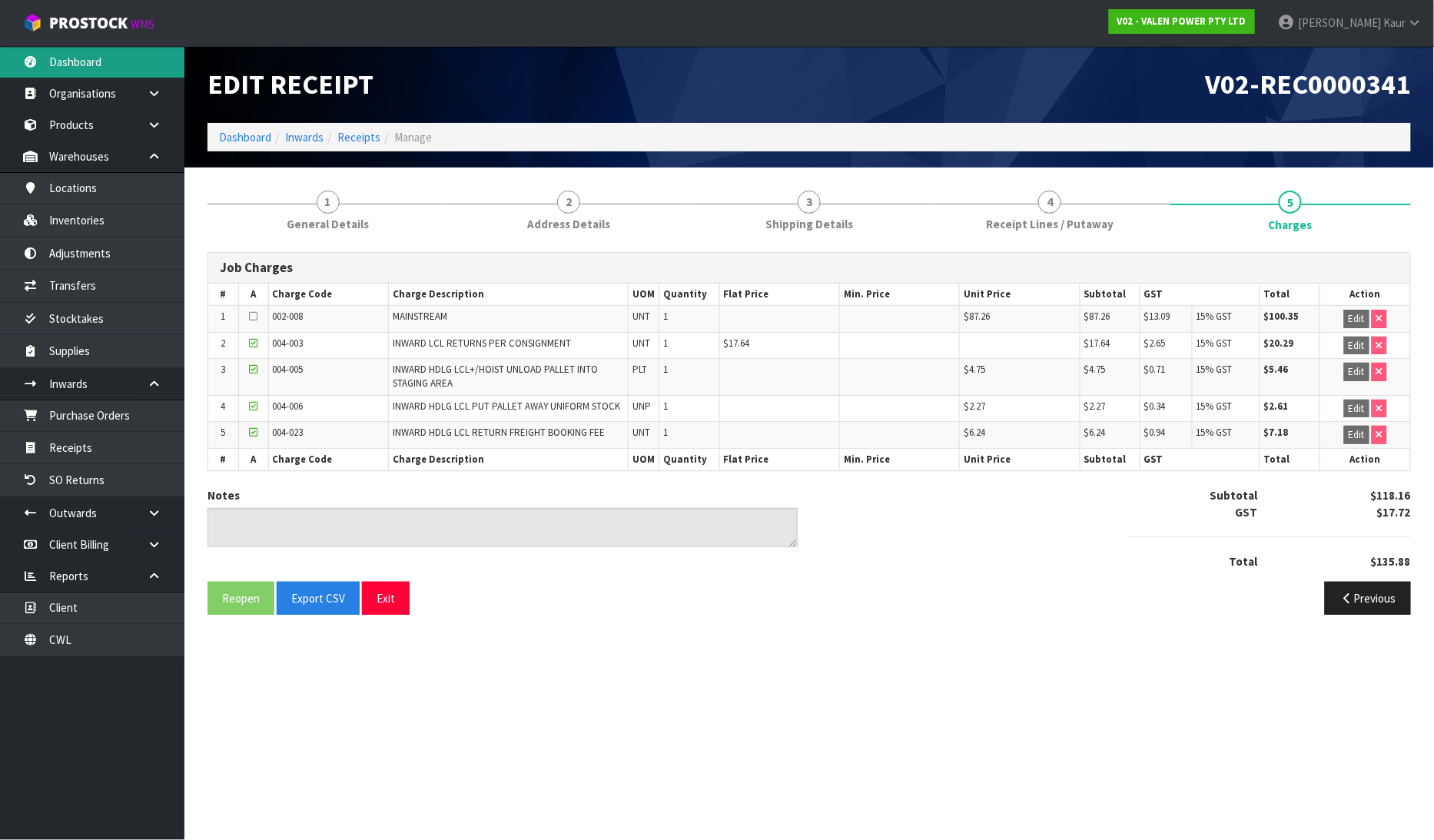
click at [88, 70] on link "Dashboard" at bounding box center [92, 62] width 185 height 32
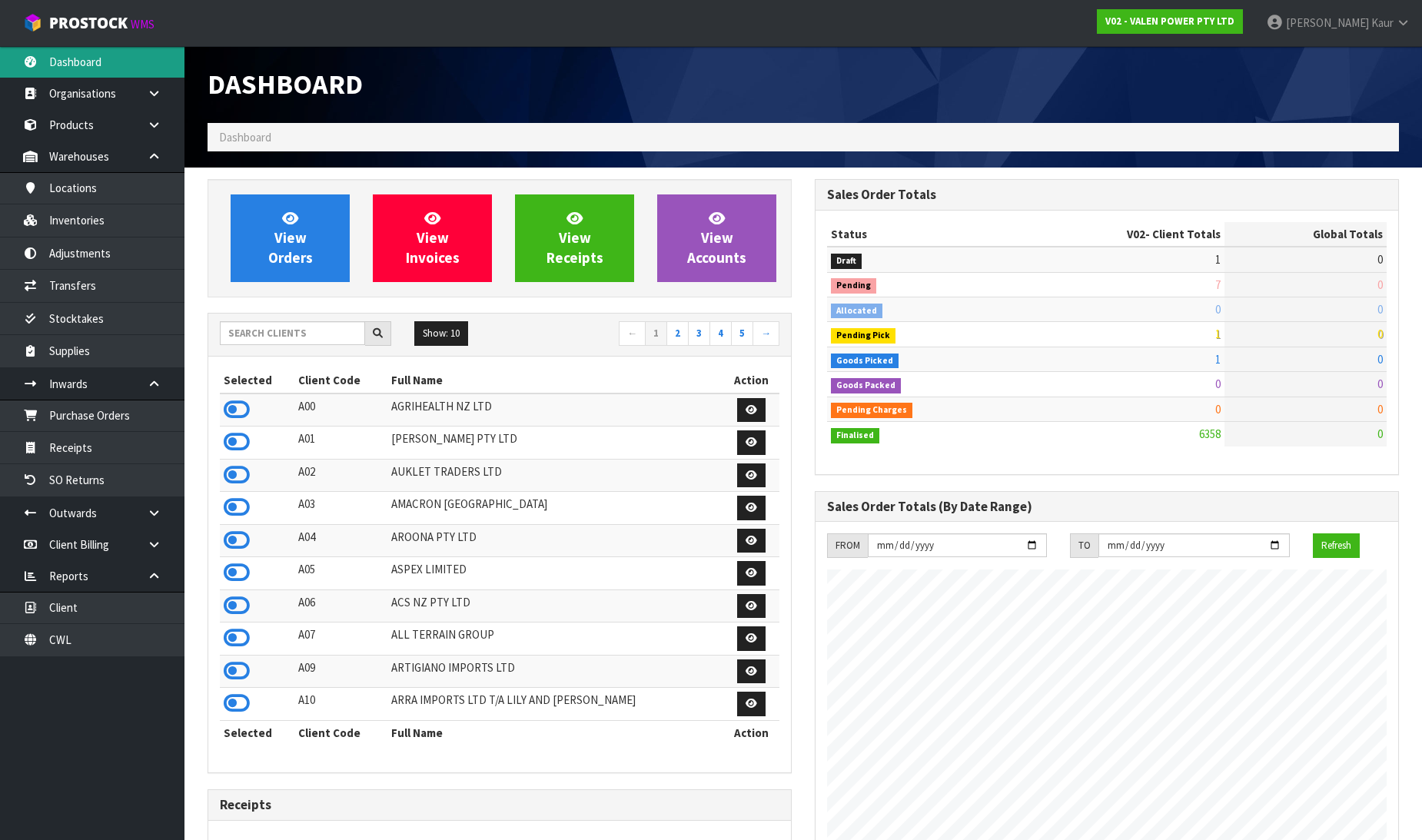
scroll to position [1164, 607]
click at [259, 325] on input "text" at bounding box center [292, 333] width 146 height 24
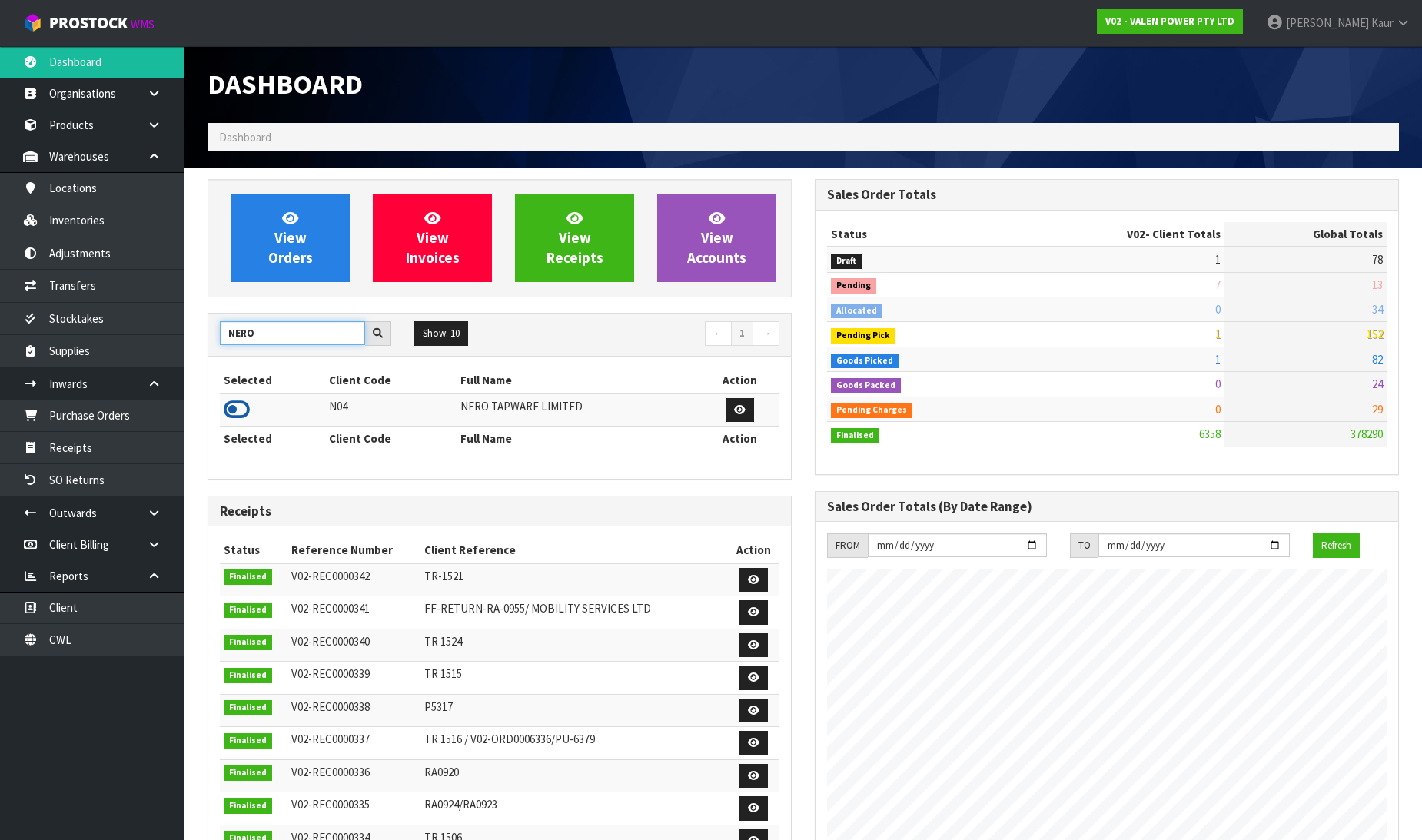
type input "NERO"
click at [241, 404] on icon at bounding box center [237, 409] width 26 height 23
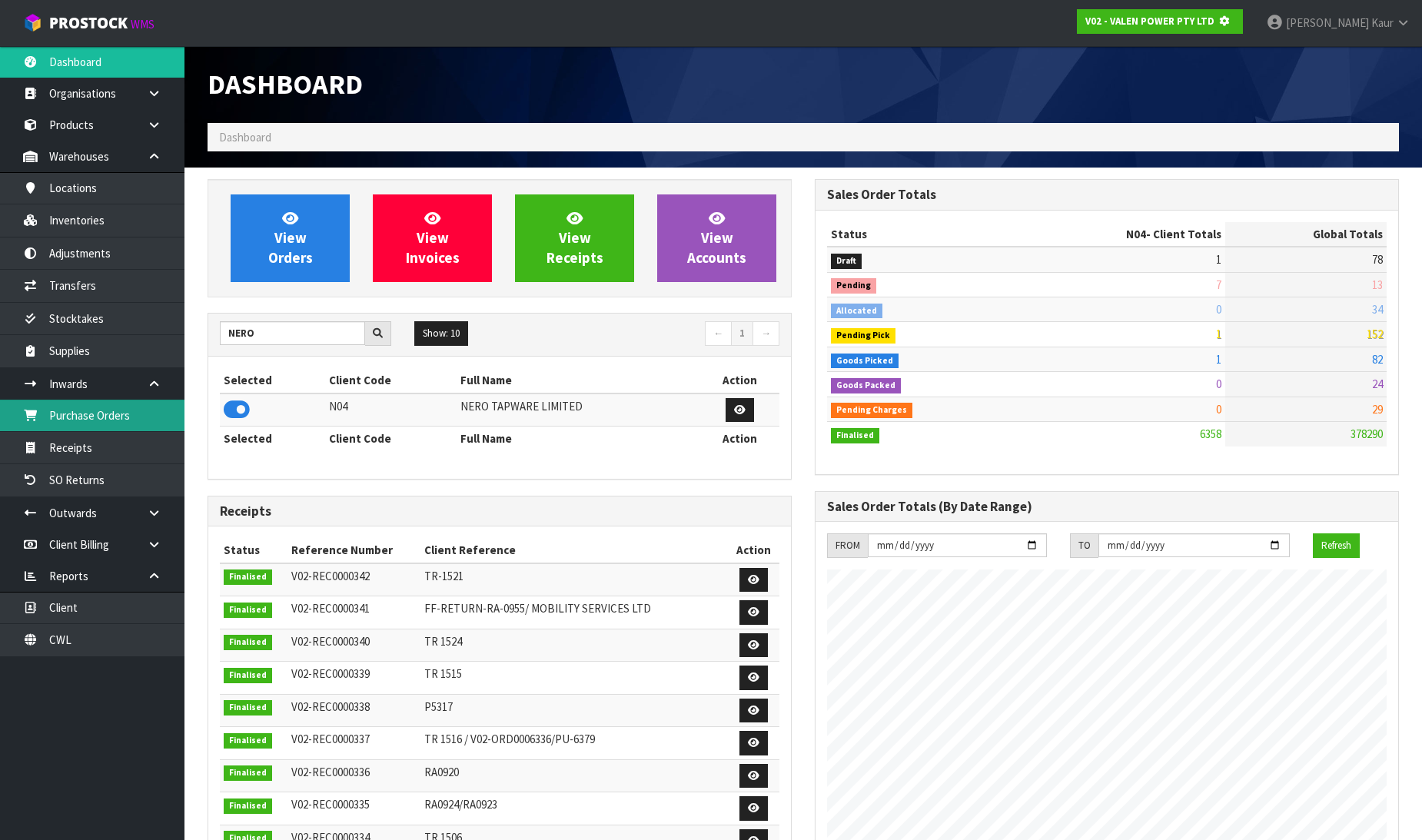
scroll to position [958, 607]
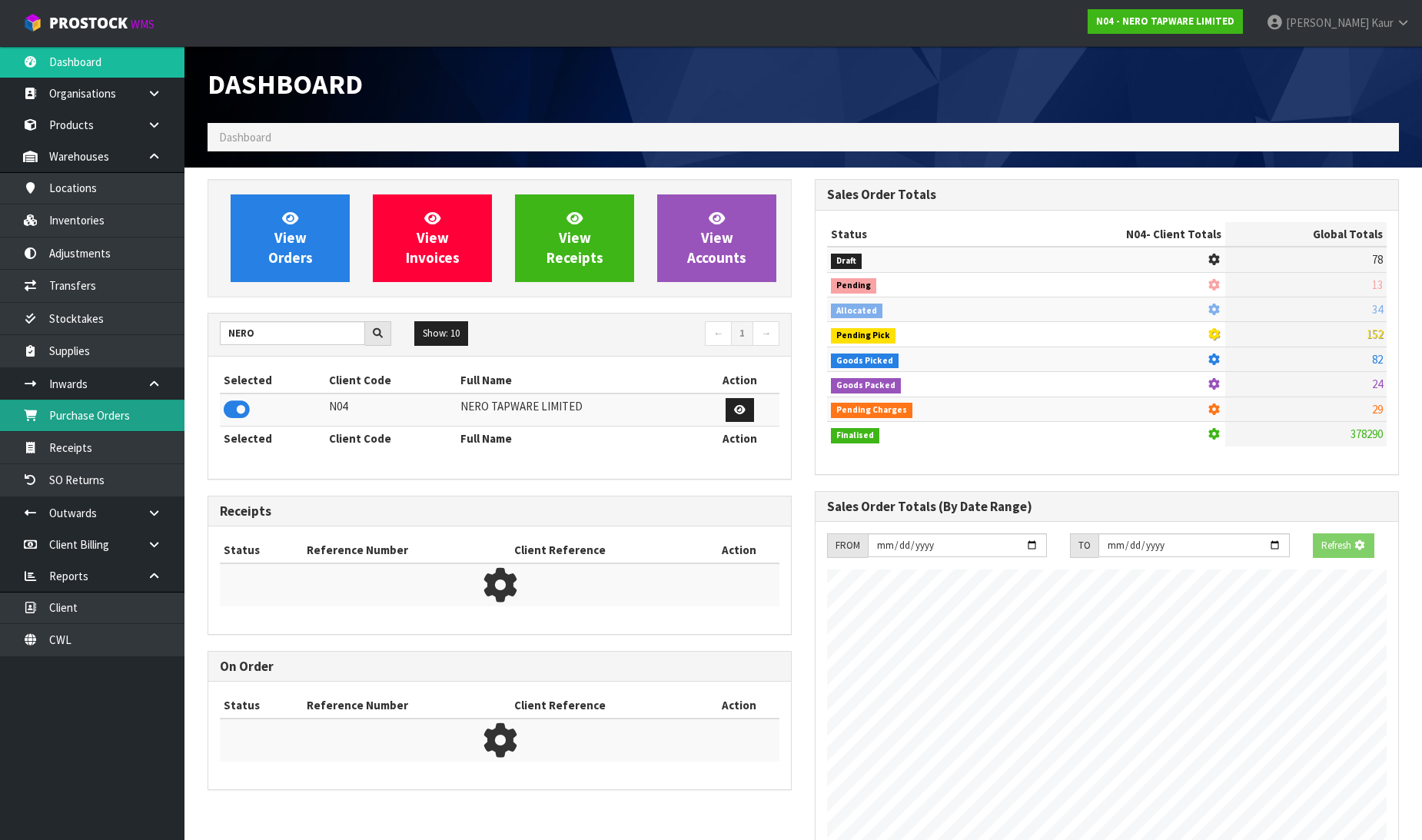
click at [140, 420] on link "Purchase Orders" at bounding box center [92, 415] width 185 height 32
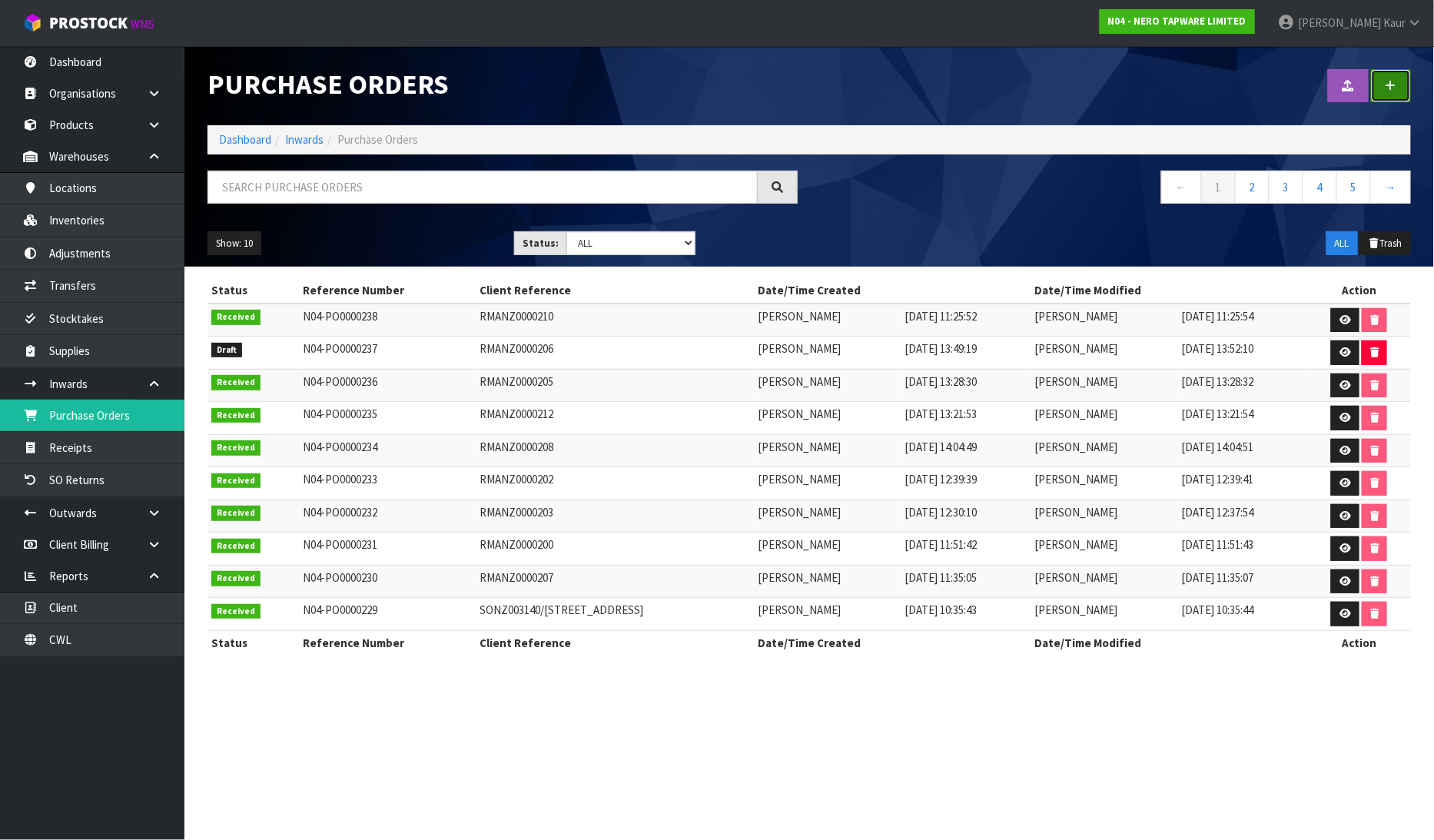
click at [1396, 98] on link at bounding box center [1391, 86] width 40 height 33
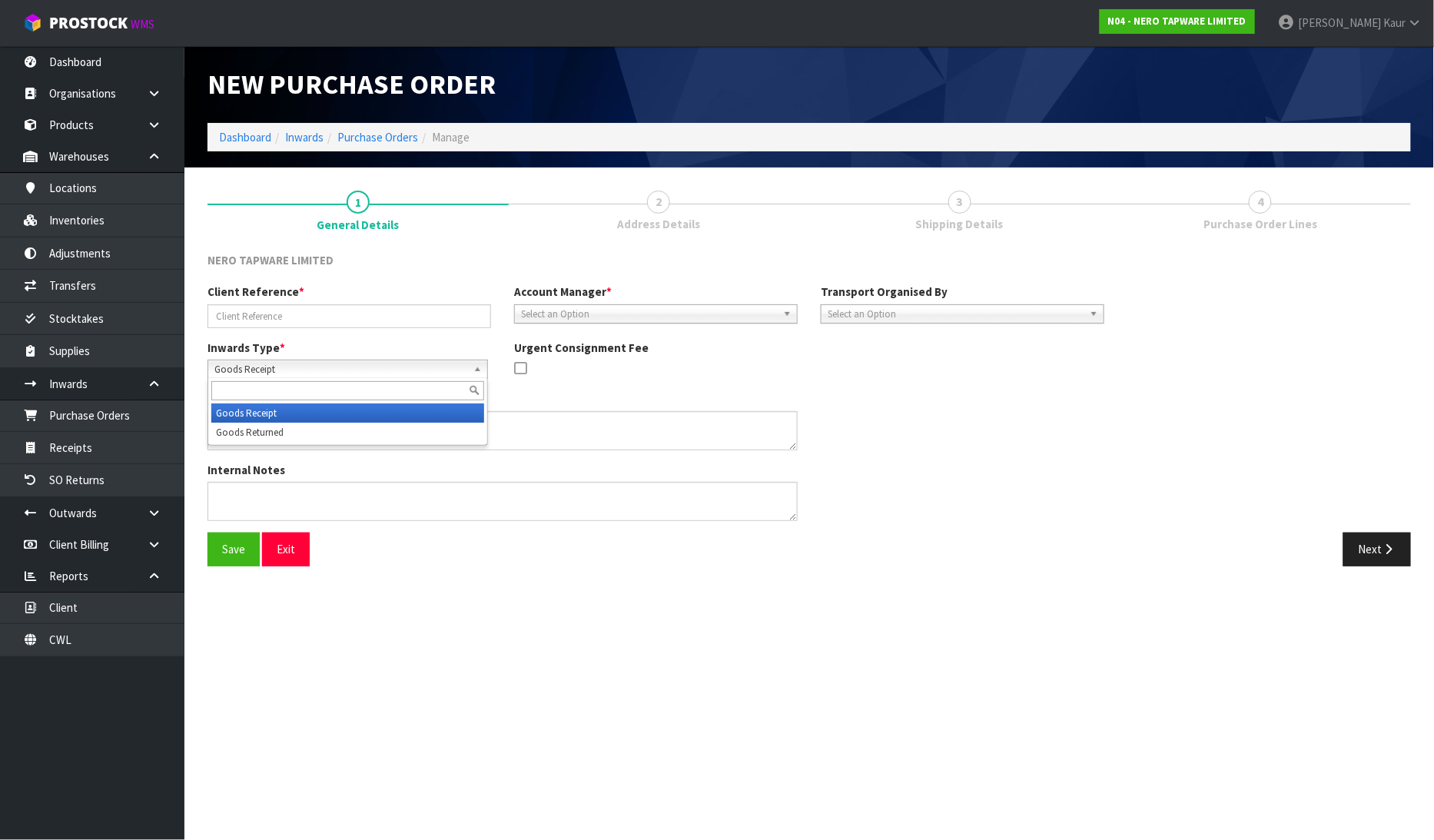
click at [229, 365] on span "Goods Receipt" at bounding box center [341, 369] width 253 height 18
click at [246, 428] on li "Goods Returned" at bounding box center [348, 431] width 273 height 19
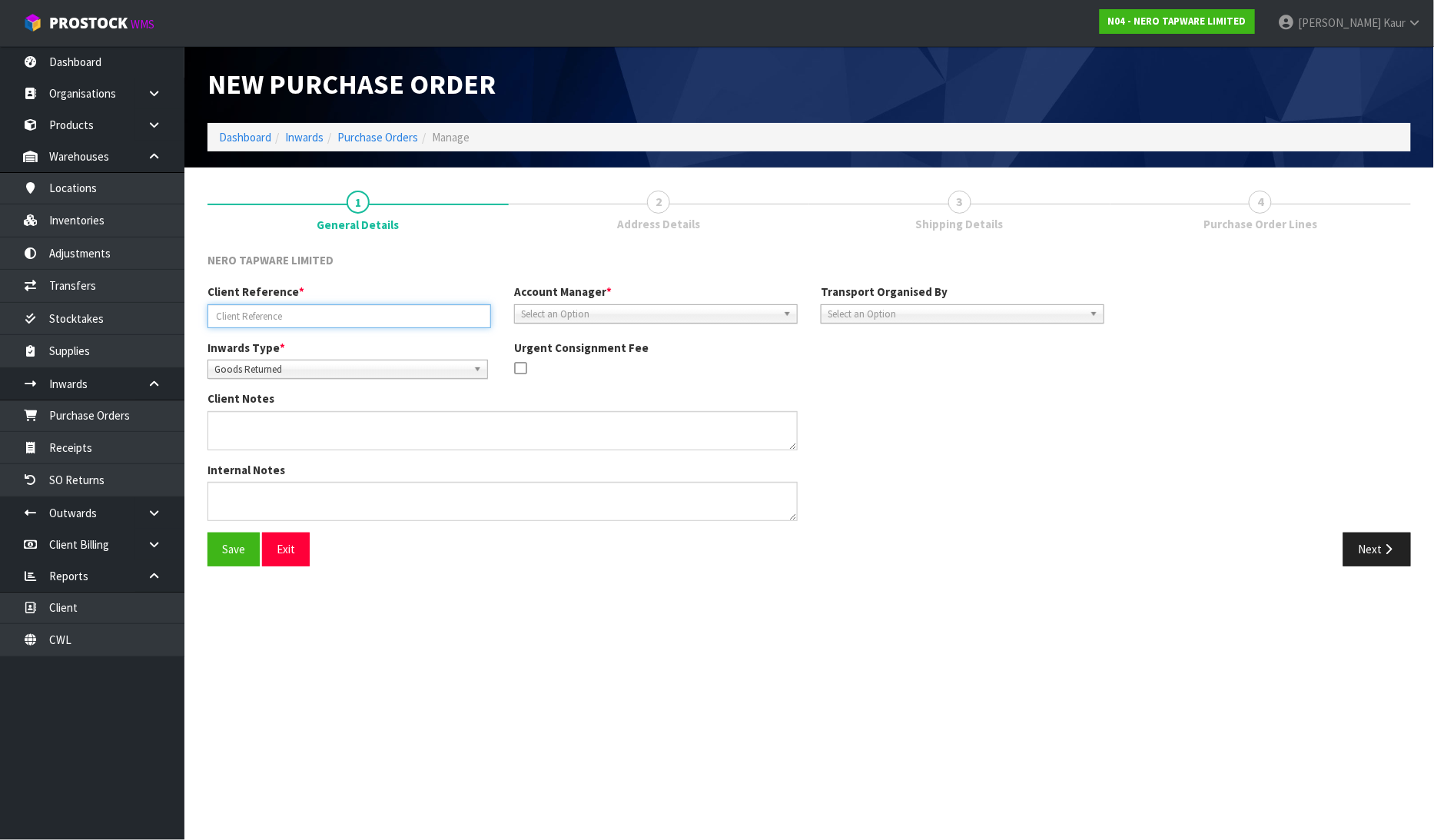
click at [274, 313] on input "text" at bounding box center [349, 316] width 283 height 24
paste input "RMANZ0000211"
type input "RMANZ0000211"
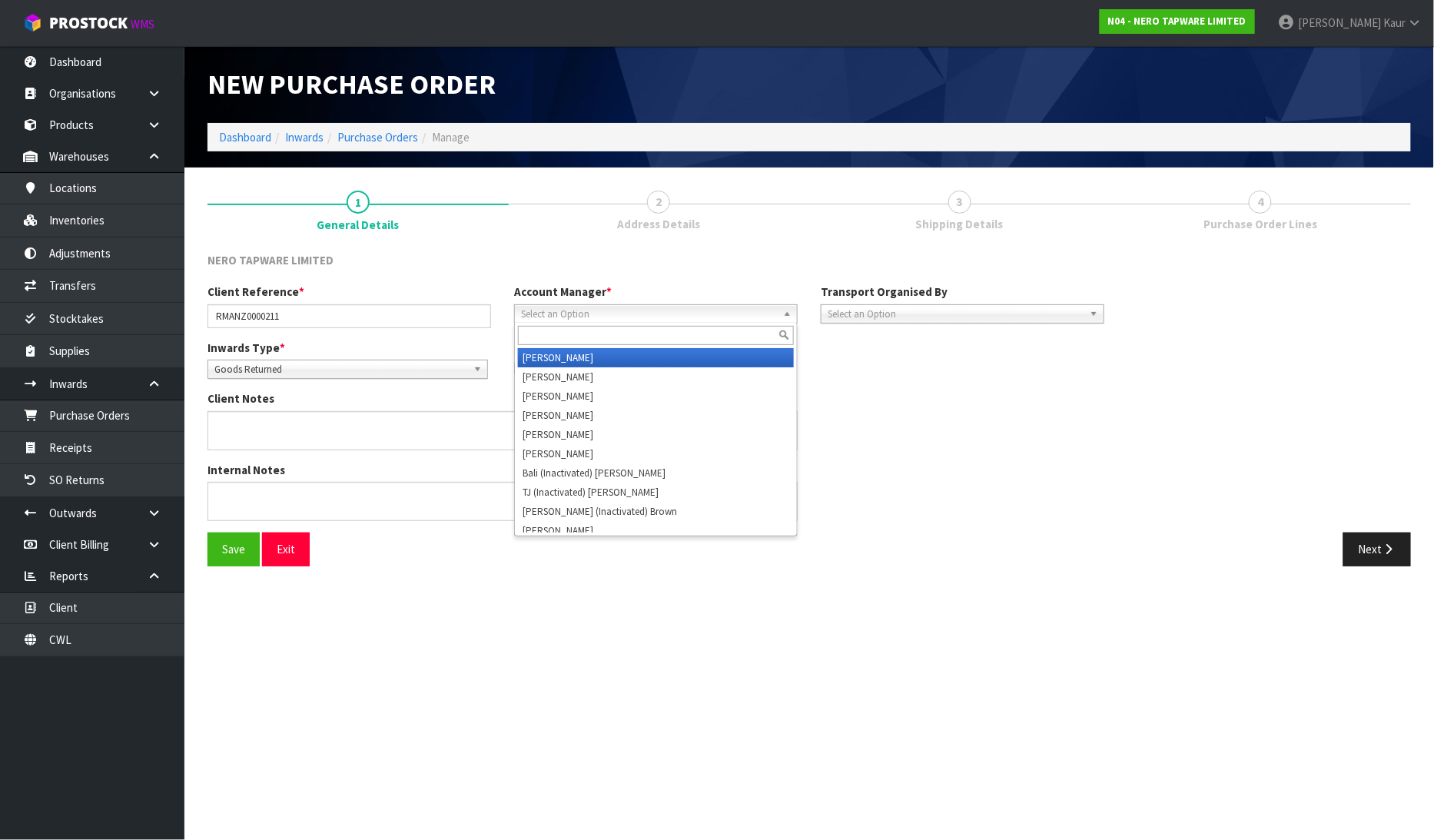
click at [561, 318] on span "Select an Option" at bounding box center [648, 314] width 256 height 18
type input "v"
click at [564, 357] on li "V [PERSON_NAME]" at bounding box center [656, 357] width 276 height 19
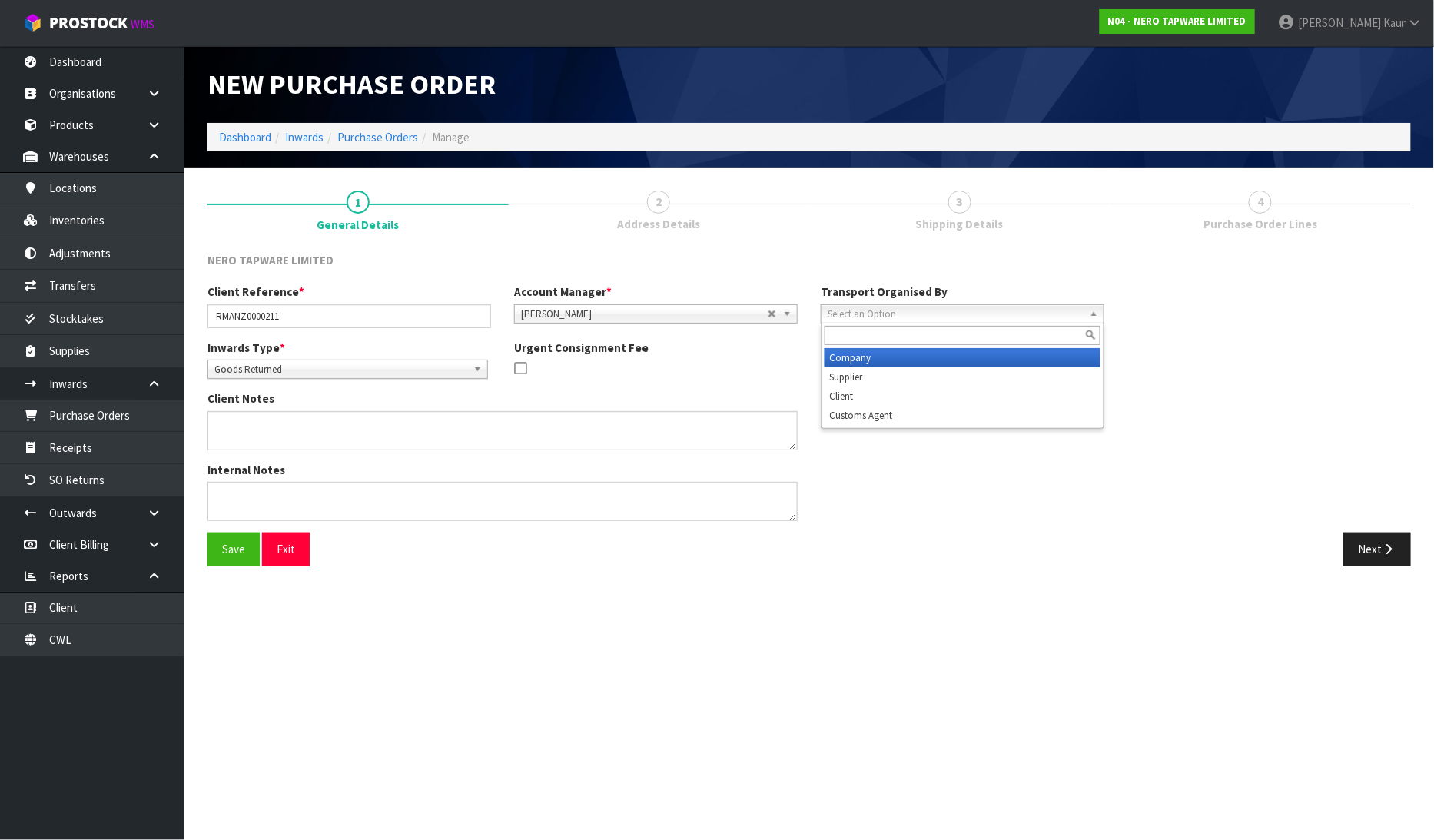
click at [850, 310] on span "Select an Option" at bounding box center [955, 314] width 256 height 18
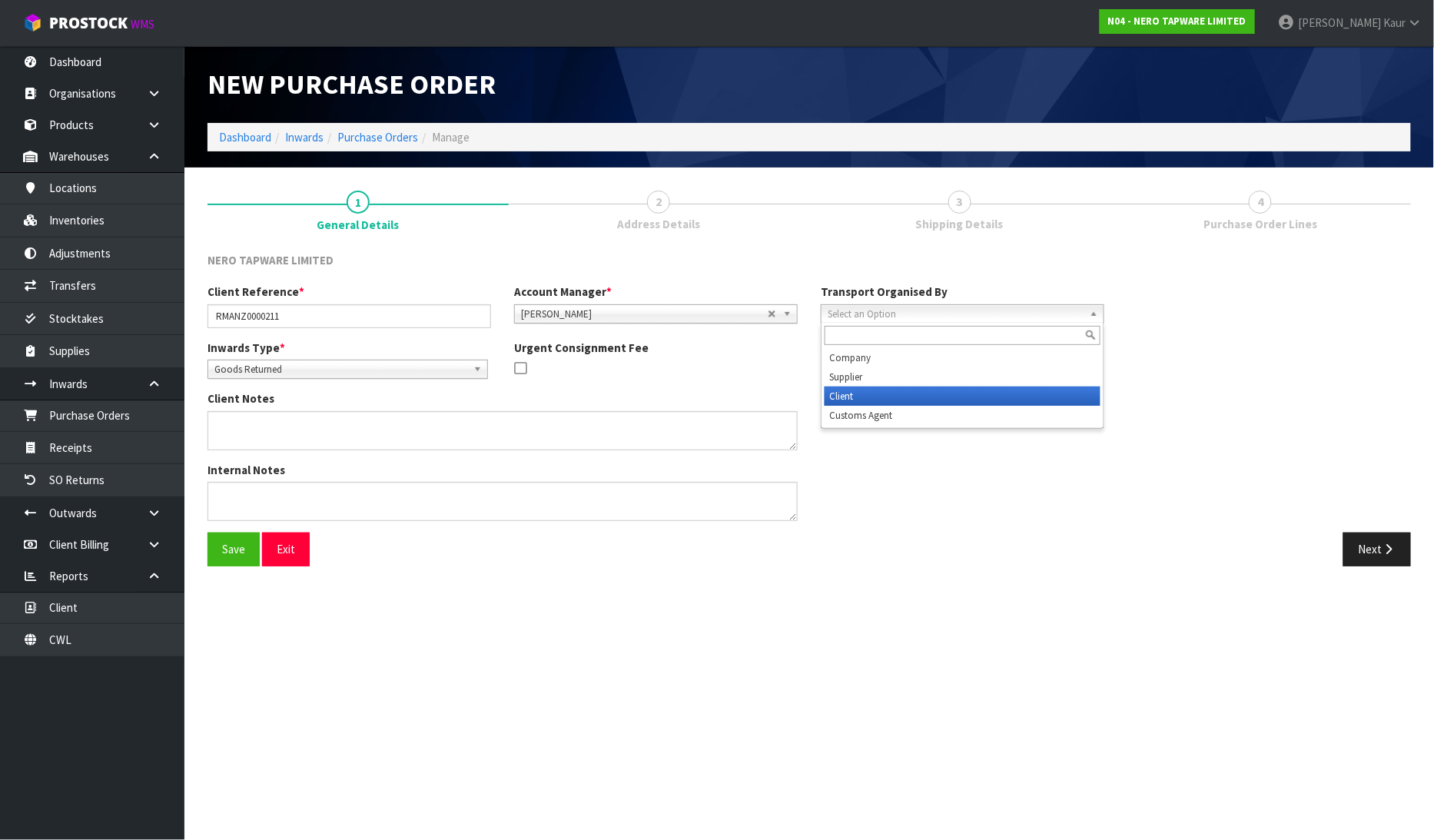
click at [870, 390] on li "Client" at bounding box center [962, 396] width 276 height 19
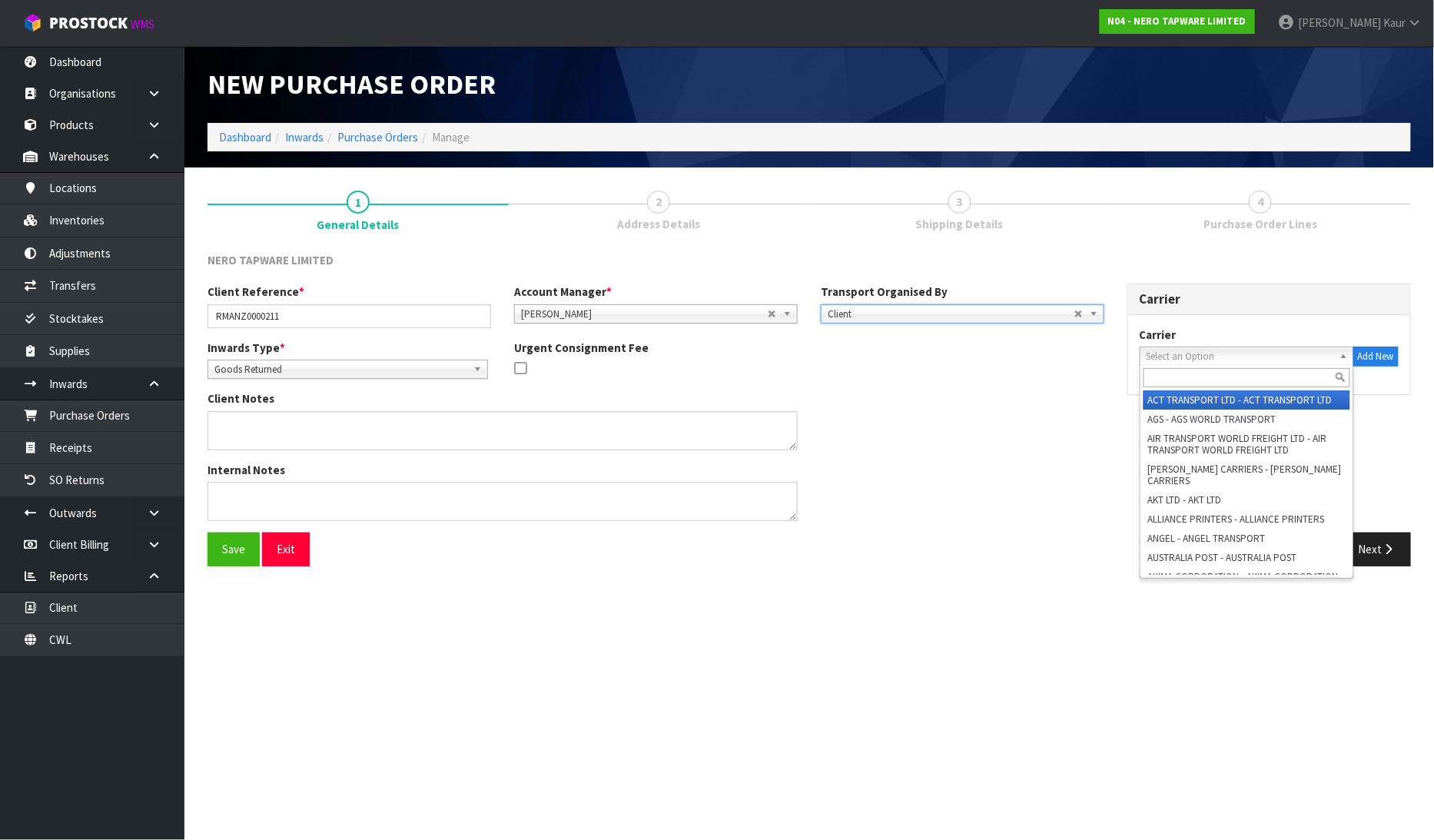
click at [1157, 357] on span "Select an Option" at bounding box center [1239, 357] width 187 height 18
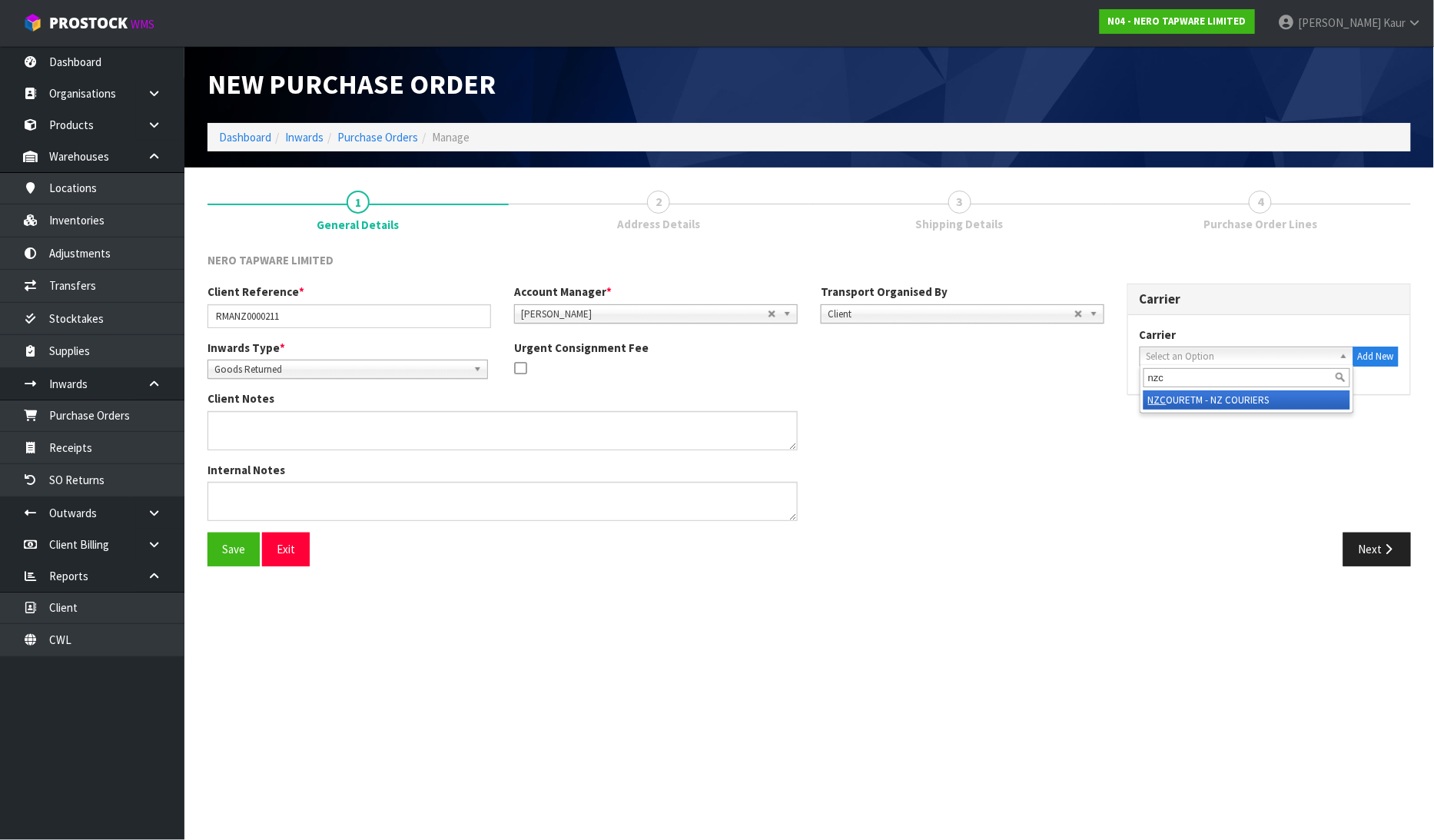
type input "nzc"
click at [1185, 394] on li "NZC OURETM - NZ COURIERS" at bounding box center [1246, 400] width 207 height 19
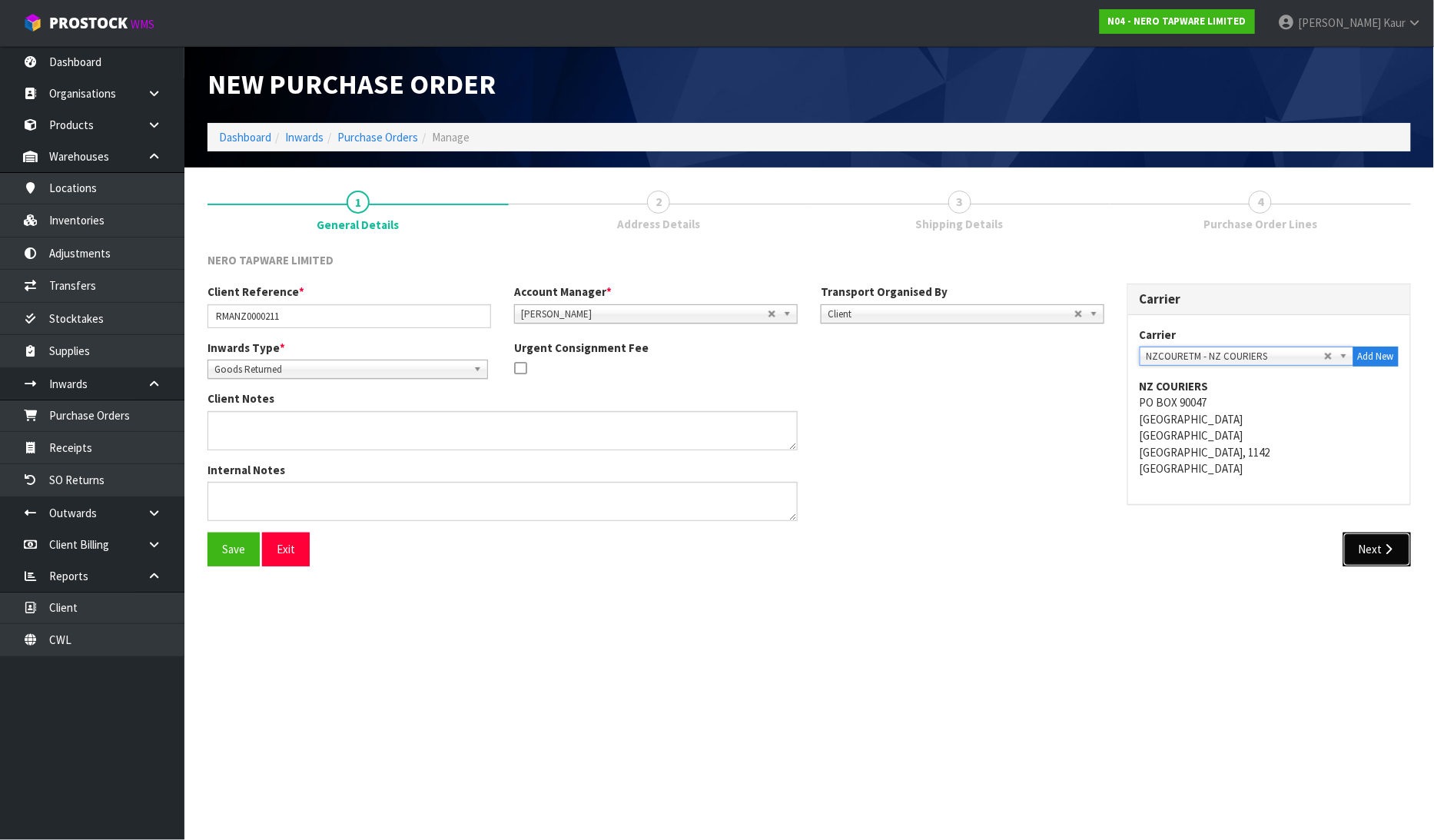
click at [1373, 543] on button "Next" at bounding box center [1378, 549] width 67 height 33
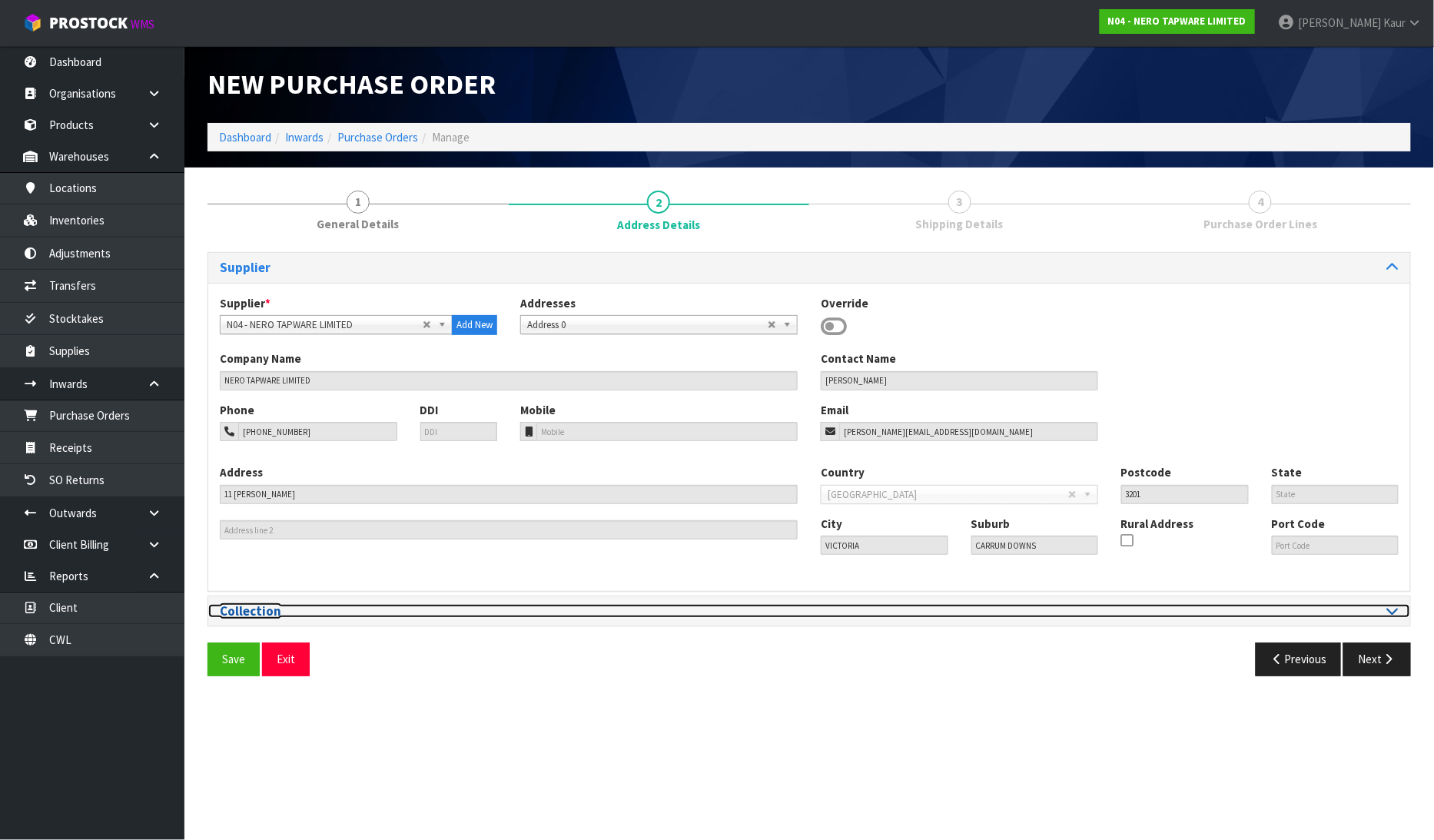
click at [1388, 612] on icon at bounding box center [1393, 610] width 12 height 13
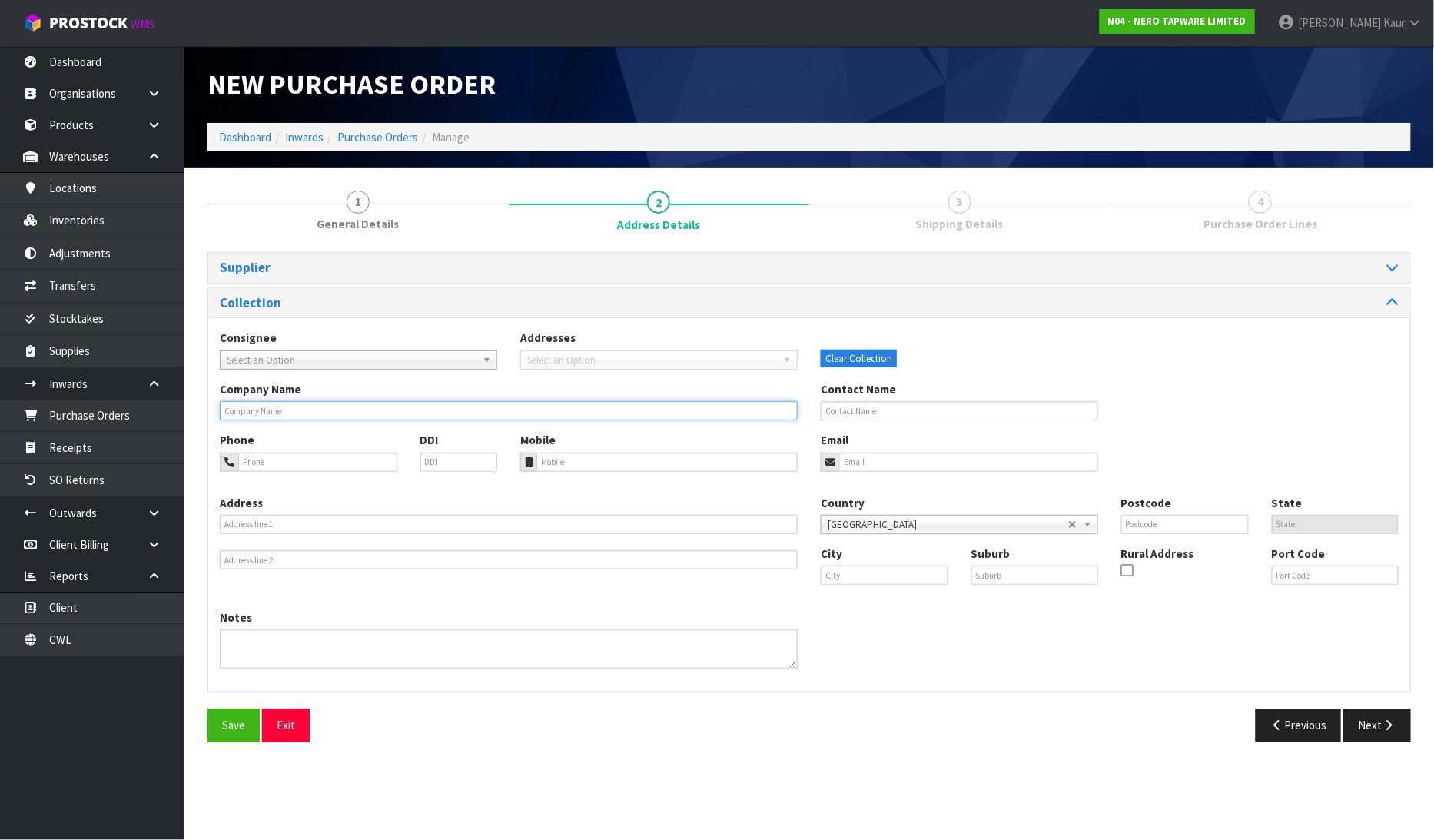
click at [320, 410] on input "text" at bounding box center [508, 410] width 578 height 19
paste input "[PERSON_NAME][GEOGRAPHIC_DATA]"
type input "[PERSON_NAME][GEOGRAPHIC_DATA]"
click at [1396, 721] on icon "button" at bounding box center [1389, 724] width 15 height 12
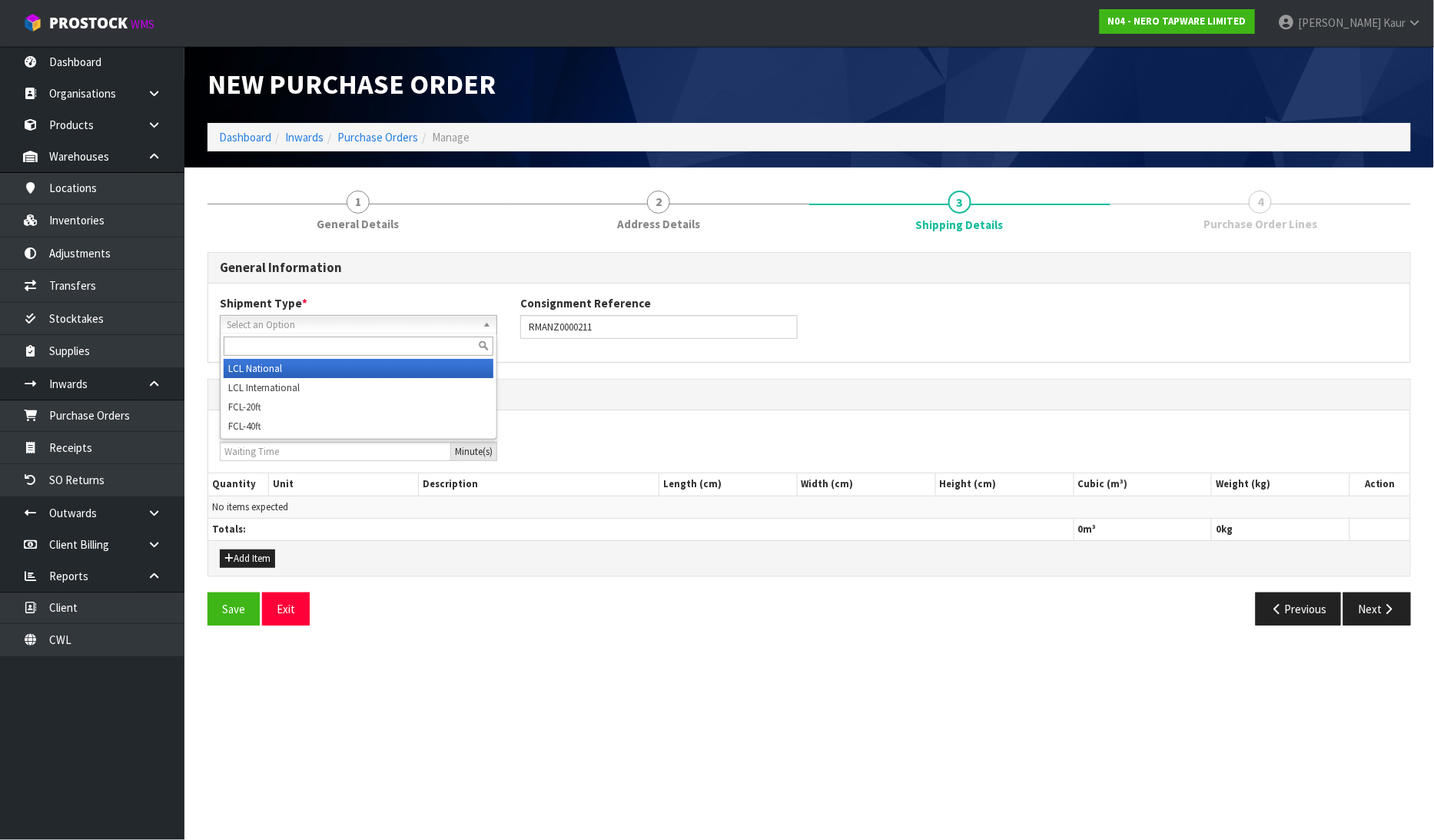
click at [279, 328] on span "Select an Option" at bounding box center [351, 325] width 249 height 18
click at [272, 372] on li "LCL National" at bounding box center [359, 368] width 270 height 19
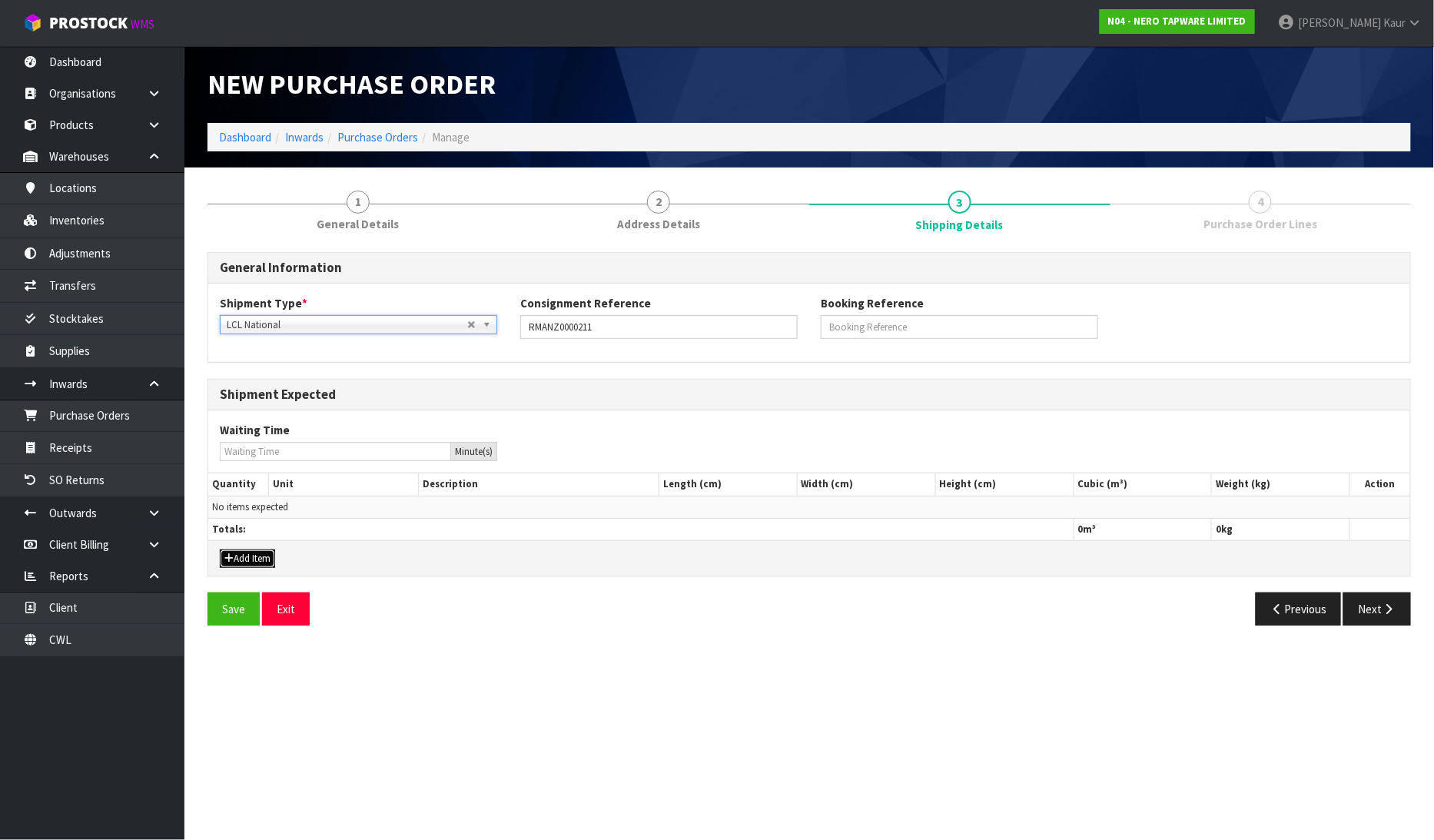
click at [244, 559] on button "Add Item" at bounding box center [247, 559] width 56 height 18
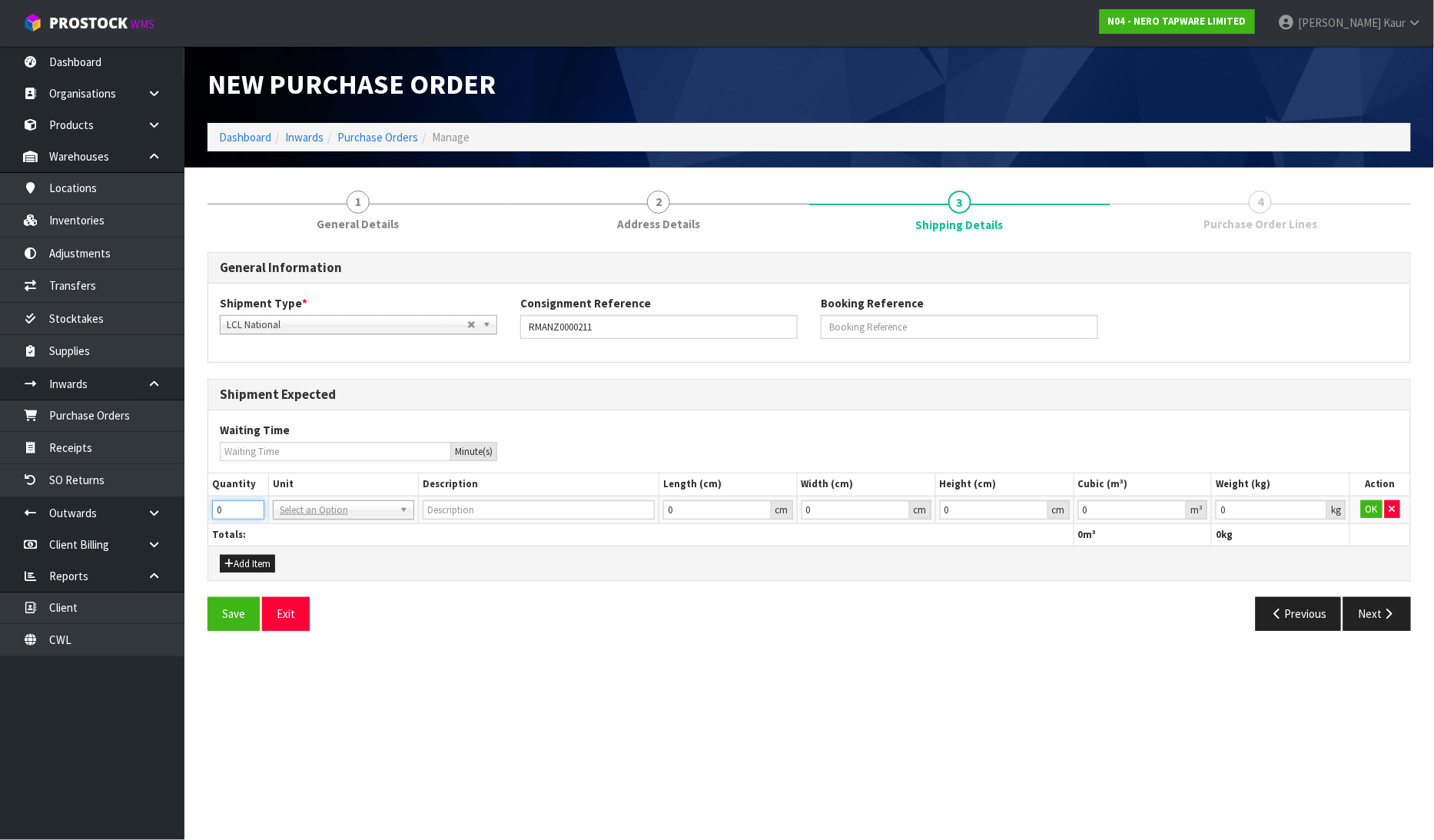
click at [252, 501] on input "0" at bounding box center [238, 510] width 52 height 19
type input "1"
click at [254, 505] on input "1" at bounding box center [238, 510] width 52 height 19
click at [308, 531] on input "text" at bounding box center [343, 530] width 134 height 19
type input "ctn"
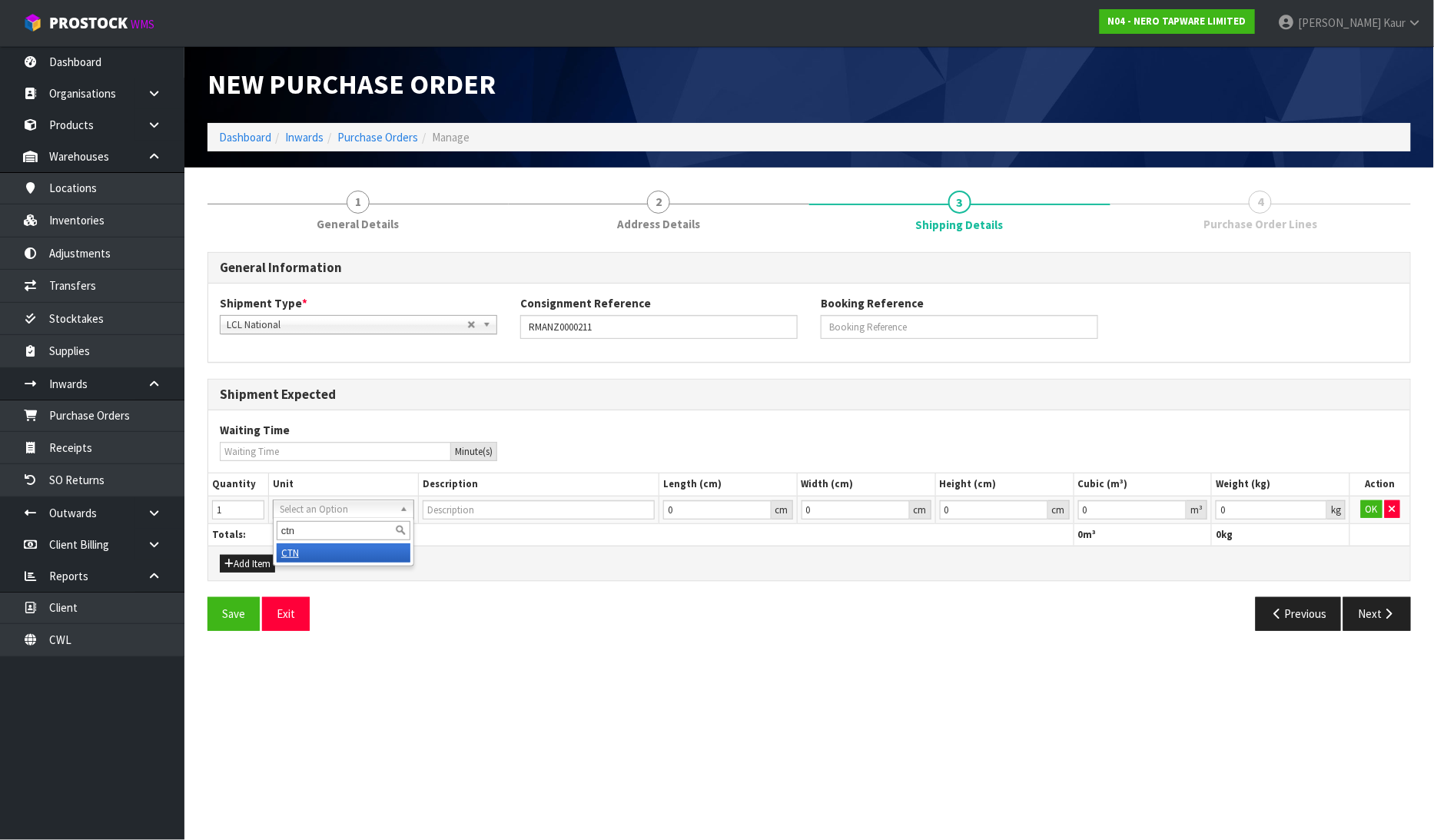
type input "CARTON"
type input "0.000001"
click at [1176, 504] on input "0.000001" at bounding box center [1133, 510] width 109 height 19
type input "0.001"
click at [1315, 505] on input "0.001" at bounding box center [1271, 510] width 111 height 19
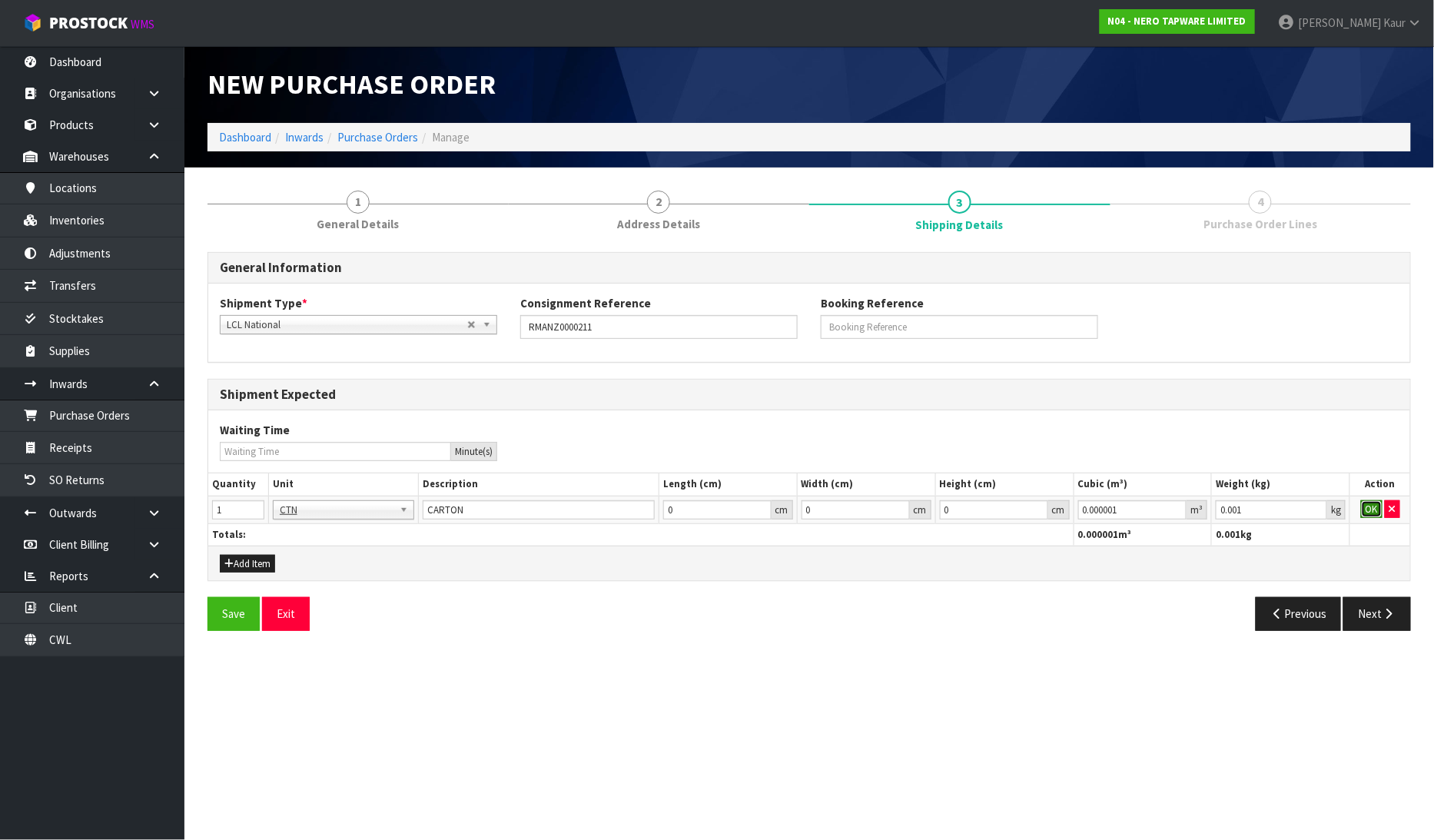
click at [1366, 505] on button "OK" at bounding box center [1372, 510] width 22 height 18
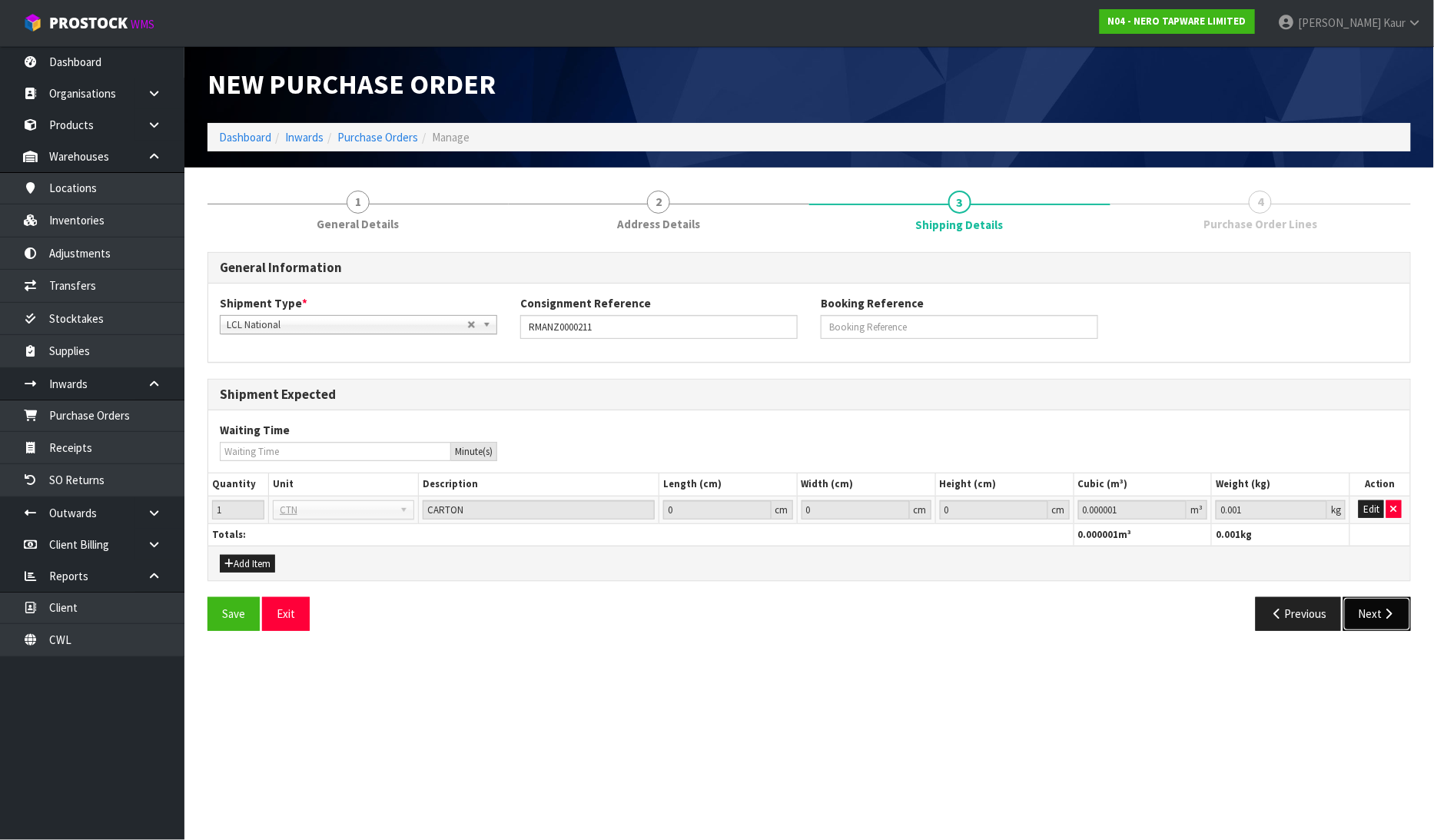
click at [1369, 622] on button "Next" at bounding box center [1378, 613] width 67 height 33
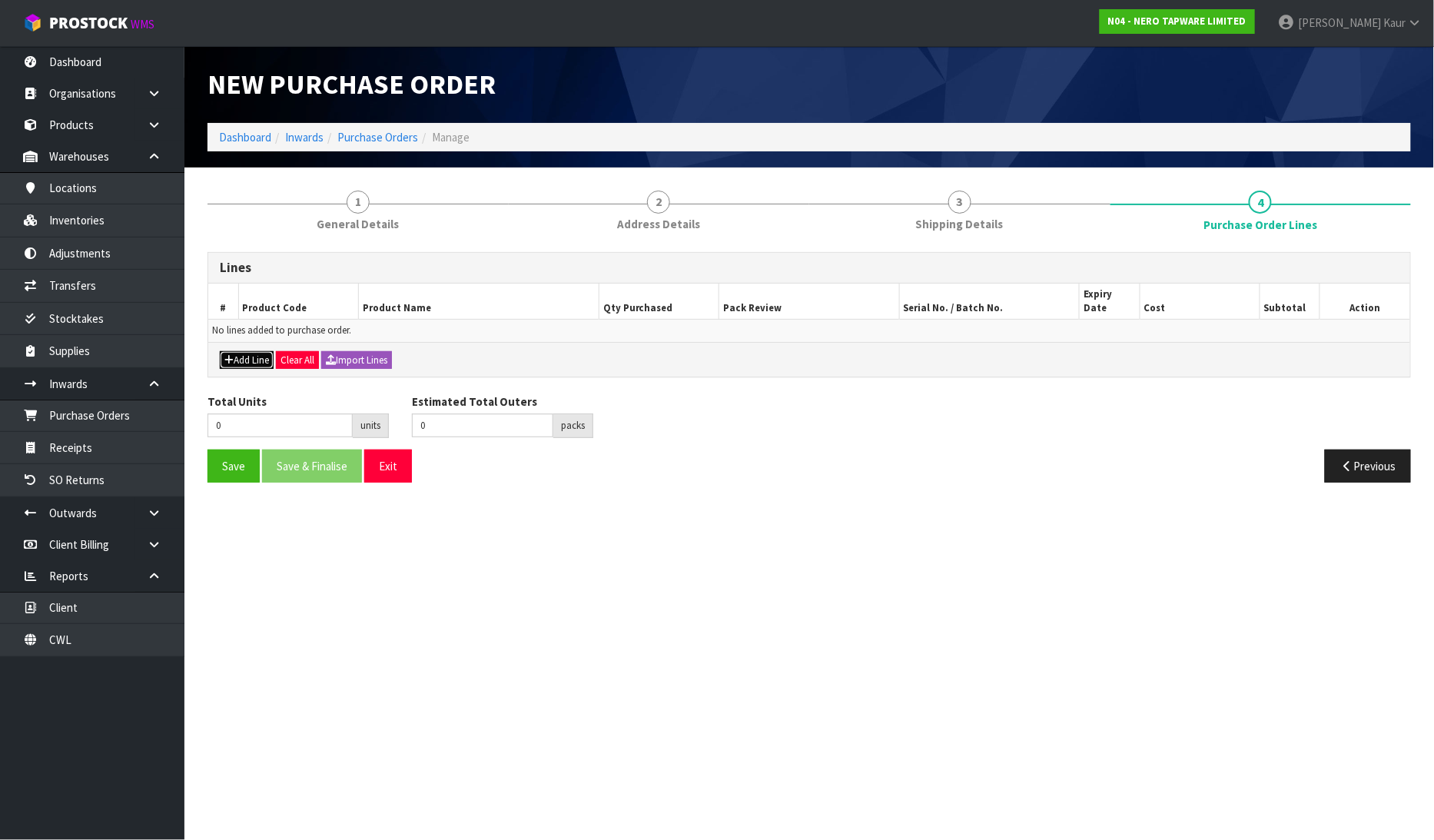
click at [250, 351] on button "Add Line" at bounding box center [246, 360] width 54 height 18
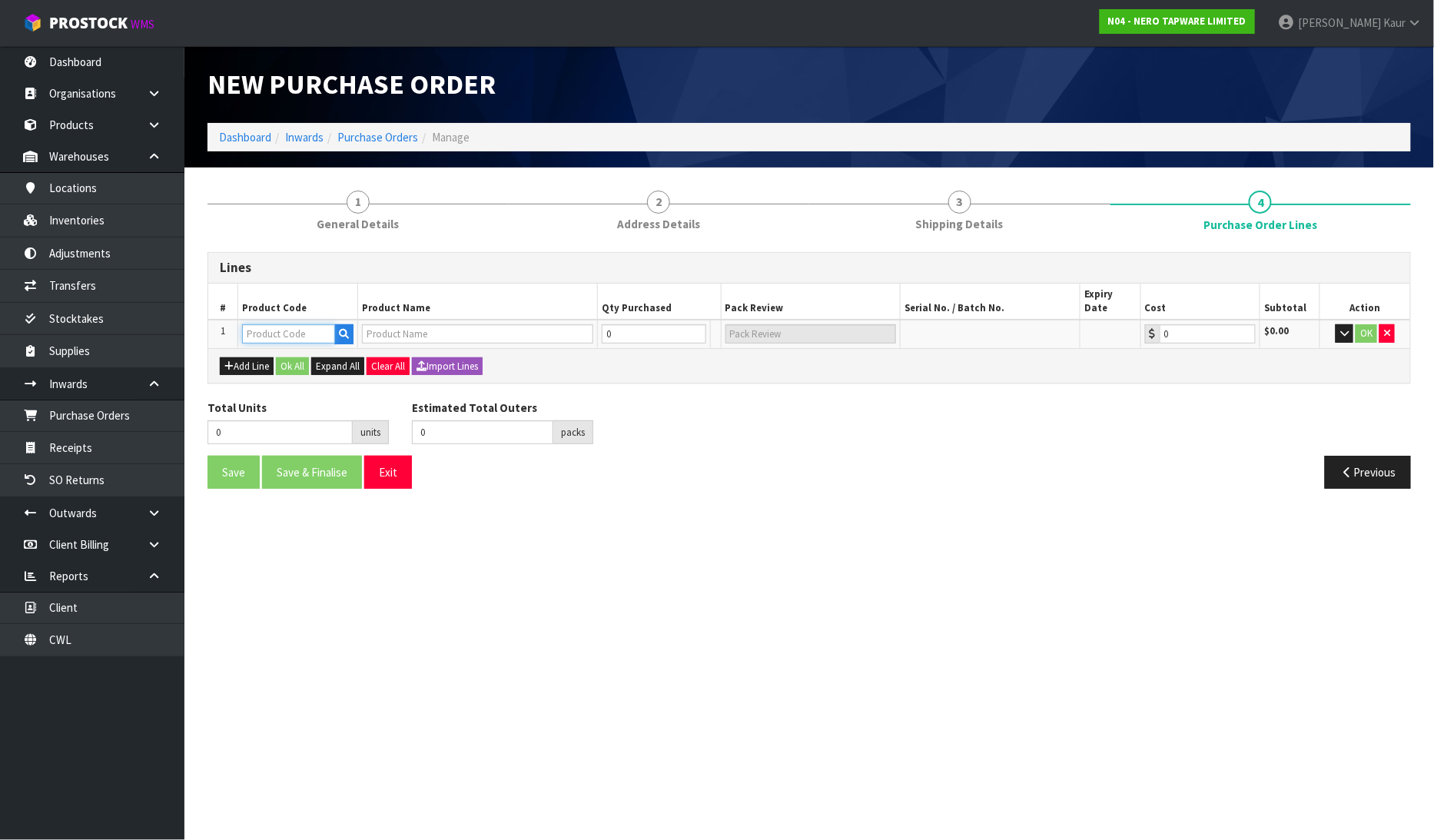
click at [270, 324] on input "text" at bounding box center [289, 333] width 93 height 19
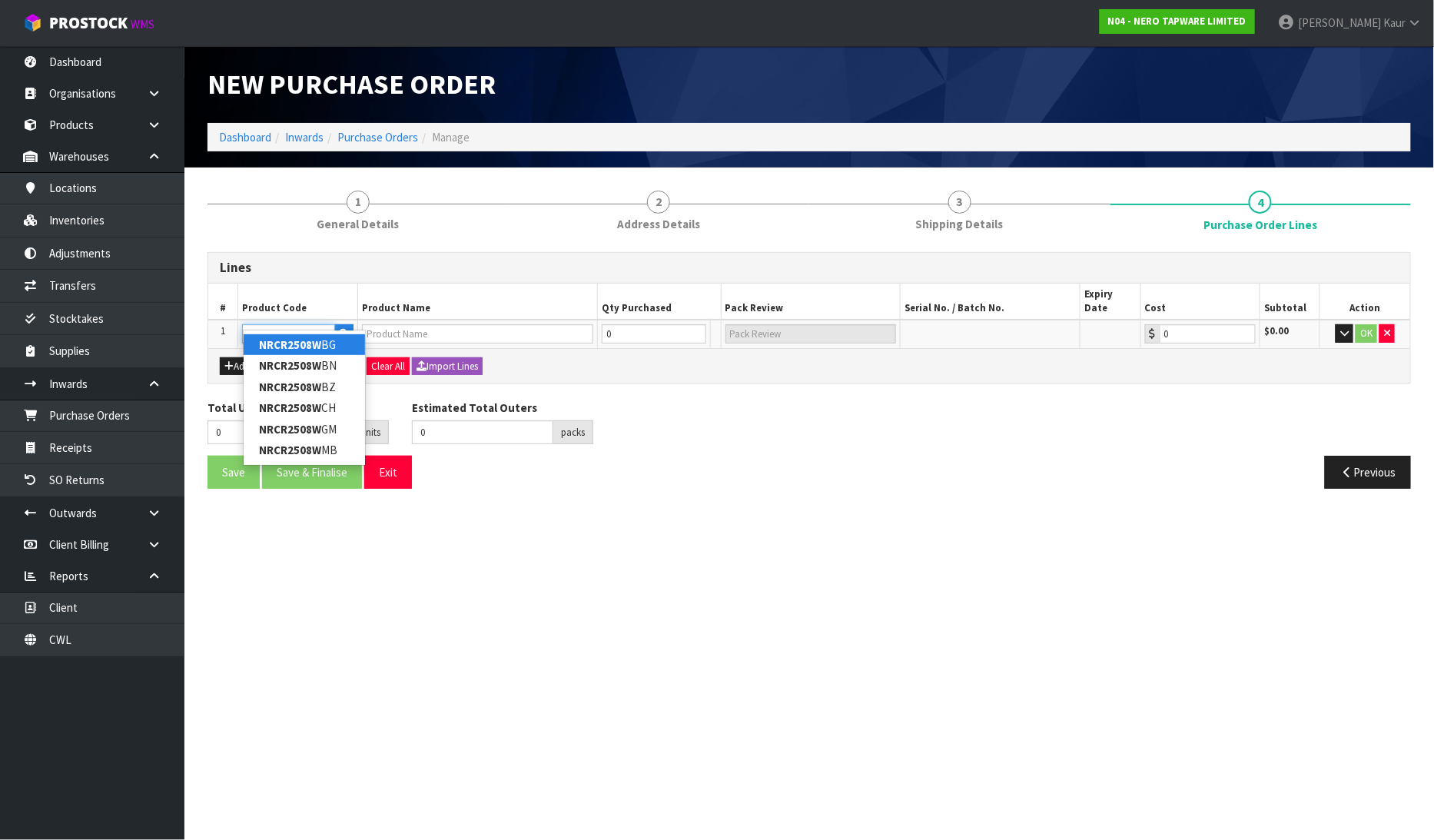
type input "NRCR2508WBG"
type input "MECCA CARE 25MM FOOTREST CORNER GRAB RAIL 215MM BRUSHED GOLD"
type input "0.00"
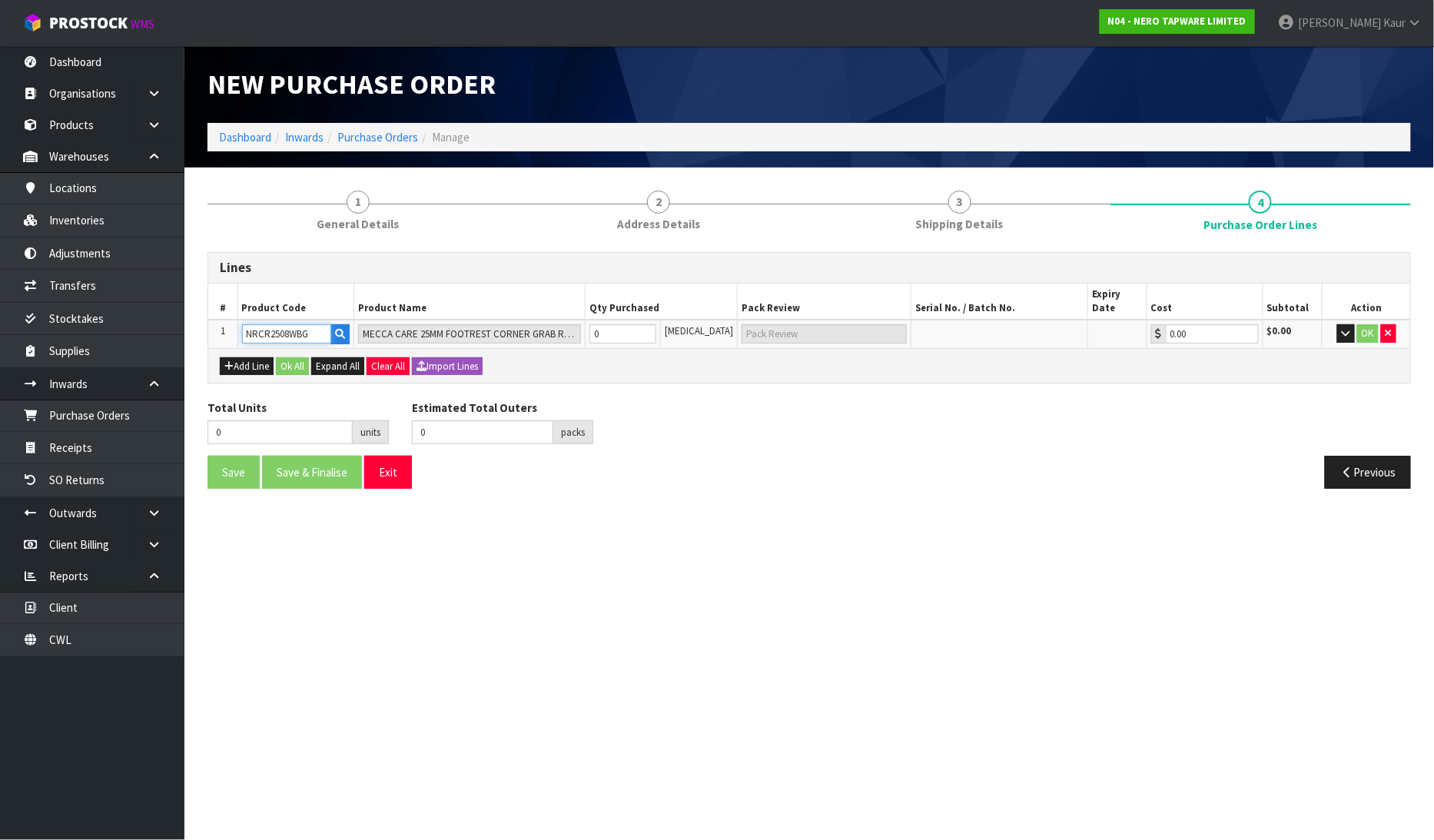
type input "NRCR2508WBG"
click at [625, 326] on input "0" at bounding box center [623, 333] width 67 height 19
type input "1"
type input "1 [MEDICAL_DATA]"
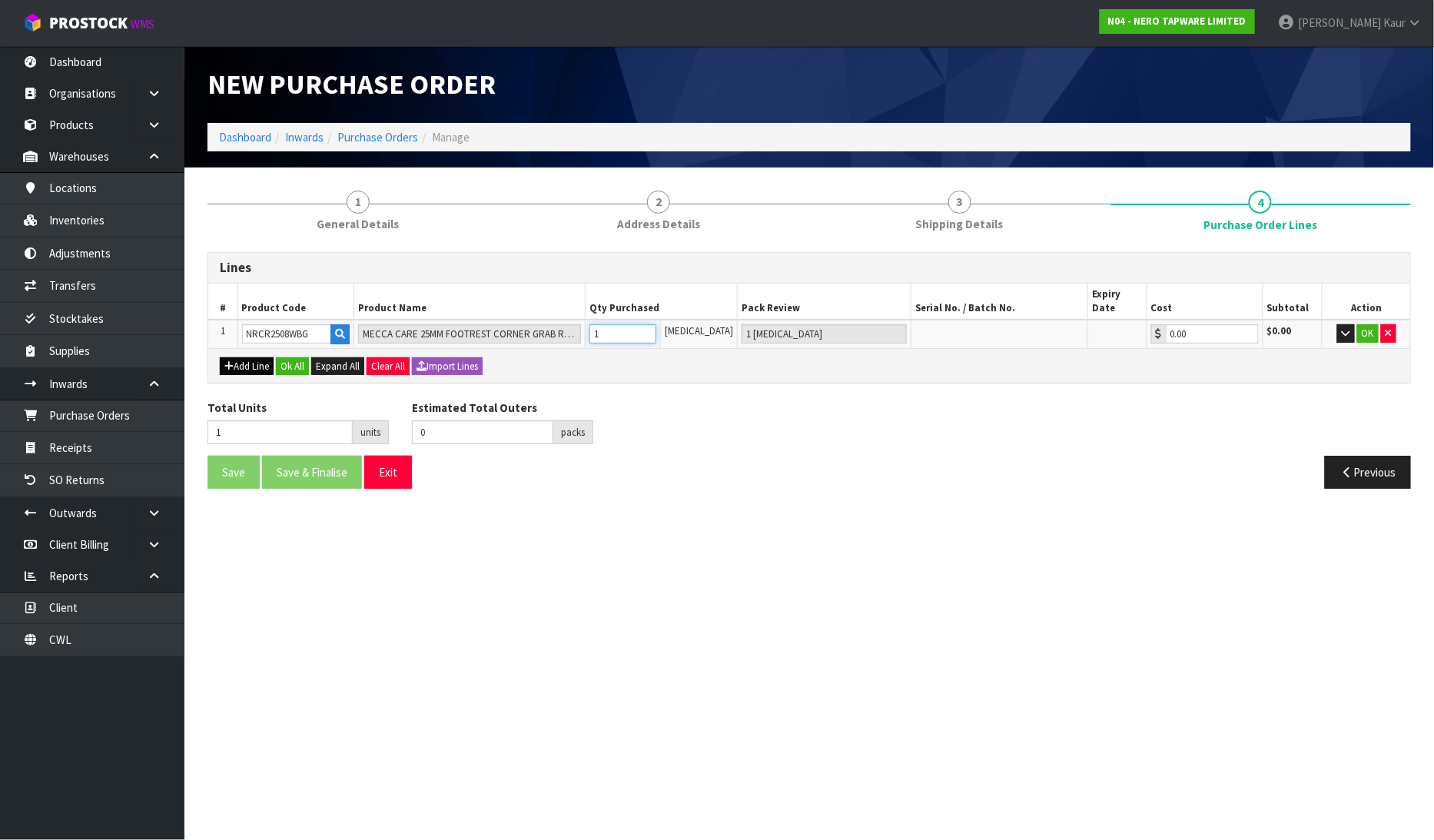
type input "1"
click at [229, 361] on icon "button" at bounding box center [229, 366] width 9 height 10
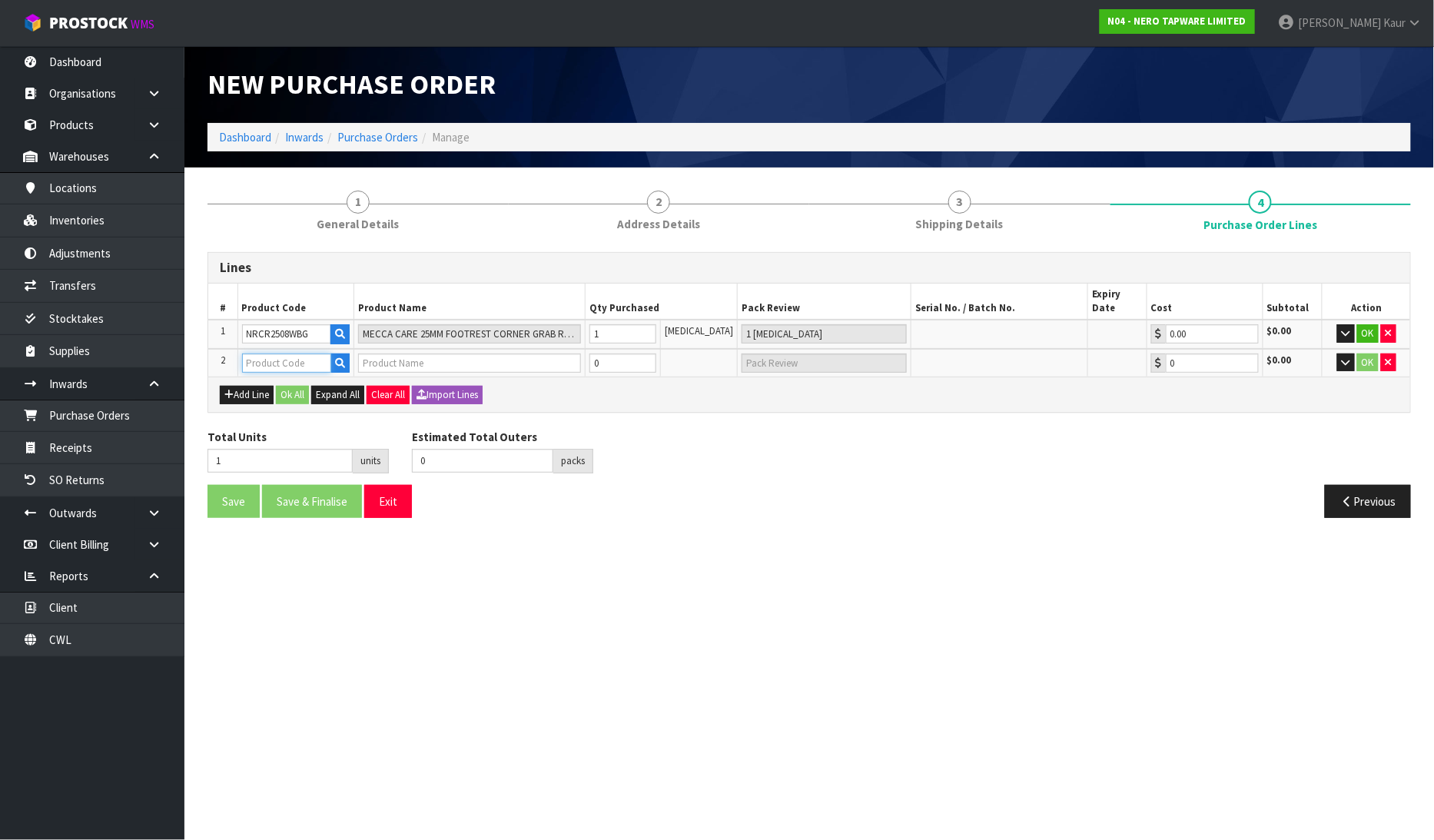
click at [265, 353] on input "text" at bounding box center [287, 362] width 90 height 19
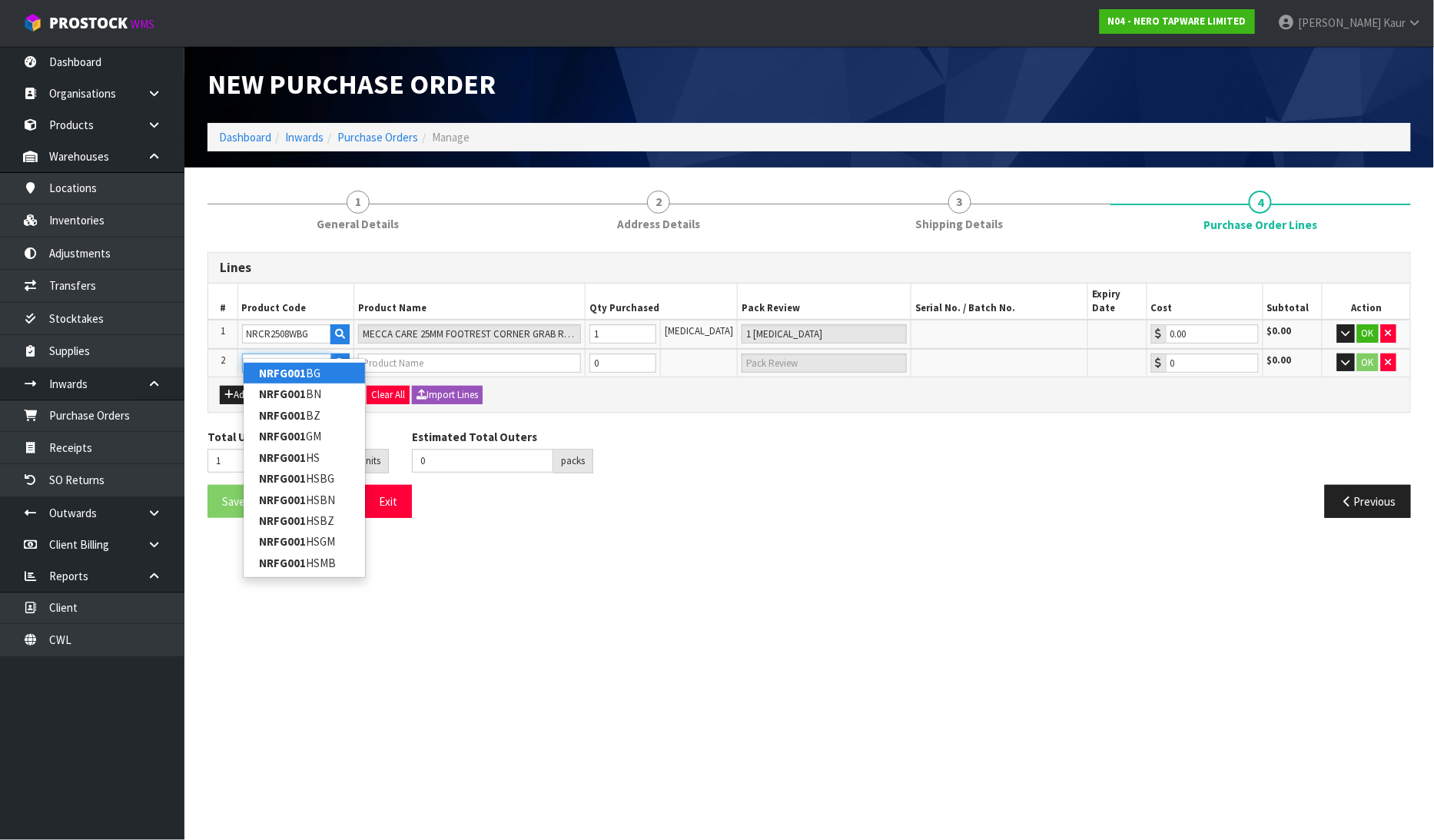
type input "NRFG001BG"
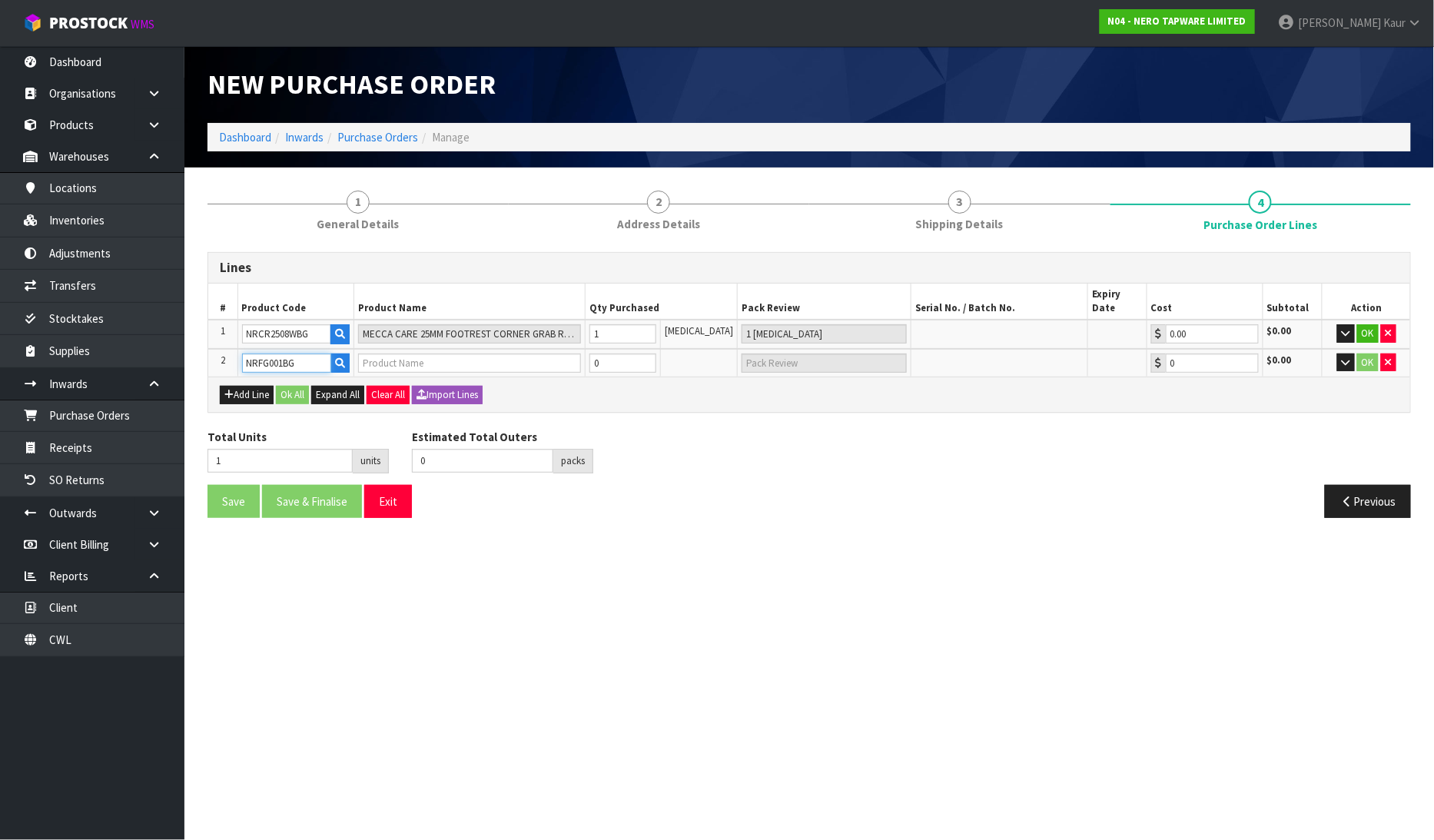
type input "TILE INSERT V CHANNEL FLOOR GRATE 89MM OUTLET WITHOUT OUTLET AND HOLE SAW BRUSH…"
type input "0.00"
type input "NRFG001BG"
click at [634, 353] on input "0" at bounding box center [623, 362] width 67 height 19
type input "2"
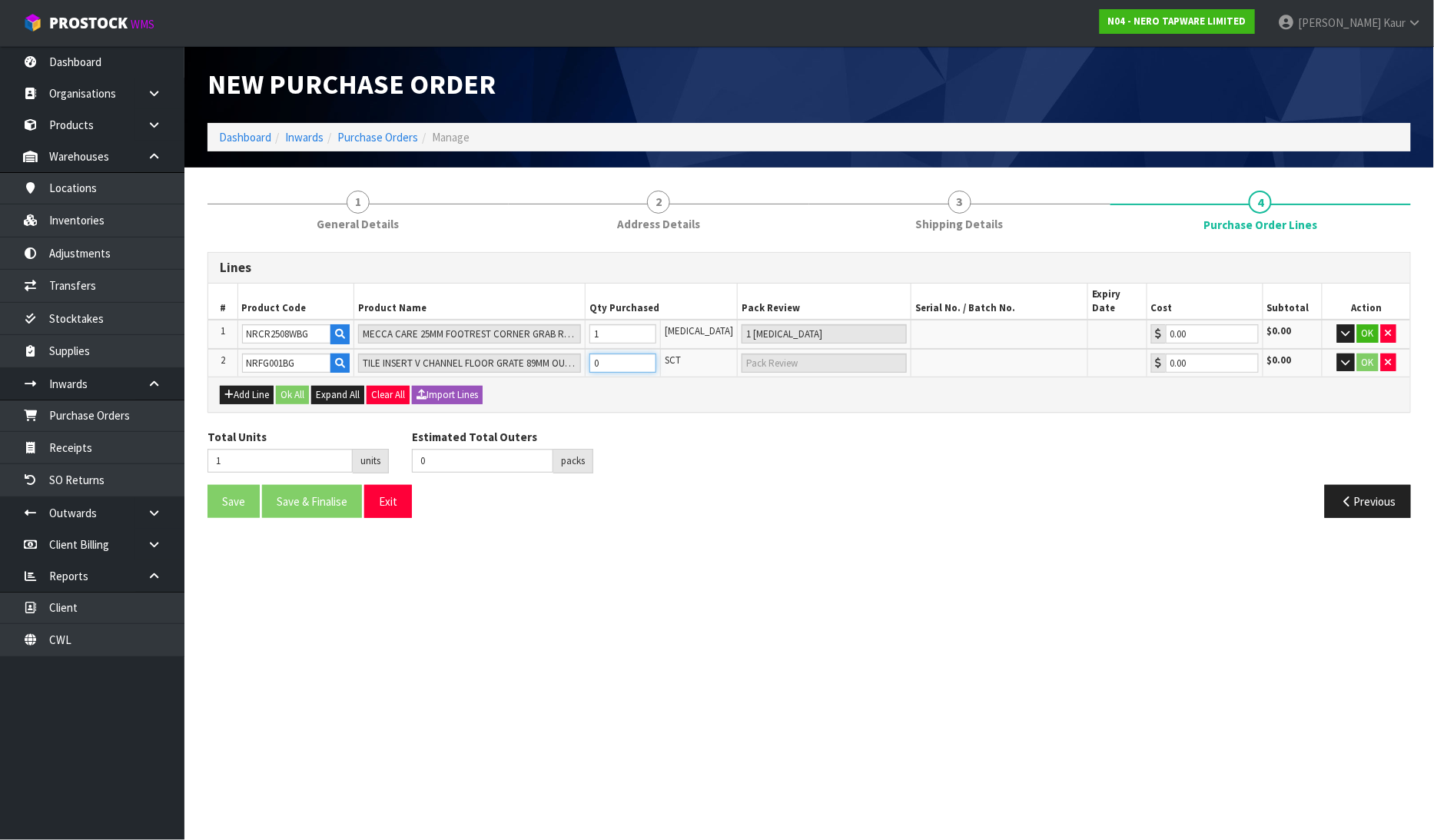
type input "1"
type input "1 SCT"
type input "1"
click at [288, 386] on button "Ok All" at bounding box center [292, 395] width 33 height 18
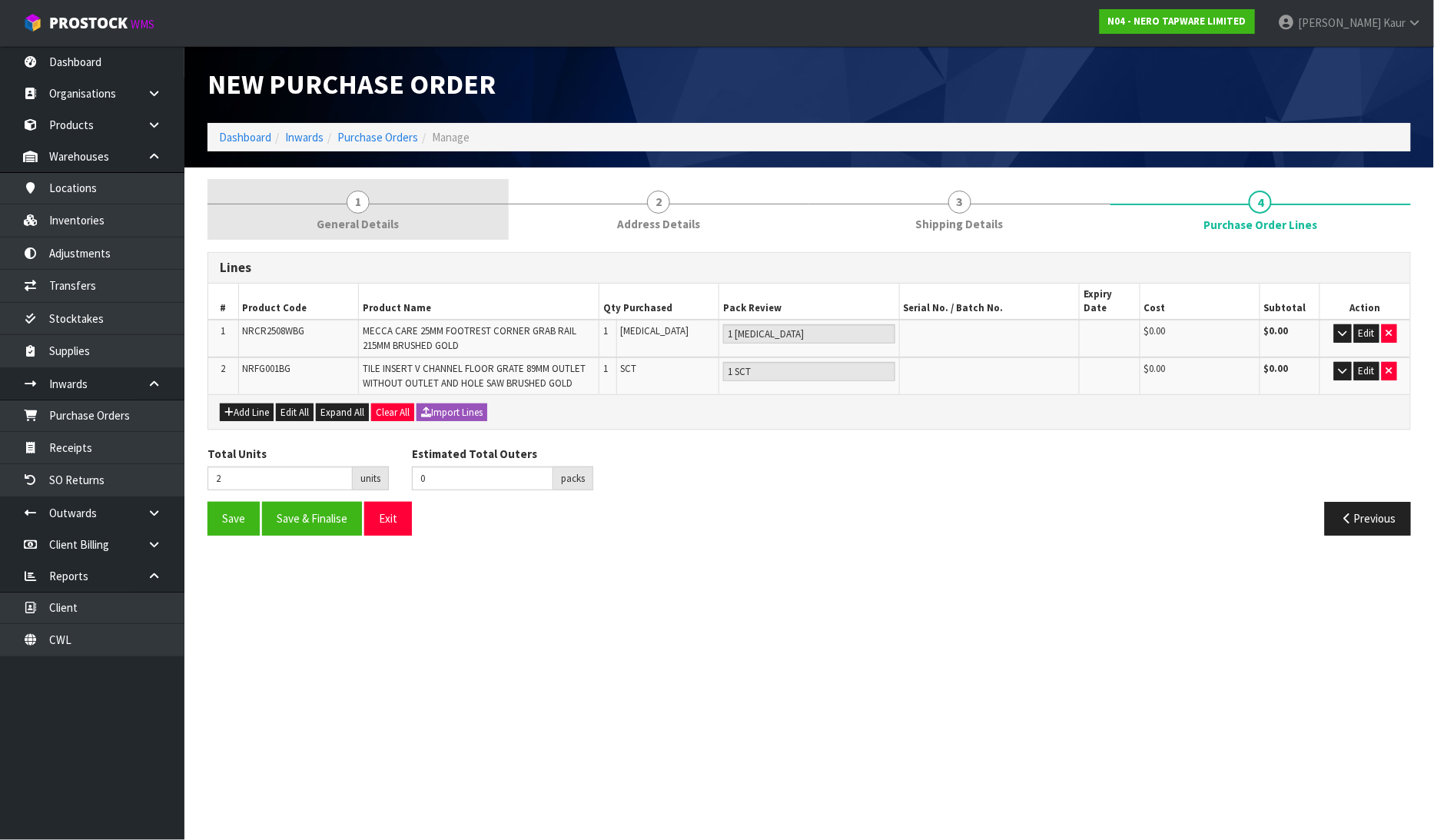
click at [351, 195] on span "1" at bounding box center [358, 201] width 23 height 23
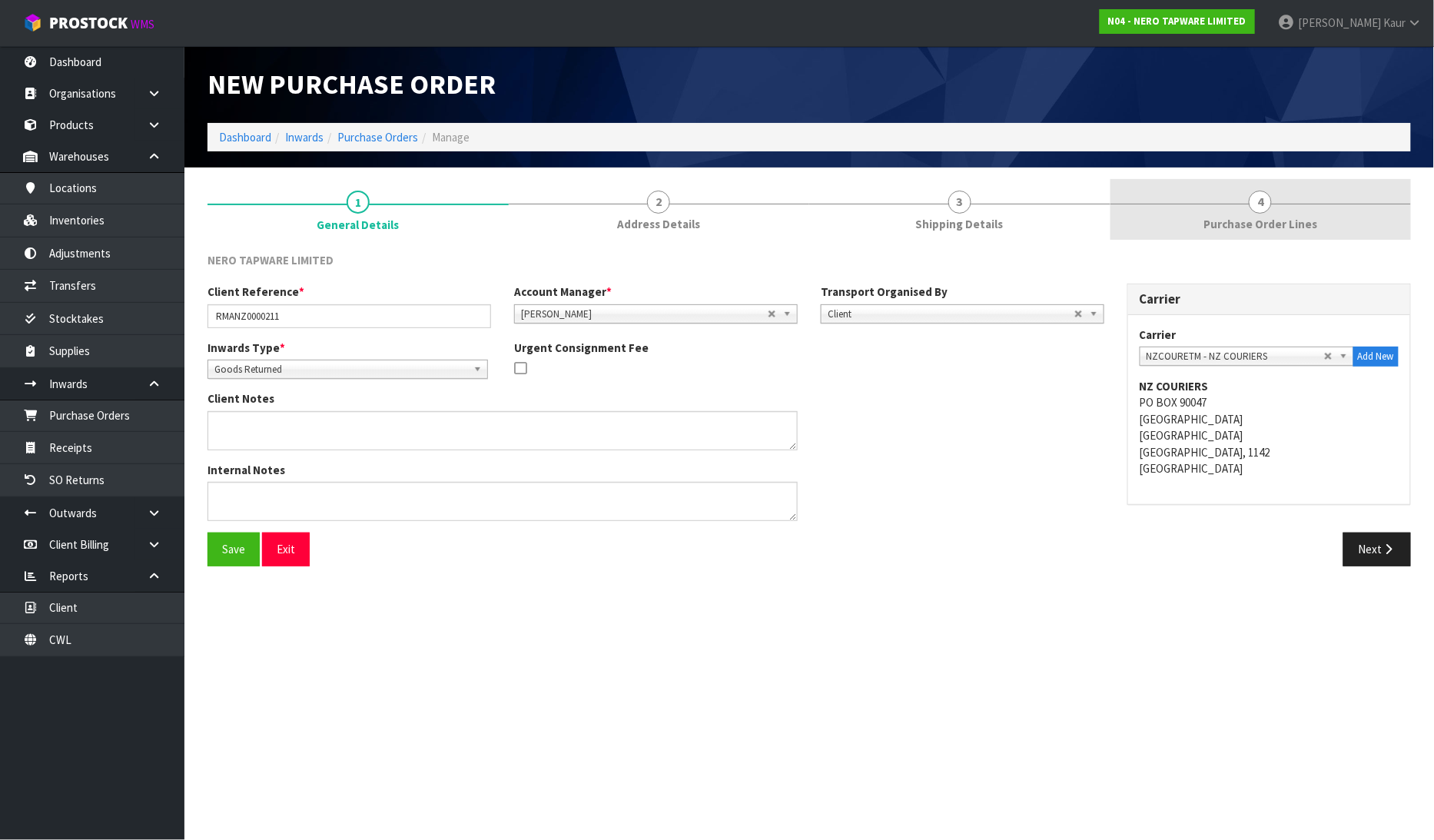
click at [1236, 229] on span "Purchase Order Lines" at bounding box center [1260, 224] width 114 height 16
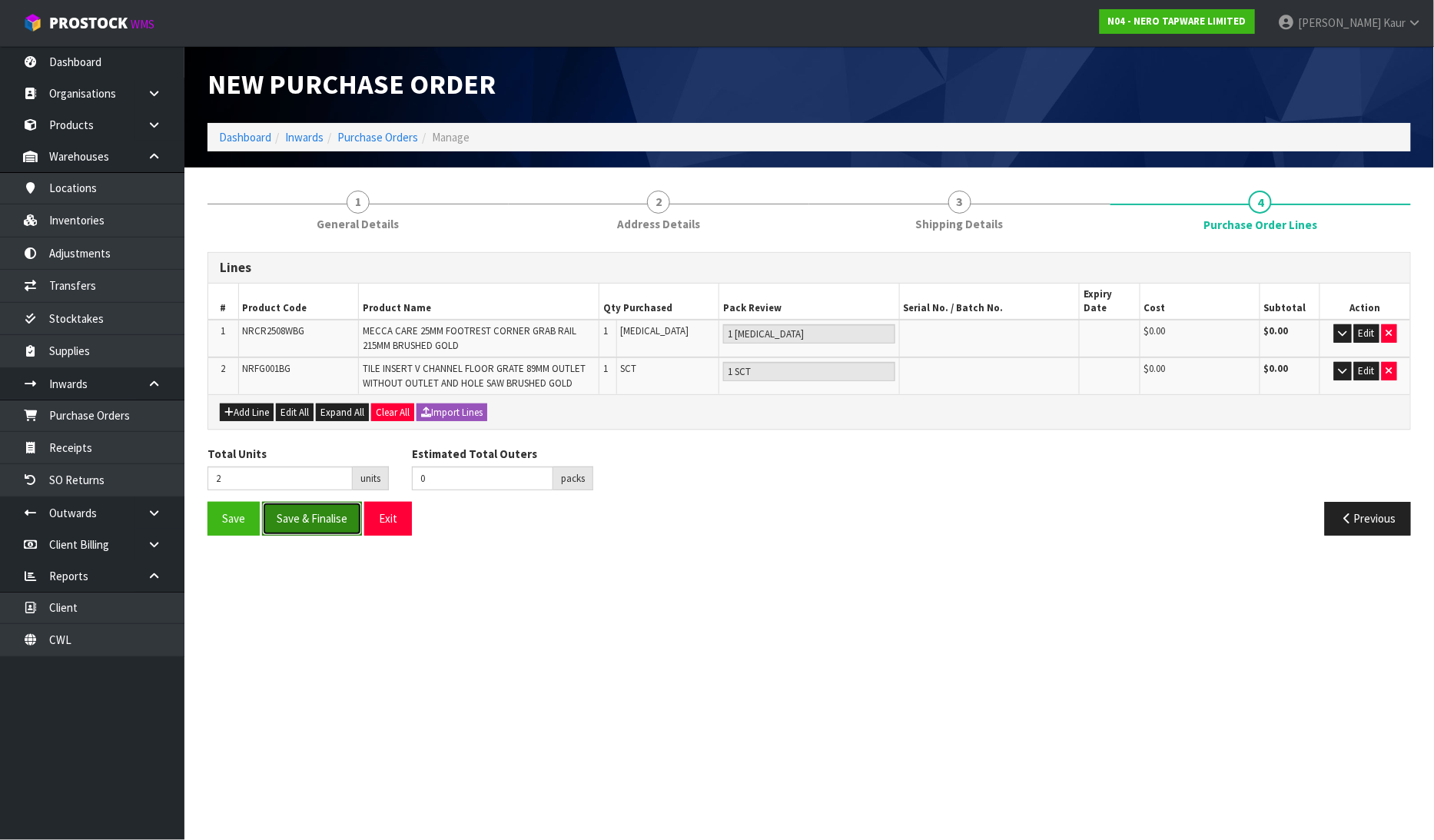
click at [317, 510] on button "Save & Finalise" at bounding box center [312, 518] width 100 height 33
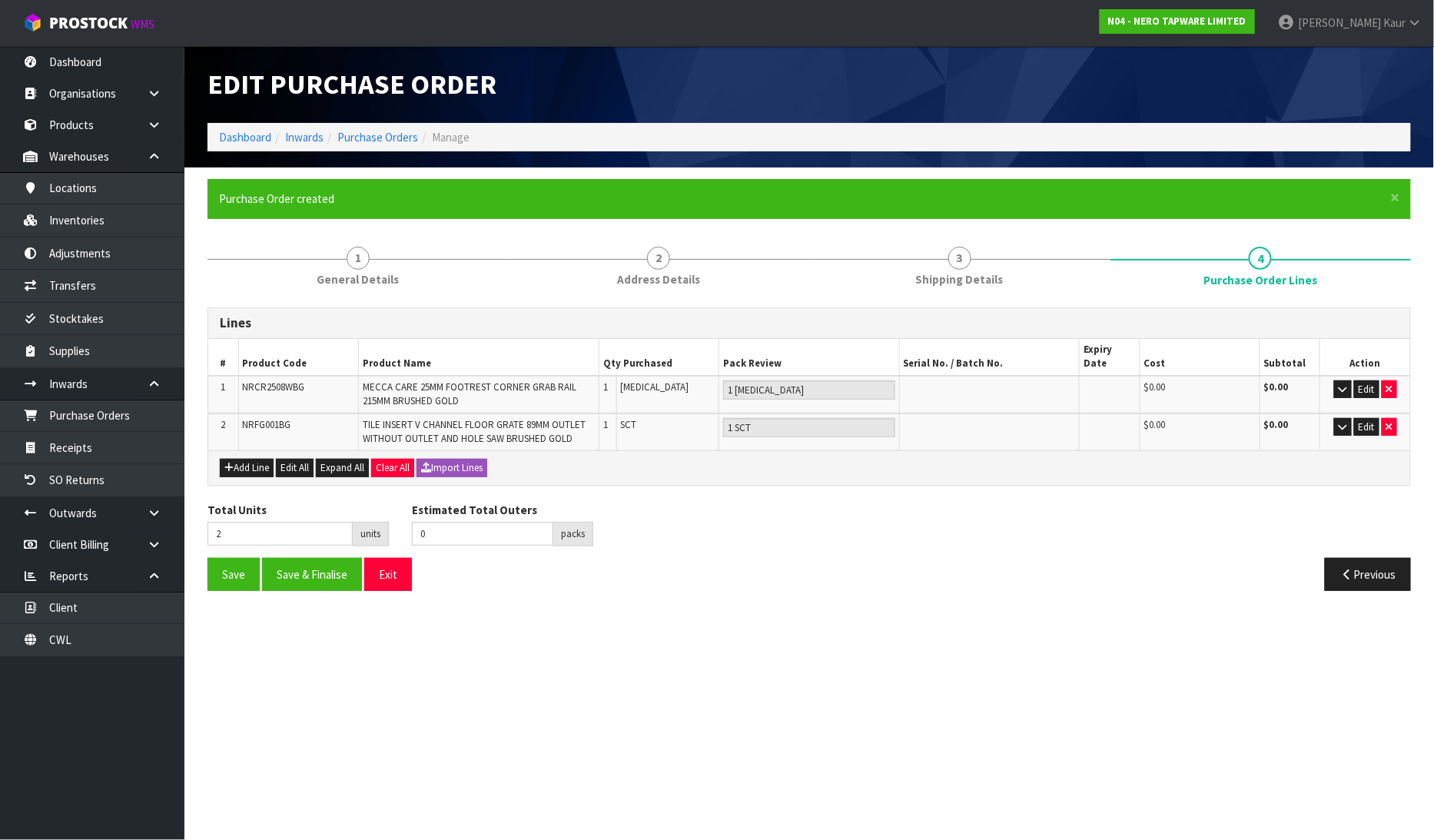
type input "0"
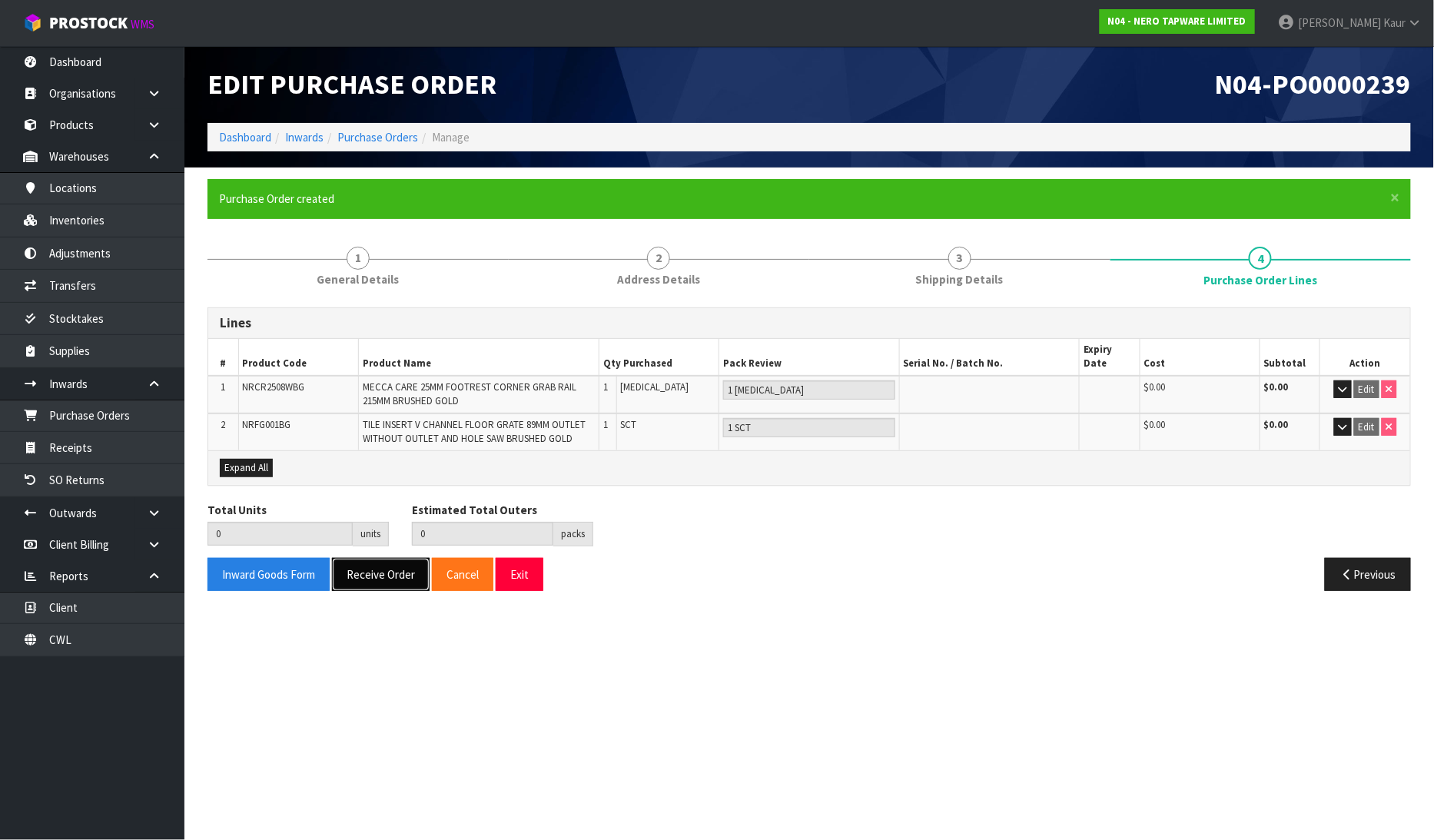
click at [375, 558] on button "Receive Order" at bounding box center [381, 574] width 97 height 33
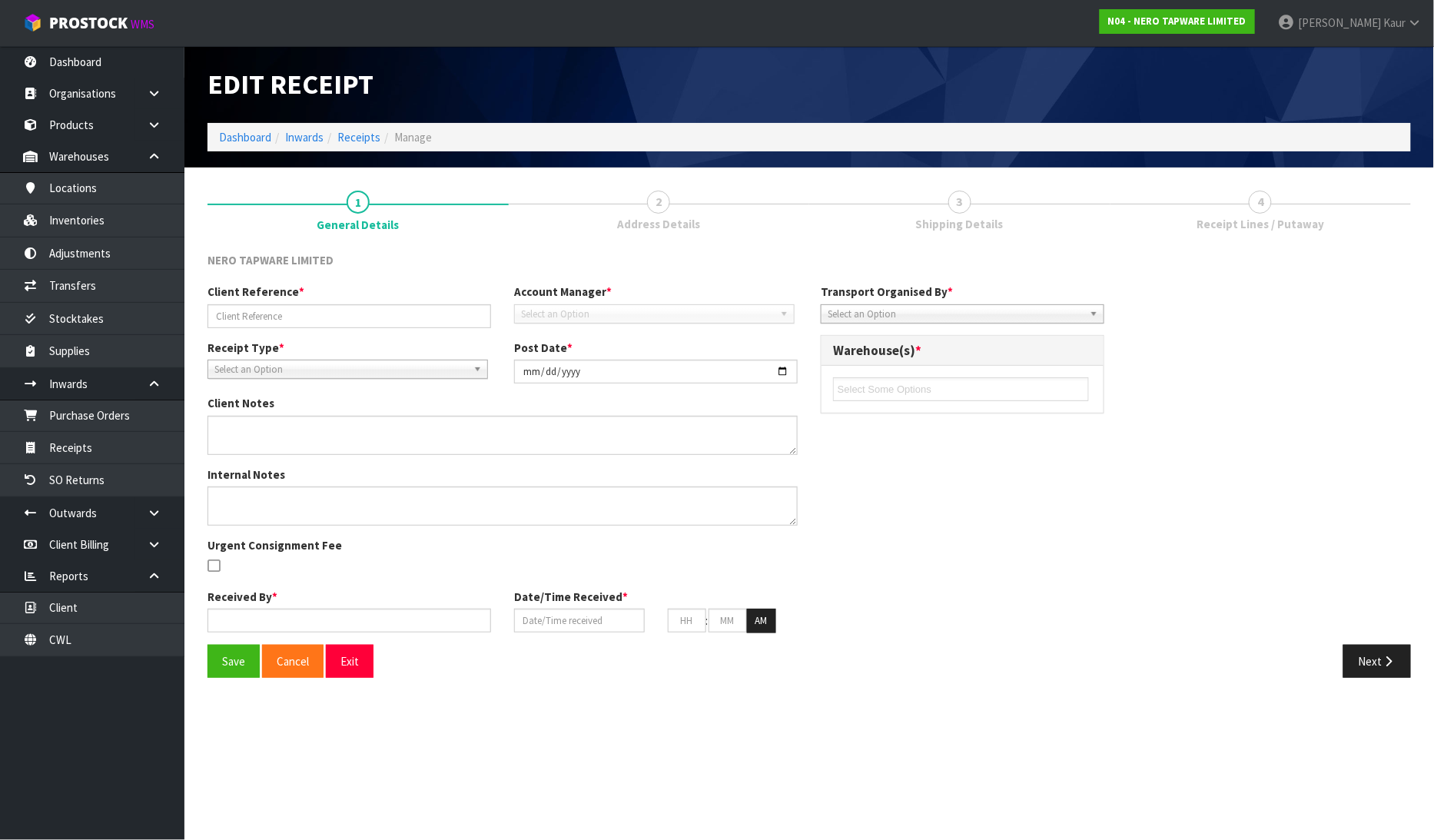
type input "RMANZ0000211"
type input "[DATE]"
type input "[PERSON_NAME]"
type input "[DATE]"
type input "11"
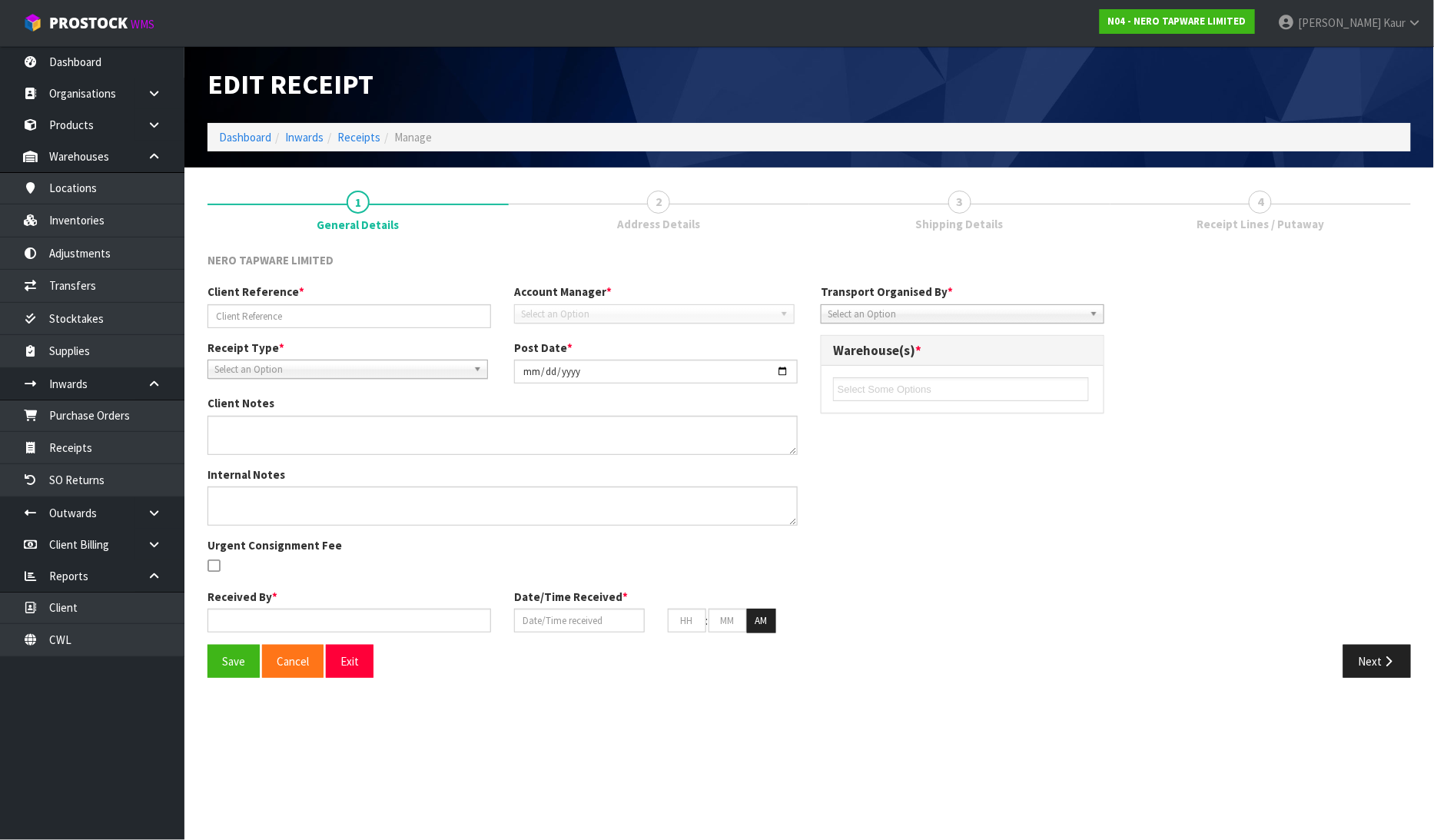
type input "44"
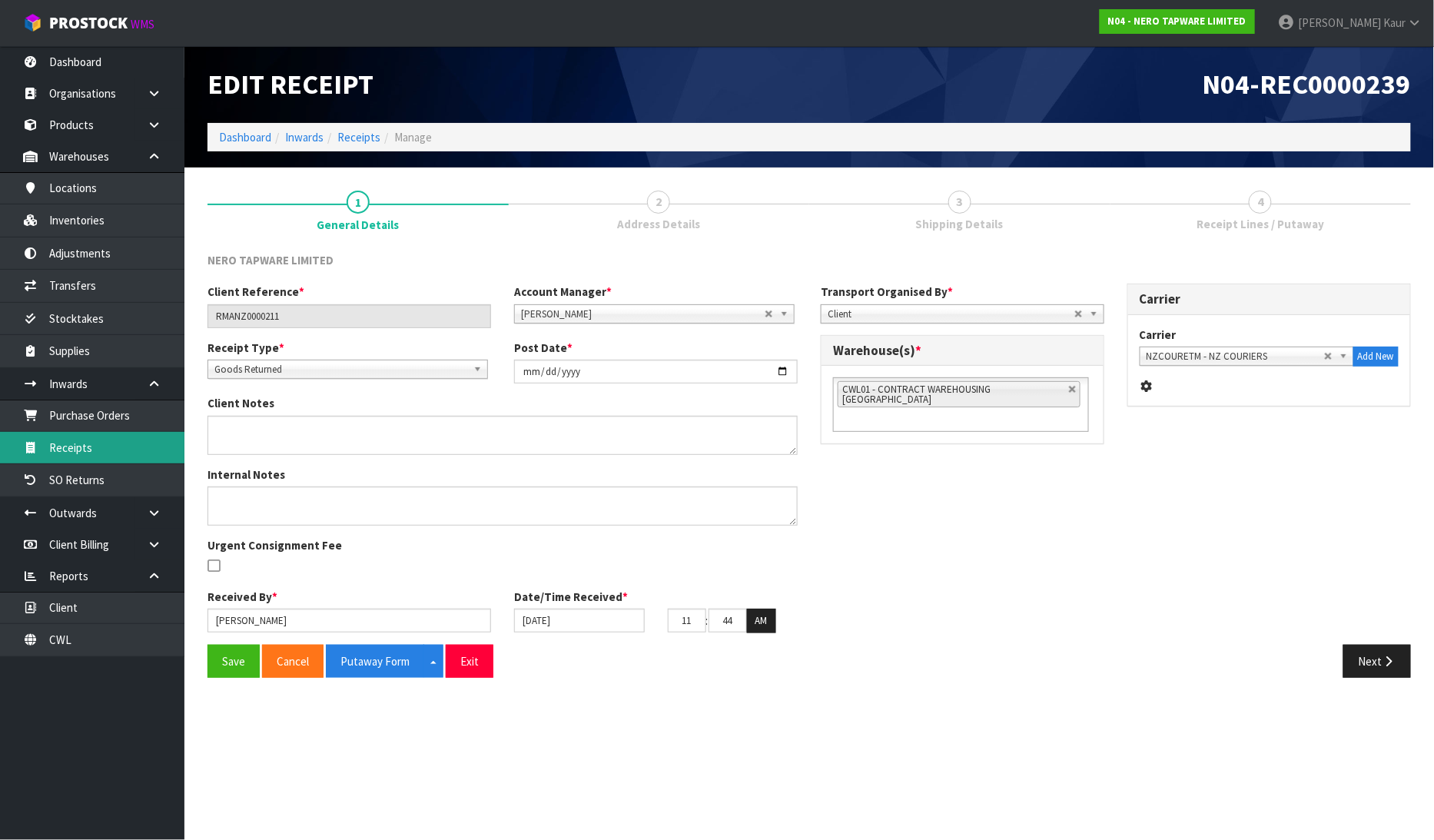
click at [76, 454] on link "Receipts" at bounding box center [92, 447] width 185 height 32
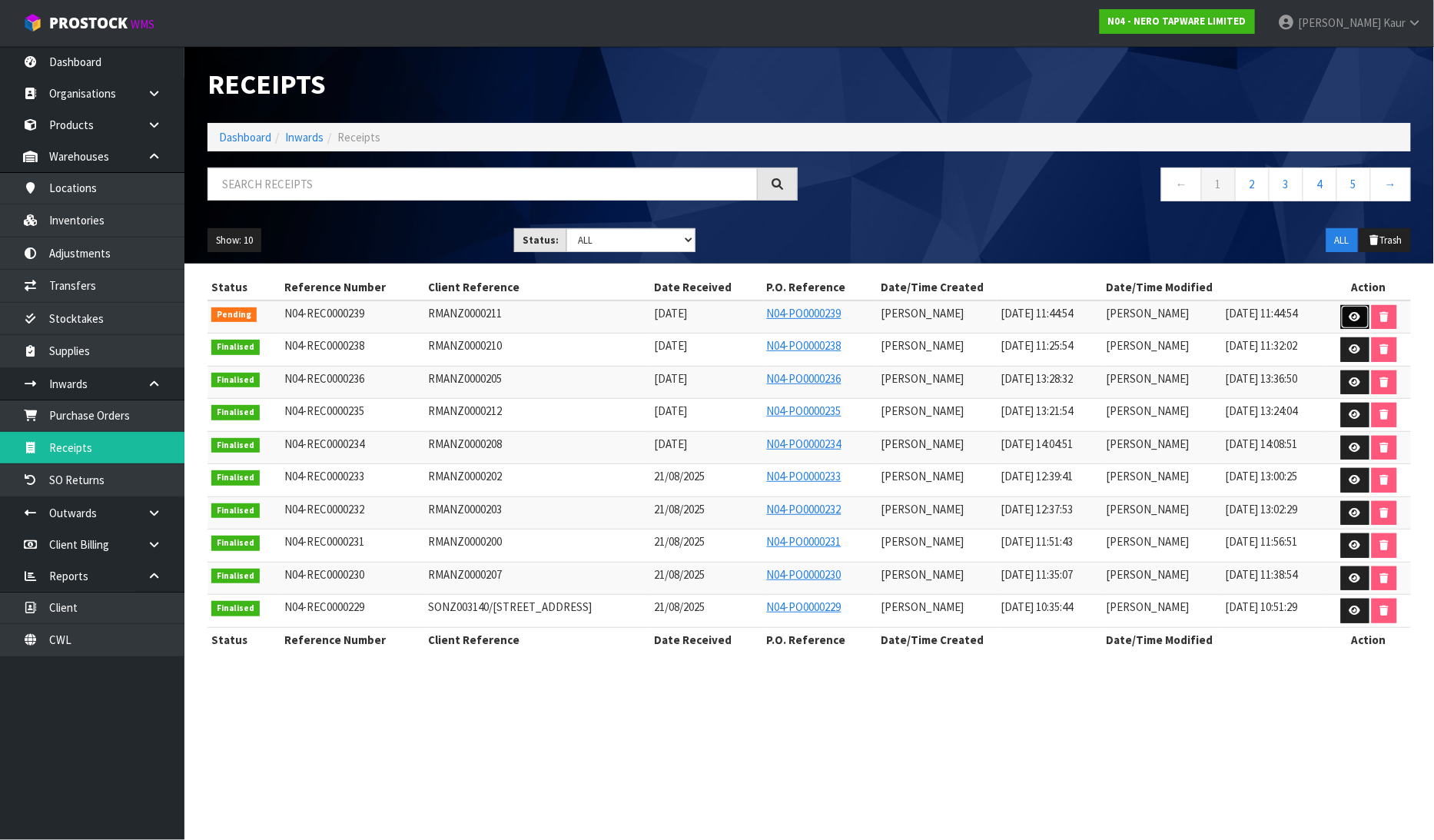
click at [1357, 312] on icon at bounding box center [1355, 317] width 12 height 10
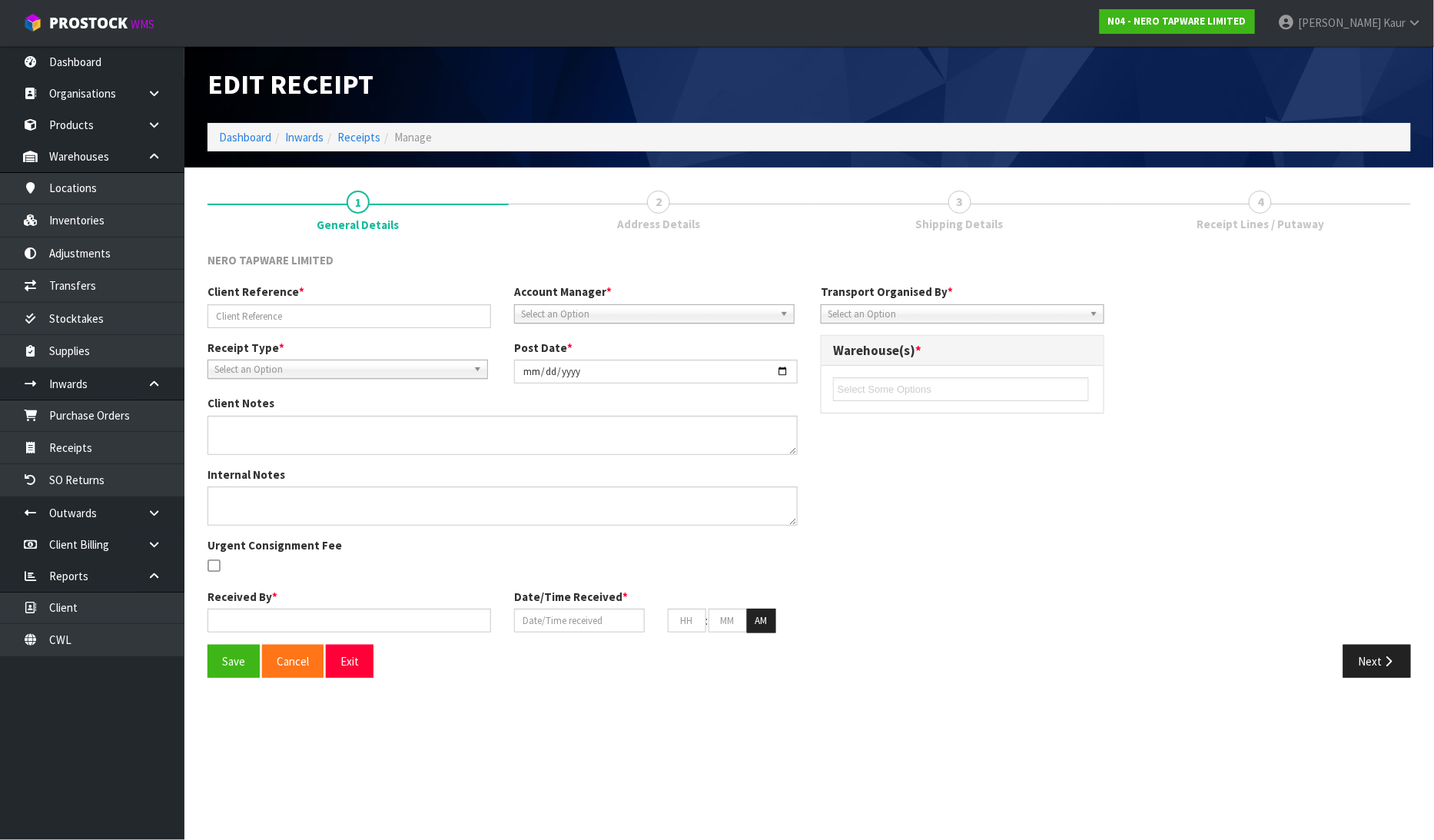
type input "RMANZ0000211"
type input "[DATE]"
type input "[PERSON_NAME]"
type input "[DATE]"
type input "11"
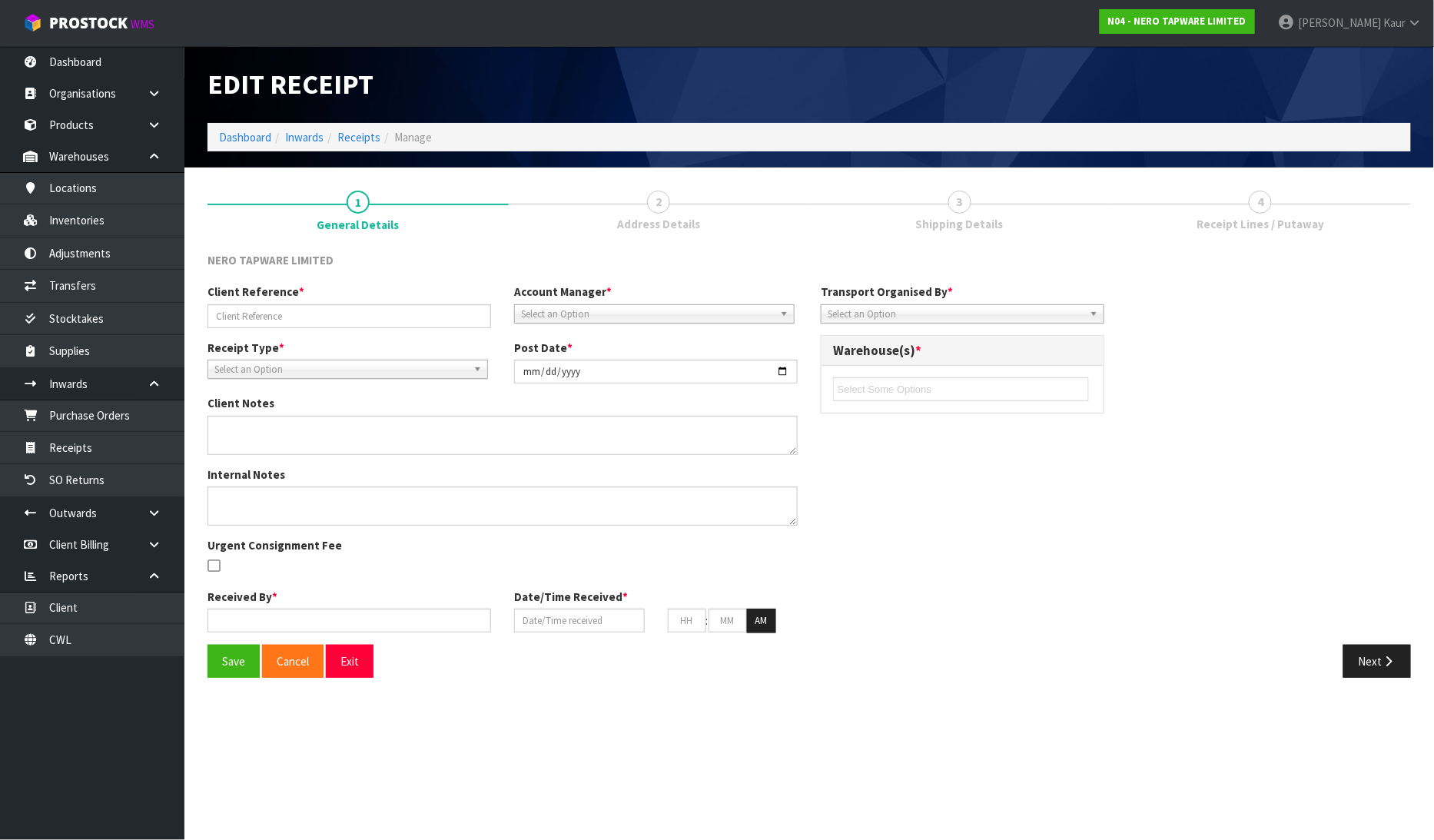
type input "44"
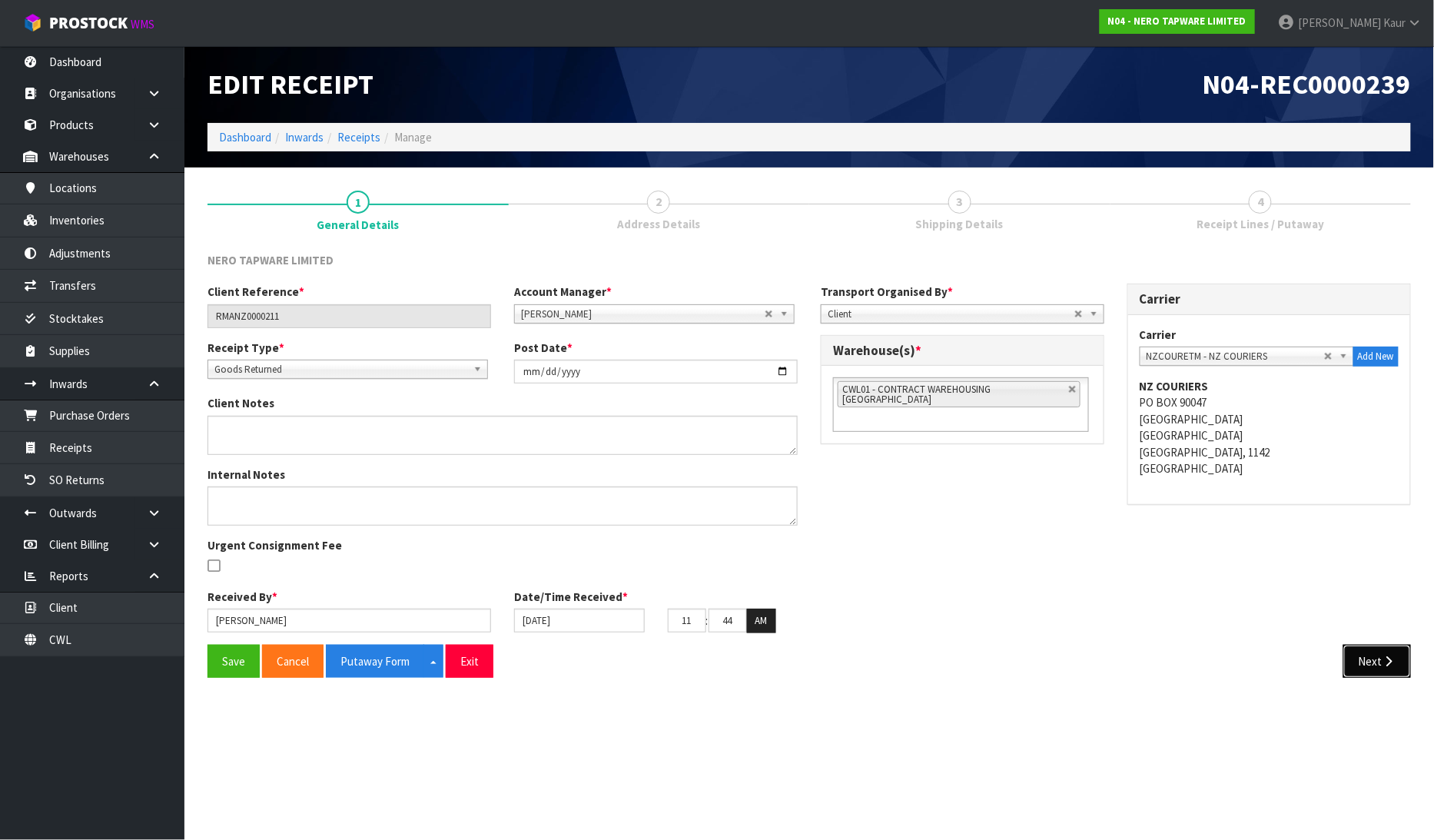
click at [1387, 655] on icon "button" at bounding box center [1389, 661] width 15 height 12
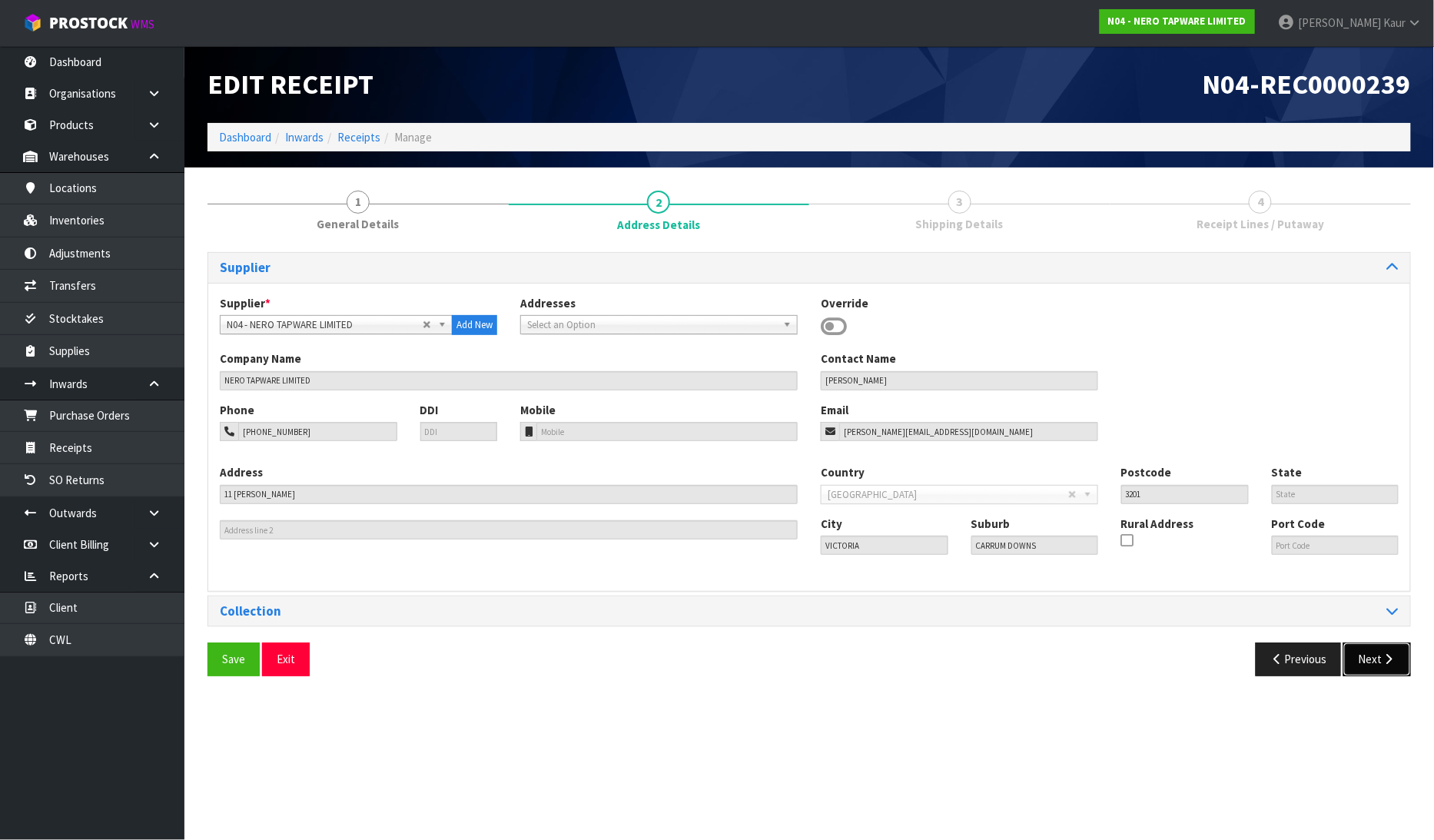
click at [1378, 659] on button "Next" at bounding box center [1378, 659] width 67 height 33
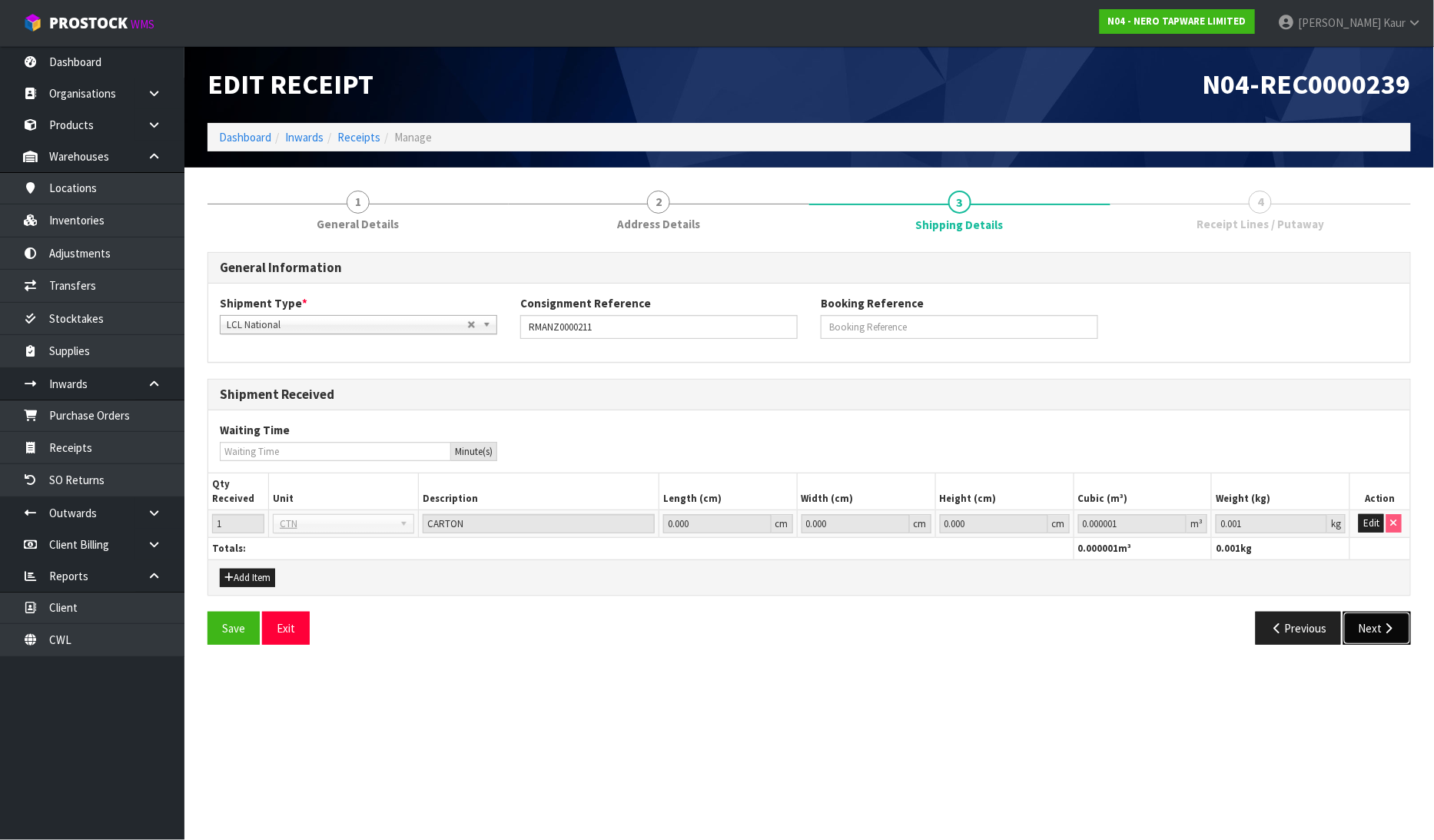
click at [1378, 635] on button "Next" at bounding box center [1378, 628] width 67 height 33
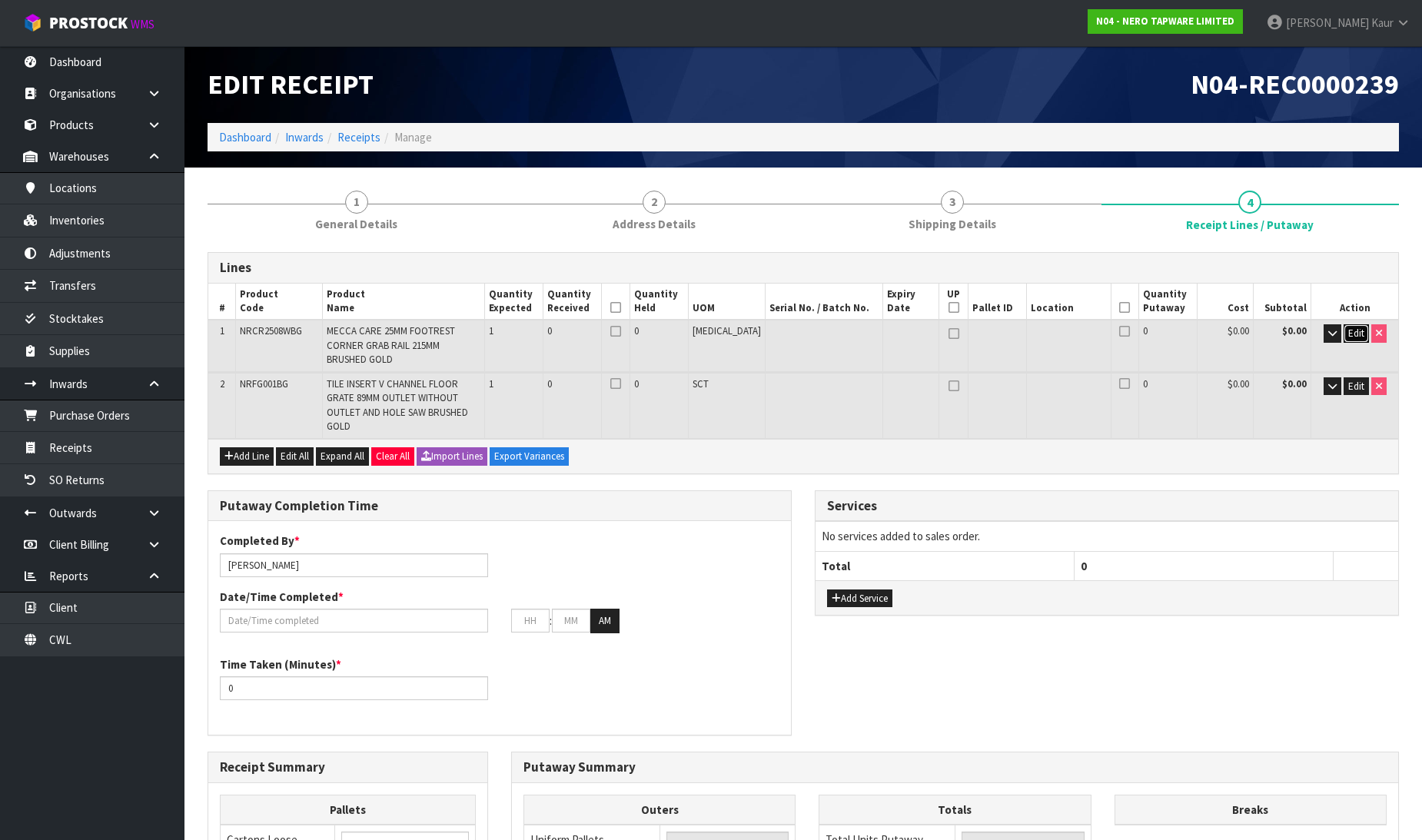
click at [1358, 335] on span "Edit" at bounding box center [1356, 333] width 16 height 13
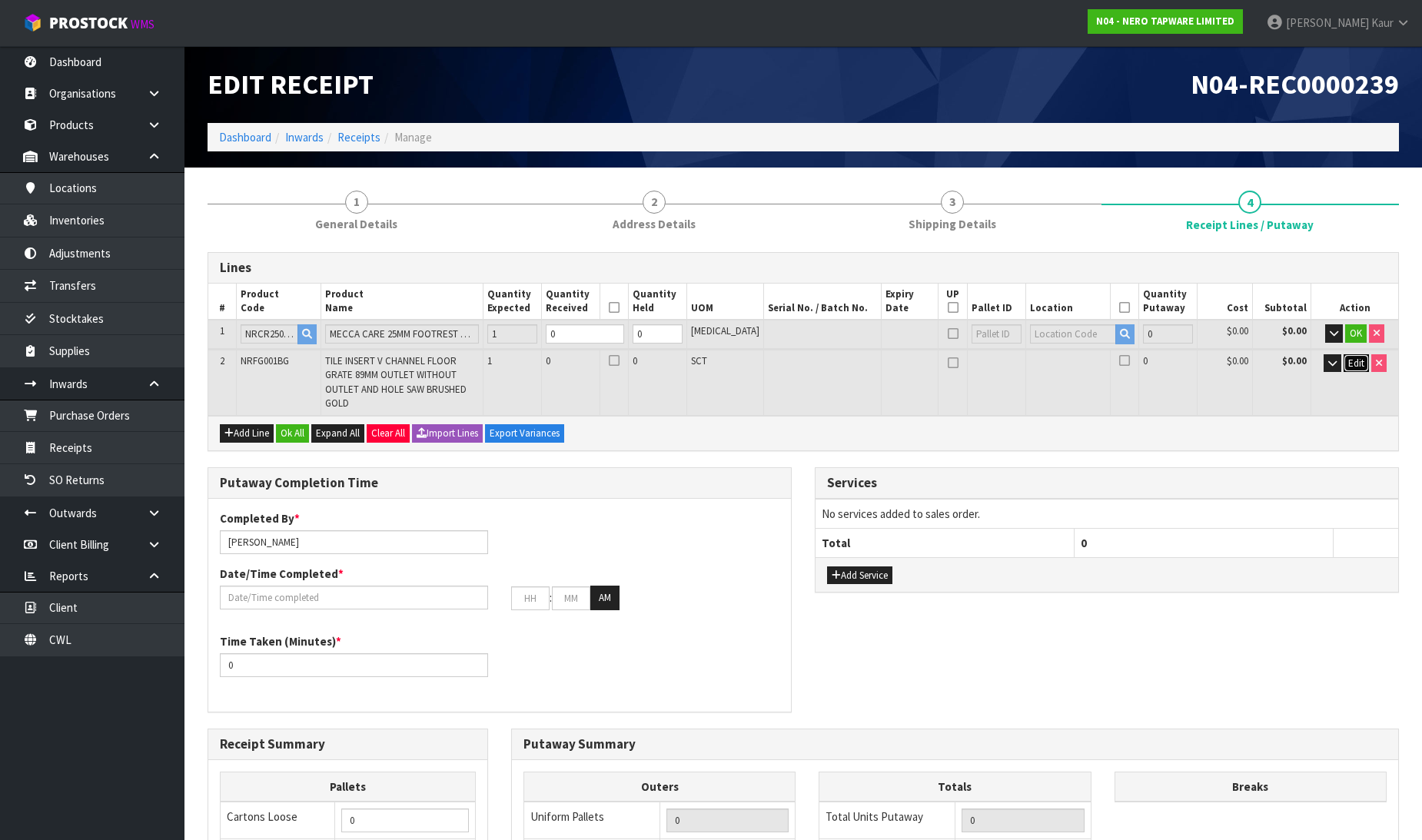
click at [1348, 363] on span "Edit" at bounding box center [1356, 363] width 16 height 13
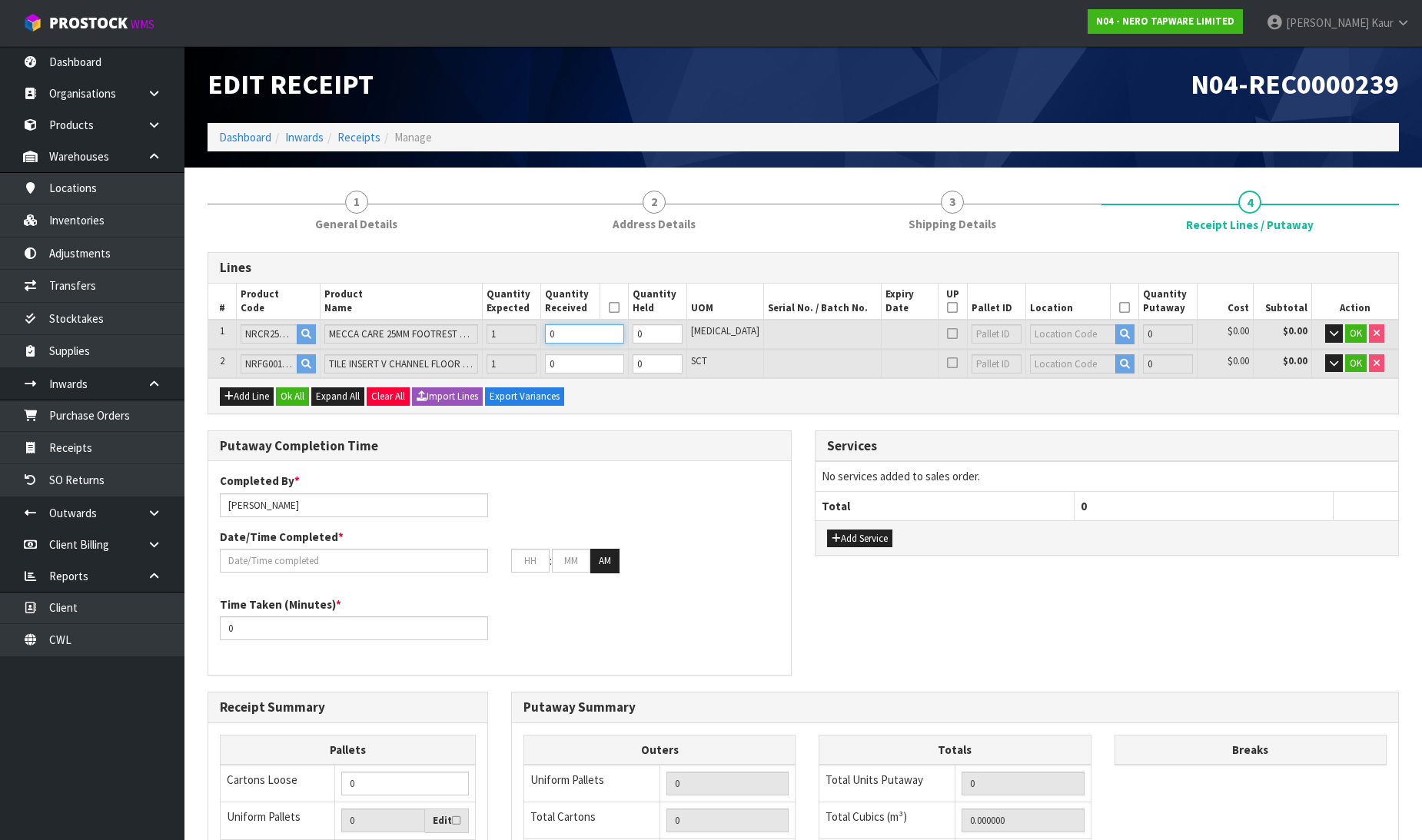
click at [605, 335] on input "0" at bounding box center [584, 333] width 78 height 19
type input "0.002415"
type input "1.39"
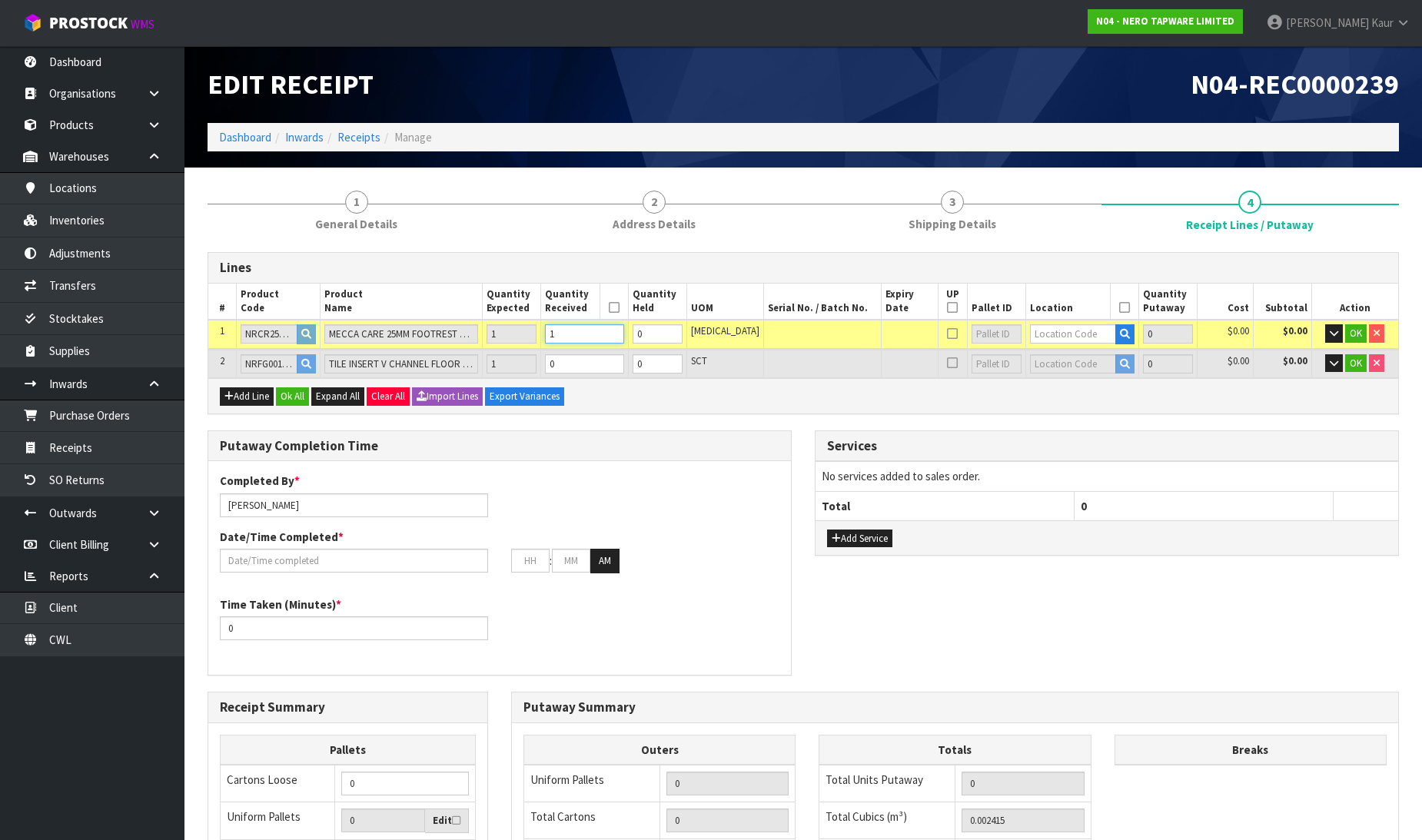
type input "1"
click at [604, 358] on input "0" at bounding box center [584, 363] width 78 height 19
type input "0.0326"
type input "4.41"
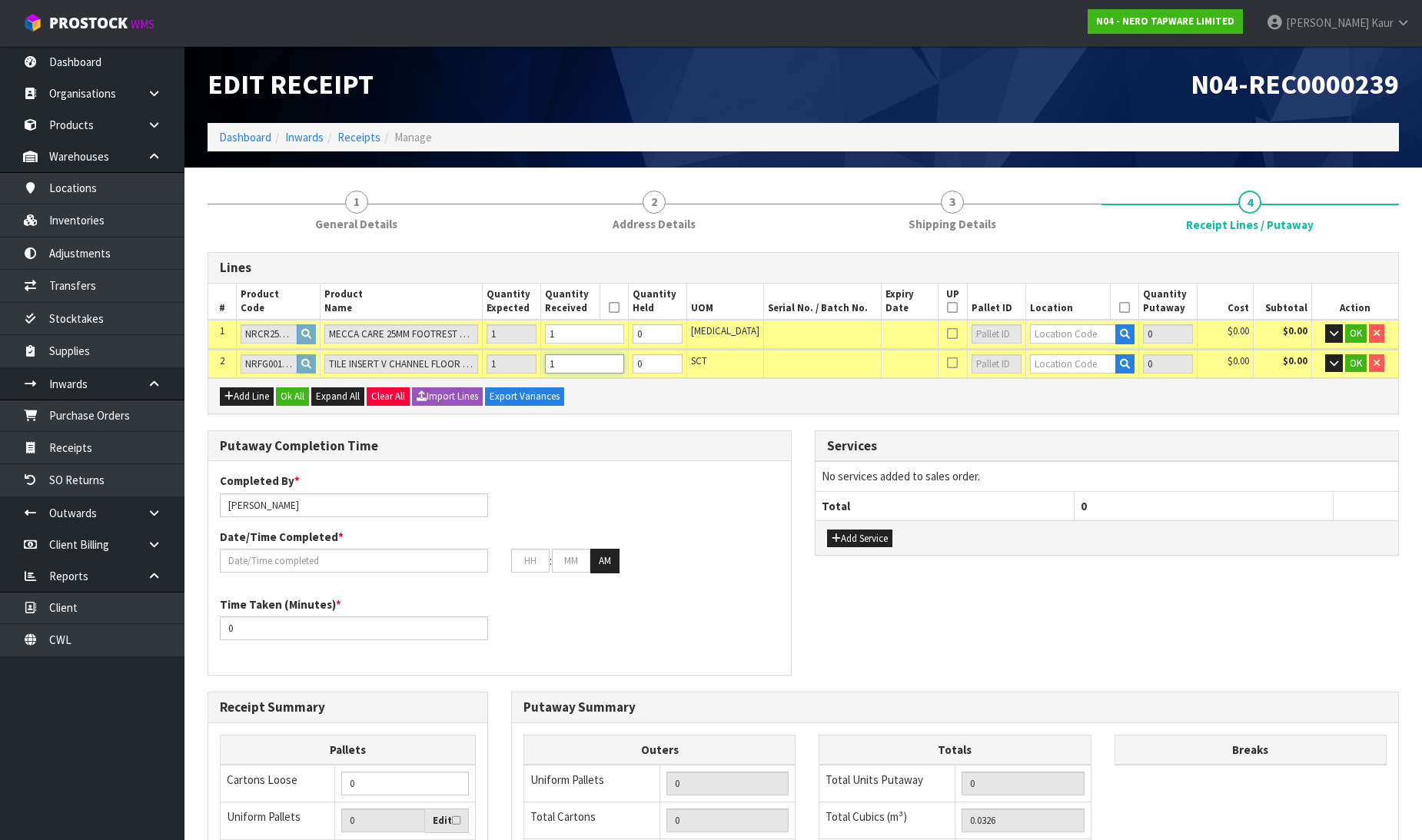
type input "1"
click at [1030, 334] on input "text" at bounding box center [1072, 333] width 86 height 19
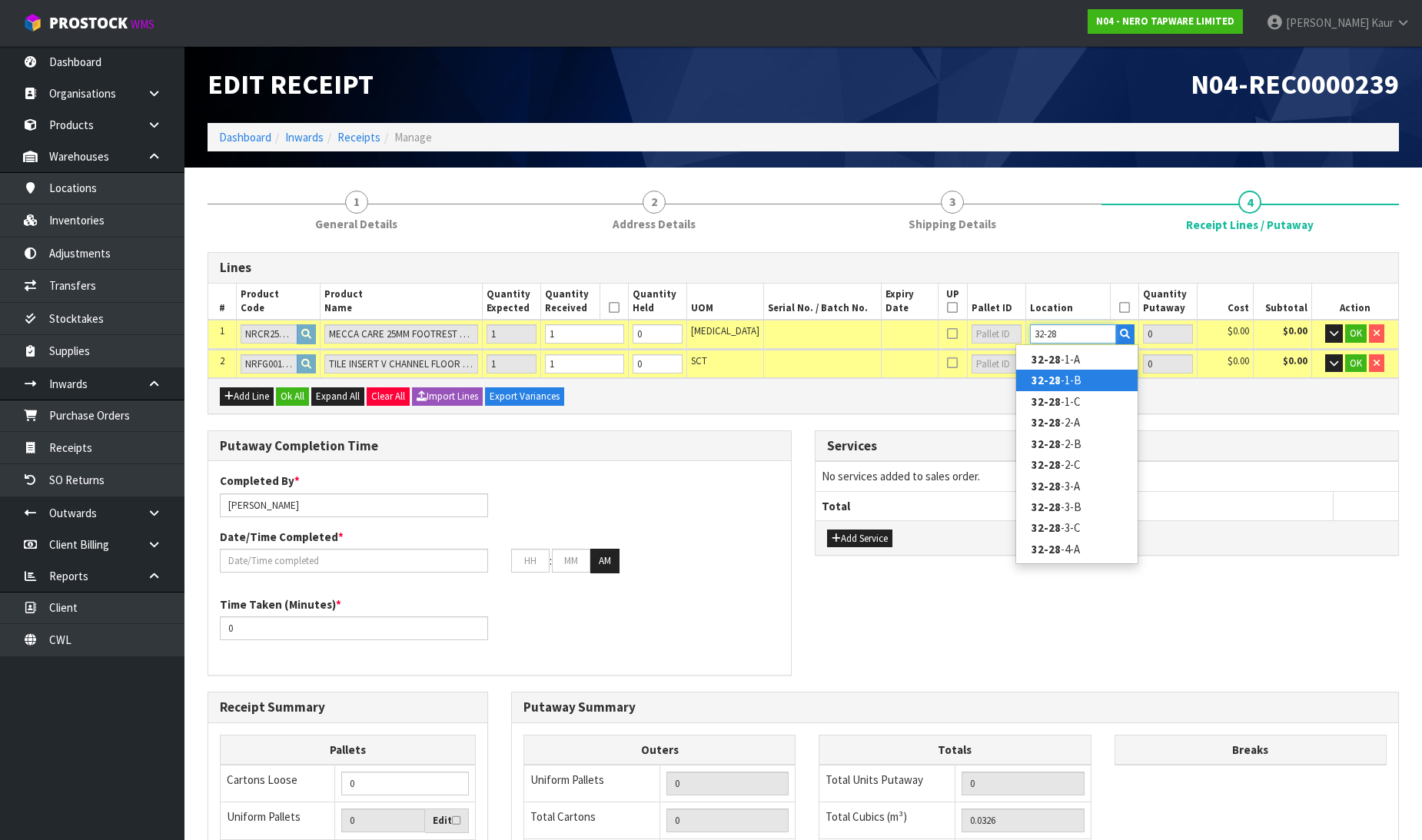
type input "32-28"
click at [1038, 378] on strong "32-28" at bounding box center [1046, 380] width 29 height 15
type input "1"
type input "32-28-1-B"
type input "1"
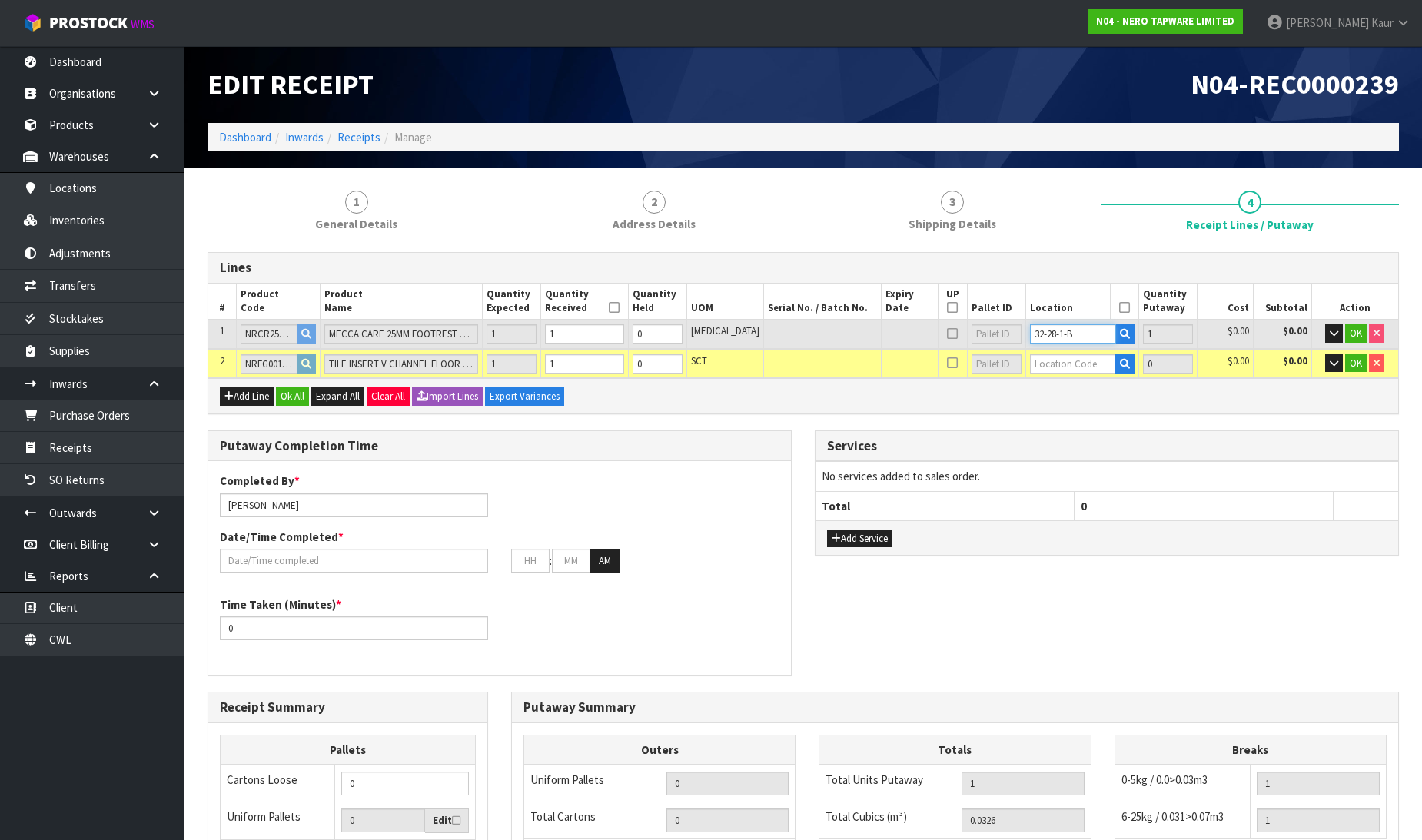
drag, startPoint x: 1072, startPoint y: 326, endPoint x: 1008, endPoint y: 328, distance: 64.0
click at [1008, 328] on tr "1 NRCR2508WBG MECCA CARE 25MM FOOTREST CORNER GRAB RAIL 215MM BRUSHED GOLD 1 1 …" at bounding box center [803, 333] width 1190 height 28
click at [1025, 350] on td at bounding box center [1082, 363] width 113 height 28
click at [1030, 359] on input "text" at bounding box center [1072, 363] width 86 height 19
paste input "32-28-1-B"
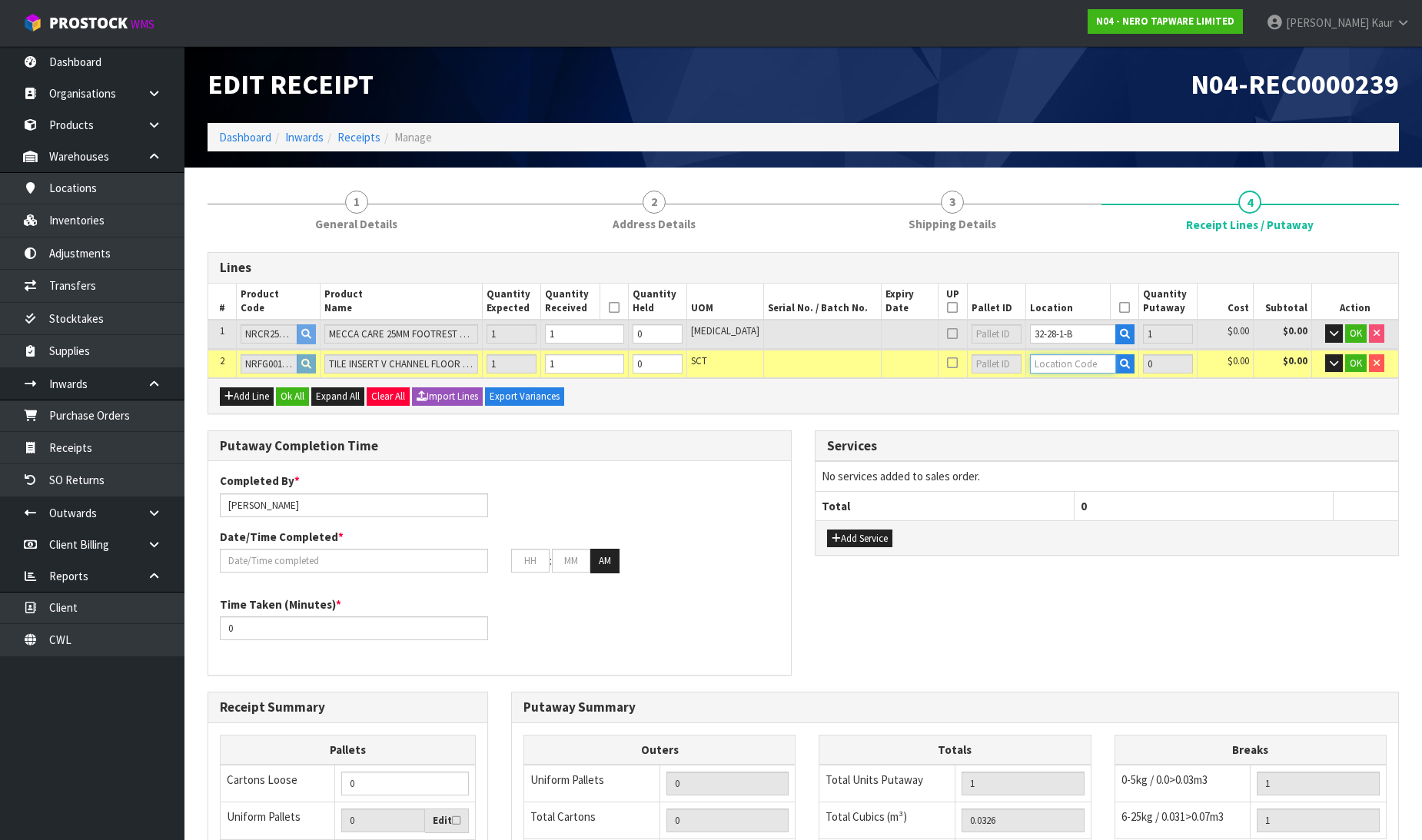
type input "32-28-1-B"
type input "2"
type input "1"
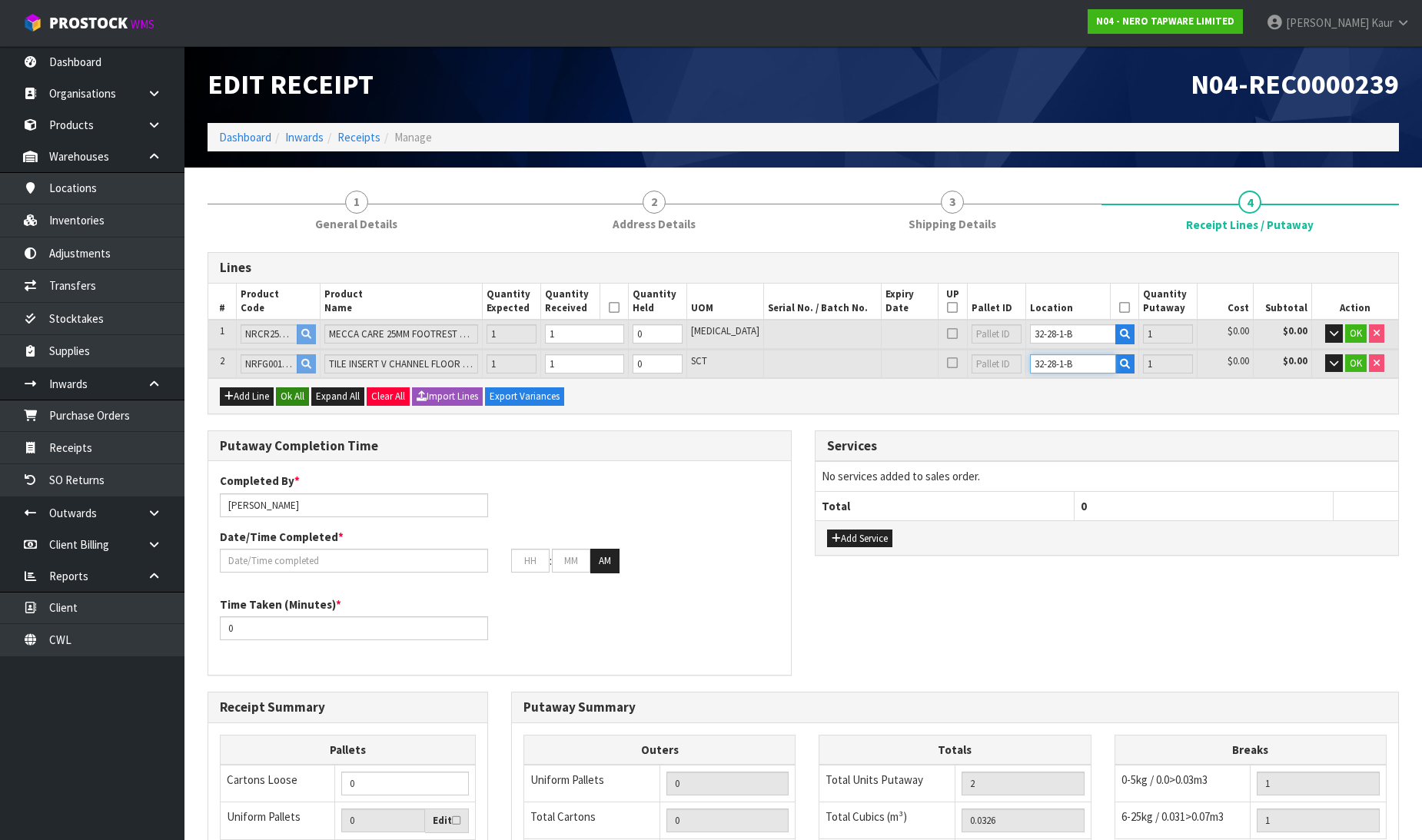
type input "32-28-1-B"
click at [293, 392] on button "Ok All" at bounding box center [292, 396] width 33 height 18
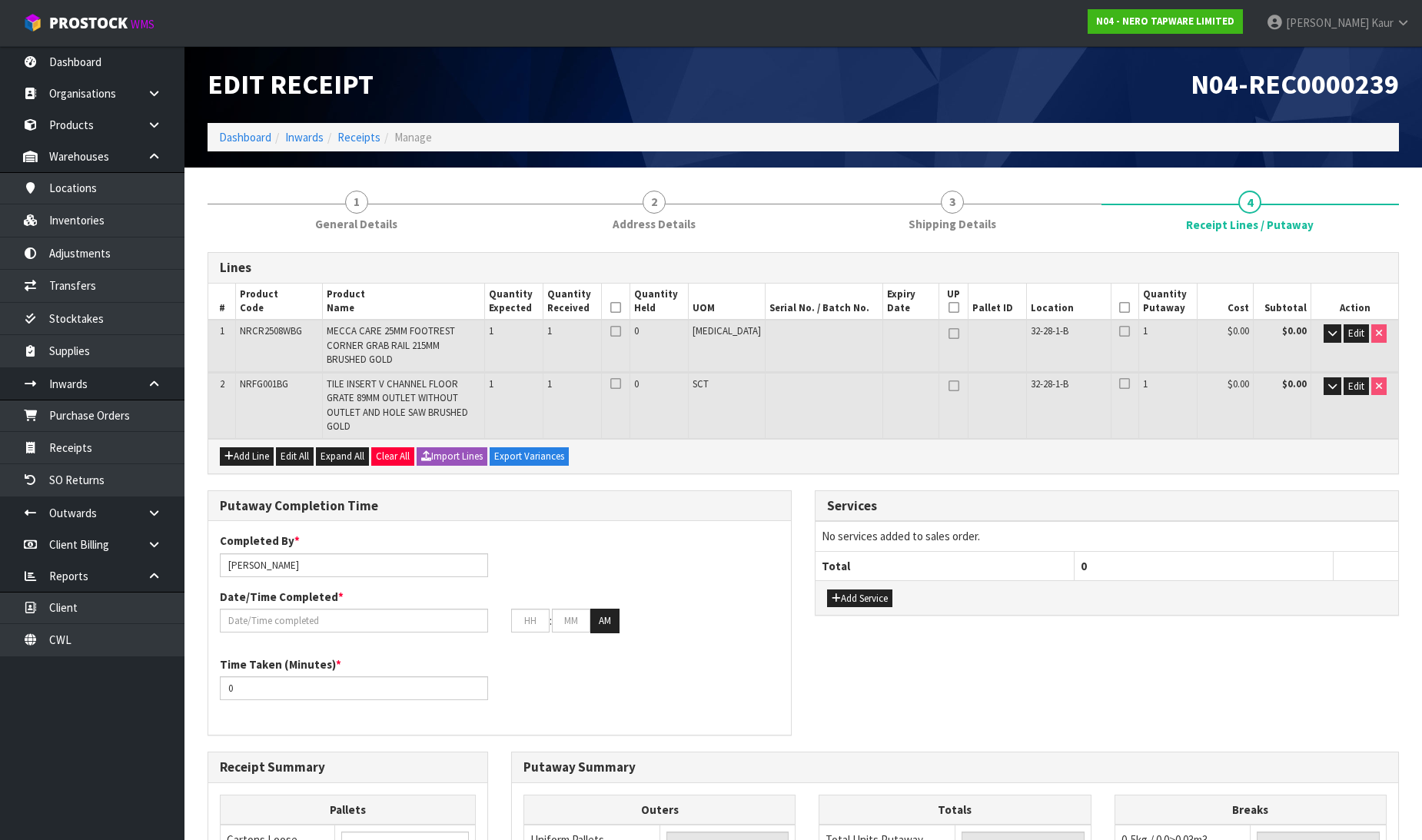
drag, startPoint x: 638, startPoint y: 302, endPoint x: 1097, endPoint y: 351, distance: 461.6
click at [621, 308] on icon at bounding box center [615, 308] width 11 height 1
click at [1119, 308] on icon at bounding box center [1124, 308] width 11 height 1
click at [331, 589] on label "Date/Time Completed *" at bounding box center [281, 597] width 124 height 16
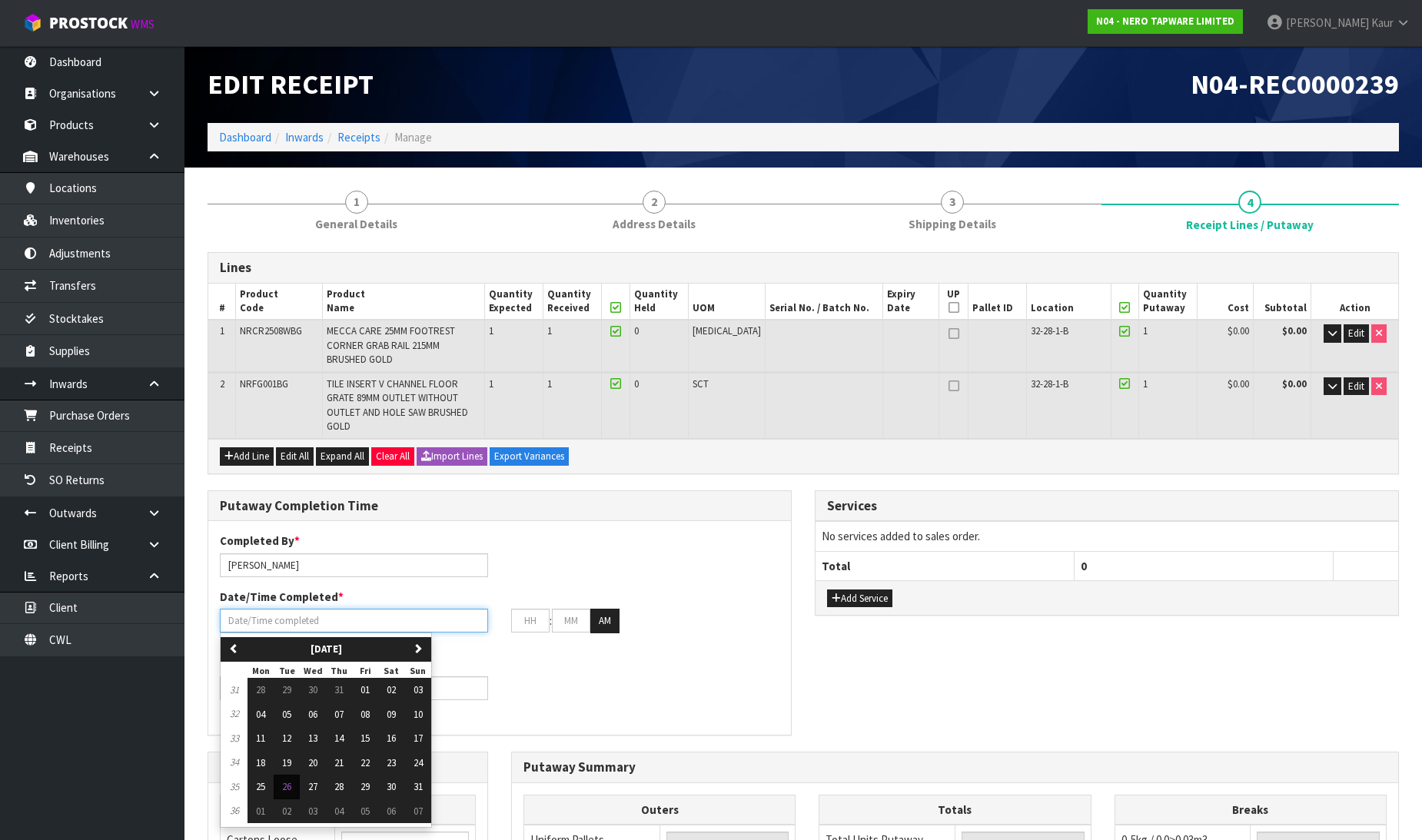
click at [332, 609] on input "text" at bounding box center [353, 621] width 269 height 24
click at [293, 774] on button "26" at bounding box center [287, 786] width 26 height 25
type input "[DATE]"
type input "12"
type input "00"
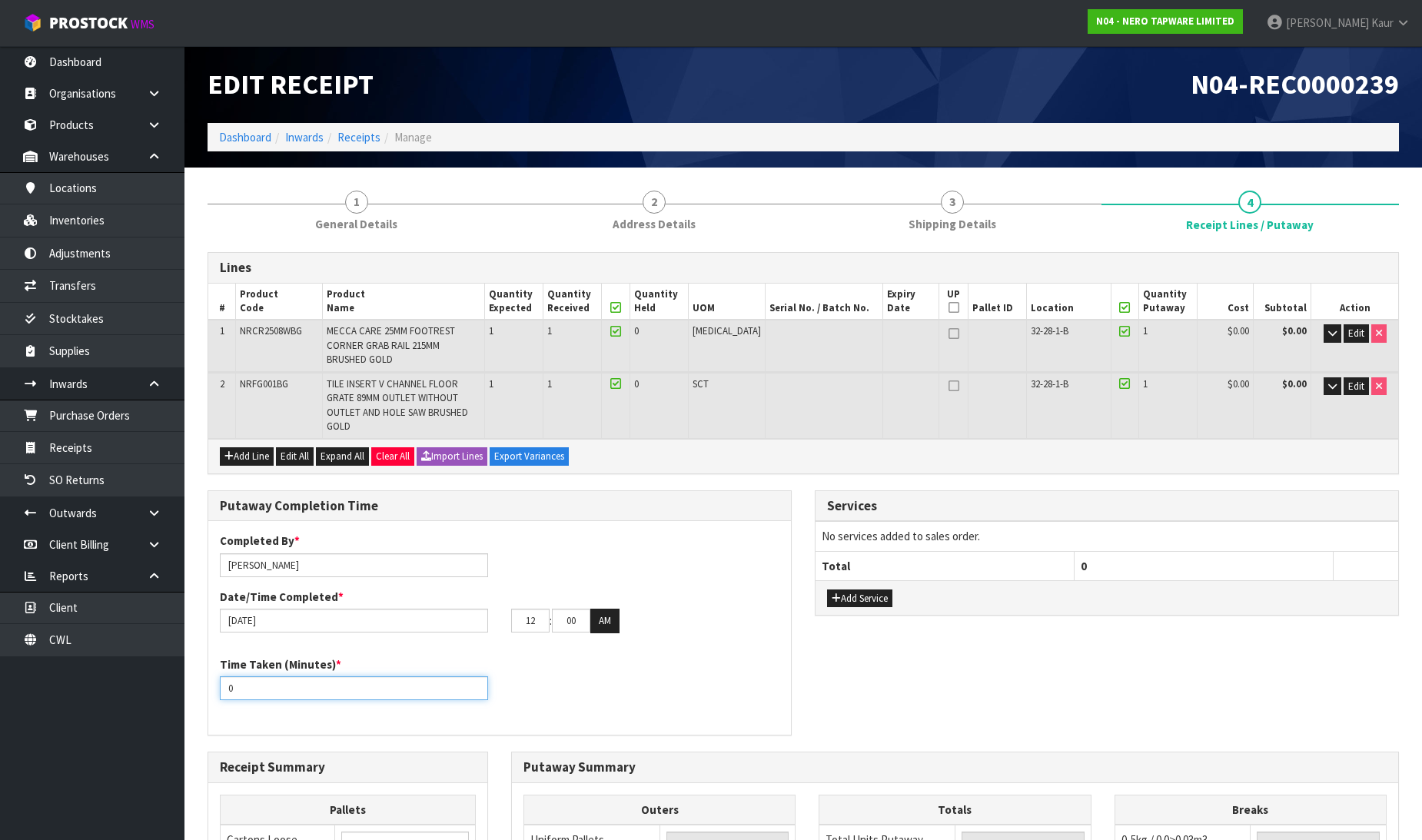
drag, startPoint x: 269, startPoint y: 666, endPoint x: 208, endPoint y: 655, distance: 62.0
click at [208, 656] on div "Time Taken (Minutes) * 0" at bounding box center [354, 678] width 291 height 44
type input "10"
click at [523, 609] on input "12" at bounding box center [530, 621] width 38 height 24
type input "11"
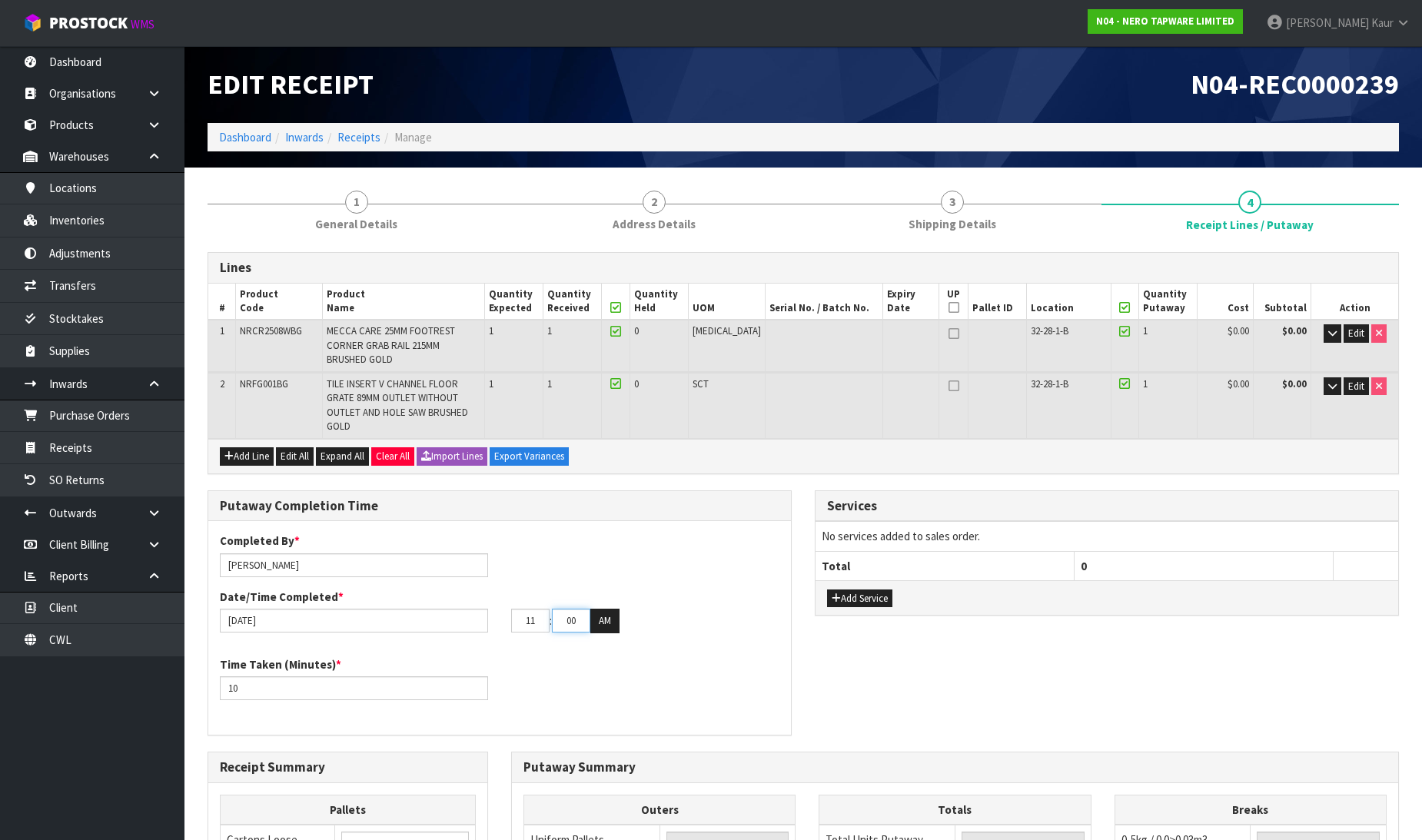
drag, startPoint x: 584, startPoint y: 593, endPoint x: 542, endPoint y: 593, distance: 42.0
click at [542, 609] on tr "11 : 00 : 00 AM" at bounding box center [564, 621] width 108 height 25
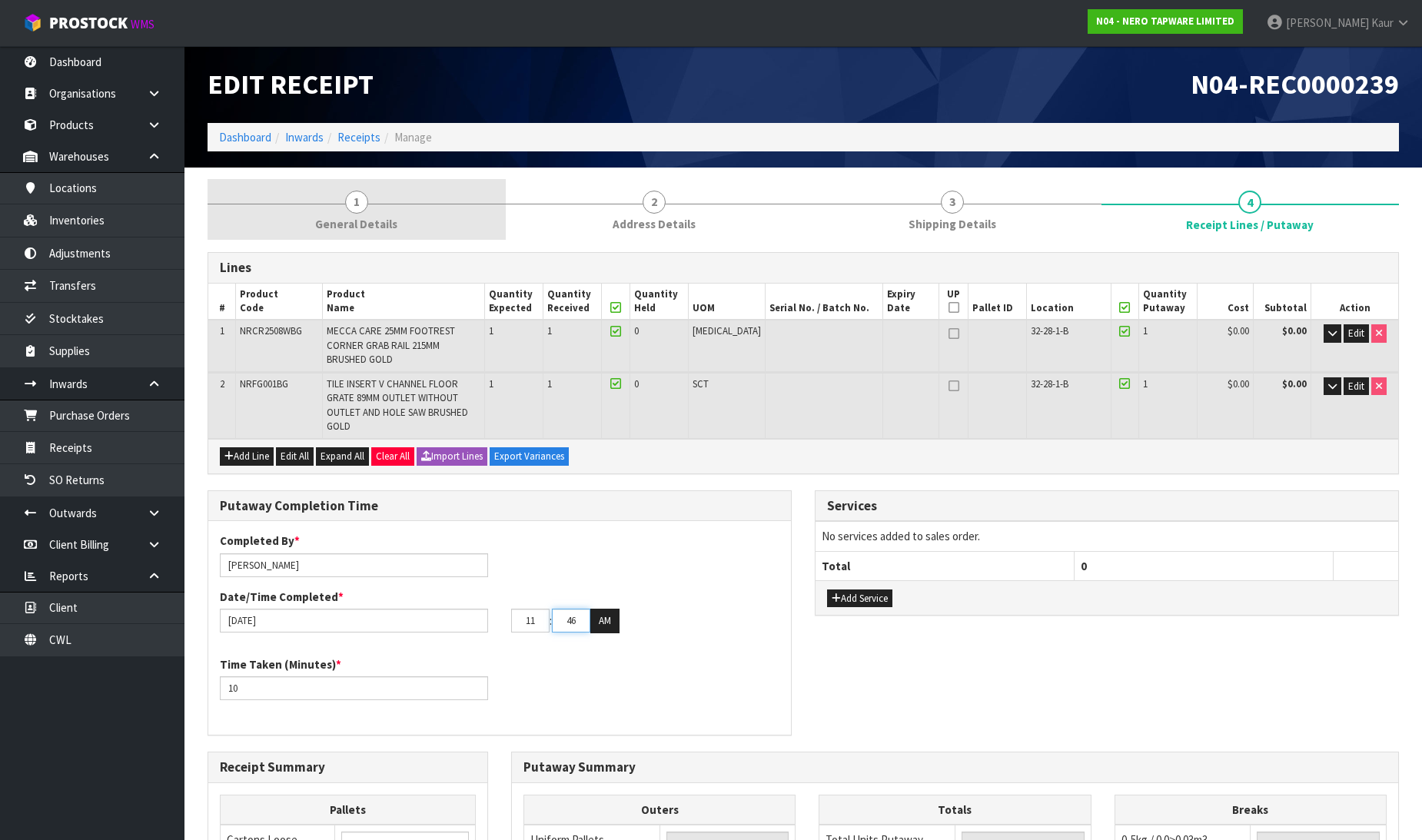
type input "46"
click at [350, 221] on span "General Details" at bounding box center [356, 224] width 82 height 16
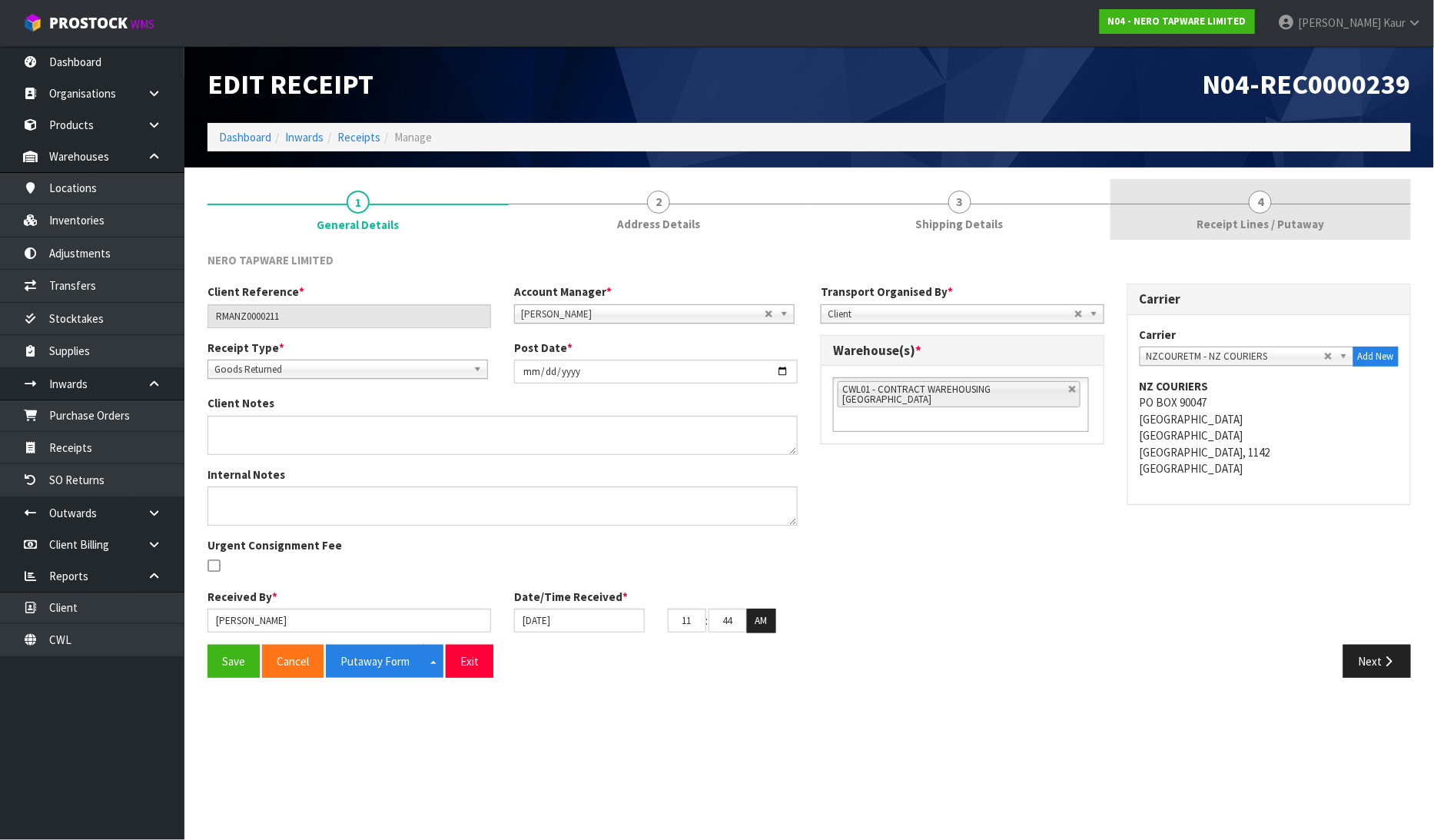
click at [1245, 226] on span "Receipt Lines / Putaway" at bounding box center [1260, 224] width 127 height 16
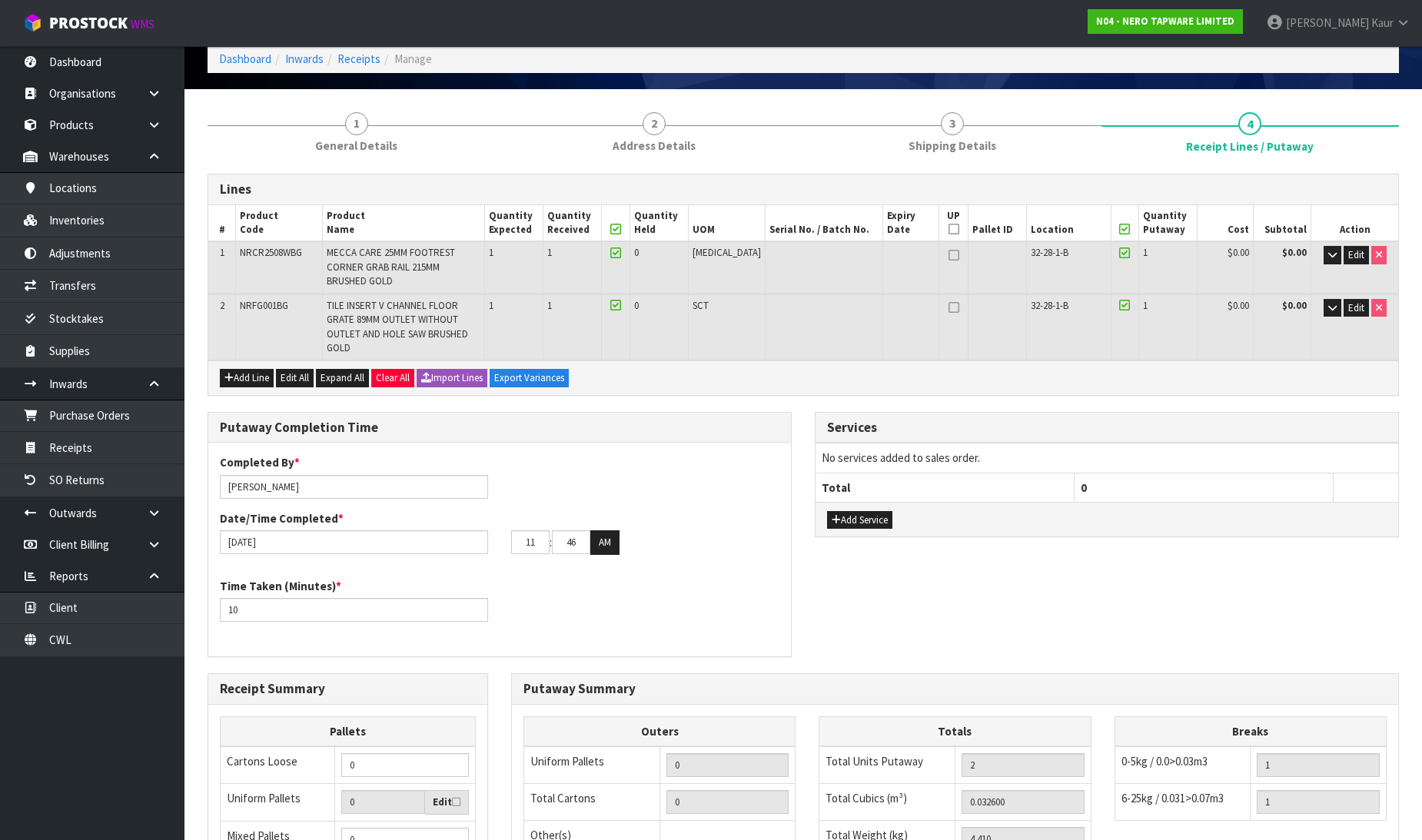
scroll to position [313, 0]
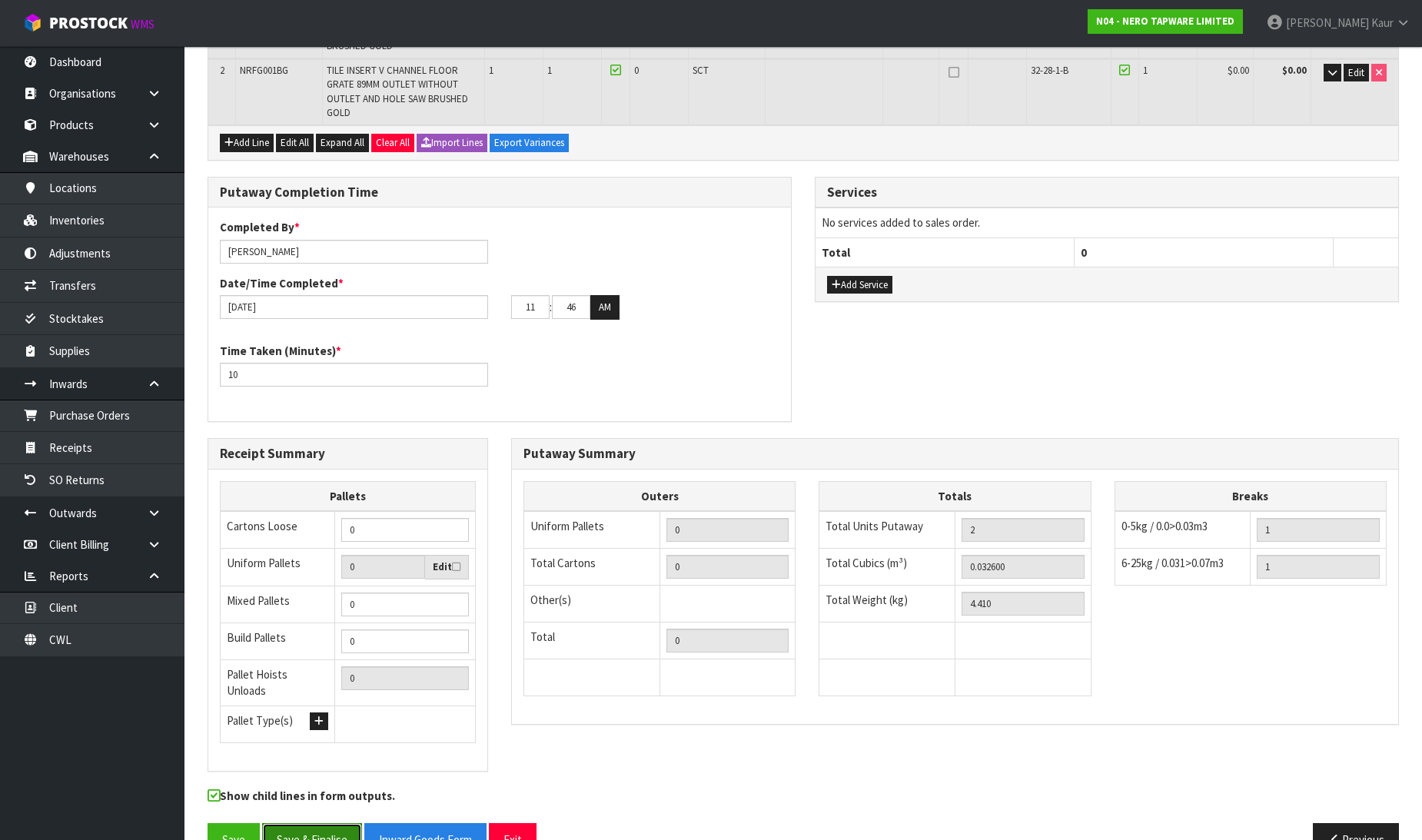
click at [329, 823] on button "Save & Finalise" at bounding box center [312, 839] width 100 height 33
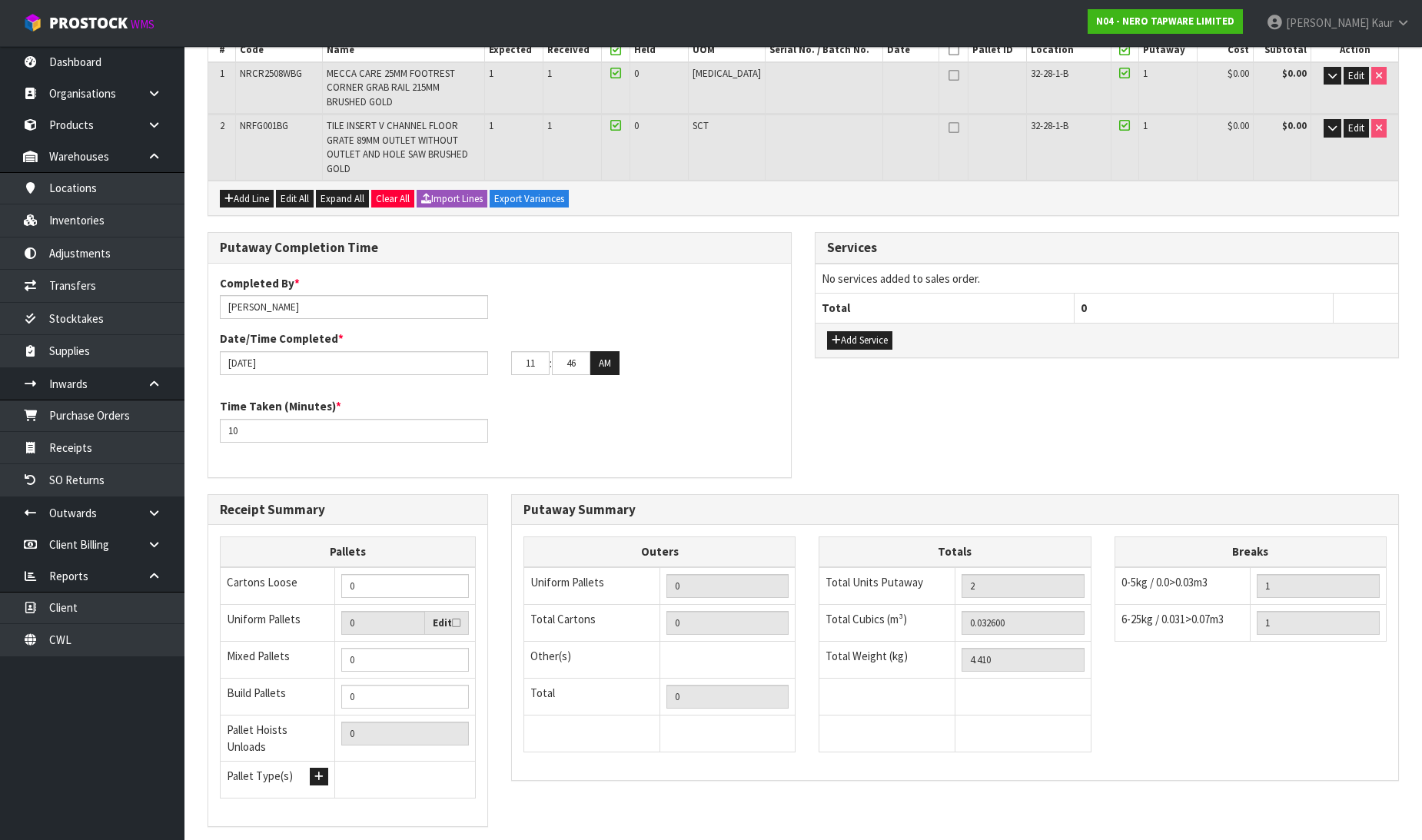
scroll to position [0, 0]
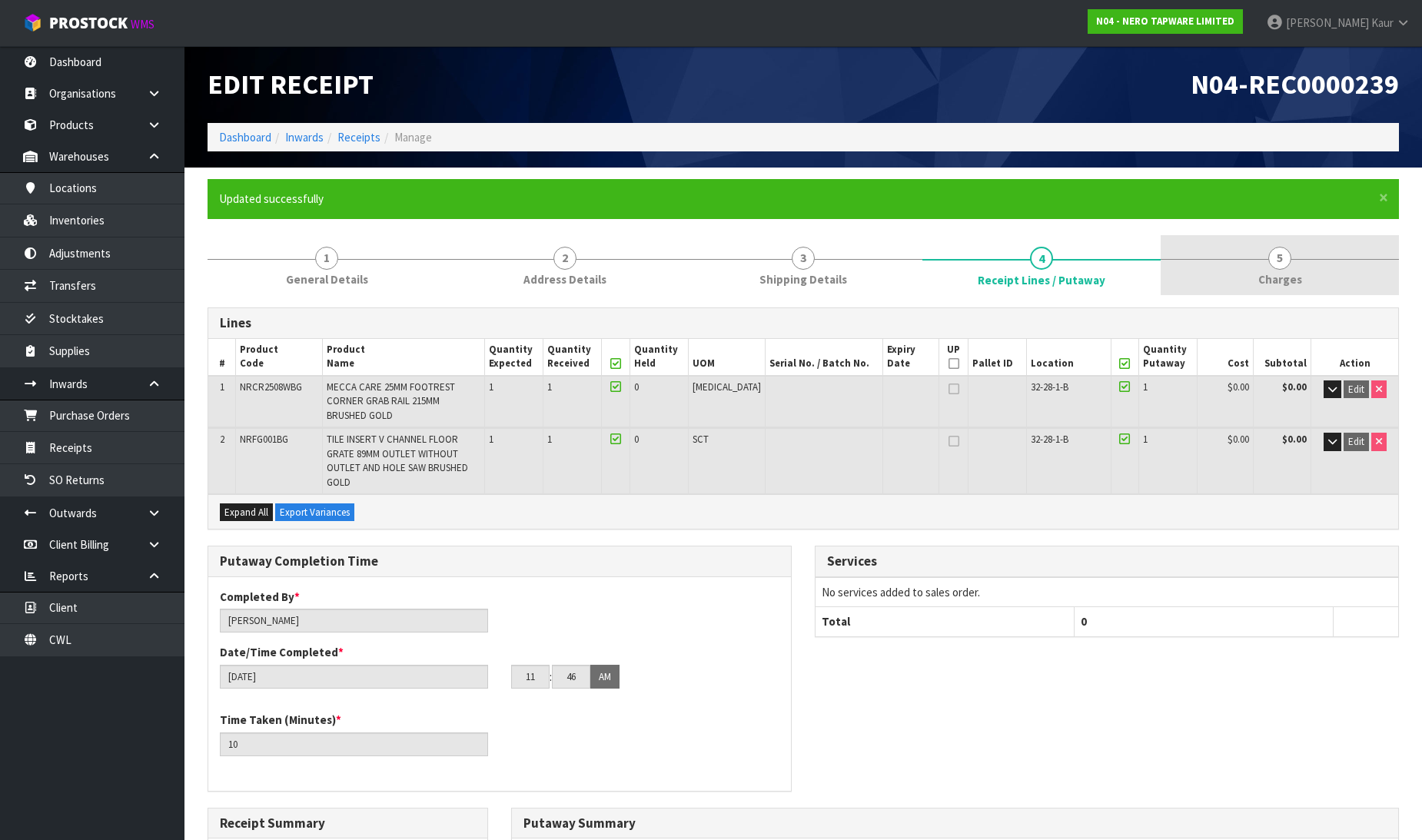
click at [1289, 278] on span "Charges" at bounding box center [1280, 279] width 44 height 16
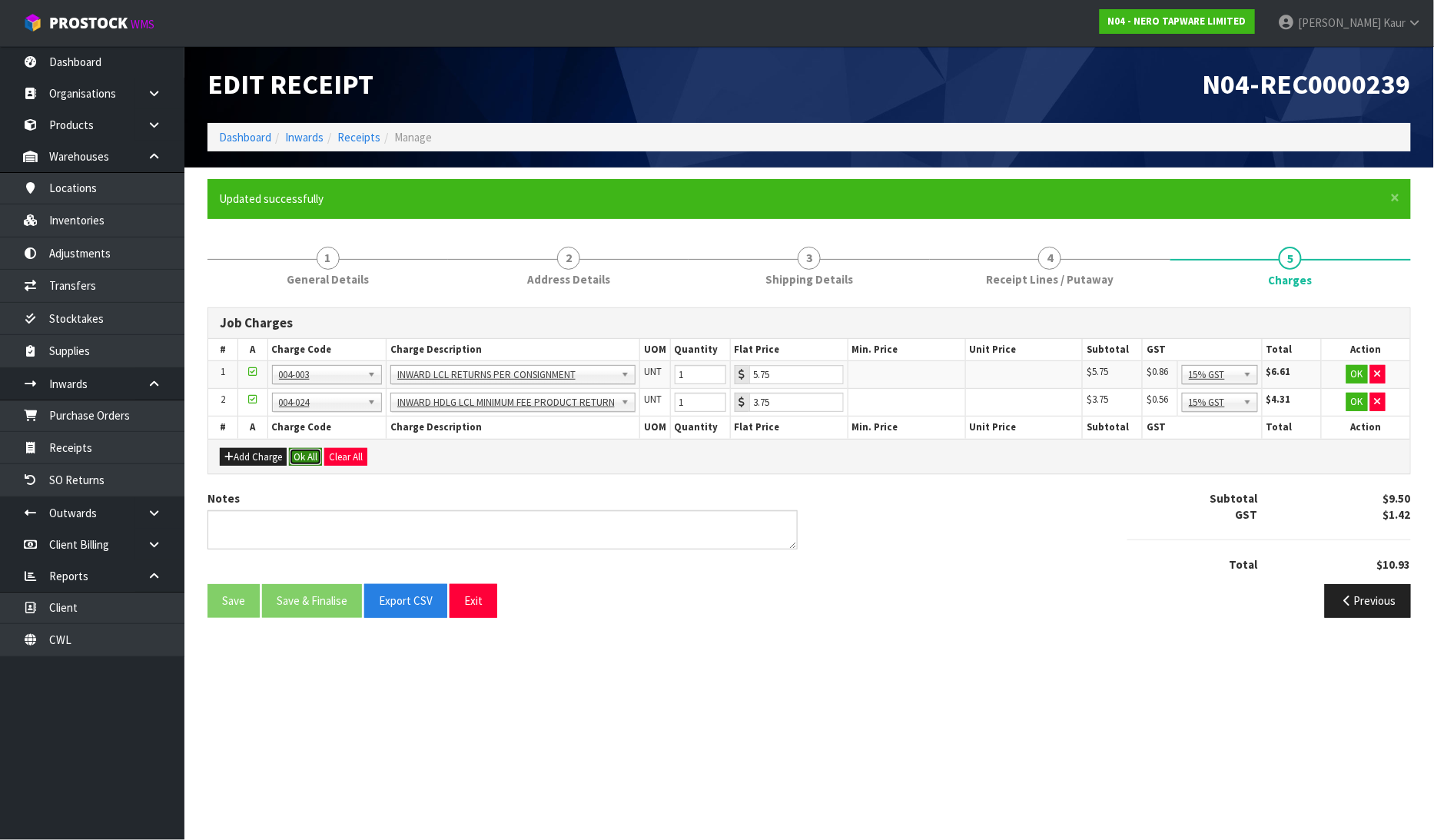
click at [301, 454] on button "Ok All" at bounding box center [305, 457] width 33 height 18
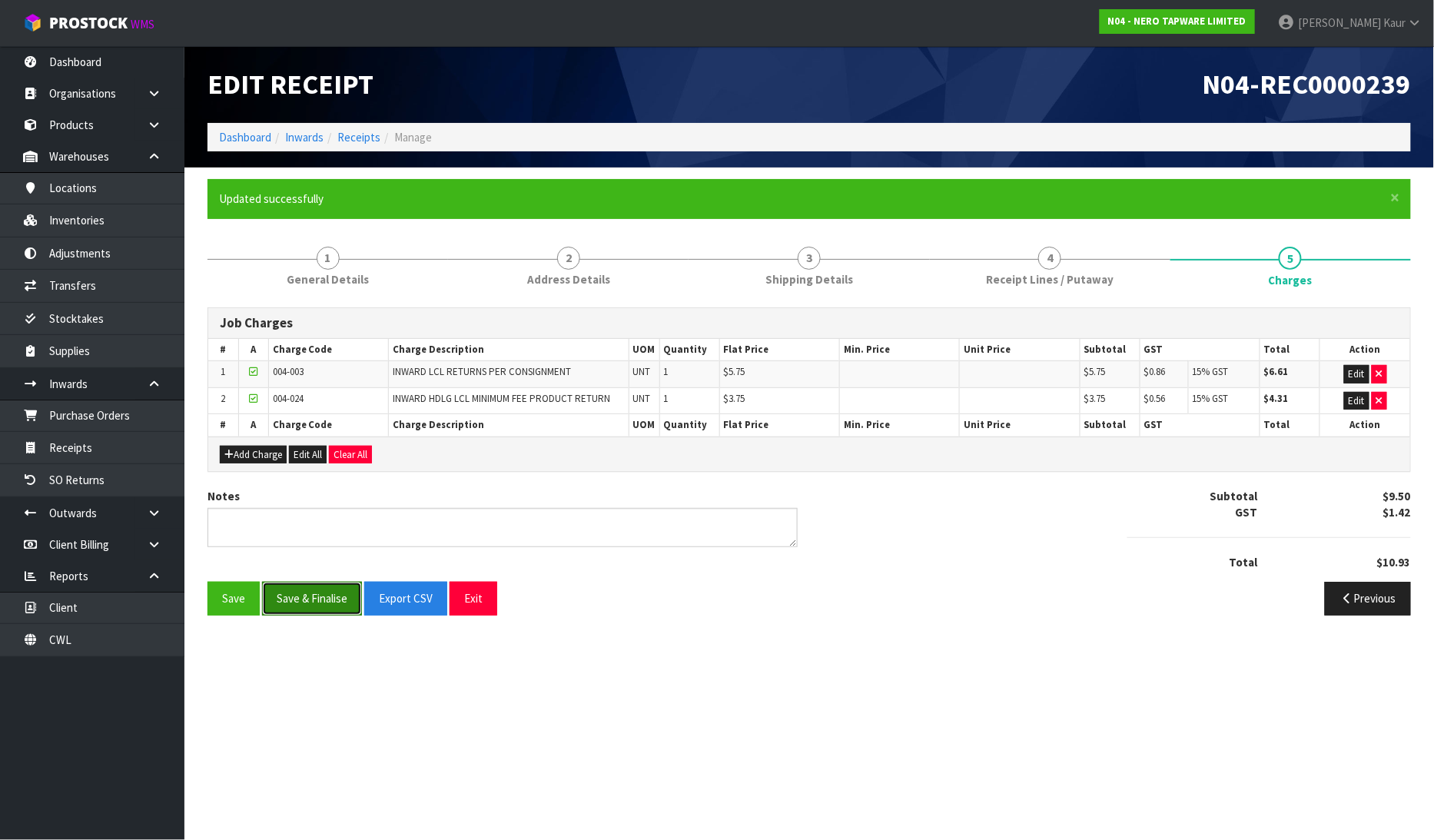
click at [269, 594] on button "Save & Finalise" at bounding box center [312, 598] width 100 height 33
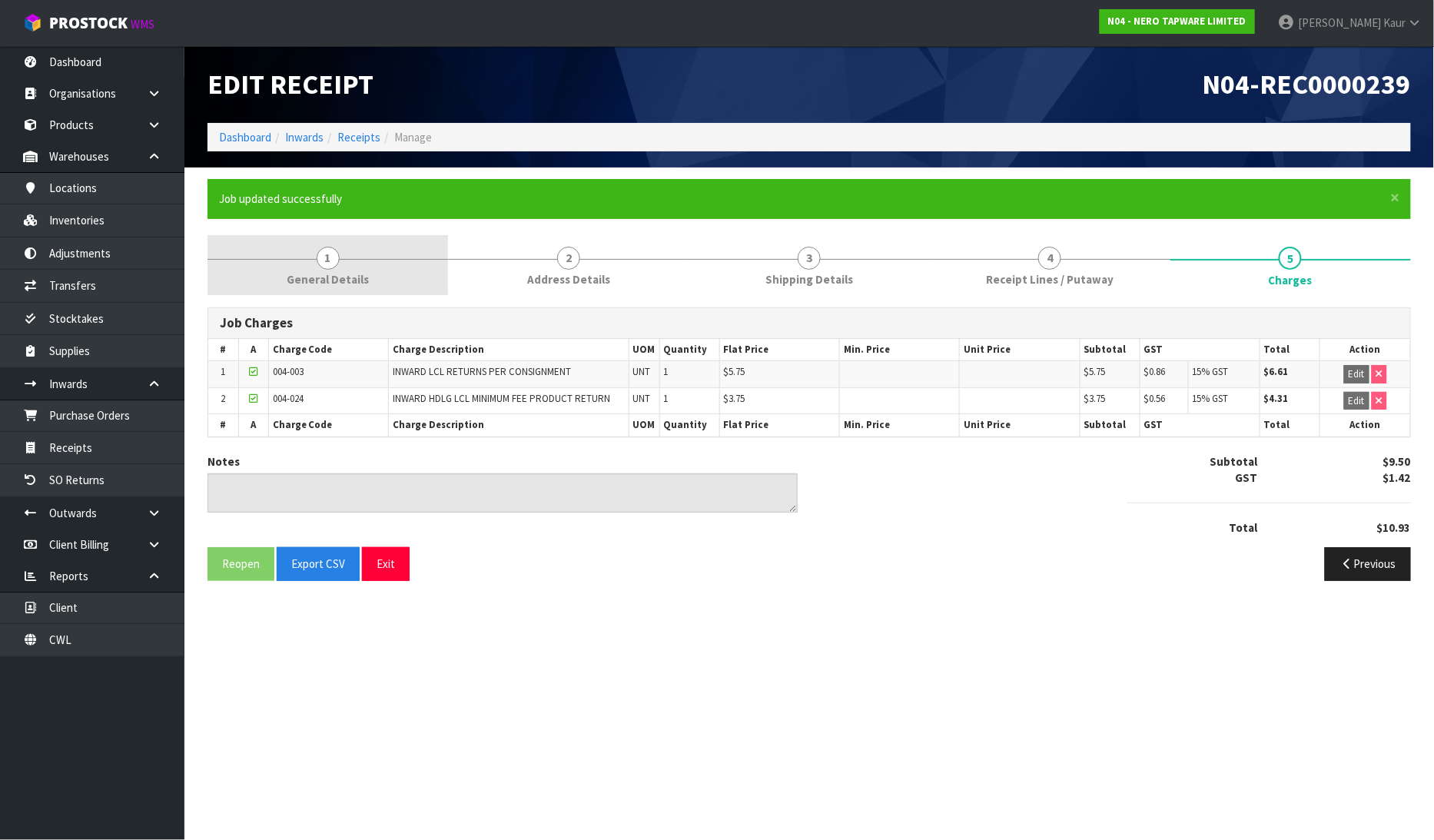
click at [302, 269] on link "1 General Details" at bounding box center [328, 265] width 240 height 61
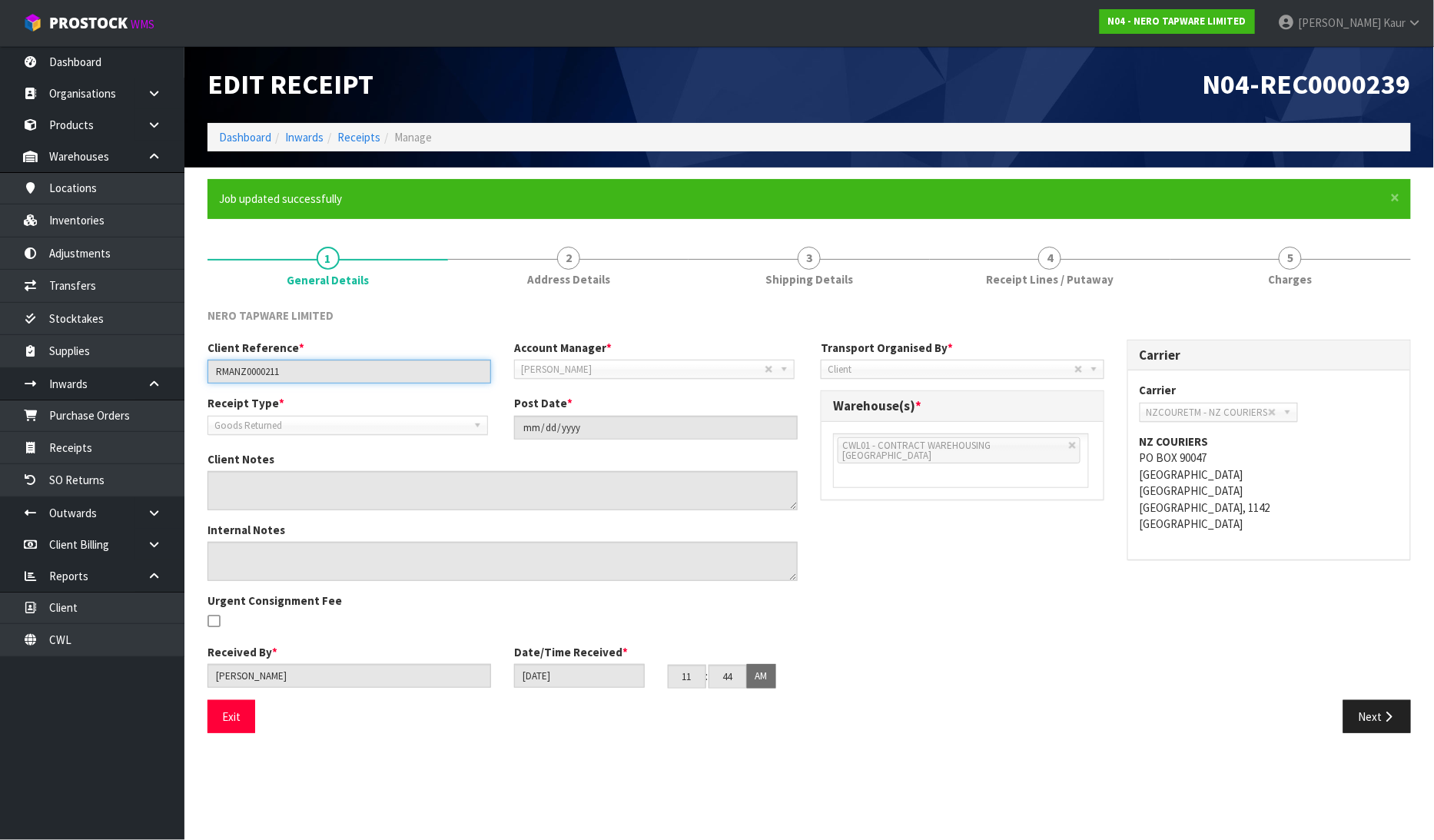
drag, startPoint x: 310, startPoint y: 366, endPoint x: 205, endPoint y: 363, distance: 105.0
click at [205, 363] on div "Client Reference * RMANZ0000211" at bounding box center [349, 361] width 307 height 44
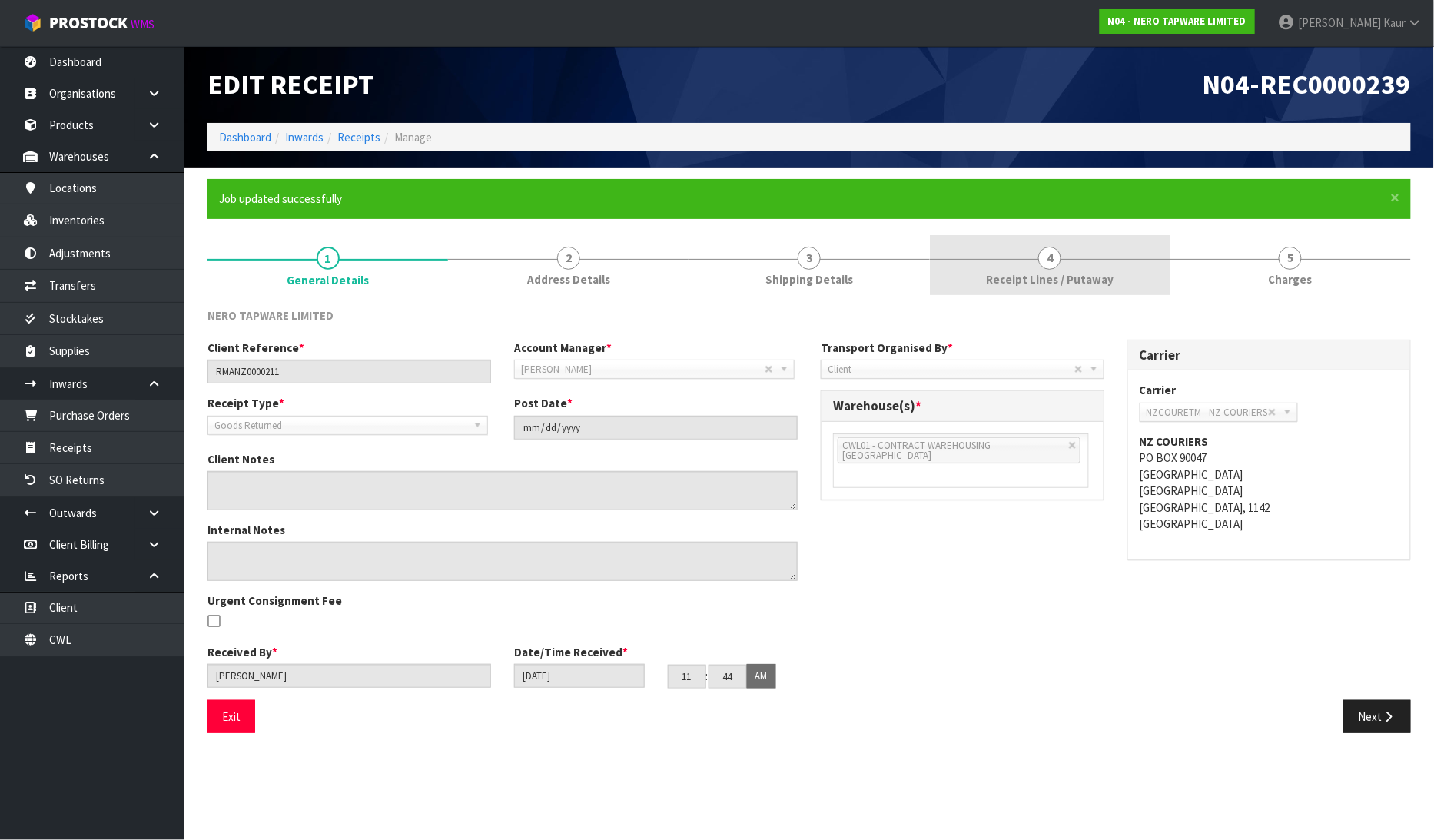
click at [979, 279] on link "4 Receipt Lines / Putaway" at bounding box center [1050, 265] width 240 height 61
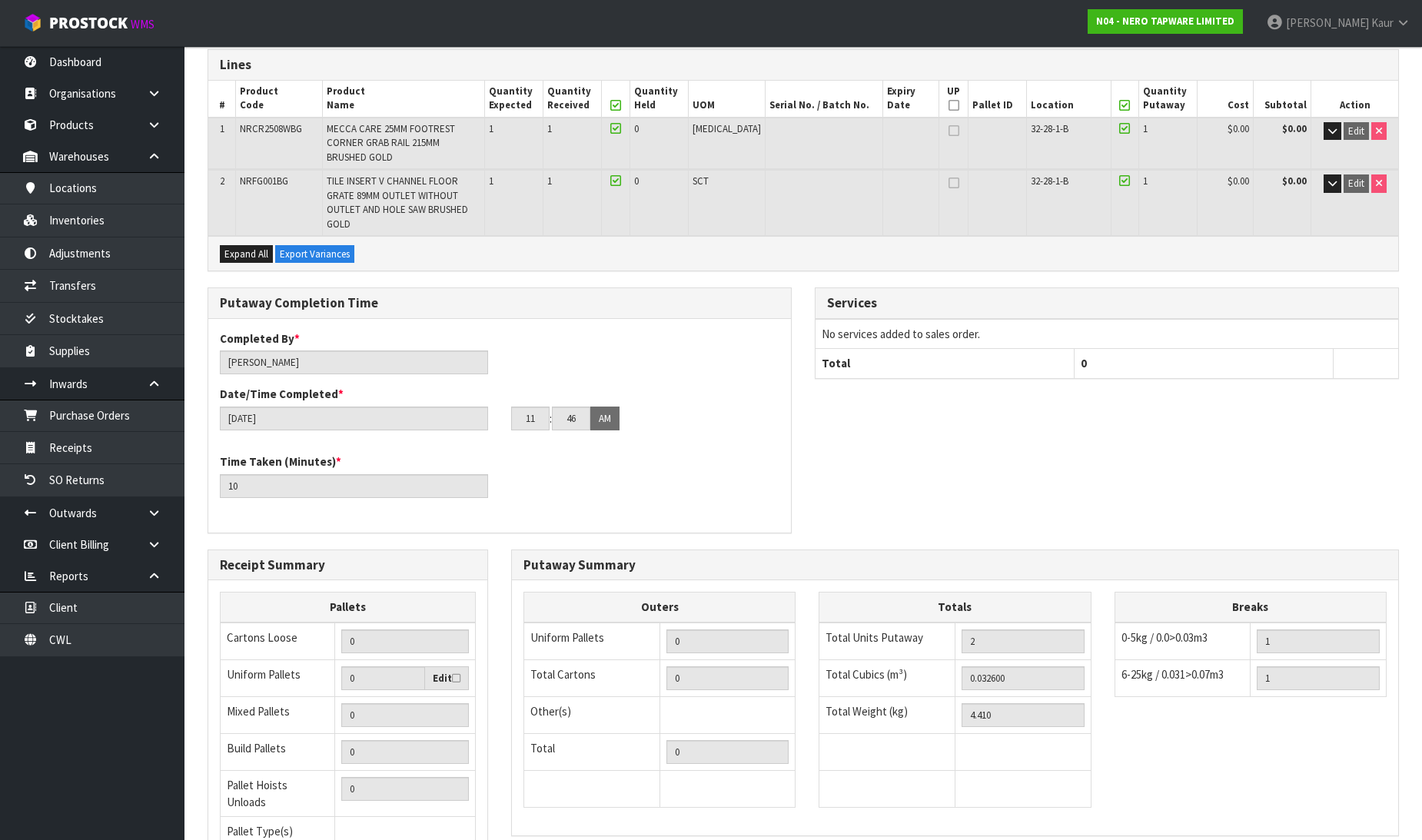
scroll to position [369, 0]
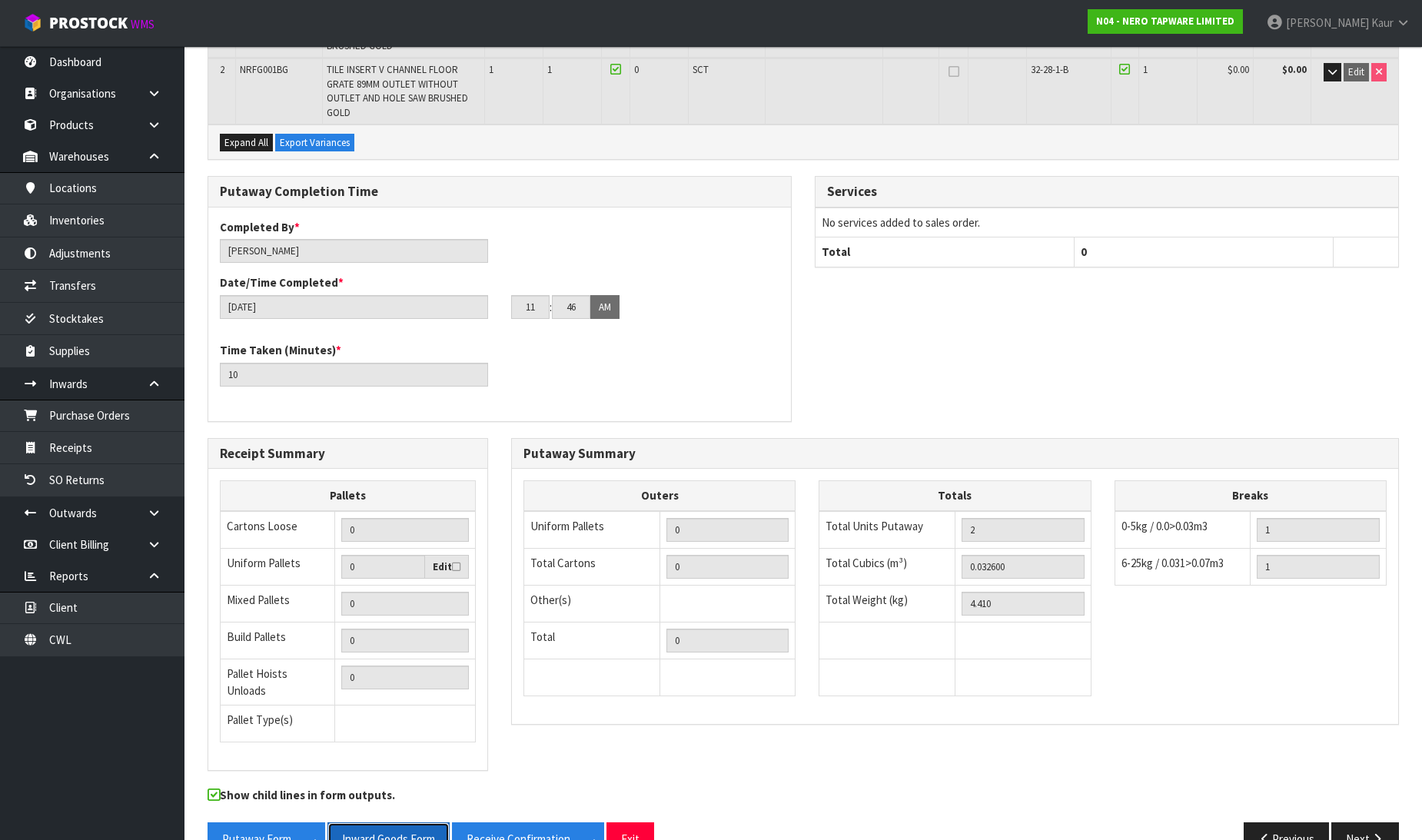
drag, startPoint x: 398, startPoint y: 796, endPoint x: 1158, endPoint y: 28, distance: 1080.5
click at [398, 822] on button "Inward Goods Form" at bounding box center [389, 838] width 122 height 33
